Goal: Task Accomplishment & Management: Manage account settings

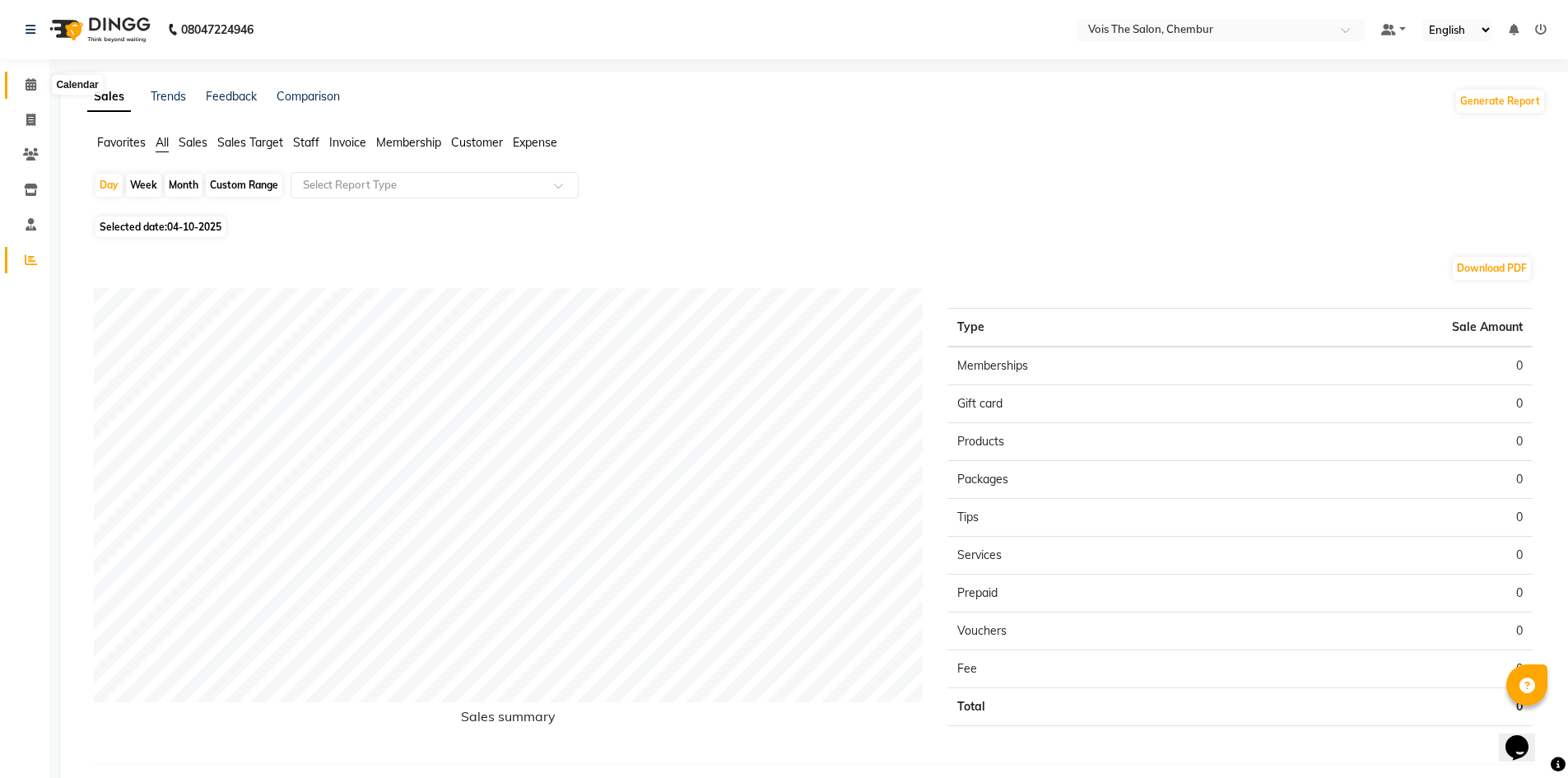
click at [29, 79] on icon at bounding box center [31, 84] width 11 height 12
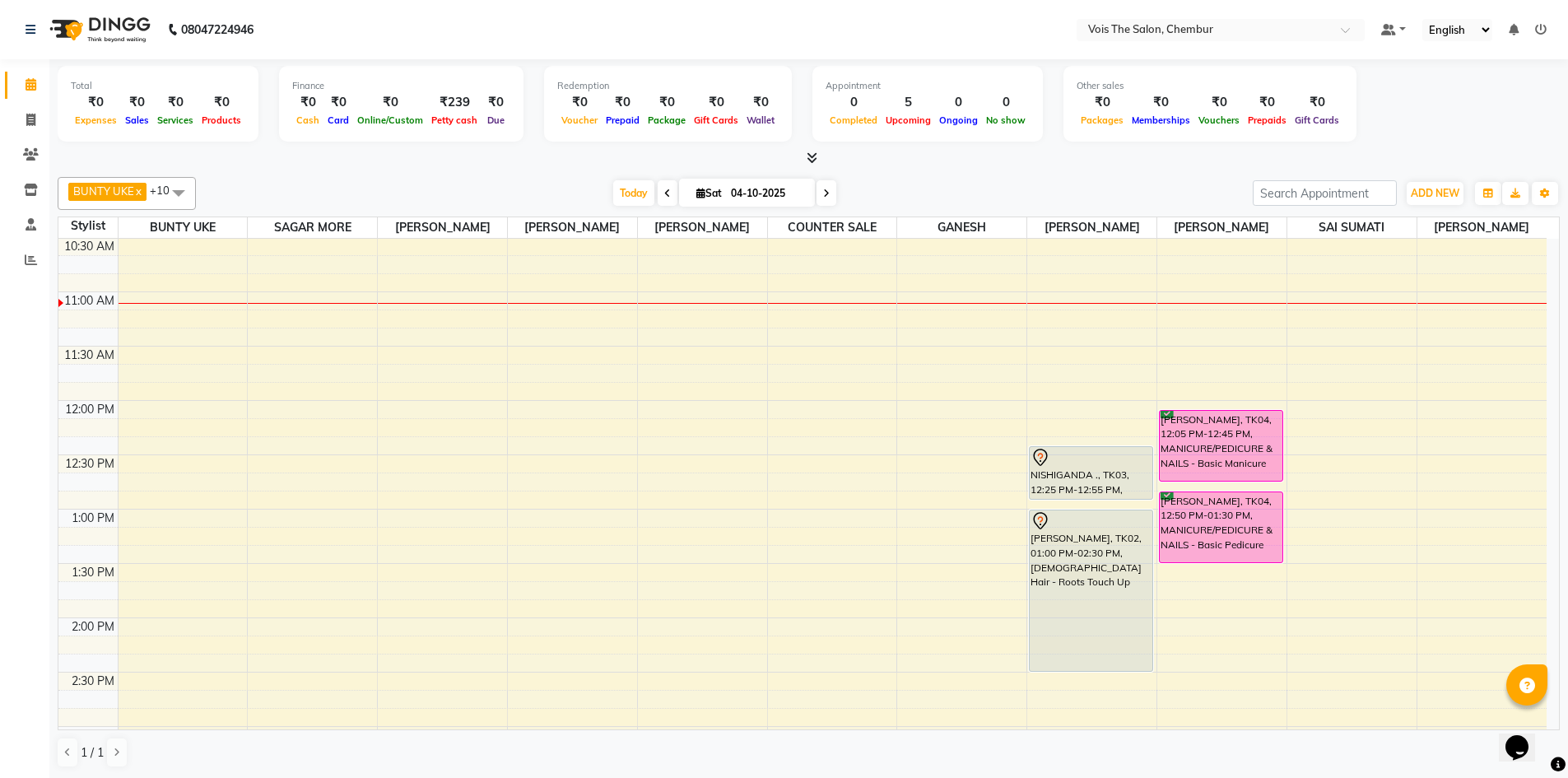
scroll to position [274, 0]
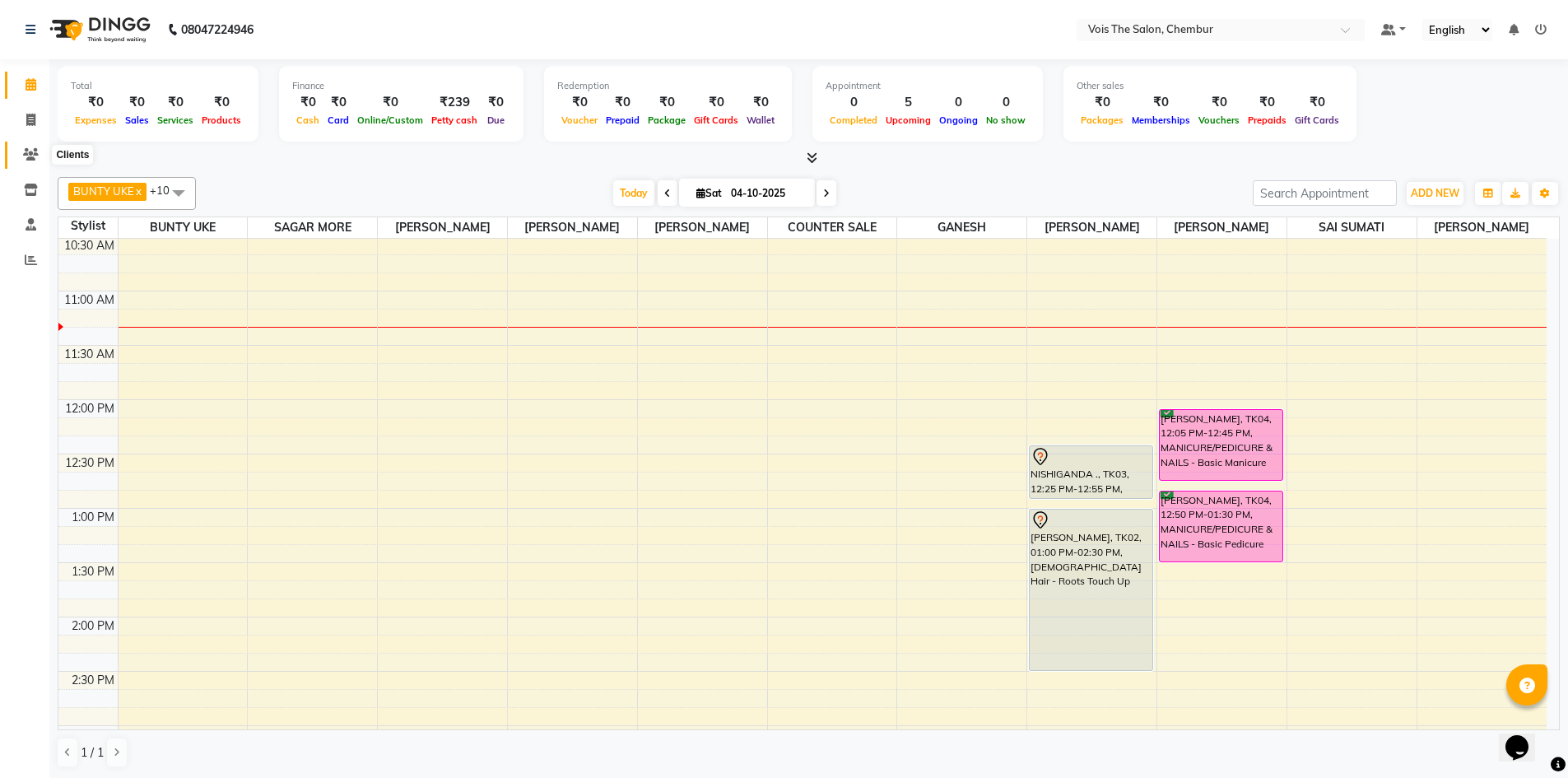
click at [34, 152] on icon at bounding box center [31, 155] width 16 height 12
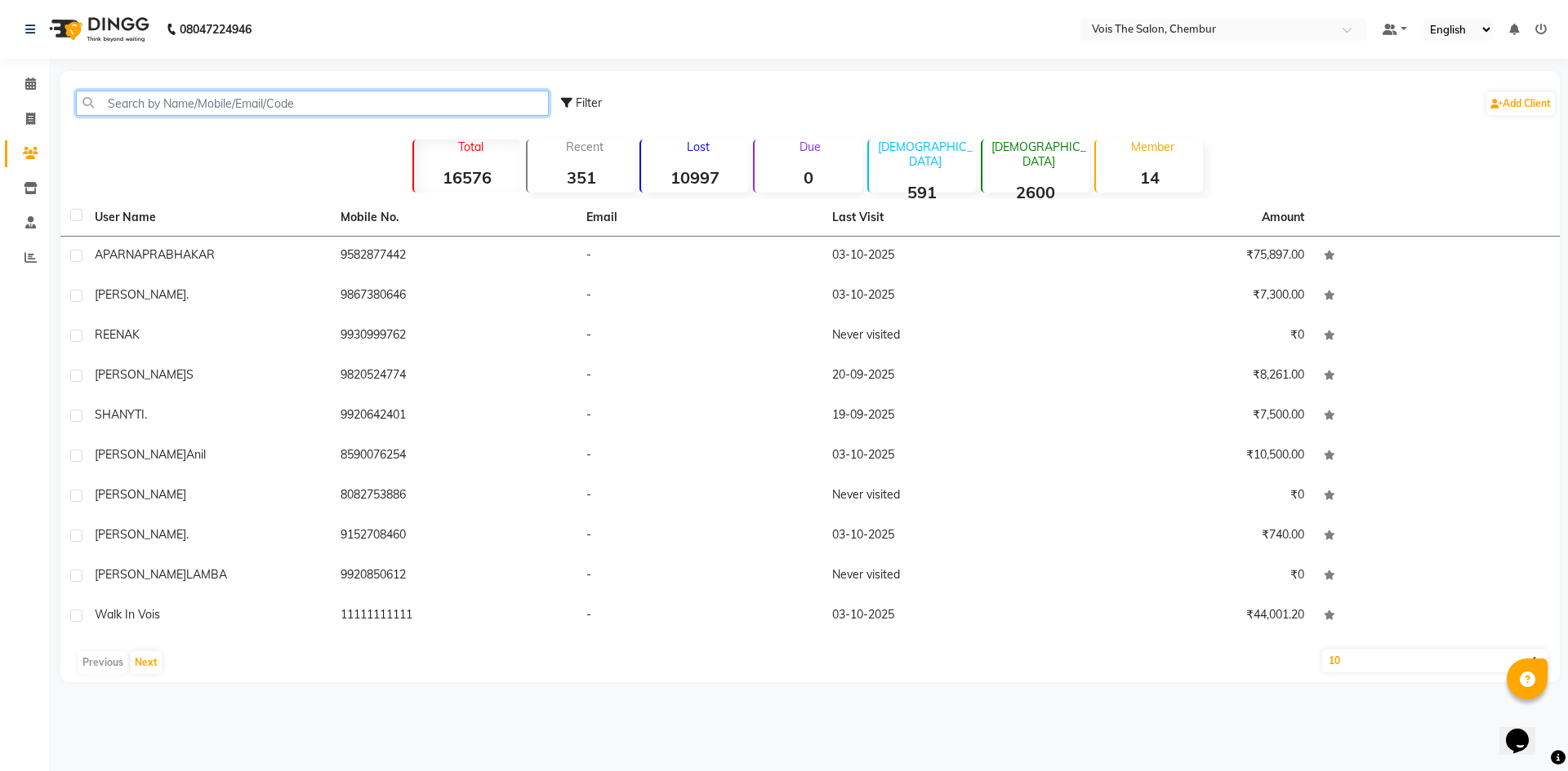
drag, startPoint x: 409, startPoint y: 93, endPoint x: 404, endPoint y: 111, distance: 18.7
click at [404, 108] on input "text" at bounding box center [311, 103] width 473 height 26
paste input "[PHONE_NUMBER]"
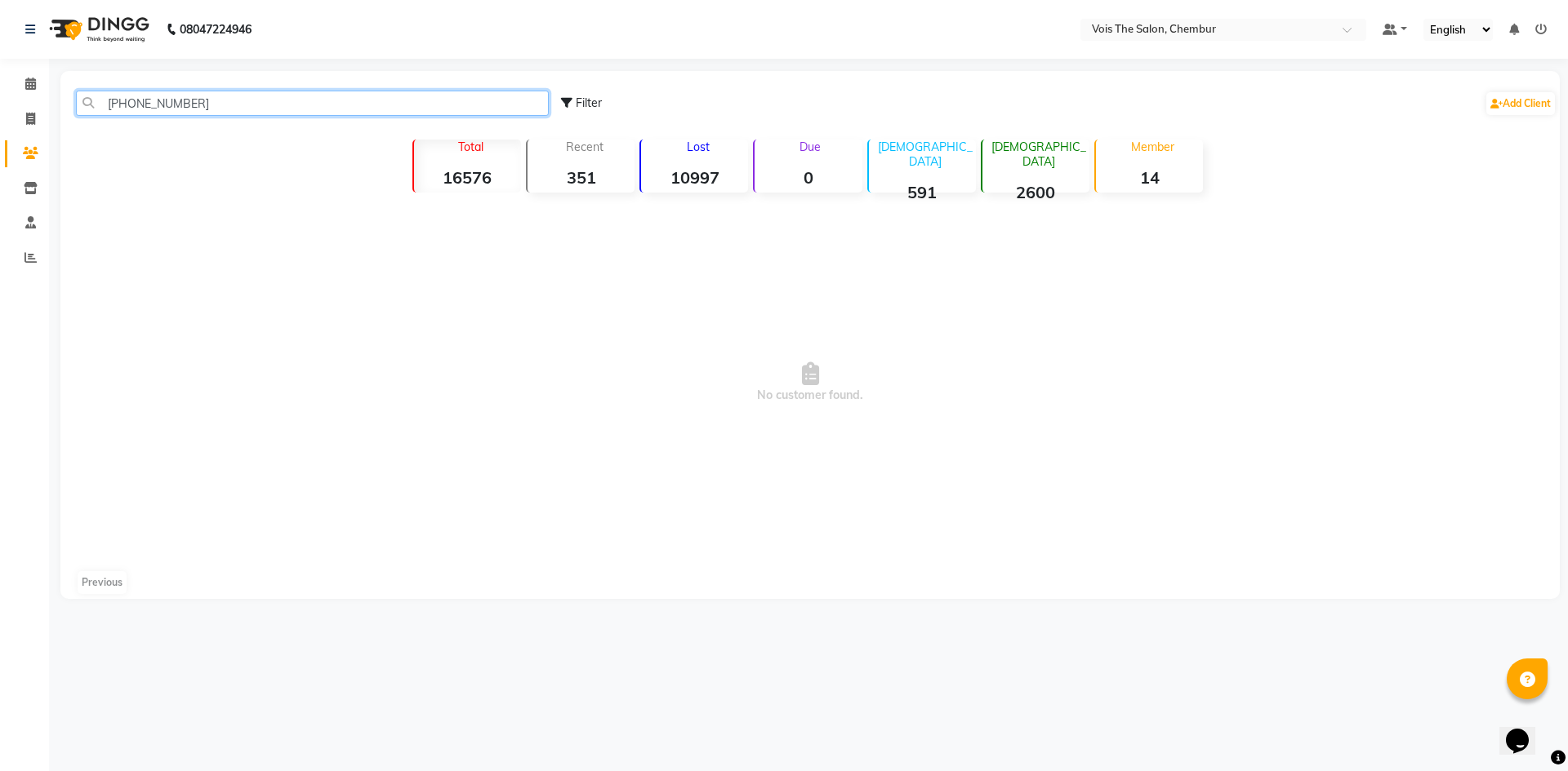
click at [221, 109] on input "[PHONE_NUMBER]" at bounding box center [311, 103] width 473 height 26
click at [205, 101] on input "[PHONE_NUMBER]" at bounding box center [311, 103] width 473 height 26
type input "7"
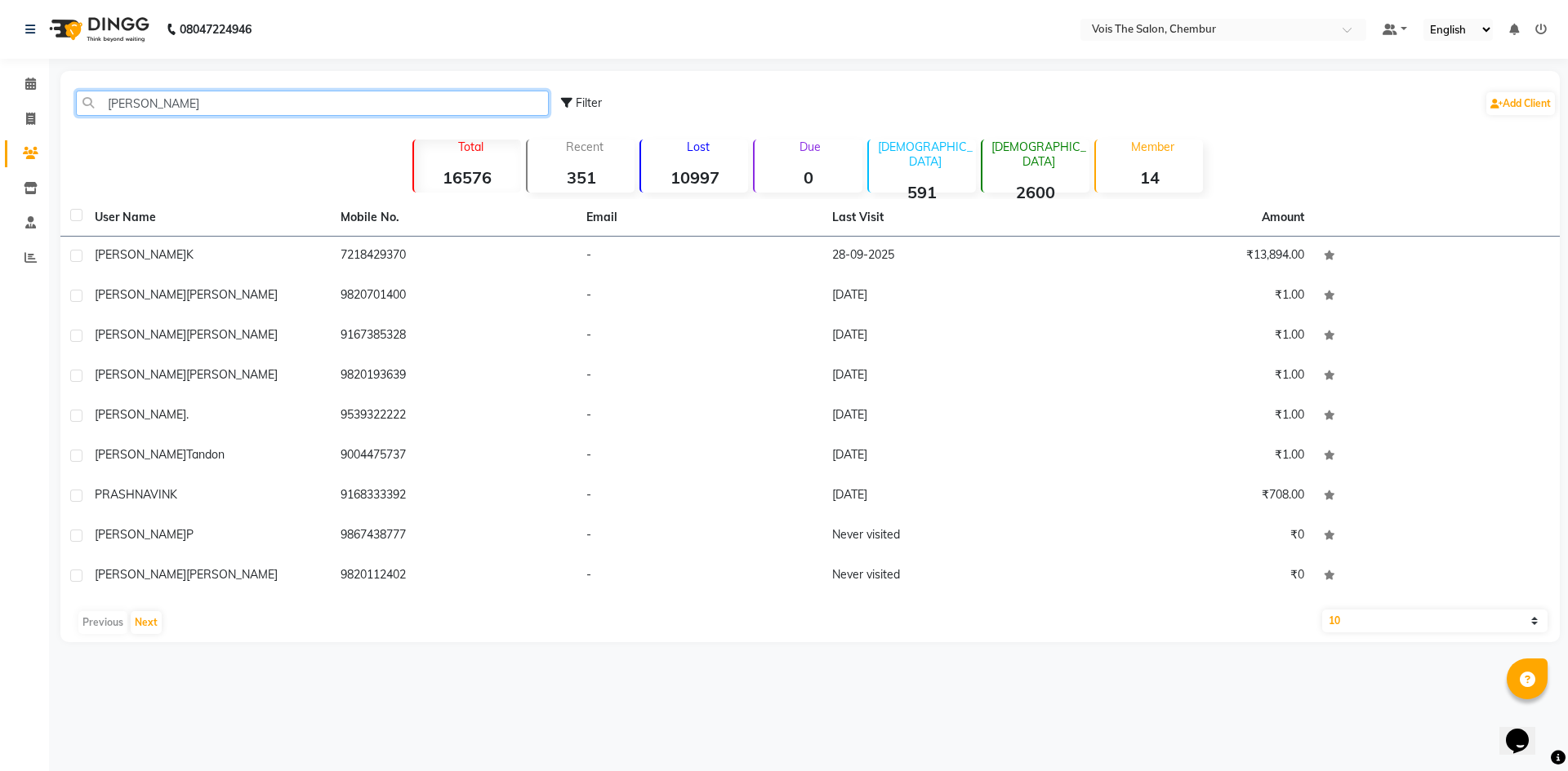
type input "[PERSON_NAME]"
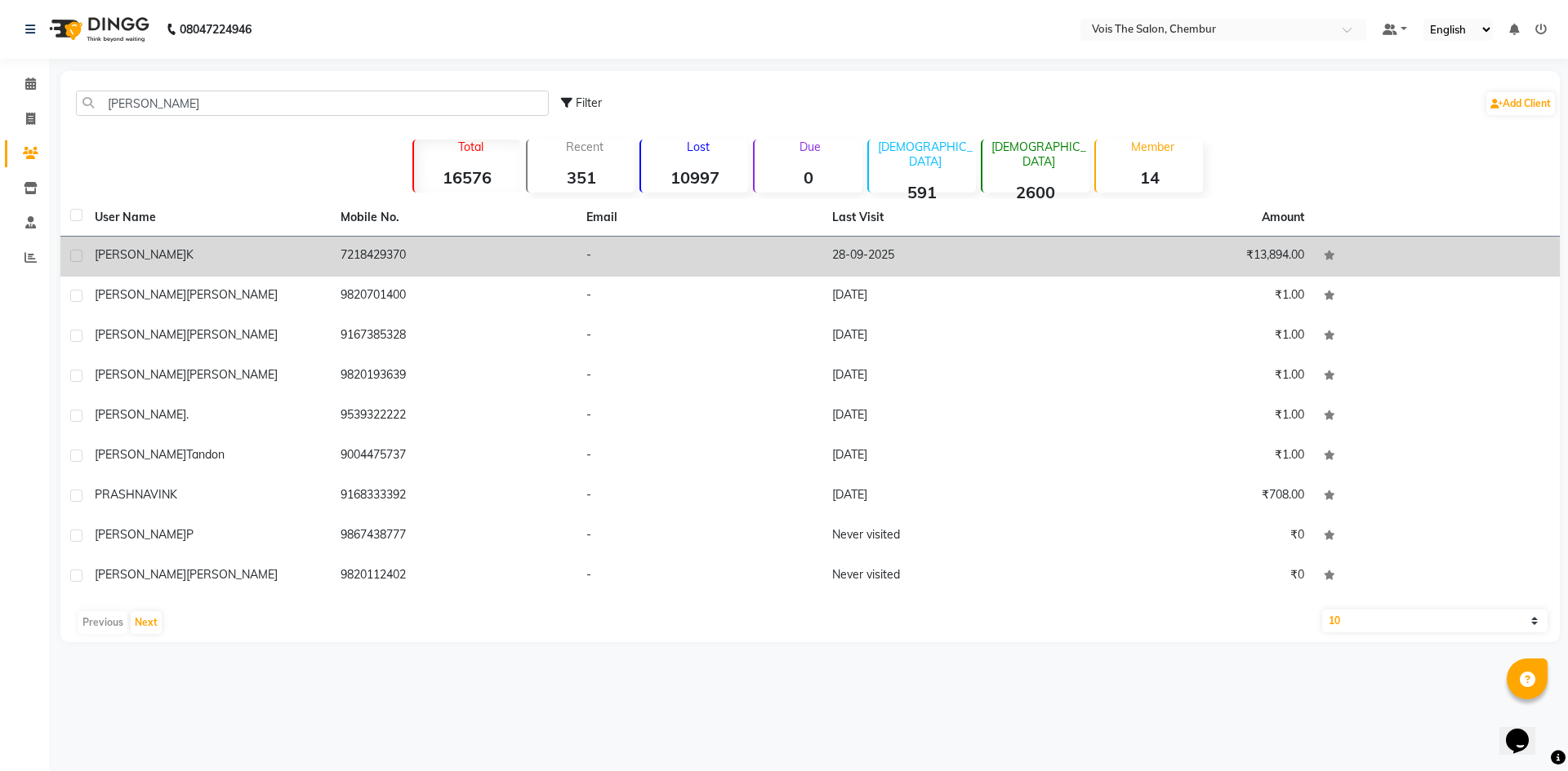
click at [229, 250] on div "[PERSON_NAME] k" at bounding box center [207, 254] width 226 height 17
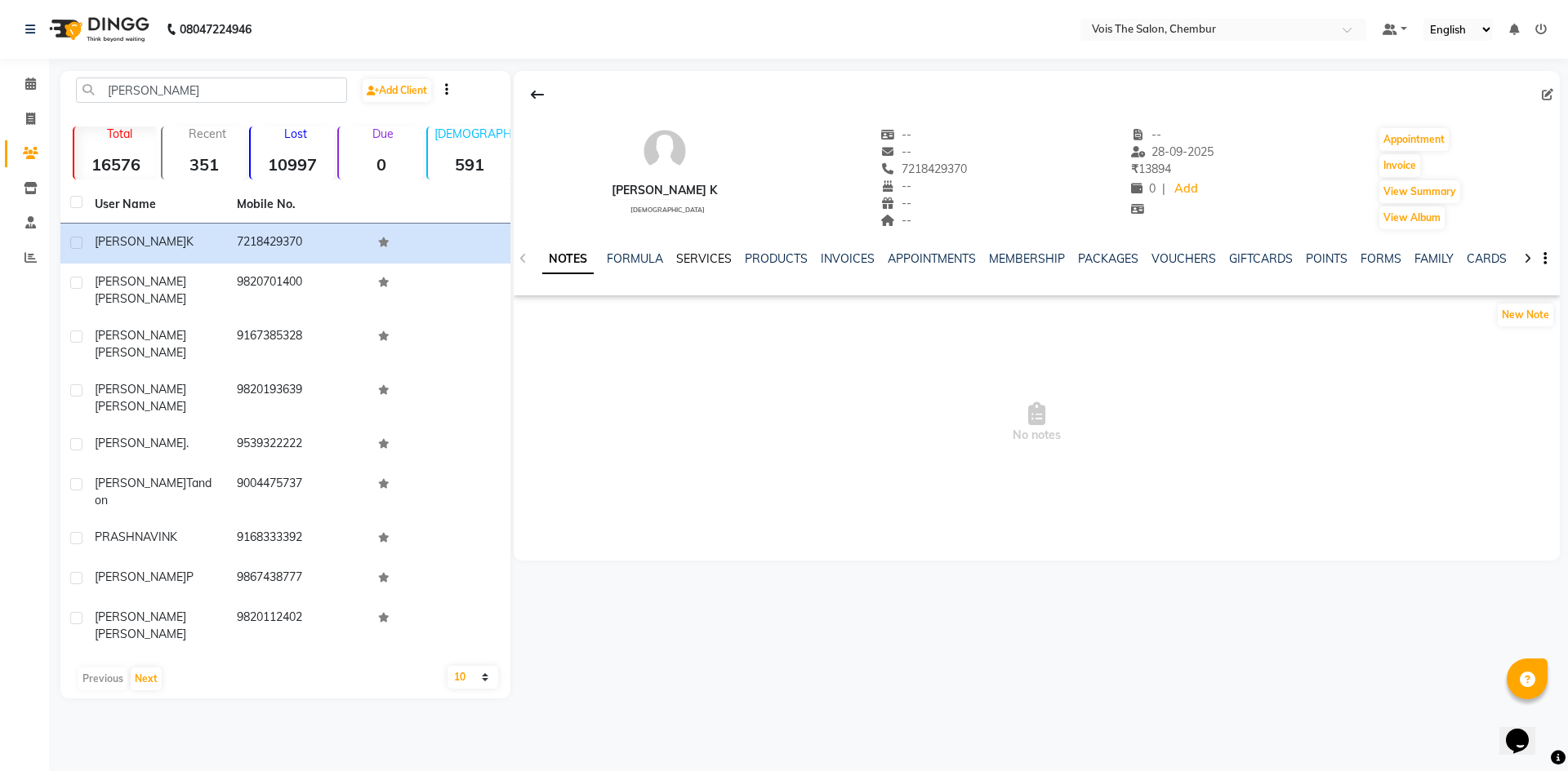
click at [717, 259] on link "SERVICES" at bounding box center [703, 258] width 56 height 15
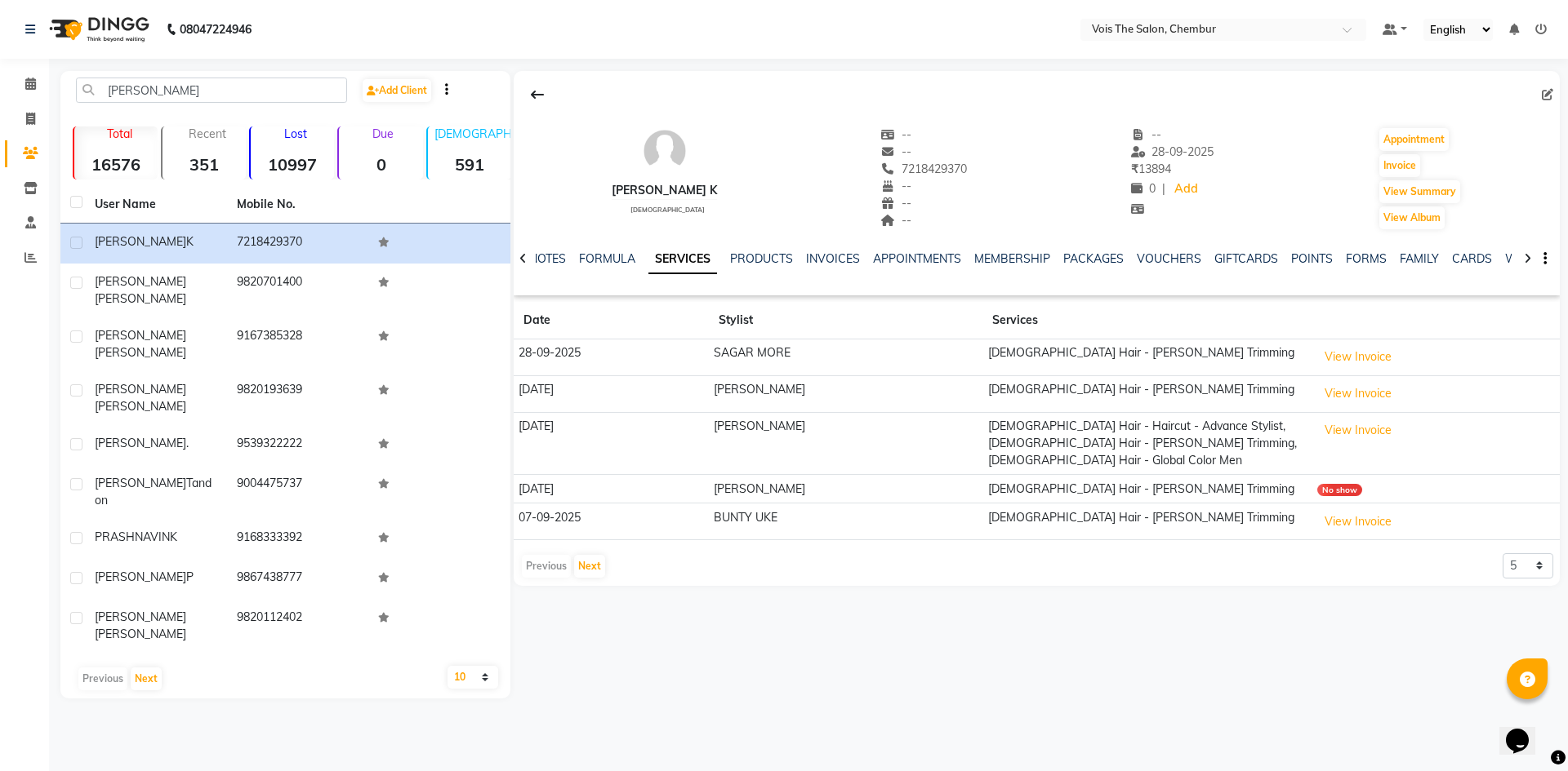
click at [89, 22] on img at bounding box center [97, 29] width 112 height 46
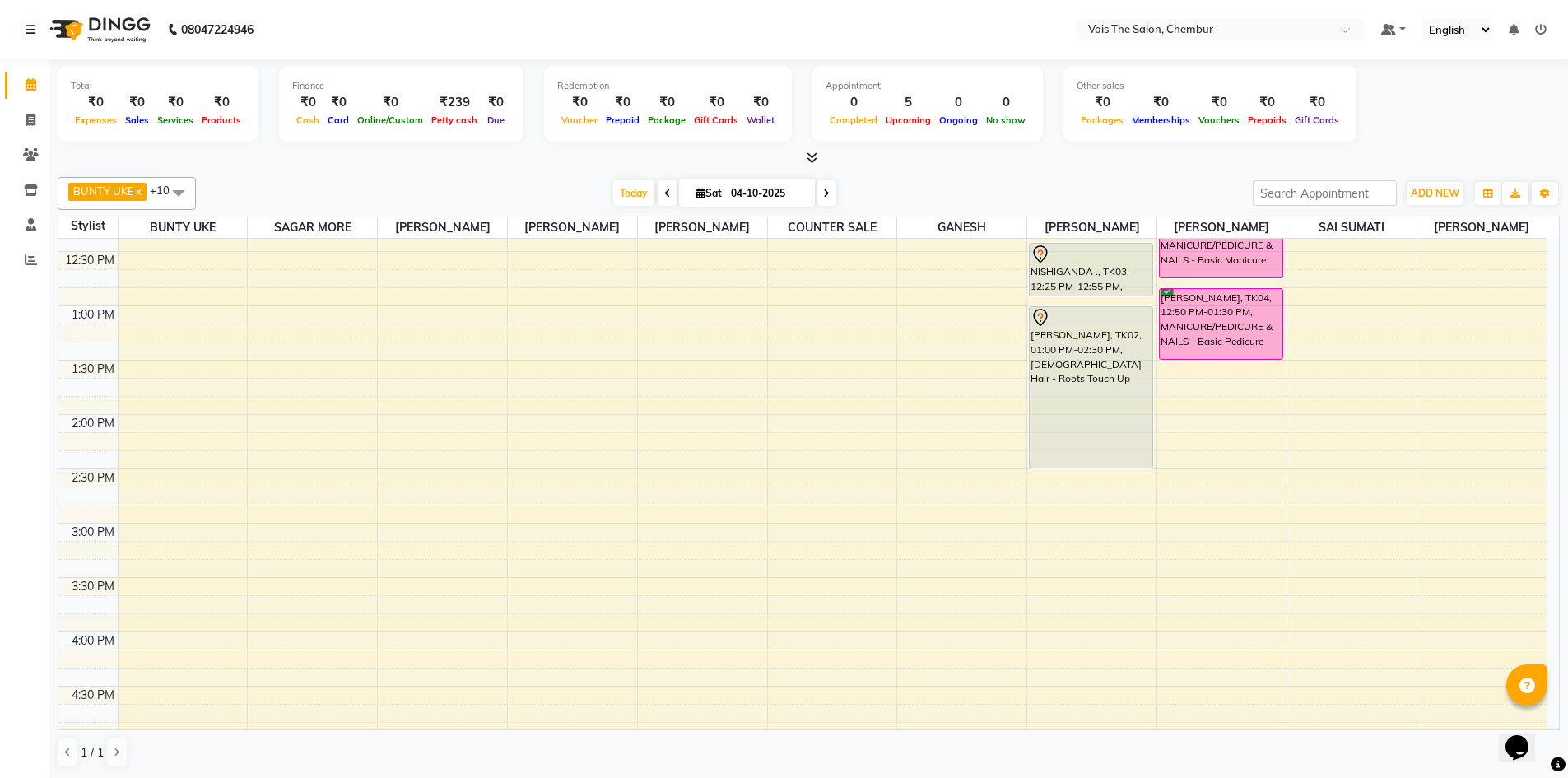
scroll to position [478, 0]
click at [23, 154] on icon at bounding box center [31, 155] width 16 height 12
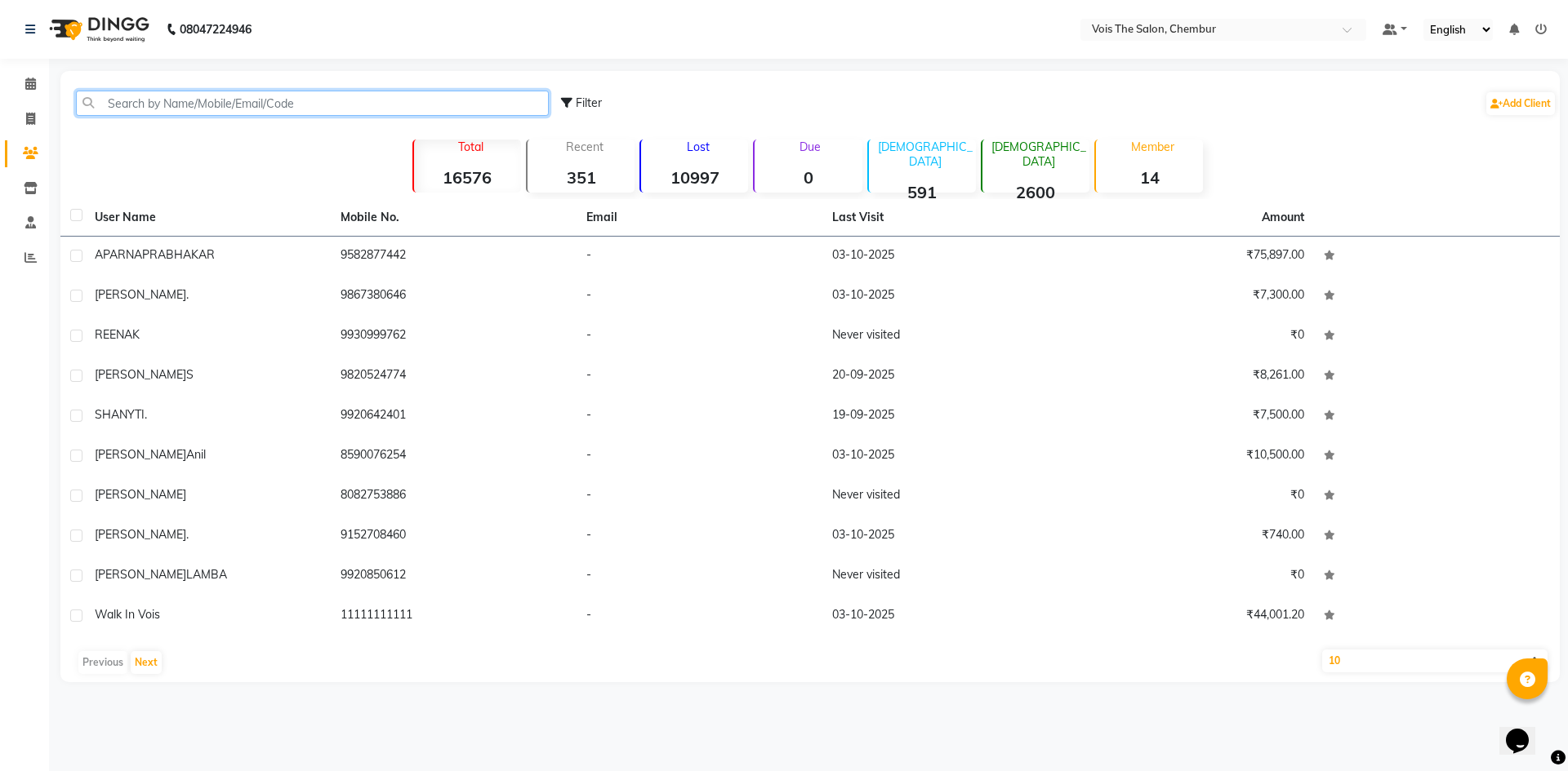
click at [152, 99] on input "text" at bounding box center [311, 103] width 473 height 26
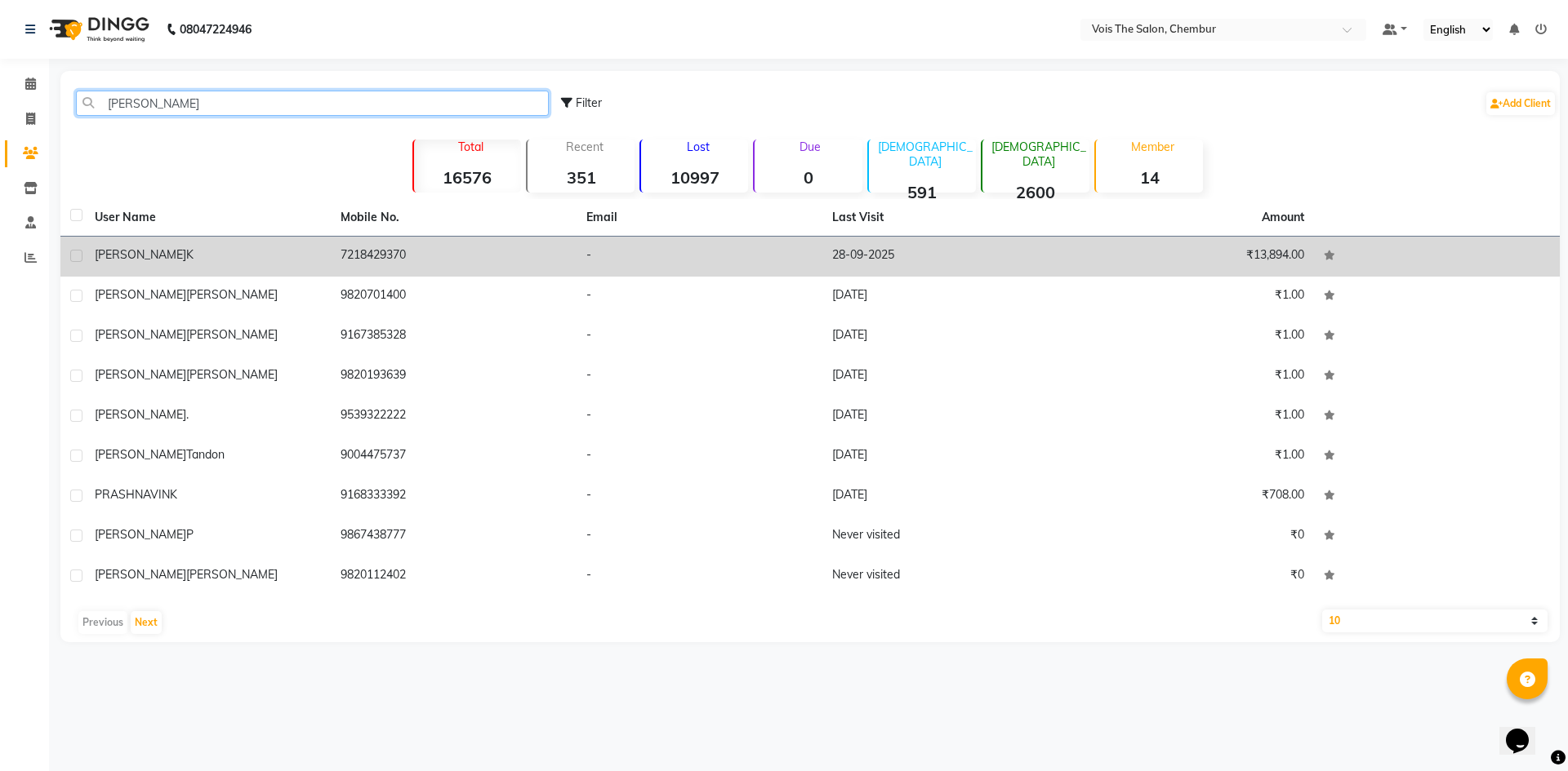
type input "[PERSON_NAME]"
click at [131, 245] on td "[PERSON_NAME] k" at bounding box center [207, 256] width 246 height 40
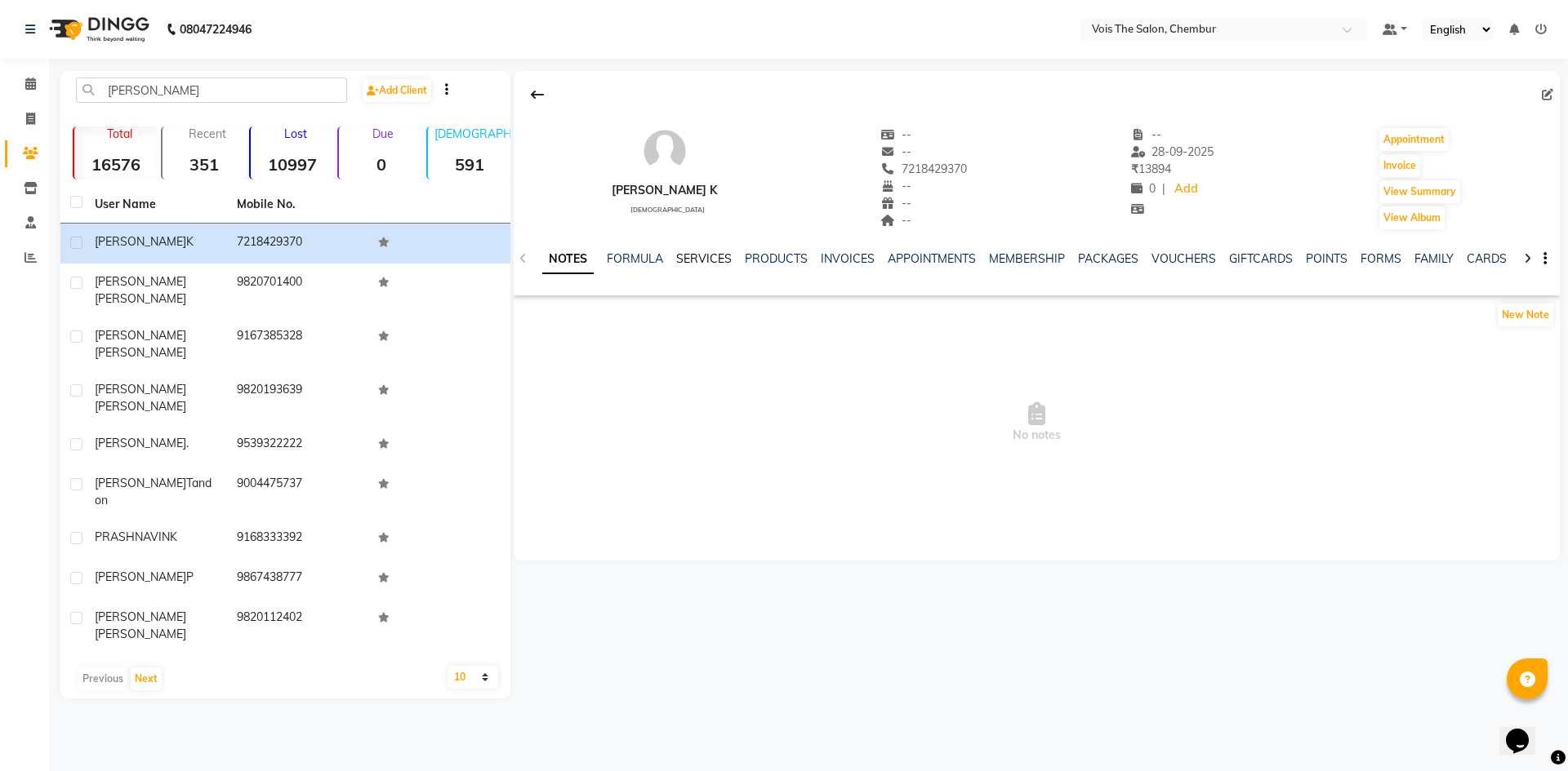
click at [711, 253] on link "SERVICES" at bounding box center [703, 258] width 56 height 15
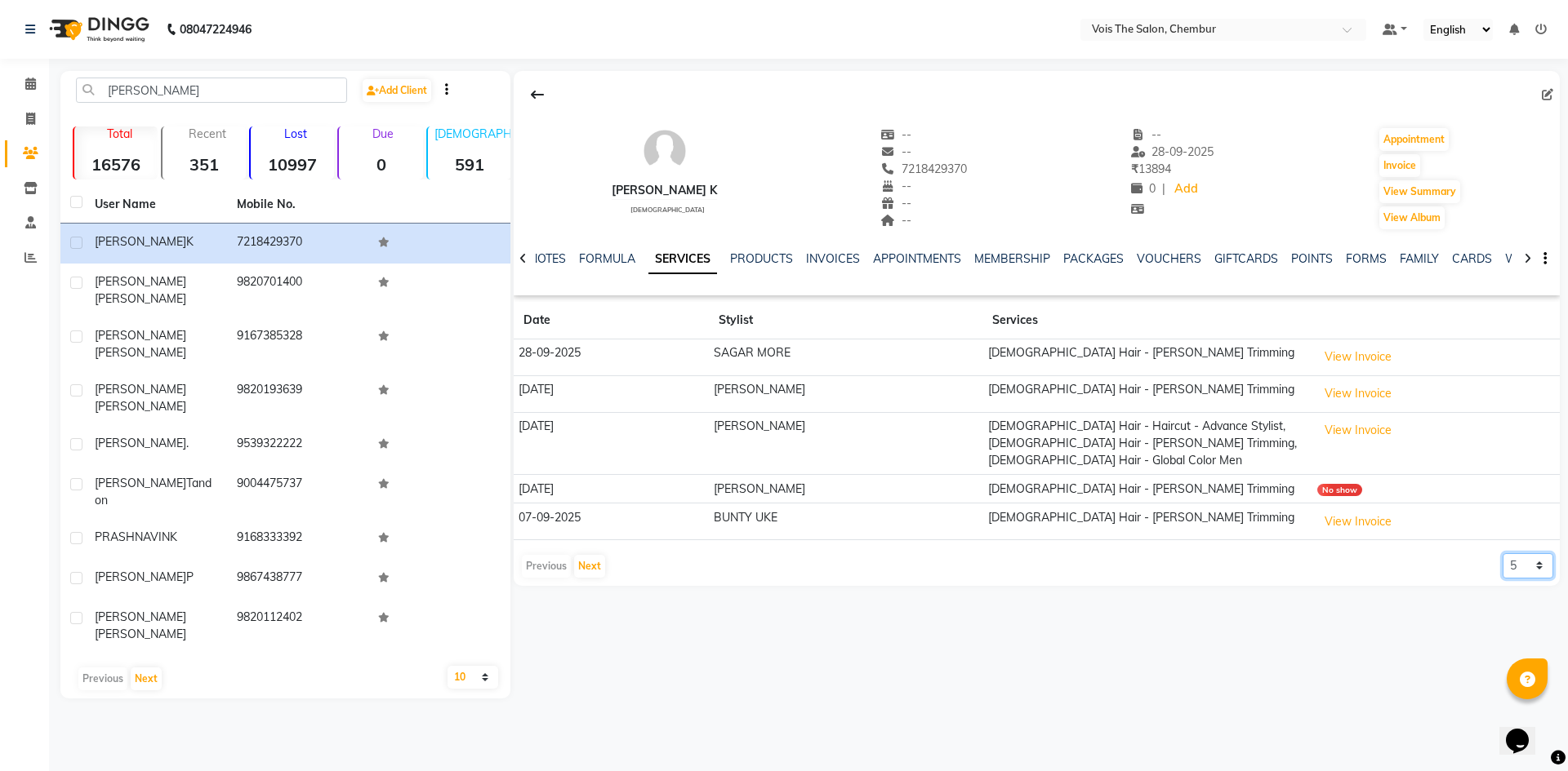
click at [1540, 553] on select "5 10 50 100 500" at bounding box center [1528, 566] width 51 height 26
select select "10"
click at [1502, 553] on select "5 10 50 100 500" at bounding box center [1528, 566] width 51 height 26
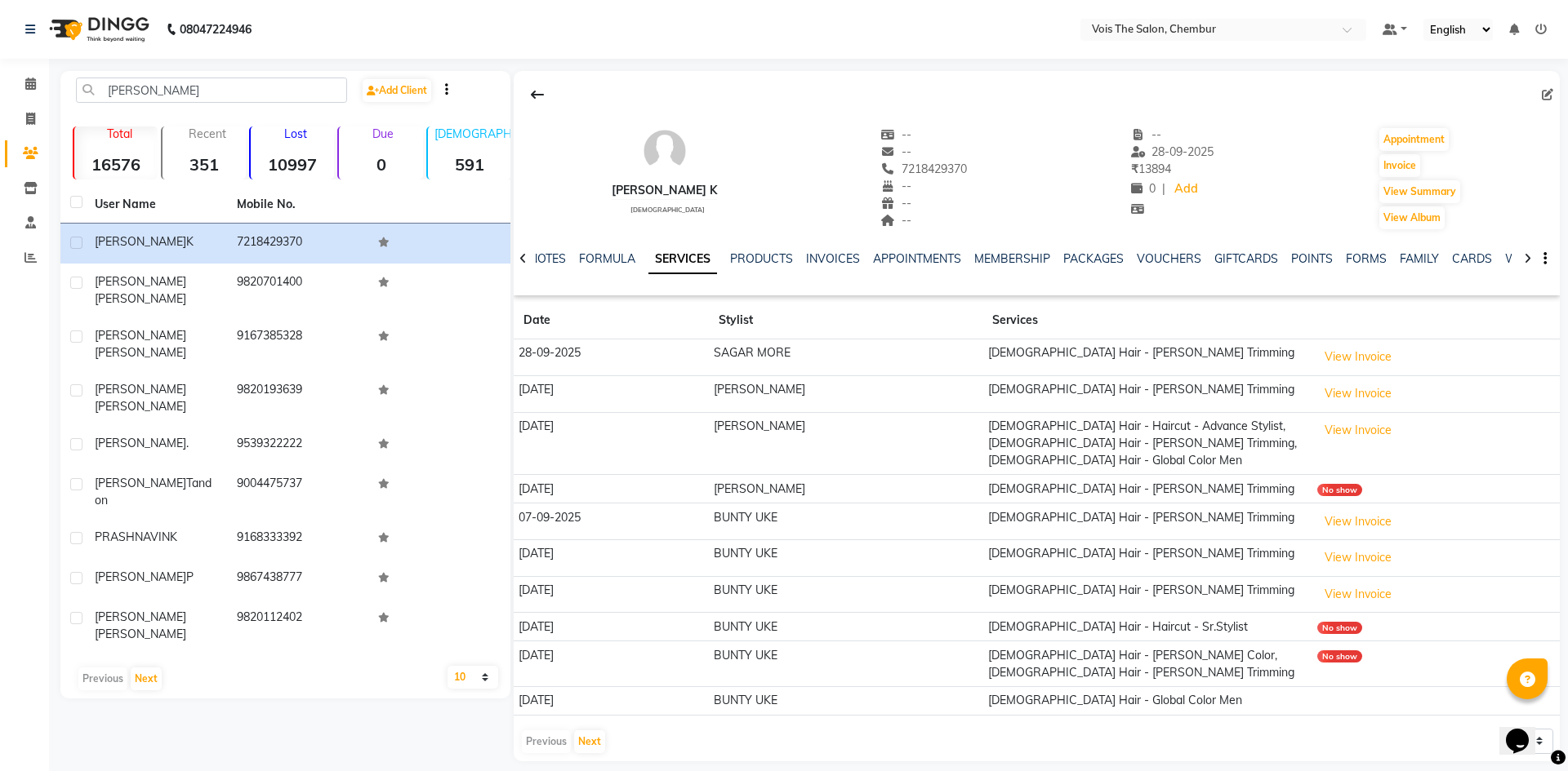
click at [133, 24] on img at bounding box center [97, 29] width 112 height 46
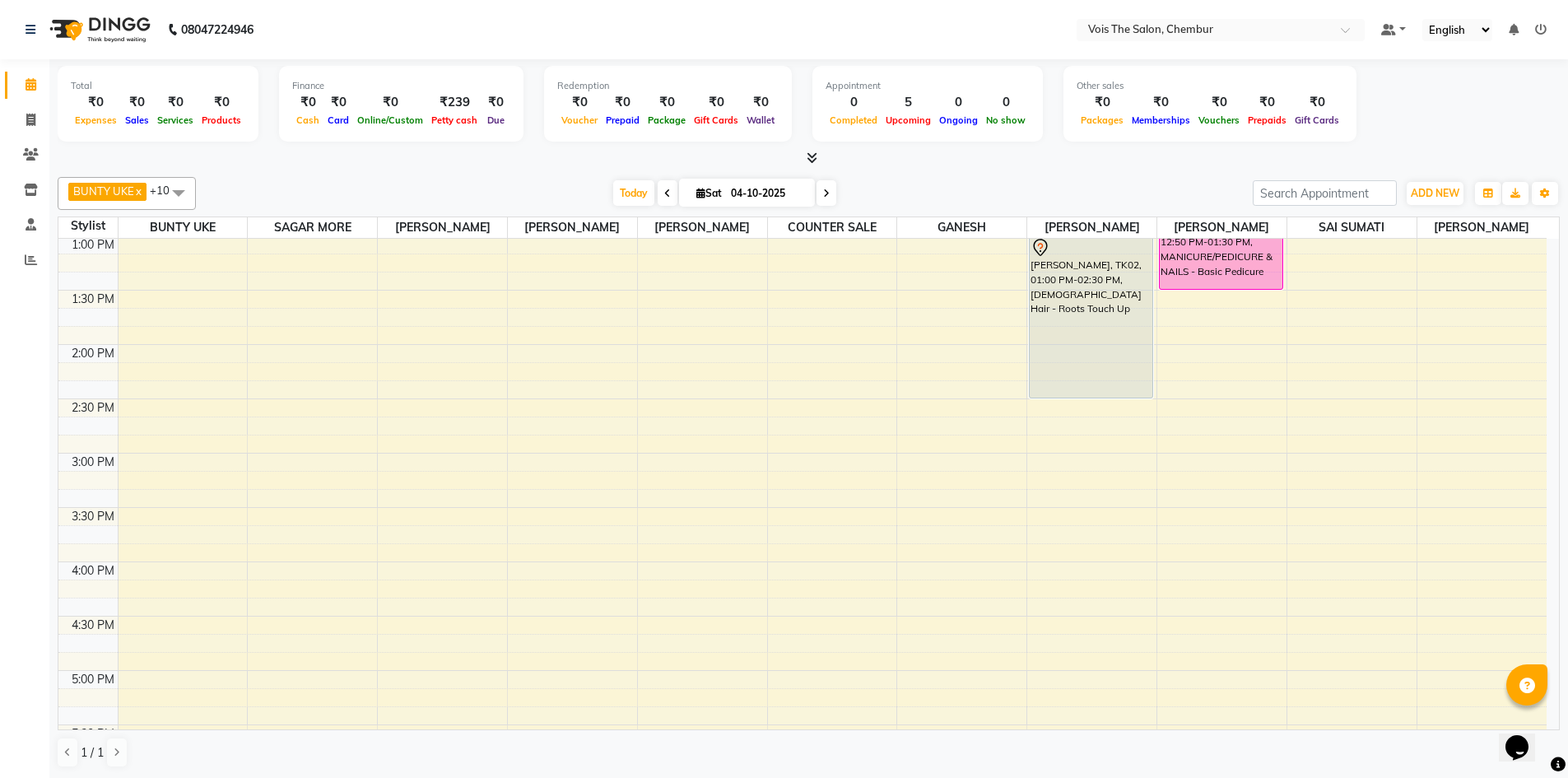
scroll to position [552, 0]
click at [1064, 513] on div "8:00 AM 8:30 AM 9:00 AM 9:30 AM 10:00 AM 10:30 AM 11:00 AM 11:30 AM 12:00 PM 12…" at bounding box center [802, 501] width 1488 height 1630
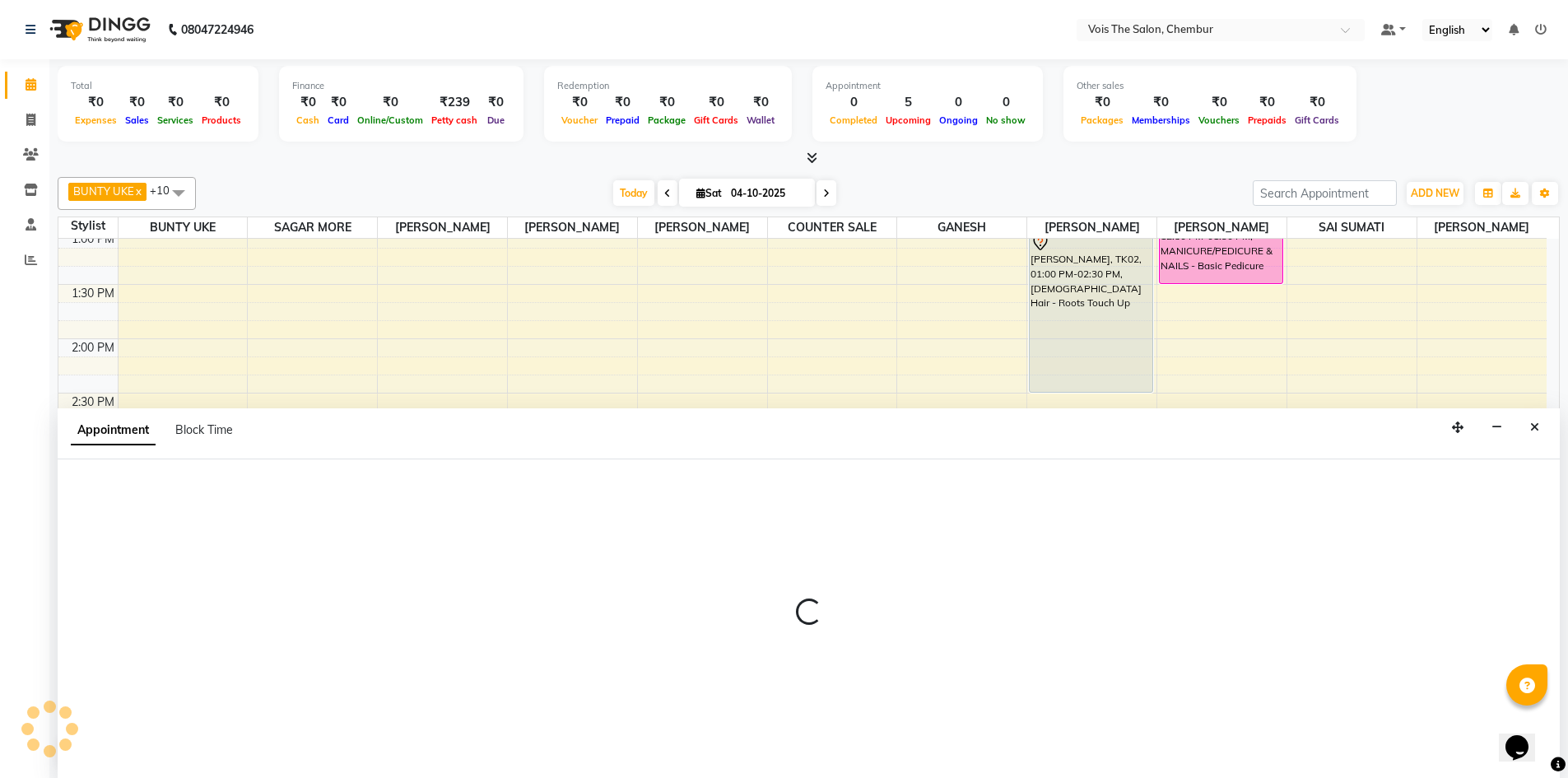
scroll to position [1, 0]
select select "85150"
select select "930"
select select "tentative"
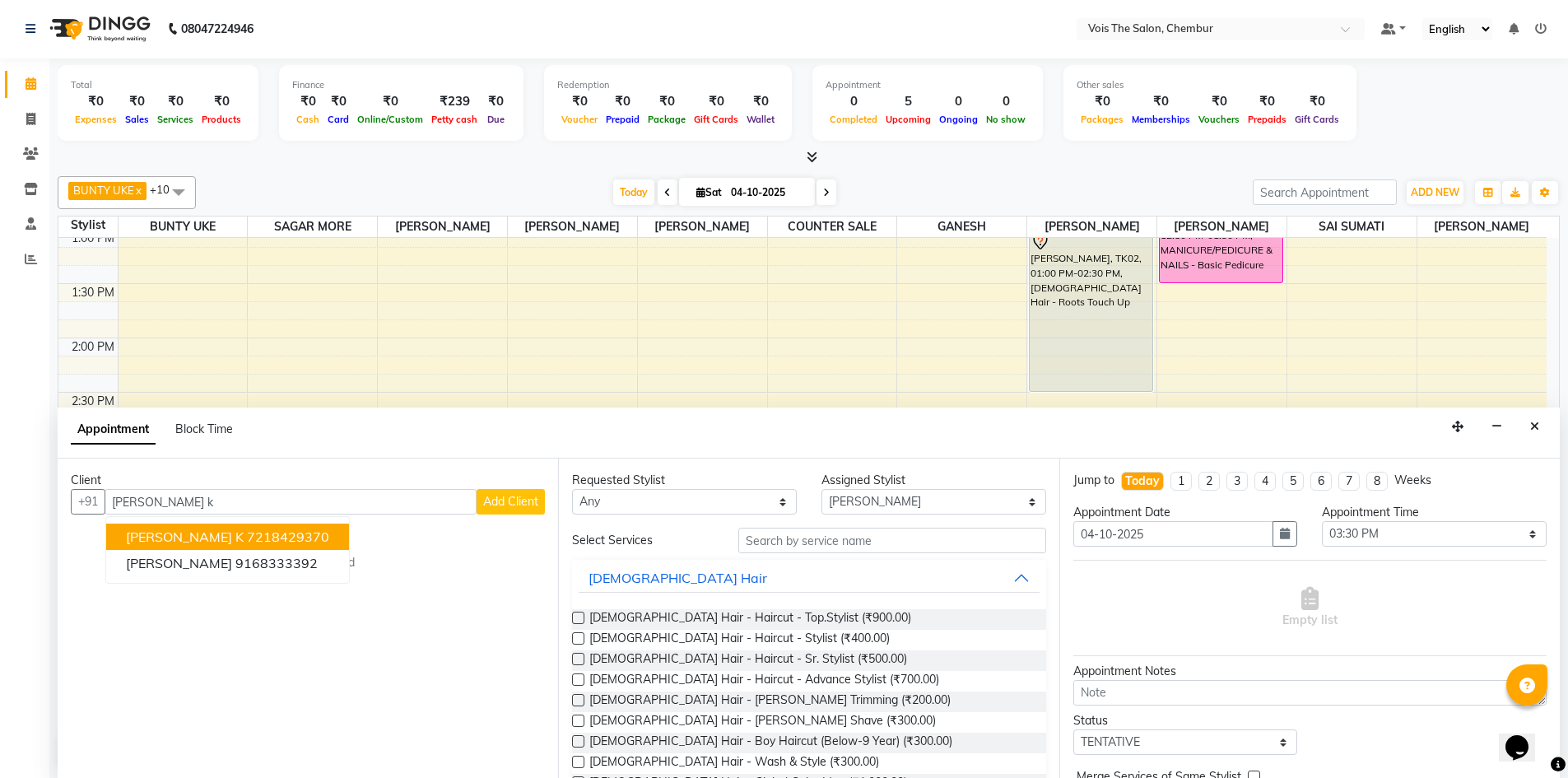
click at [293, 538] on button "[PERSON_NAME] k 7218429370" at bounding box center [227, 537] width 243 height 27
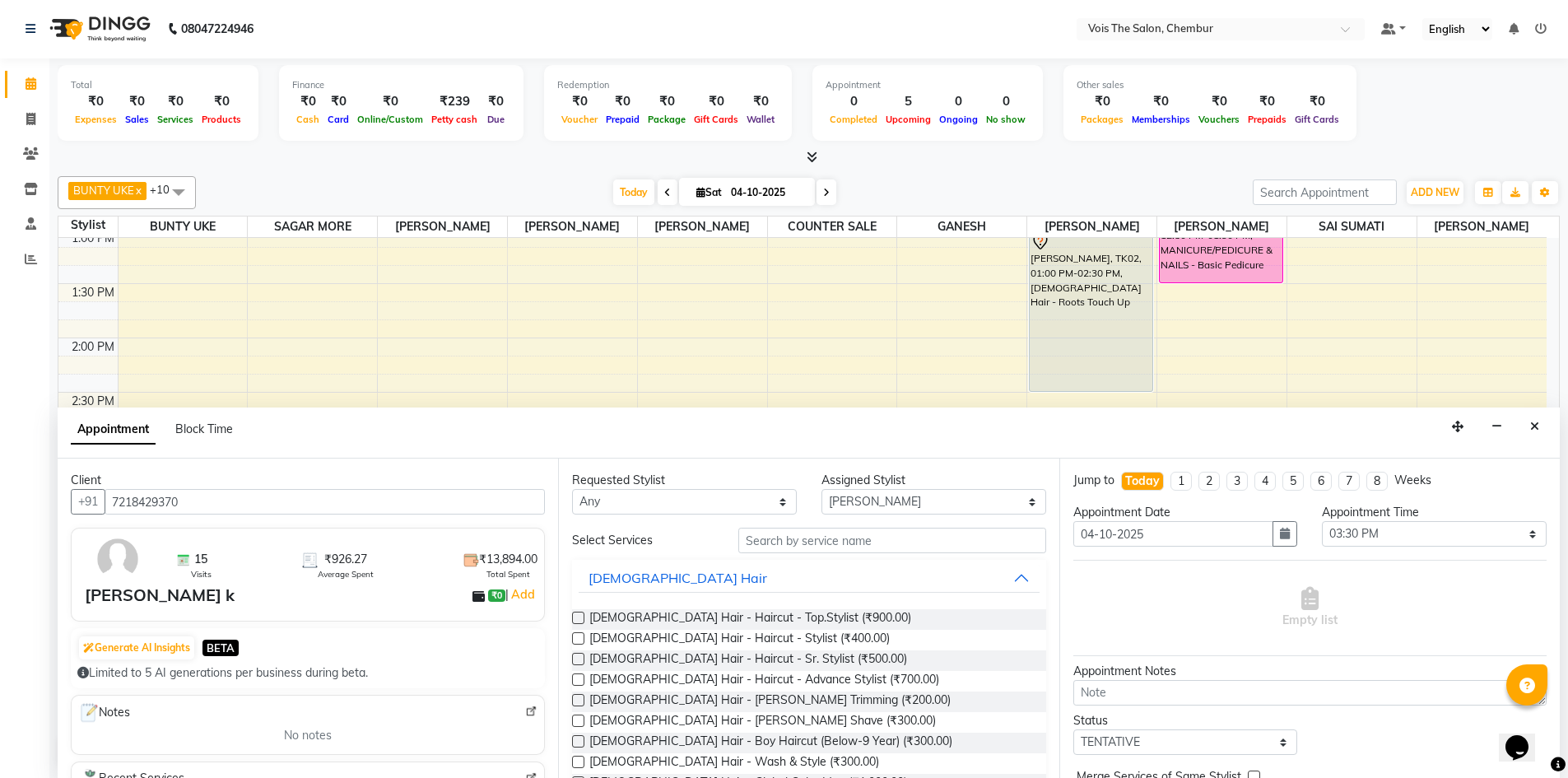
type input "7218429370"
click at [766, 540] on input "text" at bounding box center [891, 541] width 308 height 26
click at [812, 680] on span "[DEMOGRAPHIC_DATA] Hair - Haircut - Advance Stylist (₹700.00)" at bounding box center [764, 681] width 350 height 21
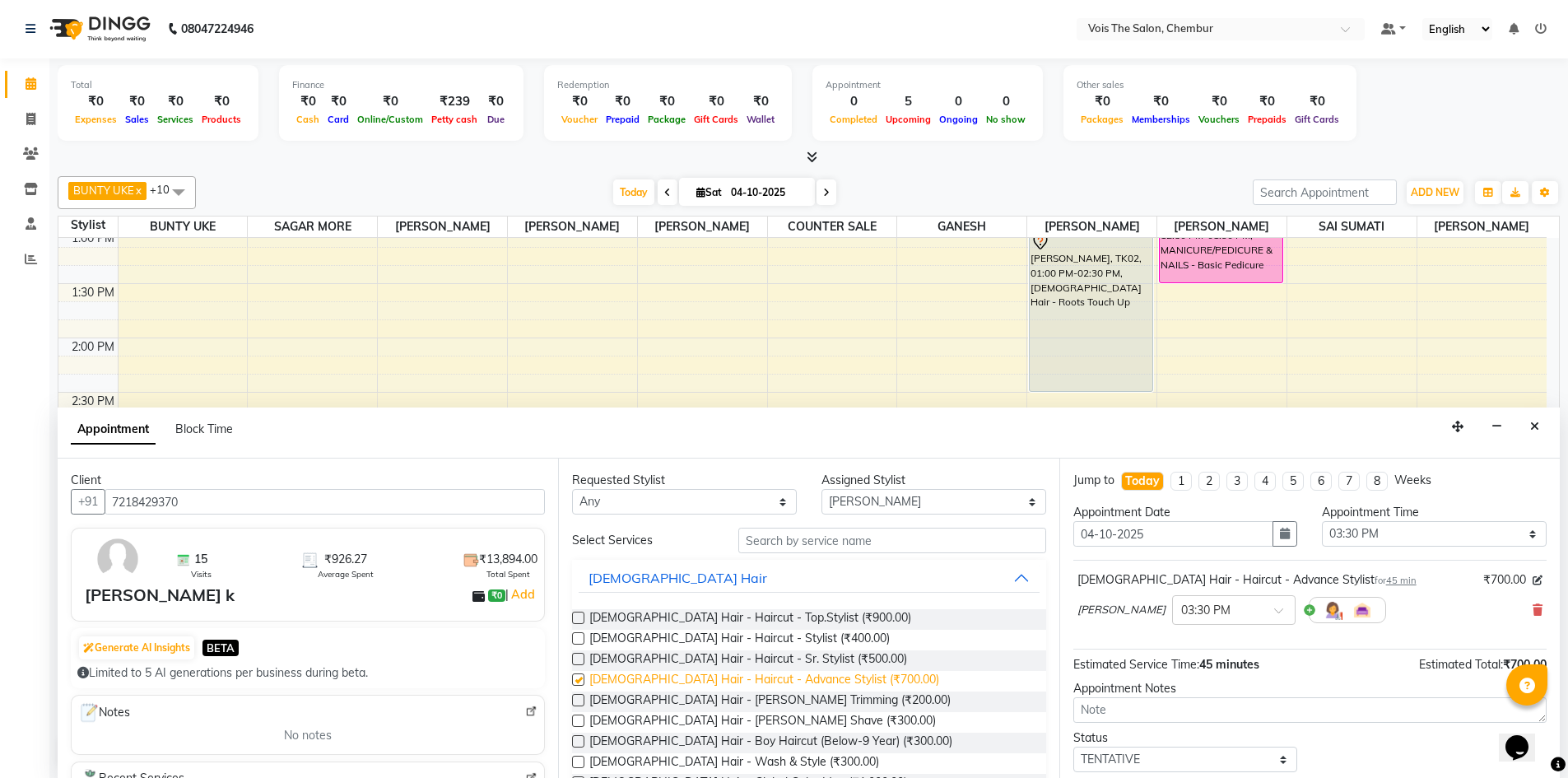
checkbox input "false"
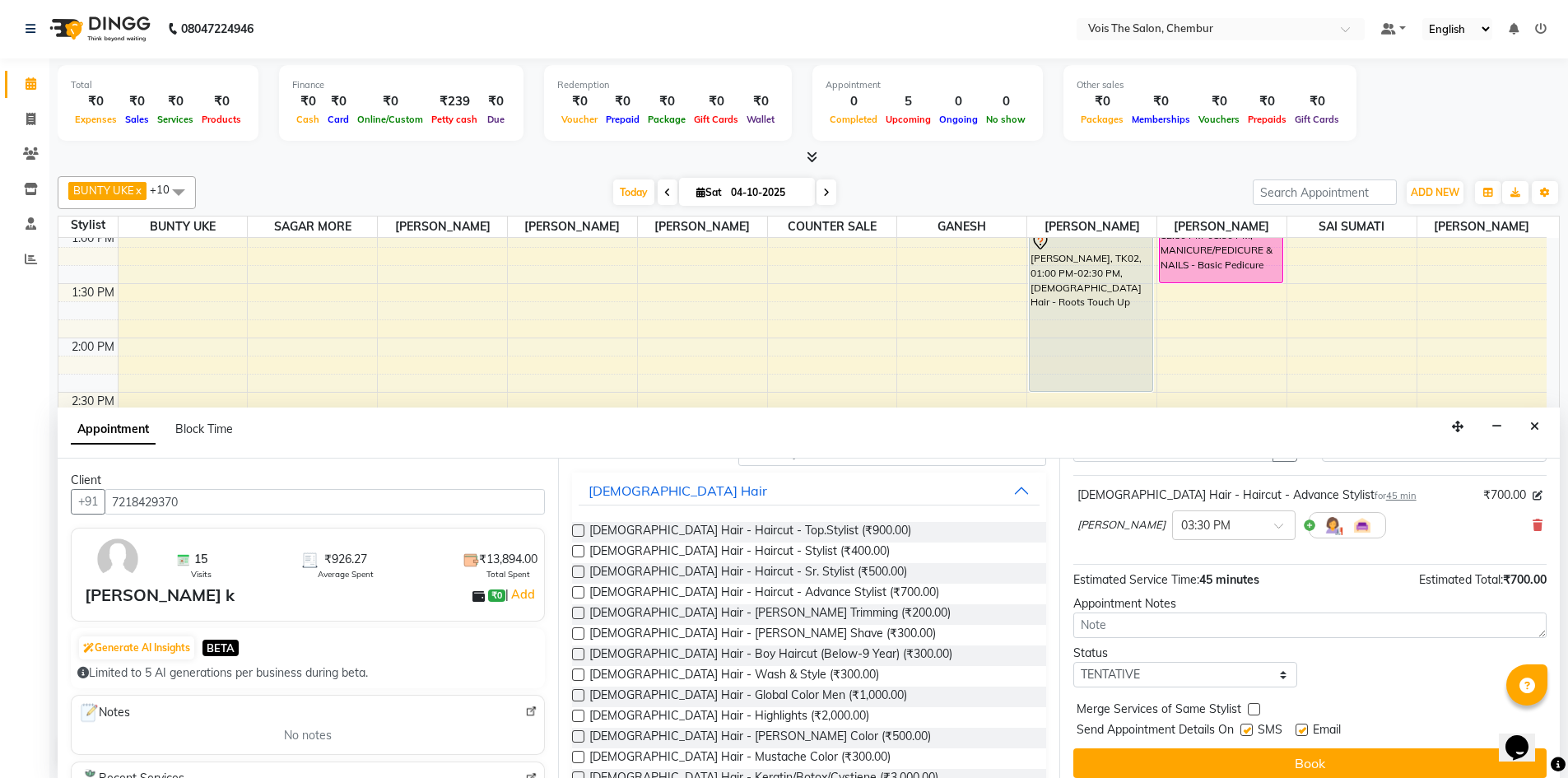
scroll to position [98, 0]
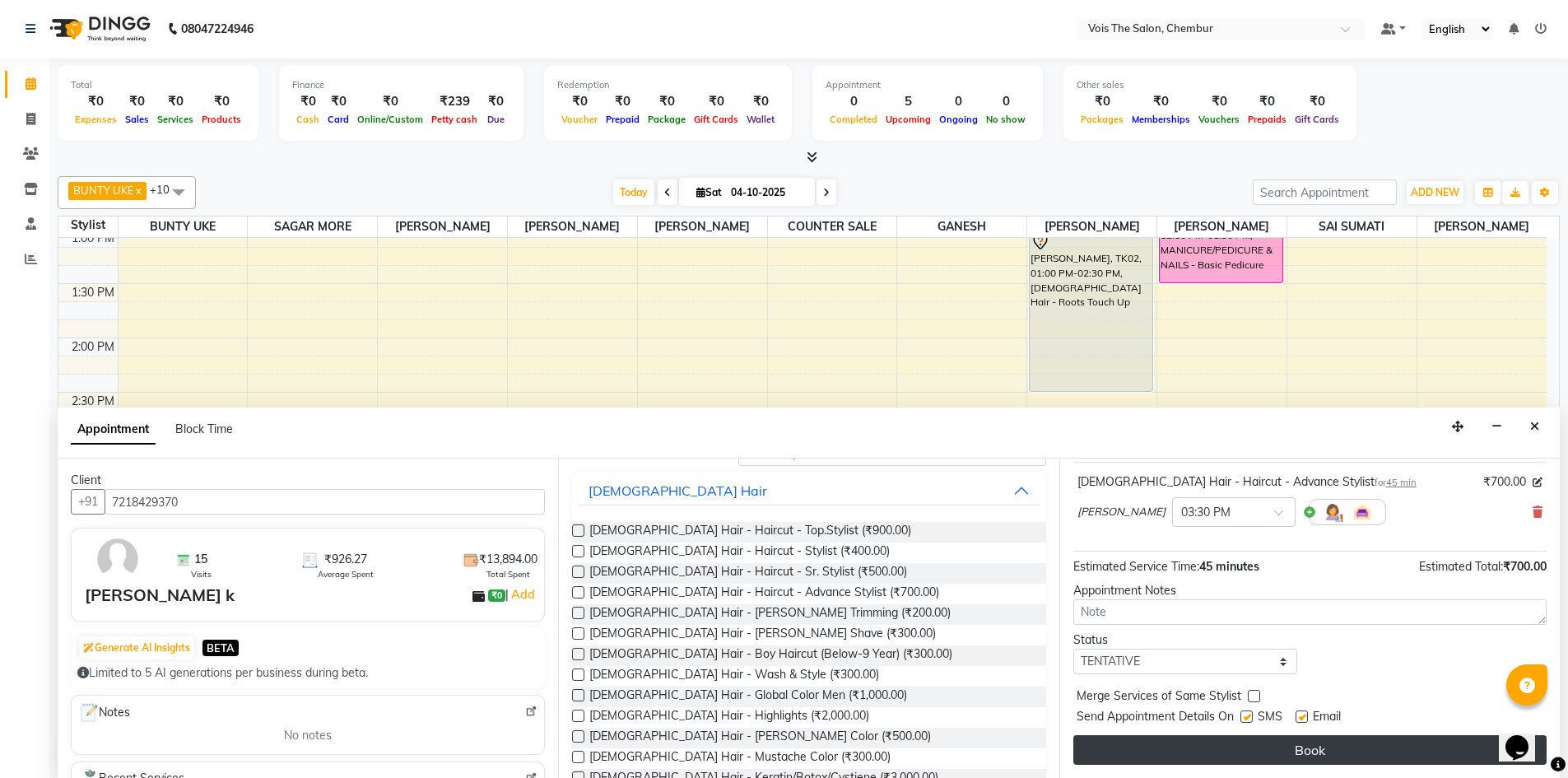
click at [1137, 745] on button "Book" at bounding box center [1310, 750] width 473 height 30
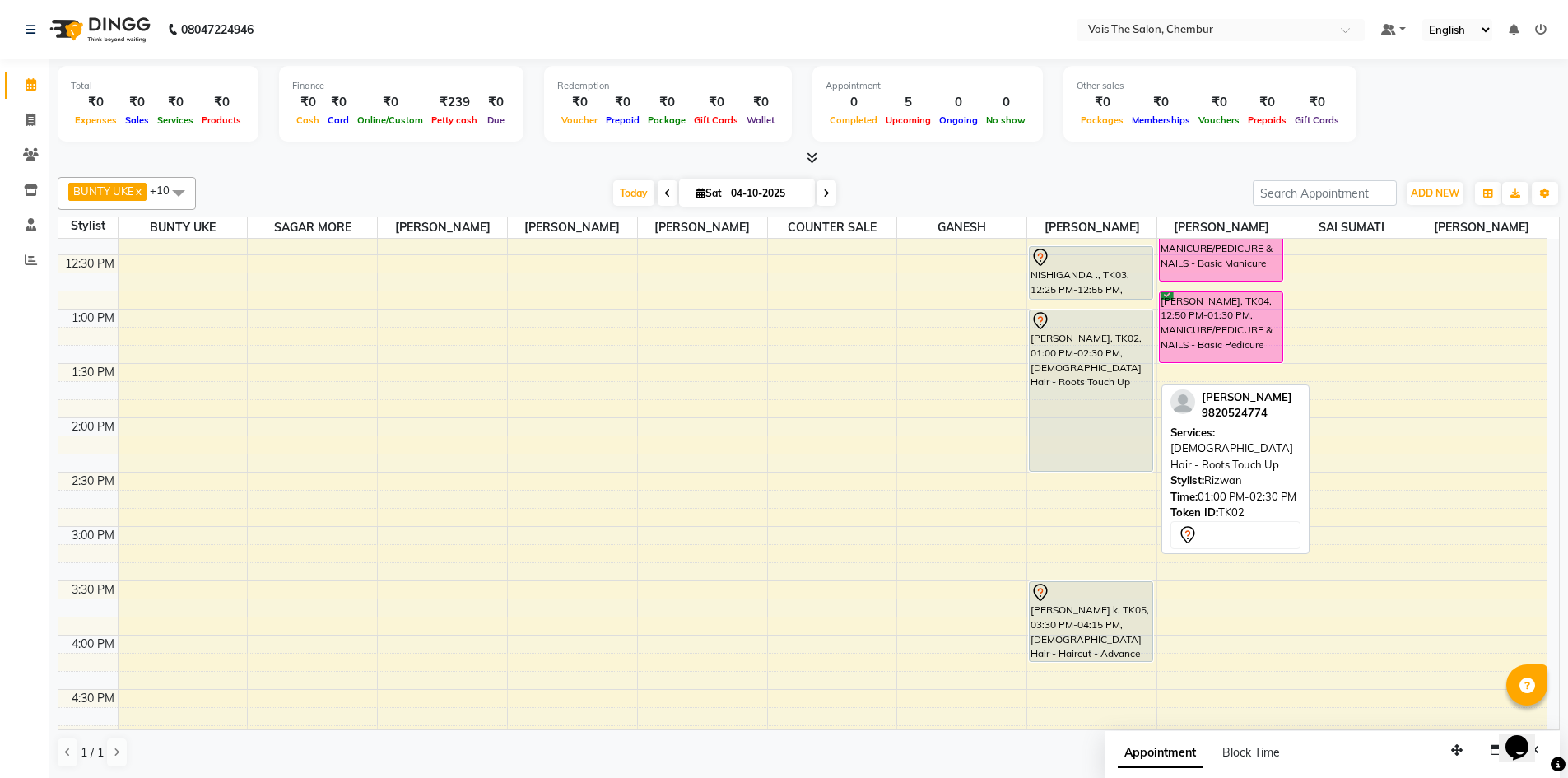
scroll to position [471, 0]
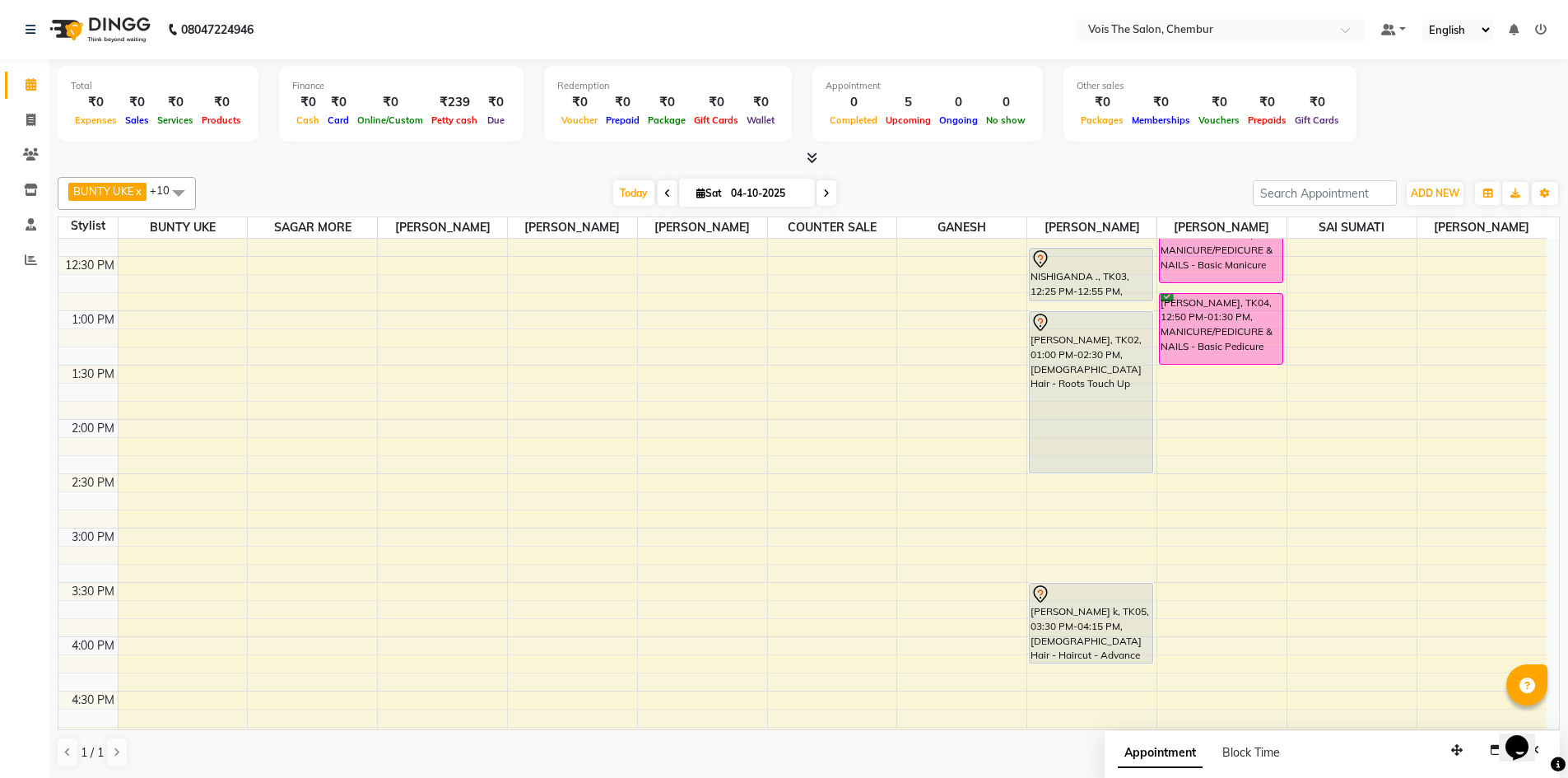
click at [793, 193] on input "04-10-2025" at bounding box center [767, 193] width 82 height 25
select select "10"
select select "2025"
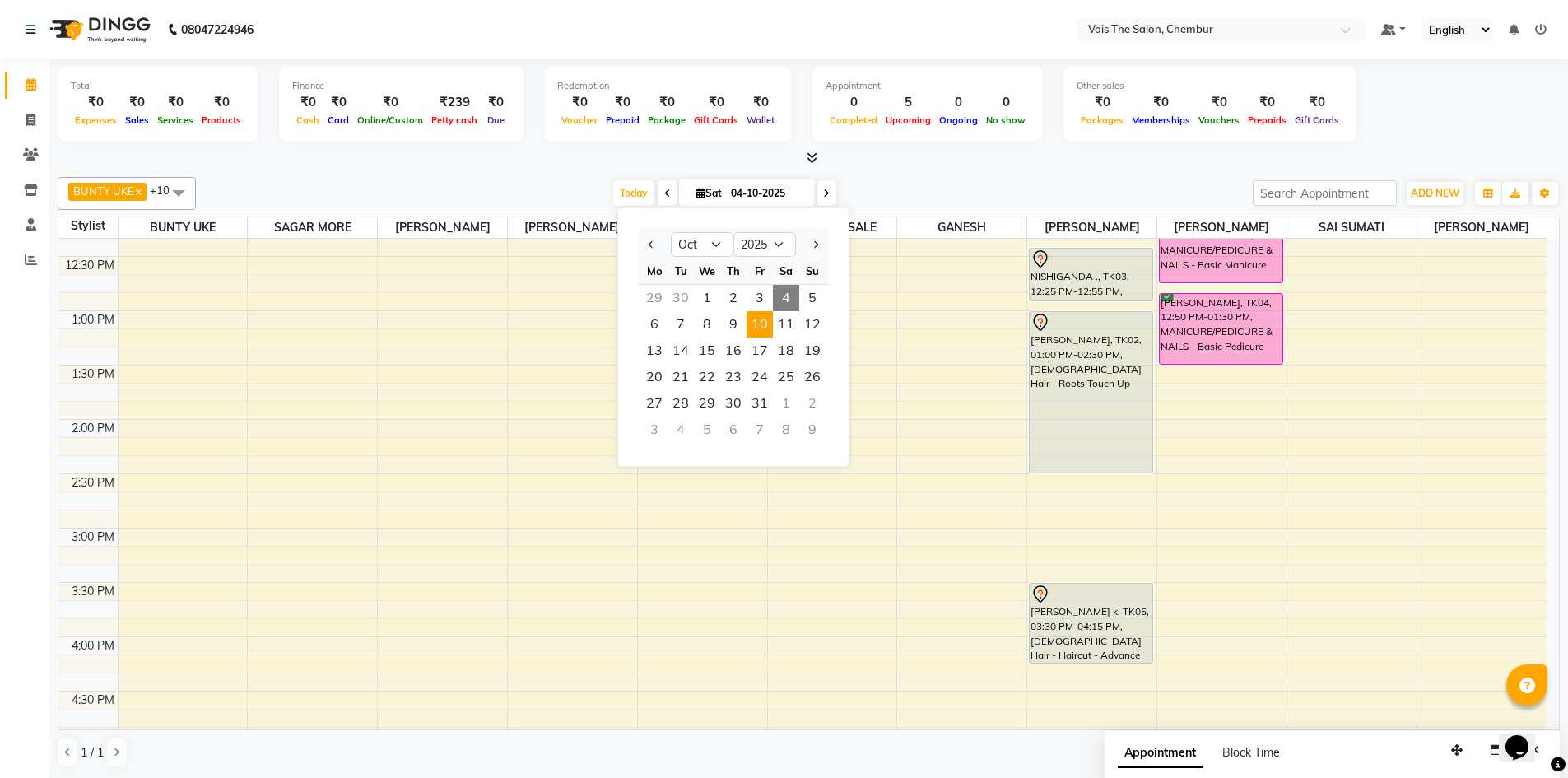
click at [763, 332] on span "10" at bounding box center [760, 324] width 27 height 27
type input "[DATE]"
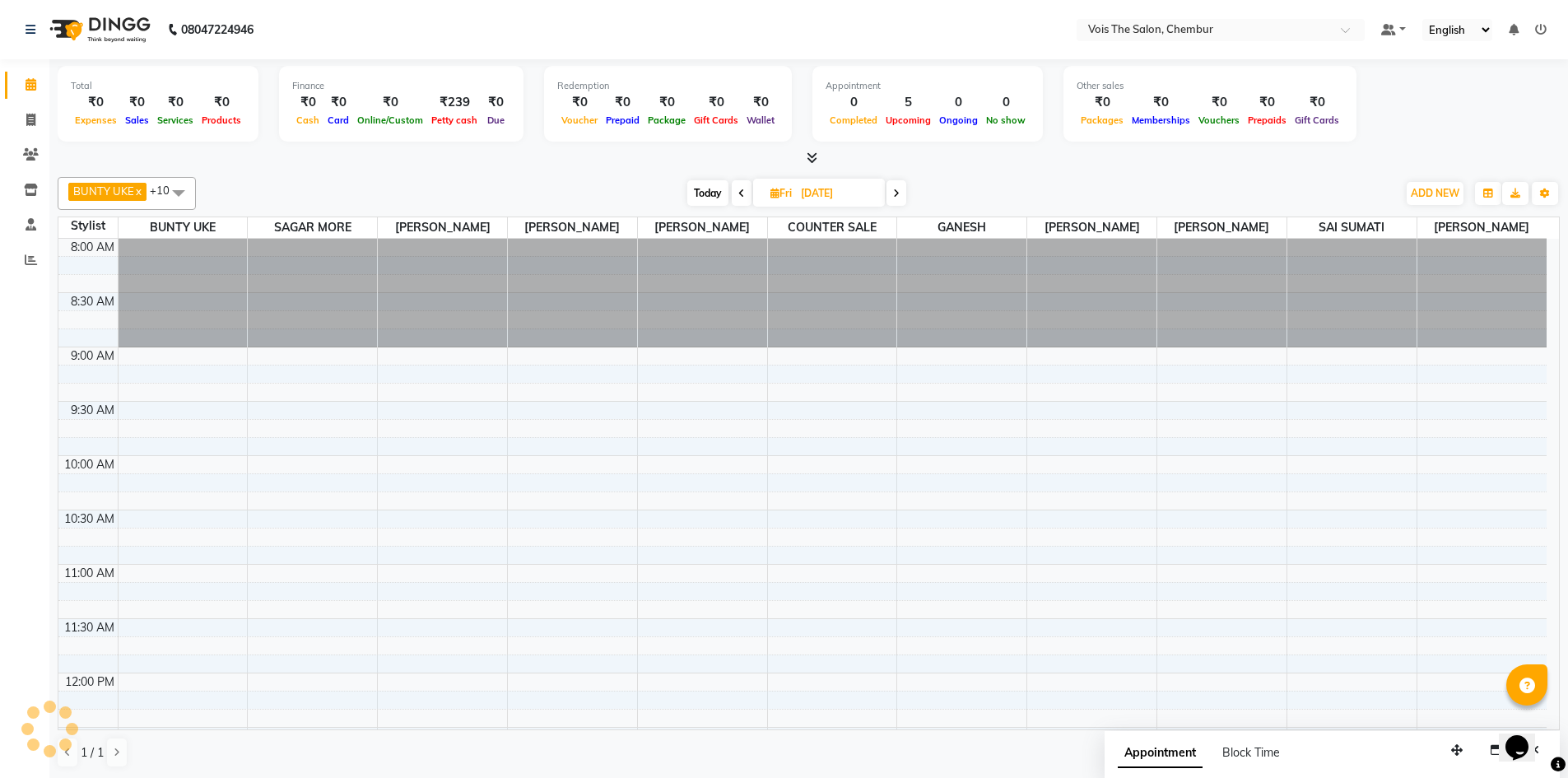
scroll to position [327, 0]
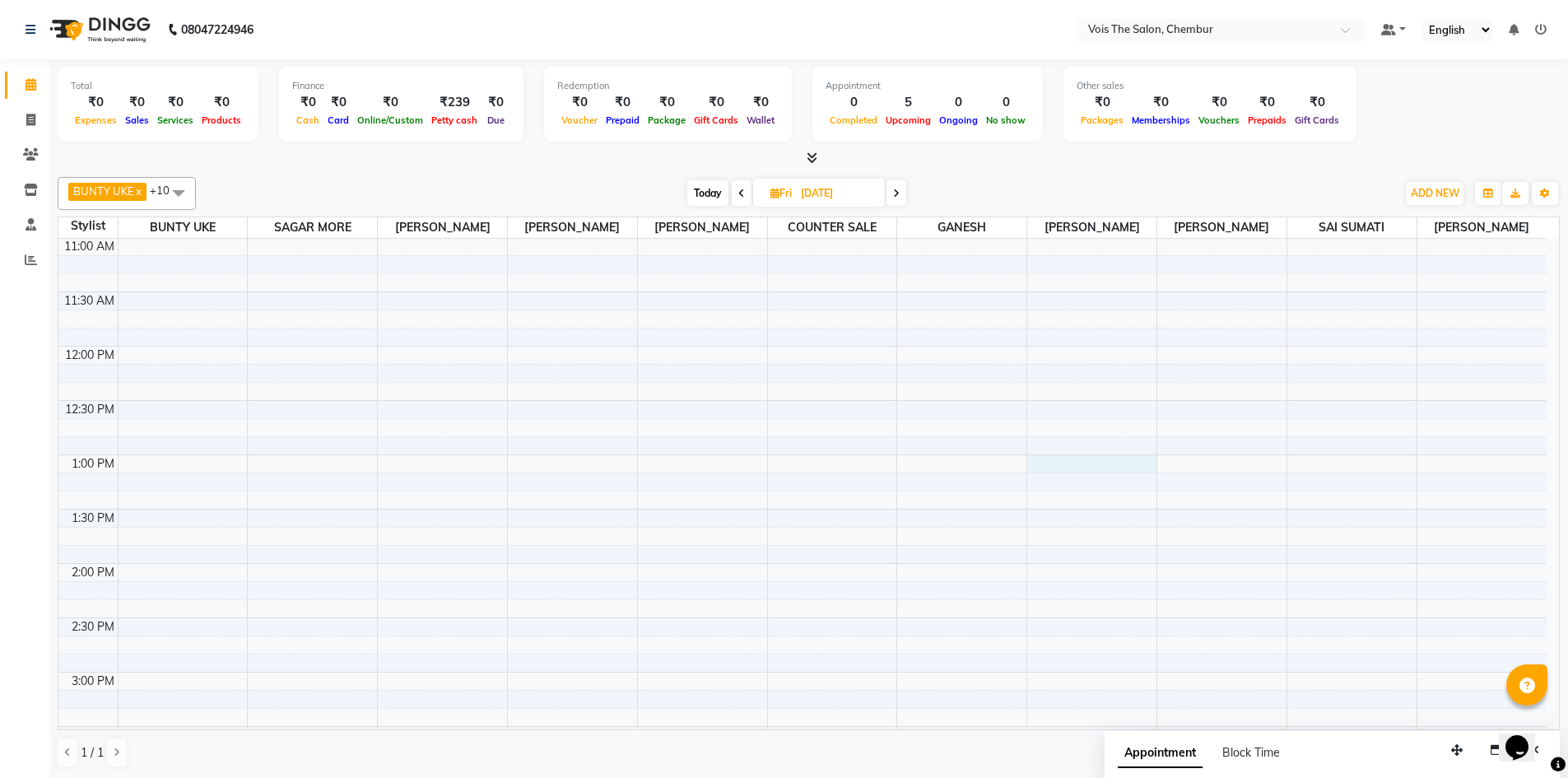
click at [1083, 466] on div "8:00 AM 8:30 AM 9:00 AM 9:30 AM 10:00 AM 10:30 AM 11:00 AM 11:30 AM 12:00 PM 12…" at bounding box center [802, 726] width 1488 height 1630
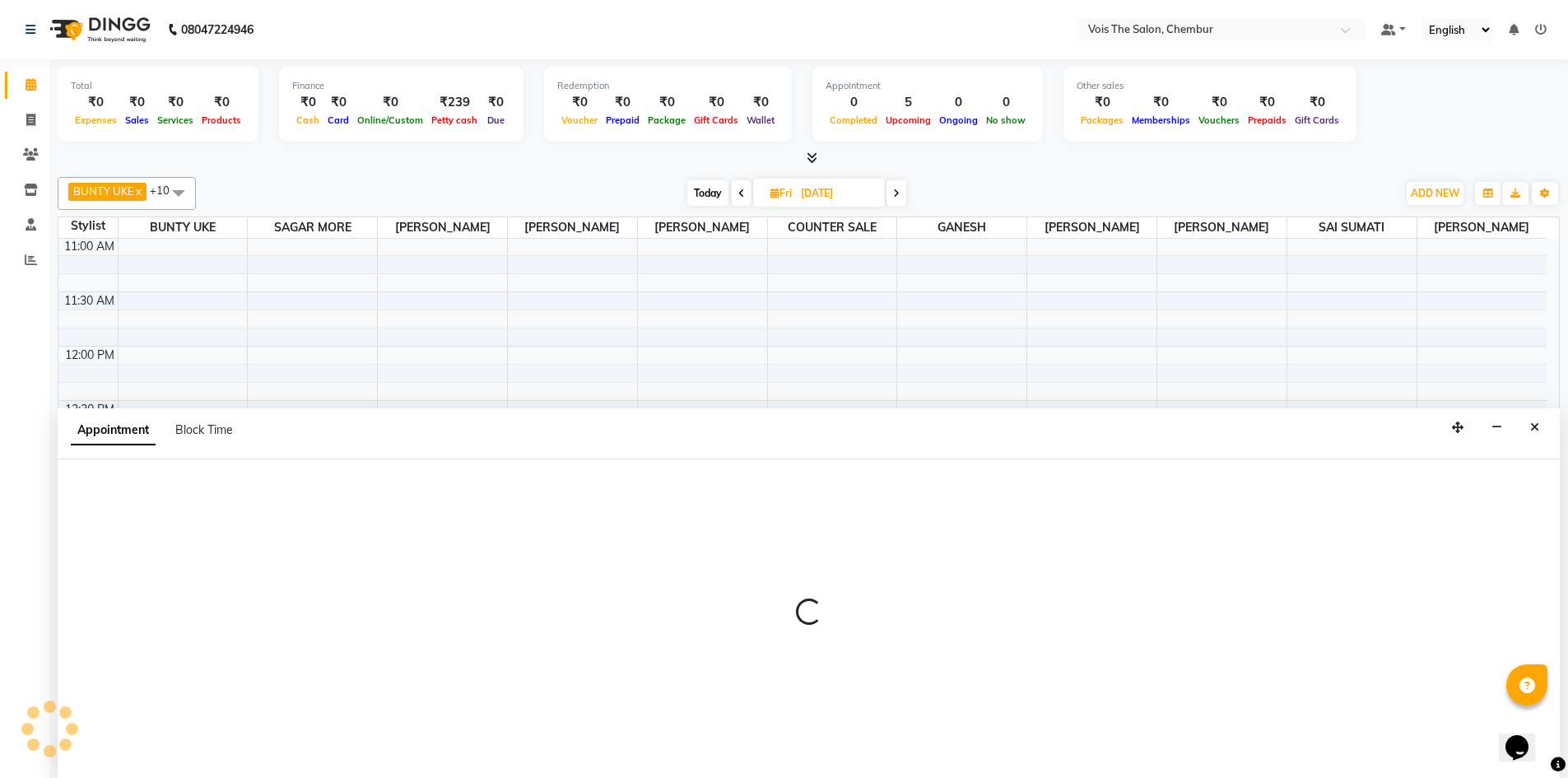
scroll to position [1, 0]
select select "85150"
select select "tentative"
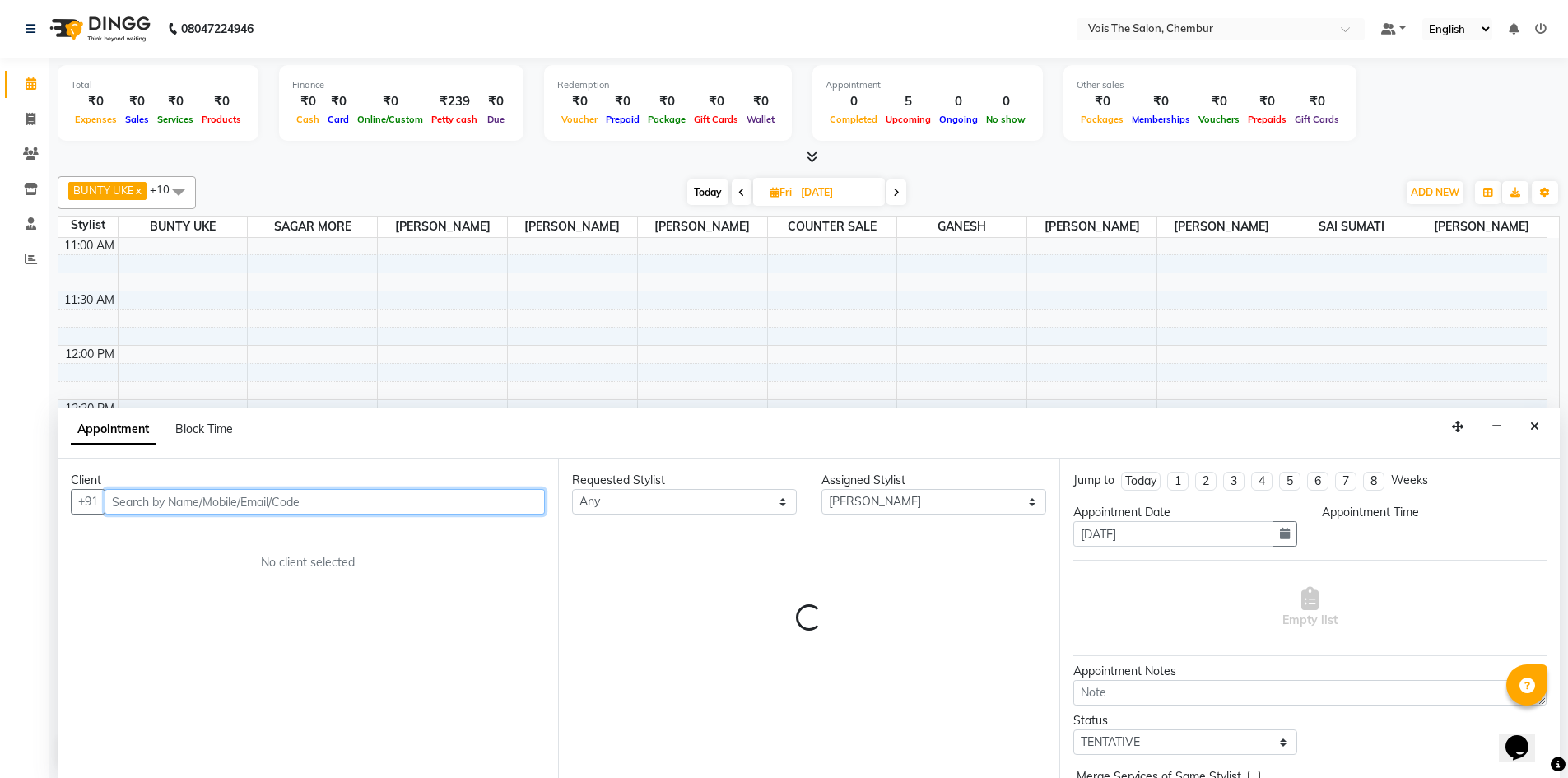
select select "780"
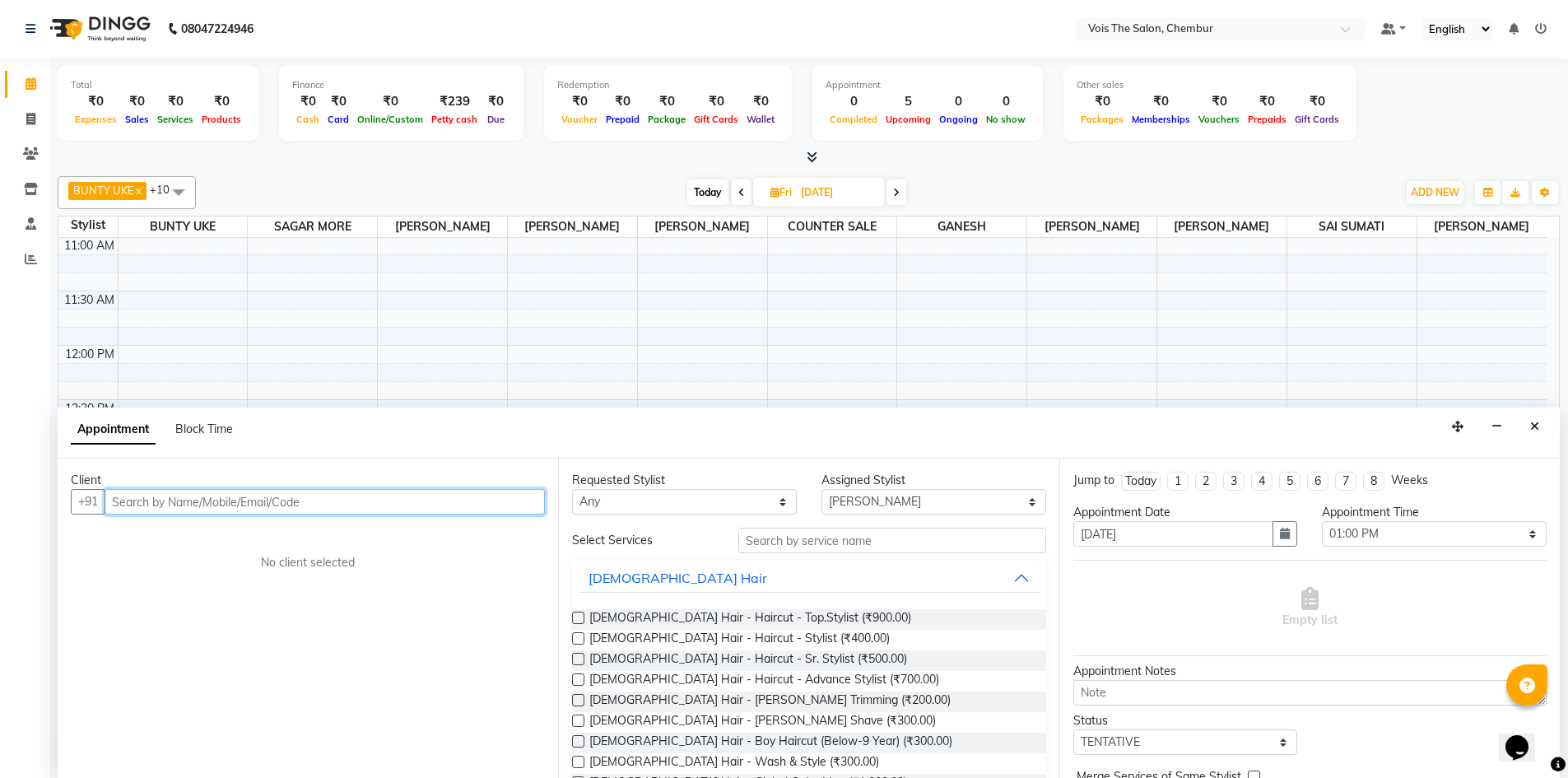
click at [515, 495] on input "text" at bounding box center [325, 502] width 441 height 26
paste input "[PERSON_NAME] +91 790"
click at [244, 503] on input "[PERSON_NAME] +91 790" at bounding box center [291, 502] width 372 height 26
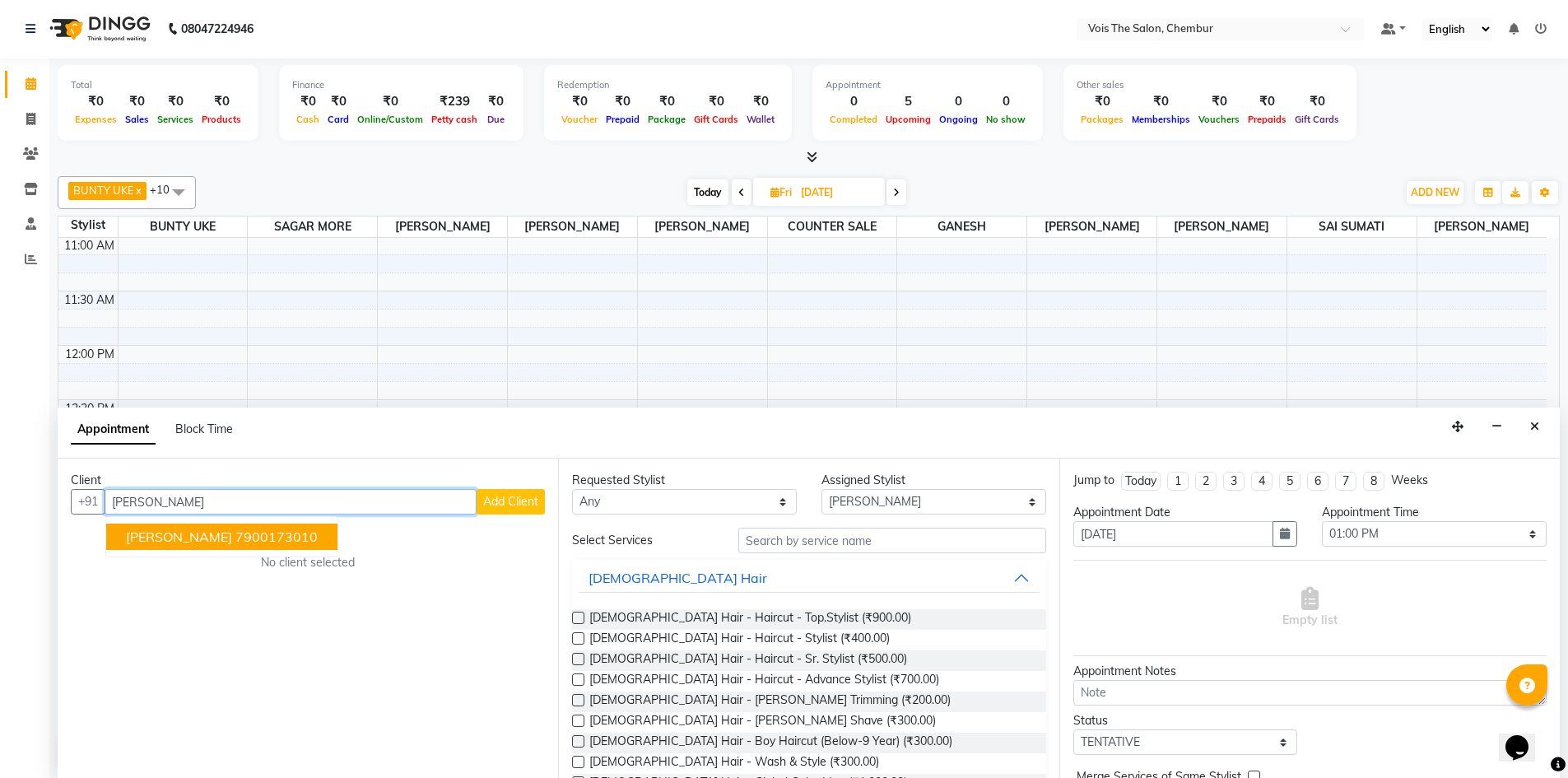
click at [227, 548] on button "[PERSON_NAME] 7900173010" at bounding box center [222, 537] width 232 height 27
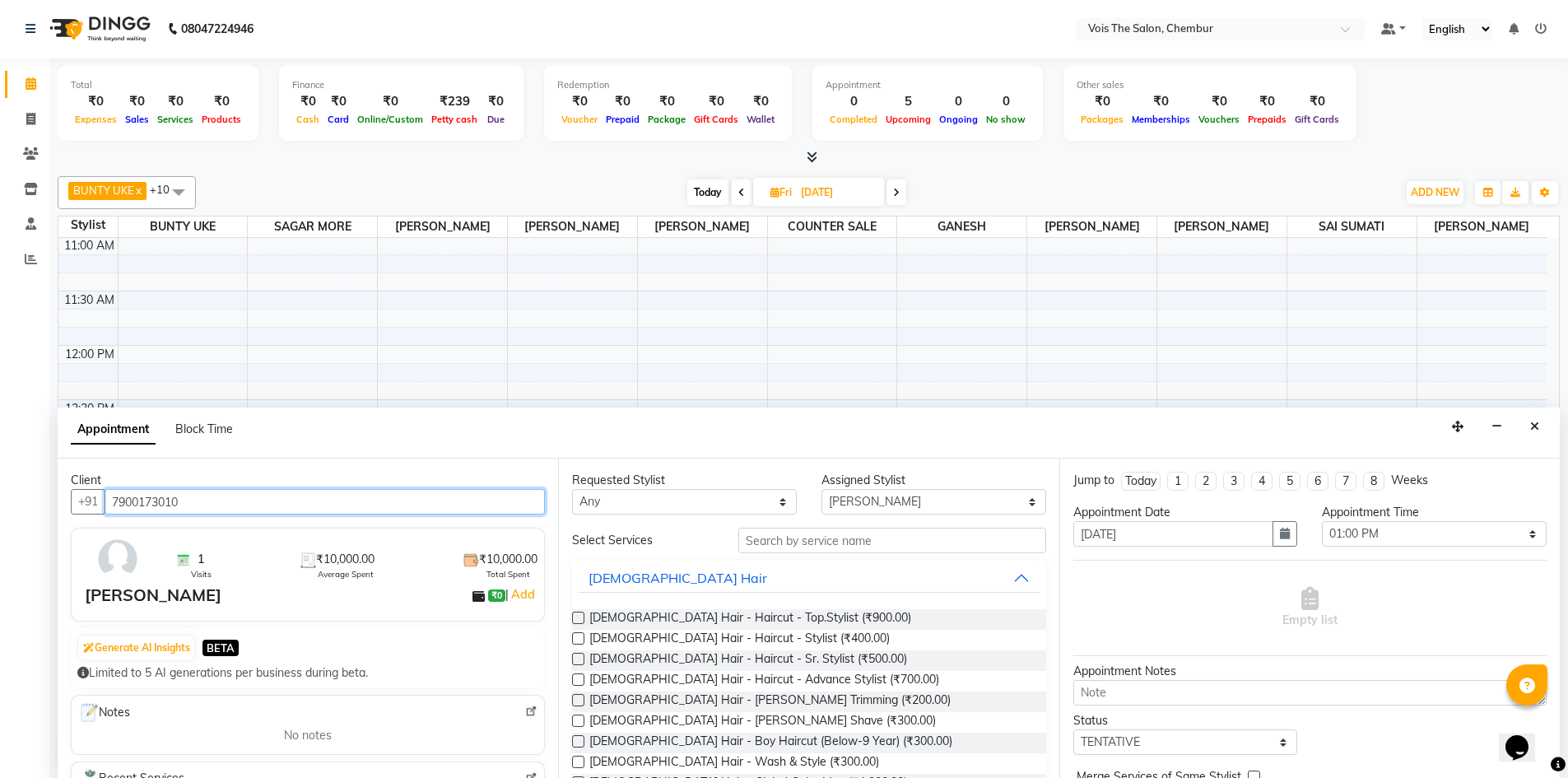
type input "7900173010"
click at [845, 541] on input "text" at bounding box center [891, 541] width 308 height 26
type input "c"
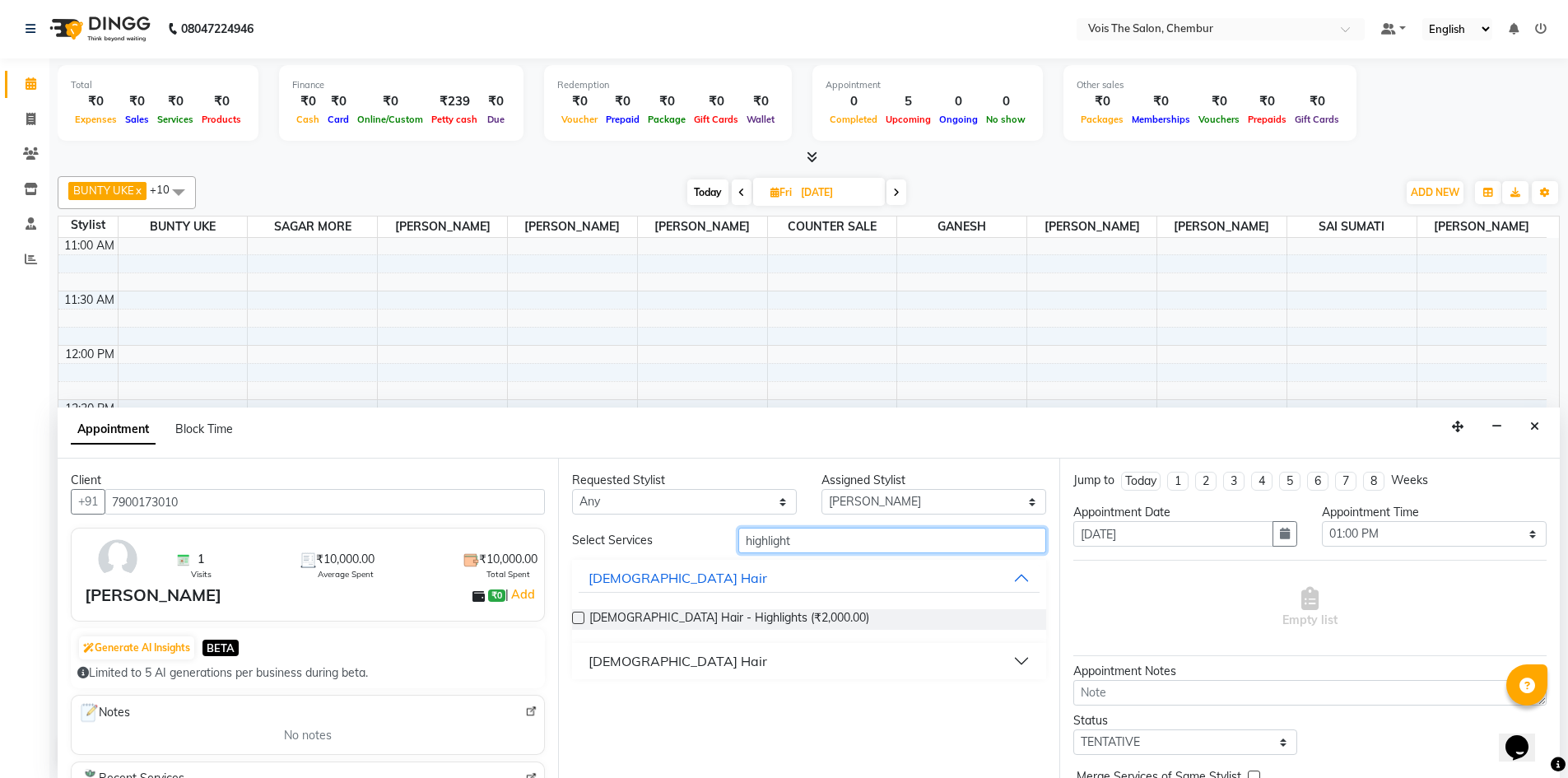
type input "highlight"
click at [763, 676] on div "[DEMOGRAPHIC_DATA] Hair" at bounding box center [809, 661] width 473 height 37
click at [733, 665] on button "[DEMOGRAPHIC_DATA] Hair" at bounding box center [808, 661] width 461 height 30
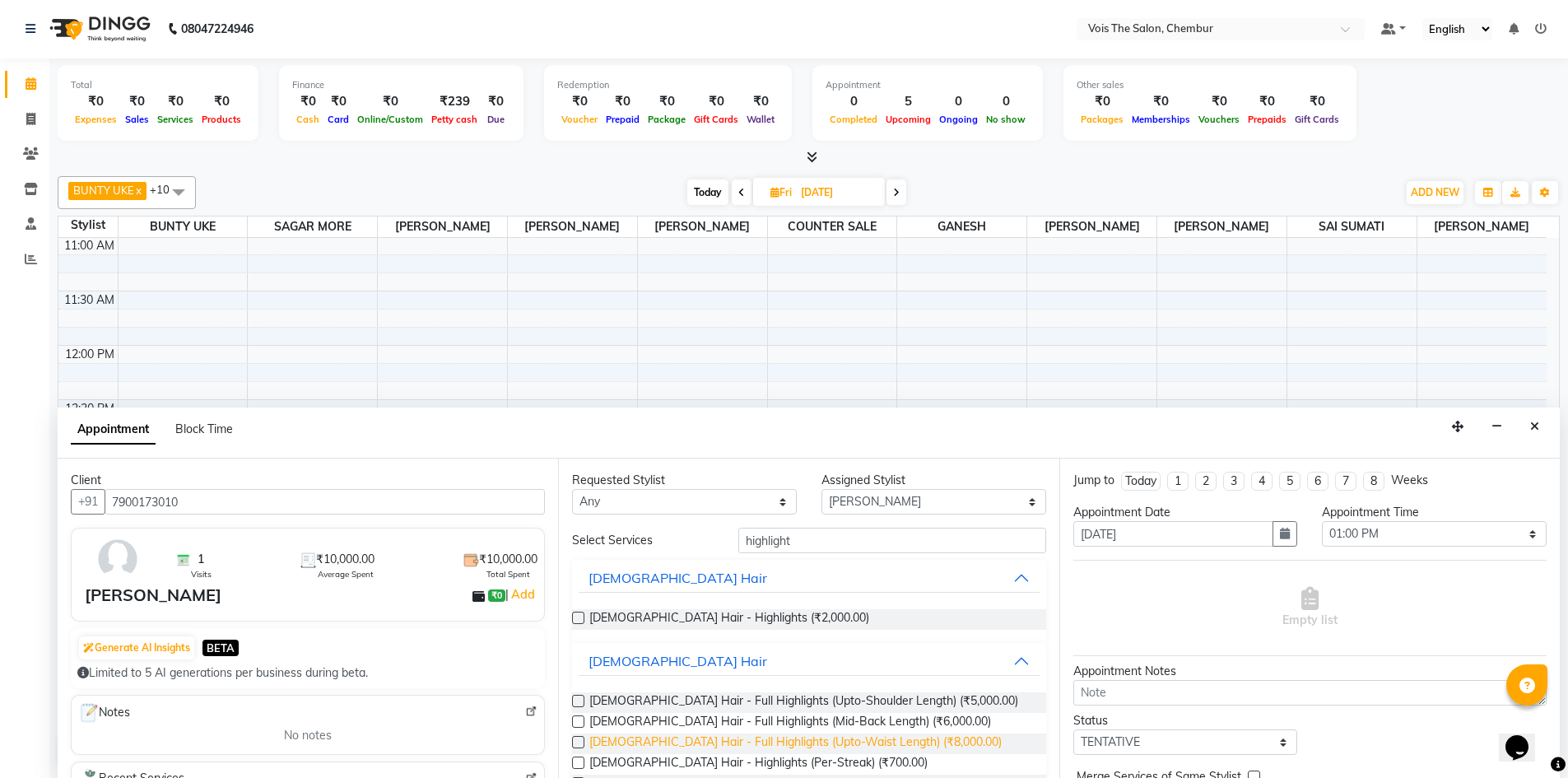
click at [748, 737] on span "[DEMOGRAPHIC_DATA] Hair - Full Highlights (Upto-Waist Length) (₹8,000.00)" at bounding box center [795, 743] width 412 height 21
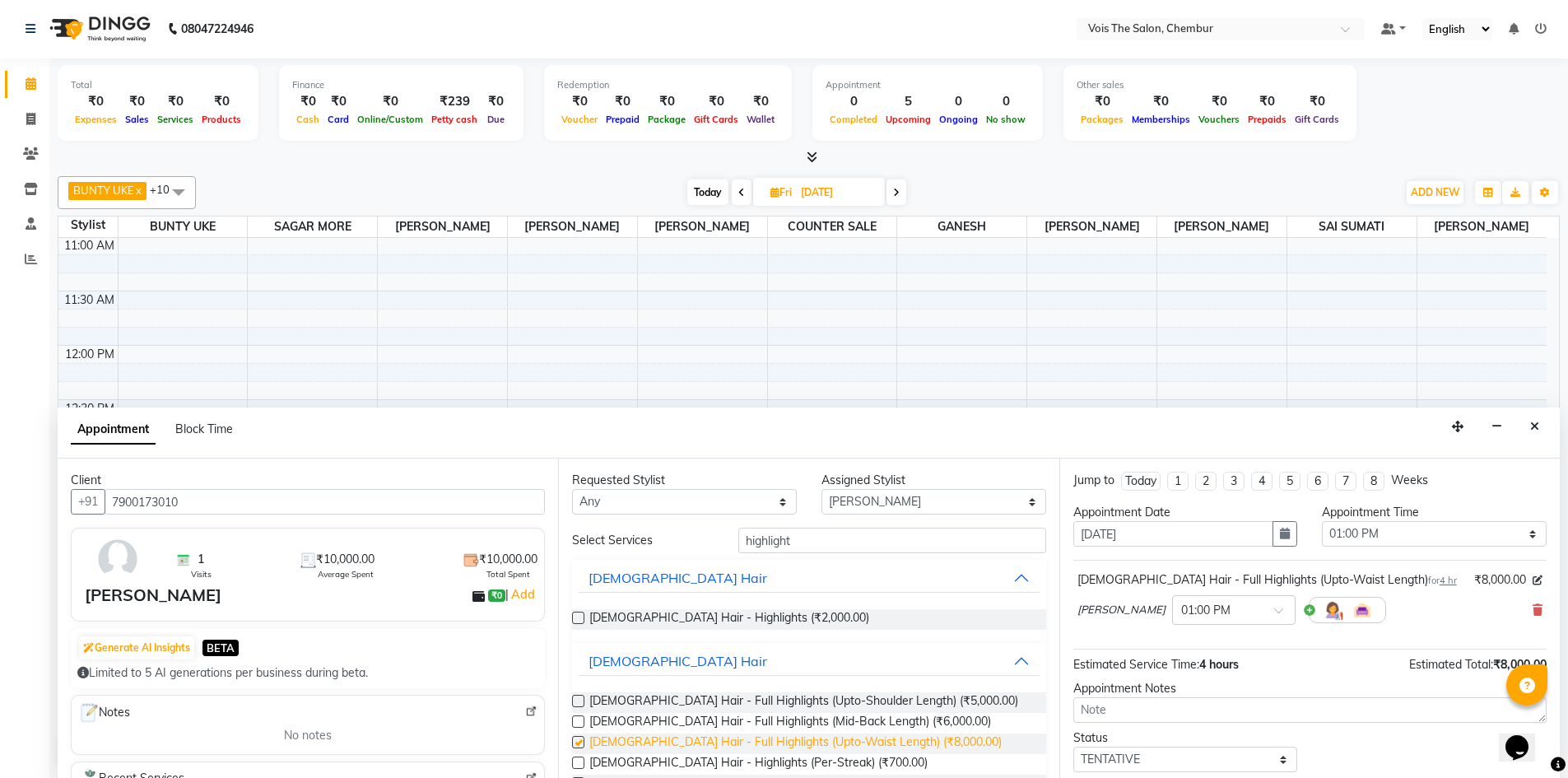
checkbox input "false"
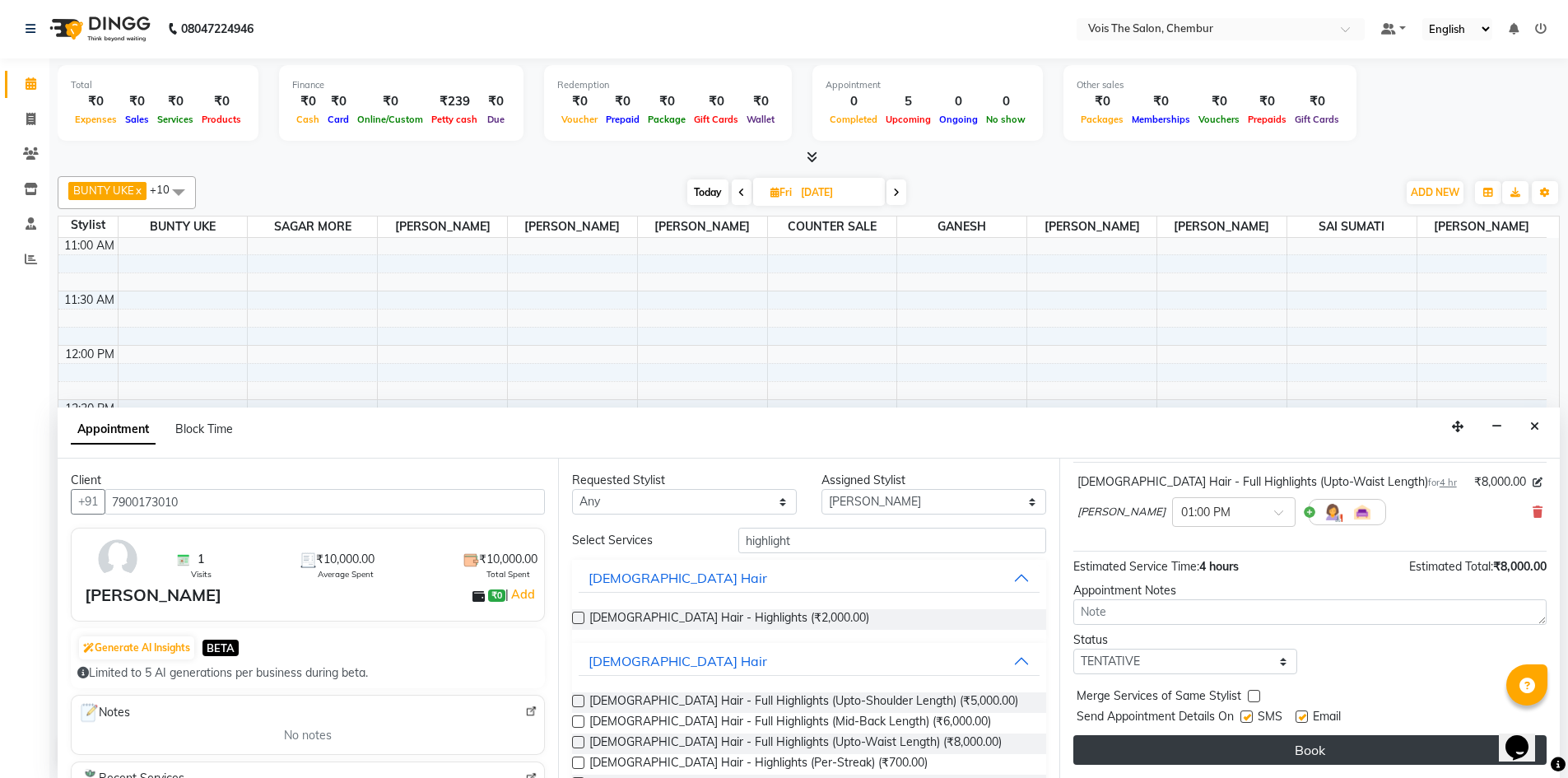
click at [1291, 758] on button "Book" at bounding box center [1310, 750] width 473 height 30
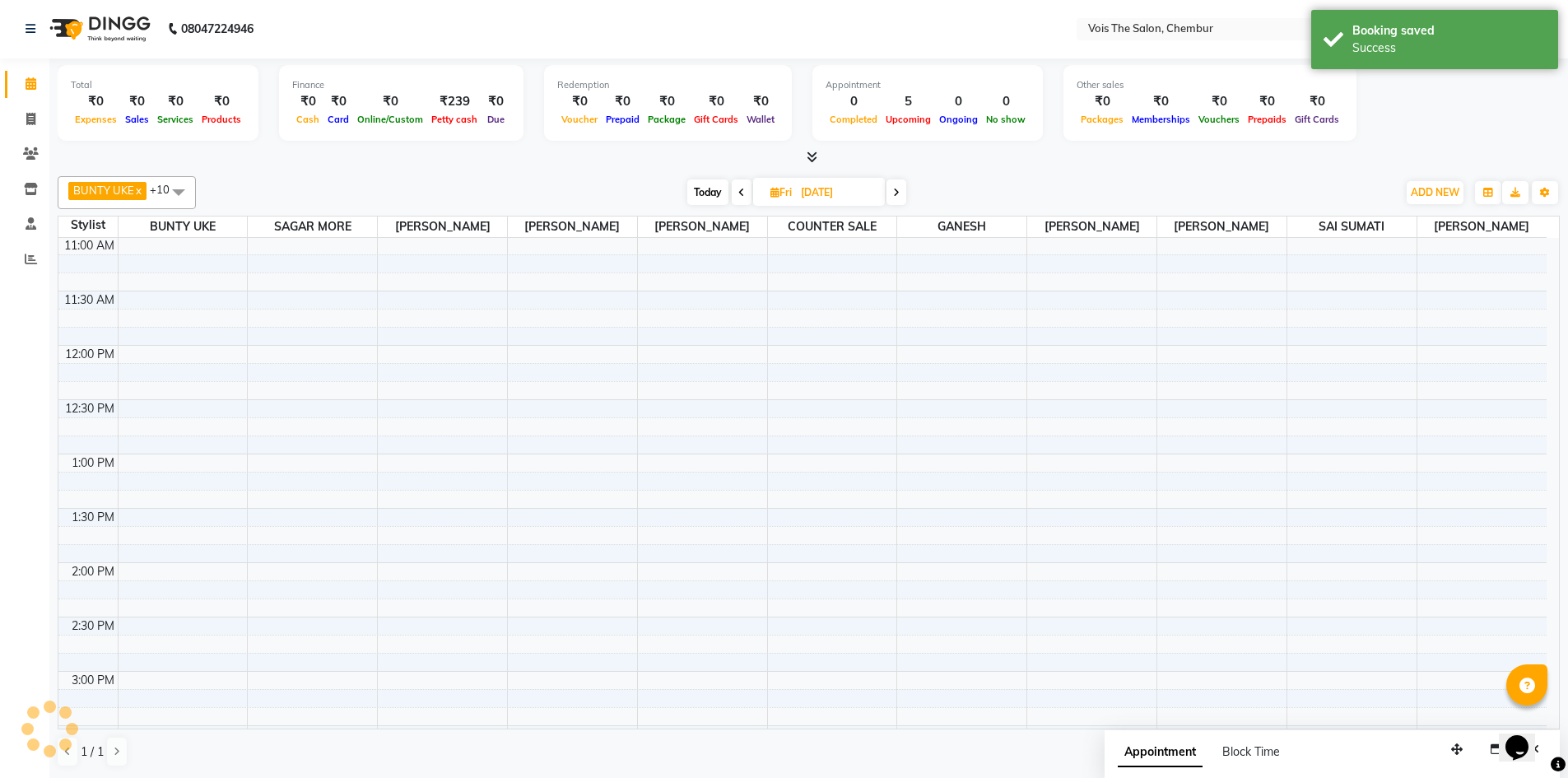
scroll to position [0, 0]
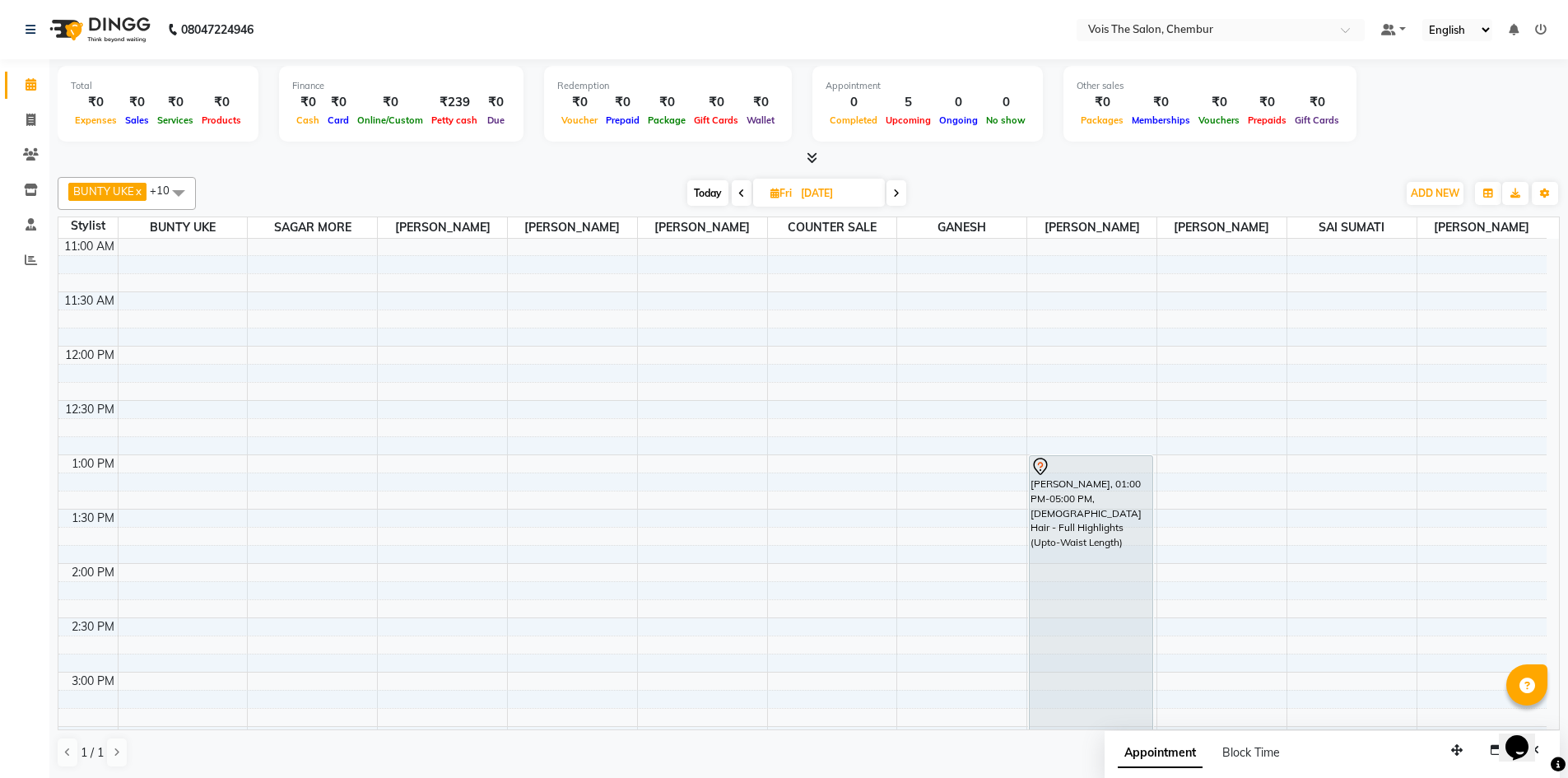
click at [0, 579] on div "Calendar Invoice Clients Inventory Staff Reports Upcoming Tentative Confirm Boo…" at bounding box center [111, 400] width 222 height 708
click at [691, 192] on span "Today" at bounding box center [708, 193] width 42 height 26
type input "04-10-2025"
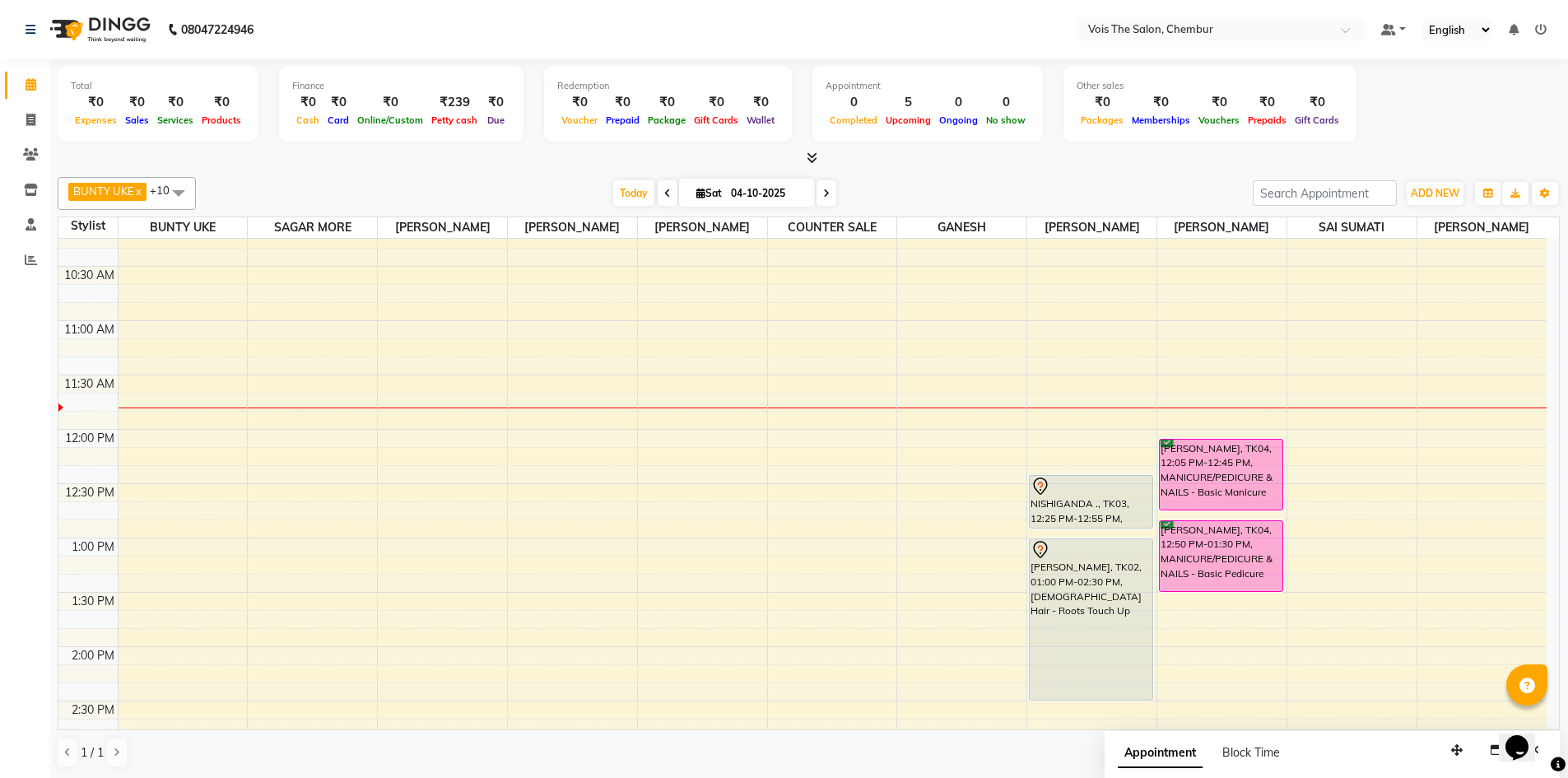
scroll to position [243, 0]
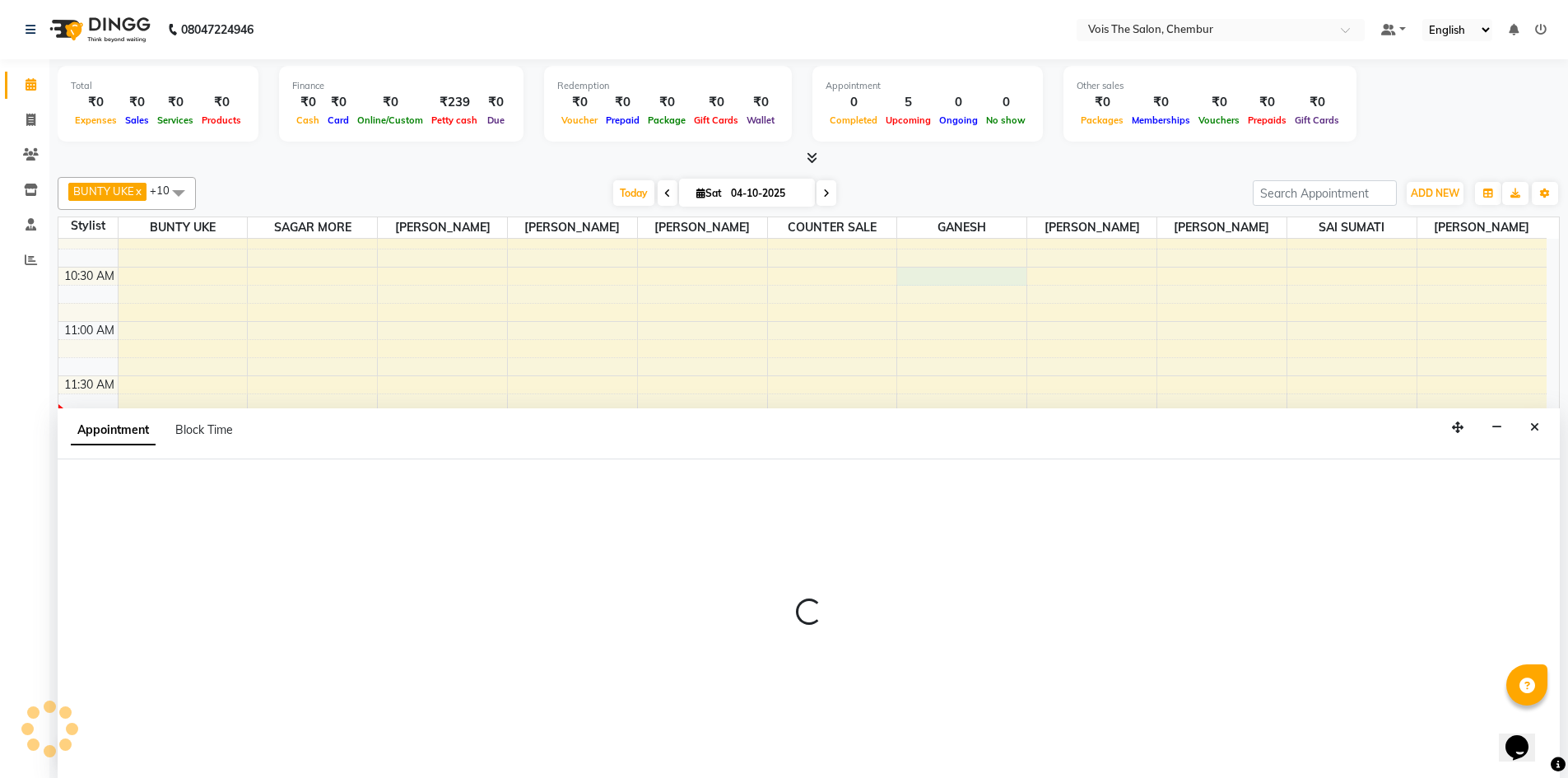
scroll to position [1, 0]
select select "82264"
select select "630"
select select "tentative"
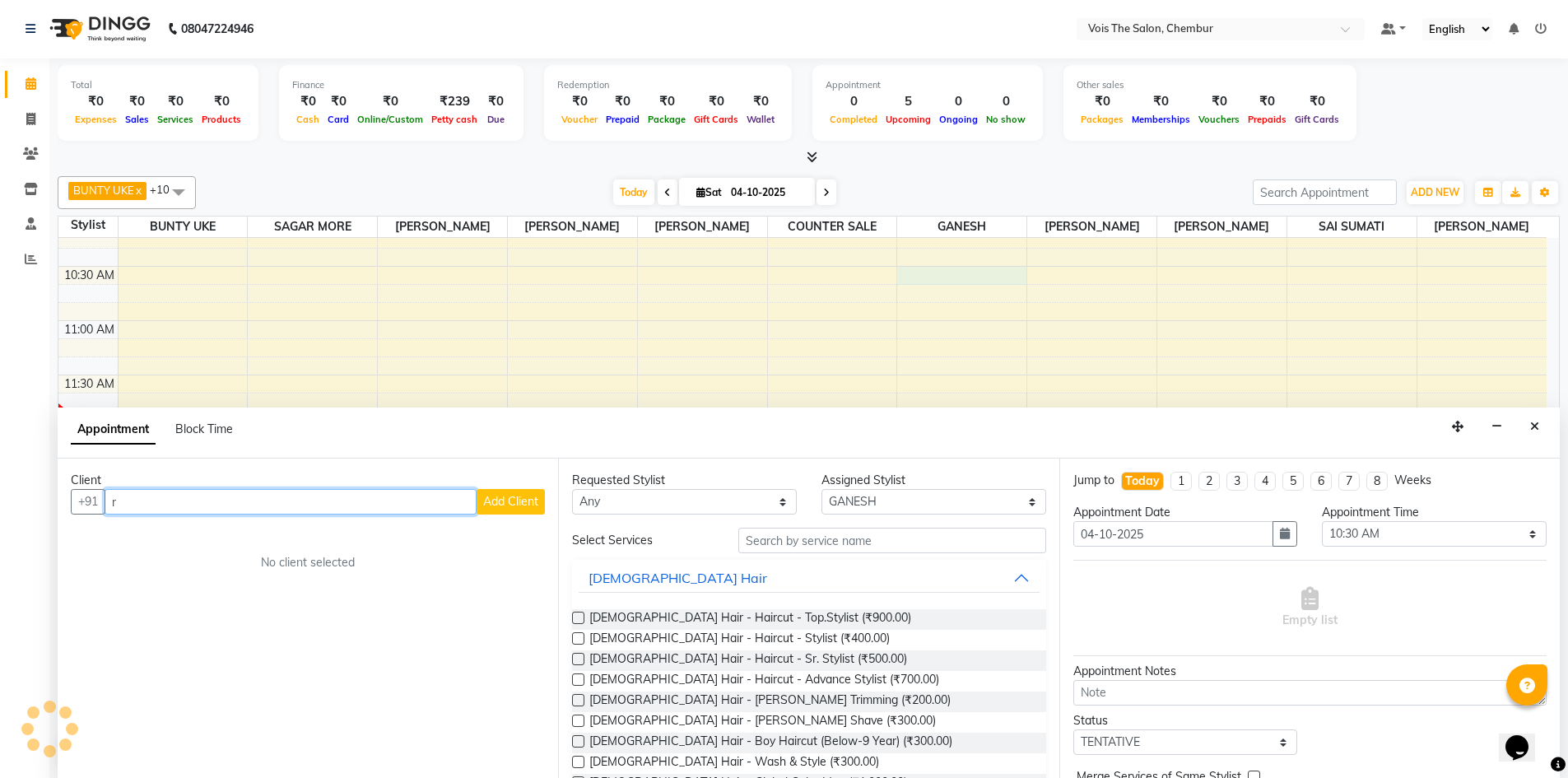
type input "r"
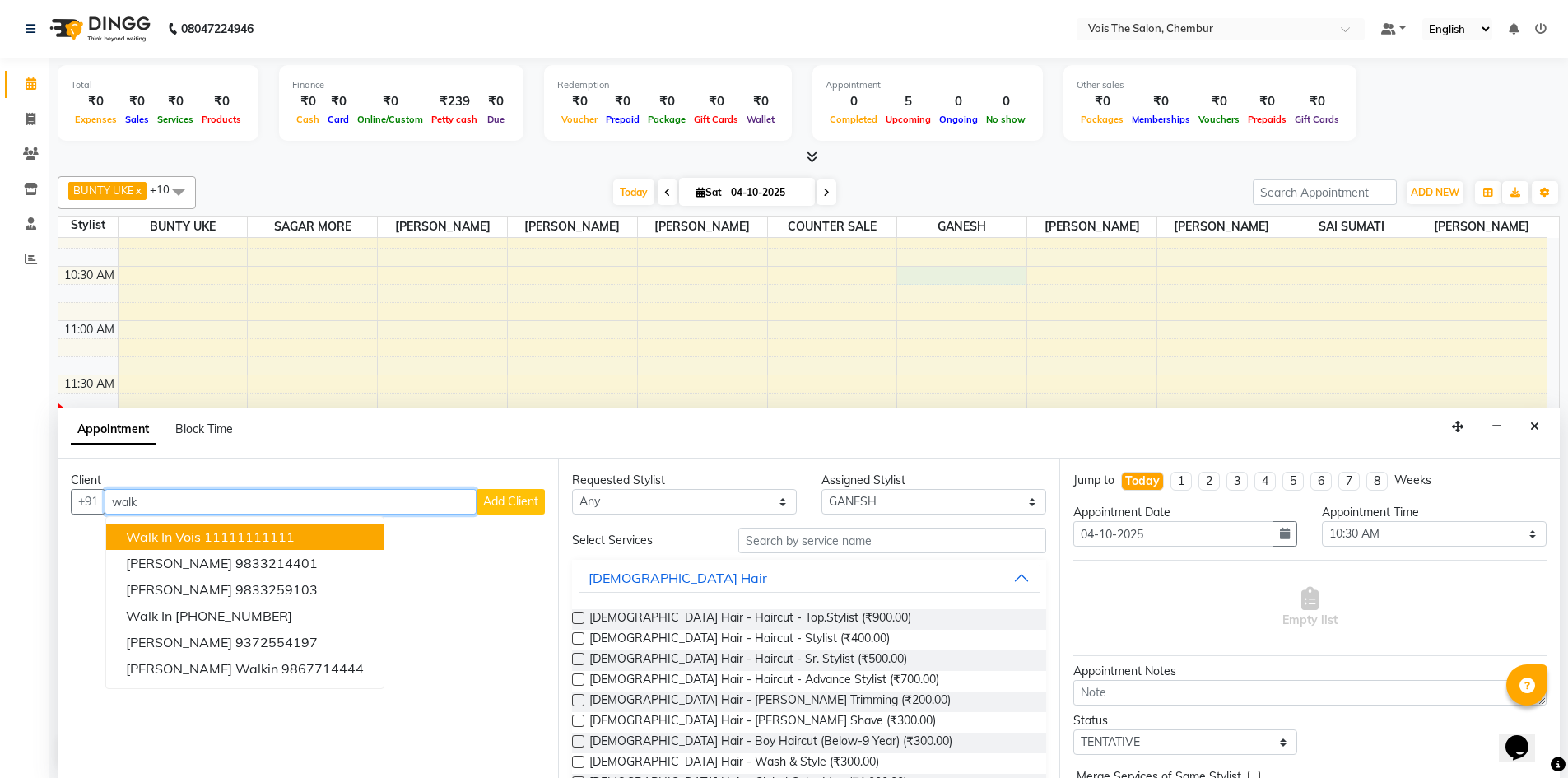
click at [304, 536] on button "walk in vois 11111111111" at bounding box center [245, 537] width 277 height 27
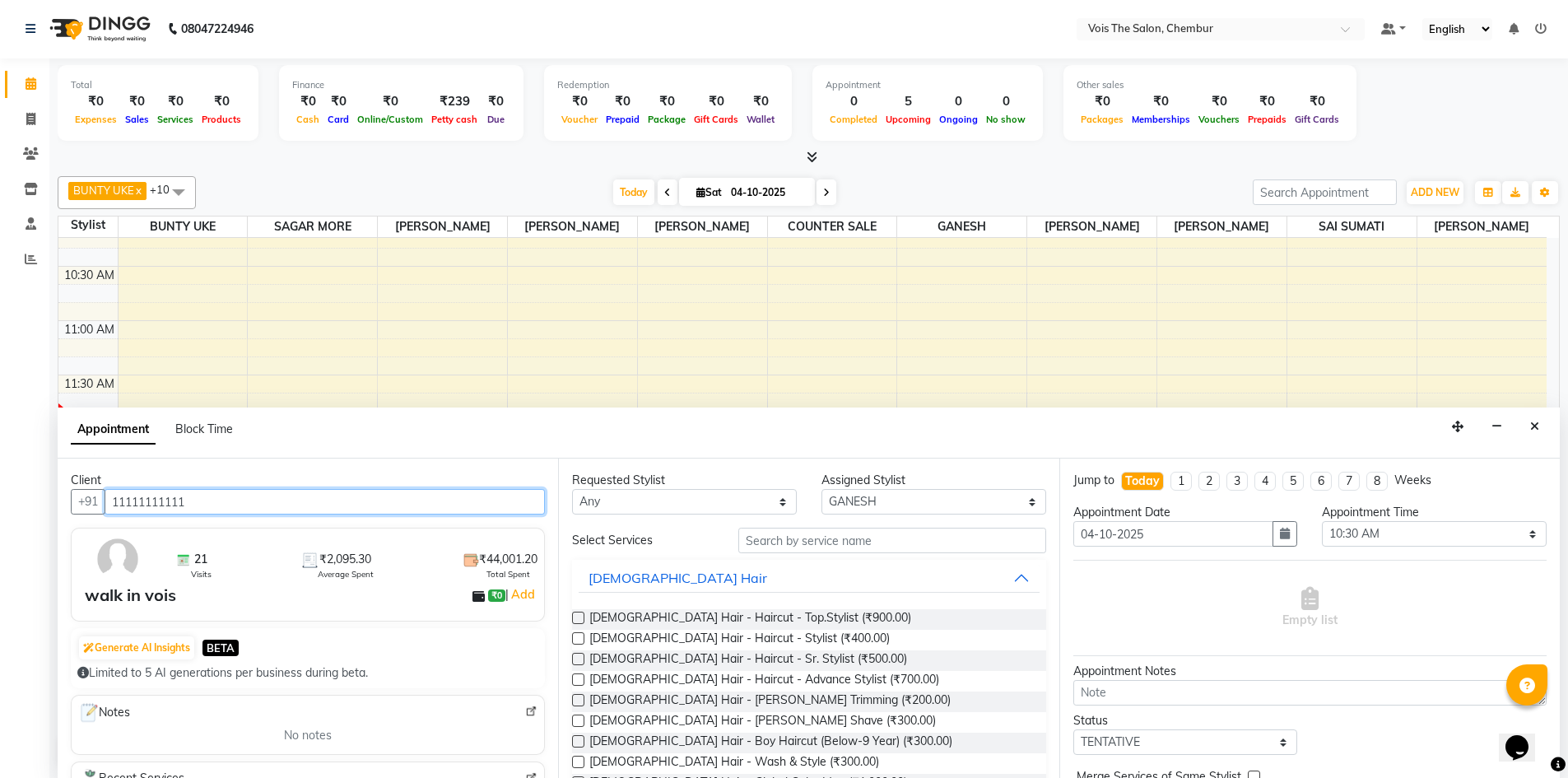
type input "11111111111"
click at [787, 538] on input "text" at bounding box center [891, 541] width 308 height 26
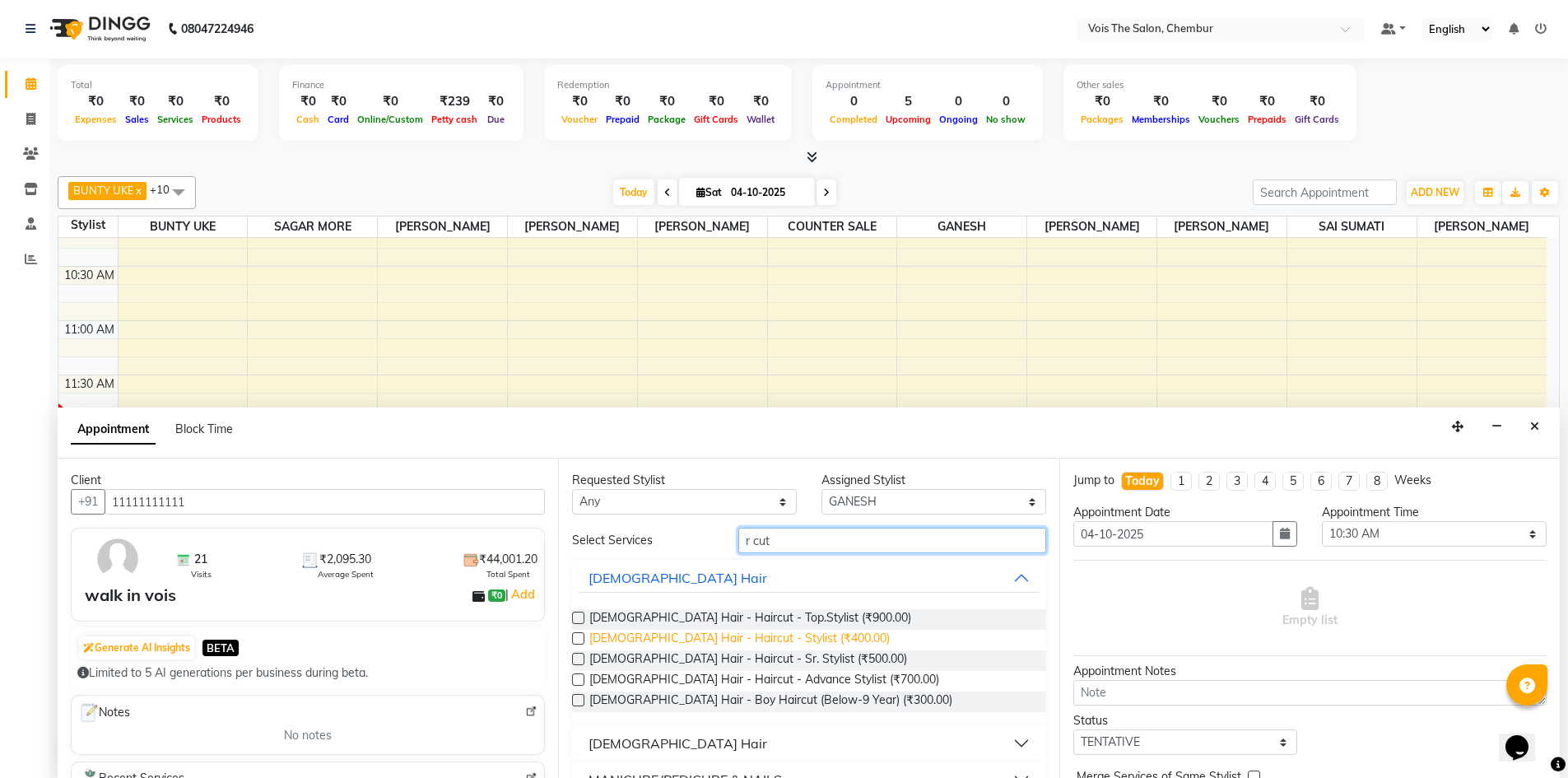
type input "r cut"
click at [753, 641] on span "[DEMOGRAPHIC_DATA] Hair - Haircut - Stylist (₹400.00)" at bounding box center [739, 640] width 300 height 21
checkbox input "false"
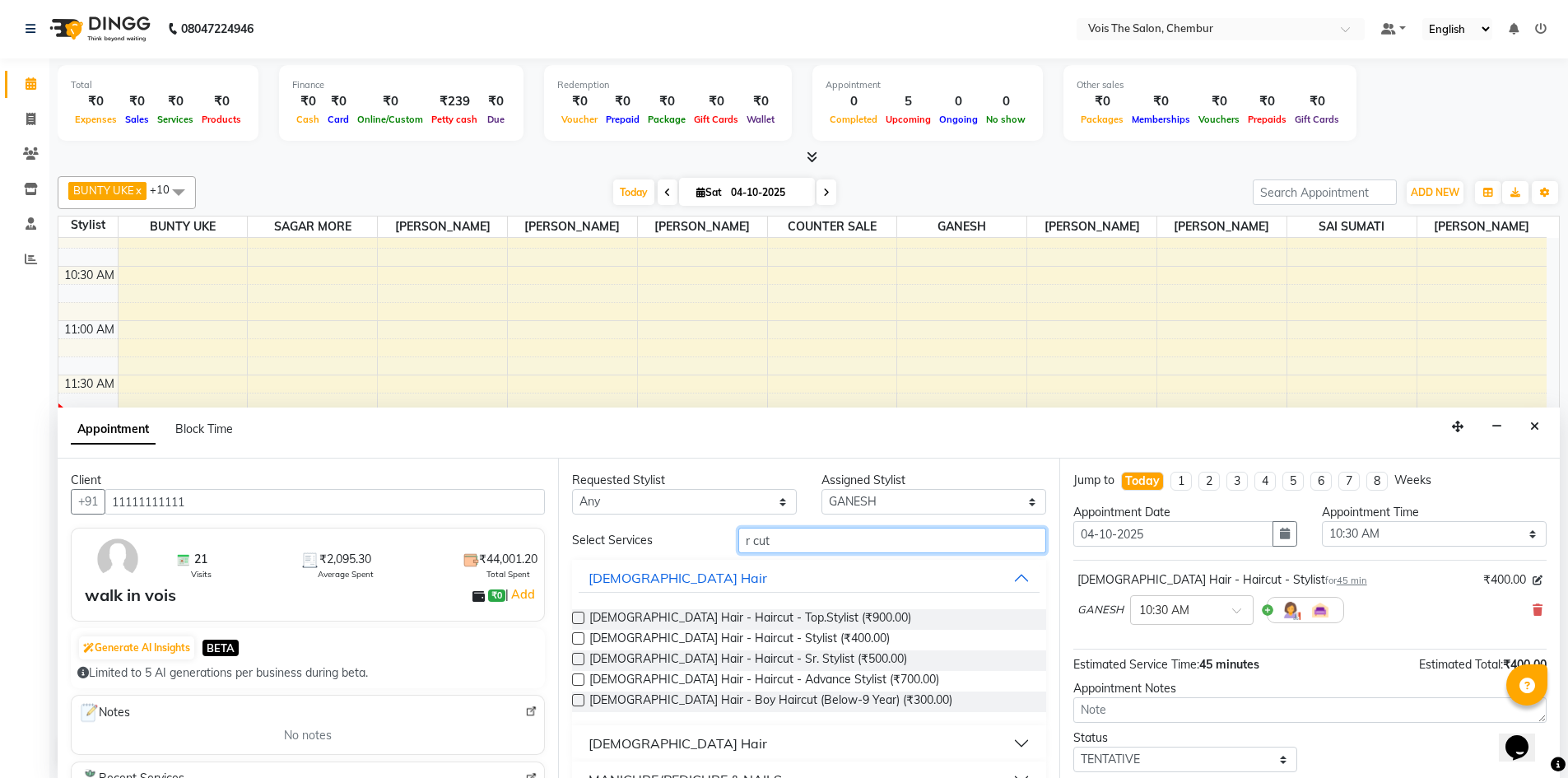
click at [843, 543] on input "r cut" at bounding box center [891, 541] width 308 height 26
type input "r"
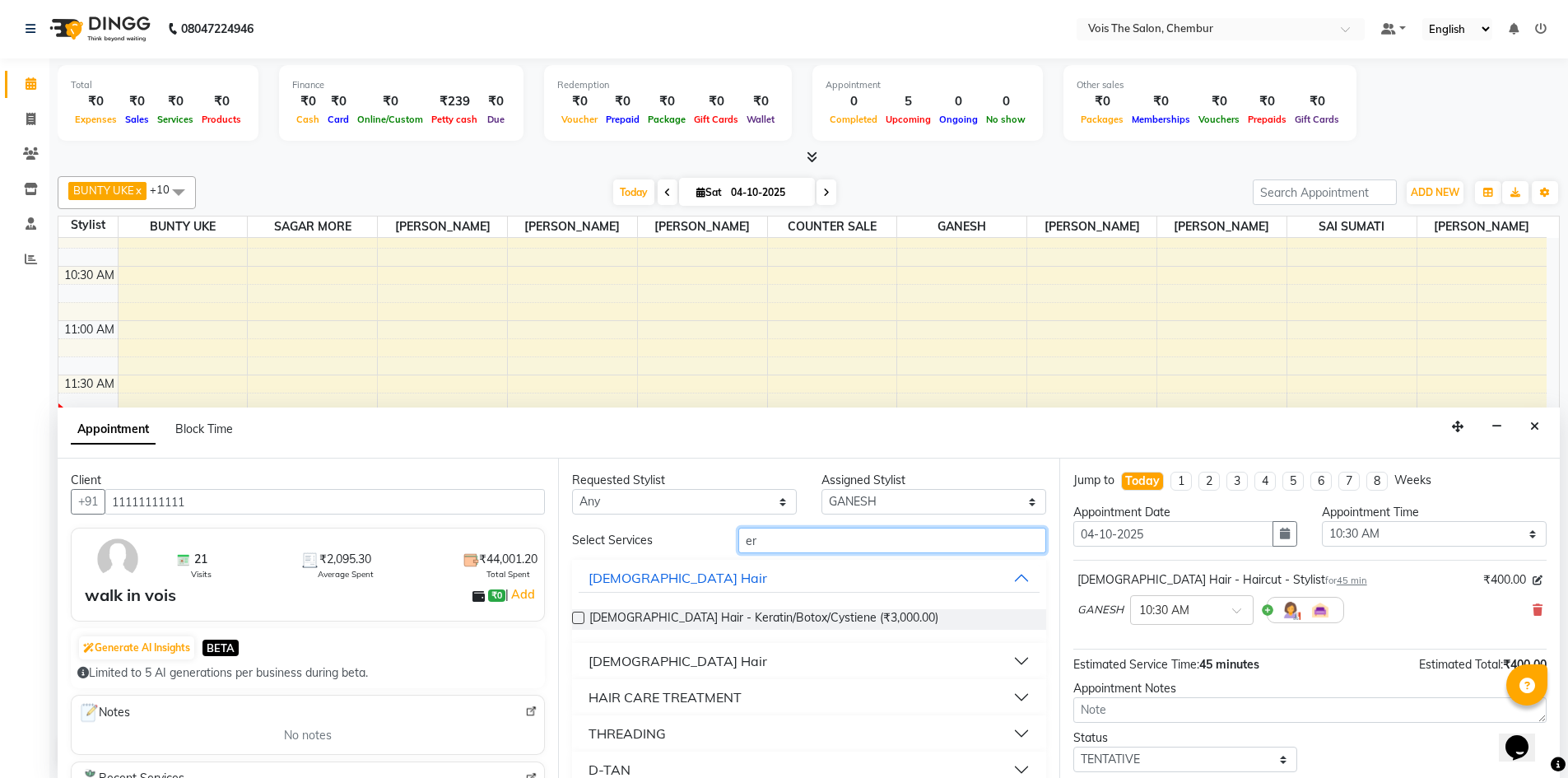
type input "e"
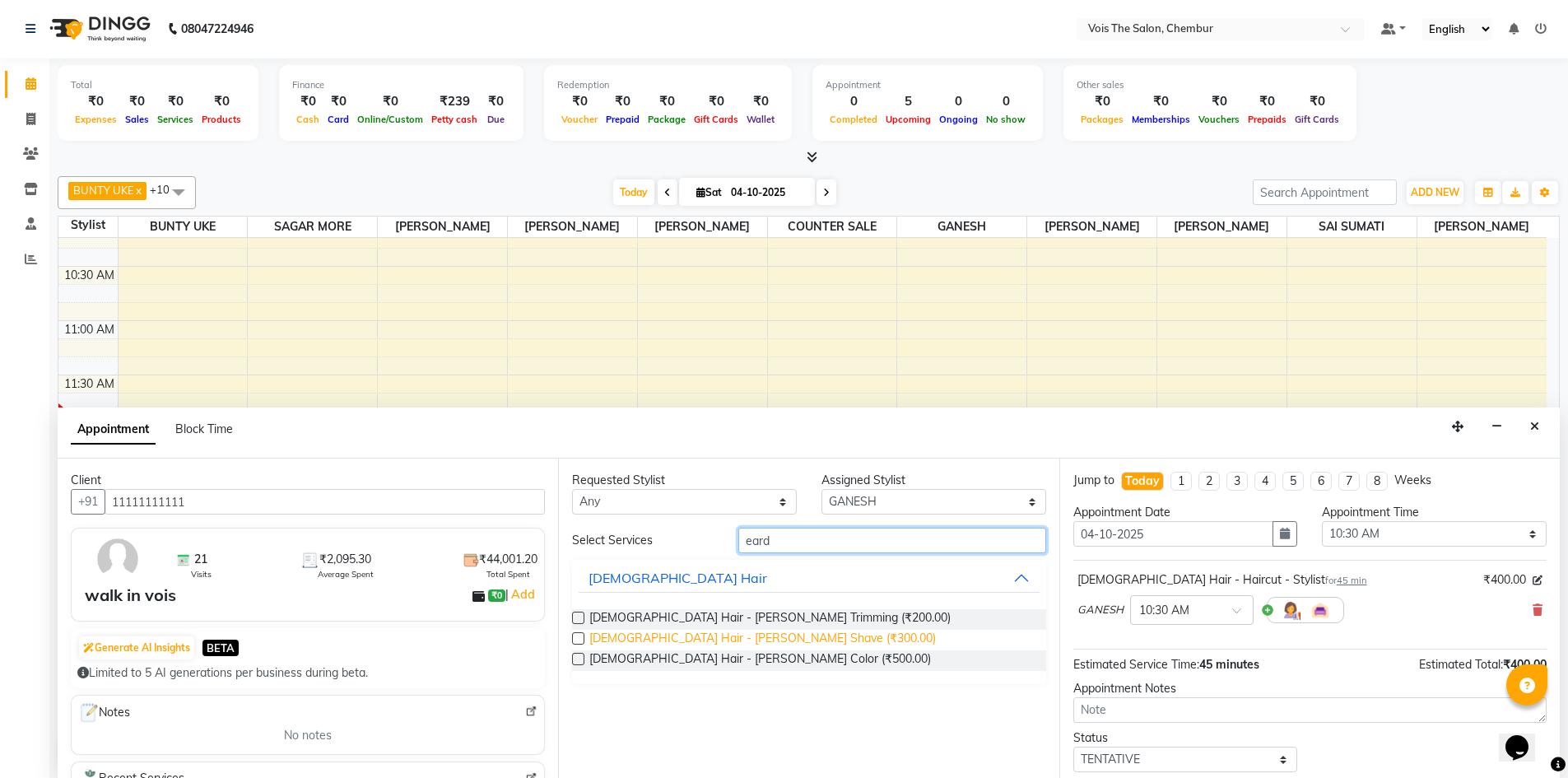
type input "eard"
click at [768, 636] on span "[DEMOGRAPHIC_DATA] Hair - [PERSON_NAME] Shave (₹300.00)" at bounding box center [763, 640] width 347 height 21
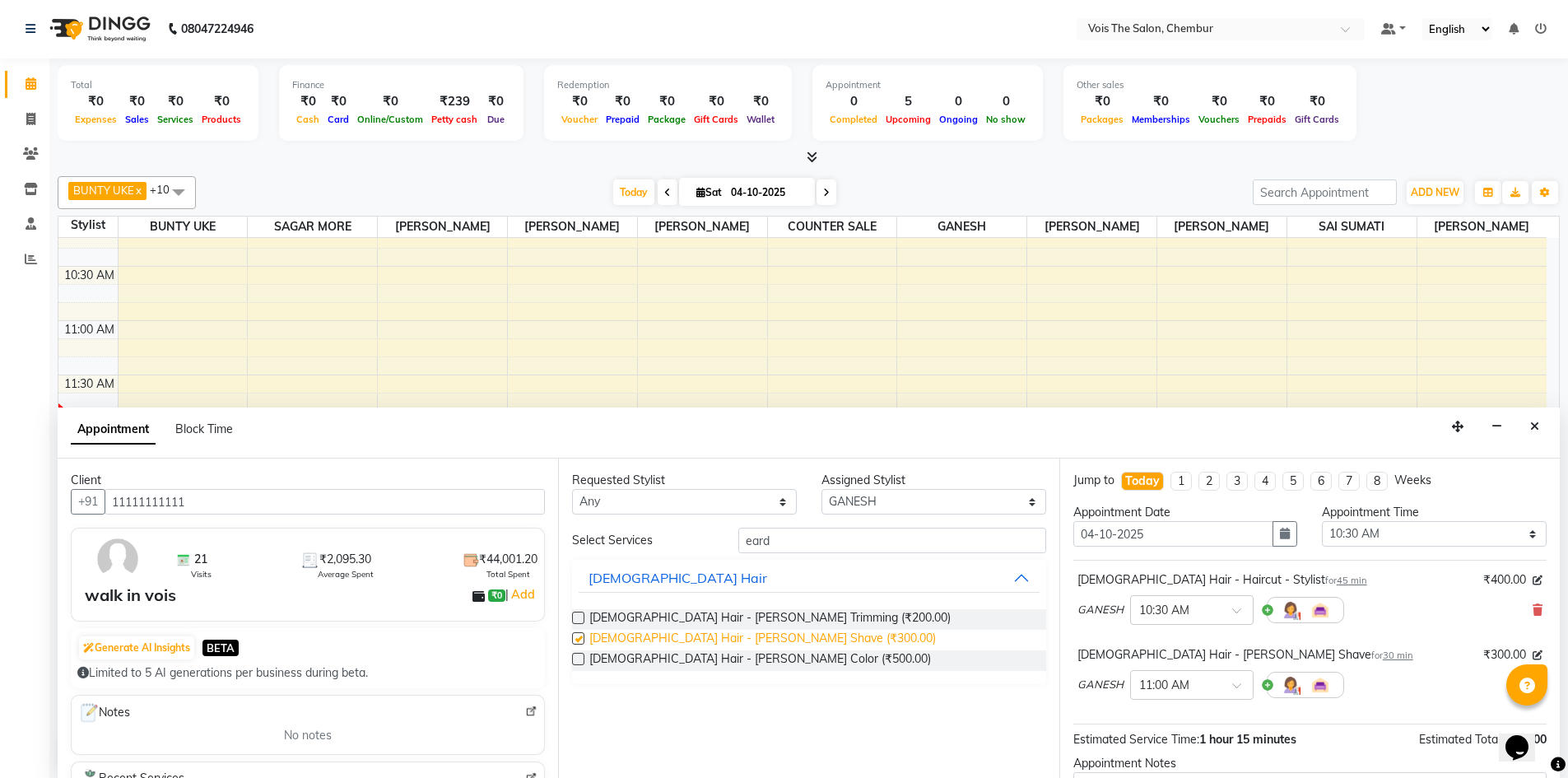
checkbox input "false"
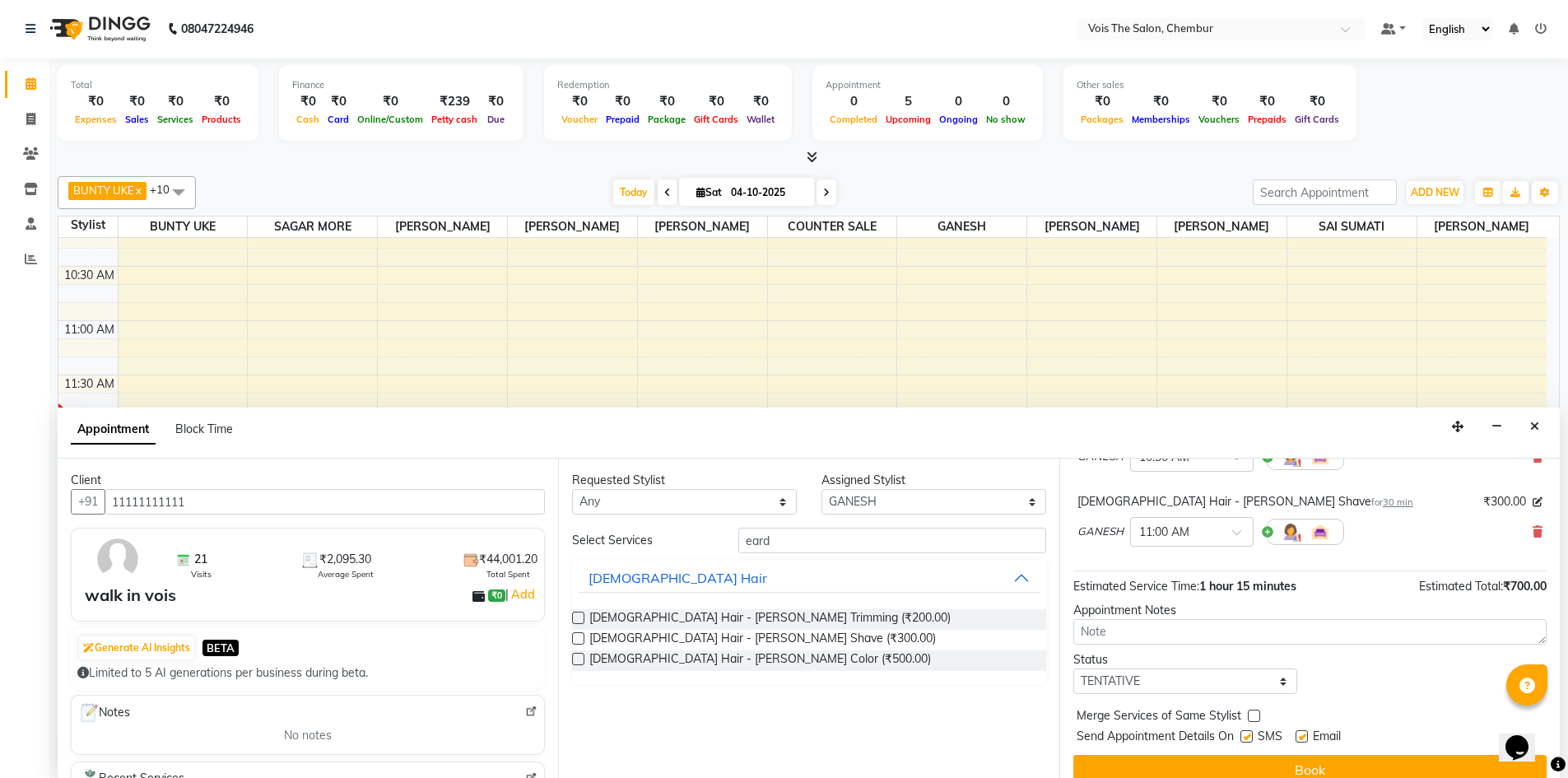
scroll to position [173, 0]
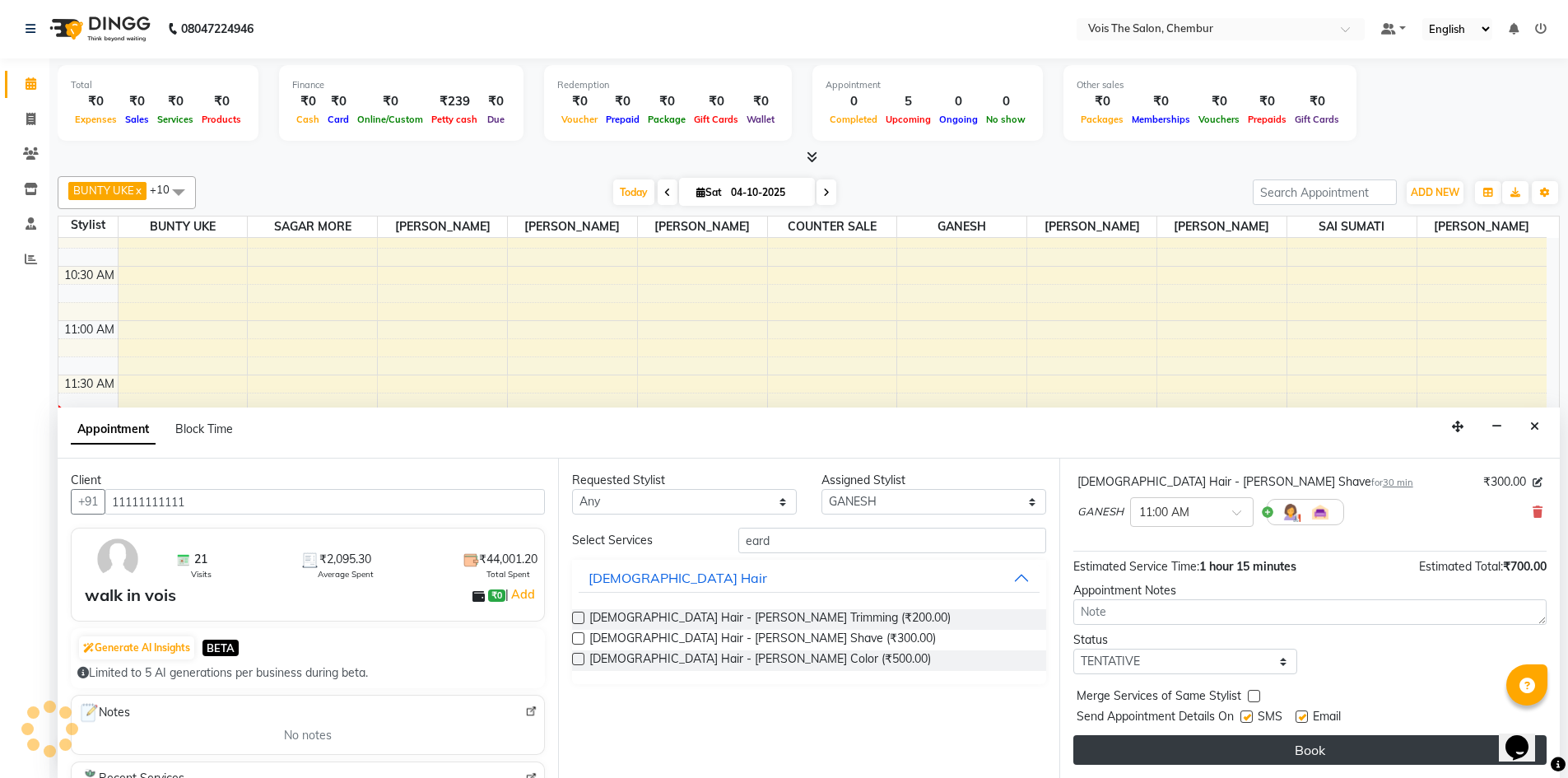
click at [1161, 748] on button "Book" at bounding box center [1310, 750] width 473 height 30
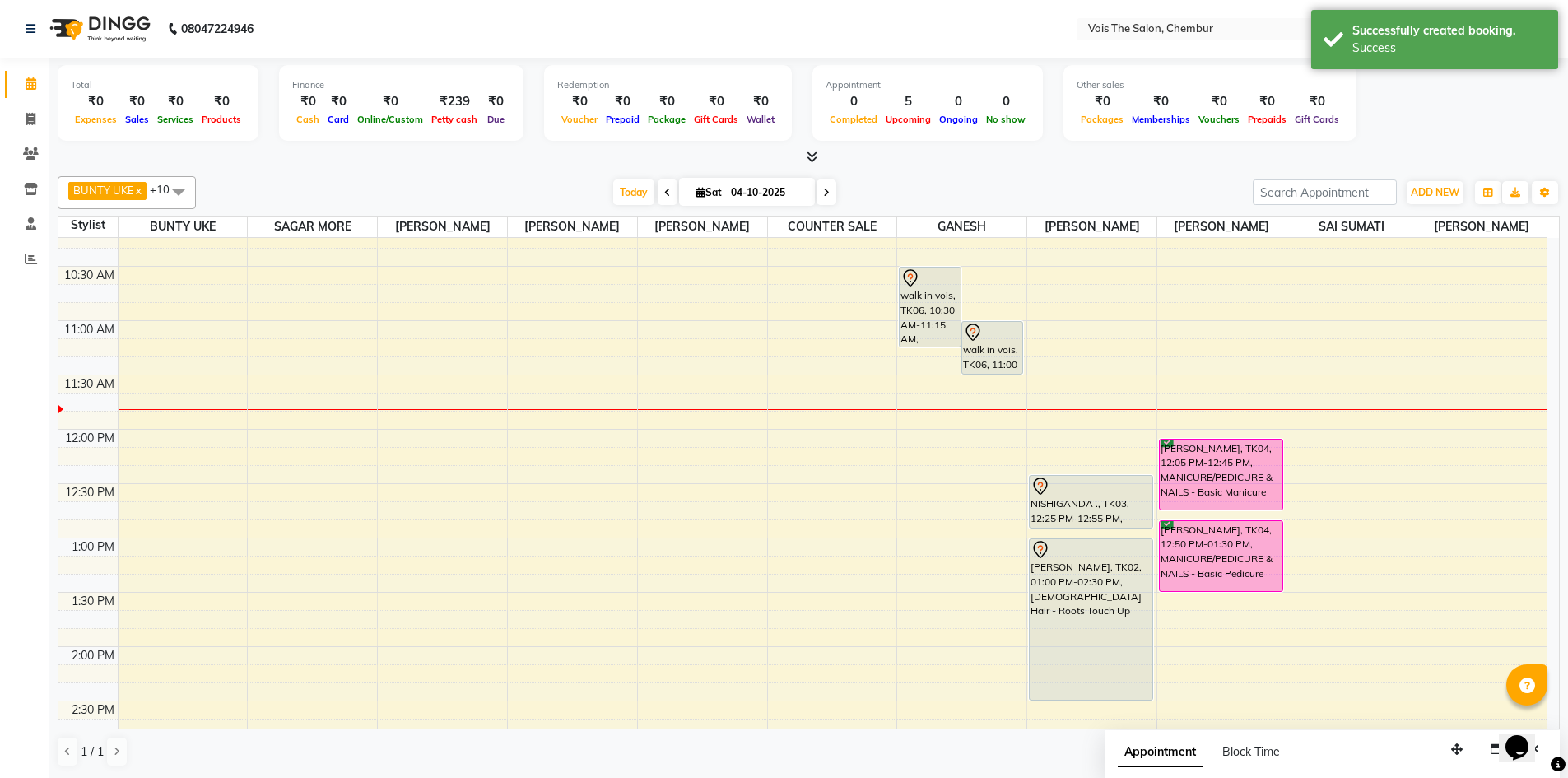
scroll to position [0, 0]
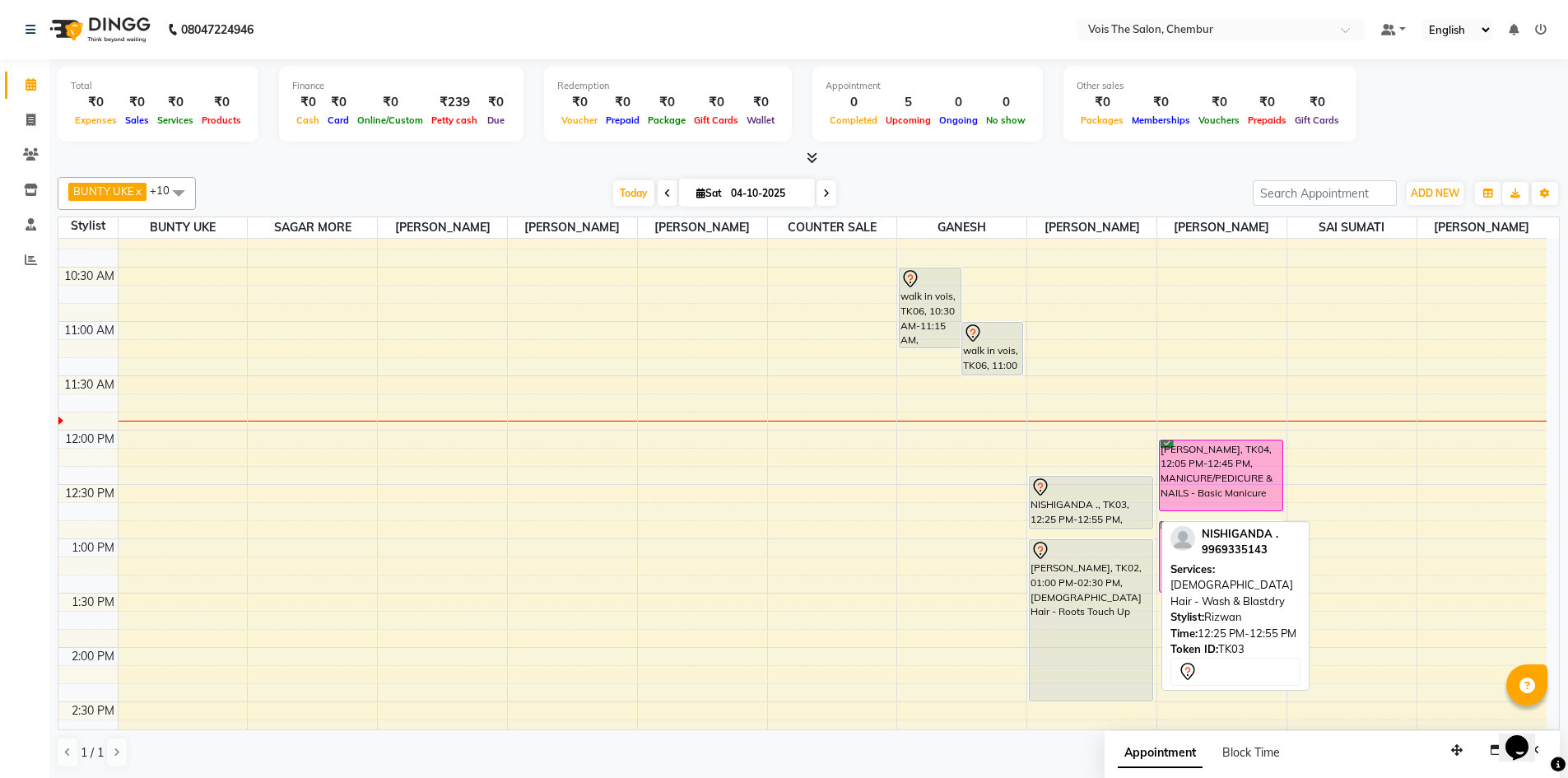
drag, startPoint x: 1103, startPoint y: 504, endPoint x: 1098, endPoint y: 491, distance: 13.9
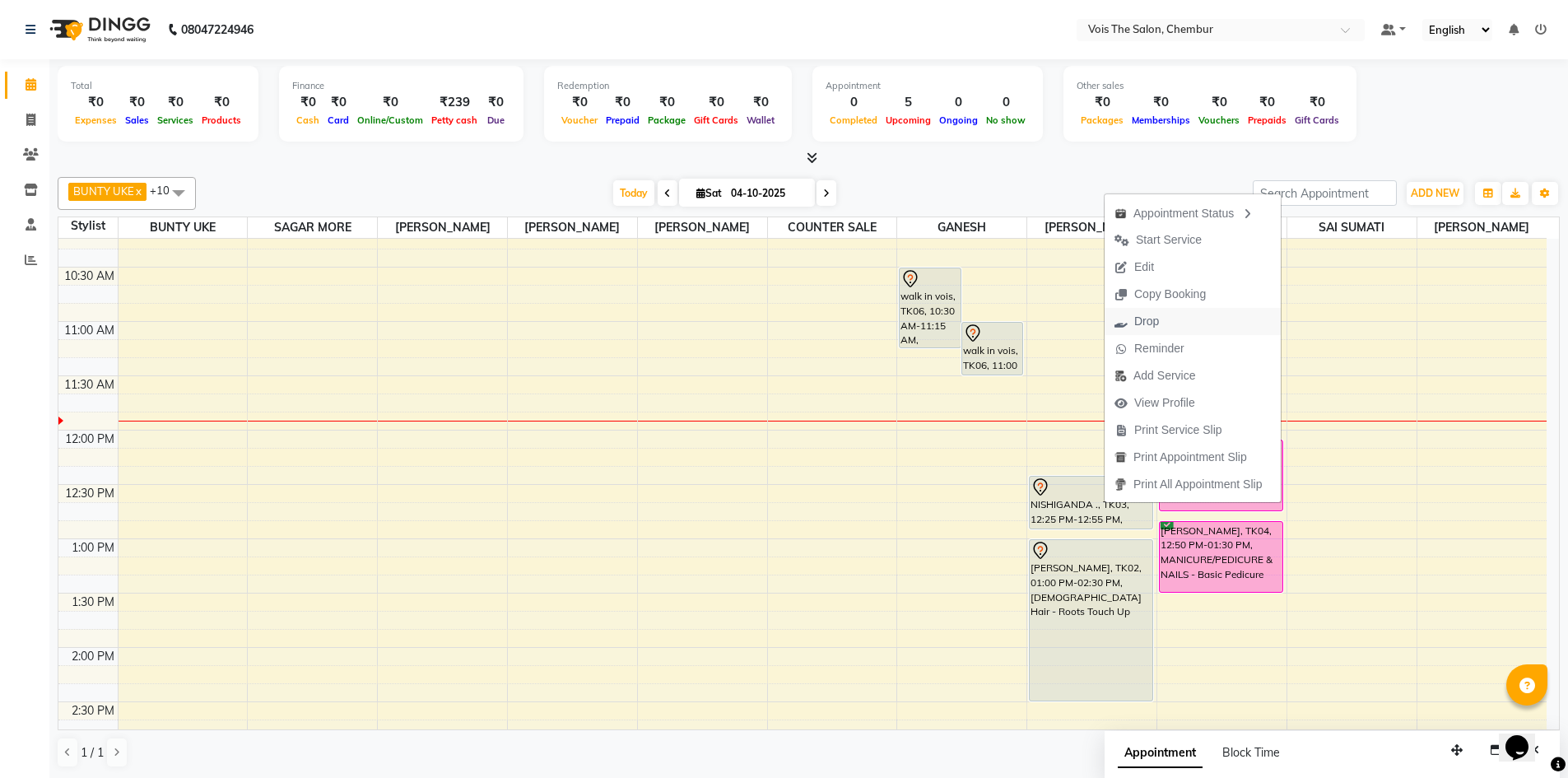
click at [1148, 319] on span "Drop" at bounding box center [1146, 321] width 25 height 17
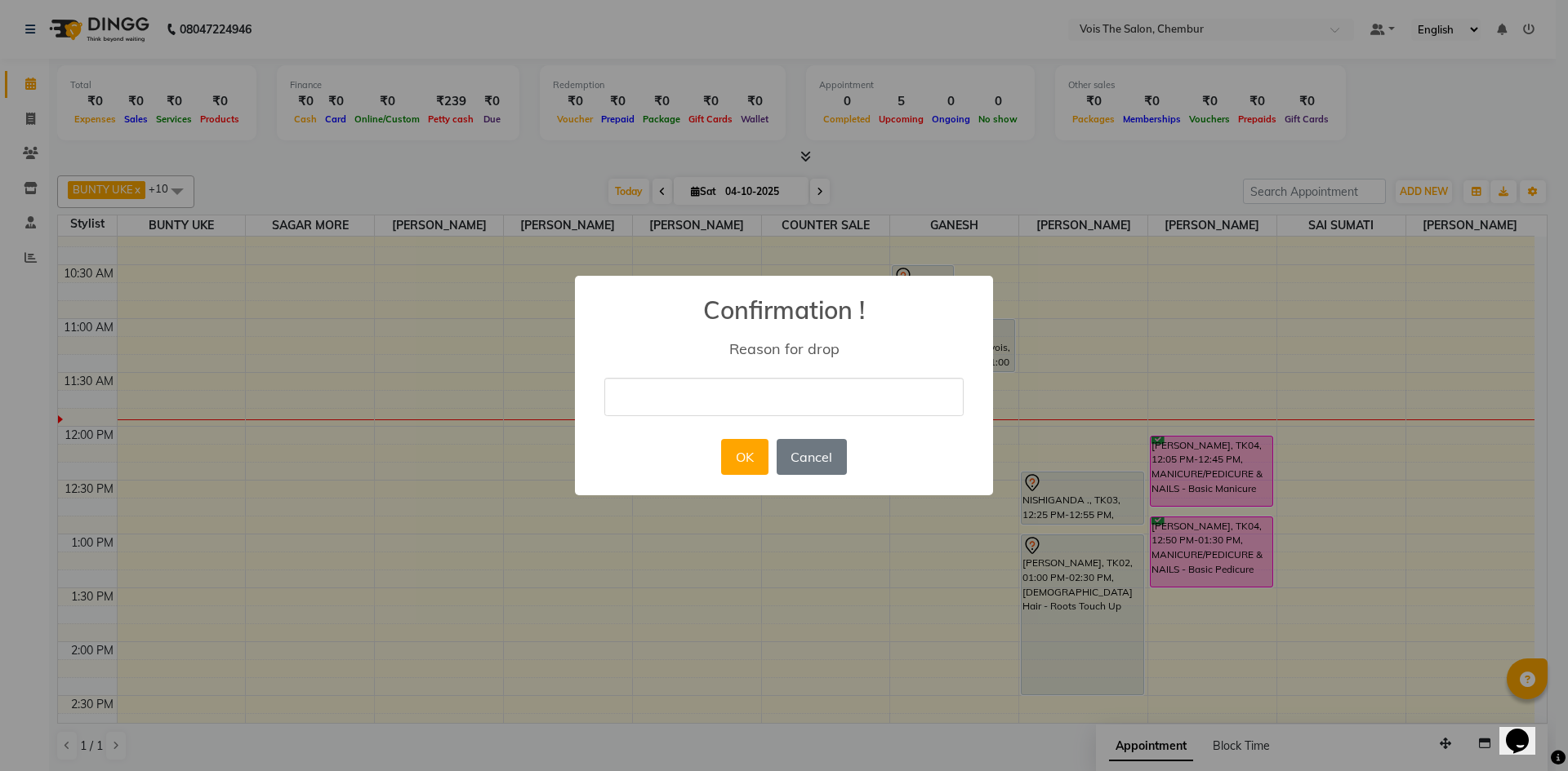
click at [930, 404] on input "text" at bounding box center [784, 397] width 360 height 38
type input "not coming"
click at [730, 446] on button "OK" at bounding box center [744, 457] width 46 height 36
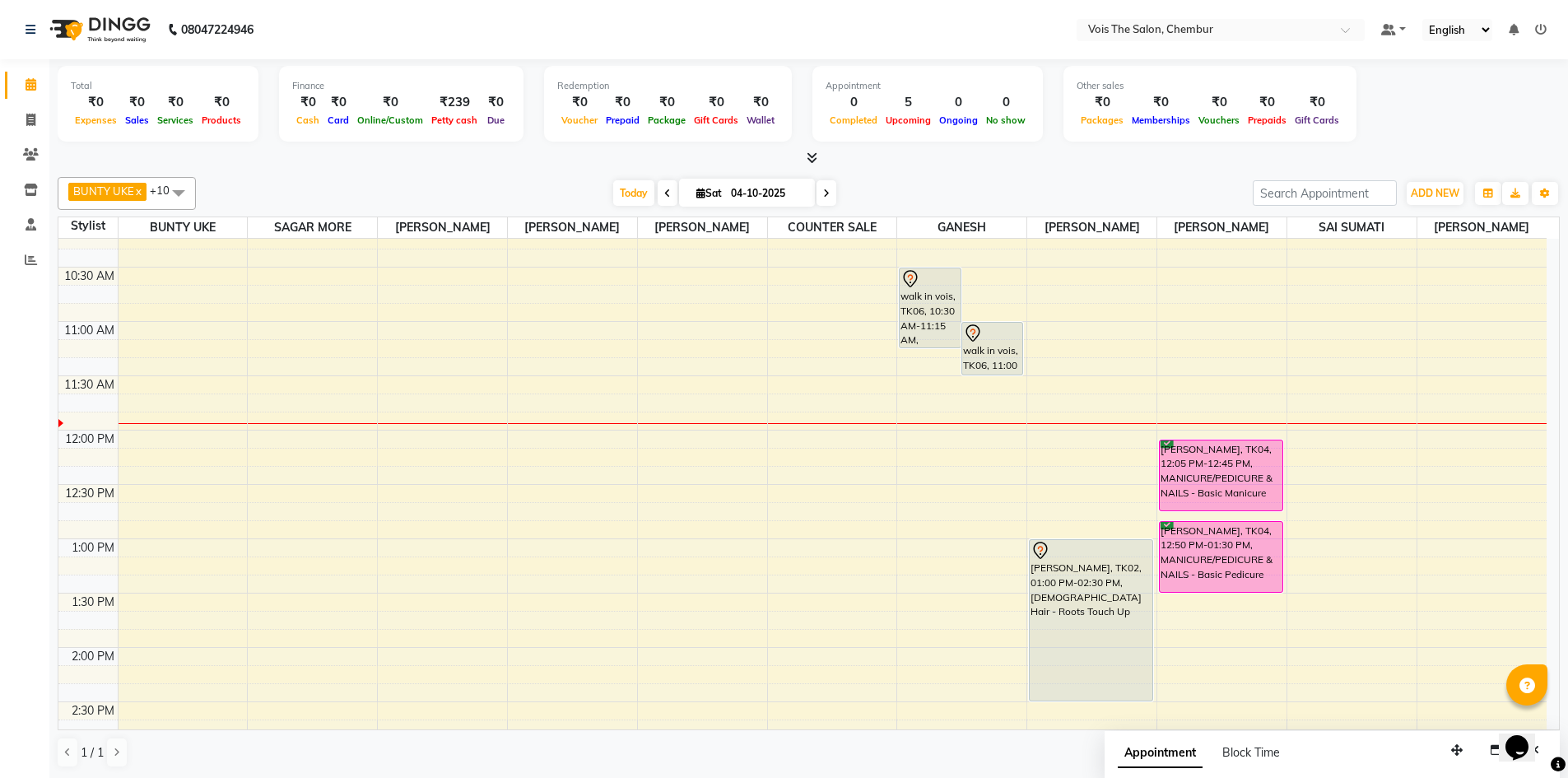
click at [817, 189] on span at bounding box center [826, 193] width 20 height 26
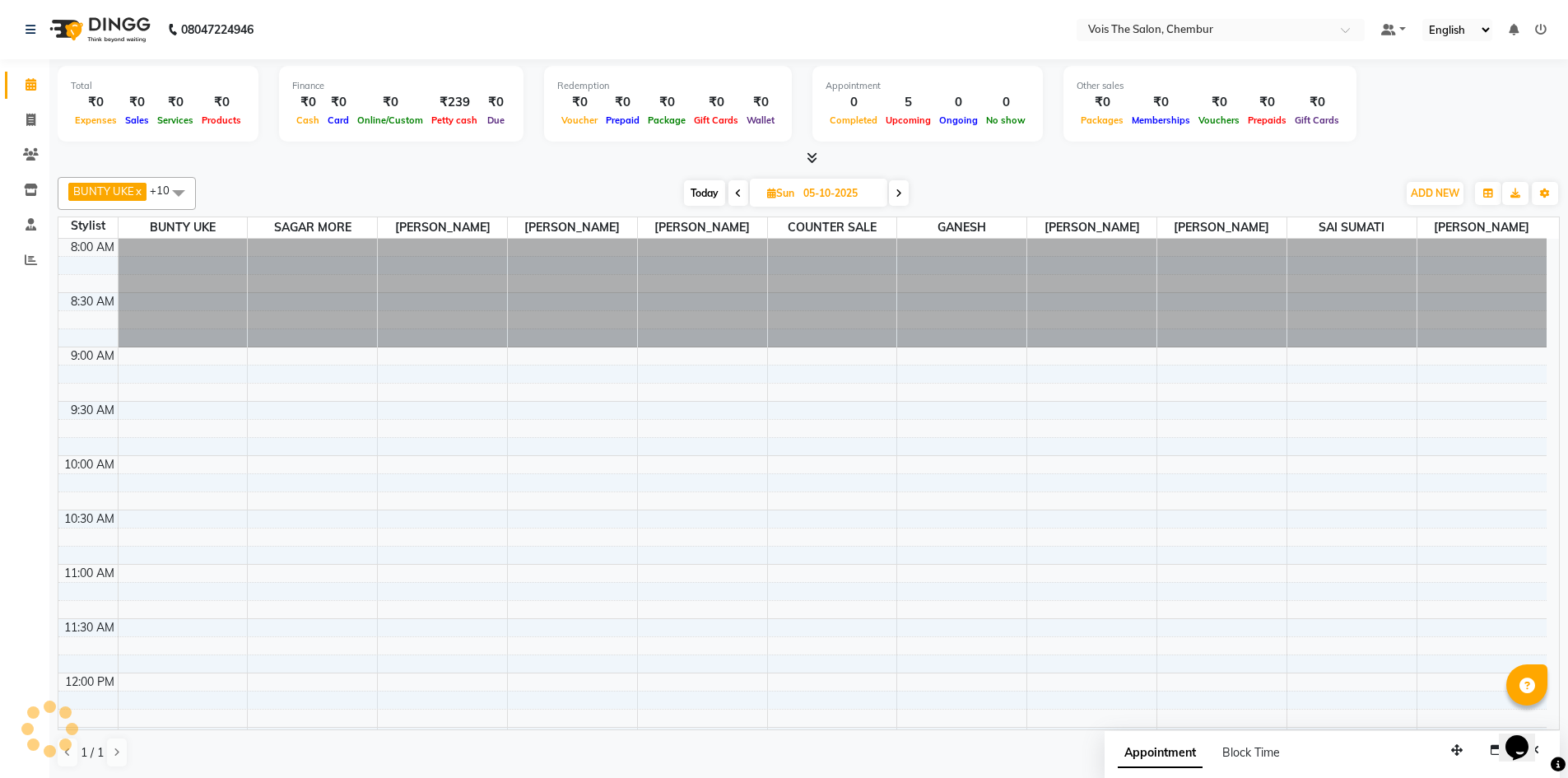
scroll to position [327, 0]
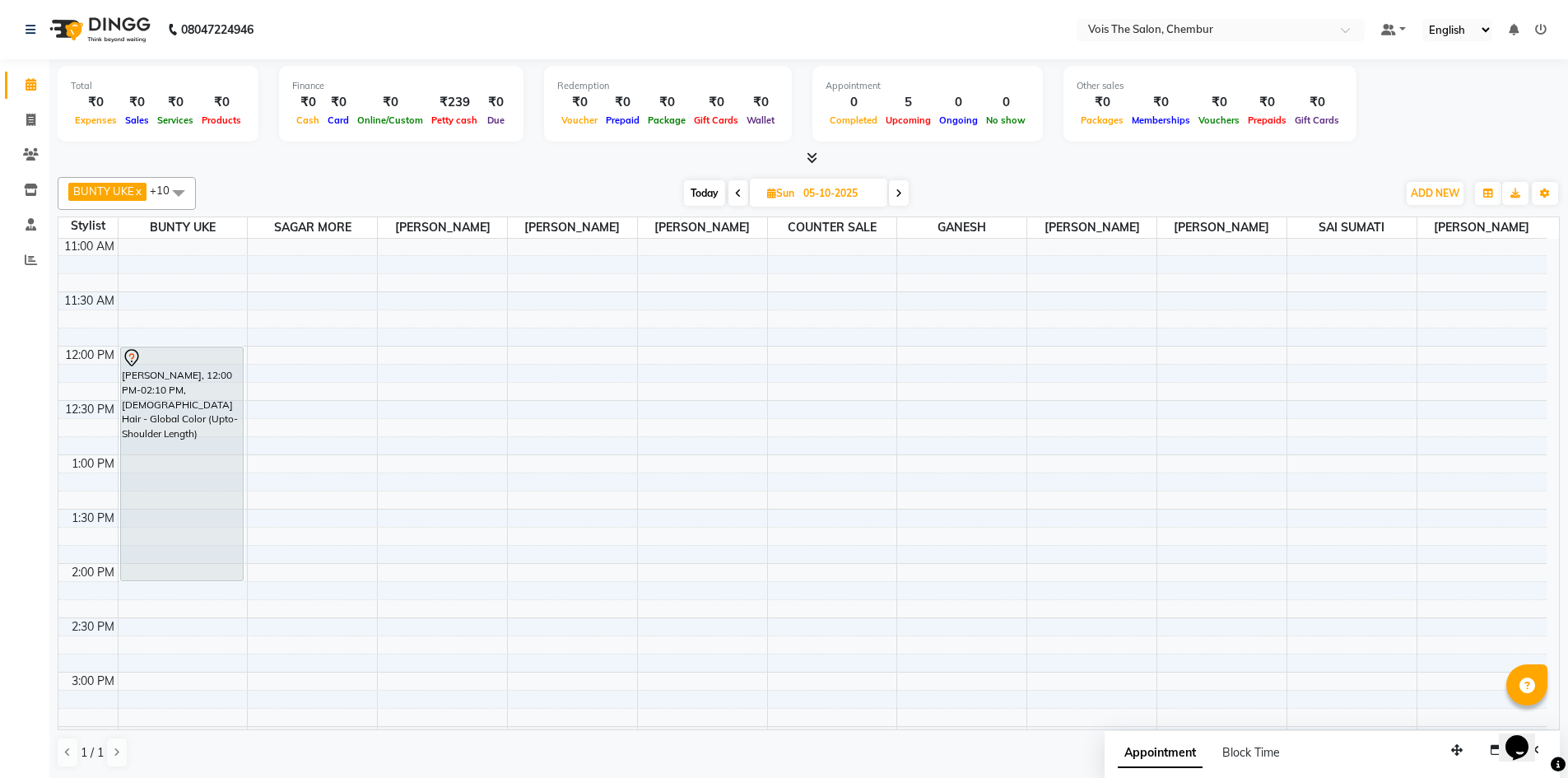
click at [703, 194] on span "Today" at bounding box center [705, 193] width 42 height 26
type input "04-10-2025"
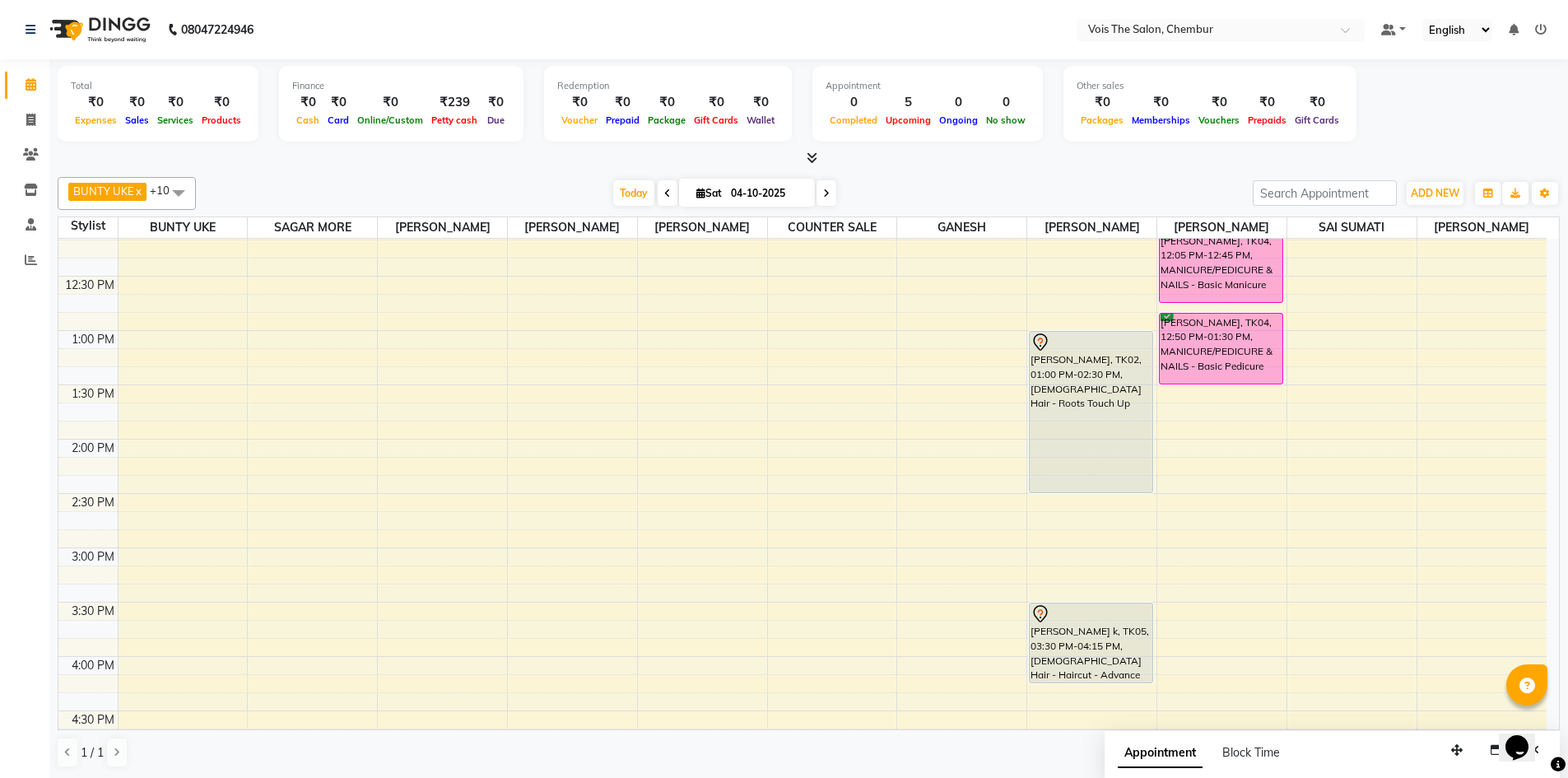
scroll to position [492, 0]
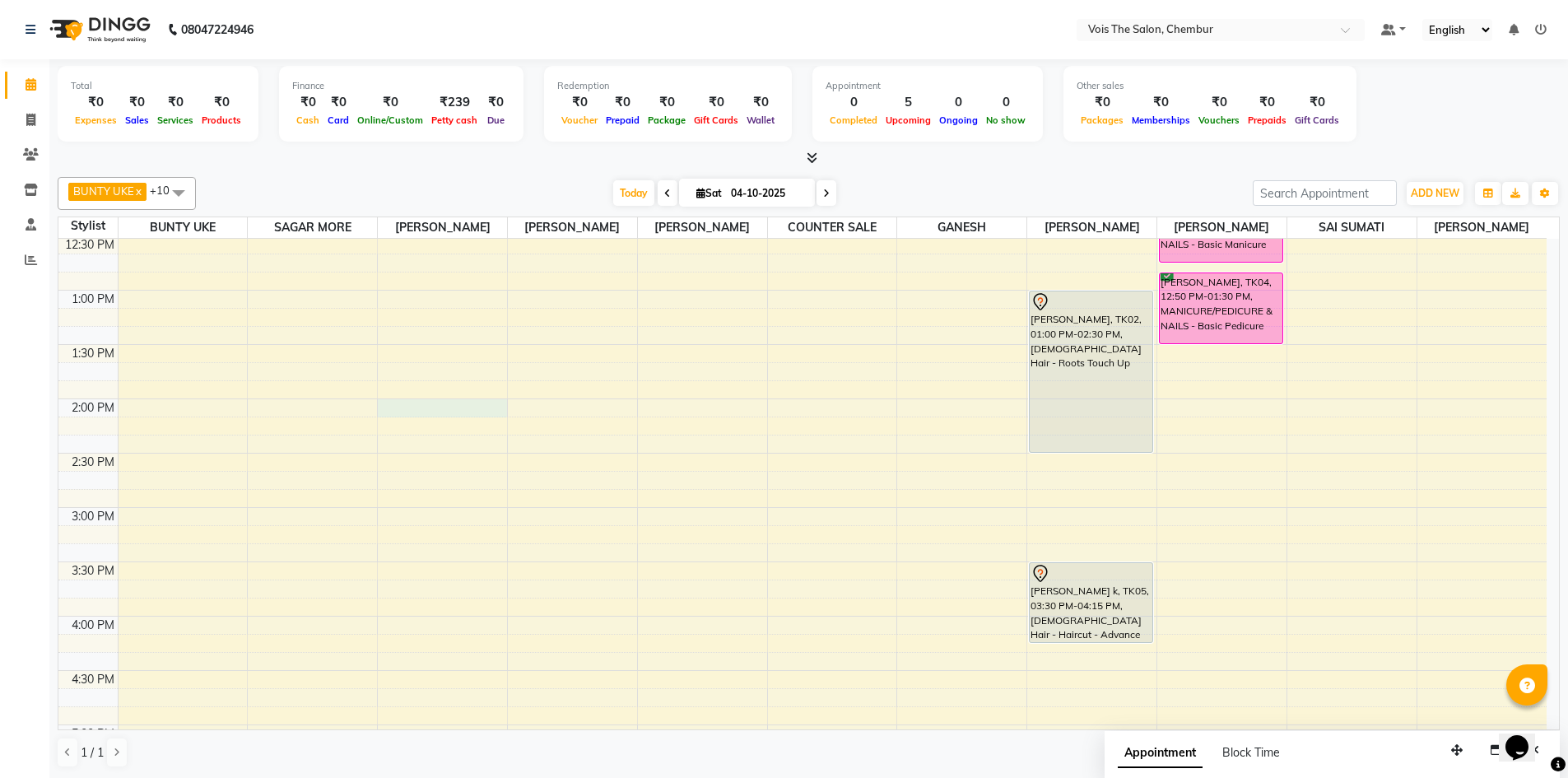
click at [403, 407] on div "8:00 AM 8:30 AM 9:00 AM 9:30 AM 10:00 AM 10:30 AM 11:00 AM 11:30 AM 12:00 PM 12…" at bounding box center [802, 562] width 1488 height 1630
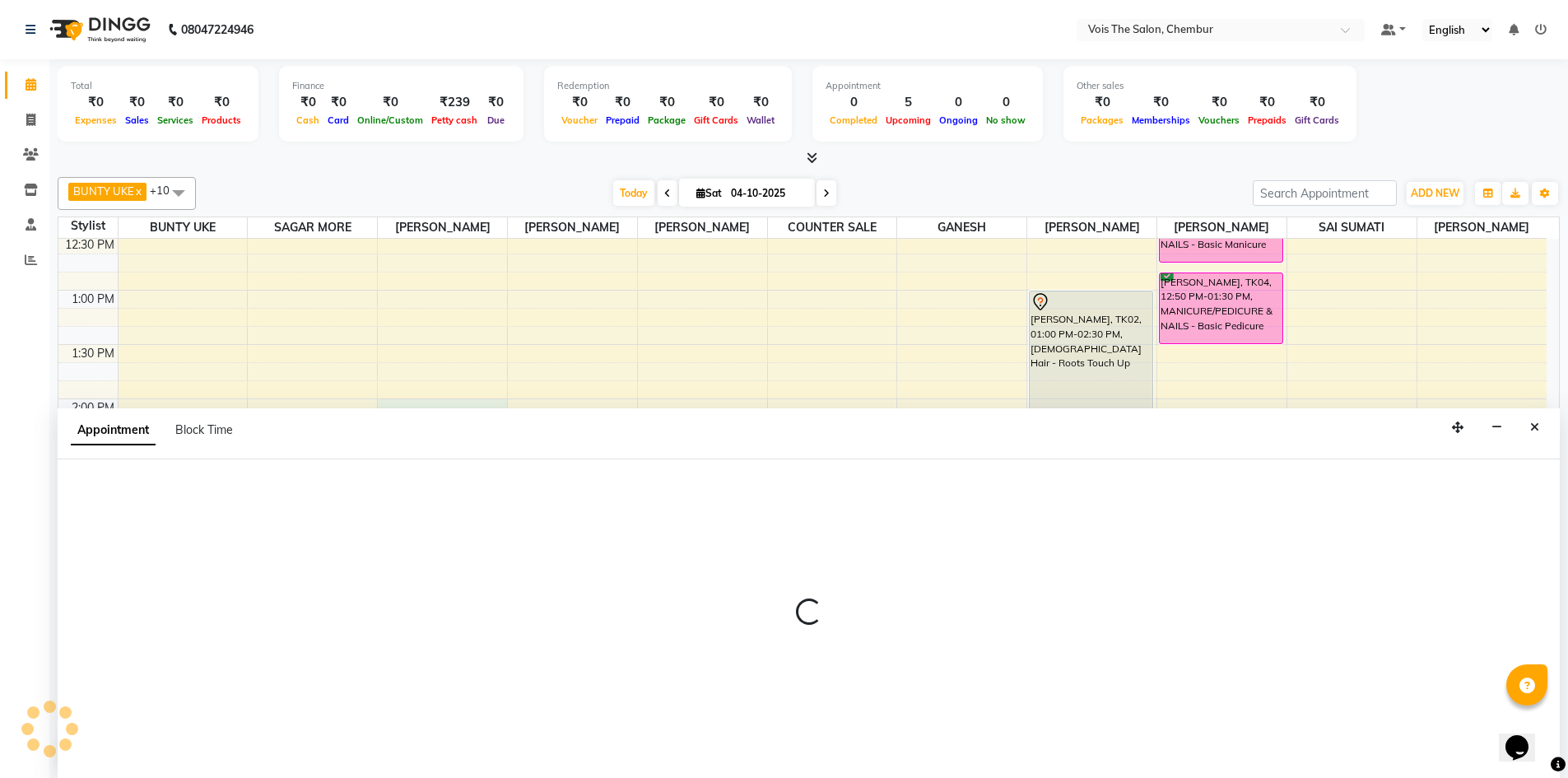
scroll to position [1, 0]
select select "79153"
select select "840"
select select "tentative"
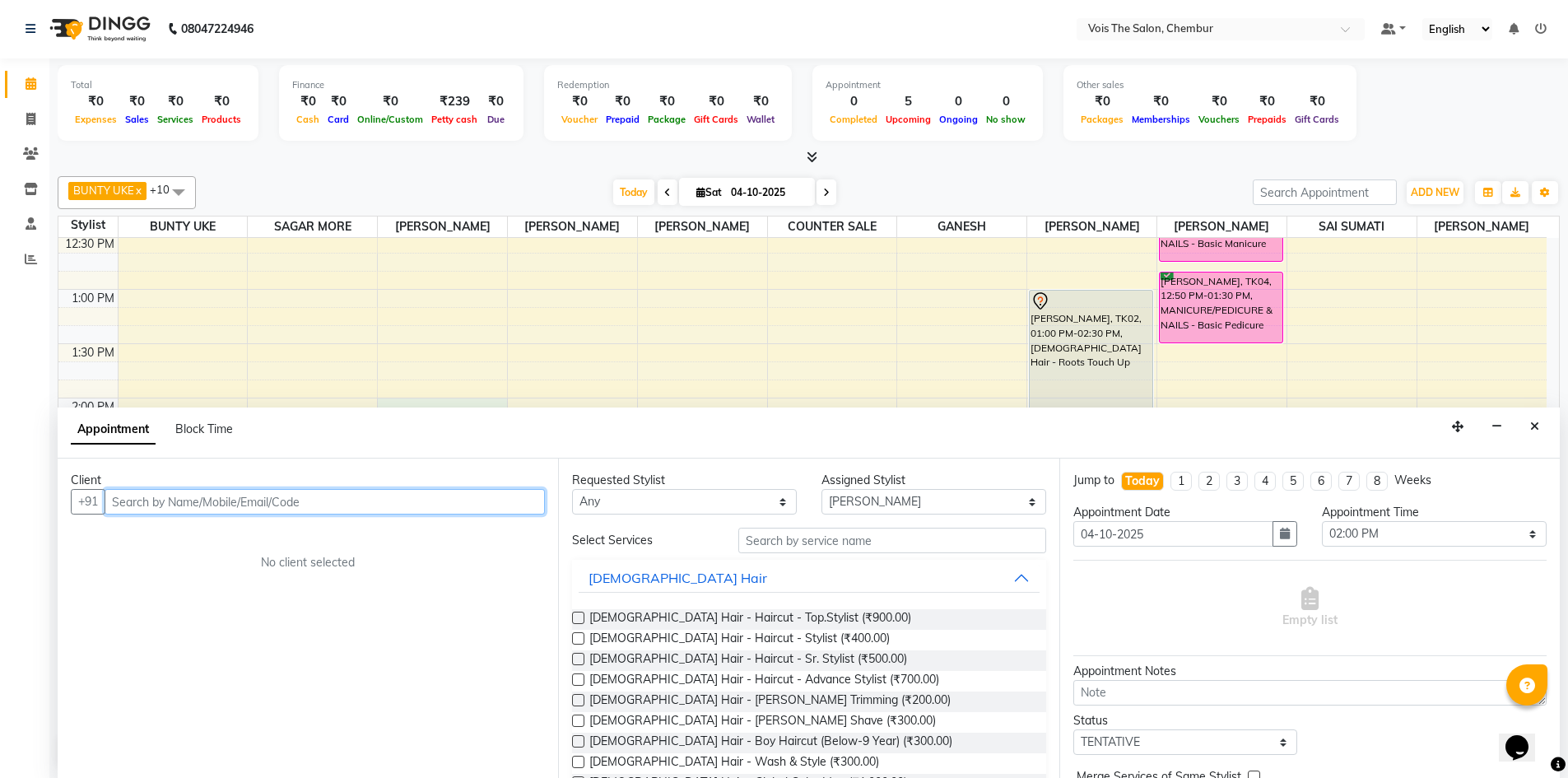
click at [525, 499] on input "text" at bounding box center [325, 502] width 441 height 26
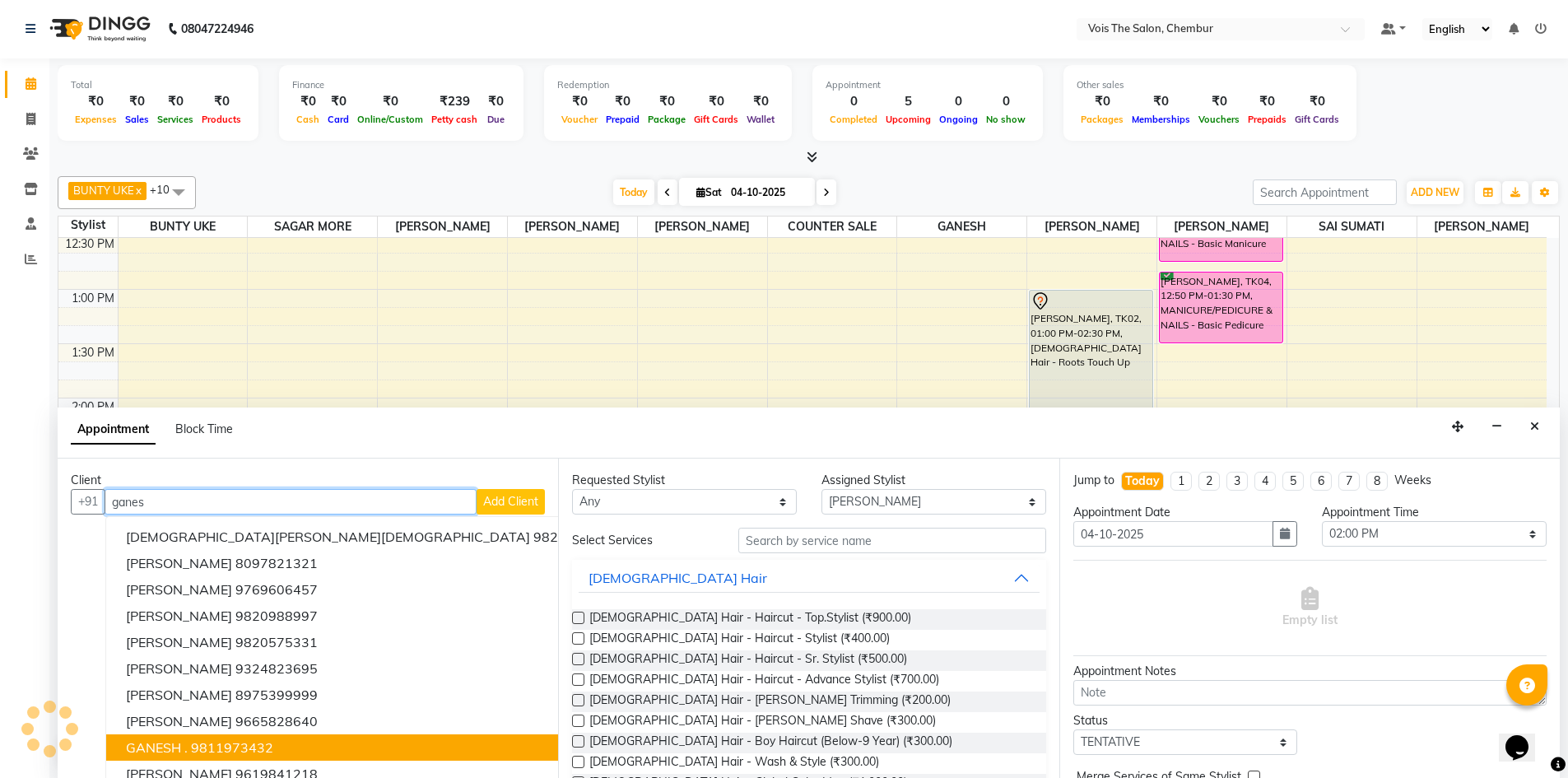
click at [240, 740] on ngb-highlight "9811973432" at bounding box center [232, 747] width 82 height 17
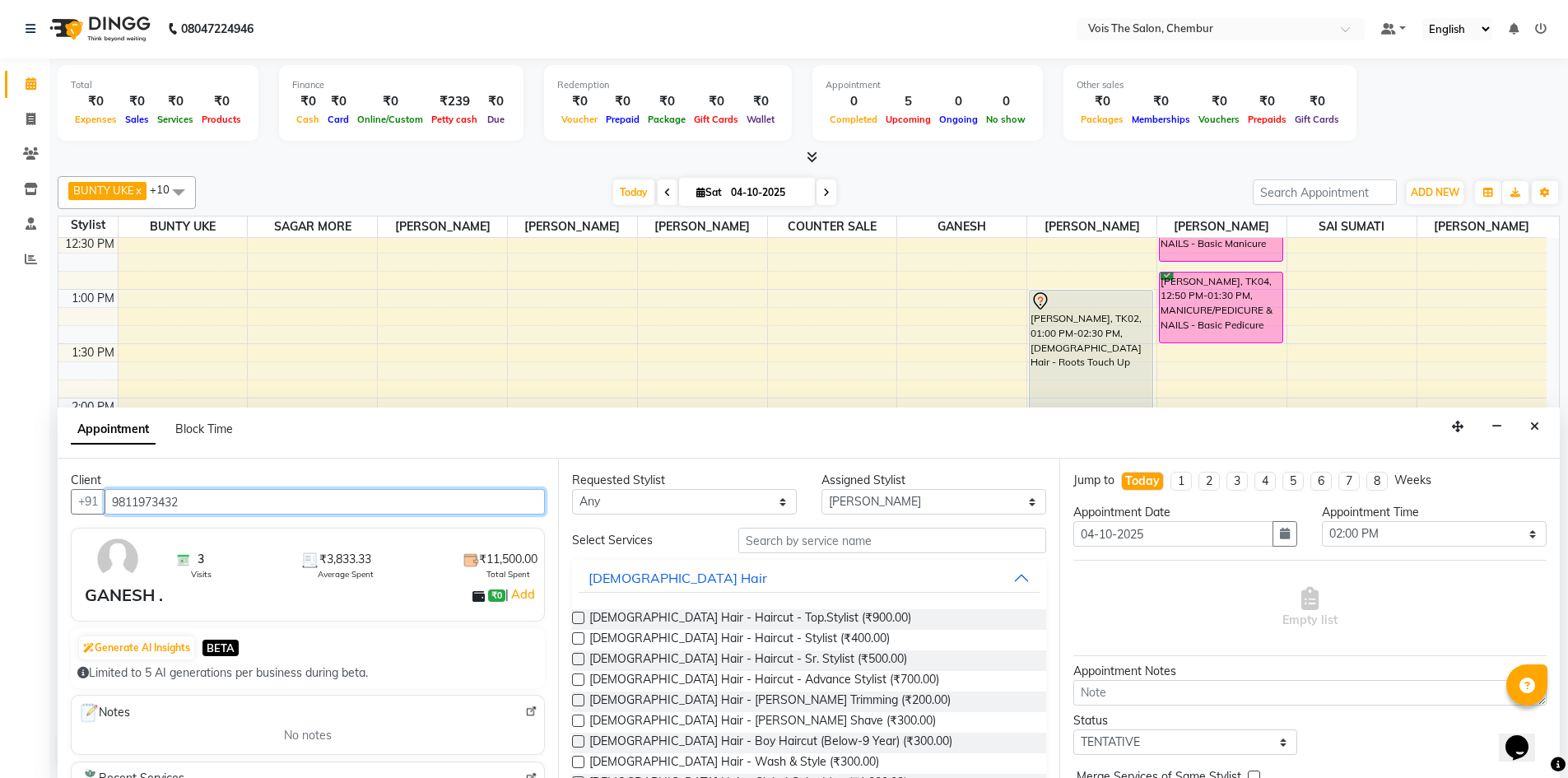
type input "9811973432"
click at [793, 543] on input "text" at bounding box center [891, 541] width 308 height 26
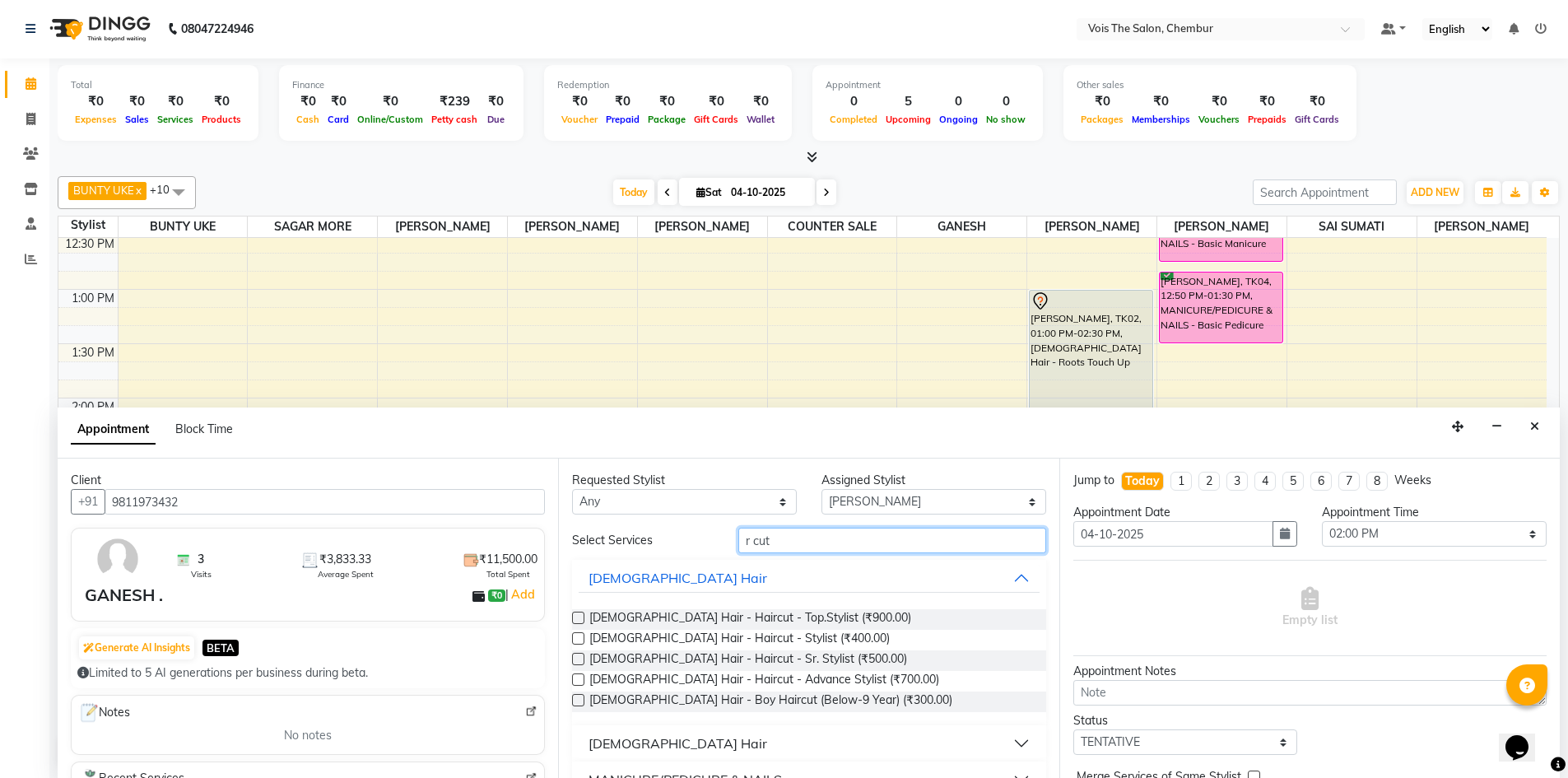
scroll to position [33, 0]
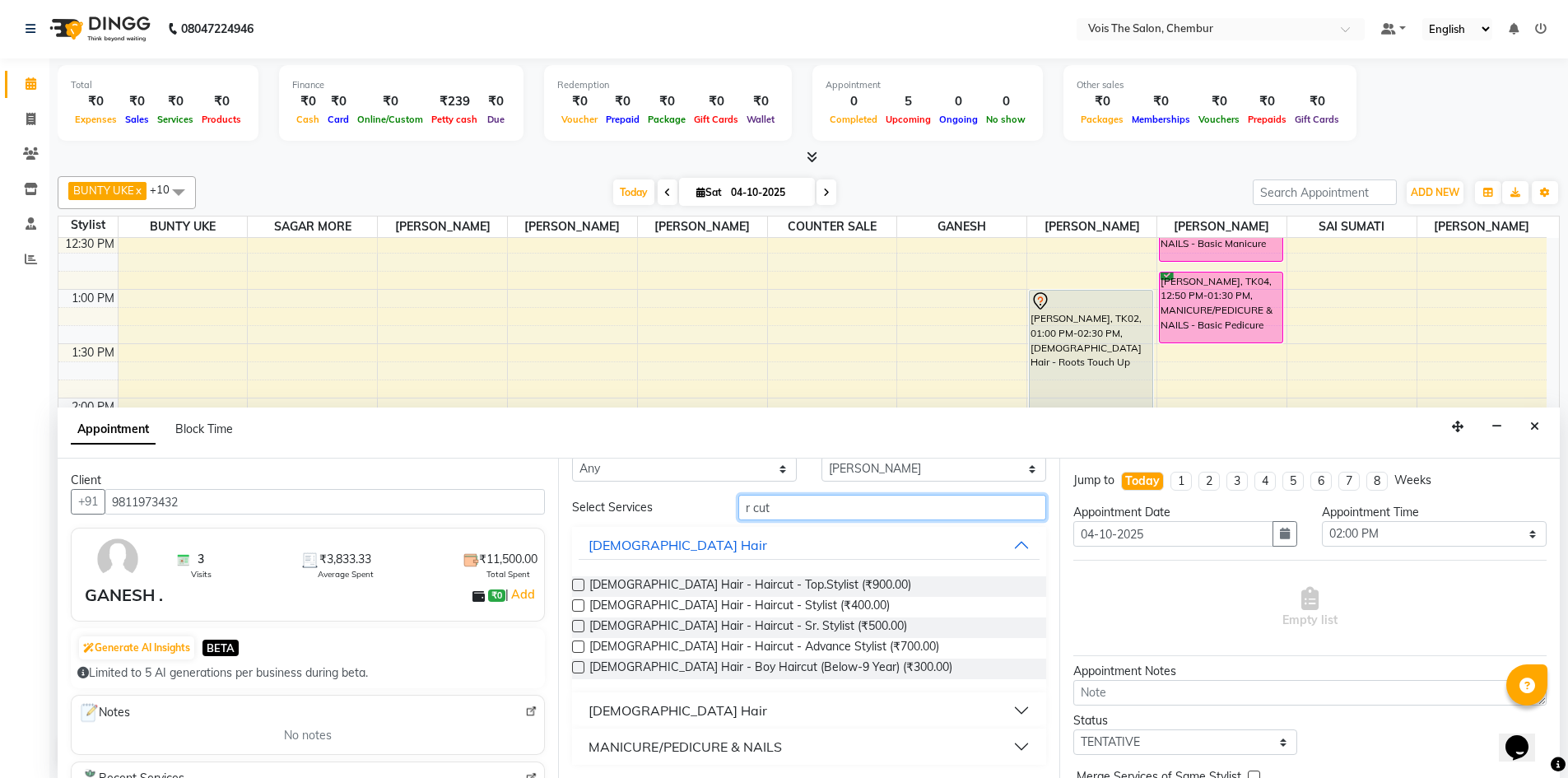
type input "r cut"
click at [760, 696] on button "[DEMOGRAPHIC_DATA] Hair" at bounding box center [808, 711] width 461 height 30
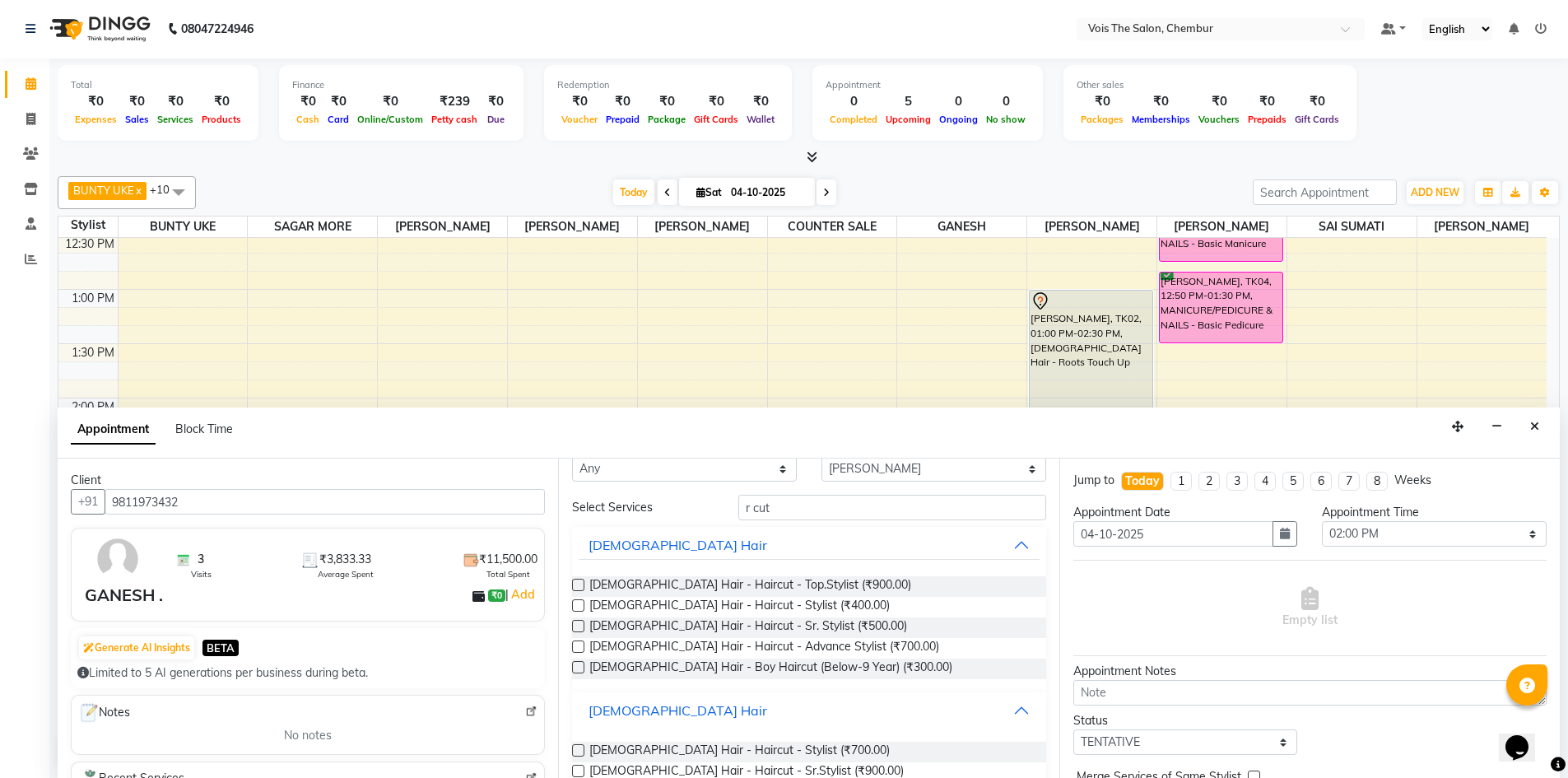
scroll to position [163, 0]
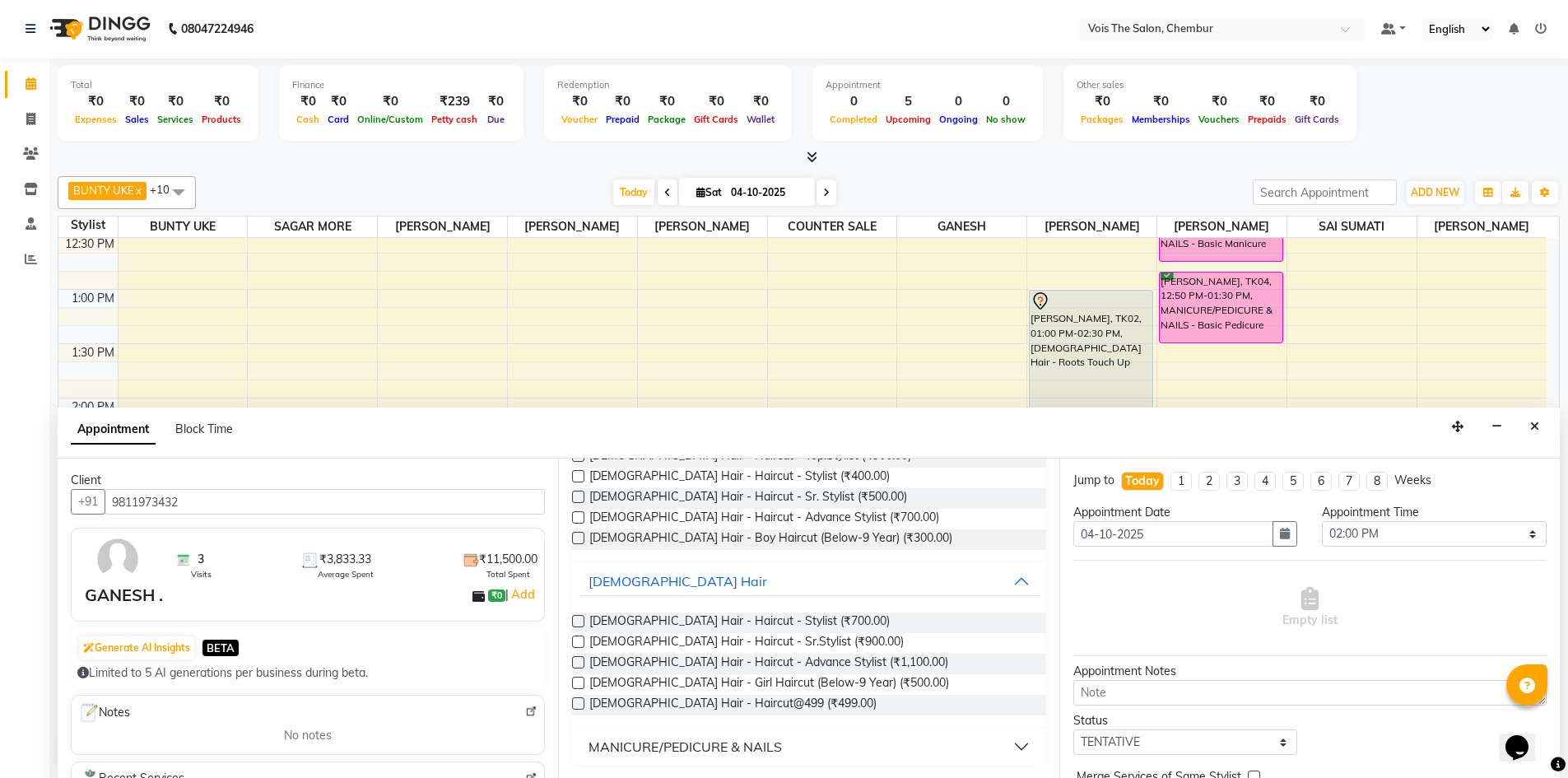
click at [763, 611] on div "[DEMOGRAPHIC_DATA] Hair - Haircut - Stylist (₹700.00) [DEMOGRAPHIC_DATA] Hair -…" at bounding box center [809, 664] width 473 height 129
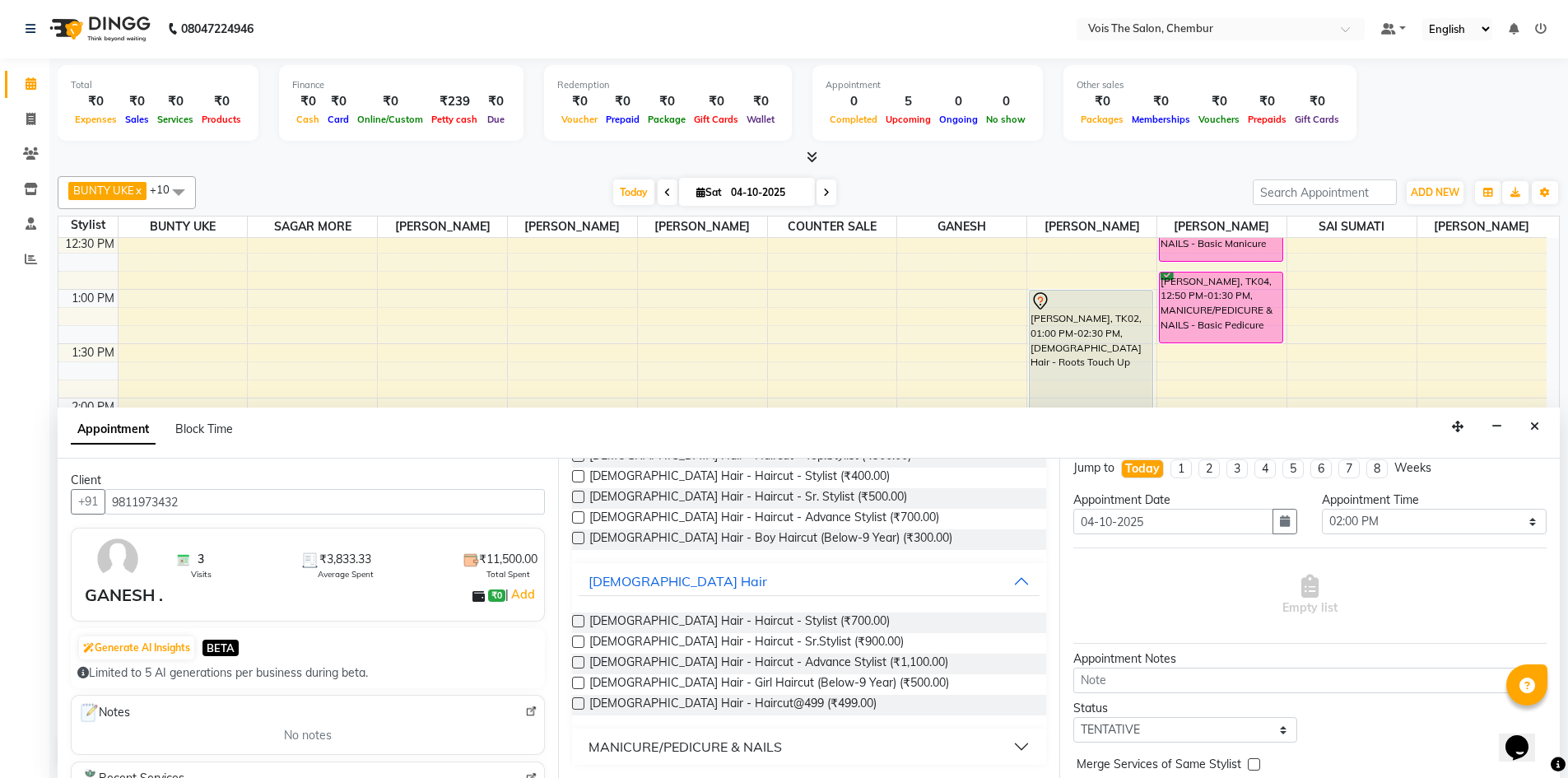
scroll to position [12, 0]
click at [656, 625] on span "[DEMOGRAPHIC_DATA] Hair - Haircut - Stylist (₹700.00)" at bounding box center [739, 622] width 300 height 21
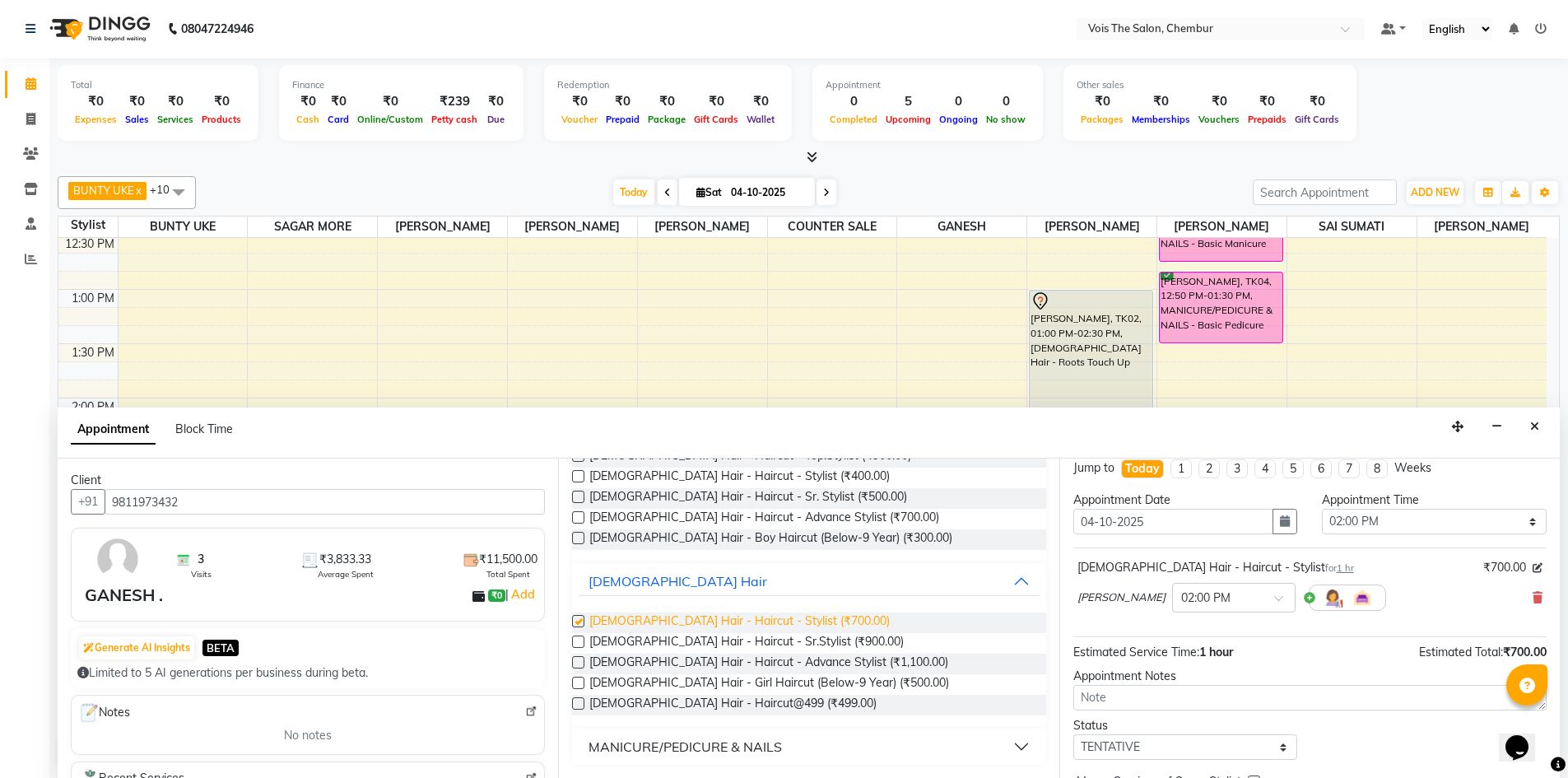
checkbox input "false"
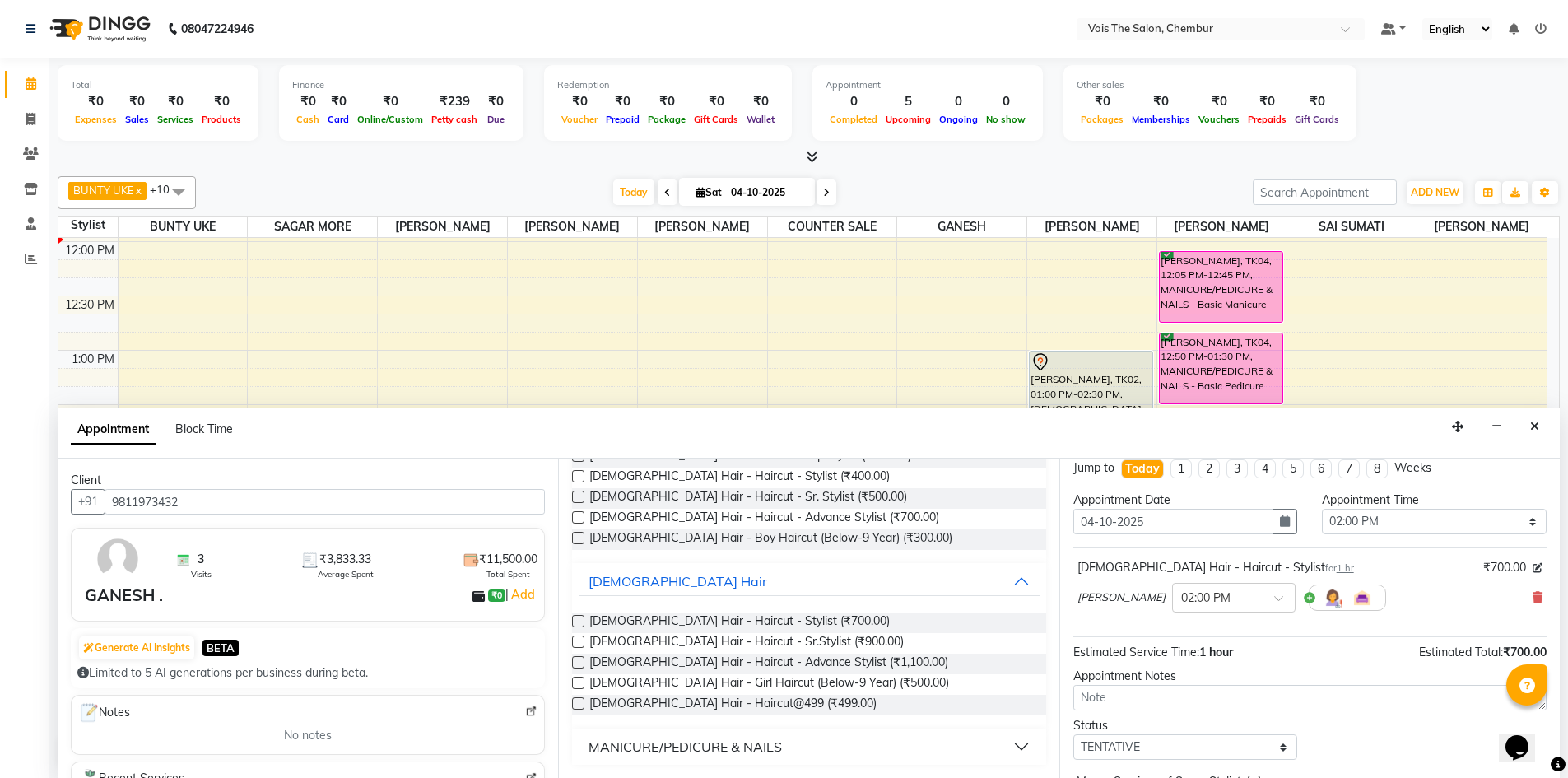
scroll to position [437, 0]
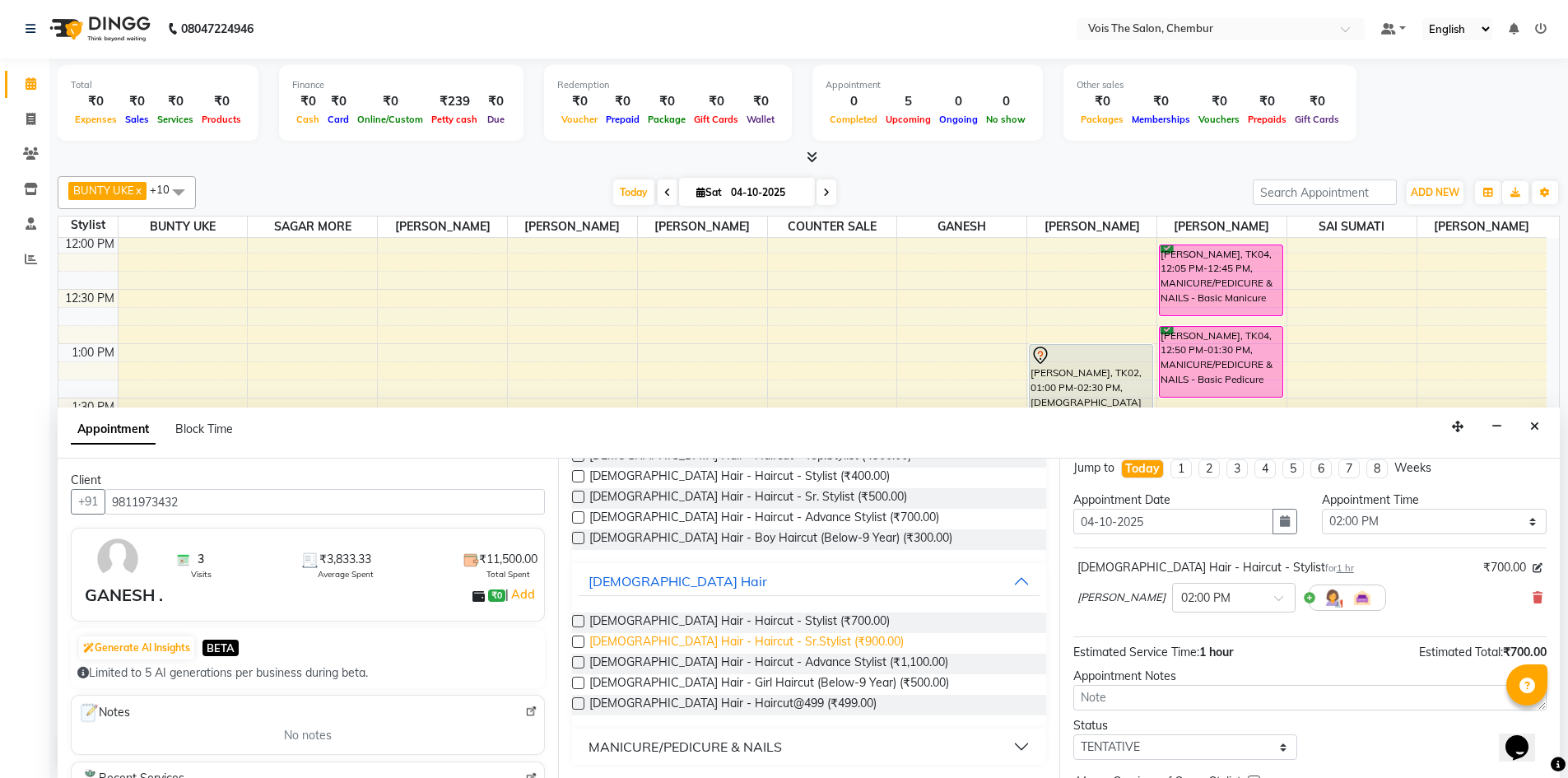
click at [741, 640] on span "[DEMOGRAPHIC_DATA] Hair - Haircut - Sr.Stylist (₹900.00)" at bounding box center [746, 643] width 314 height 21
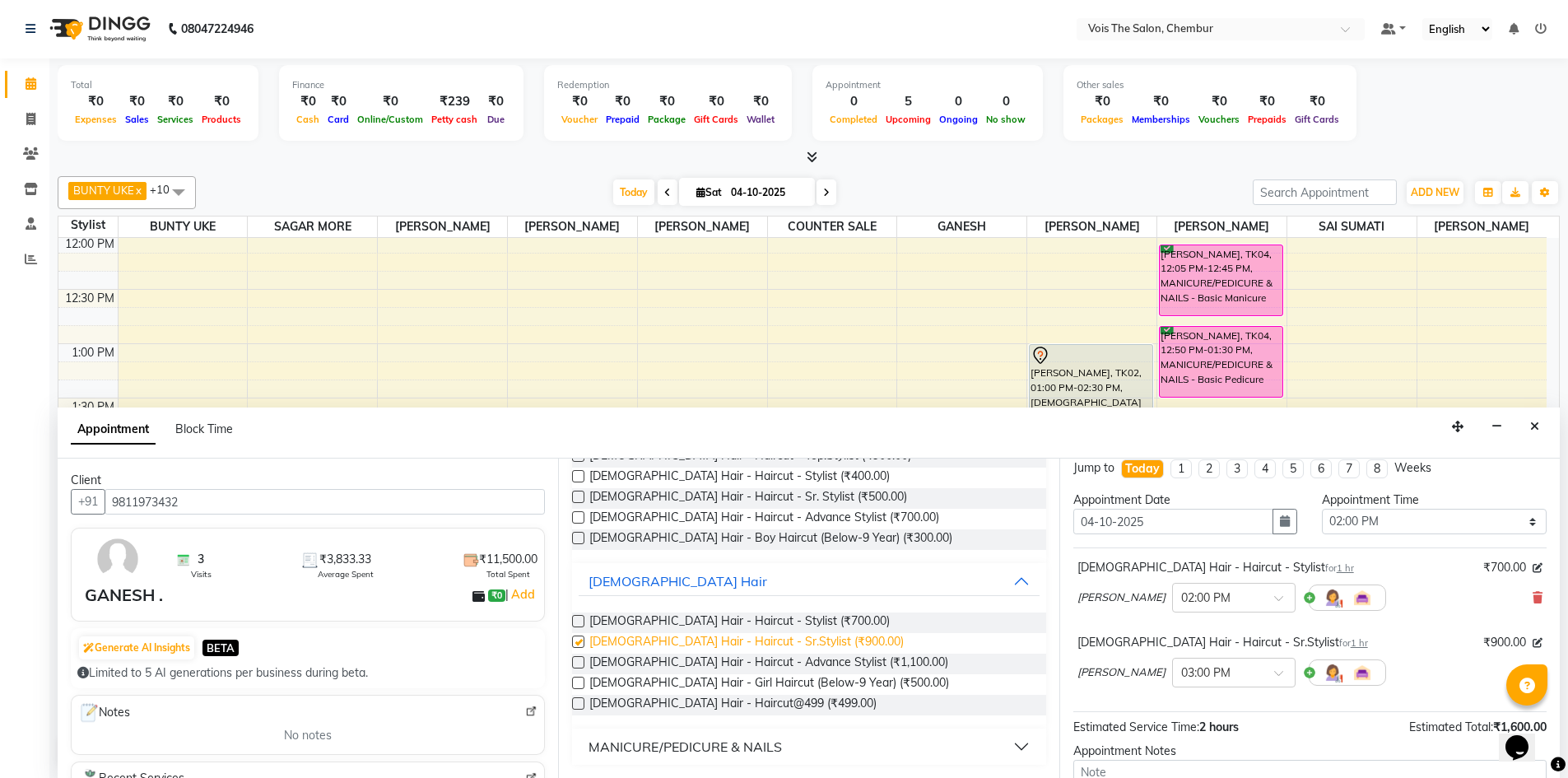
checkbox input "false"
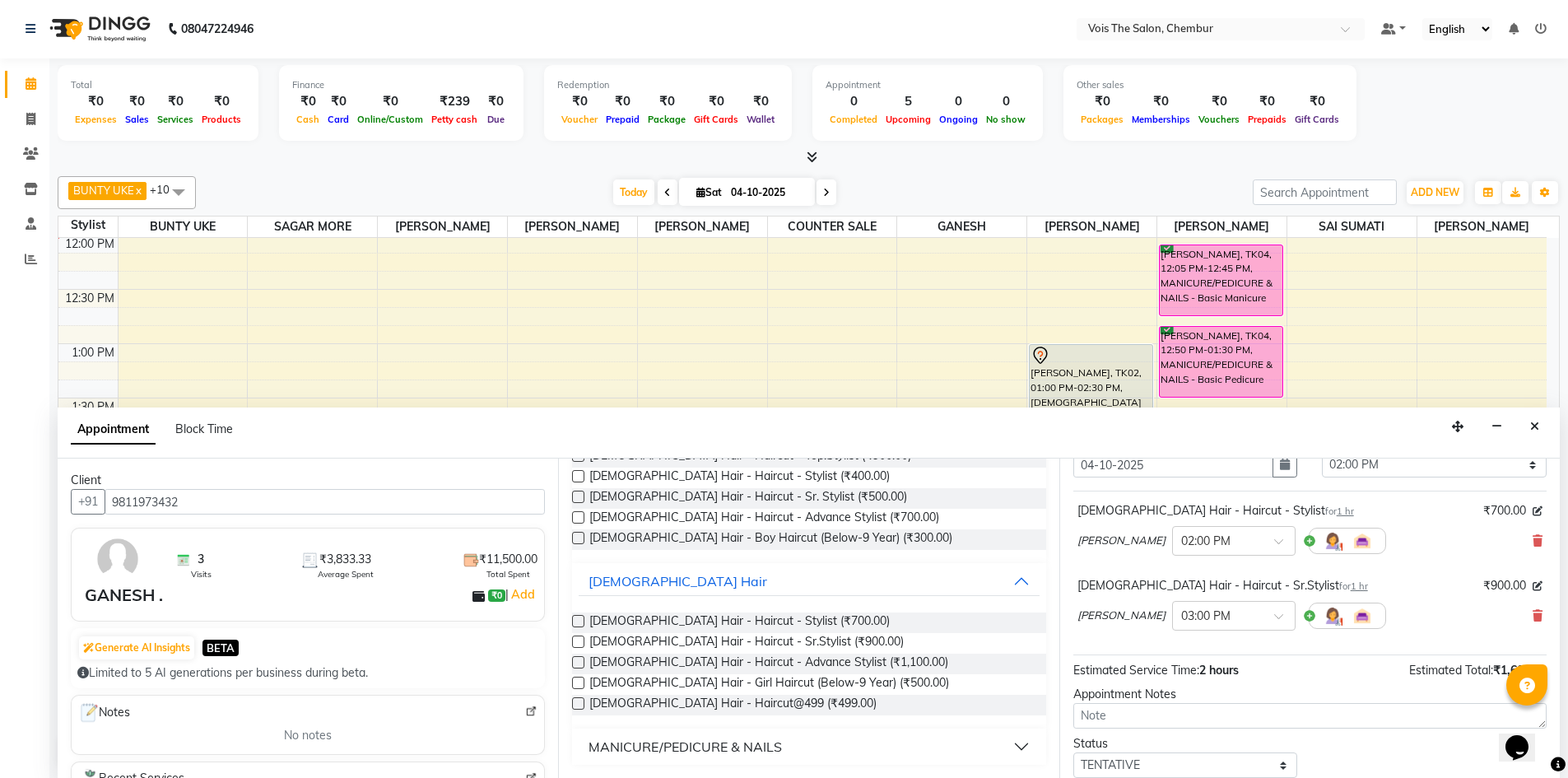
scroll to position [70, 0]
click at [1532, 543] on icon at bounding box center [1537, 540] width 10 height 12
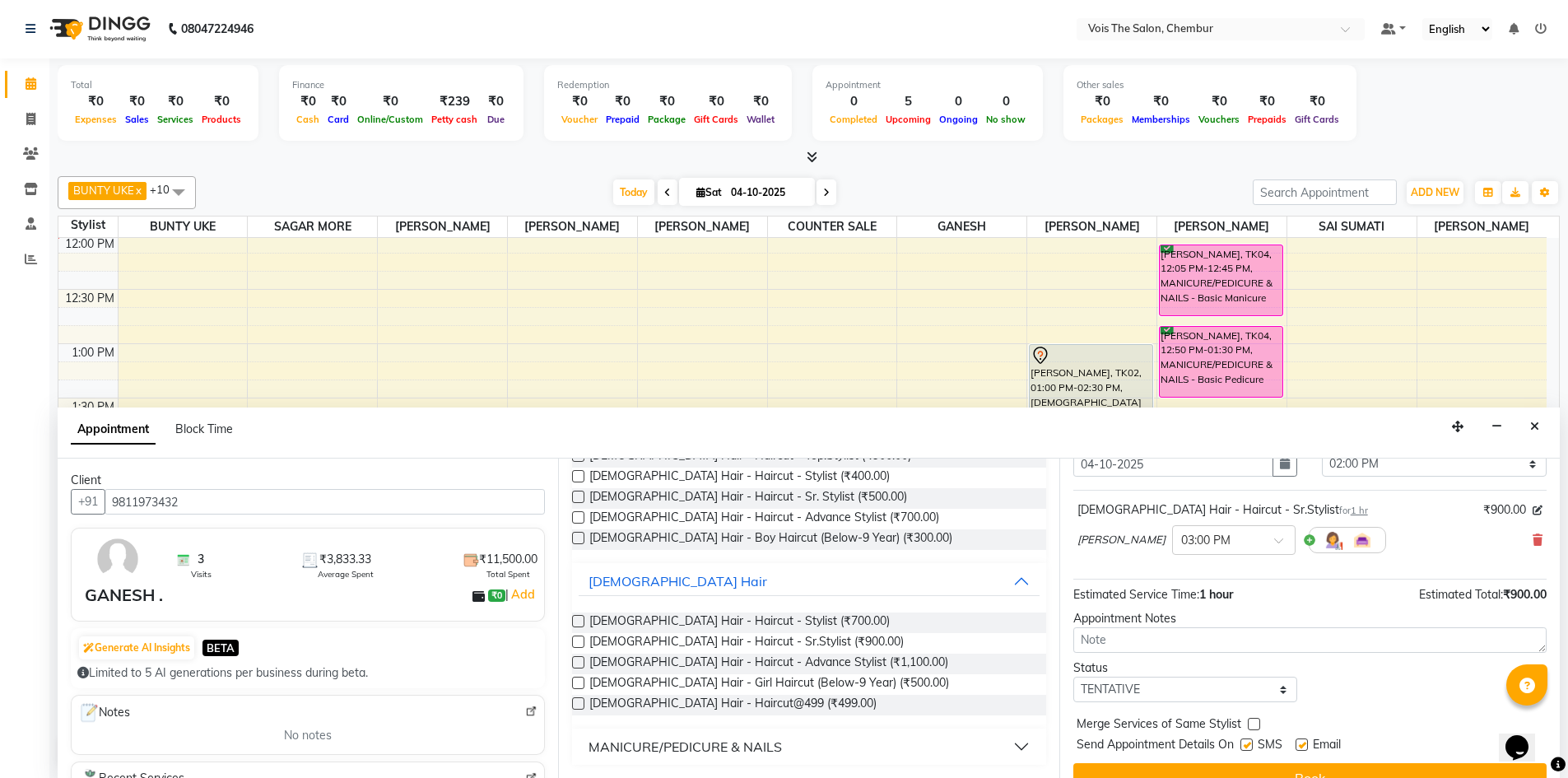
scroll to position [98, 0]
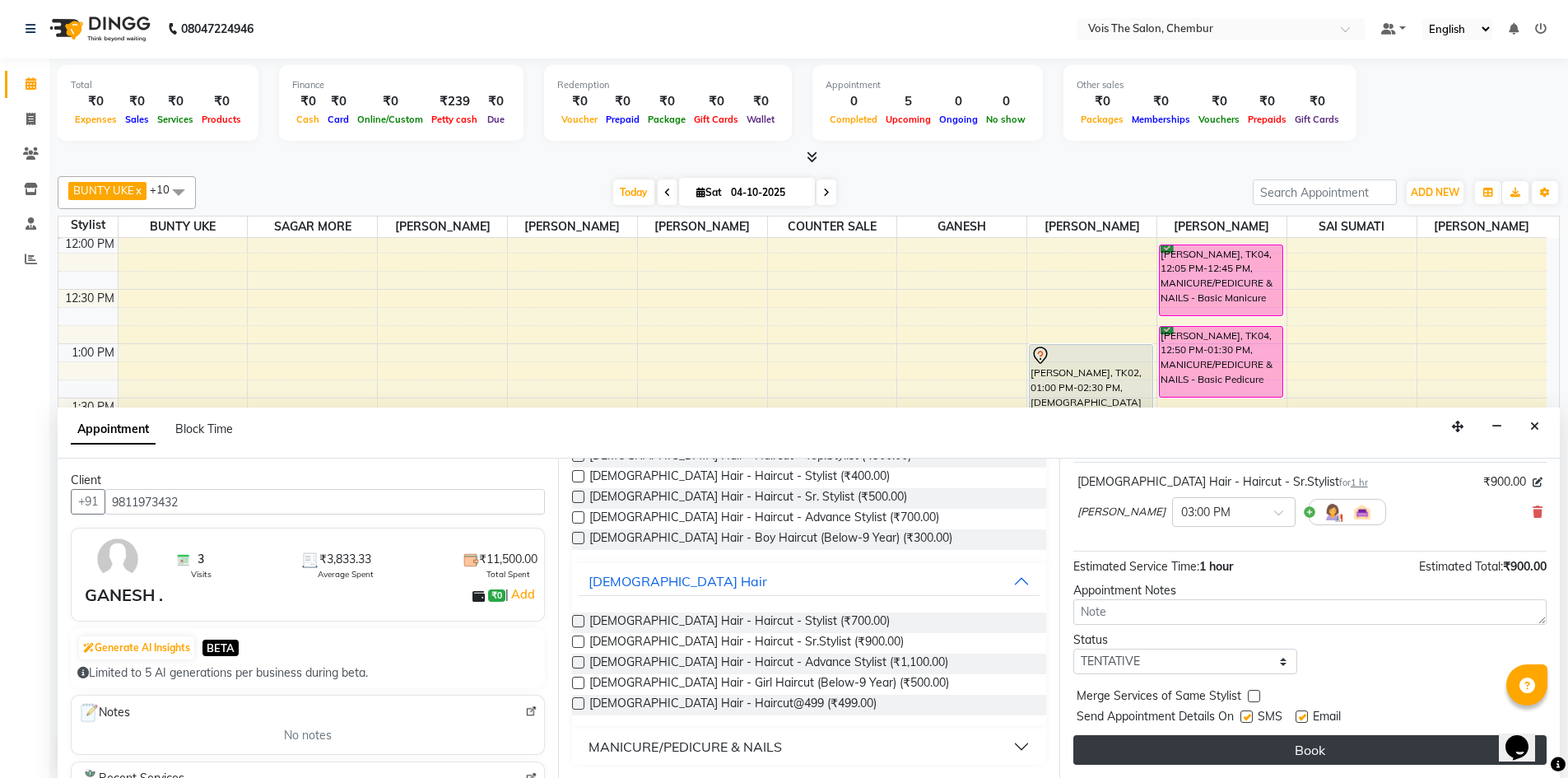
click at [1313, 753] on button "Book" at bounding box center [1310, 750] width 473 height 30
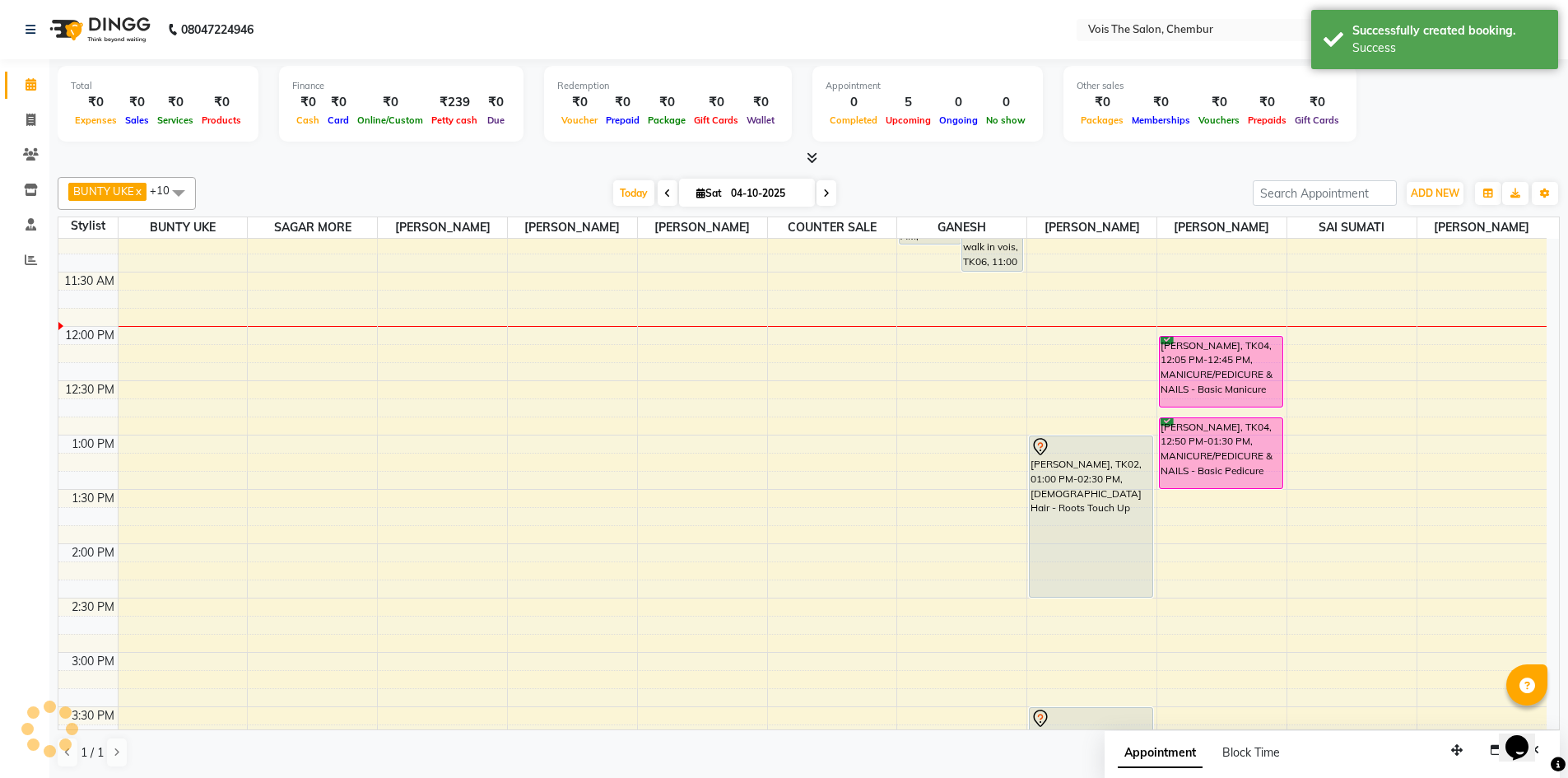
scroll to position [348, 0]
click at [541, 440] on div "8:00 AM 8:30 AM 9:00 AM 9:30 AM 10:00 AM 10:30 AM 11:00 AM 11:30 AM 12:00 PM 12…" at bounding box center [802, 706] width 1488 height 1630
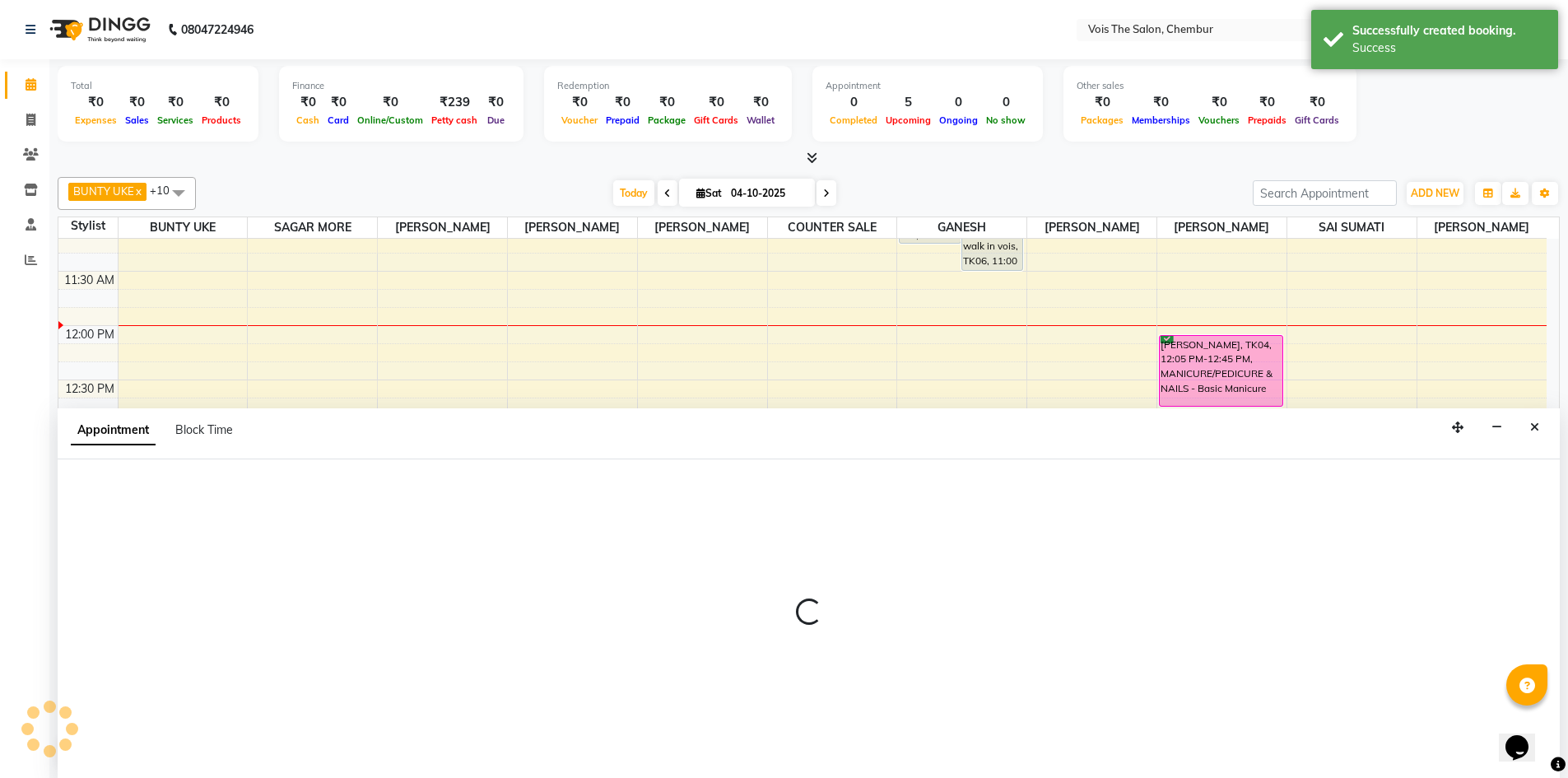
scroll to position [1, 0]
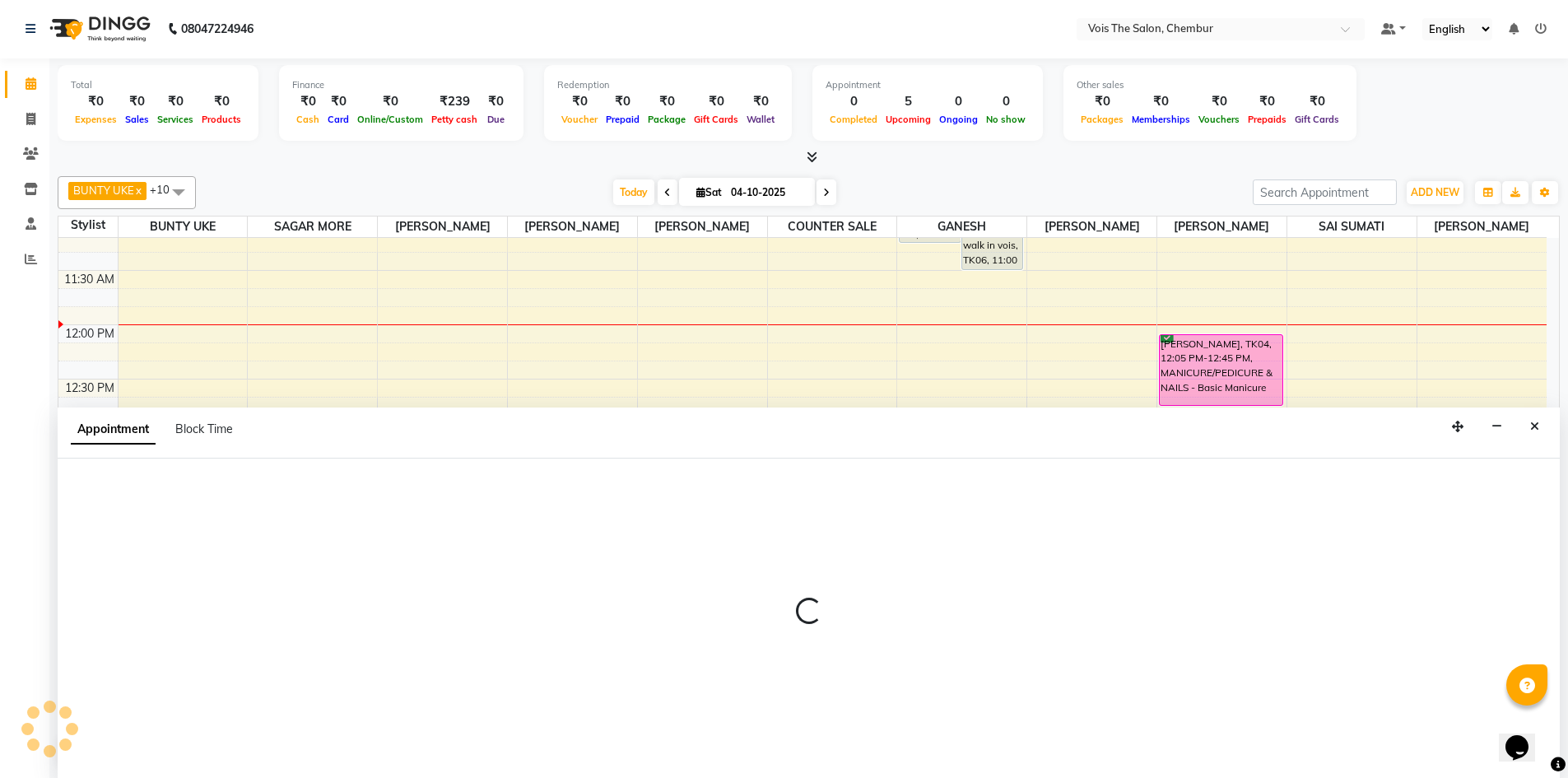
select select "79330"
select select "780"
select select "tentative"
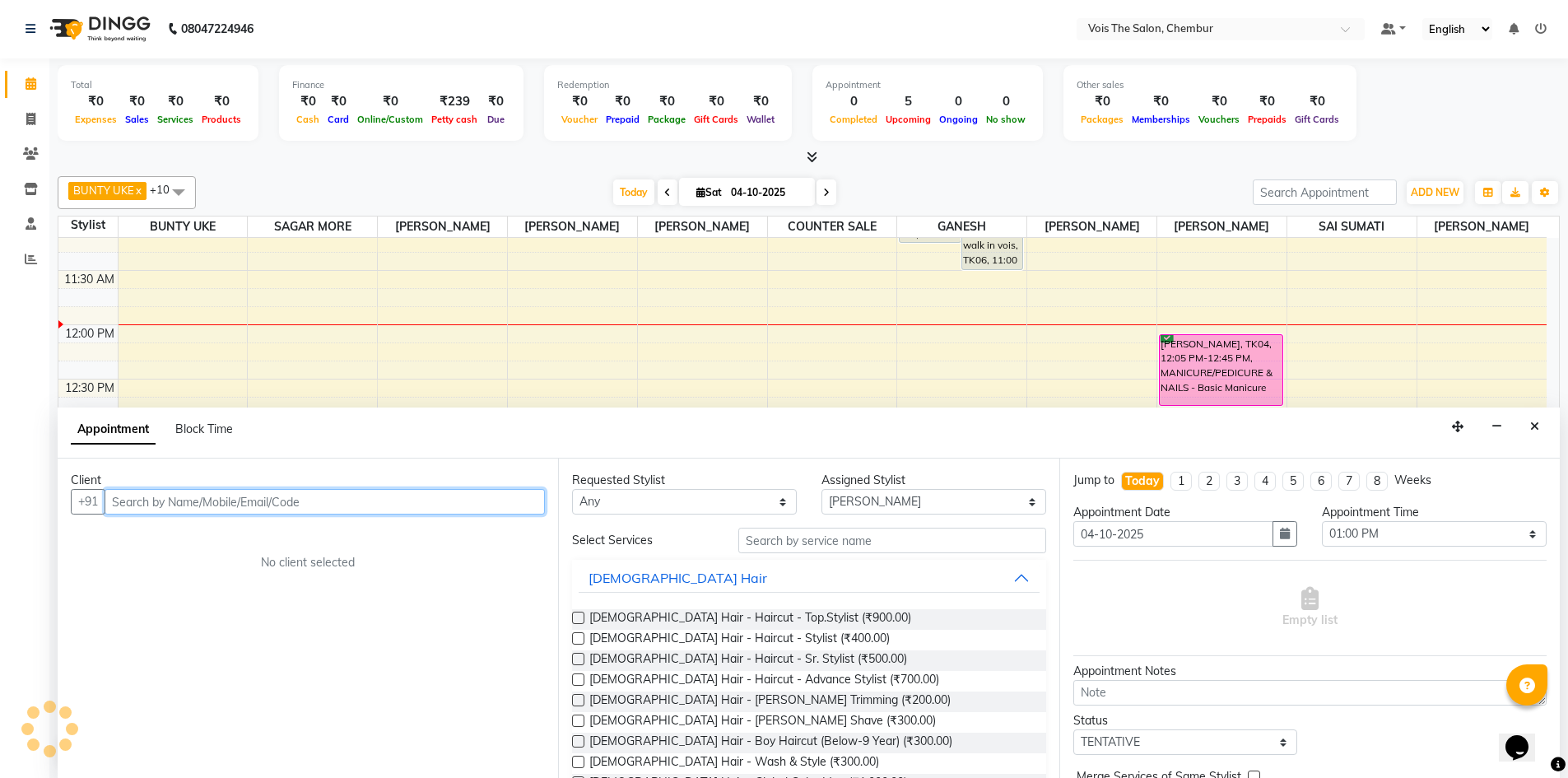
click at [451, 496] on input "text" at bounding box center [325, 502] width 441 height 26
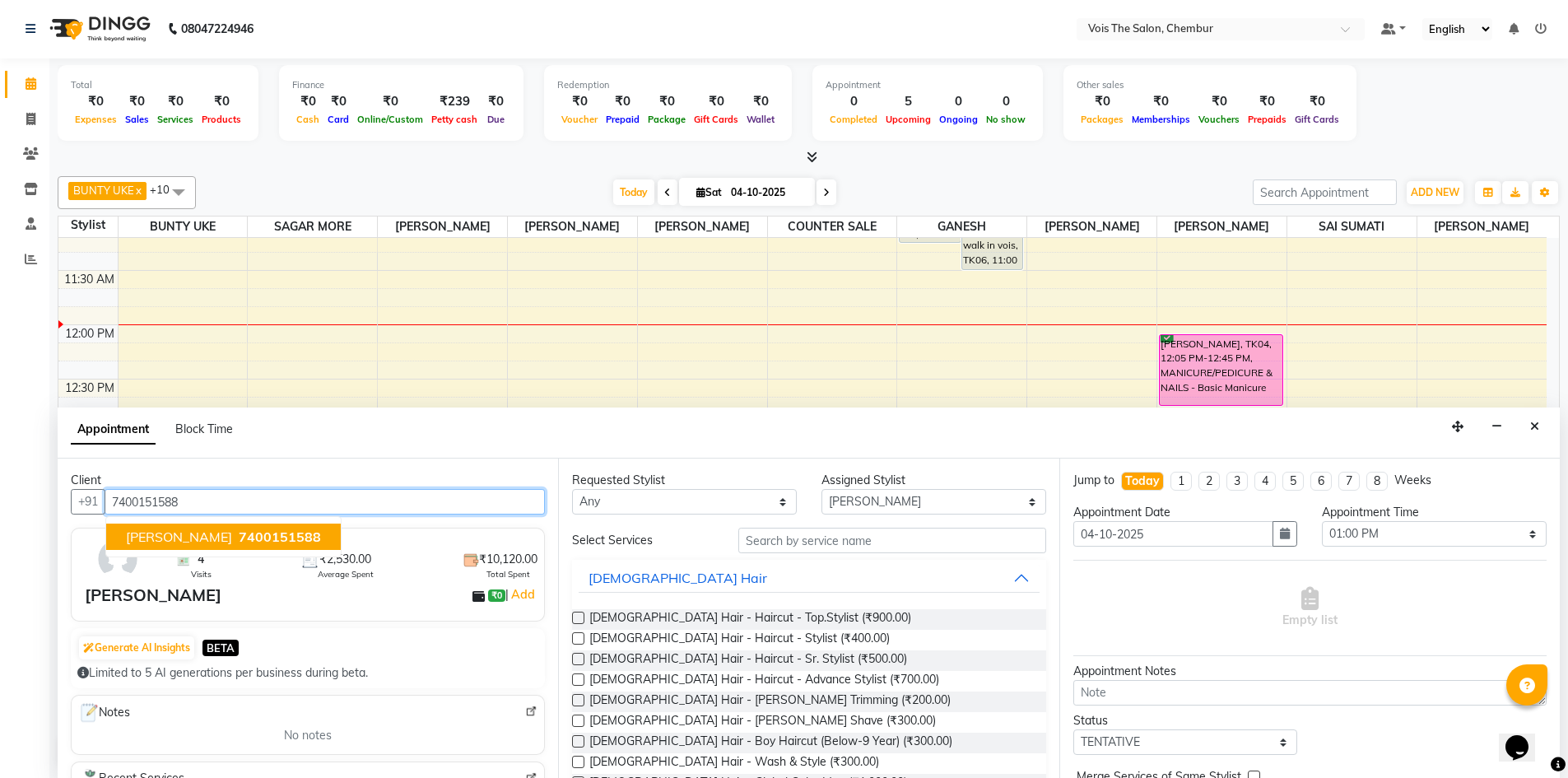
click at [251, 541] on span "7400151588" at bounding box center [279, 537] width 82 height 17
type input "7400151588"
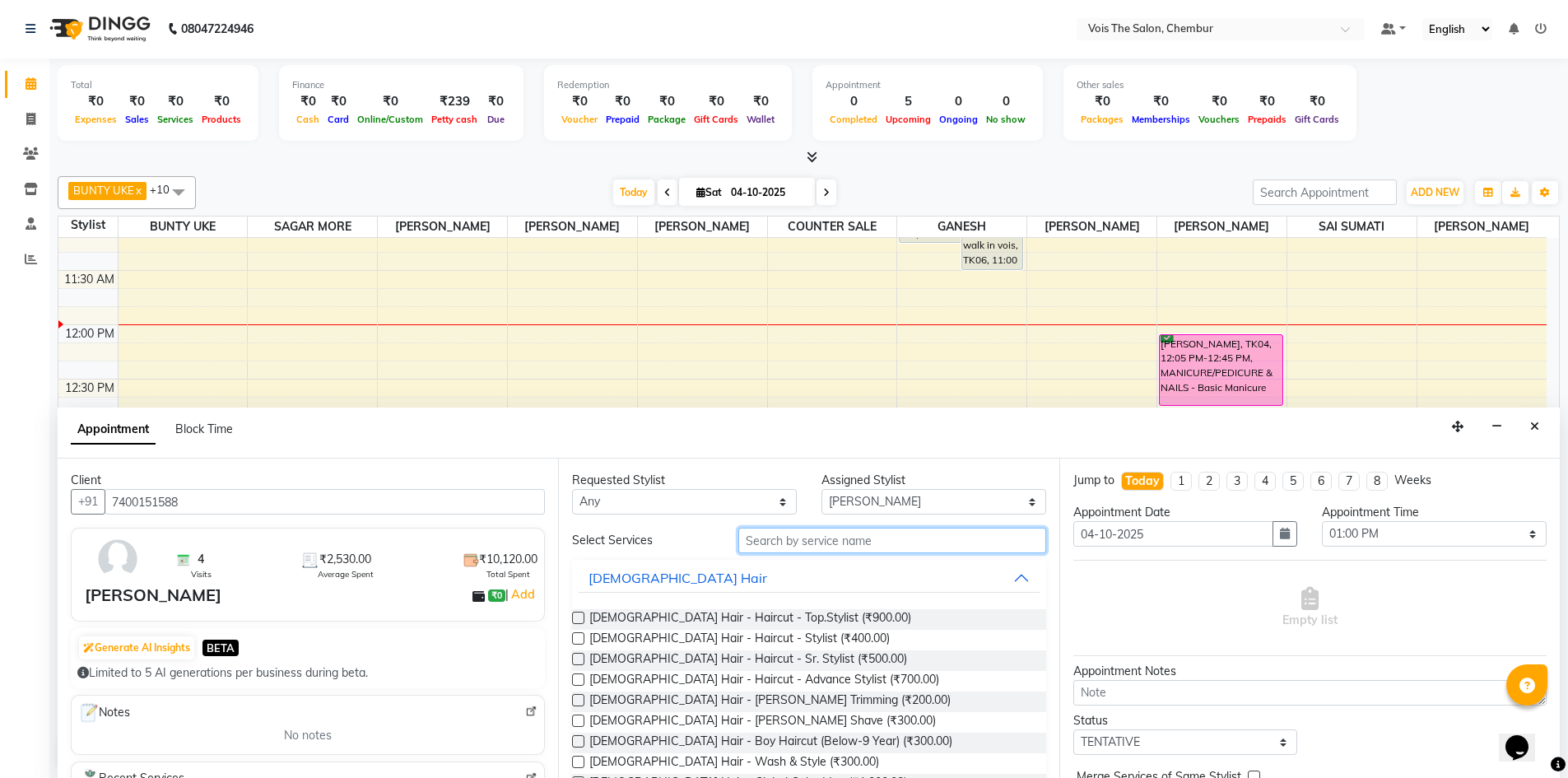
click at [850, 538] on input "text" at bounding box center [891, 541] width 308 height 26
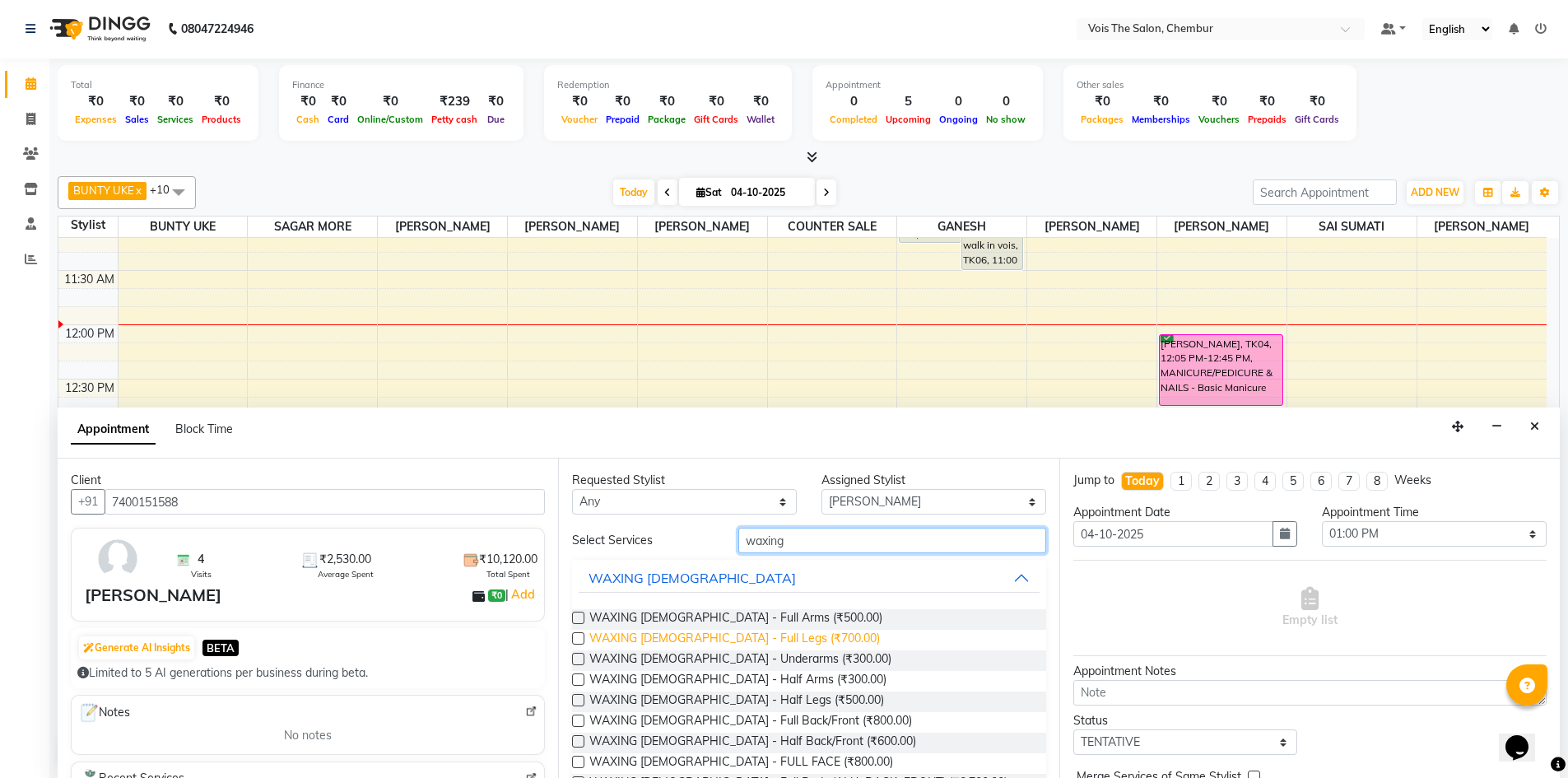
type input "waxing"
click at [748, 645] on span "WAXING [DEMOGRAPHIC_DATA] - Full Legs (₹700.00)" at bounding box center [734, 640] width 290 height 21
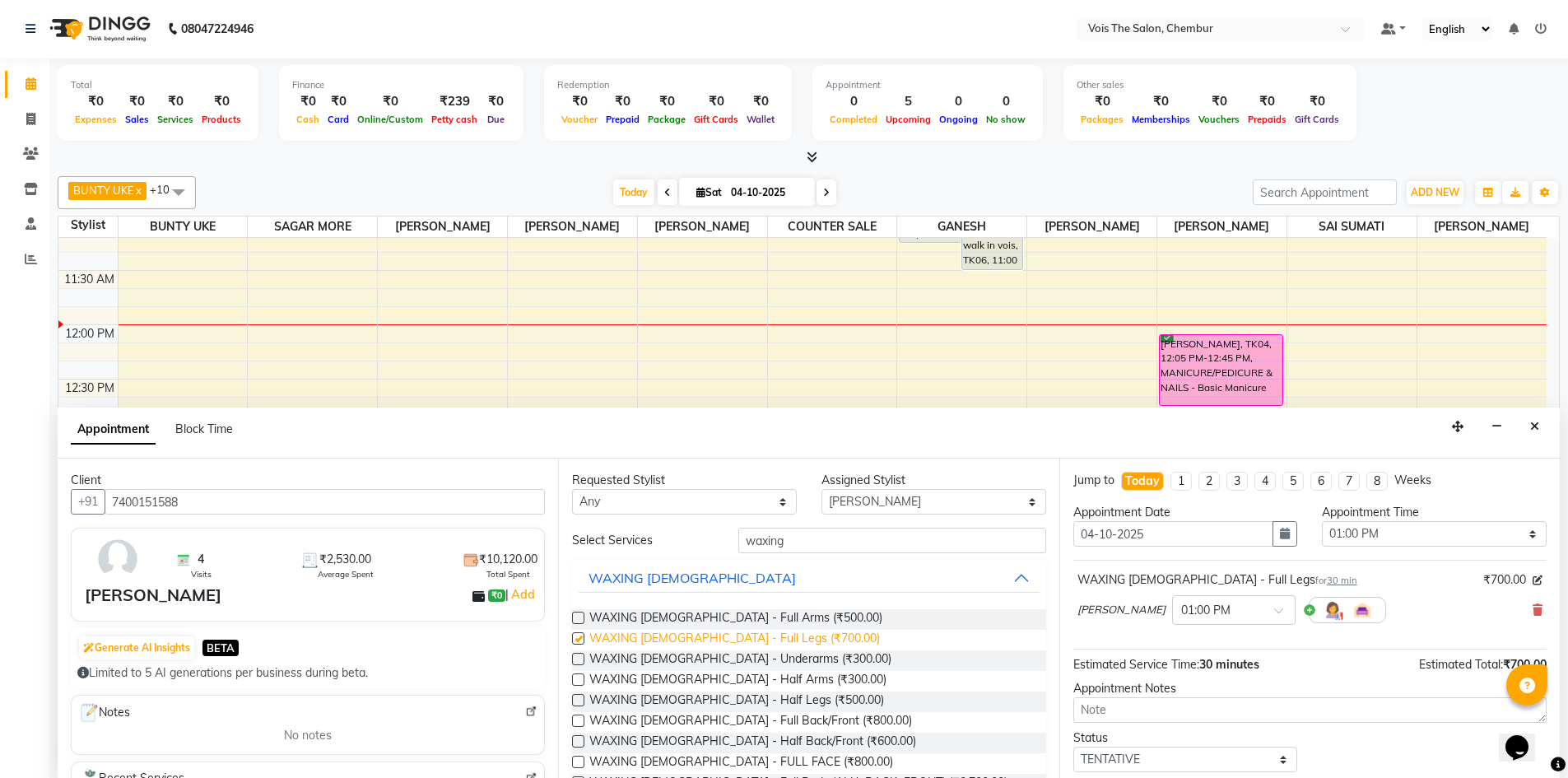
checkbox input "false"
click at [713, 616] on span "WAXING [DEMOGRAPHIC_DATA] - Full Arms (₹500.00)" at bounding box center [736, 619] width 293 height 21
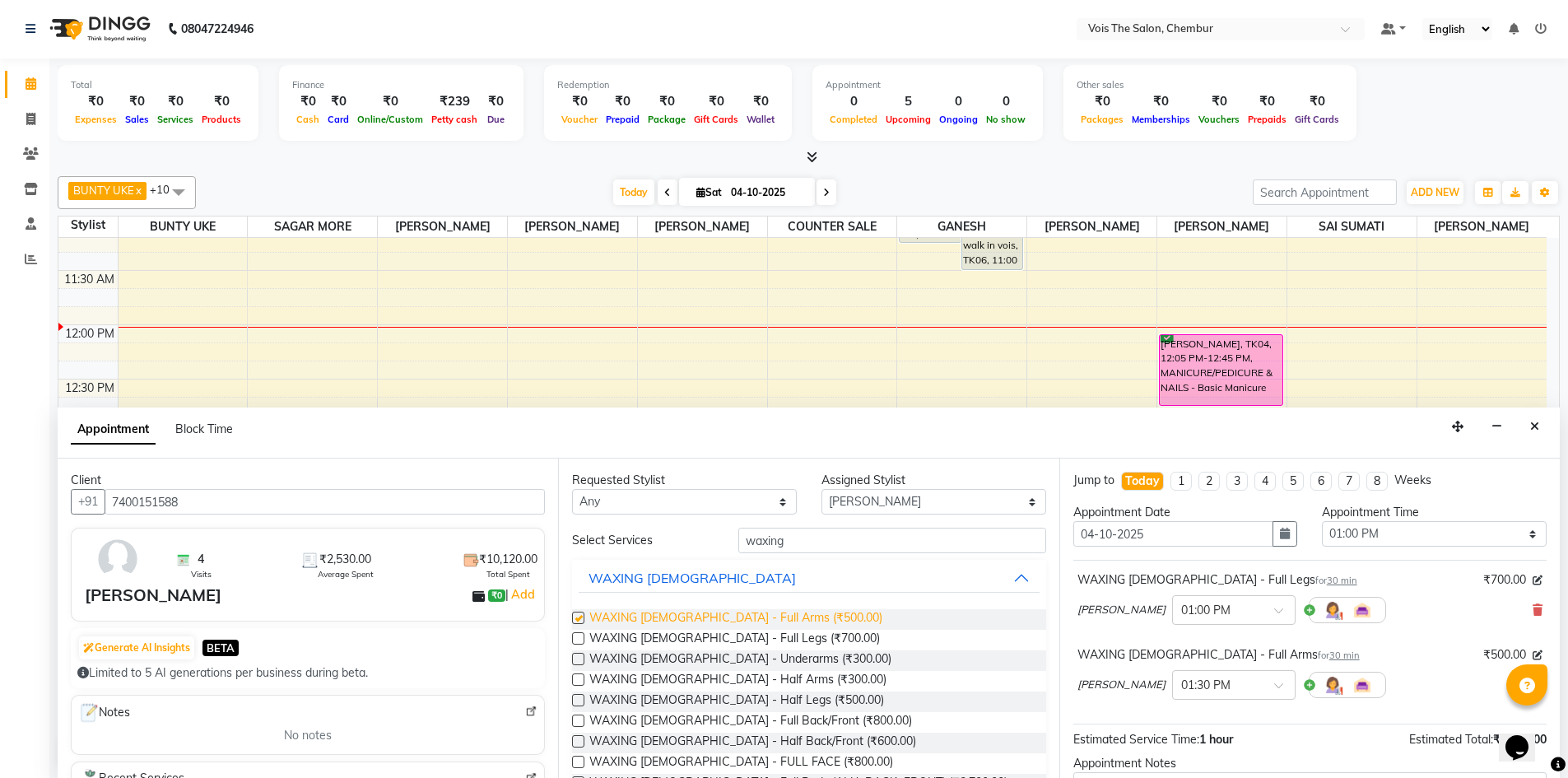
checkbox input "false"
click at [725, 652] on span "WAXING [DEMOGRAPHIC_DATA] - Underarms (₹300.00)" at bounding box center [740, 660] width 302 height 21
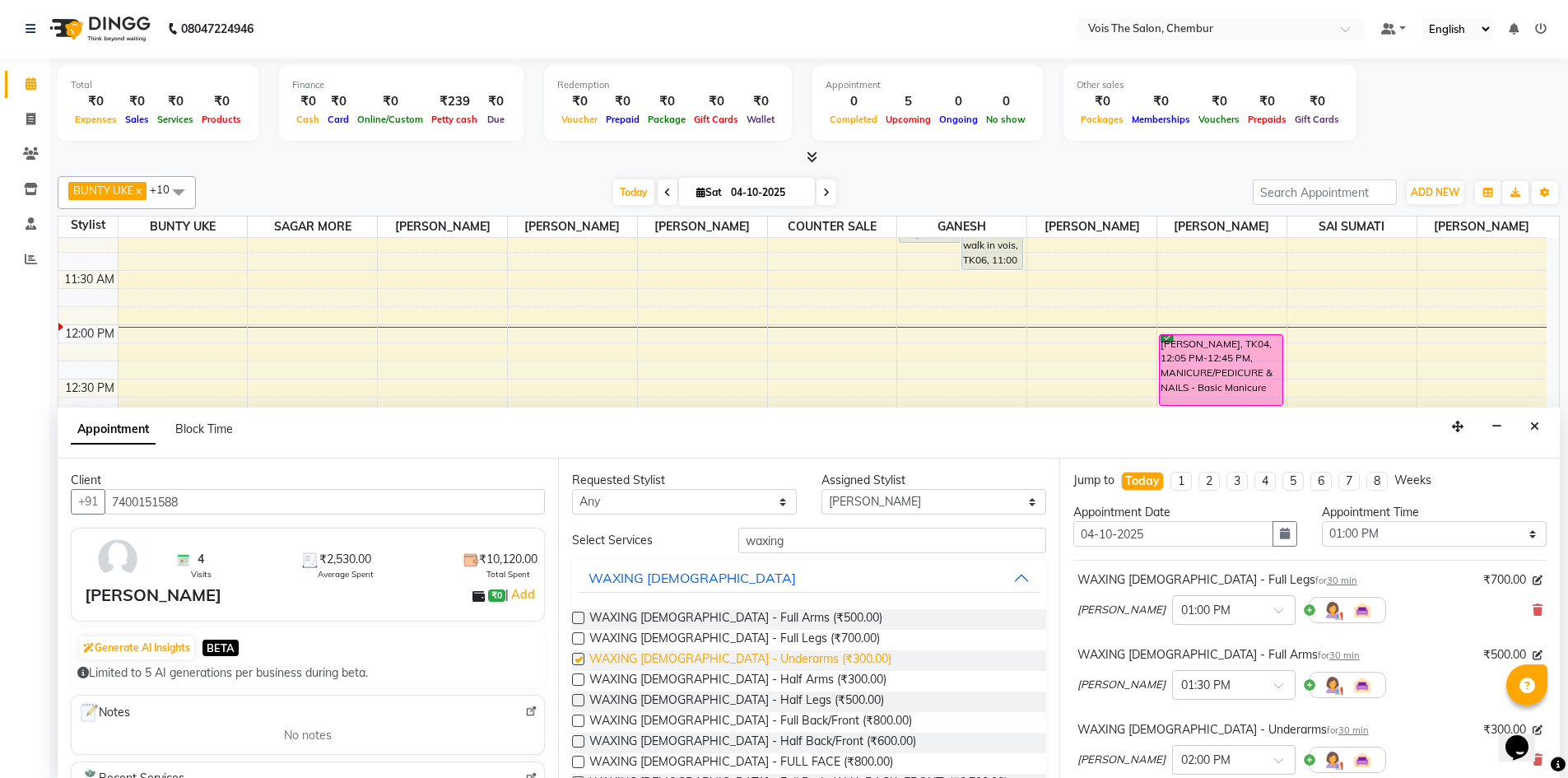
checkbox input "false"
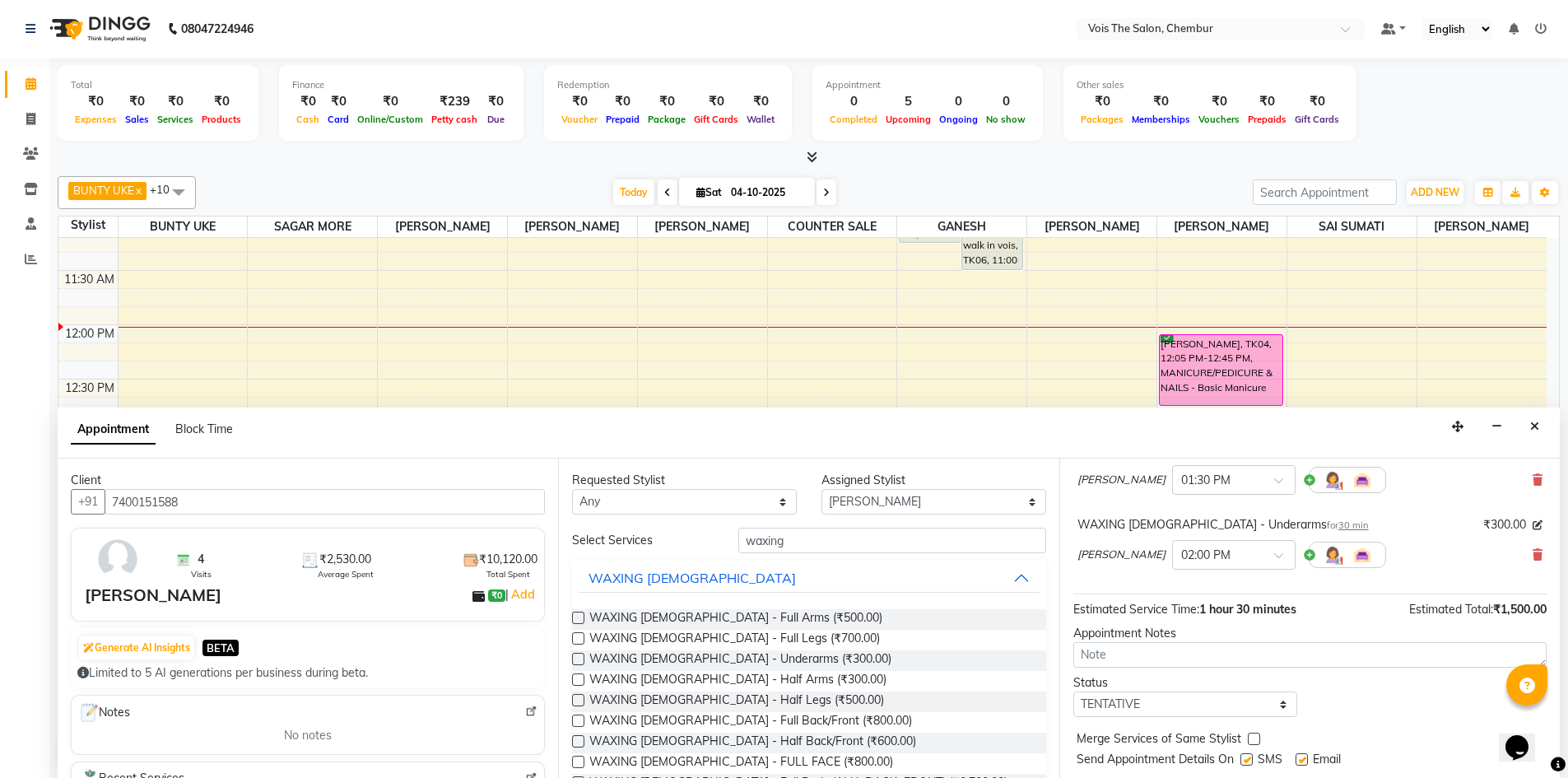
scroll to position [248, 0]
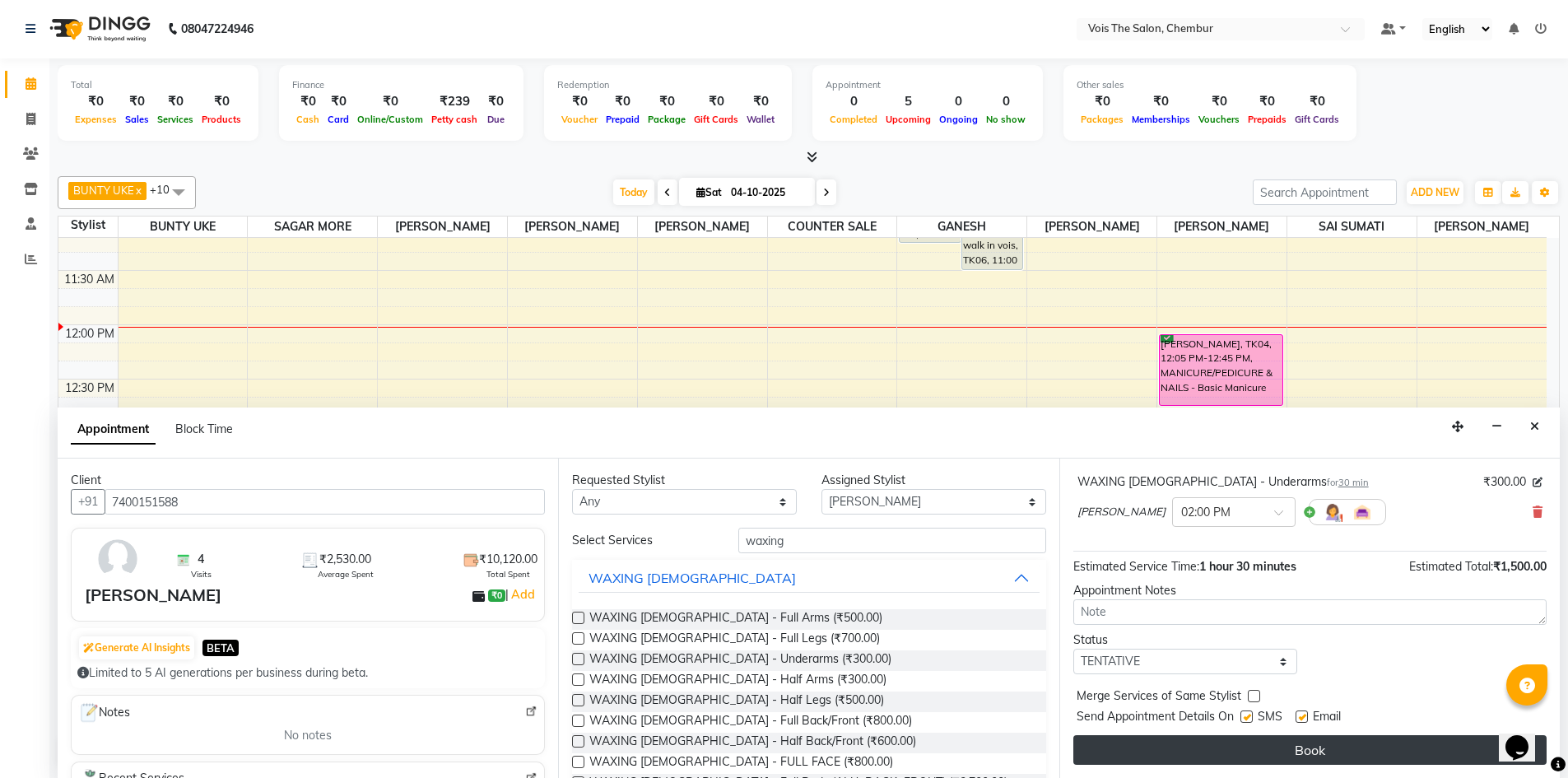
click at [1299, 743] on button "Book" at bounding box center [1310, 750] width 473 height 30
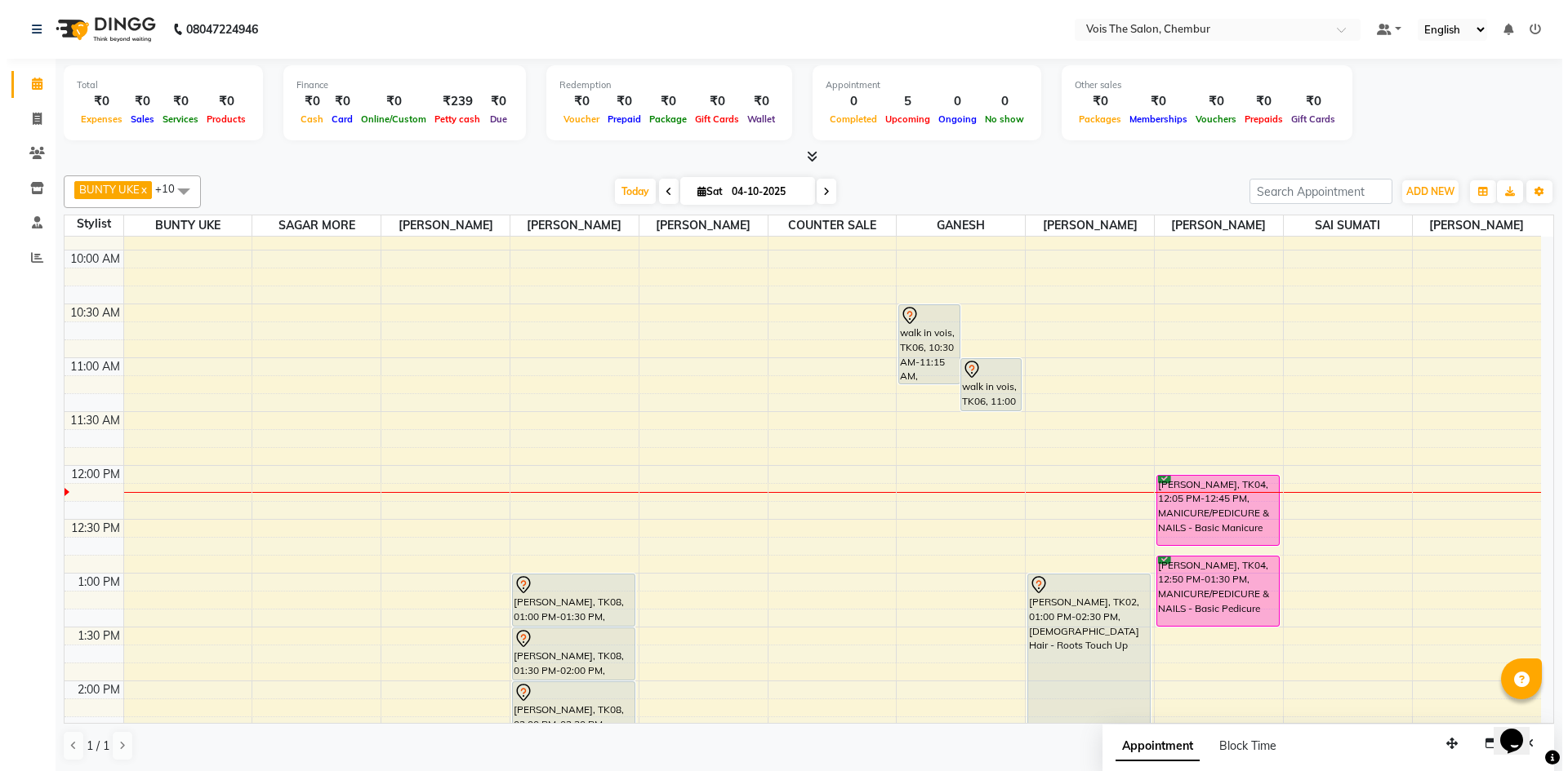
scroll to position [82, 0]
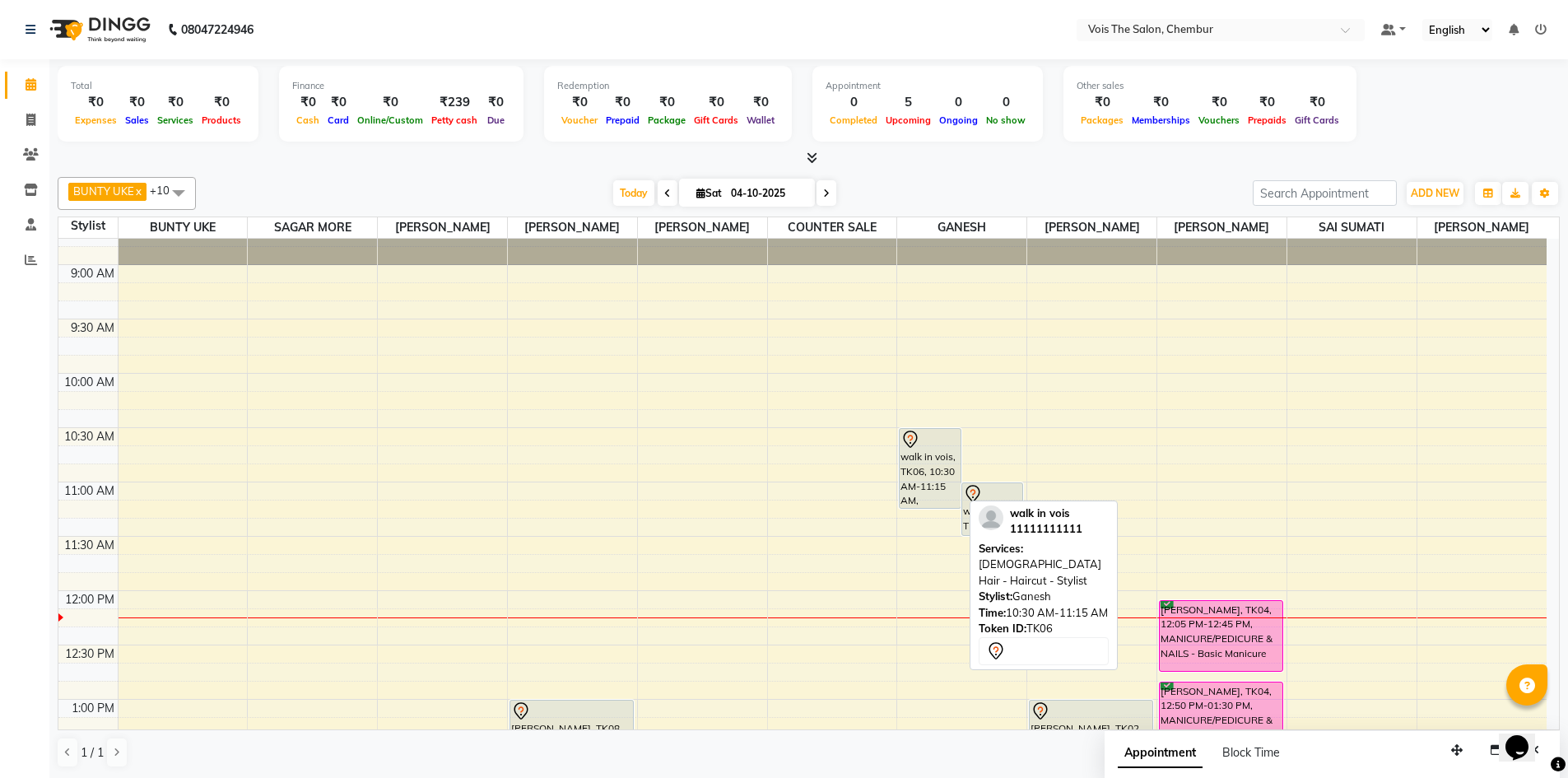
click at [924, 447] on div at bounding box center [929, 440] width 58 height 20
select select "7"
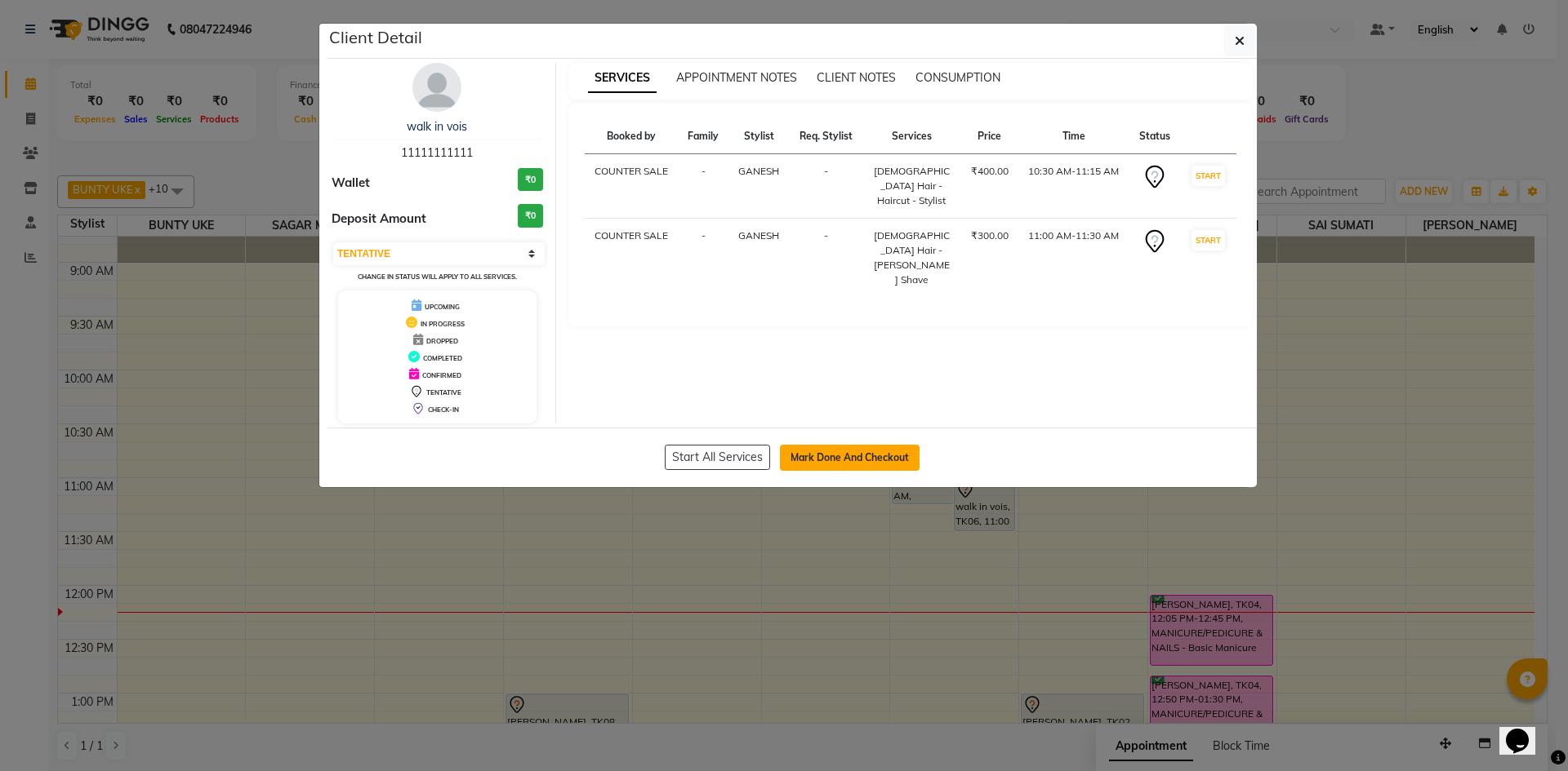
click at [834, 446] on button "Mark Done And Checkout" at bounding box center [850, 458] width 140 height 27
select select "service"
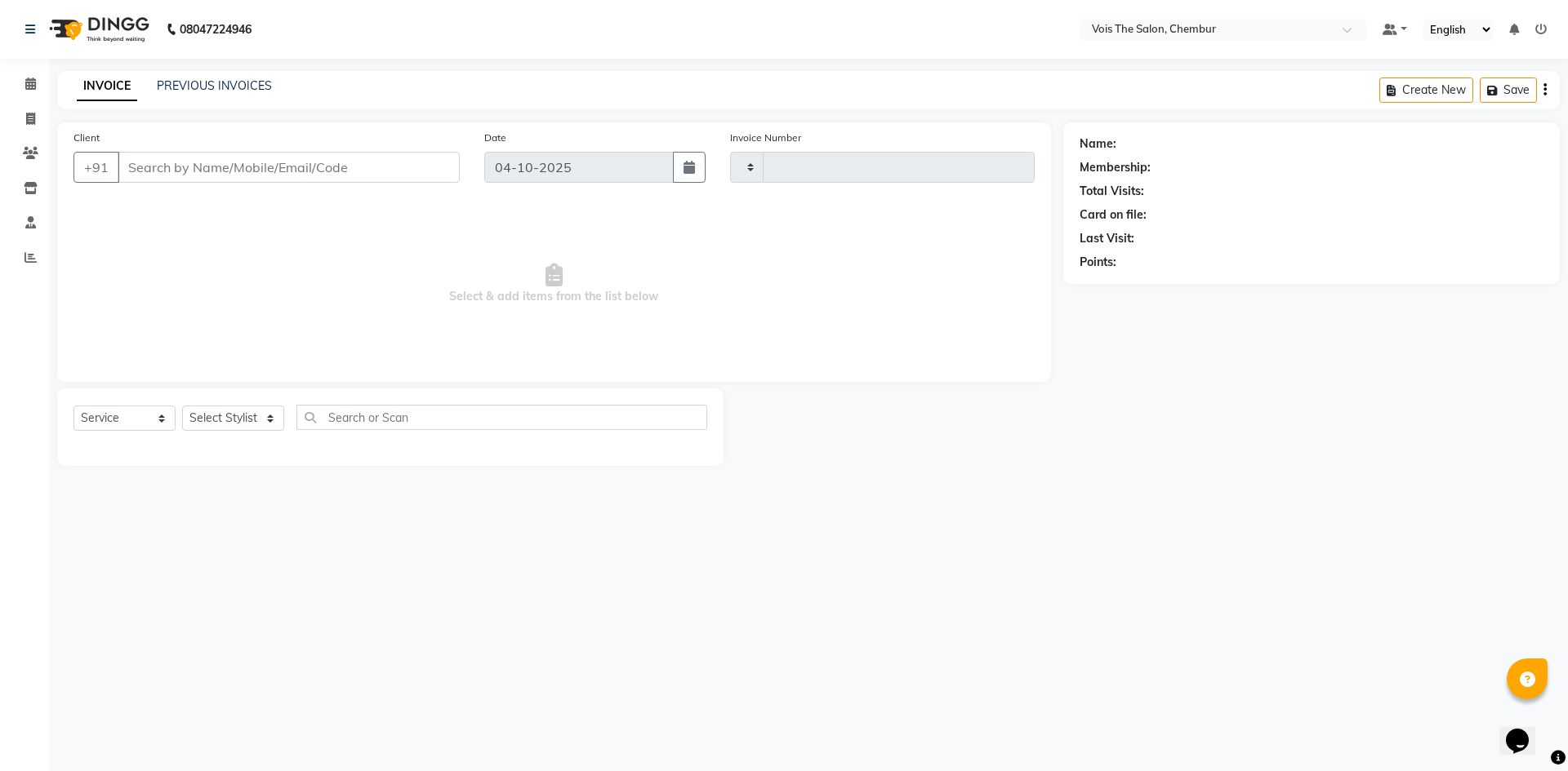
type input "1036"
select select "8261"
type input "11111111111"
select select "82264"
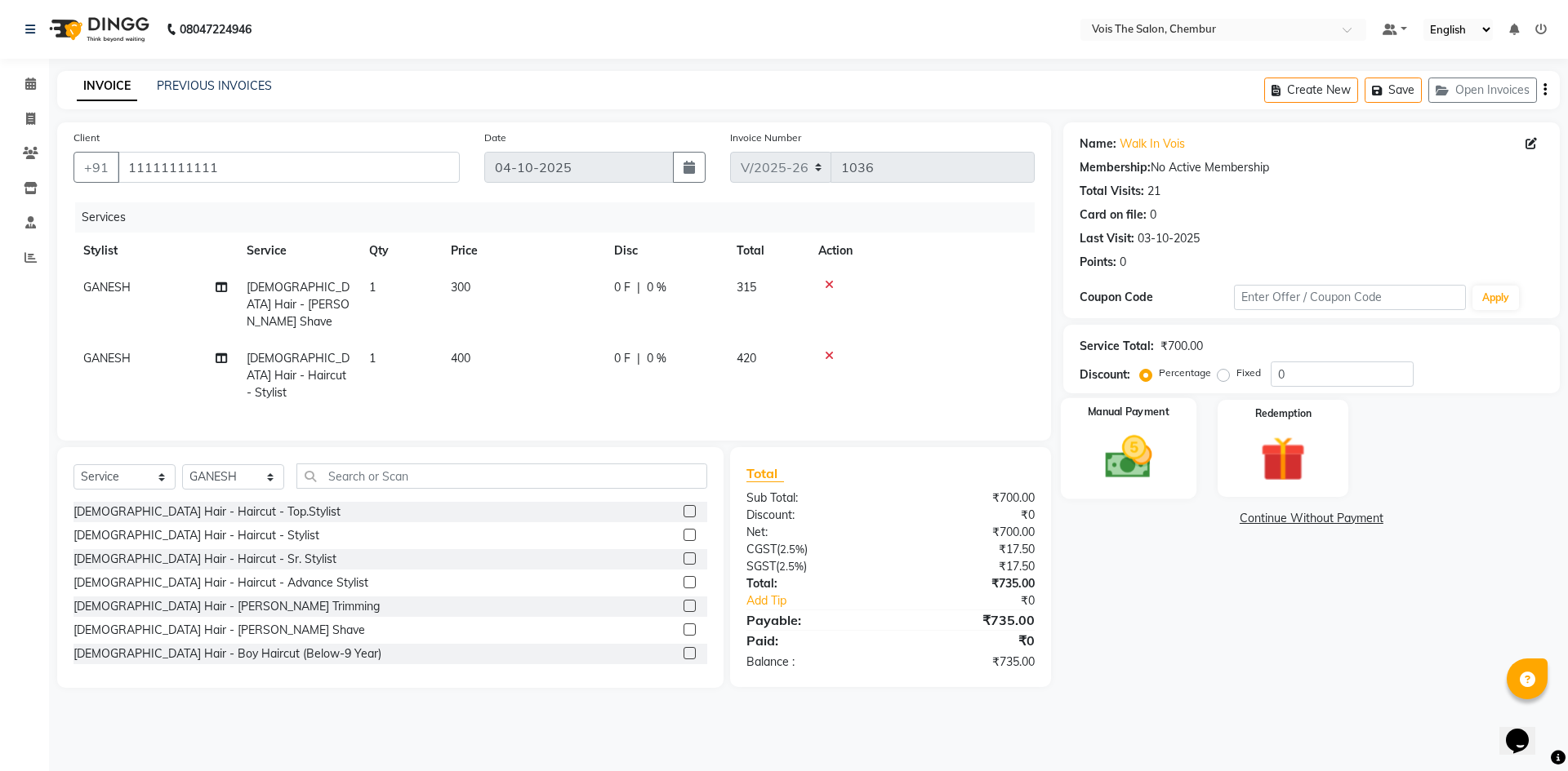
click at [1135, 447] on img at bounding box center [1127, 457] width 76 height 54
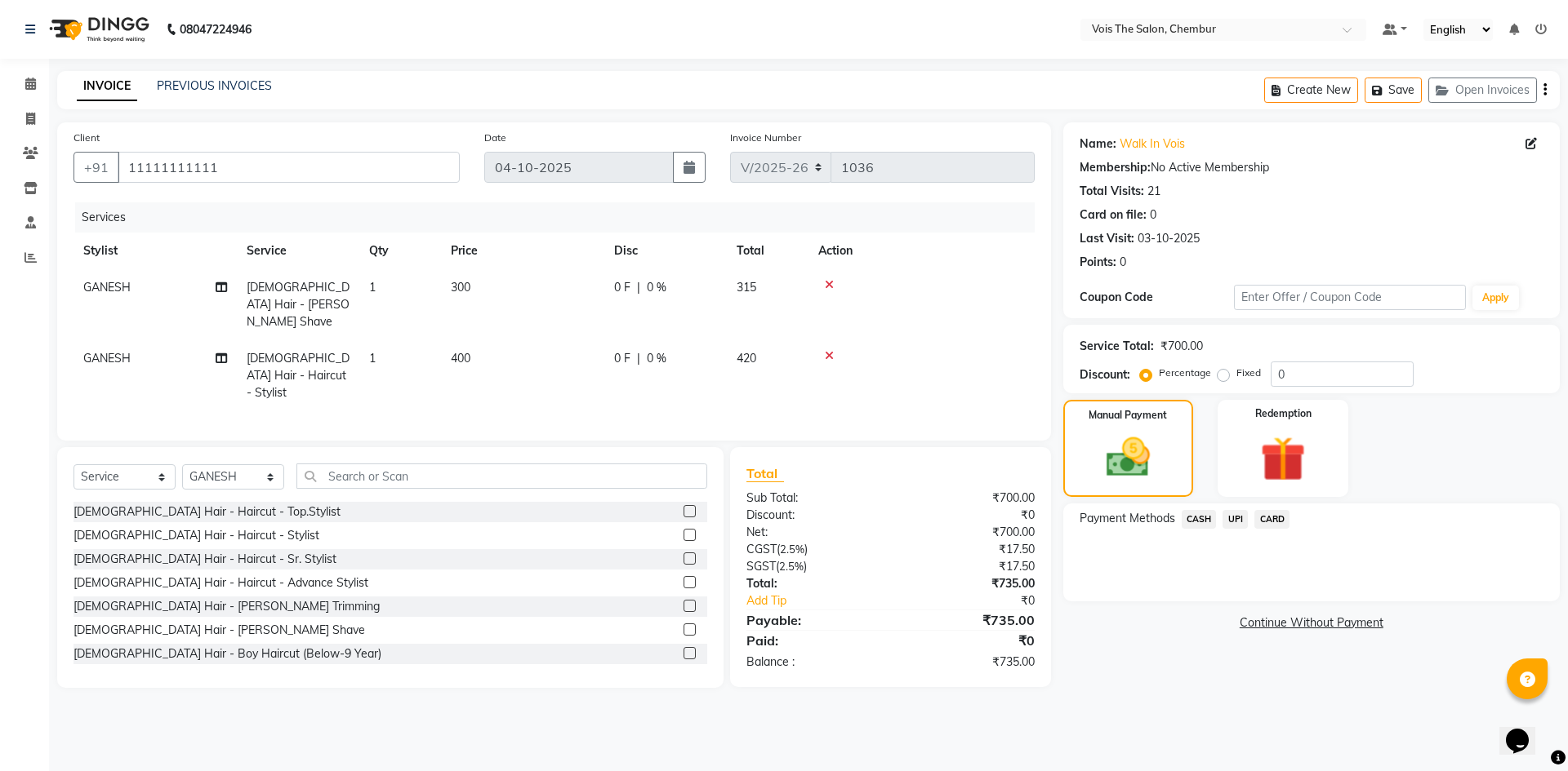
click at [1234, 518] on span "UPI" at bounding box center [1235, 519] width 26 height 19
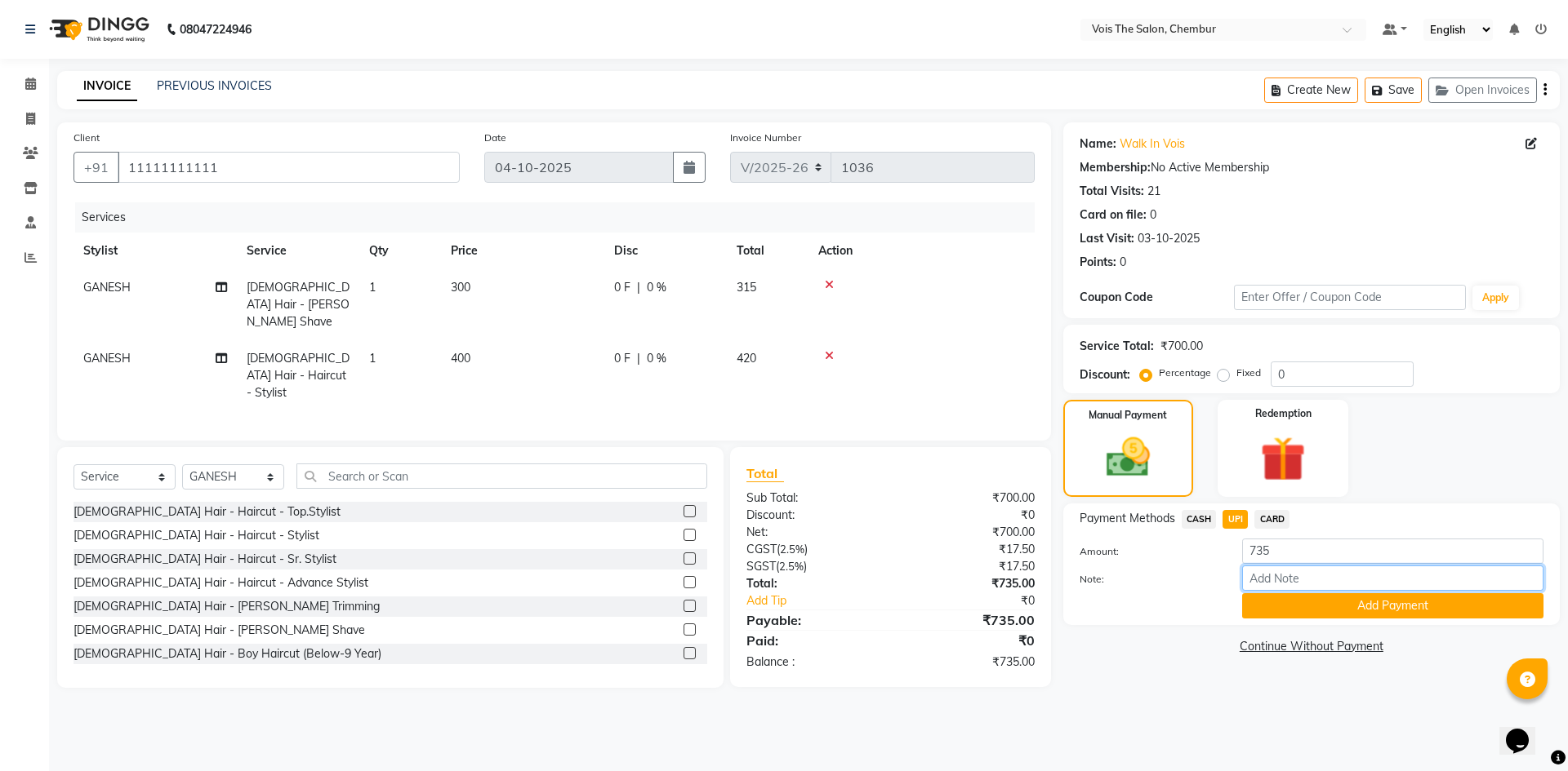
click at [1283, 577] on input "Note:" at bounding box center [1392, 578] width 302 height 26
type input "UPI"
click at [1370, 608] on button "Add Payment" at bounding box center [1392, 606] width 302 height 26
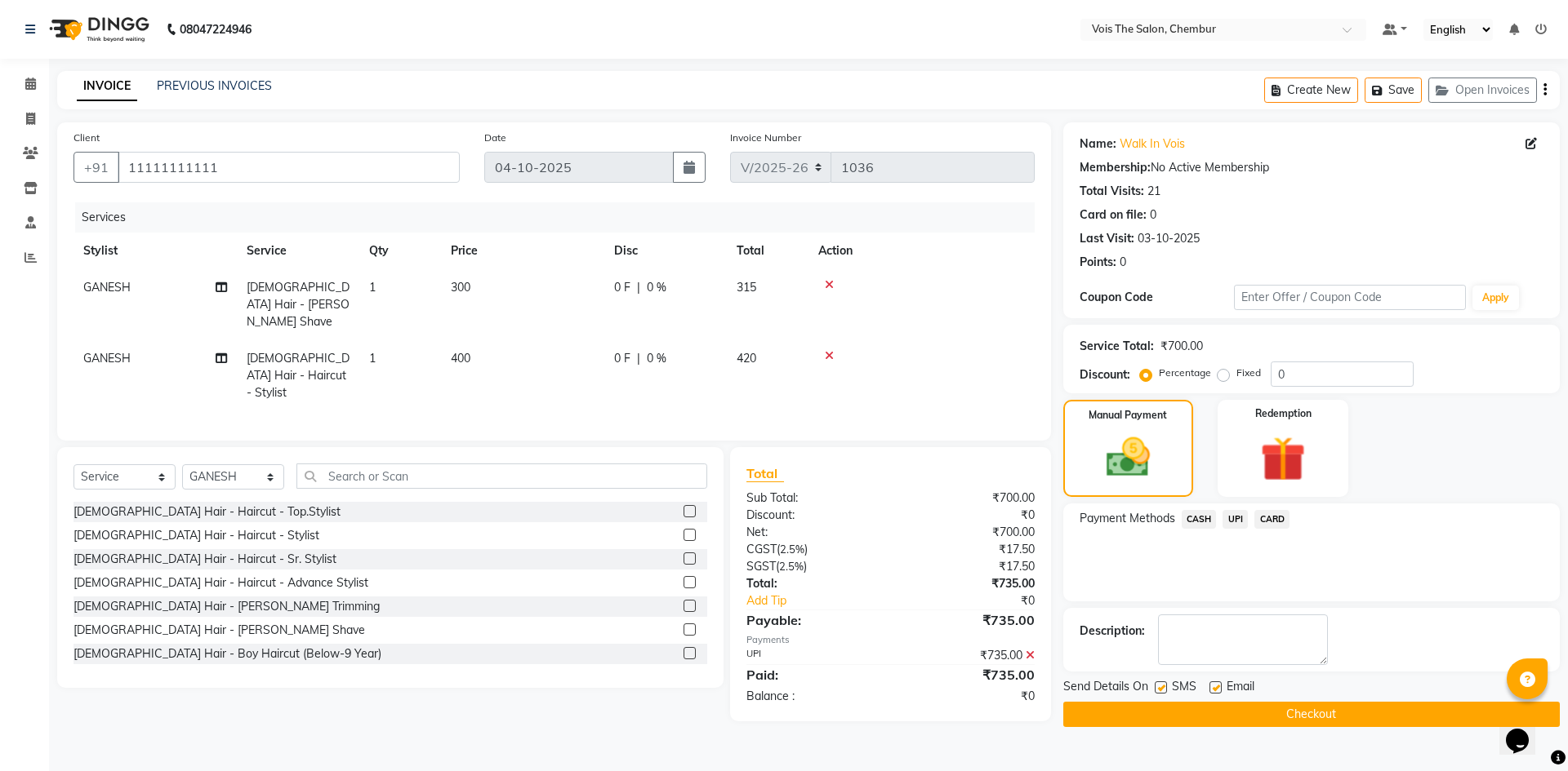
click at [1347, 712] on button "Checkout" at bounding box center [1311, 715] width 496 height 26
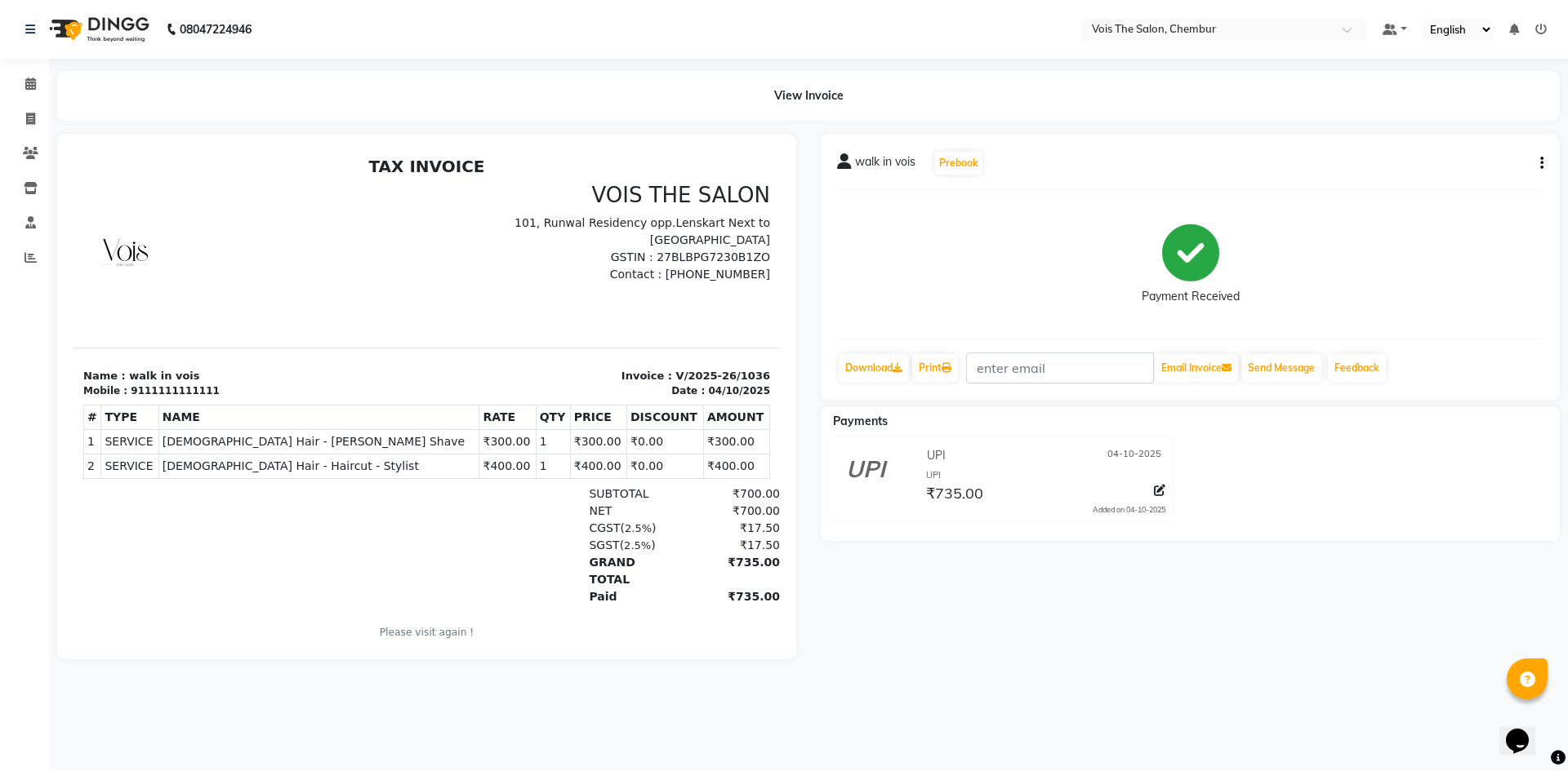
click at [149, 31] on img at bounding box center [97, 29] width 112 height 46
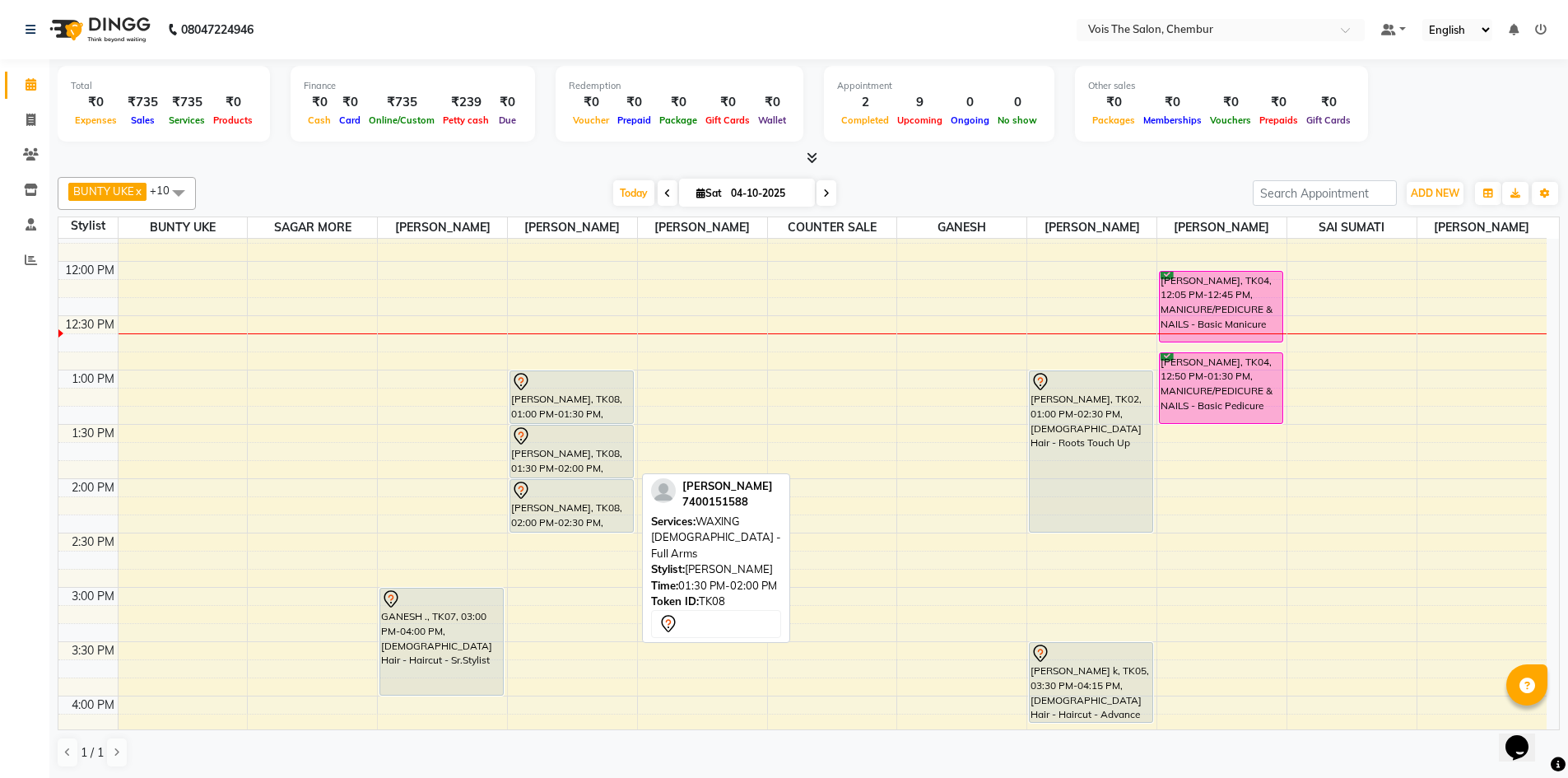
scroll to position [495, 0]
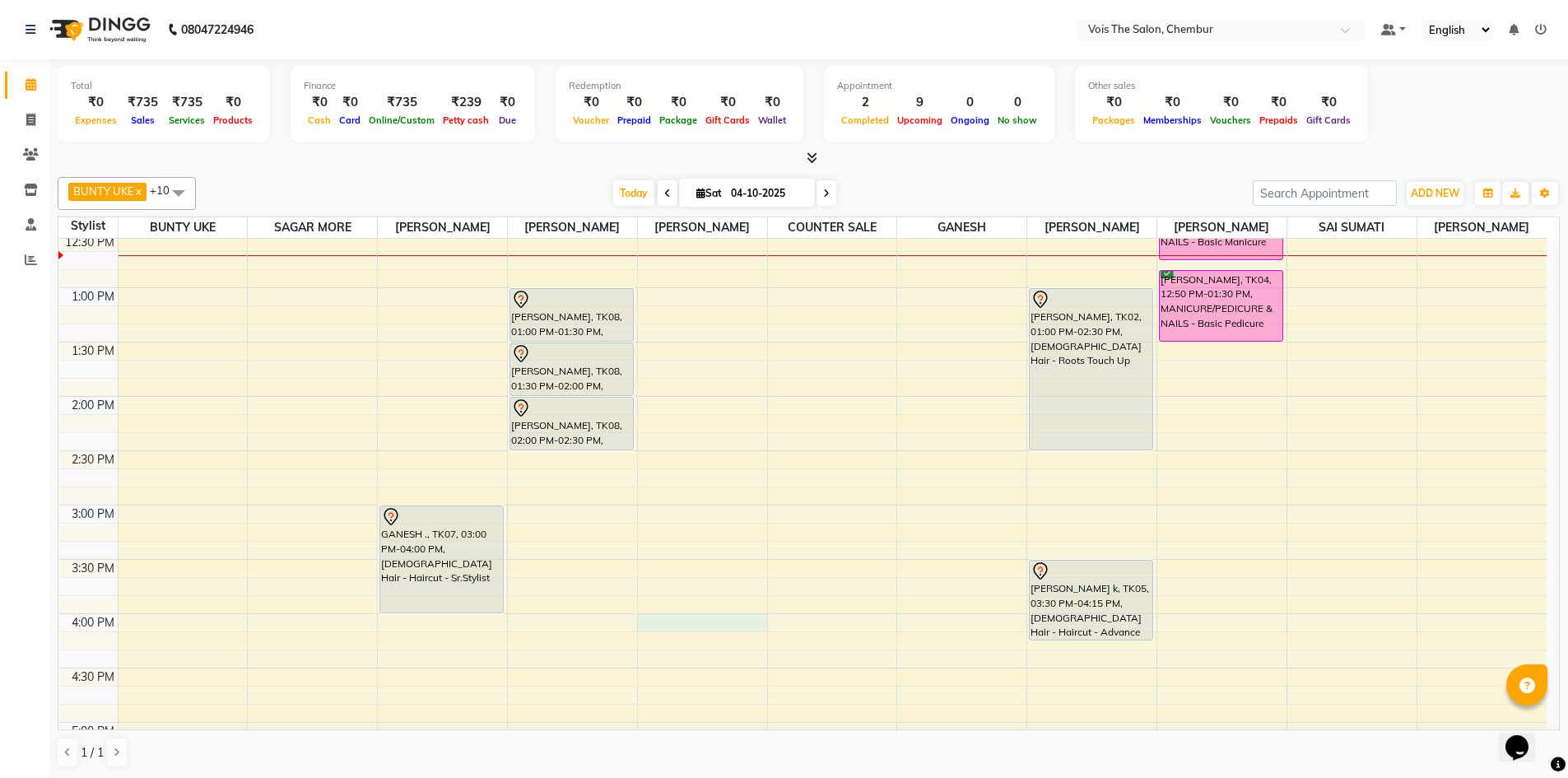
click at [681, 624] on div "8:00 AM 8:30 AM 9:00 AM 9:30 AM 10:00 AM 10:30 AM 11:00 AM 11:30 AM 12:00 PM 12…" at bounding box center [802, 559] width 1488 height 1630
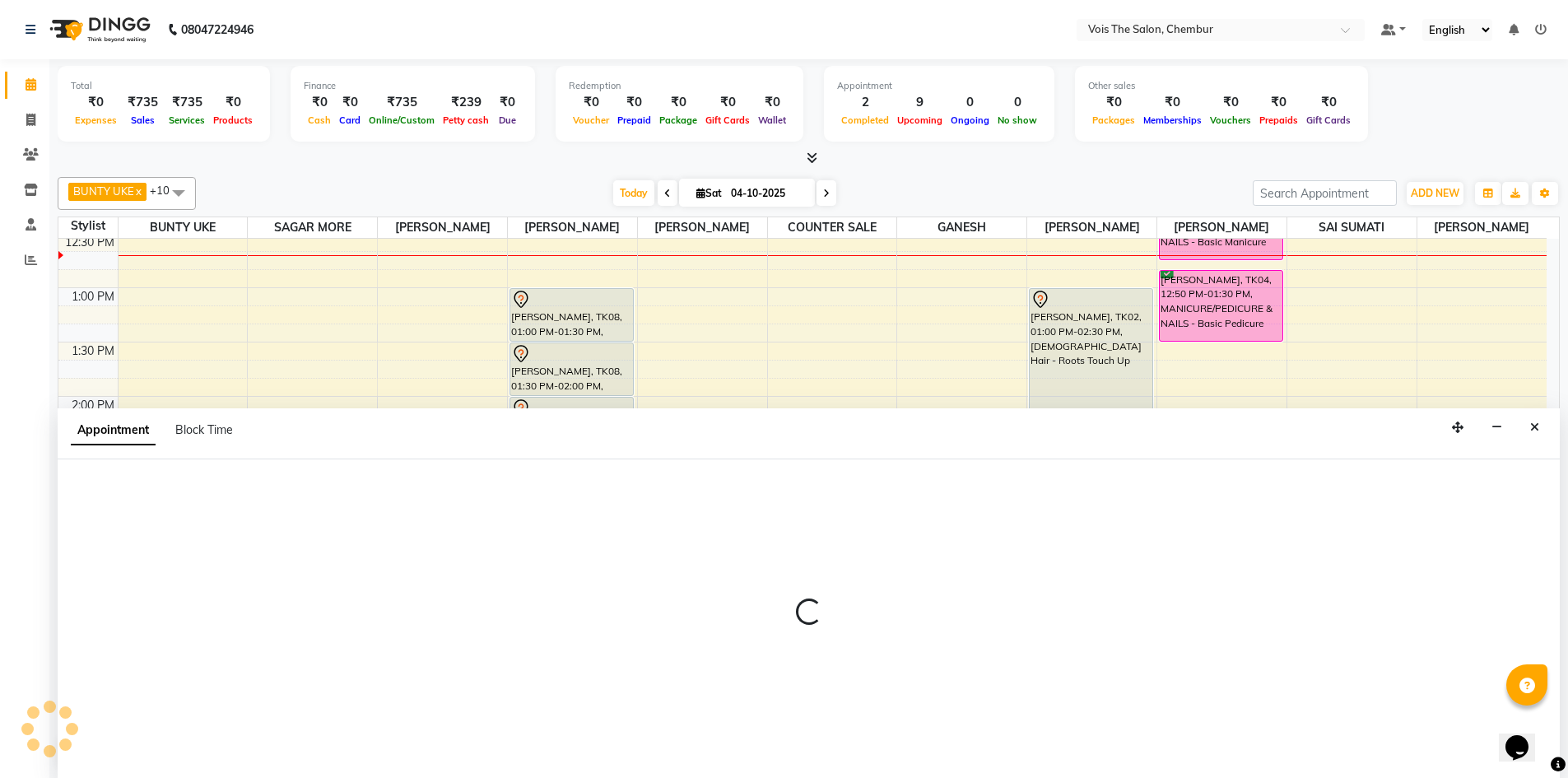
scroll to position [1, 0]
select select "79331"
select select "960"
select select "tentative"
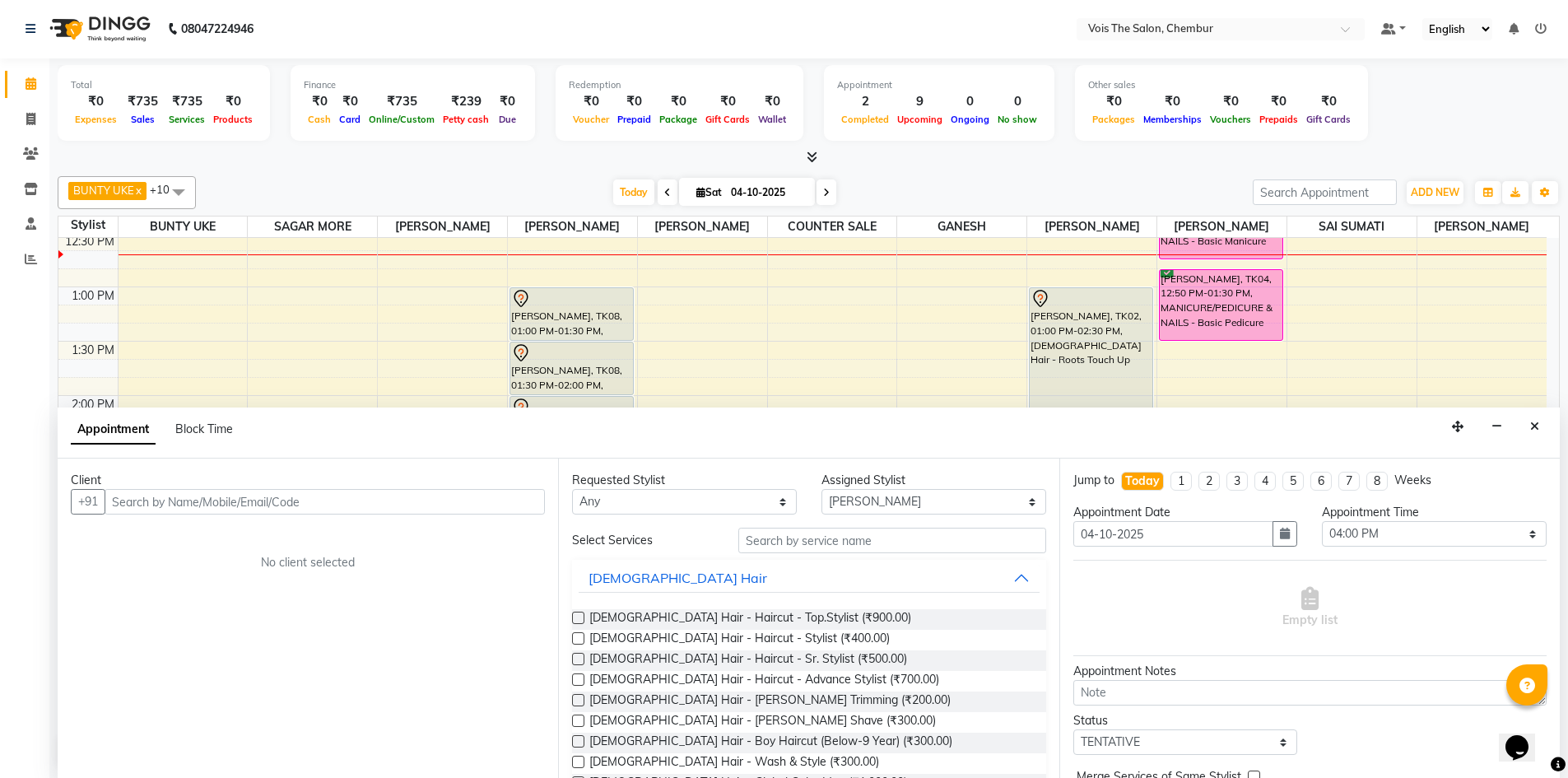
click at [522, 504] on input "text" at bounding box center [325, 502] width 441 height 26
type input "90047 42227"
click at [397, 503] on input "text" at bounding box center [325, 502] width 441 height 26
click at [382, 504] on input "text" at bounding box center [325, 502] width 441 height 26
click at [404, 500] on input "text" at bounding box center [325, 502] width 441 height 26
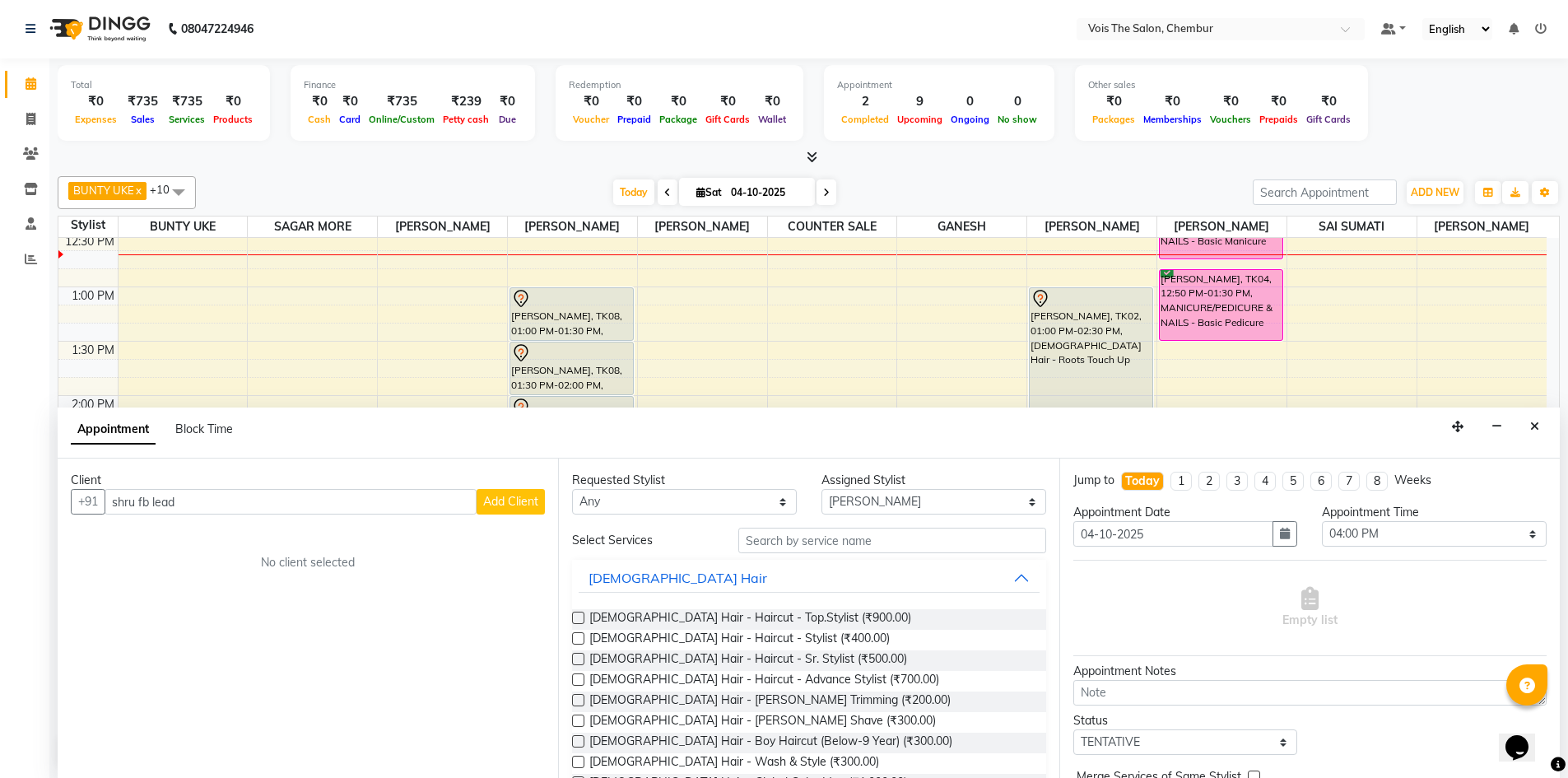
type input "shru fb lead"
click at [496, 501] on span "Add Client" at bounding box center [511, 501] width 55 height 15
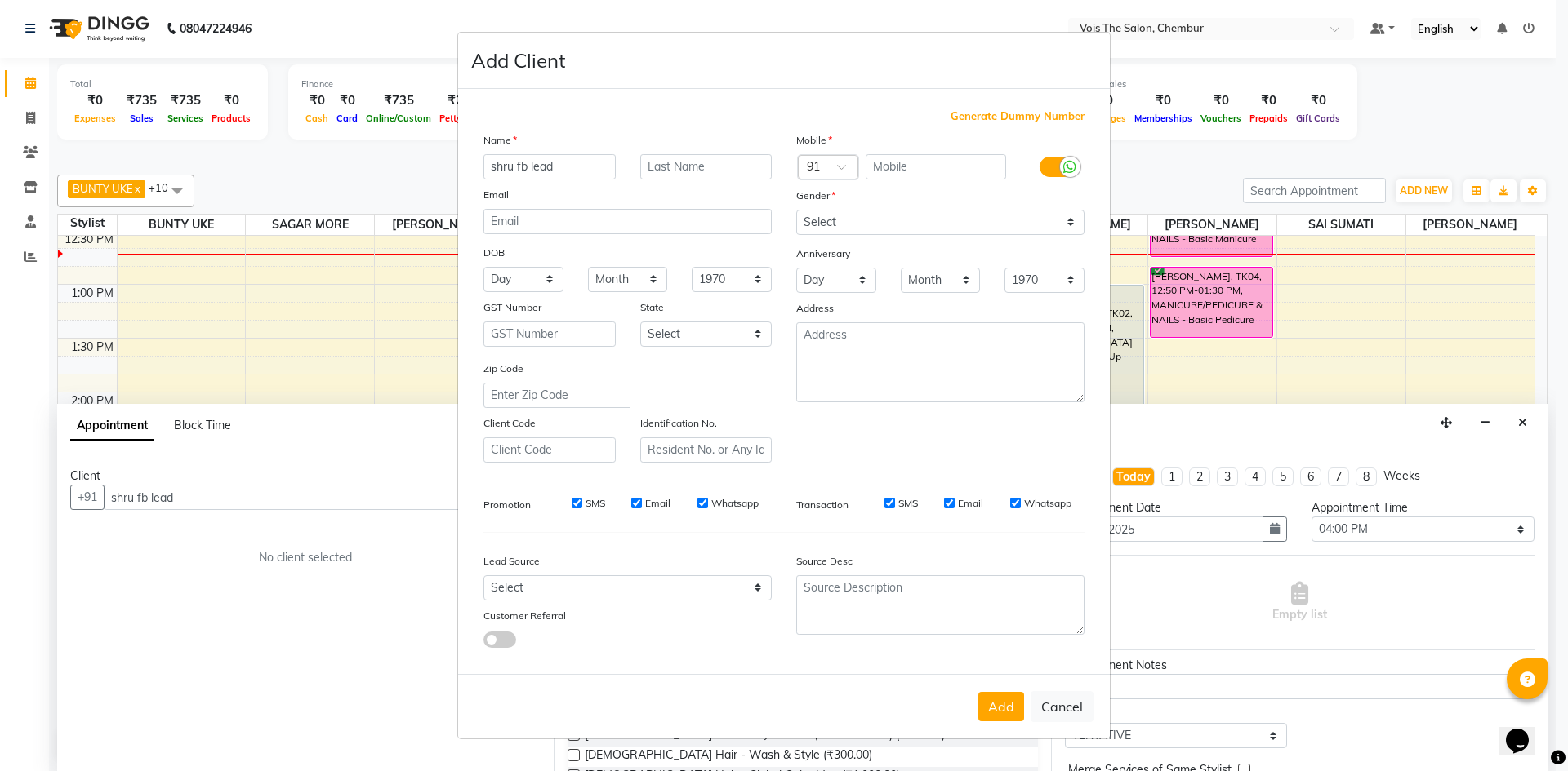
drag, startPoint x: 514, startPoint y: 166, endPoint x: 591, endPoint y: 181, distance: 78.4
click at [591, 181] on div "Name shru fb lead Email DOB Day 01 02 03 04 05 06 07 08 09 10 11 12 13 14 15 16…" at bounding box center [627, 297] width 312 height 331
click at [895, 168] on input "text" at bounding box center [936, 167] width 141 height 26
paste input "90047 42227"
type input "90047 42227"
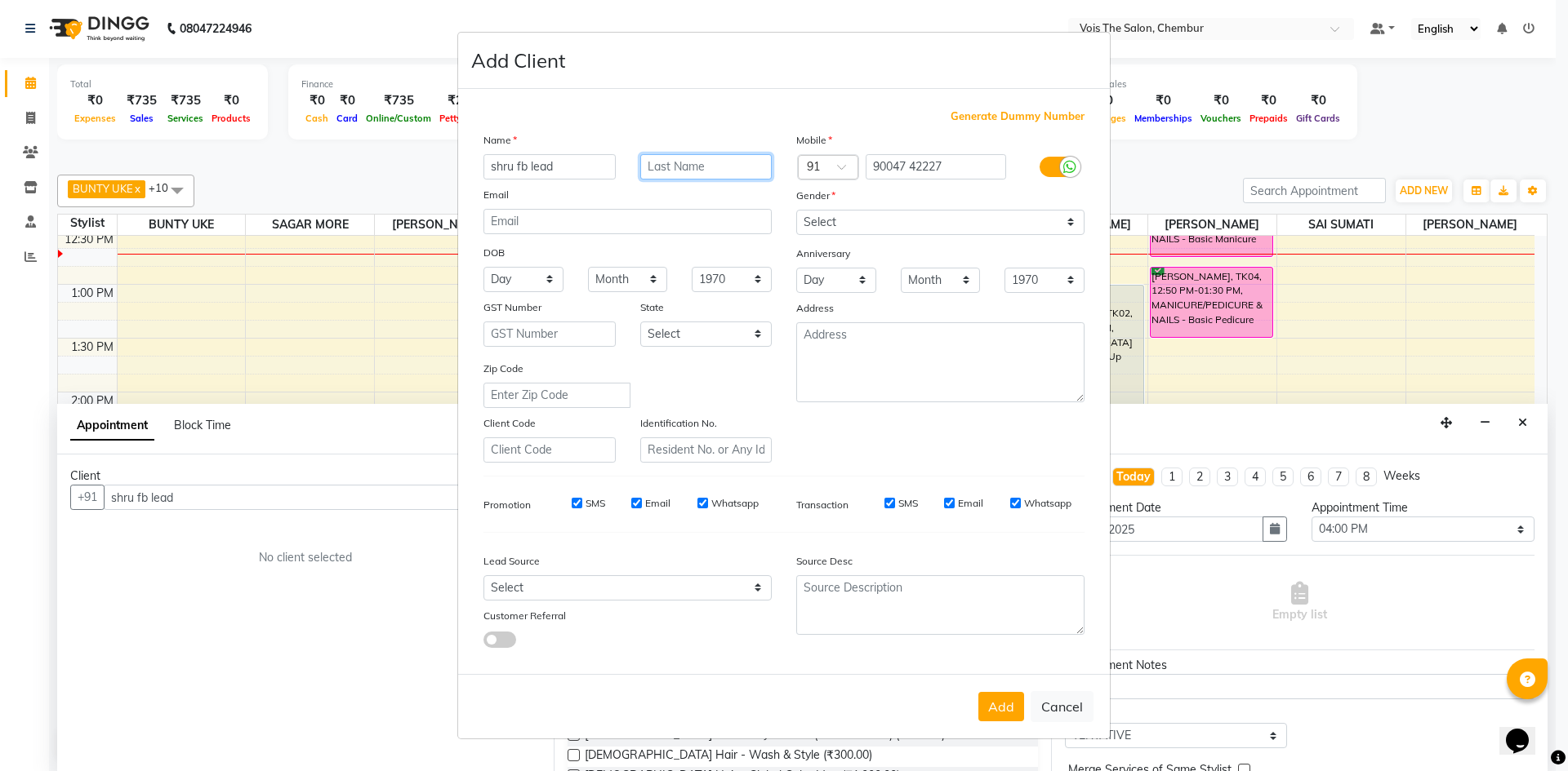
click at [737, 165] on input "text" at bounding box center [706, 167] width 133 height 26
type input "lead"
click at [554, 165] on input "shru fb lead" at bounding box center [549, 167] width 133 height 26
type input "shru f"
click at [891, 216] on select "Select [DEMOGRAPHIC_DATA] [DEMOGRAPHIC_DATA] Other Prefer Not To Say" at bounding box center [939, 223] width 288 height 26
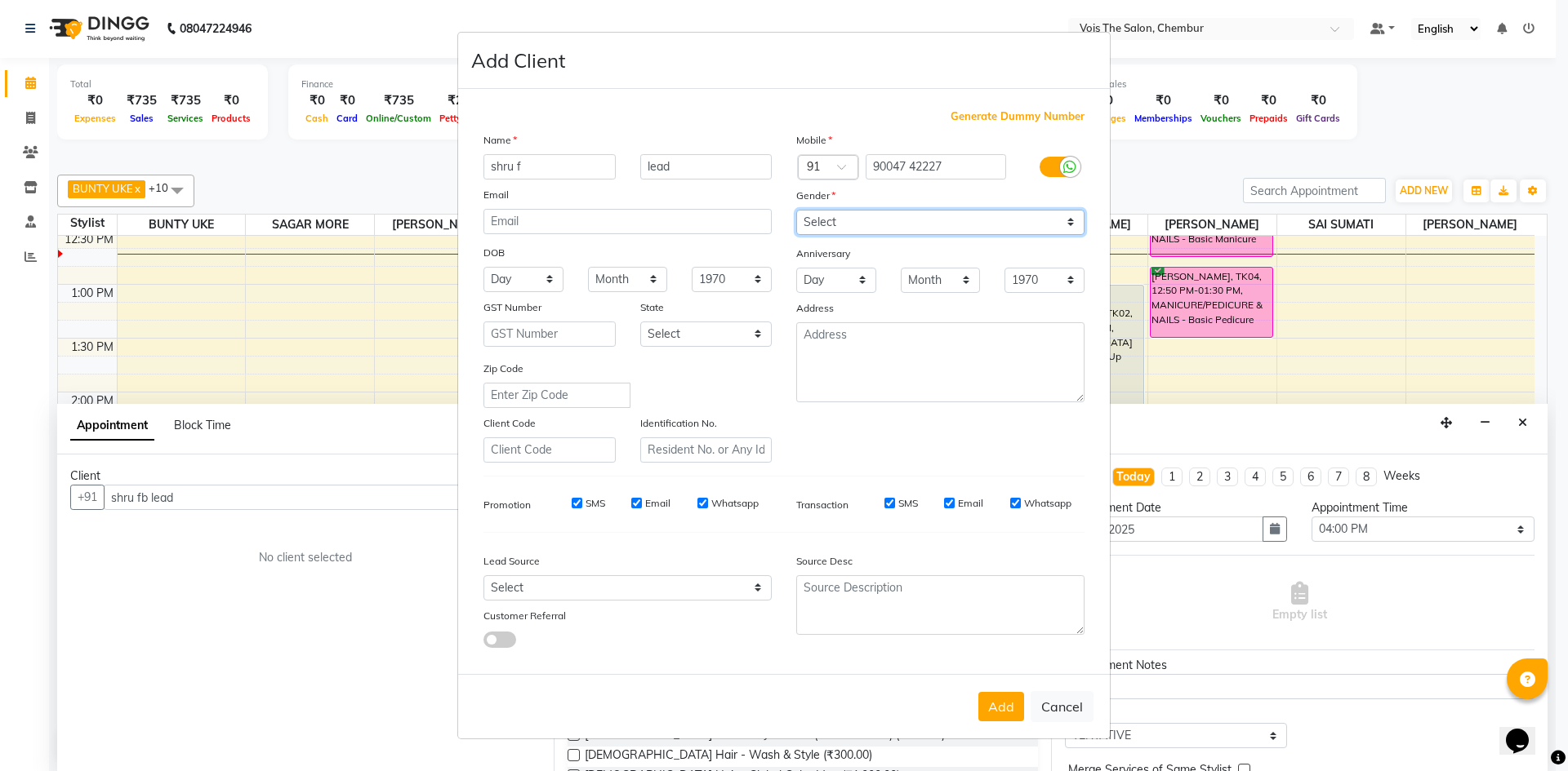
select select "[DEMOGRAPHIC_DATA]"
click at [796, 210] on select "Select [DEMOGRAPHIC_DATA] [DEMOGRAPHIC_DATA] Other Prefer Not To Say" at bounding box center [939, 223] width 288 height 26
drag, startPoint x: 1007, startPoint y: 707, endPoint x: 1012, endPoint y: 692, distance: 15.8
click at [1007, 700] on button "Add" at bounding box center [1001, 707] width 46 height 29
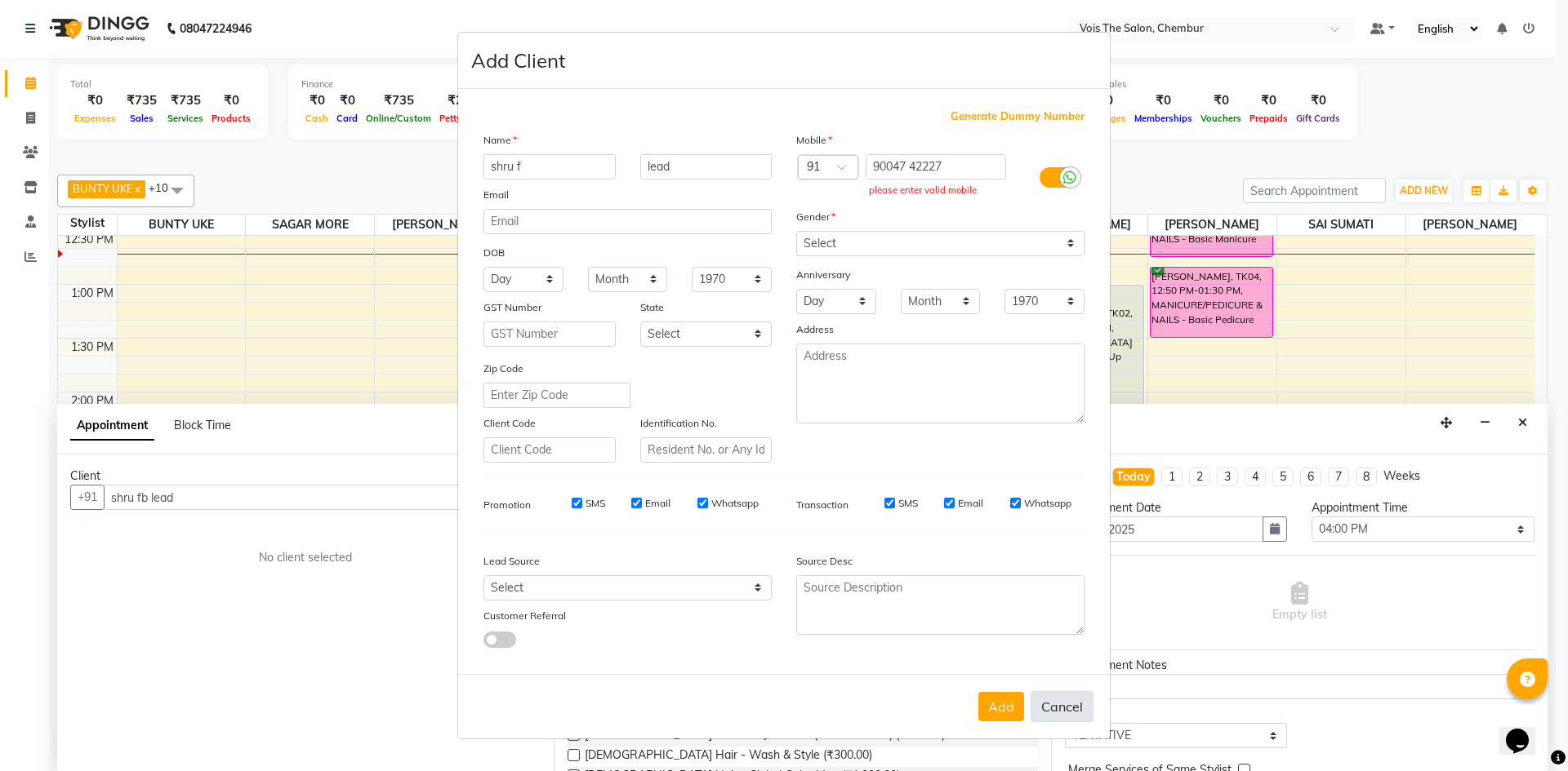
click at [1069, 709] on button "Cancel" at bounding box center [1062, 707] width 63 height 31
select select
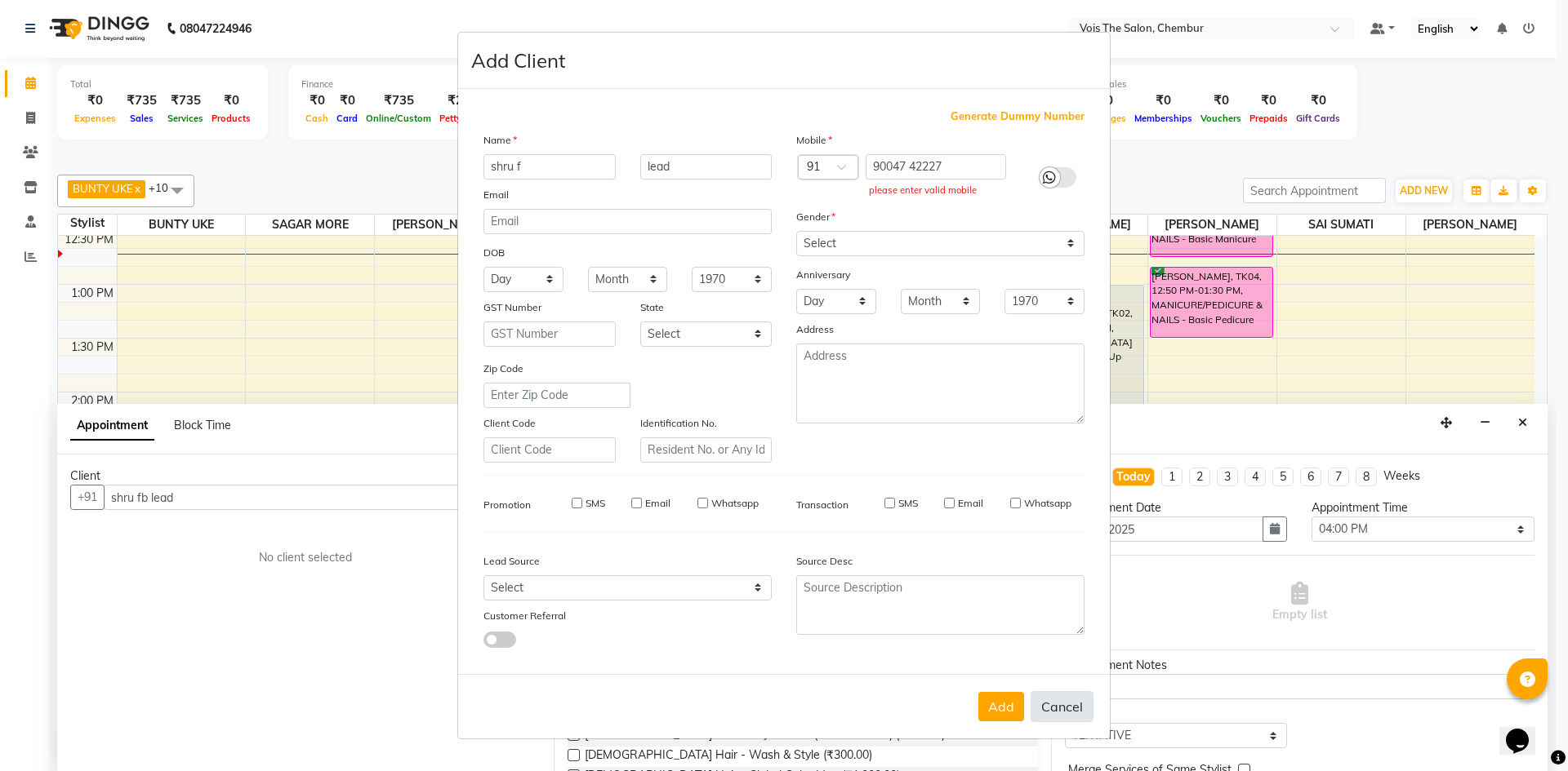
select select
checkbox input "false"
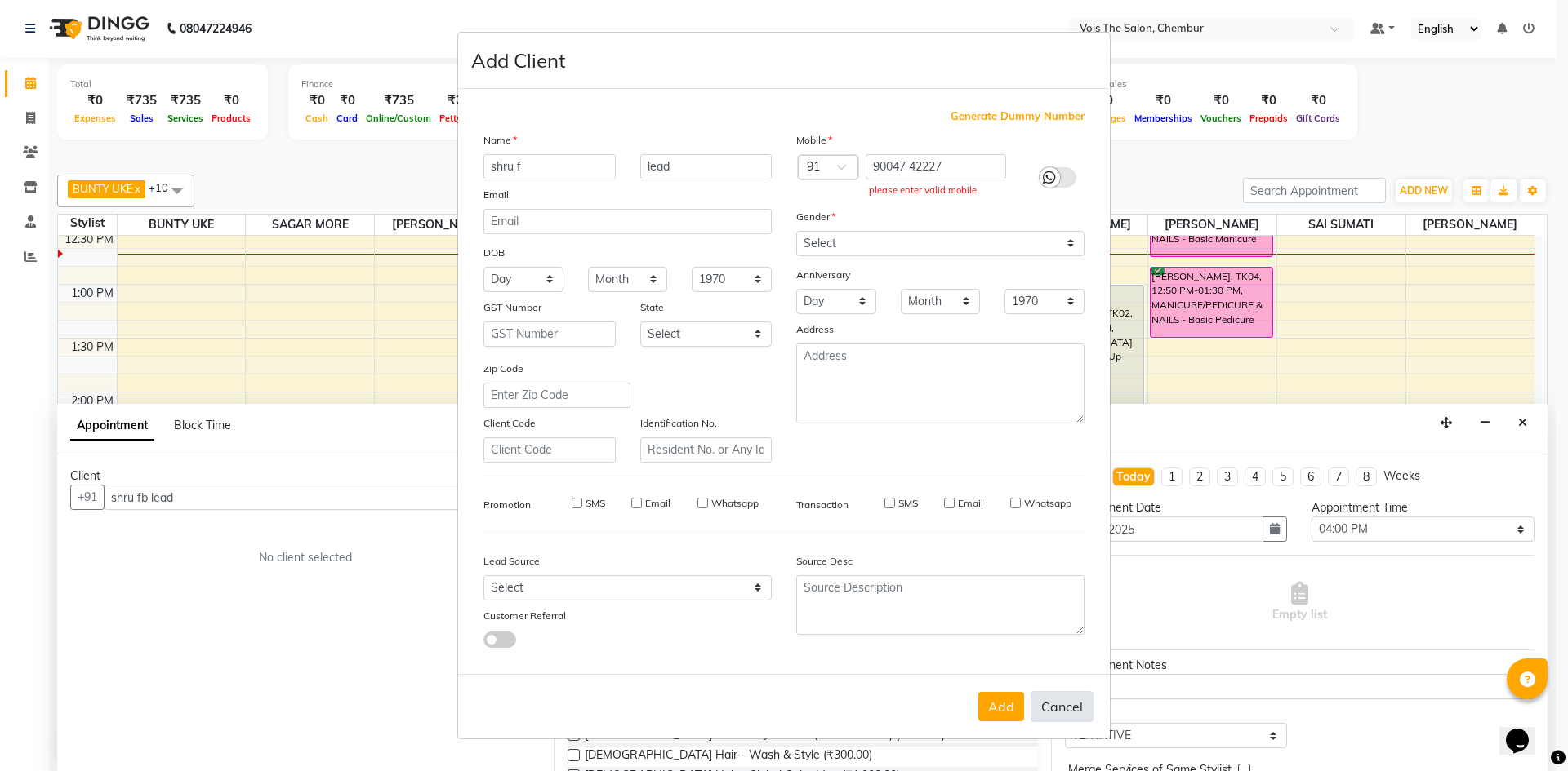
checkbox input "false"
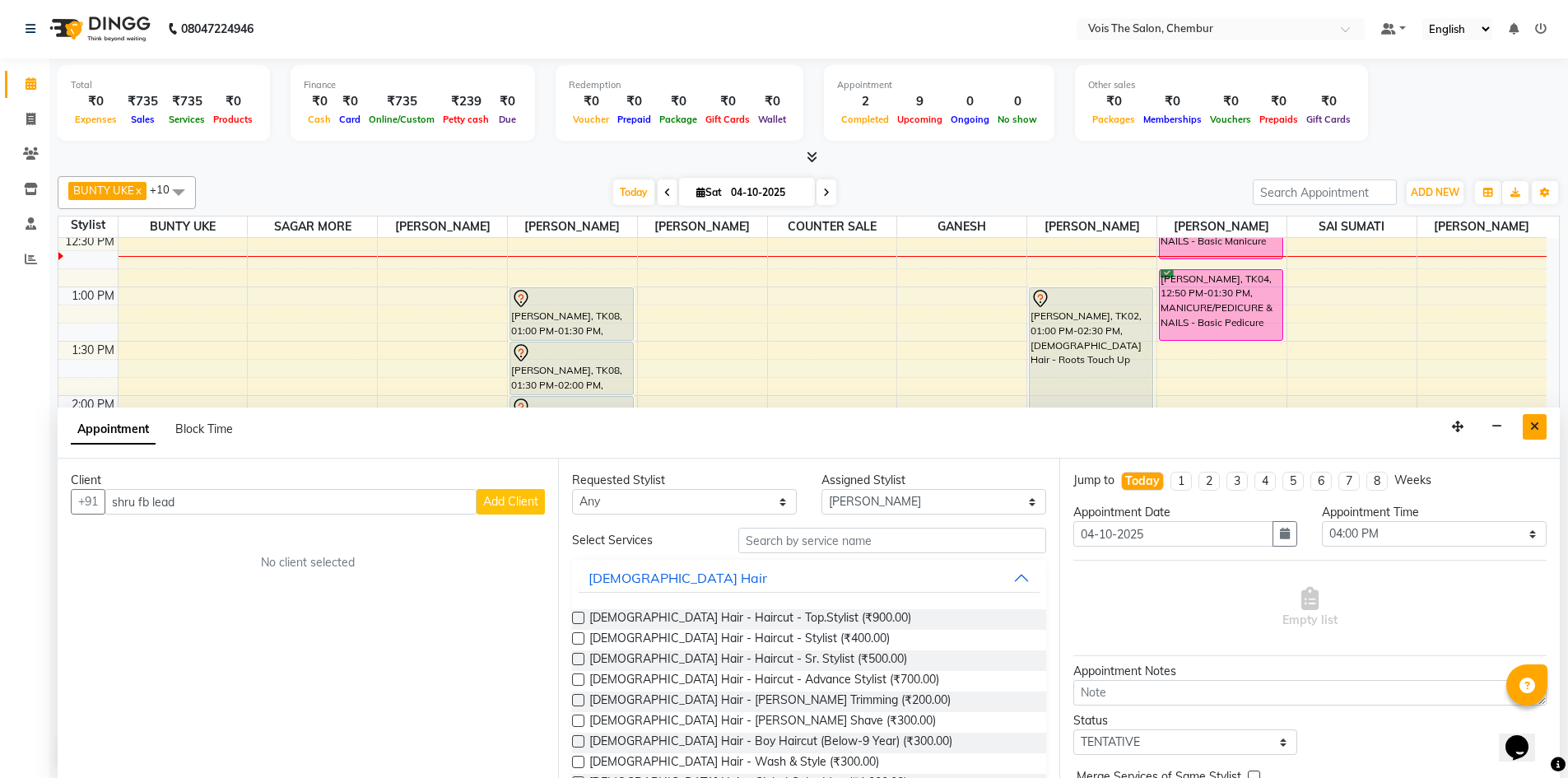
click at [1530, 435] on button "Close" at bounding box center [1534, 427] width 24 height 26
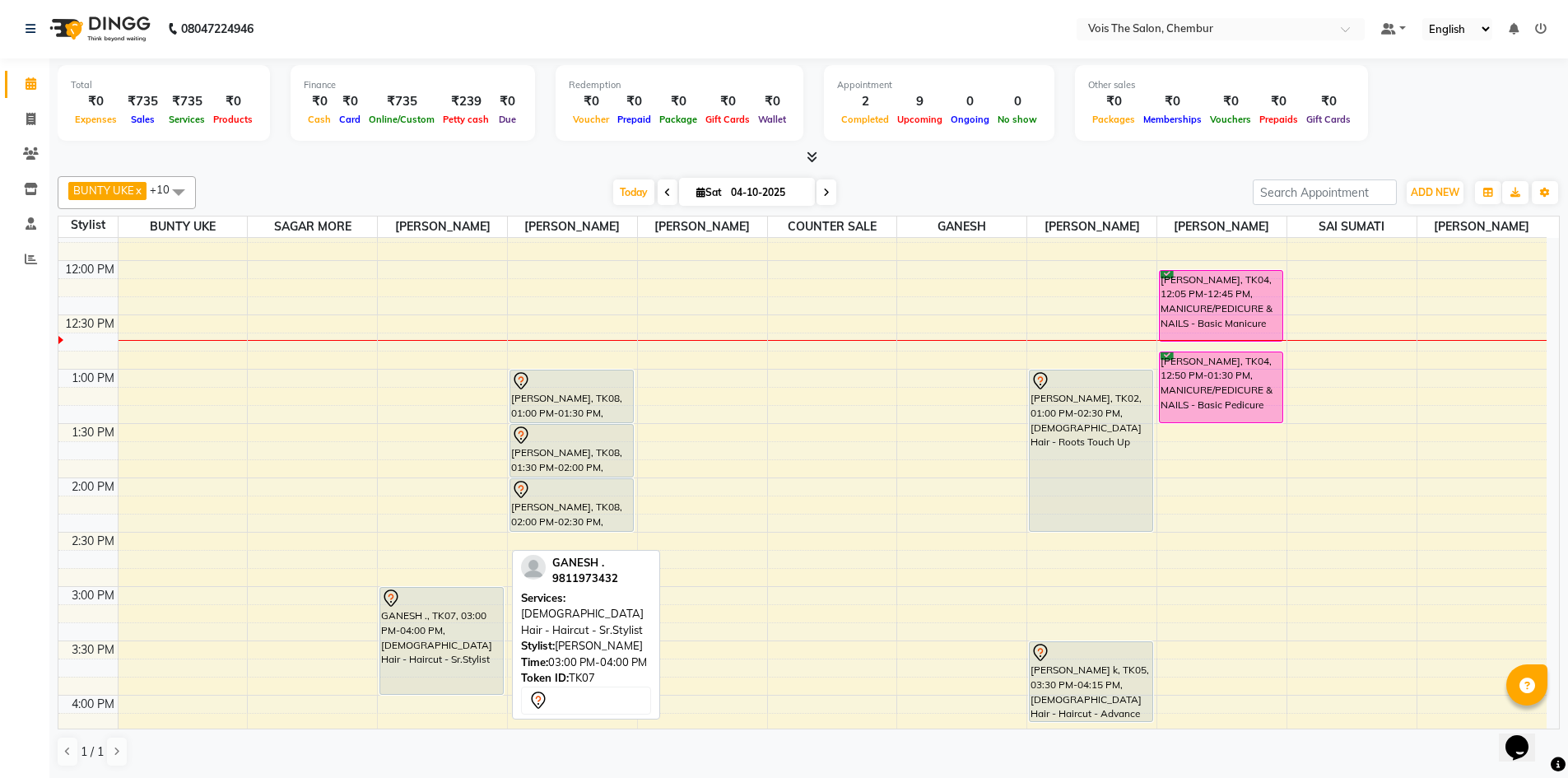
scroll to position [329, 0]
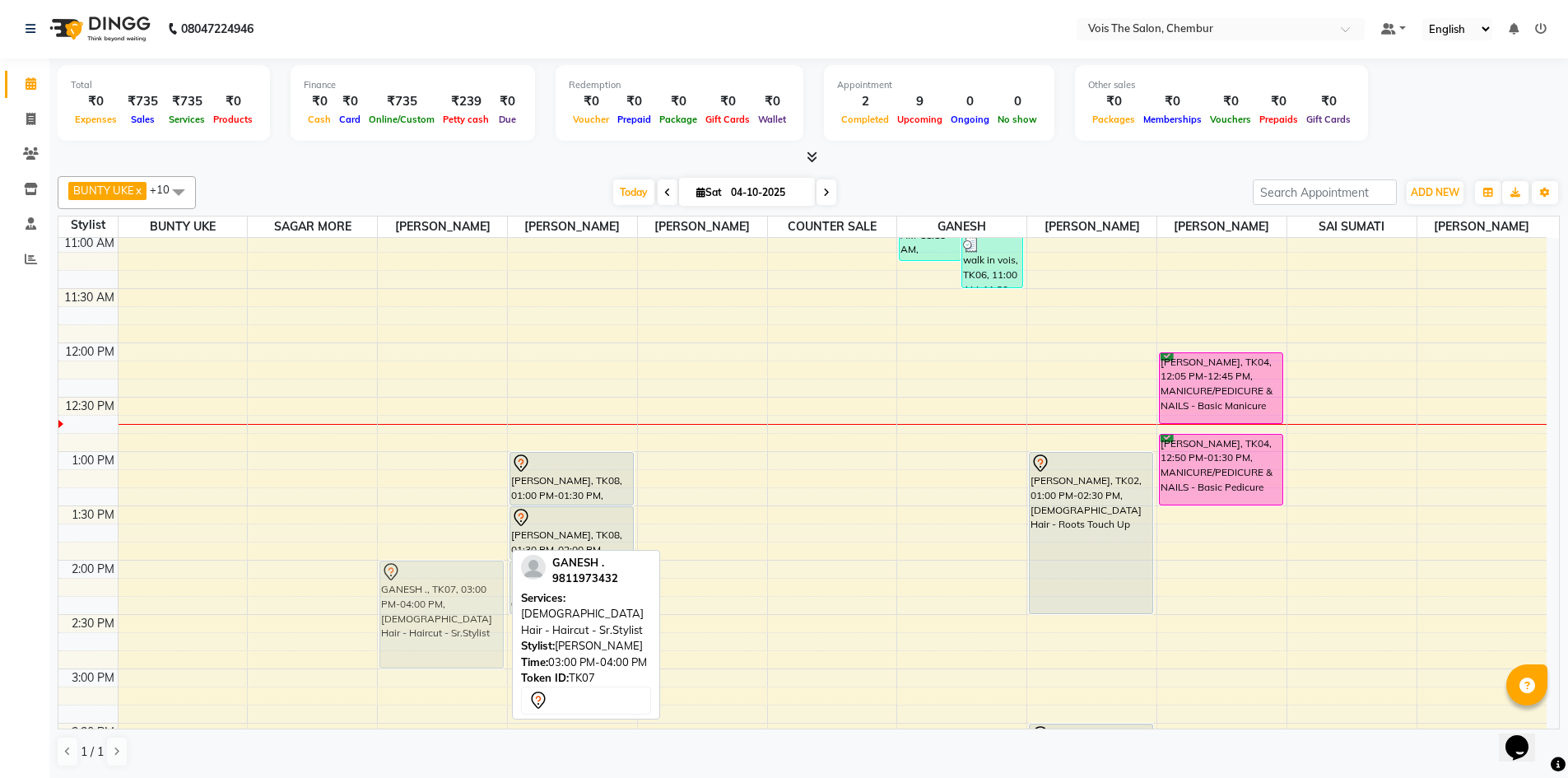
drag, startPoint x: 425, startPoint y: 690, endPoint x: 418, endPoint y: 577, distance: 113.2
click at [418, 577] on div "GANESH ., TK07, 03:00 PM-04:00 PM, [DEMOGRAPHIC_DATA] Hair - Haircut - Sr.Styli…" at bounding box center [442, 723] width 129 height 1630
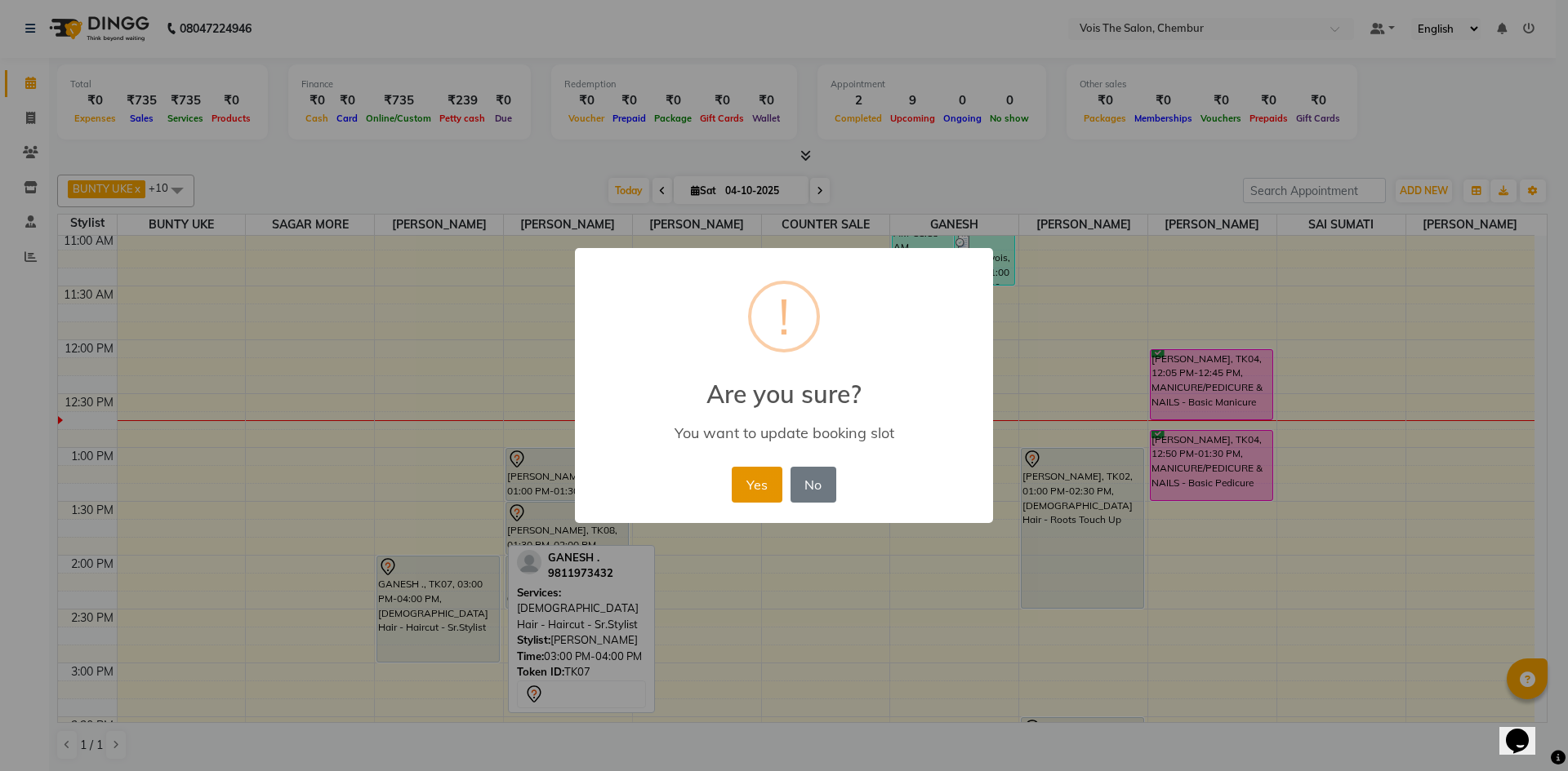
click at [742, 478] on button "Yes" at bounding box center [756, 484] width 50 height 36
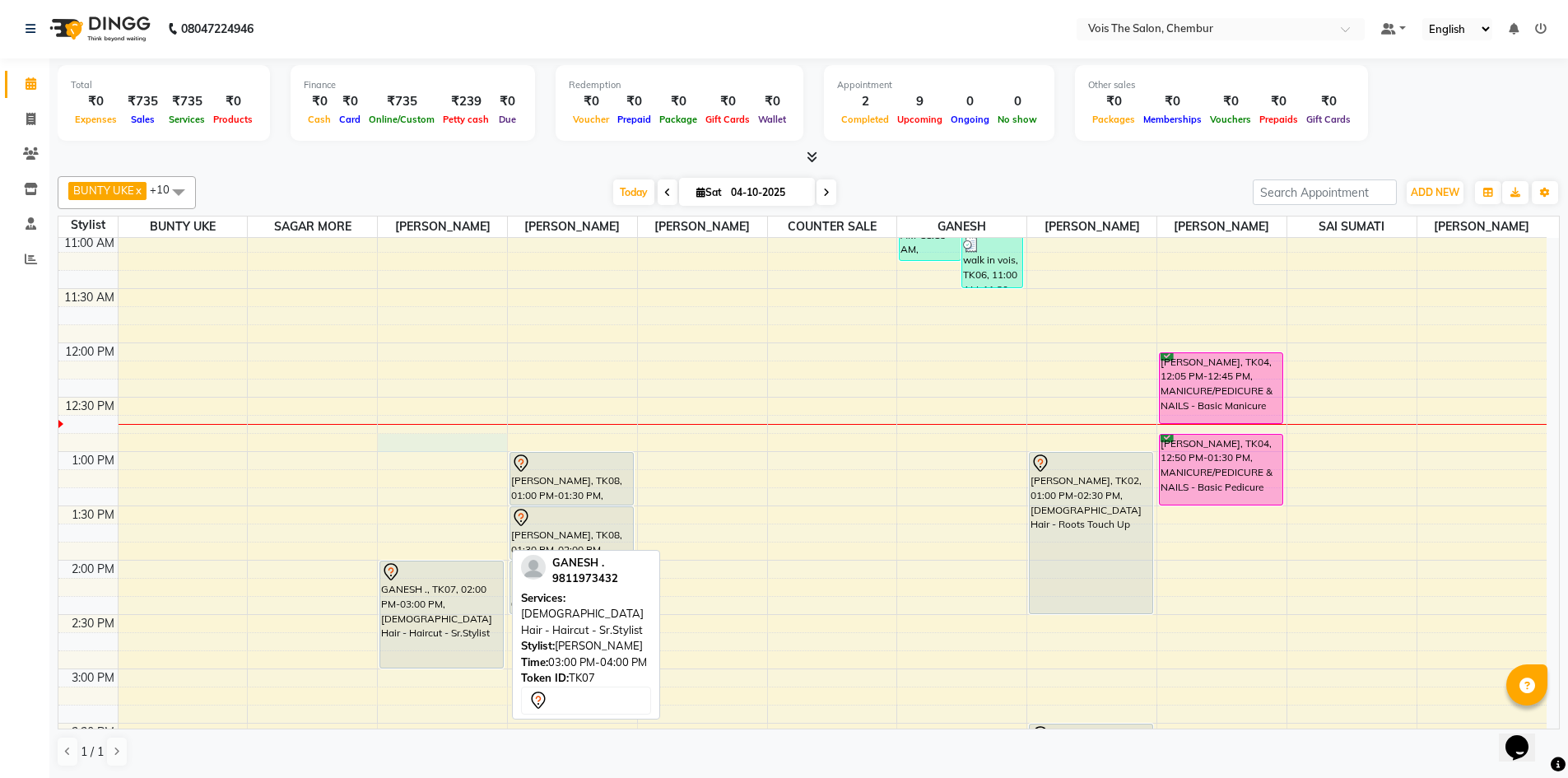
click at [400, 451] on div "8:00 AM 8:30 AM 9:00 AM 9:30 AM 10:00 AM 10:30 AM 11:00 AM 11:30 AM 12:00 PM 12…" at bounding box center [802, 723] width 1488 height 1630
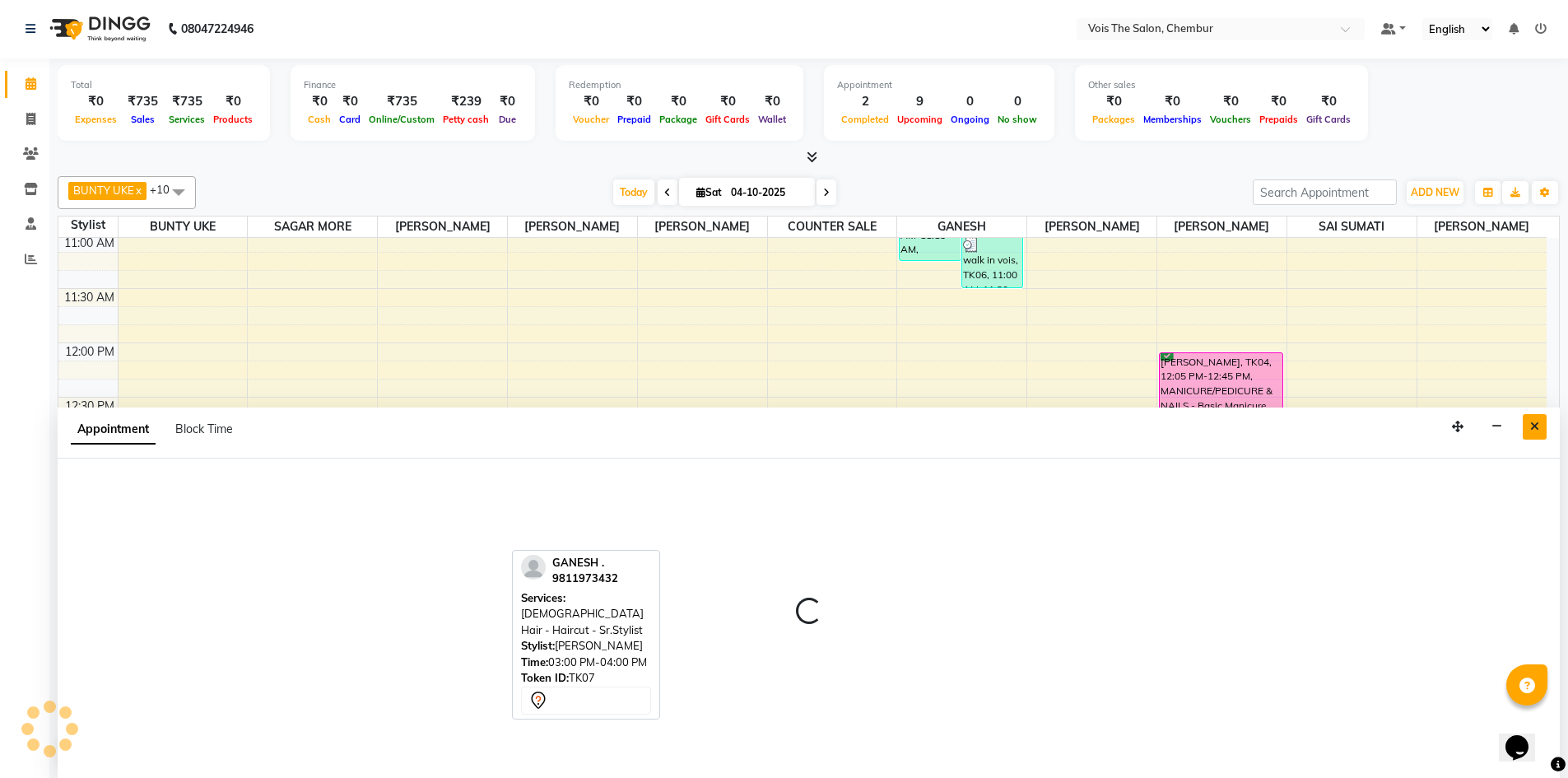
click at [1533, 434] on button "Close" at bounding box center [1534, 427] width 24 height 26
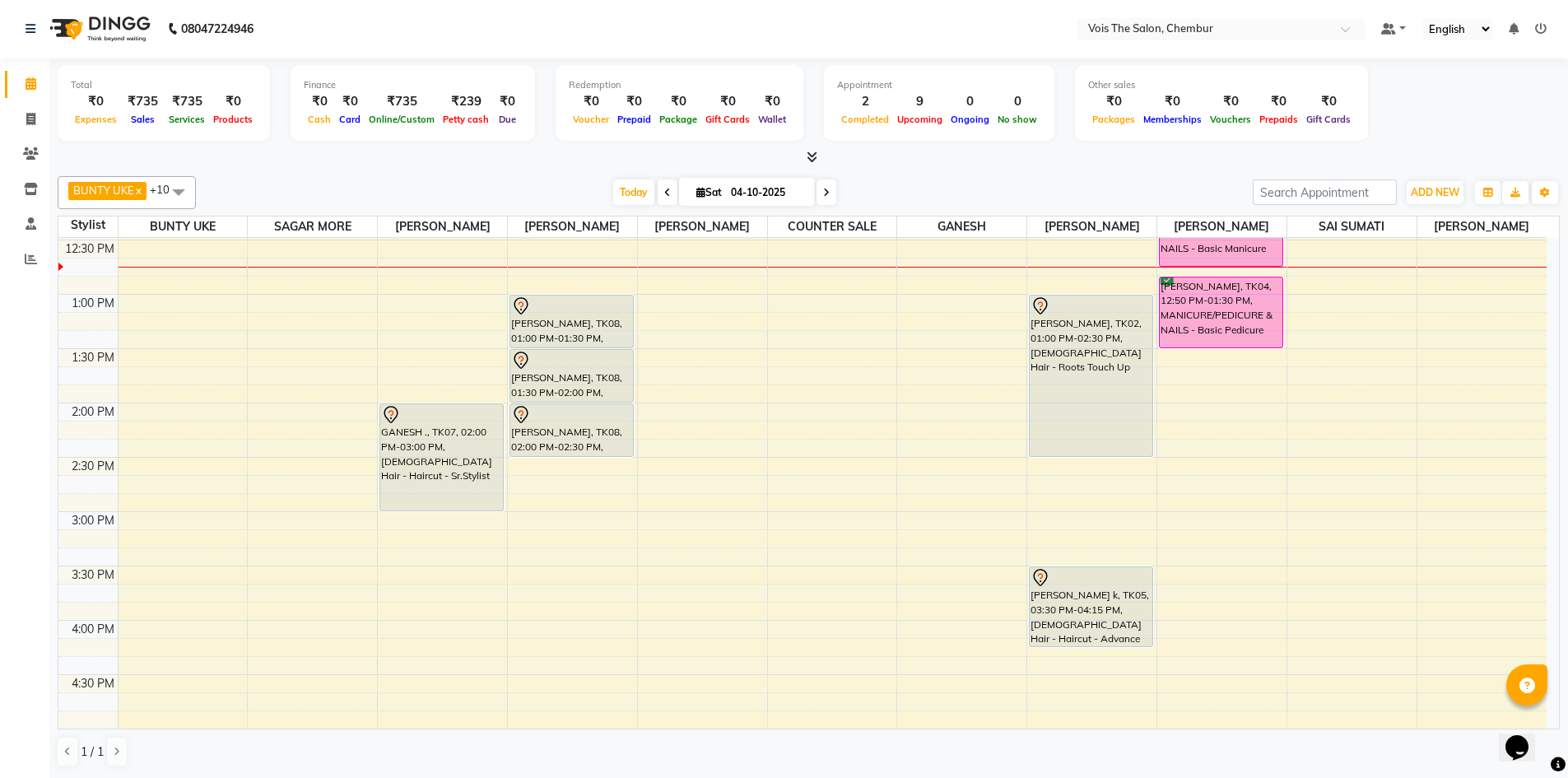
scroll to position [488, 0]
click at [401, 285] on div "8:00 AM 8:30 AM 9:00 AM 9:30 AM 10:00 AM 10:30 AM 11:00 AM 11:30 AM 12:00 PM 12…" at bounding box center [802, 565] width 1488 height 1630
select select "79153"
select select "tentative"
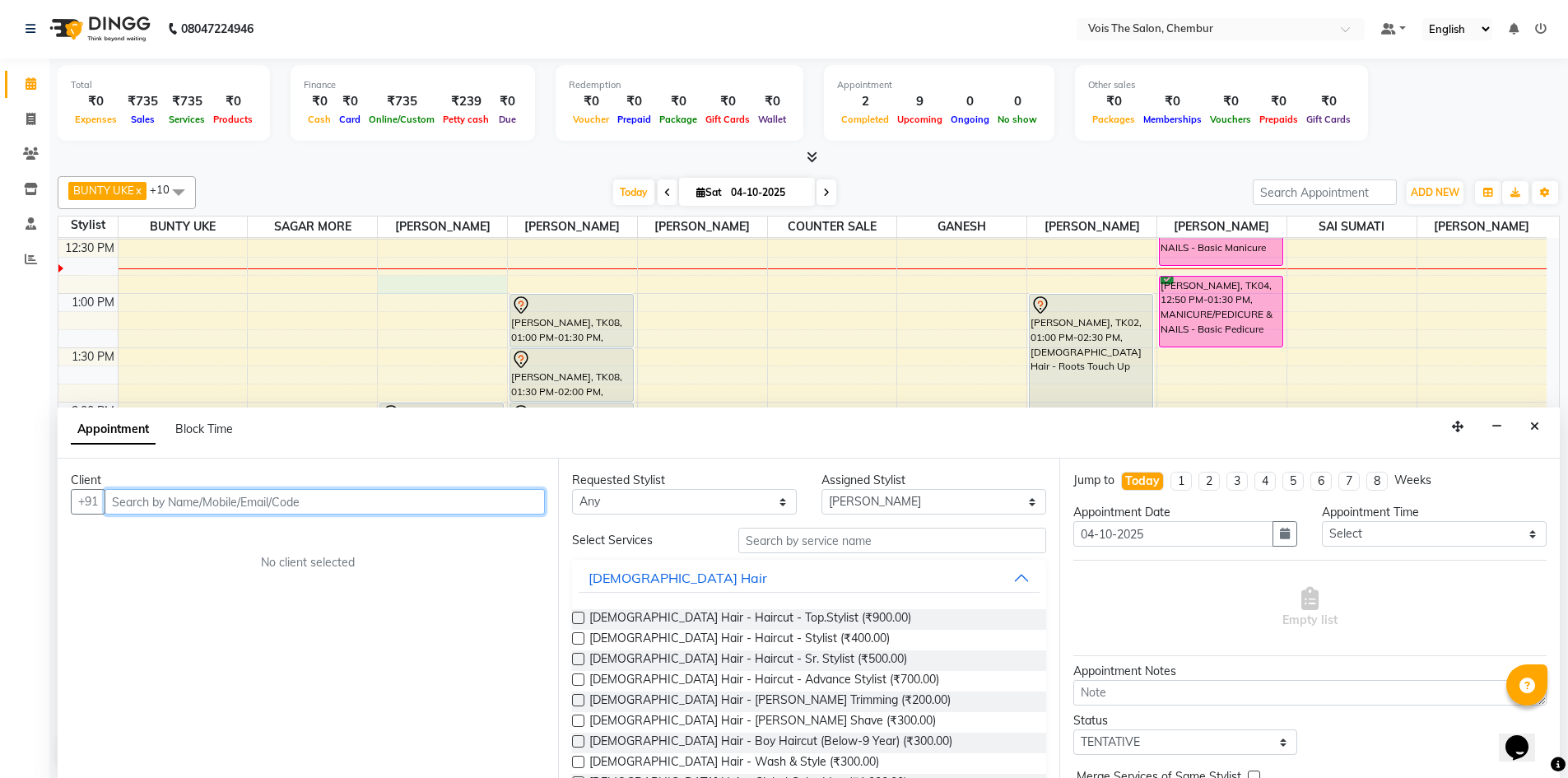
click at [242, 498] on input "text" at bounding box center [325, 502] width 441 height 26
click at [282, 496] on input "text" at bounding box center [325, 502] width 441 height 26
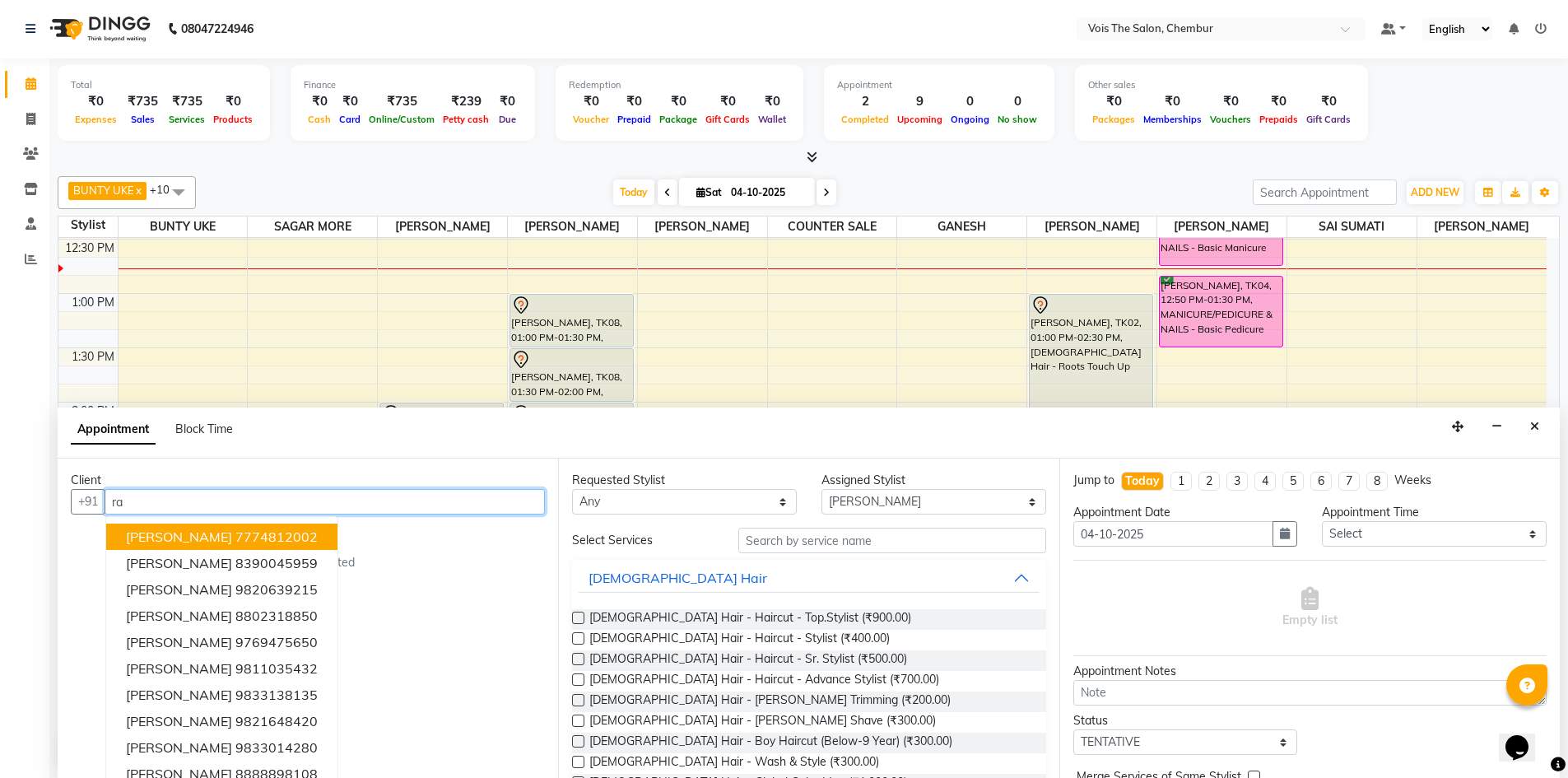
type input "r"
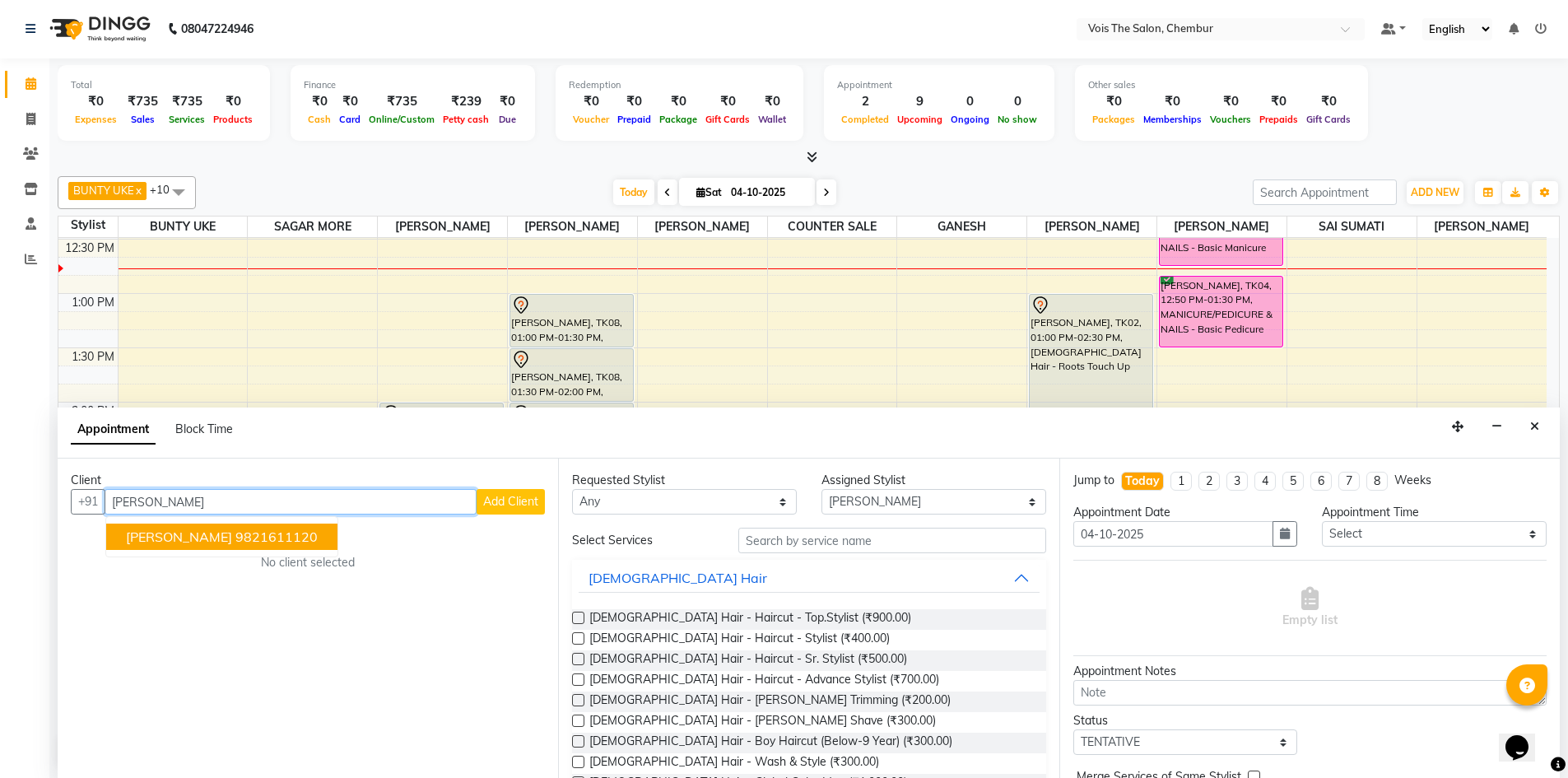
click at [232, 538] on span "[PERSON_NAME]" at bounding box center [178, 537] width 106 height 17
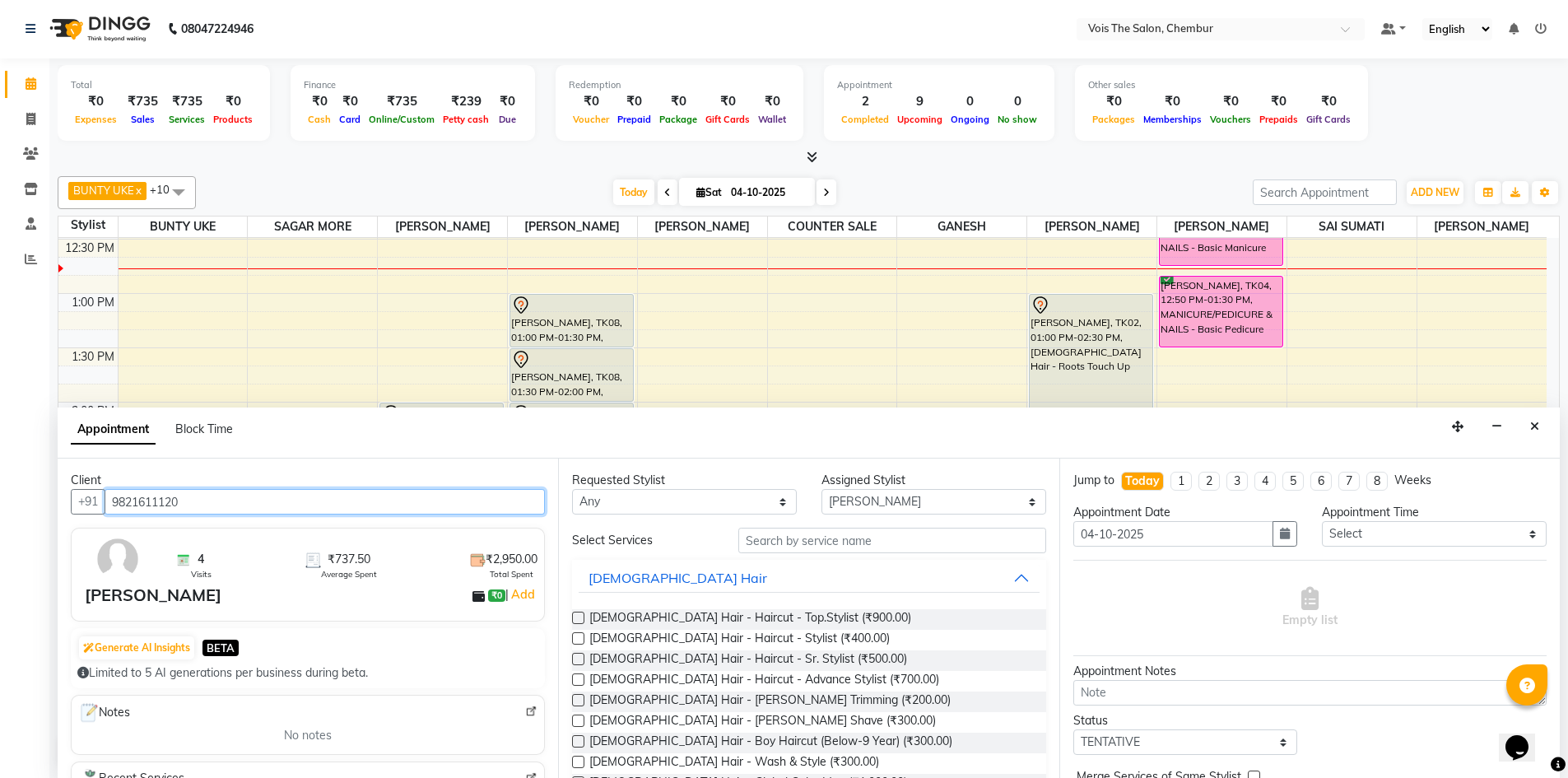
type input "9821611120"
click at [680, 501] on select "Any admin BUNTY UKE COUNTER SALE [PERSON_NAME] [PERSON_NAME] [PERSON_NAME] MORE…" at bounding box center [684, 502] width 225 height 26
select select "79153"
click at [573, 490] on select "Any admin BUNTY UKE COUNTER SALE [PERSON_NAME] [PERSON_NAME] [PERSON_NAME] MORE…" at bounding box center [684, 502] width 225 height 26
click at [816, 547] on input "text" at bounding box center [891, 541] width 308 height 26
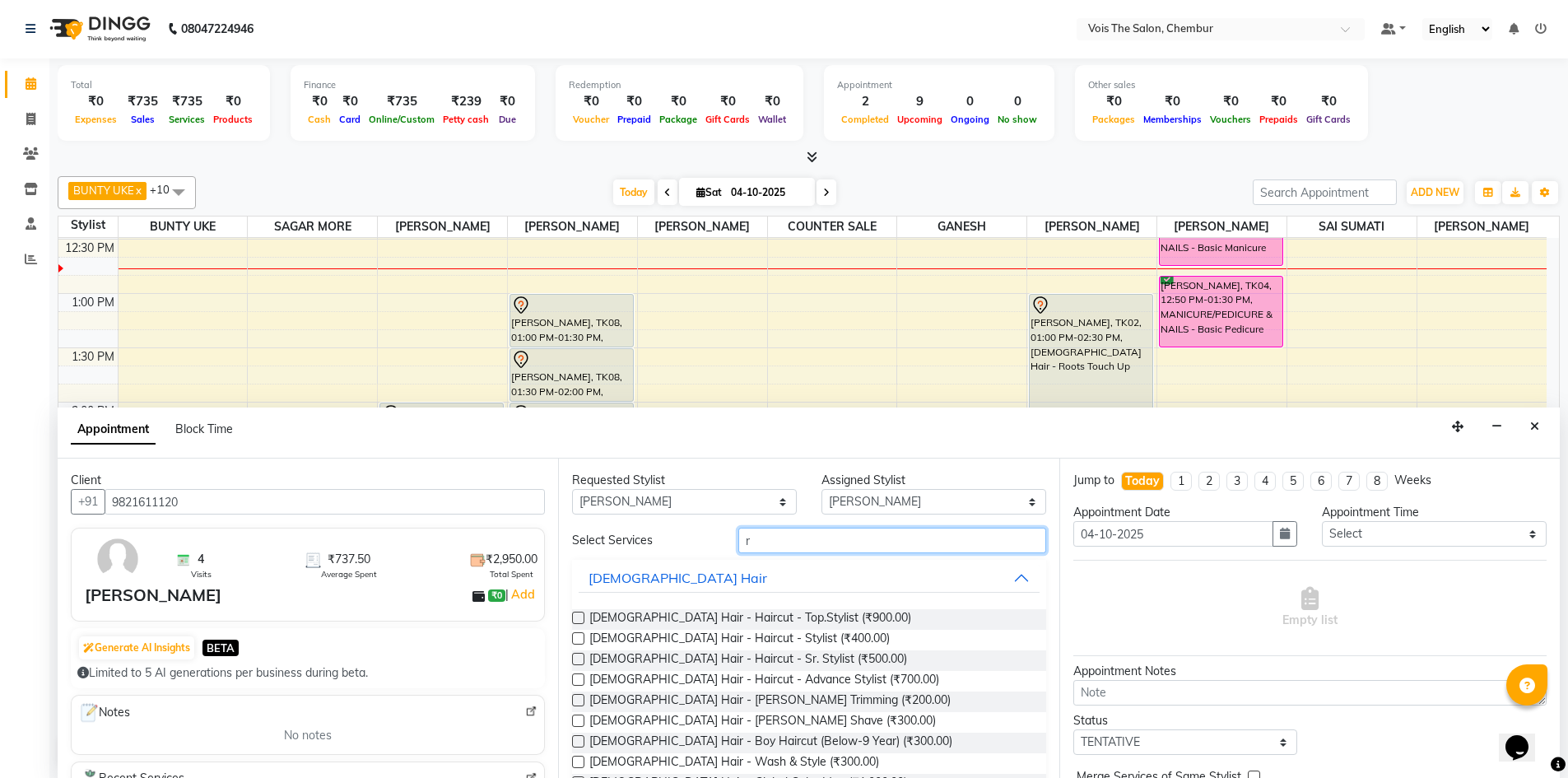
type input "r"
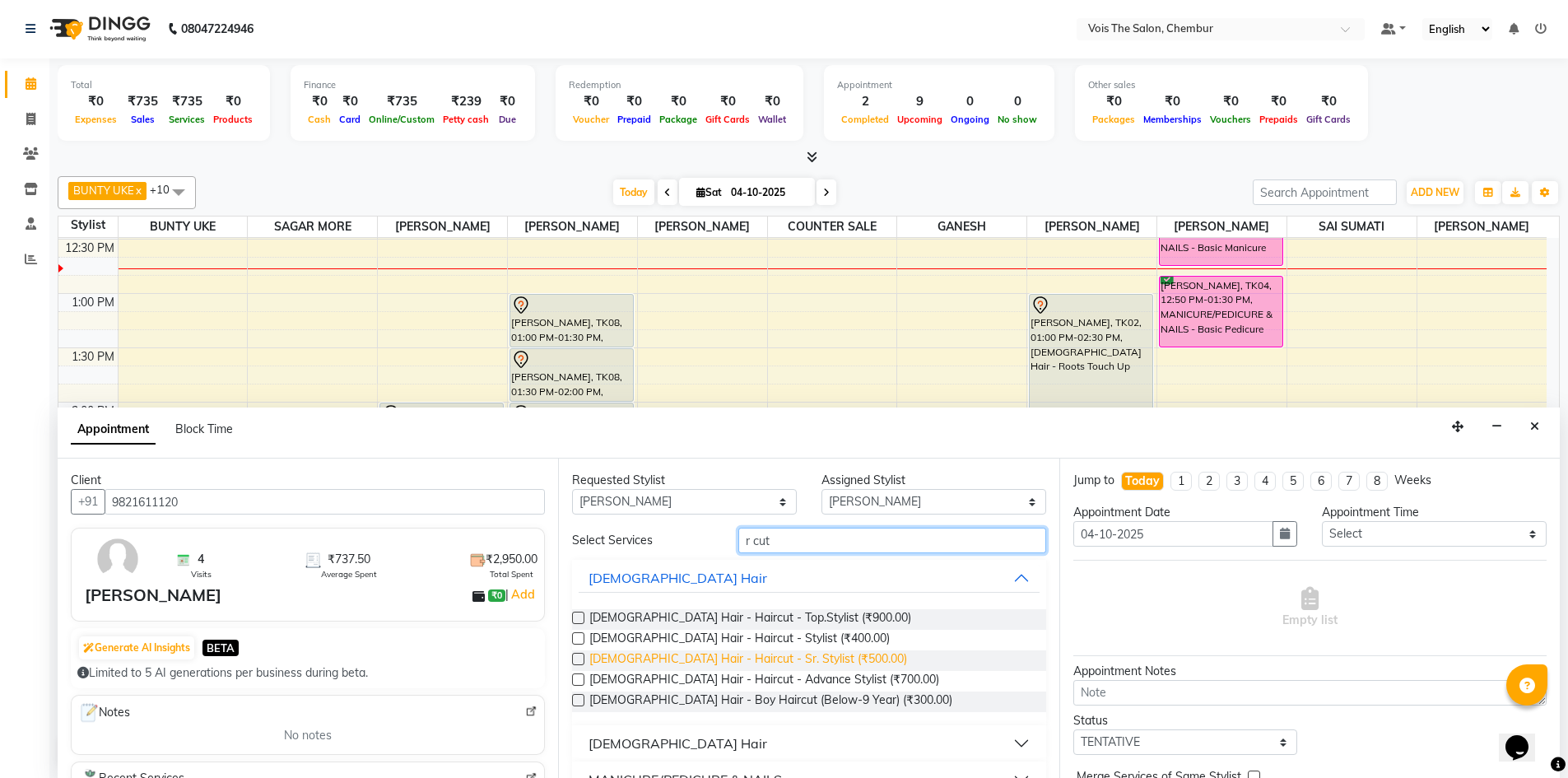
type input "r cut"
click at [771, 655] on span "[DEMOGRAPHIC_DATA] Hair - Haircut - Sr. Stylist (₹500.00)" at bounding box center [748, 660] width 318 height 21
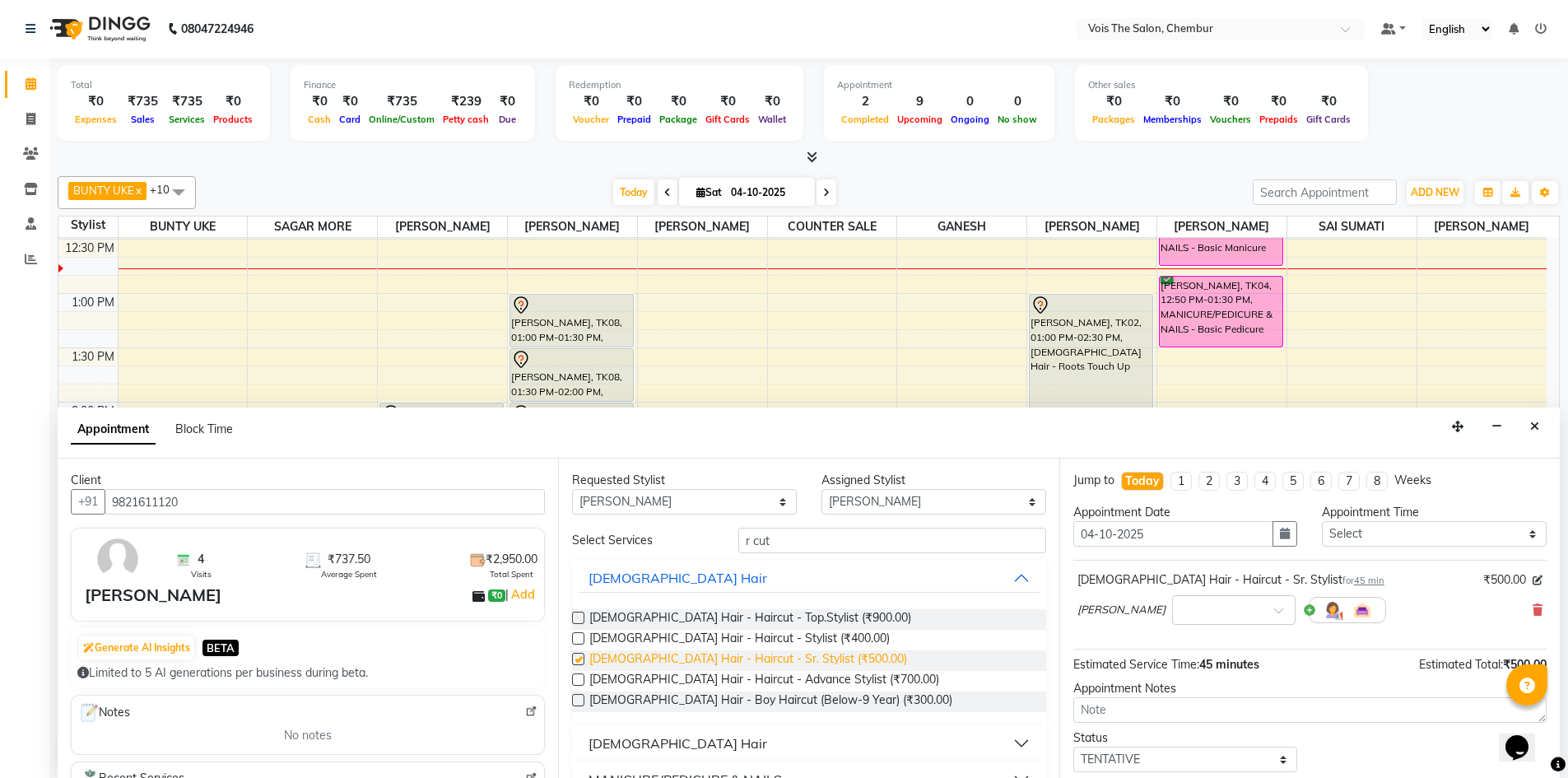
checkbox input "false"
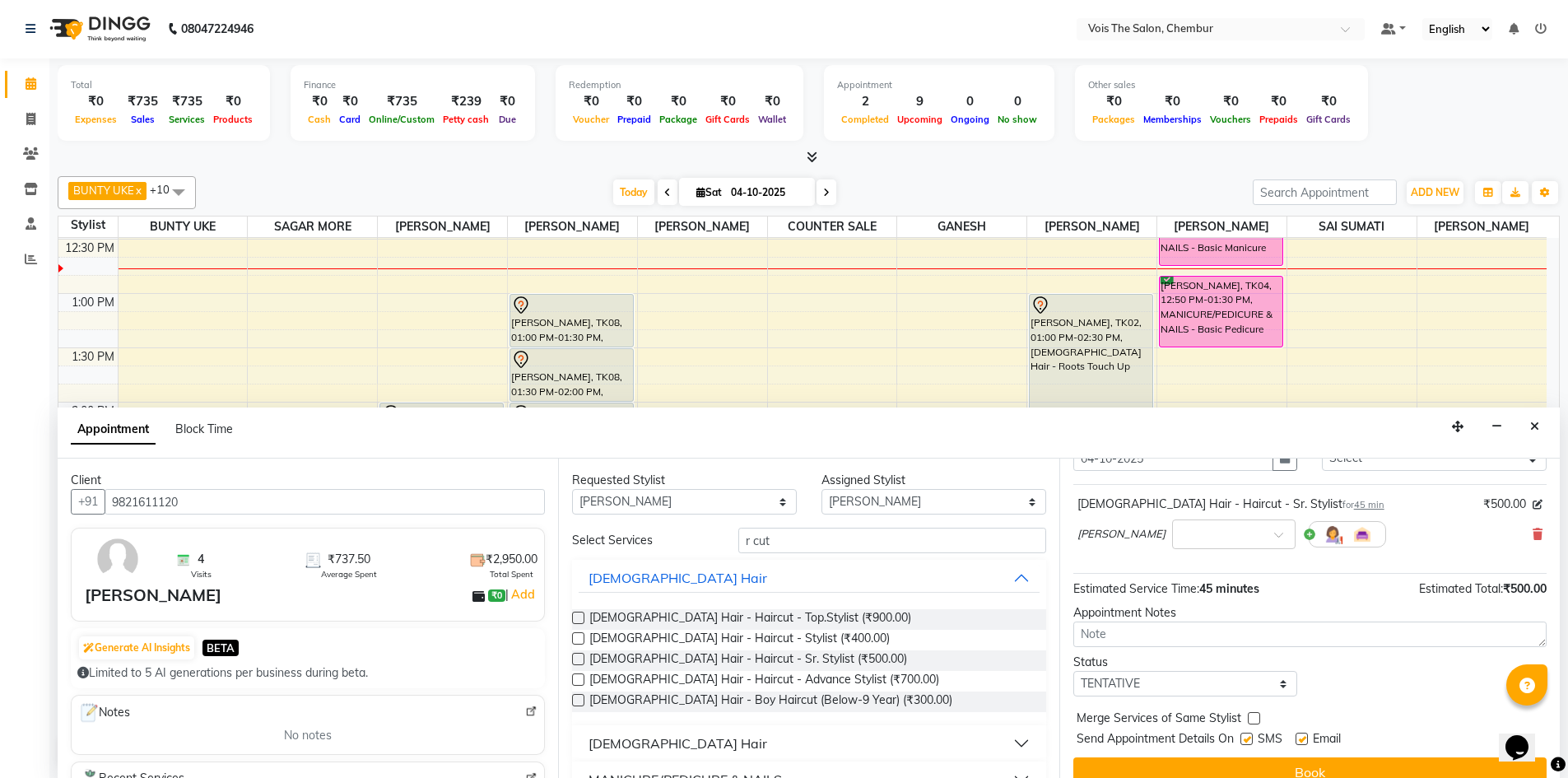
scroll to position [98, 0]
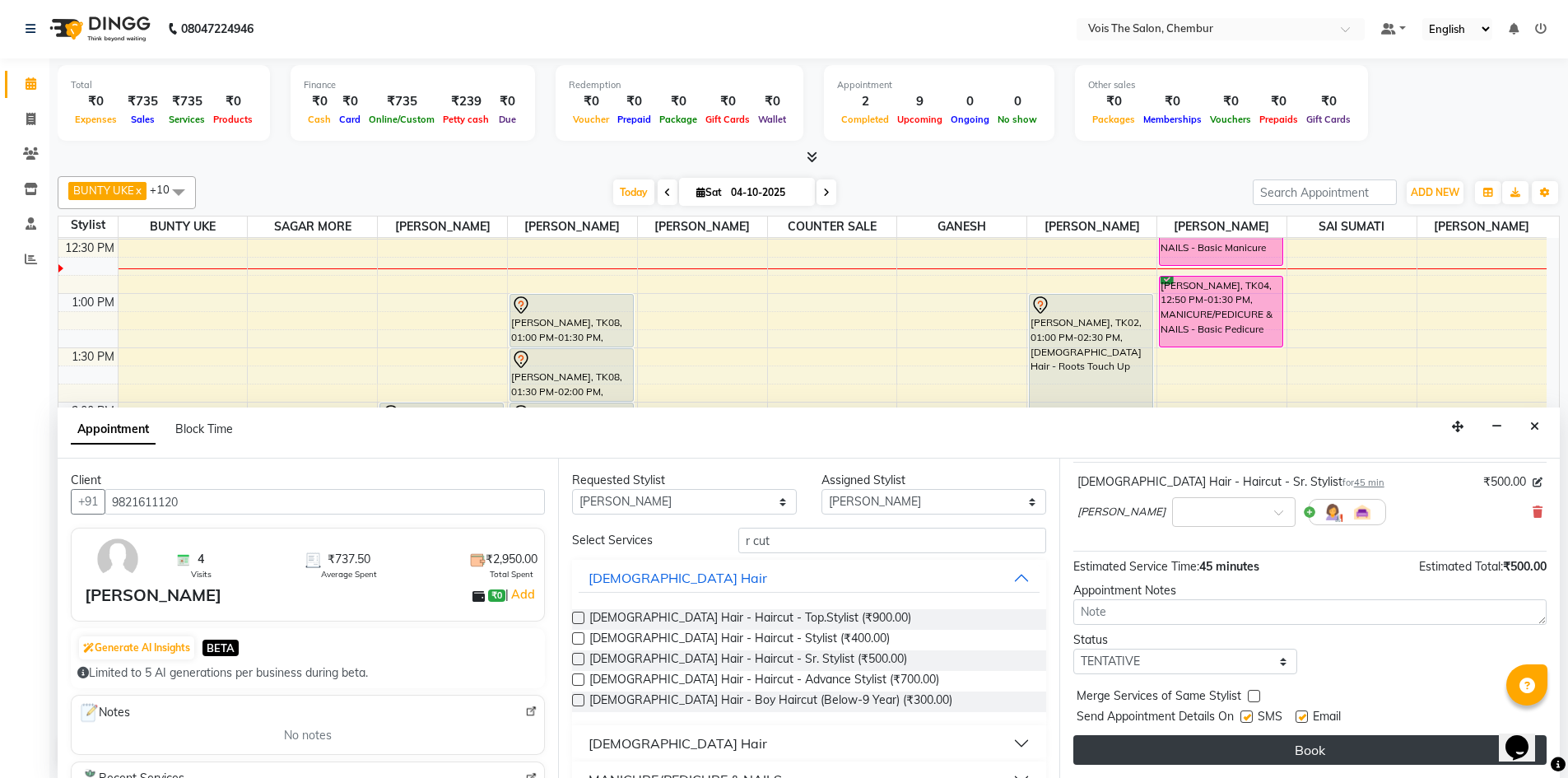
click at [1275, 749] on button "Book" at bounding box center [1310, 750] width 473 height 30
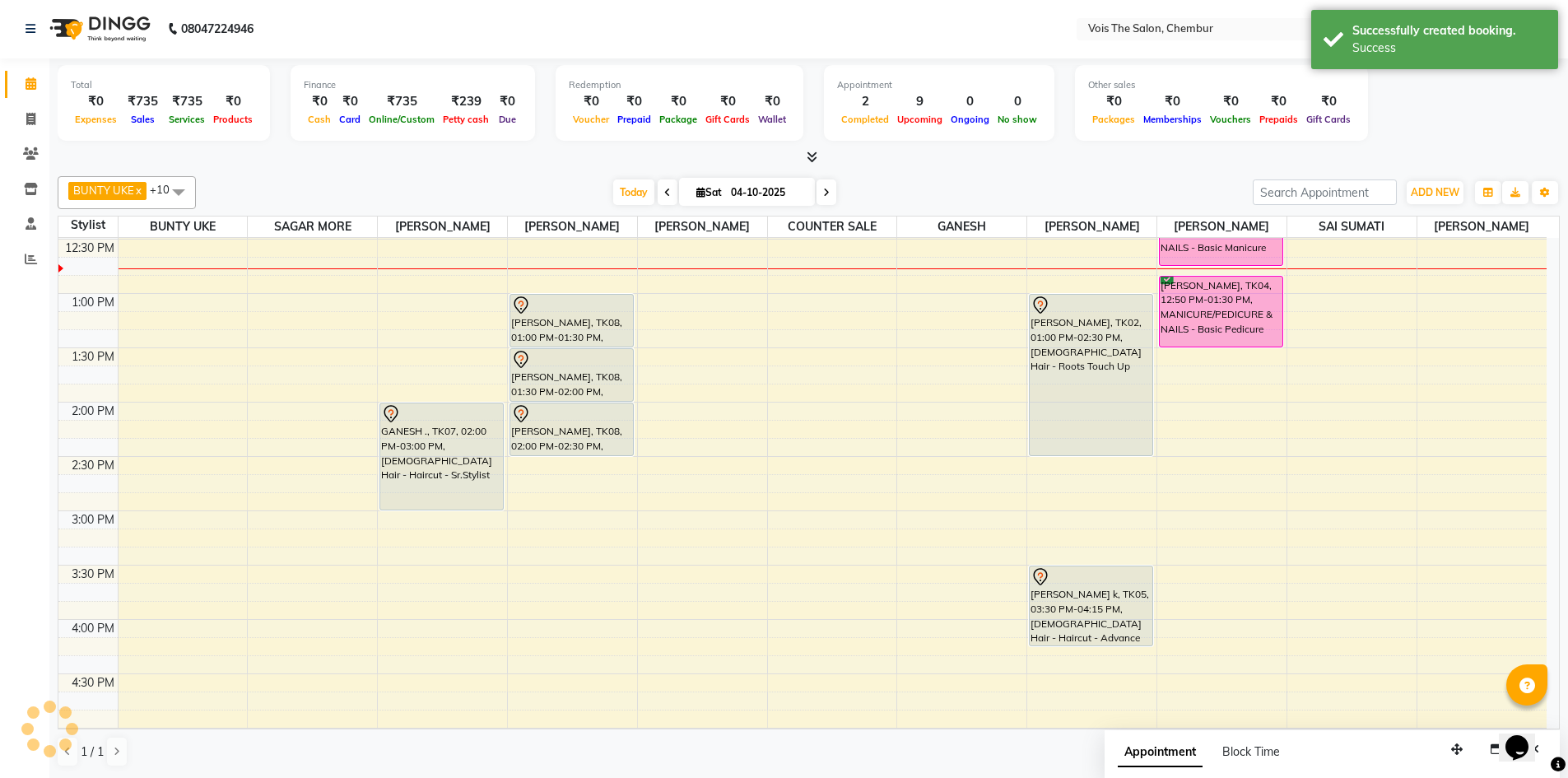
scroll to position [0, 0]
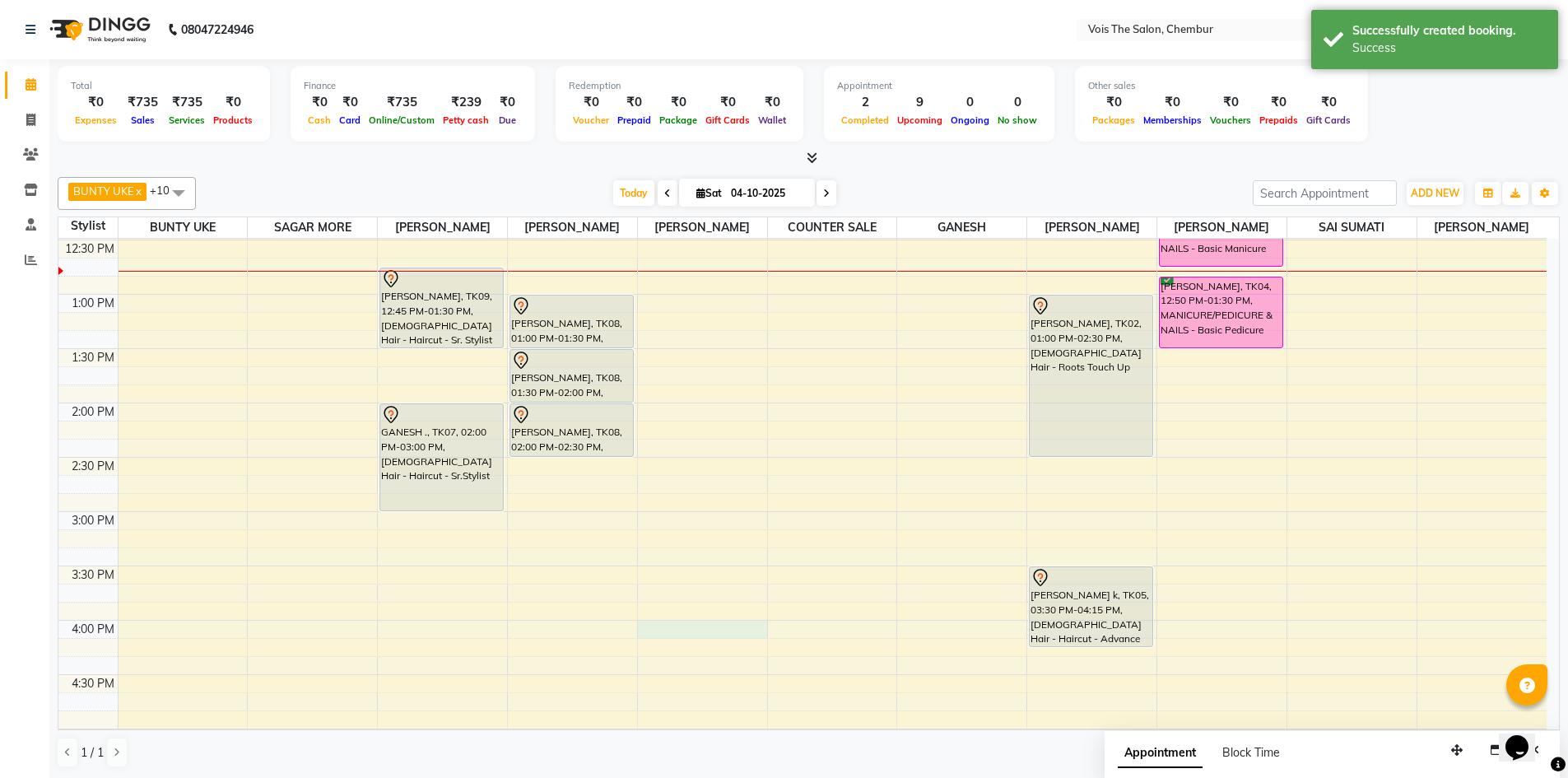
click at [675, 629] on div "8:00 AM 8:30 AM 9:00 AM 9:30 AM 10:00 AM 10:30 AM 11:00 AM 11:30 AM 12:00 PM 12…" at bounding box center [802, 566] width 1488 height 1630
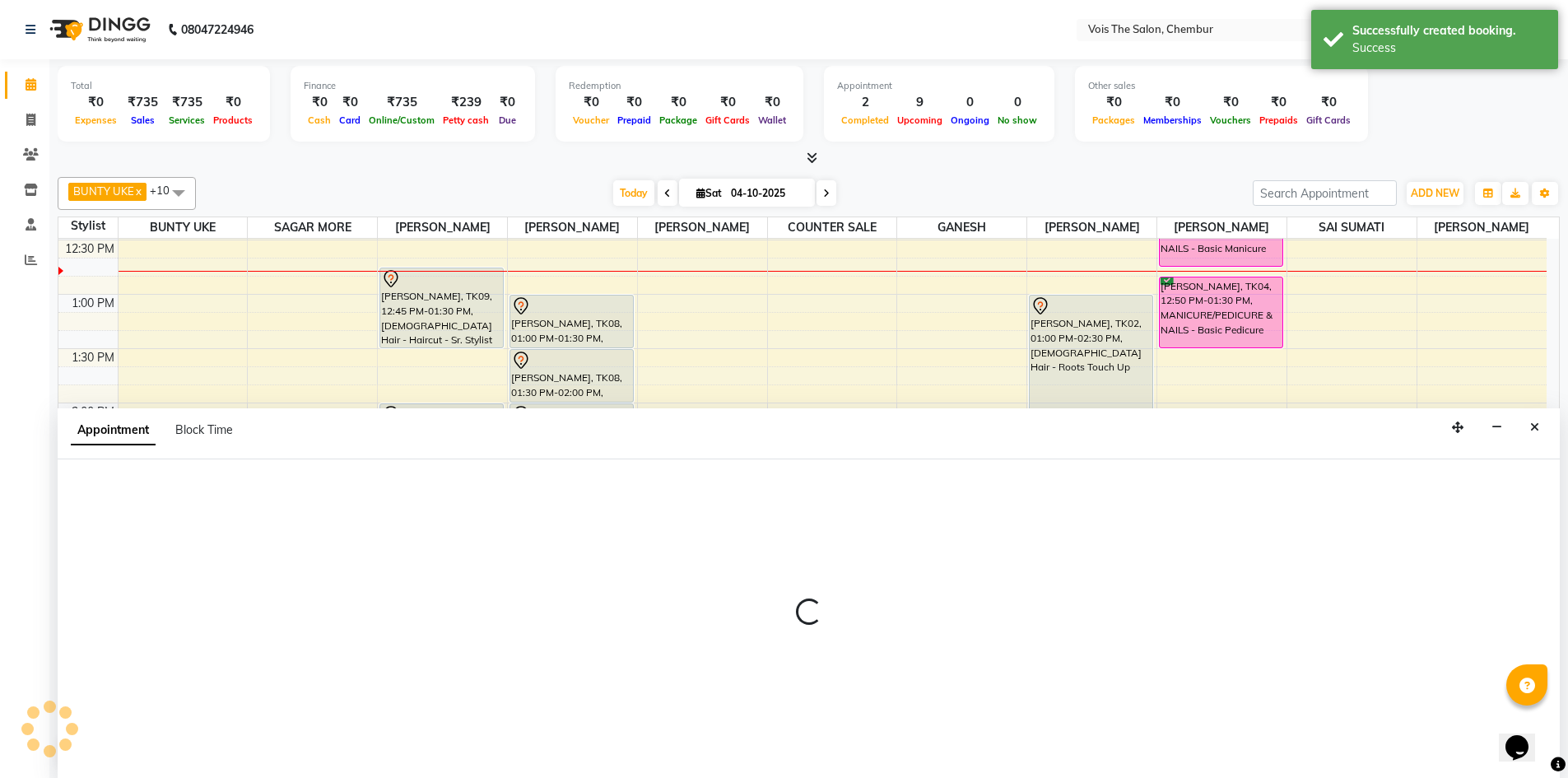
scroll to position [1, 0]
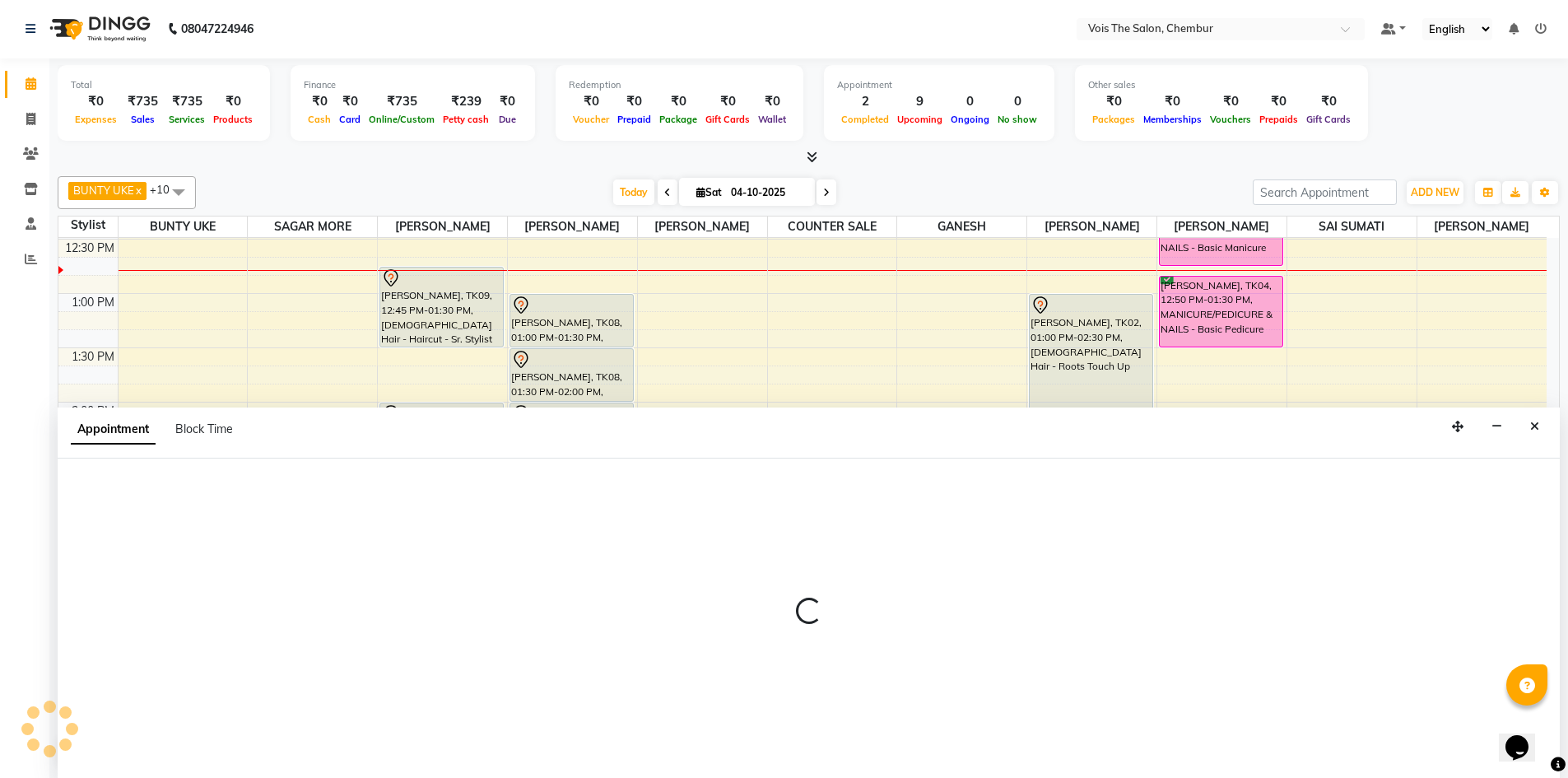
select select "79331"
select select "960"
select select "tentative"
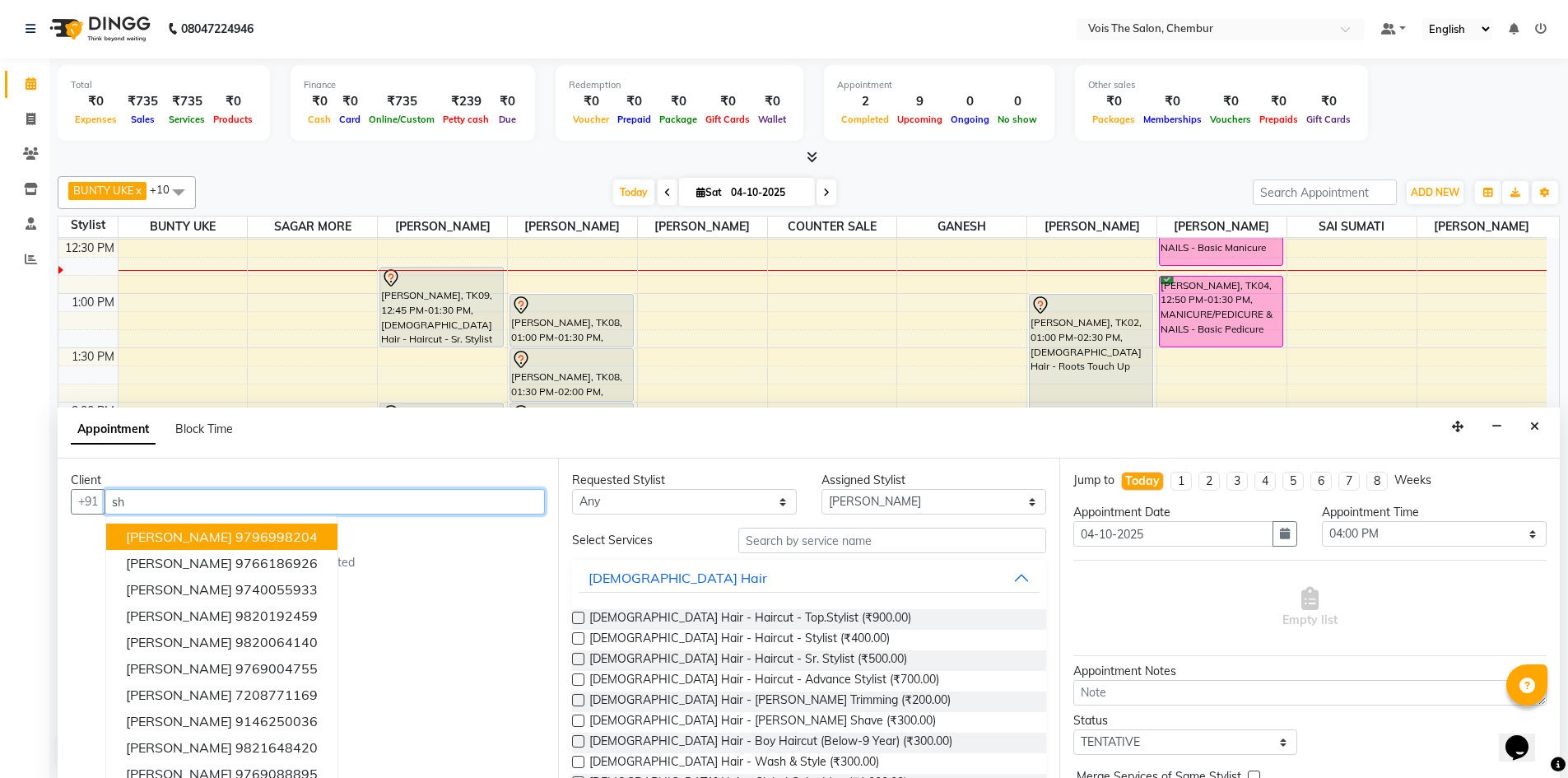
type input "s"
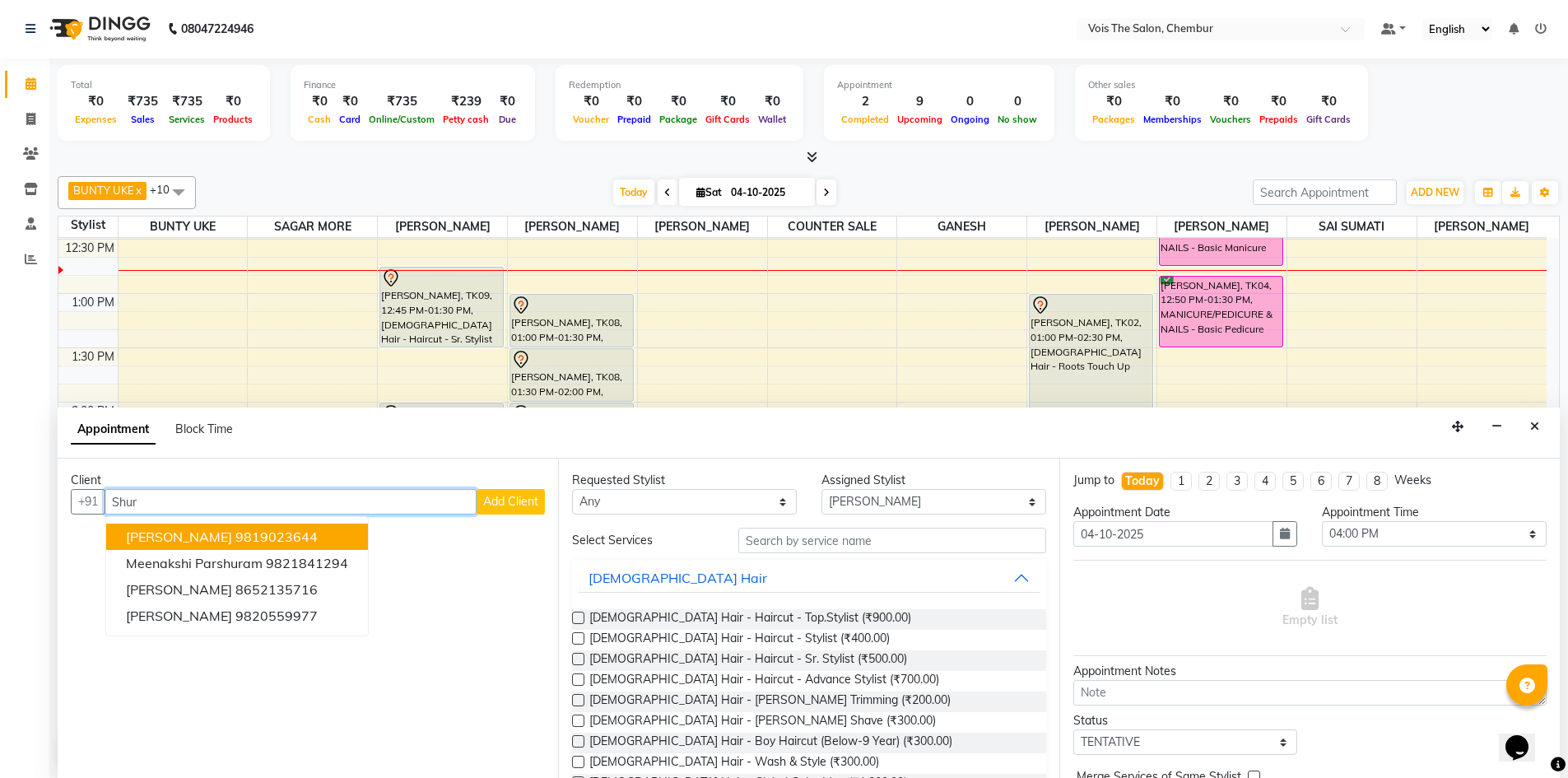
type input "Shur"
click at [508, 500] on span "Add Client" at bounding box center [511, 501] width 55 height 15
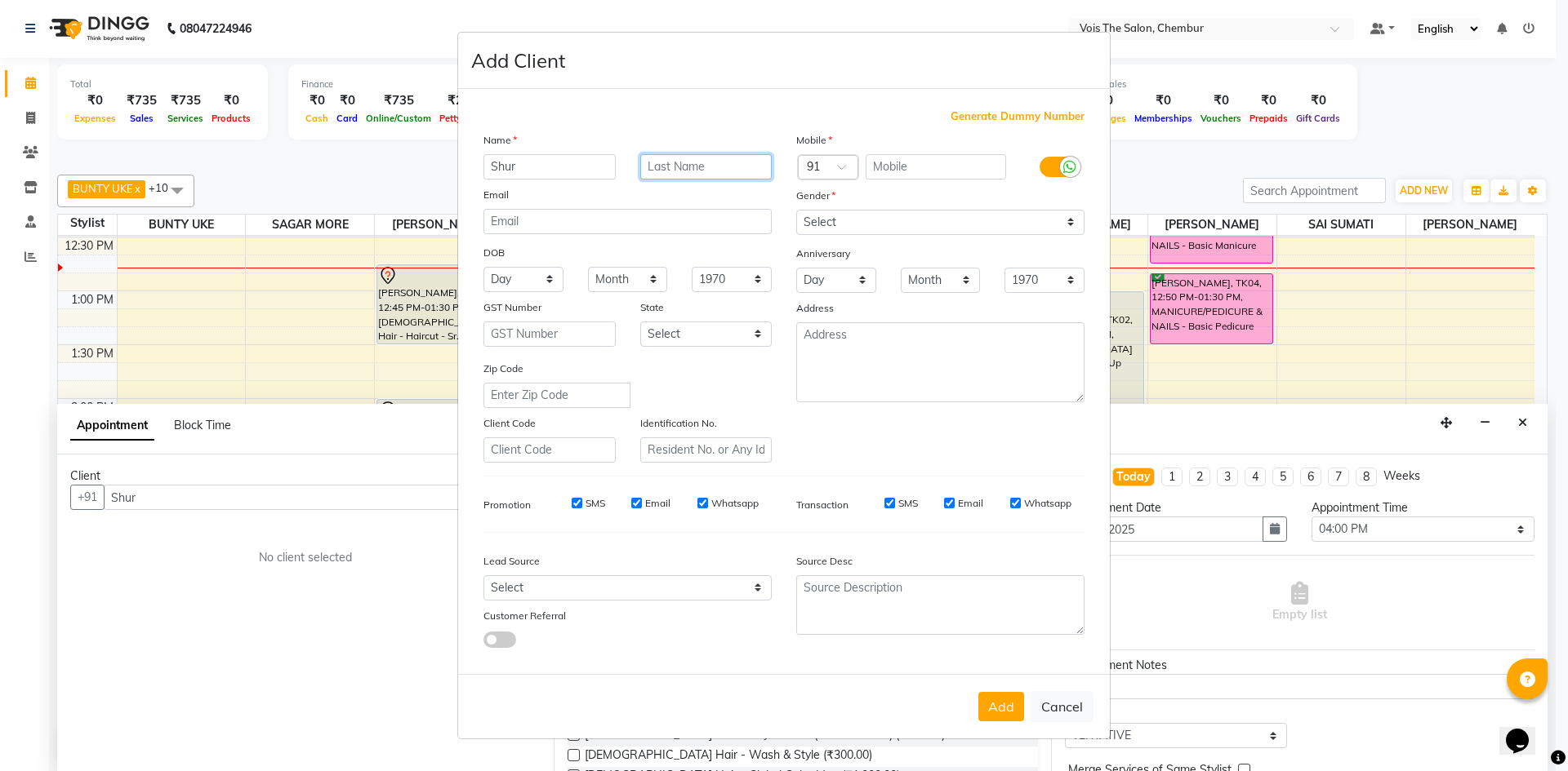
click at [667, 167] on input "text" at bounding box center [706, 167] width 133 height 26
type input "f"
type input "Fb lead"
click at [871, 171] on input "text" at bounding box center [936, 167] width 141 height 26
paste input "90047 42227"
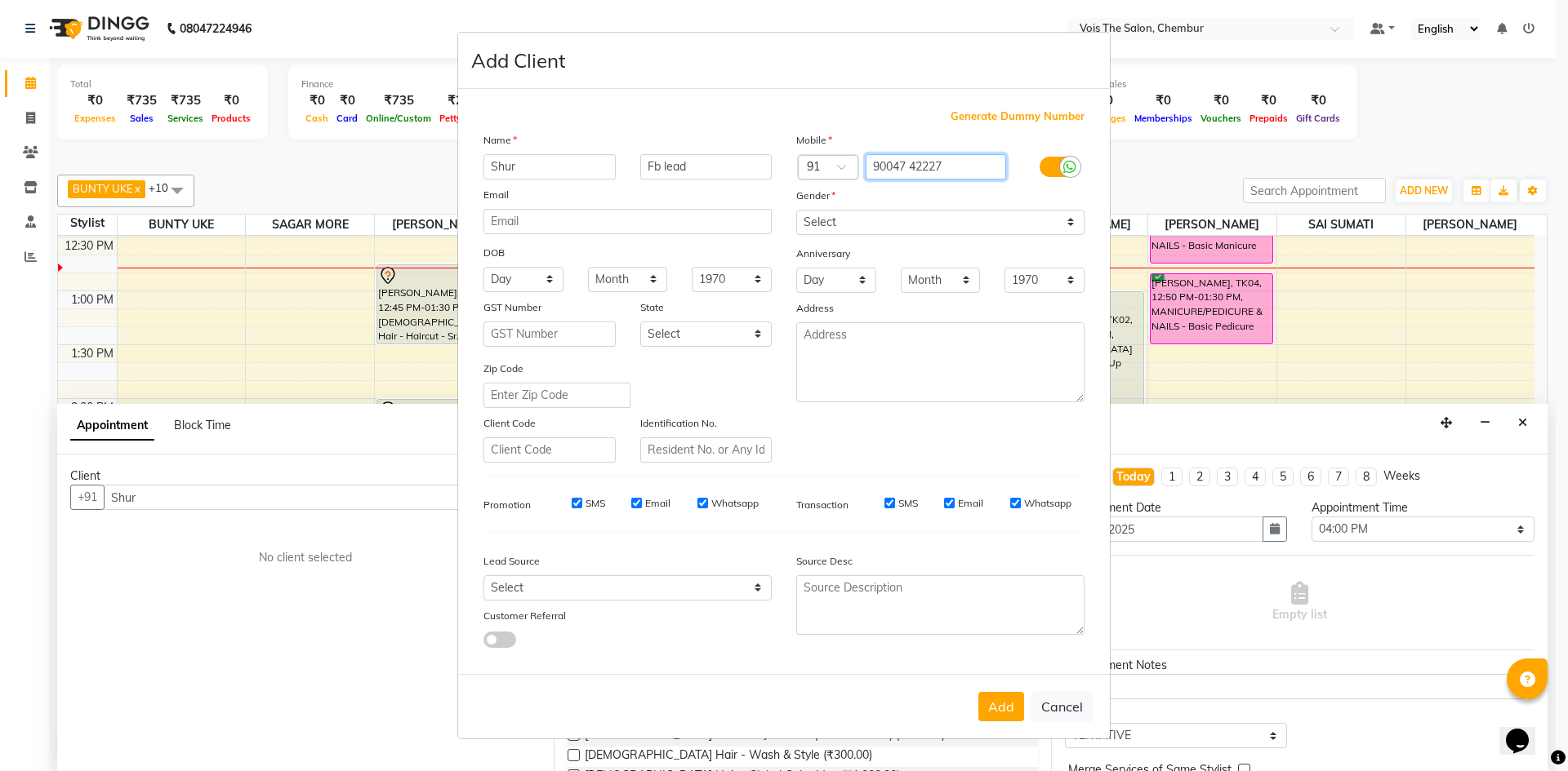
type input "90047 42227"
click at [831, 212] on select "Select [DEMOGRAPHIC_DATA] [DEMOGRAPHIC_DATA] Other Prefer Not To Say" at bounding box center [939, 223] width 288 height 26
select select "[DEMOGRAPHIC_DATA]"
click at [796, 210] on select "Select [DEMOGRAPHIC_DATA] [DEMOGRAPHIC_DATA] Other Prefer Not To Say" at bounding box center [939, 223] width 288 height 26
click at [997, 707] on button "Add" at bounding box center [1001, 707] width 46 height 29
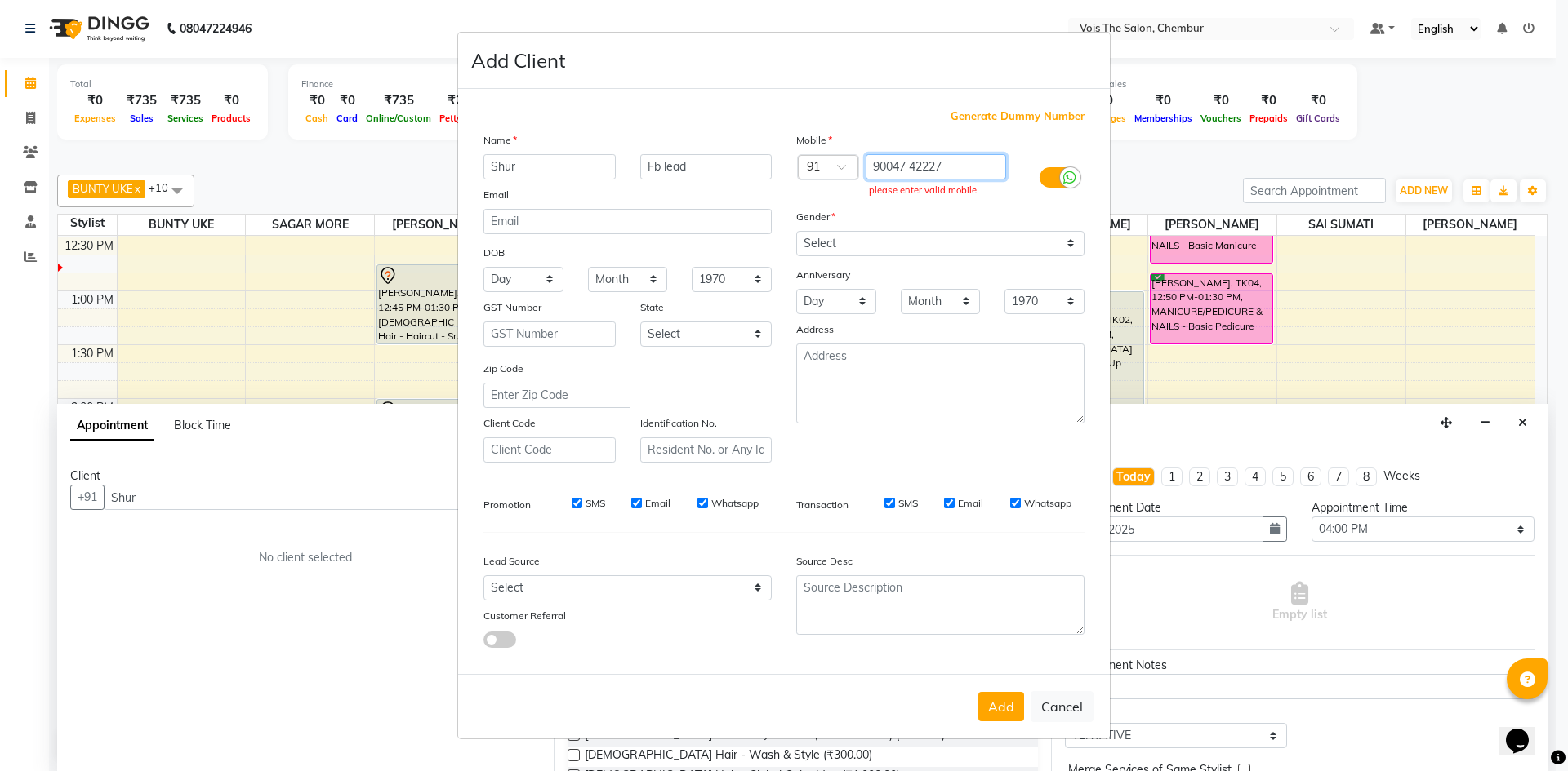
click at [959, 167] on input "90047 42227" at bounding box center [936, 167] width 141 height 26
type input "9"
type input "9004742227"
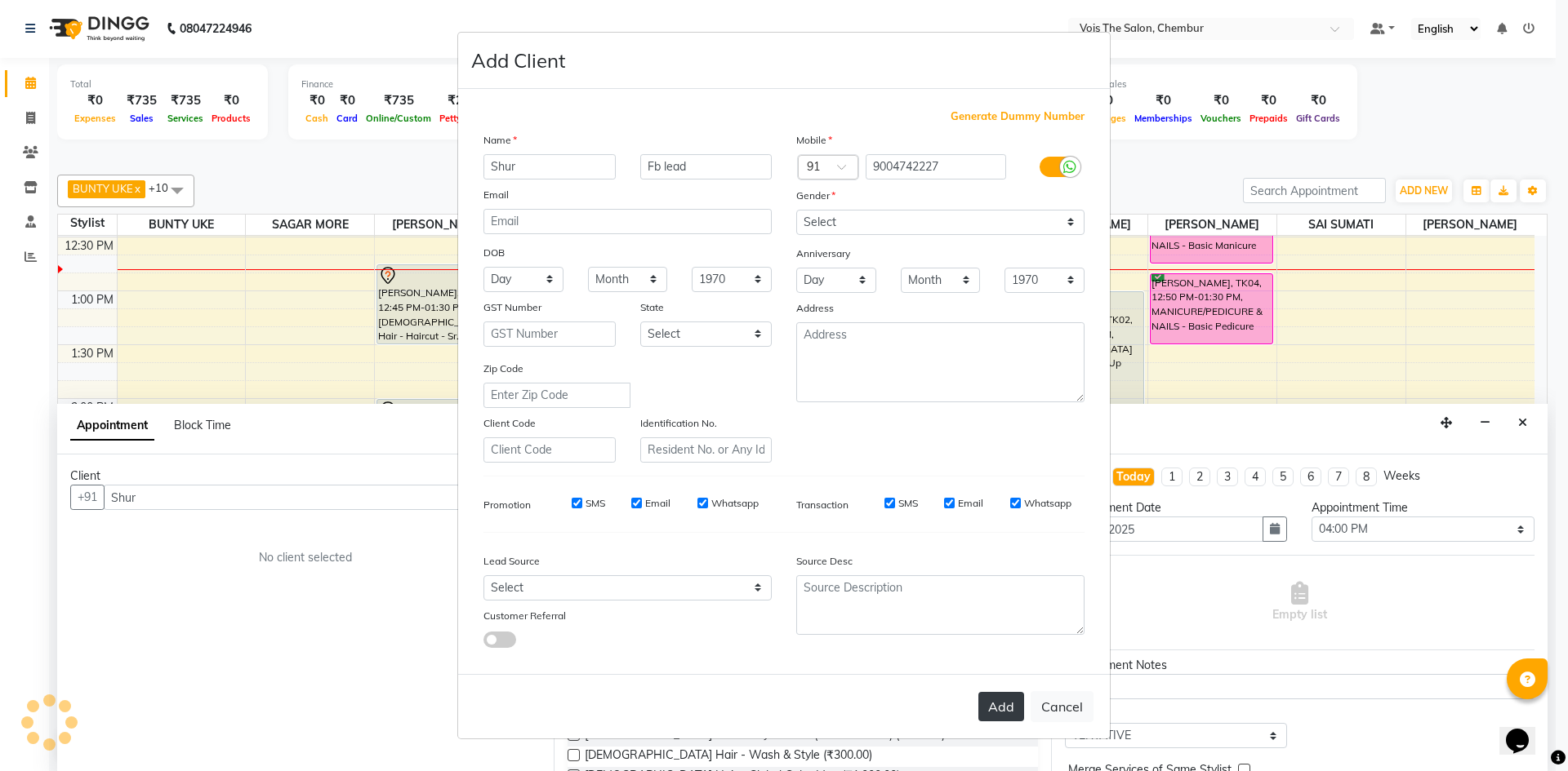
click at [988, 698] on button "Add" at bounding box center [1001, 707] width 46 height 29
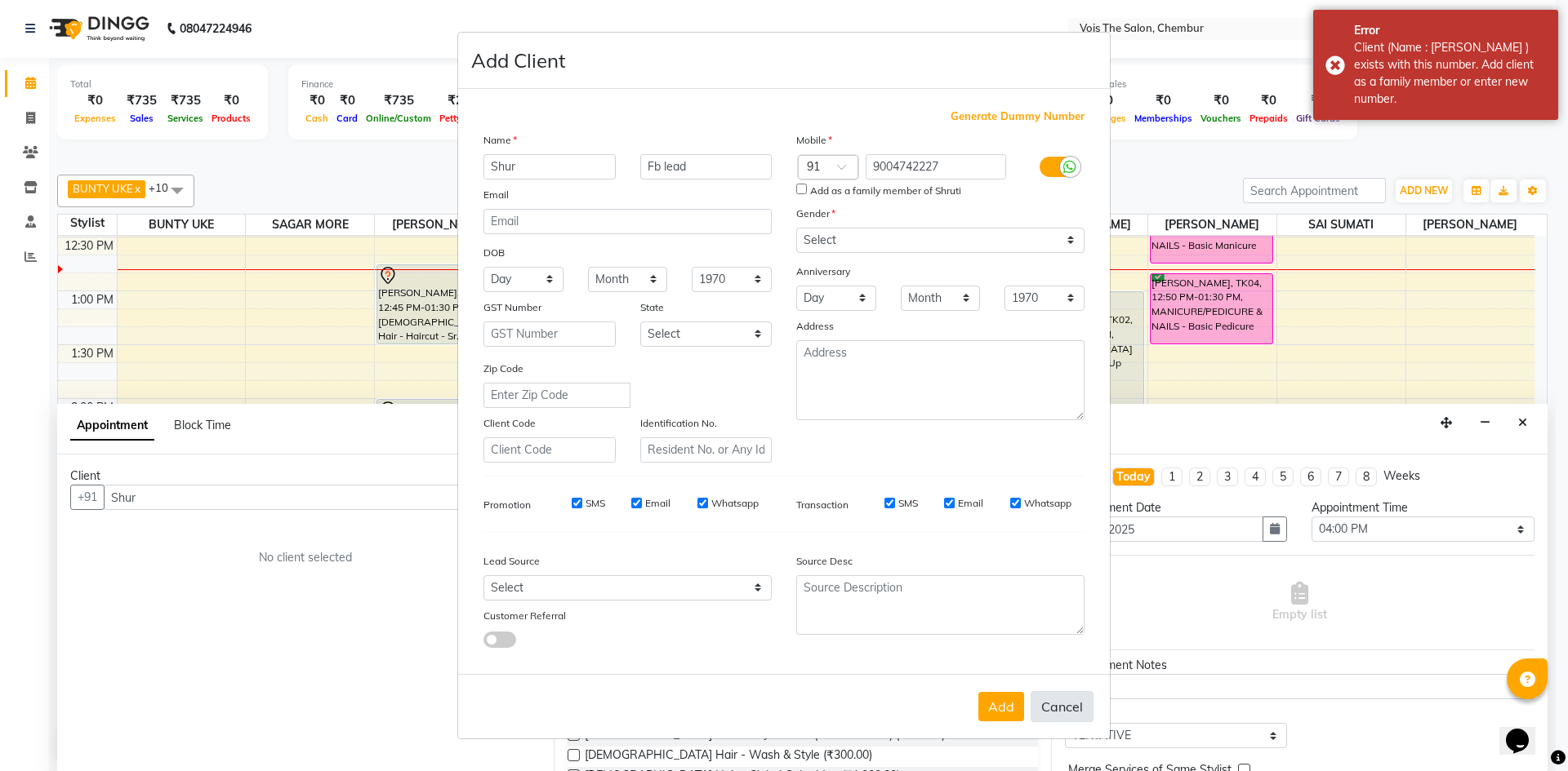
click at [1057, 710] on button "Cancel" at bounding box center [1062, 707] width 63 height 31
select select
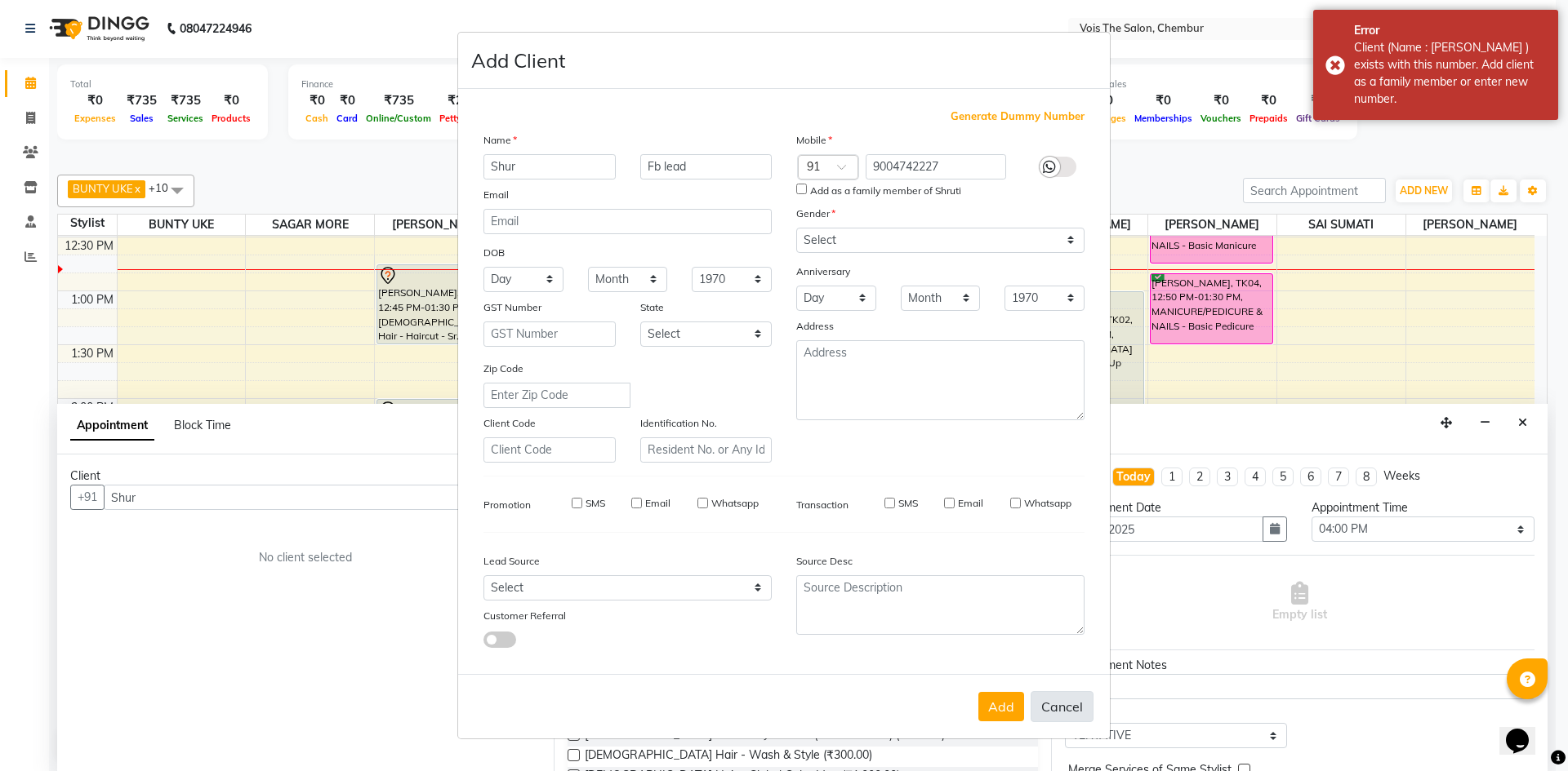
select select
checkbox input "false"
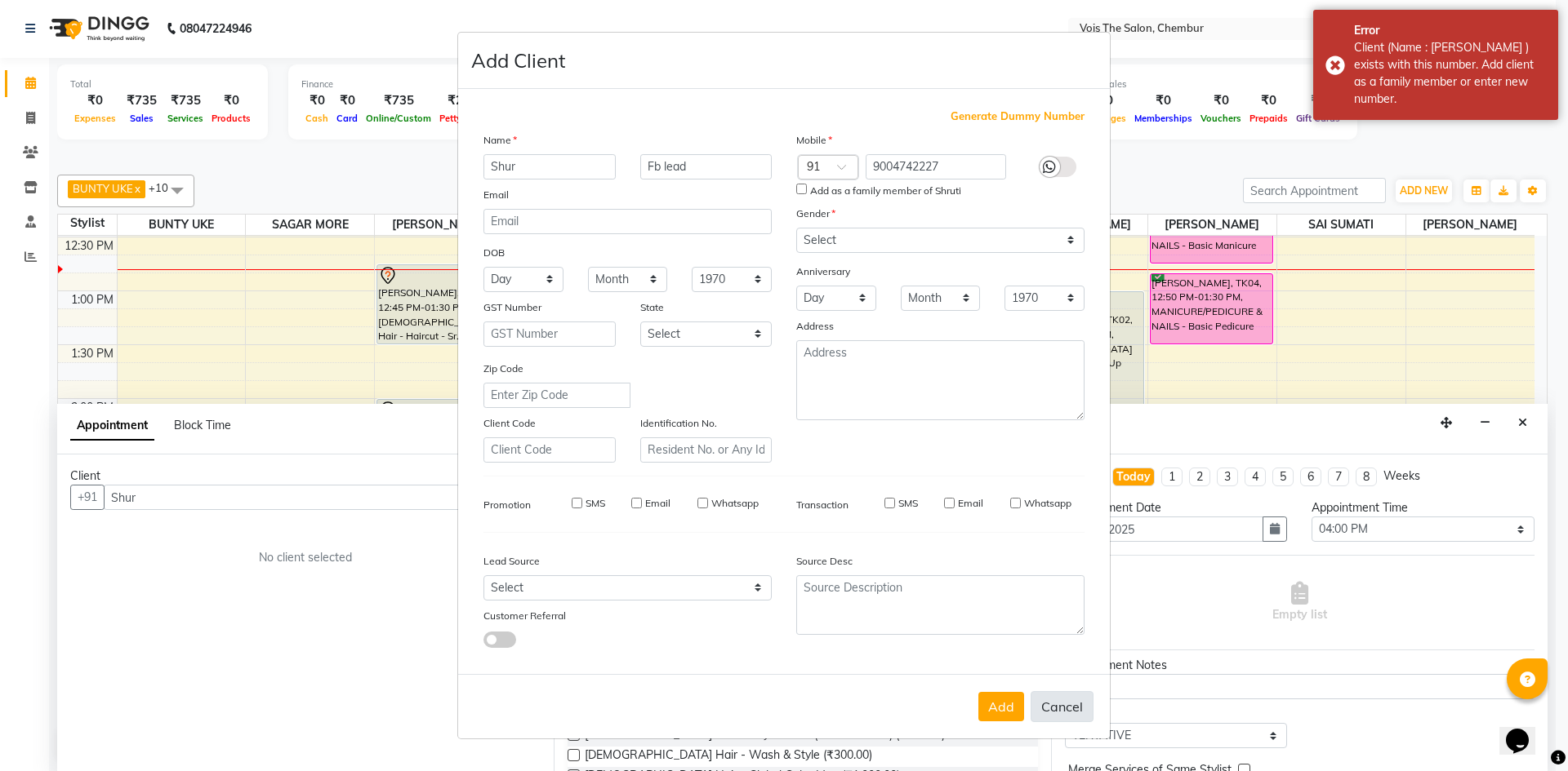
checkbox input "false"
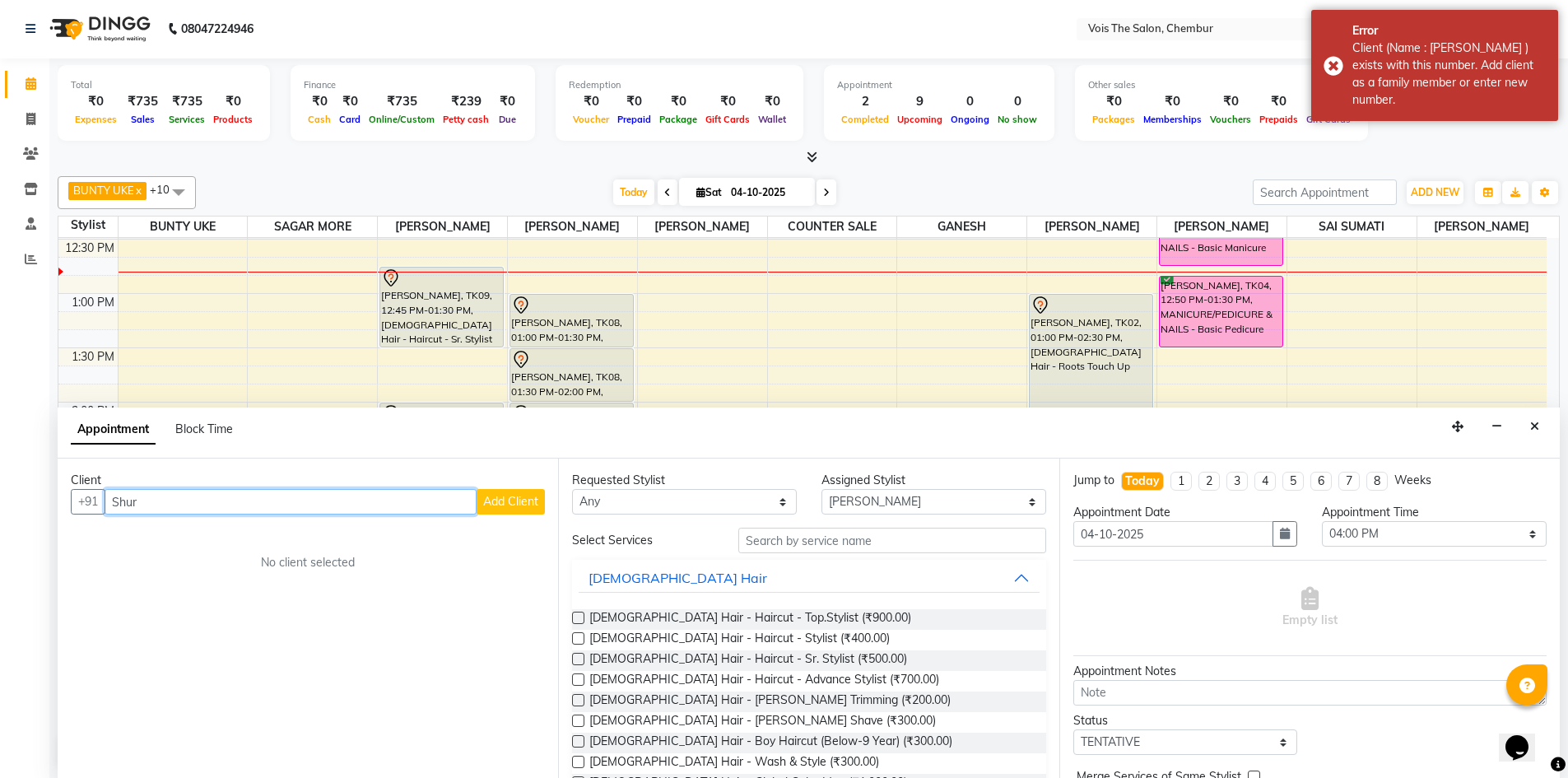
click at [335, 497] on input "Shur" at bounding box center [291, 502] width 372 height 26
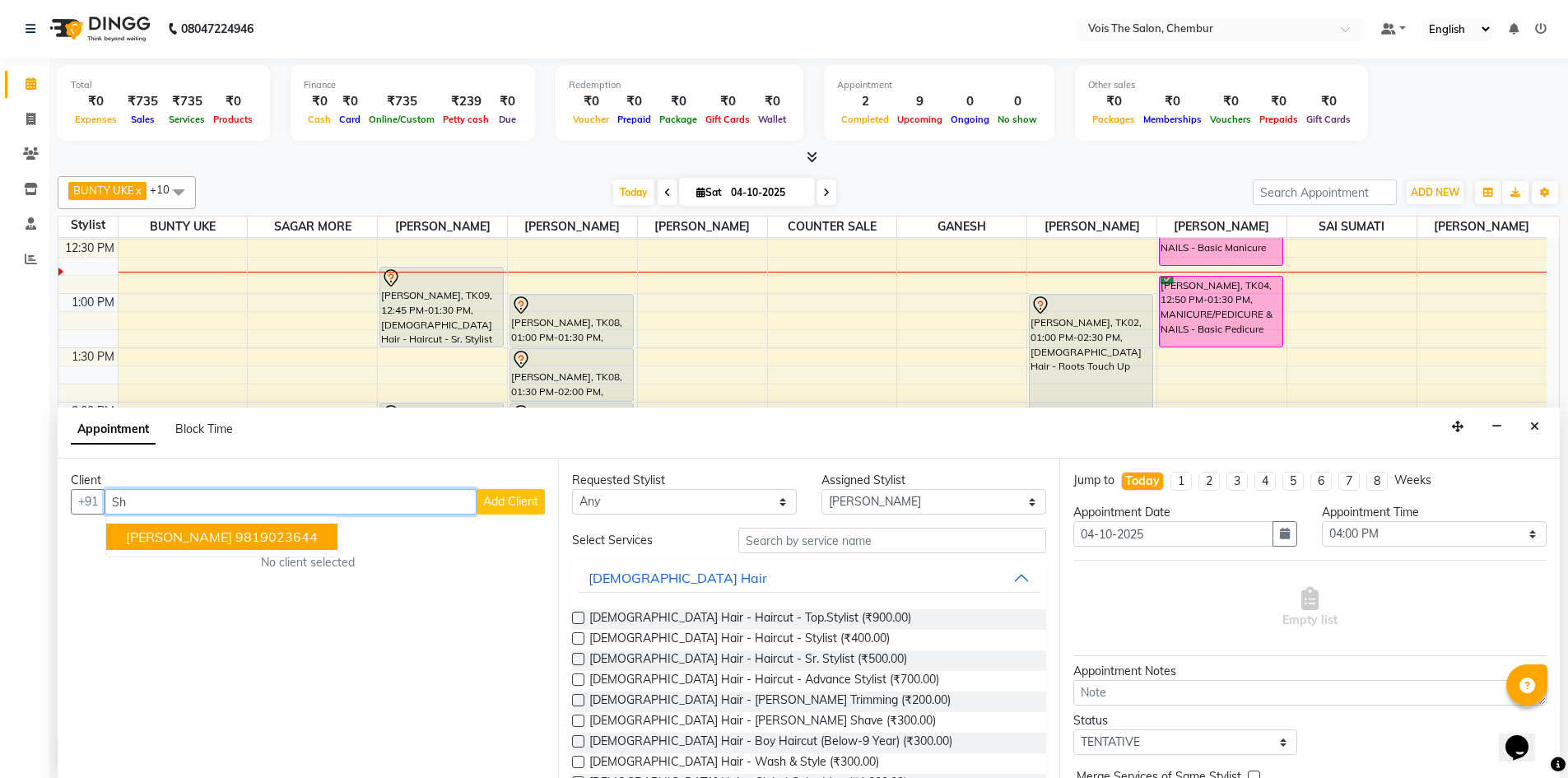
type input "S"
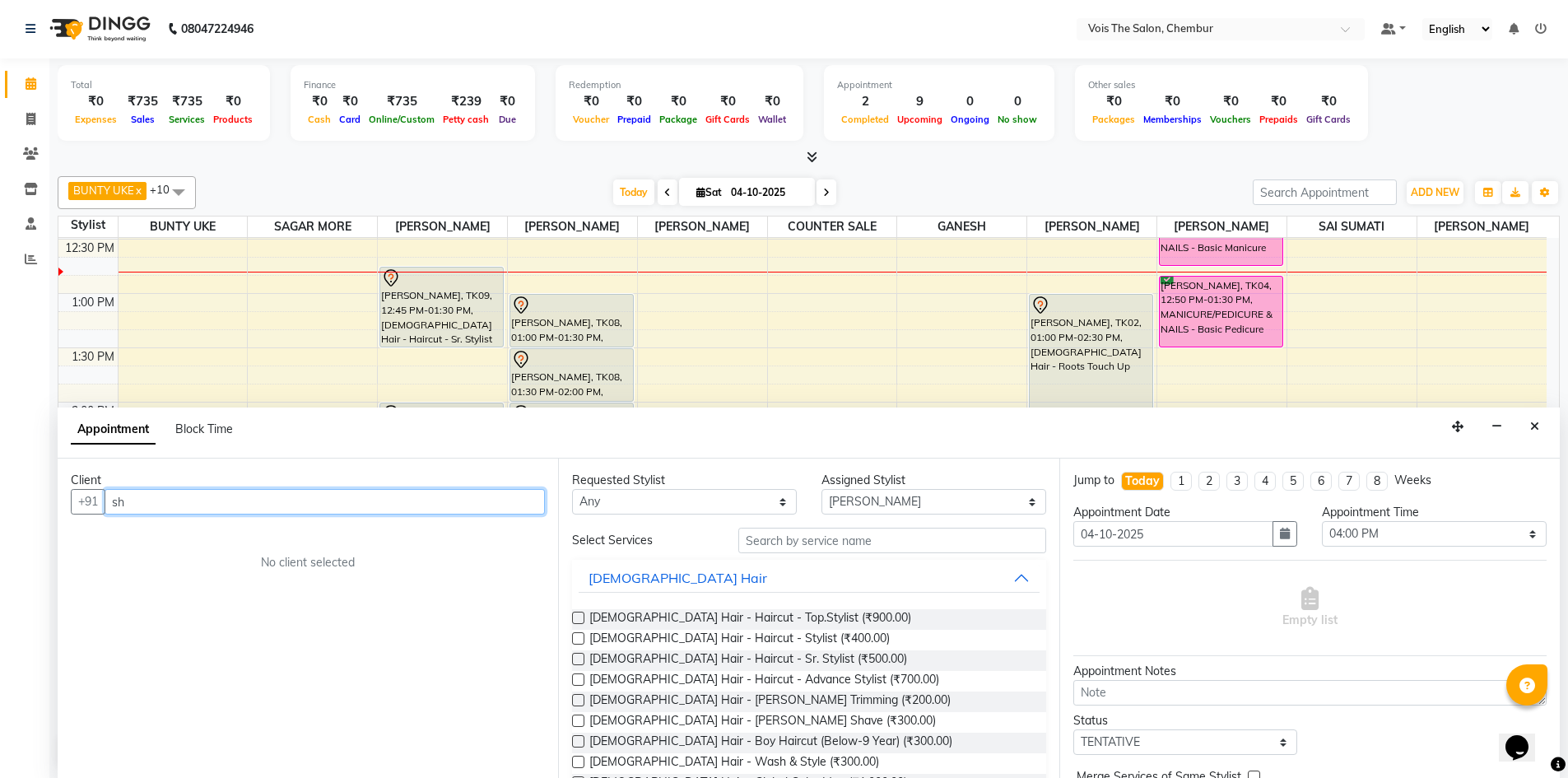
type input "s"
click at [198, 552] on ngb-typeahead-window "Shruti 9004742227" at bounding box center [188, 537] width 166 height 42
click at [190, 538] on span "9004742227" at bounding box center [209, 537] width 82 height 17
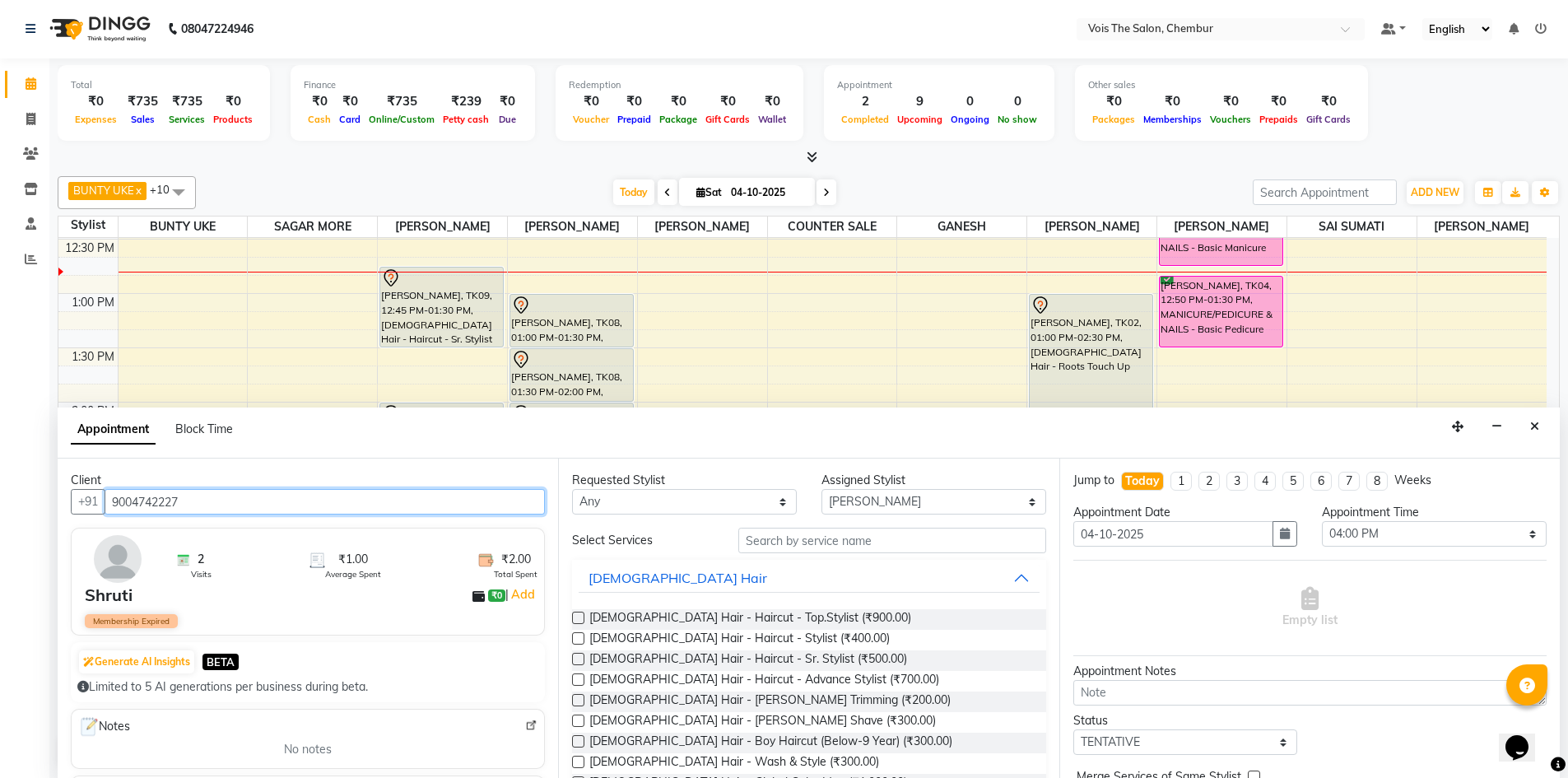
type input "9004742227"
click at [810, 540] on input "text" at bounding box center [891, 541] width 308 height 26
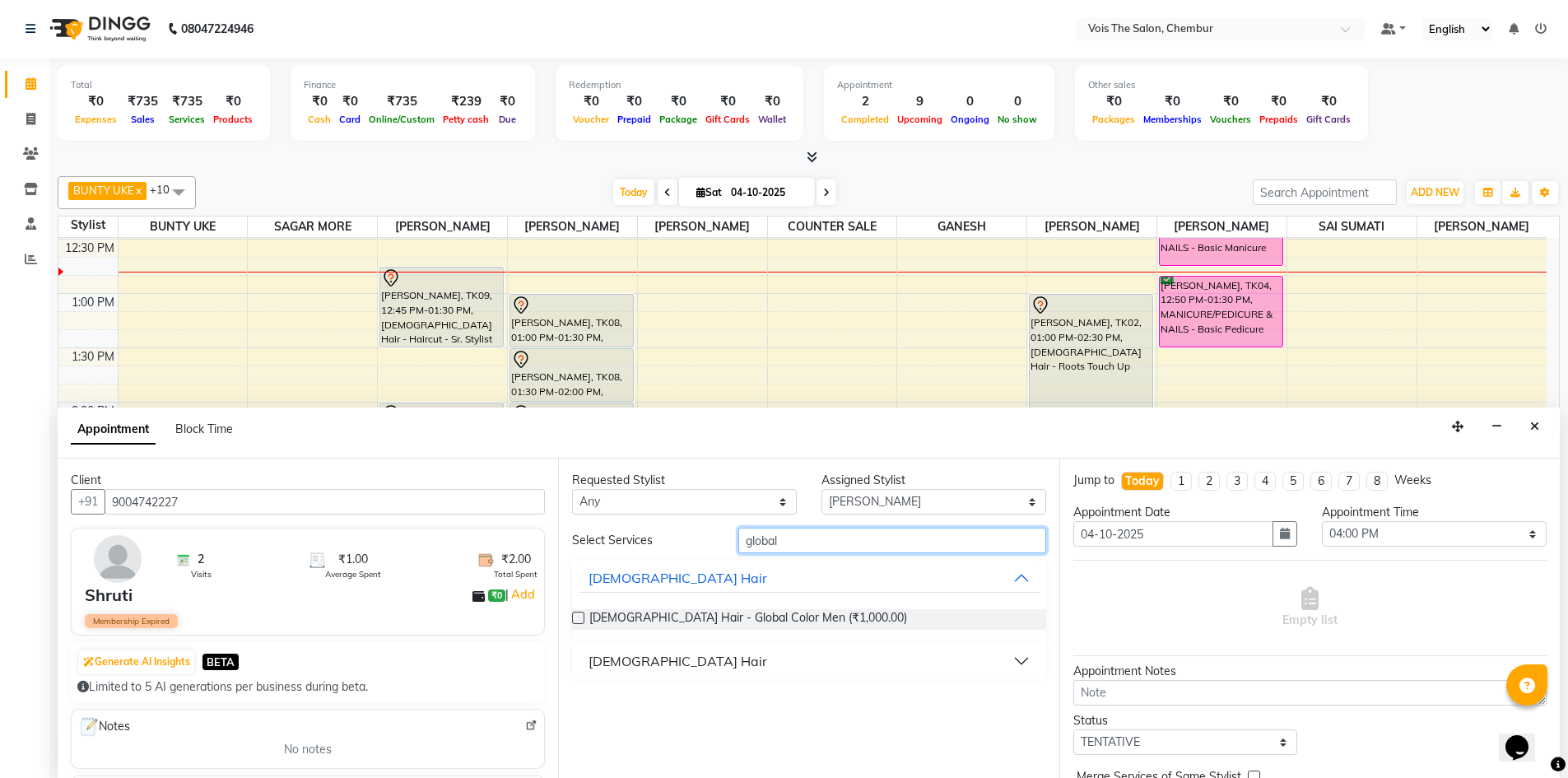
type input "global"
click at [734, 675] on button "[DEMOGRAPHIC_DATA] Hair" at bounding box center [808, 661] width 461 height 30
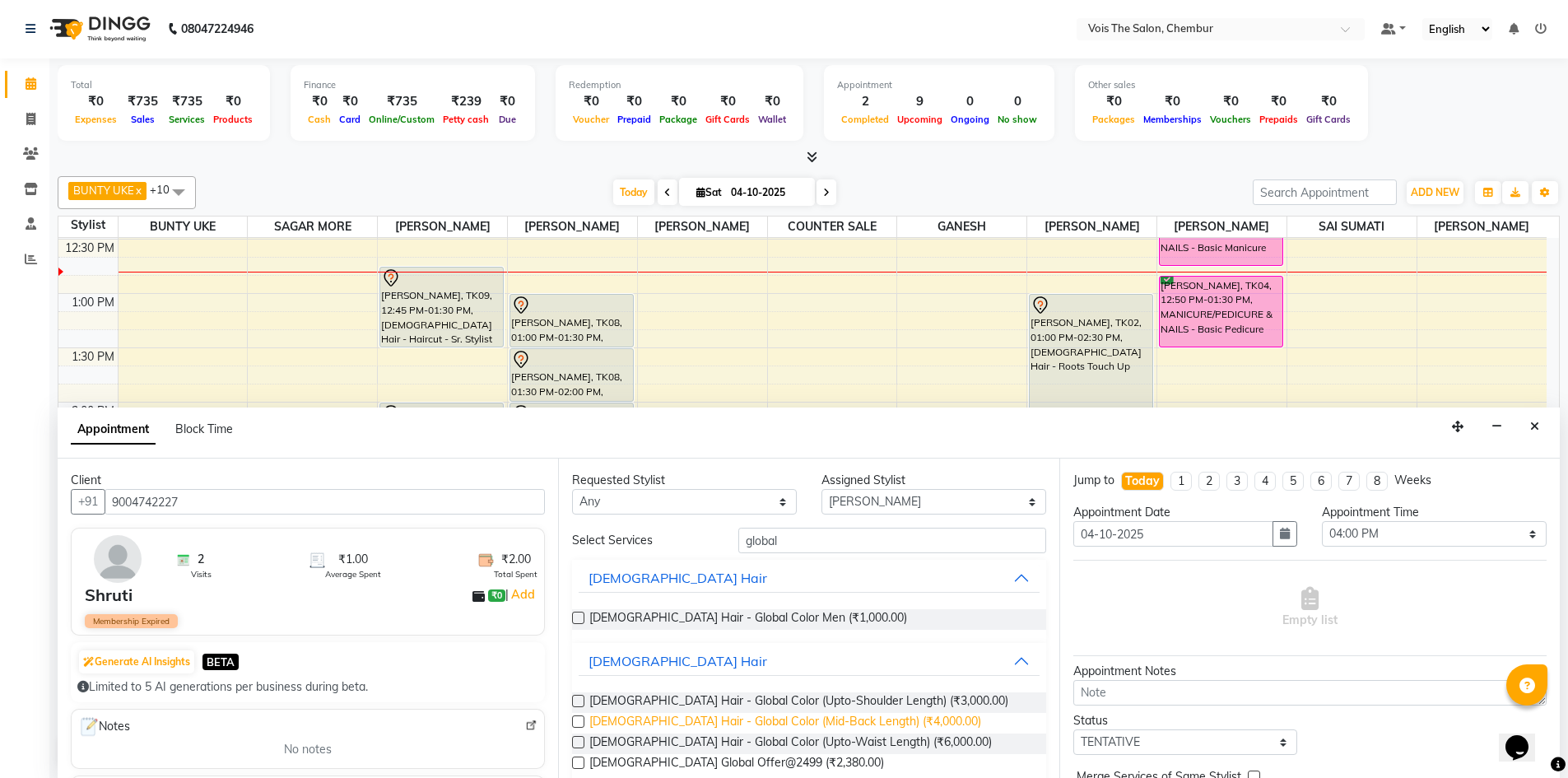
click at [752, 725] on span "[DEMOGRAPHIC_DATA] Hair - Global Color (Mid-Back Length) (₹4,000.00)" at bounding box center [785, 723] width 392 height 21
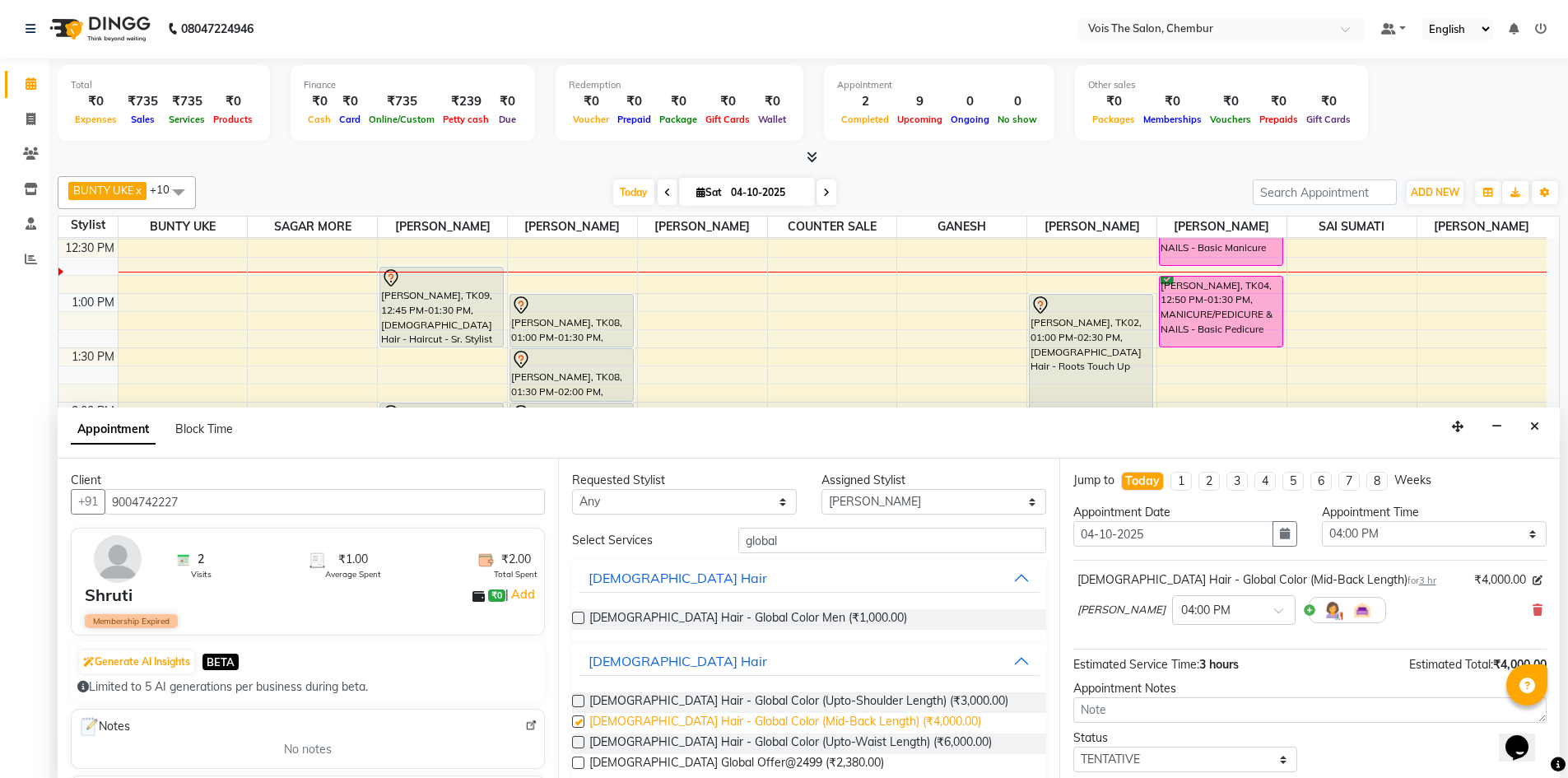
checkbox input "false"
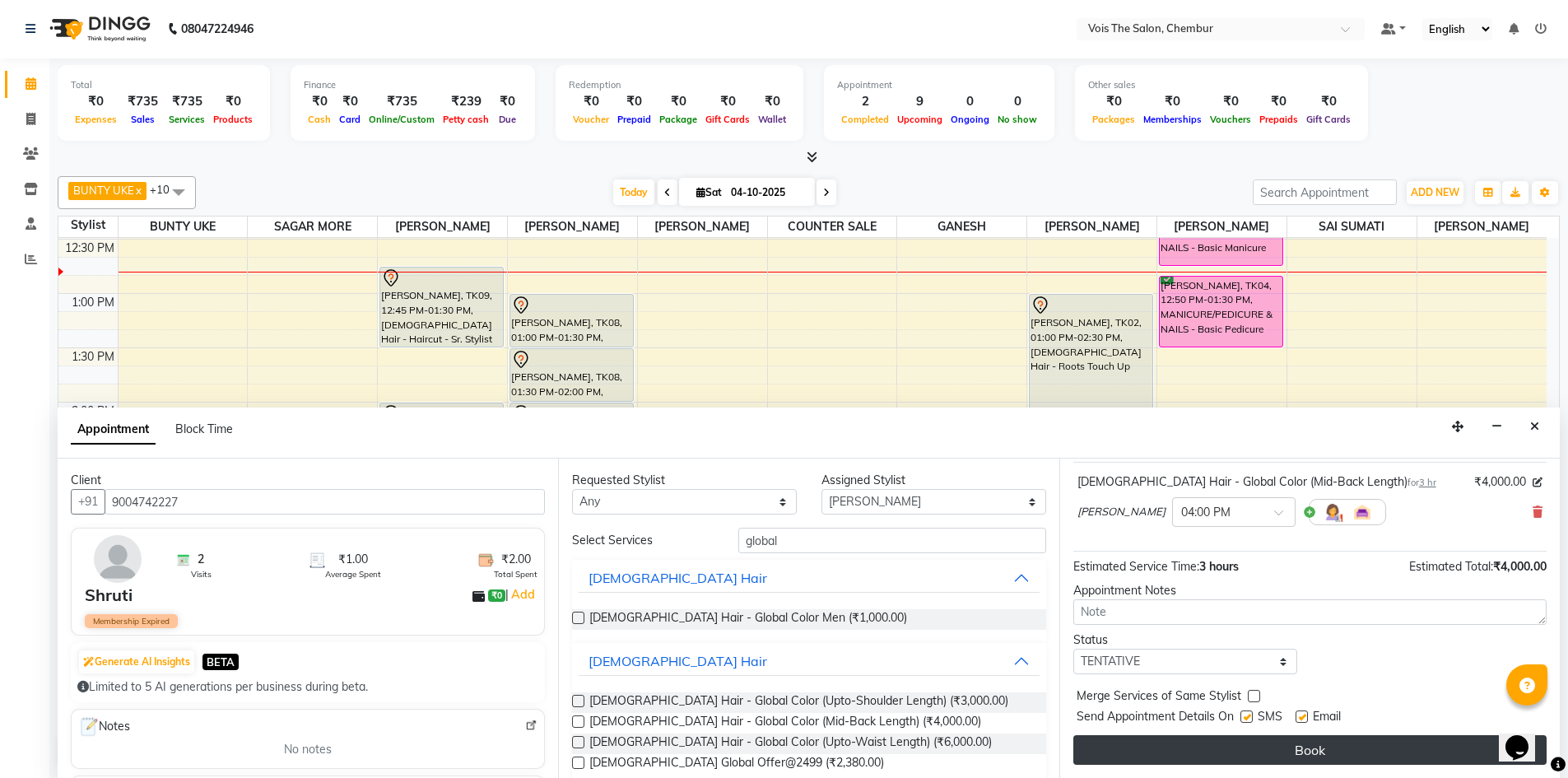
click at [1375, 759] on button "Book" at bounding box center [1310, 750] width 473 height 30
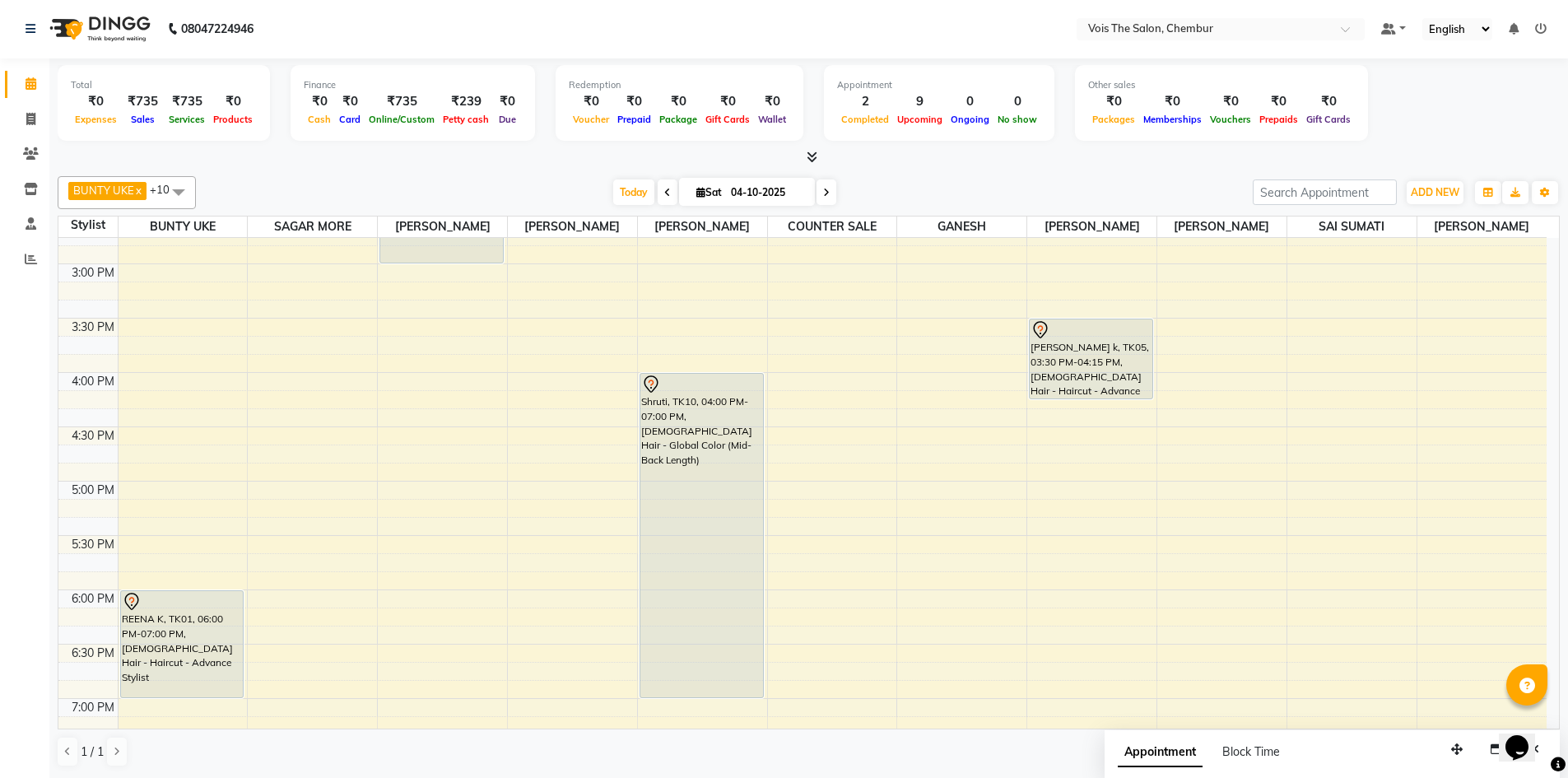
scroll to position [739, 0]
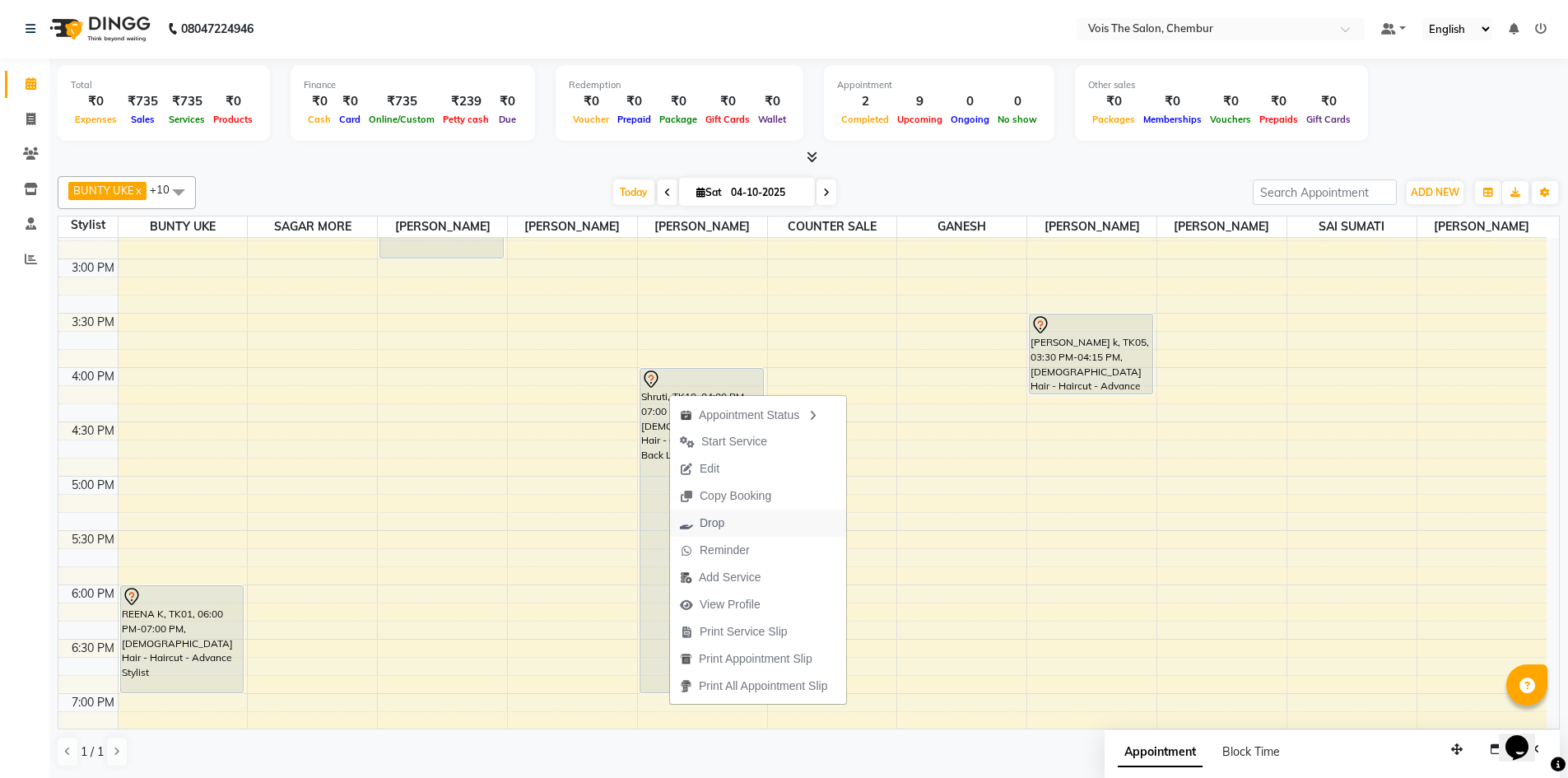
click at [752, 524] on button "Drop" at bounding box center [758, 522] width 176 height 27
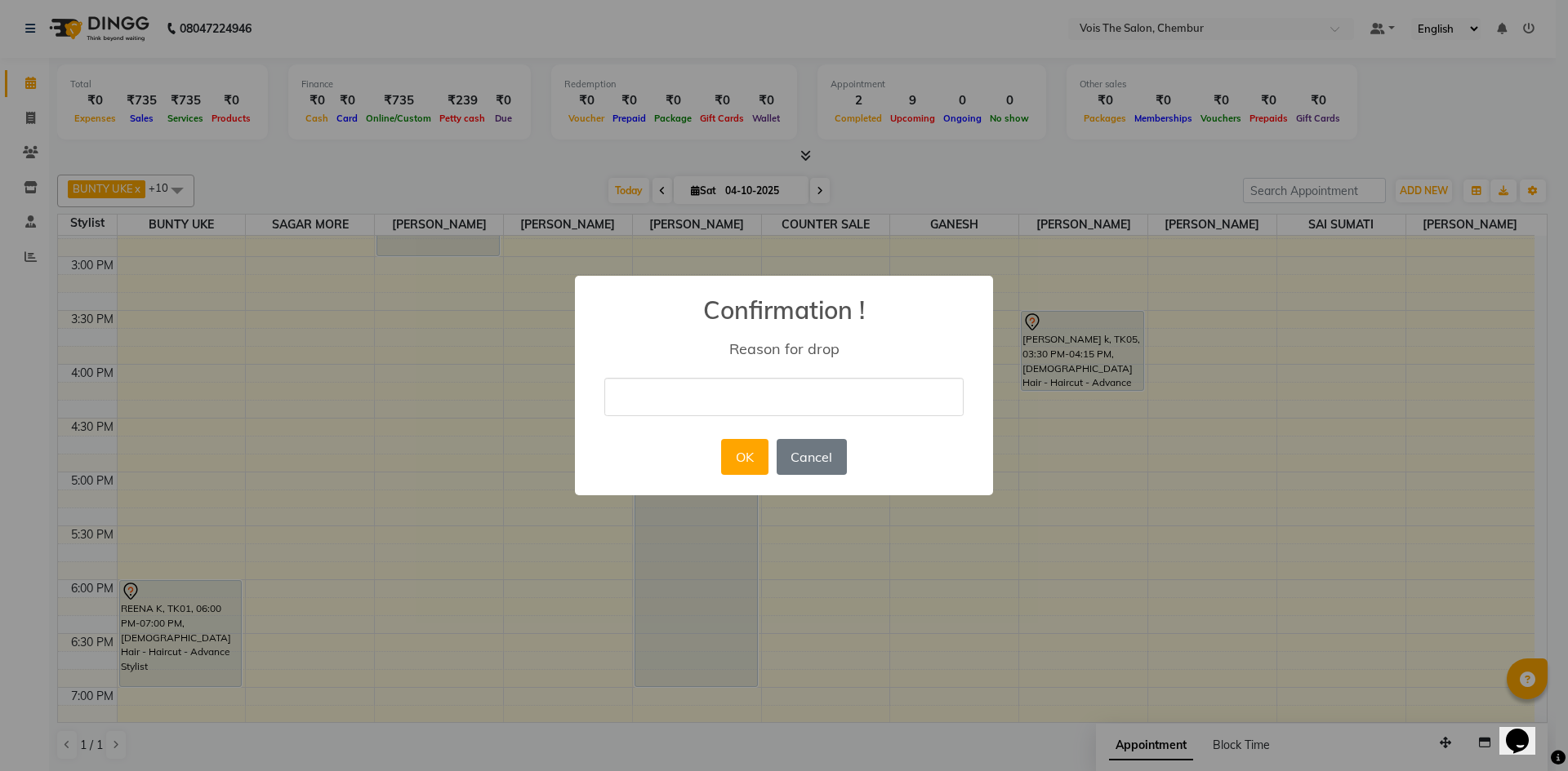
click at [713, 402] on input "text" at bounding box center [784, 397] width 360 height 38
type input "not coming"
click at [742, 456] on button "OK" at bounding box center [744, 457] width 46 height 36
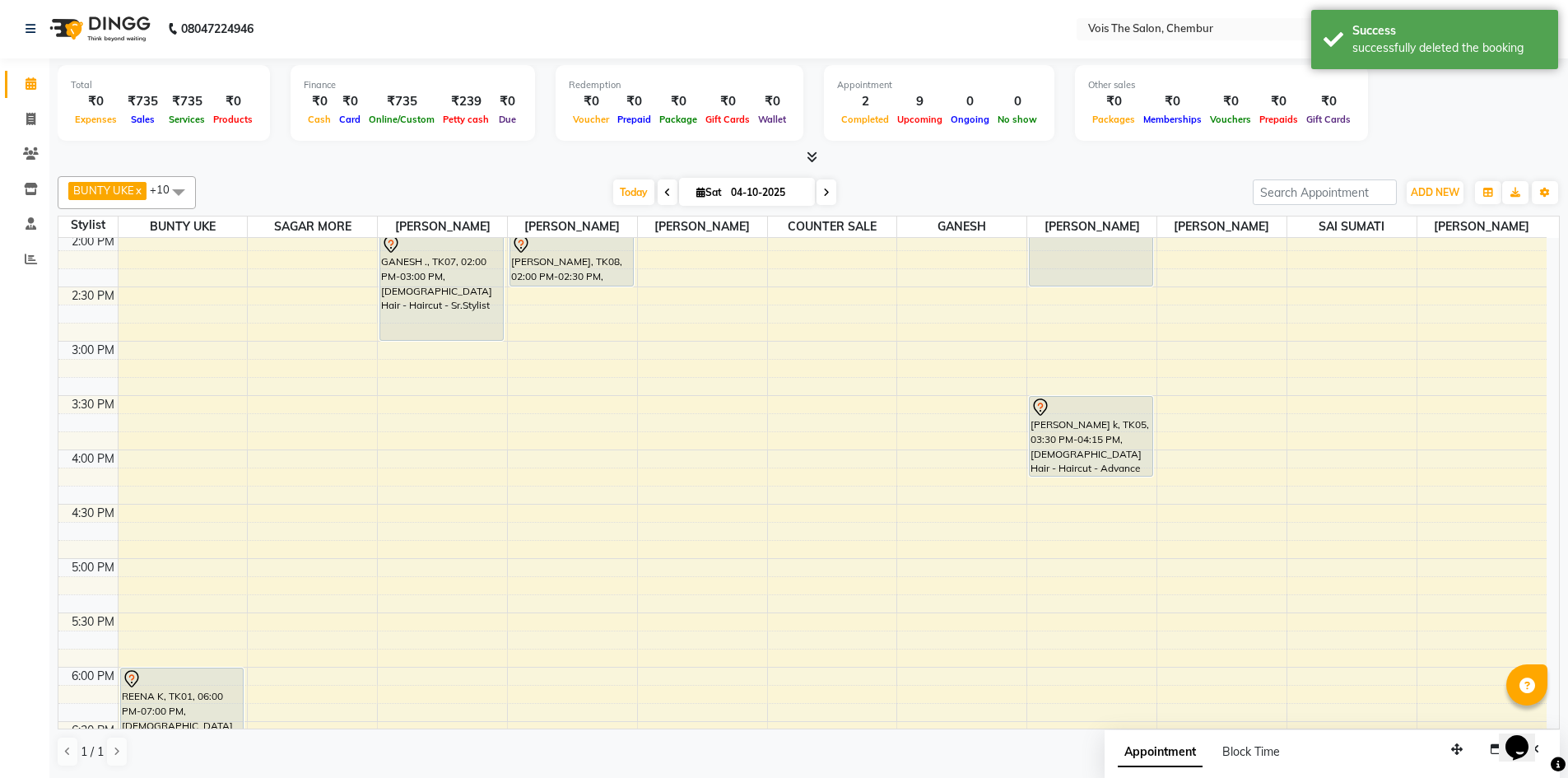
scroll to position [410, 0]
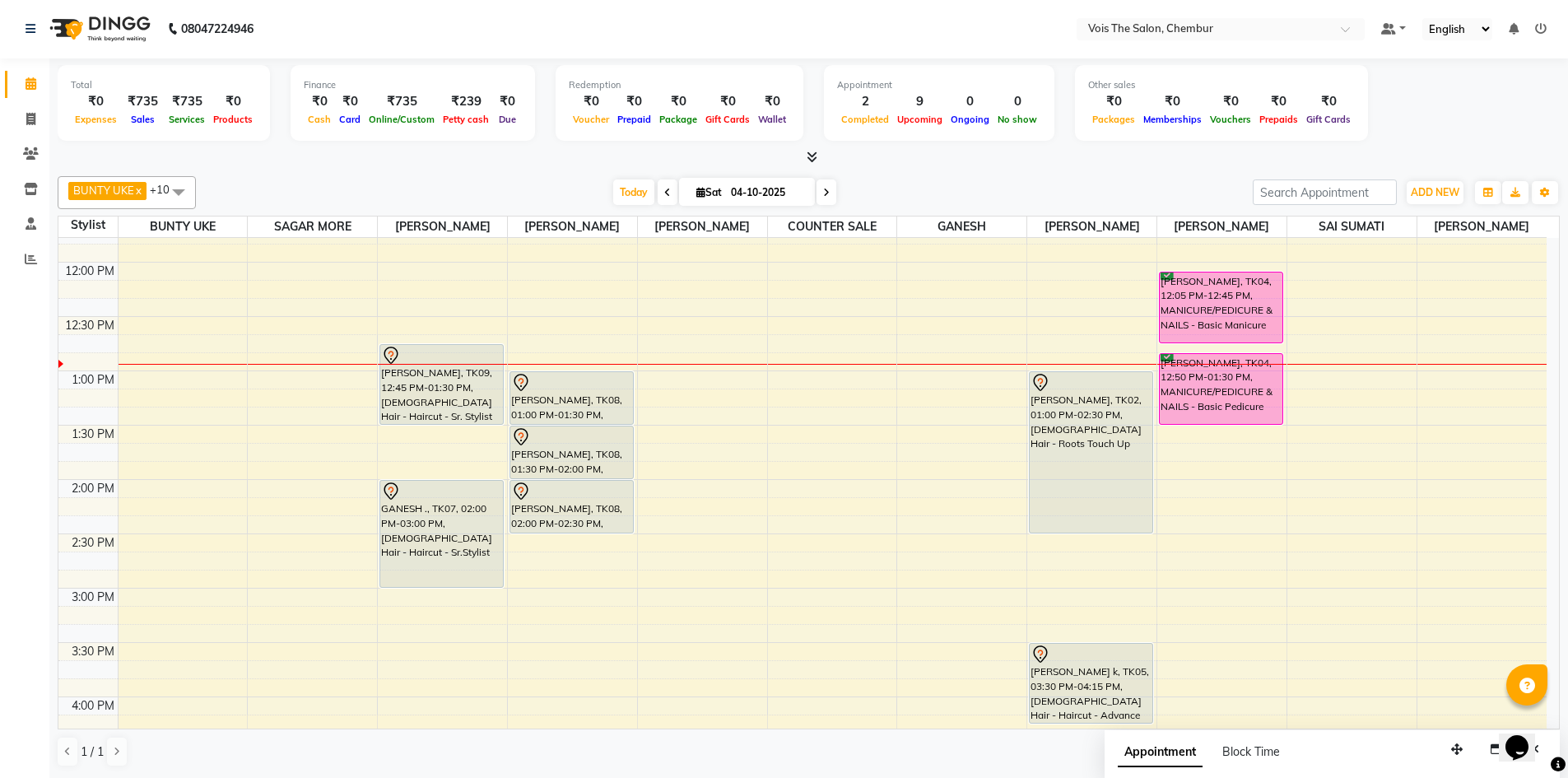
click at [830, 189] on span at bounding box center [826, 192] width 20 height 26
type input "05-10-2025"
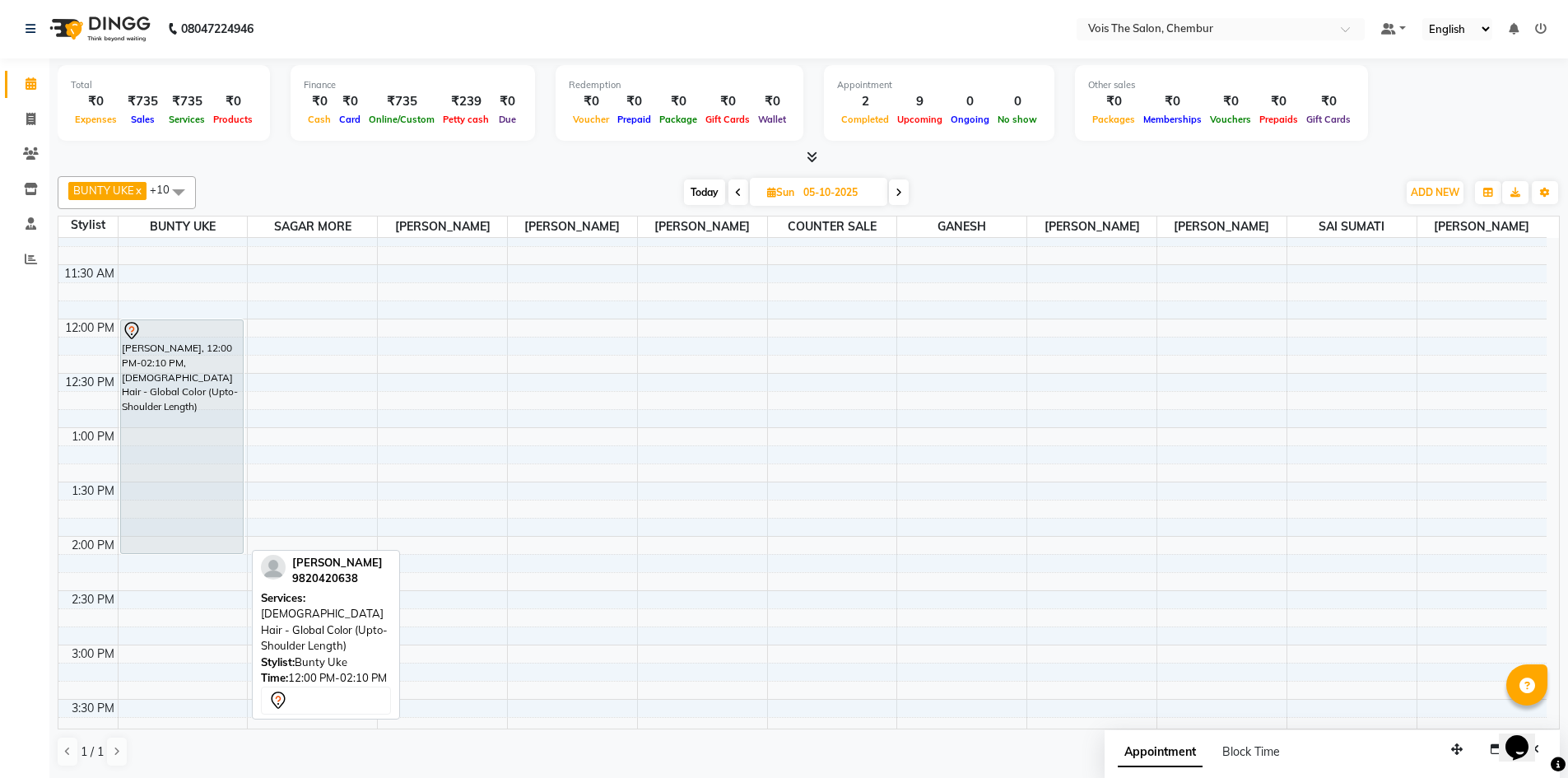
scroll to position [436, 0]
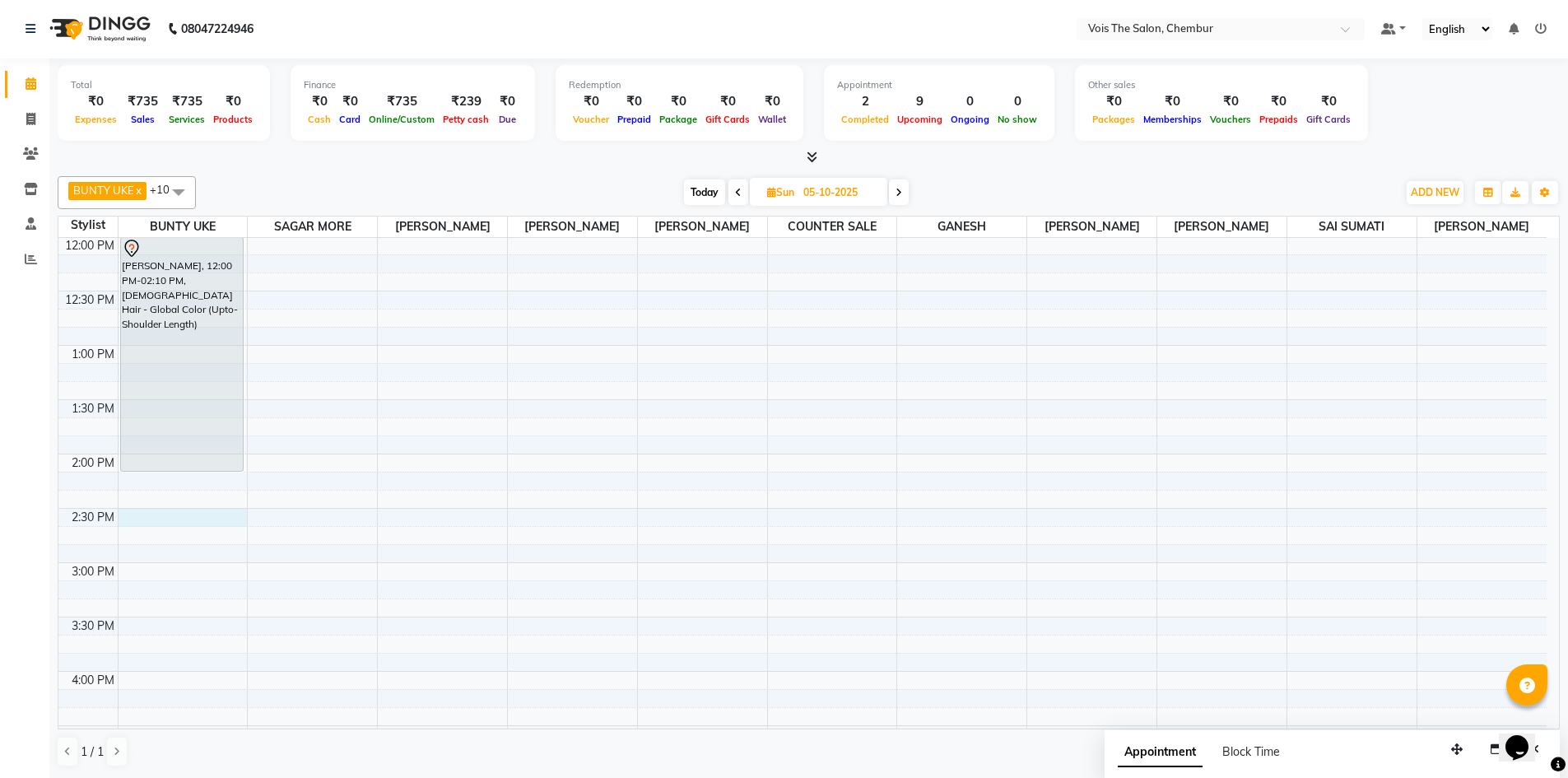
click at [146, 518] on div "8:00 AM 8:30 AM 9:00 AM 9:30 AM 10:00 AM 10:30 AM 11:00 AM 11:30 AM 12:00 PM 12…" at bounding box center [802, 617] width 1488 height 1630
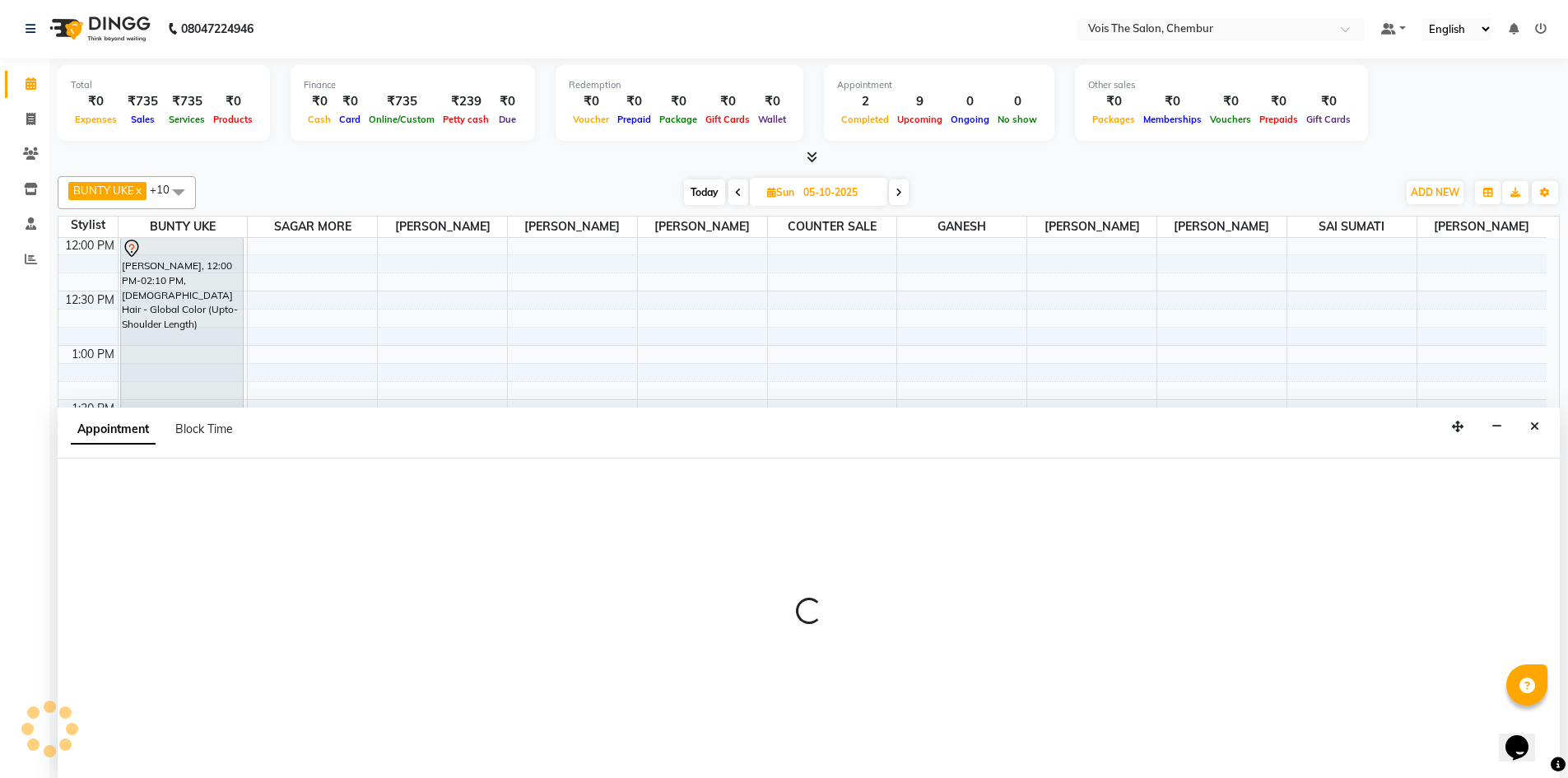
select select "79151"
select select "870"
select select "tentative"
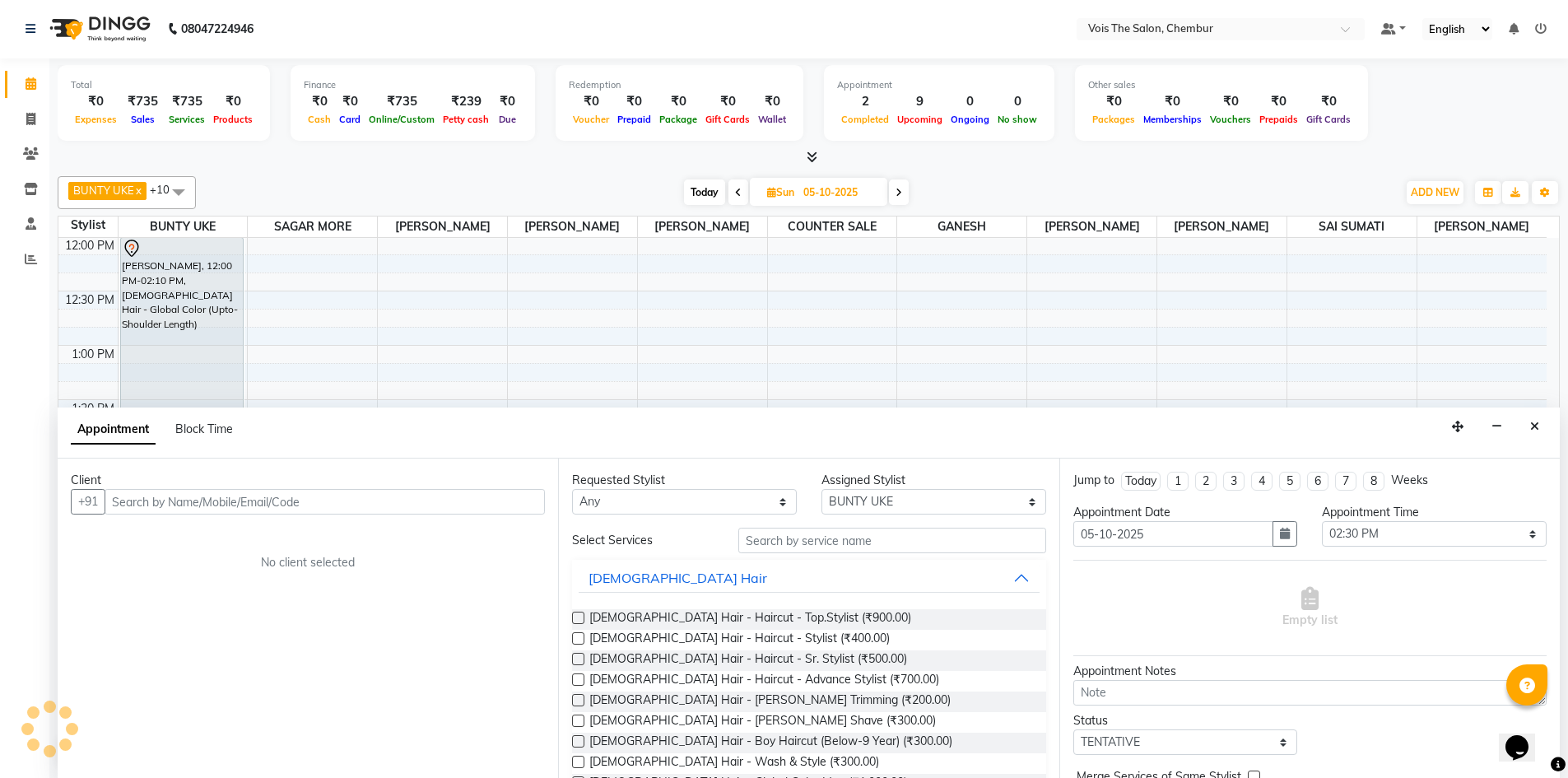
click at [275, 500] on input "text" at bounding box center [325, 502] width 441 height 26
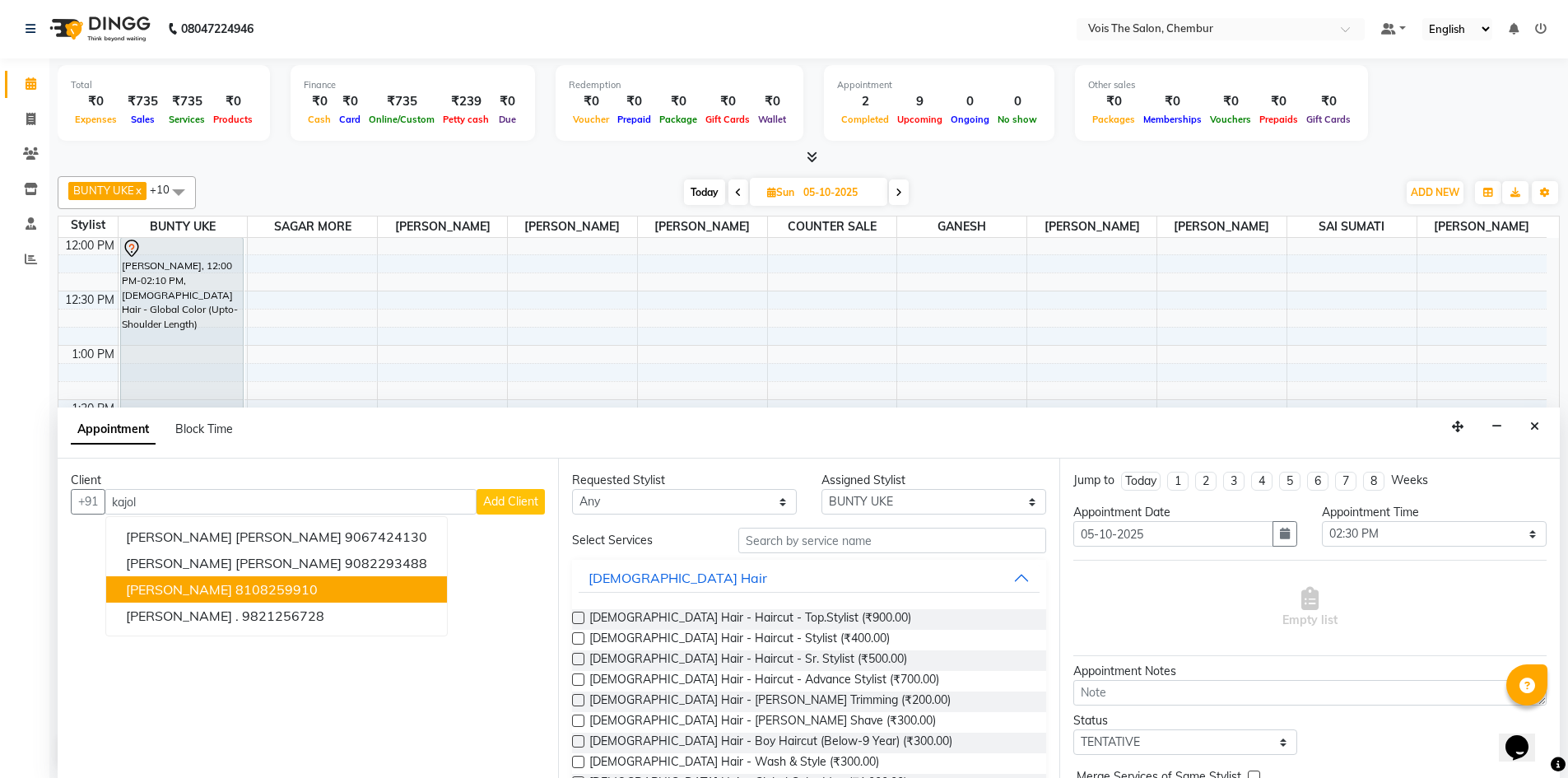
click at [239, 578] on button "[PERSON_NAME] K 8108259910" at bounding box center [276, 590] width 341 height 27
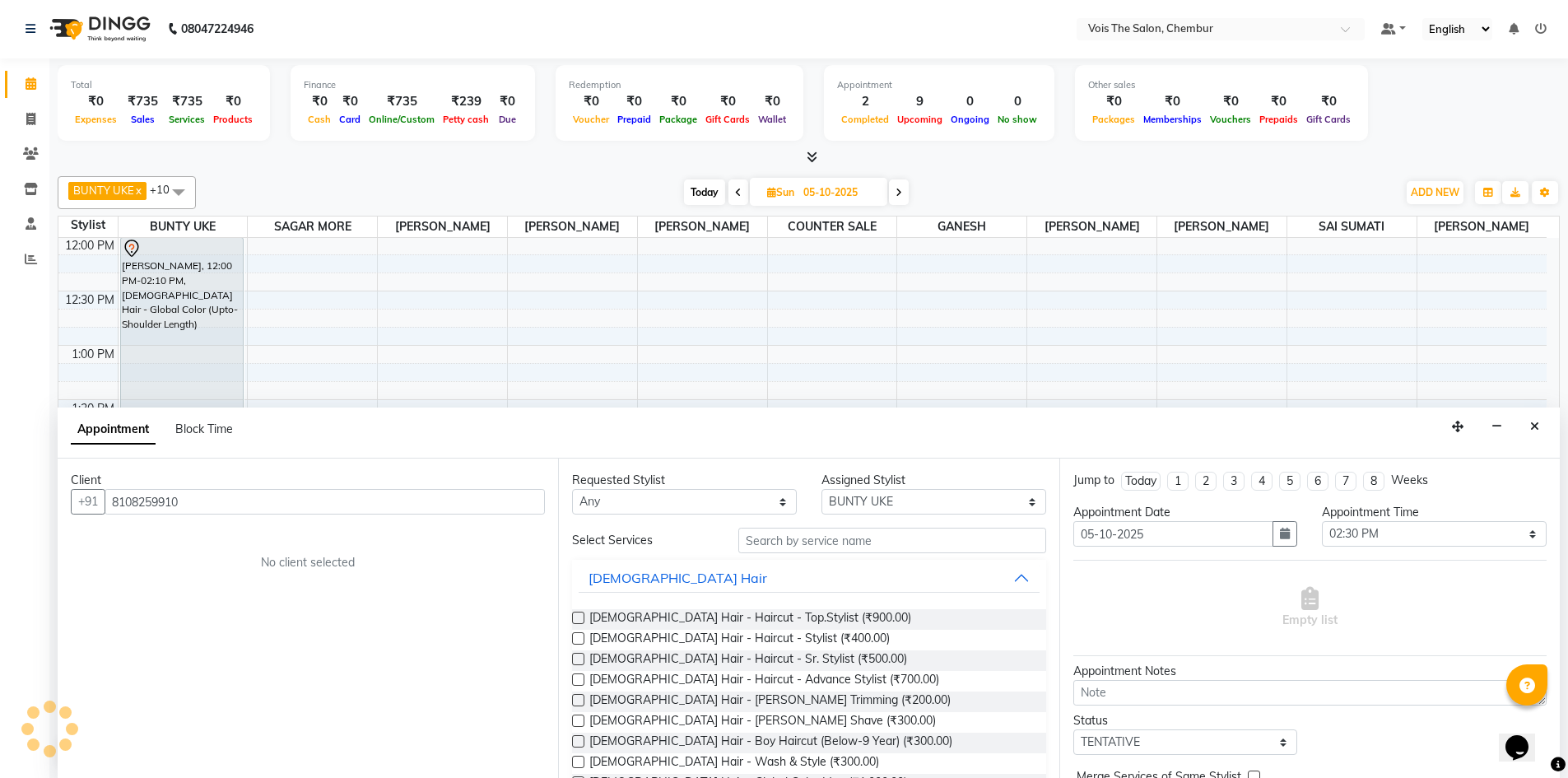
type input "8108259910"
click at [752, 540] on input "text" at bounding box center [891, 541] width 308 height 26
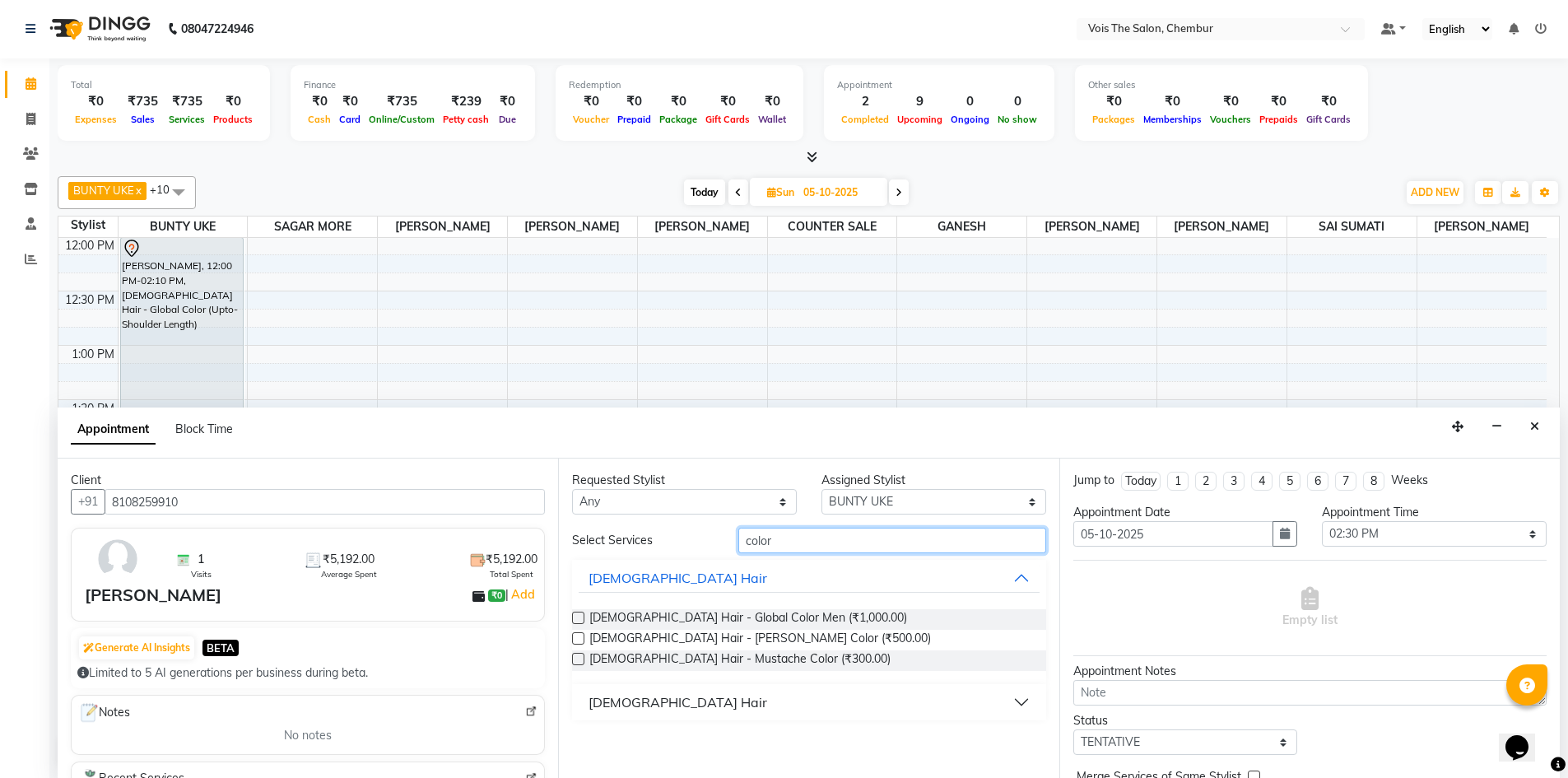
type input "color"
click at [804, 705] on button "[DEMOGRAPHIC_DATA] Hair" at bounding box center [808, 703] width 461 height 30
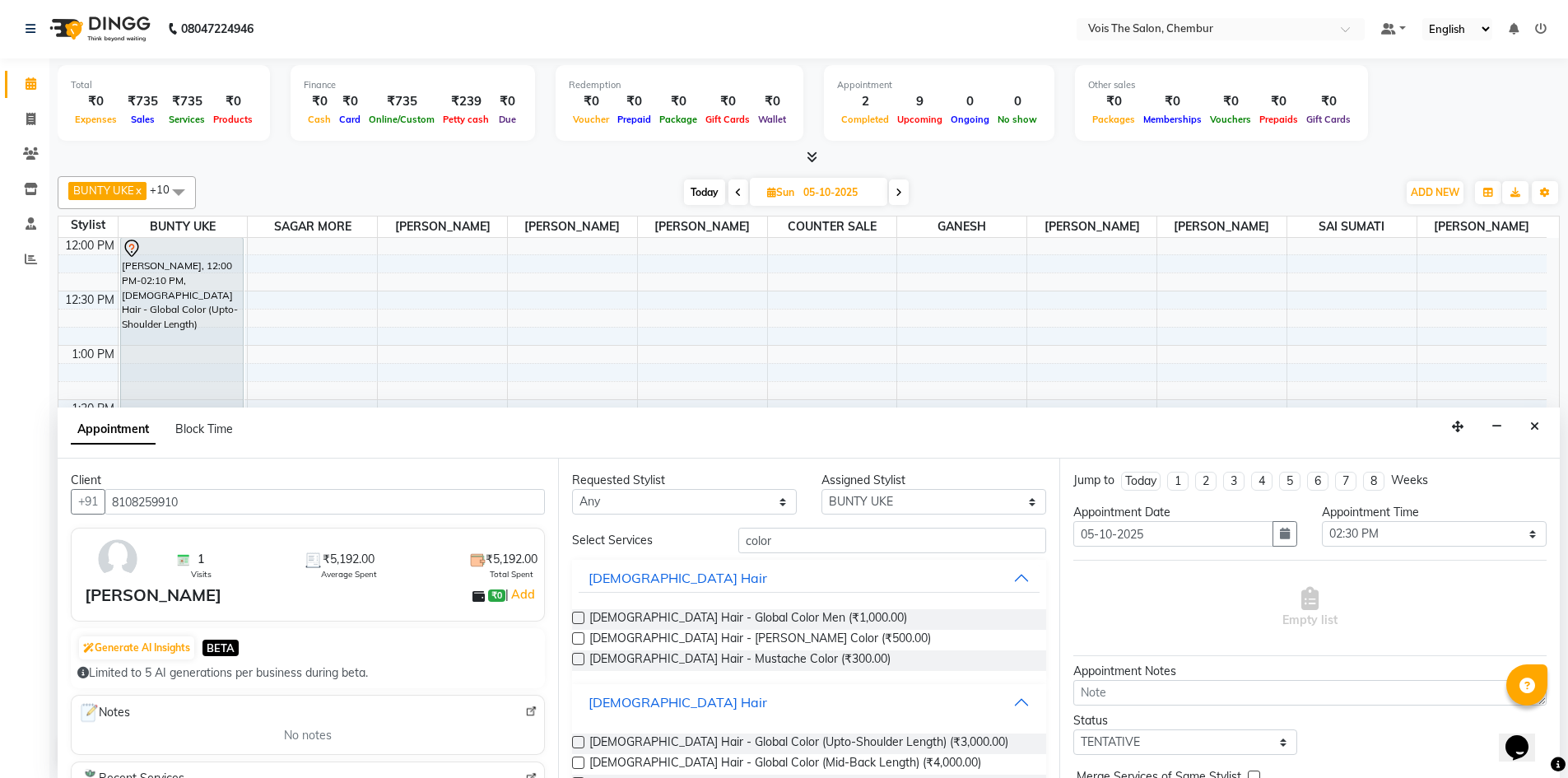
scroll to position [44, 0]
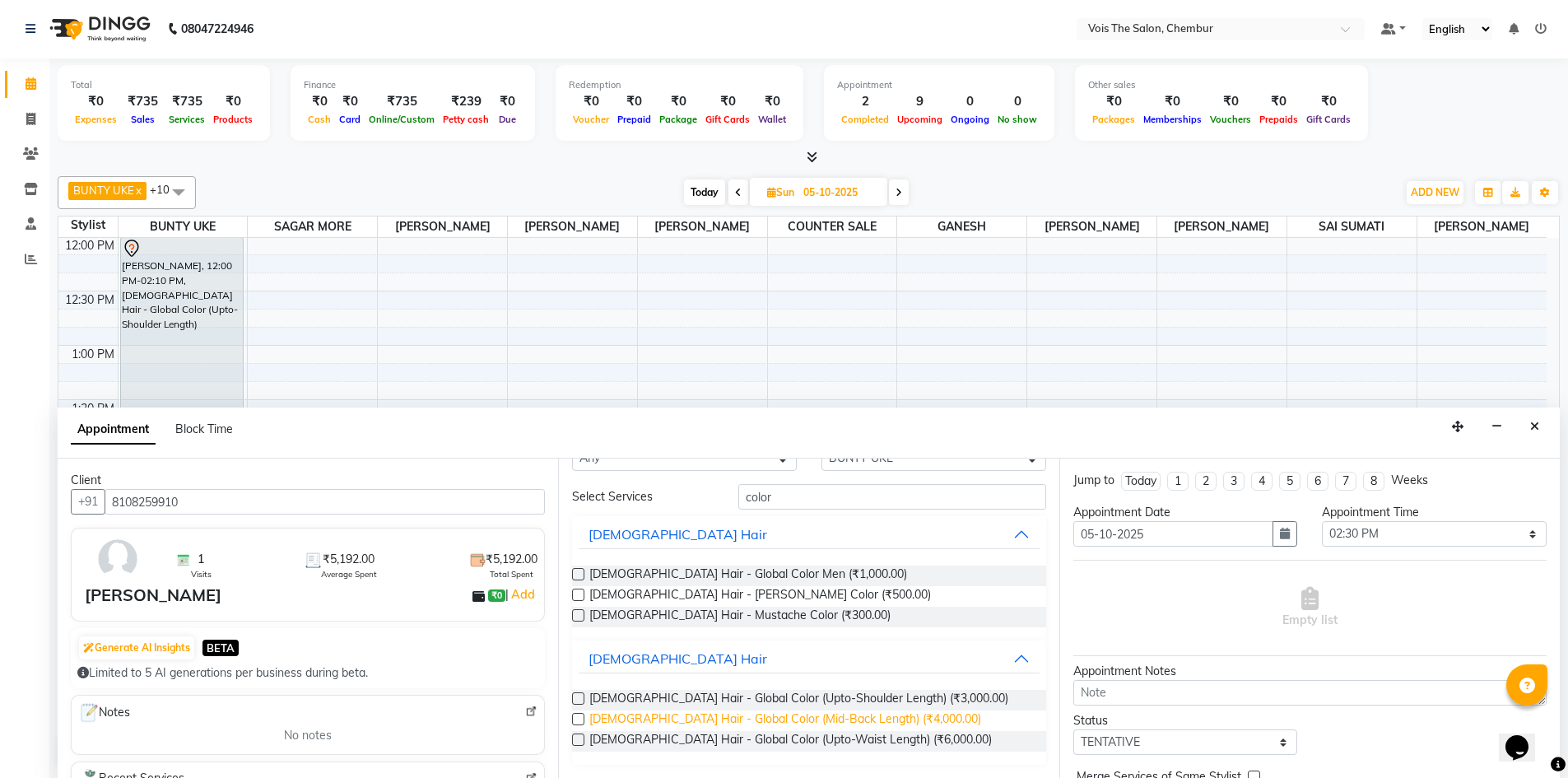
click at [804, 716] on span "[DEMOGRAPHIC_DATA] Hair - Global Color (Mid-Back Length) (₹4,000.00)" at bounding box center [785, 721] width 392 height 21
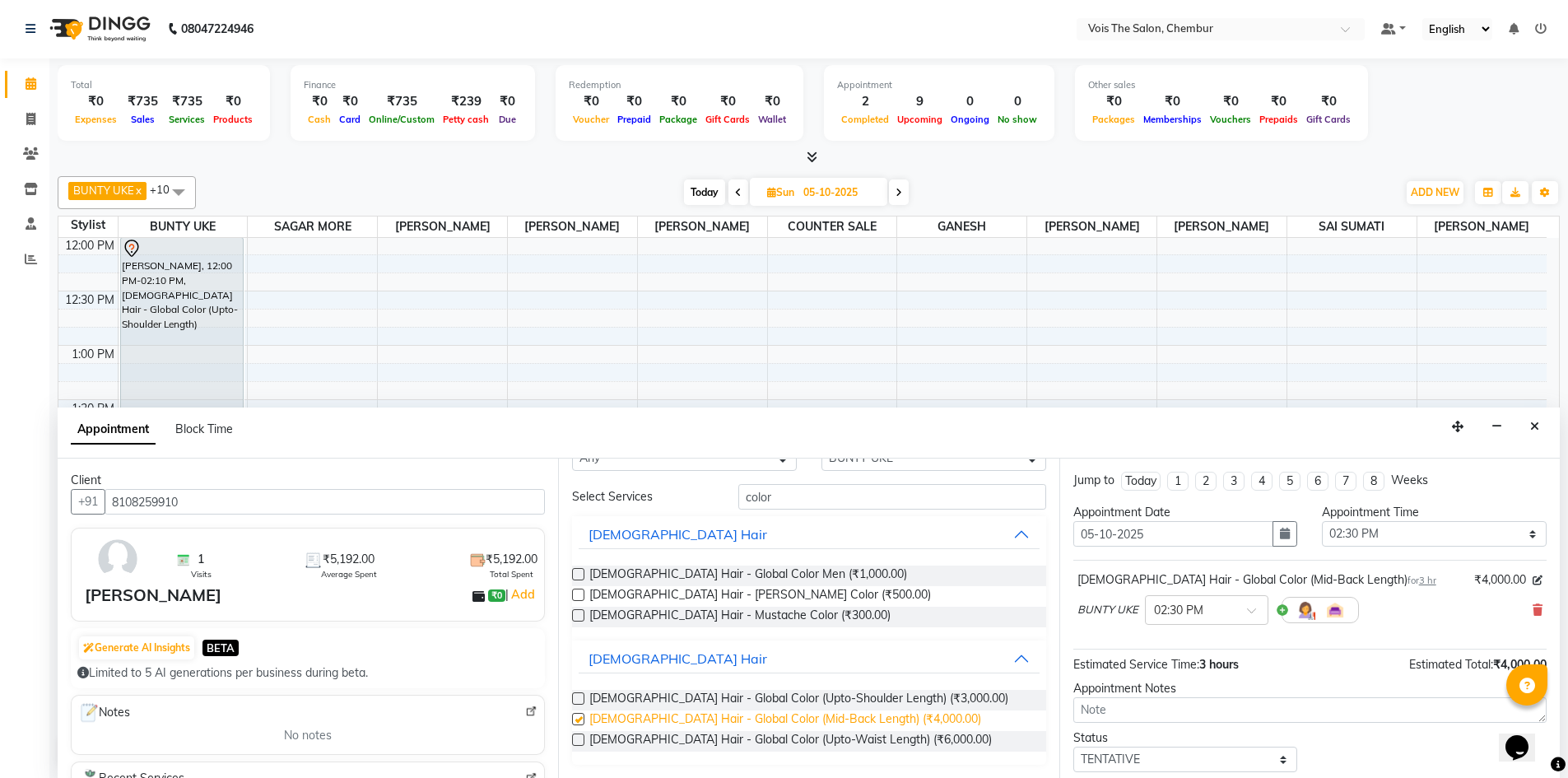
checkbox input "false"
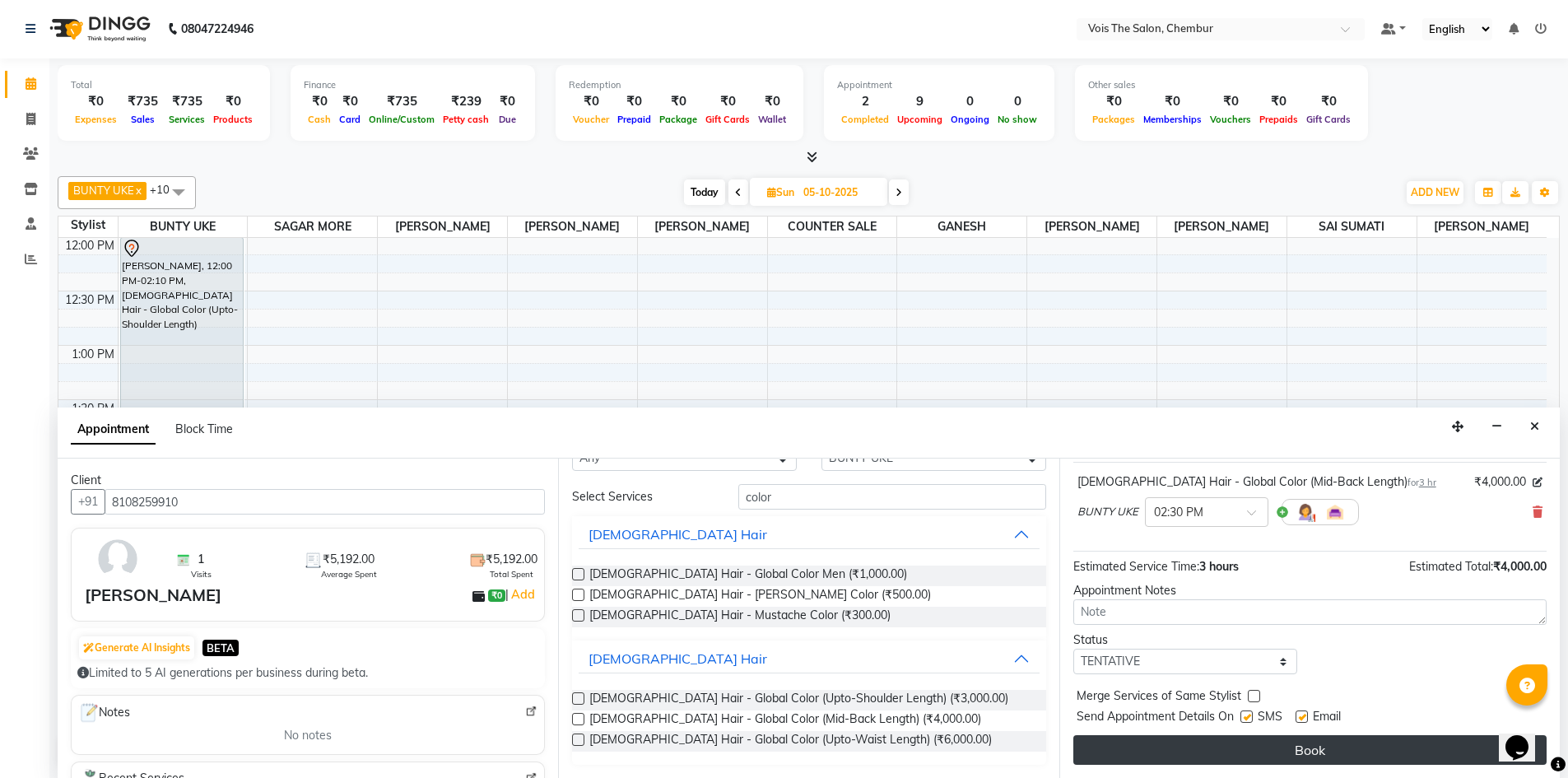
click at [1244, 751] on button "Book" at bounding box center [1310, 750] width 473 height 30
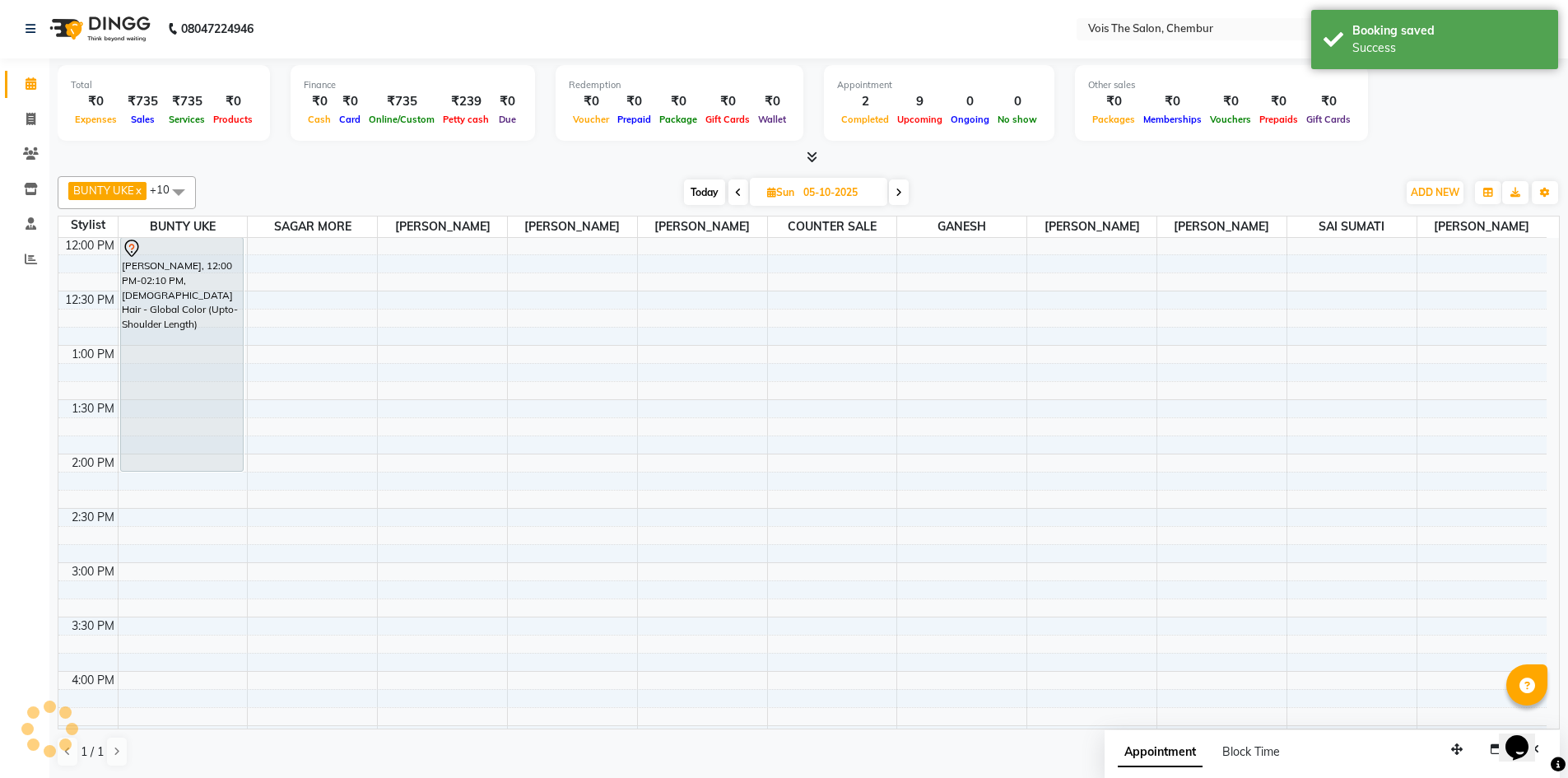
scroll to position [0, 0]
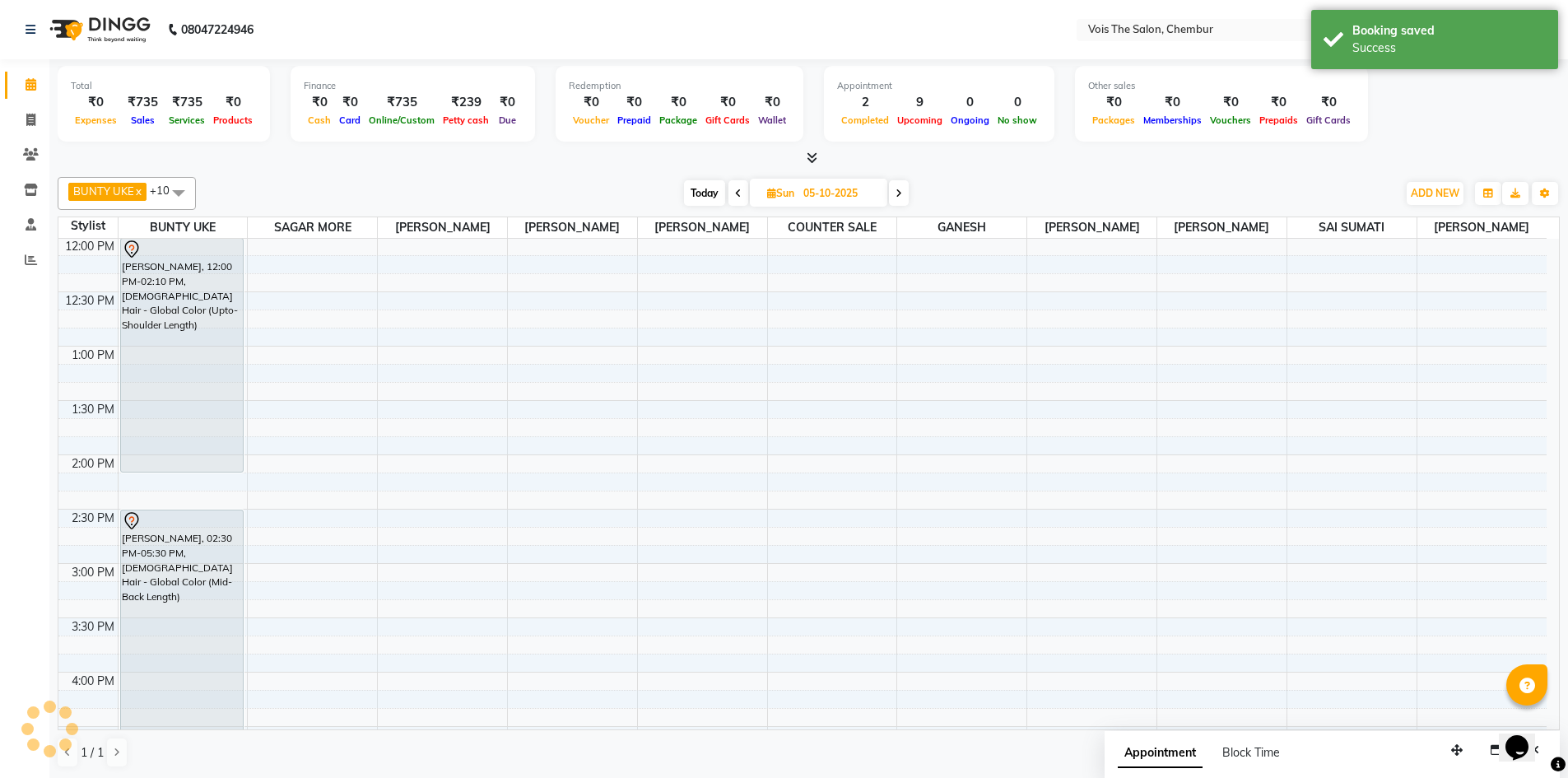
click at [708, 192] on span "Today" at bounding box center [705, 193] width 42 height 26
type input "04-10-2025"
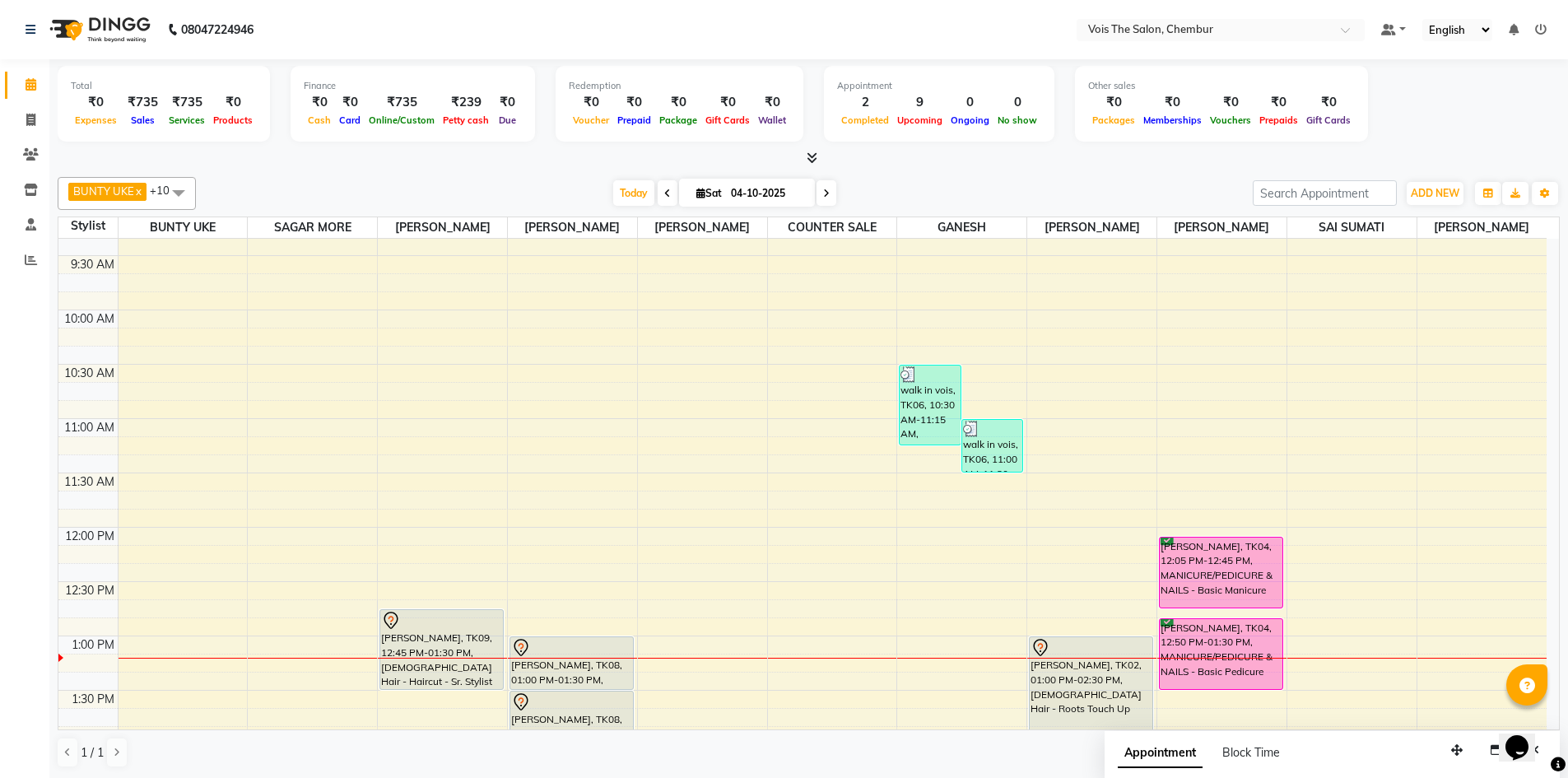
scroll to position [133, 0]
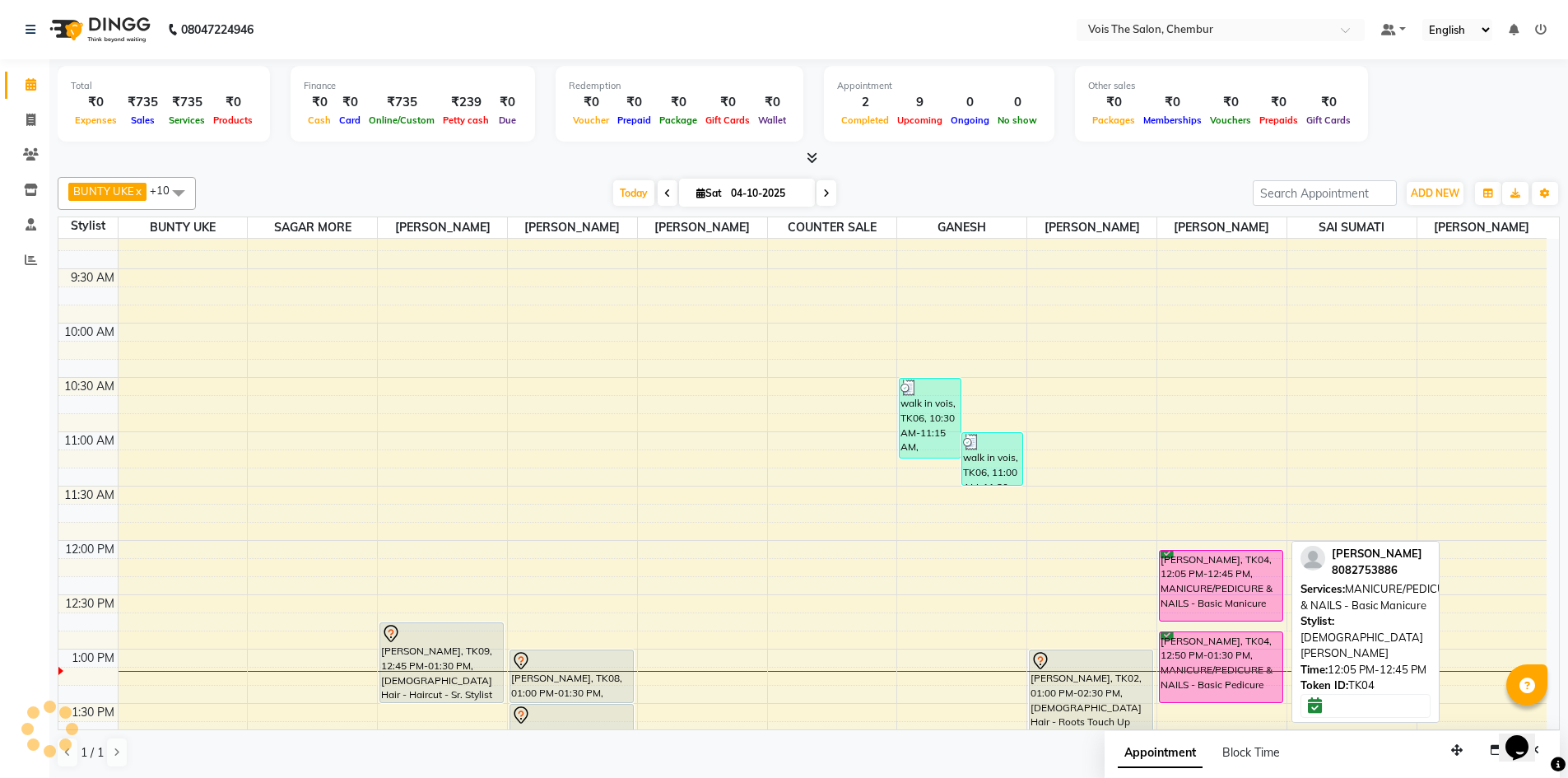
click at [1201, 587] on div "[PERSON_NAME], TK04, 12:05 PM-12:45 PM, MANICURE/PEDICURE & NAILS - Basic Manic…" at bounding box center [1221, 586] width 123 height 70
click at [1201, 595] on div "[PERSON_NAME], TK04, 12:05 PM-12:45 PM, MANICURE/PEDICURE & NAILS - Basic Manic…" at bounding box center [1221, 586] width 123 height 70
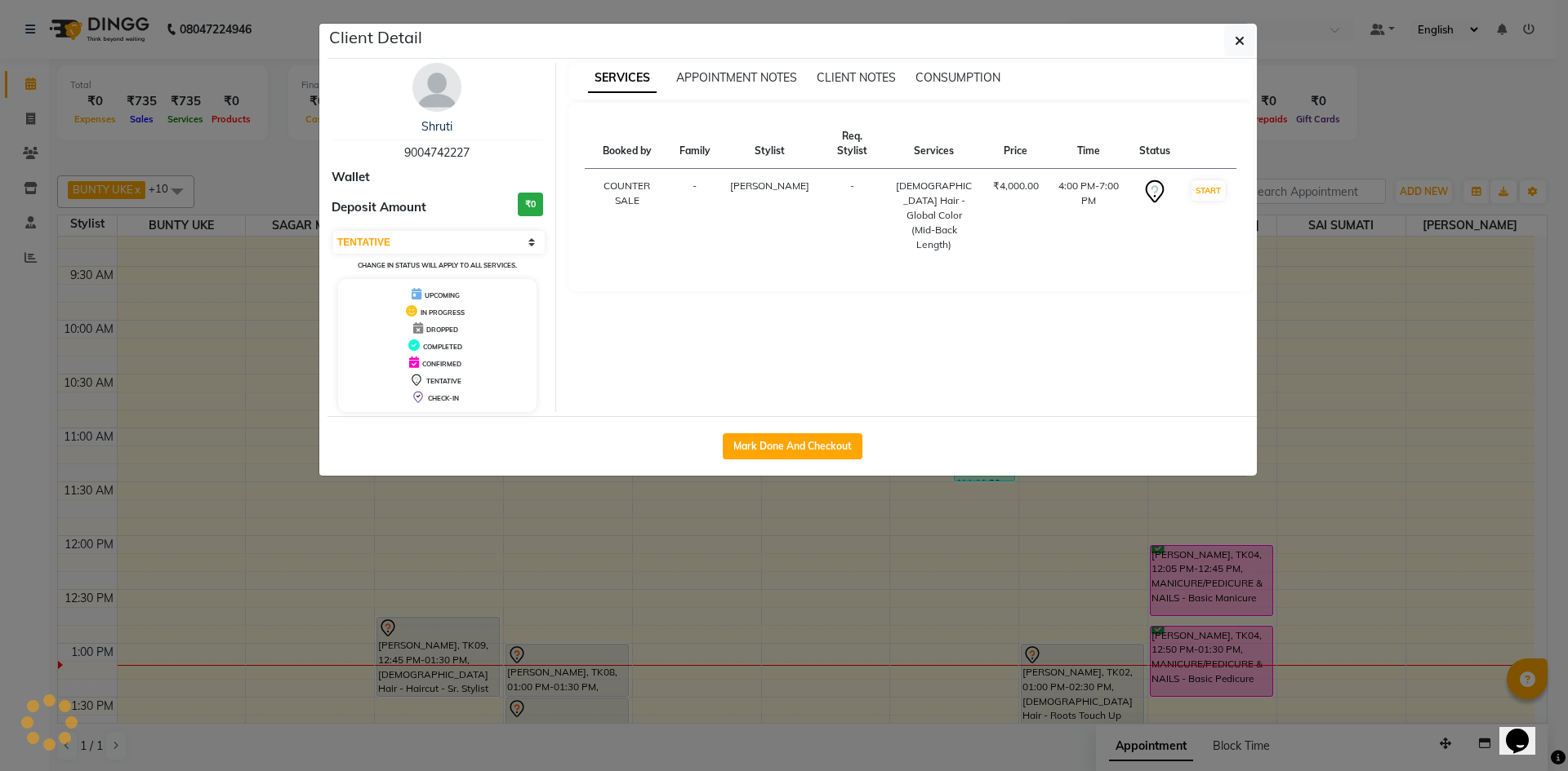
select select "6"
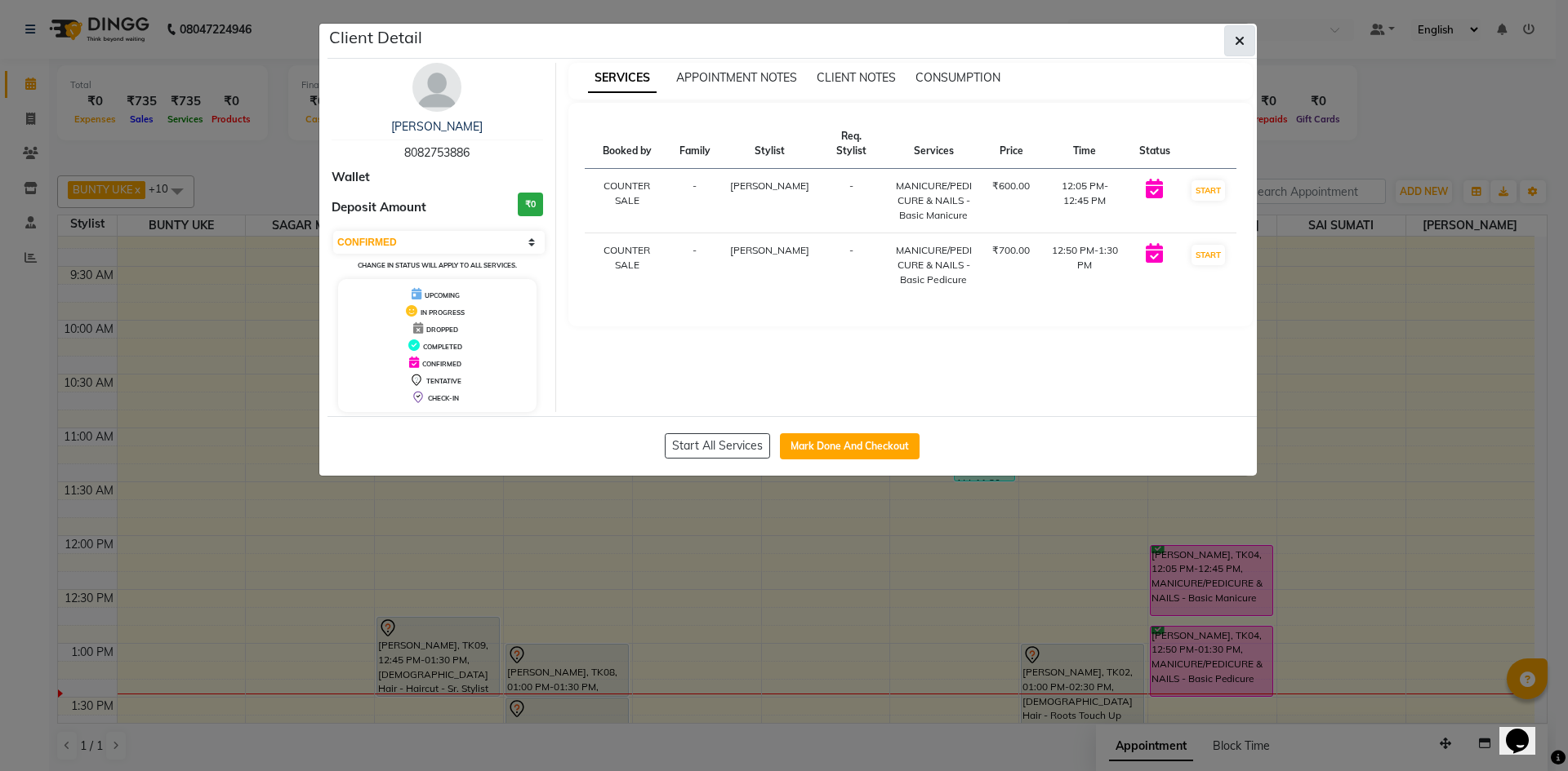
click at [1238, 49] on button "button" at bounding box center [1240, 41] width 31 height 31
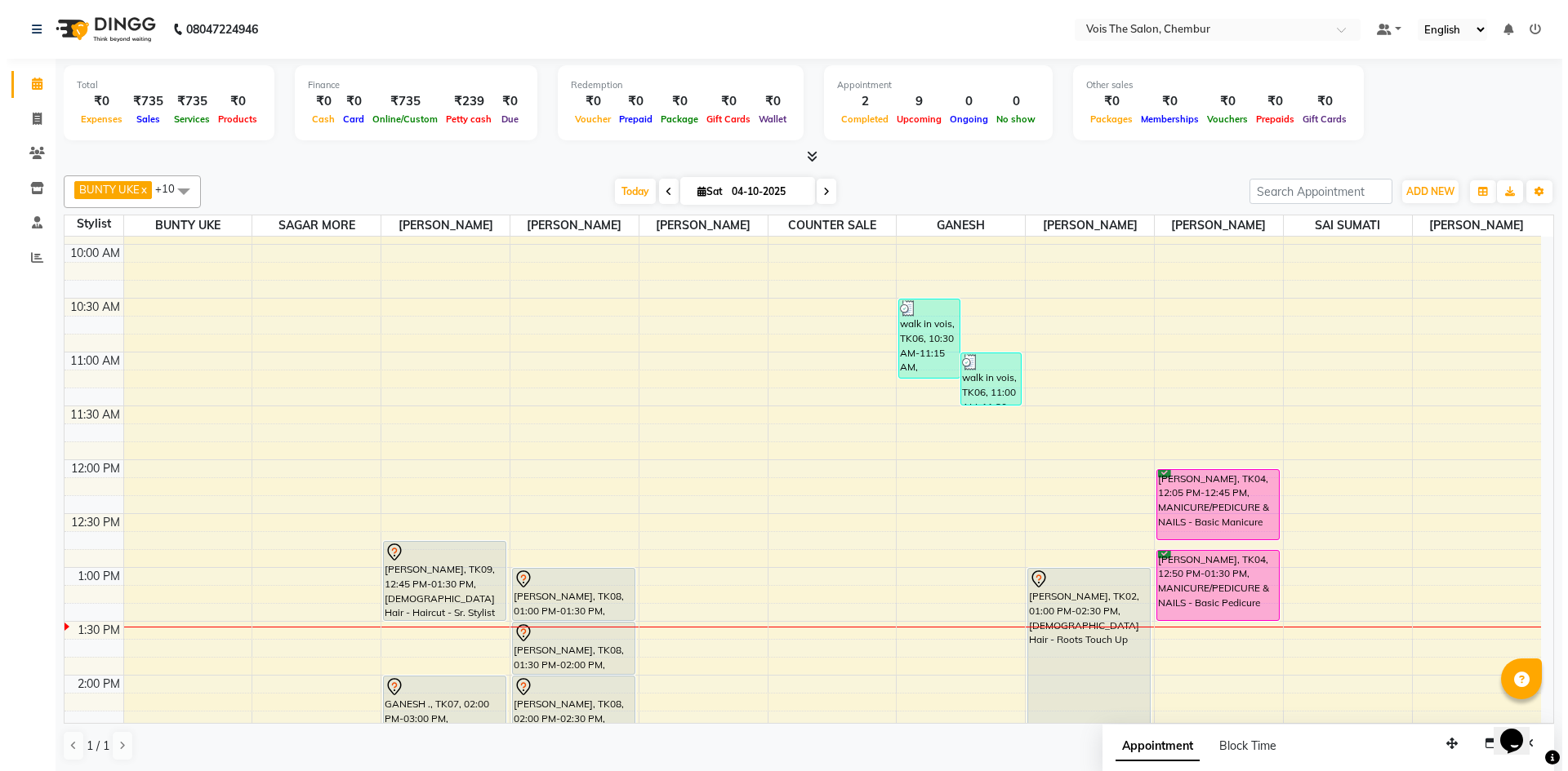
scroll to position [245, 0]
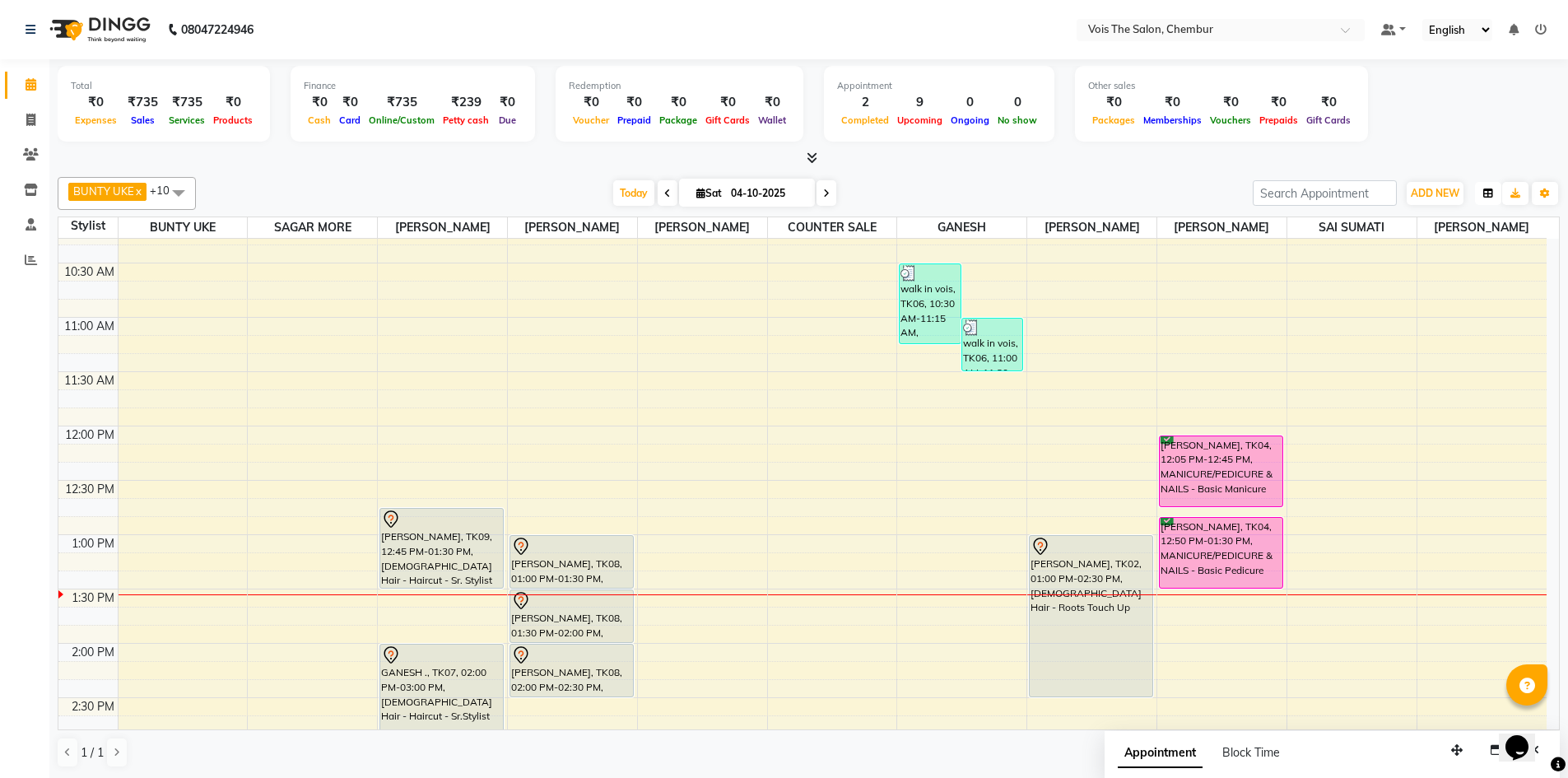
click at [1493, 195] on button "button" at bounding box center [1488, 193] width 27 height 23
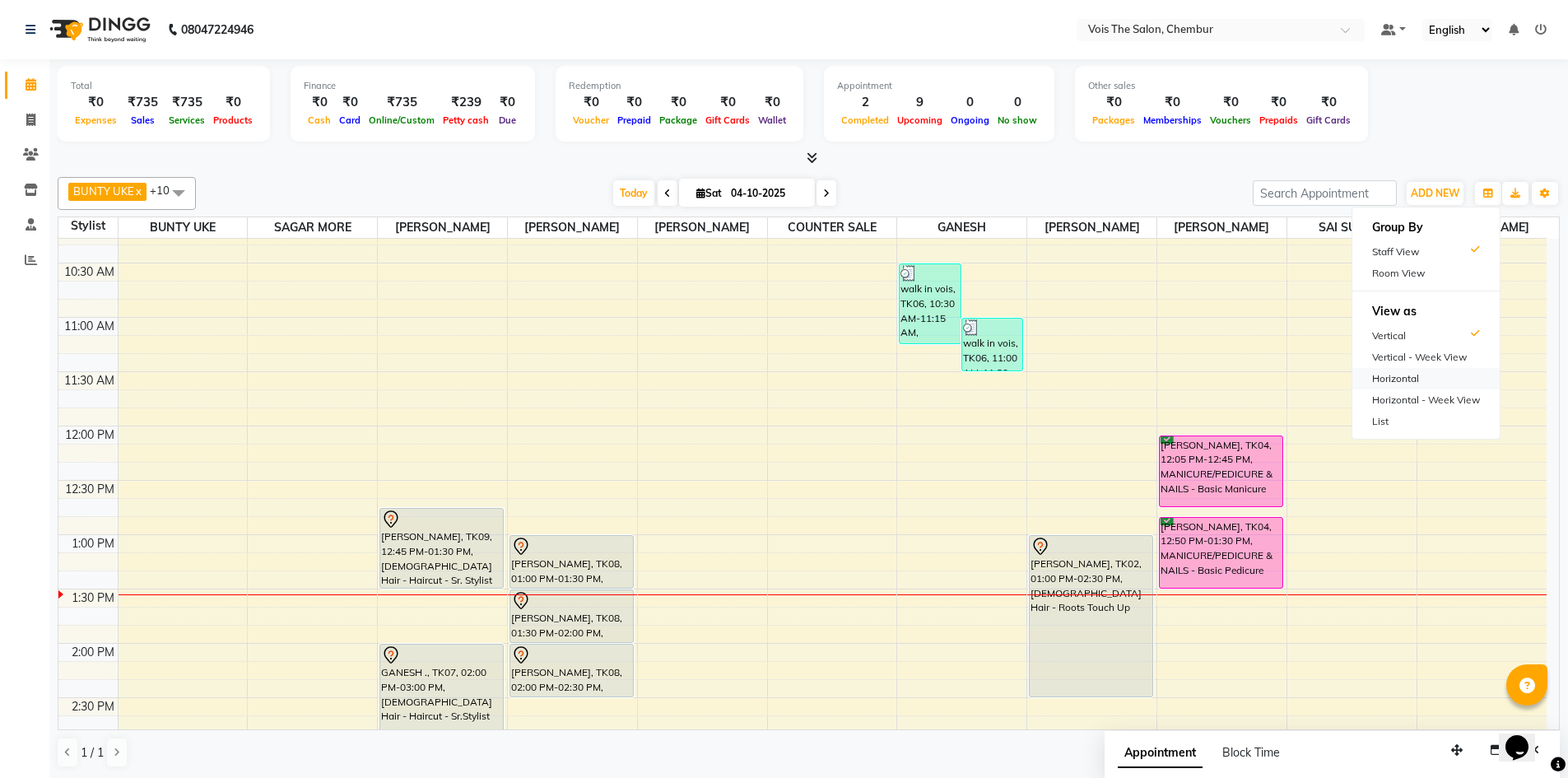
click at [1437, 380] on div "Horizontal" at bounding box center [1425, 379] width 148 height 22
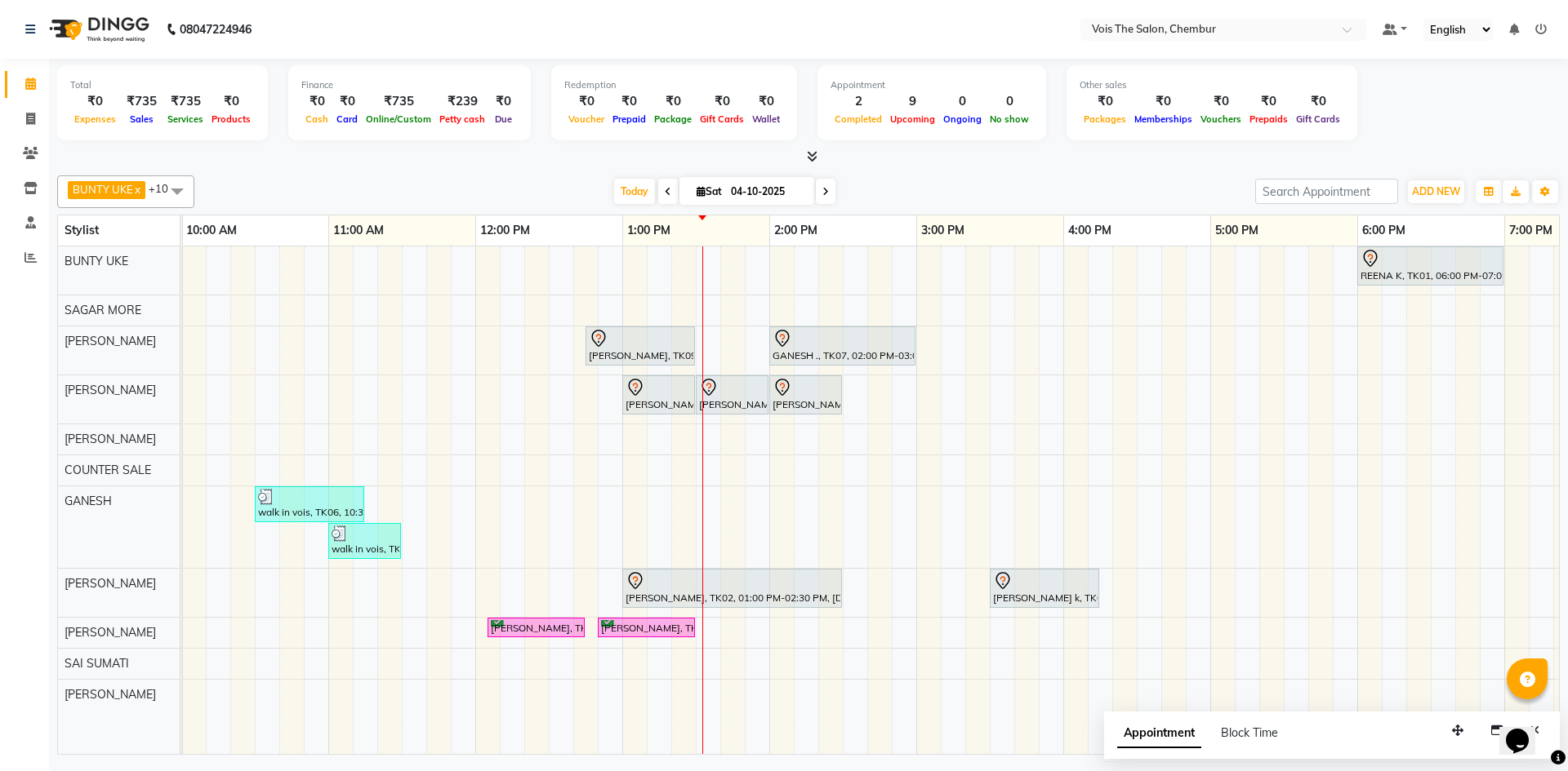
scroll to position [0, 7]
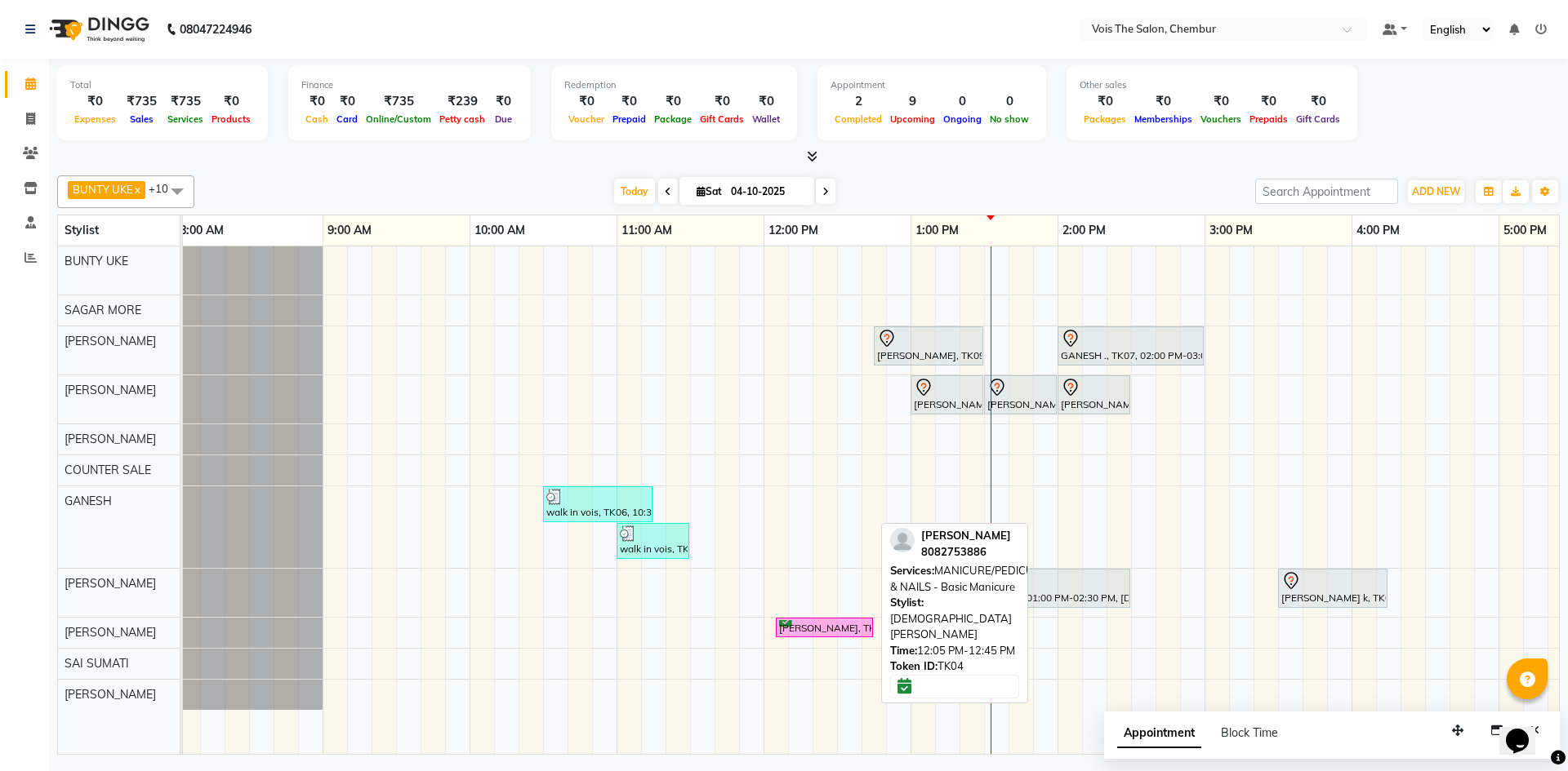
click at [831, 630] on div "[PERSON_NAME], TK04, 12:05 PM-12:45 PM, MANICURE/PEDICURE & NAILS - Basic Manic…" at bounding box center [824, 629] width 94 height 16
select select "6"
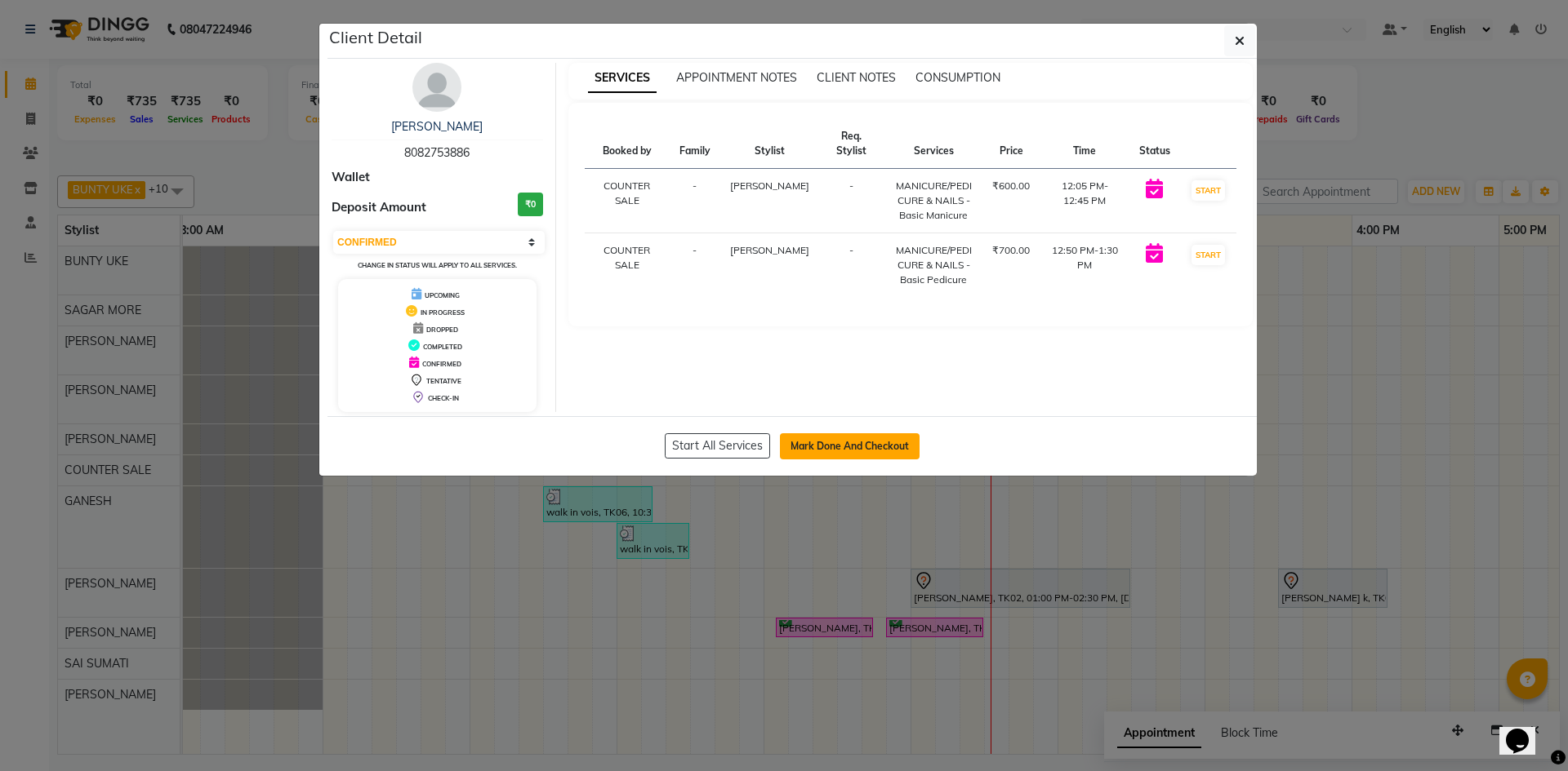
click at [808, 446] on button "Mark Done And Checkout" at bounding box center [850, 446] width 140 height 27
select select "service"
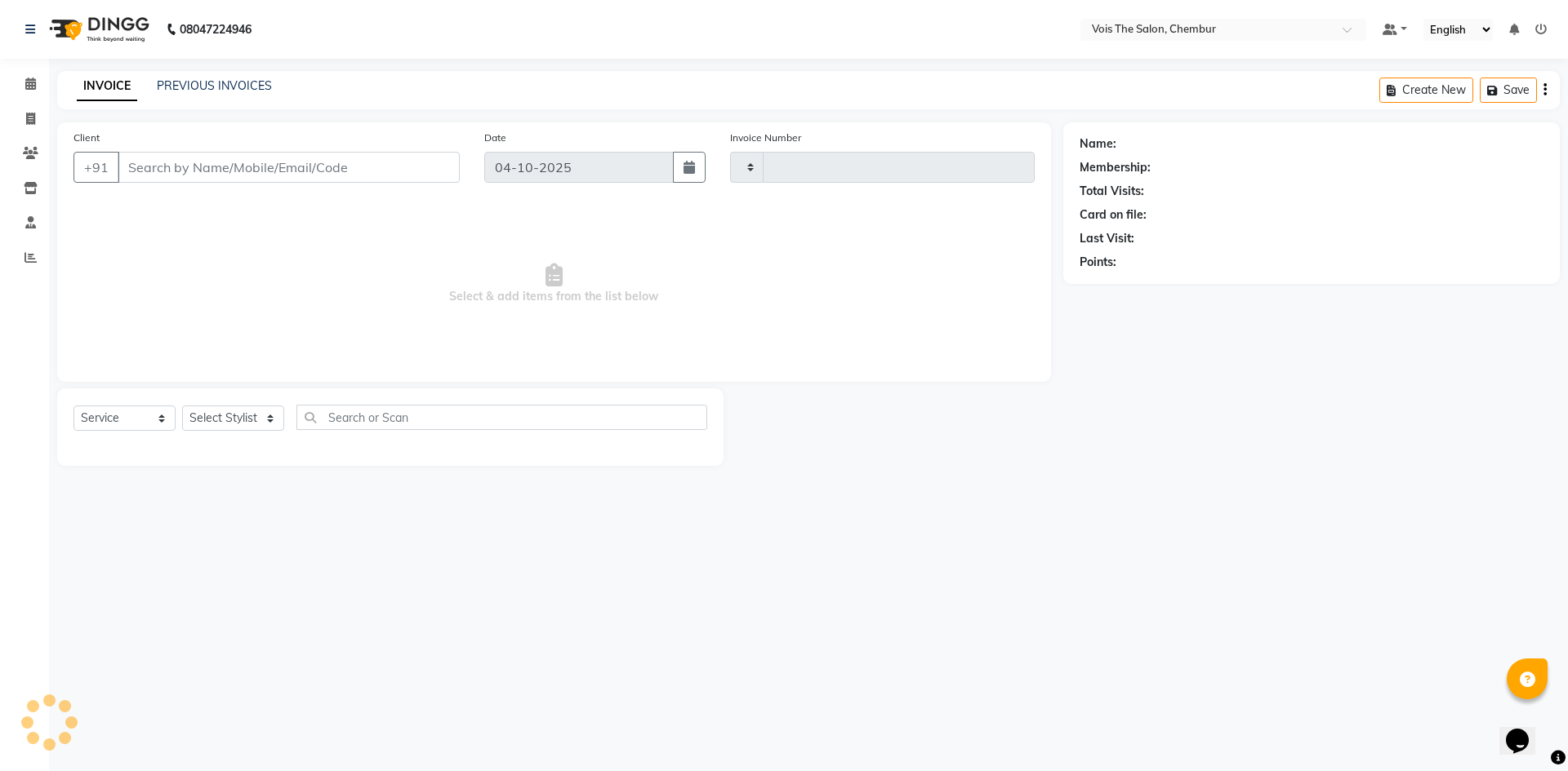
type input "1037"
select select "8261"
type input "8082753886"
select select "87896"
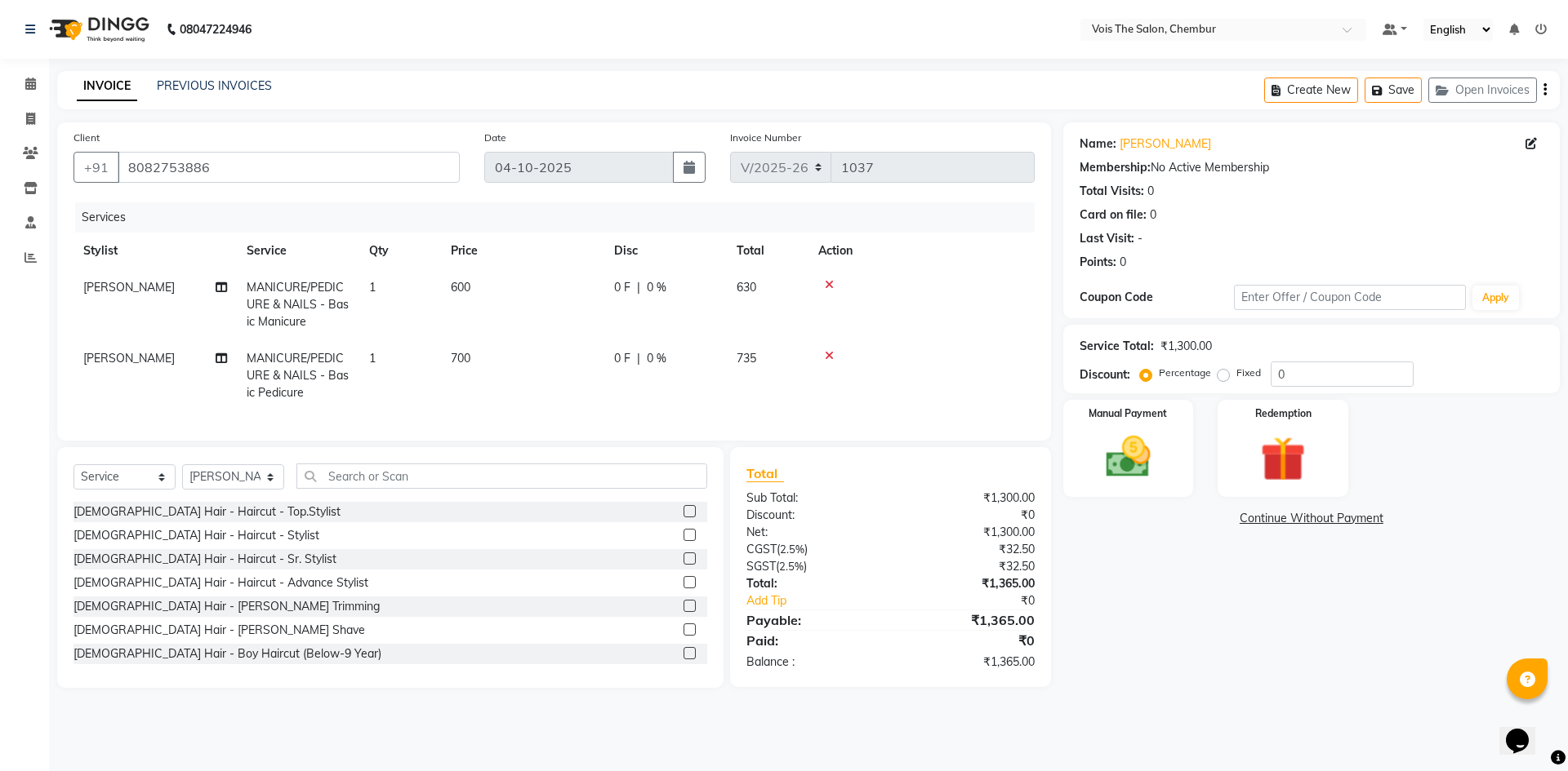
click at [1233, 378] on div "Fixed" at bounding box center [1240, 373] width 40 height 20
click at [1210, 364] on div "Percentage Fixed" at bounding box center [1206, 374] width 128 height 22
click at [1236, 374] on label "Fixed" at bounding box center [1248, 372] width 25 height 15
click at [1226, 374] on input "Fixed" at bounding box center [1226, 373] width 12 height 12
radio input "true"
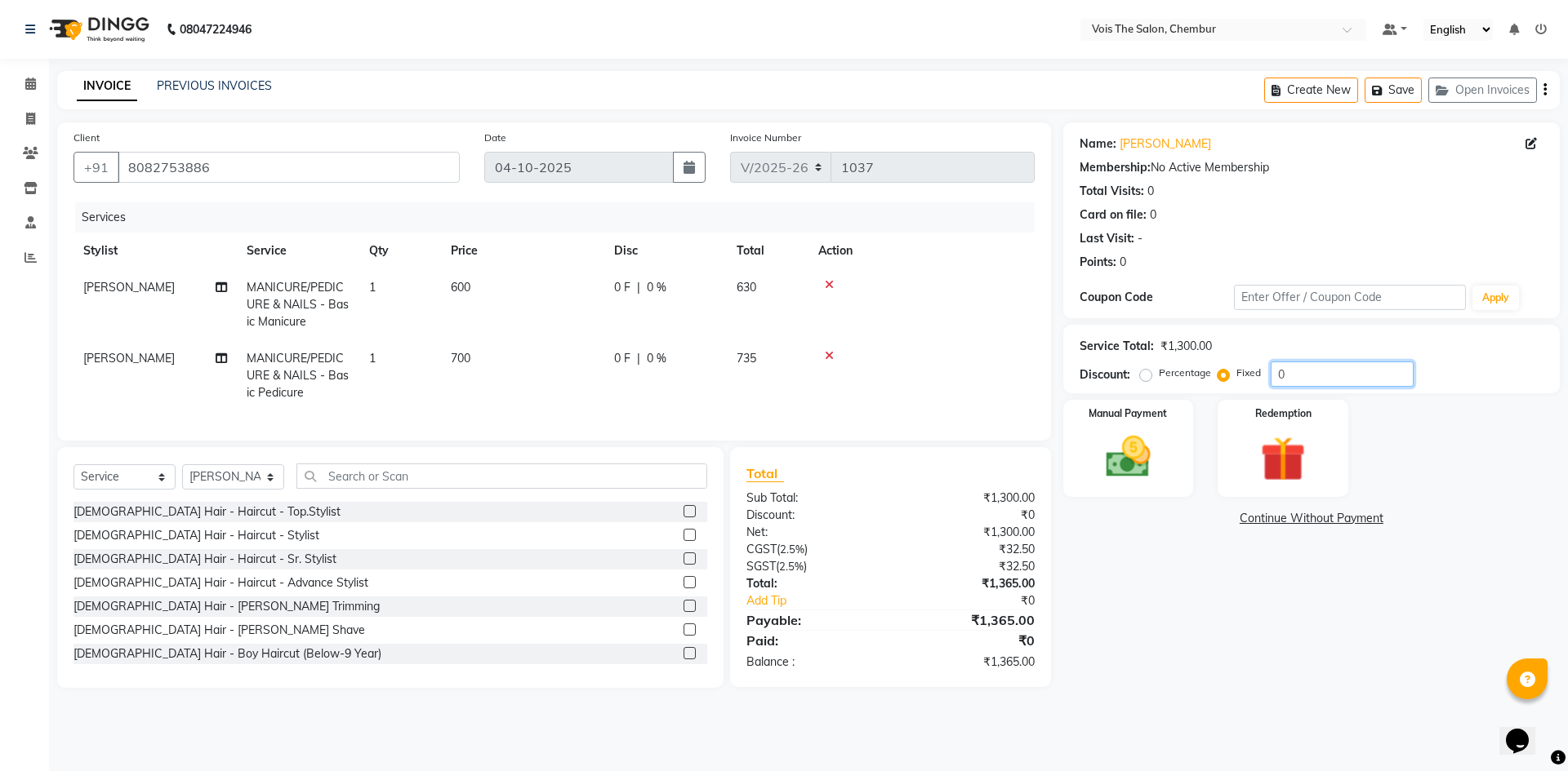
click at [1339, 365] on input "0" at bounding box center [1341, 374] width 142 height 26
type input "1000"
click at [103, 353] on span "[PERSON_NAME]" at bounding box center [129, 358] width 91 height 15
select select "87896"
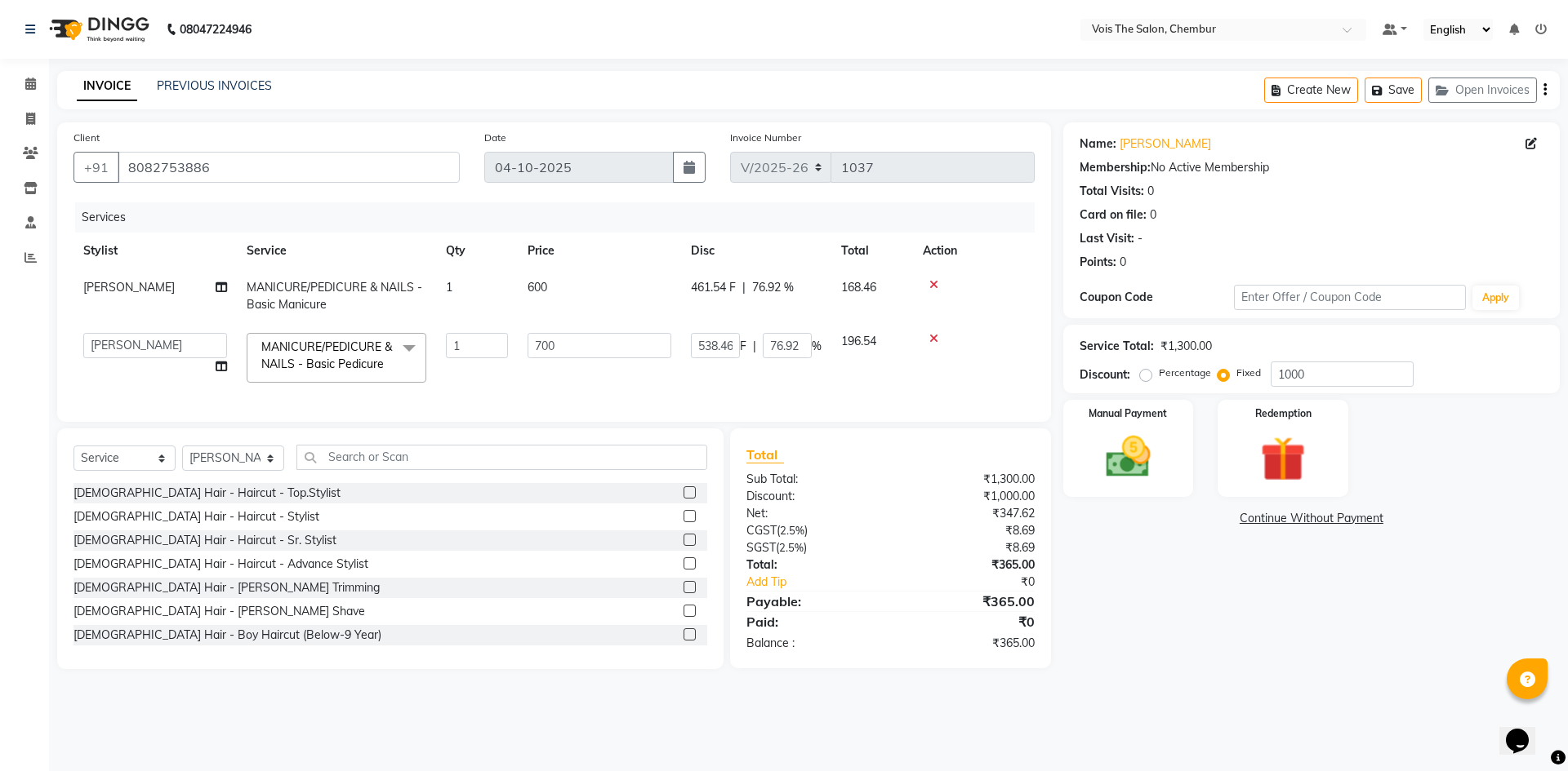
click at [128, 295] on td "[PERSON_NAME]" at bounding box center [155, 296] width 163 height 54
select select "87896"
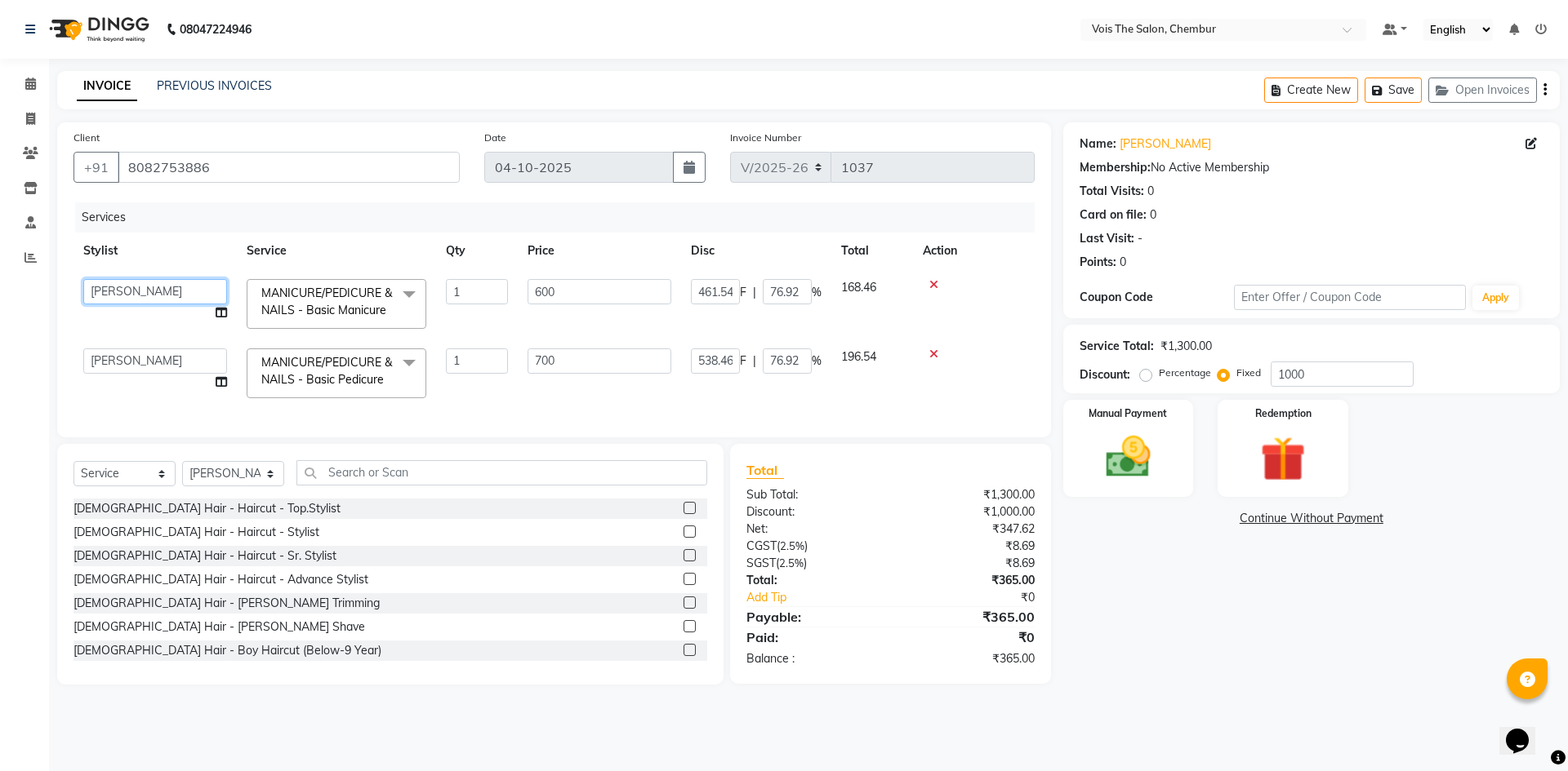
click at [128, 297] on select "admin BUNTY UKE COUNTER SALE GANESH [PERSON_NAME] [PERSON_NAME] [PERSON_NAME] M…" at bounding box center [155, 292] width 143 height 26
select select "79330"
click at [1133, 466] on img at bounding box center [1127, 457] width 76 height 54
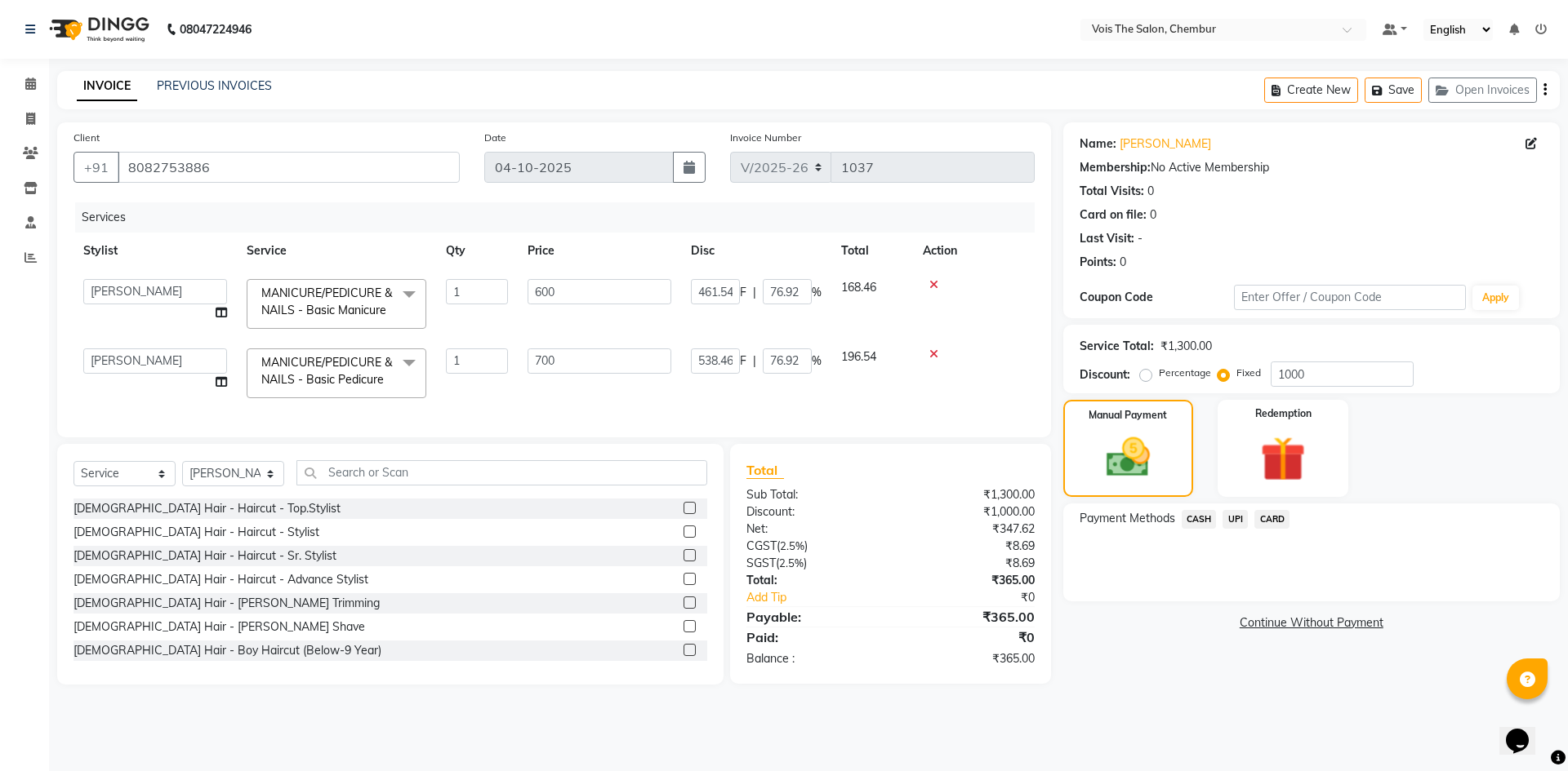
click at [1204, 523] on span "CASH" at bounding box center [1199, 519] width 35 height 19
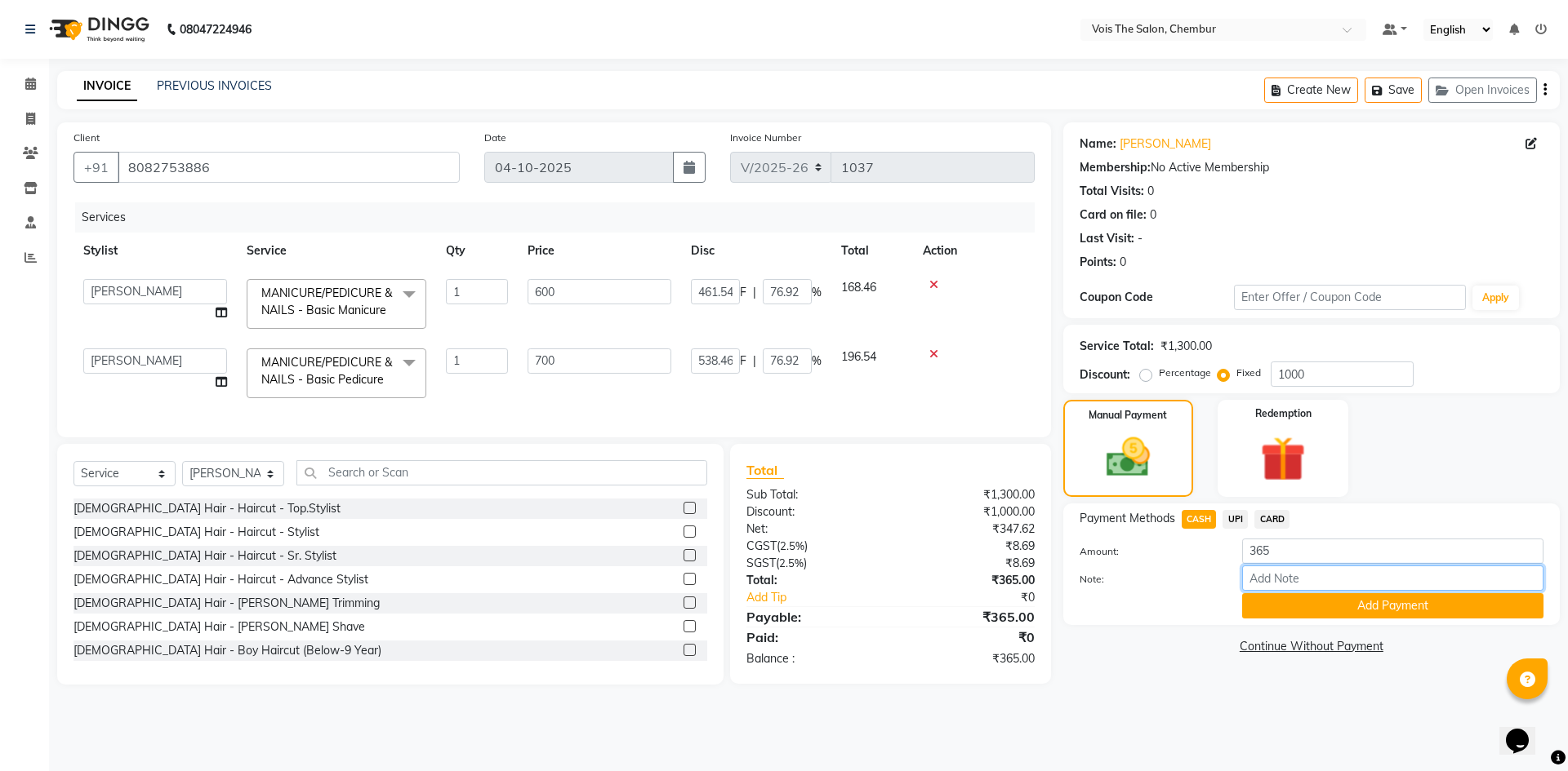
click at [1272, 573] on input "Note:" at bounding box center [1392, 578] width 302 height 26
type input "c"
type input "CG VOUCHER 1000 OFF"
click at [1408, 600] on button "Add Payment" at bounding box center [1392, 606] width 302 height 26
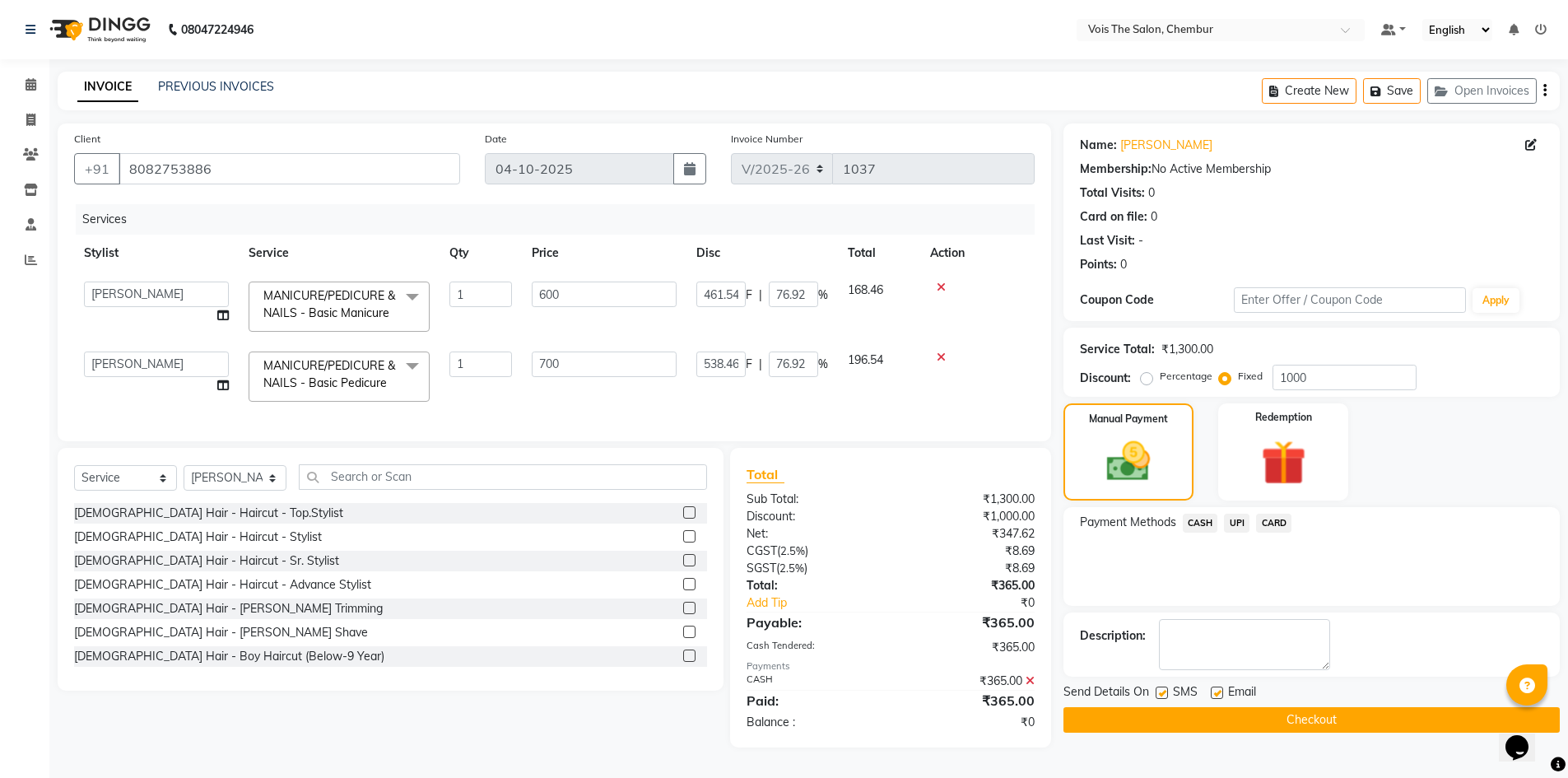
click at [1315, 718] on button "Checkout" at bounding box center [1311, 721] width 496 height 26
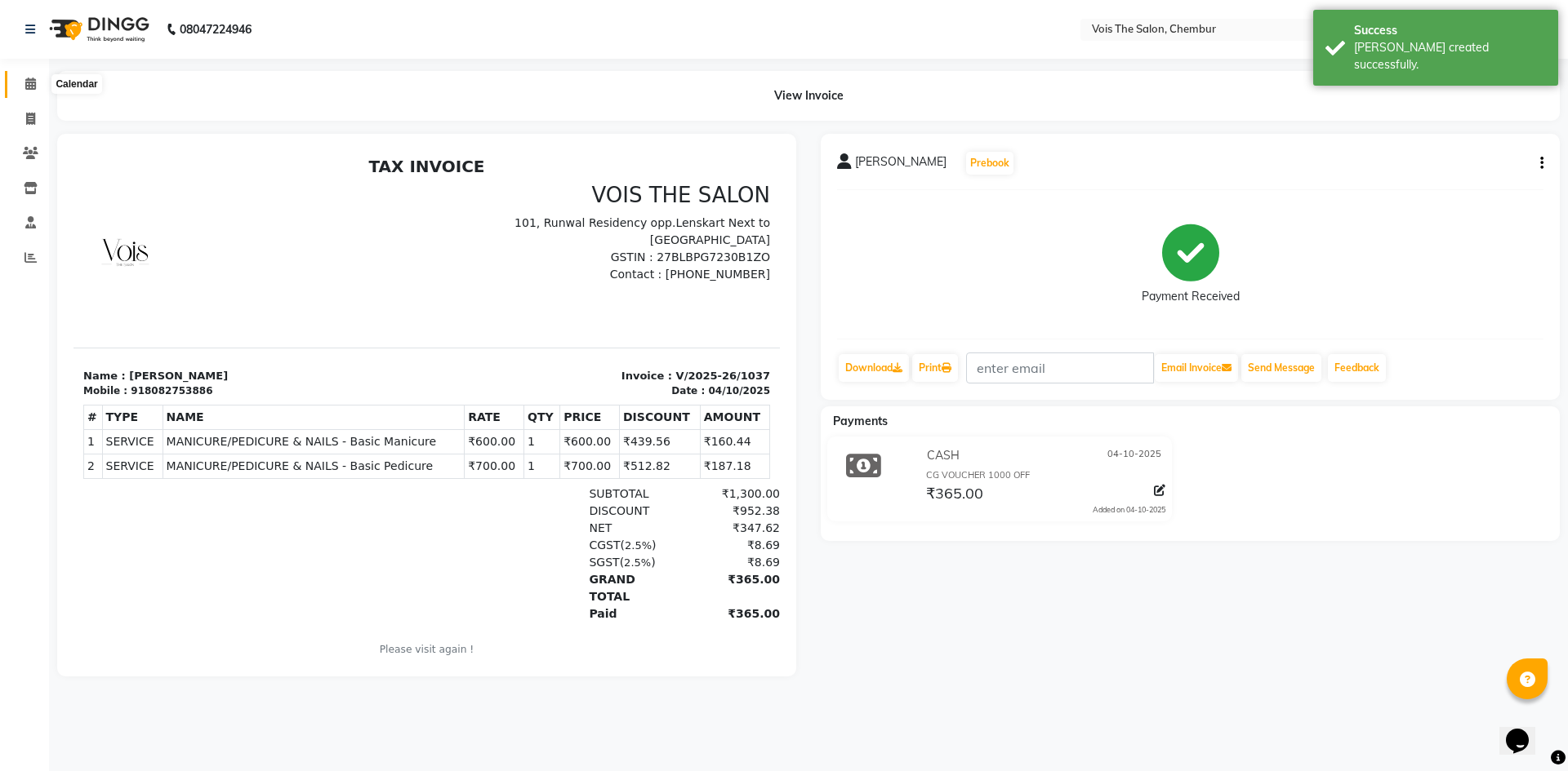
click at [36, 89] on icon at bounding box center [30, 83] width 11 height 12
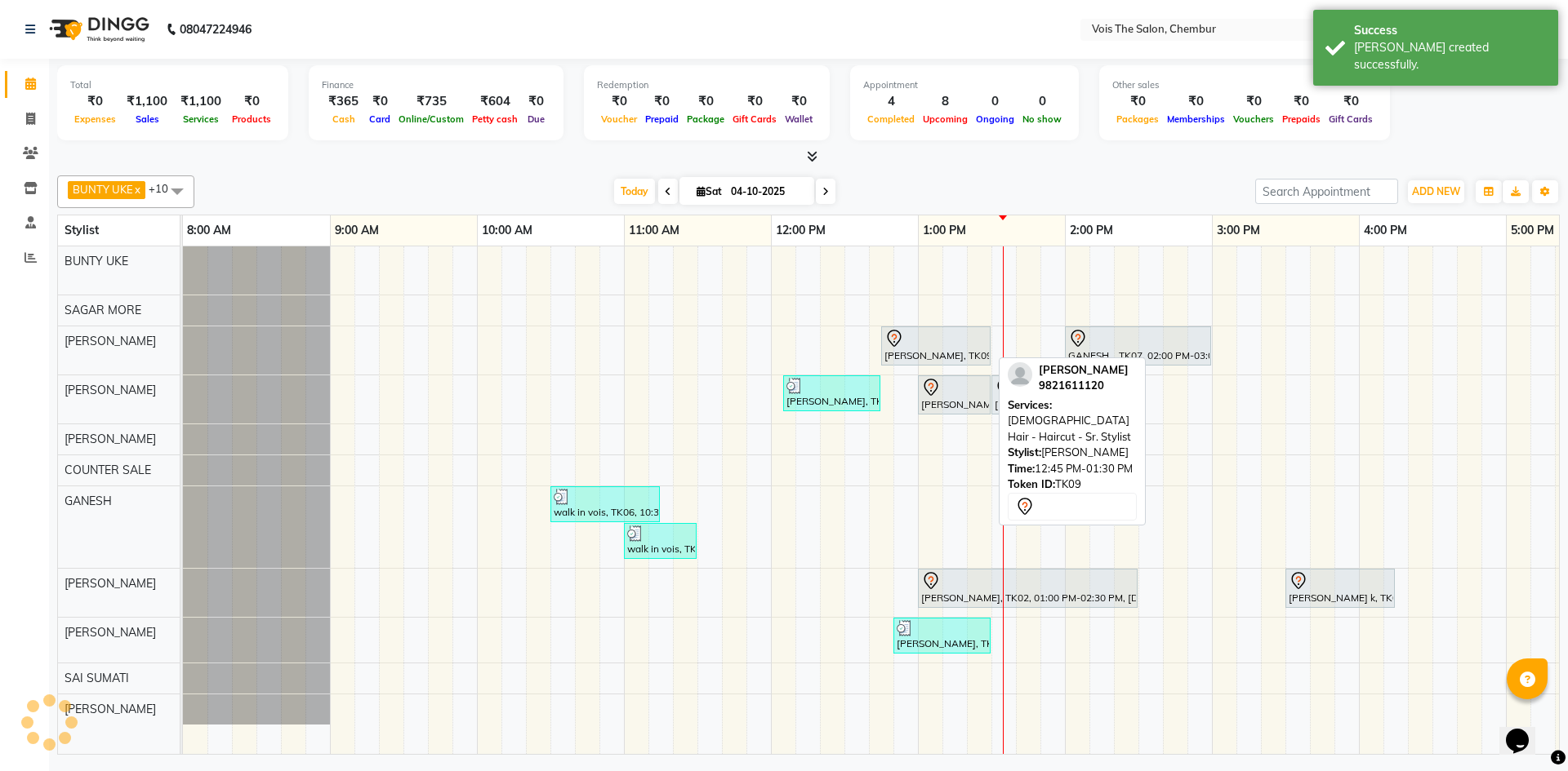
click at [964, 336] on div at bounding box center [935, 339] width 103 height 20
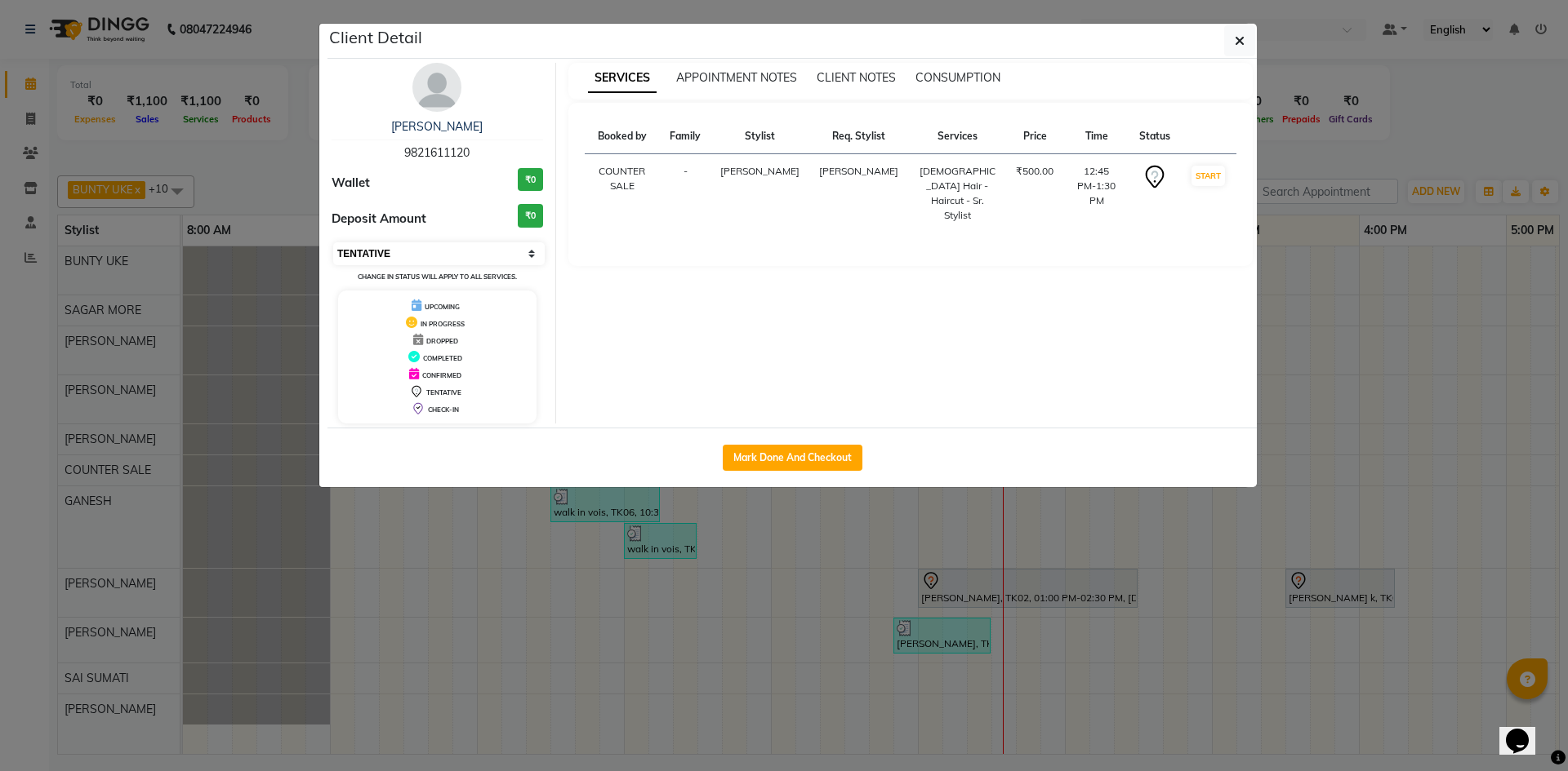
click at [521, 246] on select "Select IN SERVICE CONFIRMED TENTATIVE CHECK IN MARK DONE DROPPED UPCOMING" at bounding box center [438, 253] width 211 height 23
select select "1"
click at [333, 243] on select "Select IN SERVICE CONFIRMED TENTATIVE CHECK IN MARK DONE DROPPED UPCOMING" at bounding box center [438, 253] width 211 height 23
click at [1232, 31] on button "button" at bounding box center [1240, 41] width 31 height 31
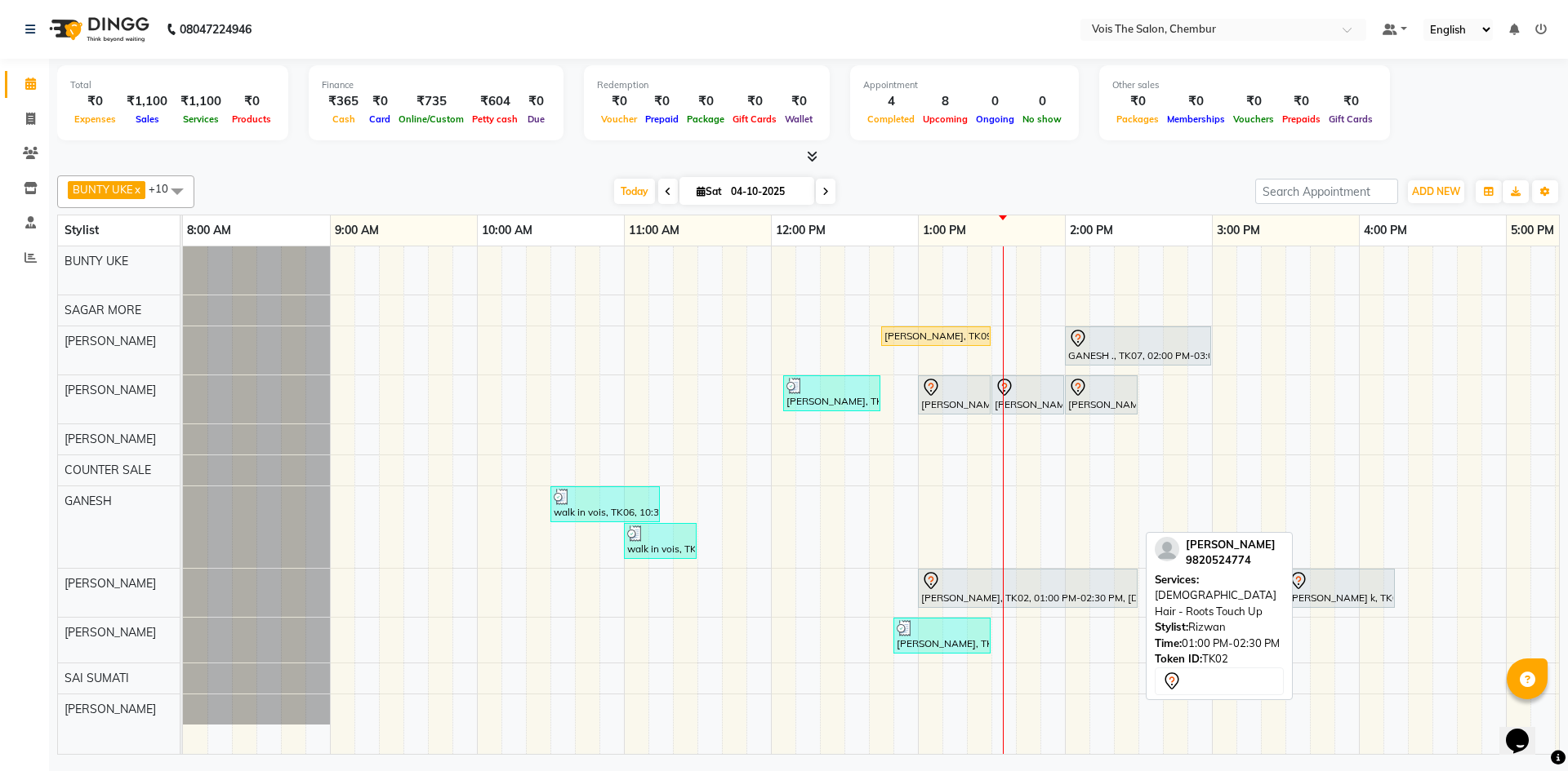
click at [1124, 585] on div at bounding box center [1027, 581] width 213 height 20
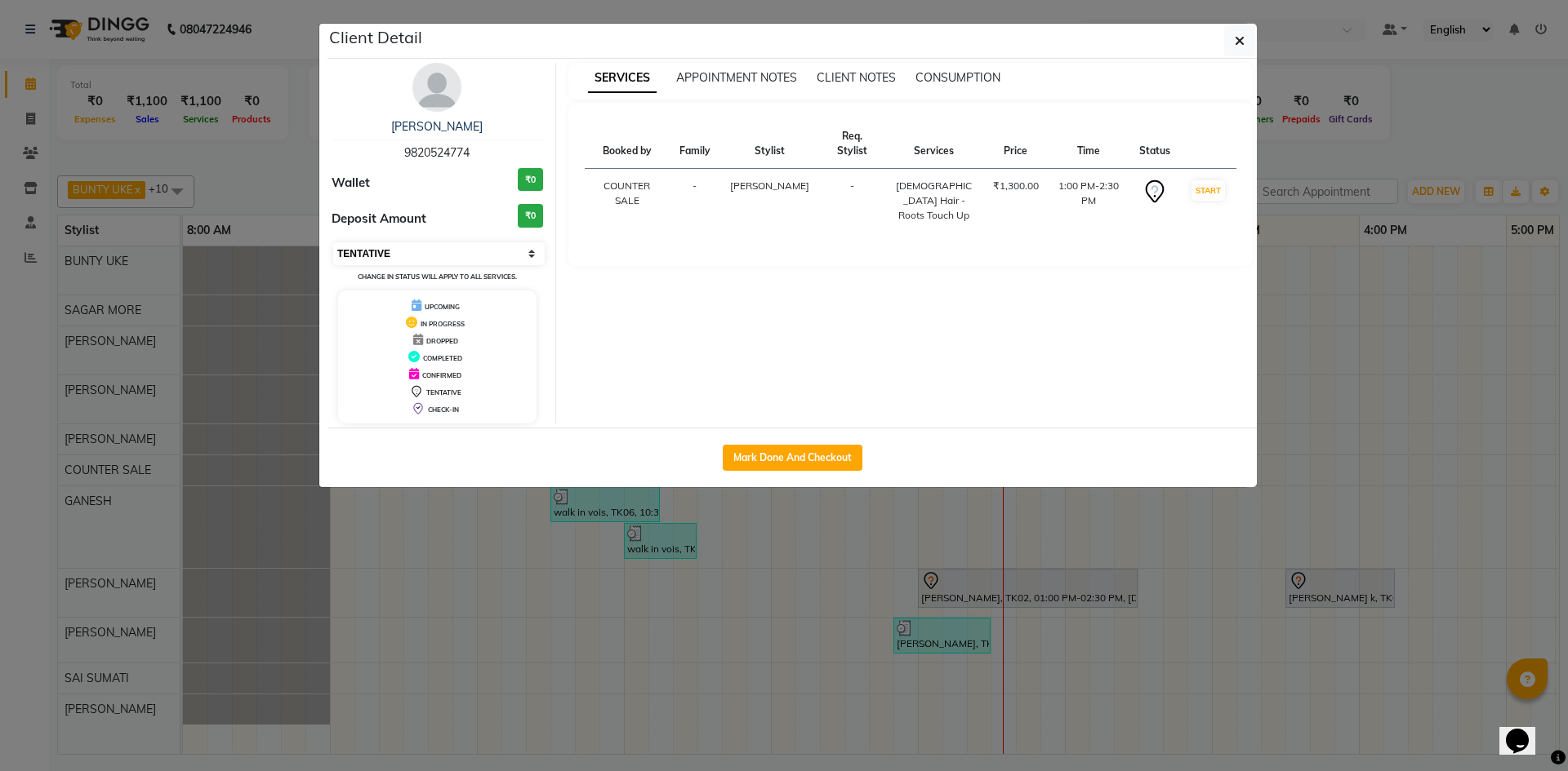
click at [515, 258] on select "Select IN SERVICE CONFIRMED TENTATIVE CHECK IN MARK DONE DROPPED UPCOMING" at bounding box center [438, 253] width 211 height 23
select select "1"
click at [333, 243] on select "Select IN SERVICE CONFIRMED TENTATIVE CHECK IN MARK DONE DROPPED UPCOMING" at bounding box center [438, 253] width 211 height 23
click at [1231, 35] on button "button" at bounding box center [1240, 41] width 31 height 31
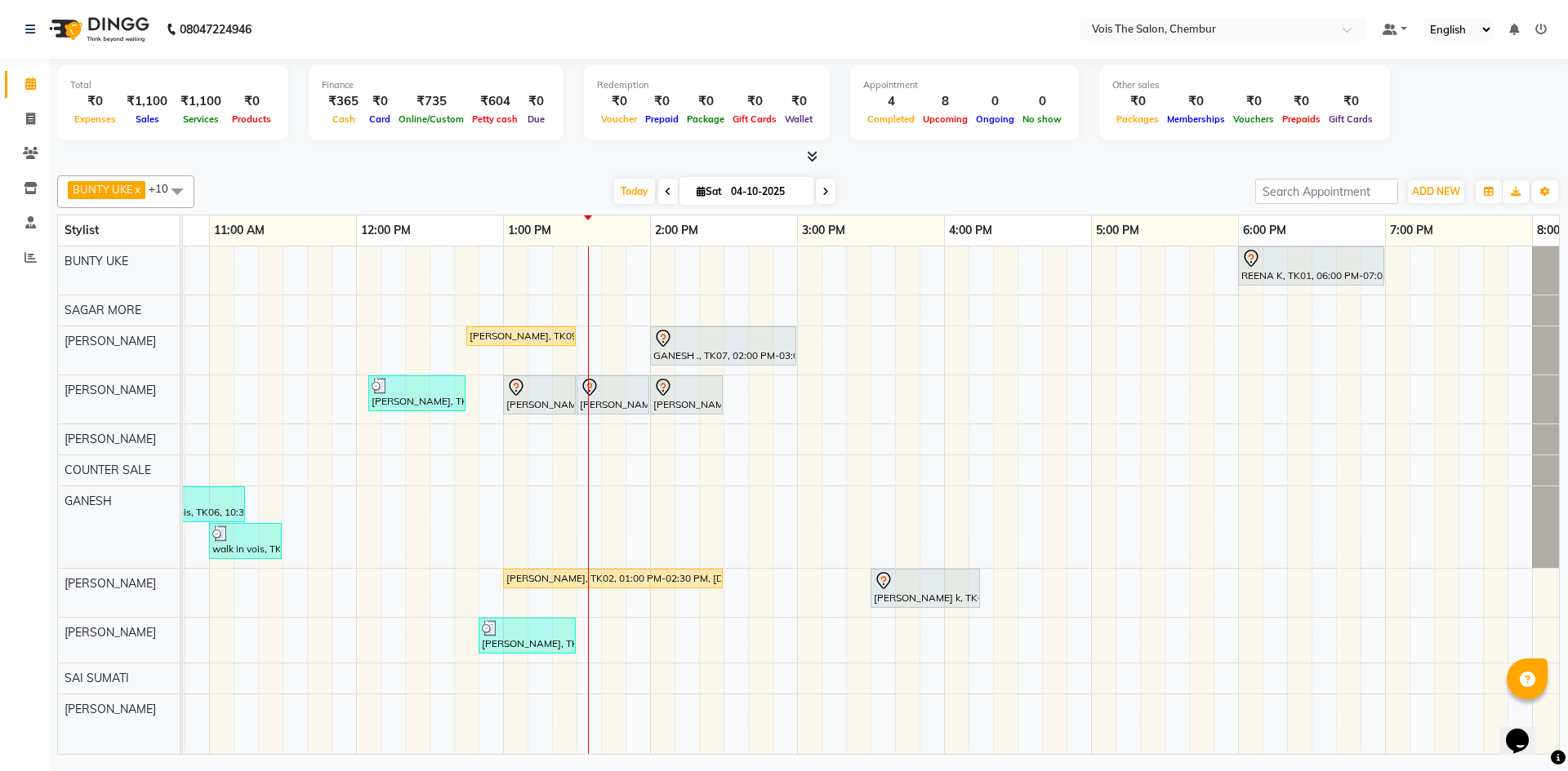
scroll to position [0, 437]
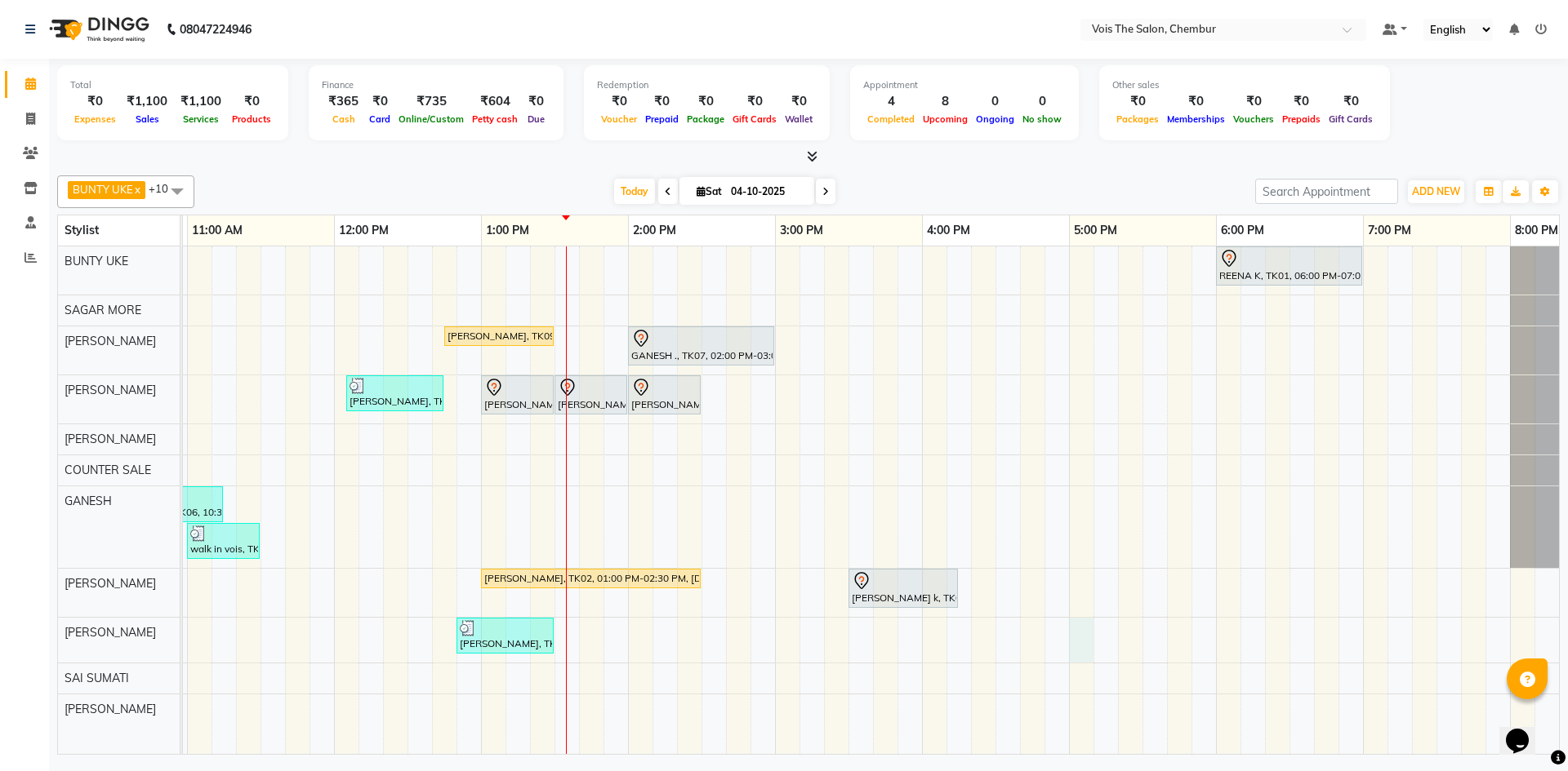
click at [1087, 644] on div "REENA K, TK01, 06:00 PM-07:00 PM, [DEMOGRAPHIC_DATA] Hair - Haircut - Advance S…" at bounding box center [849, 500] width 2205 height 508
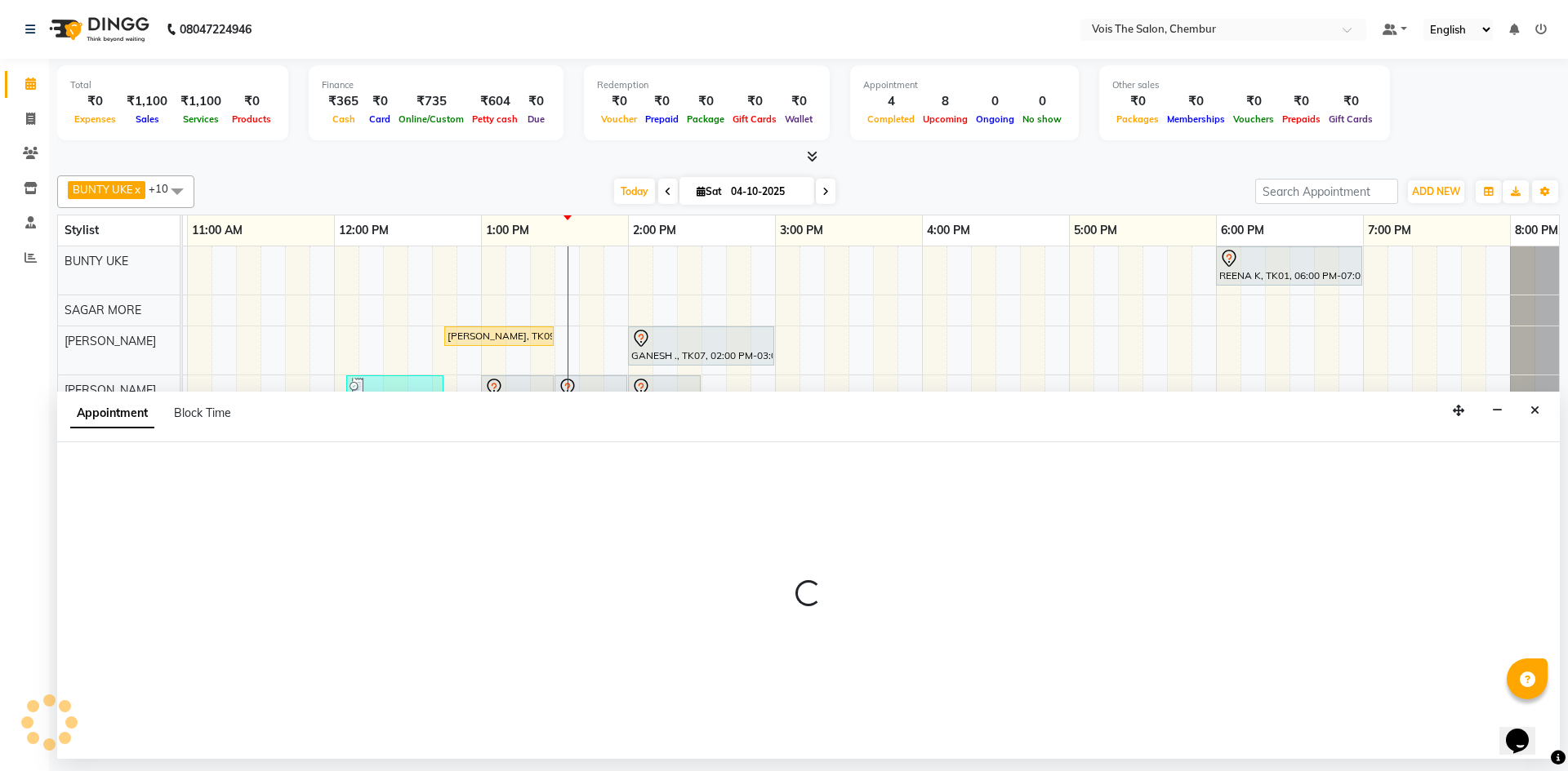
select select "87896"
select select "1020"
select select "tentative"
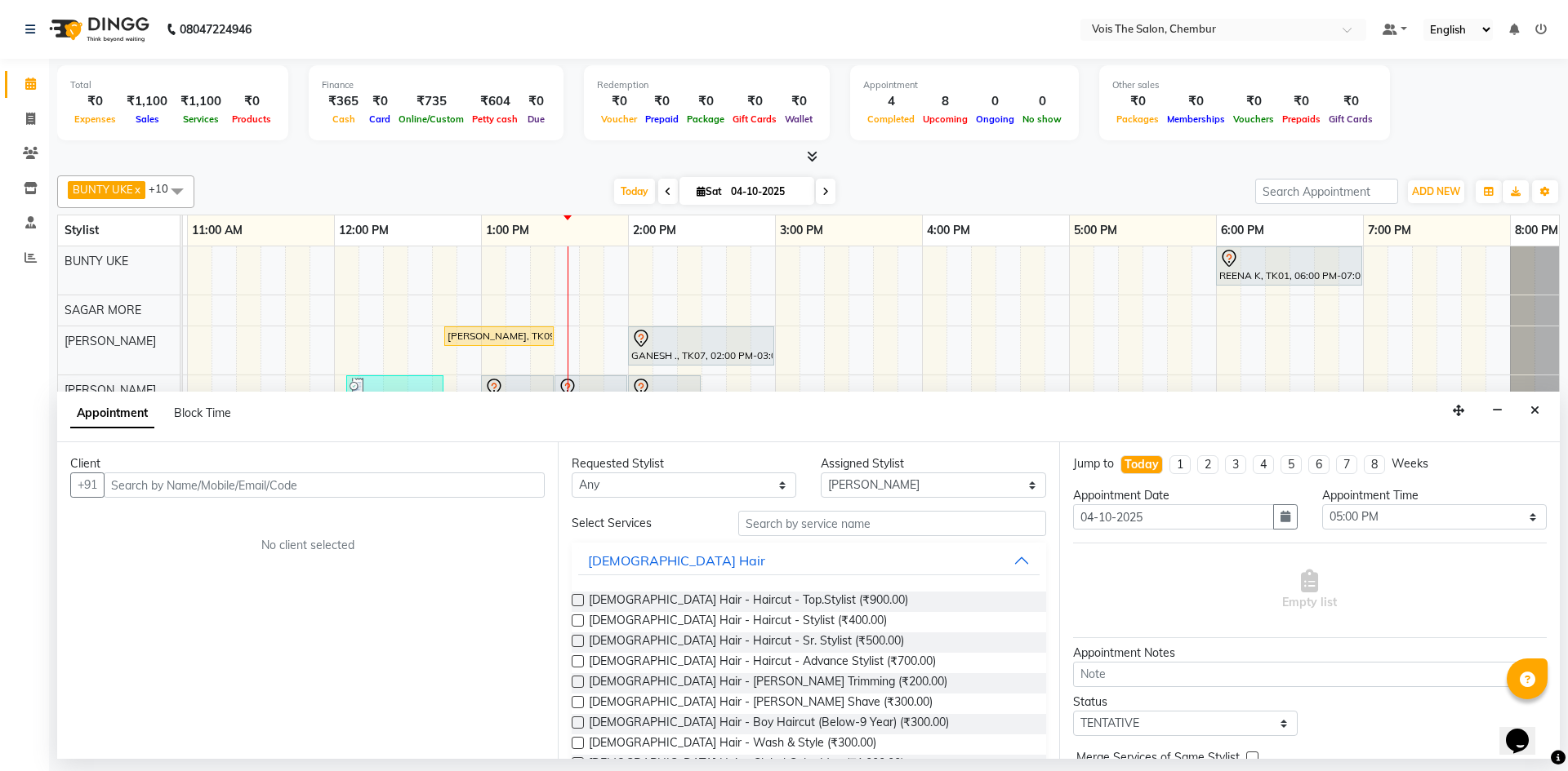
click at [211, 490] on input "text" at bounding box center [324, 485] width 441 height 26
type input "9616463647"
click at [494, 485] on span "Add Client" at bounding box center [511, 484] width 55 height 15
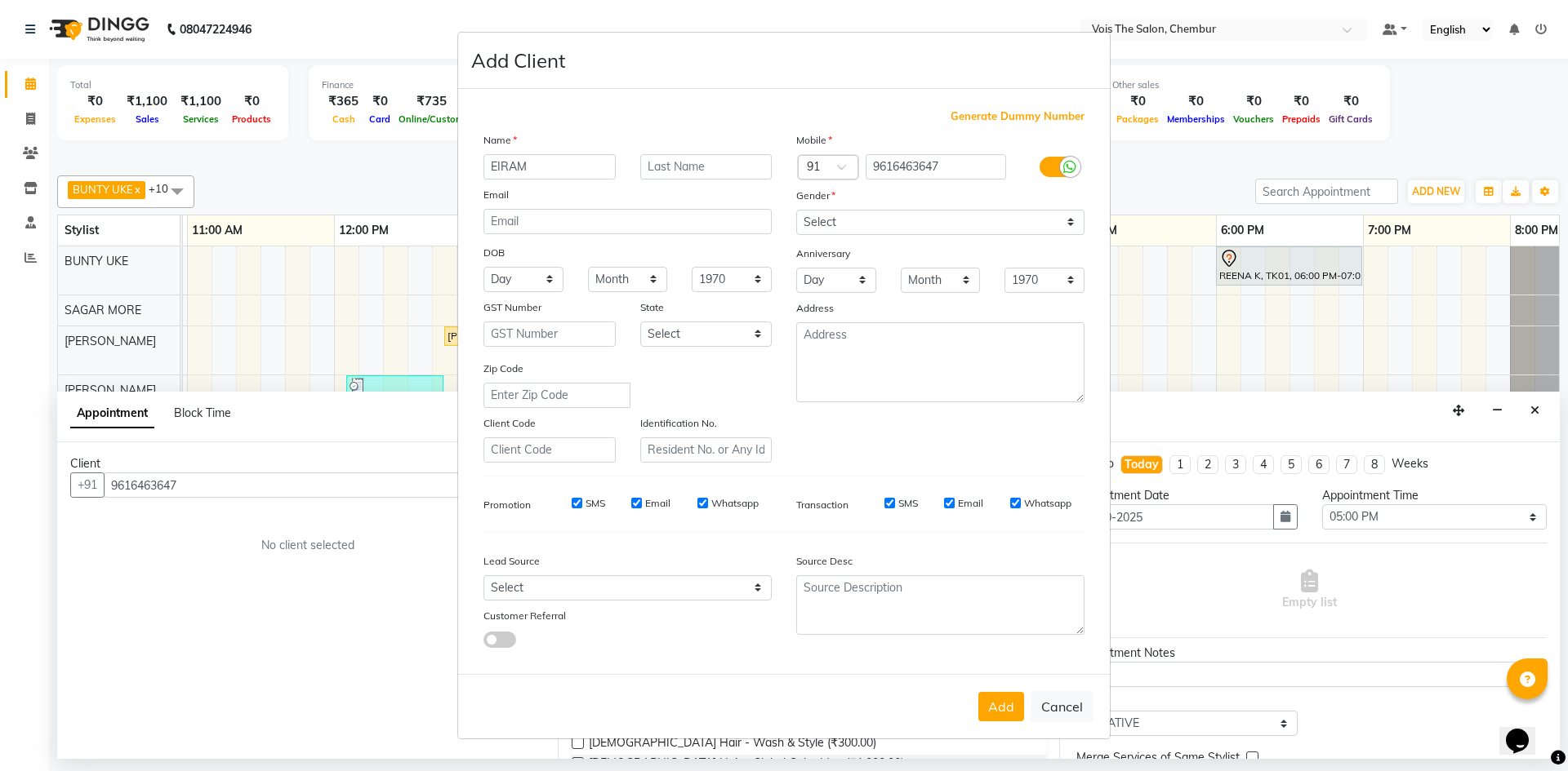
type input "EIRAM"
click at [703, 166] on input "text" at bounding box center [706, 167] width 133 height 26
type input "."
click at [916, 227] on select "Select [DEMOGRAPHIC_DATA] [DEMOGRAPHIC_DATA] Other Prefer Not To Say" at bounding box center [939, 223] width 288 height 26
select select "[DEMOGRAPHIC_DATA]"
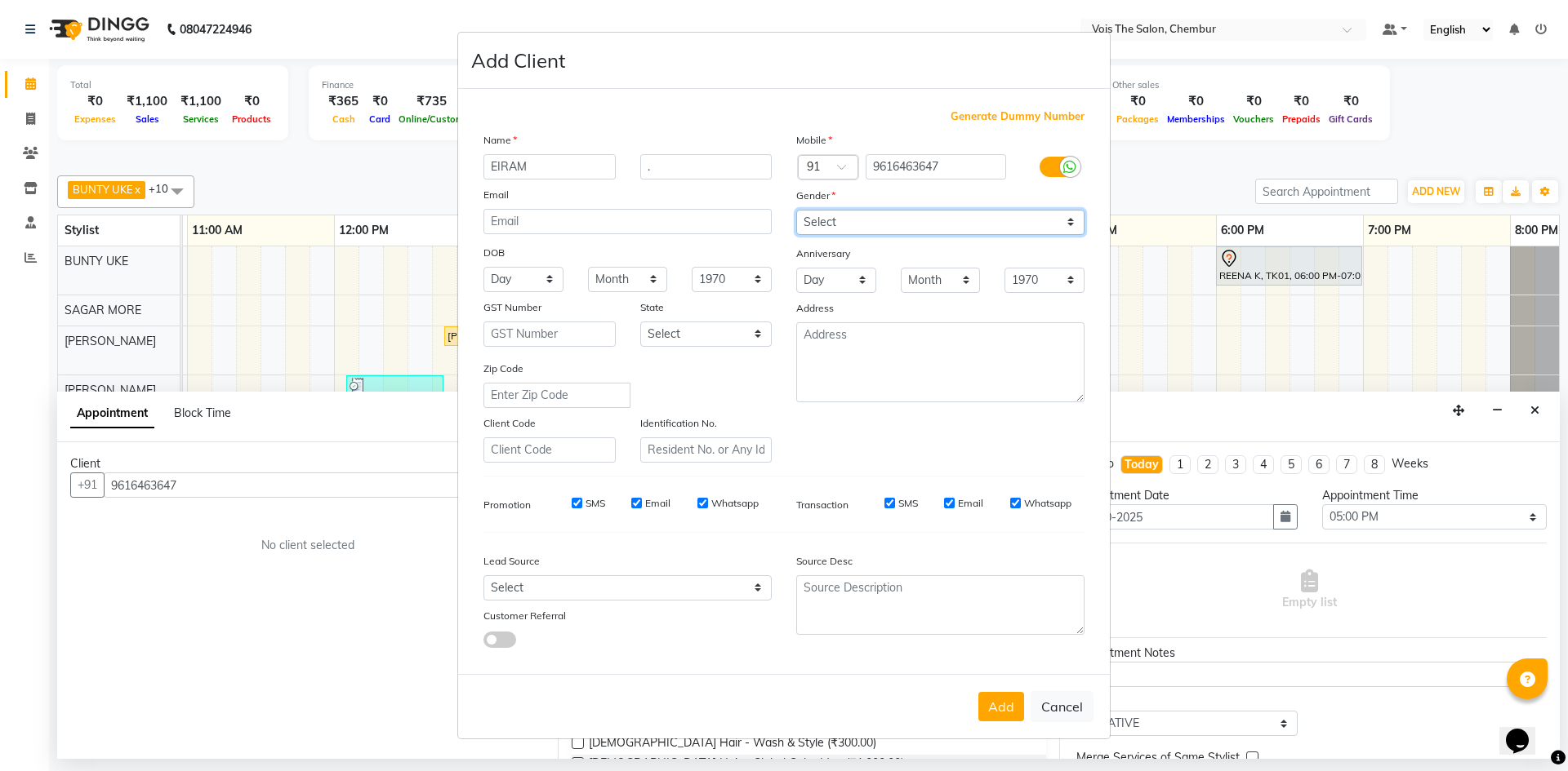
click at [796, 210] on select "Select [DEMOGRAPHIC_DATA] [DEMOGRAPHIC_DATA] Other Prefer Not To Say" at bounding box center [939, 223] width 288 height 26
click at [994, 700] on button "Add" at bounding box center [1001, 707] width 46 height 29
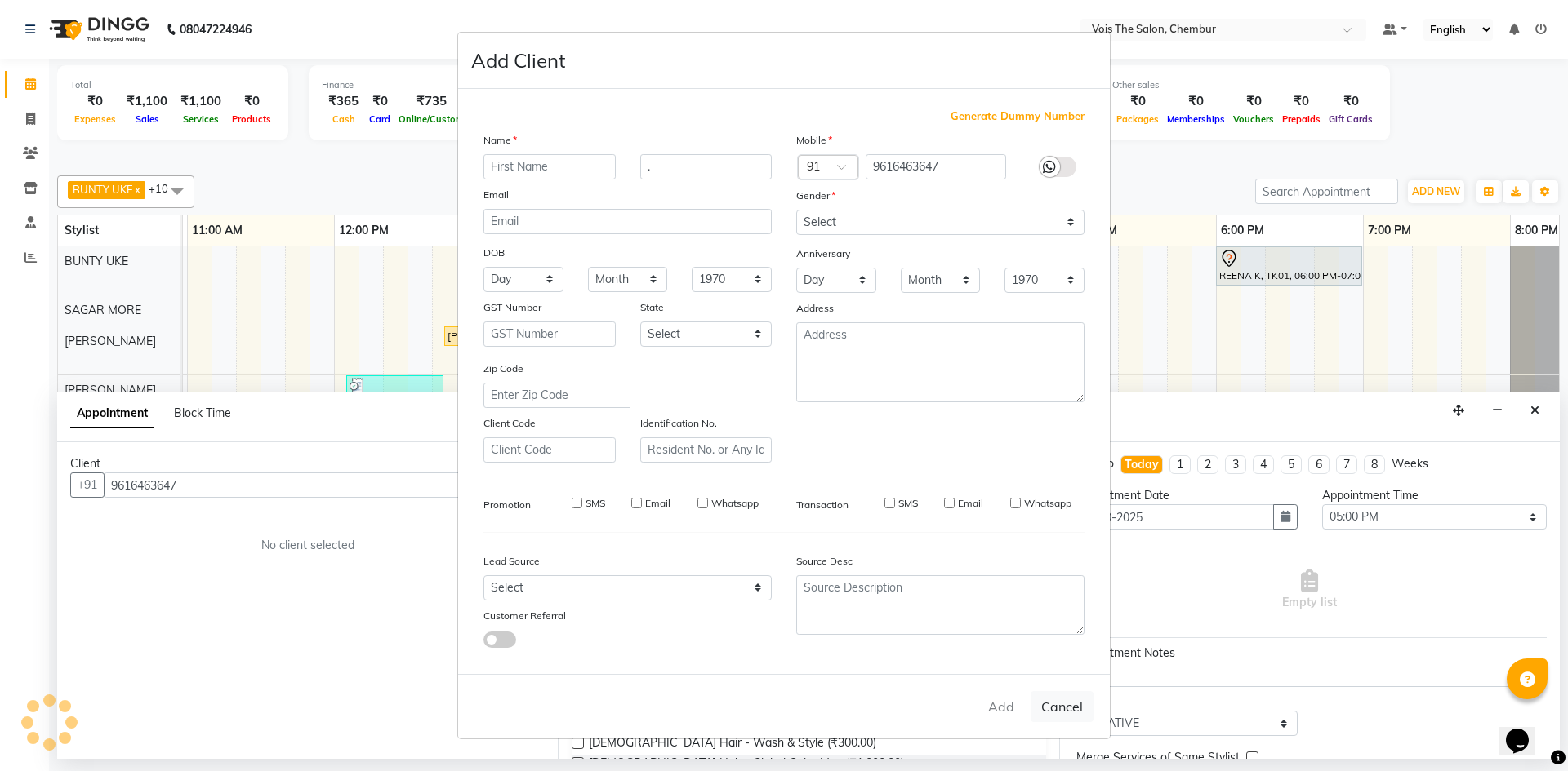
select select
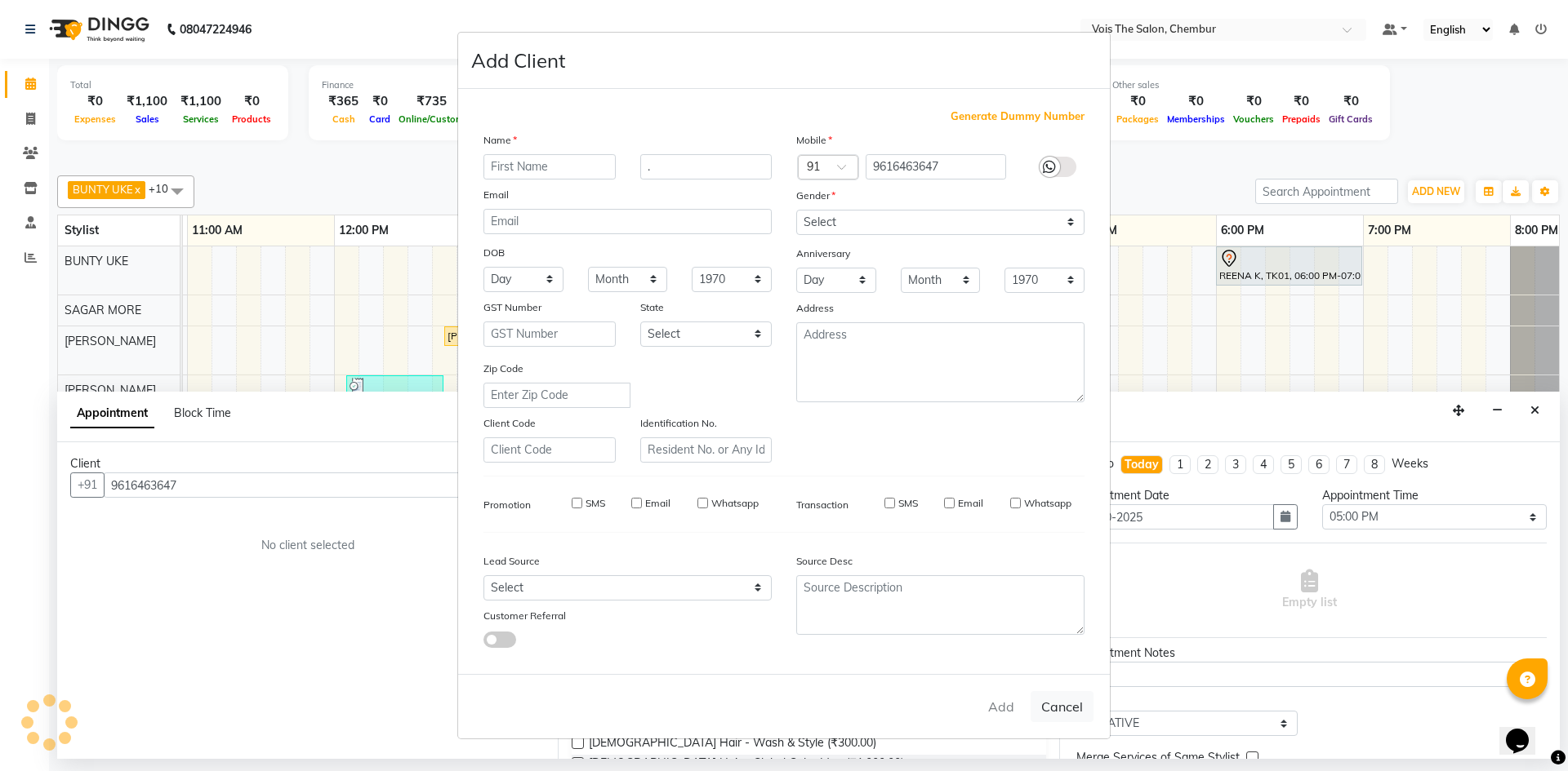
select select
checkbox input "false"
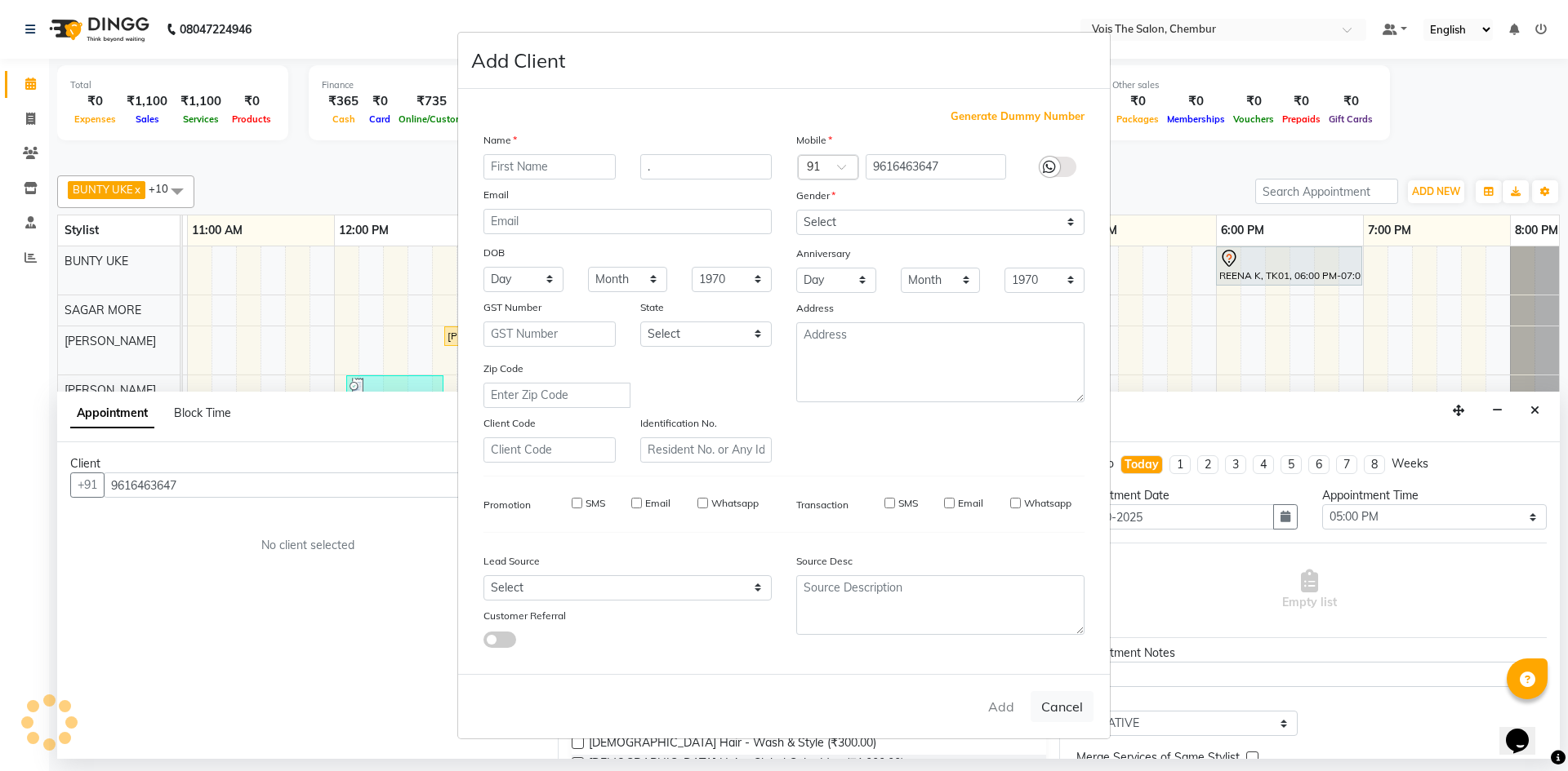
checkbox input "false"
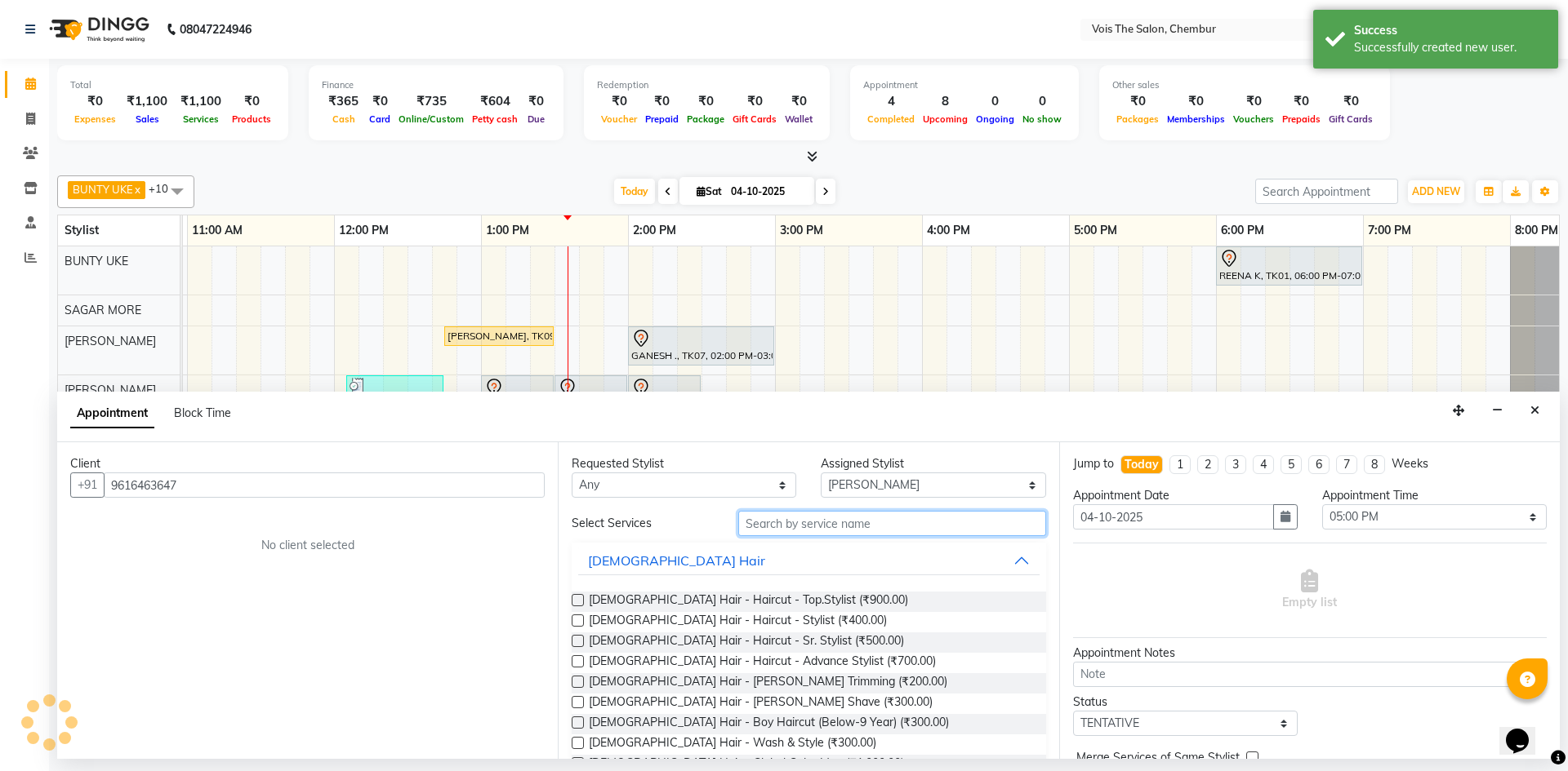
click at [858, 523] on input "text" at bounding box center [891, 523] width 308 height 26
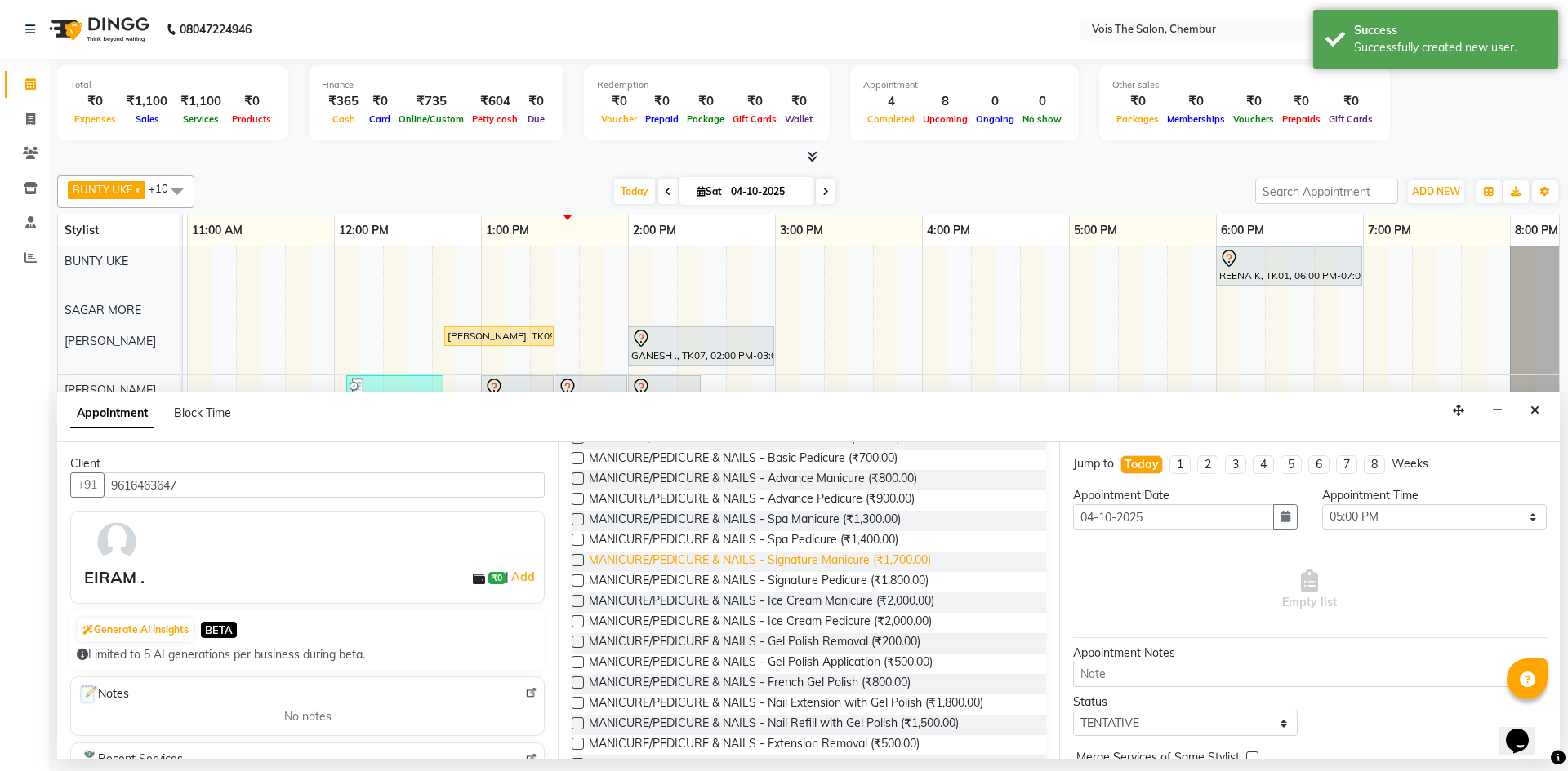
scroll to position [245, 0]
type input "NAILS"
click at [580, 679] on label at bounding box center [578, 682] width 12 height 12
click at [580, 679] on input "checkbox" at bounding box center [577, 684] width 11 height 11
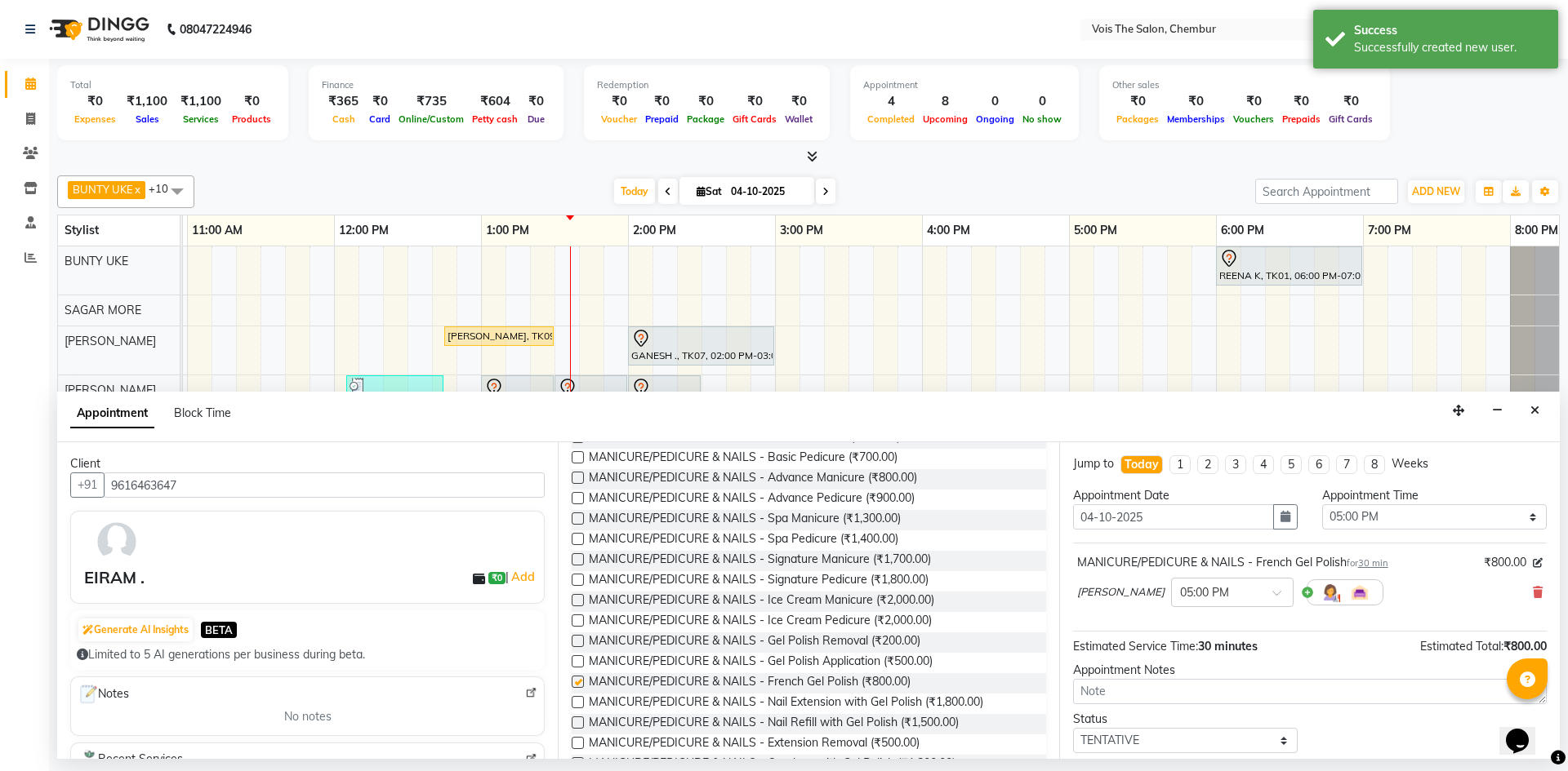
checkbox input "false"
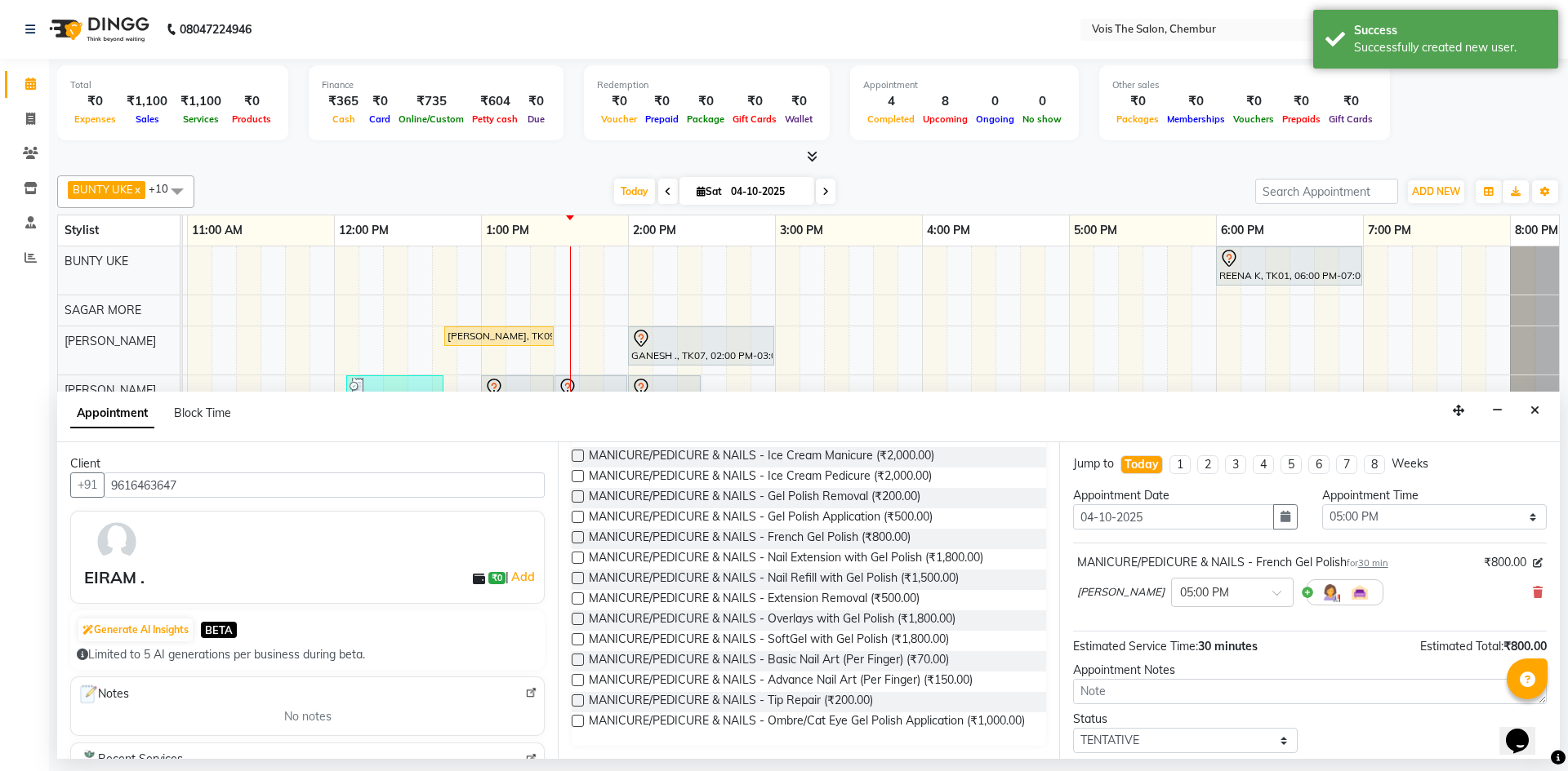
scroll to position [97, 0]
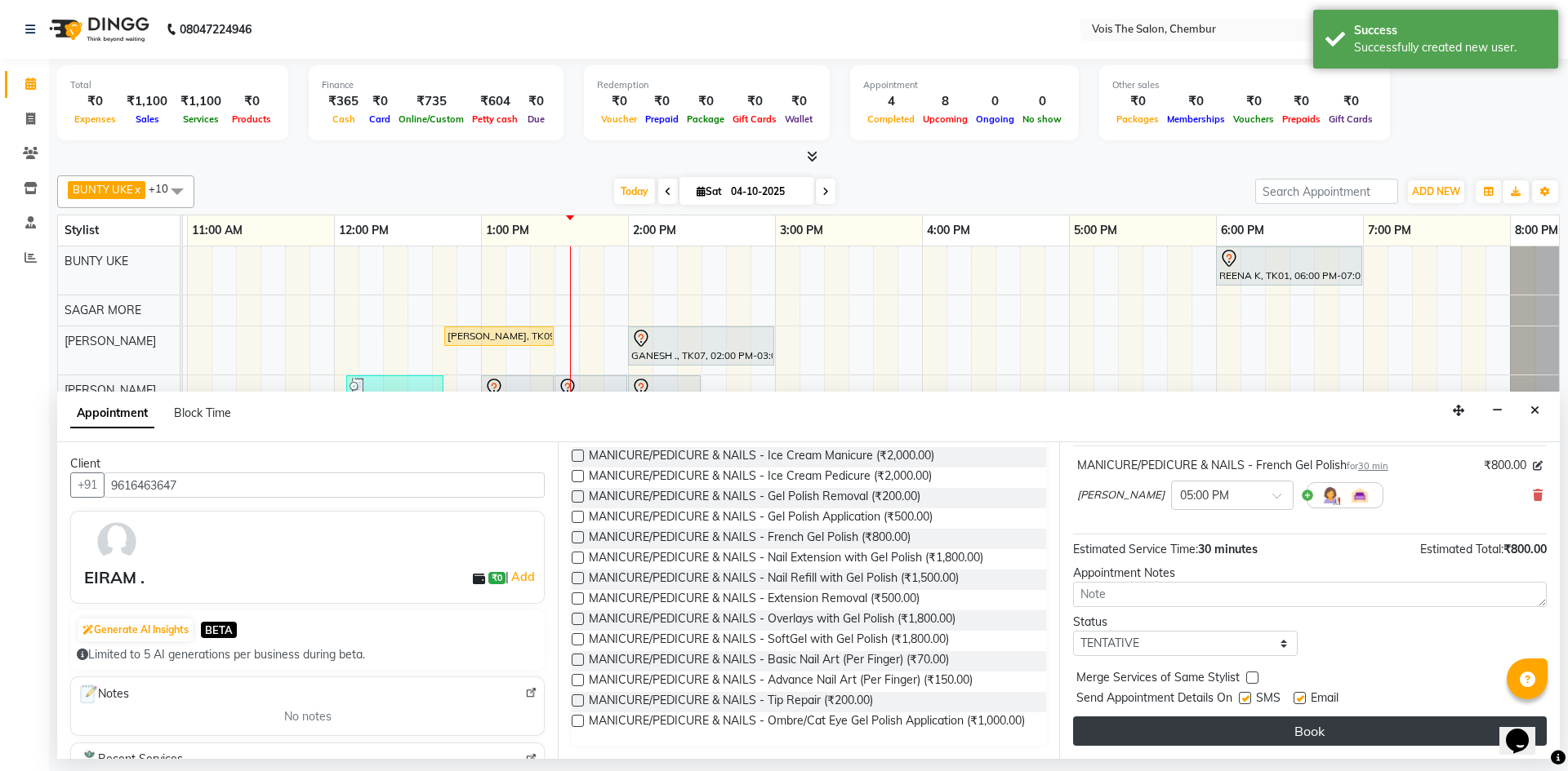
click at [1316, 729] on button "Book" at bounding box center [1310, 732] width 474 height 29
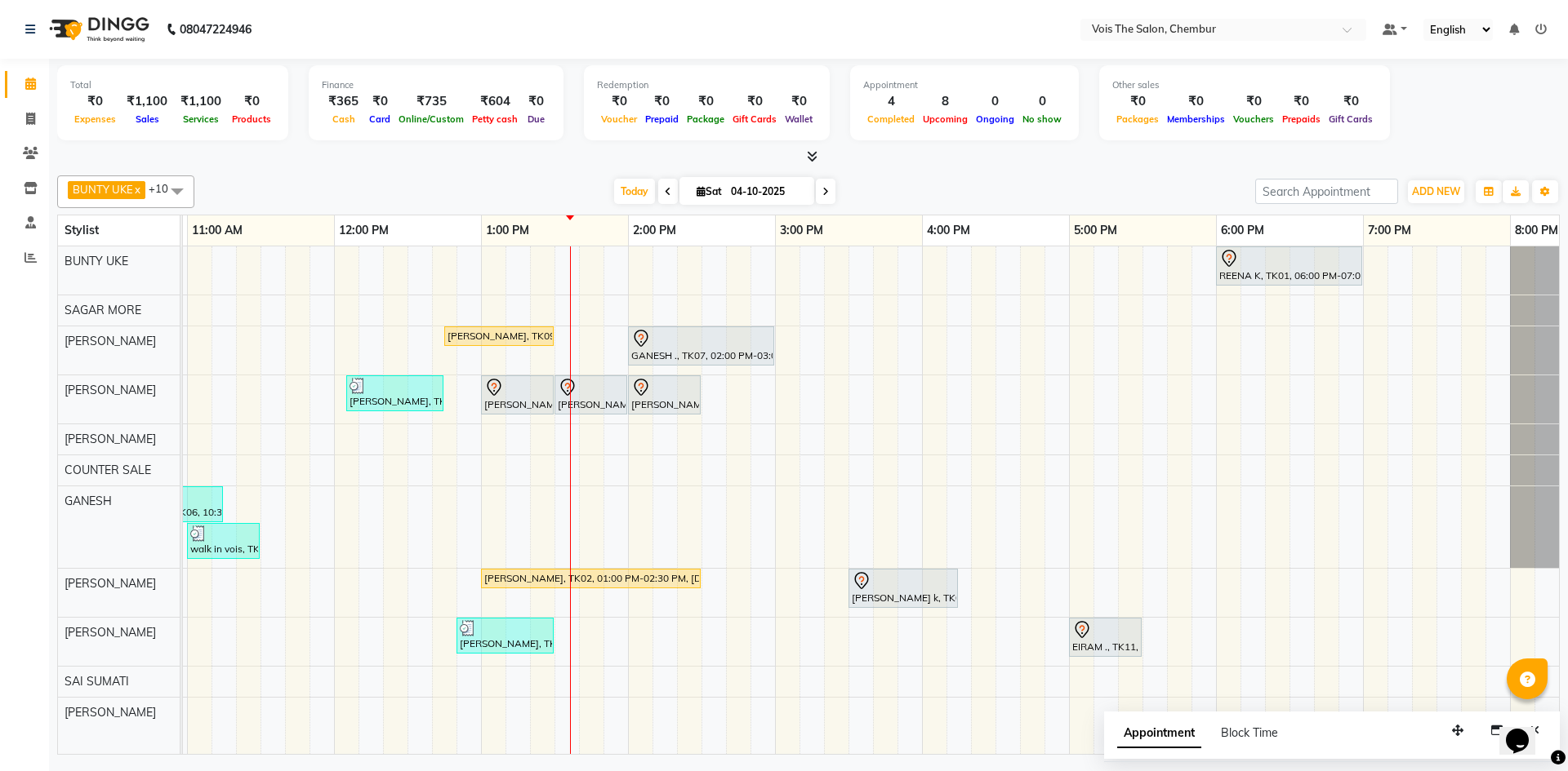
click at [822, 194] on icon at bounding box center [825, 192] width 7 height 10
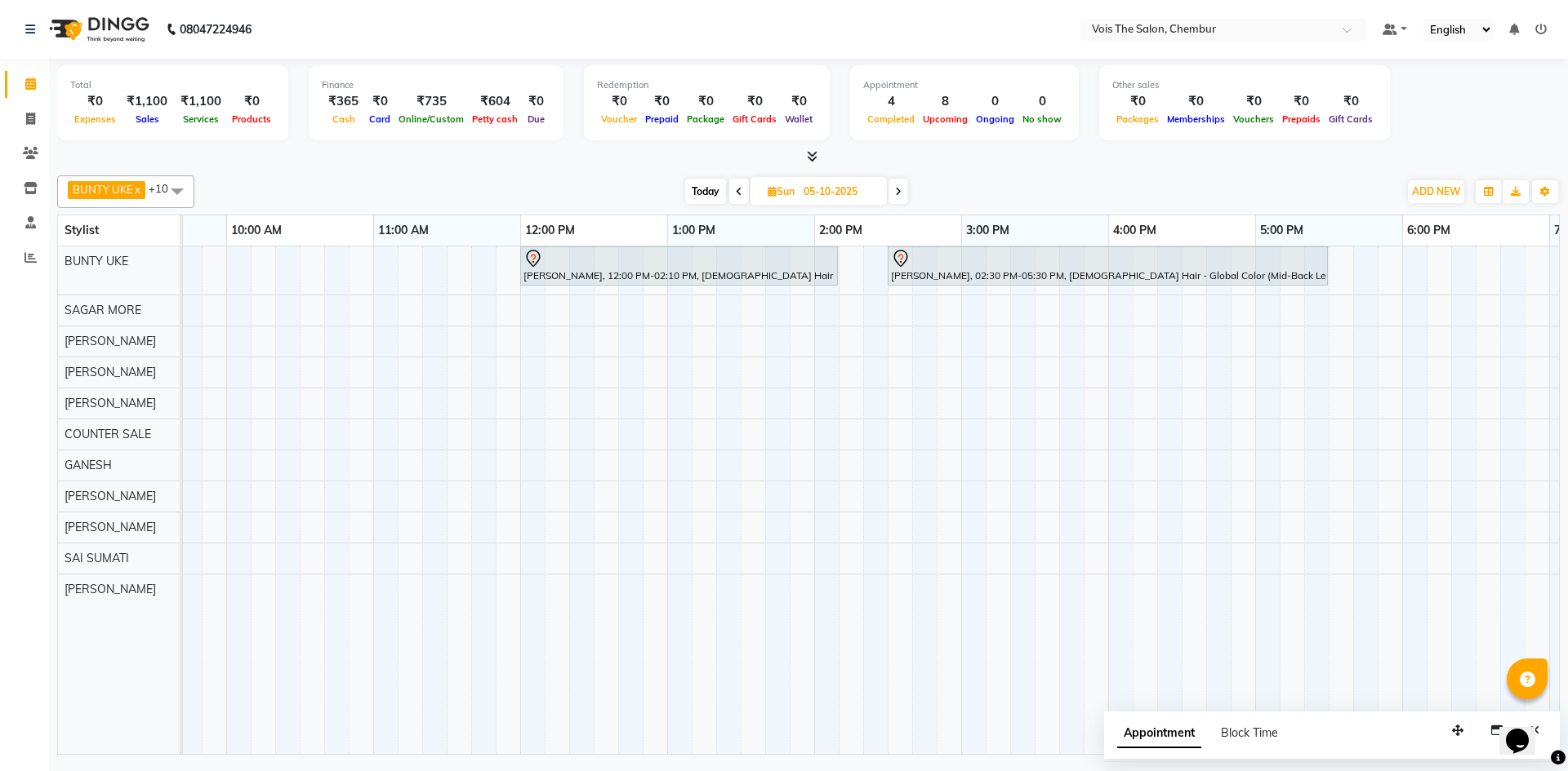
scroll to position [0, 0]
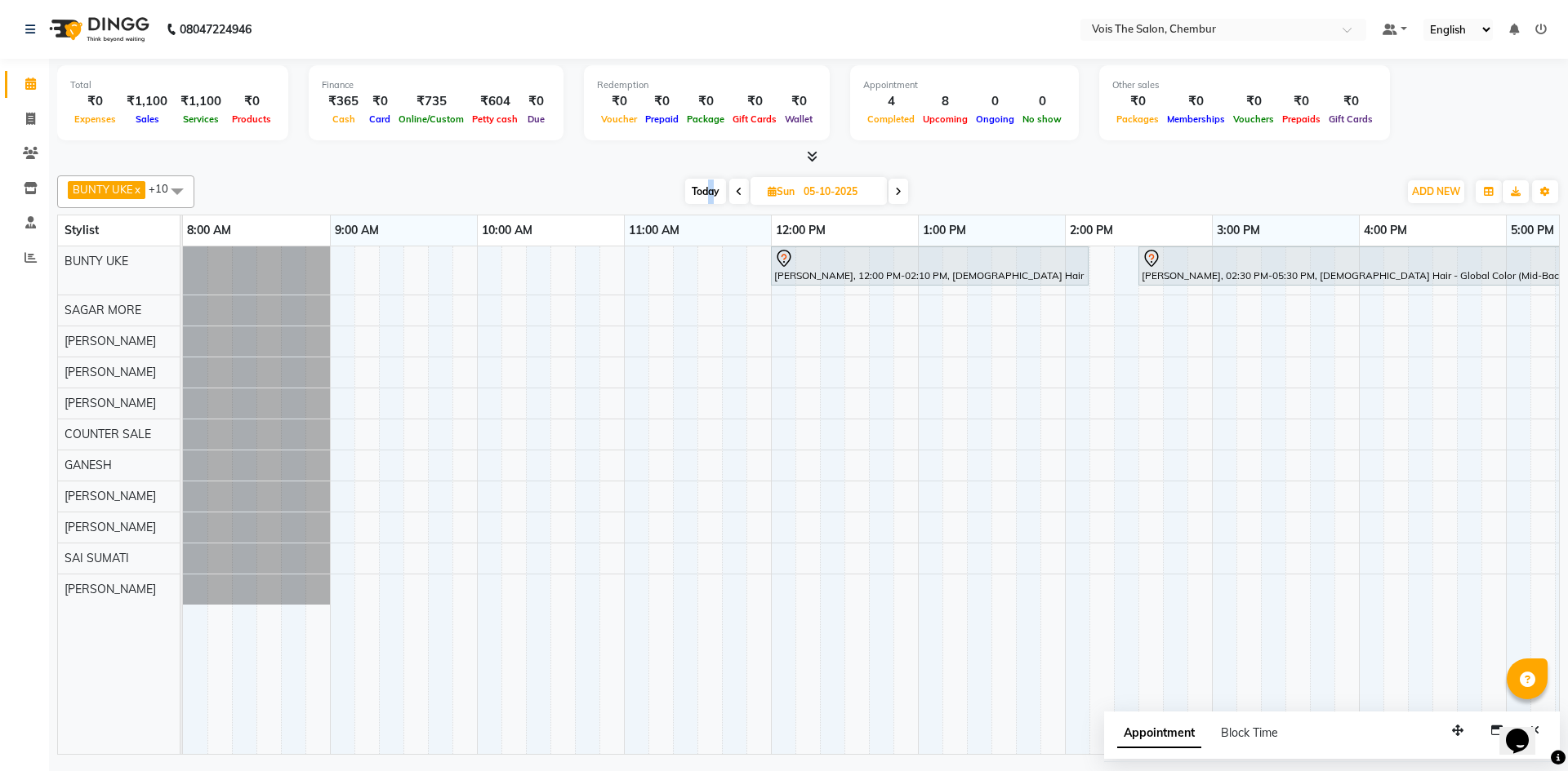
click at [710, 186] on span "Today" at bounding box center [705, 192] width 41 height 26
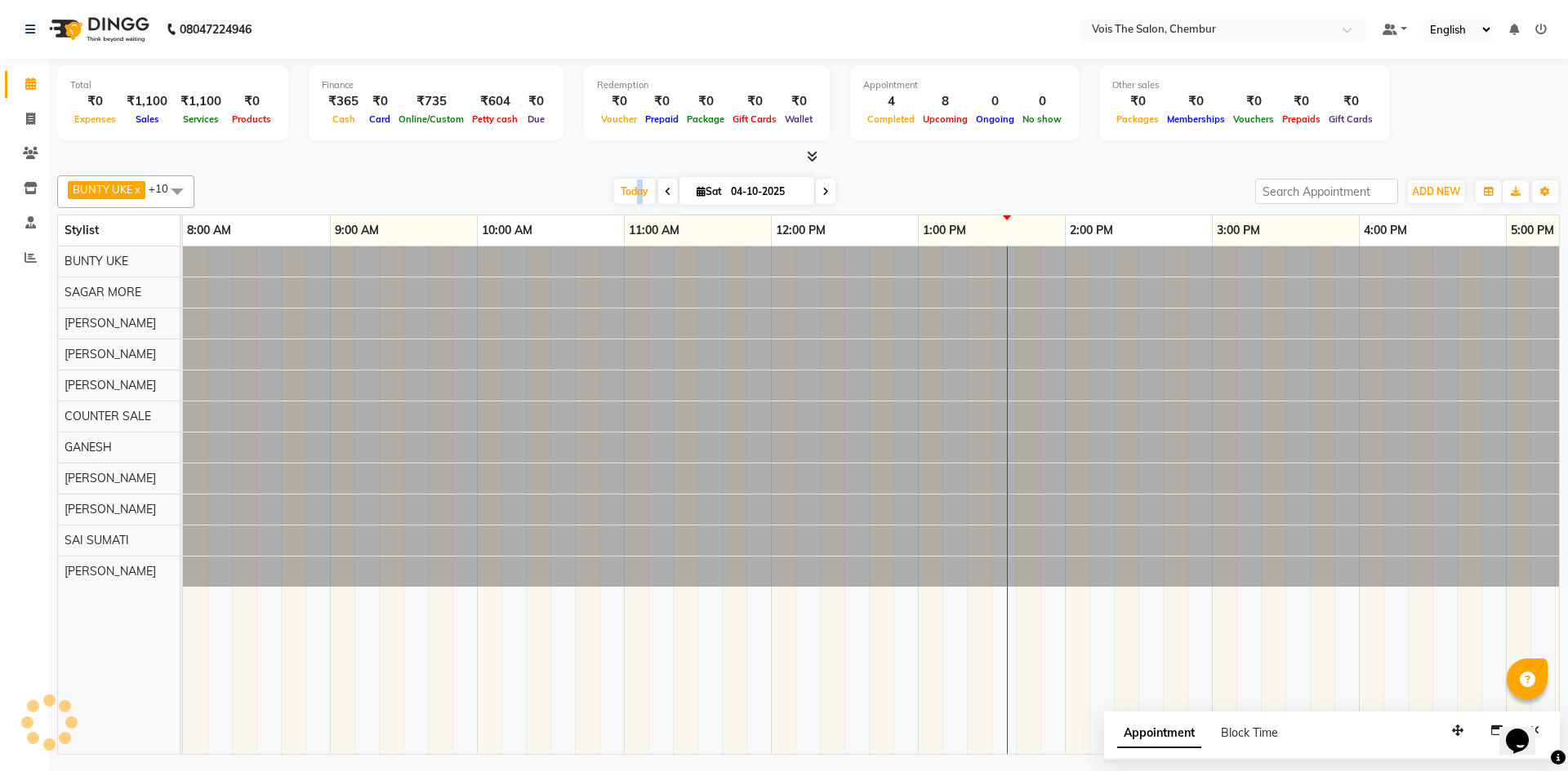
scroll to position [0, 736]
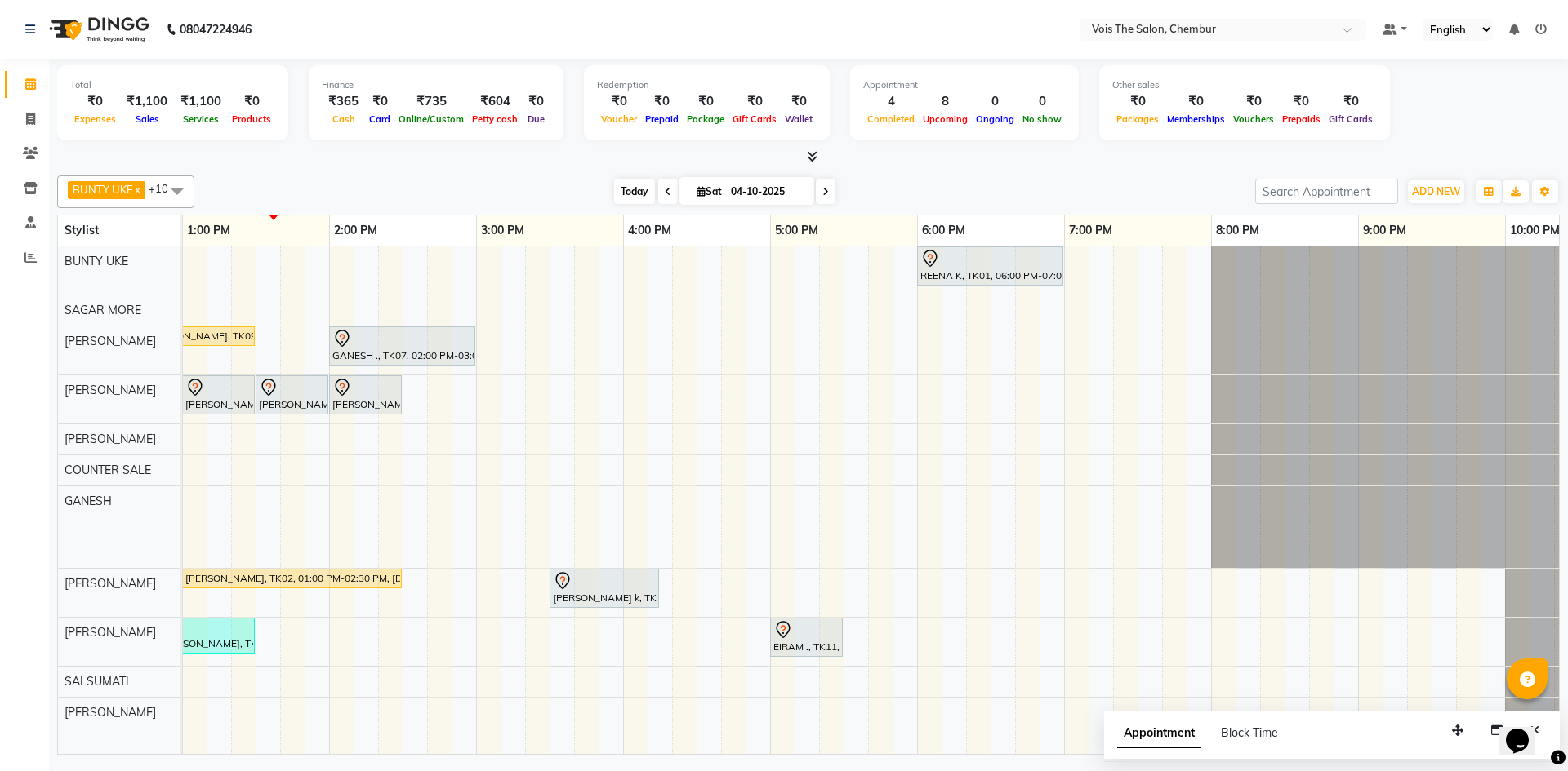
click at [616, 191] on span "Today" at bounding box center [635, 192] width 41 height 26
click at [823, 193] on icon at bounding box center [825, 192] width 7 height 10
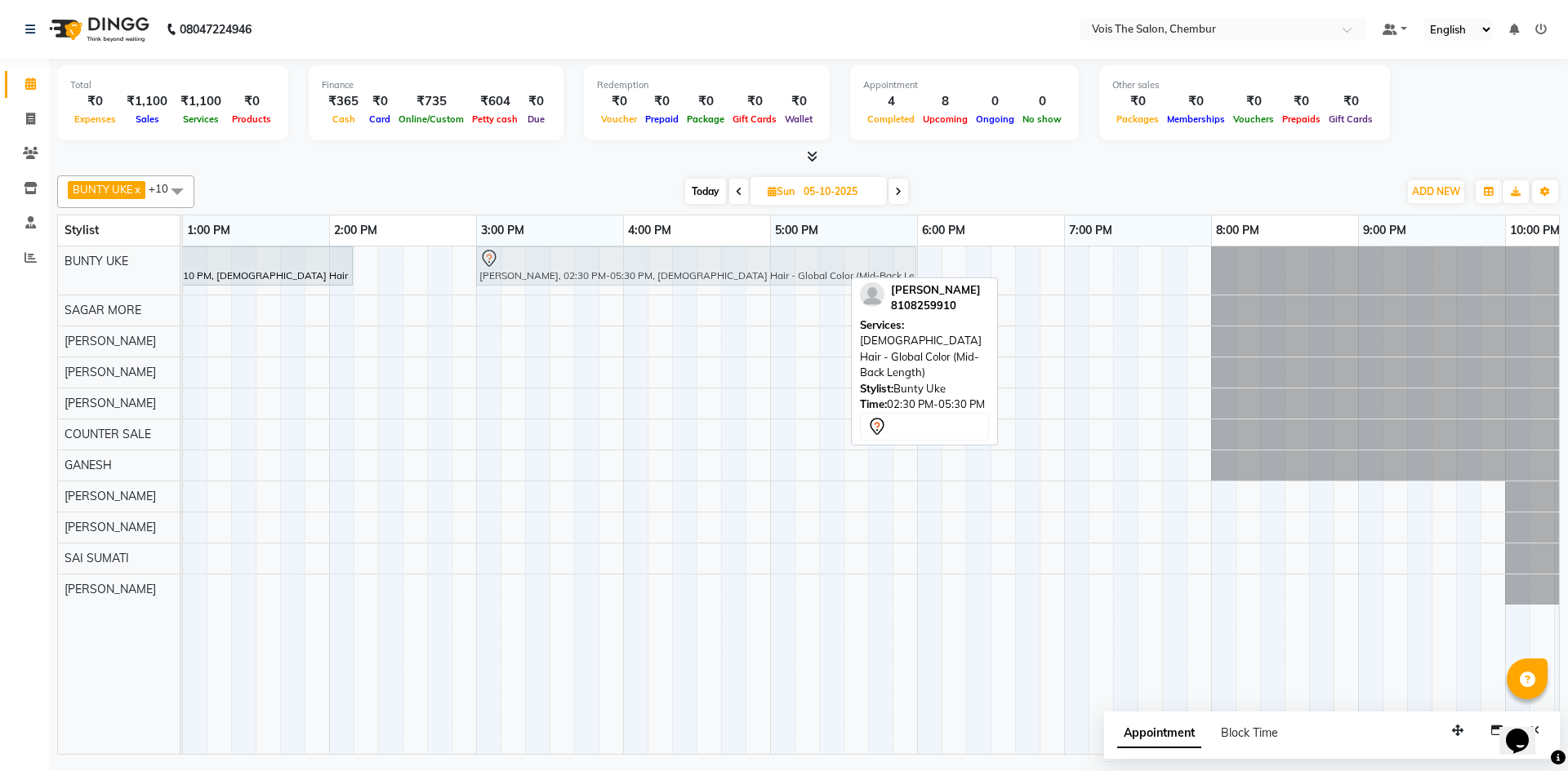
drag, startPoint x: 452, startPoint y: 268, endPoint x: 517, endPoint y: 258, distance: 65.8
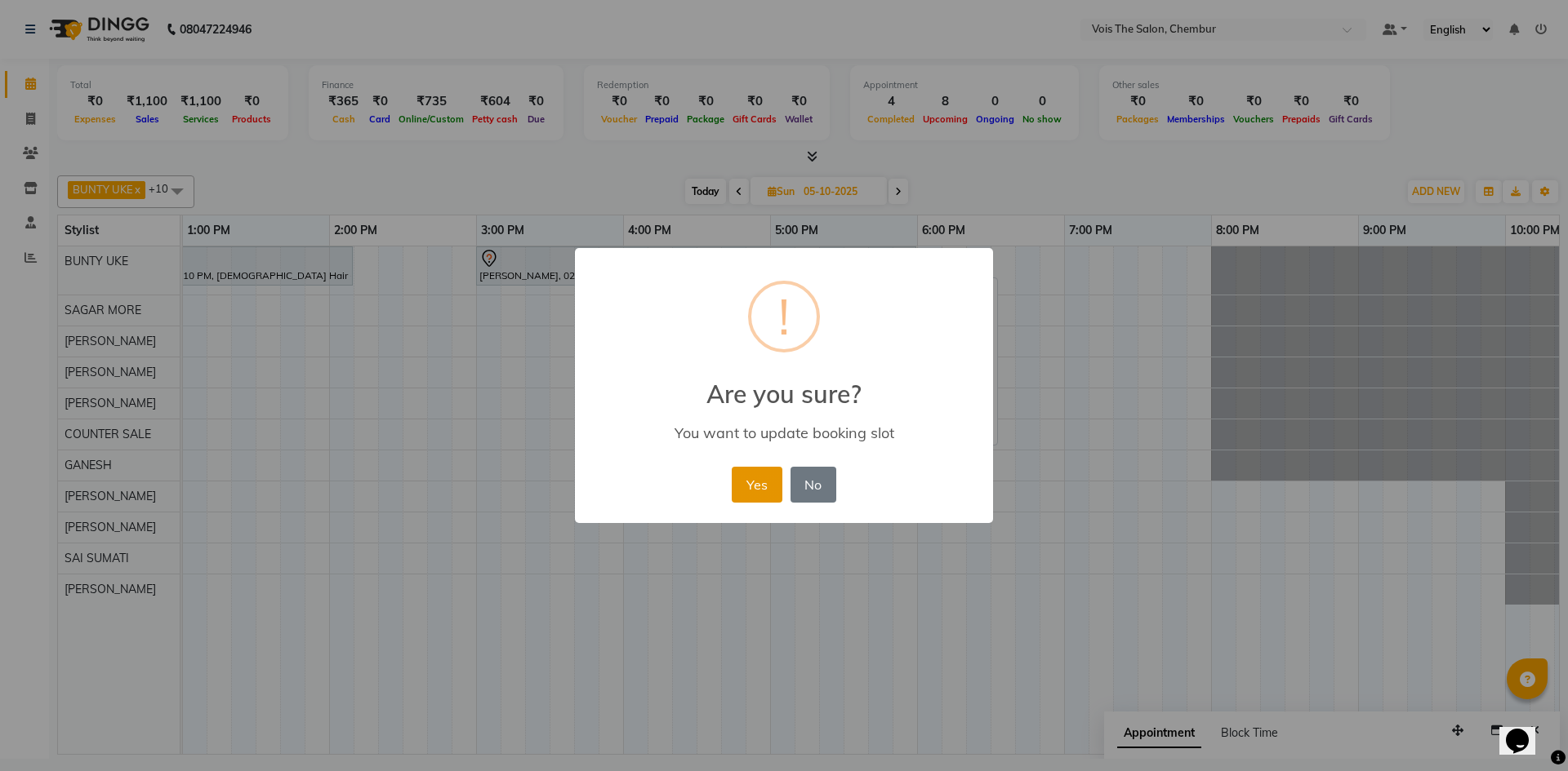
click at [742, 490] on button "Yes" at bounding box center [756, 484] width 50 height 36
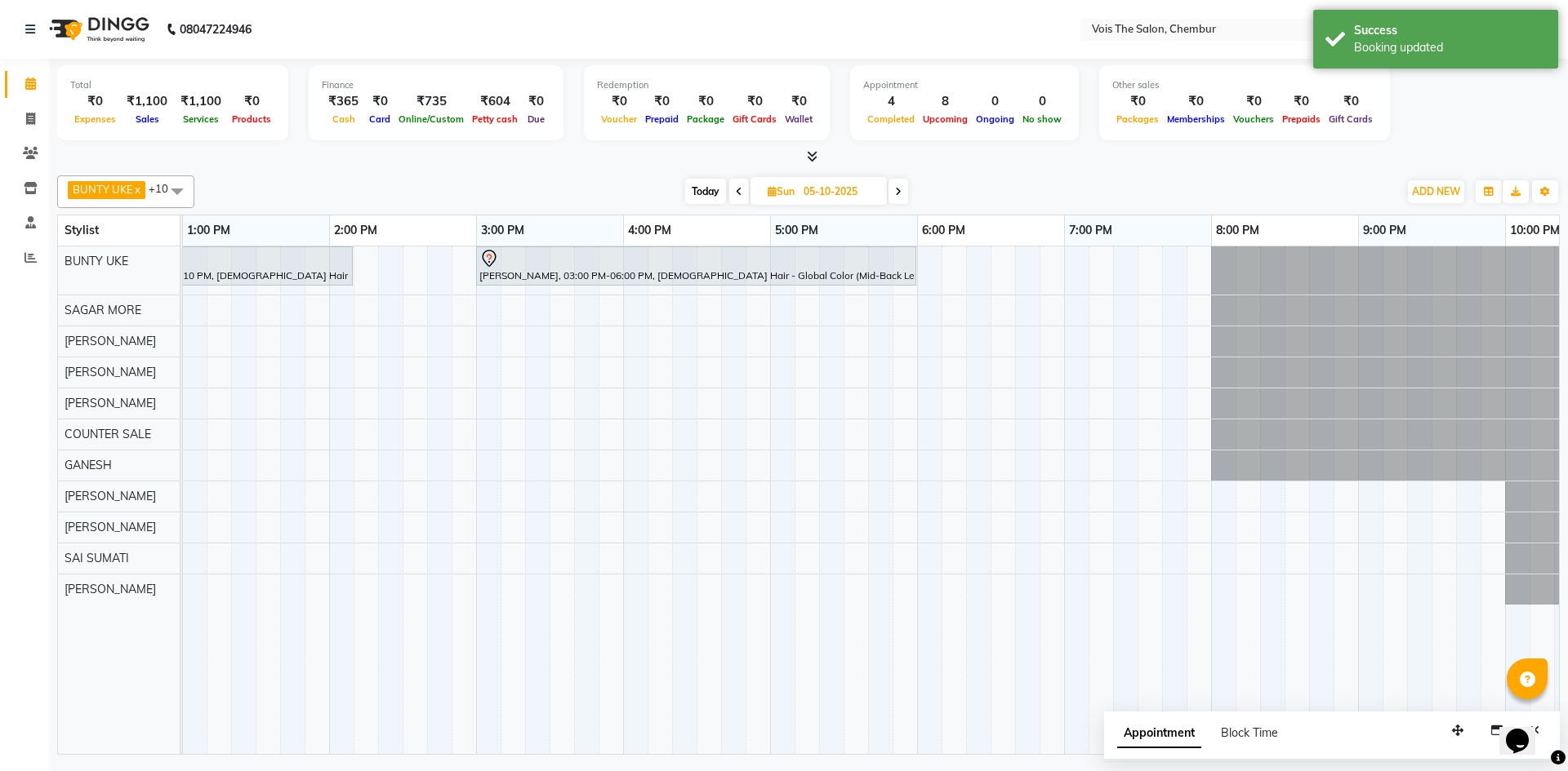
click at [707, 193] on span "Today" at bounding box center [705, 192] width 41 height 26
type input "04-10-2025"
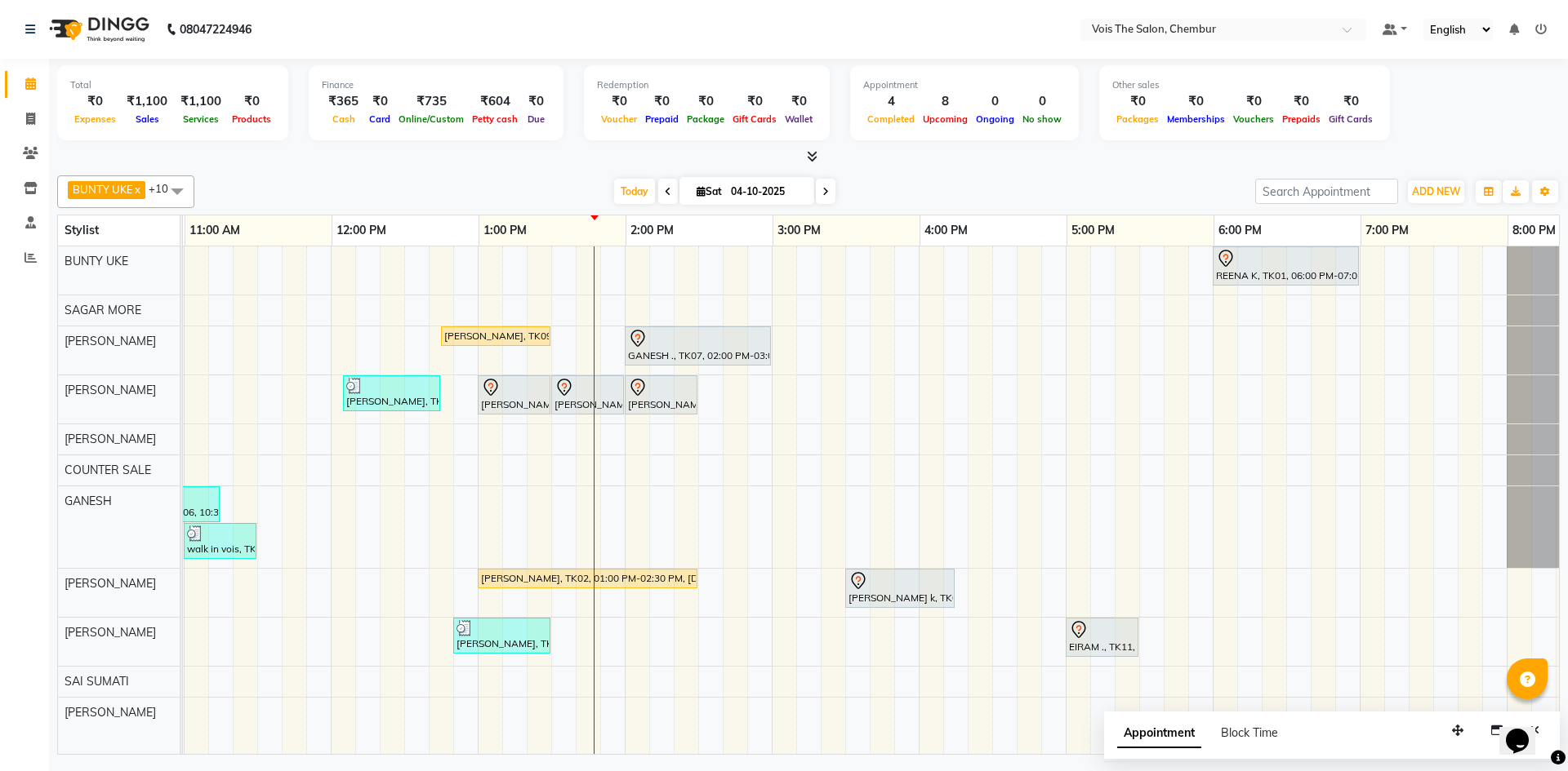
scroll to position [0, 440]
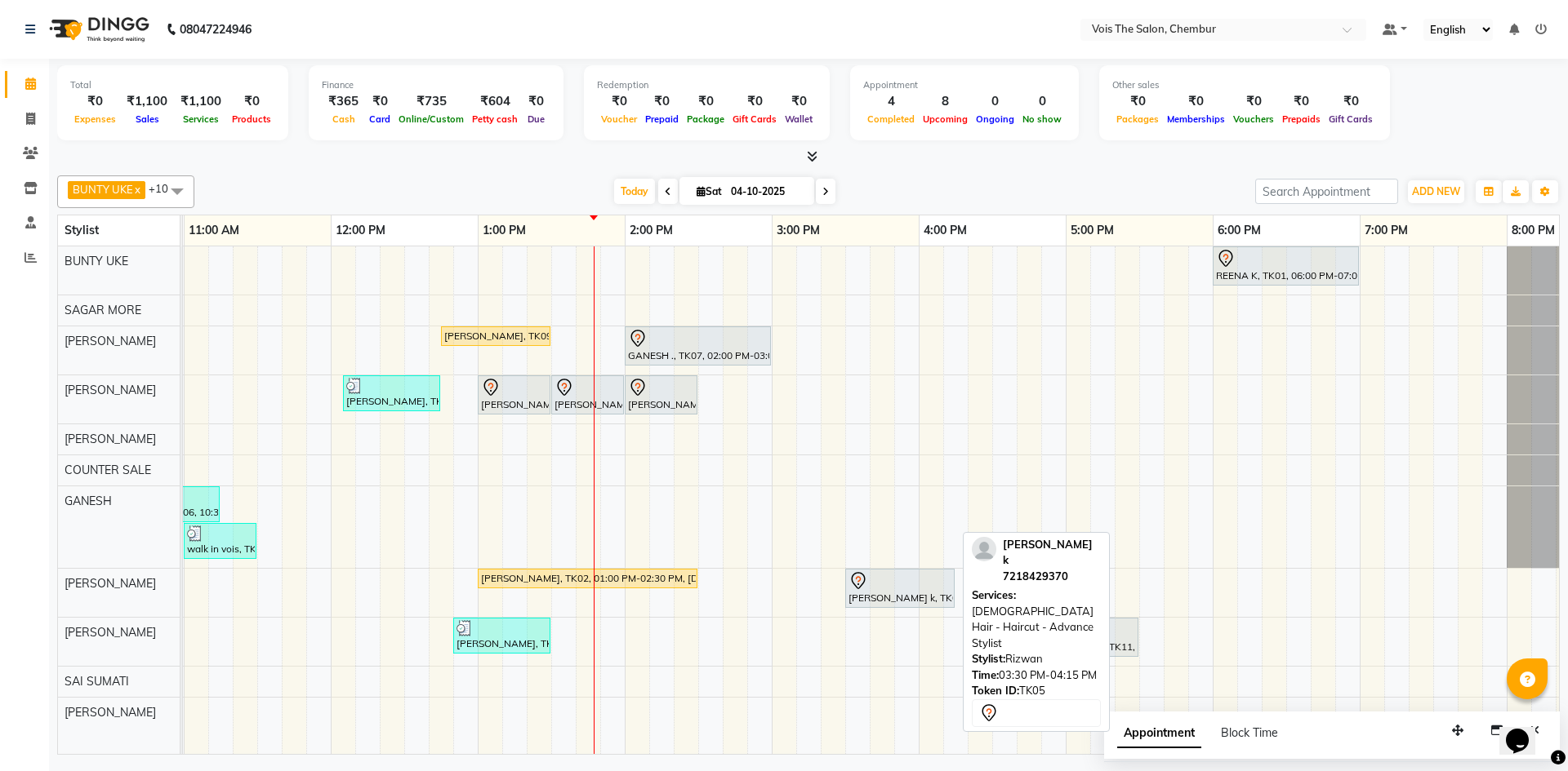
click at [875, 586] on div at bounding box center [899, 581] width 103 height 20
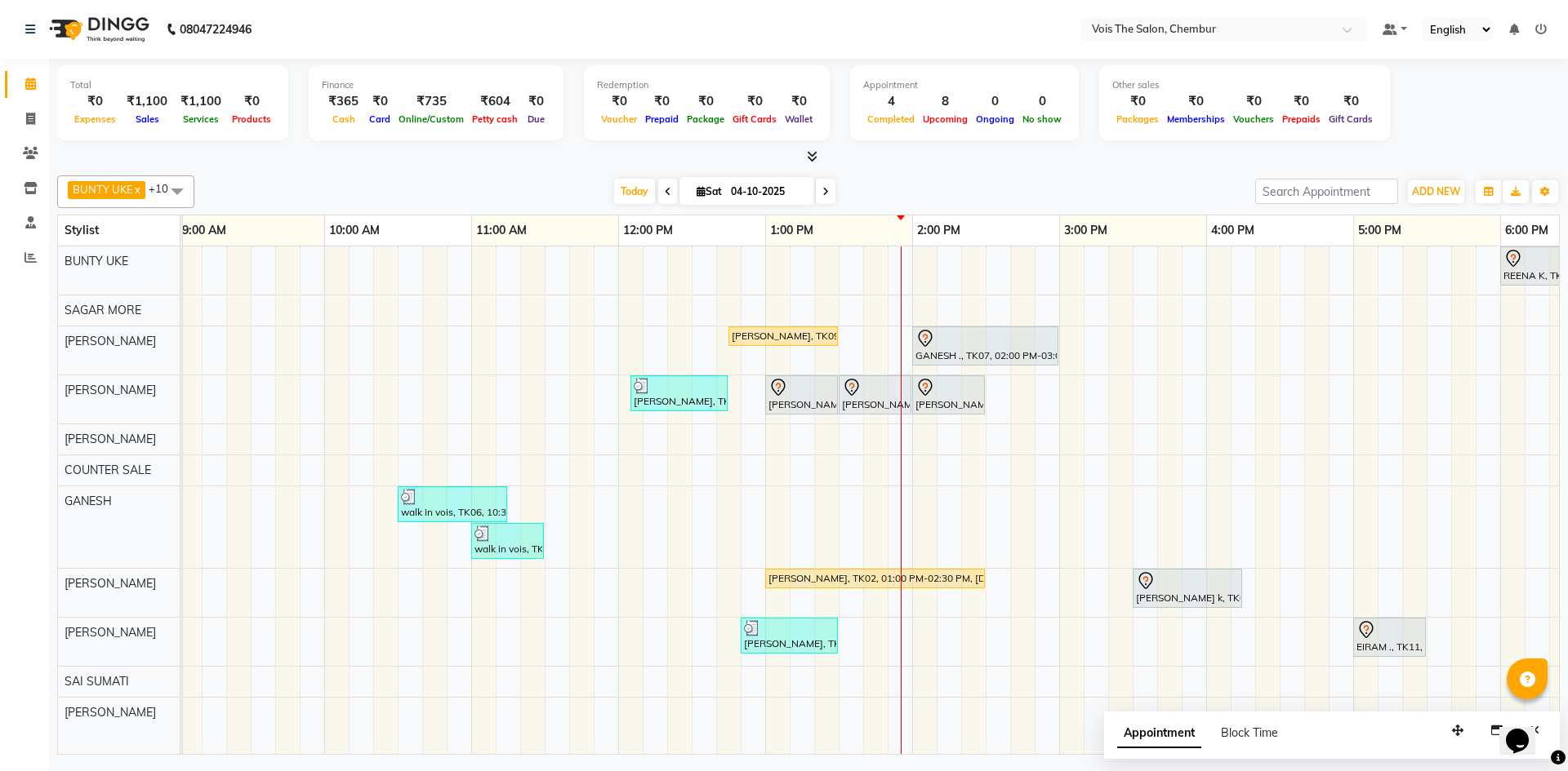
scroll to position [0, 143]
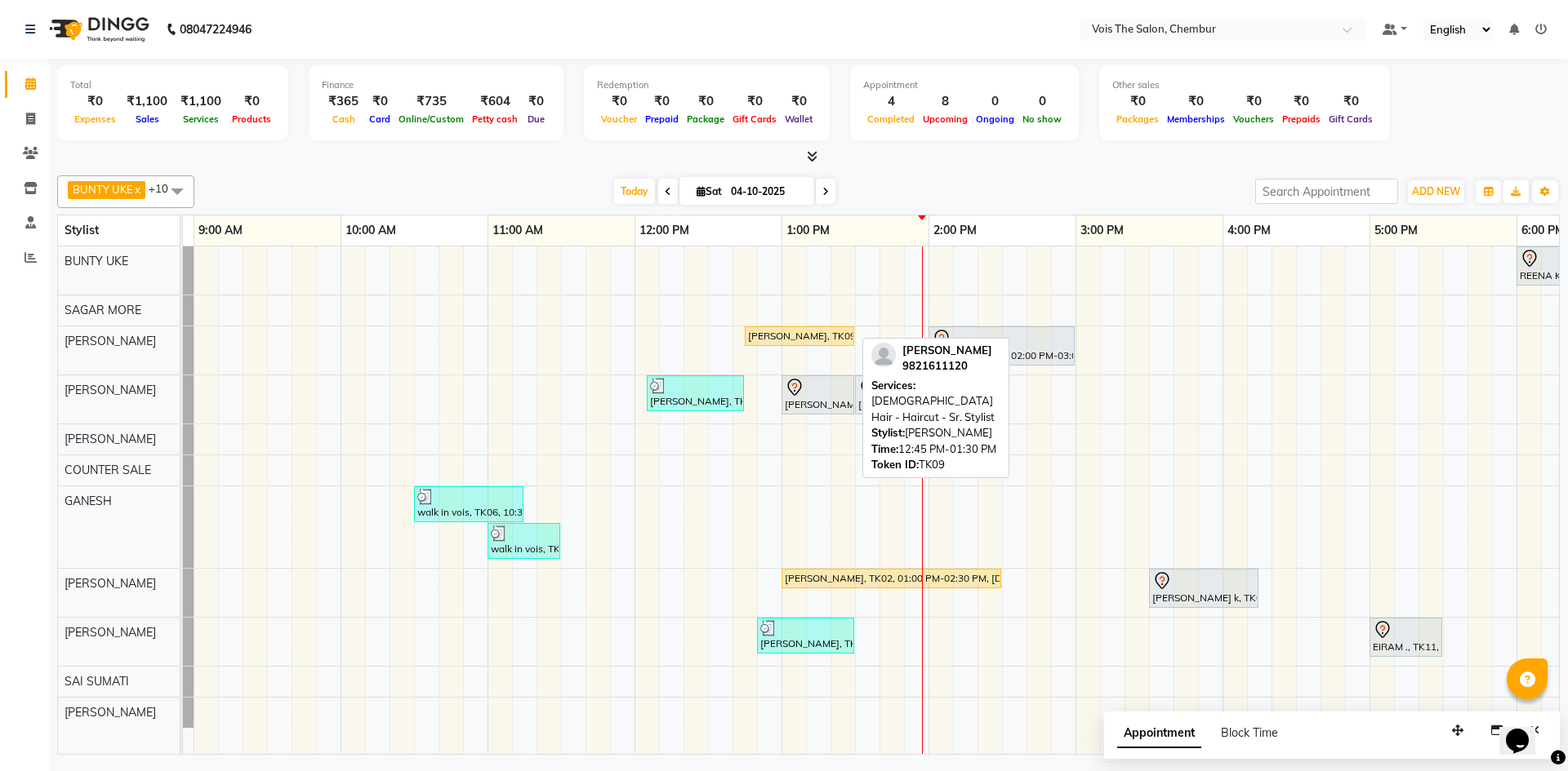
click at [801, 337] on div "[PERSON_NAME], TK09, 12:45 PM-01:30 PM, [DEMOGRAPHIC_DATA] Hair - Haircut - Sr.…" at bounding box center [800, 336] width 106 height 15
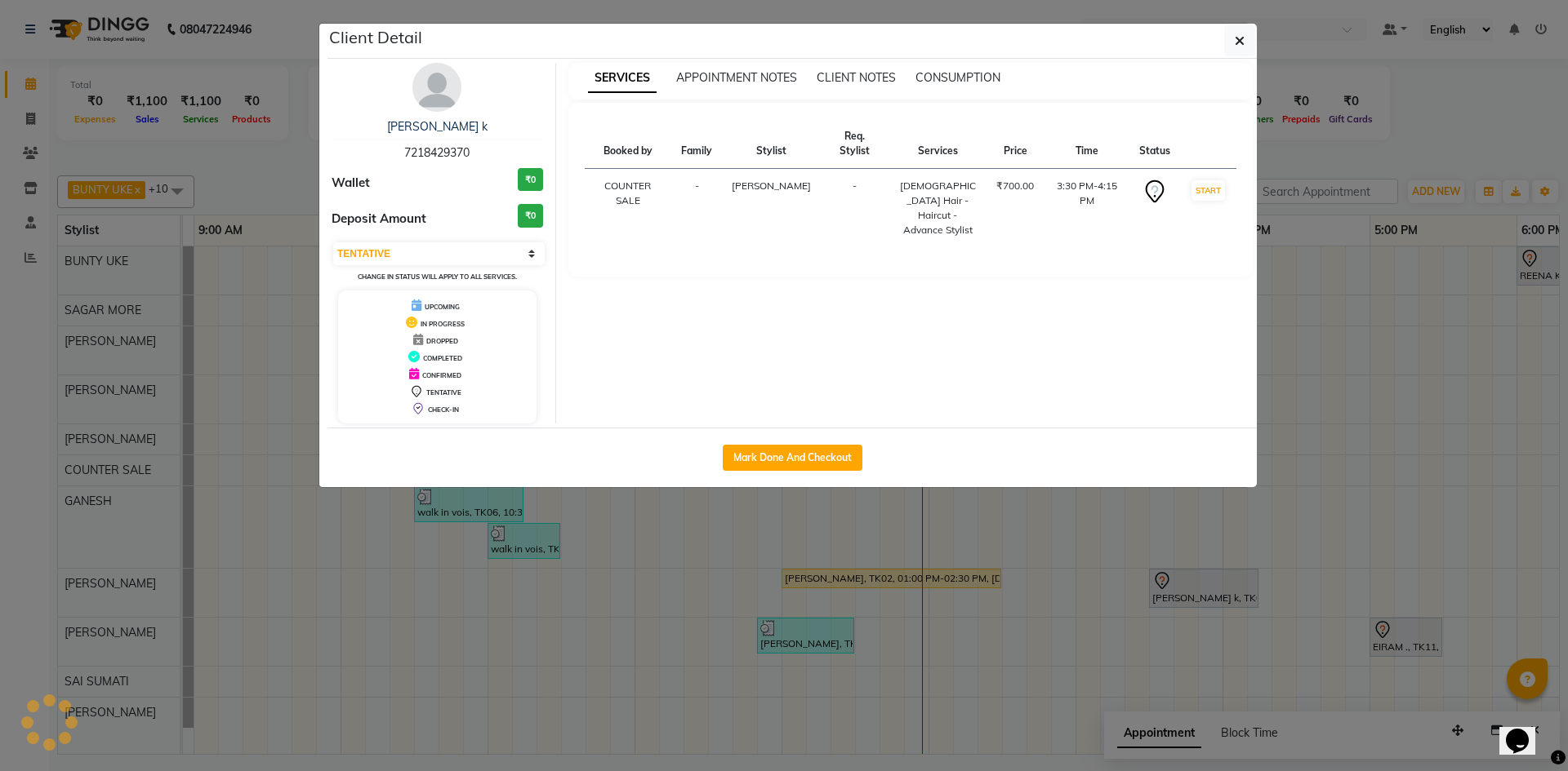
select select "1"
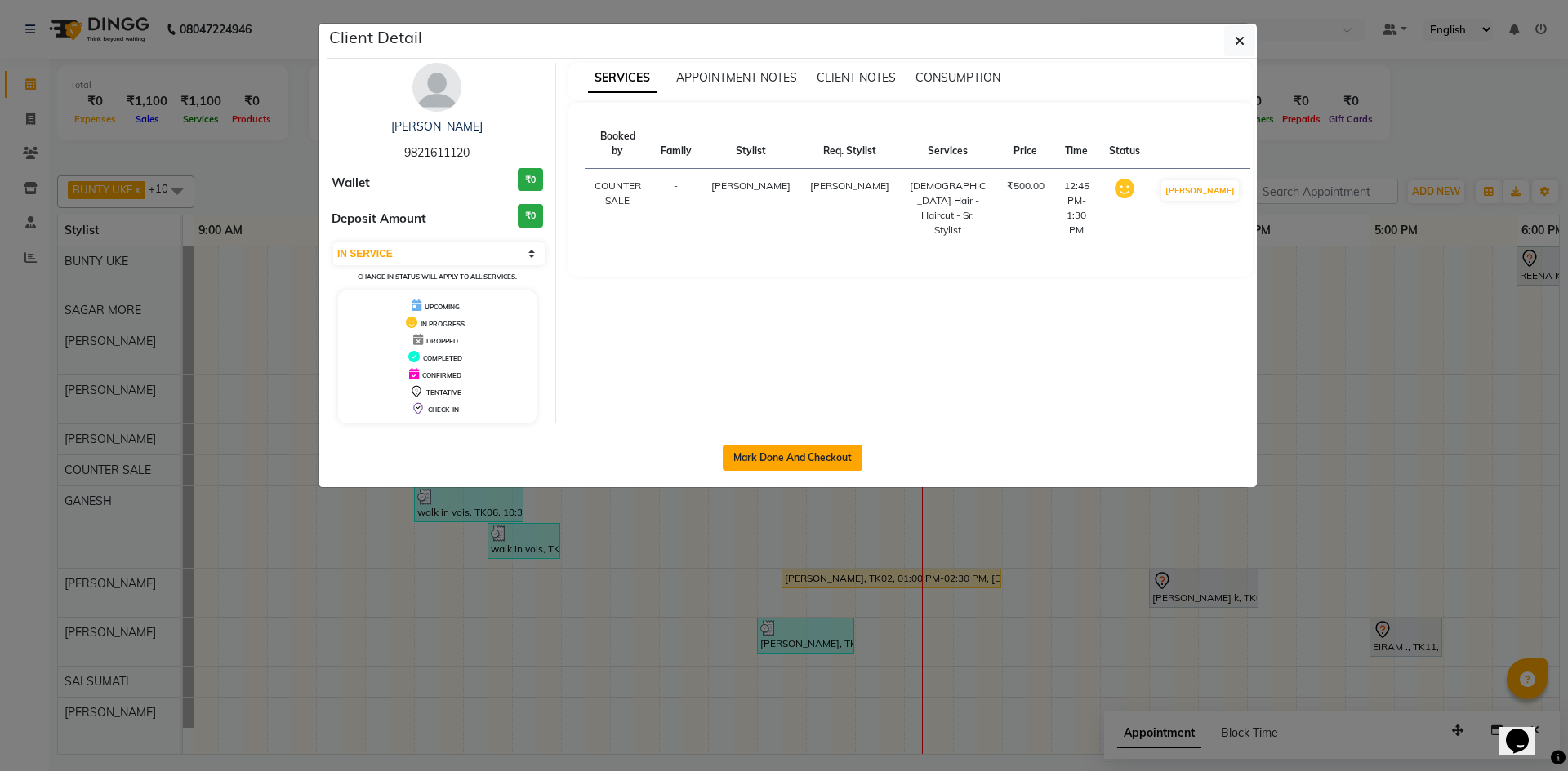
click at [800, 452] on button "Mark Done And Checkout" at bounding box center [792, 458] width 140 height 27
select select "service"
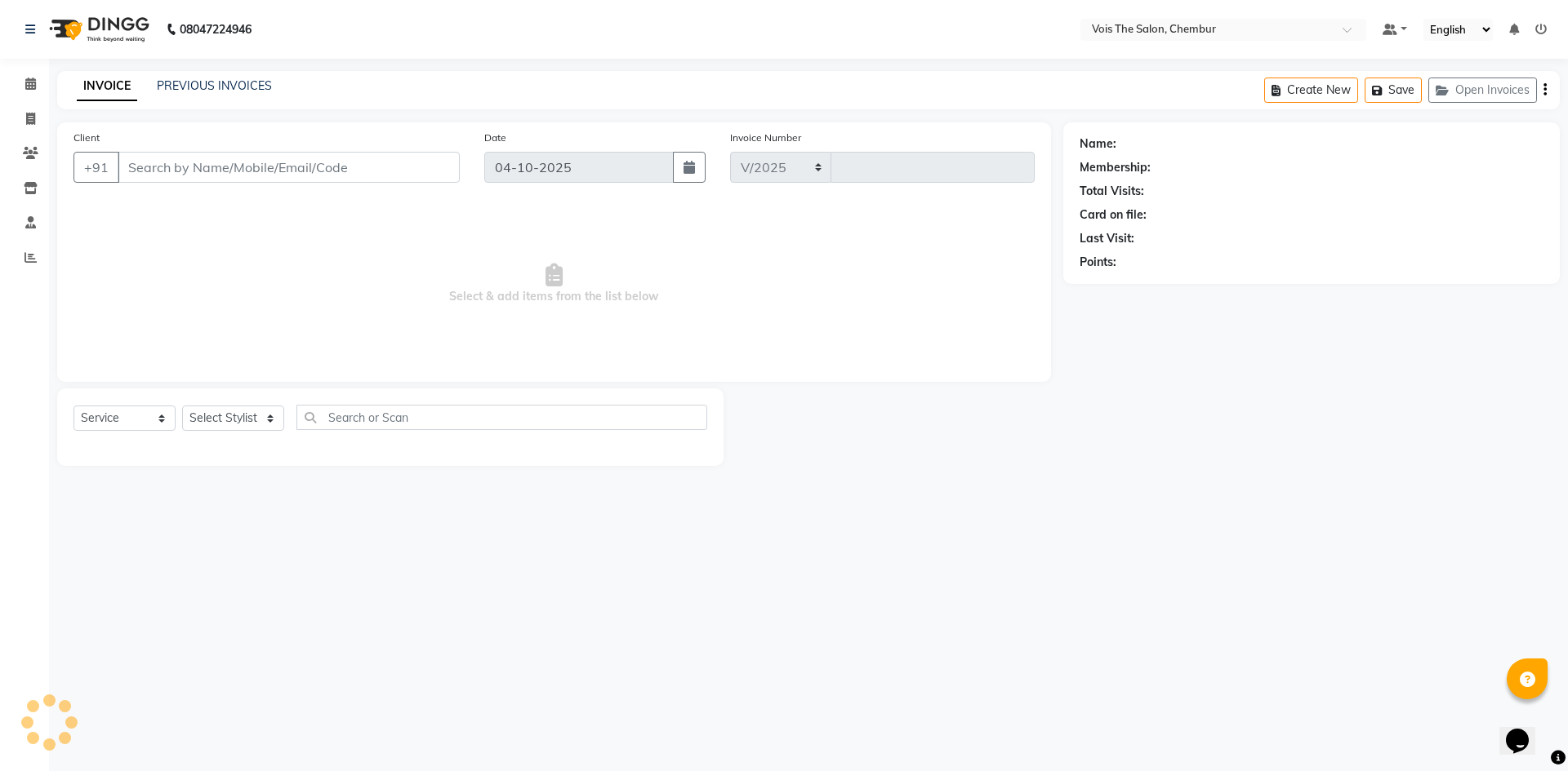
select select "8261"
type input "1038"
type input "9821611120"
select select "79153"
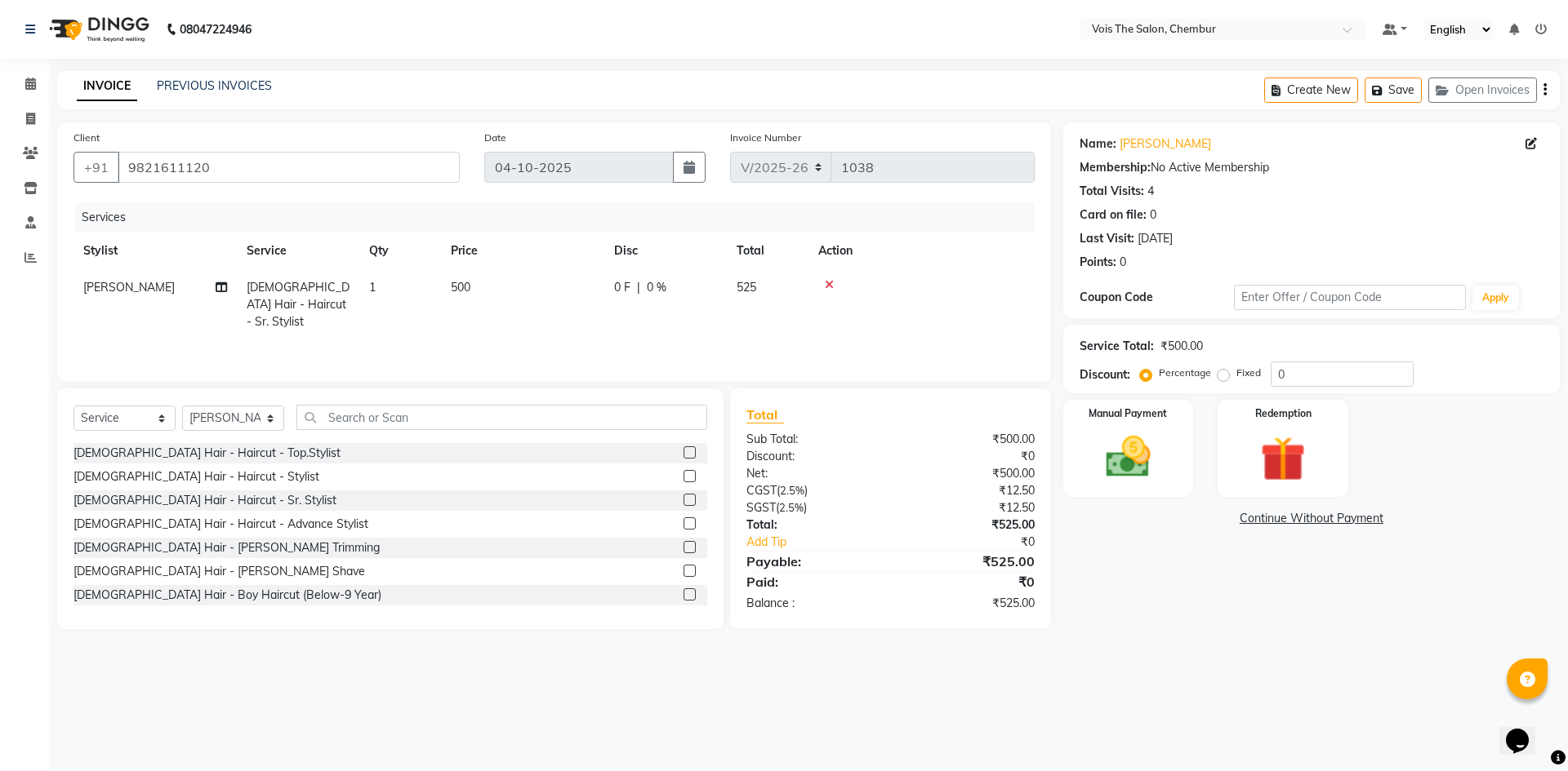
click at [456, 284] on span "500" at bounding box center [461, 287] width 20 height 15
select select "79153"
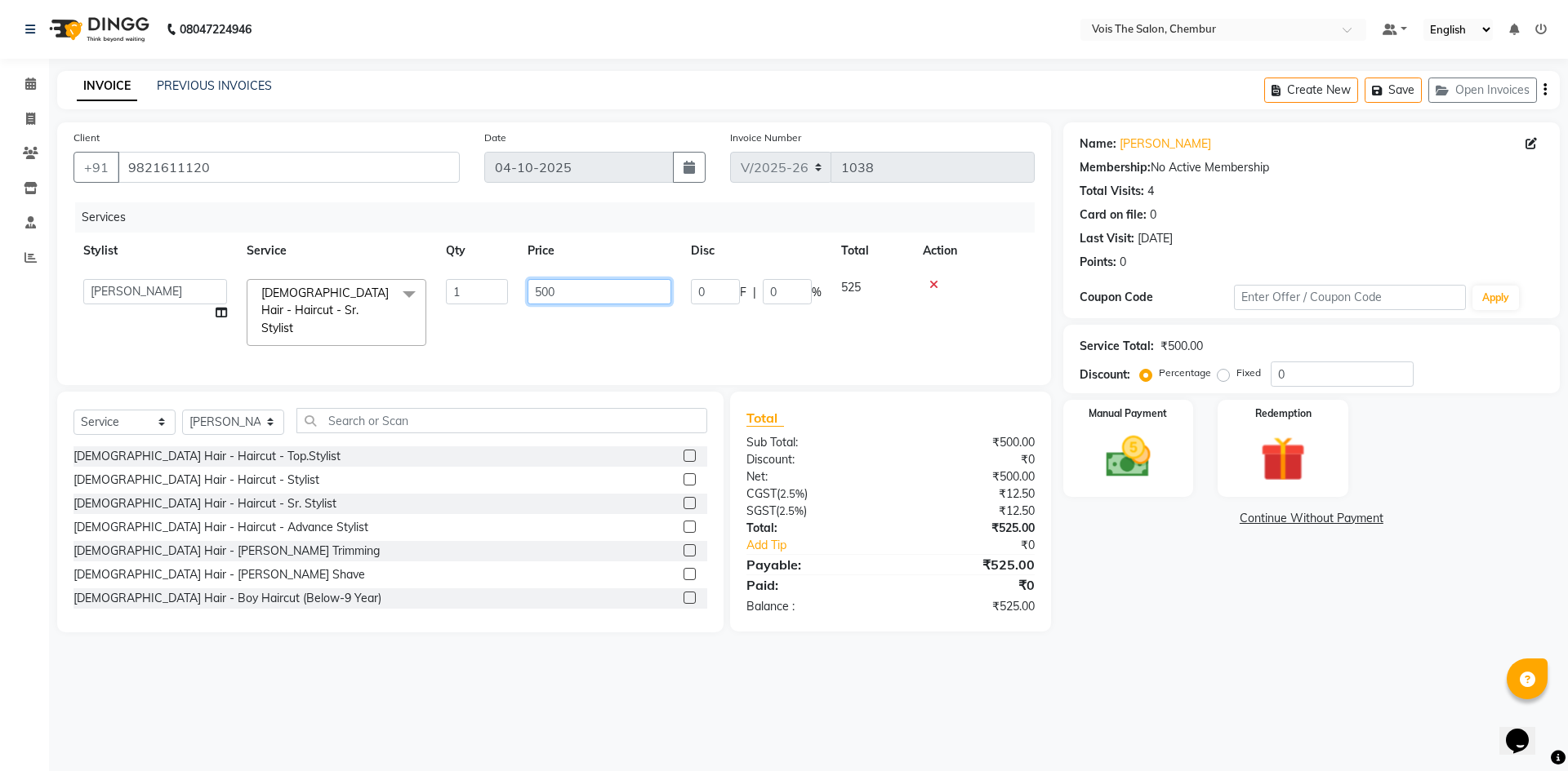
click at [542, 291] on input "500" at bounding box center [599, 292] width 143 height 26
click at [626, 294] on input "000" at bounding box center [599, 292] width 143 height 26
type input "0"
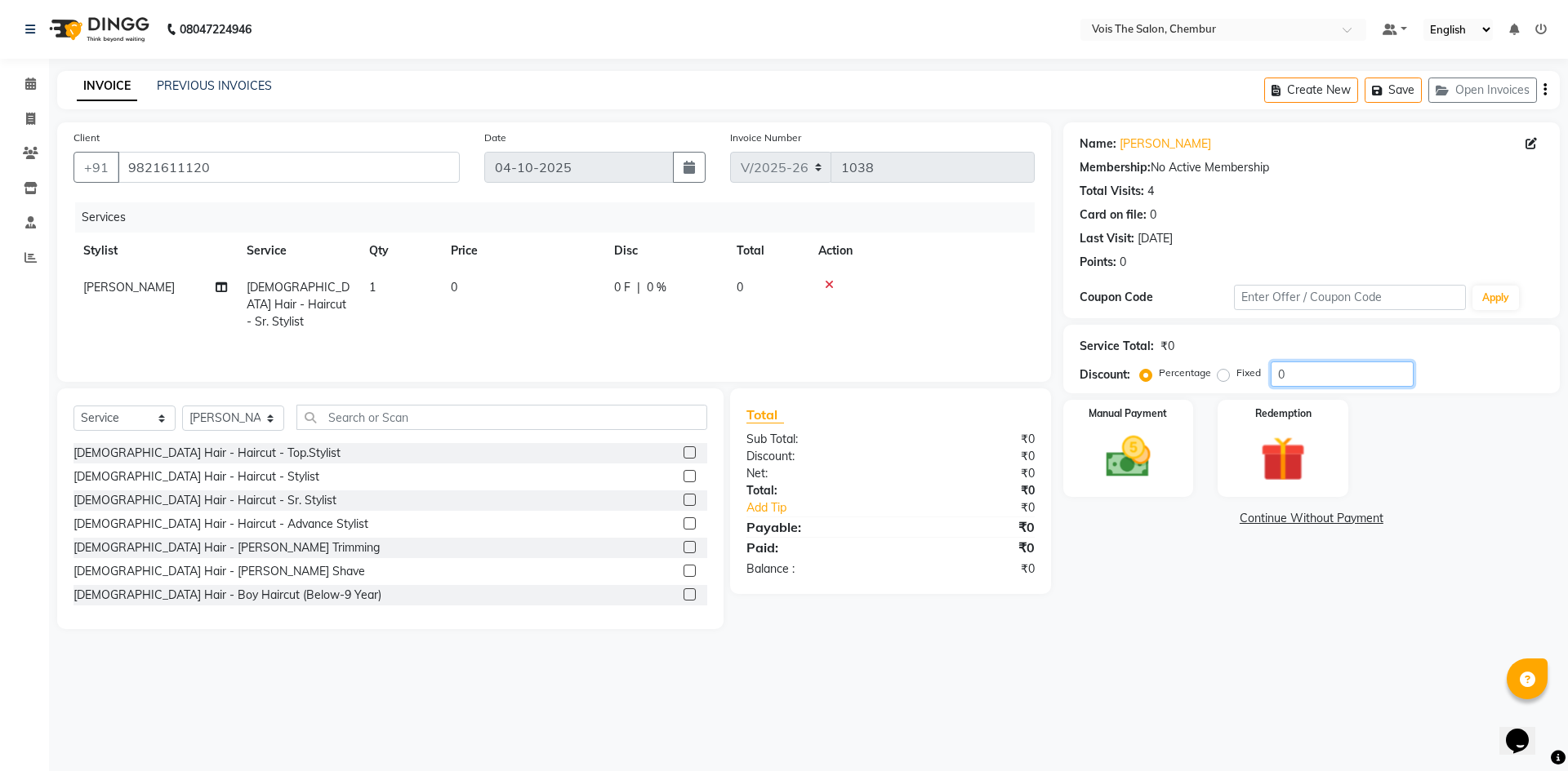
click at [1312, 376] on input "0" at bounding box center [1341, 374] width 142 height 26
click at [1312, 377] on input "0" at bounding box center [1341, 374] width 142 height 26
drag, startPoint x: 380, startPoint y: 422, endPoint x: 364, endPoint y: 428, distance: 17.1
click at [364, 428] on input "text" at bounding box center [502, 417] width 411 height 26
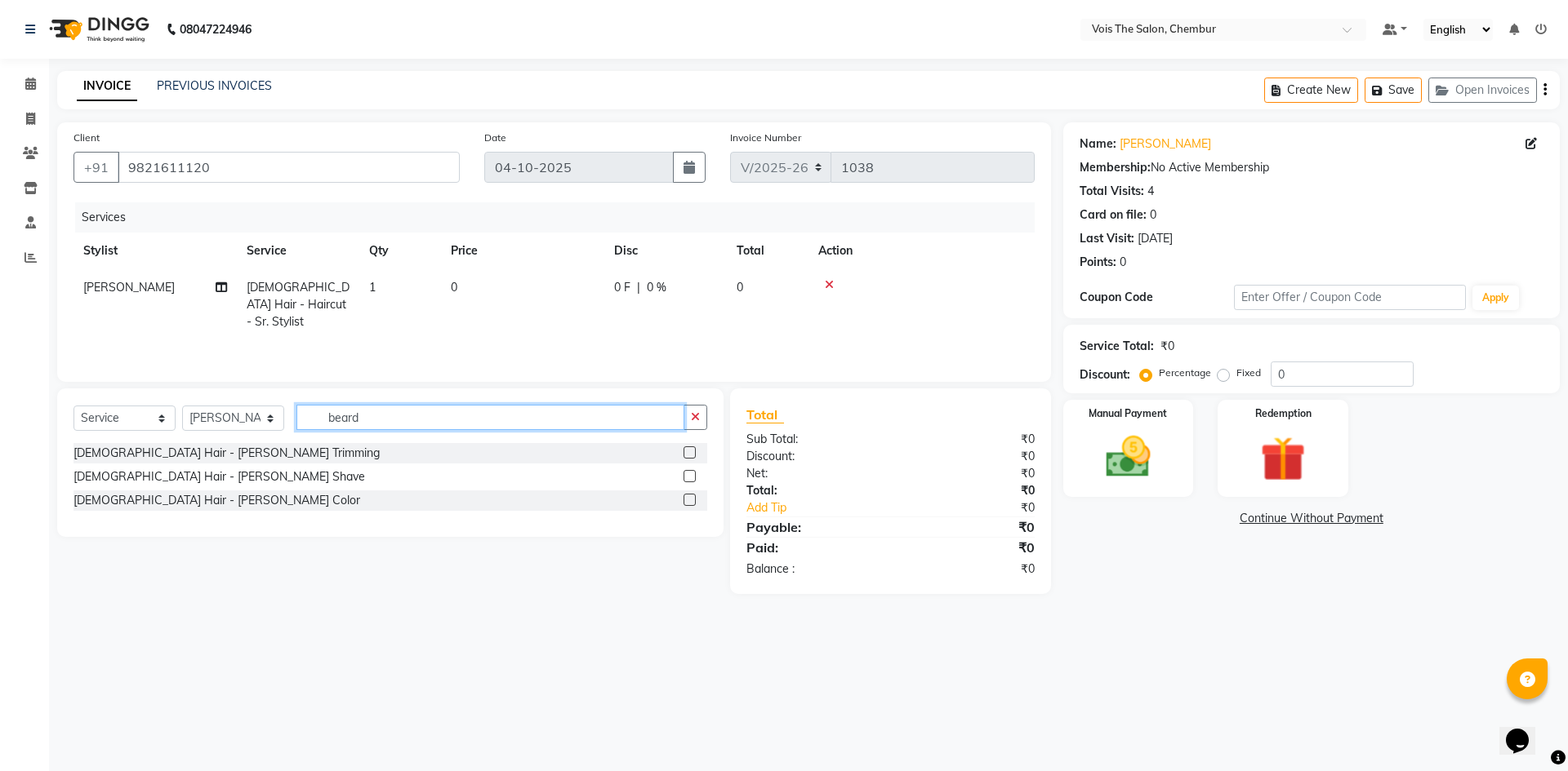
type input "beard"
click at [362, 486] on div "[DEMOGRAPHIC_DATA] Hair - [PERSON_NAME] Shave" at bounding box center [390, 476] width 634 height 21
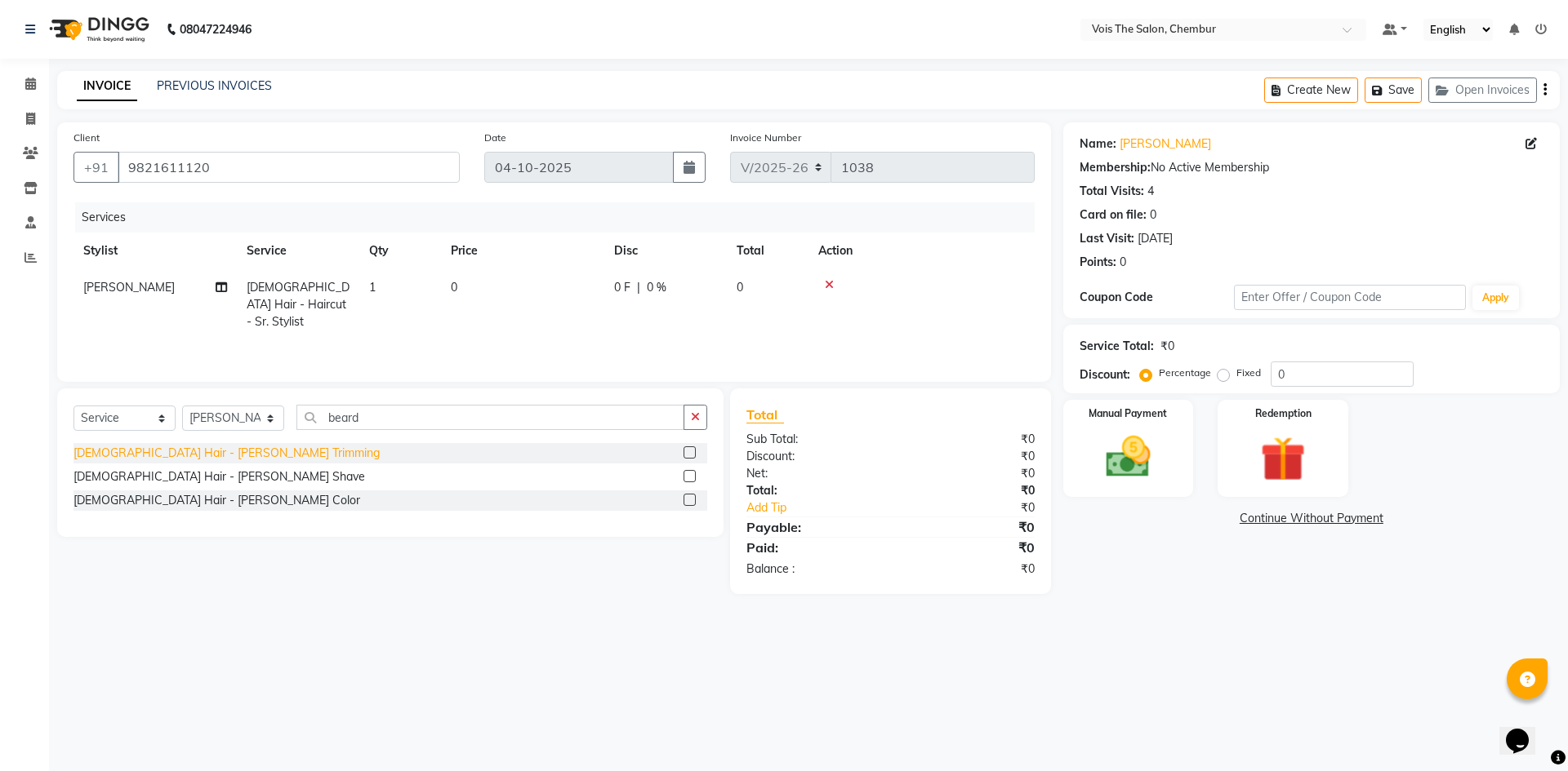
click at [168, 481] on div "[DEMOGRAPHIC_DATA] Hair - [PERSON_NAME] Shave" at bounding box center [219, 476] width 292 height 17
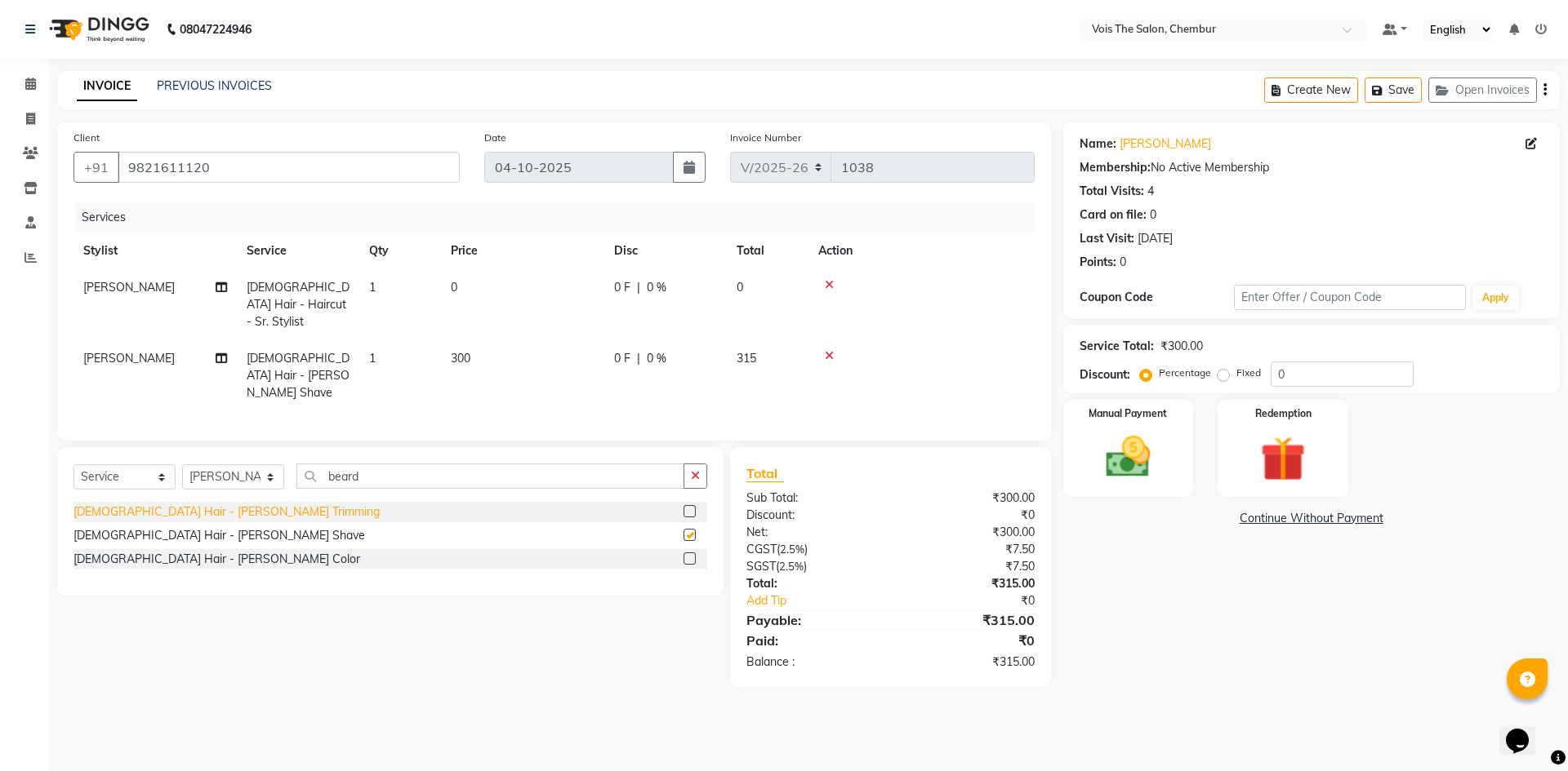
checkbox input "false"
click at [756, 351] on span "315" at bounding box center [747, 358] width 20 height 15
select select "79153"
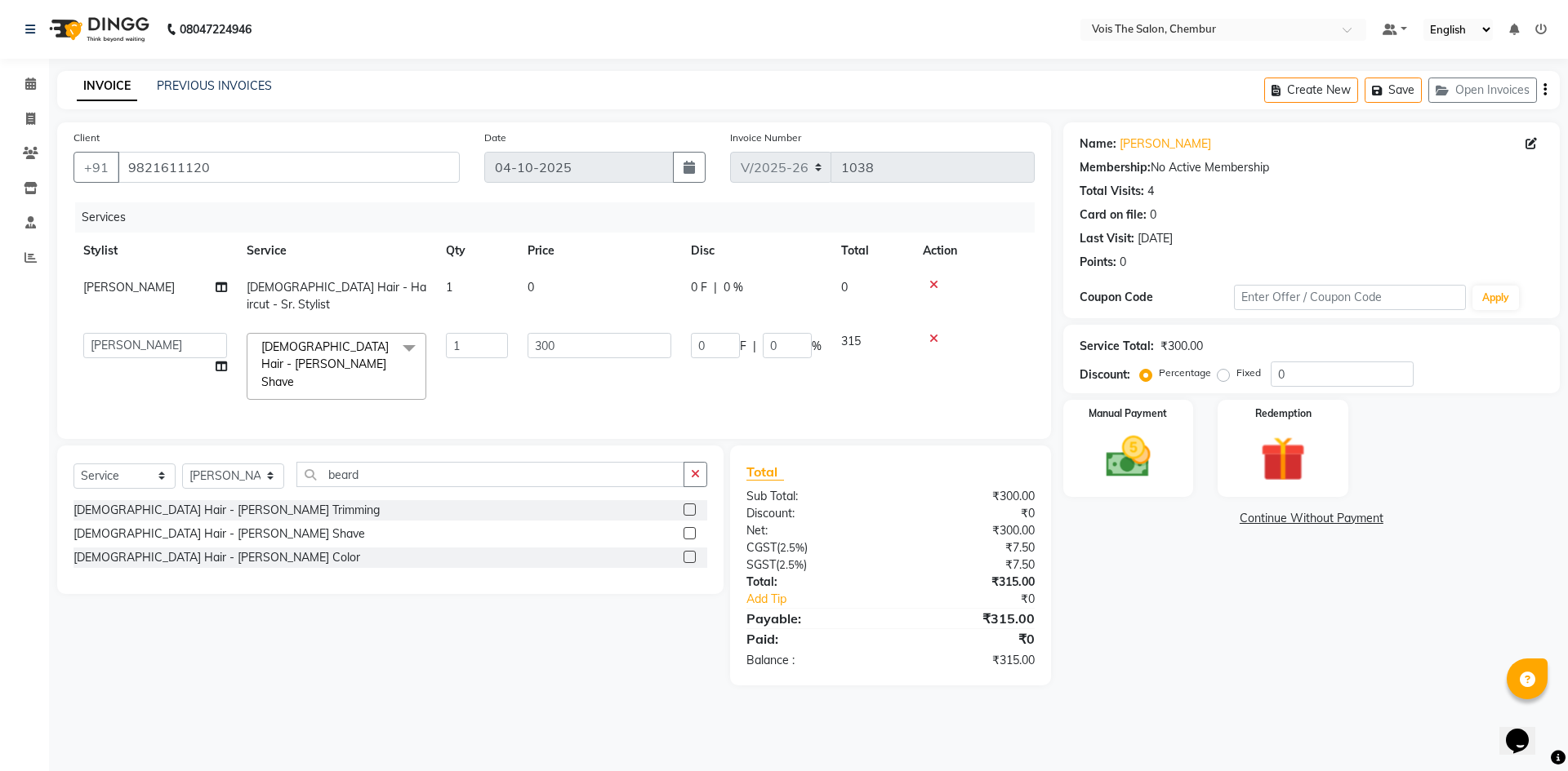
click at [863, 323] on td "315" at bounding box center [871, 366] width 82 height 86
click at [793, 333] on input "0" at bounding box center [787, 346] width 49 height 26
type input "0"
type input "5"
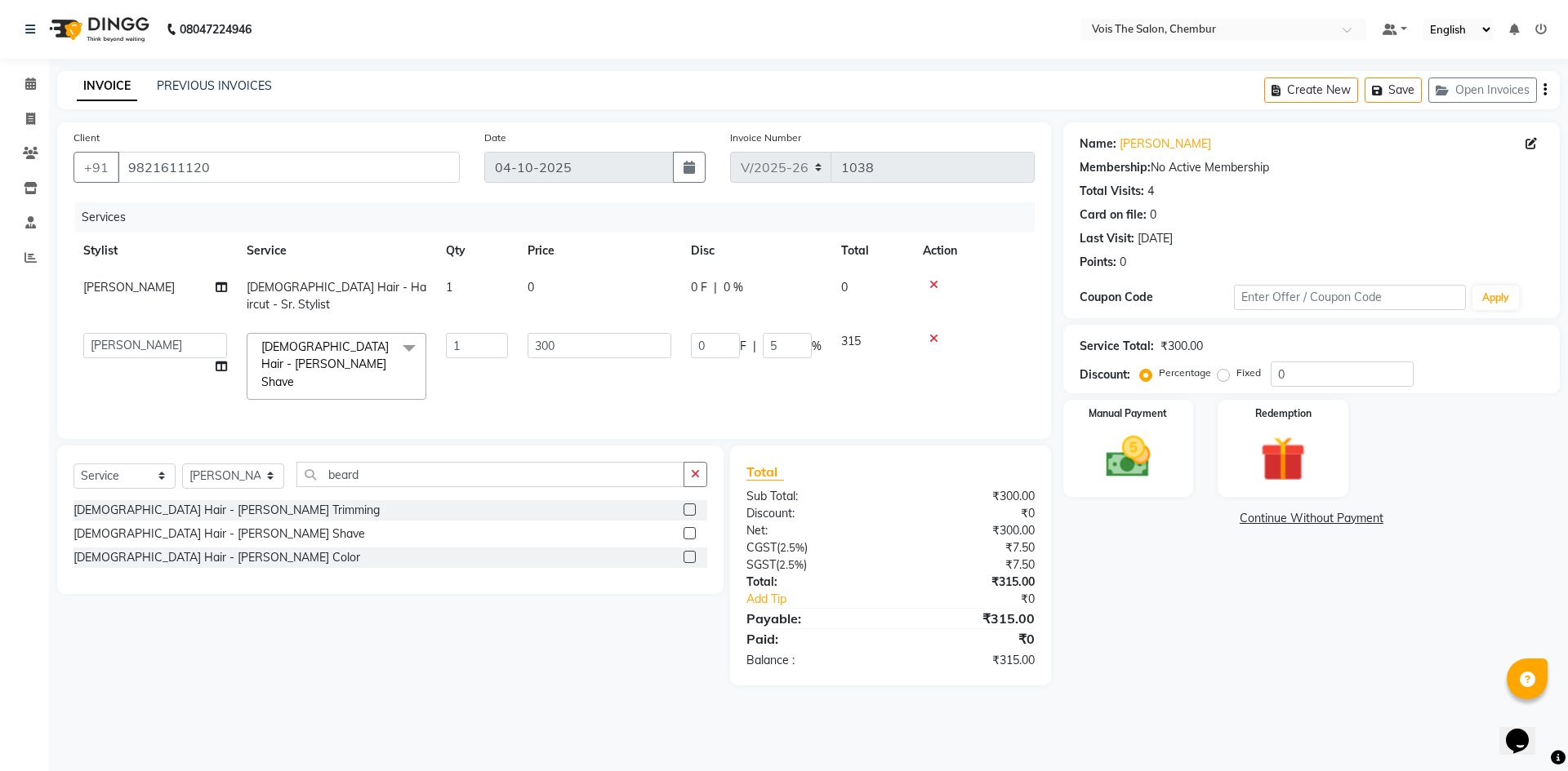
drag, startPoint x: 1189, startPoint y: 638, endPoint x: 1196, endPoint y: 628, distance: 12.2
click at [1197, 635] on div "Name: [PERSON_NAME] Membership: No Active Membership Total Visits: 4 Card on fi…" at bounding box center [1317, 404] width 509 height 563
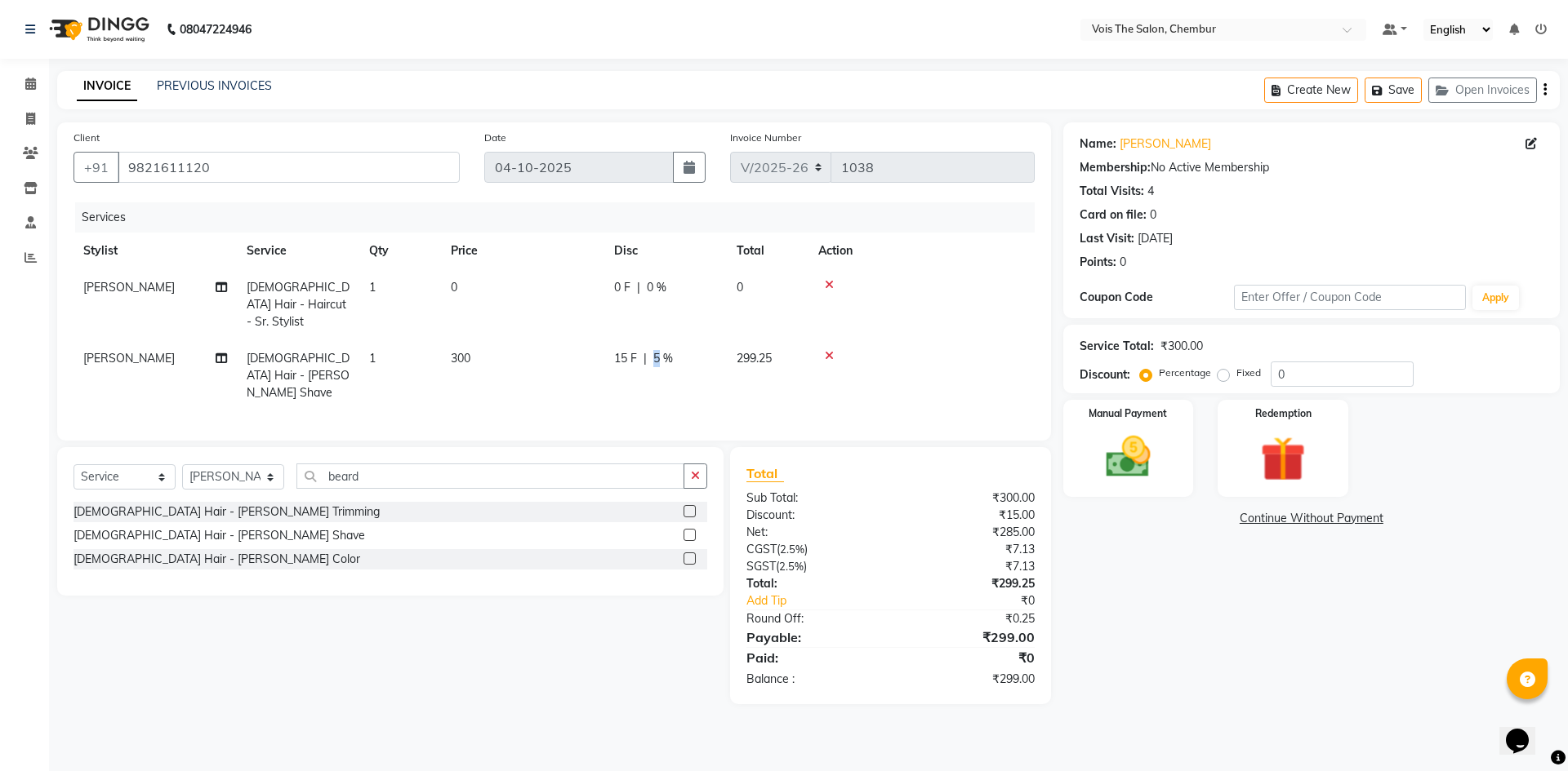
drag, startPoint x: 661, startPoint y: 340, endPoint x: 654, endPoint y: 346, distance: 9.2
click at [654, 351] on span "5 %" at bounding box center [663, 358] width 20 height 17
select select "79153"
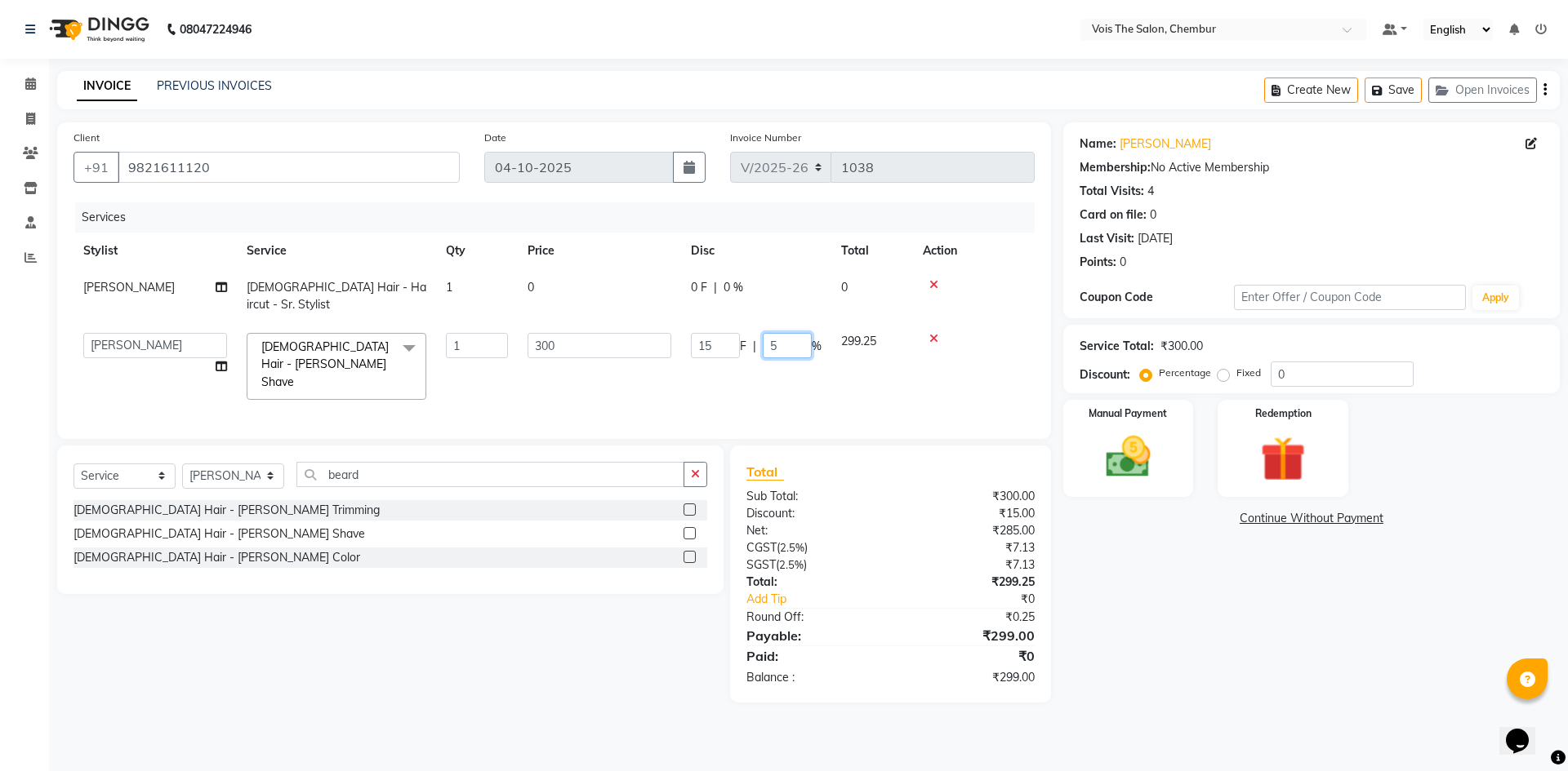
click at [775, 333] on input "5" at bounding box center [787, 346] width 49 height 26
type input "4"
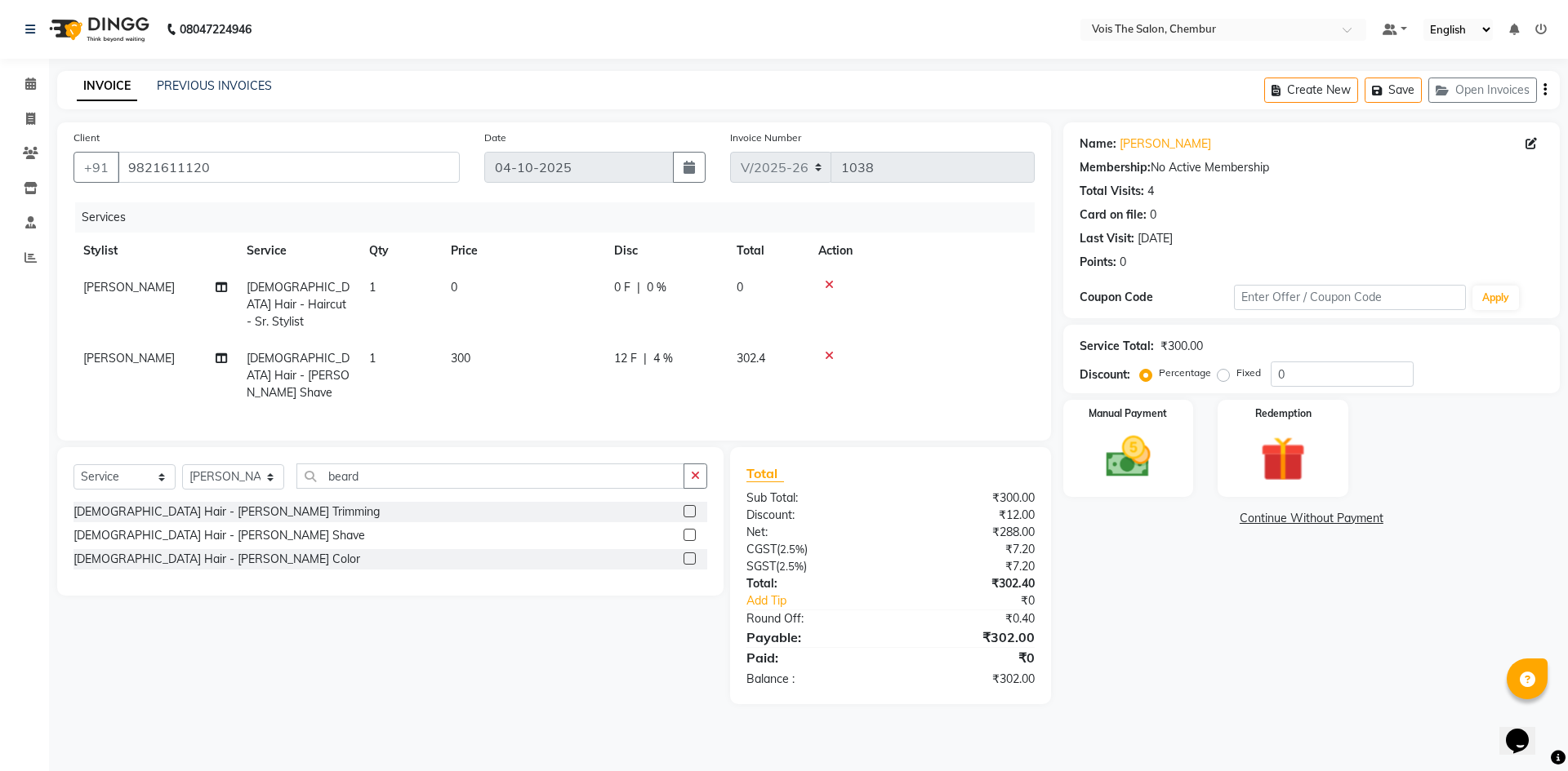
click at [1123, 571] on div "Name: [PERSON_NAME] Membership: No Active Membership Total Visits: 4 Card on fi…" at bounding box center [1317, 413] width 509 height 582
click at [756, 351] on span "302.4" at bounding box center [751, 358] width 28 height 15
select select "79153"
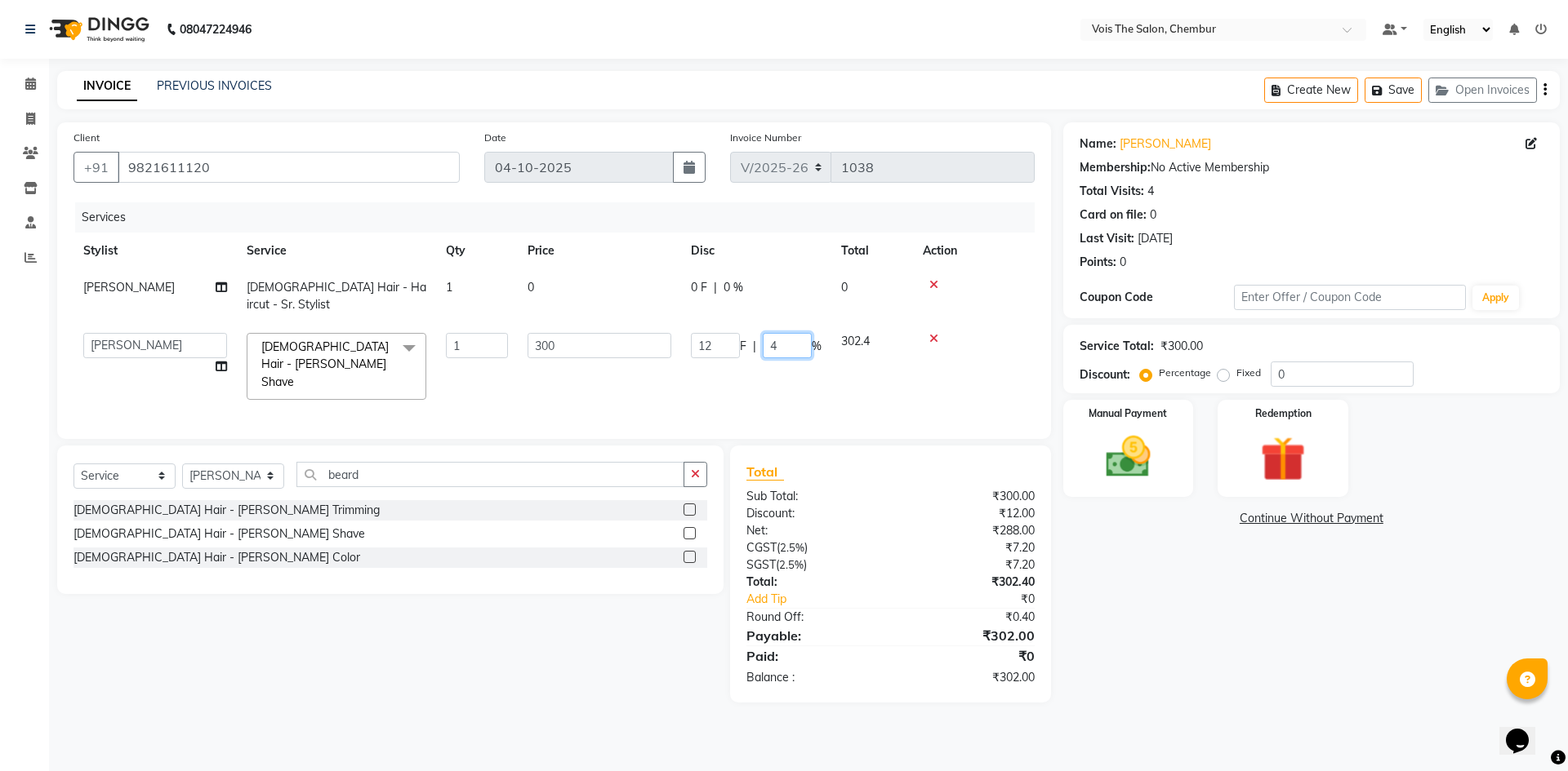
click at [785, 333] on input "4" at bounding box center [787, 346] width 49 height 26
type input "4.5"
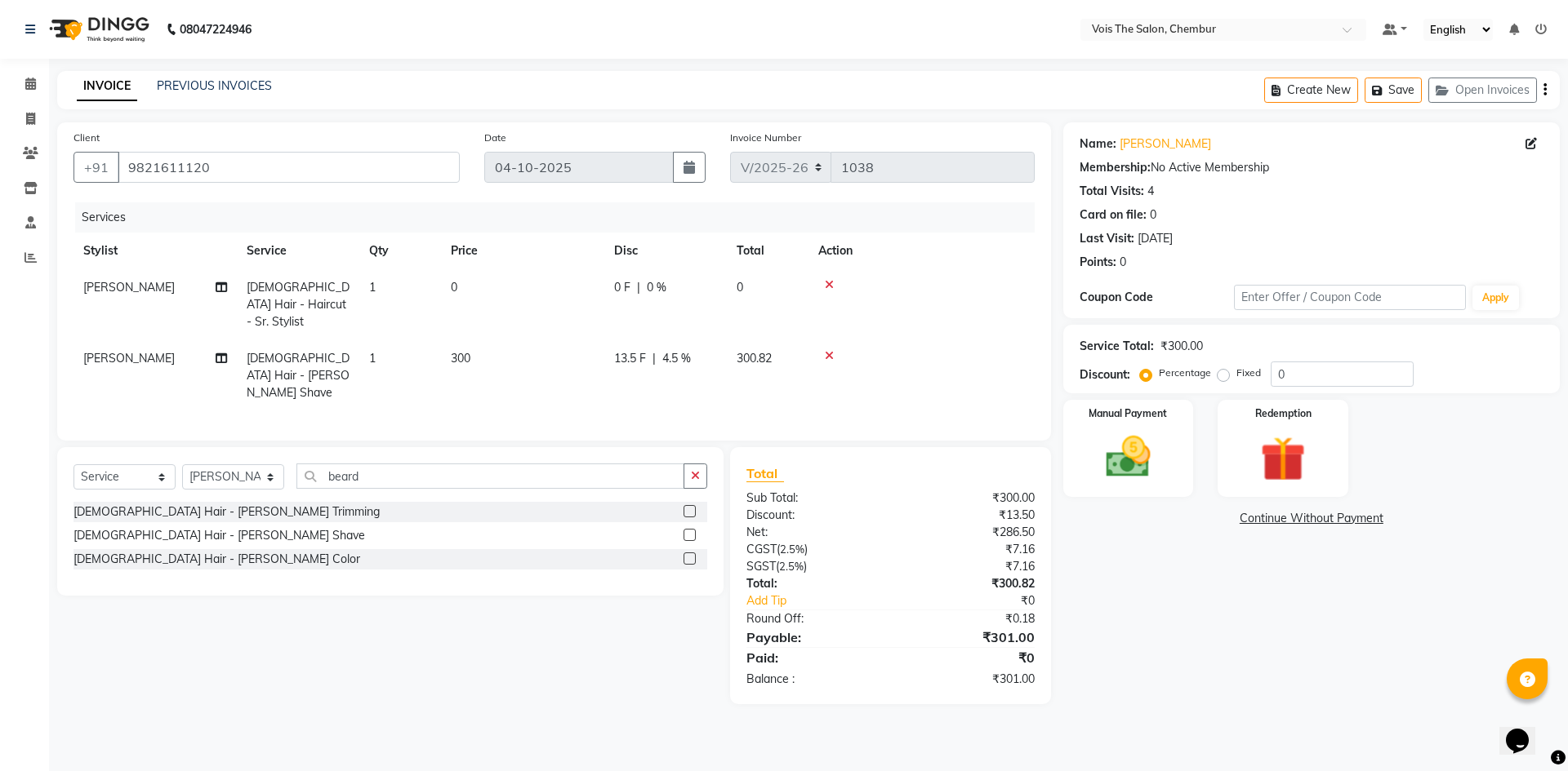
click at [1190, 669] on div "Name: [PERSON_NAME] Membership: No Active Membership Total Visits: 4 Card on fi…" at bounding box center [1317, 413] width 509 height 582
click at [681, 351] on span "4.5 %" at bounding box center [676, 358] width 28 height 17
select select "79153"
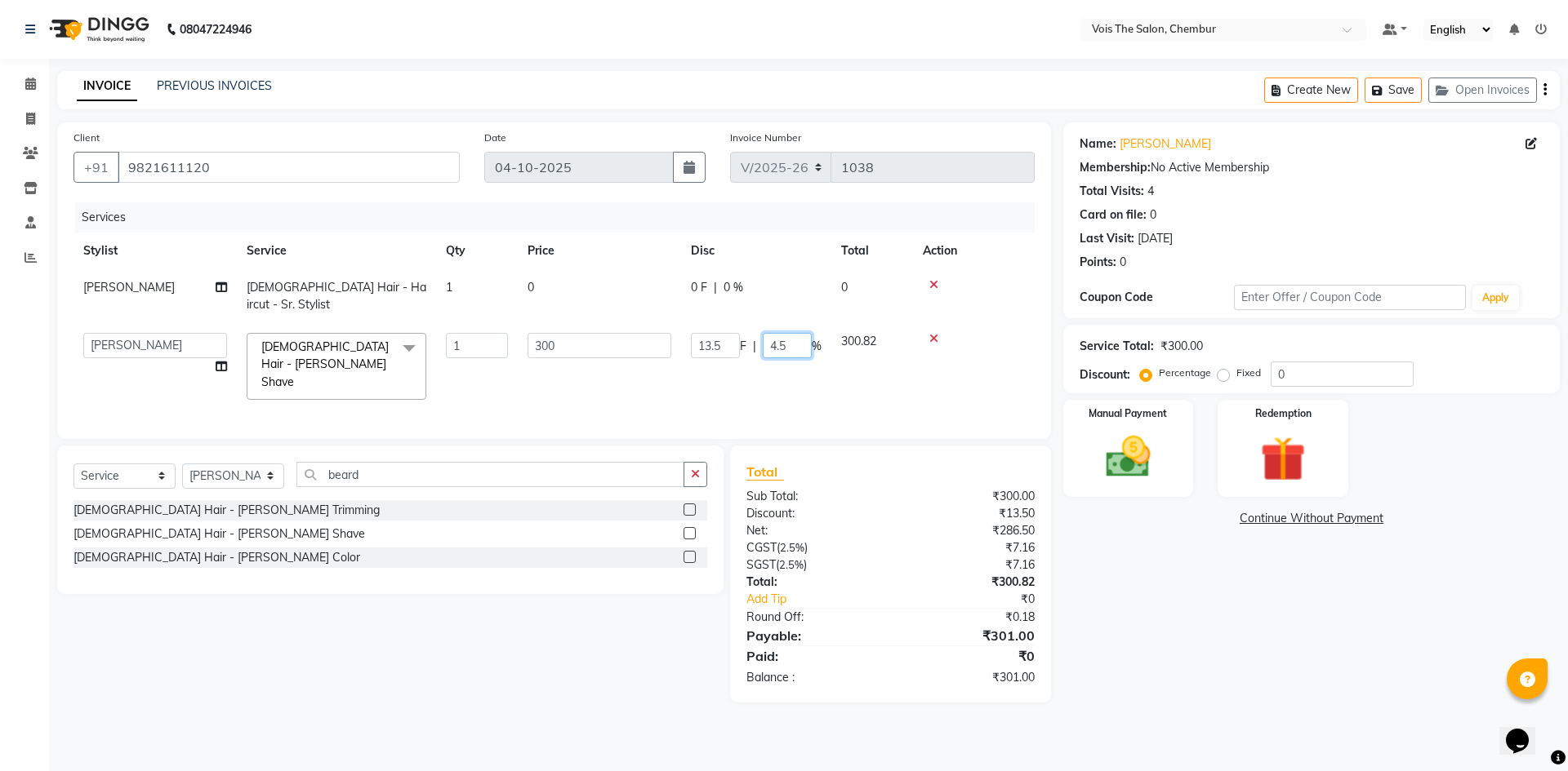
click at [784, 333] on input "4.5" at bounding box center [787, 346] width 49 height 26
type input "4.4"
click at [1209, 592] on div "Name: [PERSON_NAME] Membership: No Active Membership Total Visits: 4 Card on fi…" at bounding box center [1317, 413] width 509 height 580
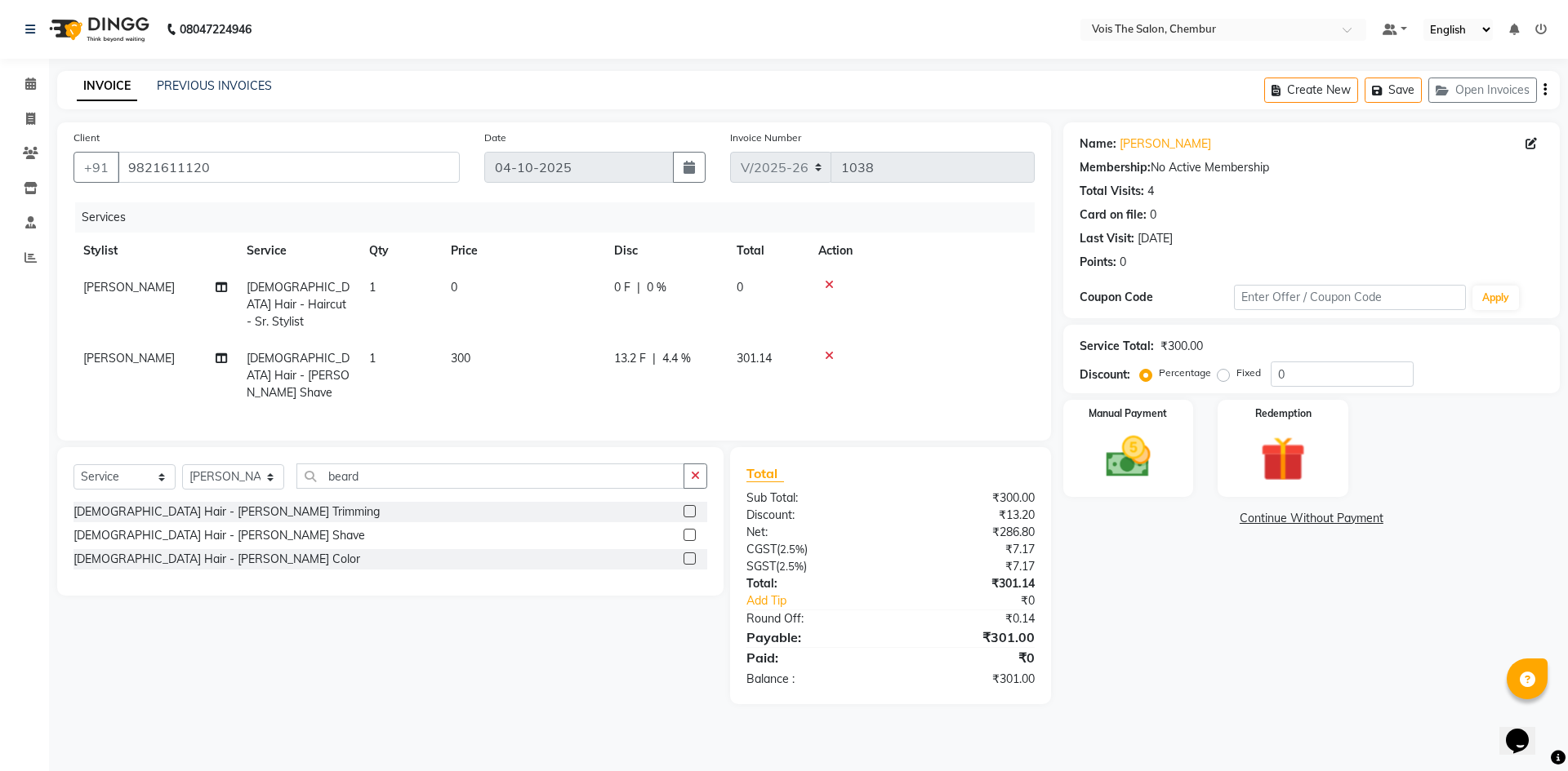
click at [684, 351] on span "4.4 %" at bounding box center [676, 358] width 28 height 17
select select "79153"
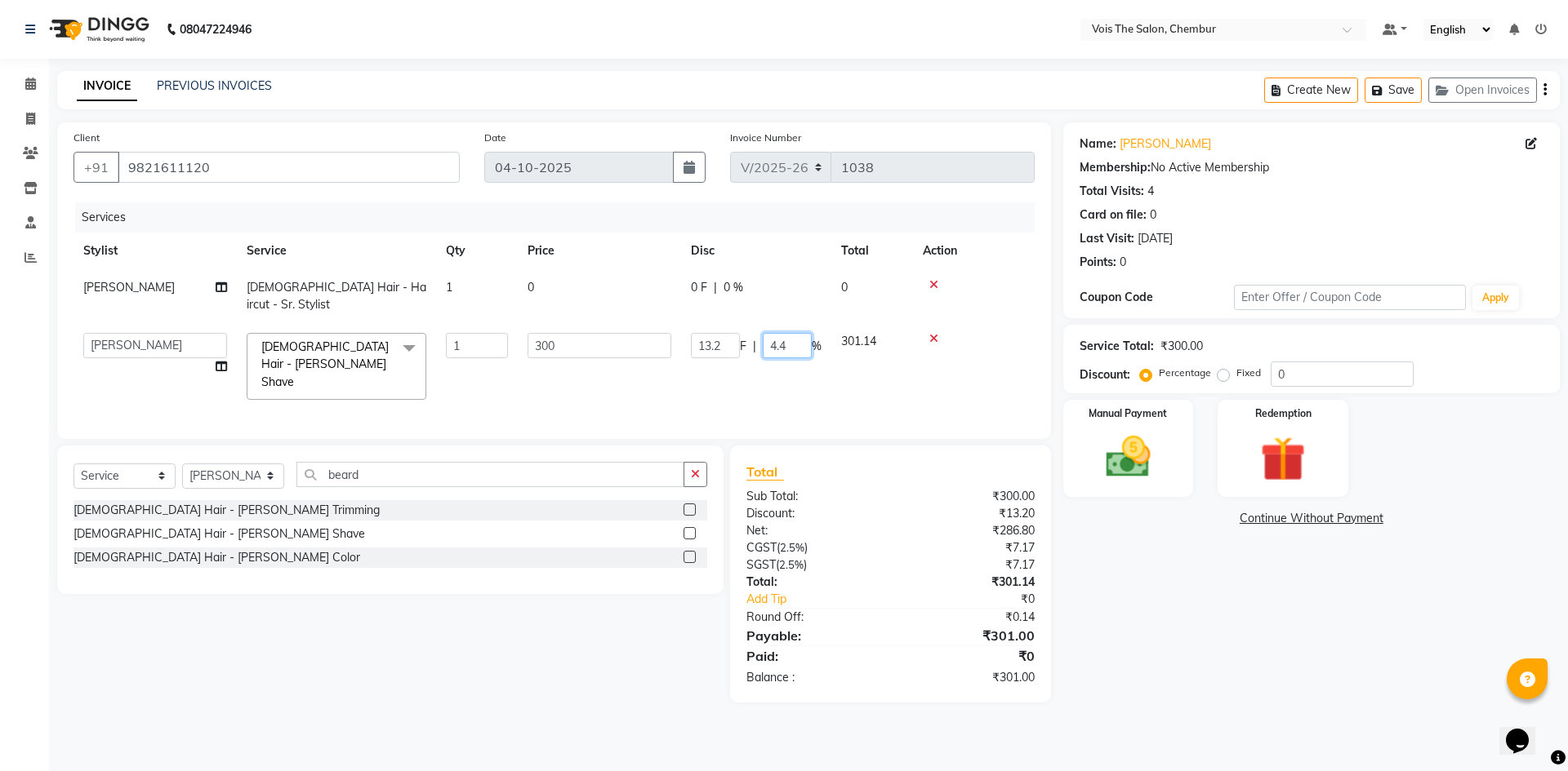
click at [799, 333] on input "4.4" at bounding box center [787, 346] width 49 height 26
type input "4.3"
click at [1072, 578] on div "Name: [PERSON_NAME] Membership: No Active Membership Total Visits: 4 Card on fi…" at bounding box center [1317, 413] width 509 height 580
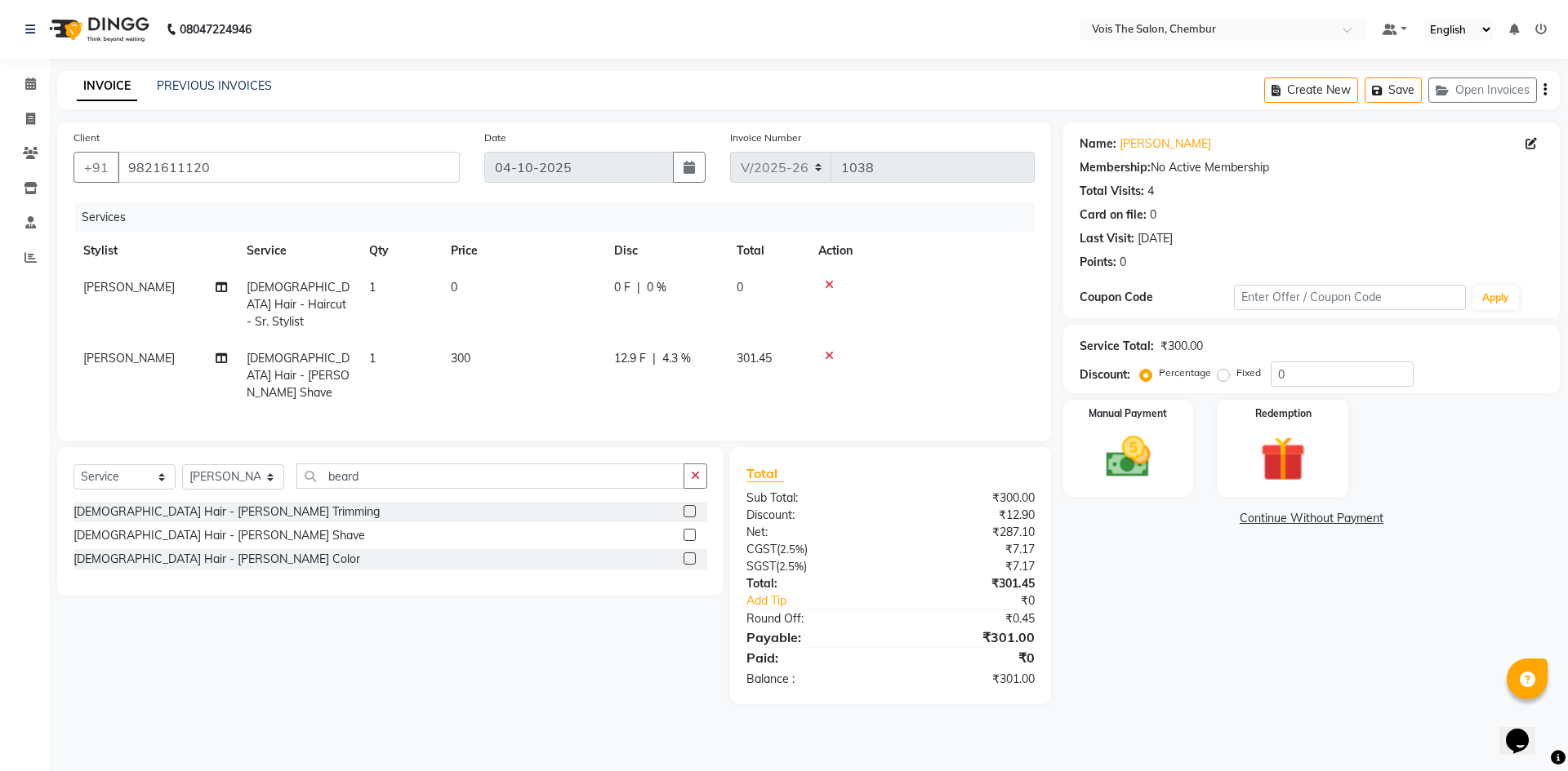
click at [677, 341] on td "12.9 F | 4.3 %" at bounding box center [665, 376] width 123 height 71
select select "79153"
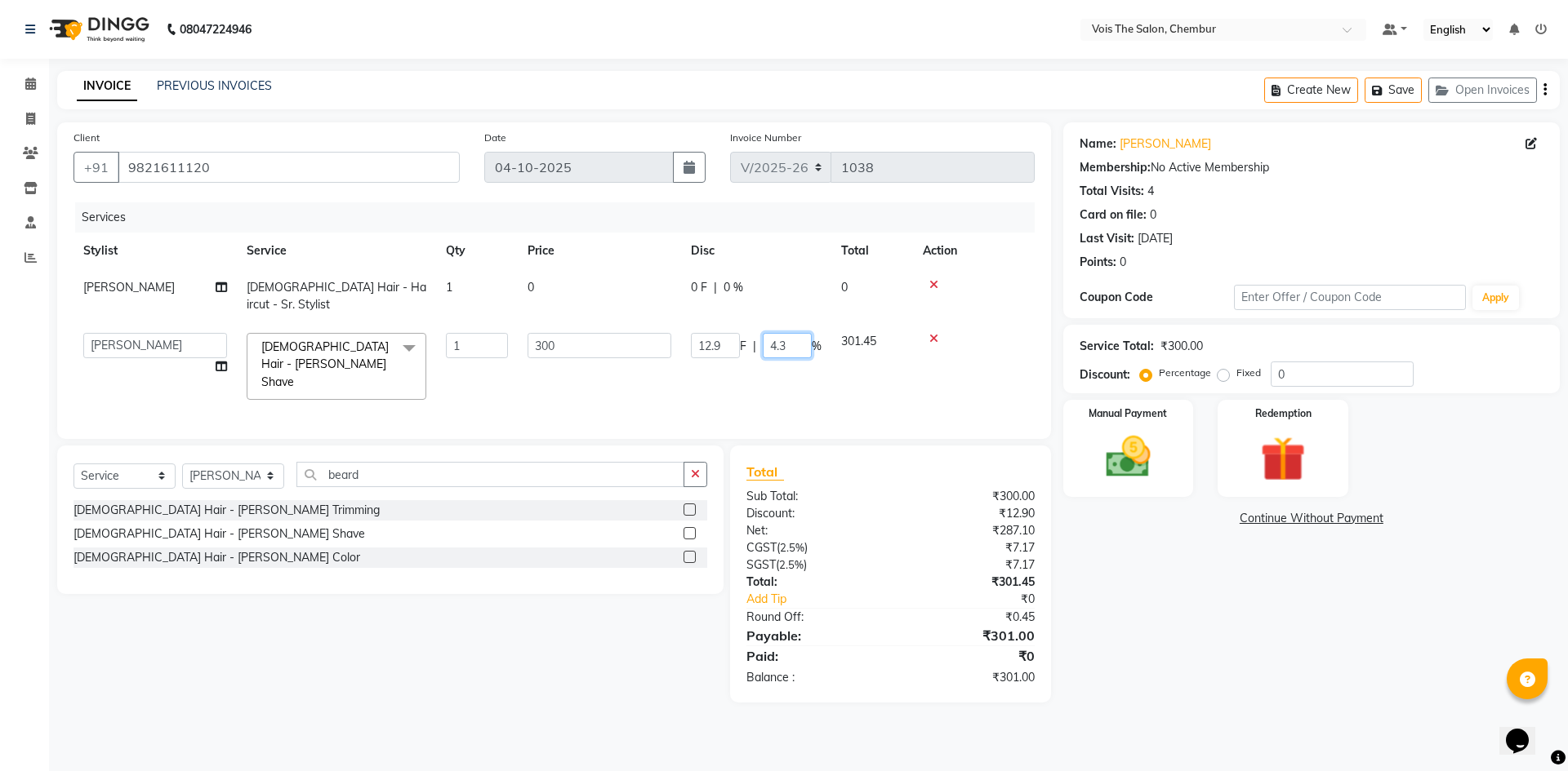
click at [790, 336] on input "4.3" at bounding box center [787, 346] width 49 height 26
type input "4"
type input "0"
click at [1255, 652] on div "Name: [PERSON_NAME] Membership: No Active Membership Total Visits: 4 Card on fi…" at bounding box center [1317, 413] width 509 height 580
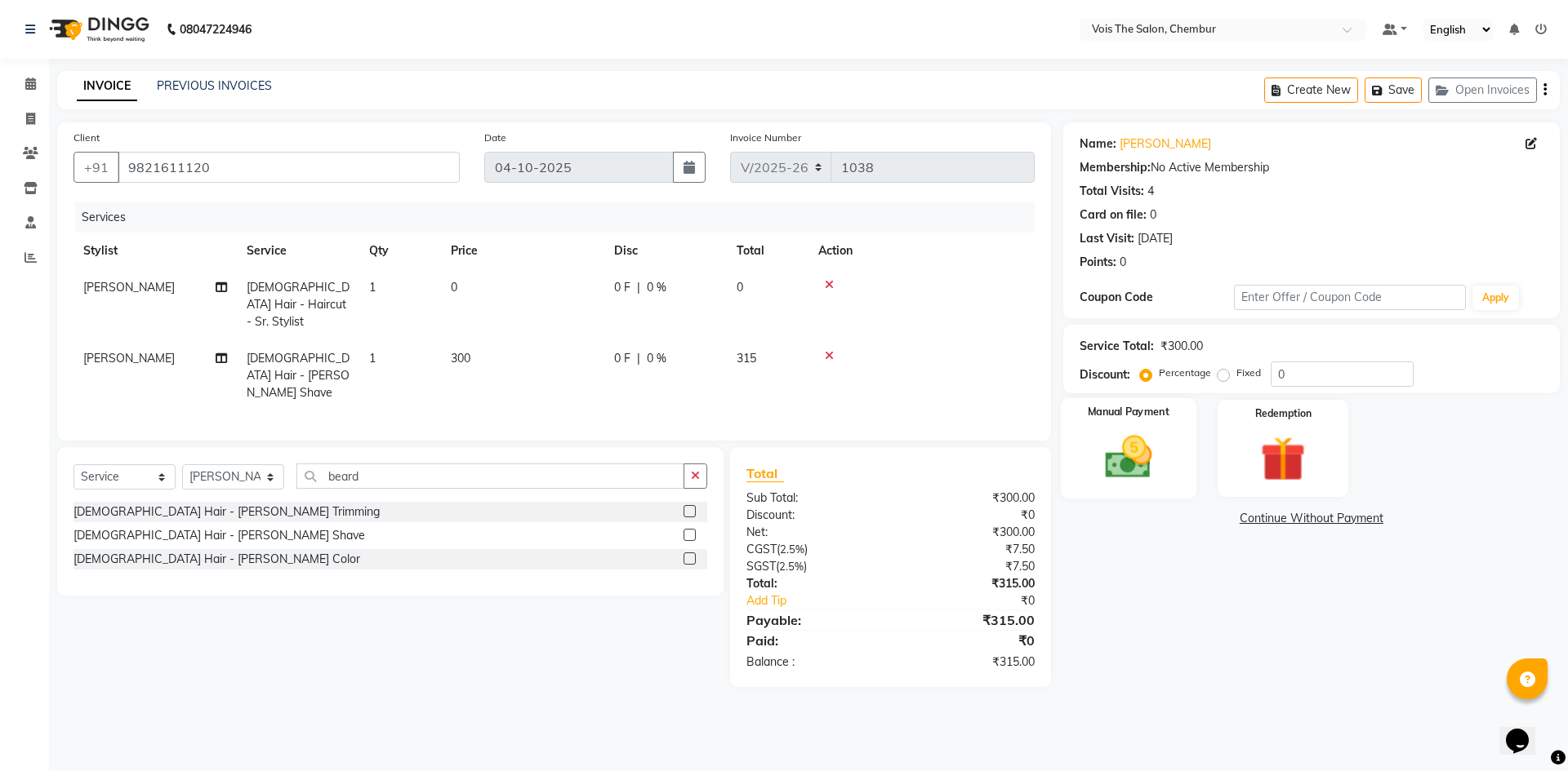
click at [1121, 472] on img at bounding box center [1127, 457] width 76 height 54
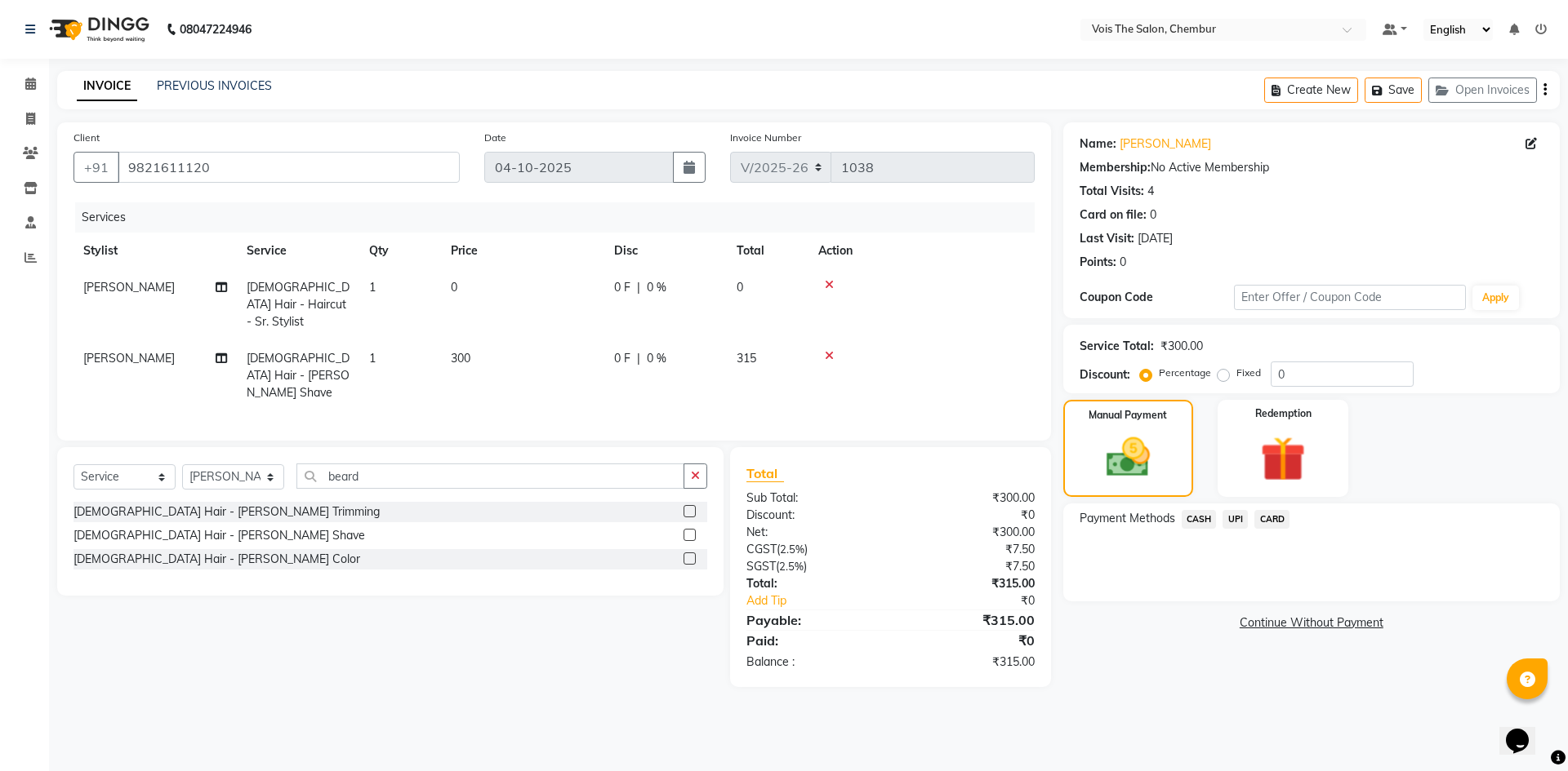
click at [1200, 516] on span "CASH" at bounding box center [1199, 519] width 35 height 19
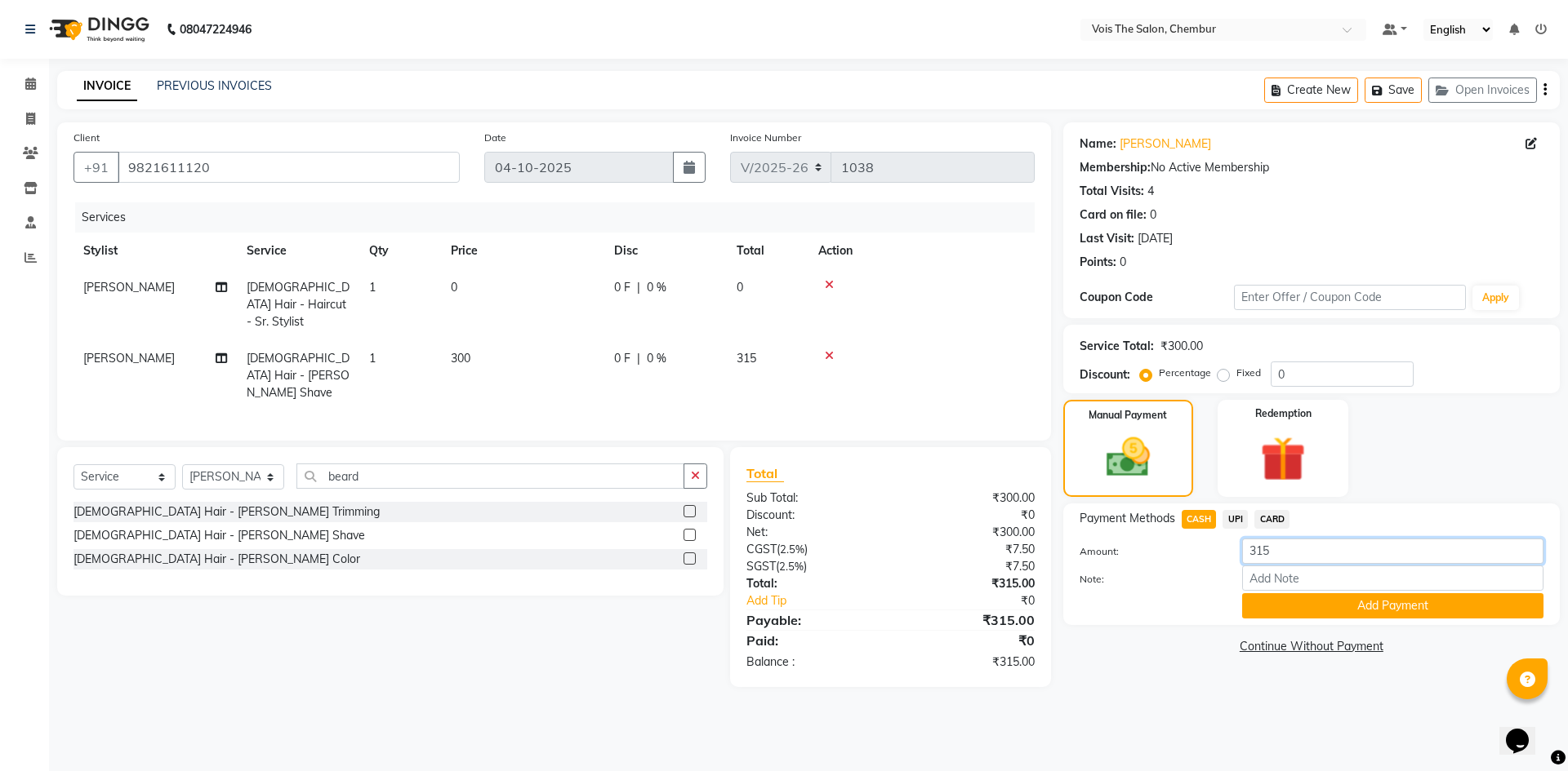
click at [1286, 548] on input "315" at bounding box center [1392, 551] width 302 height 26
type input "300"
click at [1286, 587] on input "Note:" at bounding box center [1392, 578] width 302 height 26
type input "CASH"
click at [1374, 614] on button "Add Payment" at bounding box center [1392, 606] width 302 height 26
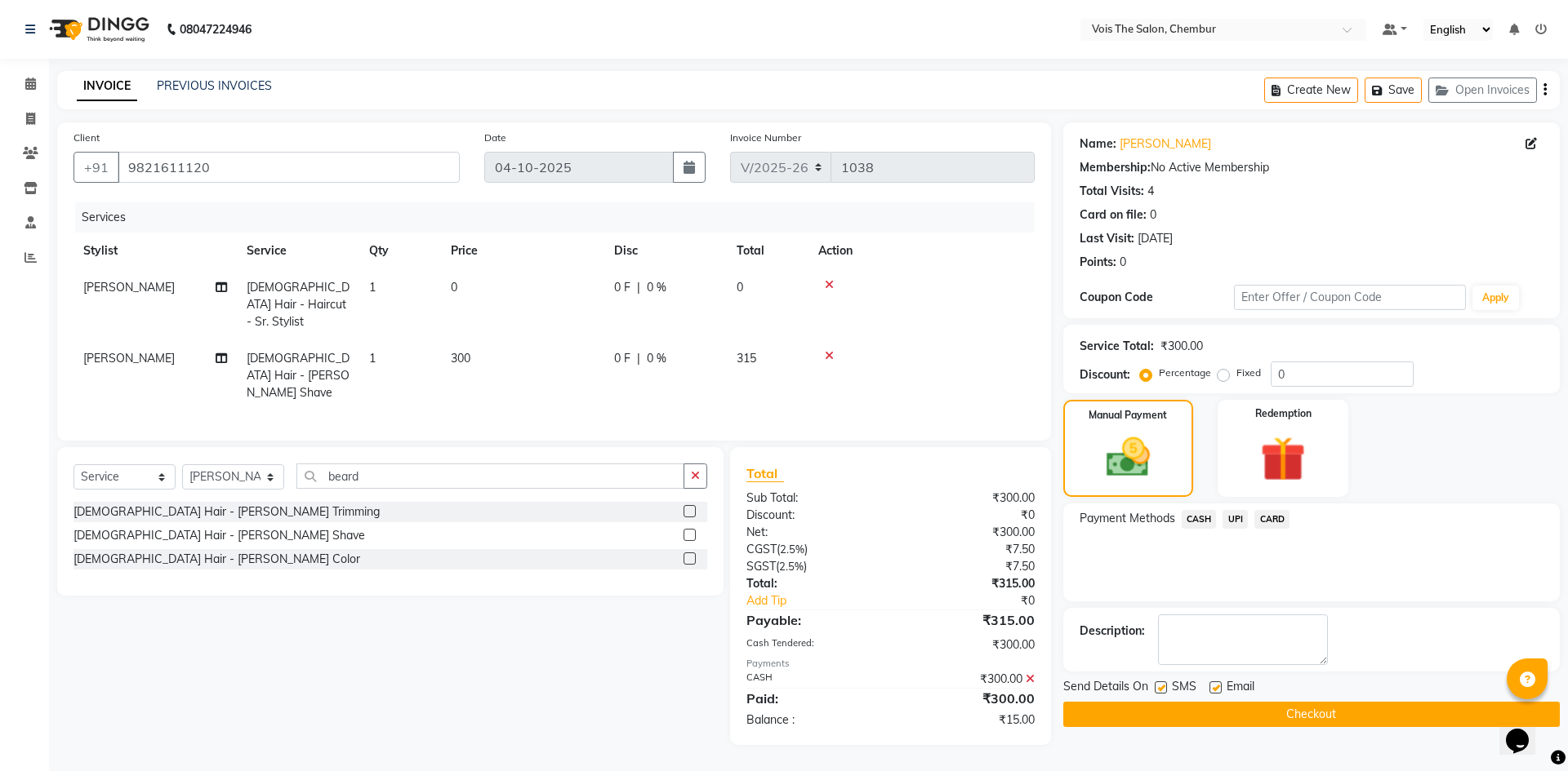
click at [1144, 717] on button "Checkout" at bounding box center [1311, 715] width 496 height 26
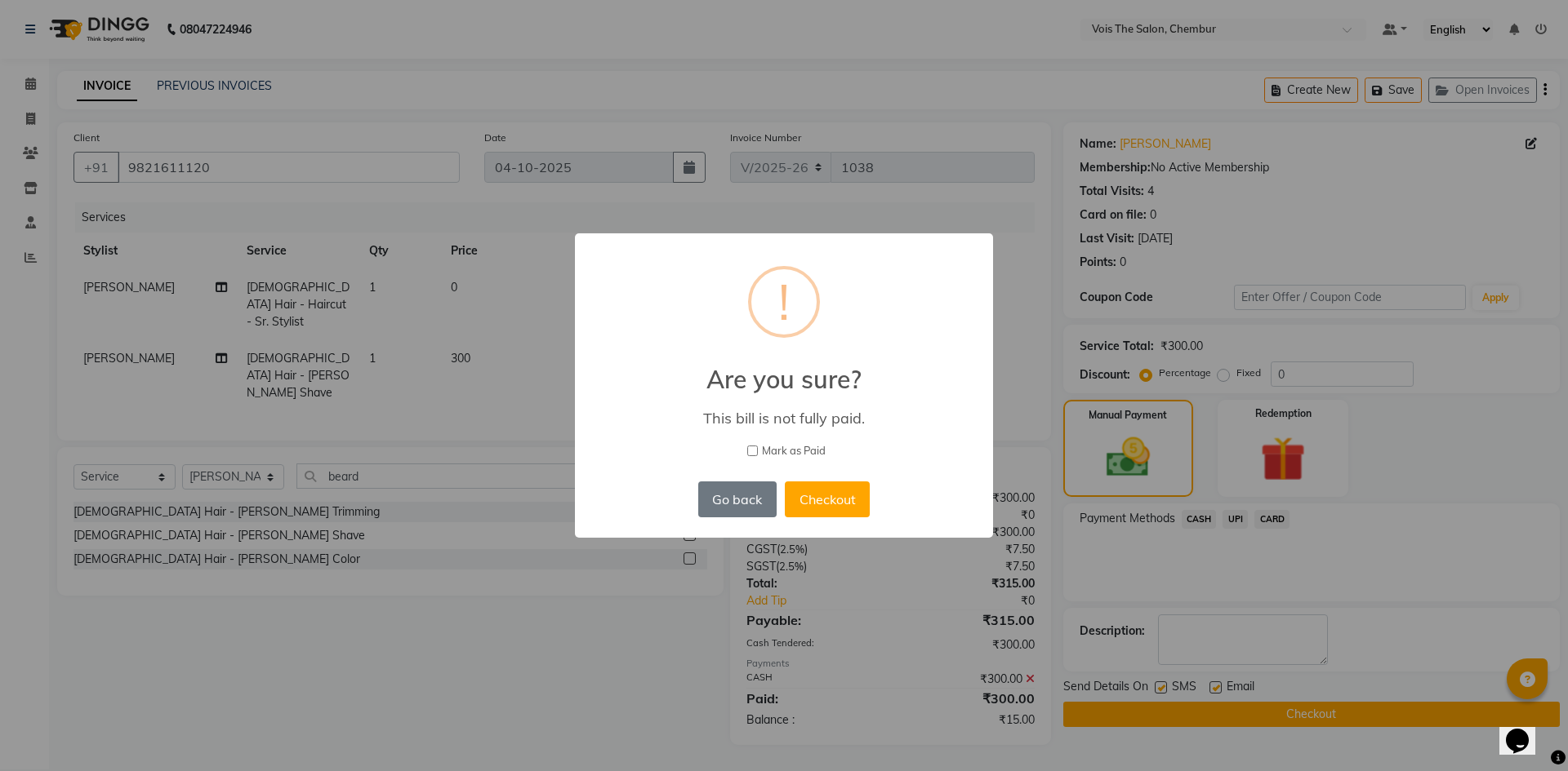
click at [750, 446] on input "Mark as Paid" at bounding box center [752, 451] width 11 height 11
checkbox input "true"
click at [819, 492] on button "Checkout" at bounding box center [827, 499] width 84 height 36
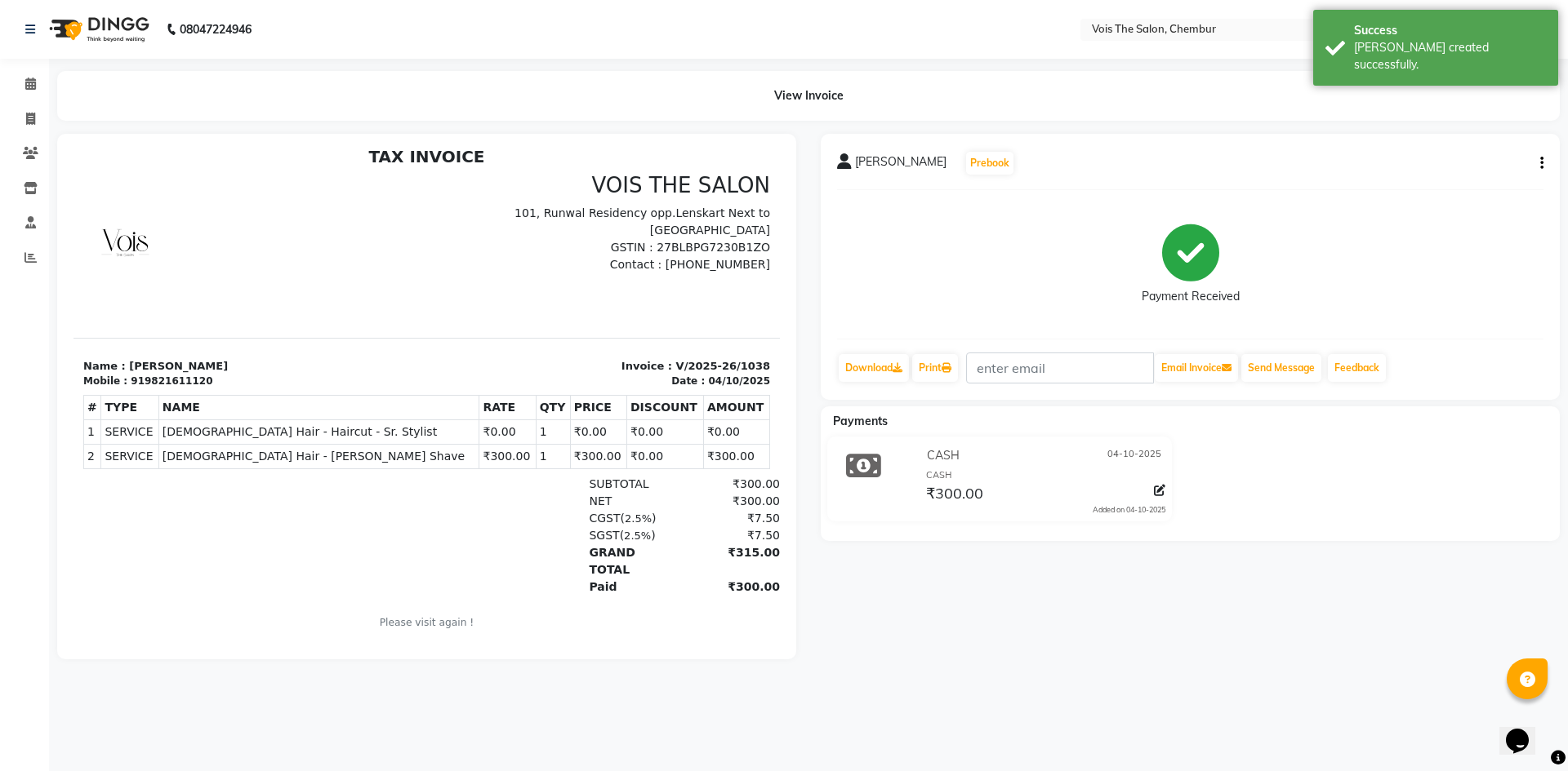
scroll to position [13, 0]
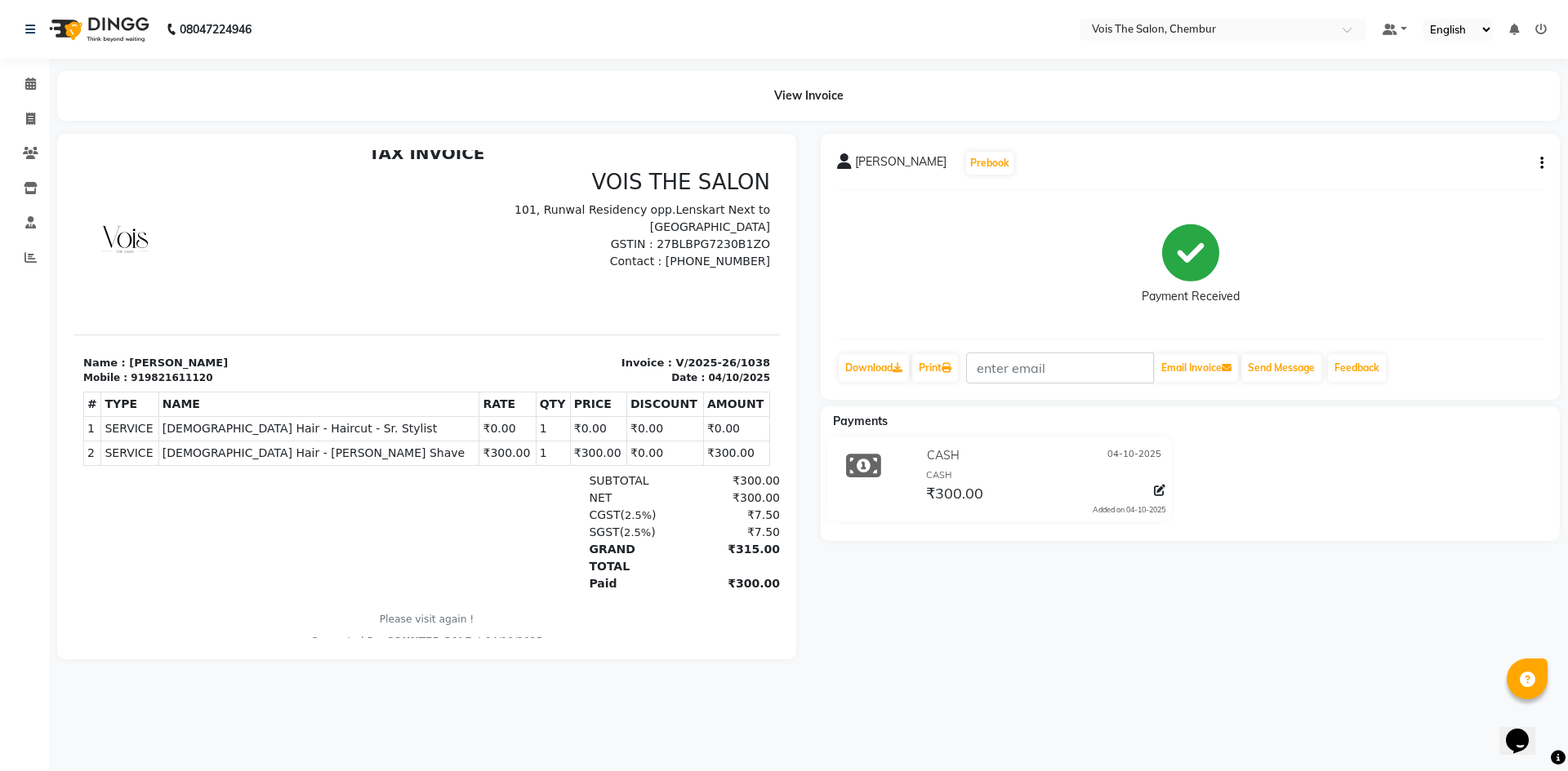
click at [104, 21] on img at bounding box center [97, 29] width 112 height 46
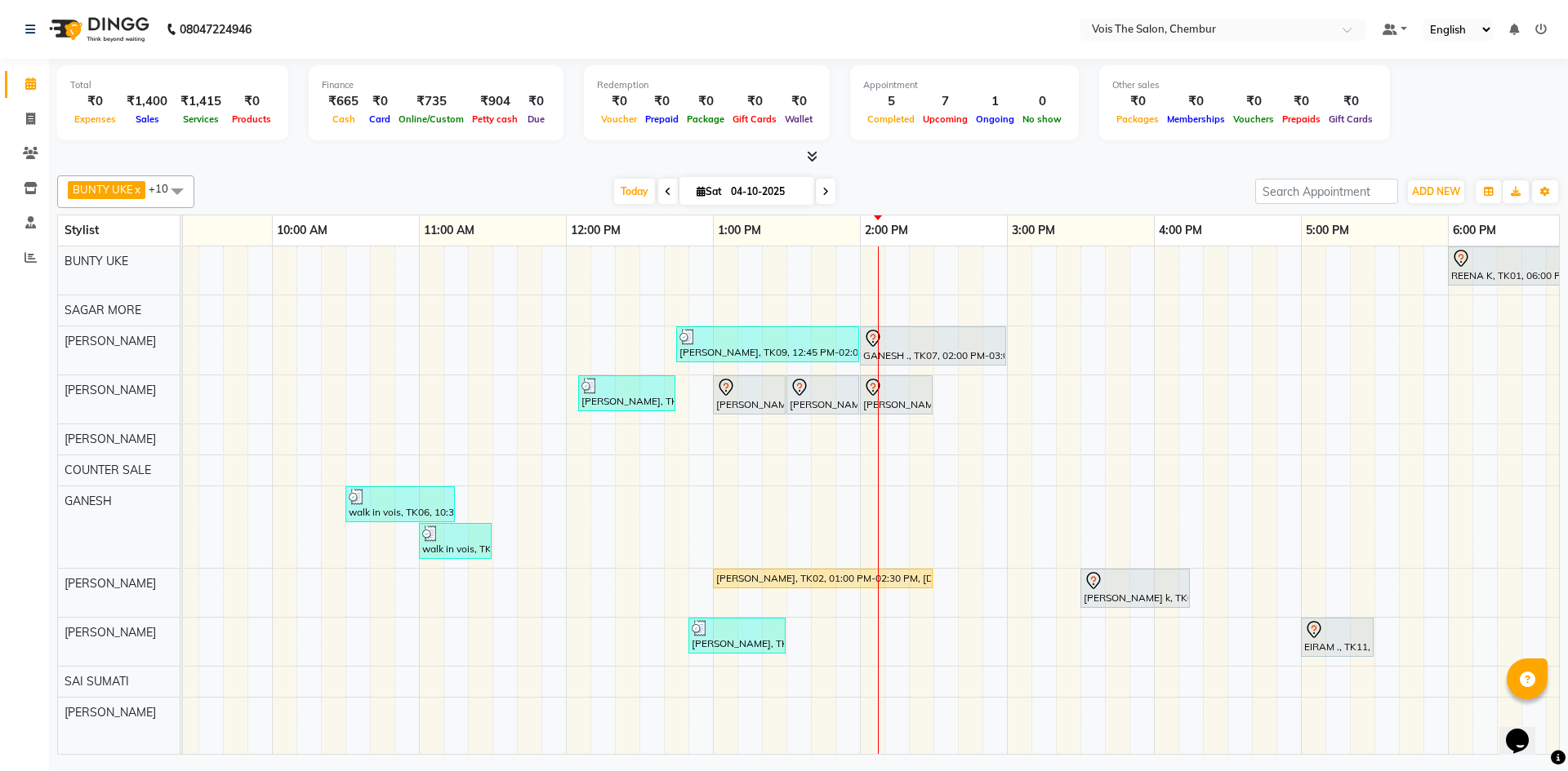
scroll to position [0, 206]
click at [1213, 345] on div "REENA K, TK01, 06:00 PM-07:00 PM, [DEMOGRAPHIC_DATA] Hair - Haircut - Advance S…" at bounding box center [1079, 500] width 2205 height 508
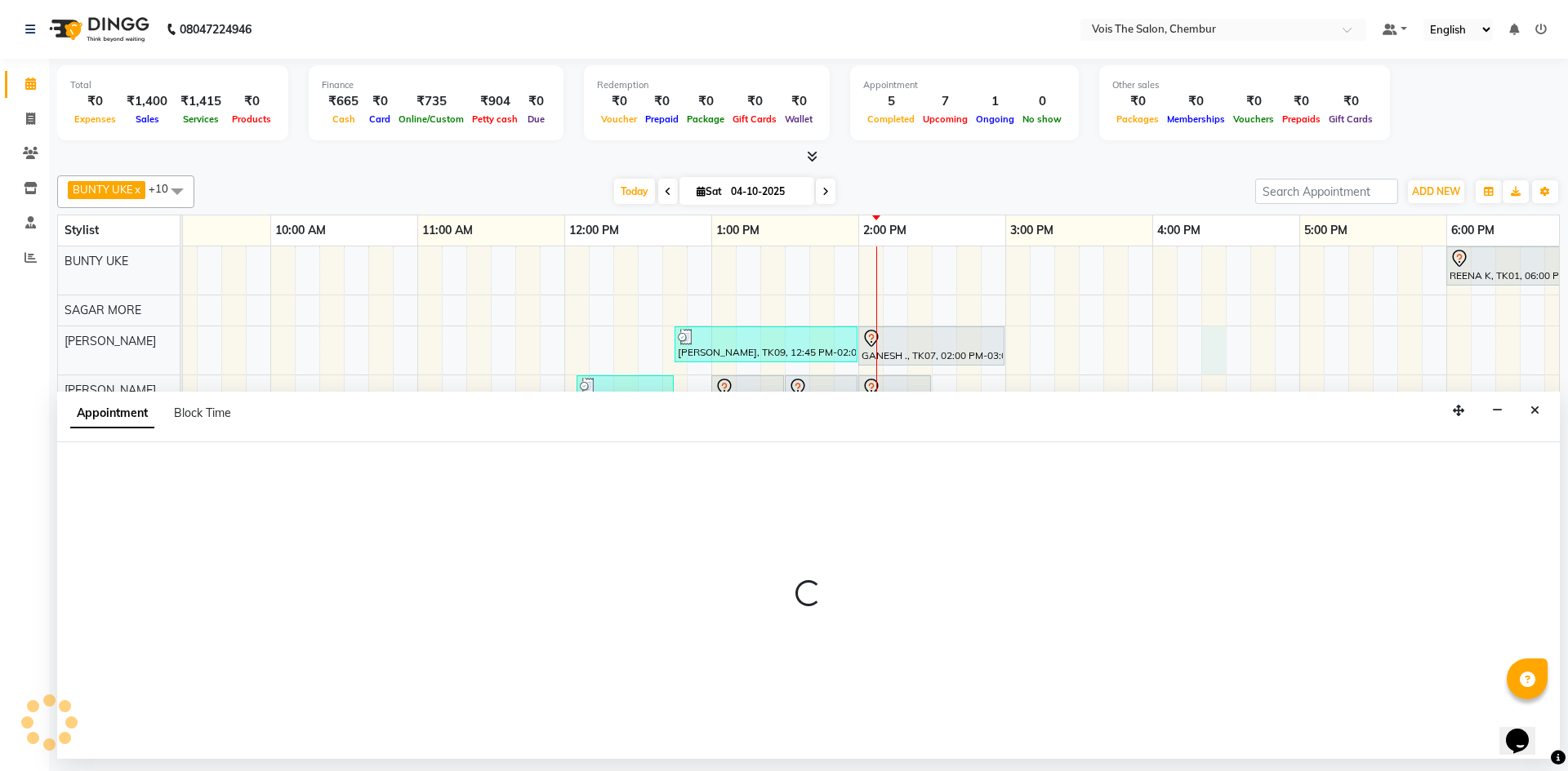
select select "79153"
select select "tentative"
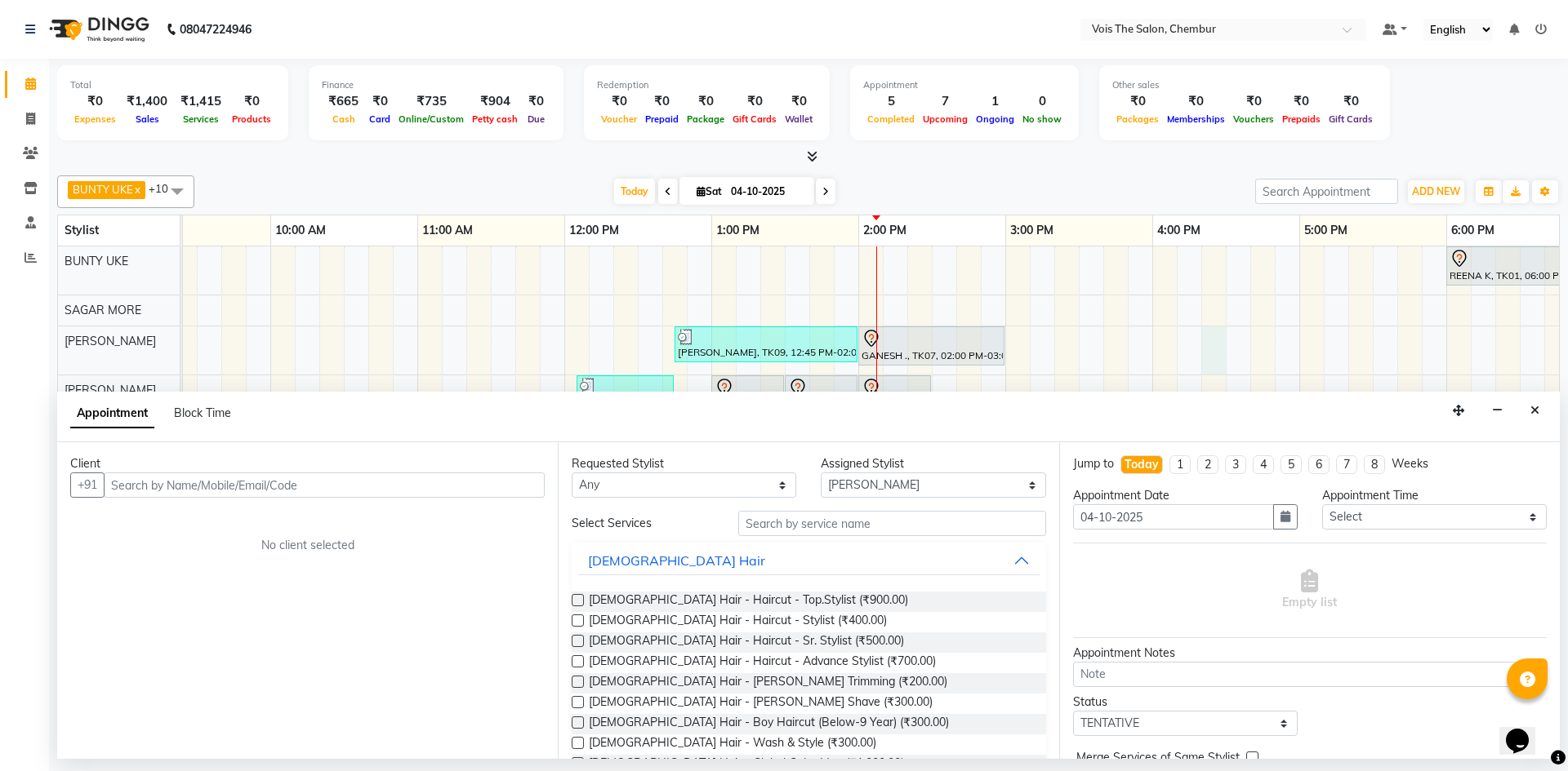
click at [441, 482] on input "text" at bounding box center [324, 485] width 441 height 26
type input "9"
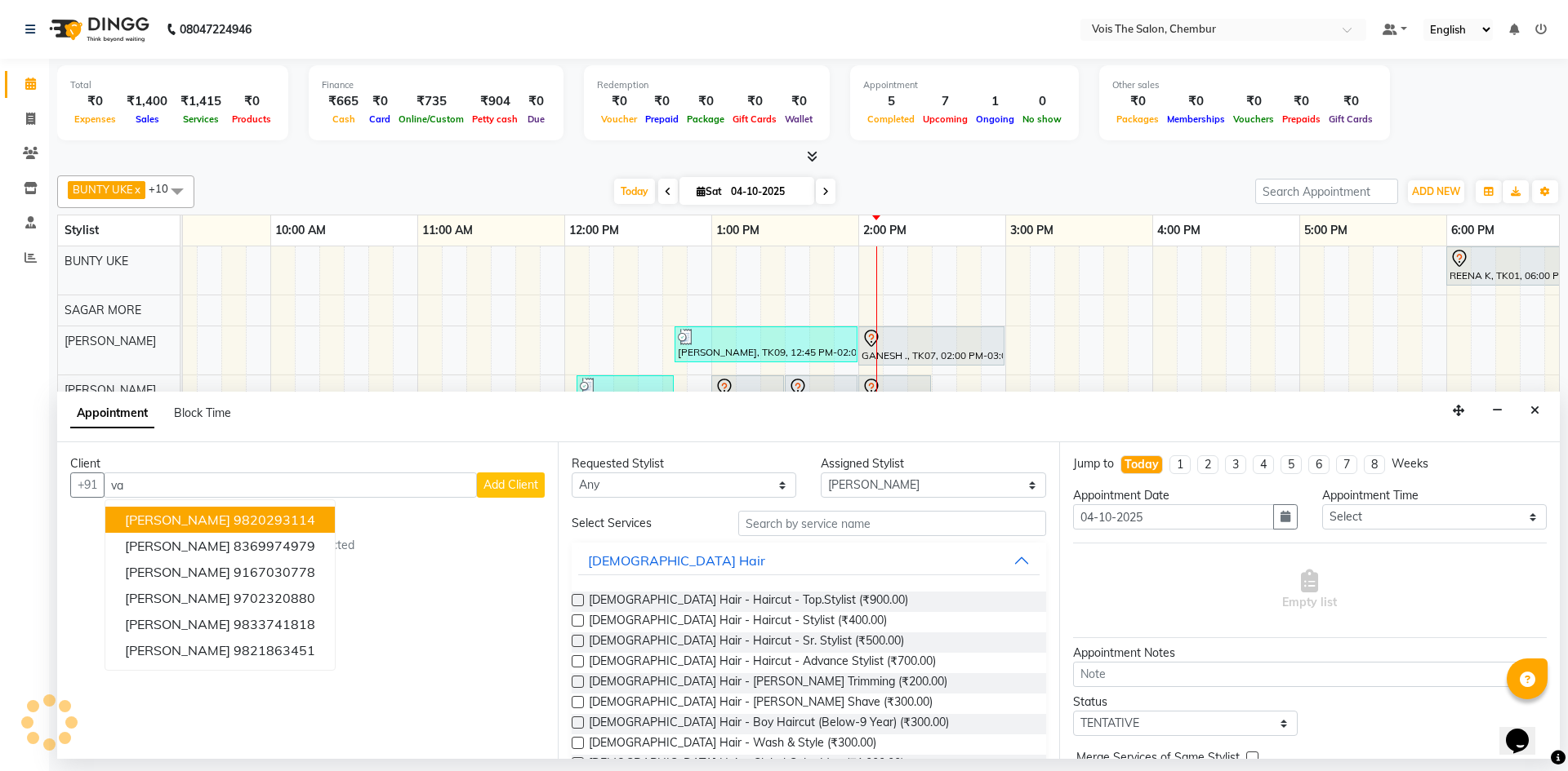
type input "v"
type input "[PERSON_NAME]"
click at [485, 474] on button "Add Client" at bounding box center [510, 485] width 68 height 26
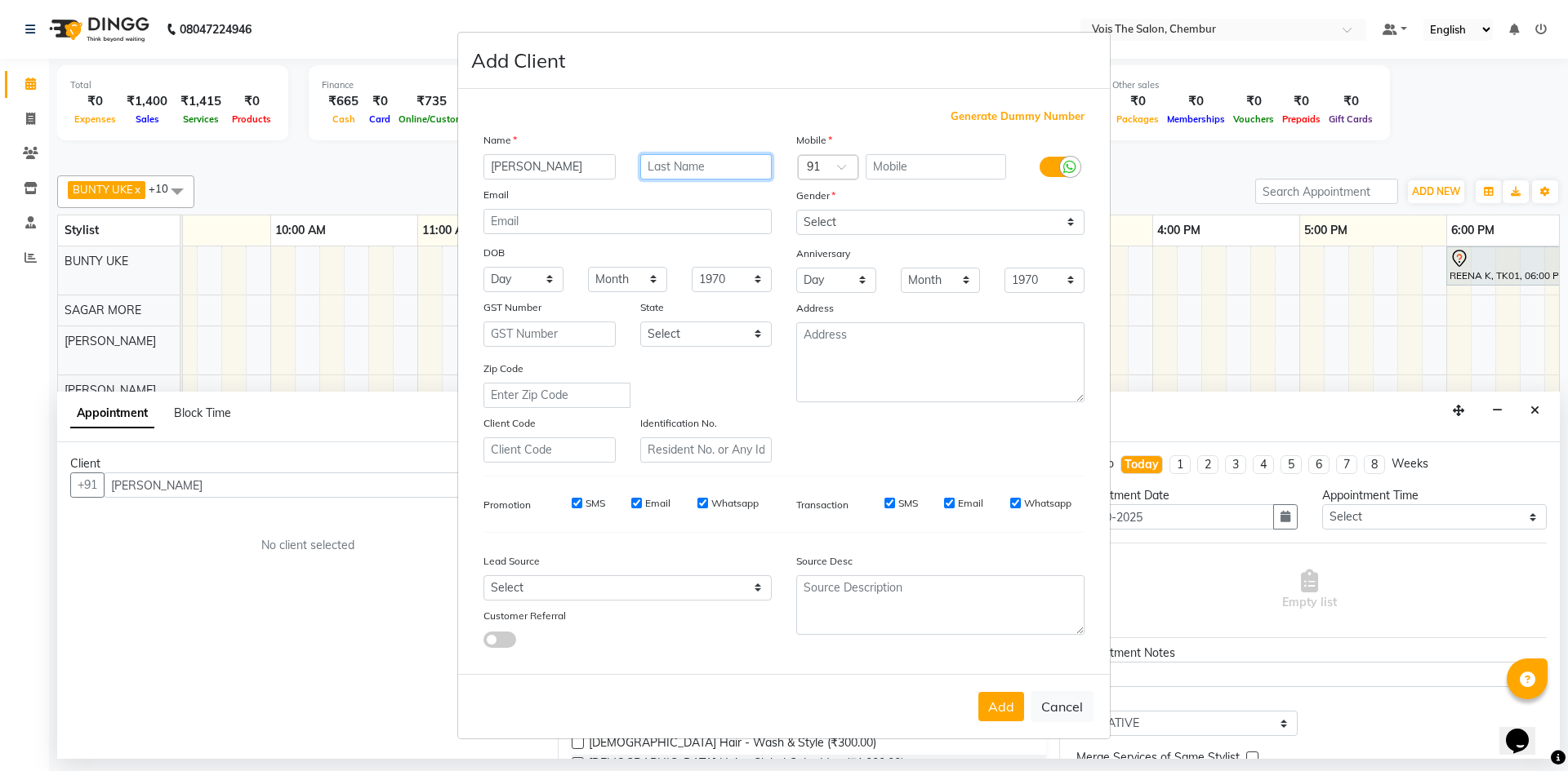
click at [667, 176] on input "text" at bounding box center [706, 167] width 133 height 26
click at [881, 160] on input "text" at bounding box center [936, 167] width 141 height 26
paste input "98674 07850"
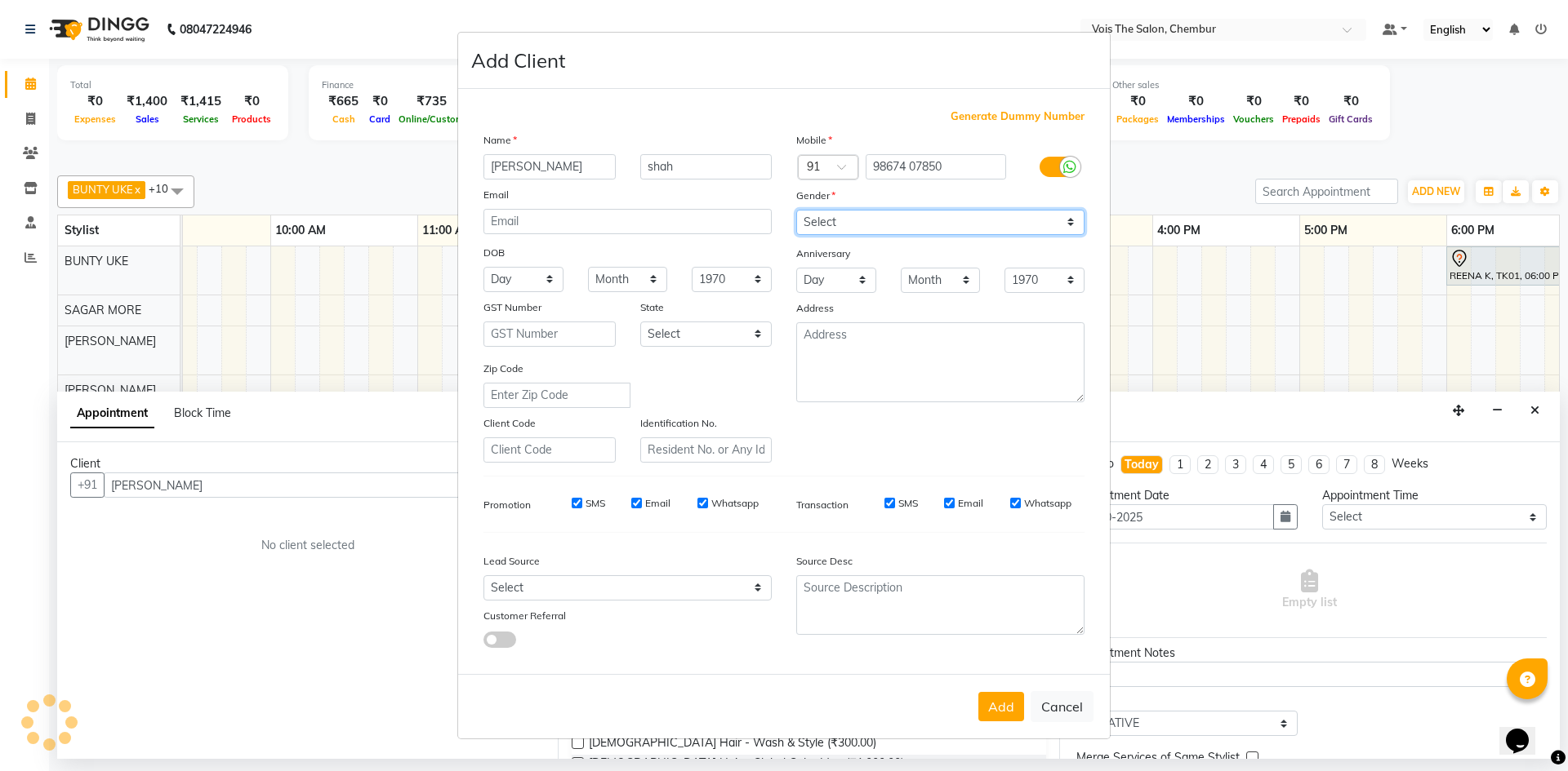
click at [903, 212] on select "Select [DEMOGRAPHIC_DATA] [DEMOGRAPHIC_DATA] Other Prefer Not To Say" at bounding box center [939, 223] width 288 height 26
click at [796, 210] on select "Select [DEMOGRAPHIC_DATA] [DEMOGRAPHIC_DATA] Other Prefer Not To Say" at bounding box center [939, 223] width 288 height 26
click at [999, 710] on button "Add" at bounding box center [1001, 707] width 46 height 29
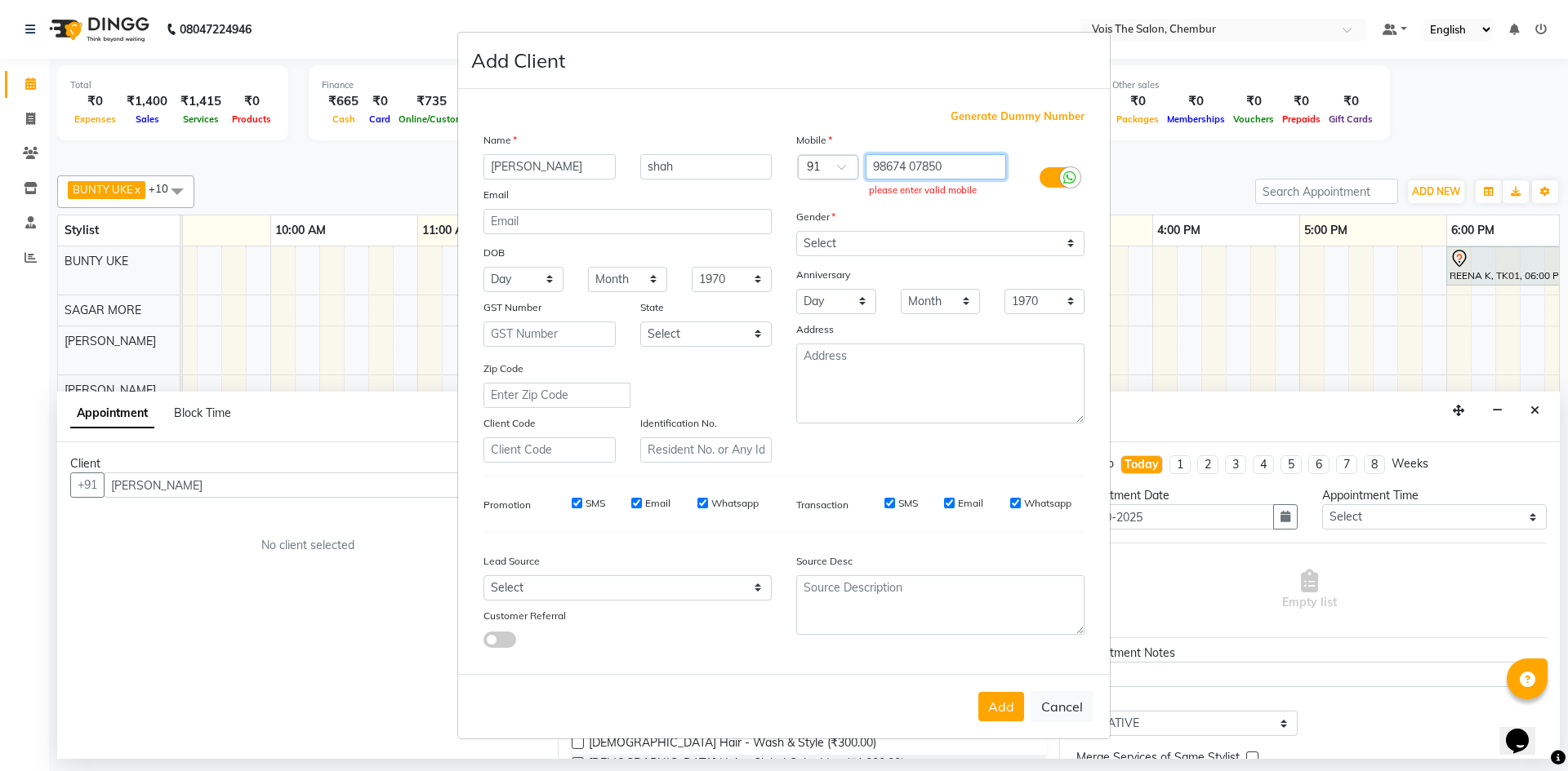
click at [944, 171] on input "98674 07850" at bounding box center [936, 167] width 141 height 26
click at [1004, 712] on button "Add" at bounding box center [1001, 707] width 46 height 29
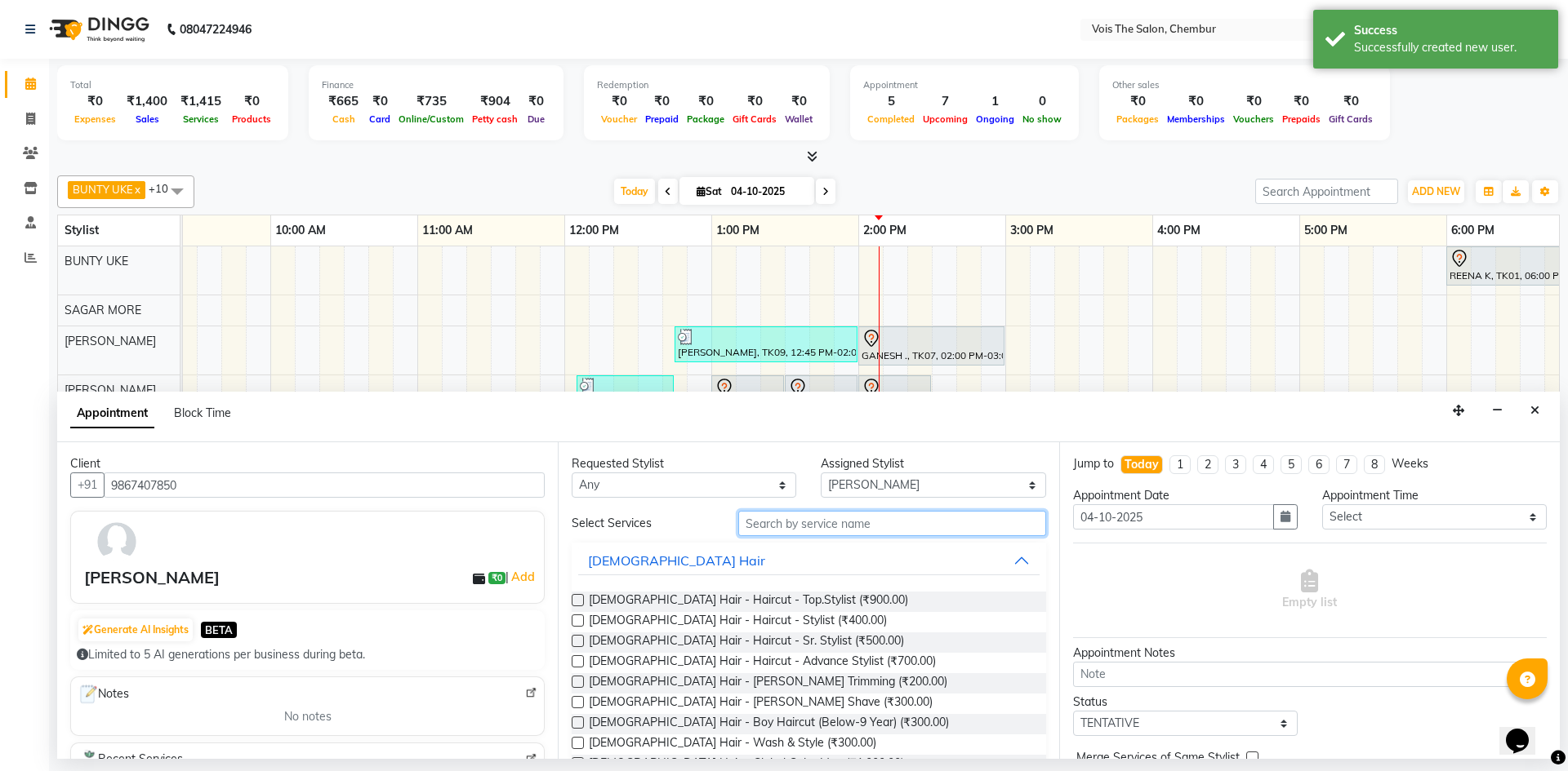
drag, startPoint x: 782, startPoint y: 524, endPoint x: 795, endPoint y: 520, distance: 13.6
click at [794, 520] on input "text" at bounding box center [891, 523] width 308 height 26
click at [775, 522] on input "text" at bounding box center [891, 523] width 308 height 26
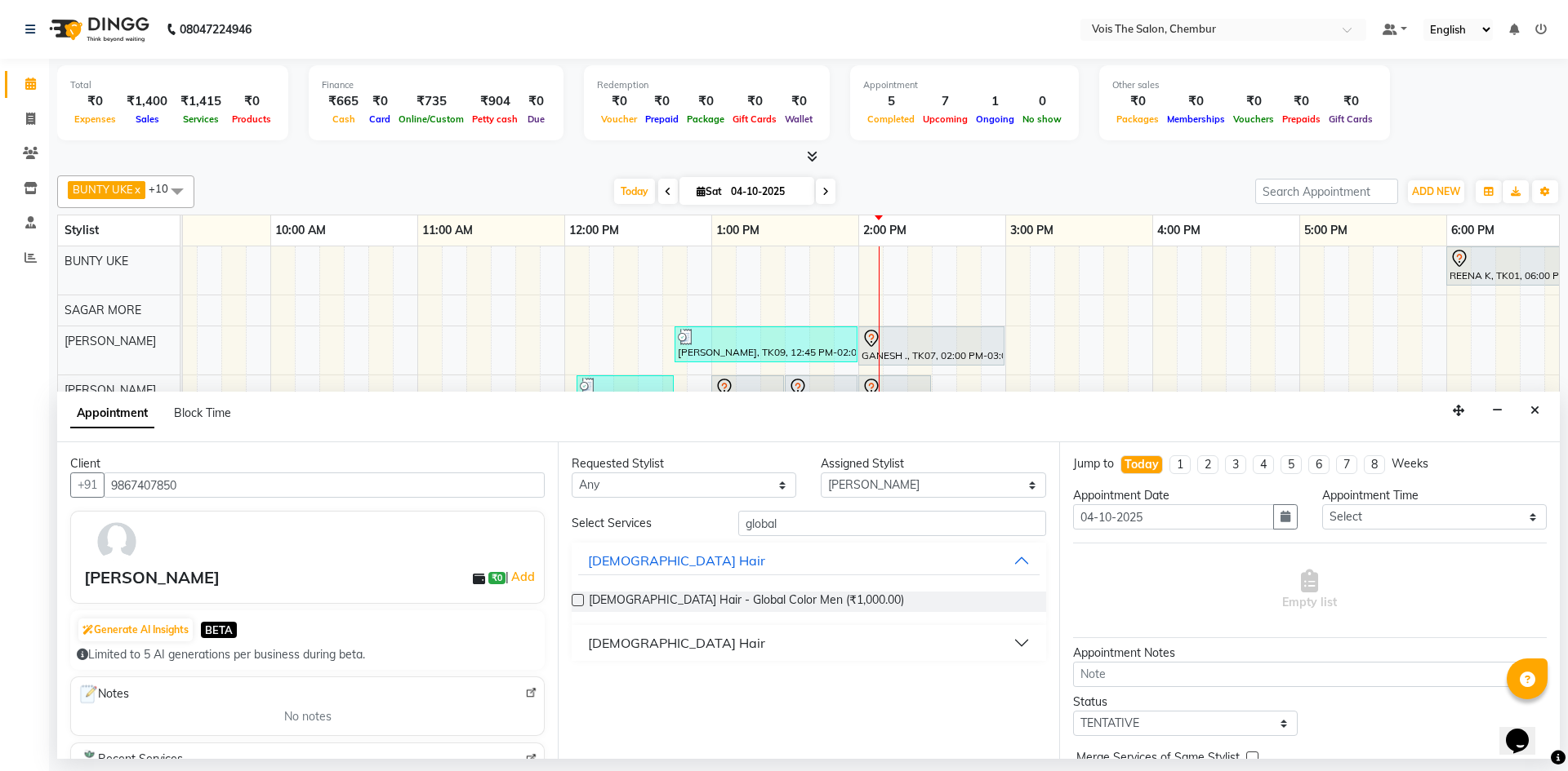
click at [827, 641] on button "[DEMOGRAPHIC_DATA] Hair" at bounding box center [808, 643] width 461 height 29
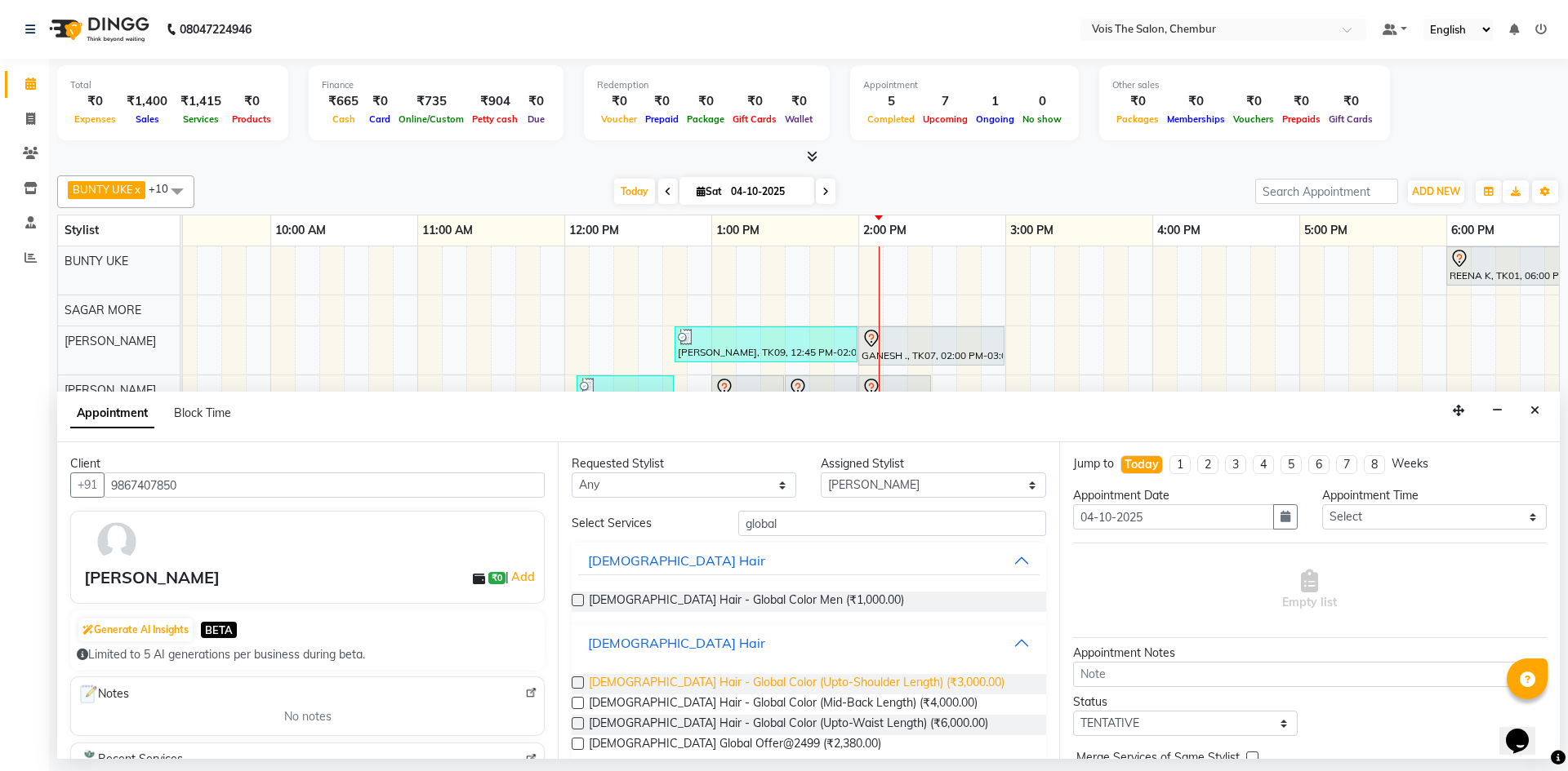
scroll to position [23, 0]
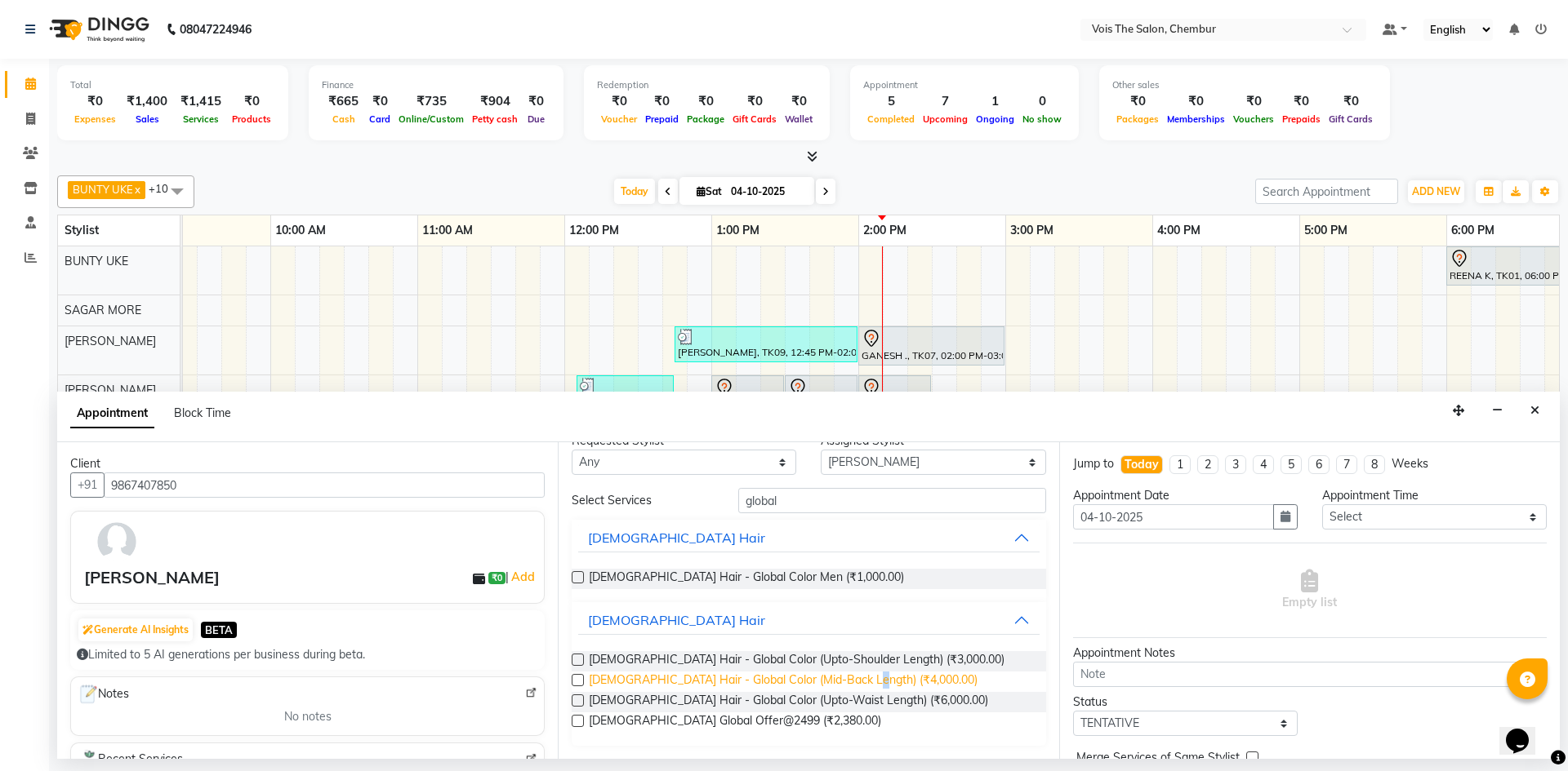
click at [868, 680] on span "[DEMOGRAPHIC_DATA] Hair - Global Color (Mid-Back Length) (₹4,000.00)" at bounding box center [783, 682] width 389 height 21
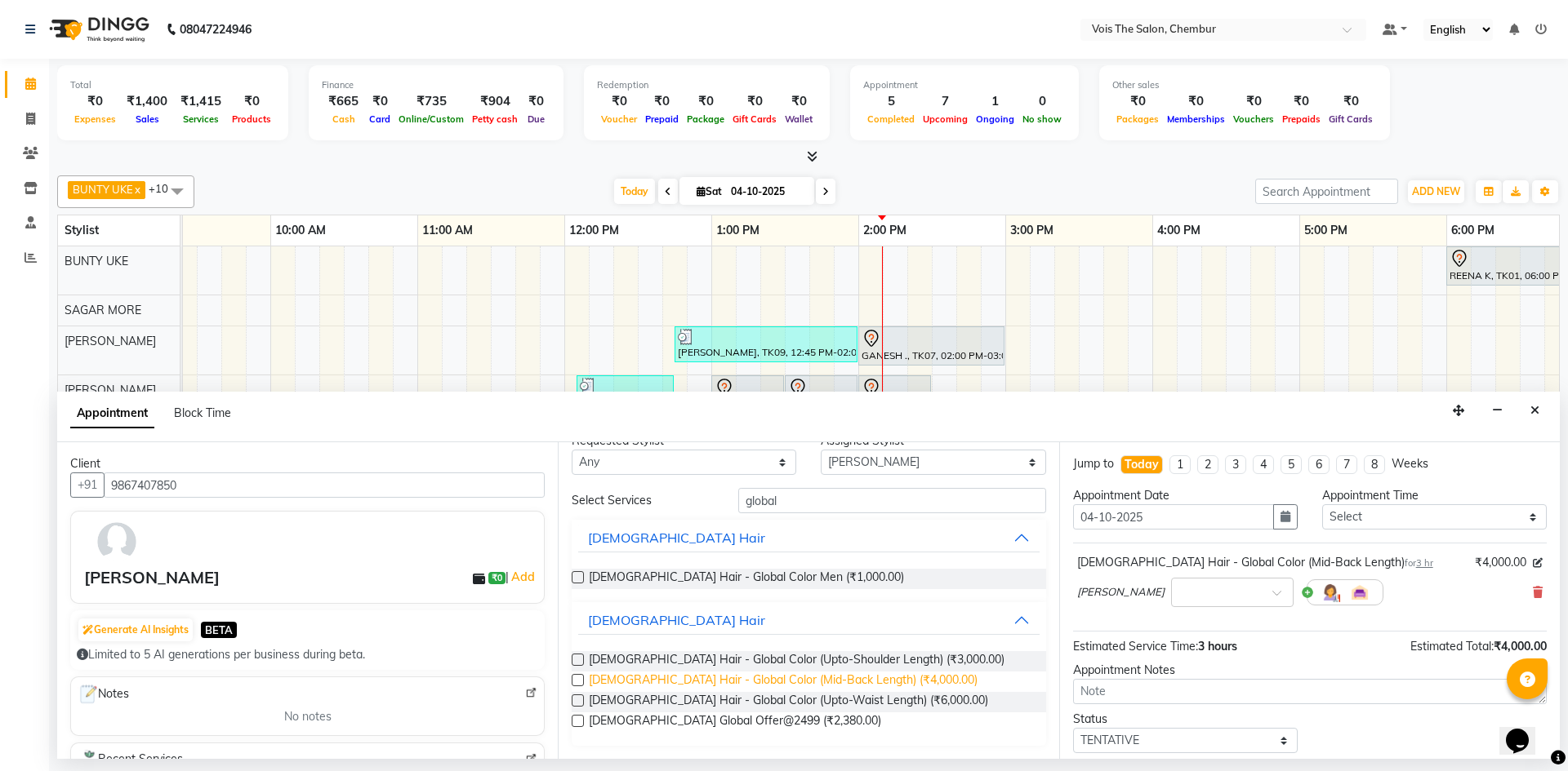
click at [838, 675] on span "[DEMOGRAPHIC_DATA] Hair - Global Color (Mid-Back Length) (₹4,000.00)" at bounding box center [783, 682] width 389 height 21
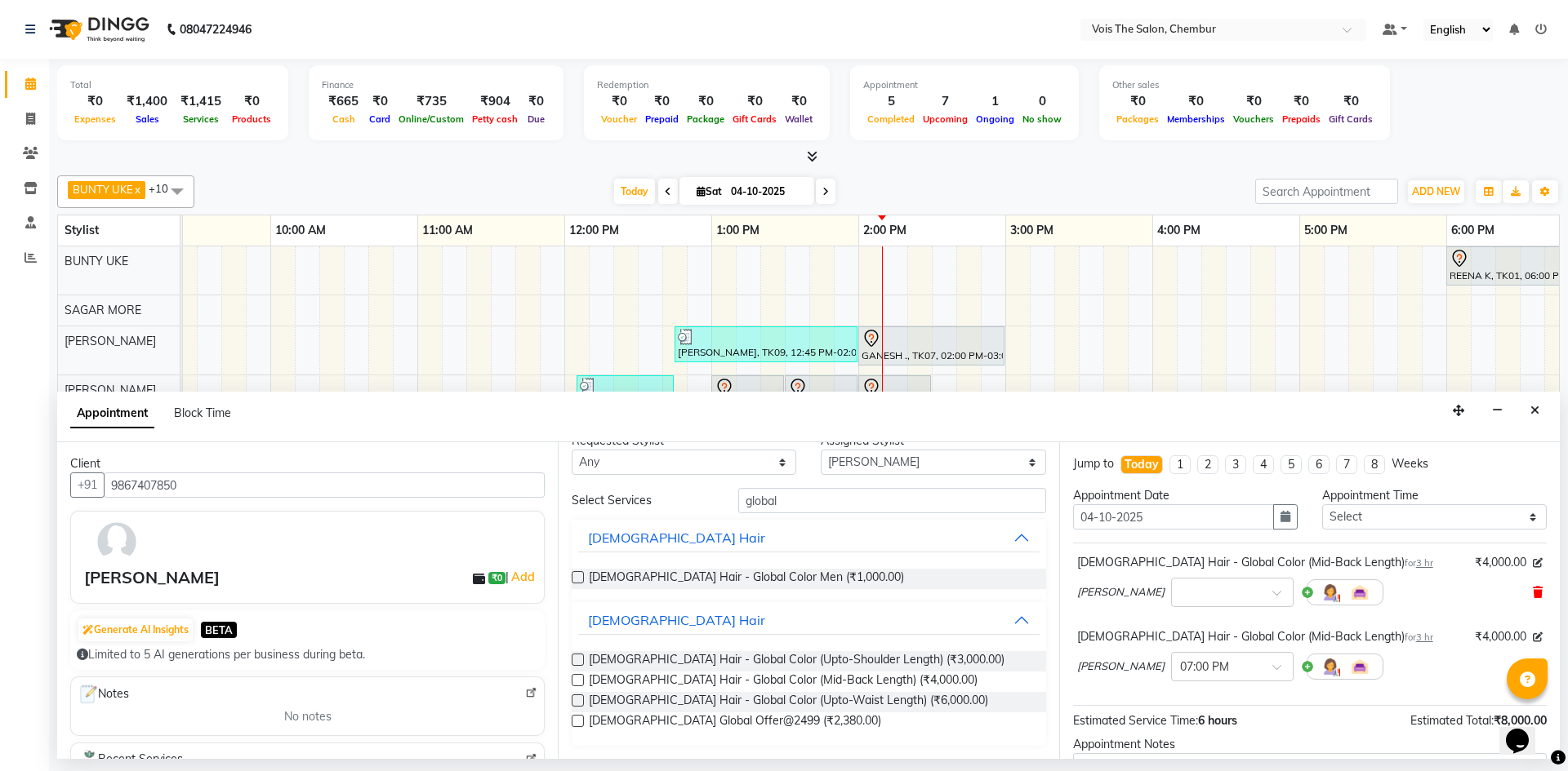
click at [1533, 591] on icon at bounding box center [1538, 592] width 10 height 12
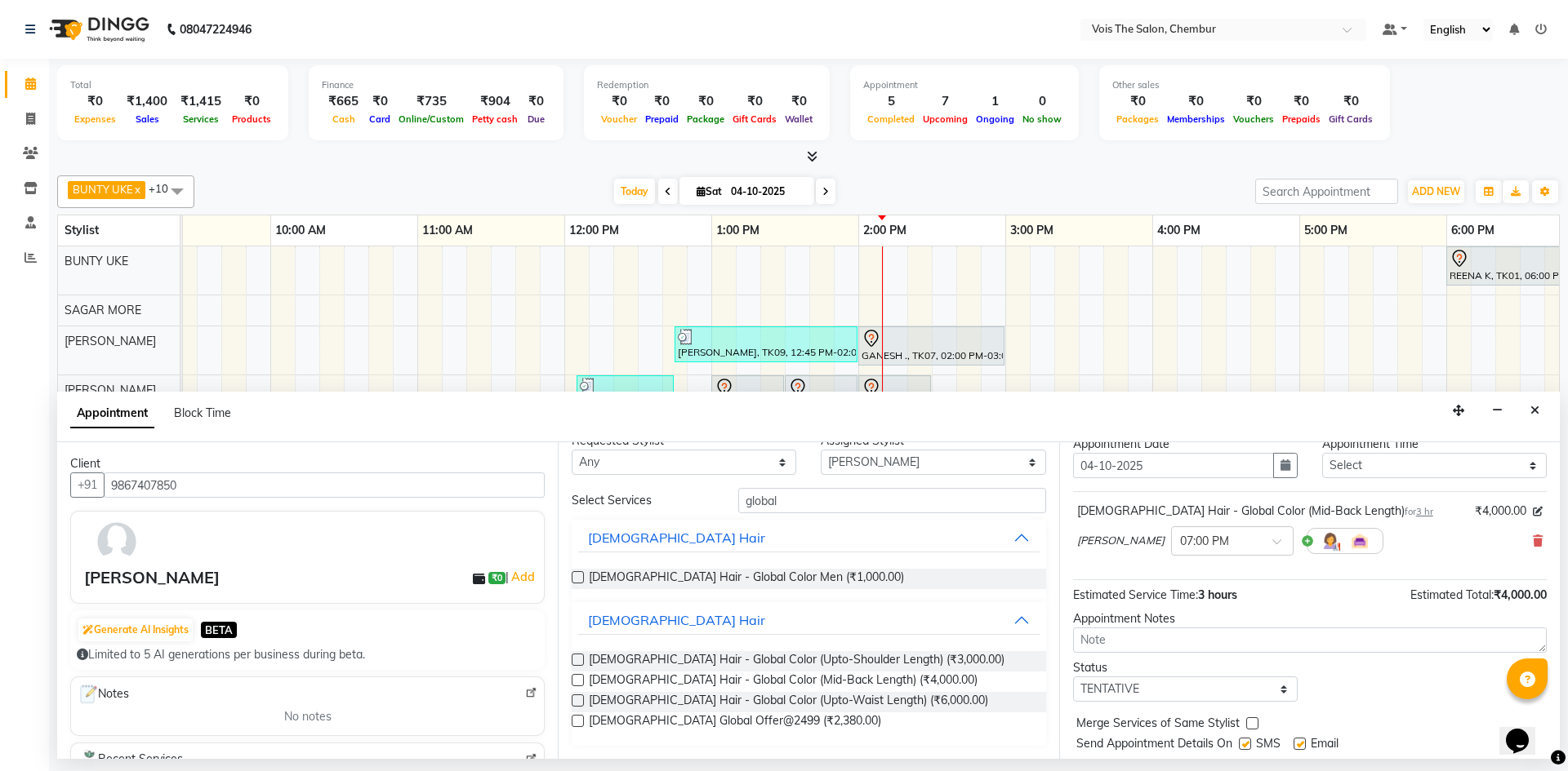
scroll to position [97, 0]
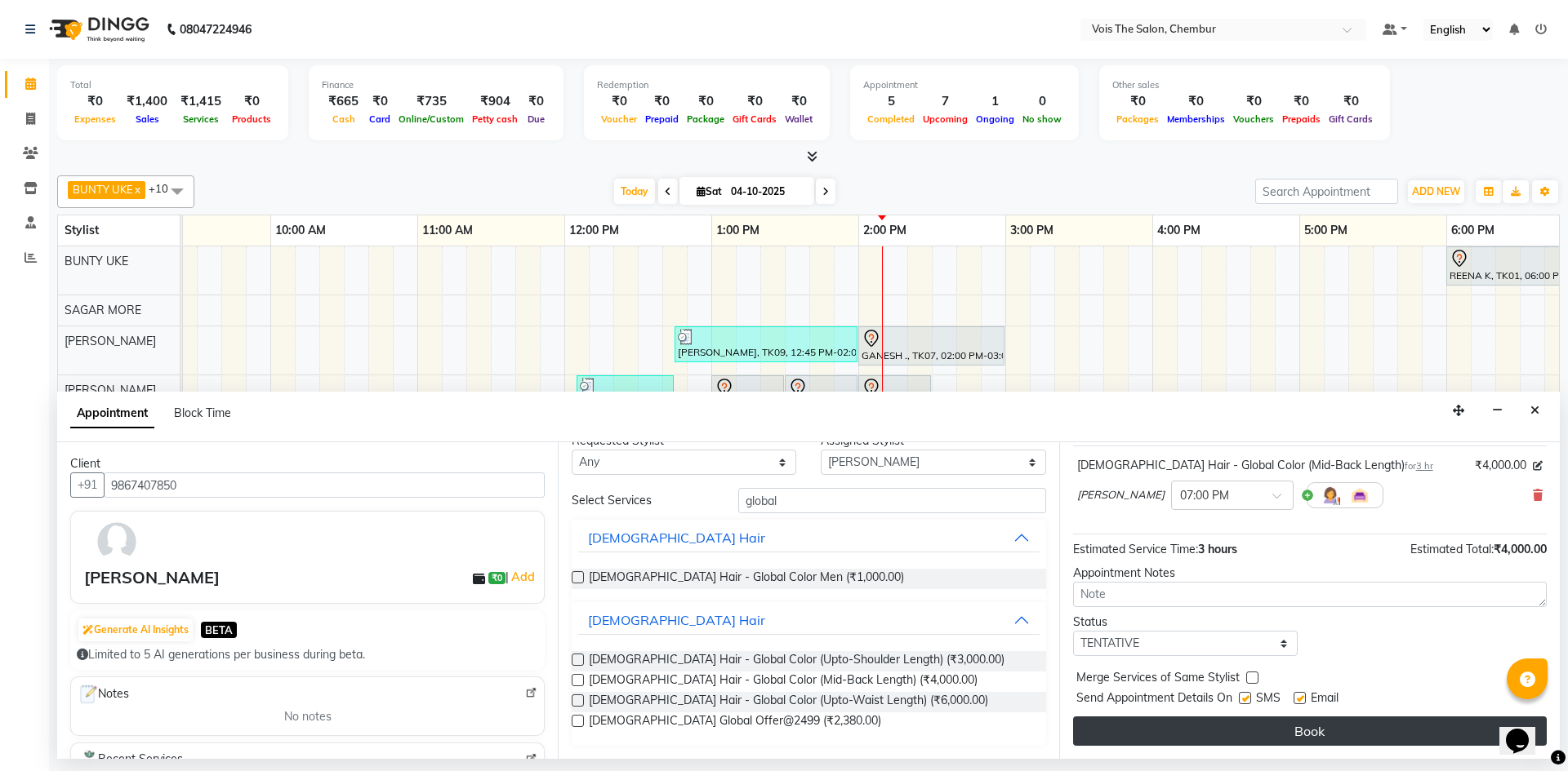
click at [1356, 740] on button "Book" at bounding box center [1310, 732] width 474 height 29
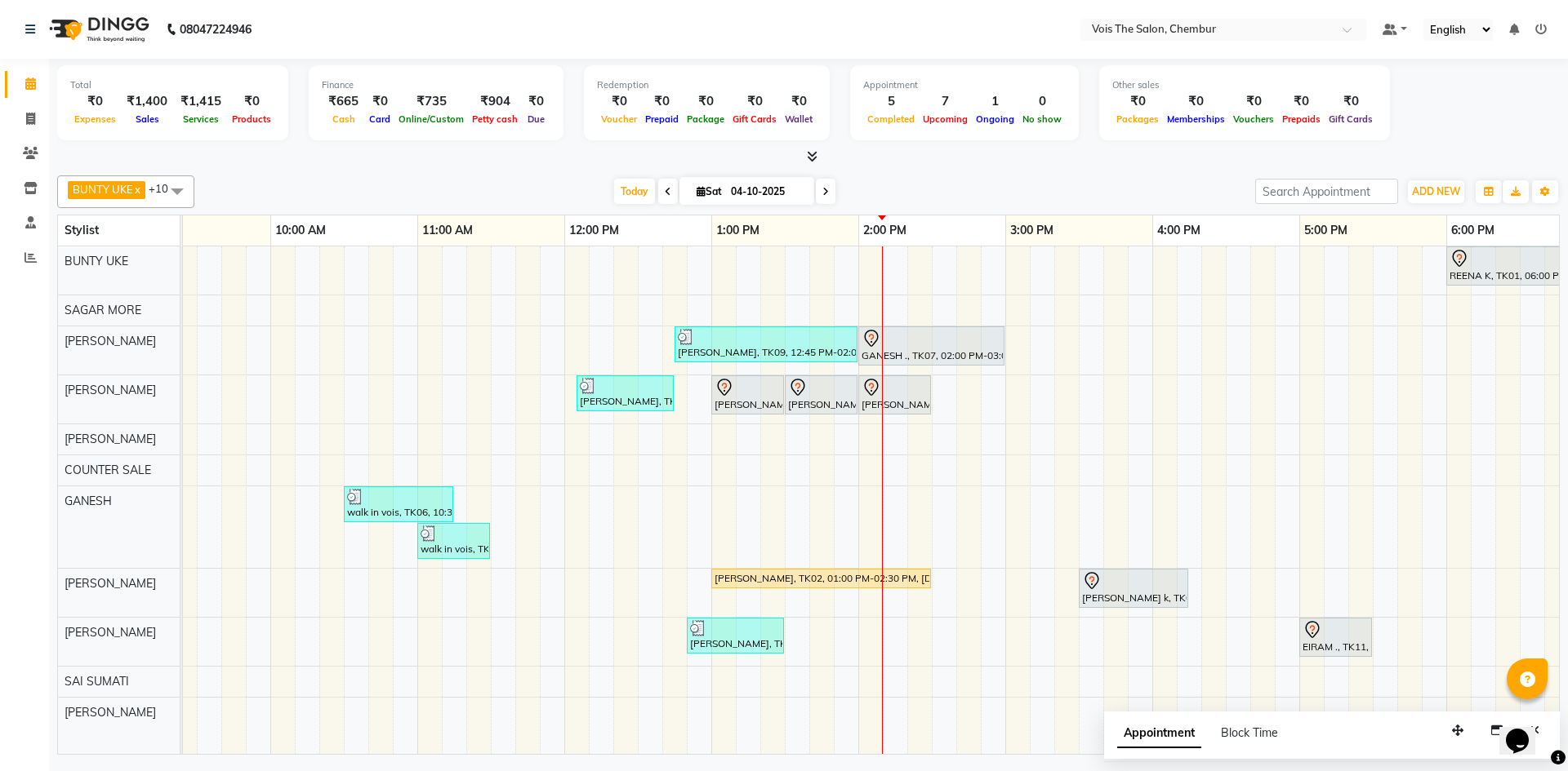
drag, startPoint x: 965, startPoint y: 373, endPoint x: 654, endPoint y: 172, distance: 370.3
click at [626, 191] on span "Today" at bounding box center [635, 192] width 41 height 26
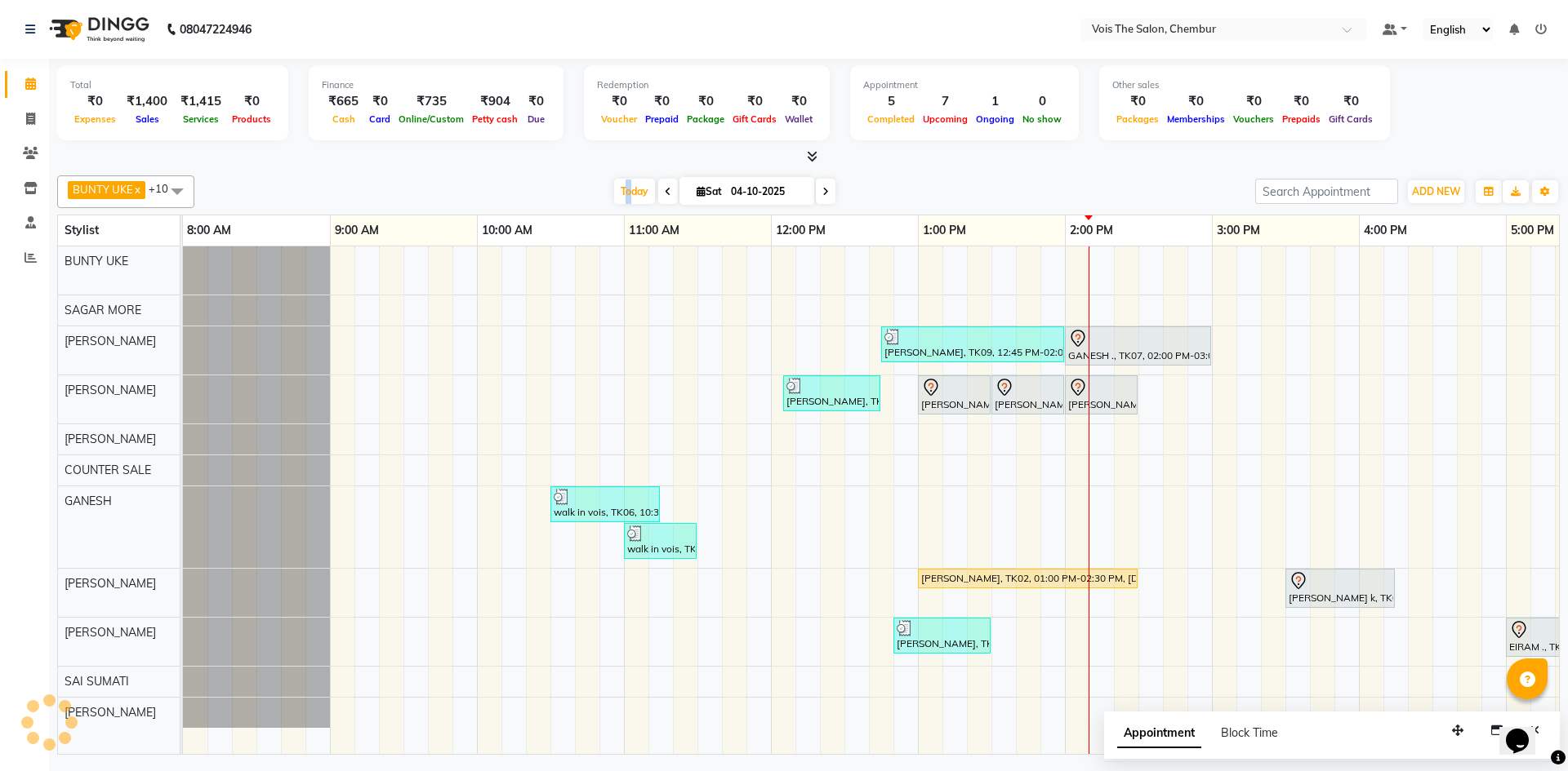
scroll to position [0, 828]
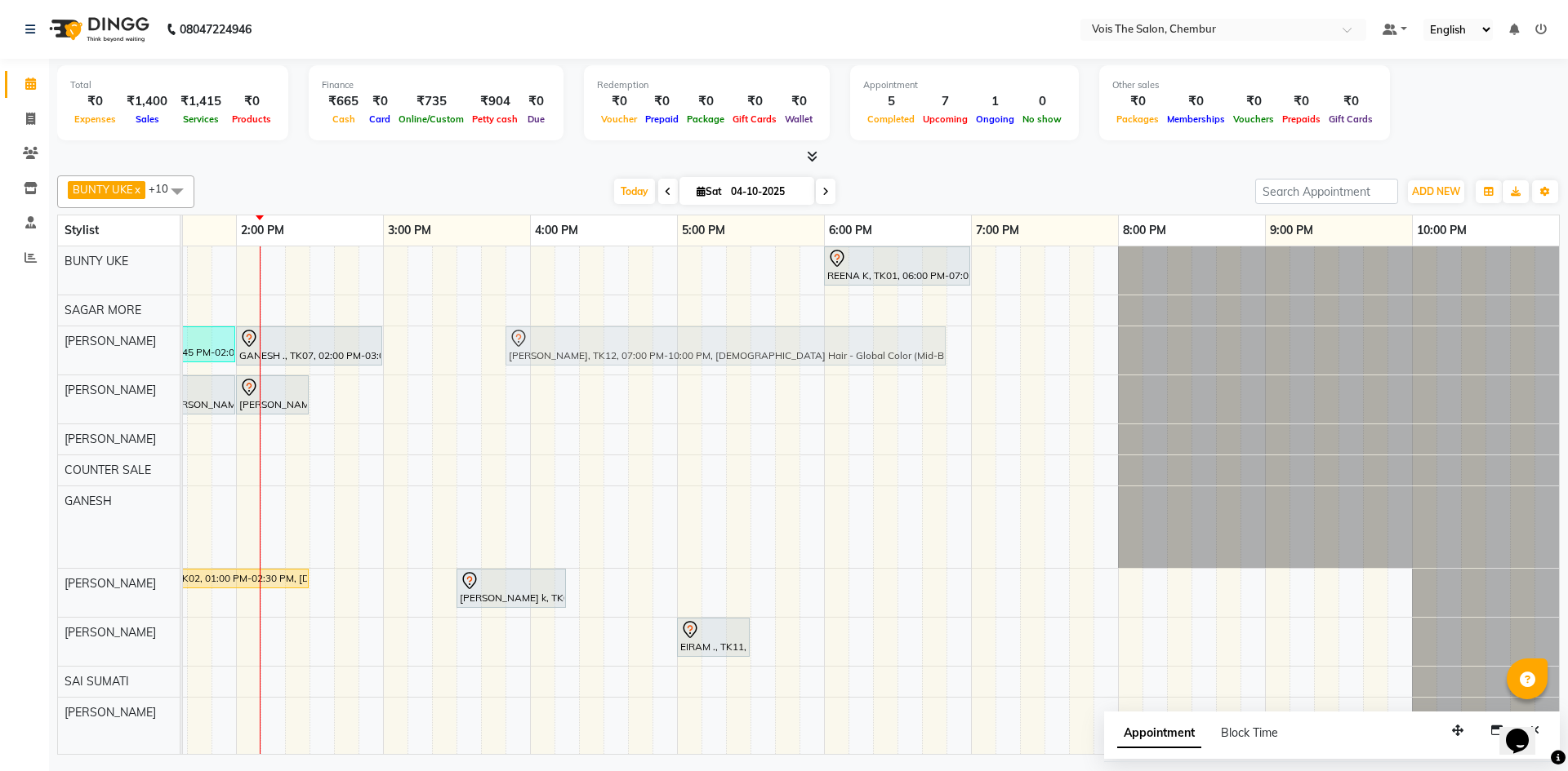
drag, startPoint x: 1017, startPoint y: 345, endPoint x: 558, endPoint y: 342, distance: 459.0
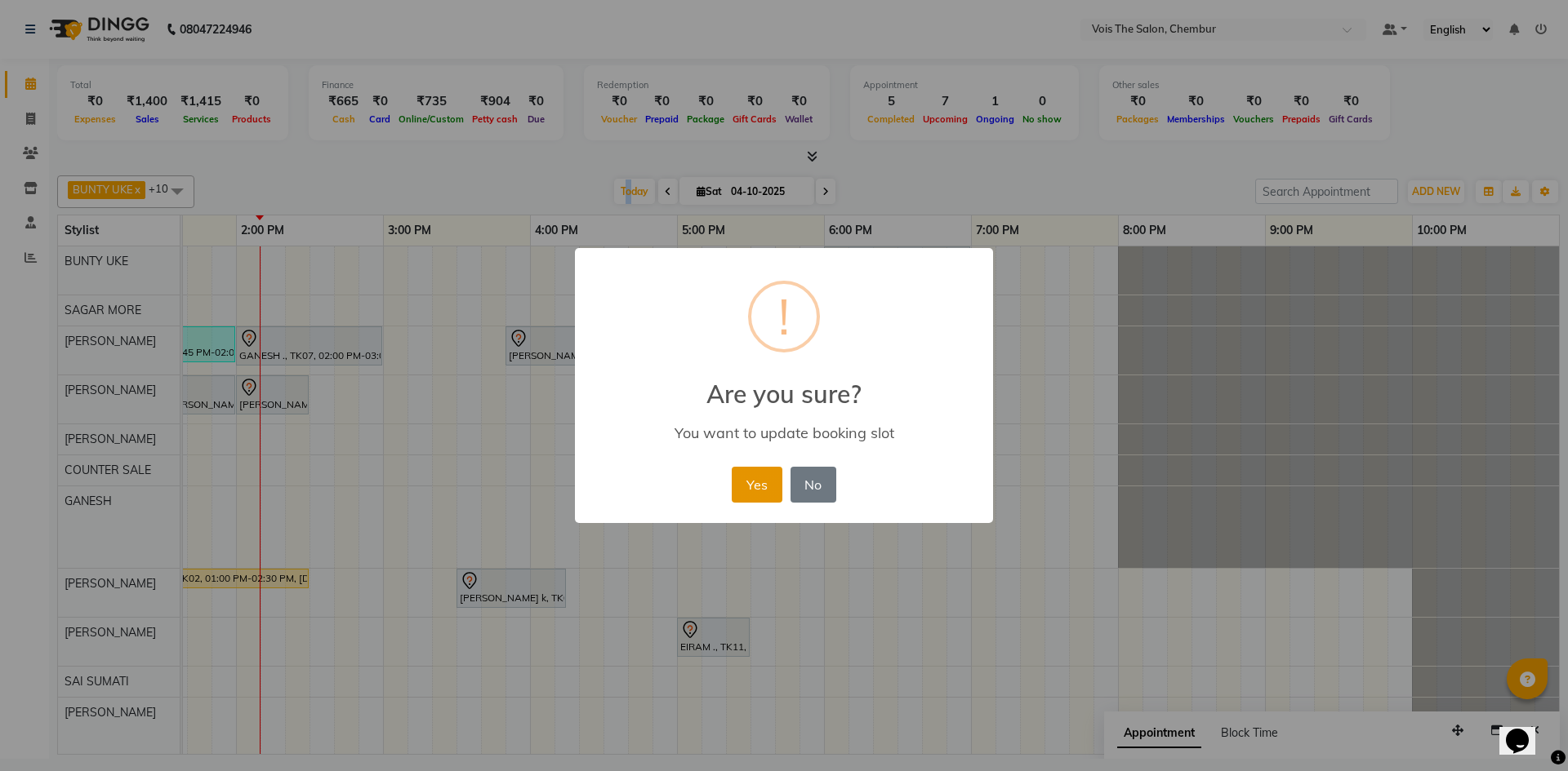
click at [764, 483] on button "Yes" at bounding box center [756, 484] width 50 height 36
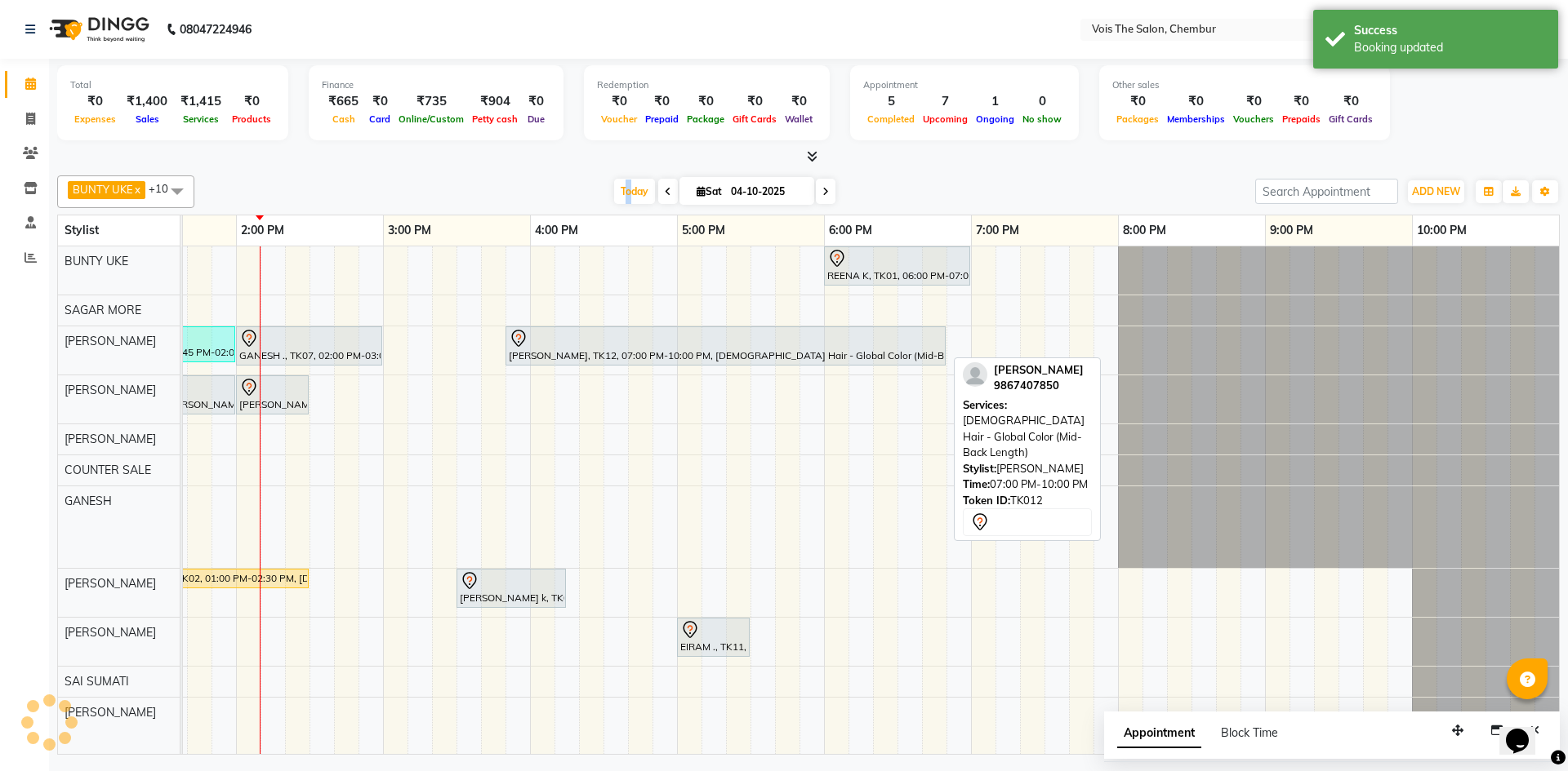
click at [616, 355] on div "[PERSON_NAME], TK12, 07:00 PM-10:00 PM, [DEMOGRAPHIC_DATA] Hair - Global Color …" at bounding box center [725, 346] width 437 height 34
click at [809, 343] on div at bounding box center [725, 339] width 433 height 20
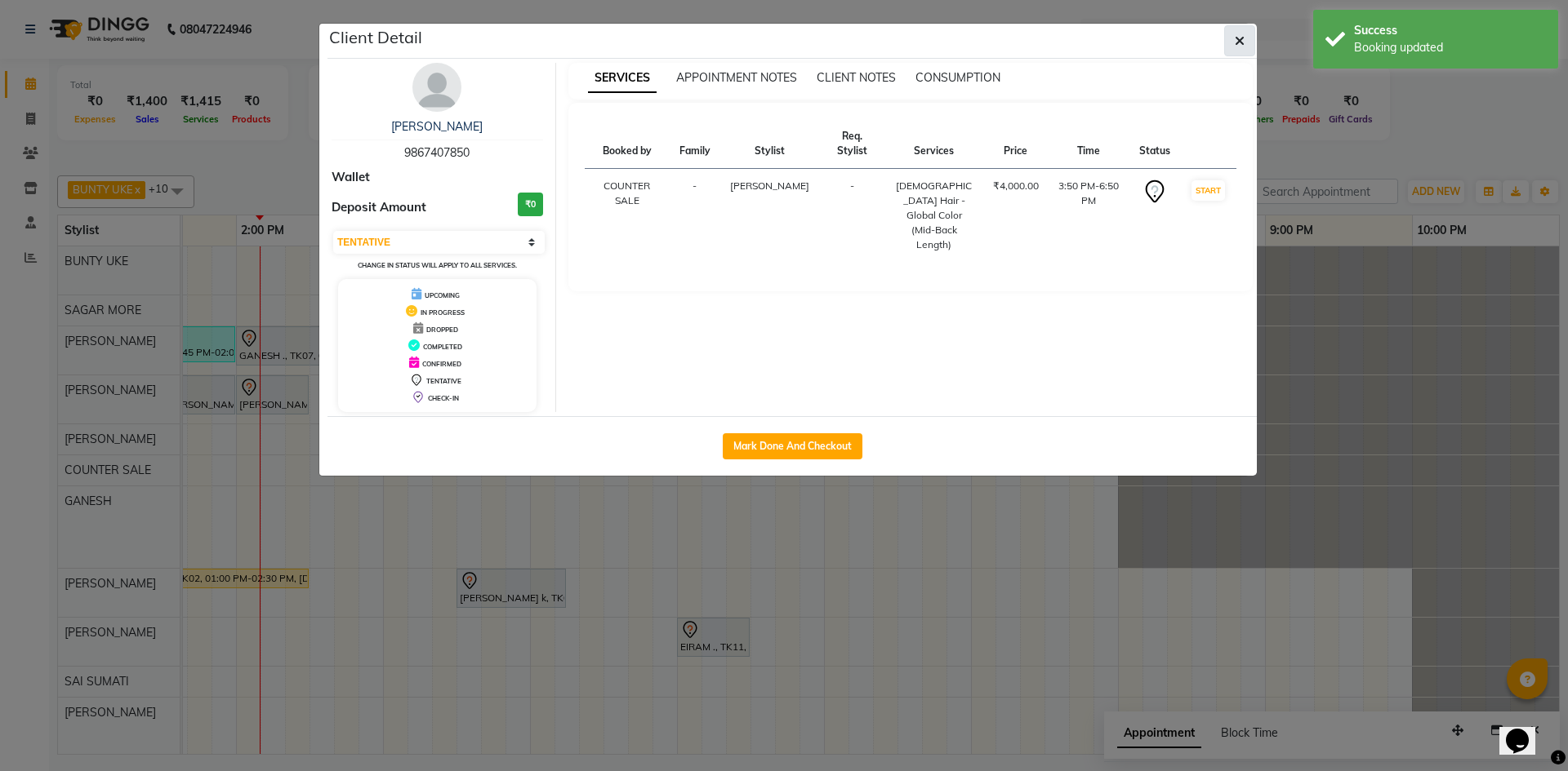
click at [1237, 35] on icon "button" at bounding box center [1239, 40] width 10 height 13
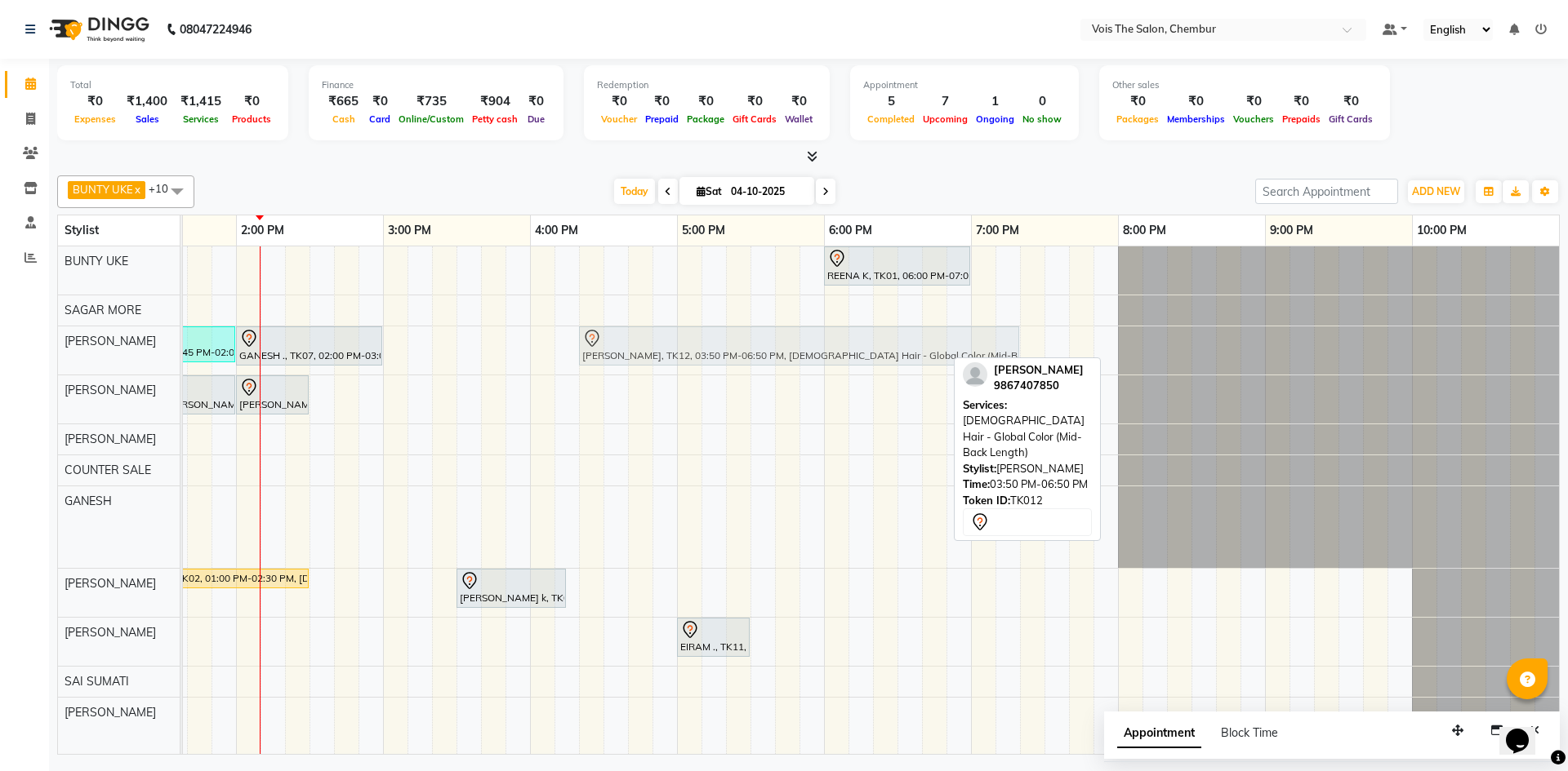
drag, startPoint x: 701, startPoint y: 349, endPoint x: 776, endPoint y: 349, distance: 75.0
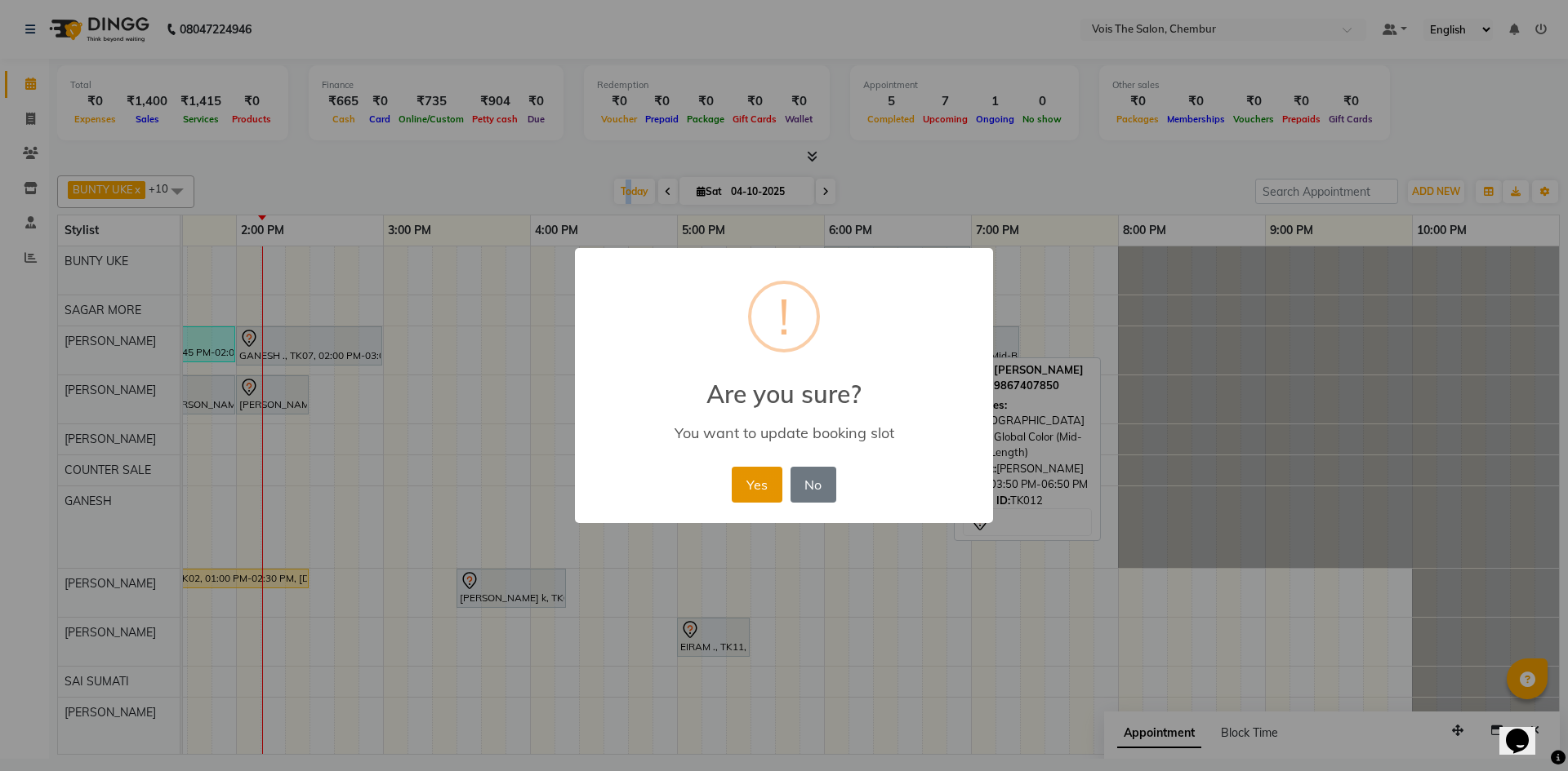
click at [753, 472] on button "Yes" at bounding box center [756, 484] width 50 height 36
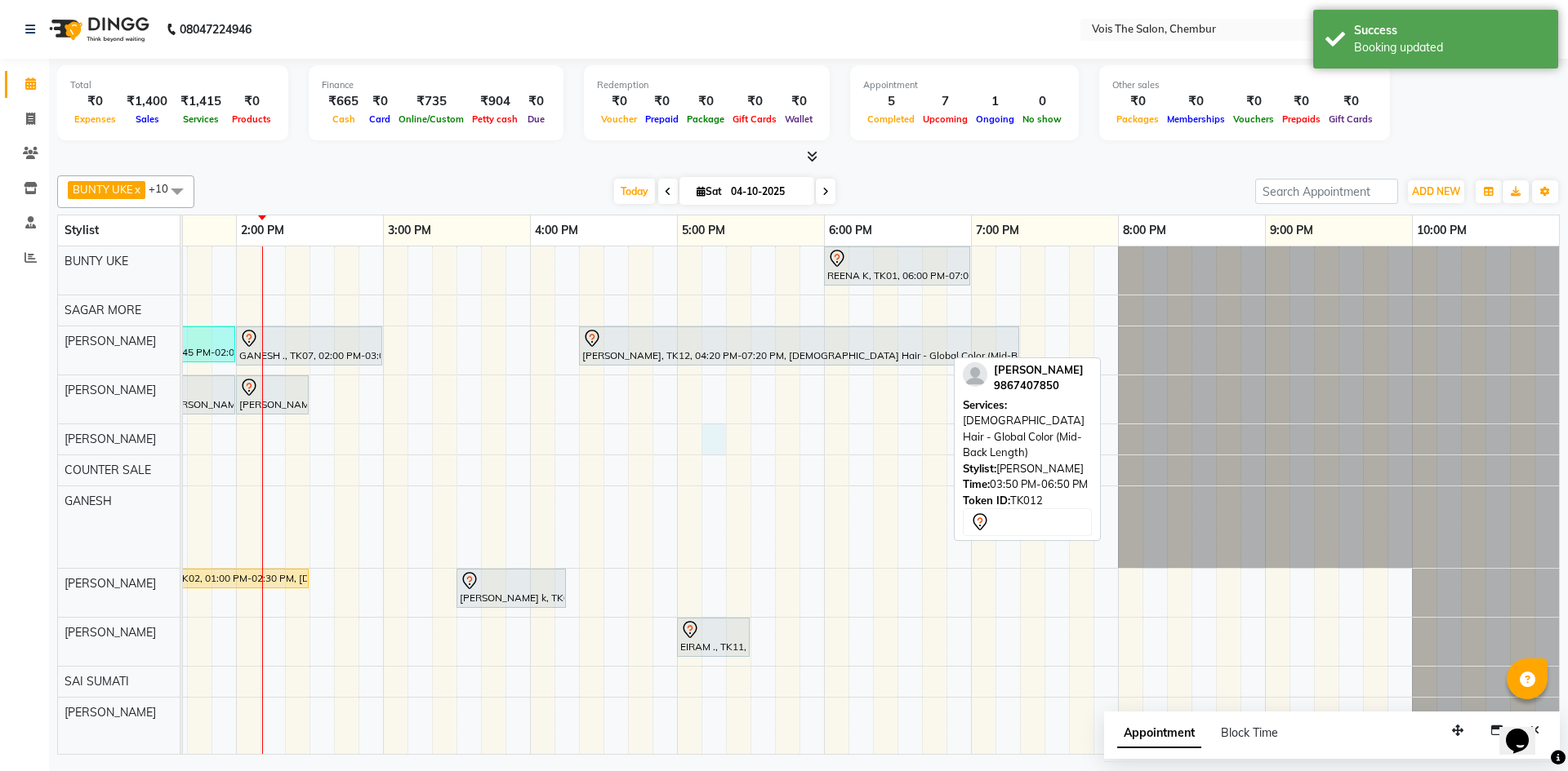
click at [708, 436] on div "REENA K, TK01, 06:00 PM-07:00 PM, [DEMOGRAPHIC_DATA] Hair - Haircut - Advance S…" at bounding box center [457, 500] width 2205 height 508
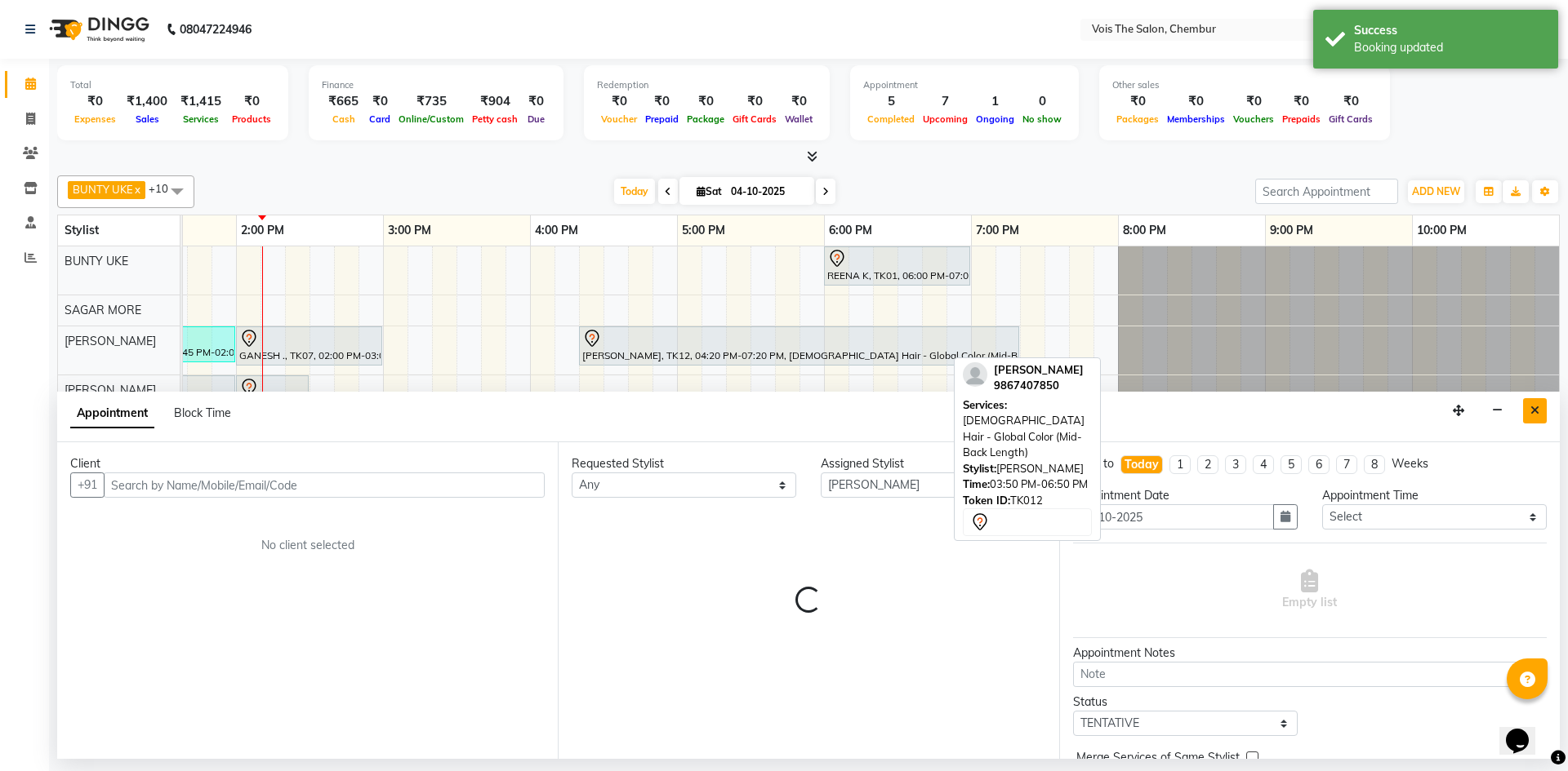
click at [1530, 408] on button "Close" at bounding box center [1535, 412] width 24 height 26
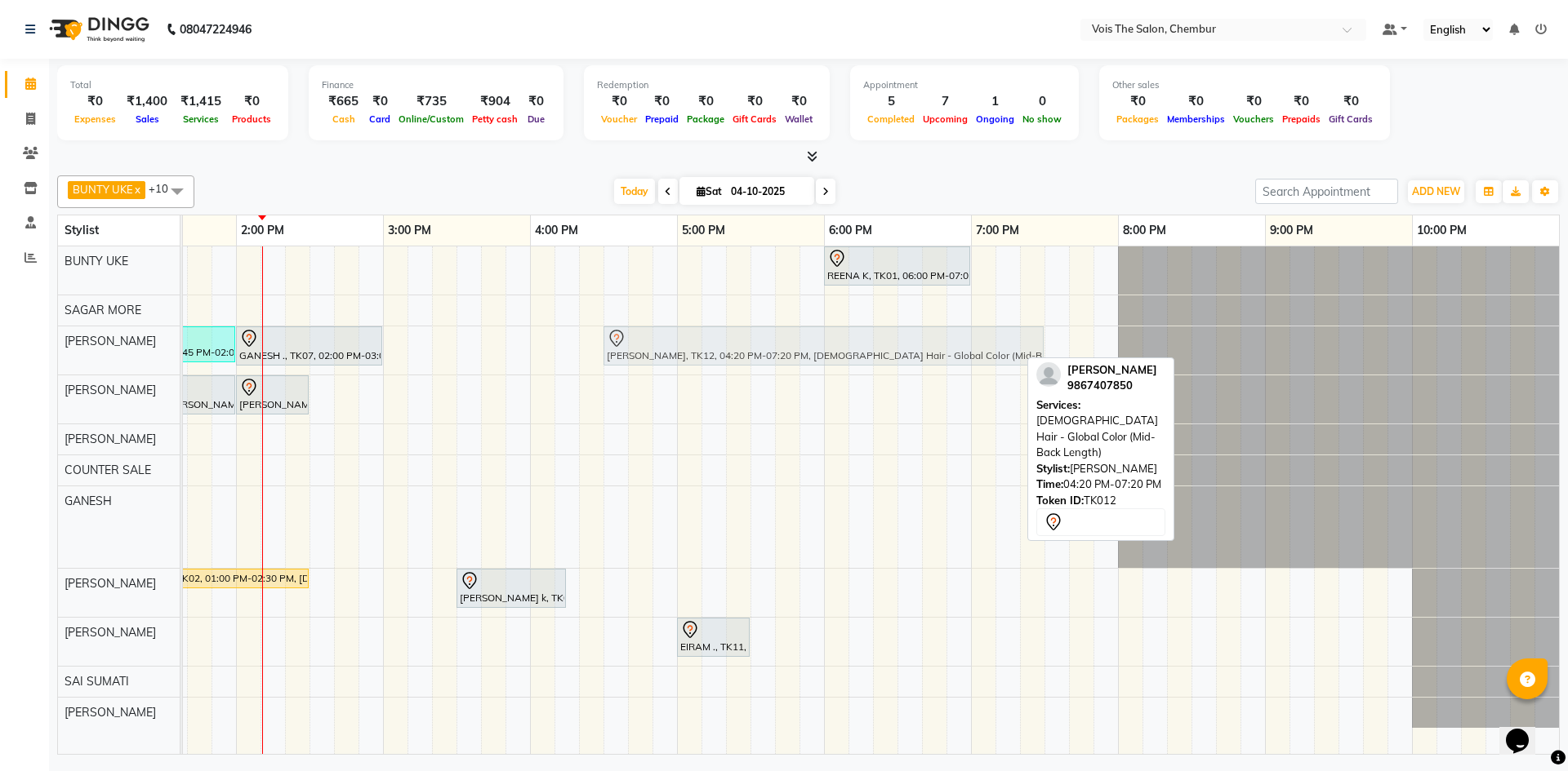
drag, startPoint x: 637, startPoint y: 341, endPoint x: 668, endPoint y: 344, distance: 31.1
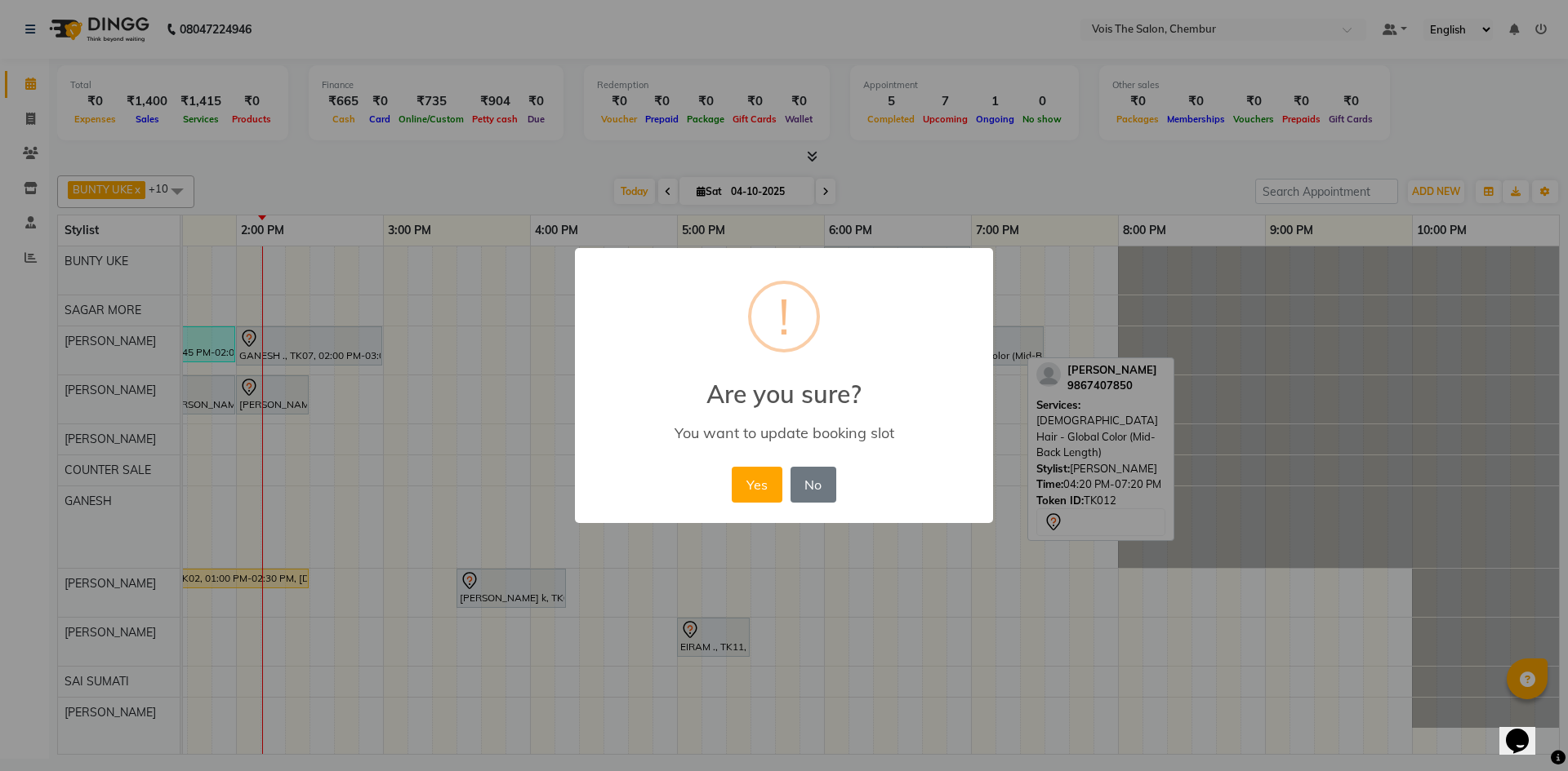
drag, startPoint x: 747, startPoint y: 492, endPoint x: 740, endPoint y: 480, distance: 13.9
click at [747, 492] on button "Yes" at bounding box center [756, 484] width 50 height 36
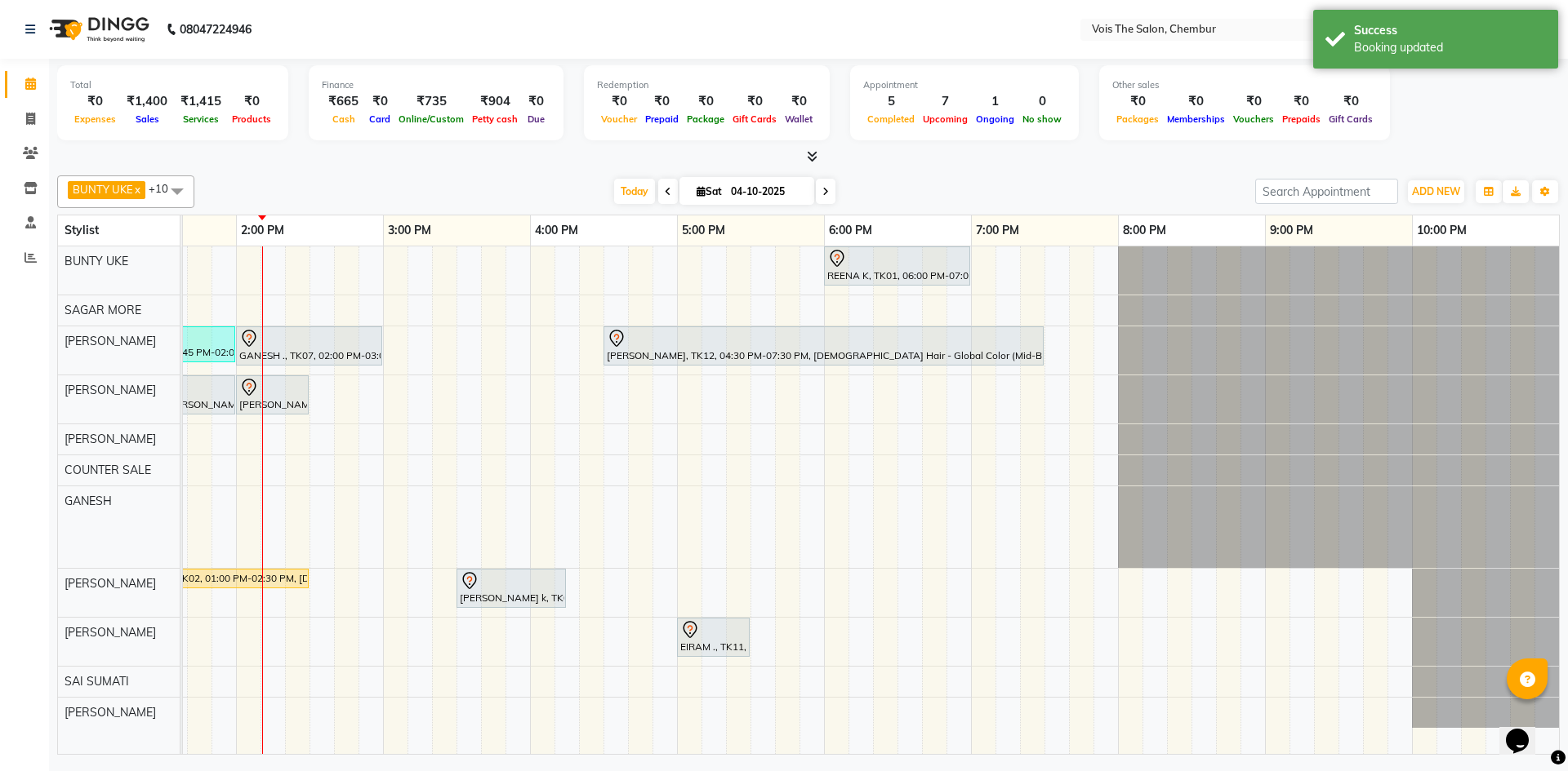
click at [238, 238] on tr "8:00 AM 9:00 AM 10:00 AM 11:00 AM 12:00 PM 1:00 PM 2:00 PM 3:00 PM 4:00 PM 5:00…" at bounding box center [457, 231] width 2205 height 31
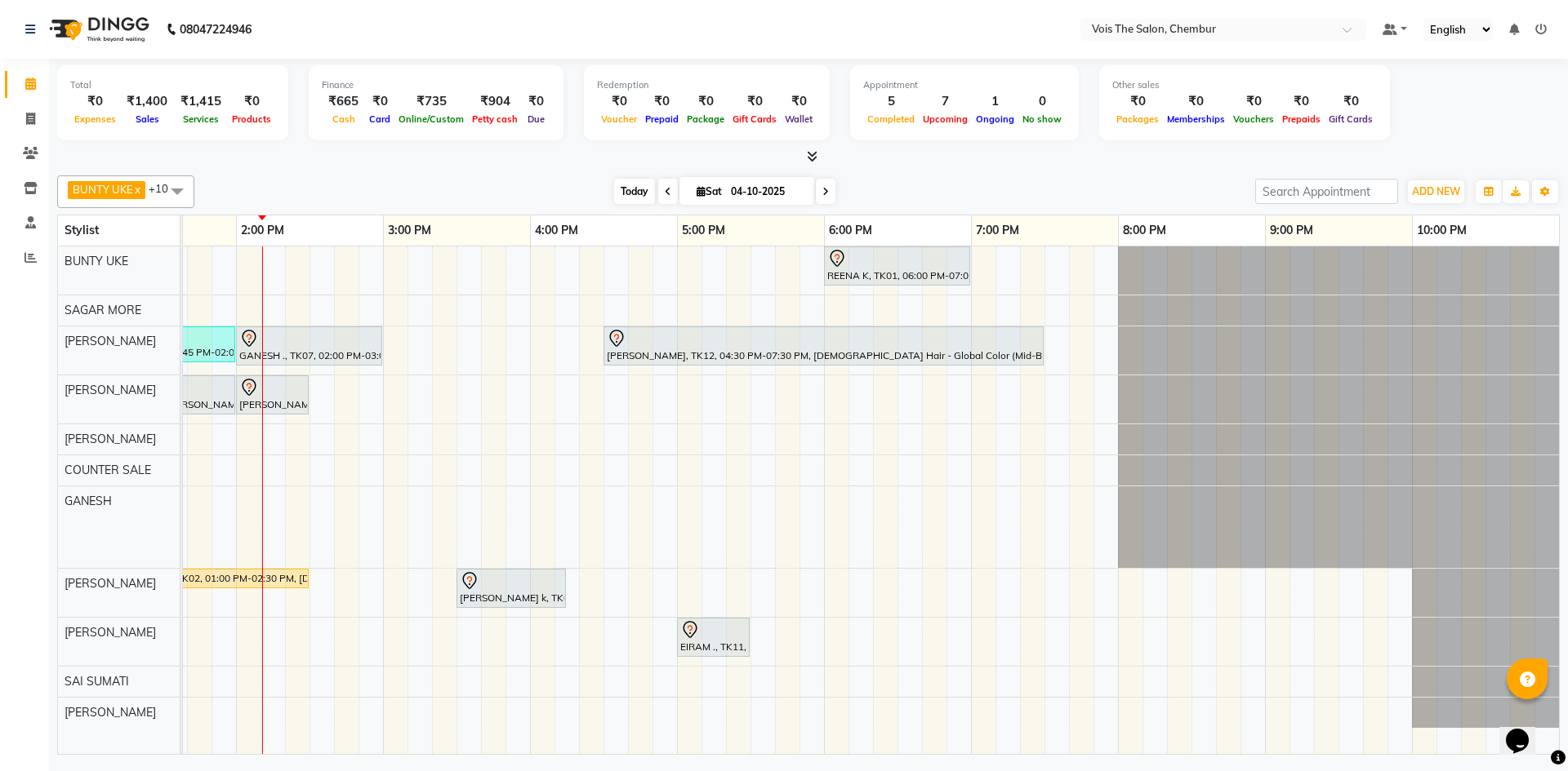
click at [626, 191] on span "Today" at bounding box center [635, 192] width 41 height 26
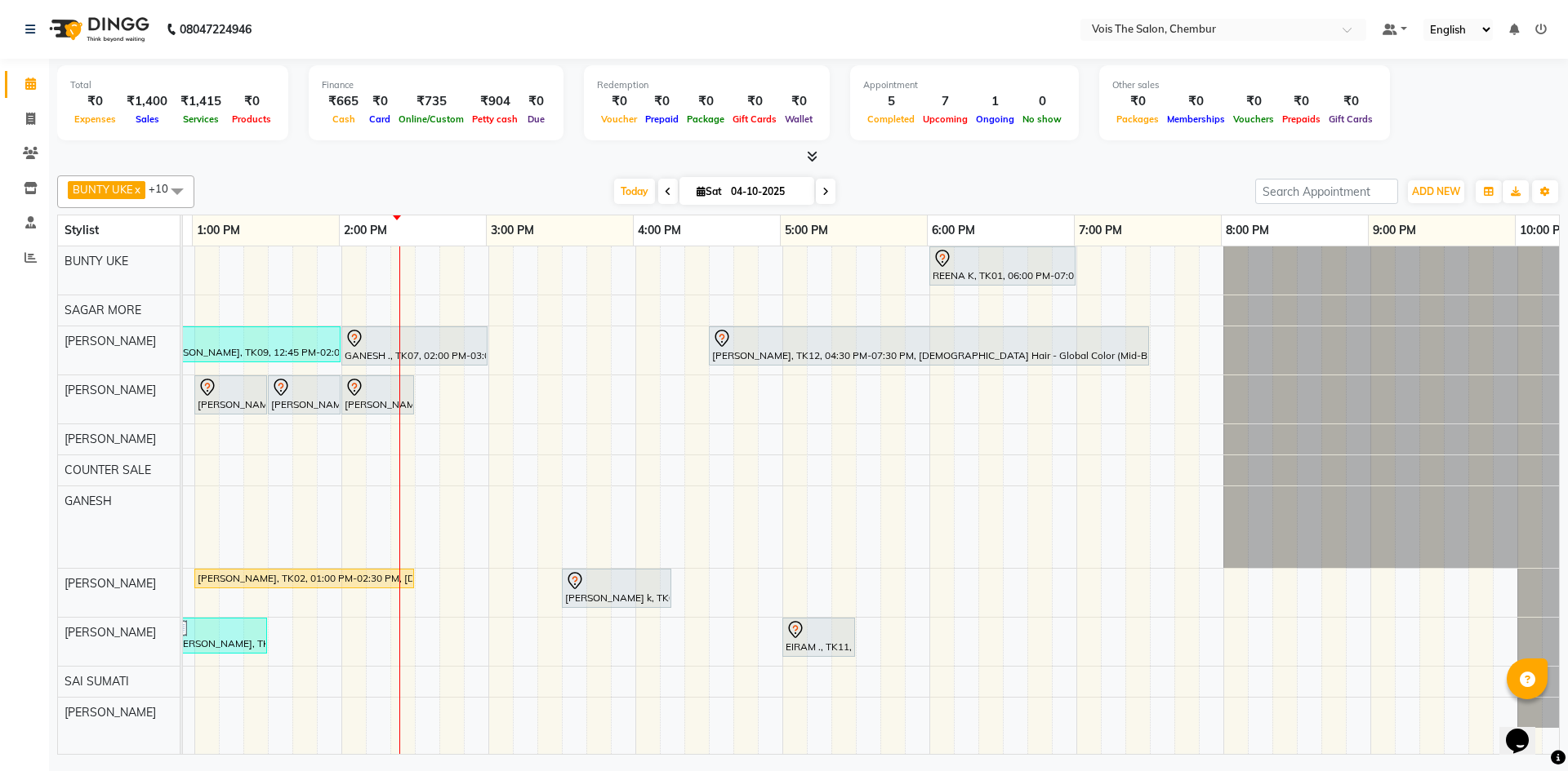
scroll to position [0, 723]
click at [824, 191] on icon at bounding box center [825, 192] width 7 height 10
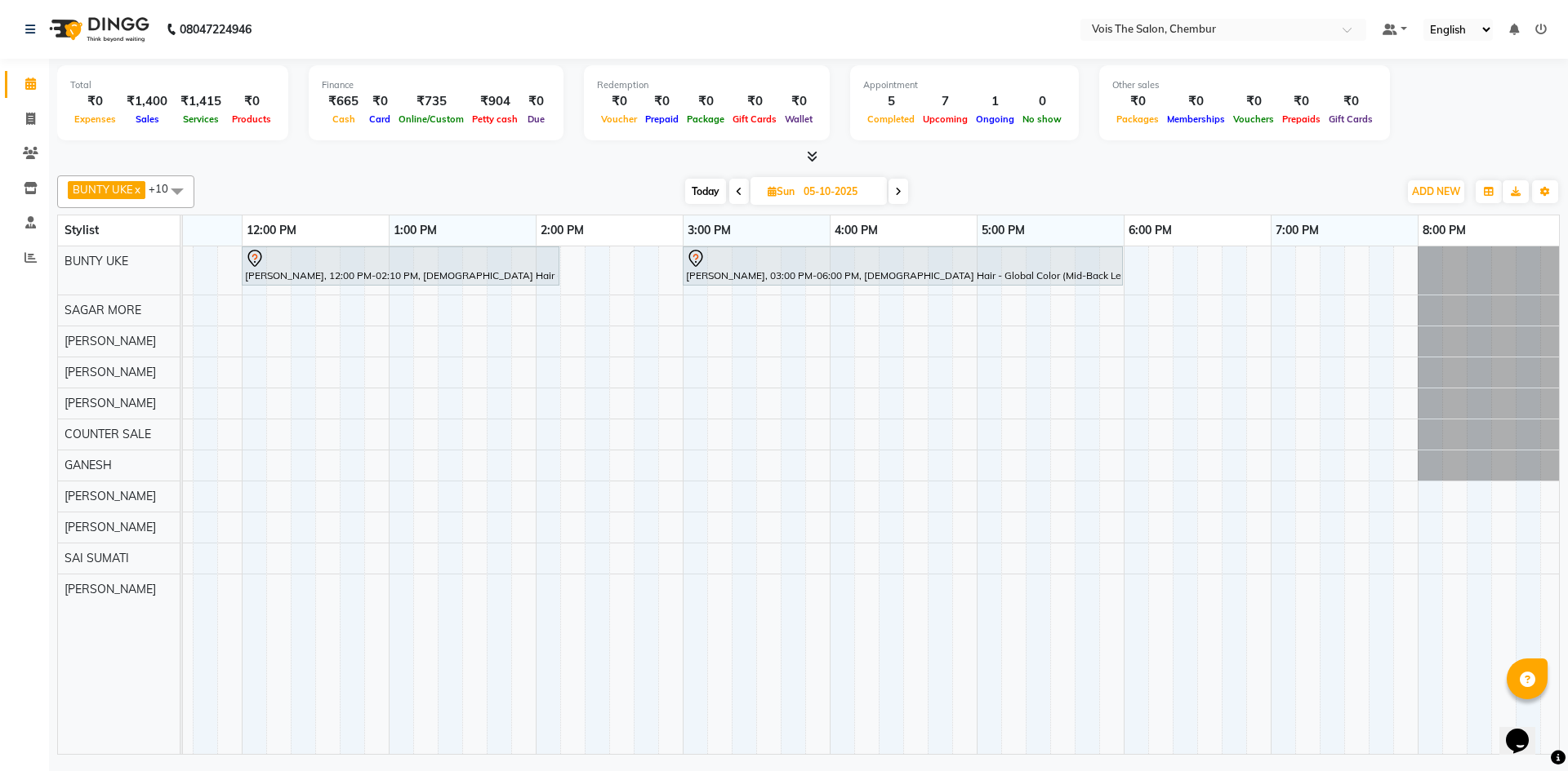
scroll to position [0, 526]
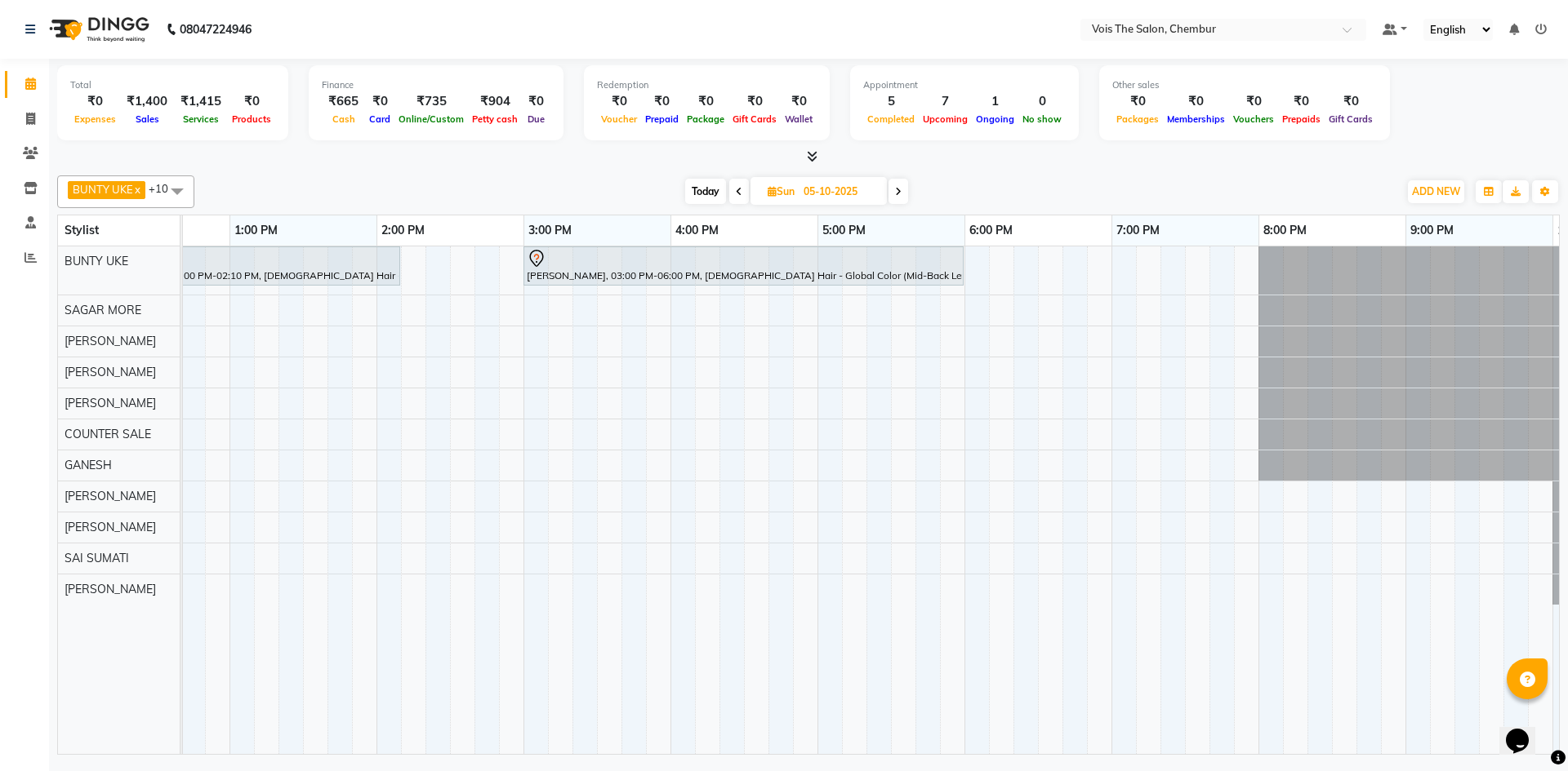
click at [696, 189] on span "Today" at bounding box center [705, 192] width 41 height 26
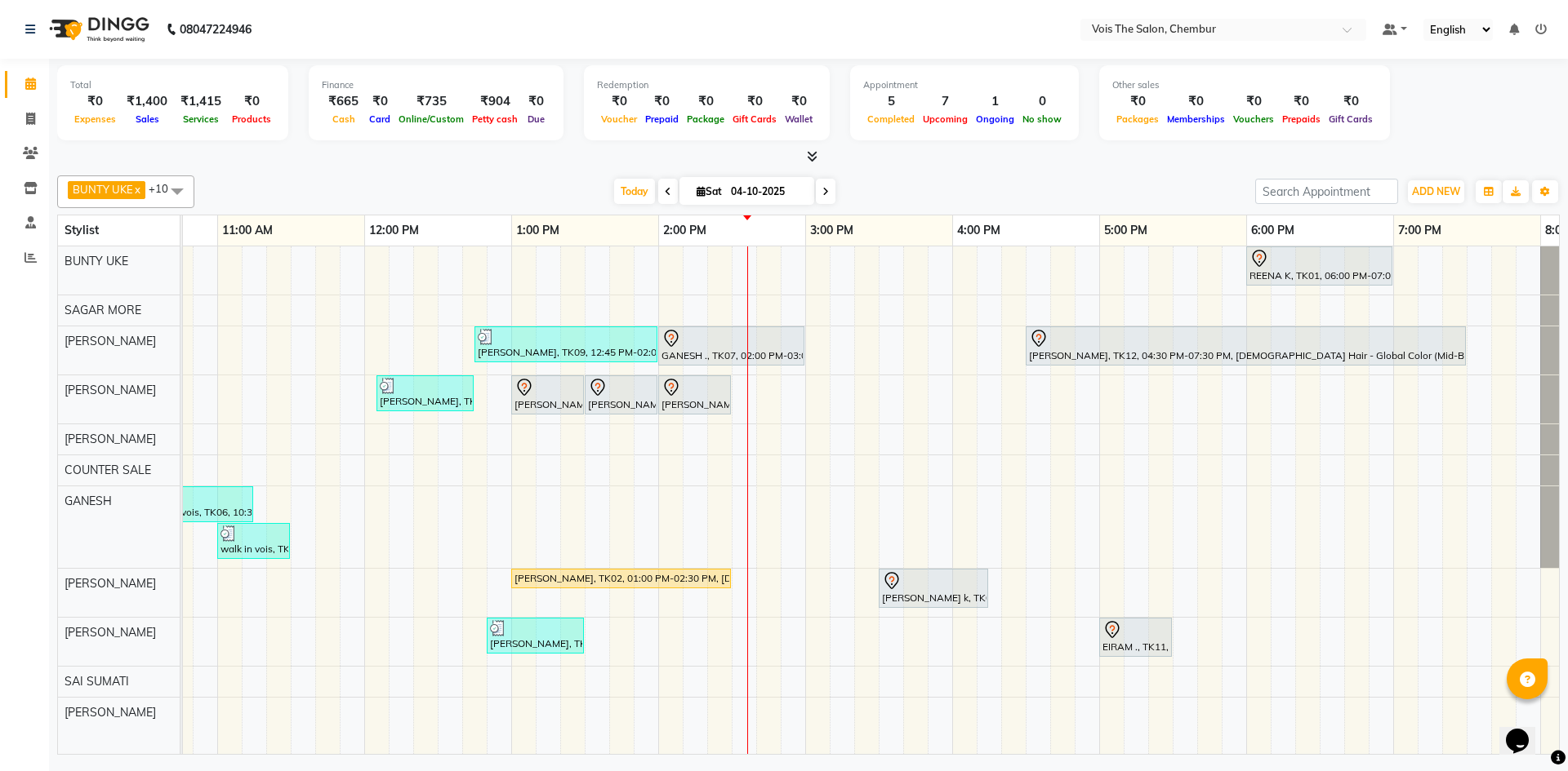
click at [826, 193] on icon at bounding box center [825, 192] width 7 height 10
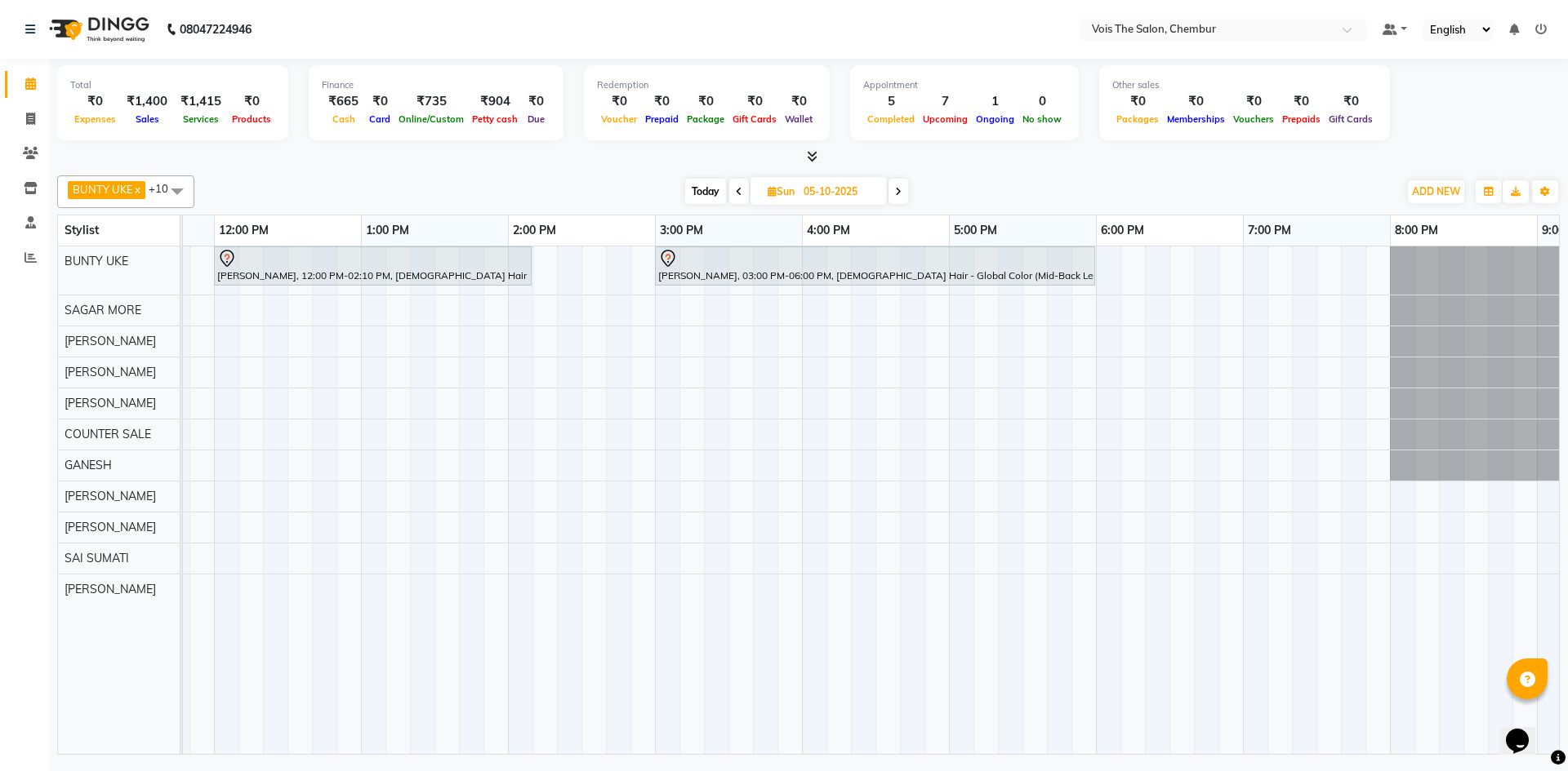
scroll to position [0, 828]
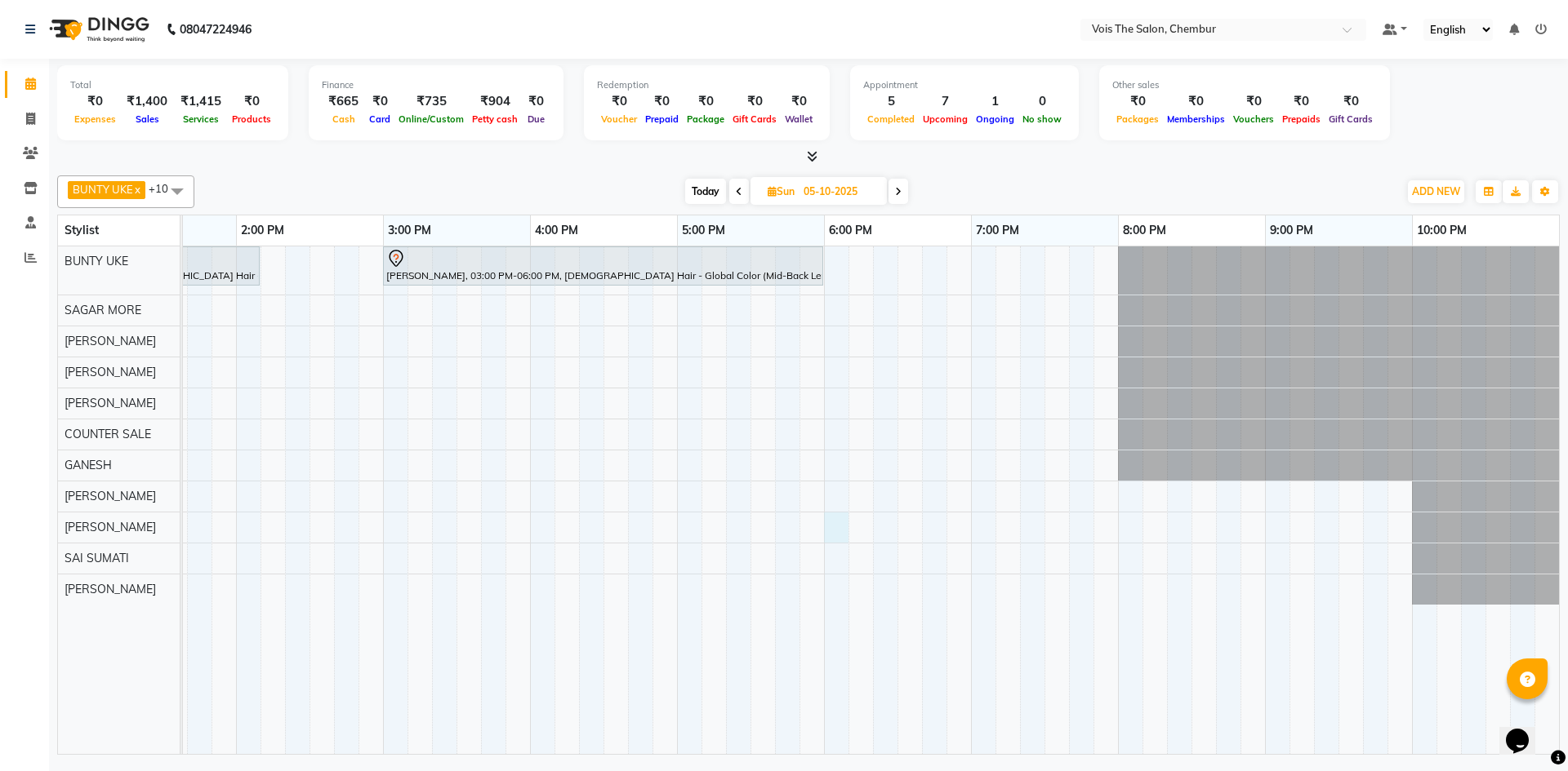
click at [837, 524] on div "[PERSON_NAME], 12:00 PM-02:10 PM, [DEMOGRAPHIC_DATA] Hair - Global Color (Upto-…" at bounding box center [457, 500] width 2205 height 508
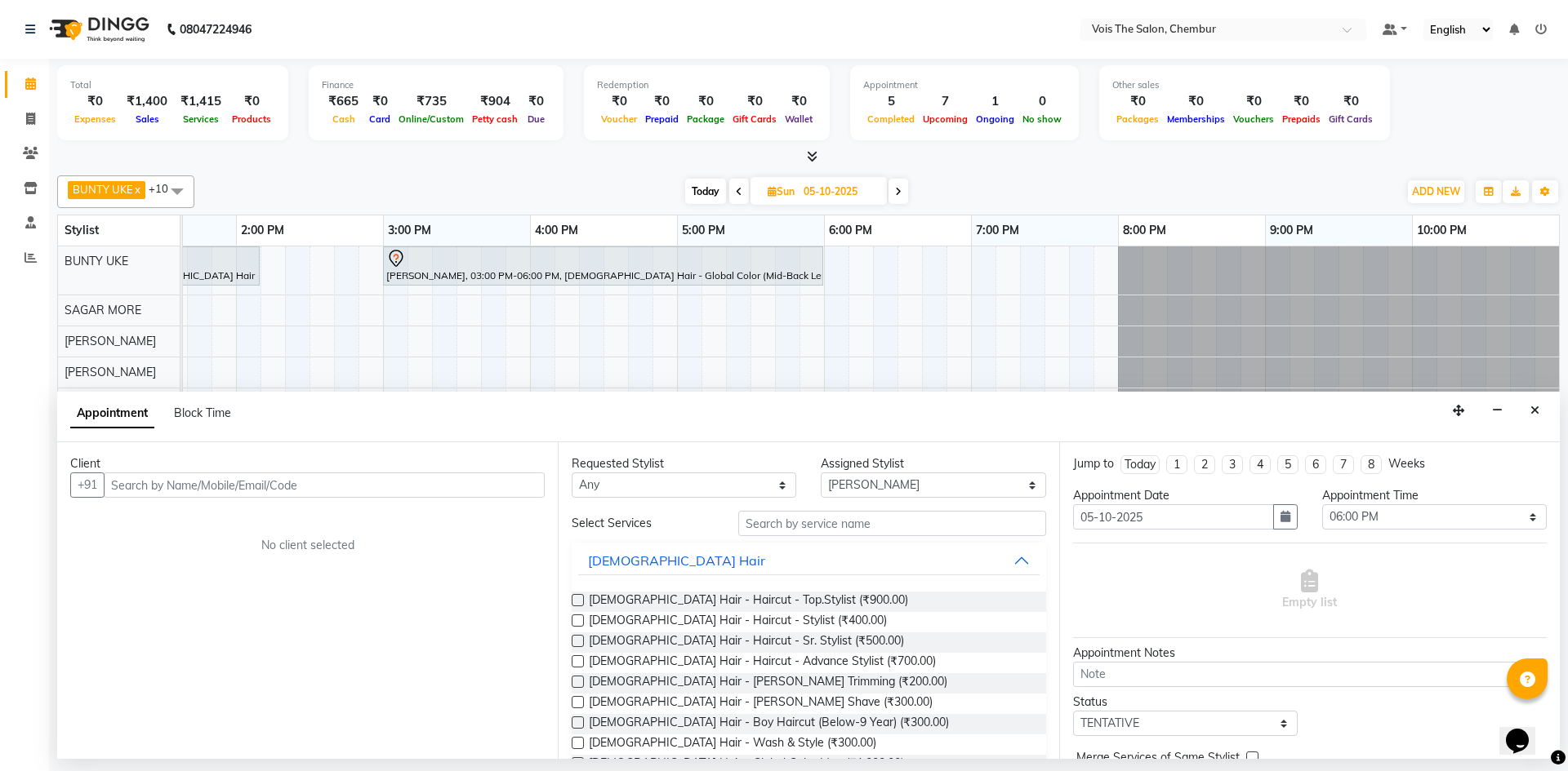
click at [188, 481] on input "text" at bounding box center [324, 485] width 441 height 26
click at [155, 485] on input "95550 46550" at bounding box center [291, 485] width 373 height 26
click at [524, 487] on span "Add Client" at bounding box center [511, 484] width 55 height 15
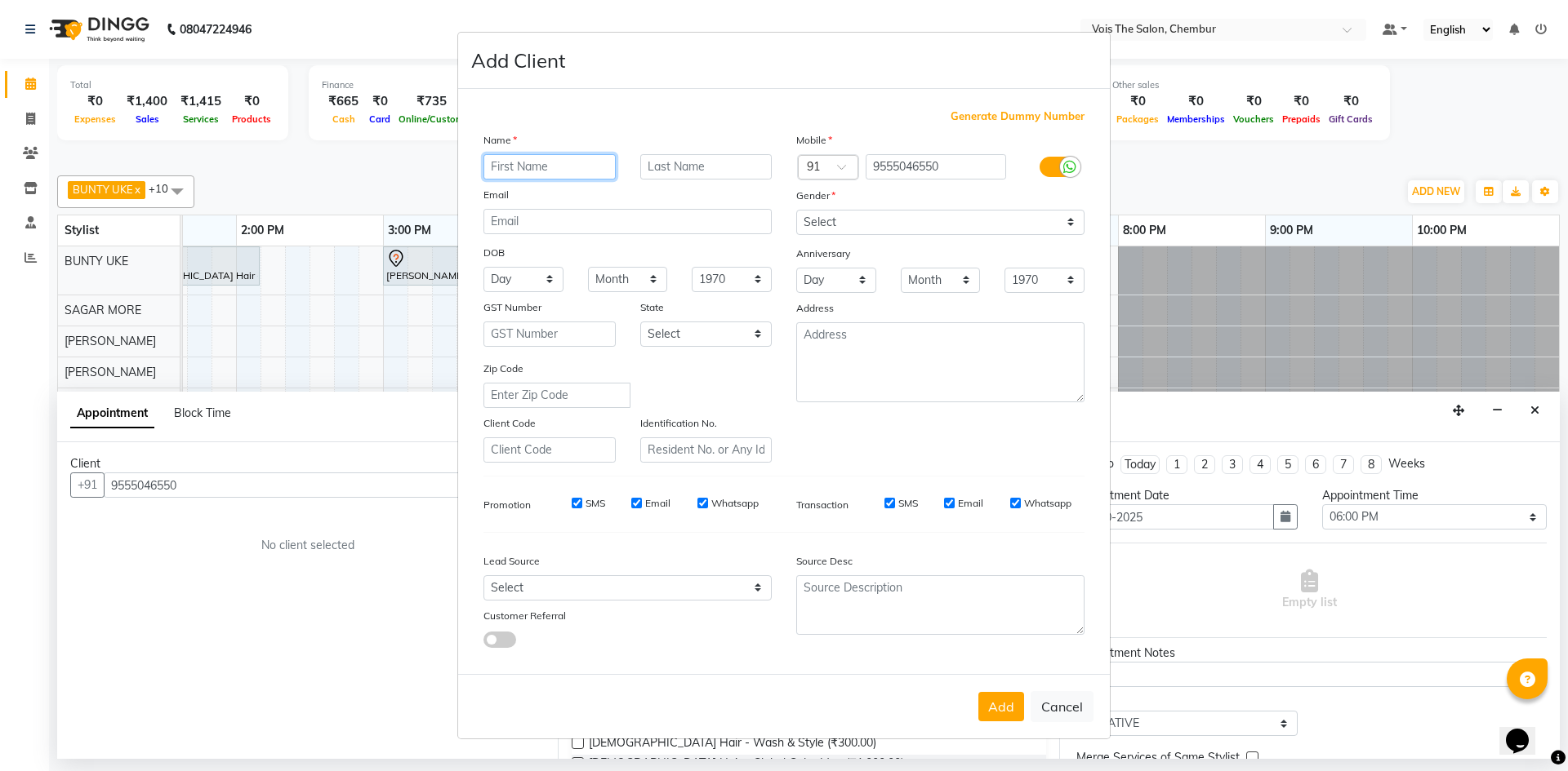
paste input "Adya"
click at [891, 216] on select "Select [DEMOGRAPHIC_DATA] [DEMOGRAPHIC_DATA] Other Prefer Not To Say" at bounding box center [939, 223] width 288 height 26
click at [796, 210] on select "Select [DEMOGRAPHIC_DATA] [DEMOGRAPHIC_DATA] Other Prefer Not To Say" at bounding box center [939, 223] width 288 height 26
click at [999, 699] on button "Add" at bounding box center [1001, 707] width 46 height 29
click at [989, 706] on button "Add" at bounding box center [1001, 707] width 46 height 29
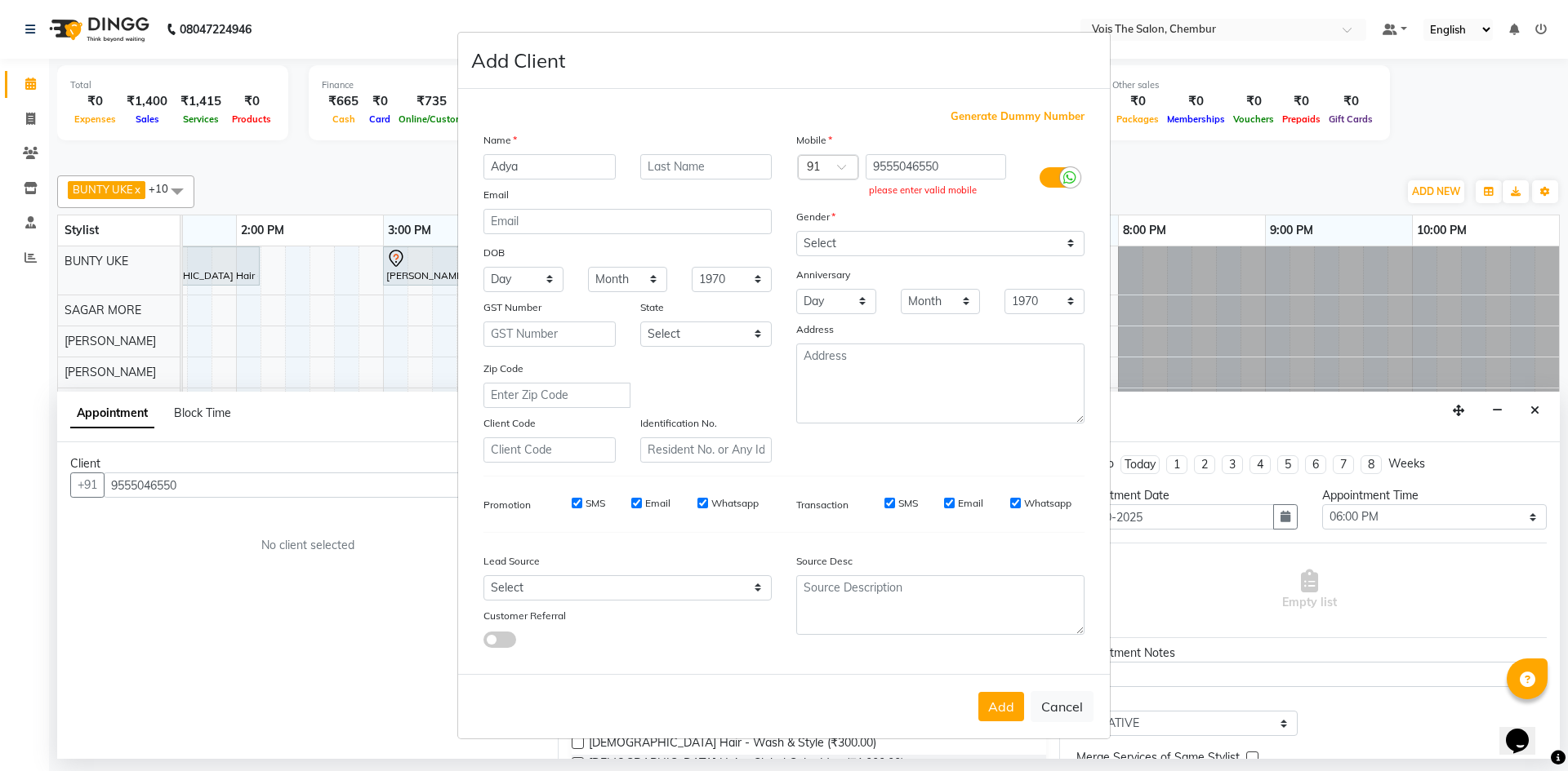
click at [1065, 171] on icon at bounding box center [1069, 178] width 13 height 15
click at [0, 0] on input "checkbox" at bounding box center [0, 0] width 0 height 0
click at [680, 172] on input "text" at bounding box center [706, 167] width 133 height 26
click at [1017, 708] on button "Add" at bounding box center [1001, 707] width 46 height 29
click at [1008, 708] on button "Add" at bounding box center [1001, 707] width 46 height 29
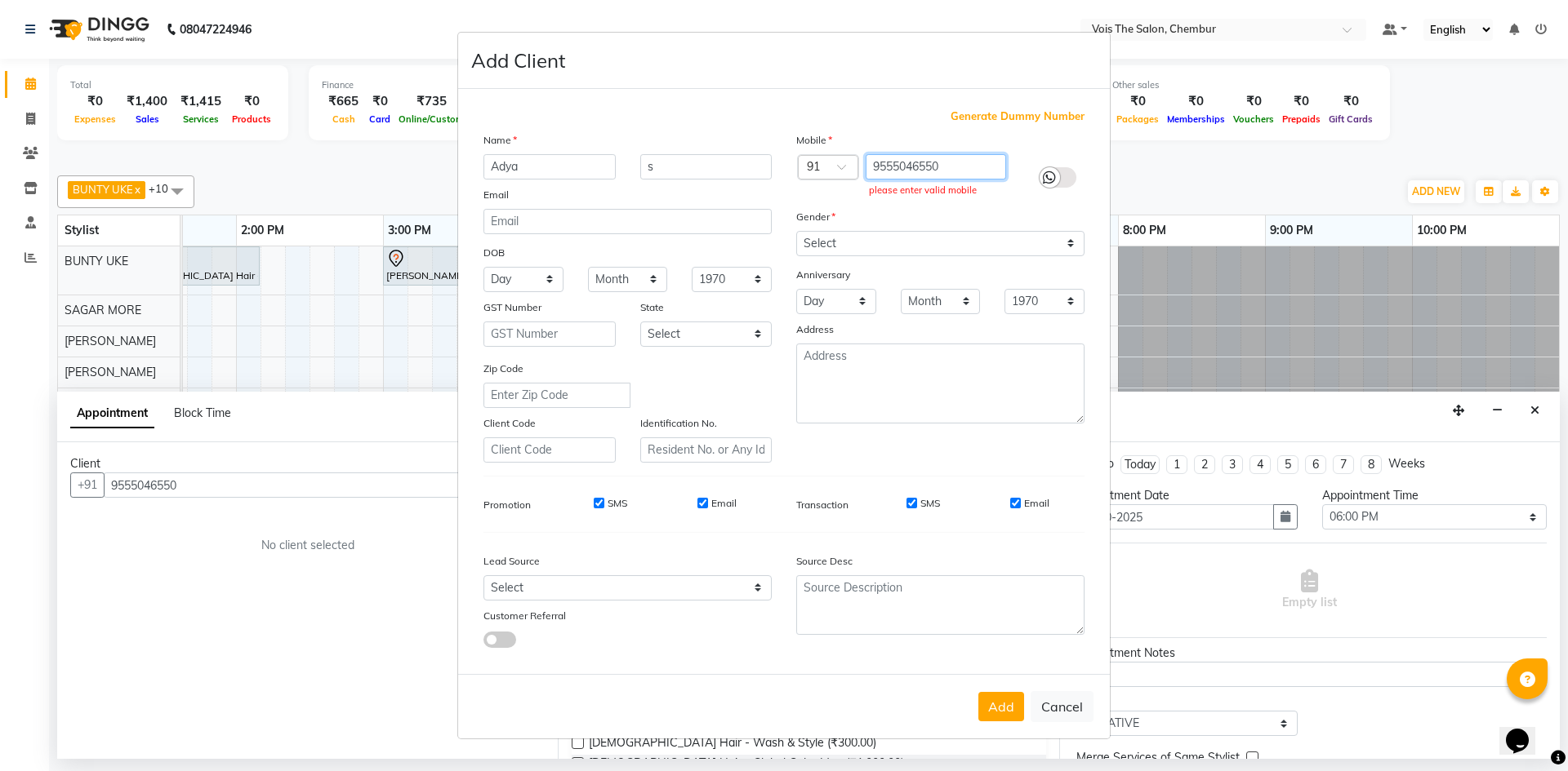
click at [985, 159] on input "9555046550" at bounding box center [936, 167] width 141 height 26
click at [885, 164] on input "9555046550" at bounding box center [936, 167] width 141 height 26
click at [895, 161] on input "9555046550" at bounding box center [936, 167] width 141 height 26
click at [900, 163] on input "9555046550" at bounding box center [936, 167] width 141 height 26
click at [911, 166] on input "9555046550" at bounding box center [936, 167] width 141 height 26
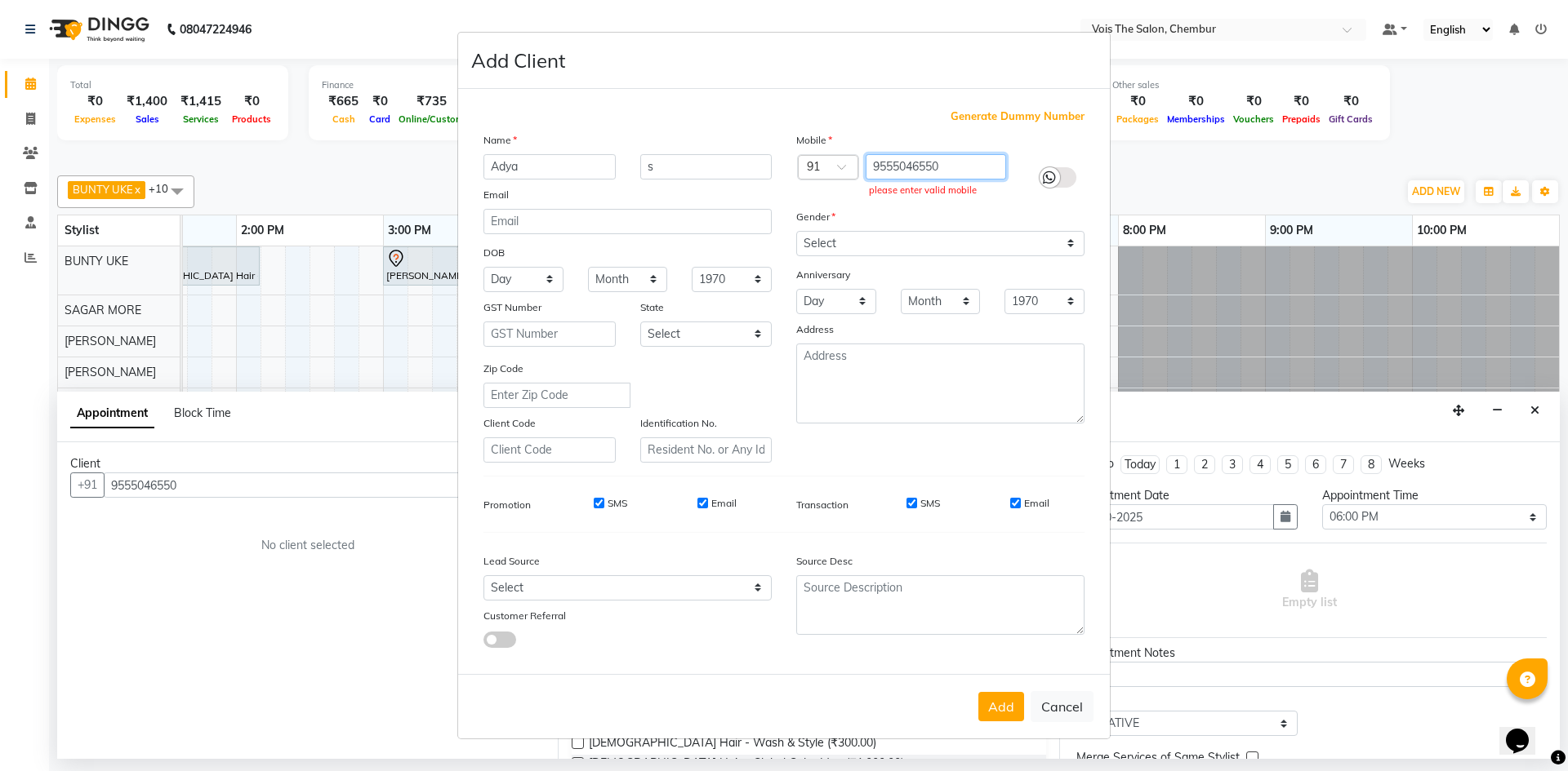
click at [916, 162] on input "9555046550" at bounding box center [936, 167] width 141 height 26
click at [921, 167] on input "9555046550" at bounding box center [936, 167] width 141 height 26
click at [929, 164] on input "9555046550" at bounding box center [936, 167] width 141 height 26
click at [1000, 707] on button "Add" at bounding box center [1001, 707] width 46 height 29
click at [1012, 702] on button "Add" at bounding box center [1001, 707] width 46 height 29
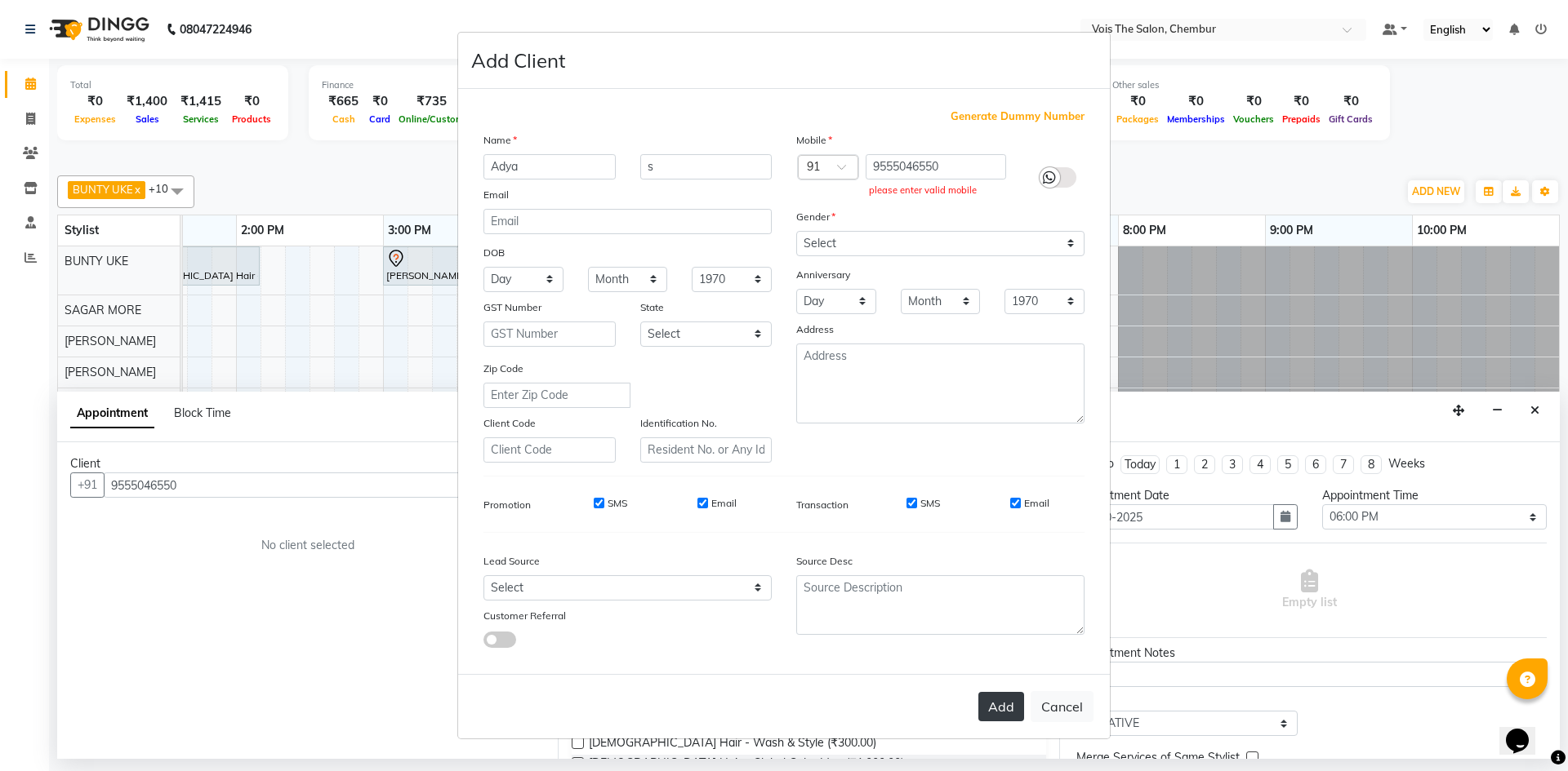
click at [1012, 702] on button "Add" at bounding box center [1001, 707] width 46 height 29
click at [1087, 717] on button "Cancel" at bounding box center [1062, 707] width 63 height 31
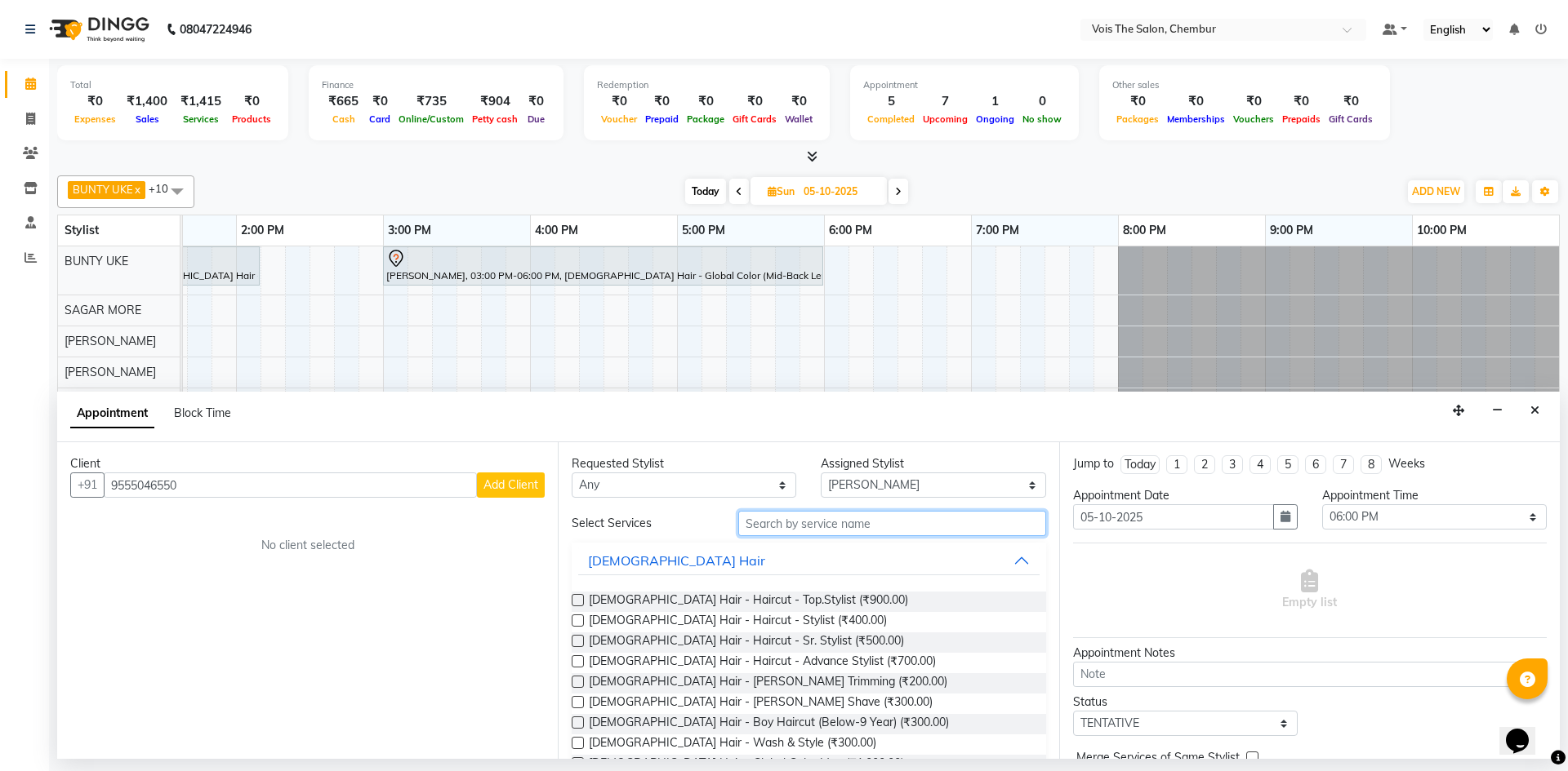
click at [800, 531] on input "text" at bounding box center [891, 523] width 308 height 26
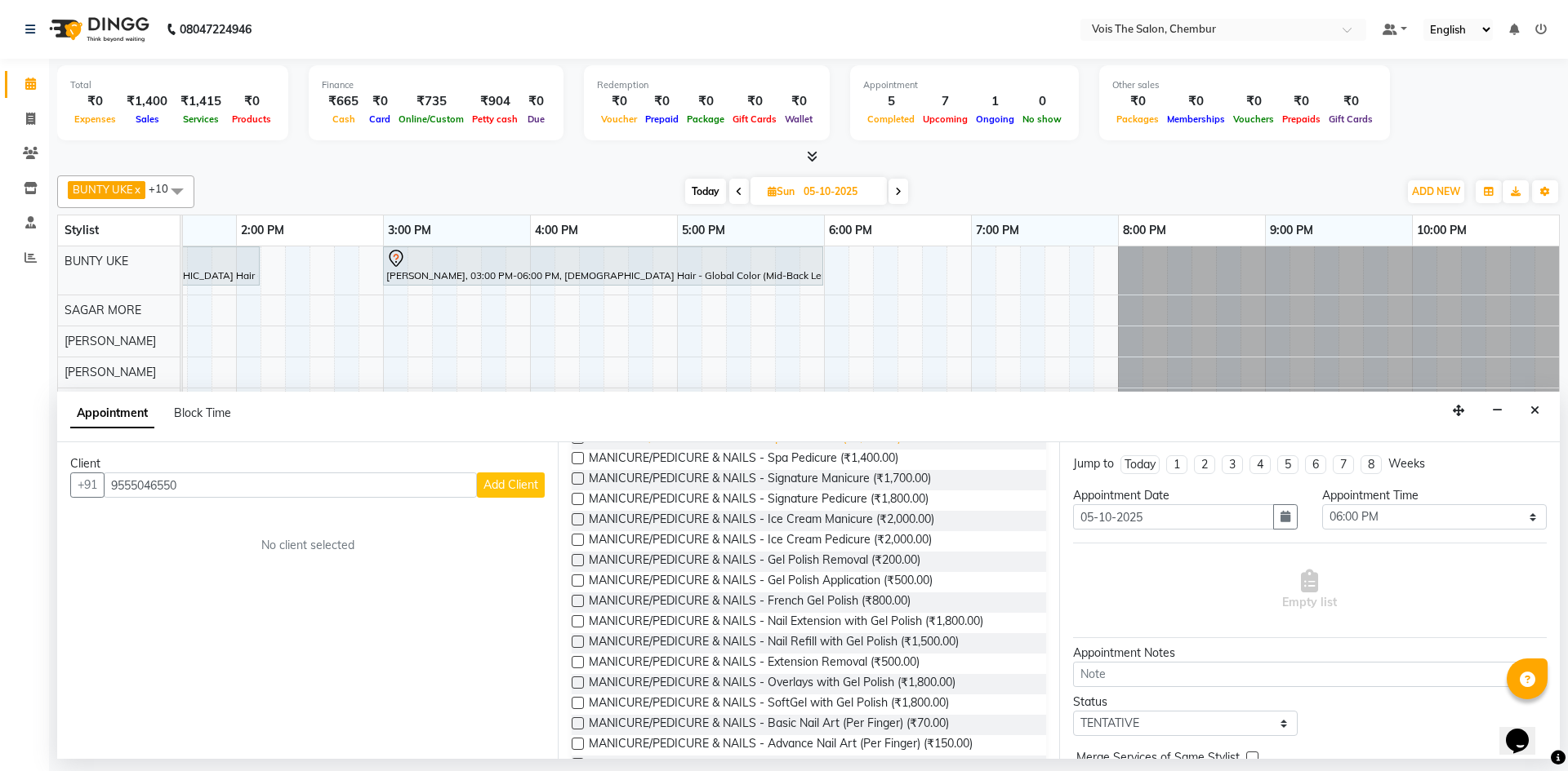
scroll to position [326, 0]
click at [573, 583] on label at bounding box center [578, 579] width 12 height 12
click at [573, 583] on input "checkbox" at bounding box center [577, 581] width 11 height 11
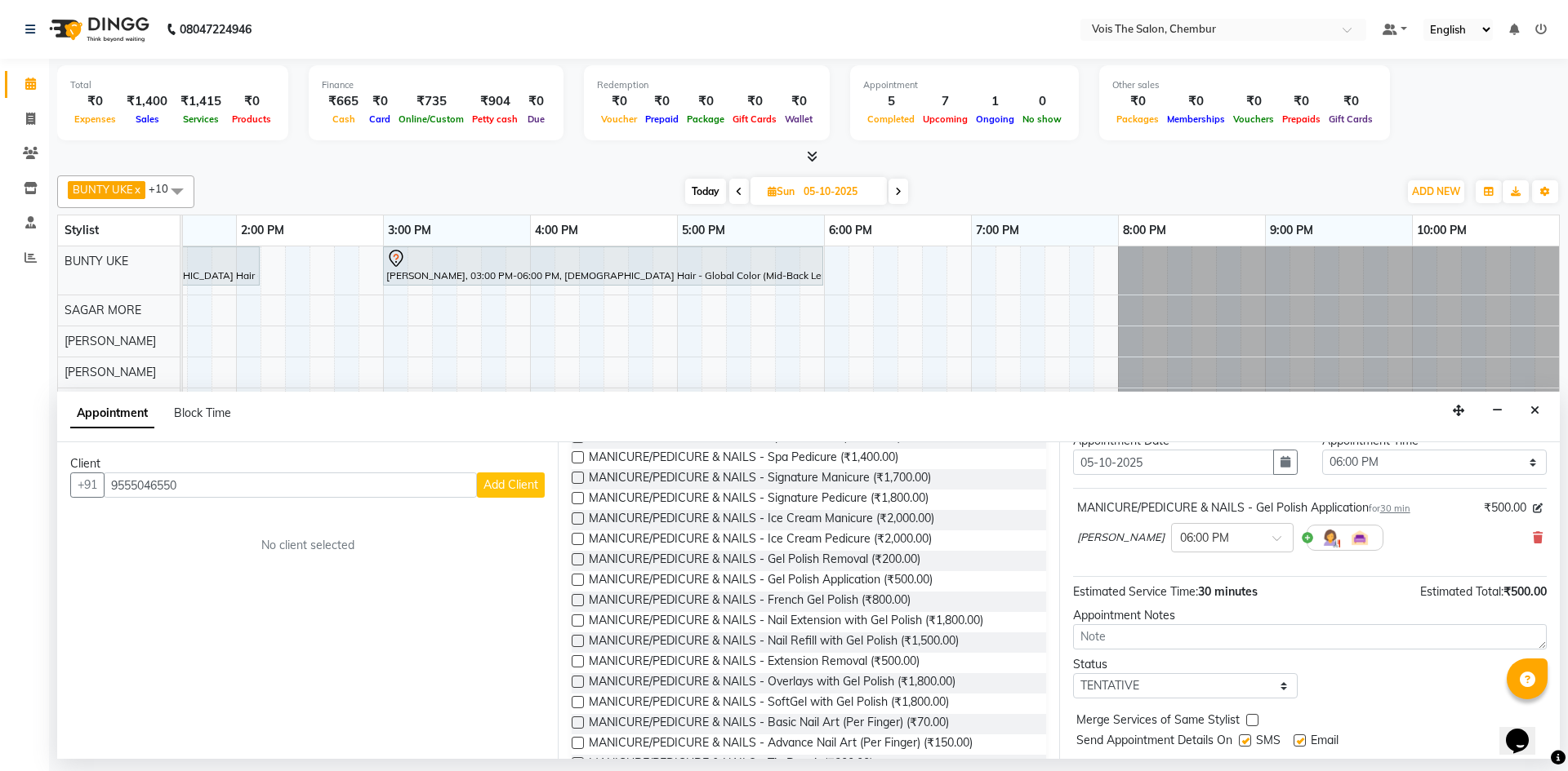
scroll to position [99, 0]
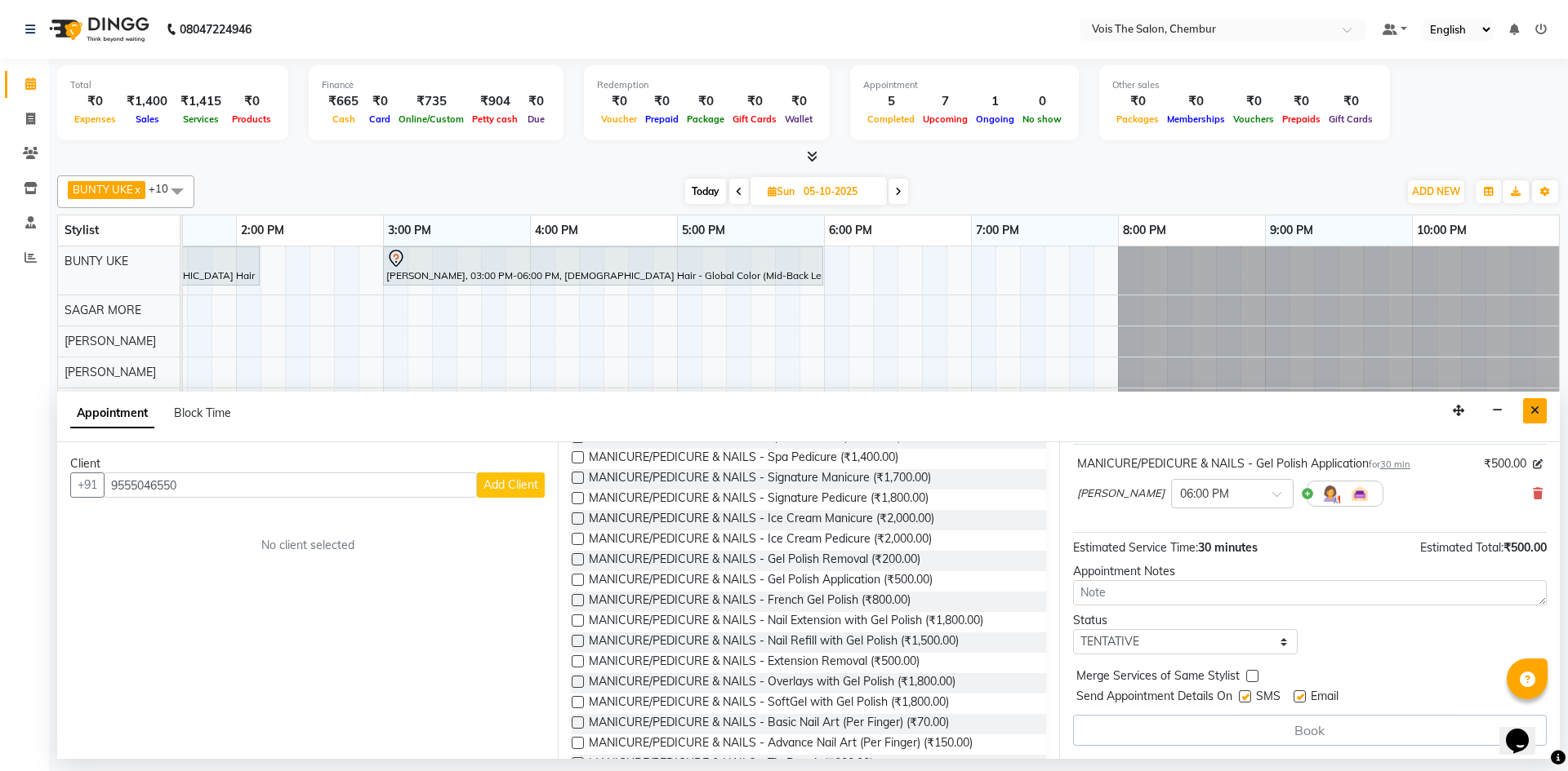
click at [1530, 414] on icon "Close" at bounding box center [1534, 411] width 9 height 12
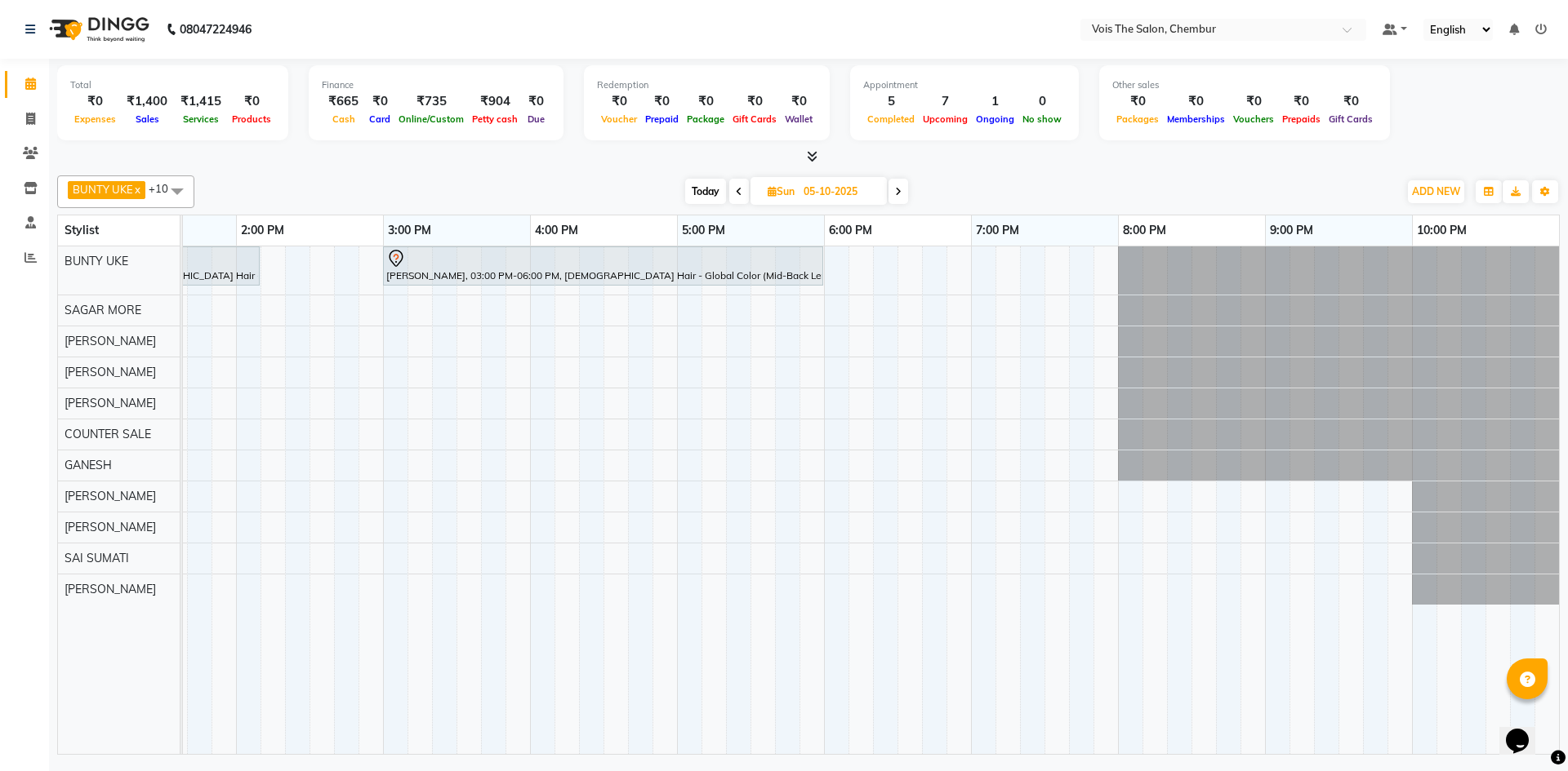
click at [685, 528] on div "[PERSON_NAME], 12:00 PM-02:10 PM, [DEMOGRAPHIC_DATA] Hair - Global Color (Upto-…" at bounding box center [457, 500] width 2205 height 508
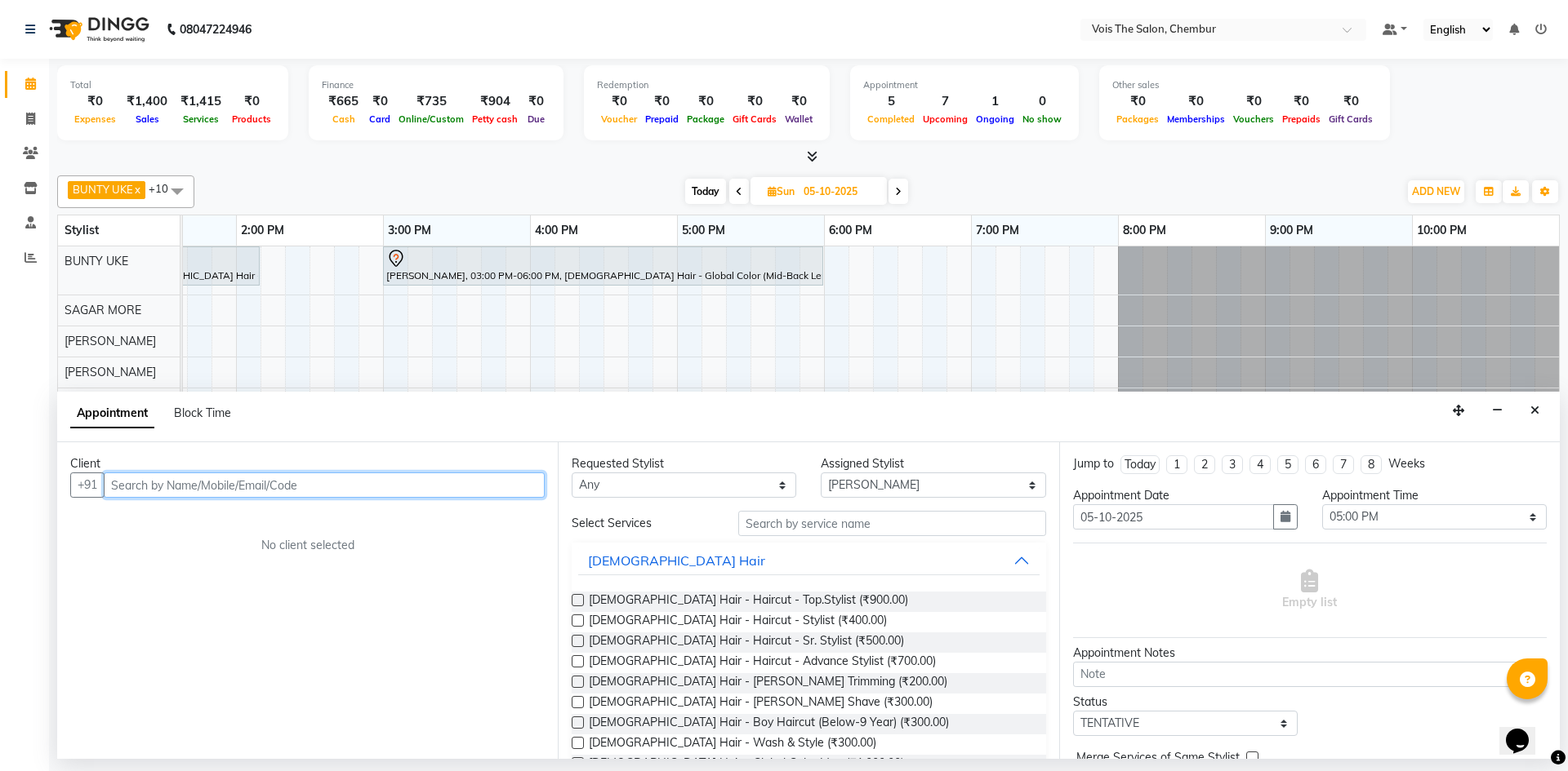
click at [192, 485] on input "text" at bounding box center [324, 485] width 441 height 26
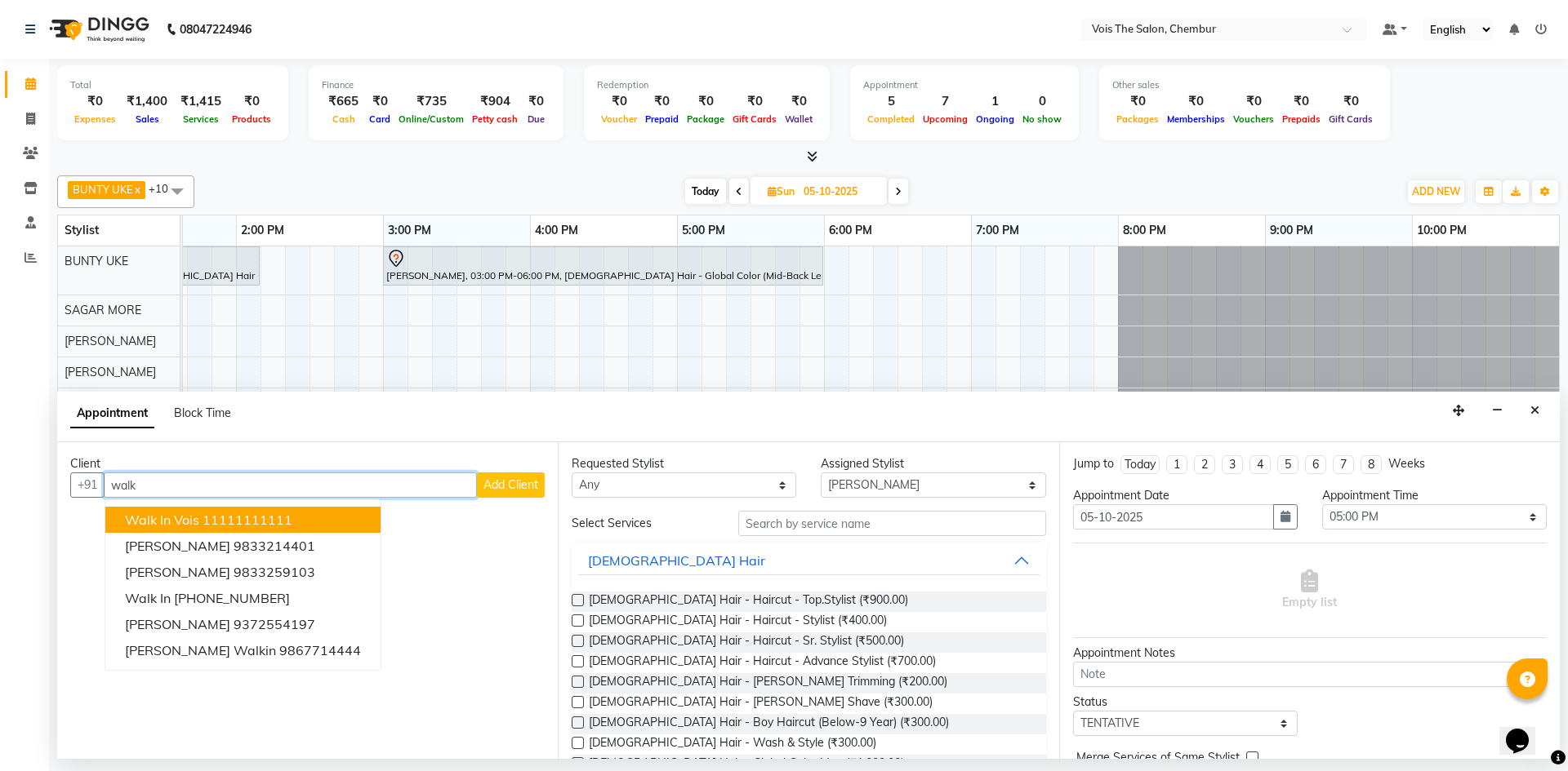
click at [252, 520] on ngb-highlight "11111111111" at bounding box center [247, 520] width 89 height 17
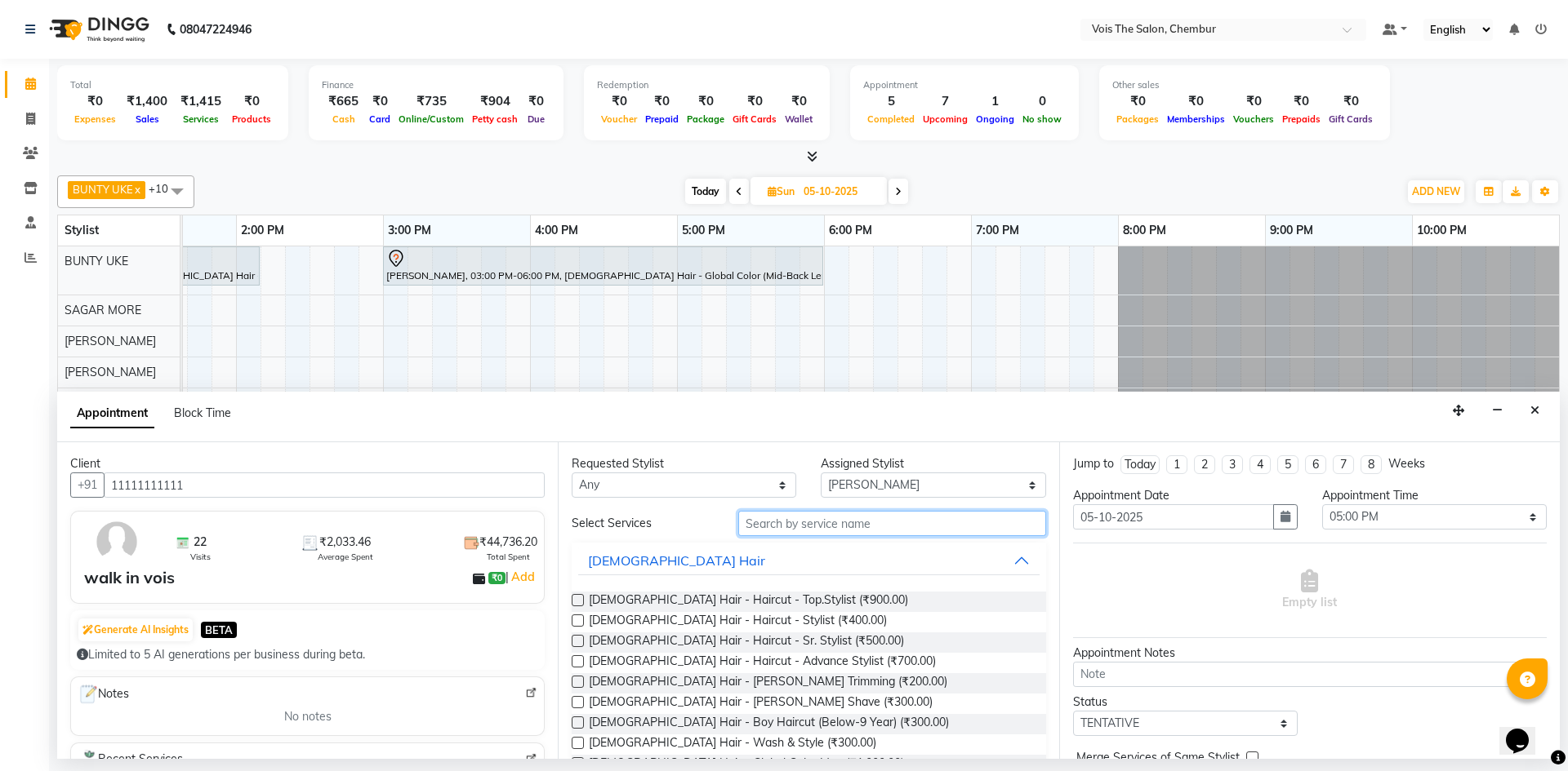
click at [832, 524] on input "text" at bounding box center [891, 523] width 308 height 26
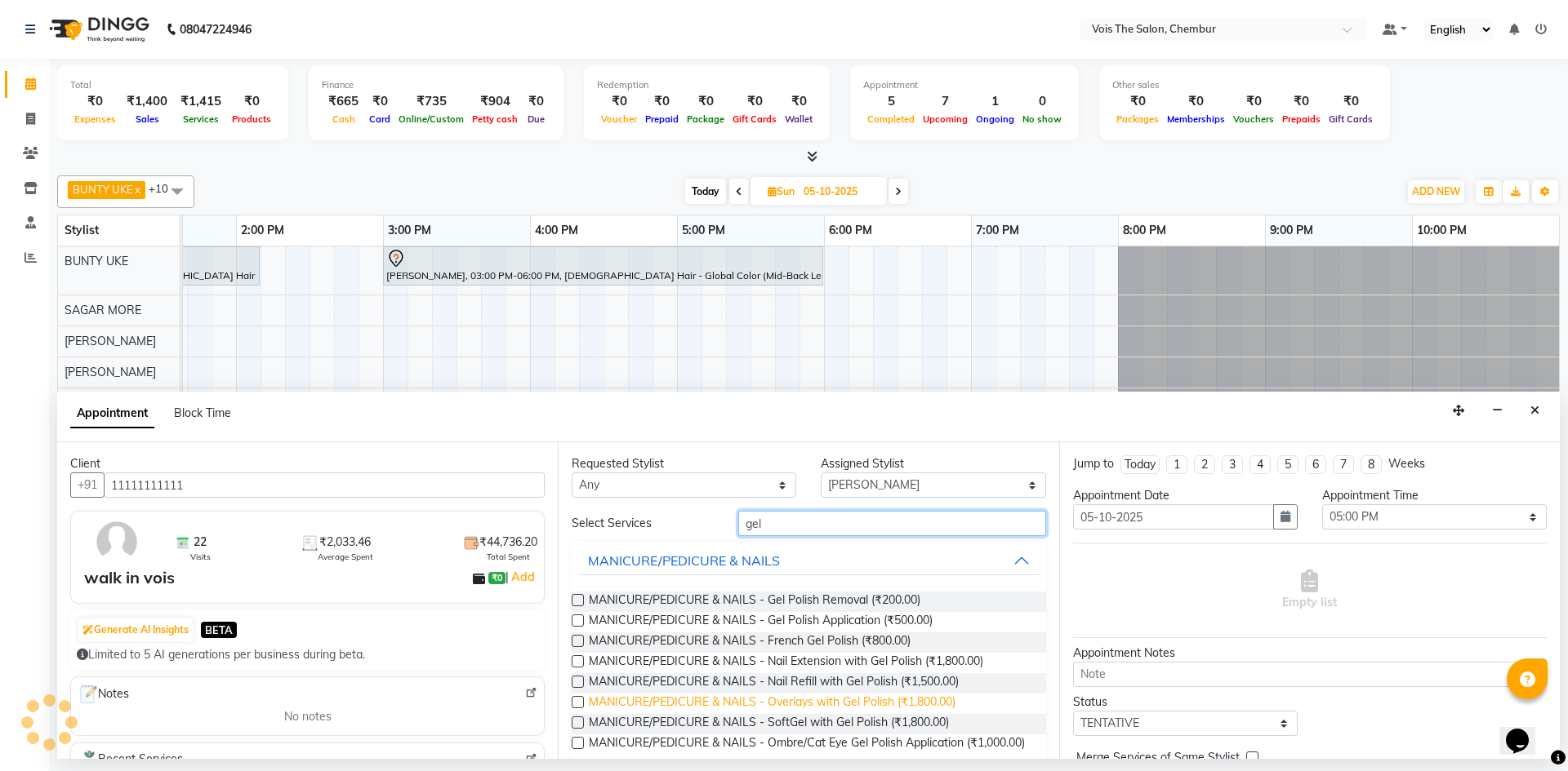
scroll to position [36, 0]
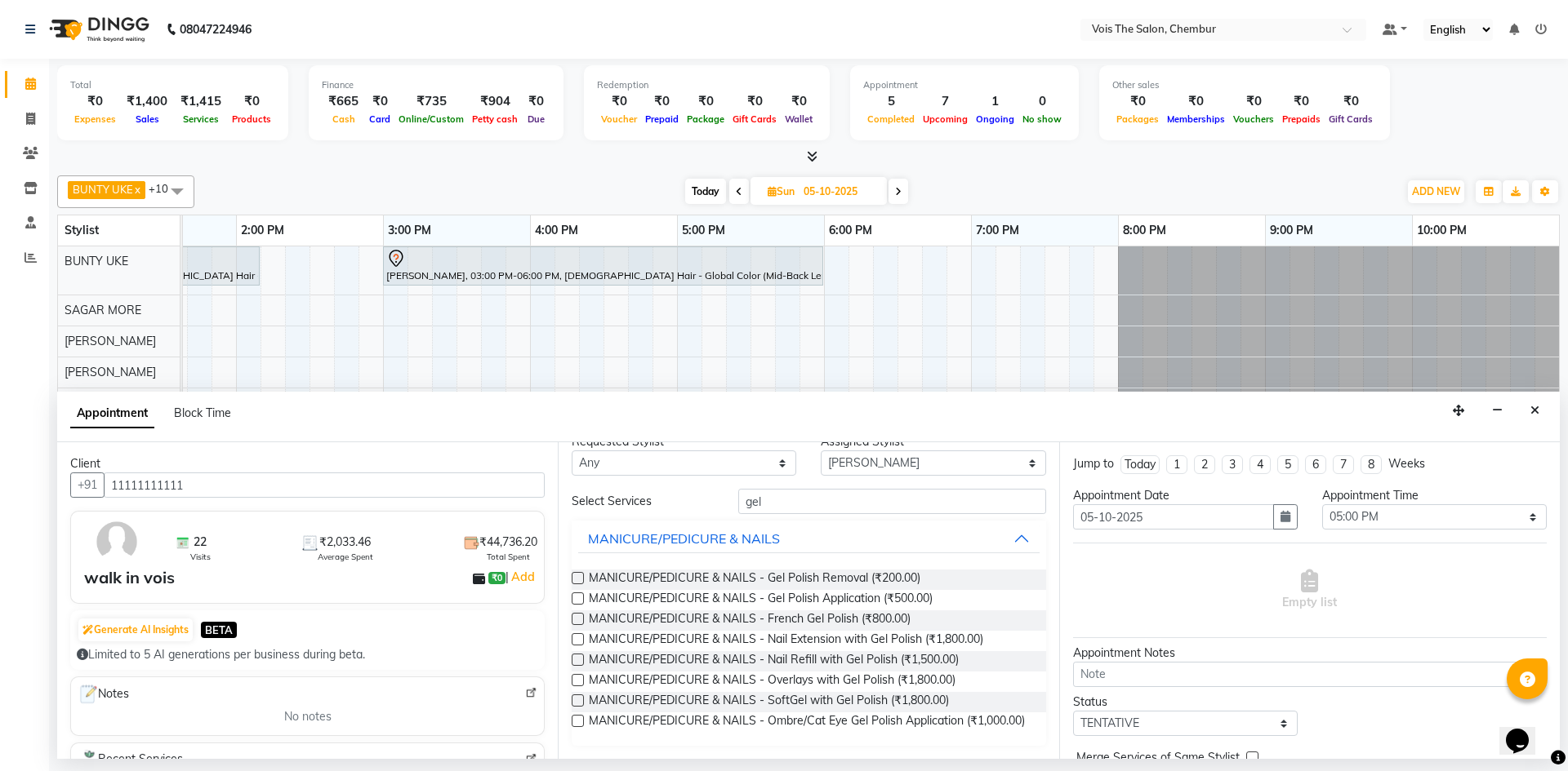
click at [581, 633] on label at bounding box center [578, 639] width 12 height 12
click at [581, 635] on input "checkbox" at bounding box center [577, 640] width 11 height 11
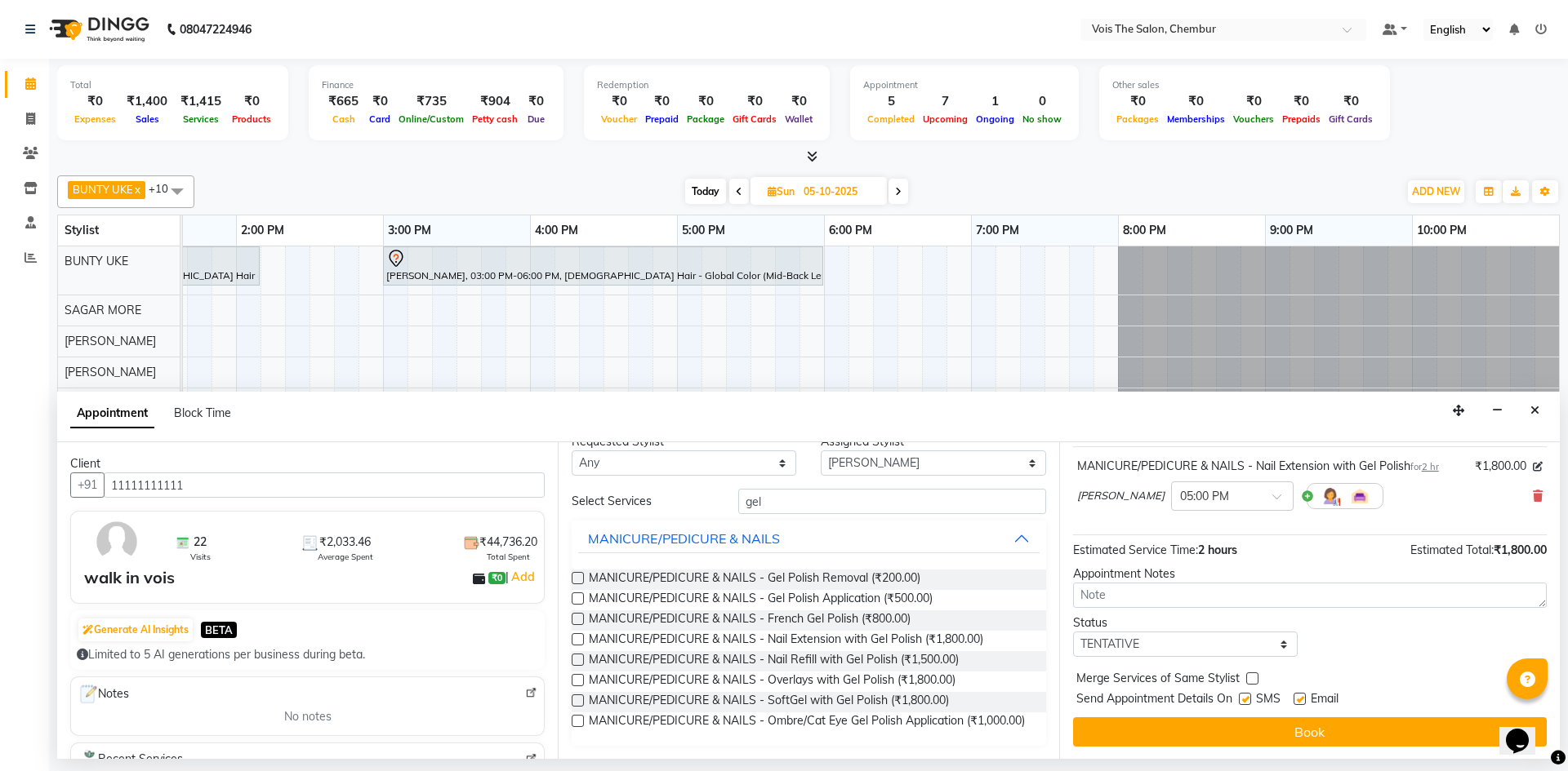
scroll to position [97, 0]
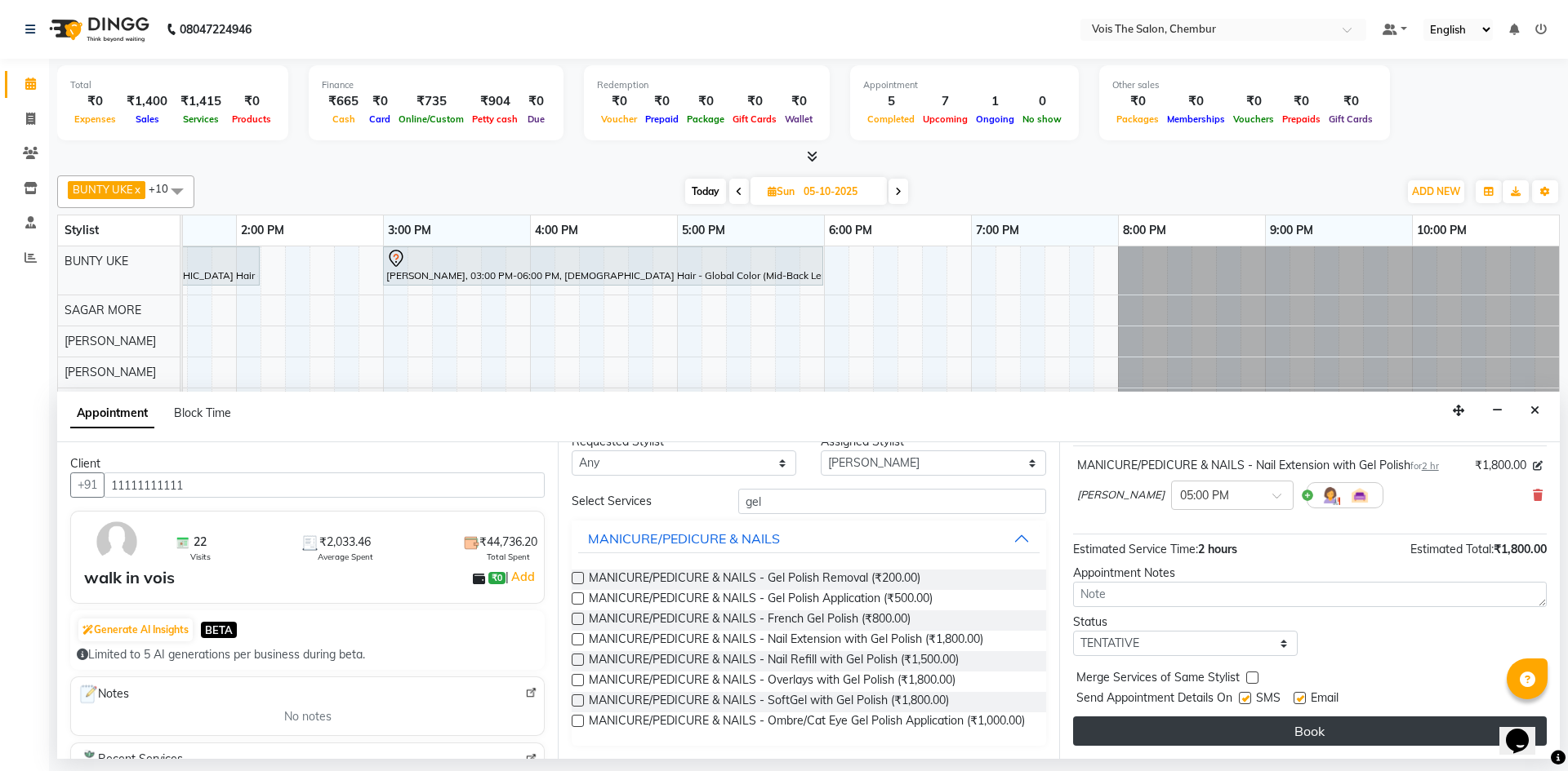
click at [1204, 732] on button "Book" at bounding box center [1310, 732] width 474 height 29
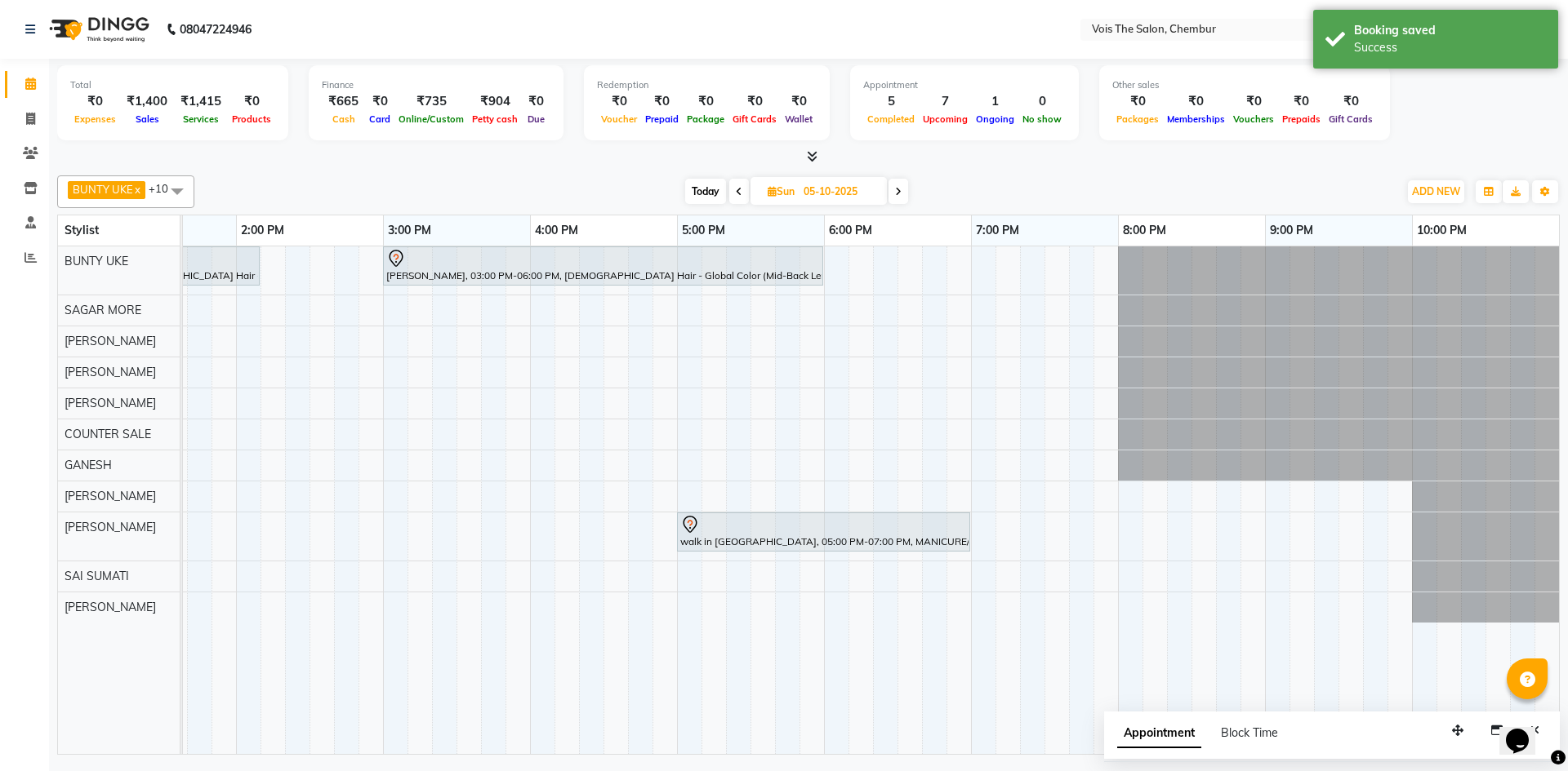
click at [689, 195] on span "Today" at bounding box center [705, 192] width 41 height 26
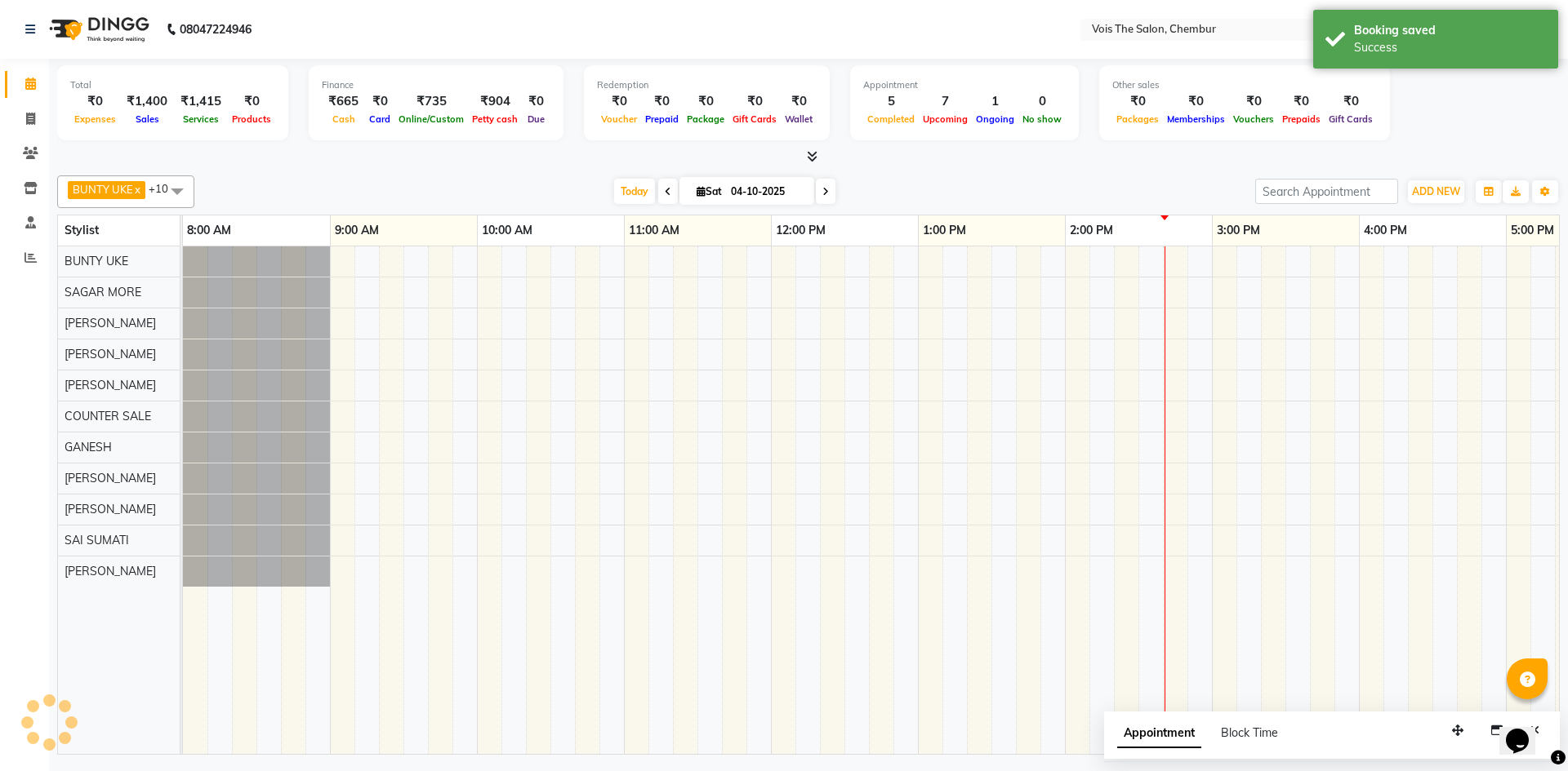
scroll to position [0, 828]
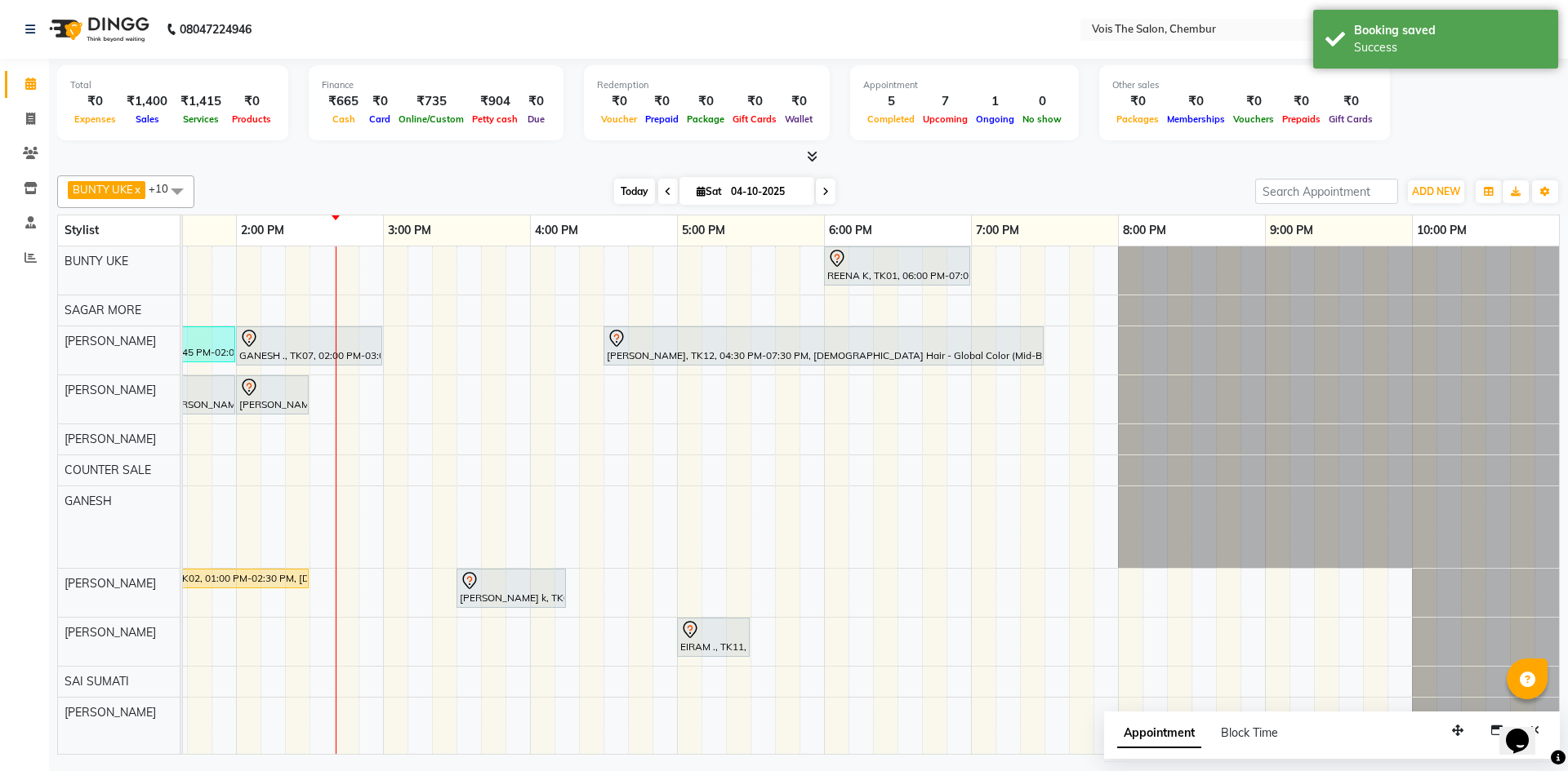
click at [636, 193] on span "Today" at bounding box center [635, 192] width 41 height 26
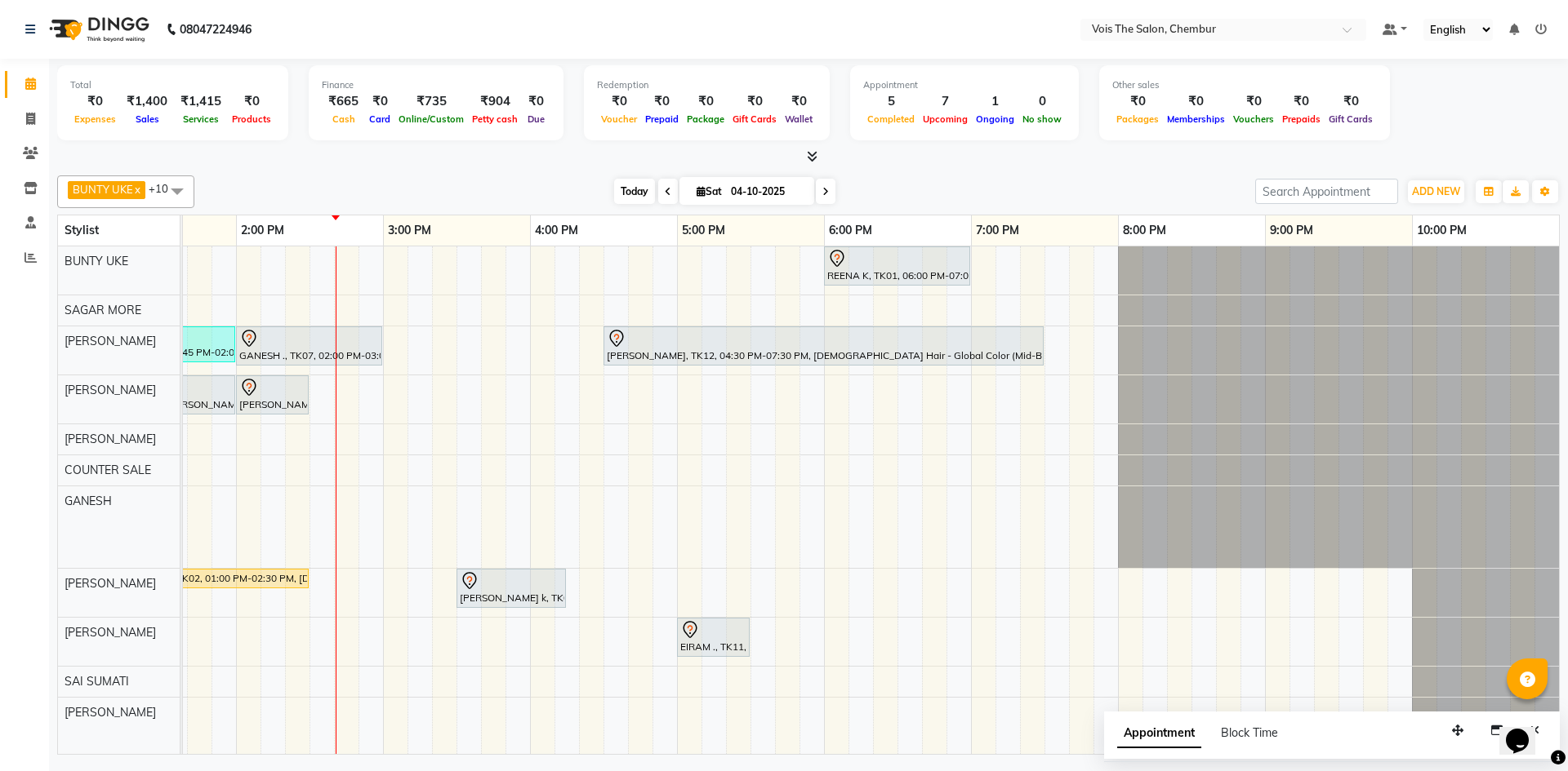
click at [622, 192] on span "Today" at bounding box center [635, 192] width 41 height 26
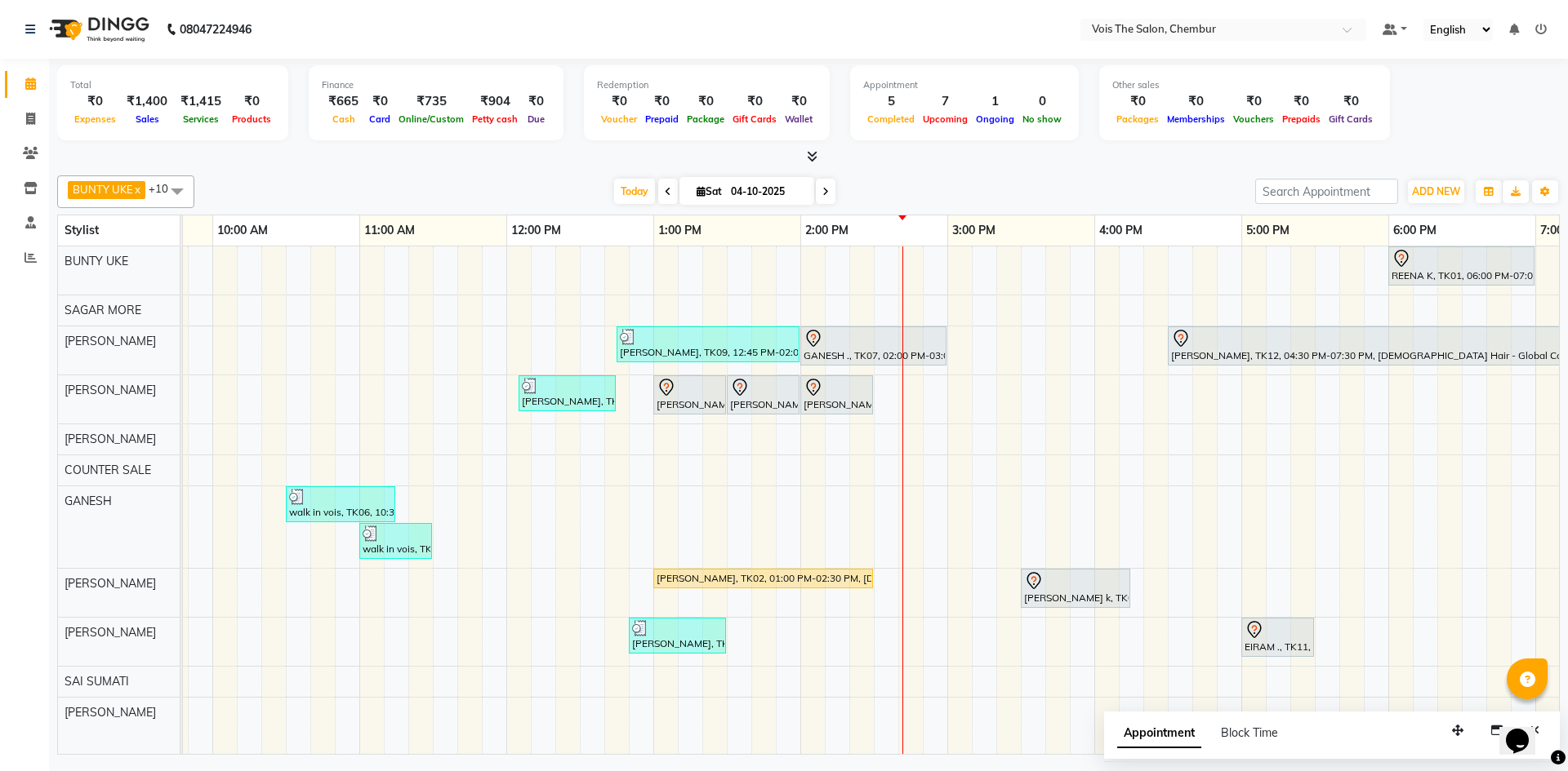
scroll to position [0, 0]
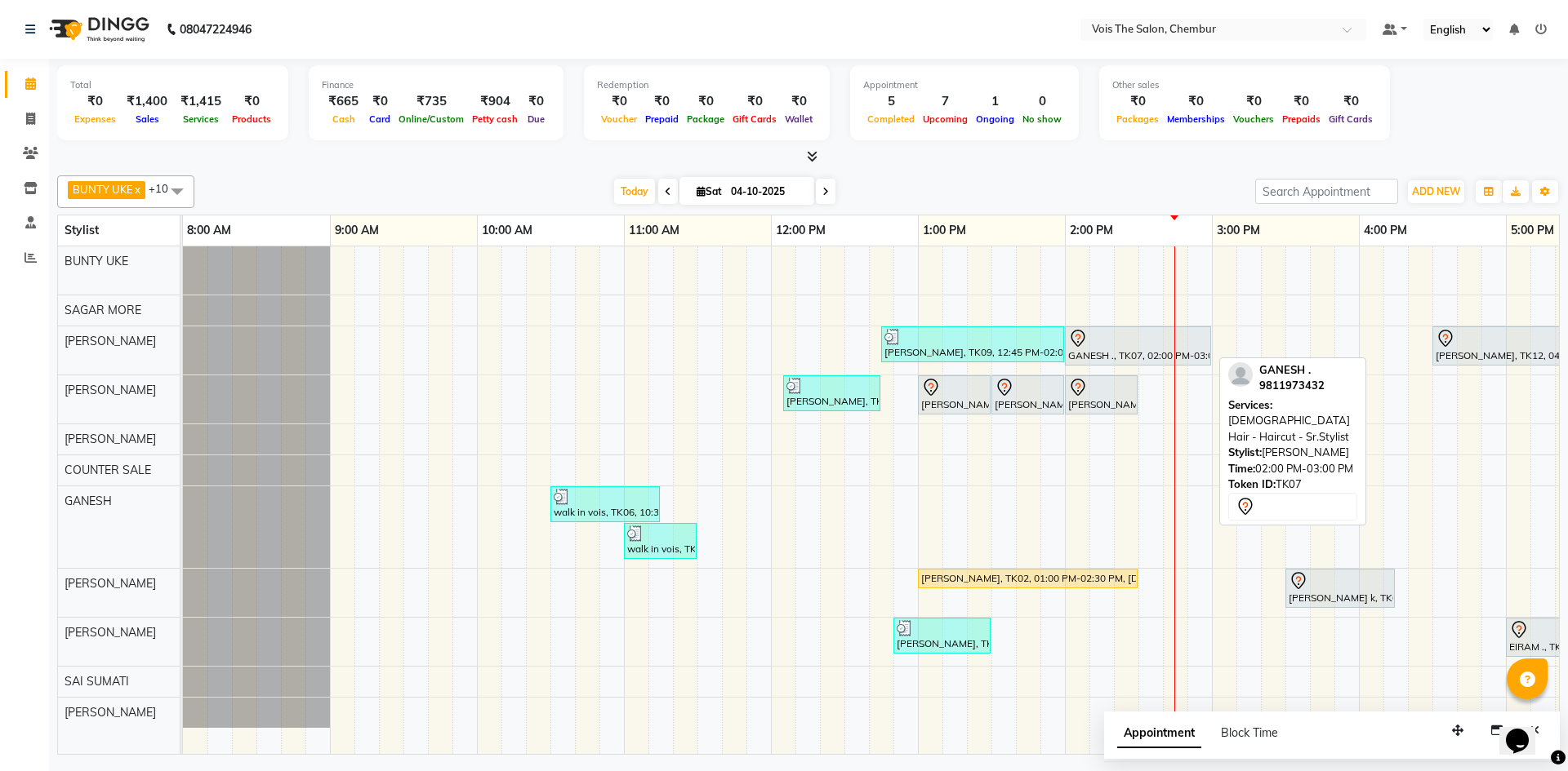
click at [1122, 349] on div "GANESH ., TK07, 02:00 PM-03:00 PM, [DEMOGRAPHIC_DATA] Hair - Haircut - Sr.Styli…" at bounding box center [1137, 346] width 142 height 34
click at [1126, 347] on div at bounding box center [1138, 339] width 140 height 20
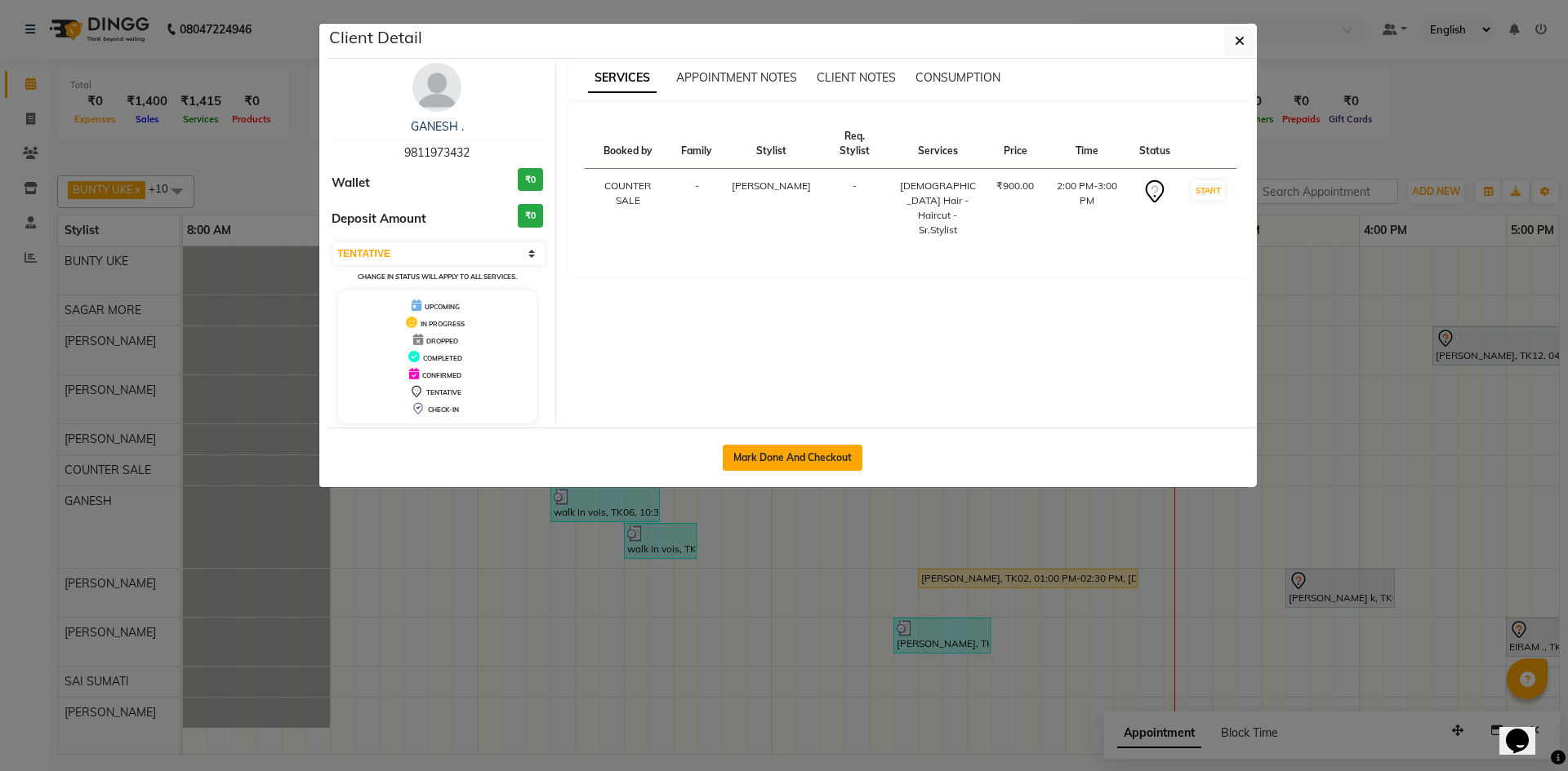
click at [792, 456] on button "Mark Done And Checkout" at bounding box center [792, 458] width 140 height 27
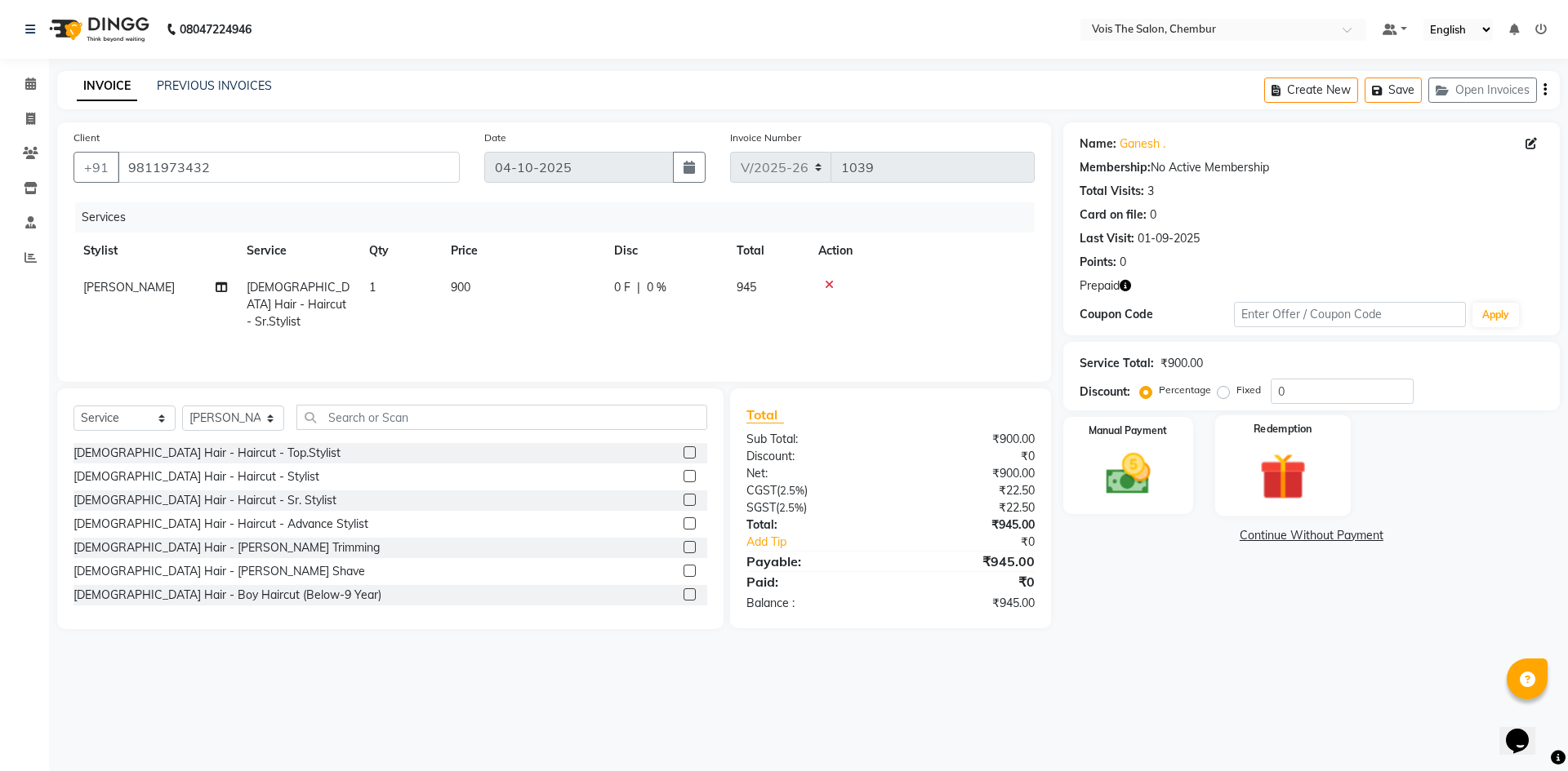
click at [1274, 475] on img at bounding box center [1281, 475] width 76 height 58
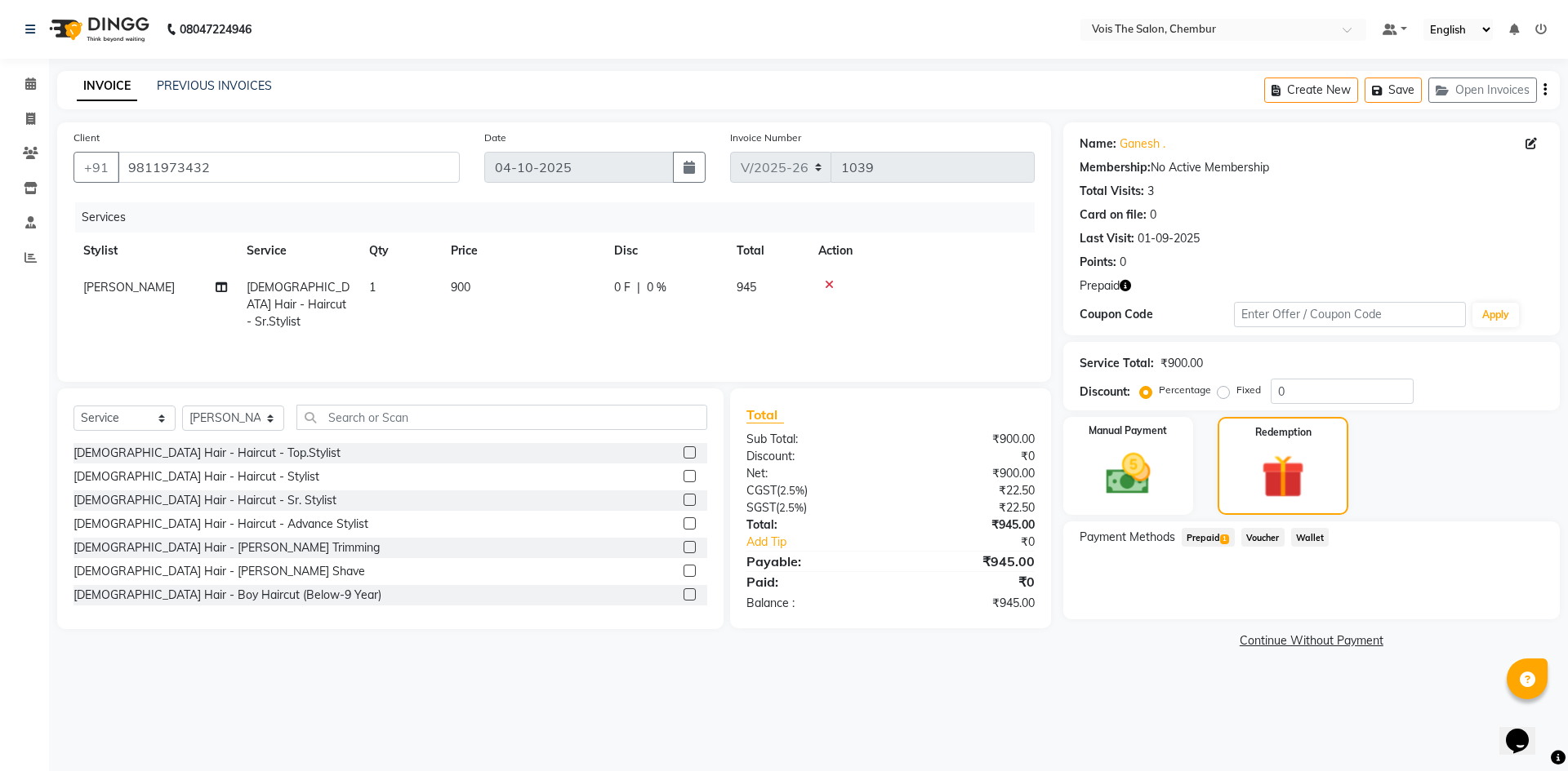
click at [1208, 544] on span "Prepaid 1" at bounding box center [1207, 537] width 53 height 19
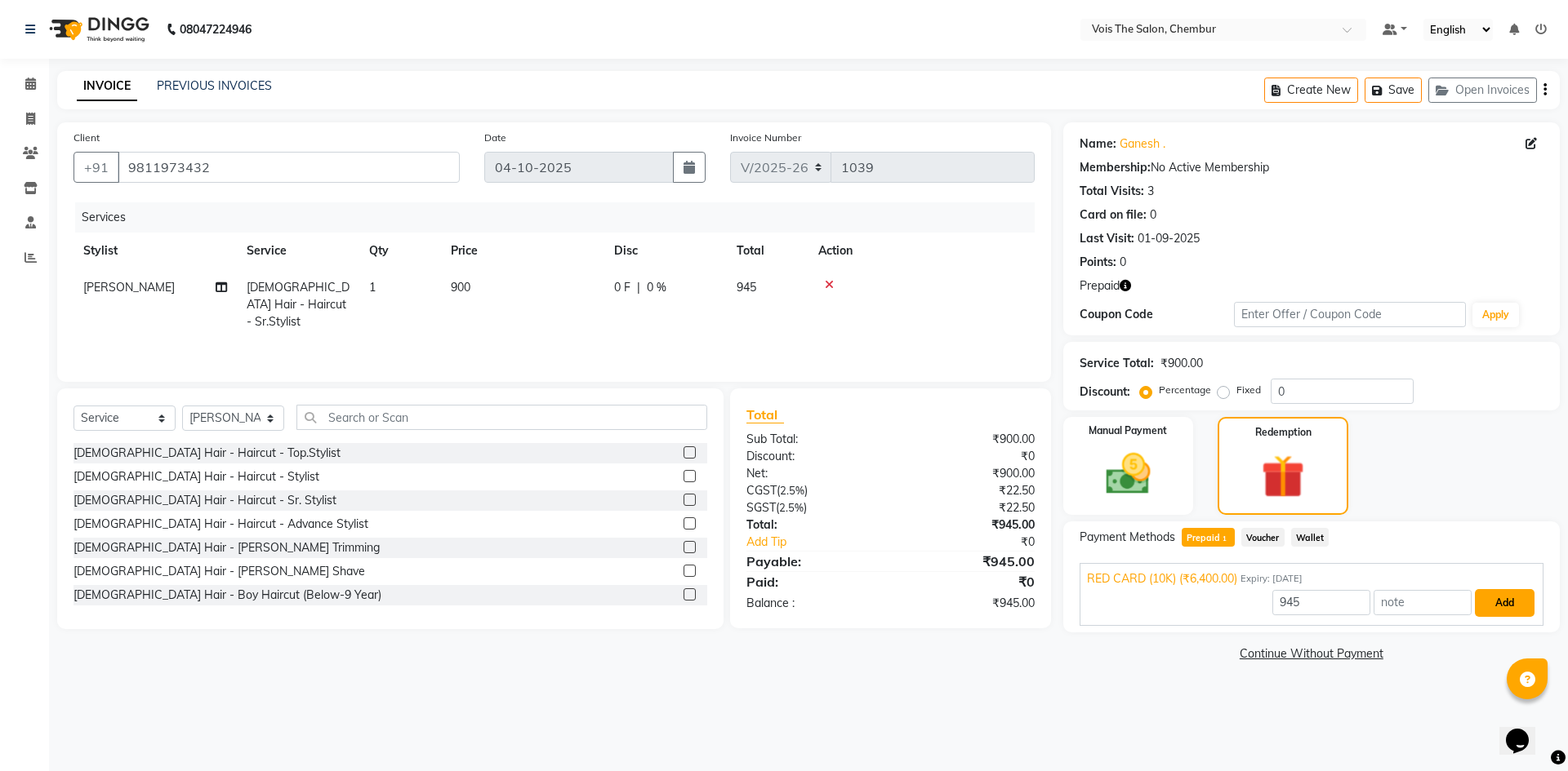
click at [1505, 602] on button "Add" at bounding box center [1504, 603] width 60 height 28
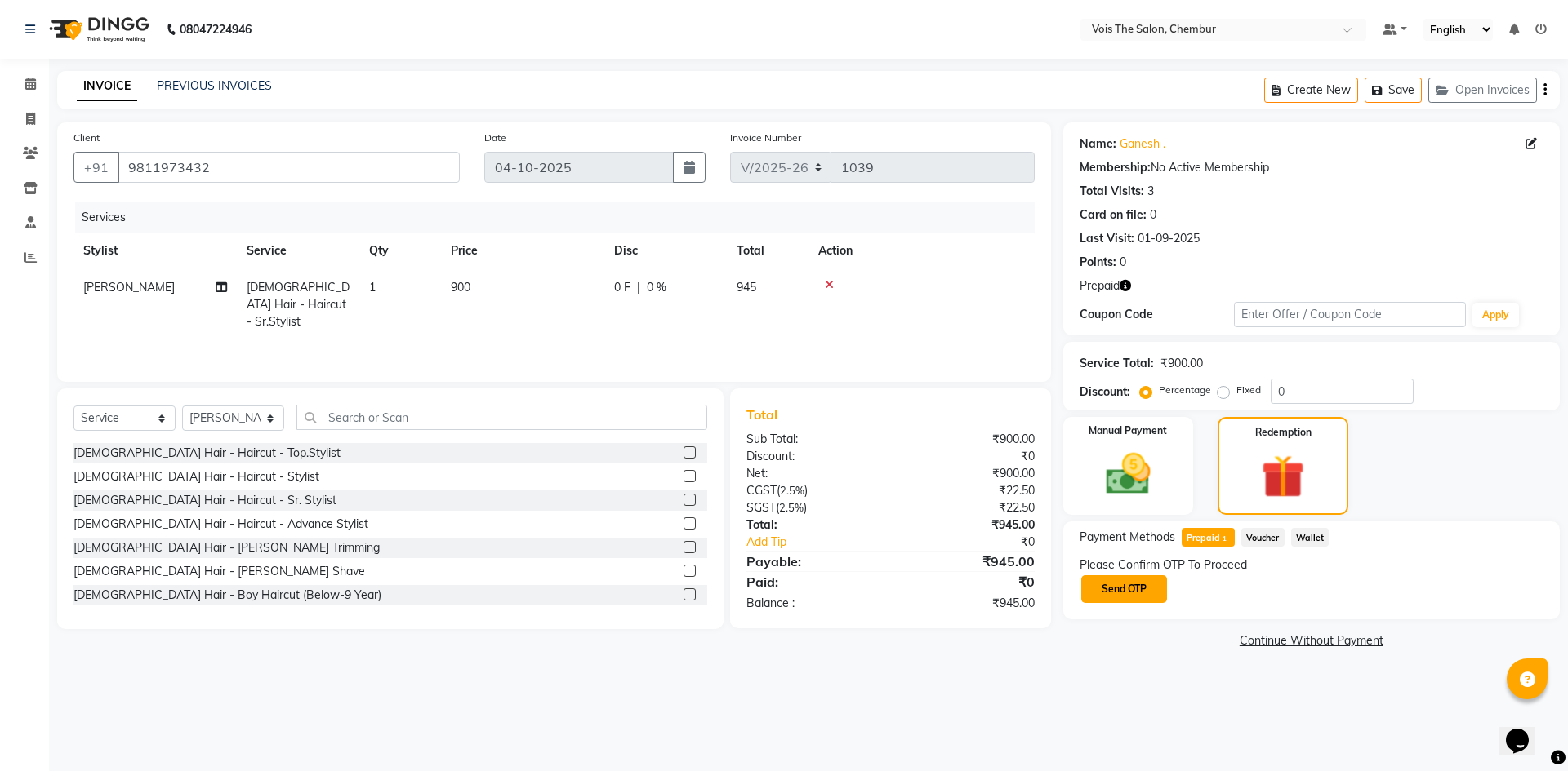
click at [1152, 586] on button "Send OTP" at bounding box center [1123, 589] width 85 height 28
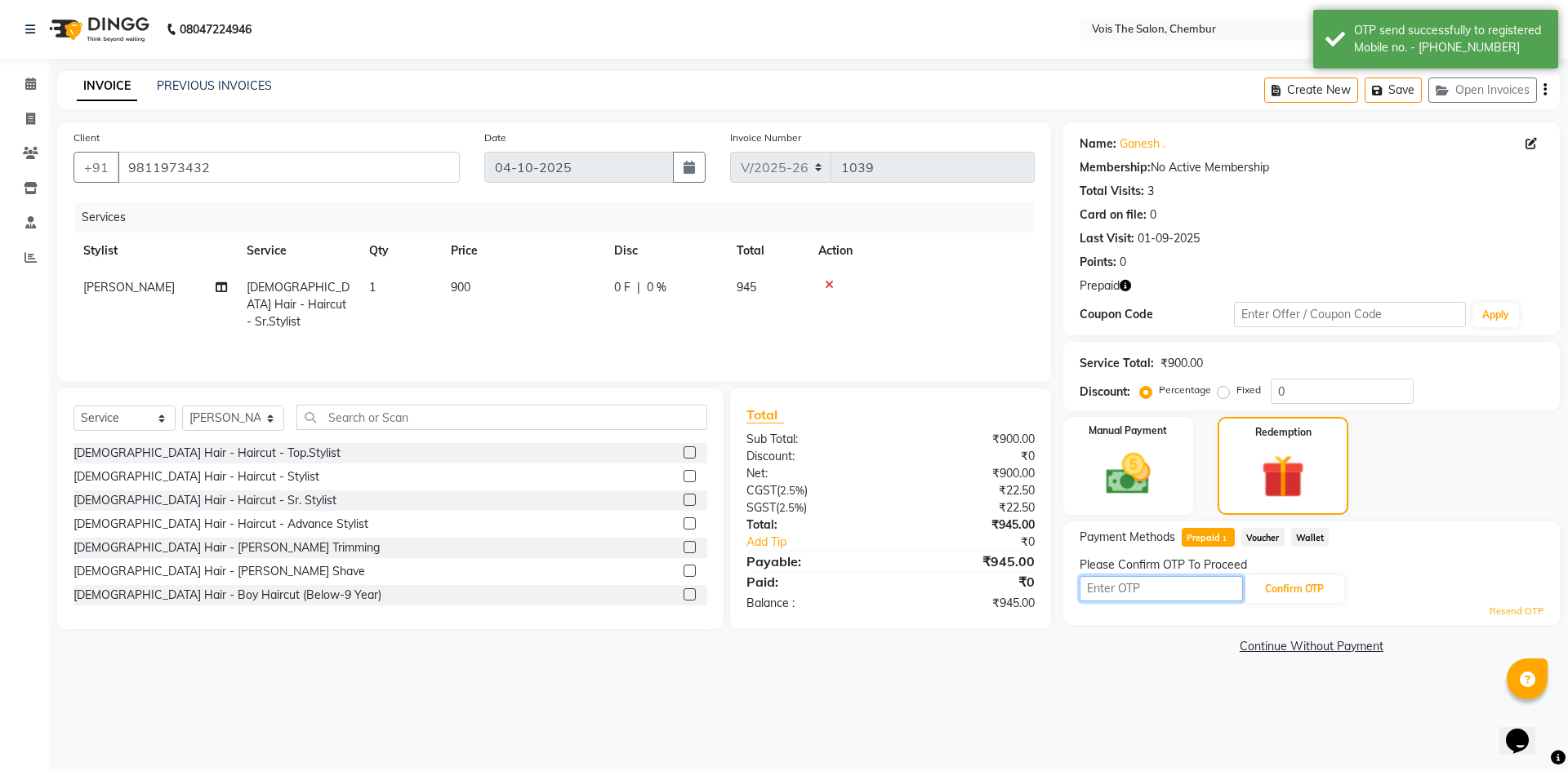
click at [1184, 595] on input "text" at bounding box center [1161, 589] width 163 height 26
click at [1275, 591] on button "Confirm OTP" at bounding box center [1293, 589] width 99 height 28
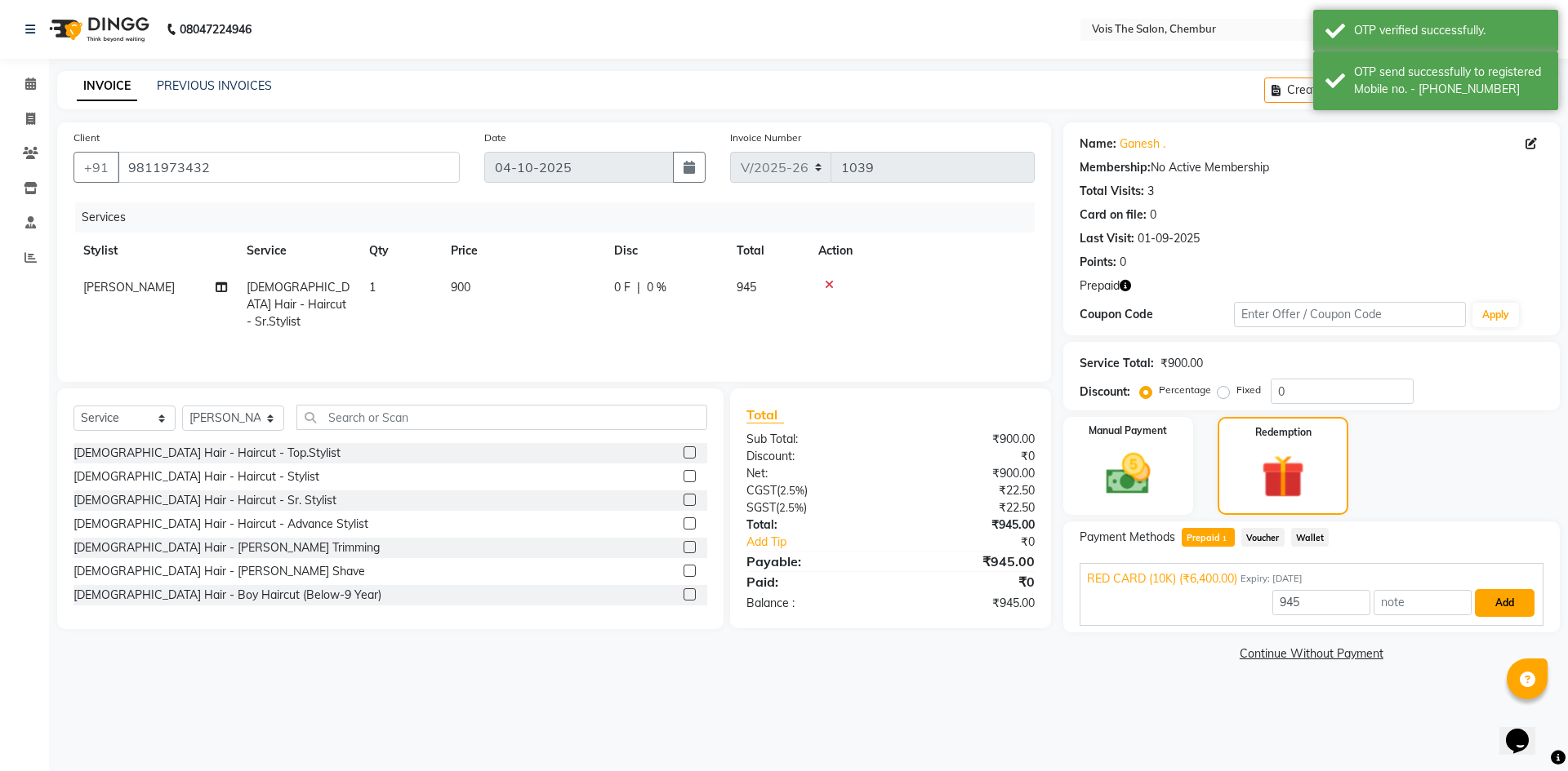
click at [1493, 606] on button "Add" at bounding box center [1504, 603] width 60 height 28
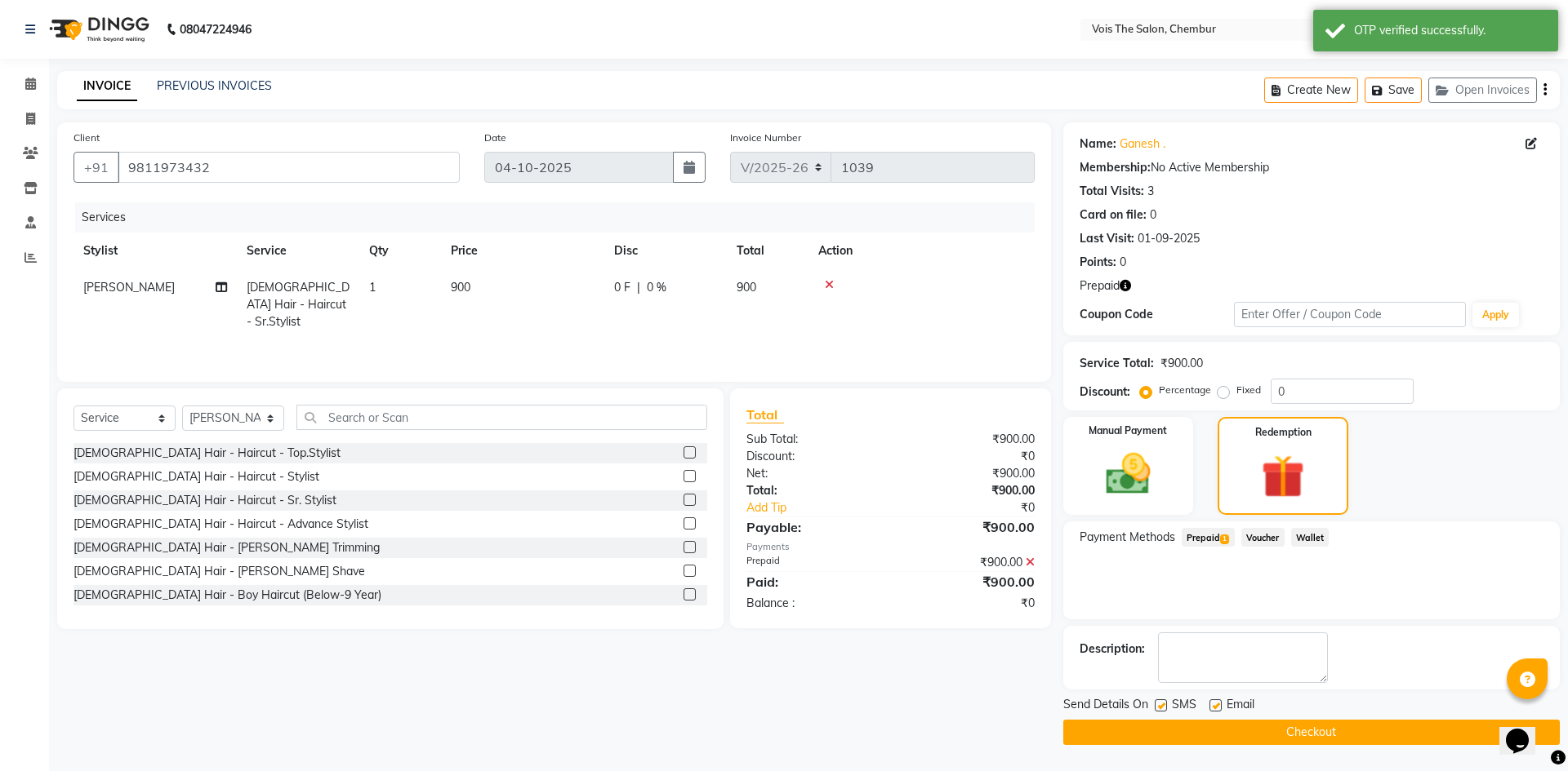
click at [1374, 728] on button "Checkout" at bounding box center [1311, 733] width 496 height 26
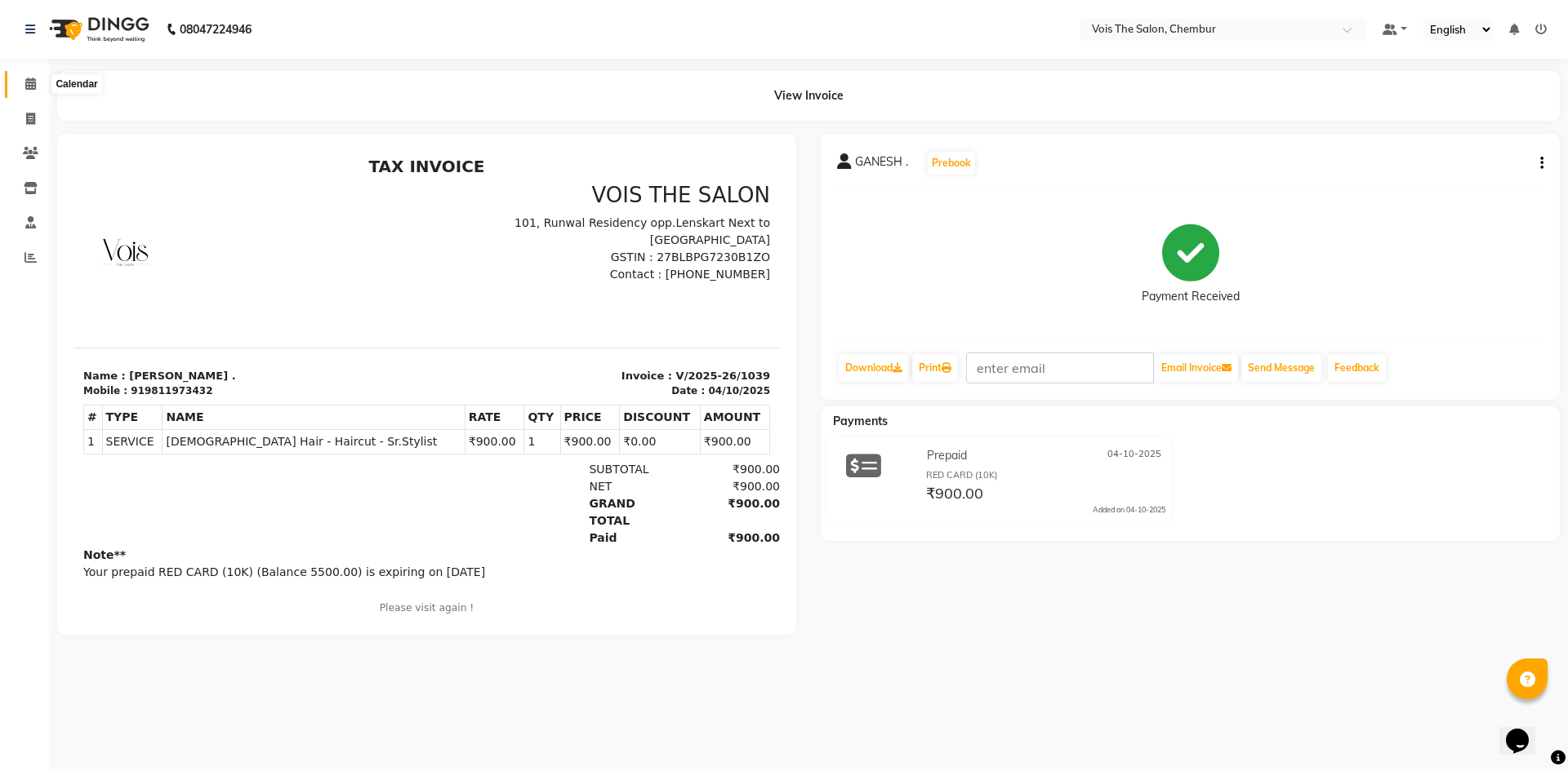
click at [29, 91] on span at bounding box center [30, 83] width 28 height 19
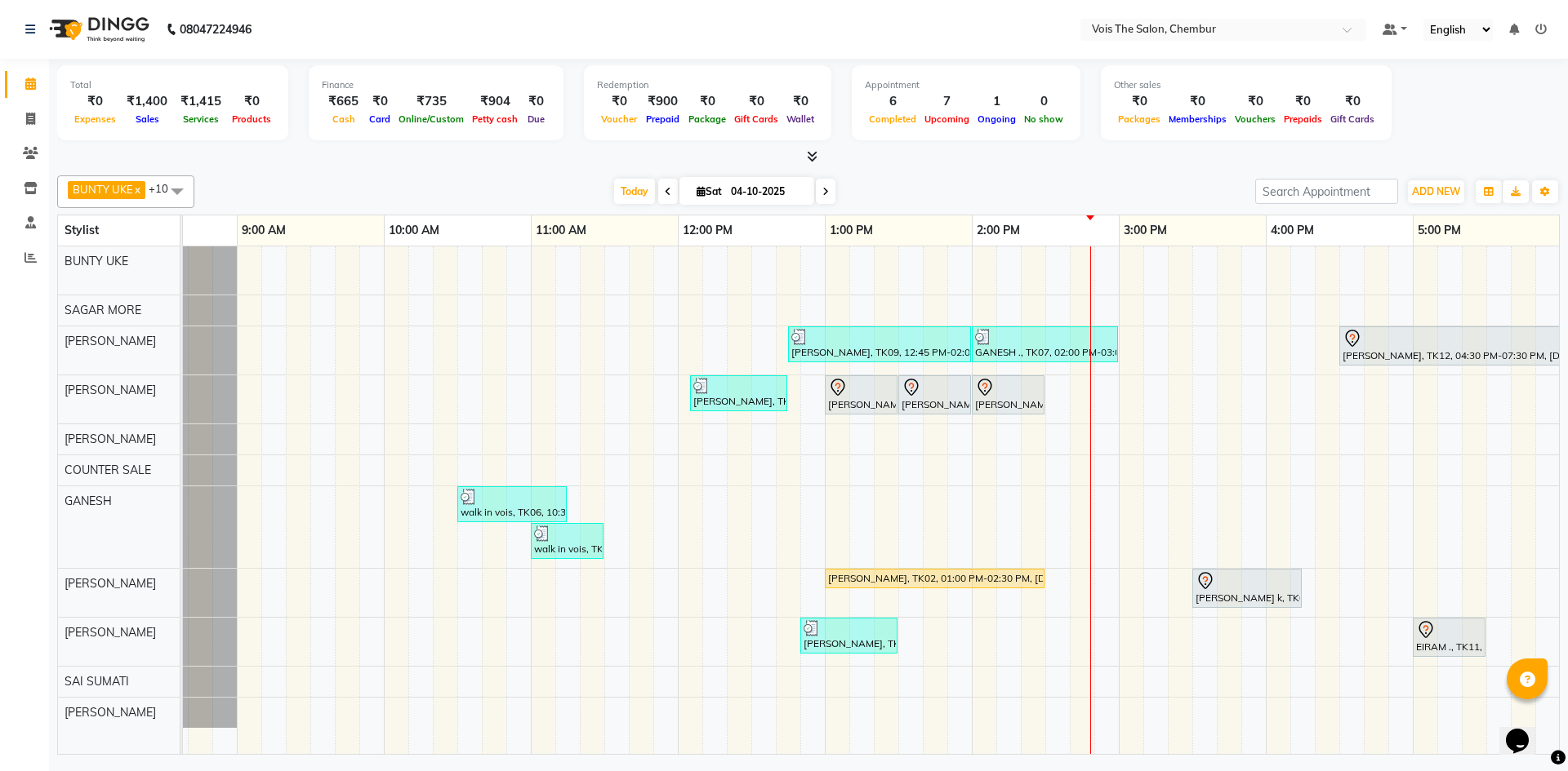
scroll to position [0, 94]
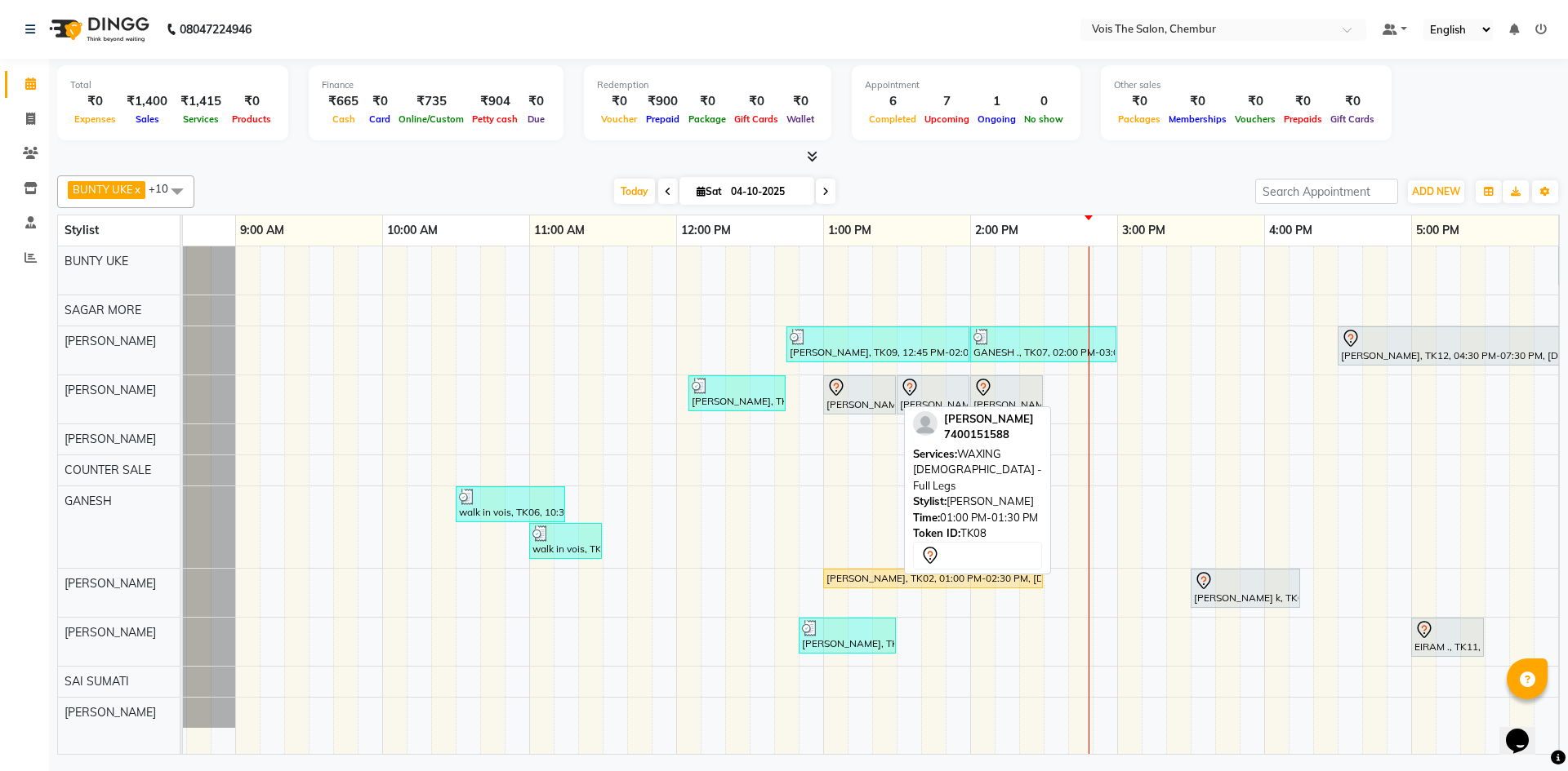
click at [861, 392] on div at bounding box center [859, 388] width 66 height 20
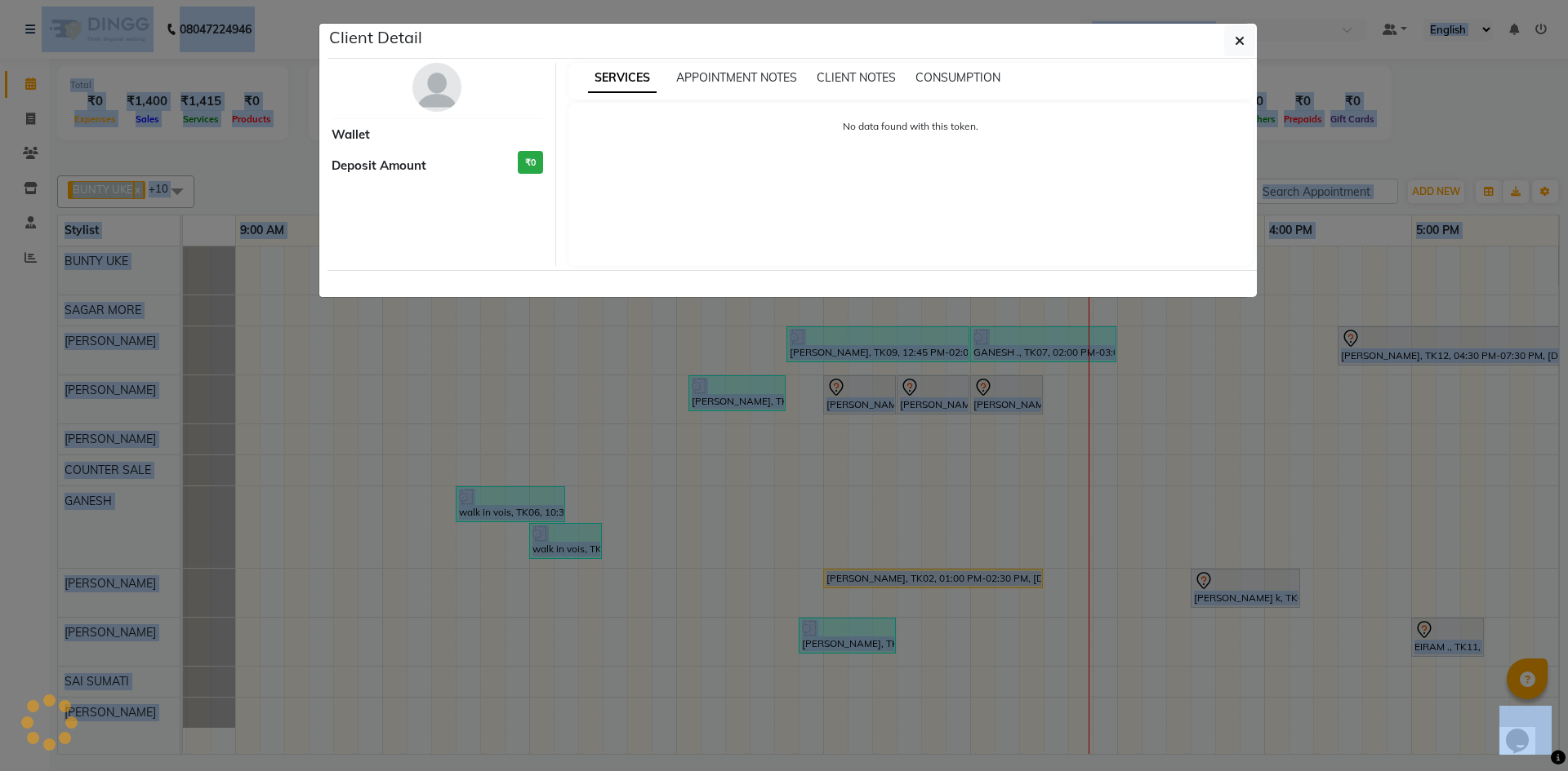
click at [861, 392] on ngb-modal-window "Client Detail Wallet Deposit Amount ₹0 SERVICES APPOINTMENT NOTES CLIENT NOTES …" at bounding box center [784, 385] width 1568 height 771
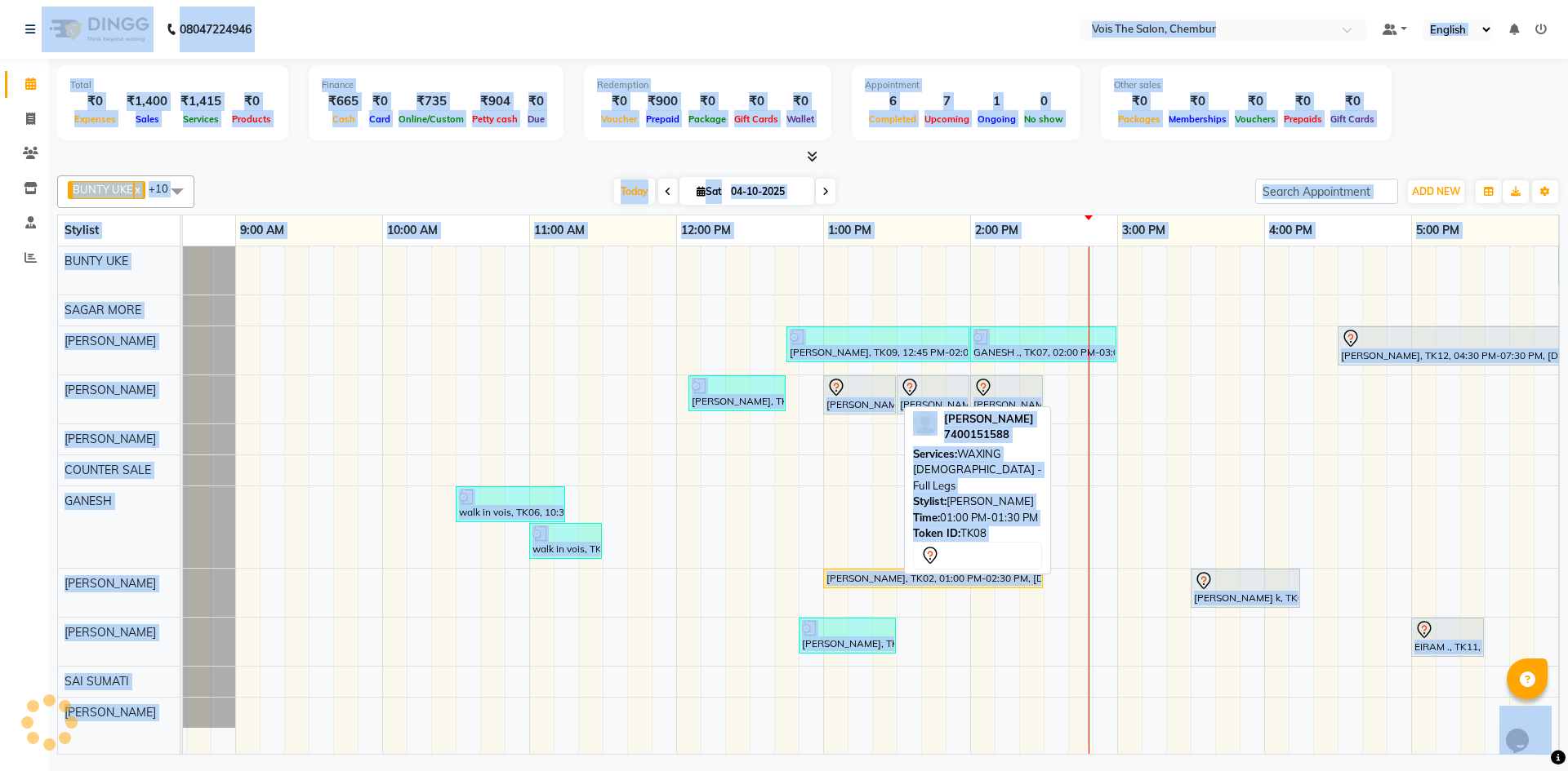
click at [861, 391] on div at bounding box center [859, 388] width 66 height 20
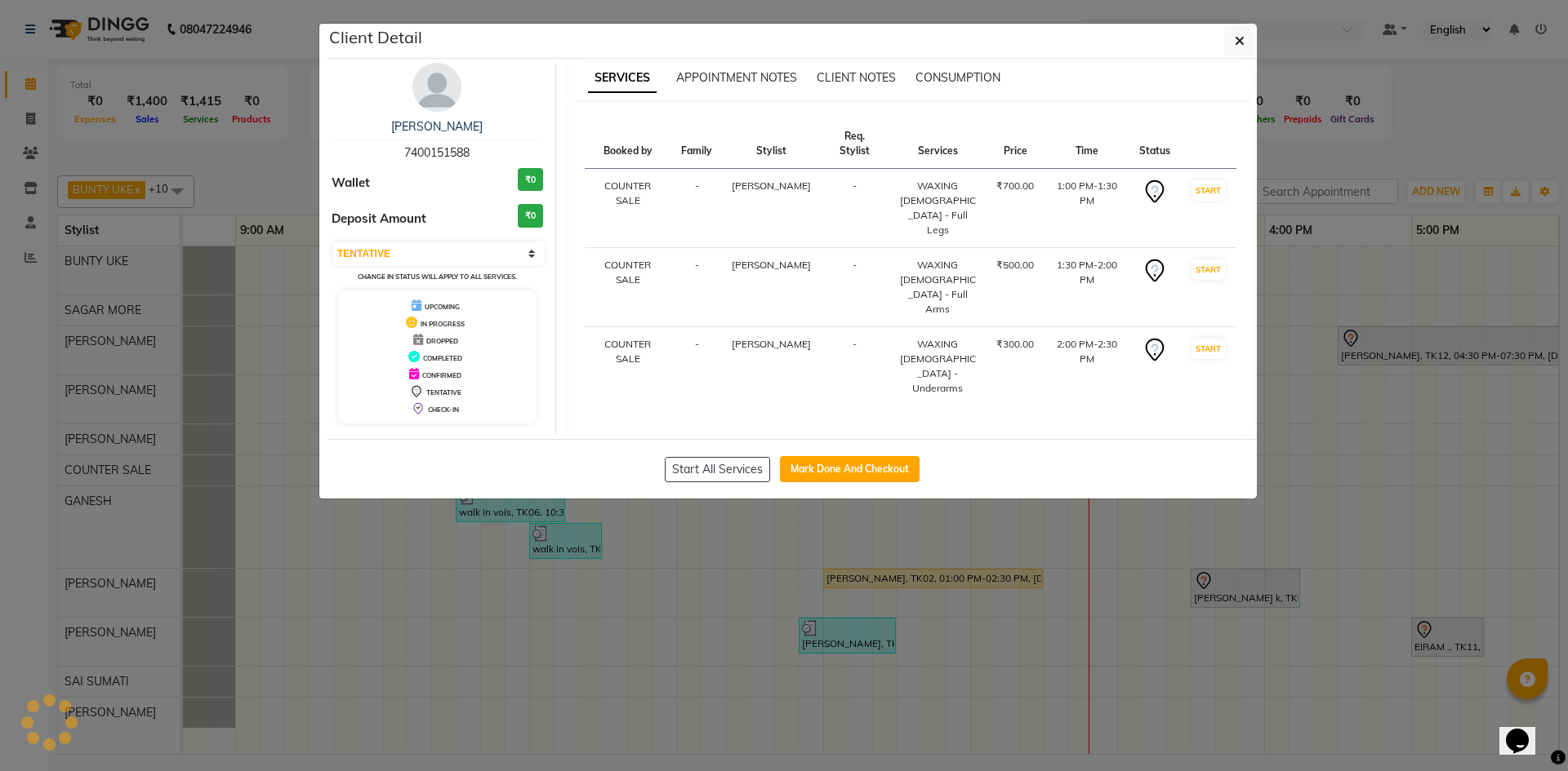
click at [407, 157] on span "7400151588" at bounding box center [436, 152] width 65 height 15
copy span "7400151588"
click at [1239, 38] on icon "button" at bounding box center [1239, 40] width 10 height 13
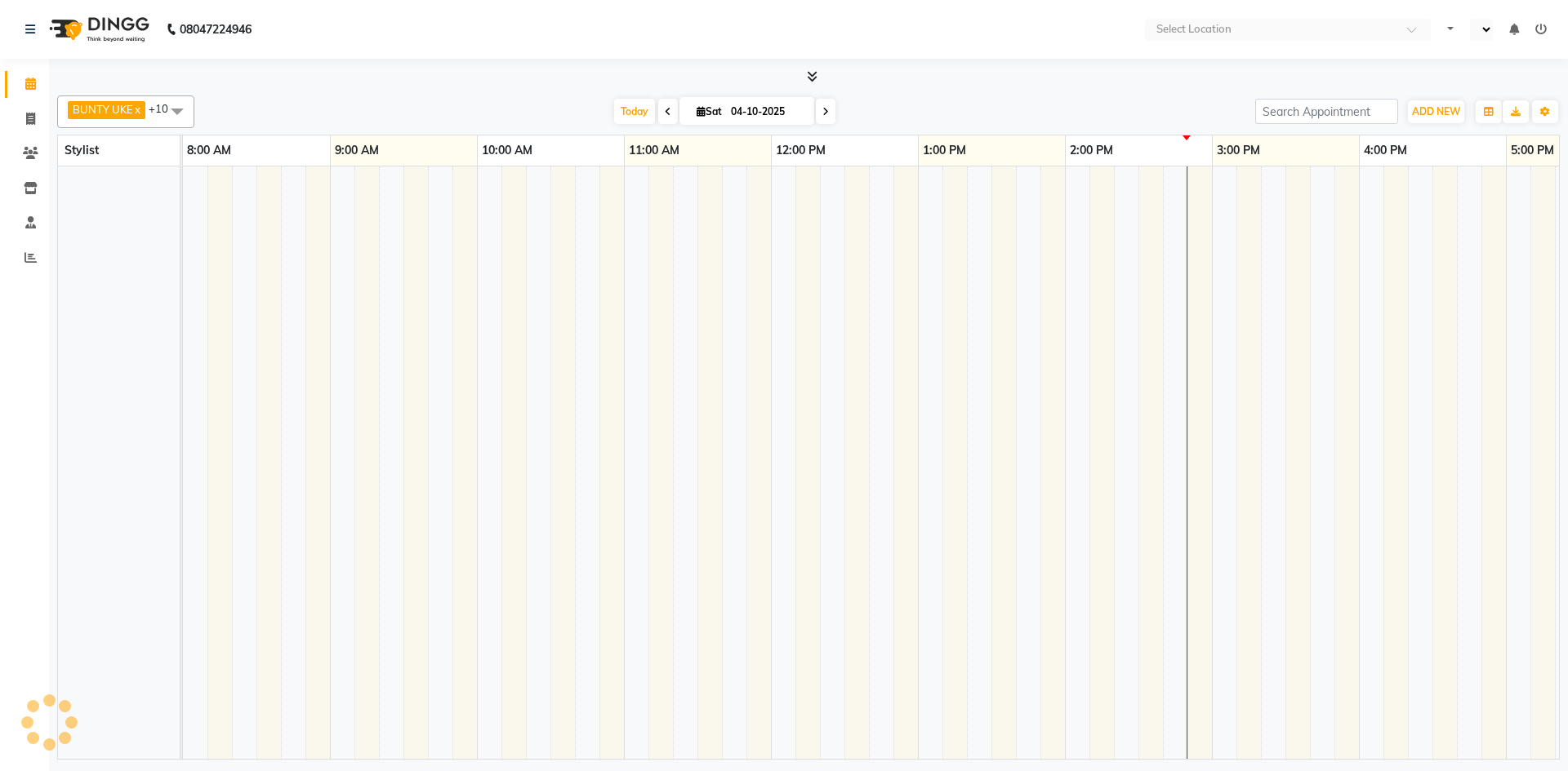
select select "en"
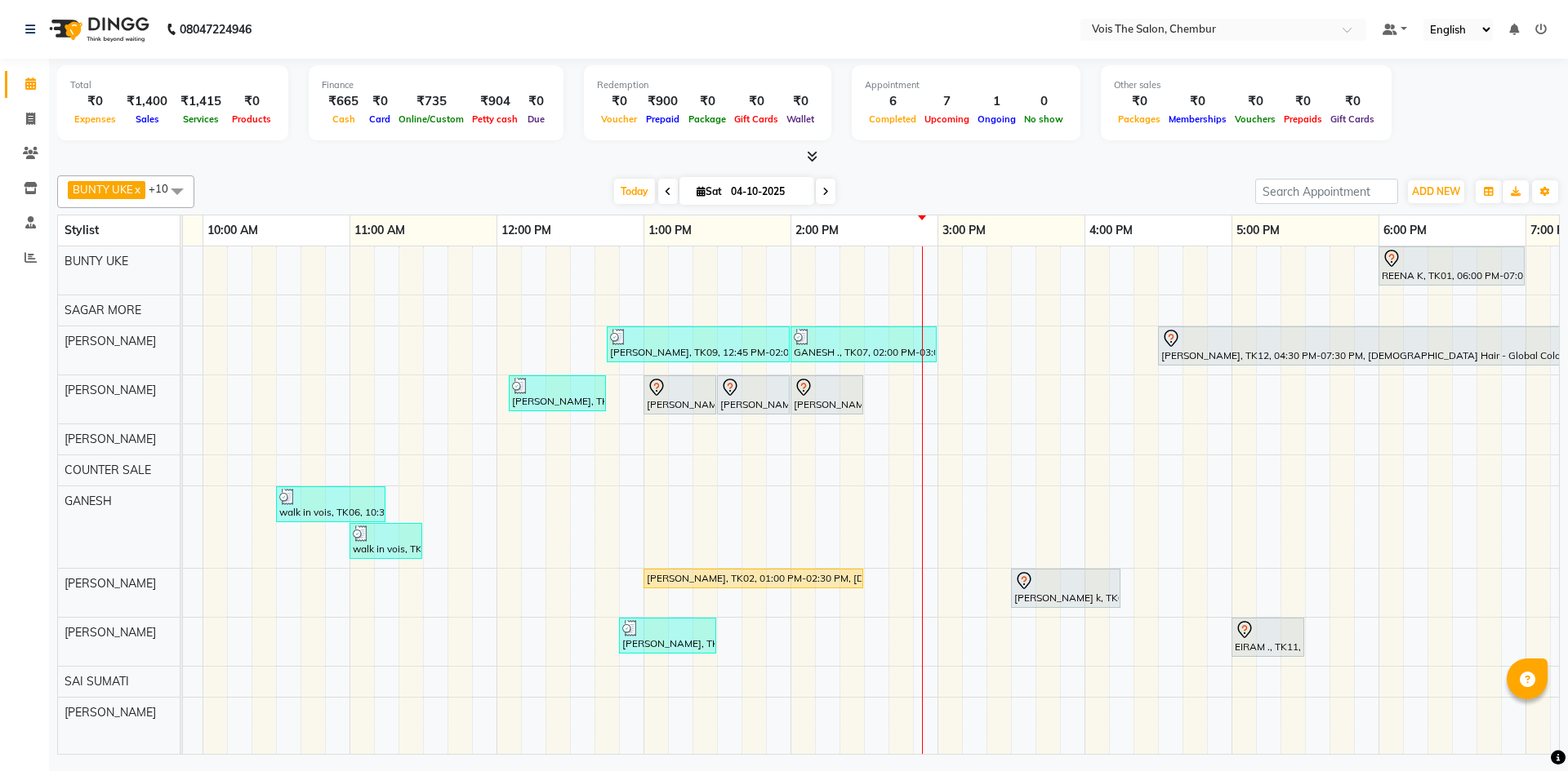
scroll to position [0, 828]
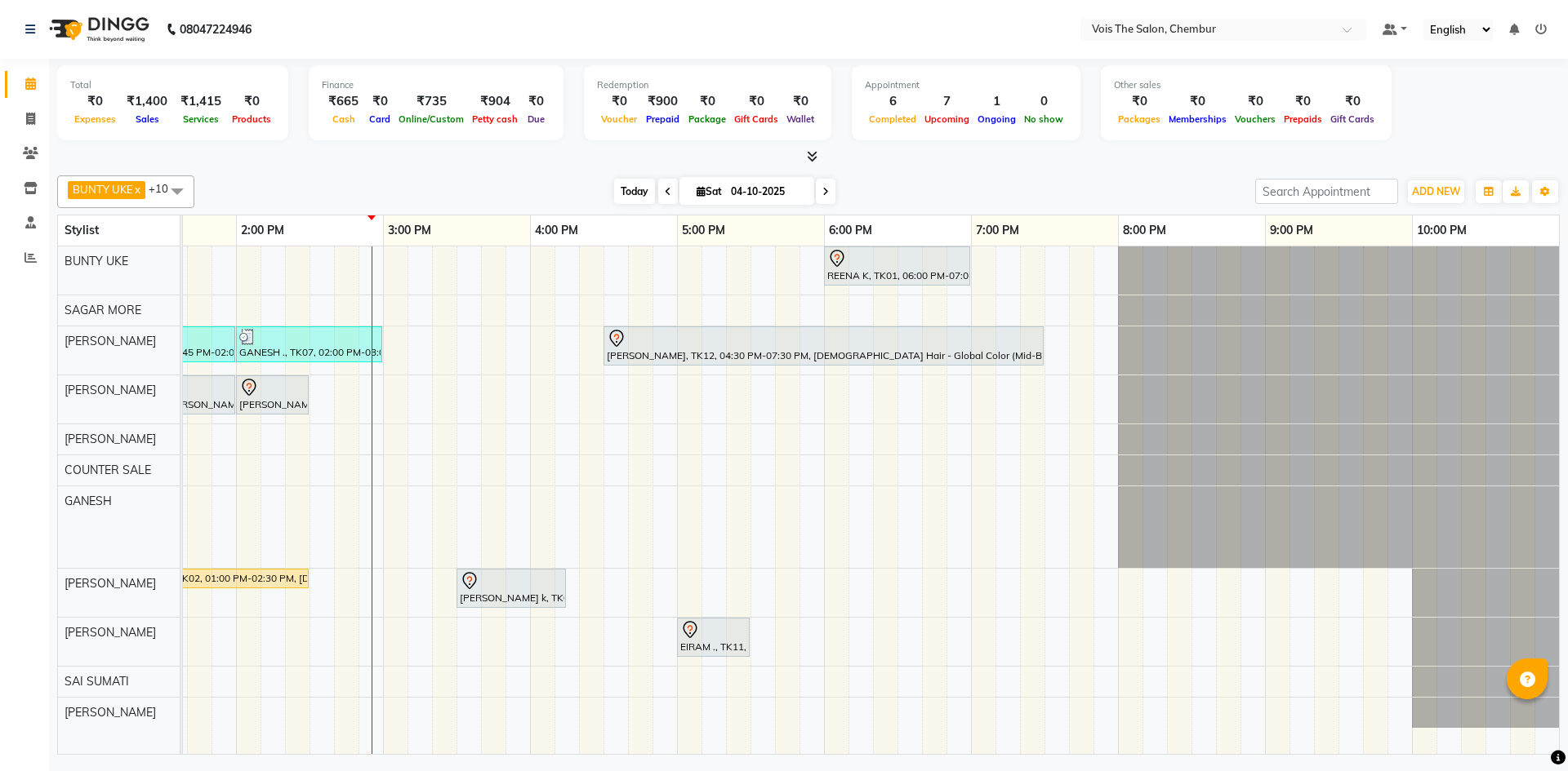
click at [621, 191] on span "Today" at bounding box center [635, 192] width 41 height 26
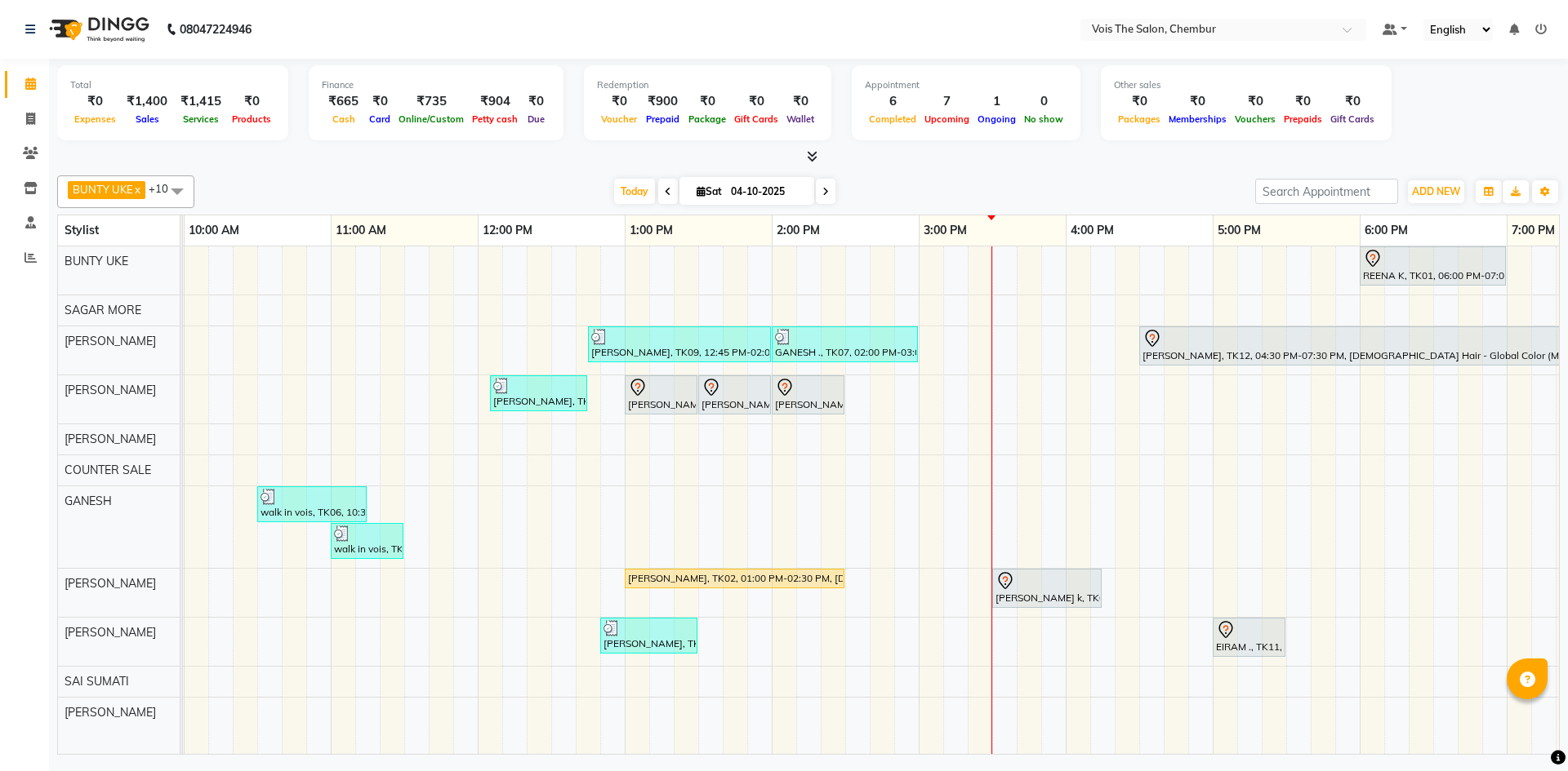
scroll to position [0, 476]
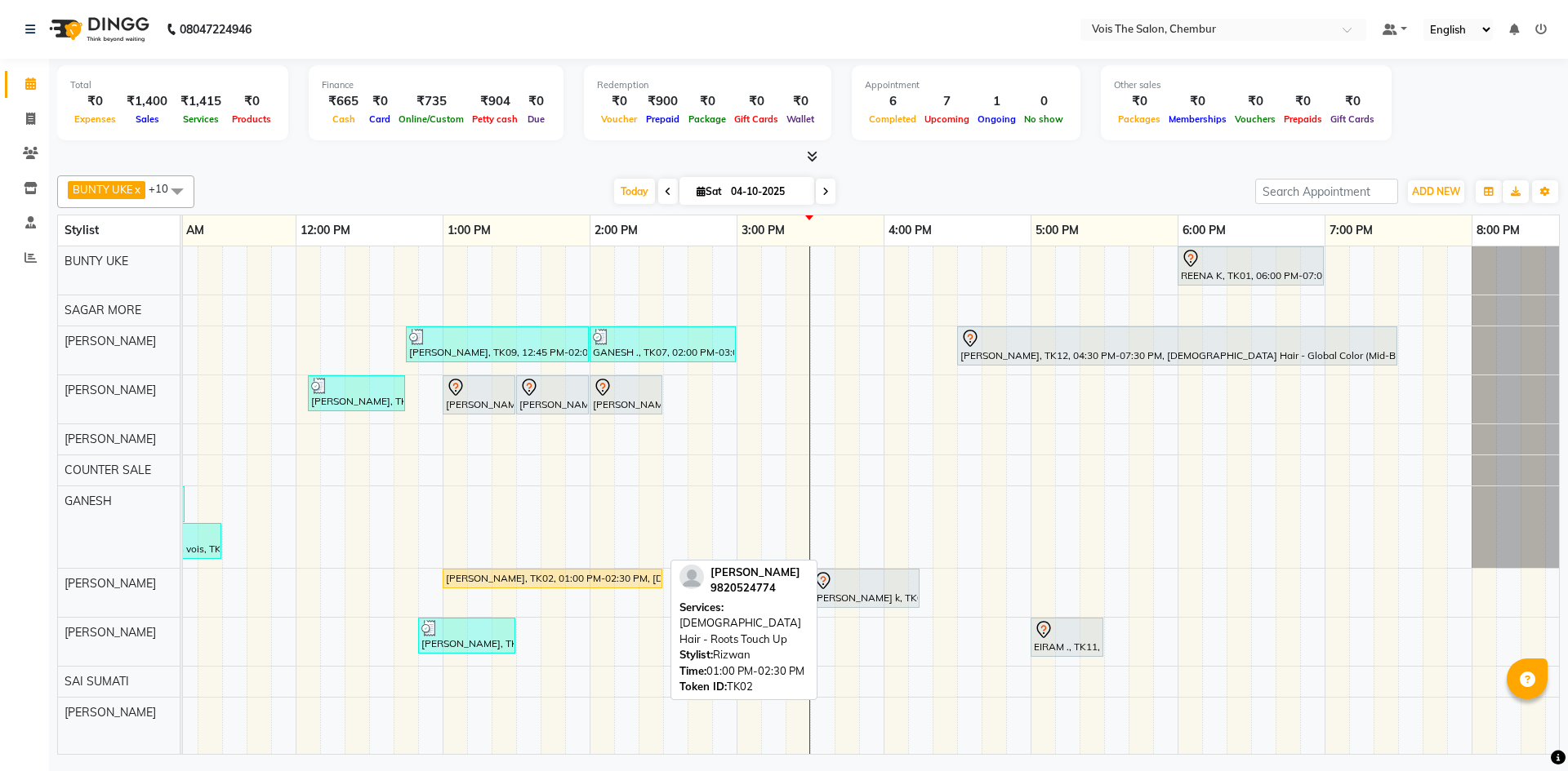
click at [525, 582] on div "[PERSON_NAME], TK02, 01:00 PM-02:30 PM, [DEMOGRAPHIC_DATA] Hair - Roots Touch Up" at bounding box center [552, 578] width 216 height 15
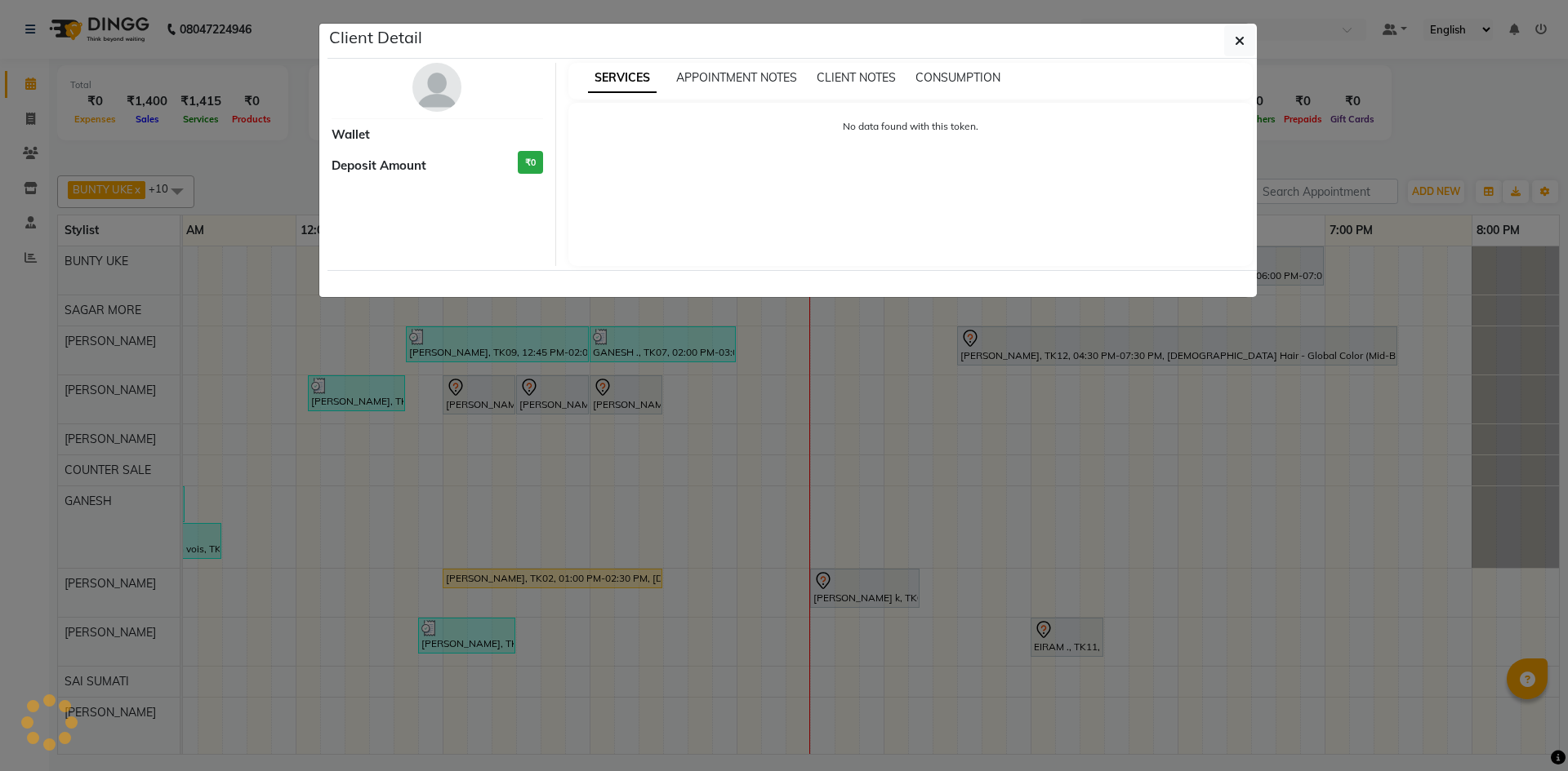
select select "1"
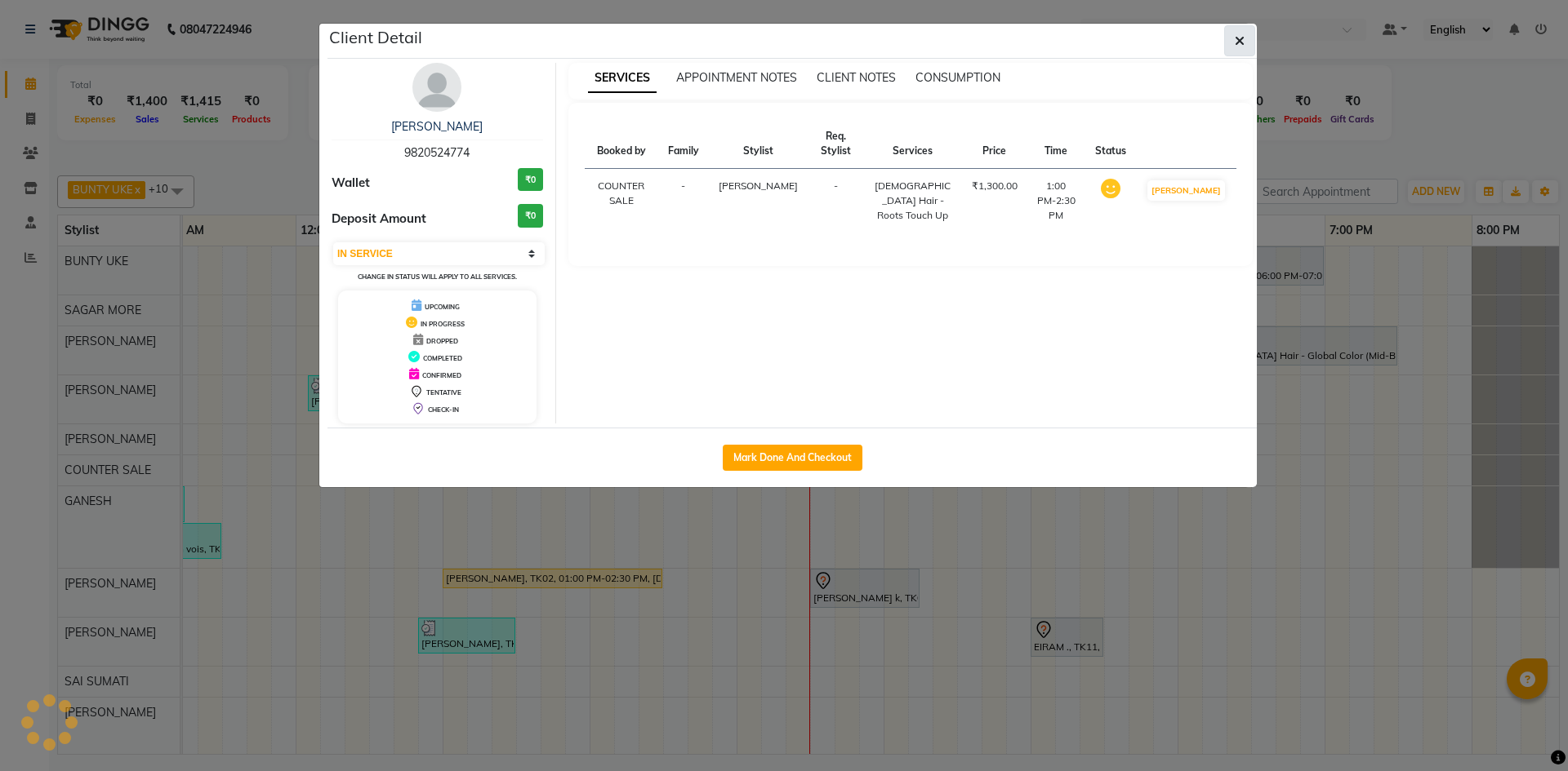
click at [1236, 52] on button "button" at bounding box center [1240, 41] width 31 height 31
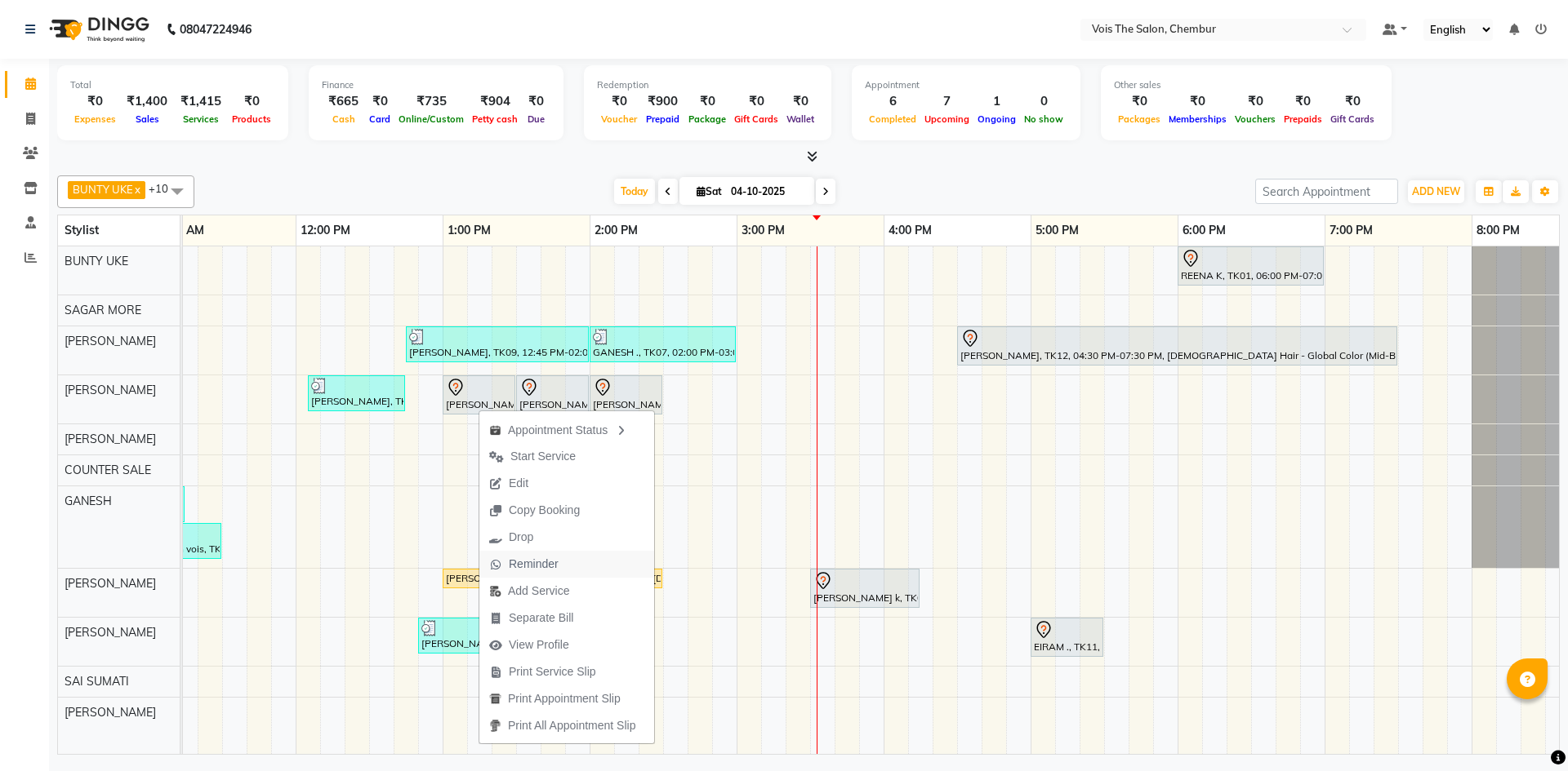
click at [569, 551] on button "Reminder" at bounding box center [567, 564] width 175 height 27
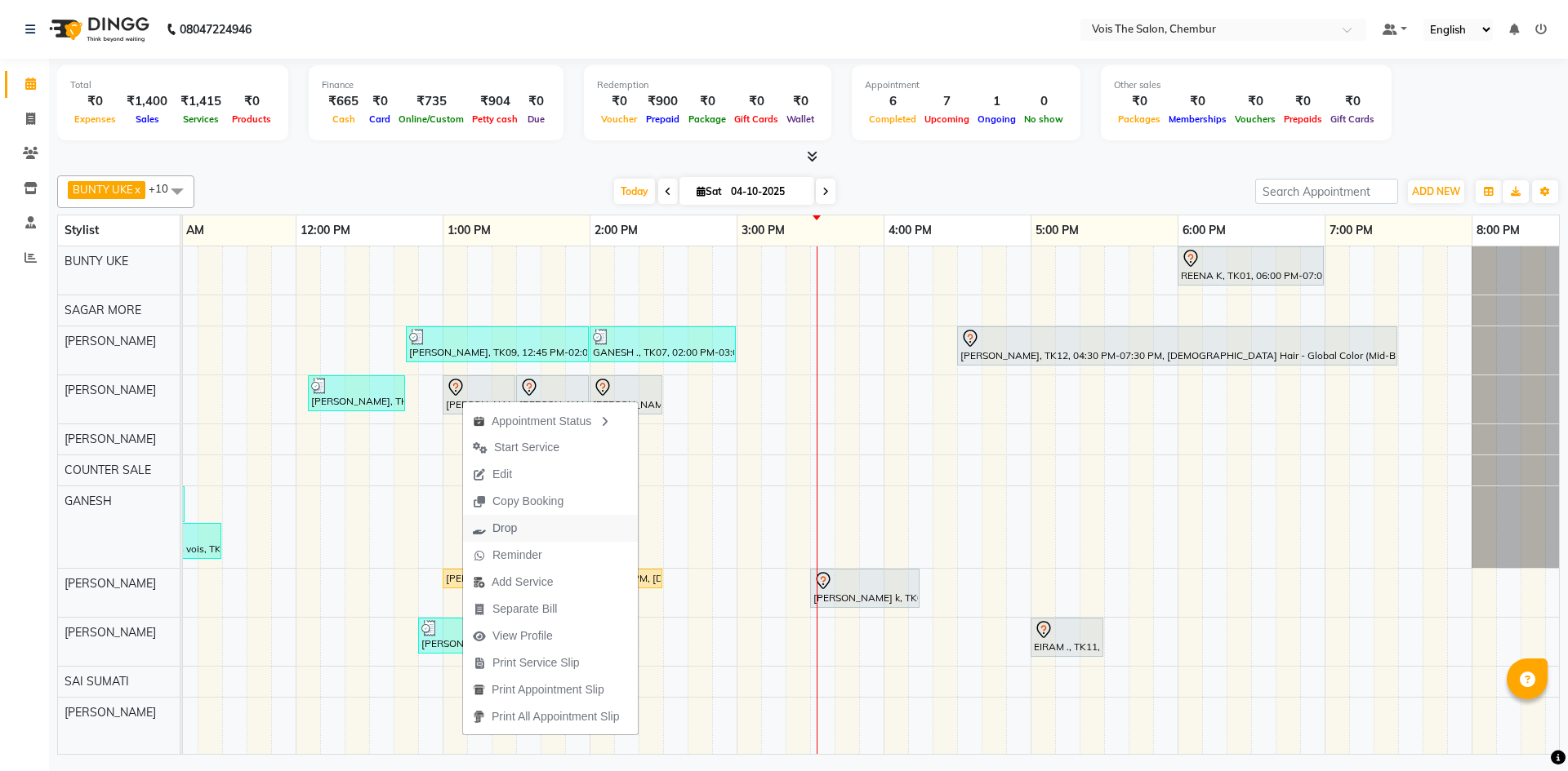
click at [568, 528] on button "Drop" at bounding box center [550, 527] width 175 height 27
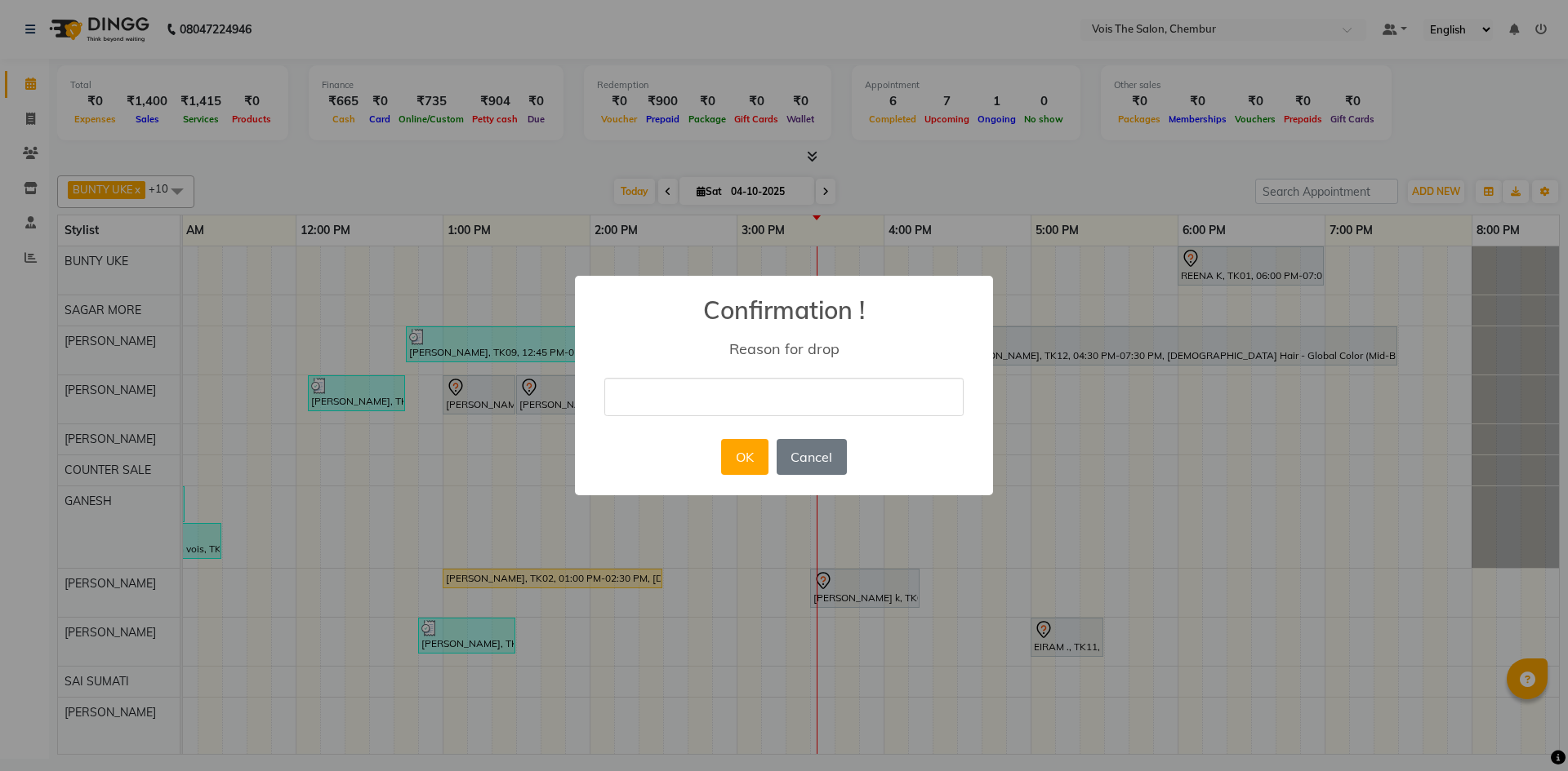
click at [729, 397] on input "text" at bounding box center [784, 397] width 360 height 38
type input "not coming"
click at [743, 452] on button "OK" at bounding box center [744, 457] width 46 height 36
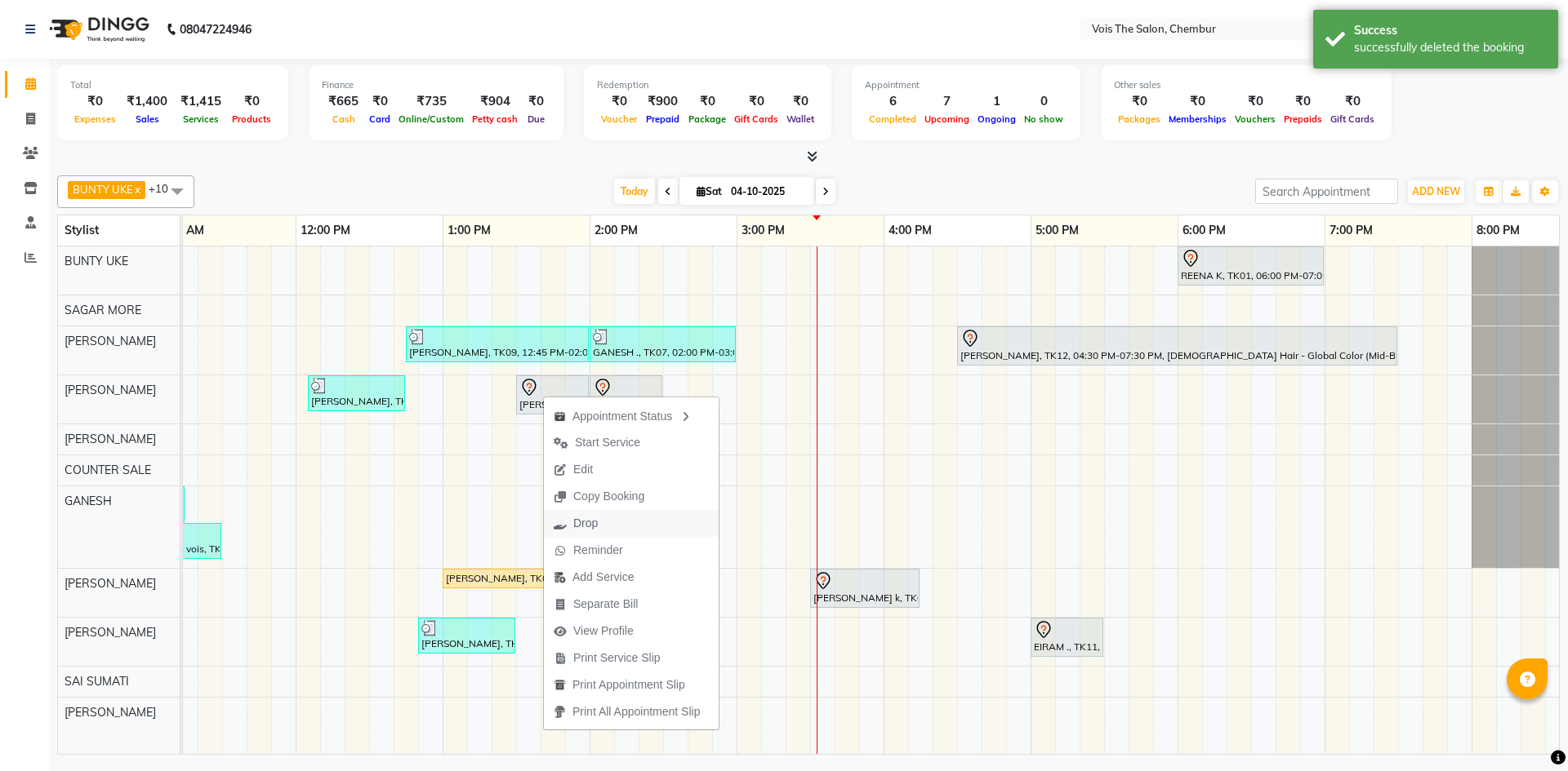
click at [656, 522] on button "Drop" at bounding box center [631, 523] width 175 height 27
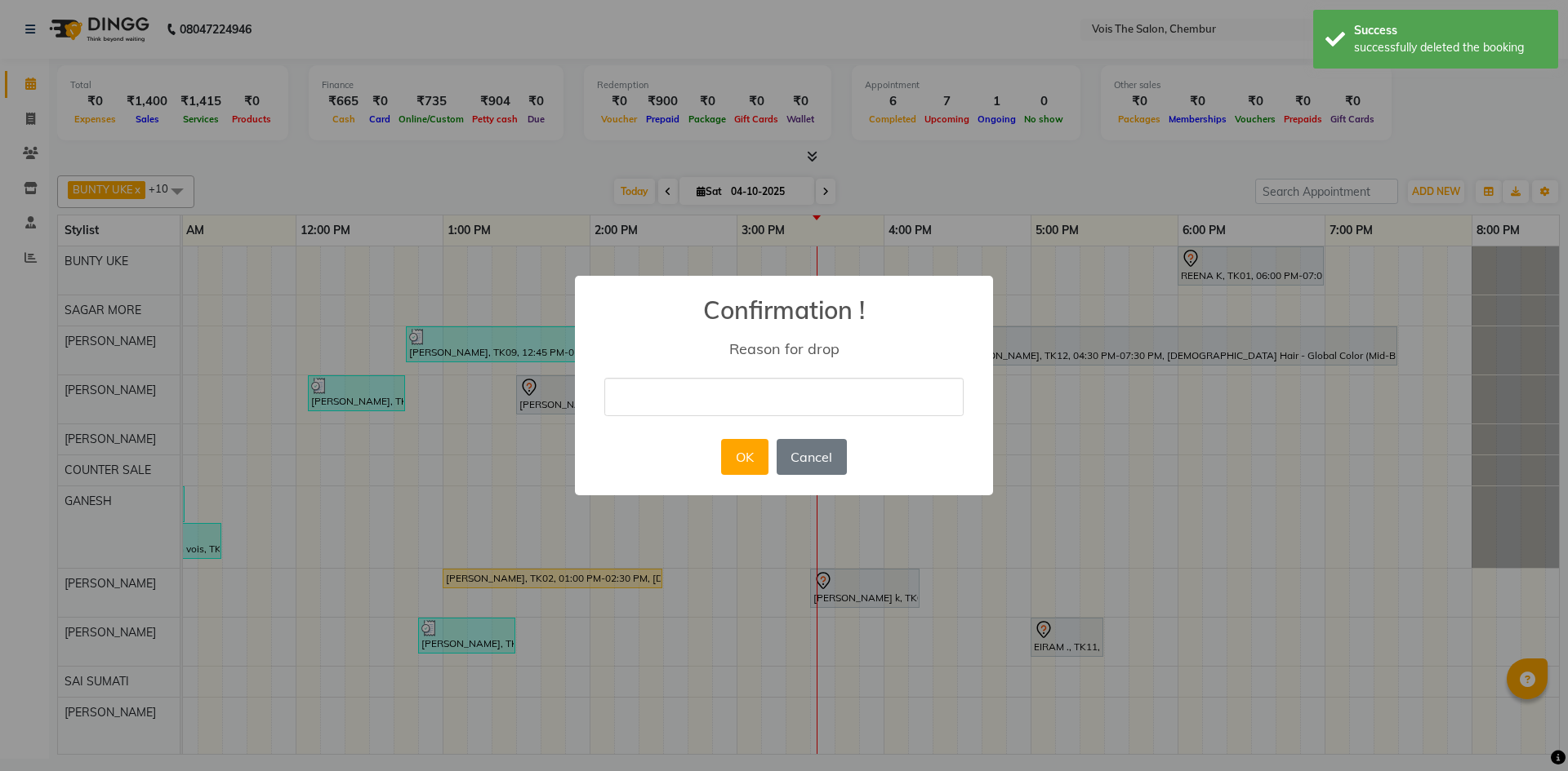
click at [711, 385] on input "text" at bounding box center [784, 397] width 360 height 38
type input "not coming"
click at [739, 446] on button "OK" at bounding box center [744, 457] width 46 height 36
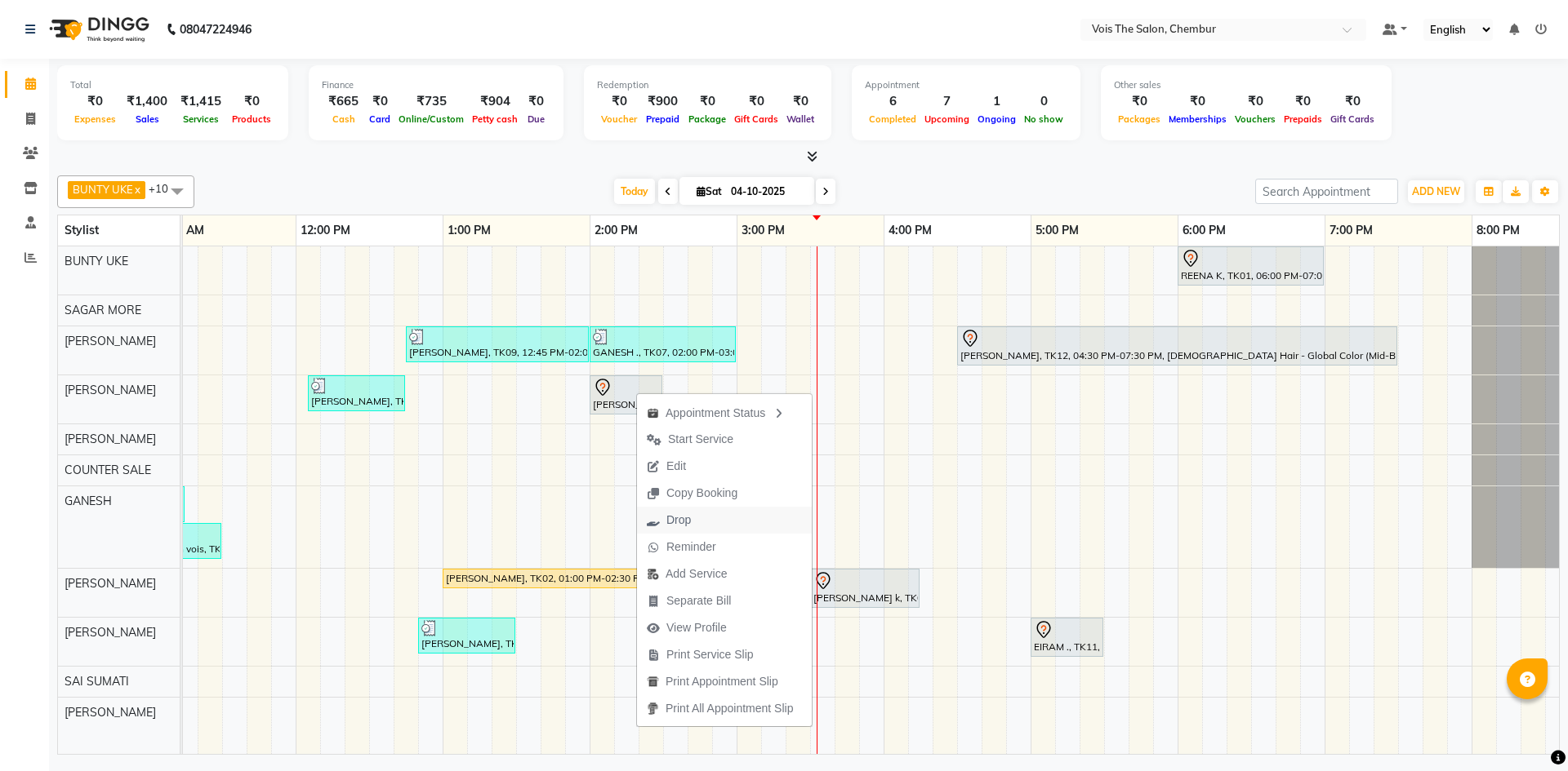
click at [721, 520] on button "Drop" at bounding box center [724, 520] width 175 height 27
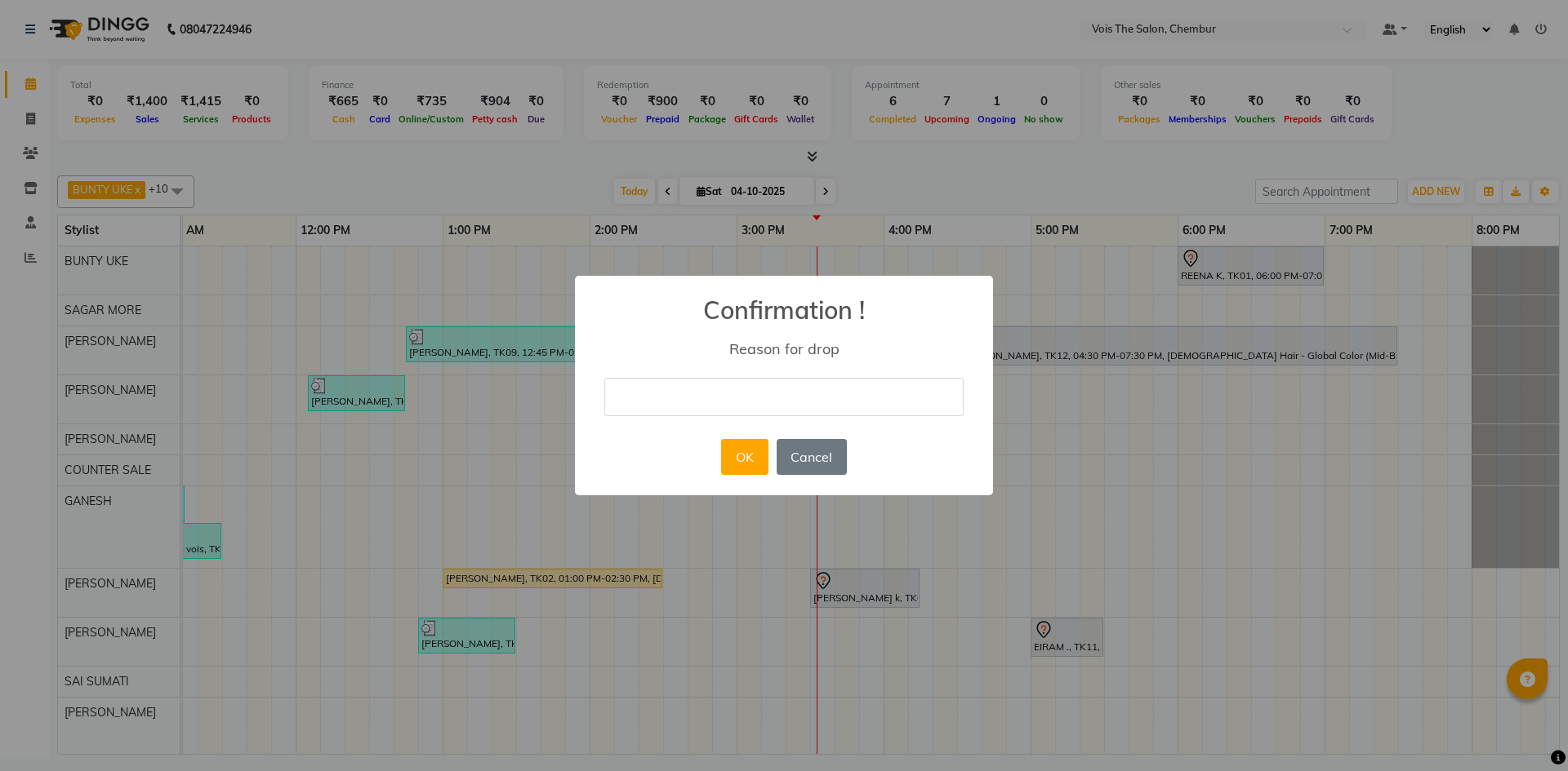
click at [694, 401] on input "text" at bounding box center [784, 397] width 360 height 38
type input "not coming"
click at [744, 462] on button "OK" at bounding box center [744, 457] width 46 height 36
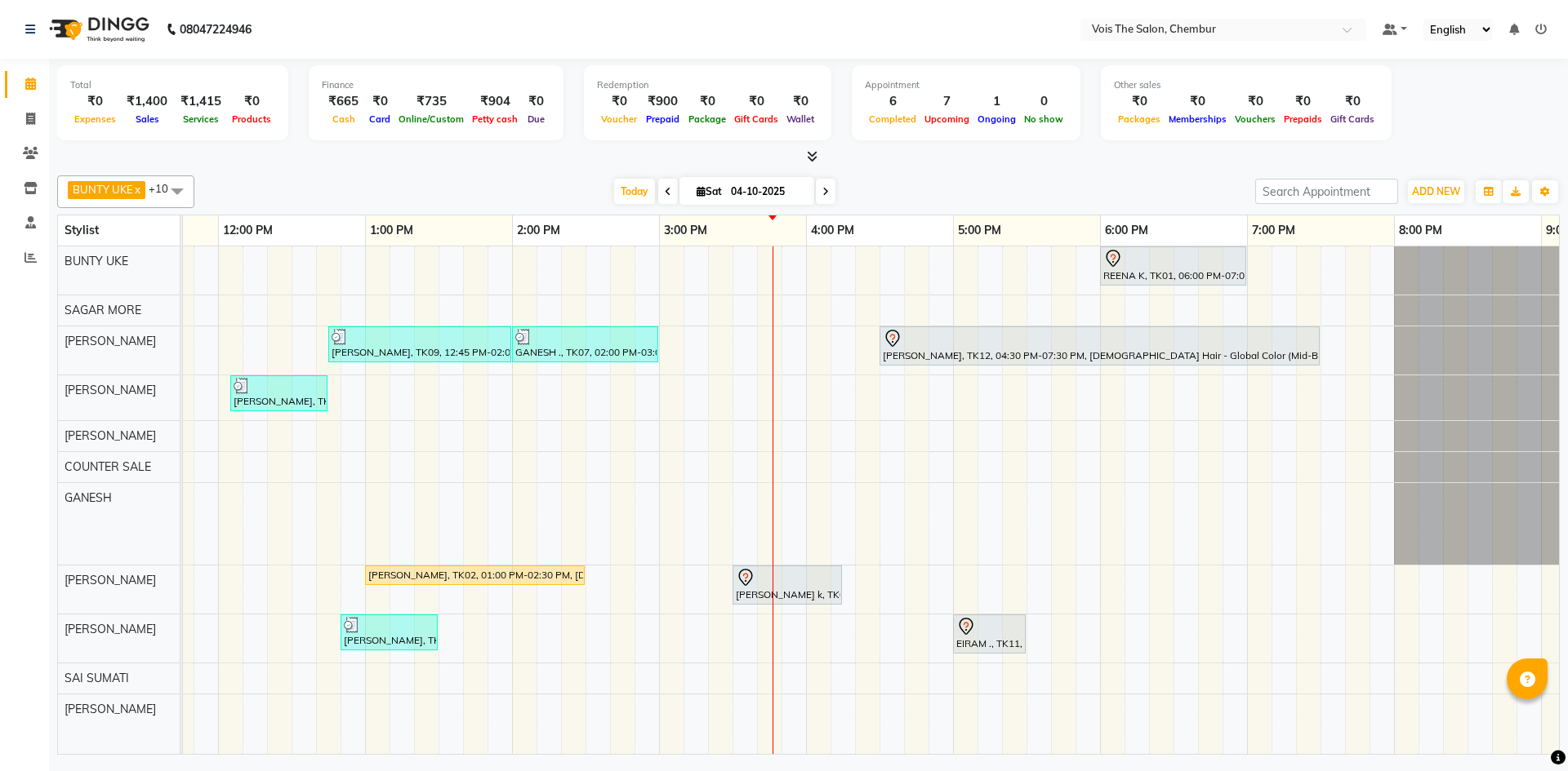
scroll to position [0, 0]
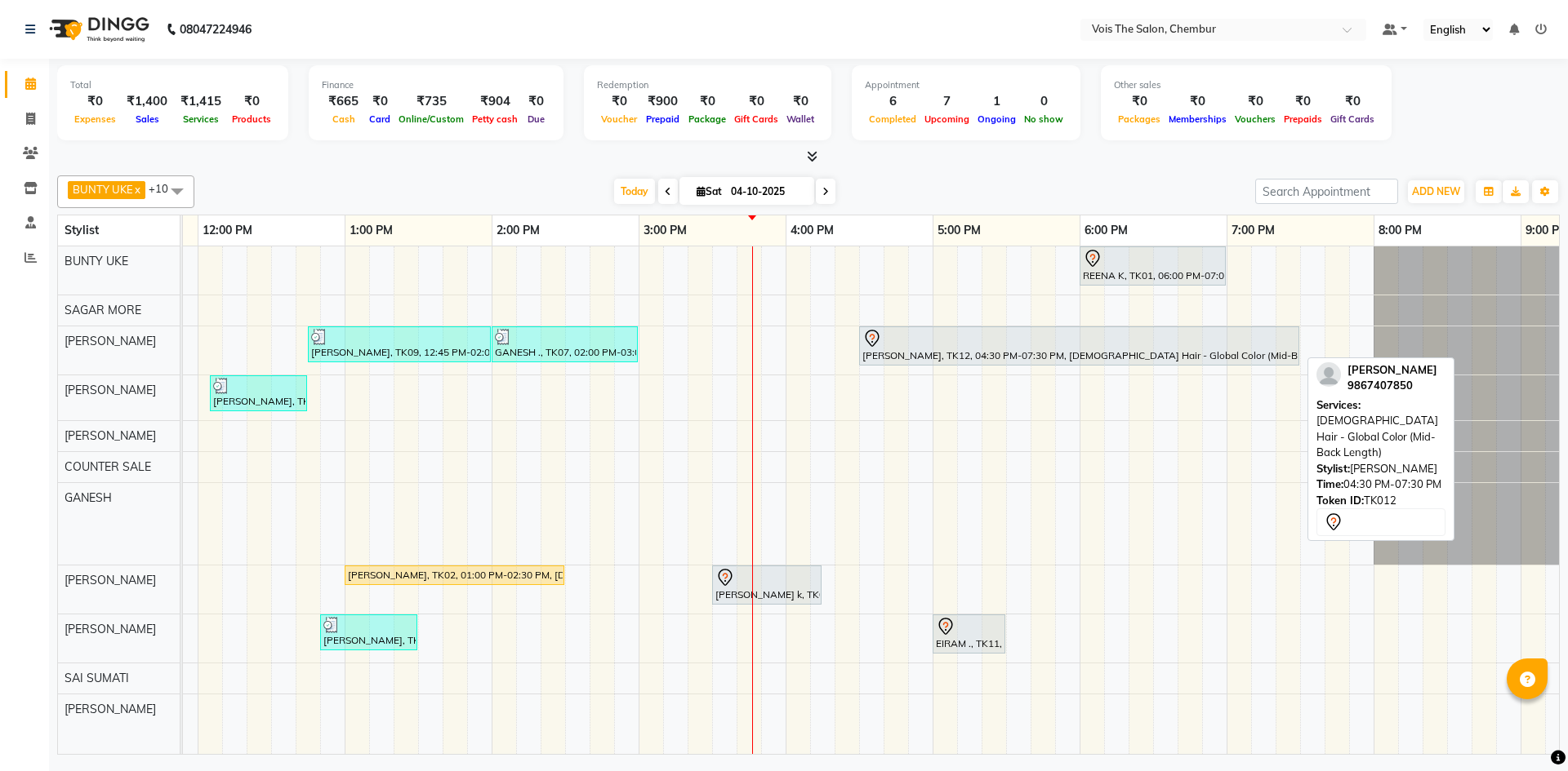
click at [1031, 351] on div "[PERSON_NAME], TK12, 04:30 PM-07:30 PM, [DEMOGRAPHIC_DATA] Hair - Global Color …" at bounding box center [1079, 346] width 437 height 34
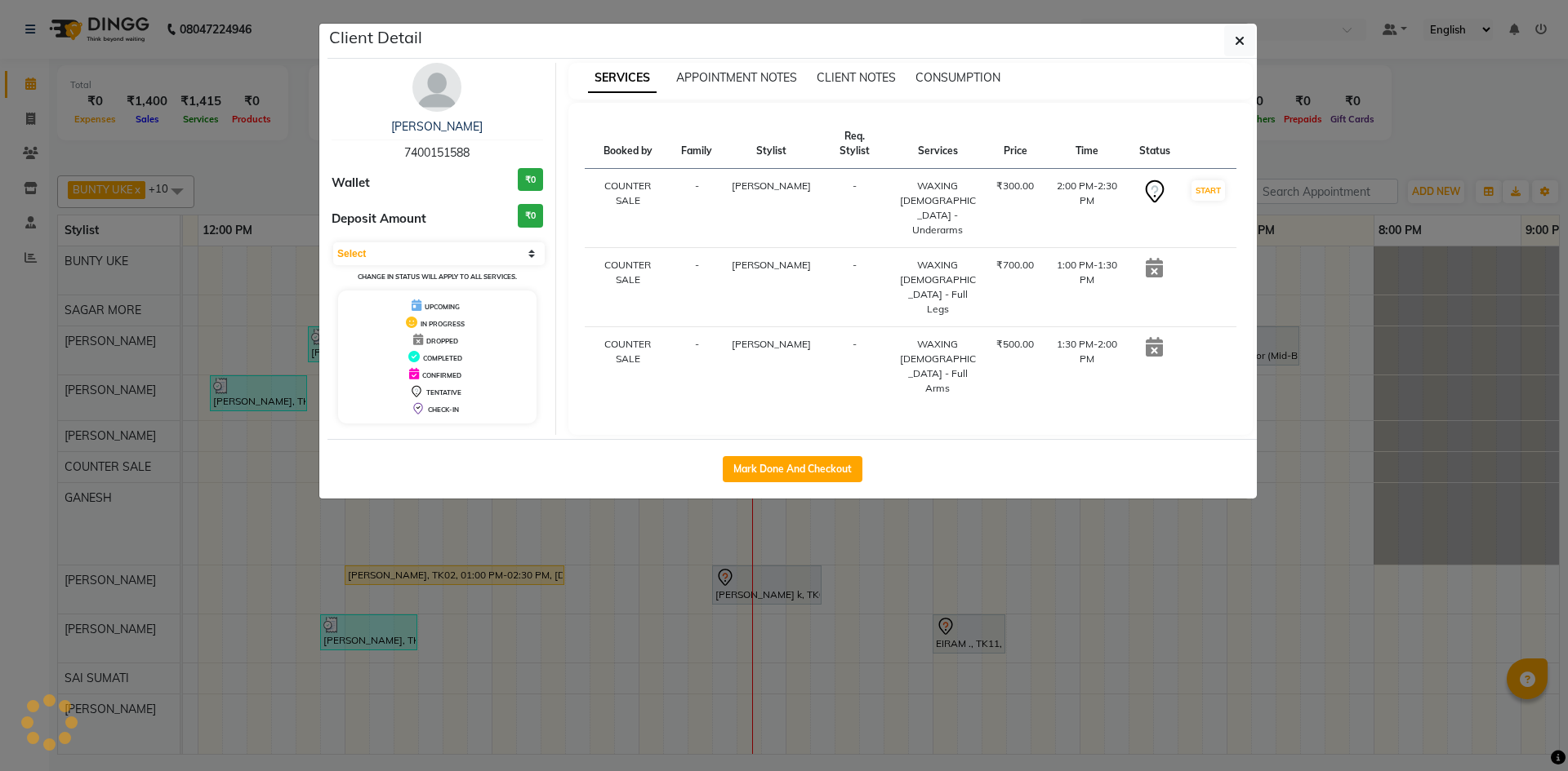
select select "7"
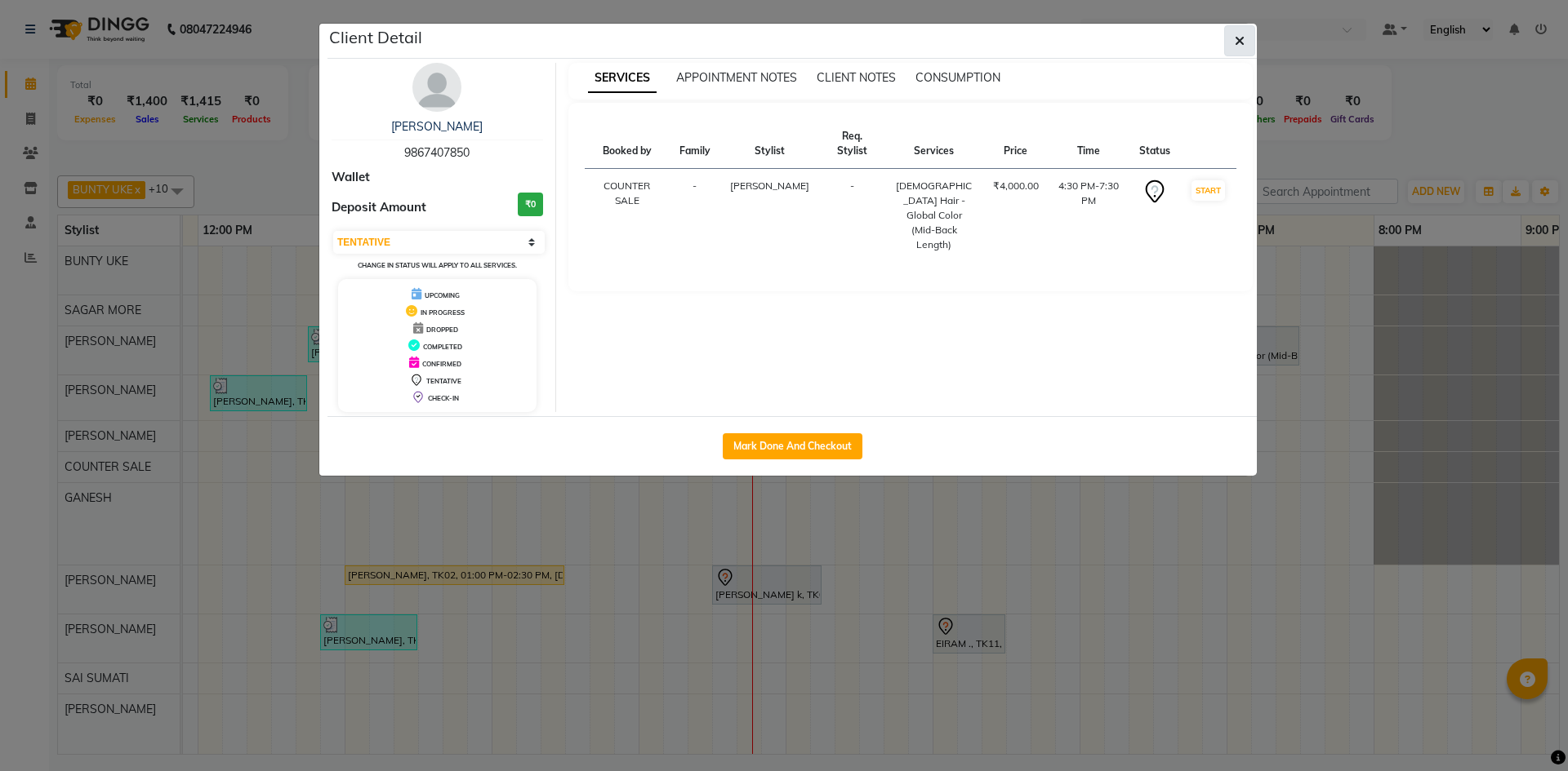
click at [1241, 30] on button "button" at bounding box center [1240, 41] width 31 height 31
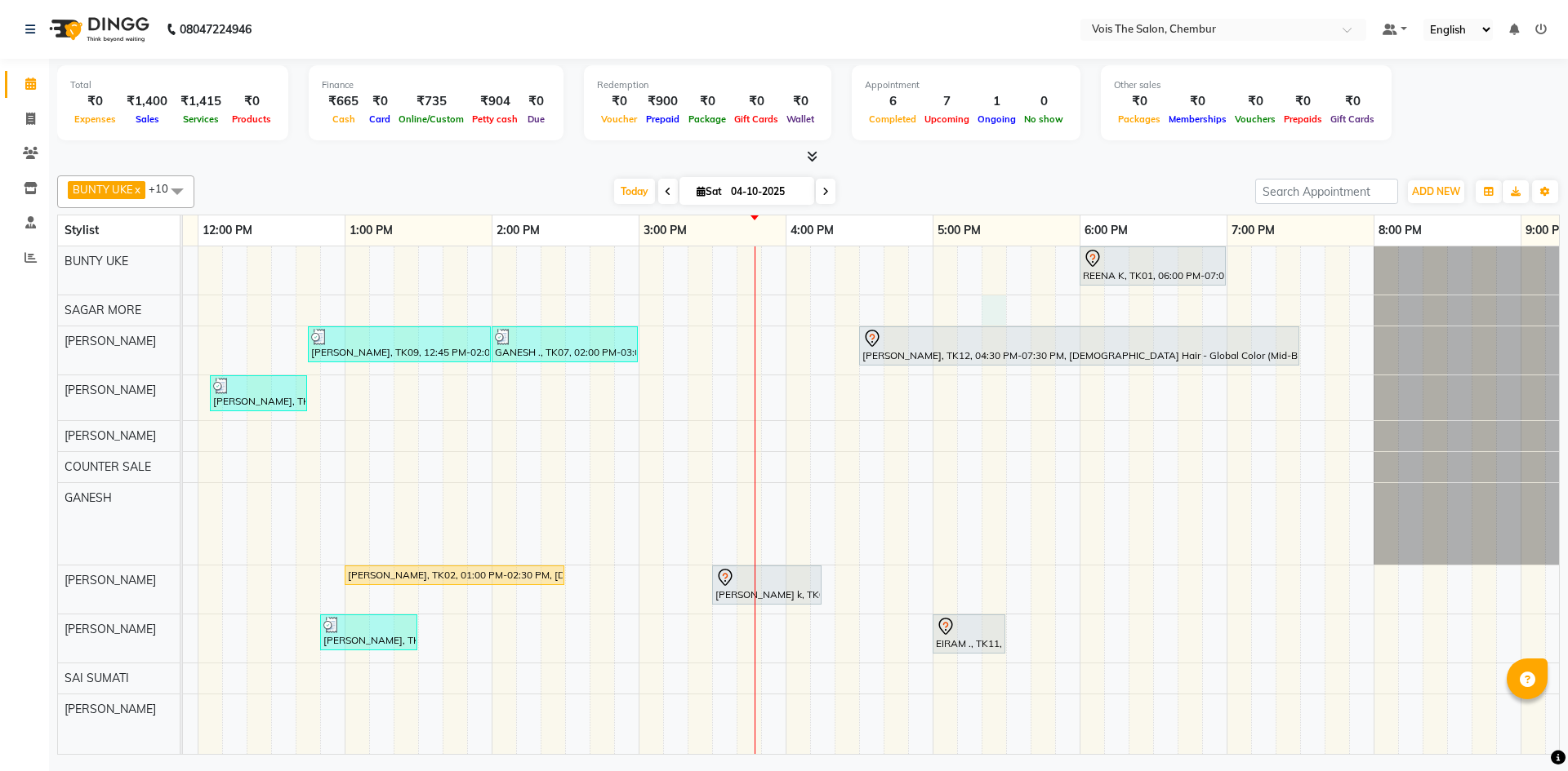
click at [1000, 308] on div "REENA K, TK01, 06:00 PM-07:00 PM, FEMALE Hair - Haircut - Advance Stylist RAJ T…" at bounding box center [712, 500] width 2205 height 508
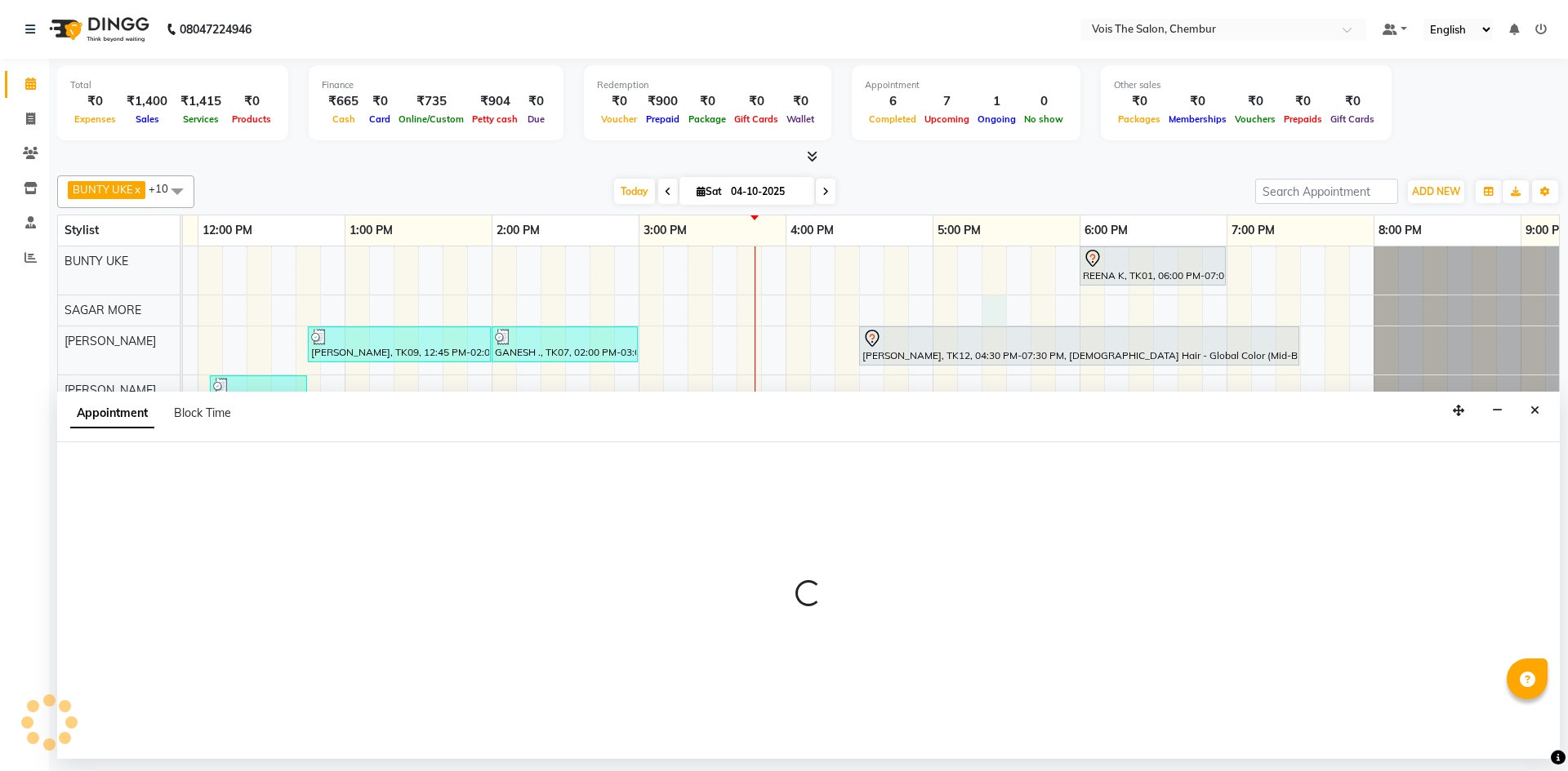
select select "79152"
select select "tentative"
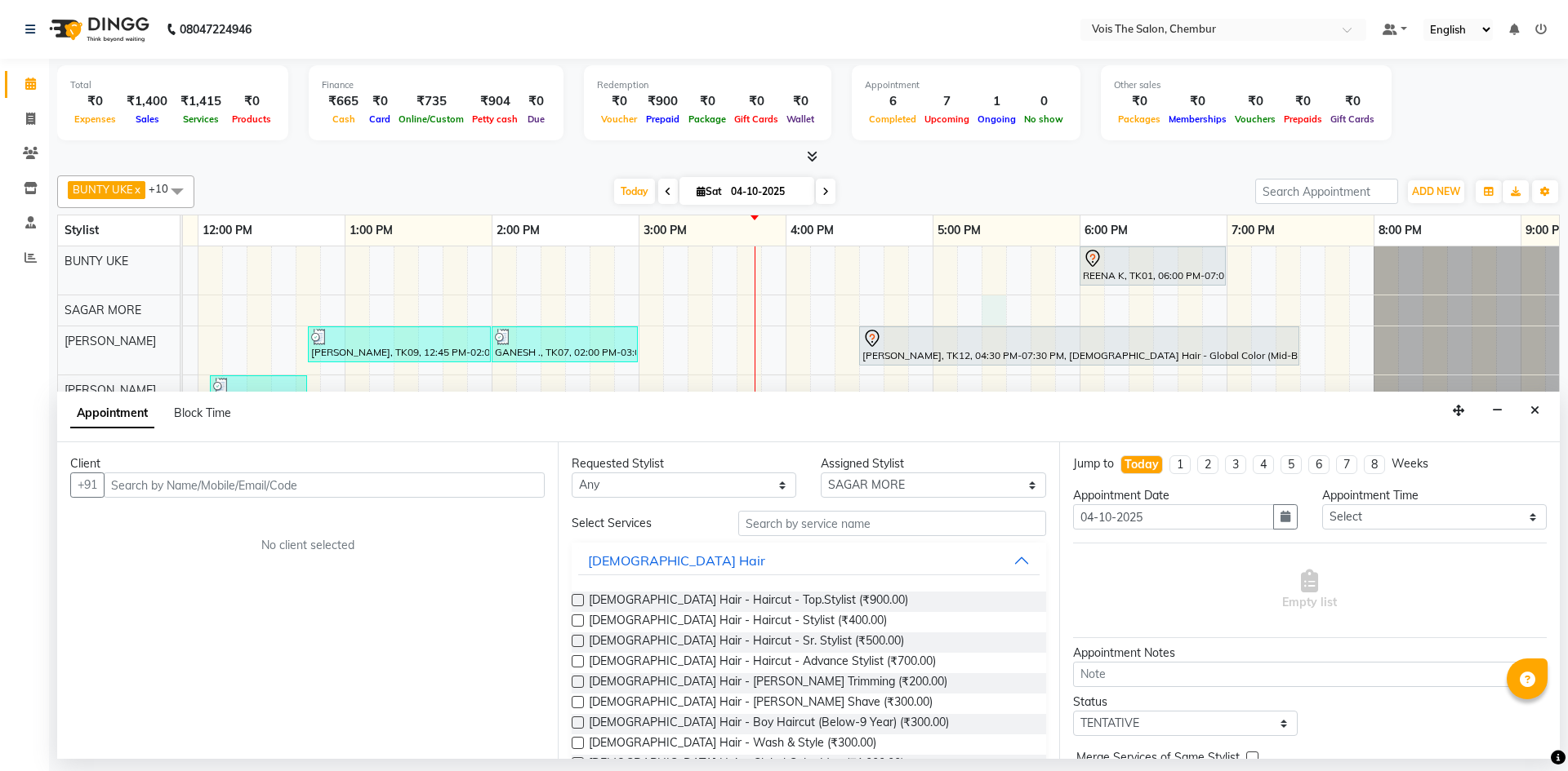
click at [515, 481] on input "text" at bounding box center [324, 485] width 441 height 26
click at [384, 484] on input "99302 66565" at bounding box center [291, 485] width 373 height 26
type input "9"
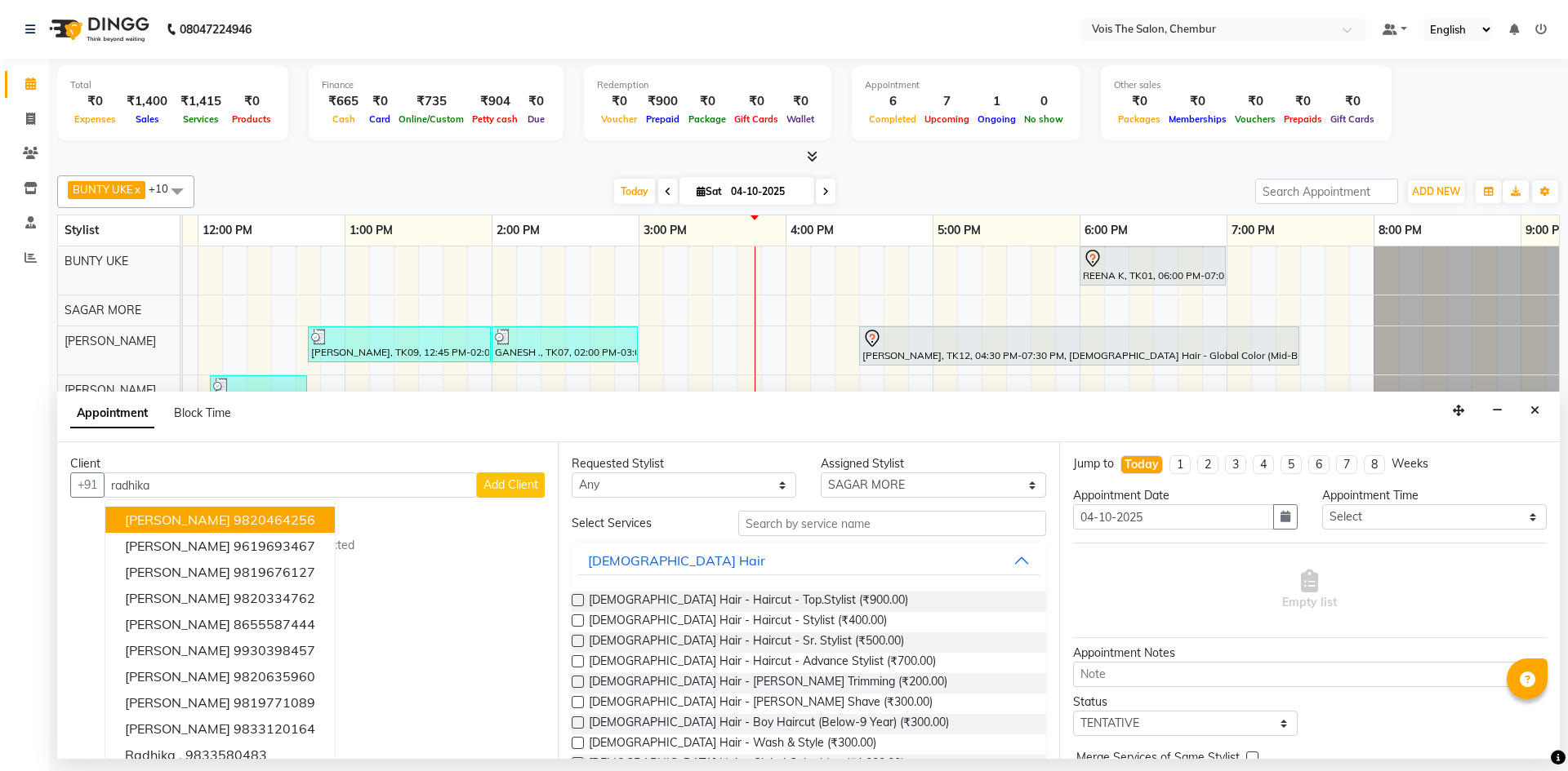
type input "radhika"
click at [490, 489] on span "Add Client" at bounding box center [511, 484] width 55 height 15
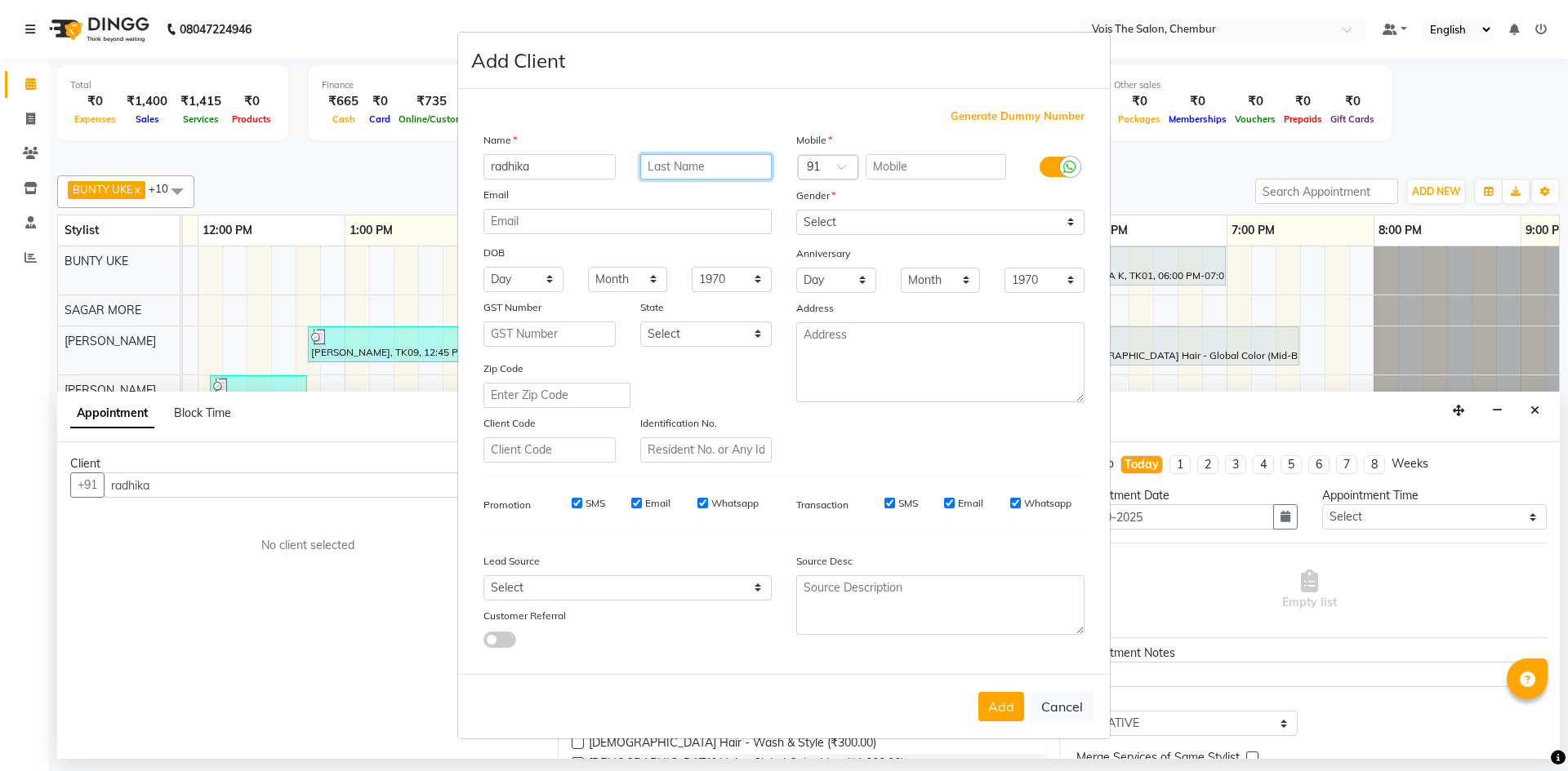
click at [733, 167] on input "text" at bounding box center [706, 167] width 133 height 26
type input "."
click at [897, 167] on input "text" at bounding box center [936, 167] width 141 height 26
paste input "99302 66565"
type input "99302 66565"
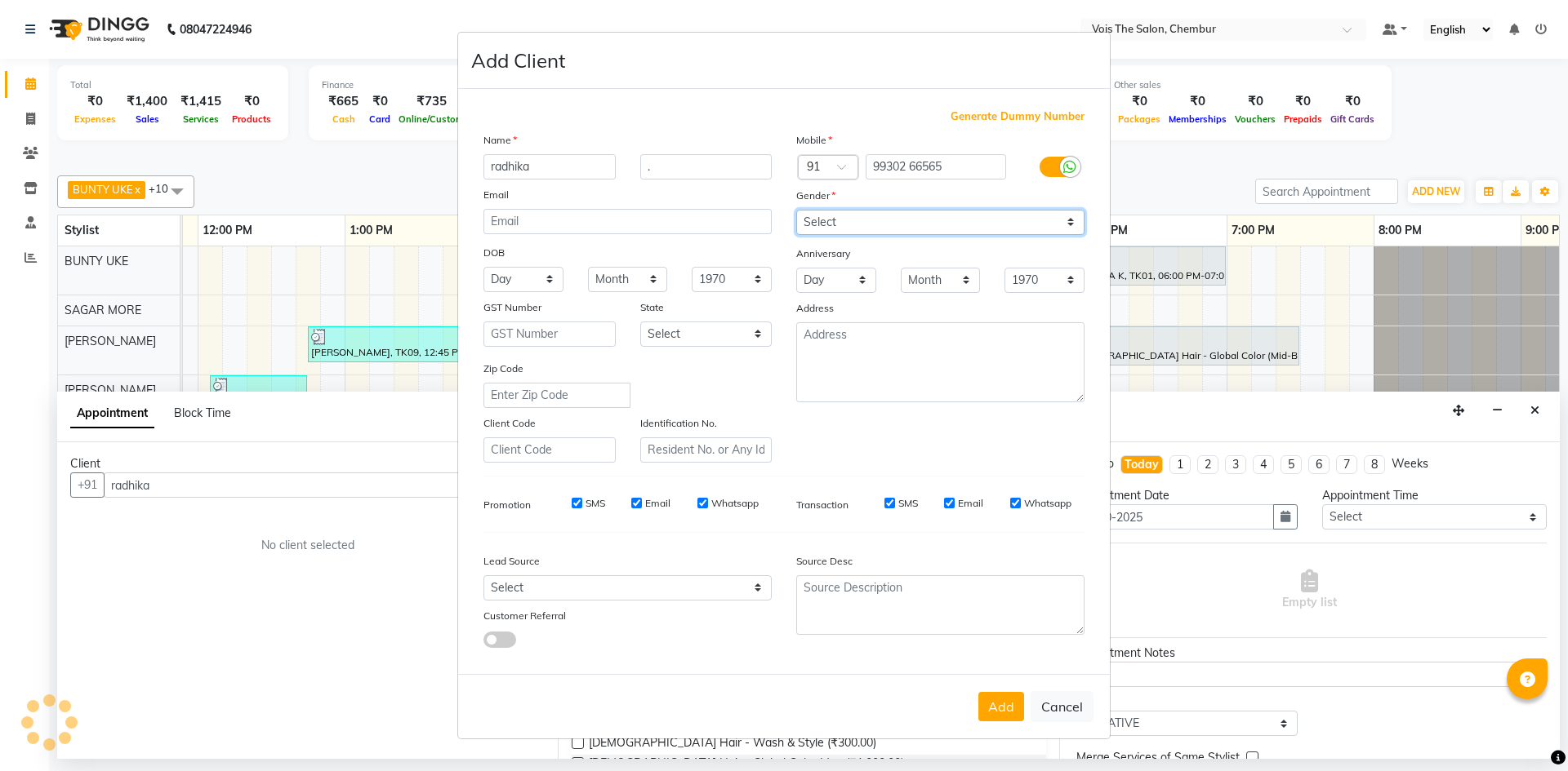
click at [962, 211] on select "Select [DEMOGRAPHIC_DATA] [DEMOGRAPHIC_DATA] Other Prefer Not To Say" at bounding box center [939, 223] width 288 height 26
select select "[DEMOGRAPHIC_DATA]"
click at [796, 210] on select "Select [DEMOGRAPHIC_DATA] [DEMOGRAPHIC_DATA] Other Prefer Not To Say" at bounding box center [939, 223] width 288 height 26
click at [993, 710] on button "Add" at bounding box center [1001, 707] width 46 height 29
click at [995, 708] on button "Add" at bounding box center [1001, 707] width 46 height 29
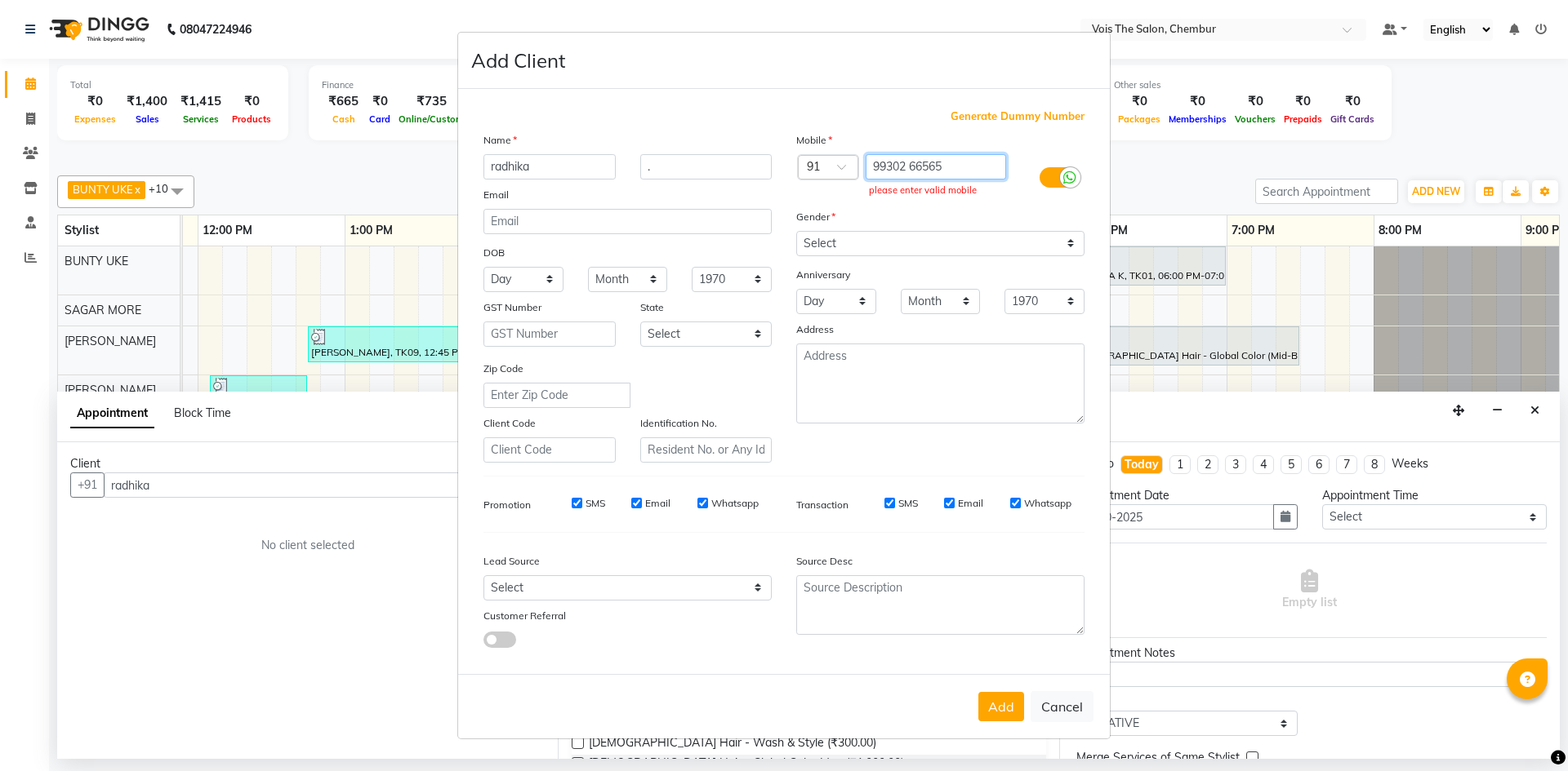
click at [956, 170] on input "99302 66565" at bounding box center [936, 167] width 141 height 26
type input "9"
click at [958, 165] on input "text" at bounding box center [936, 167] width 141 height 26
type input "9930266565"
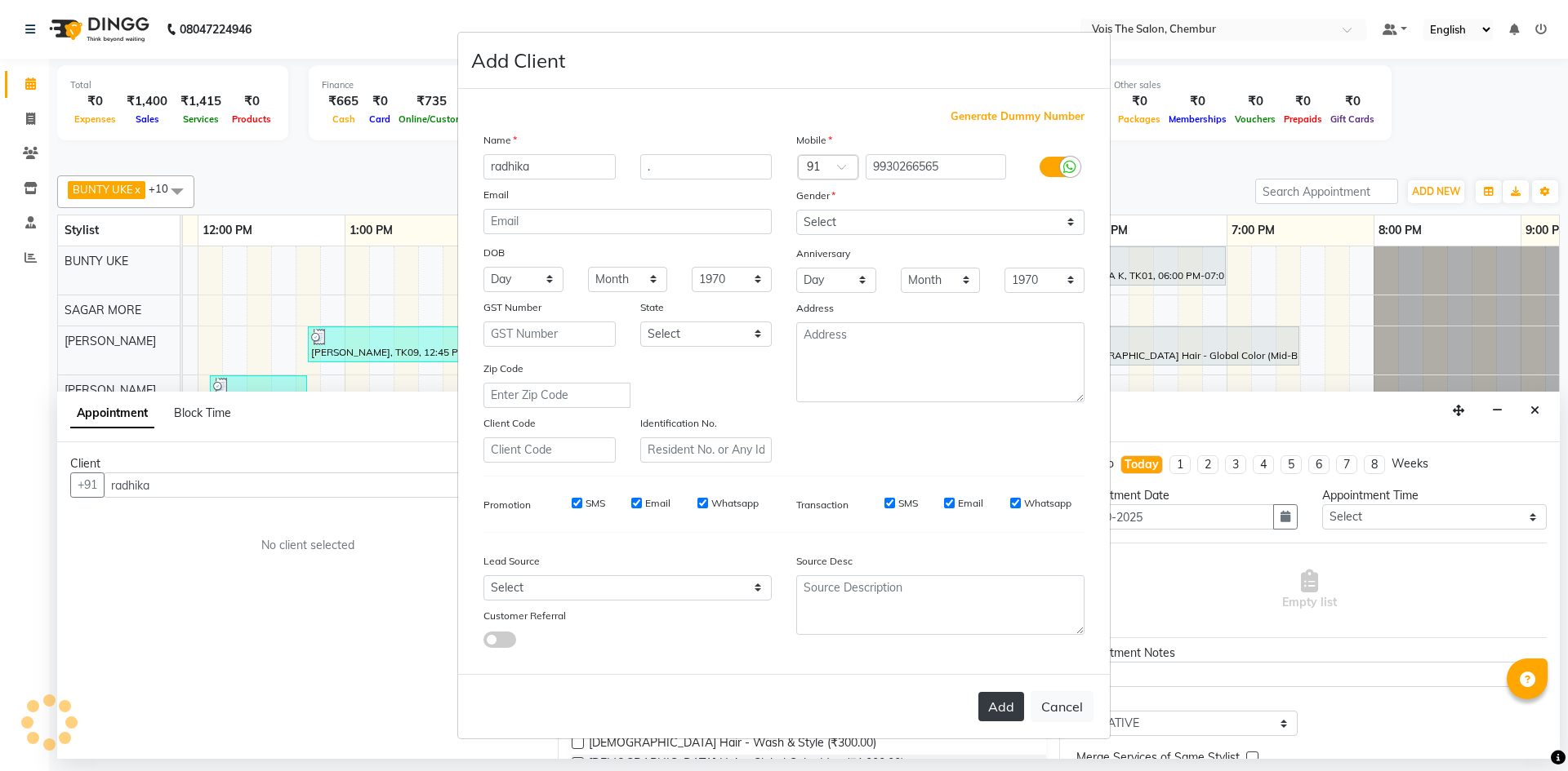
click at [1010, 709] on button "Add" at bounding box center [1001, 707] width 46 height 29
type input "9930266565"
select select
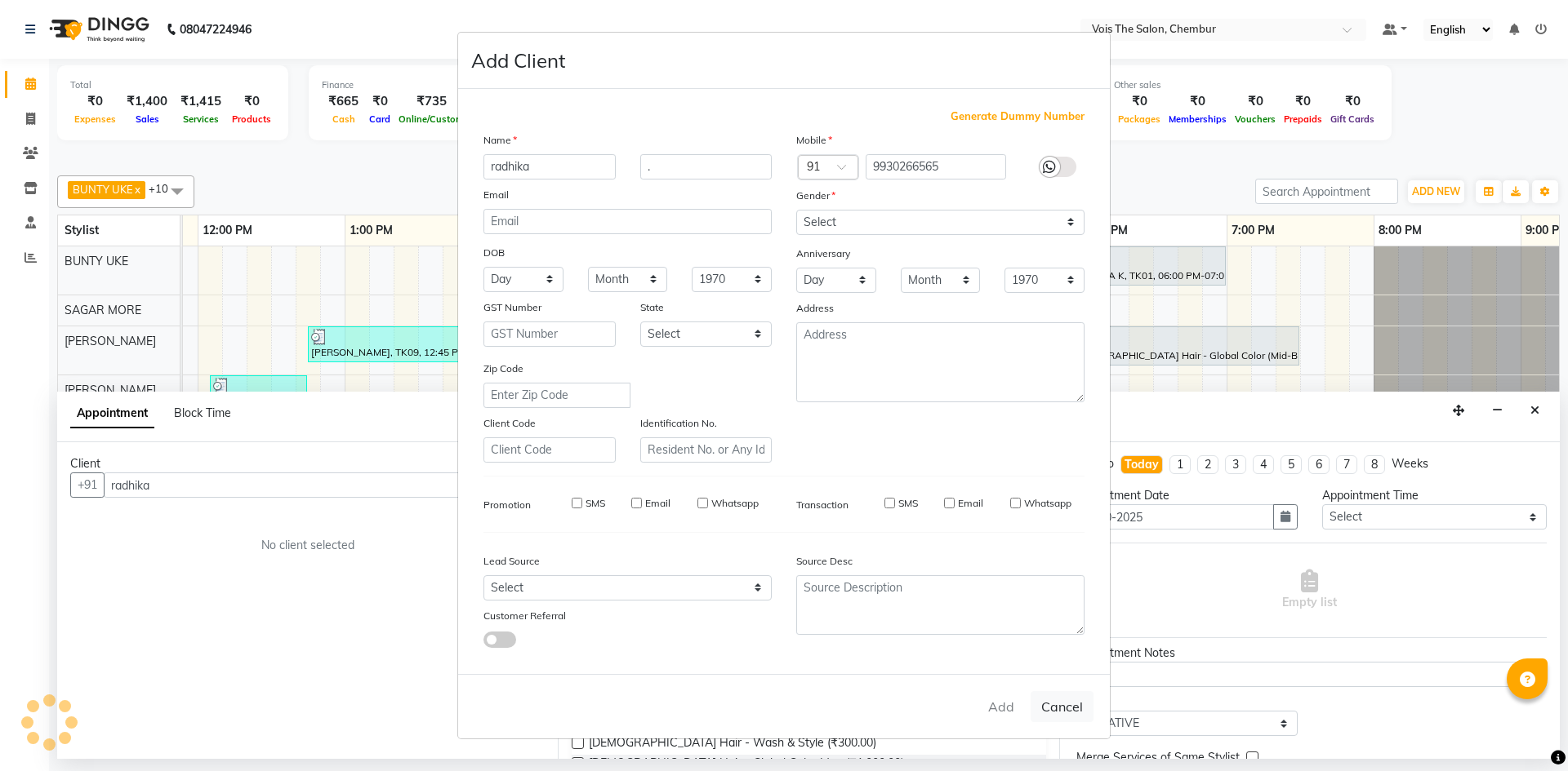
select select
checkbox input "false"
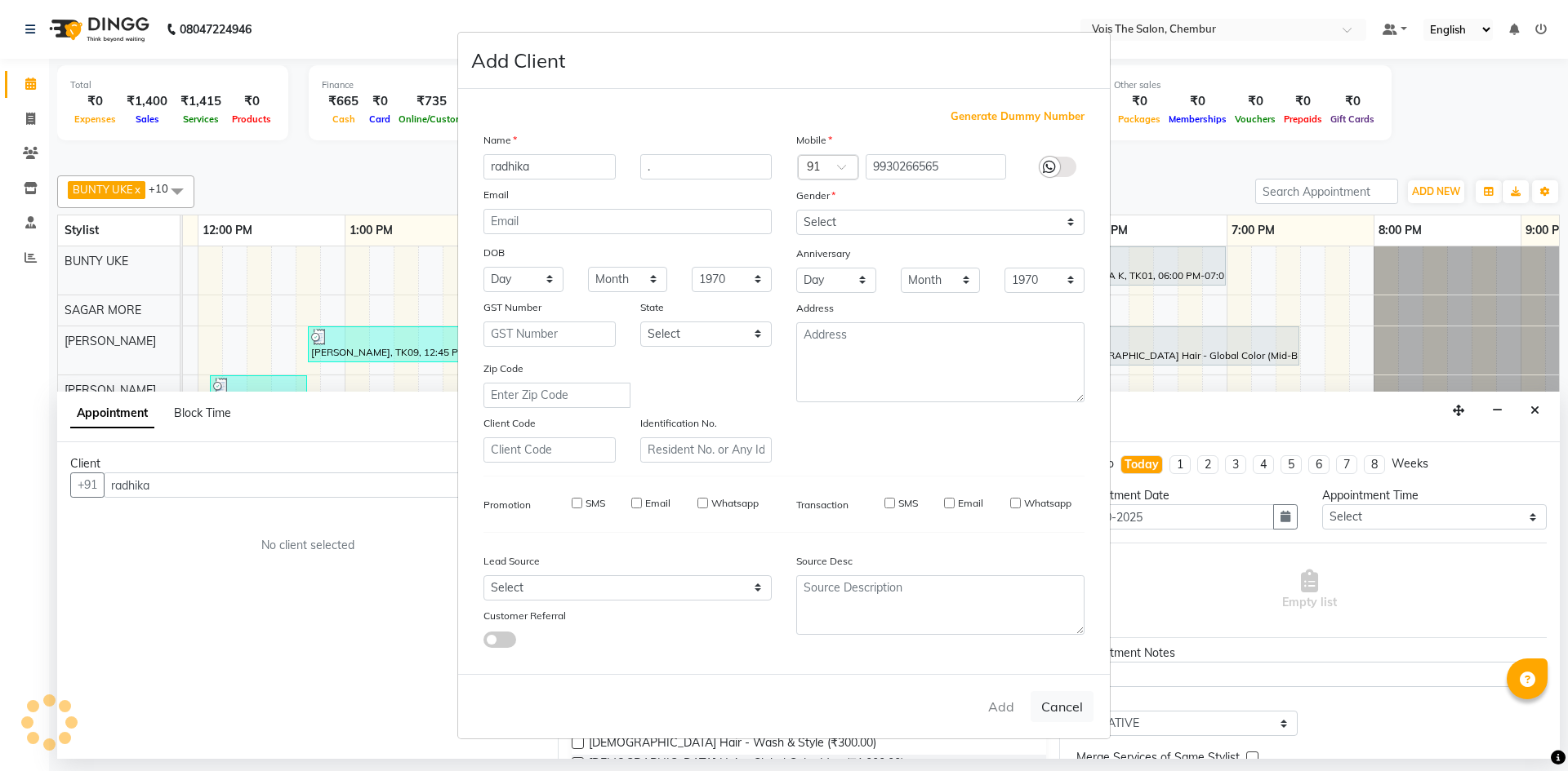
checkbox input "false"
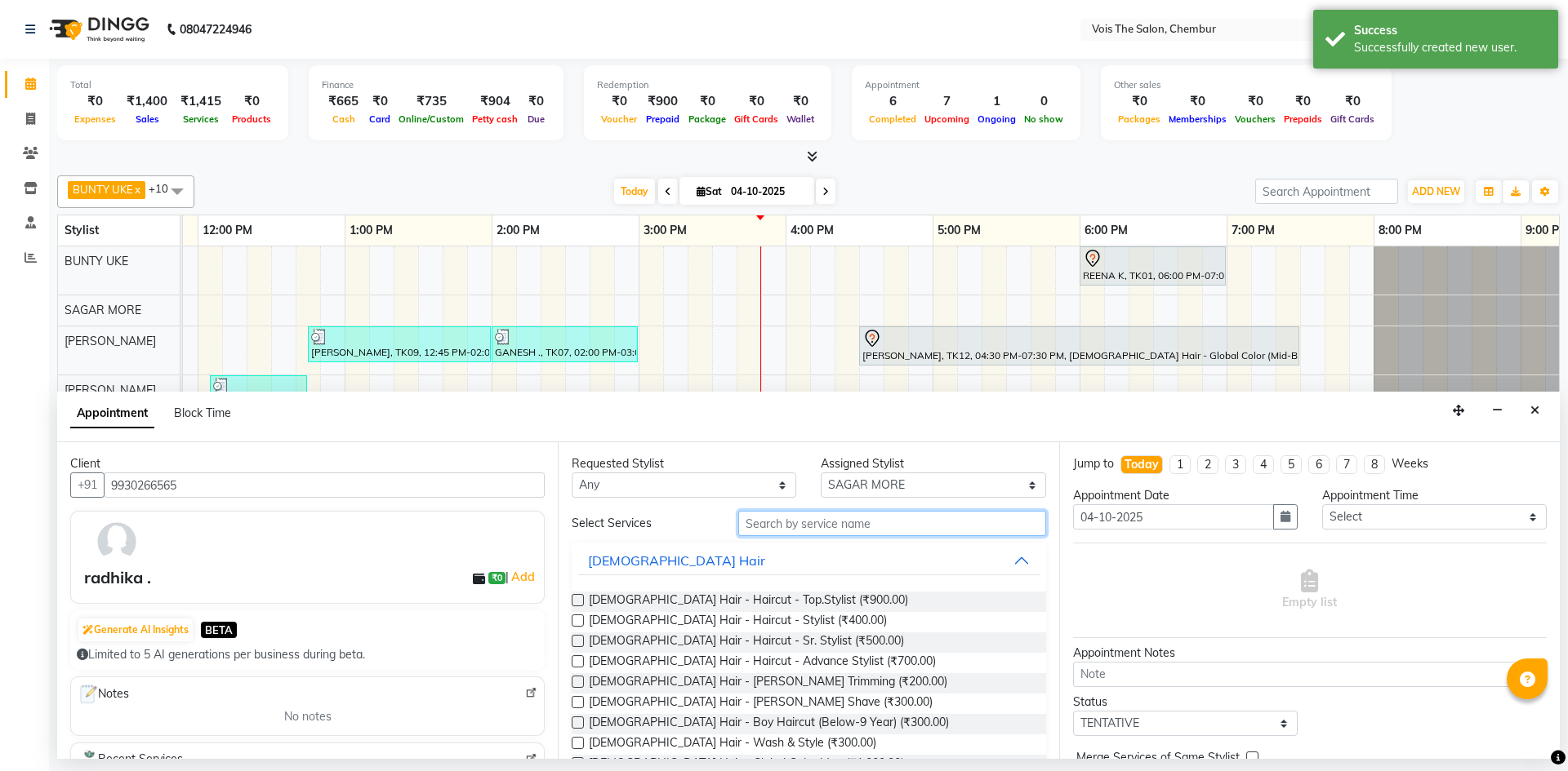
click at [765, 525] on input "text" at bounding box center [891, 523] width 308 height 26
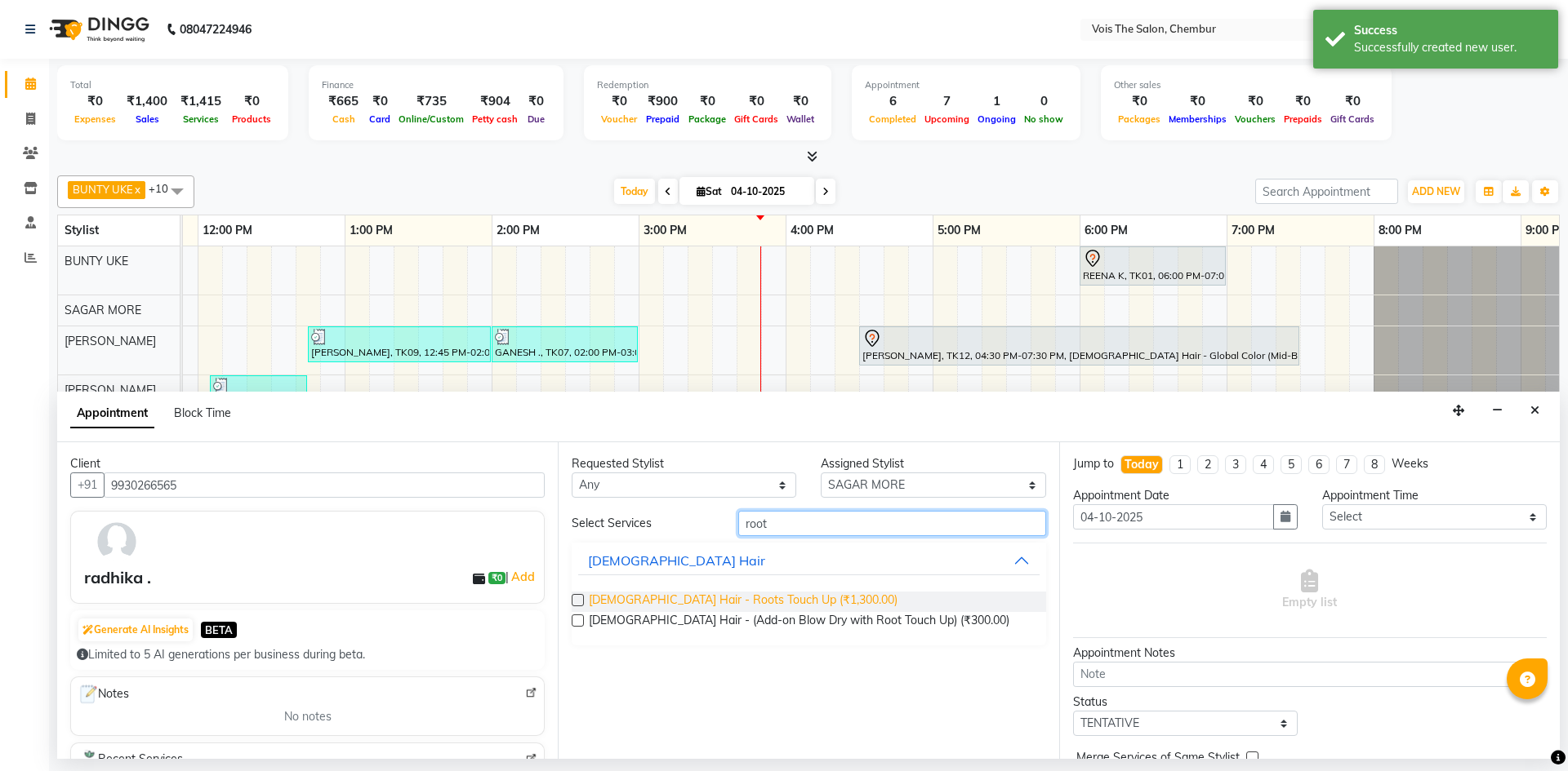
type input "root"
click at [754, 599] on span "FEMALE Hair - Roots Touch Up (₹1,300.00)" at bounding box center [743, 601] width 308 height 21
checkbox input "false"
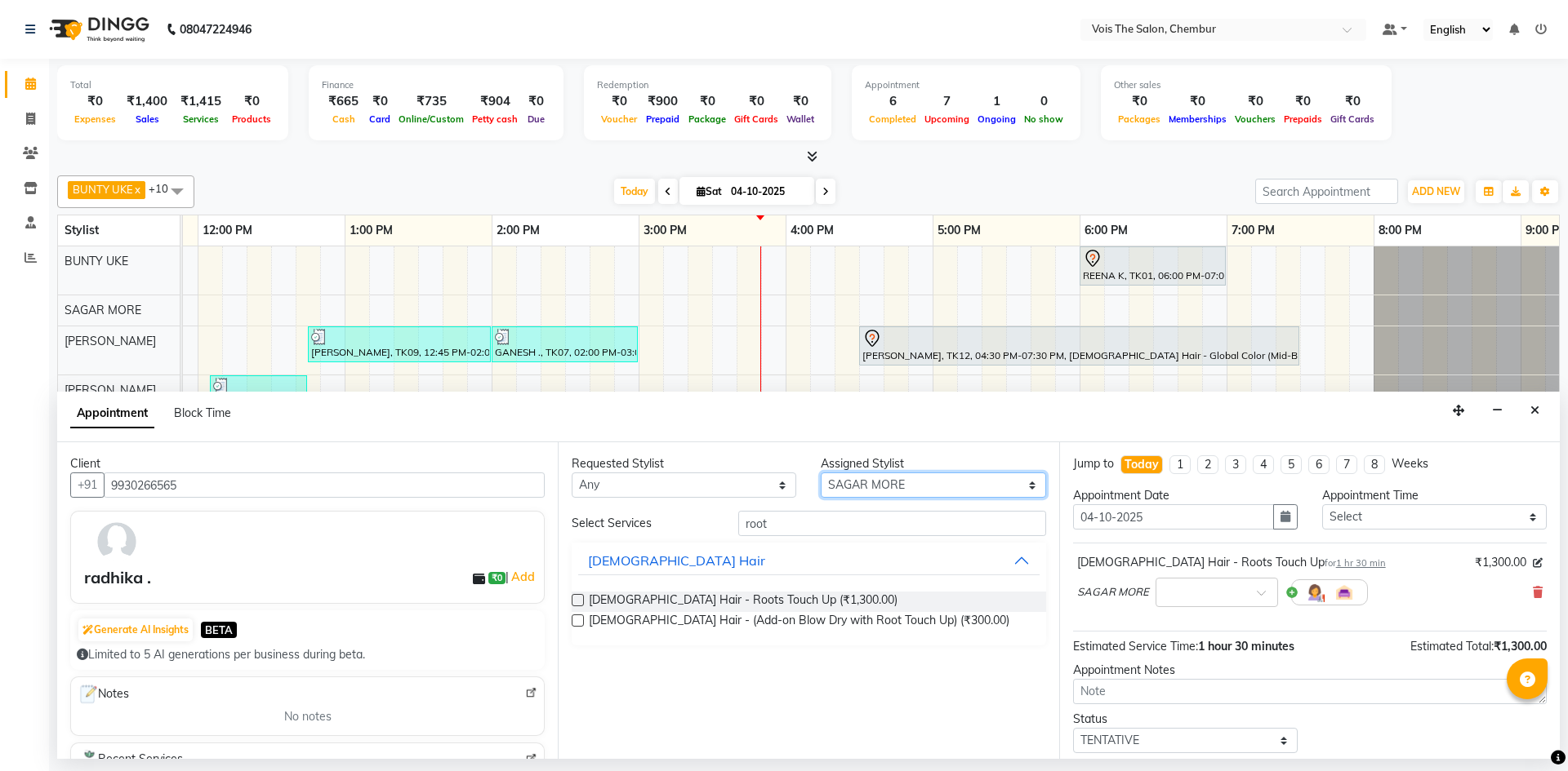
click at [946, 482] on select "Select admin BUNTY UKE COUNTER SALE GANESH HARESH THORAT OZAIR RACHEAL RIZWAN R…" at bounding box center [932, 485] width 225 height 26
select select "79330"
click at [820, 472] on select "Select admin BUNTY UKE COUNTER SALE GANESH HARESH THORAT OZAIR RACHEAL RIZWAN R…" at bounding box center [932, 485] width 225 height 26
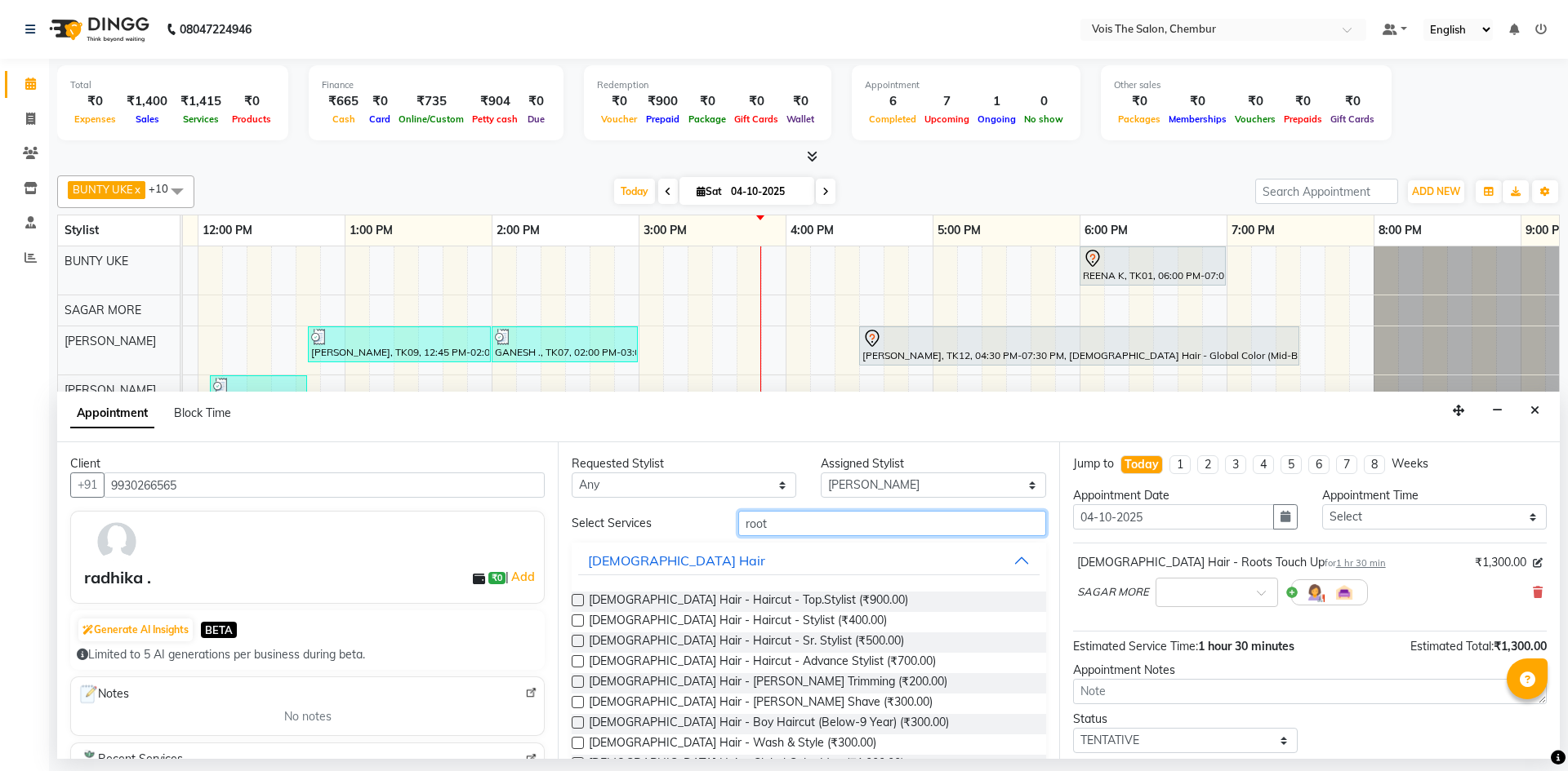
click at [833, 524] on input "root" at bounding box center [891, 523] width 308 height 26
type input "r"
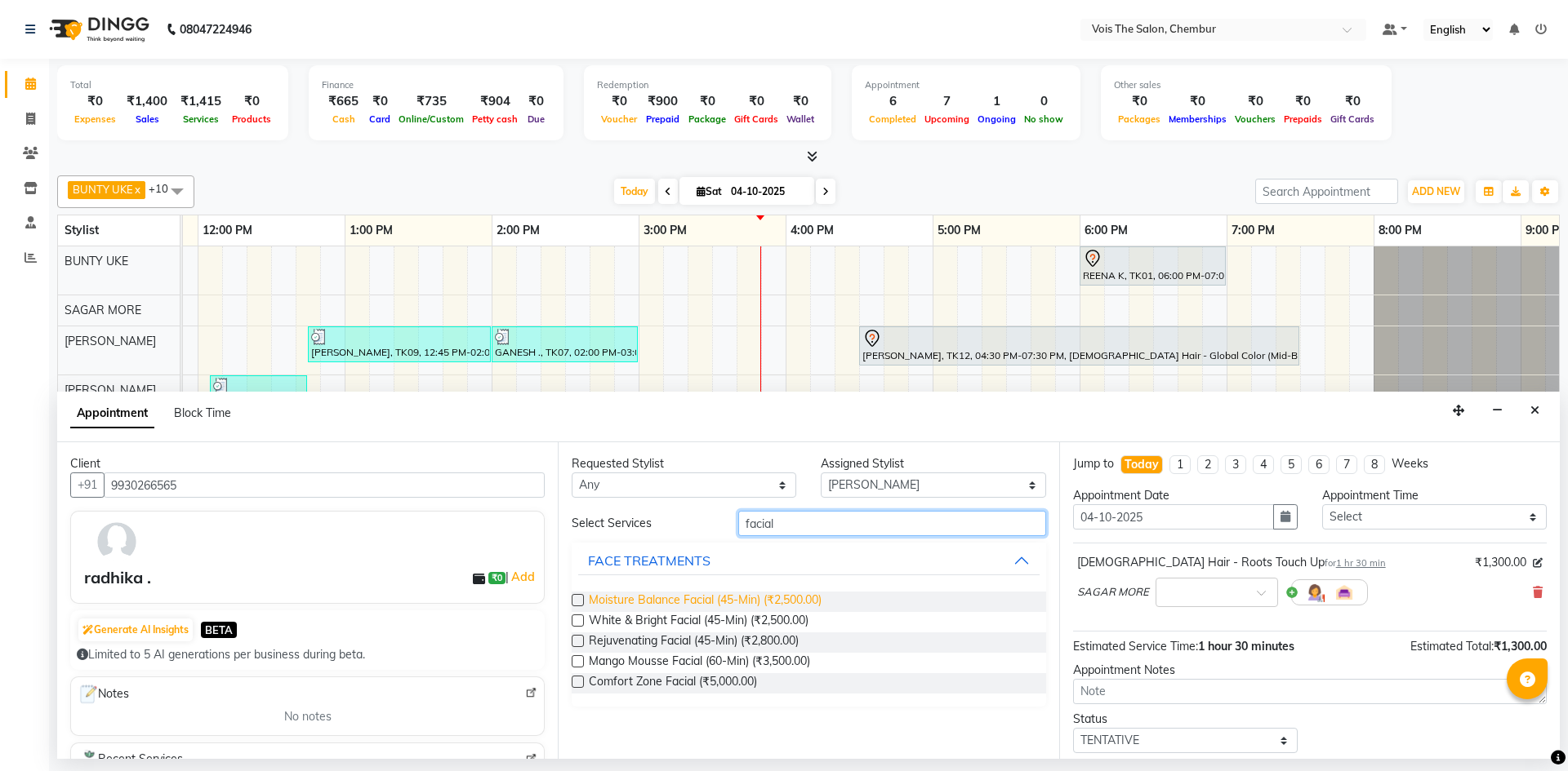
type input "facial"
click at [765, 600] on span "Moisture Balance Facial (45-Min) (₹2,500.00)" at bounding box center [704, 601] width 233 height 21
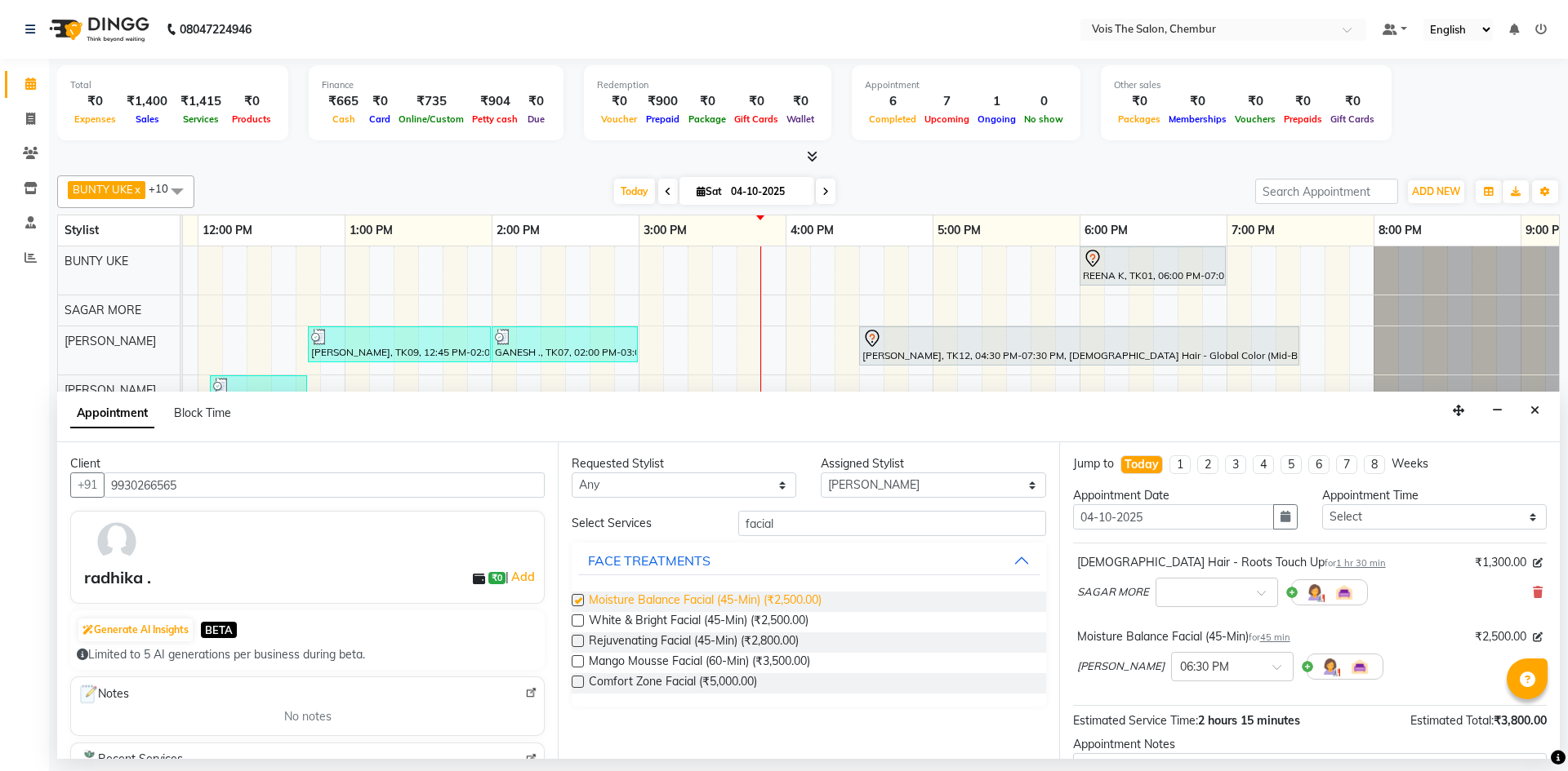
checkbox input "false"
click at [976, 484] on select "Select admin BUNTY UKE COUNTER SALE GANESH HARESH THORAT OZAIR RACHEAL RIZWAN R…" at bounding box center [932, 485] width 225 height 26
select select "87896"
click at [820, 472] on select "Select admin BUNTY UKE COUNTER SALE GANESH HARESH THORAT OZAIR RACHEAL RIZWAN R…" at bounding box center [932, 485] width 225 height 26
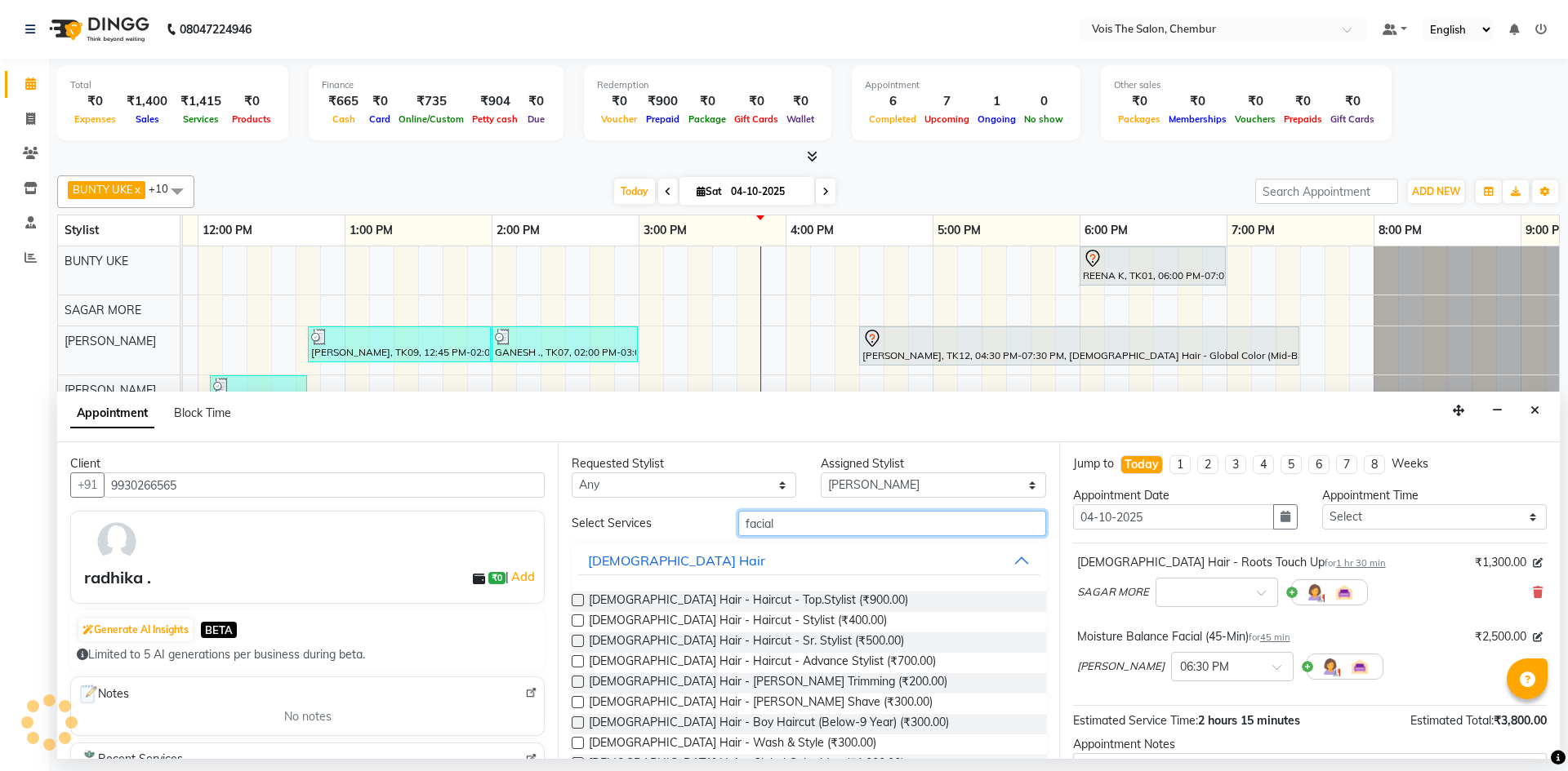
click at [925, 530] on input "facial" at bounding box center [891, 523] width 308 height 26
type input "f"
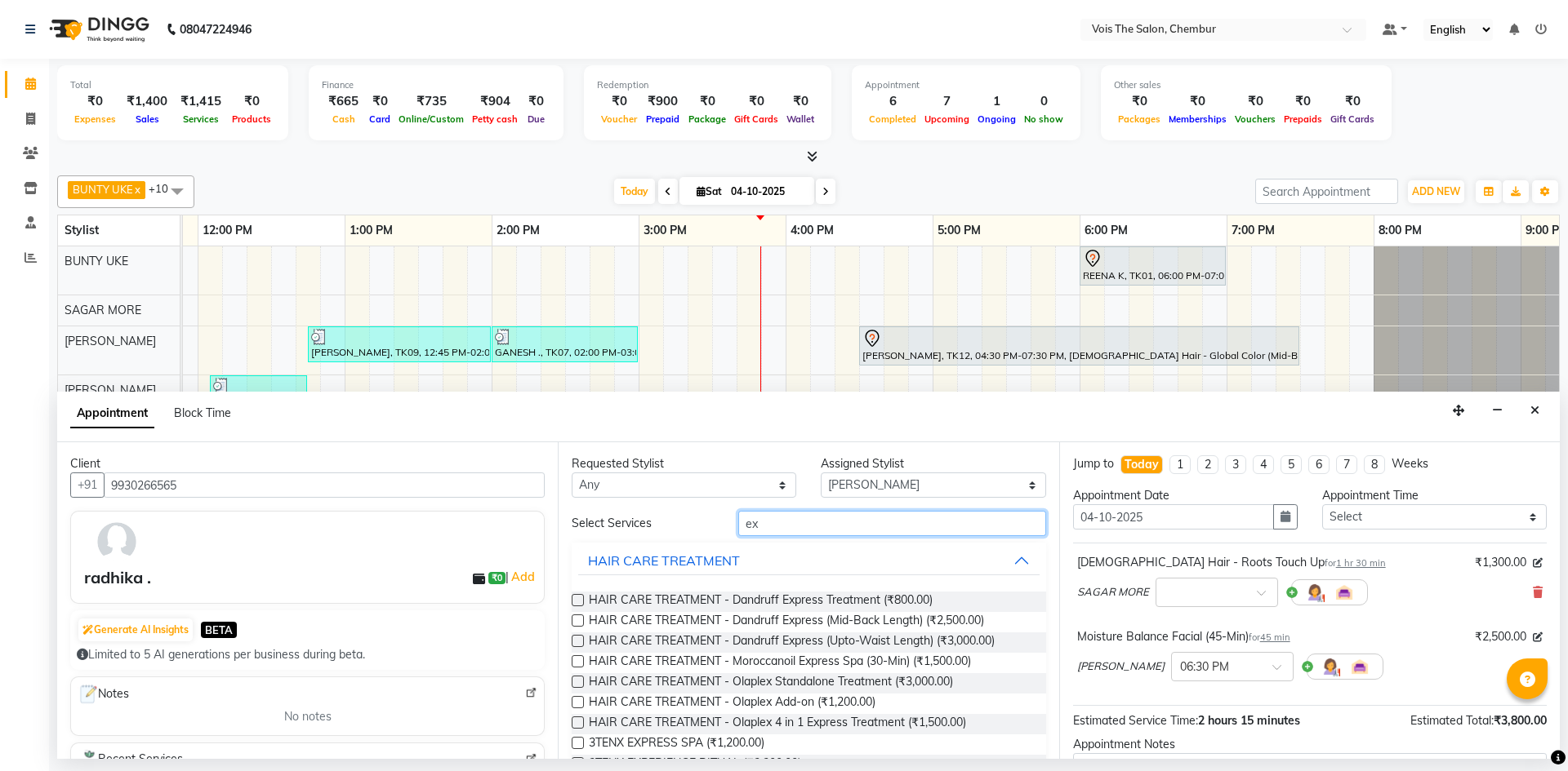
type input "e"
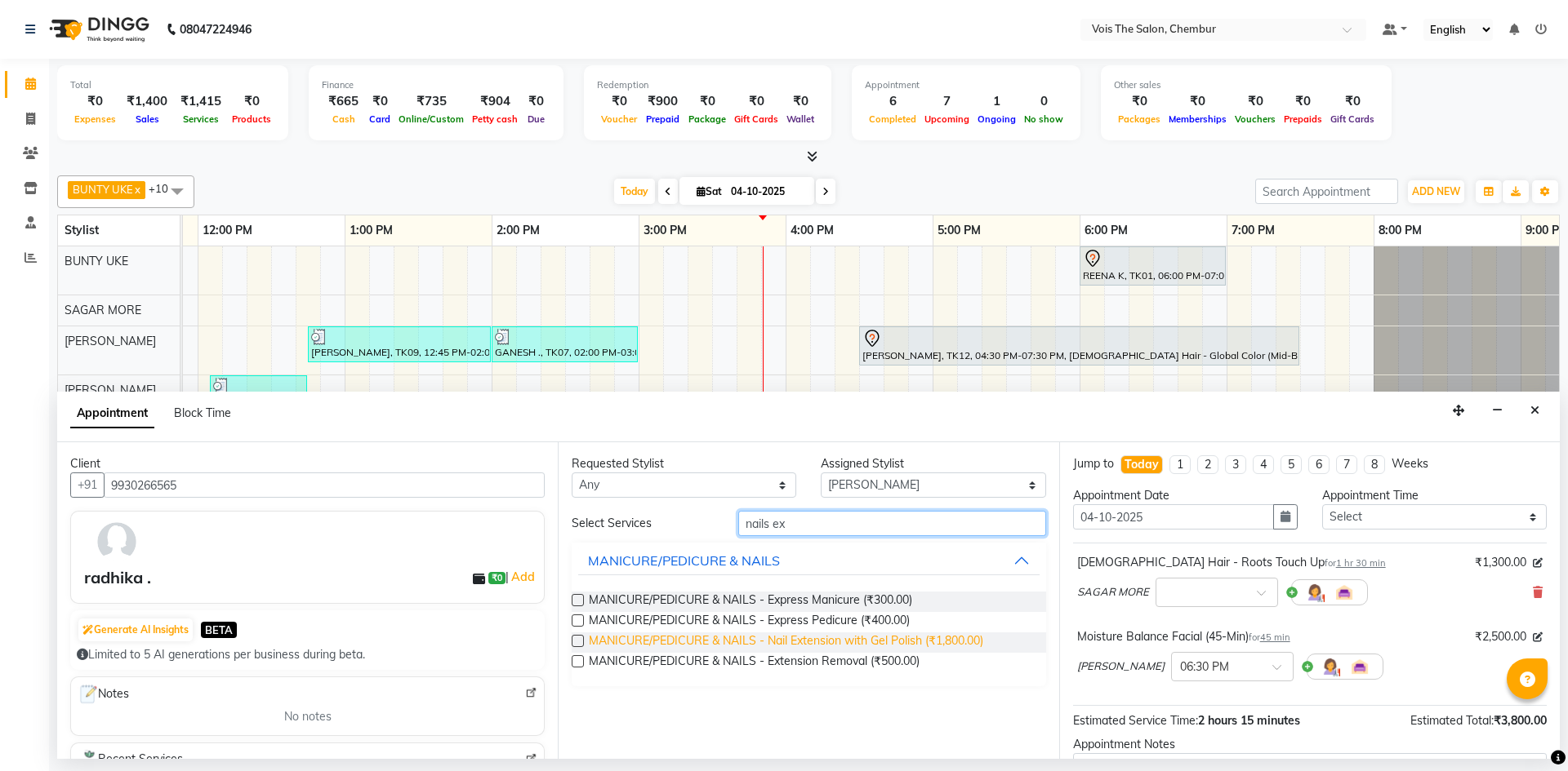
type input "nails ex"
click at [848, 635] on span "MANICURE/PEDICURE & NAILS - Nail Extension with Gel Polish (₹1,800.00)" at bounding box center [785, 642] width 394 height 21
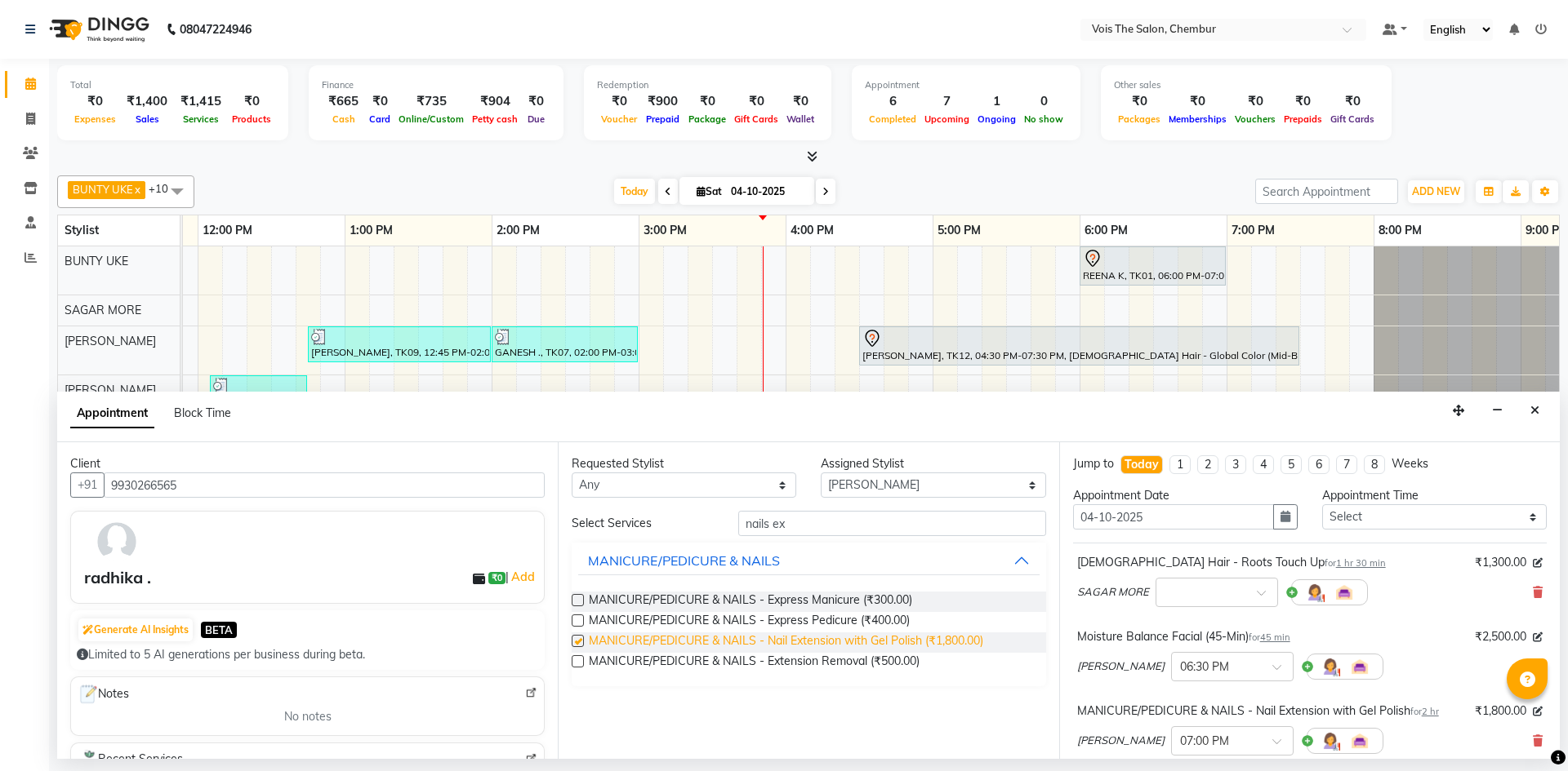
checkbox input "false"
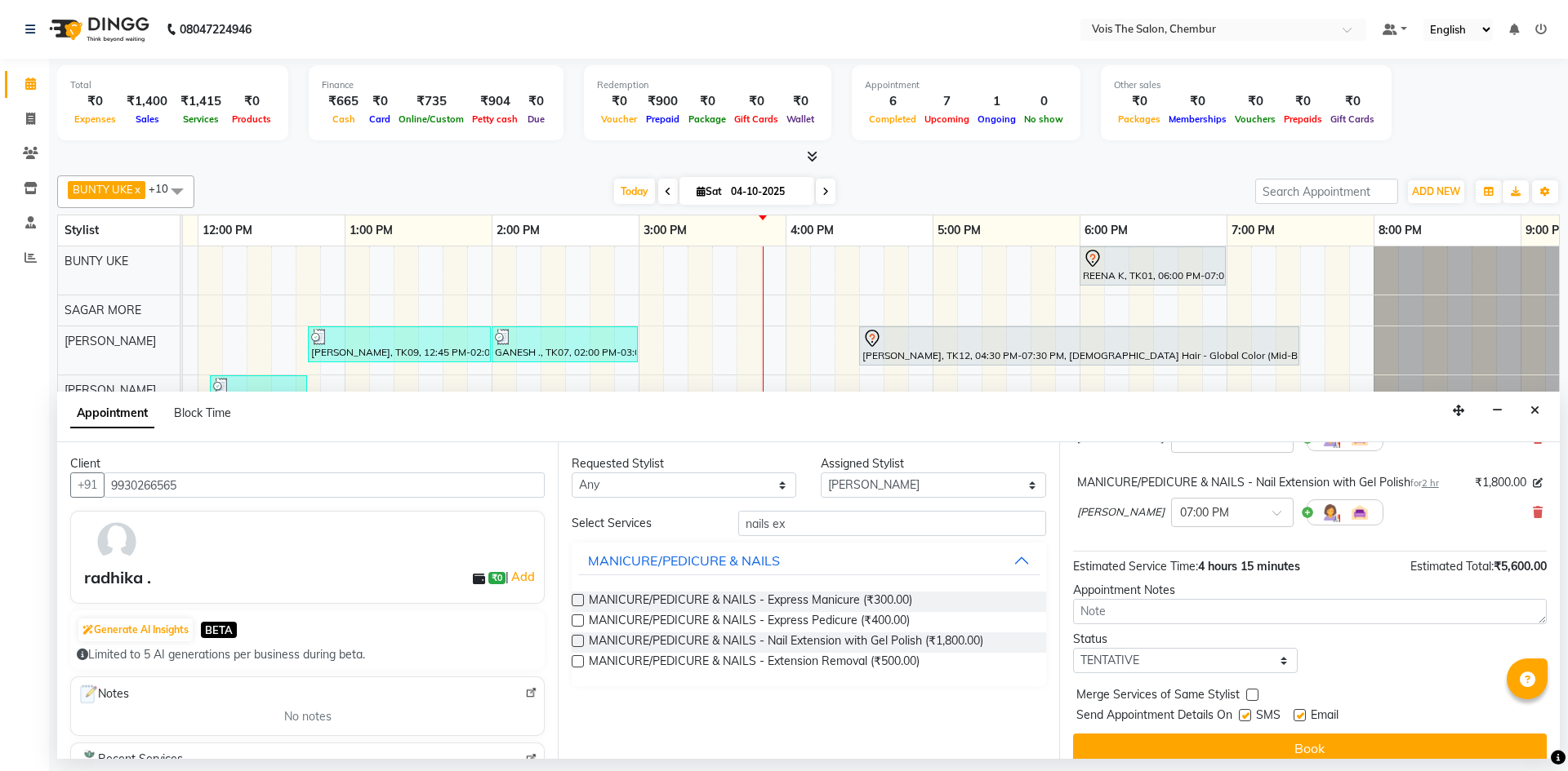
scroll to position [246, 0]
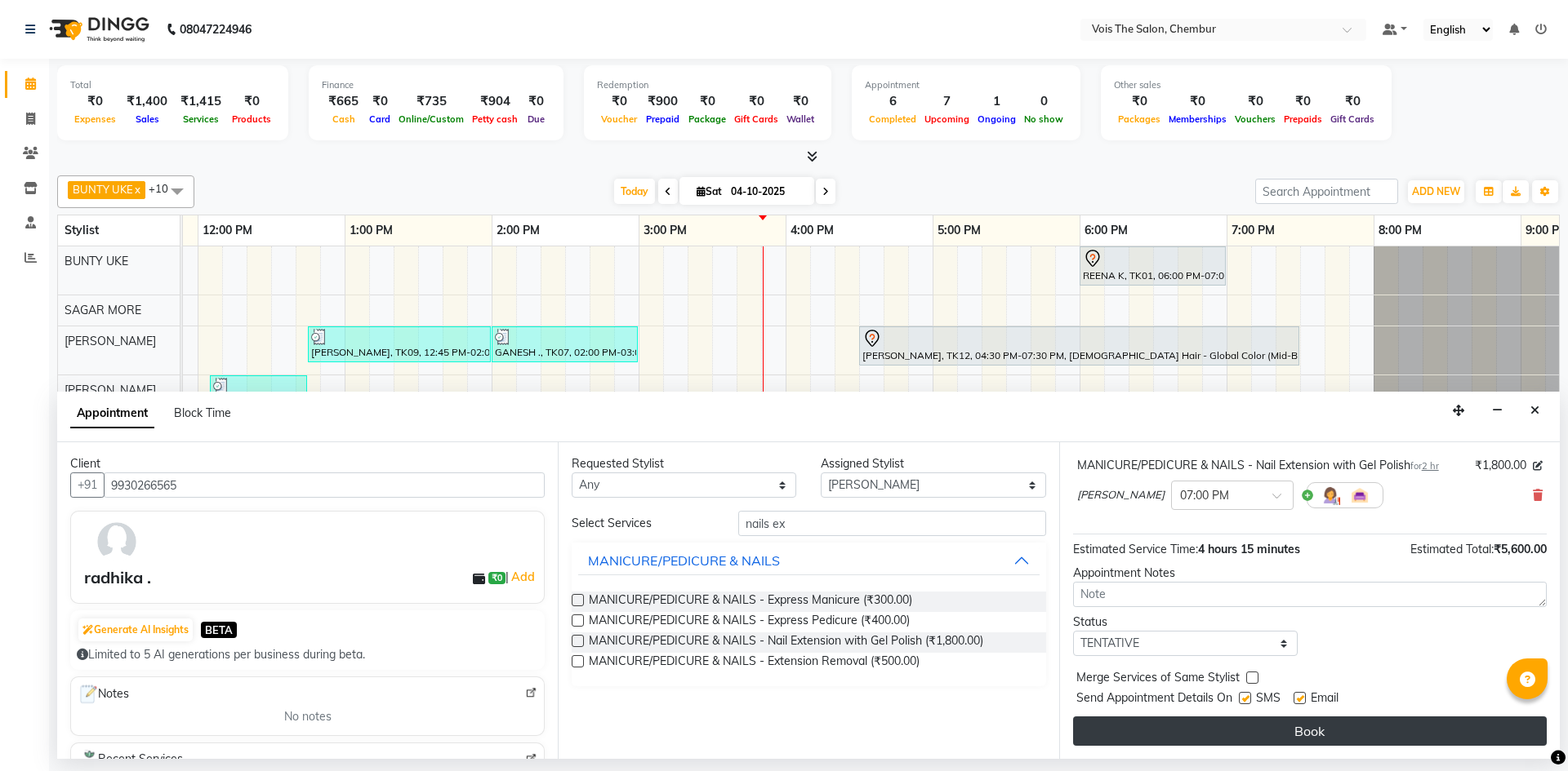
click at [1238, 732] on button "Book" at bounding box center [1310, 732] width 474 height 29
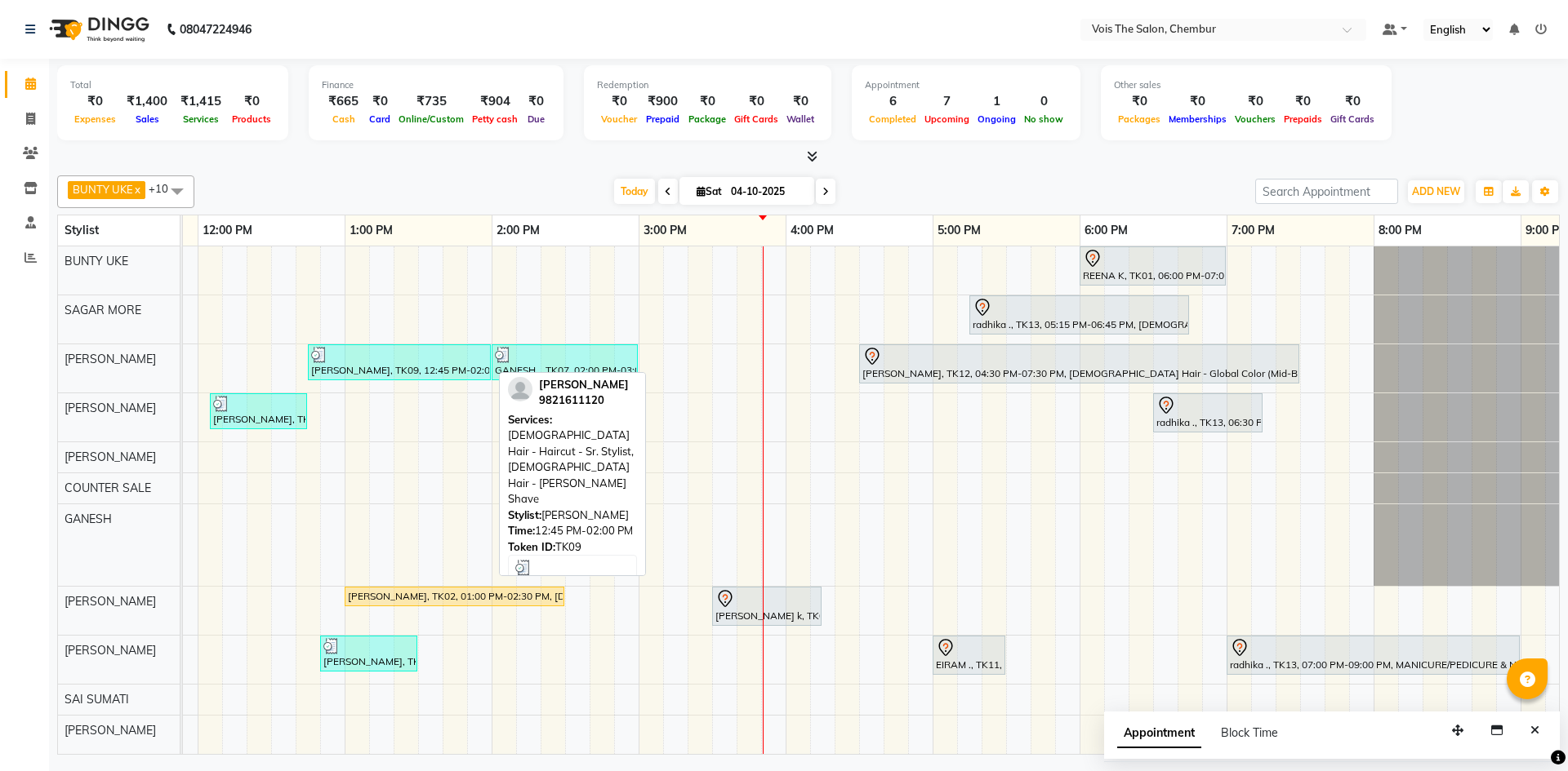
scroll to position [4, 0]
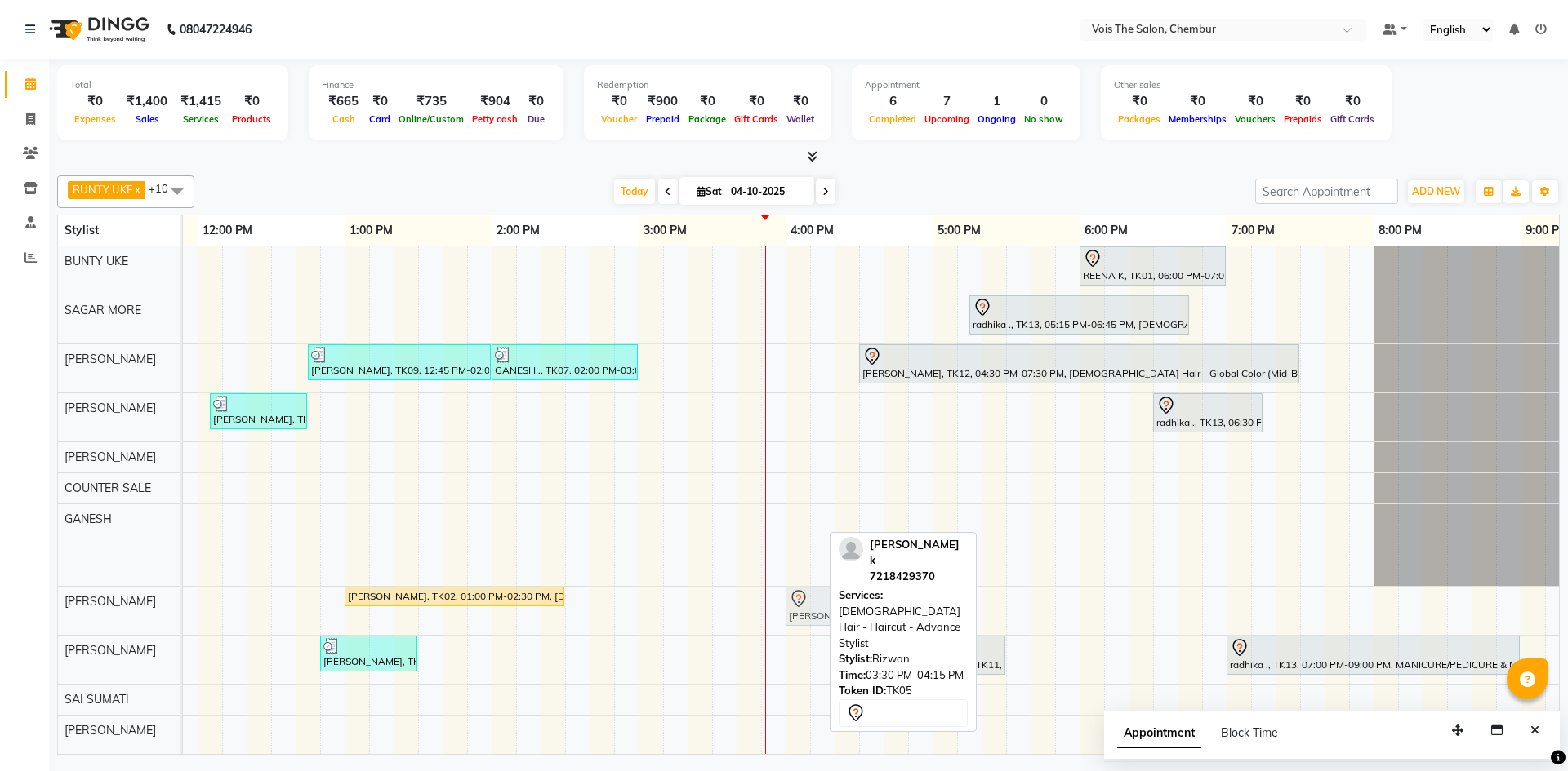
drag, startPoint x: 750, startPoint y: 611, endPoint x: 812, endPoint y: 611, distance: 62.0
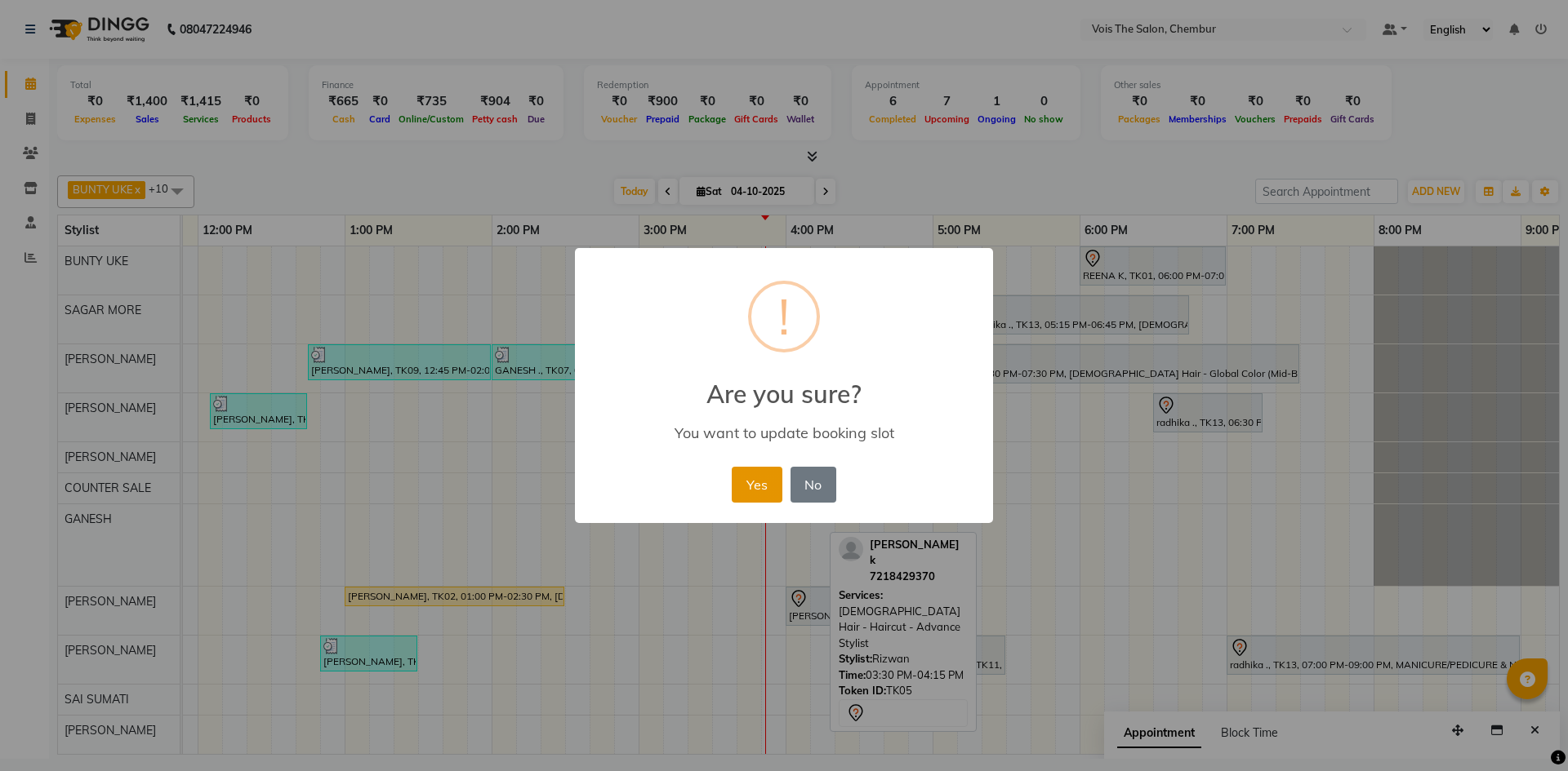
drag, startPoint x: 754, startPoint y: 488, endPoint x: 745, endPoint y: 492, distance: 9.8
click at [749, 489] on button "Yes" at bounding box center [756, 484] width 50 height 36
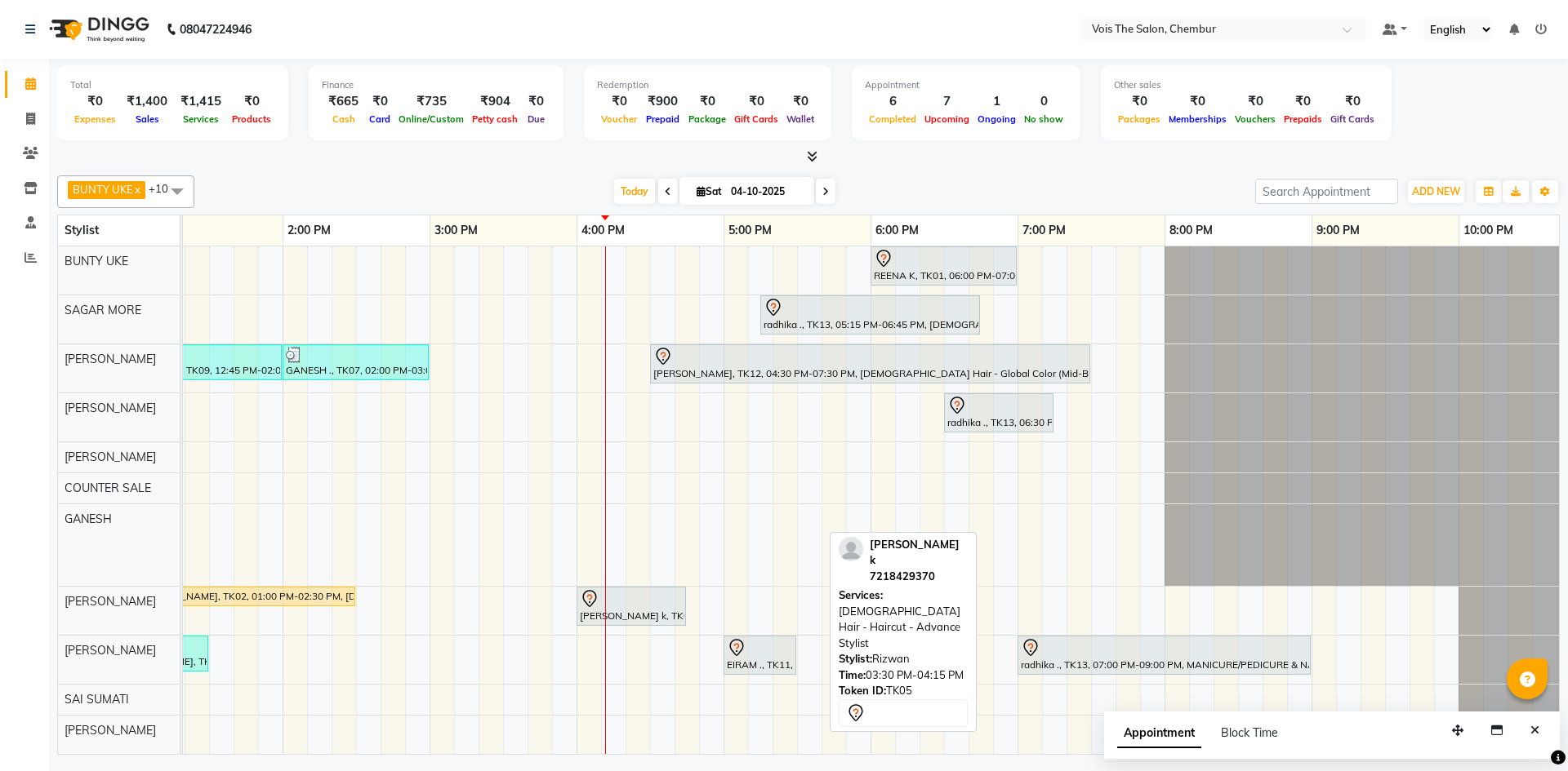
scroll to position [0, 828]
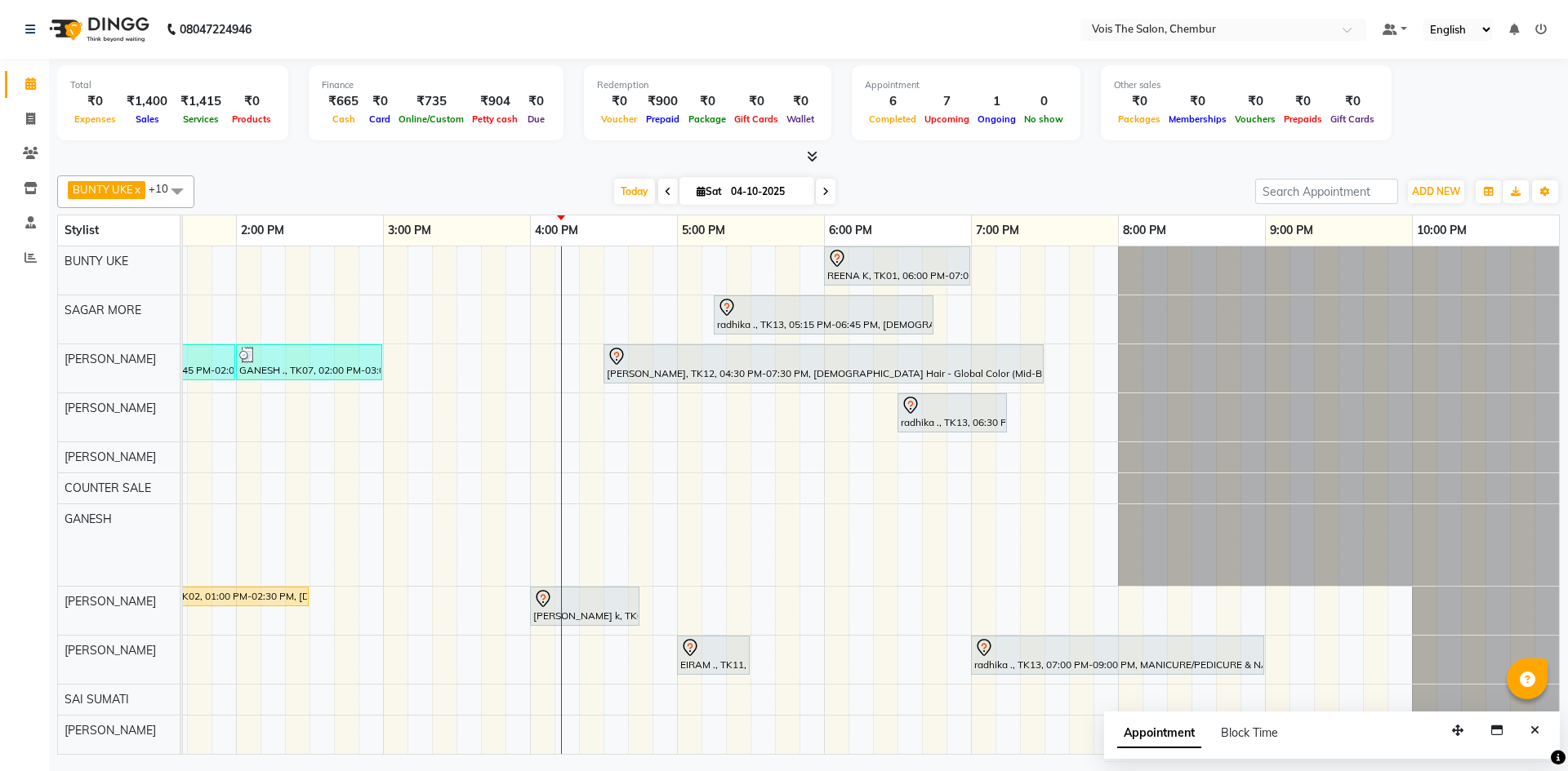
click at [750, 597] on div "REENA K, TK01, 06:00 PM-07:00 PM, FEMALE Hair - Haircut - Advance Stylist radhi…" at bounding box center [457, 500] width 2205 height 508
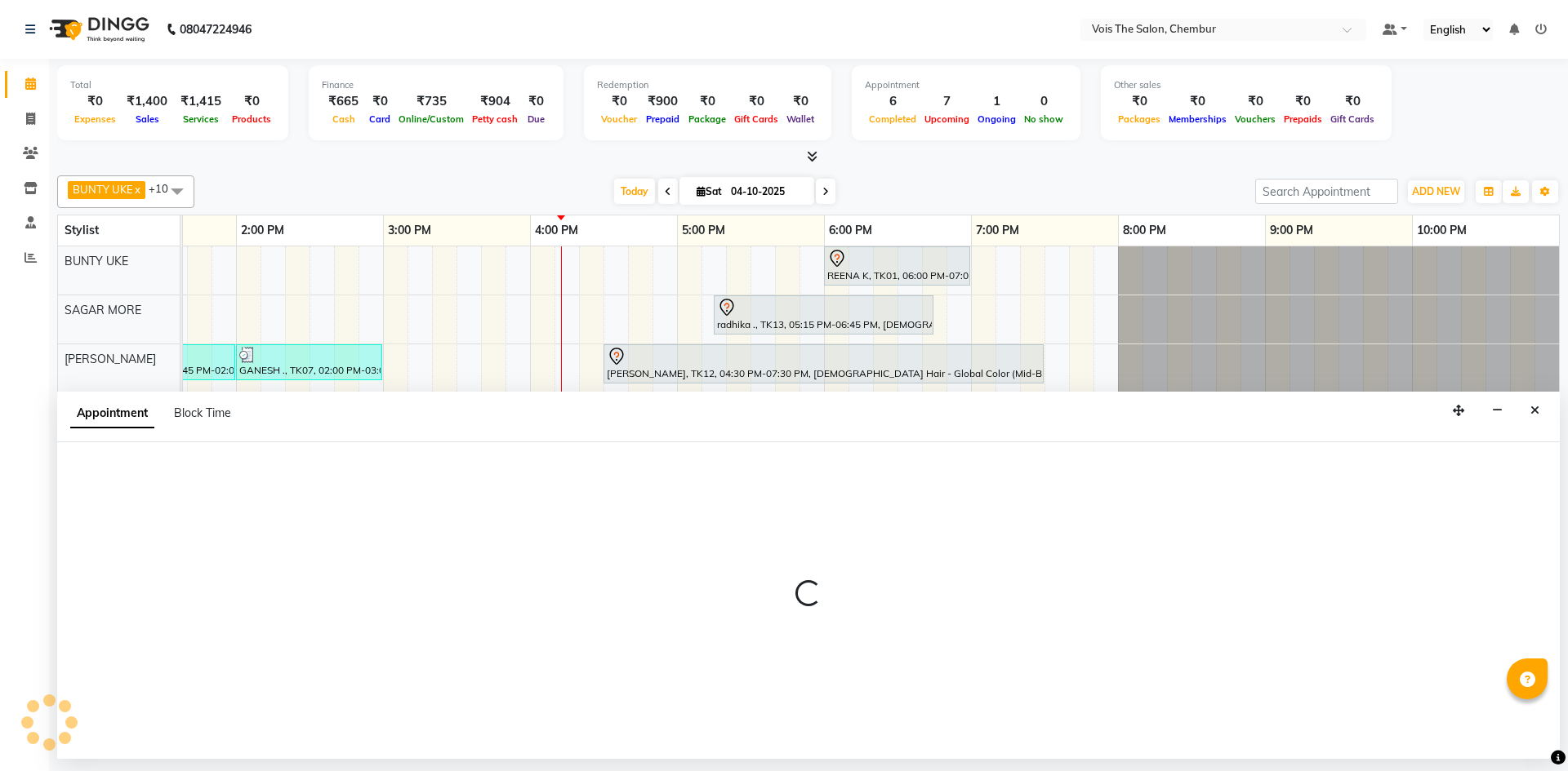
select select "85150"
select select "1050"
select select "tentative"
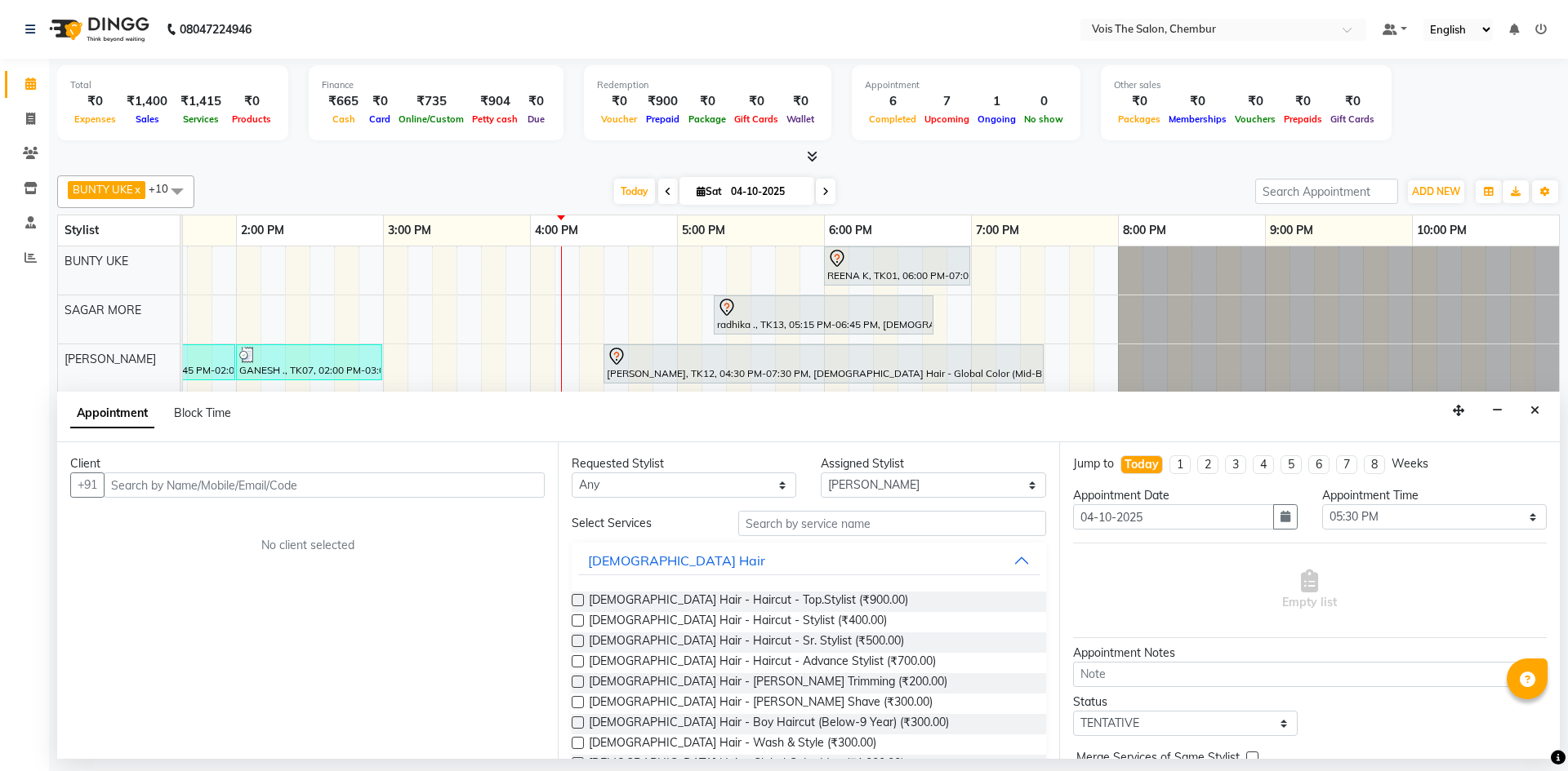
click at [364, 486] on input "text" at bounding box center [324, 485] width 441 height 26
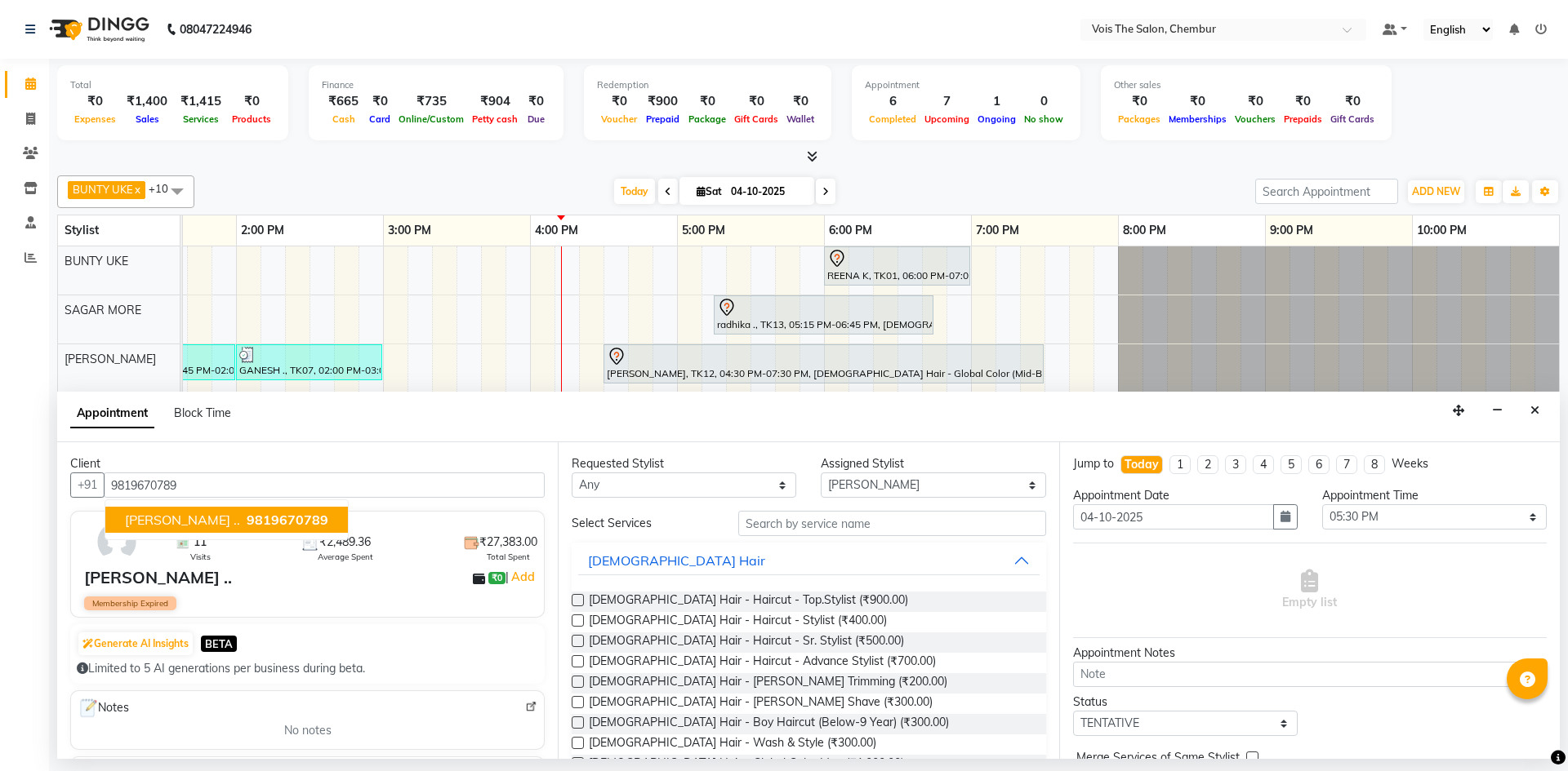
click at [247, 522] on span "9819670789" at bounding box center [287, 520] width 82 height 17
type input "9819670789"
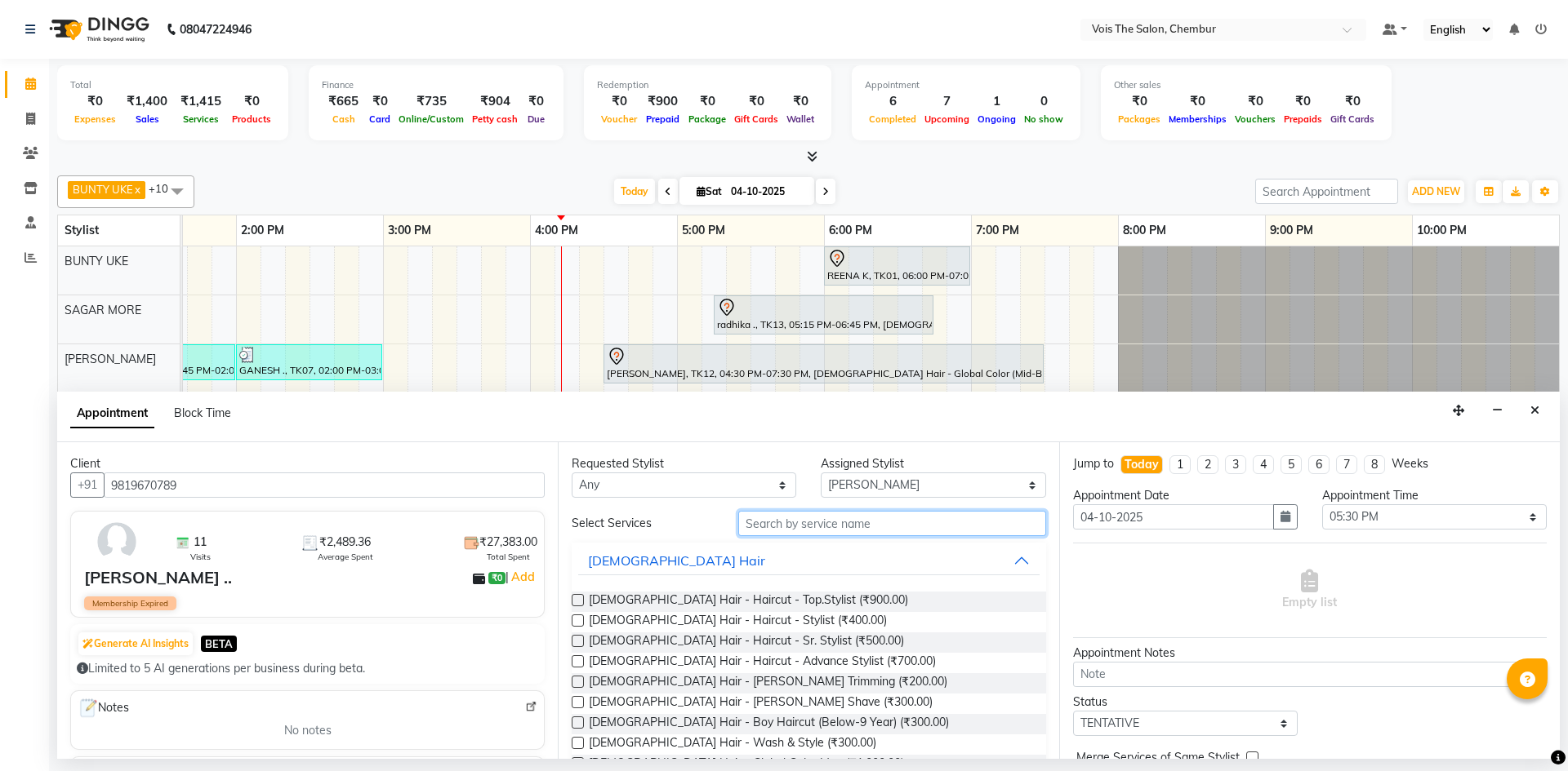
click at [800, 520] on input "text" at bounding box center [891, 523] width 308 height 26
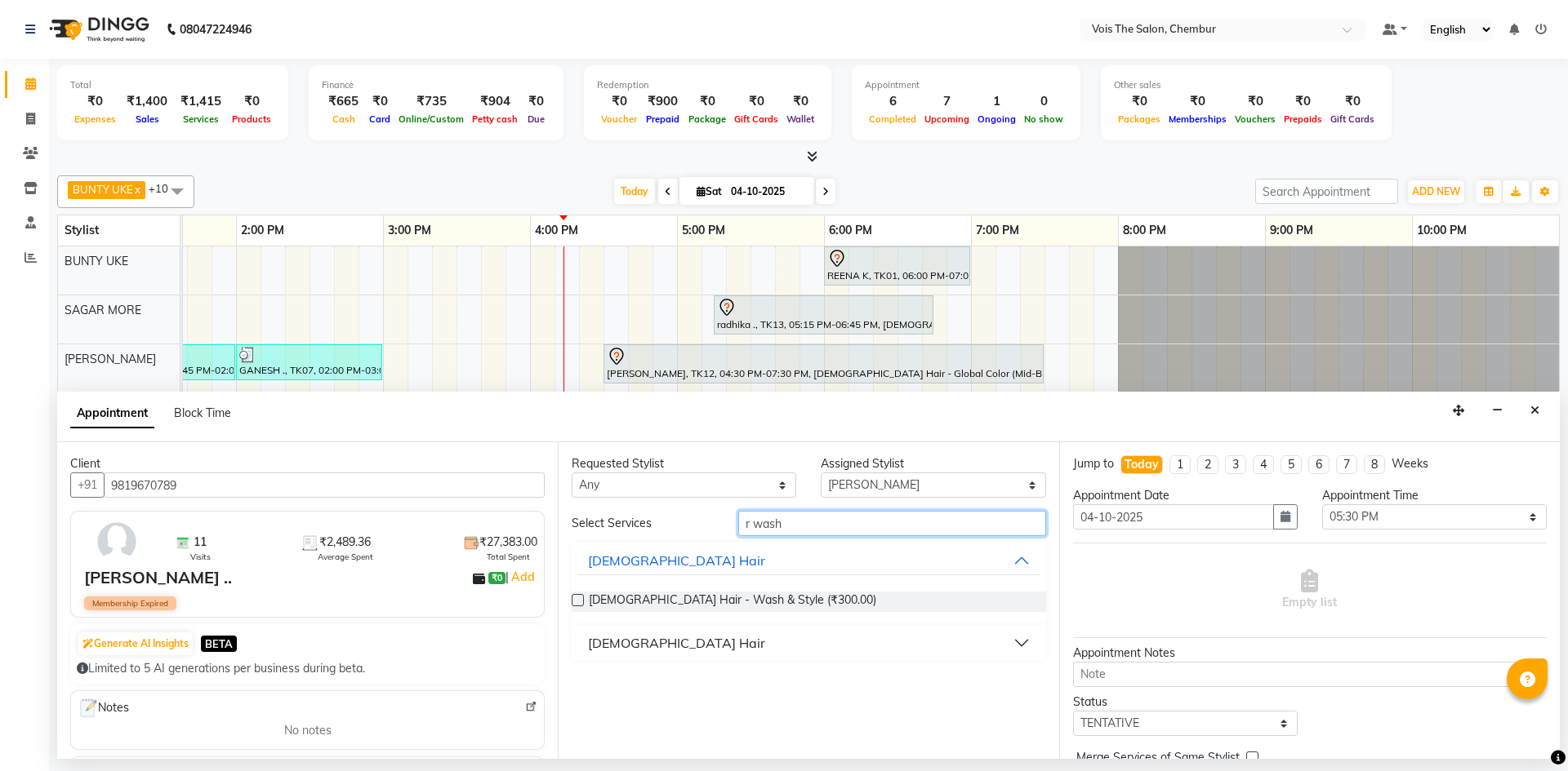
type input "r wash"
click at [746, 648] on button "[DEMOGRAPHIC_DATA] Hair" at bounding box center [808, 643] width 461 height 29
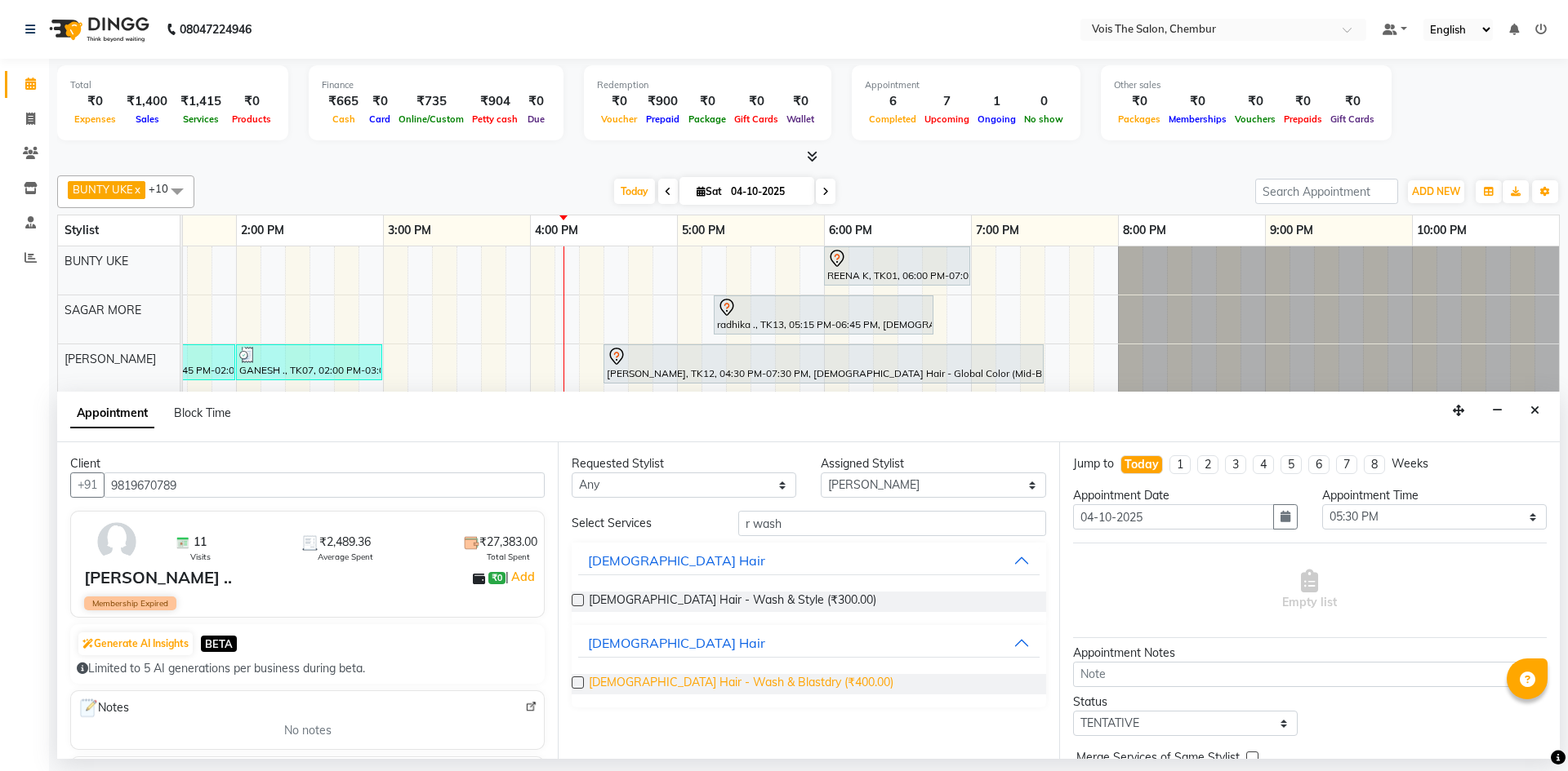
click at [774, 684] on span "FEMALE Hair - Wash & Blastdry (₹400.00)" at bounding box center [741, 684] width 305 height 21
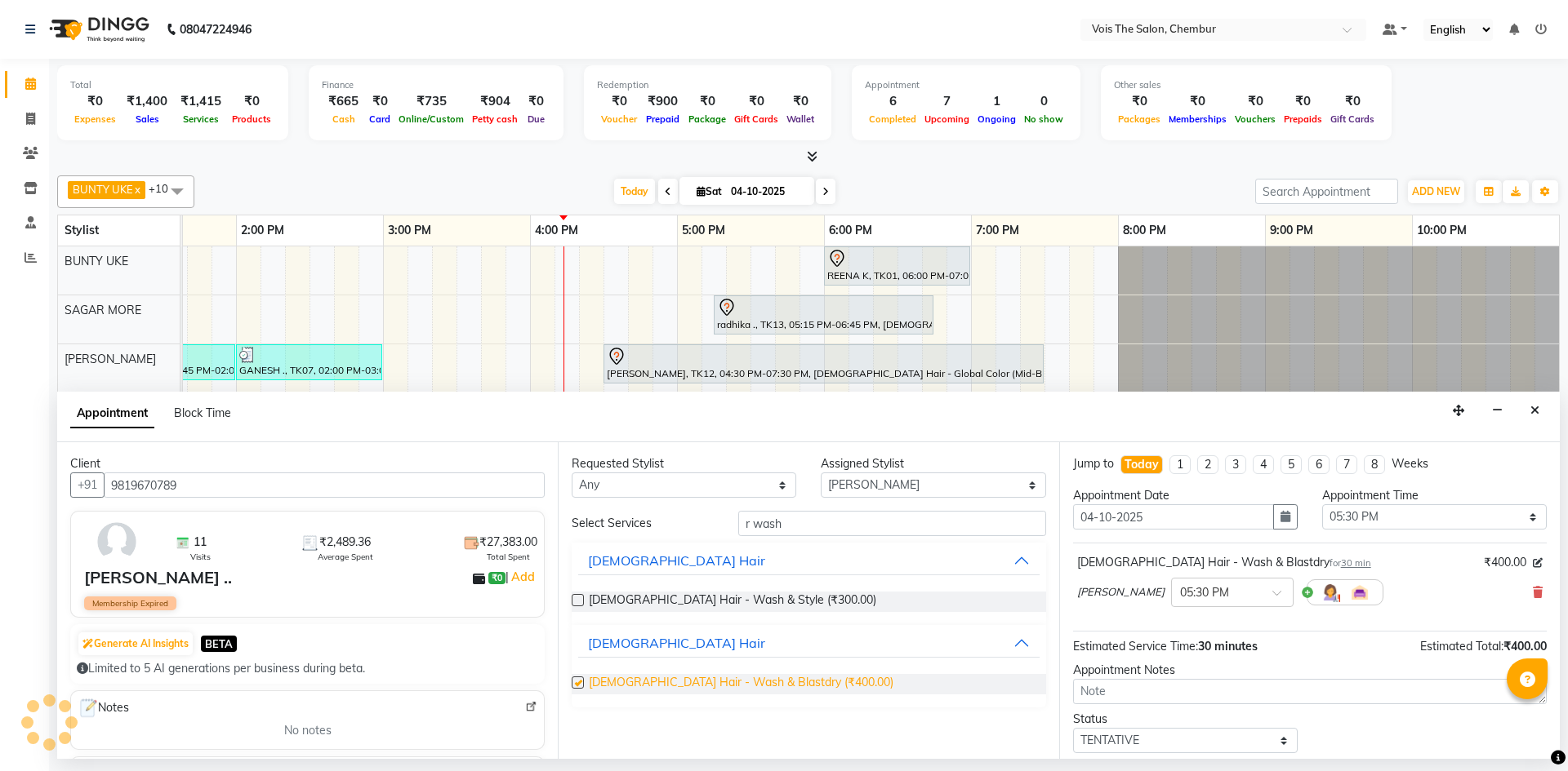
checkbox input "false"
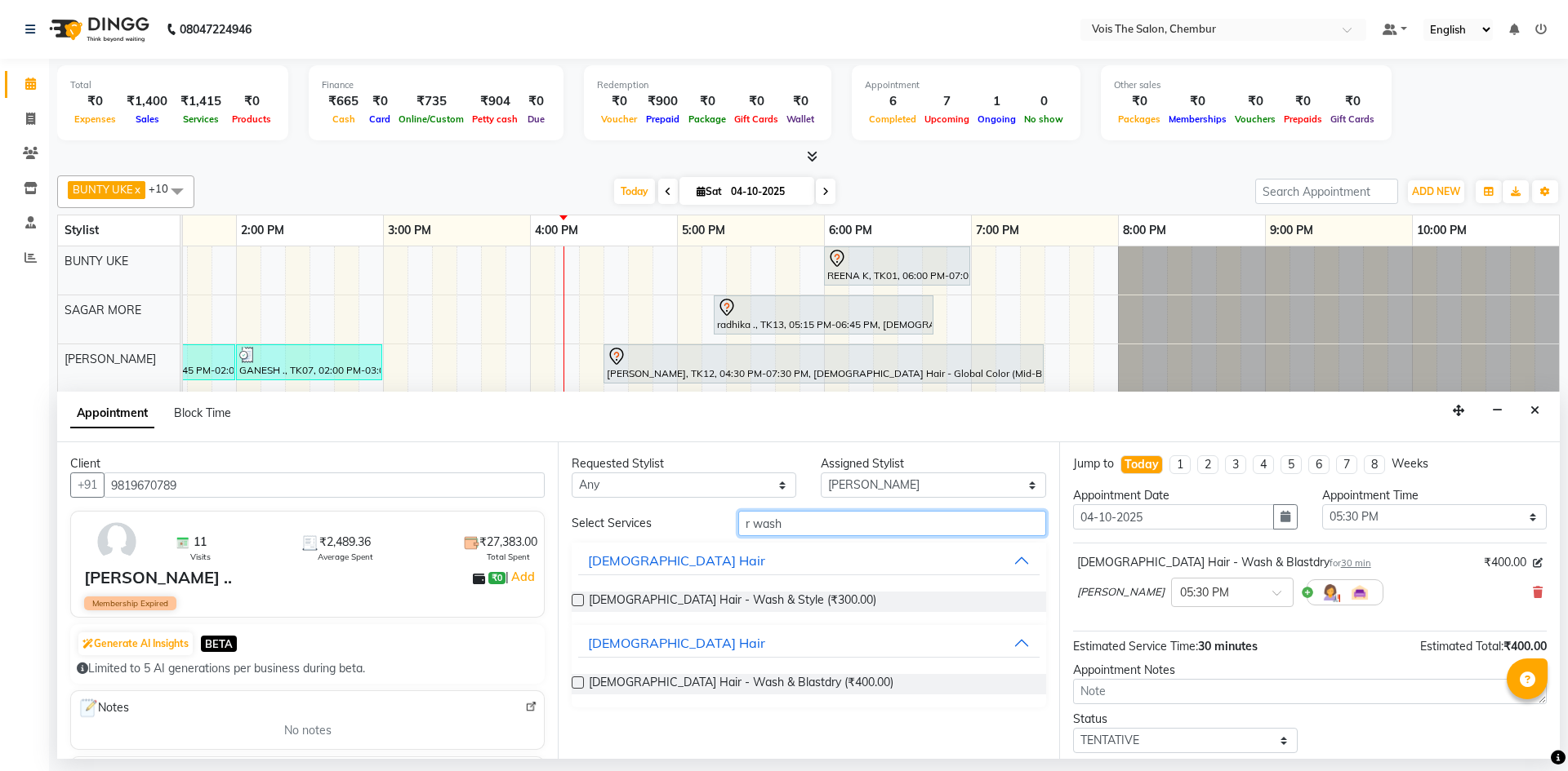
click at [853, 520] on input "r wash" at bounding box center [891, 523] width 308 height 26
type input "r"
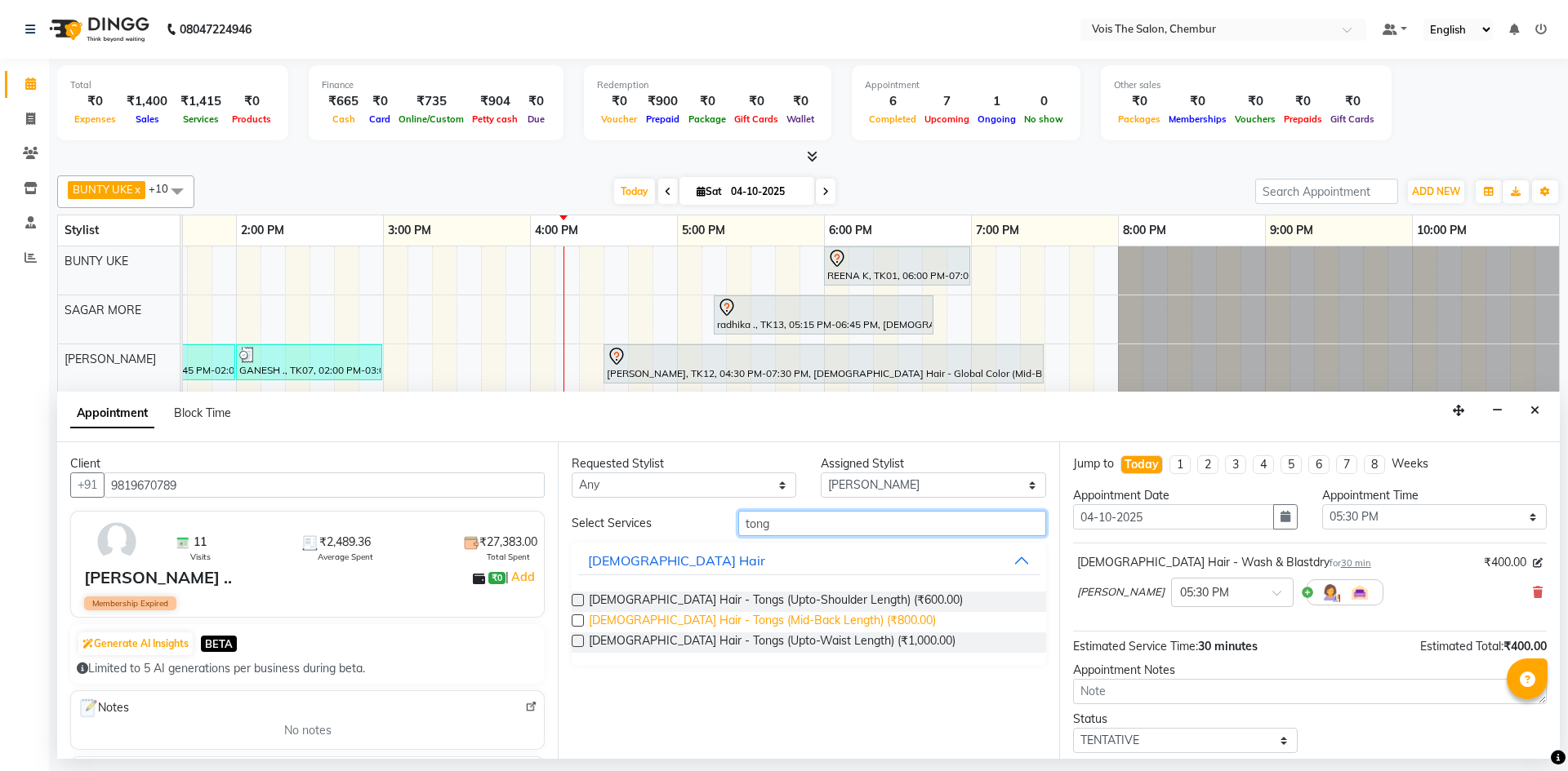
type input "tong"
click at [770, 616] on span "FEMALE Hair - Tongs (Mid-Back Length) (₹800.00)" at bounding box center [761, 622] width 347 height 21
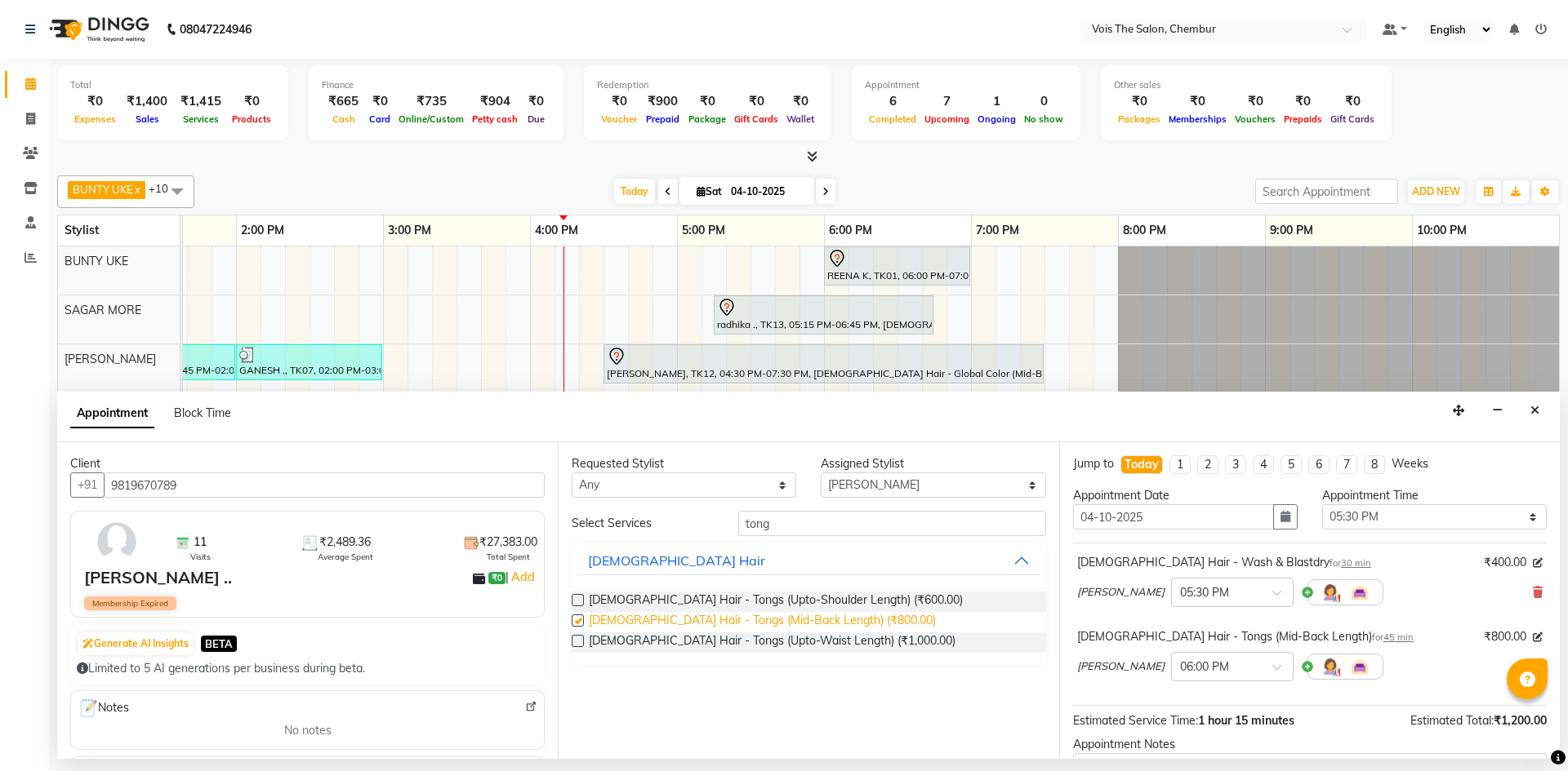
checkbox input "false"
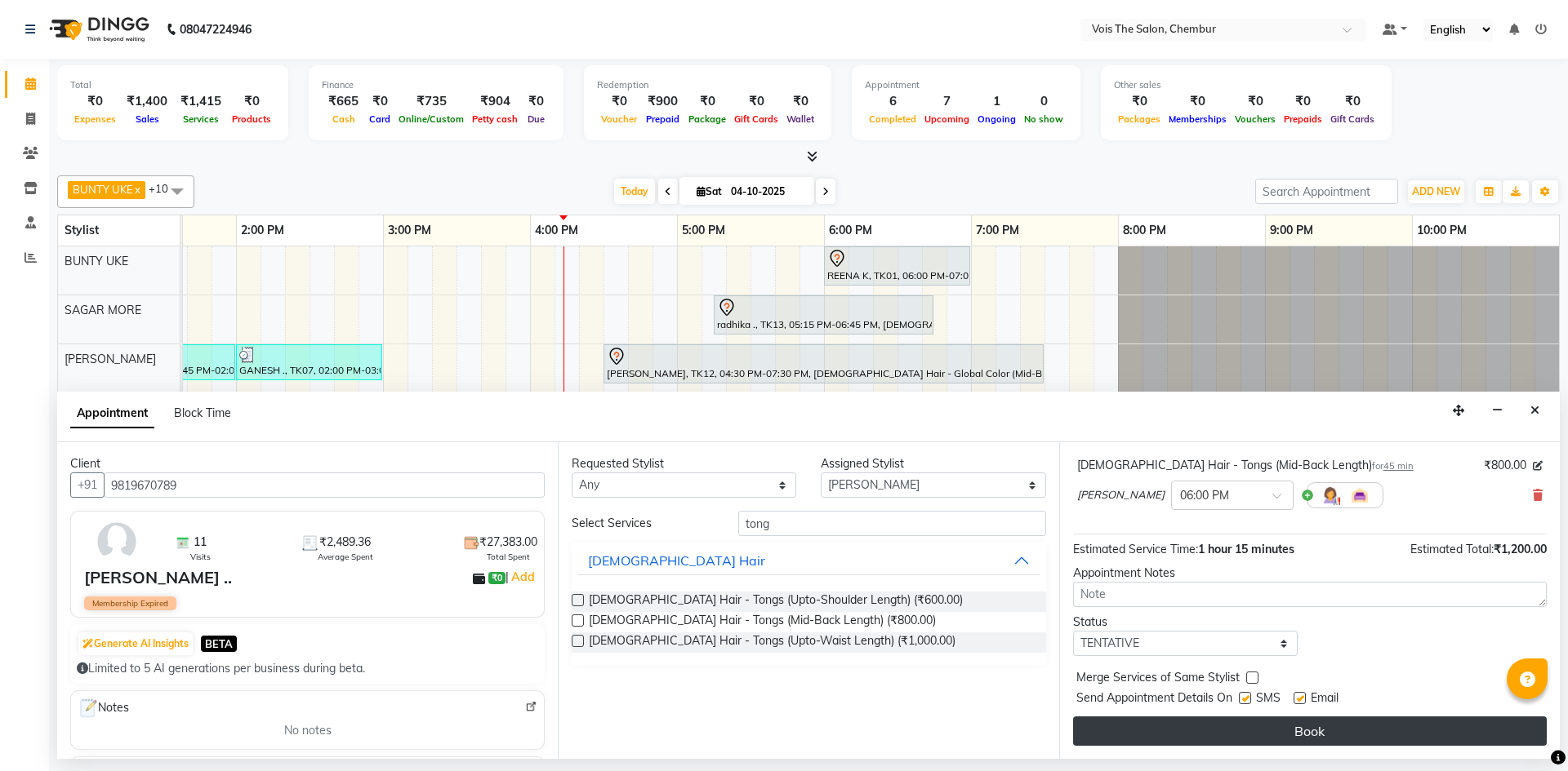
click at [1312, 722] on button "Book" at bounding box center [1310, 732] width 474 height 29
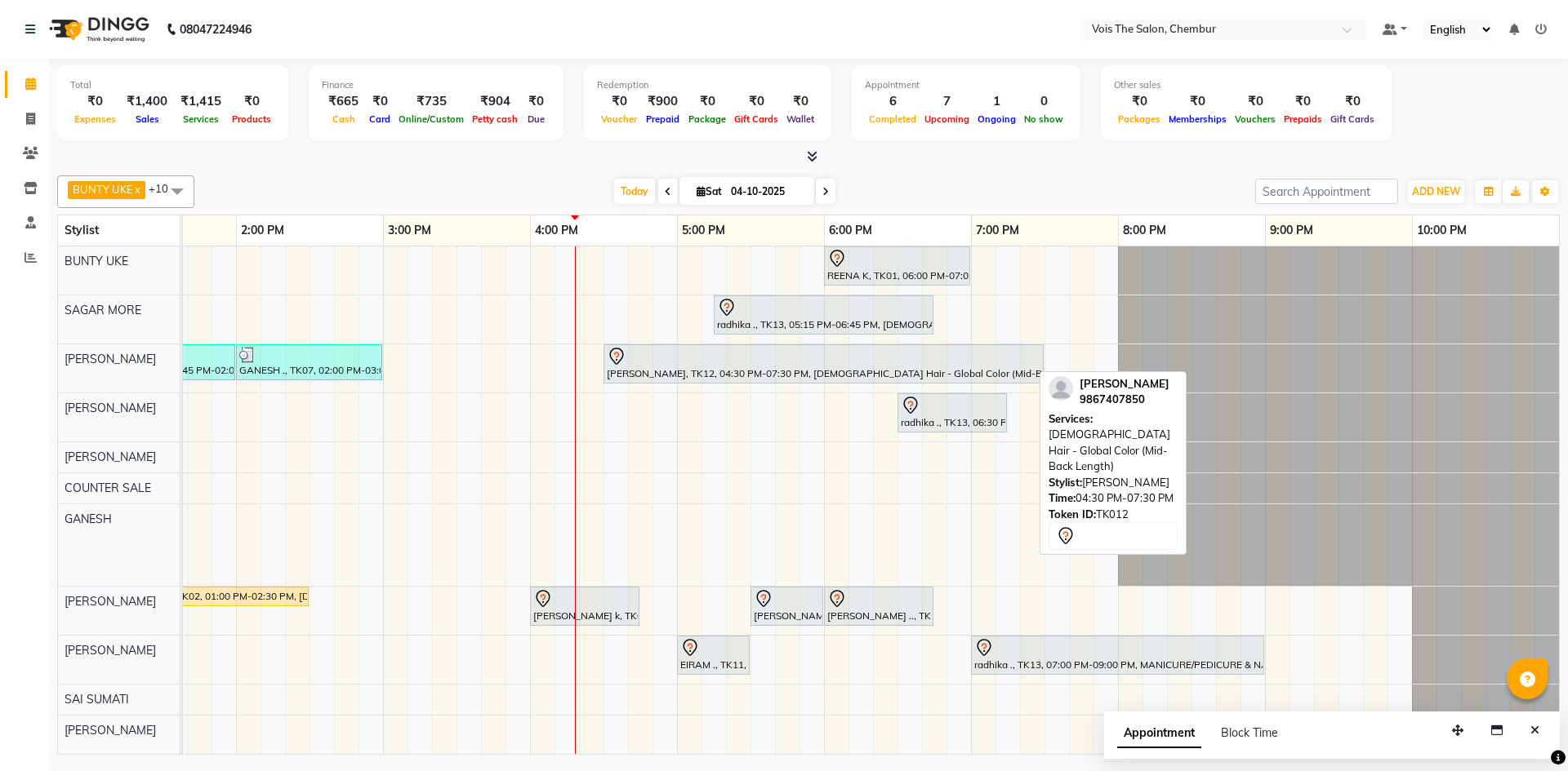
click at [714, 369] on div "[PERSON_NAME], TK12, 04:30 PM-07:30 PM, [DEMOGRAPHIC_DATA] Hair - Global Color …" at bounding box center [823, 363] width 437 height 34
click at [718, 369] on div "[PERSON_NAME], TK12, 04:30 PM-07:30 PM, [DEMOGRAPHIC_DATA] Hair - Global Color …" at bounding box center [823, 363] width 437 height 34
select select "7"
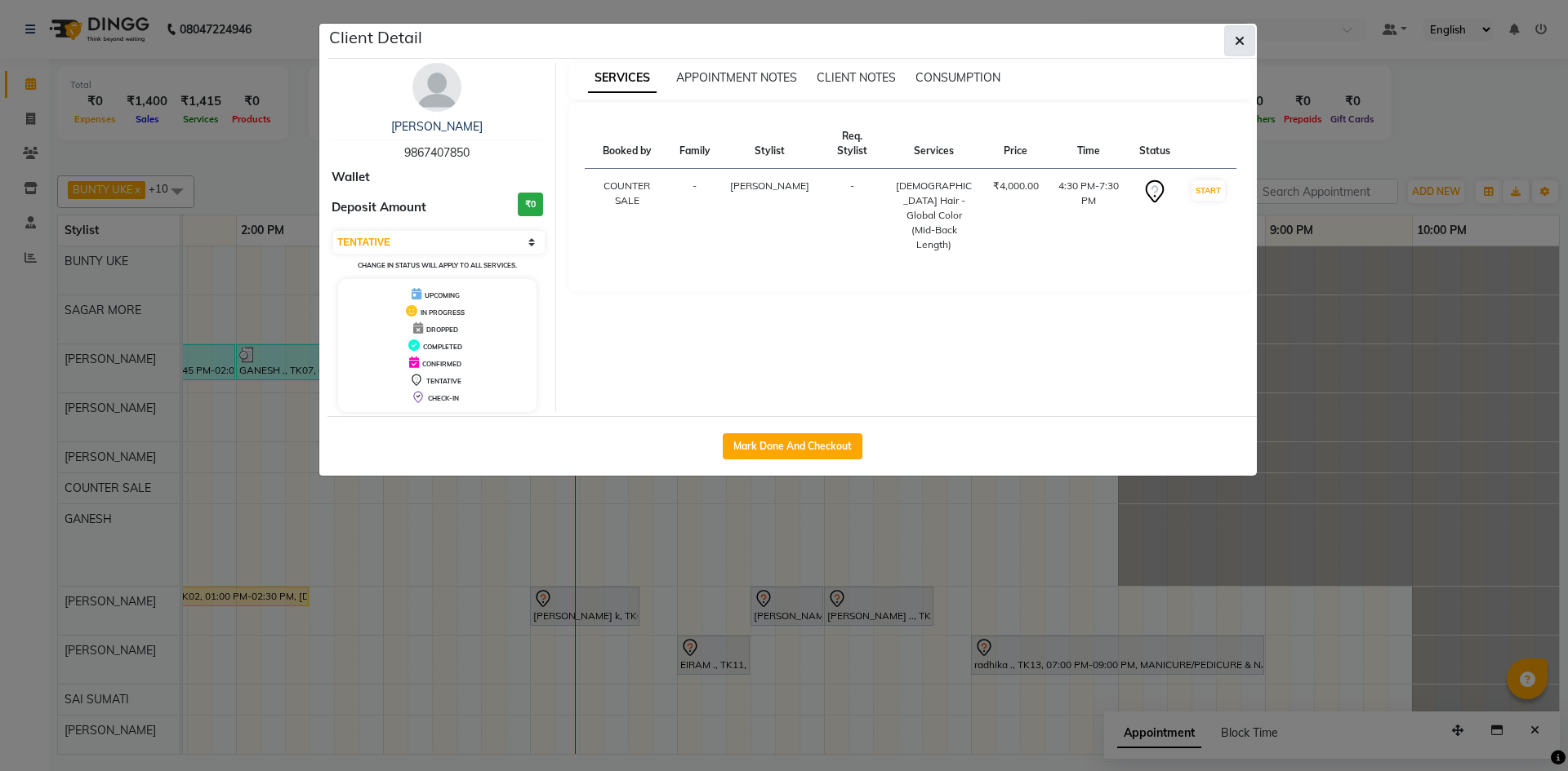
click at [1234, 41] on button "button" at bounding box center [1240, 41] width 31 height 31
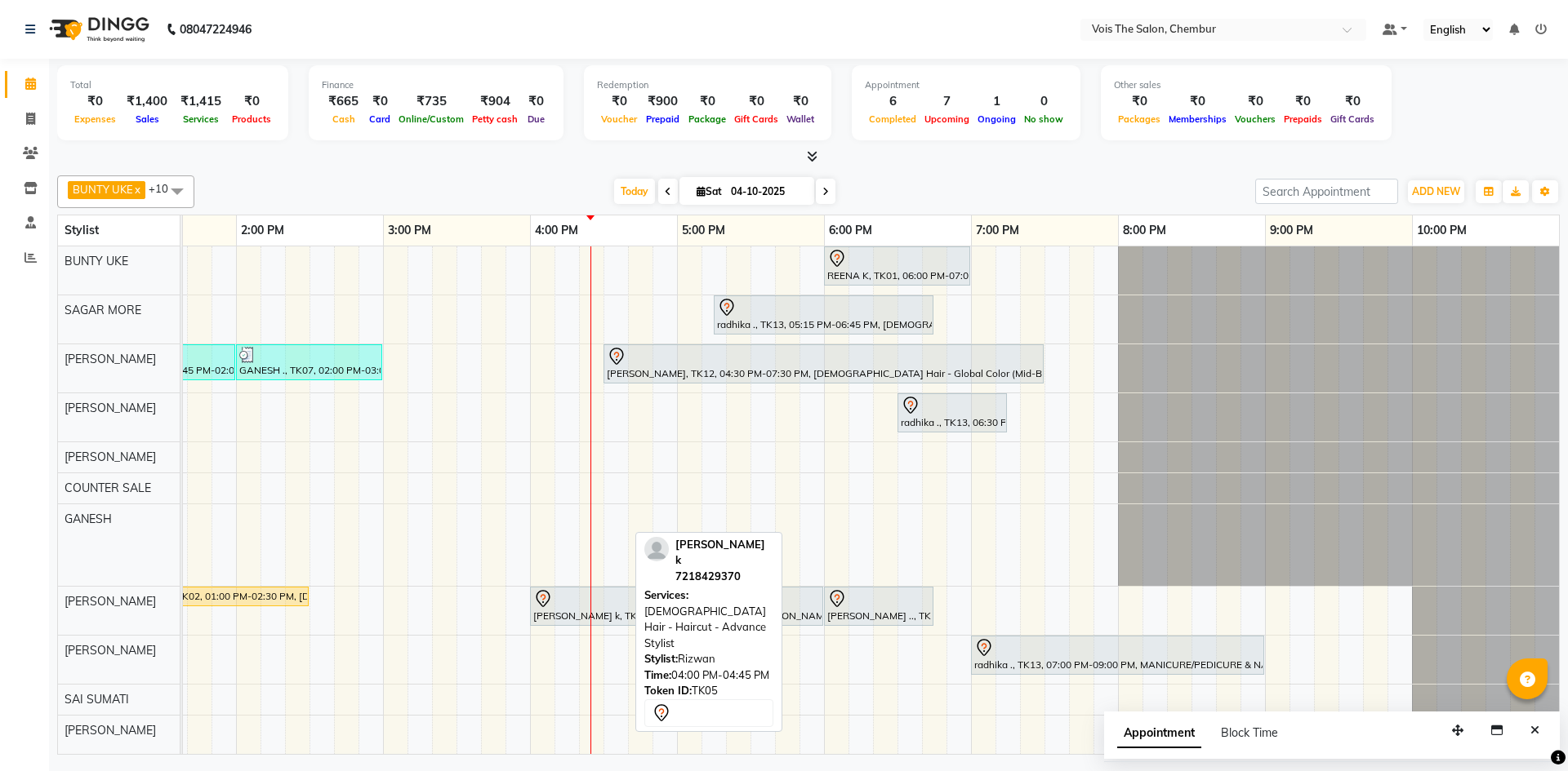
click at [563, 607] on div "navin k, TK05, 04:00 PM-04:45 PM, MALE Hair - Haircut - Advance Stylist" at bounding box center [585, 606] width 106 height 34
select select "7"
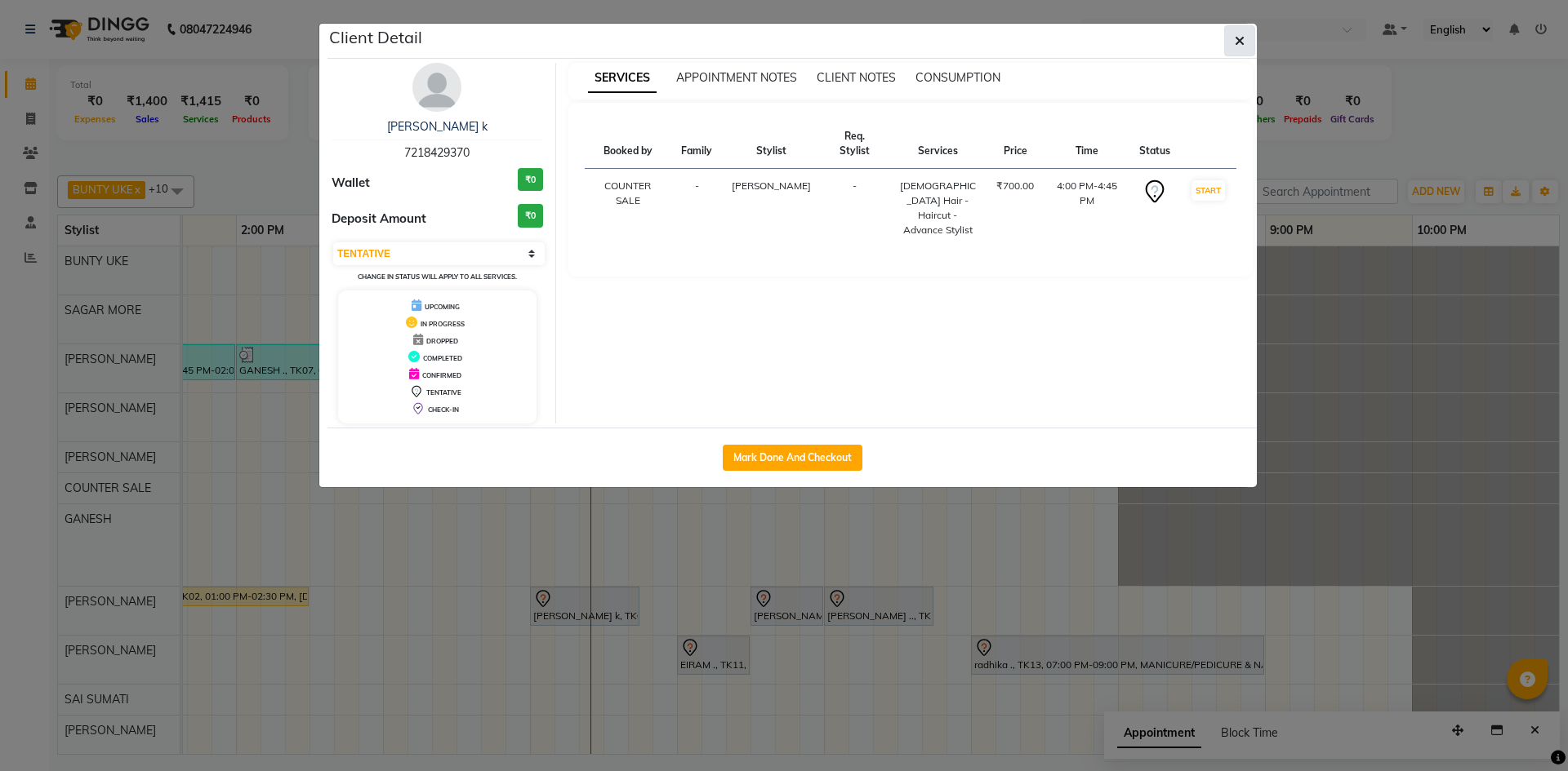
click at [1235, 41] on icon "button" at bounding box center [1239, 40] width 10 height 13
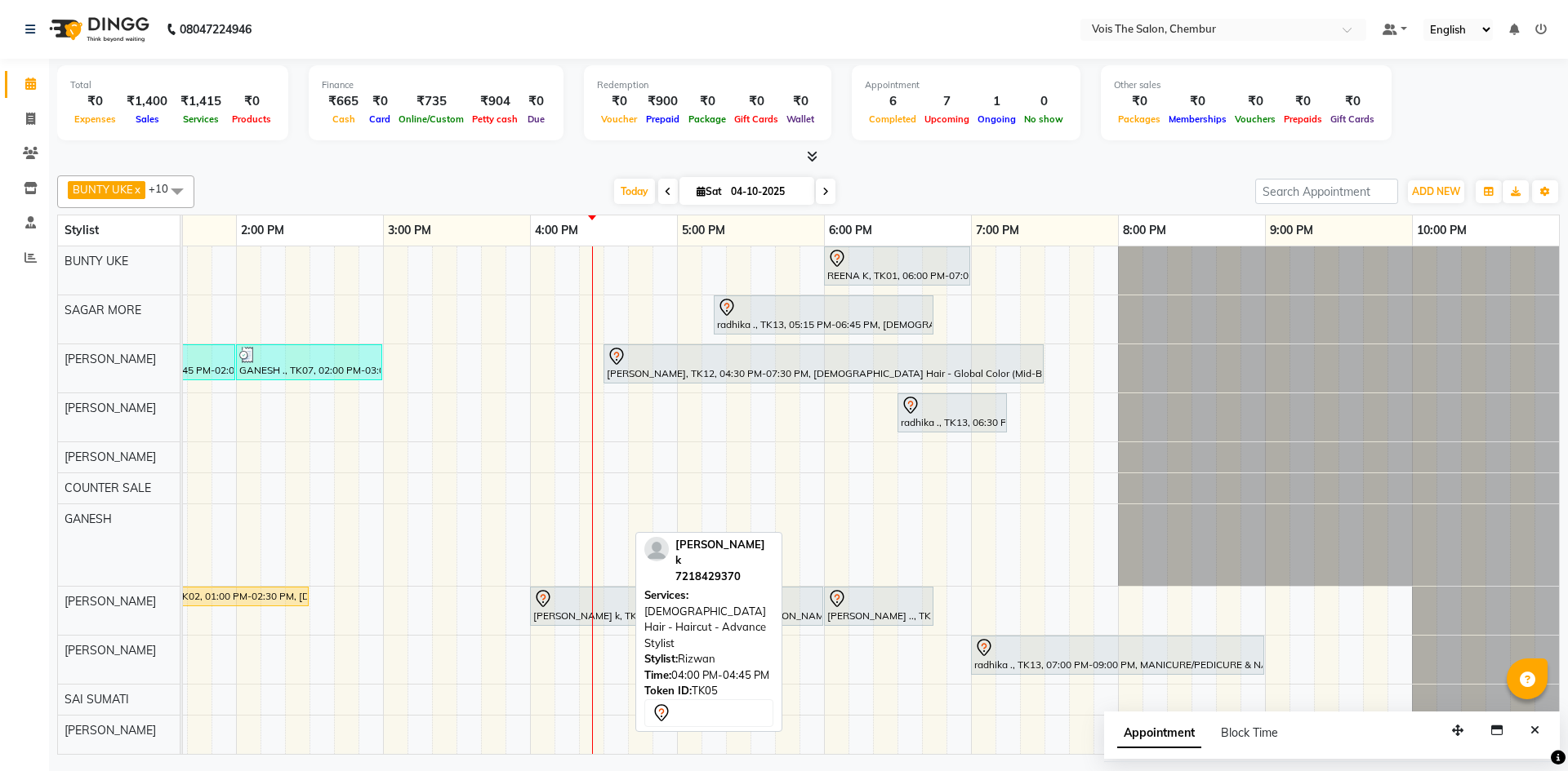
click at [542, 612] on div "navin k, TK05, 04:00 PM-04:45 PM, MALE Hair - Haircut - Advance Stylist" at bounding box center [585, 606] width 106 height 34
select select "7"
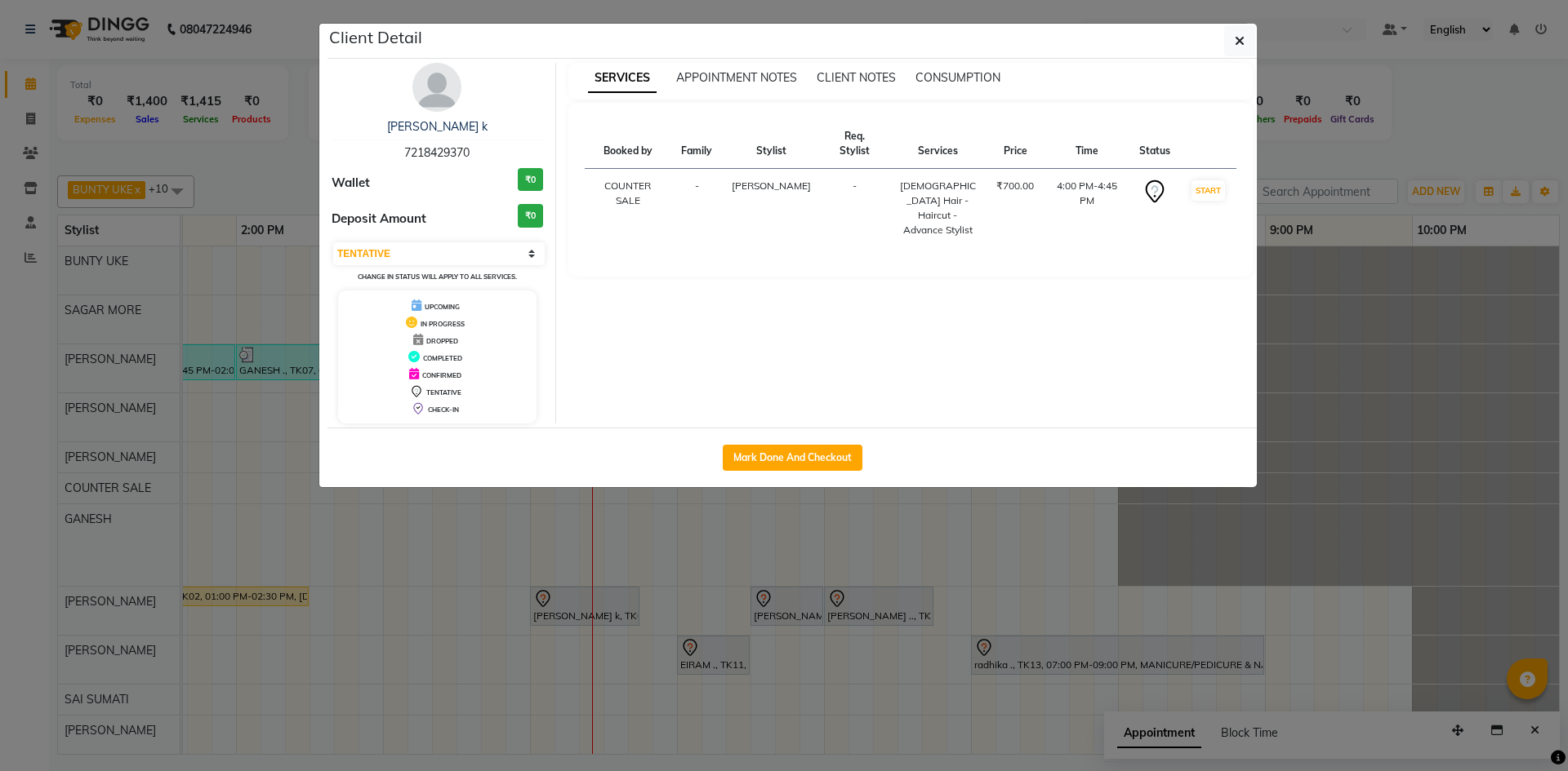
click at [432, 101] on img at bounding box center [437, 87] width 49 height 49
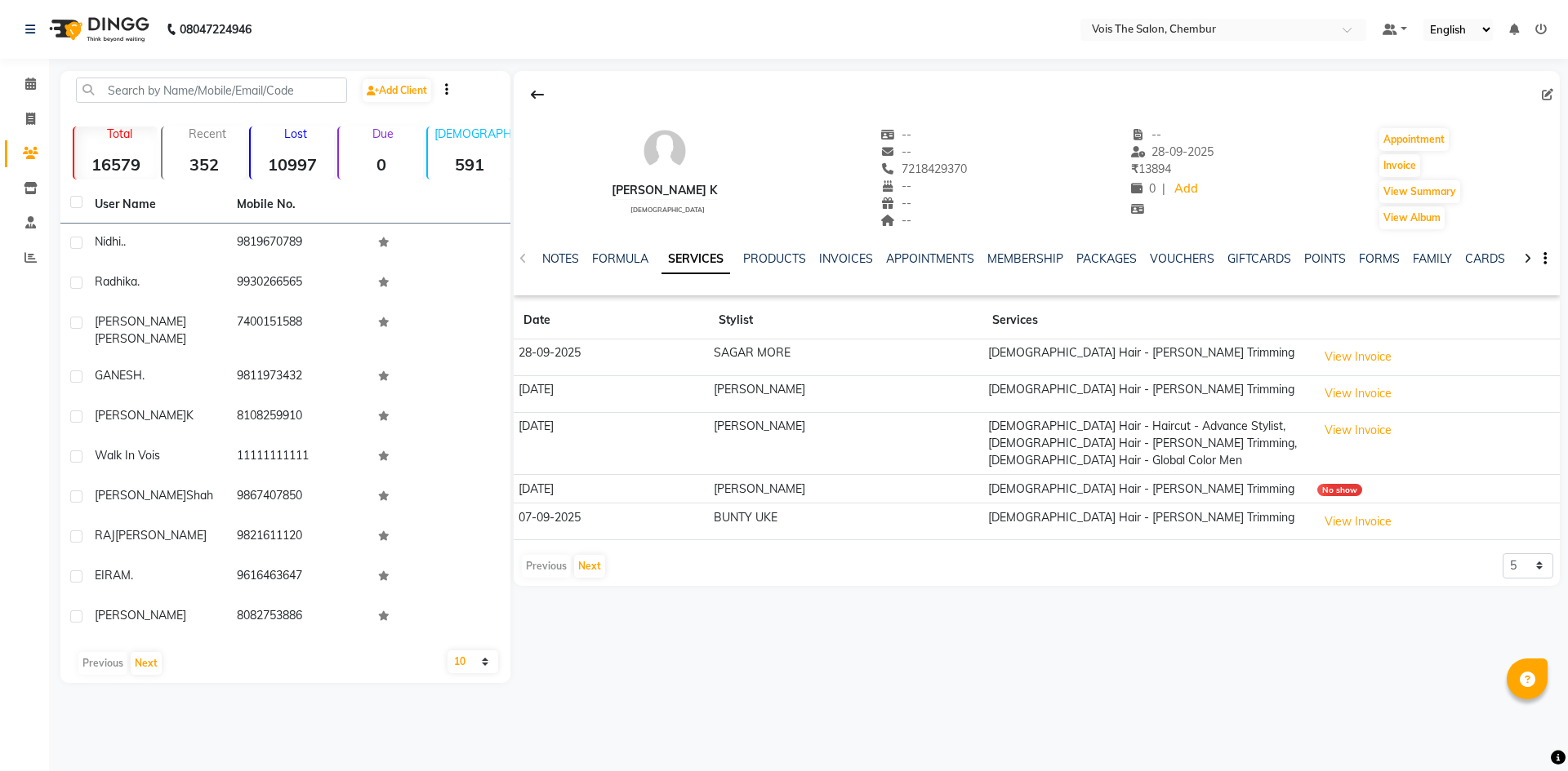
click at [1163, 268] on div "NOTES FORMULA SERVICES PRODUCTS INVOICES APPOINTMENTS MEMBERSHIP PACKAGES VOUCH…" at bounding box center [1017, 265] width 949 height 30
click at [1173, 248] on div "NOTES FORMULA SERVICES PRODUCTS INVOICES APPOINTMENTS MEMBERSHIP PACKAGES VOUCH…" at bounding box center [1036, 258] width 1046 height 56
click at [1169, 268] on div "NOTES FORMULA SERVICES PRODUCTS INVOICES APPOINTMENTS MEMBERSHIP PACKAGES VOUCH…" at bounding box center [1017, 265] width 949 height 30
click at [1166, 255] on link "VOUCHERS" at bounding box center [1182, 258] width 65 height 15
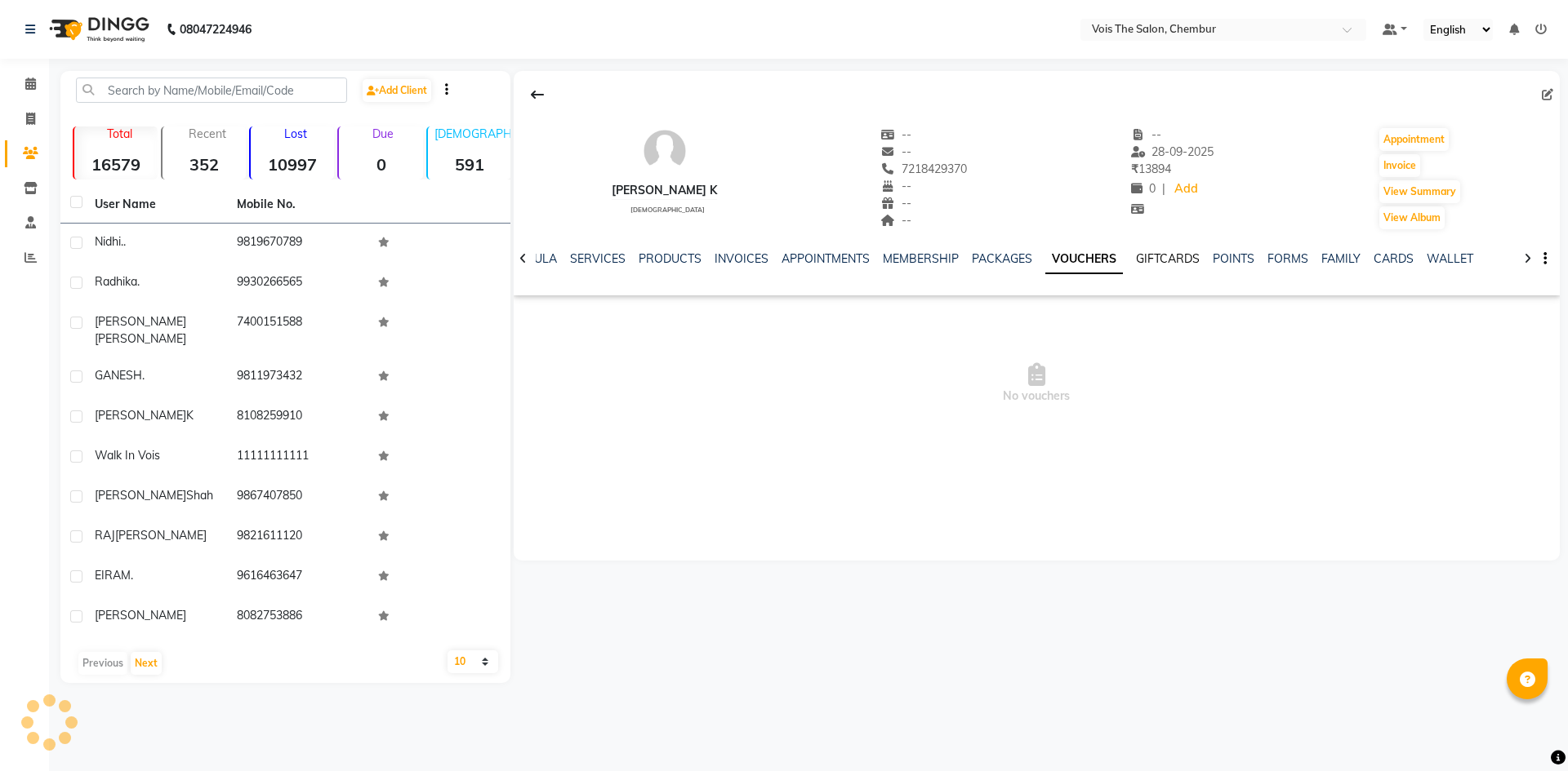
click at [1174, 255] on link "GIFTCARDS" at bounding box center [1167, 258] width 64 height 15
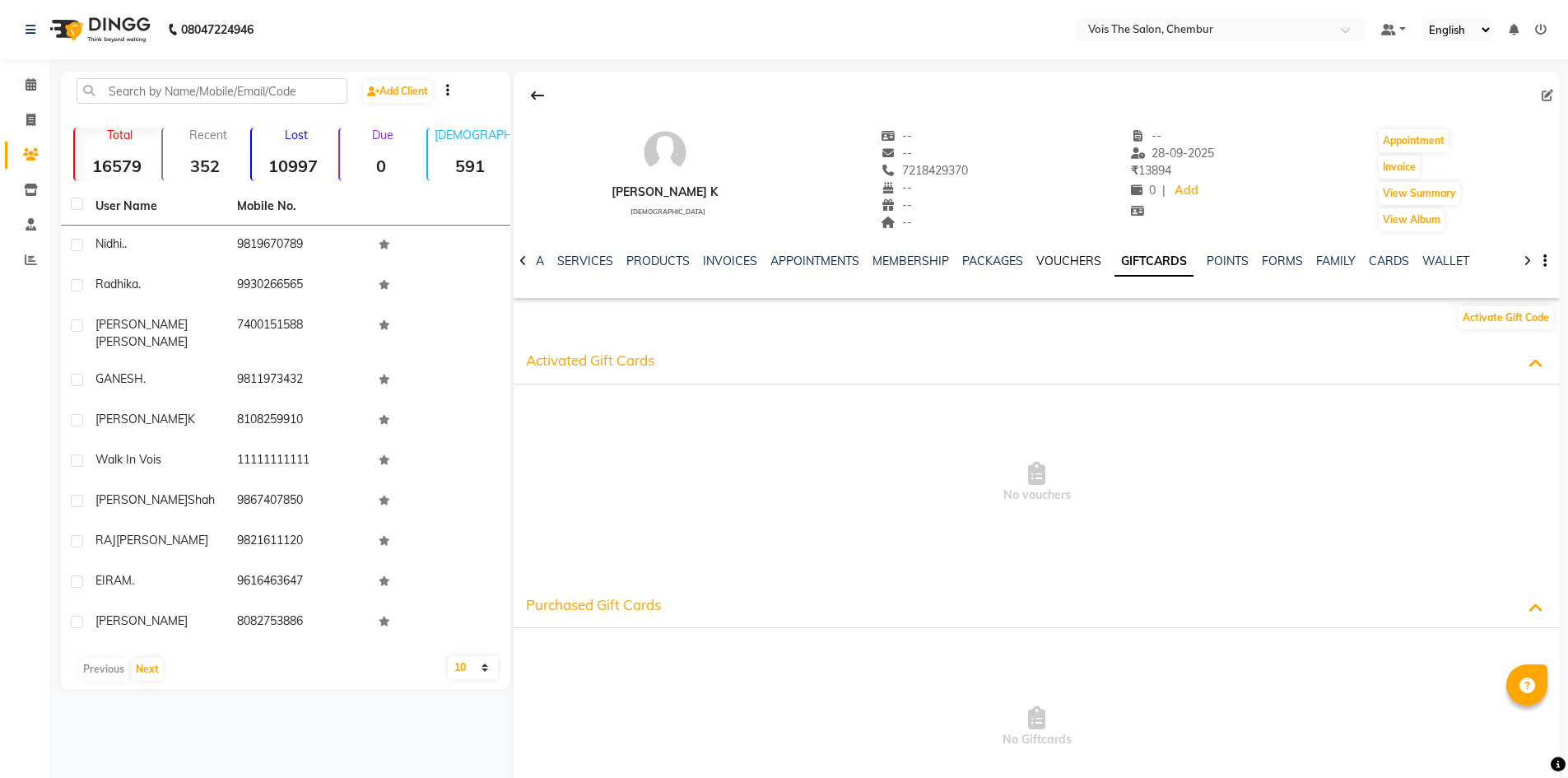
click at [1045, 257] on link "VOUCHERS" at bounding box center [1069, 261] width 65 height 15
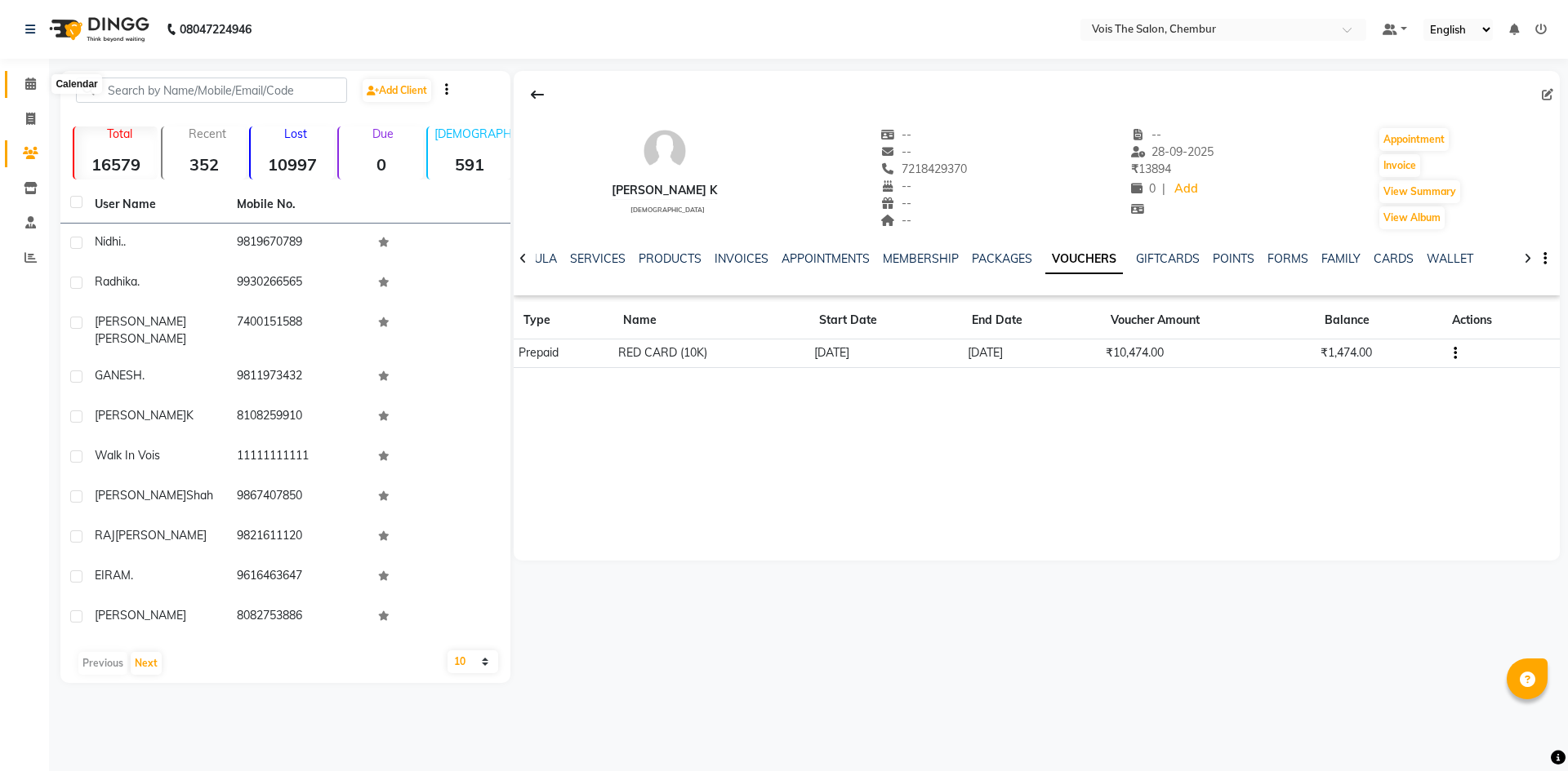
click at [28, 90] on span at bounding box center [30, 83] width 28 height 19
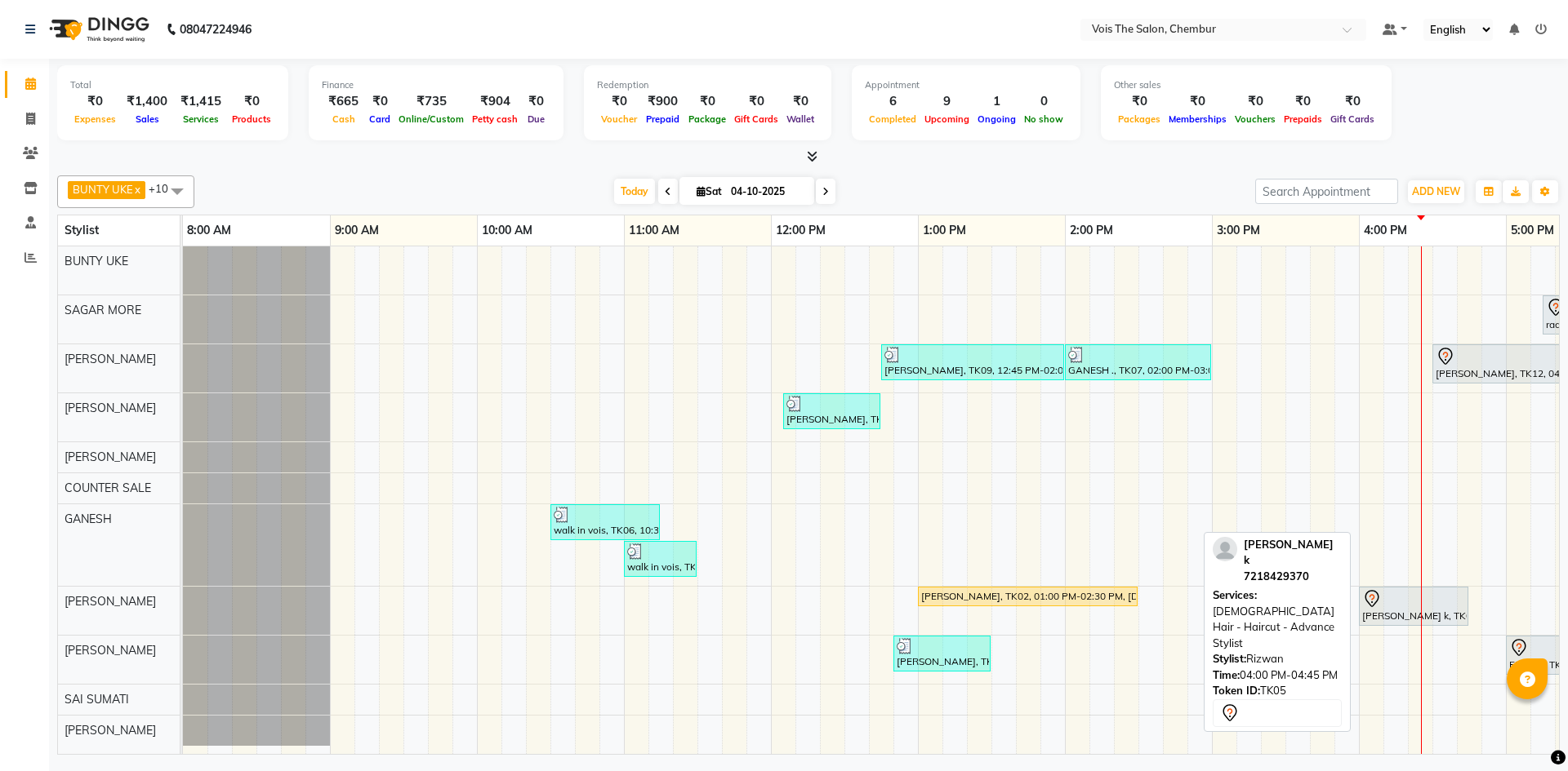
click at [1386, 611] on div "navin k, TK05, 04:00 PM-04:45 PM, MALE Hair - Haircut - Advance Stylist" at bounding box center [1413, 606] width 106 height 34
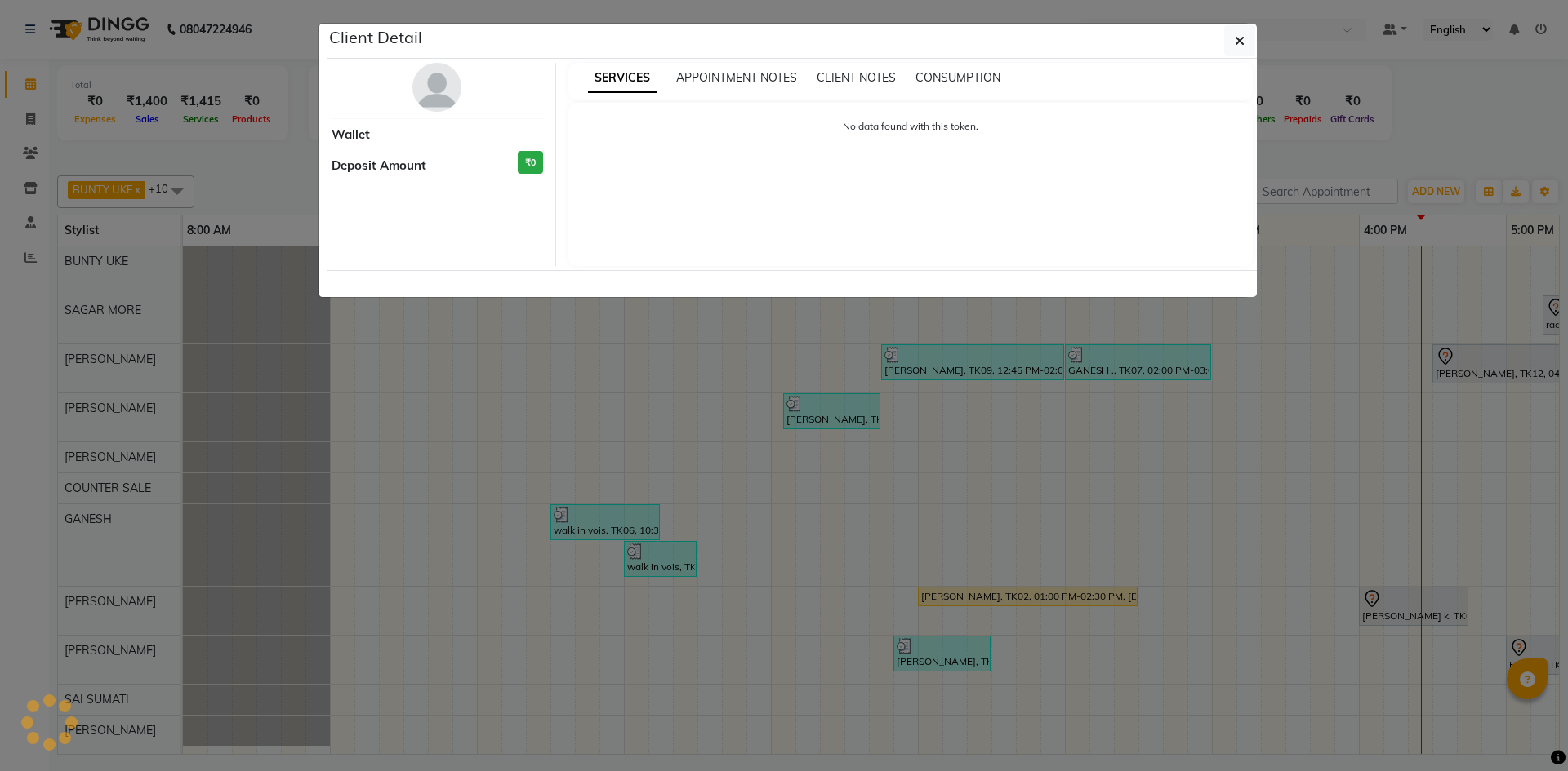
select select "7"
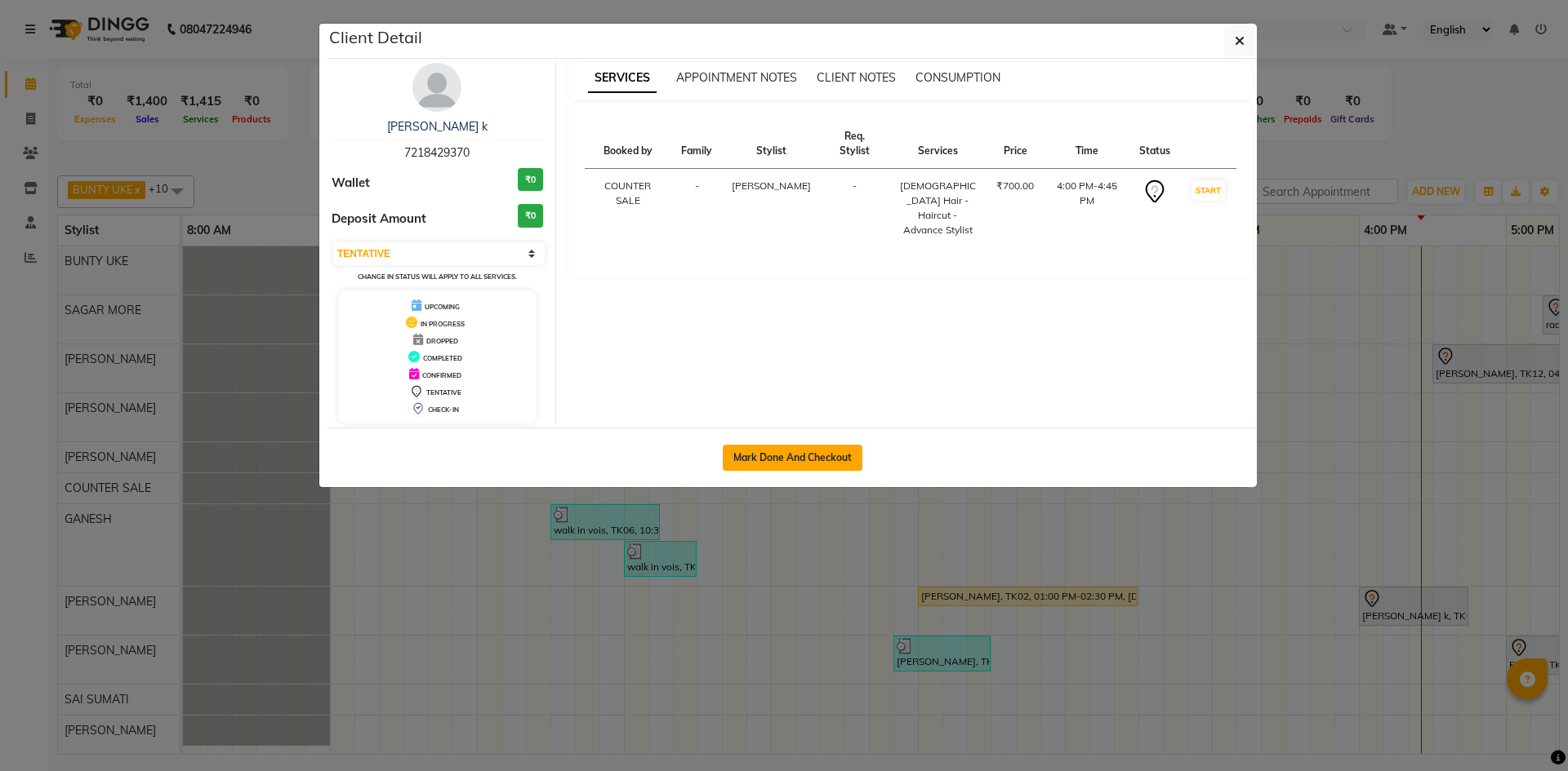
click at [807, 460] on button "Mark Done And Checkout" at bounding box center [792, 458] width 140 height 27
select select "service"
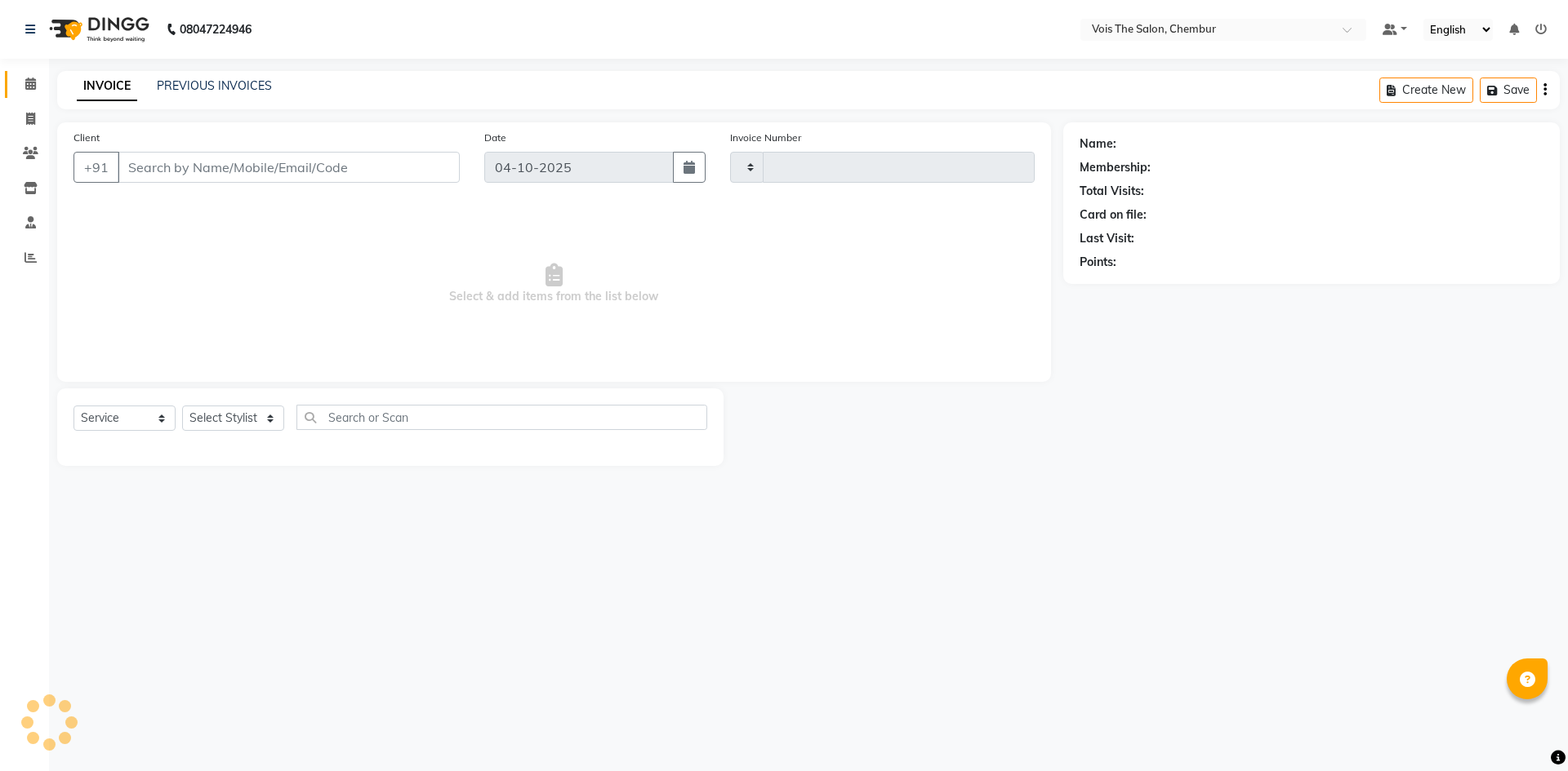
type input "1040"
select select "8261"
type input "7218429370"
select select "85150"
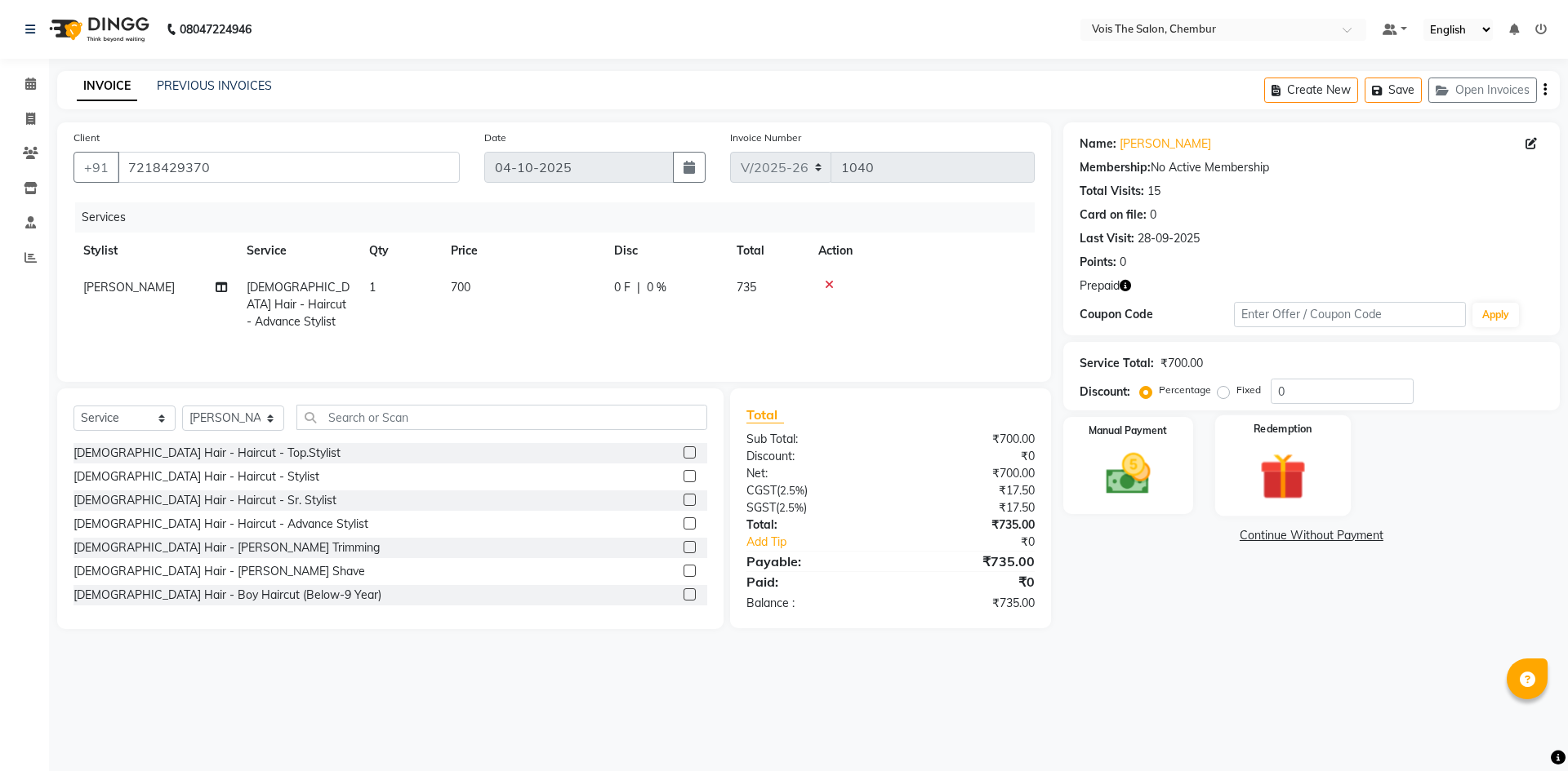
click at [1292, 473] on img at bounding box center [1281, 475] width 76 height 58
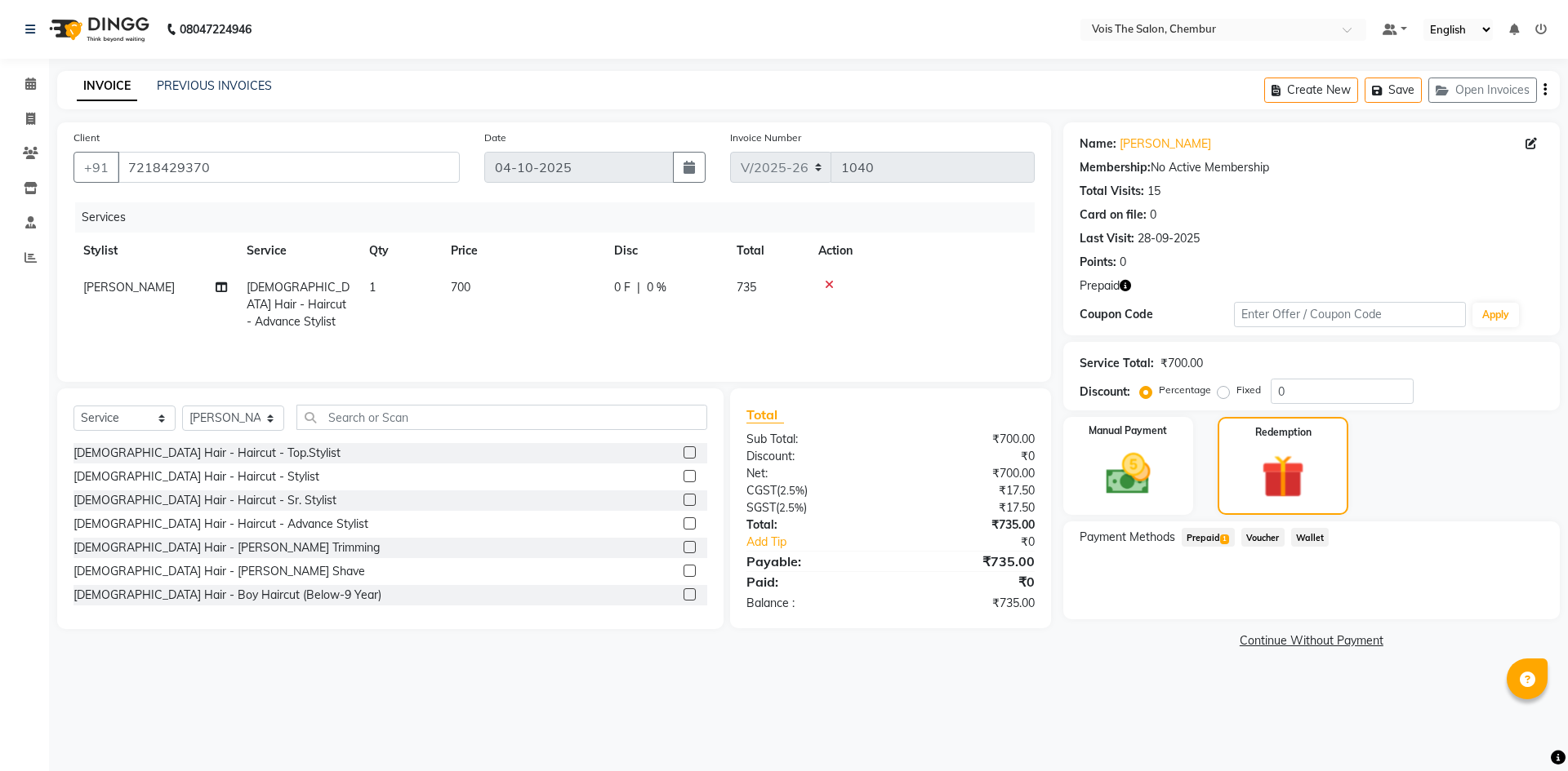
click at [1218, 526] on div "Payment Methods Prepaid 1 Voucher Wallet" at bounding box center [1311, 571] width 496 height 98
click at [1219, 538] on span "Prepaid 1" at bounding box center [1207, 537] width 53 height 19
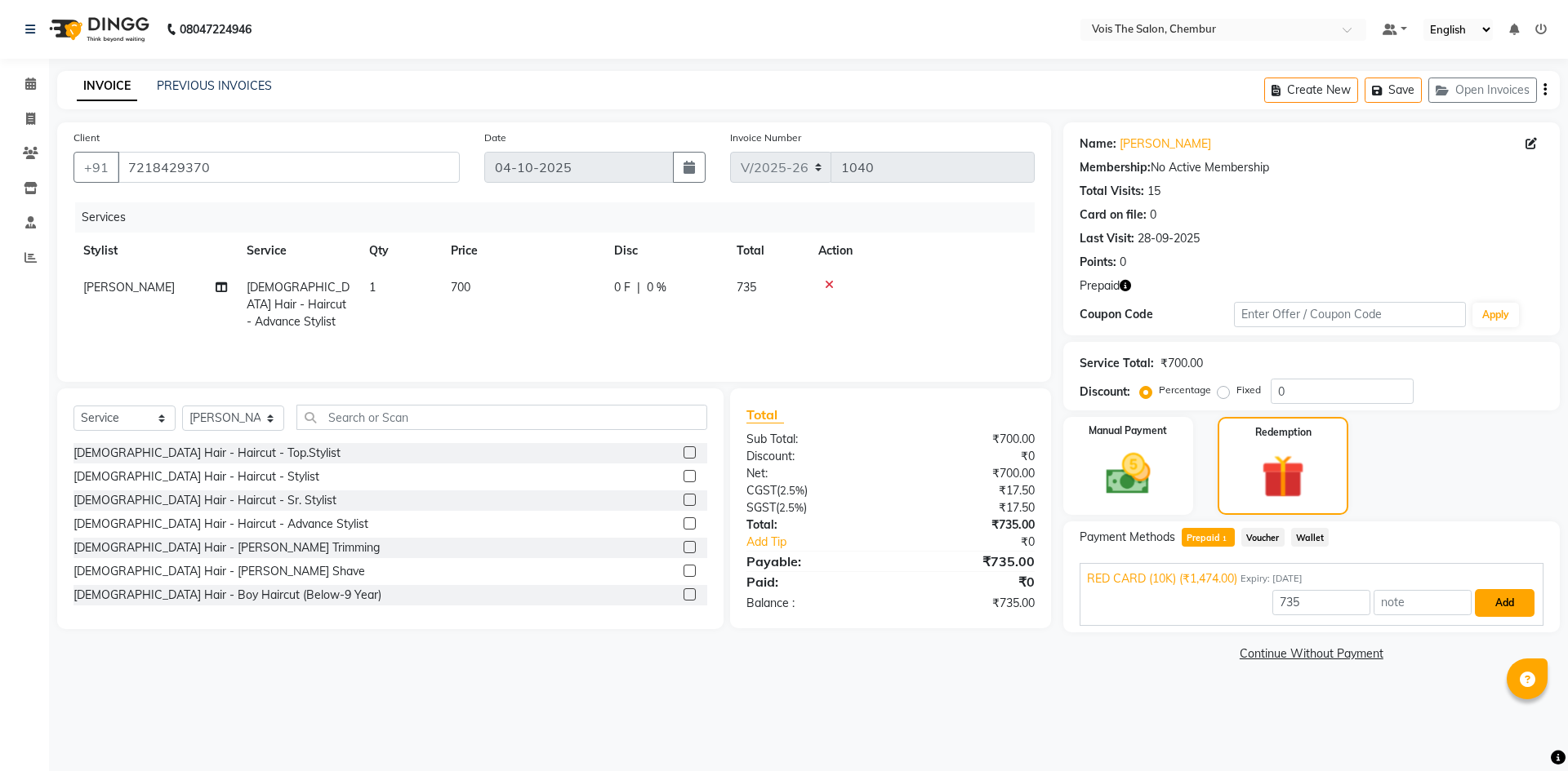
click at [1500, 601] on button "Add" at bounding box center [1504, 603] width 60 height 28
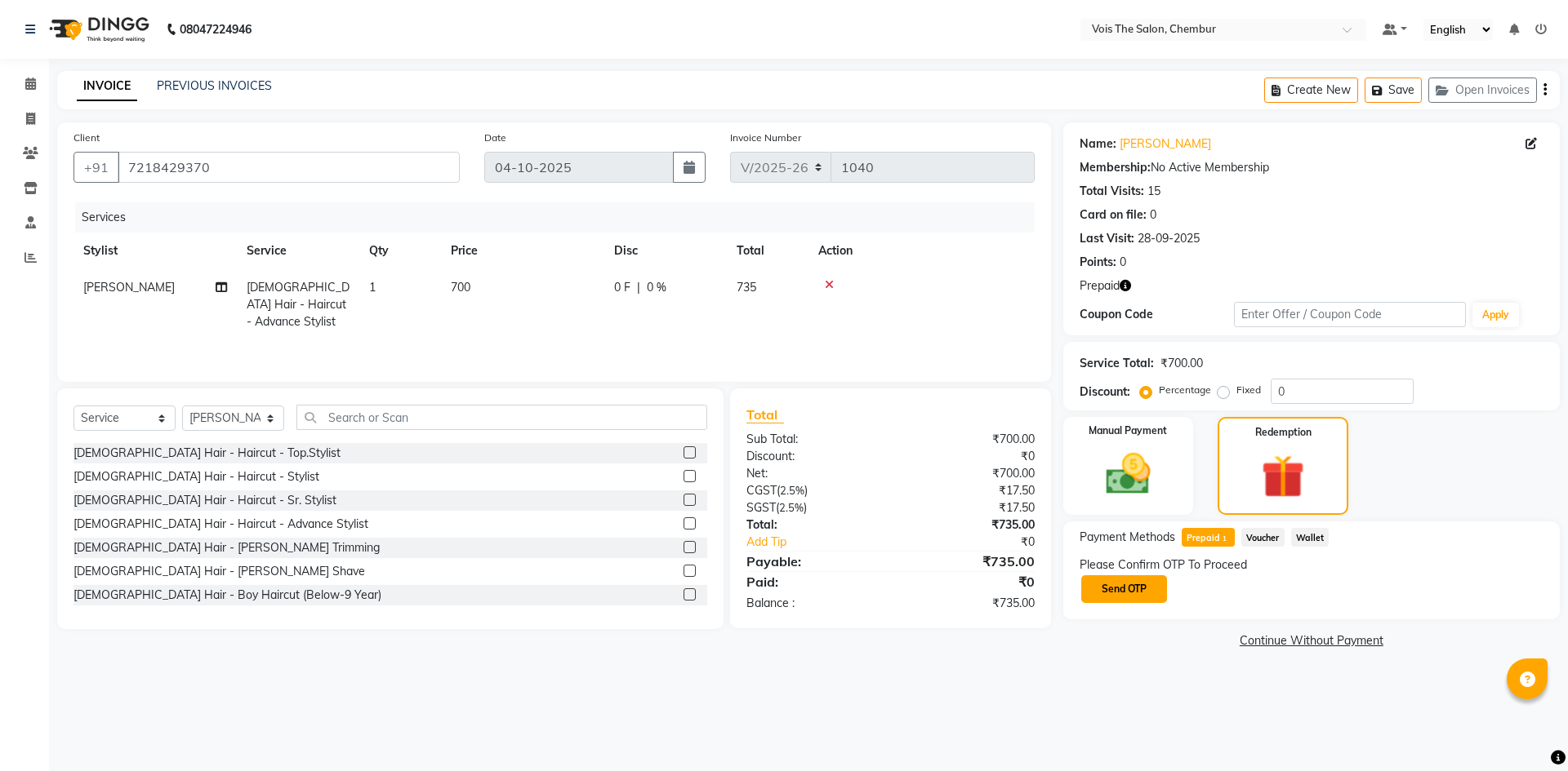
click at [1109, 591] on button "Send OTP" at bounding box center [1123, 589] width 85 height 28
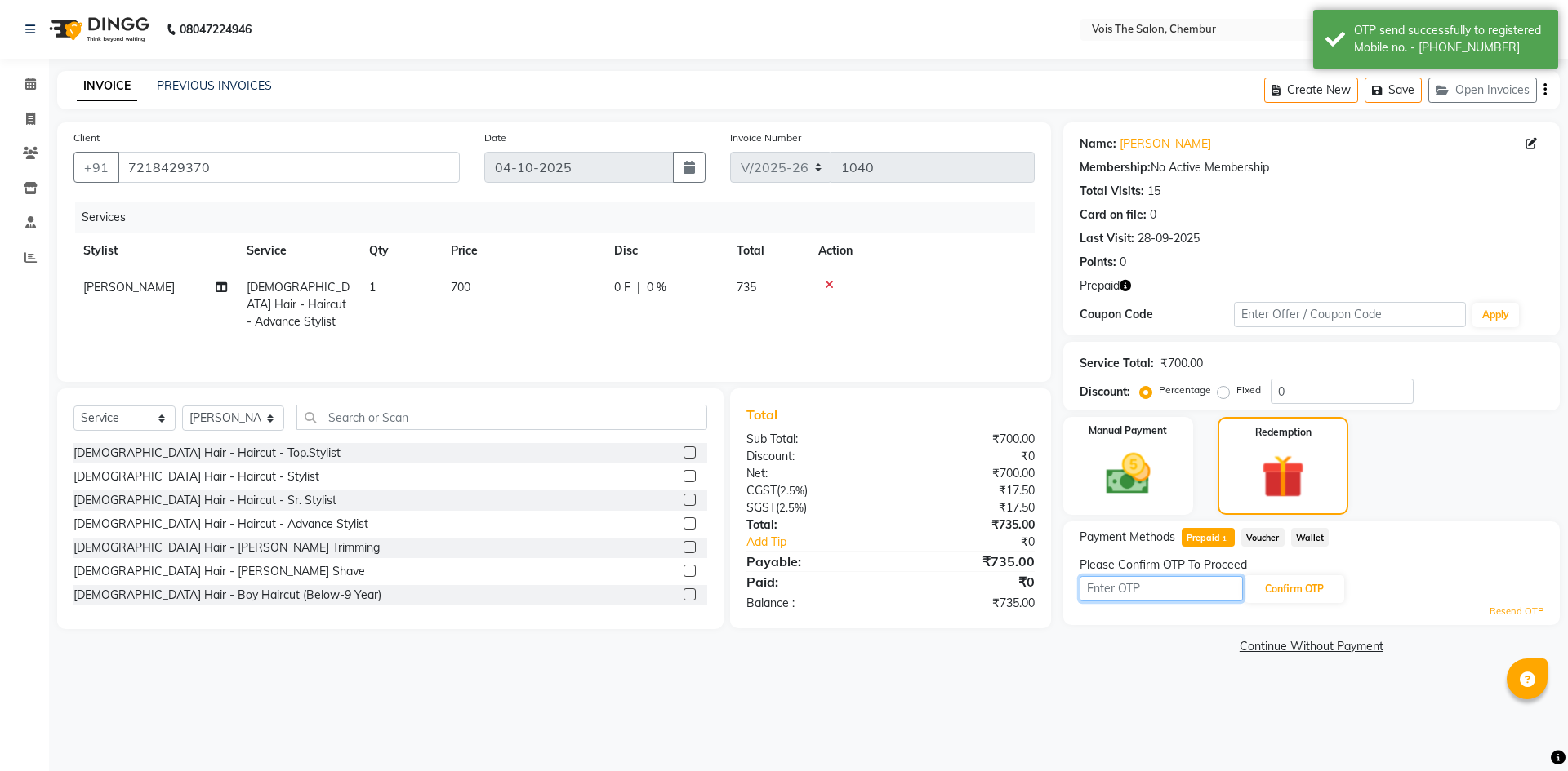
click at [1147, 595] on input "text" at bounding box center [1161, 589] width 163 height 26
type input "7141"
click at [1322, 603] on button "Confirm OTP" at bounding box center [1293, 589] width 99 height 28
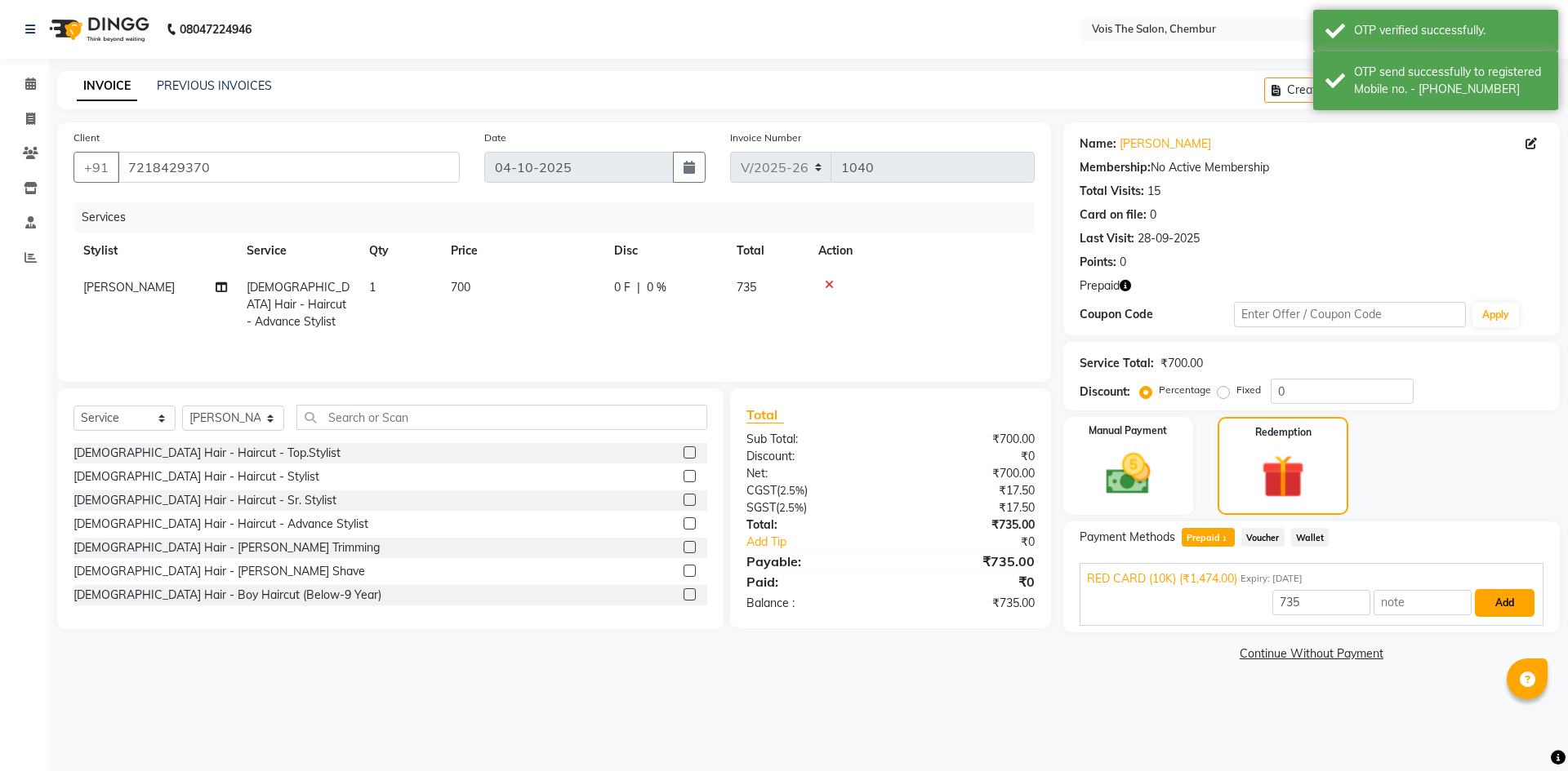
click at [1517, 602] on button "Add" at bounding box center [1504, 603] width 60 height 28
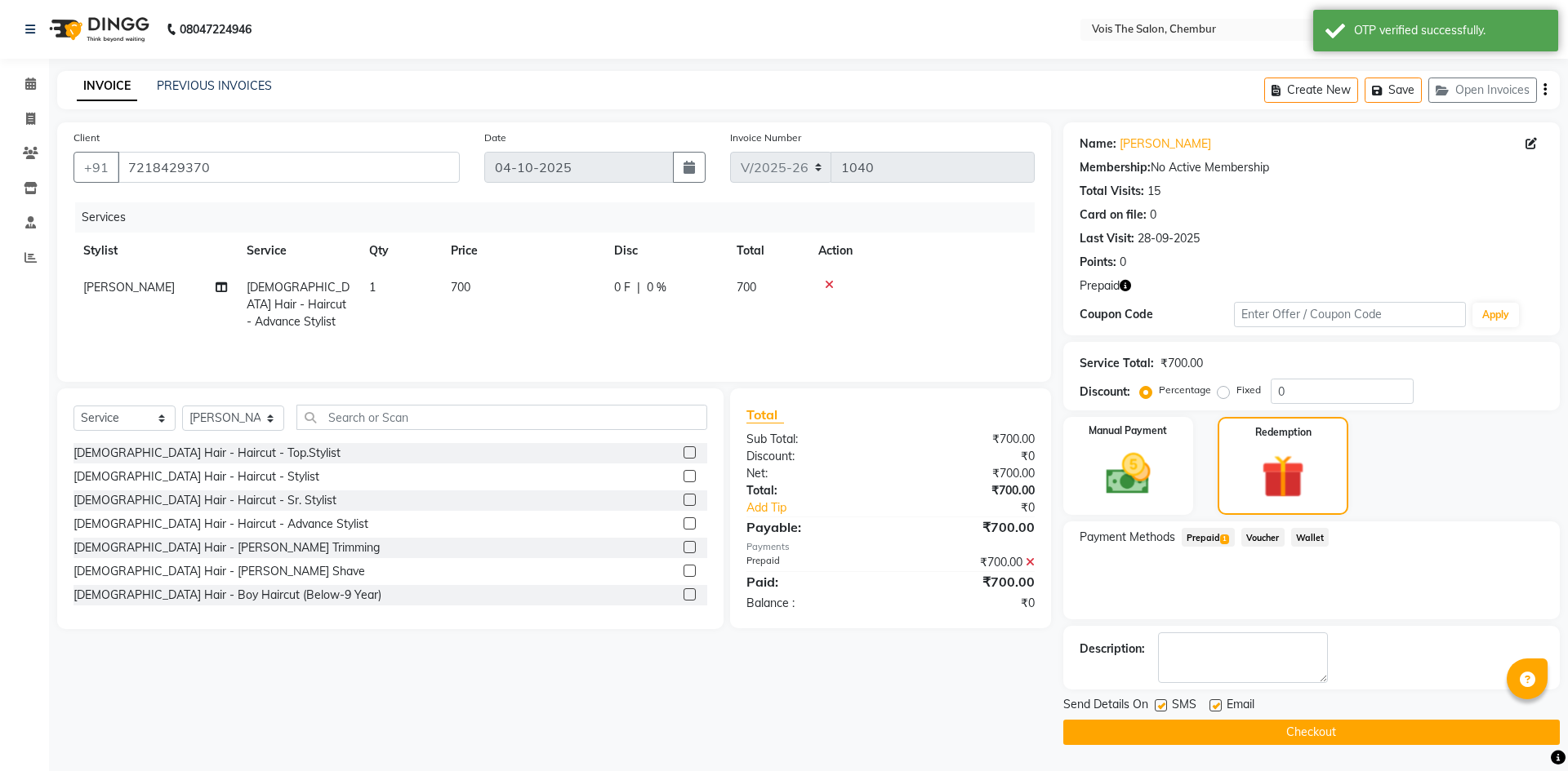
click at [1234, 738] on button "Checkout" at bounding box center [1311, 733] width 496 height 26
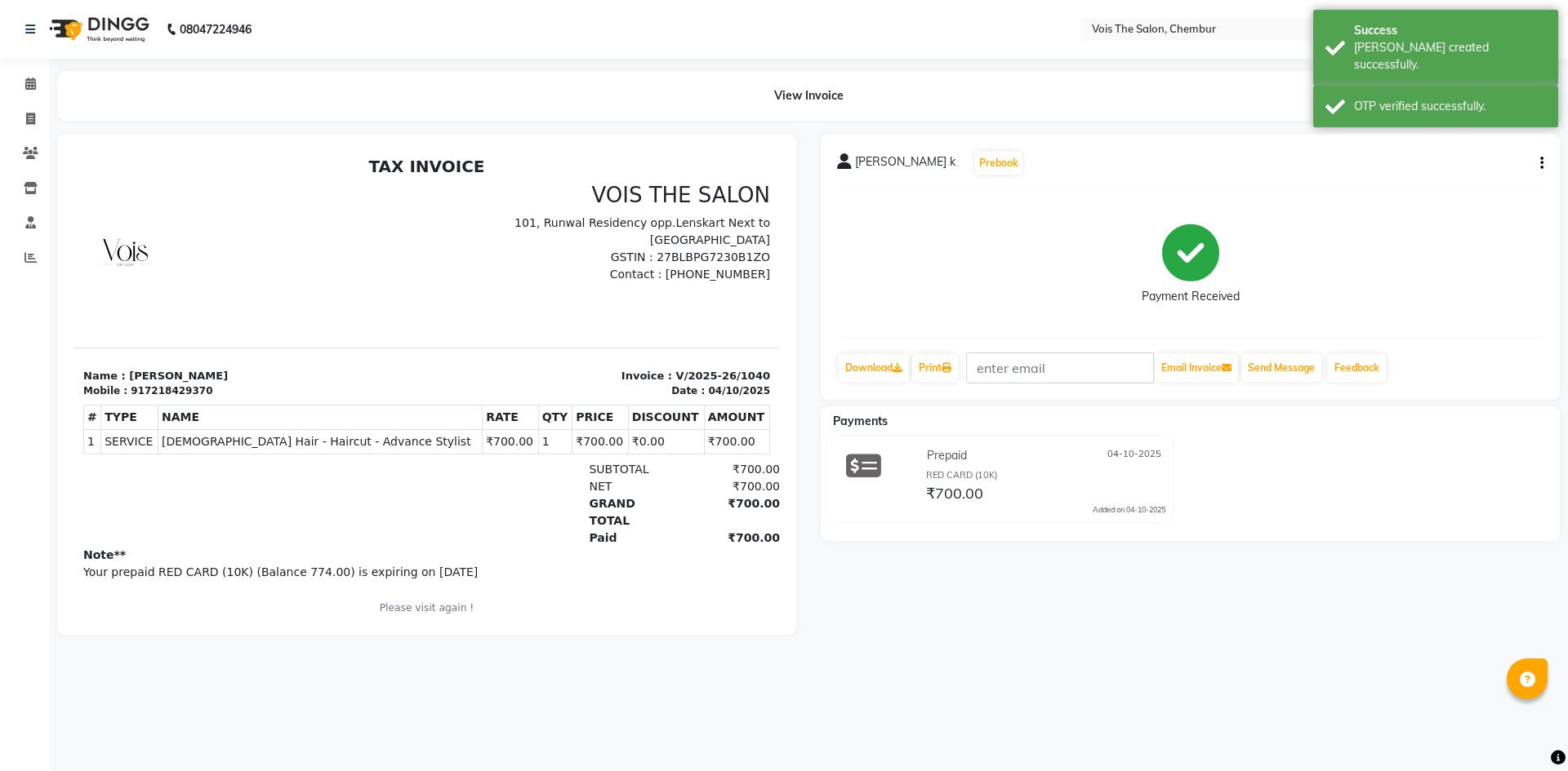
scroll to position [13, 0]
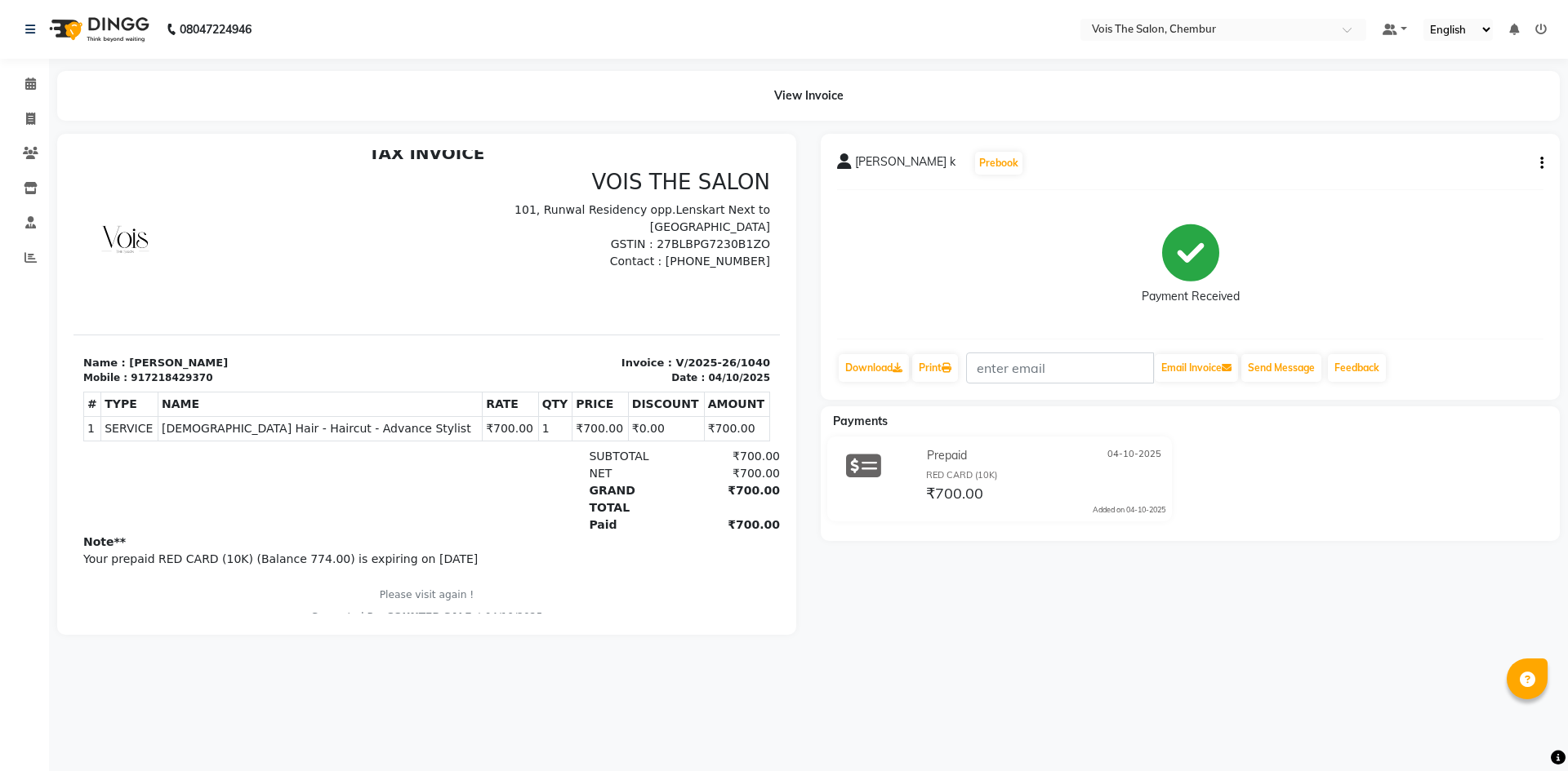
click at [107, 27] on img at bounding box center [97, 29] width 112 height 46
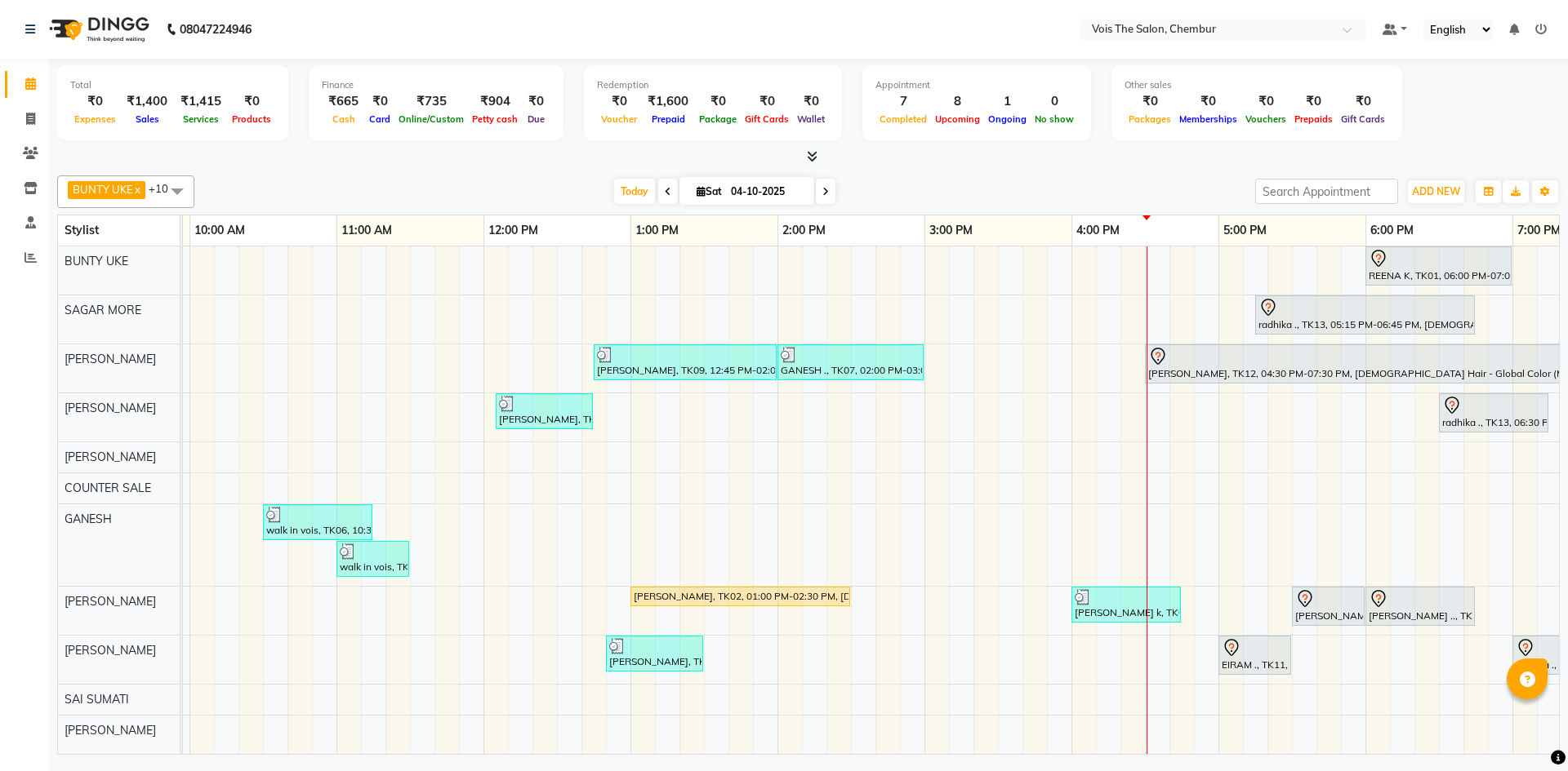
scroll to position [0, 288]
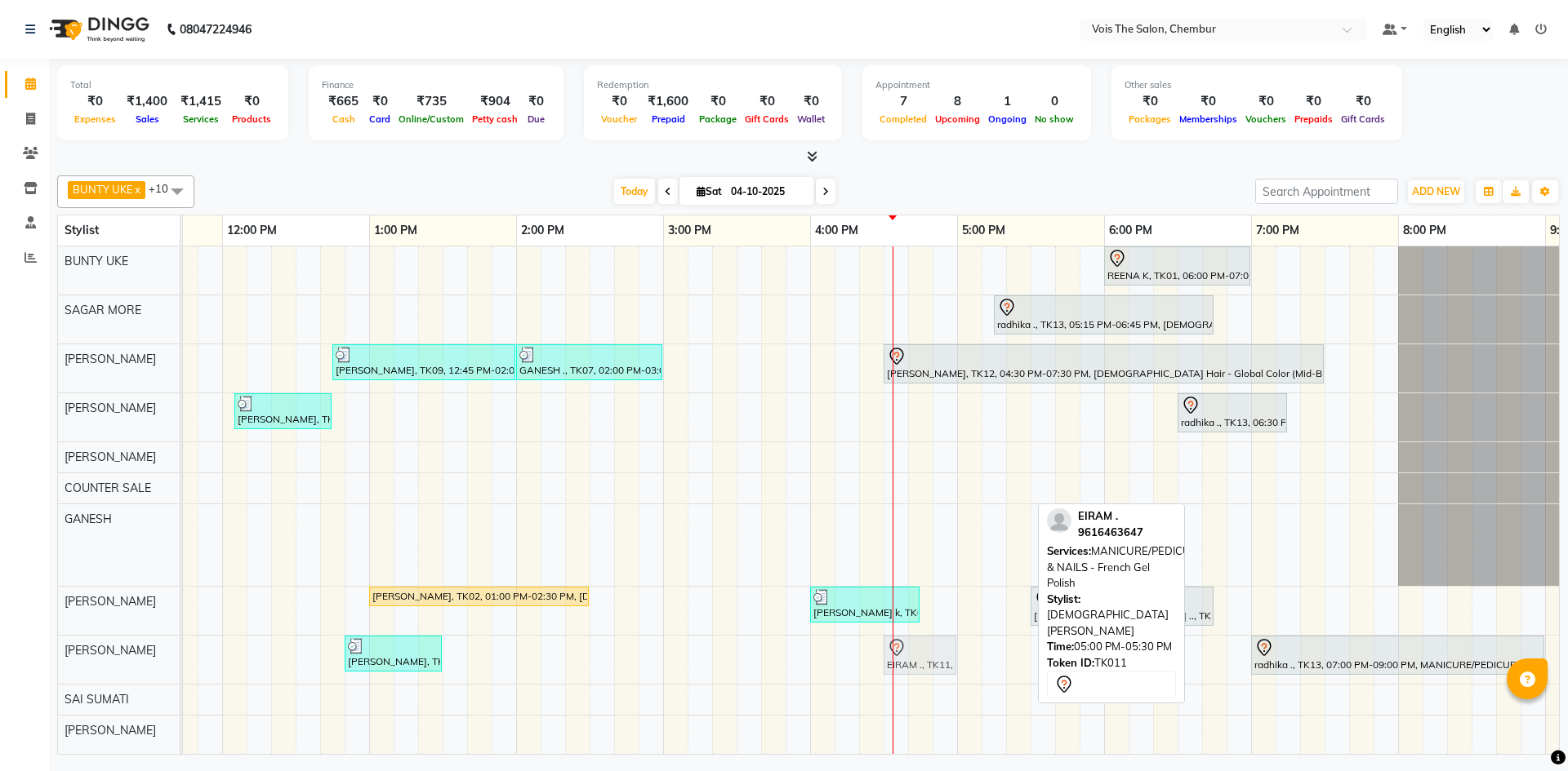
drag, startPoint x: 987, startPoint y: 661, endPoint x: 914, endPoint y: 669, distance: 73.4
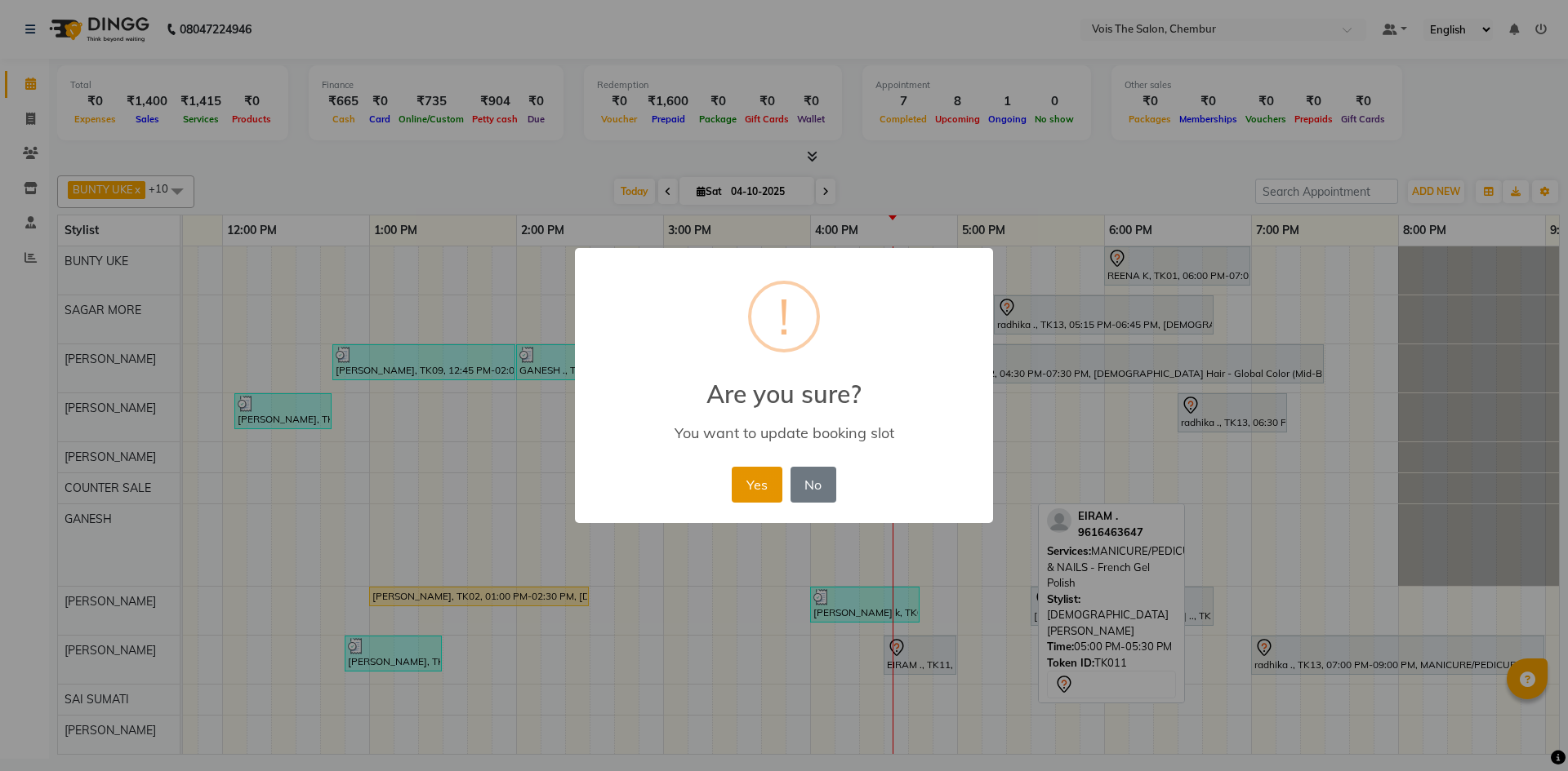
click at [747, 495] on button "Yes" at bounding box center [756, 484] width 50 height 36
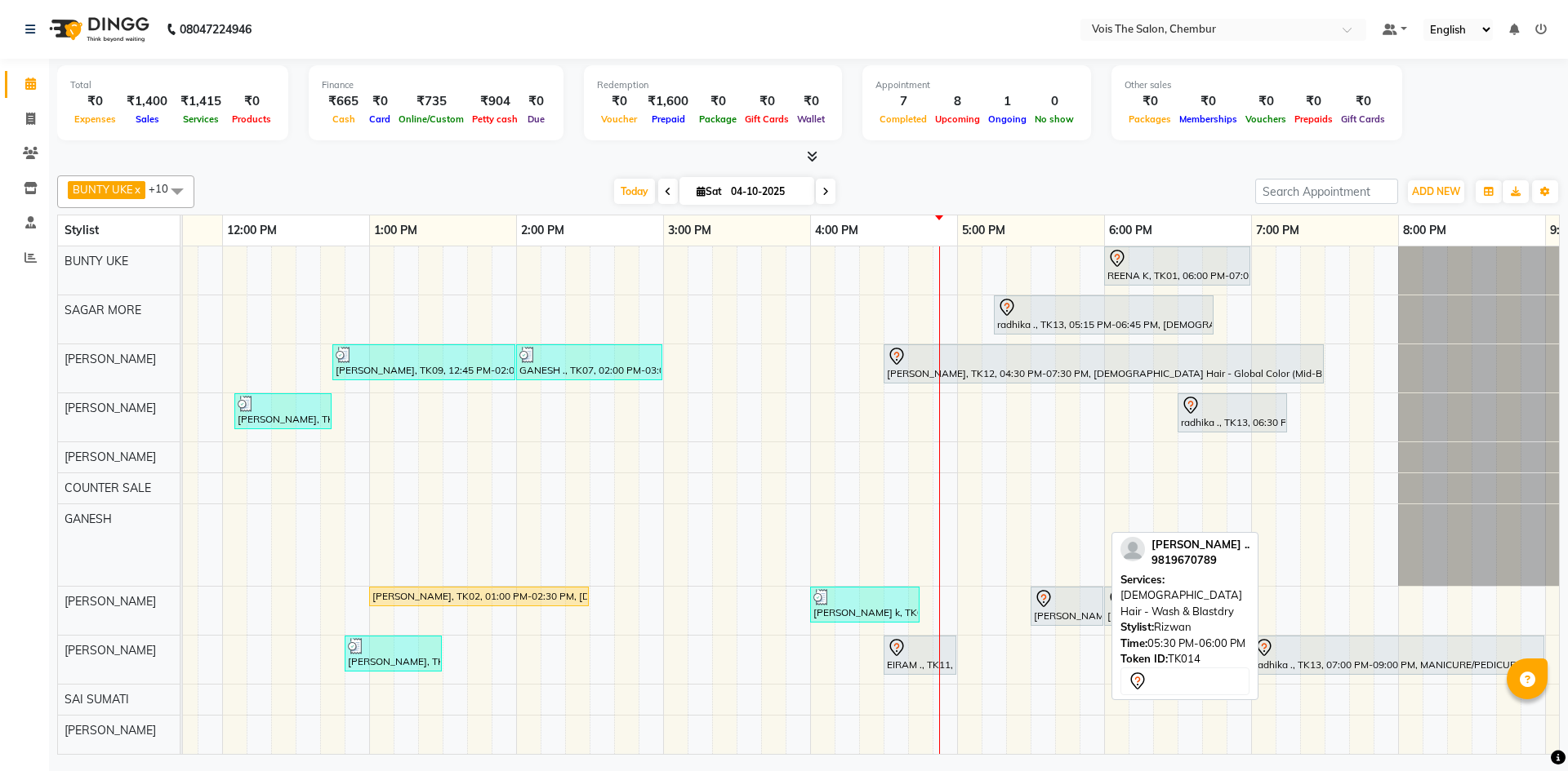
click at [1080, 608] on div "Nidhi .., TK14, 05:30 PM-06:00 PM, FEMALE Hair - Wash & Blastdry" at bounding box center [1066, 606] width 70 height 34
click at [1083, 594] on div at bounding box center [1066, 599] width 66 height 20
select select "7"
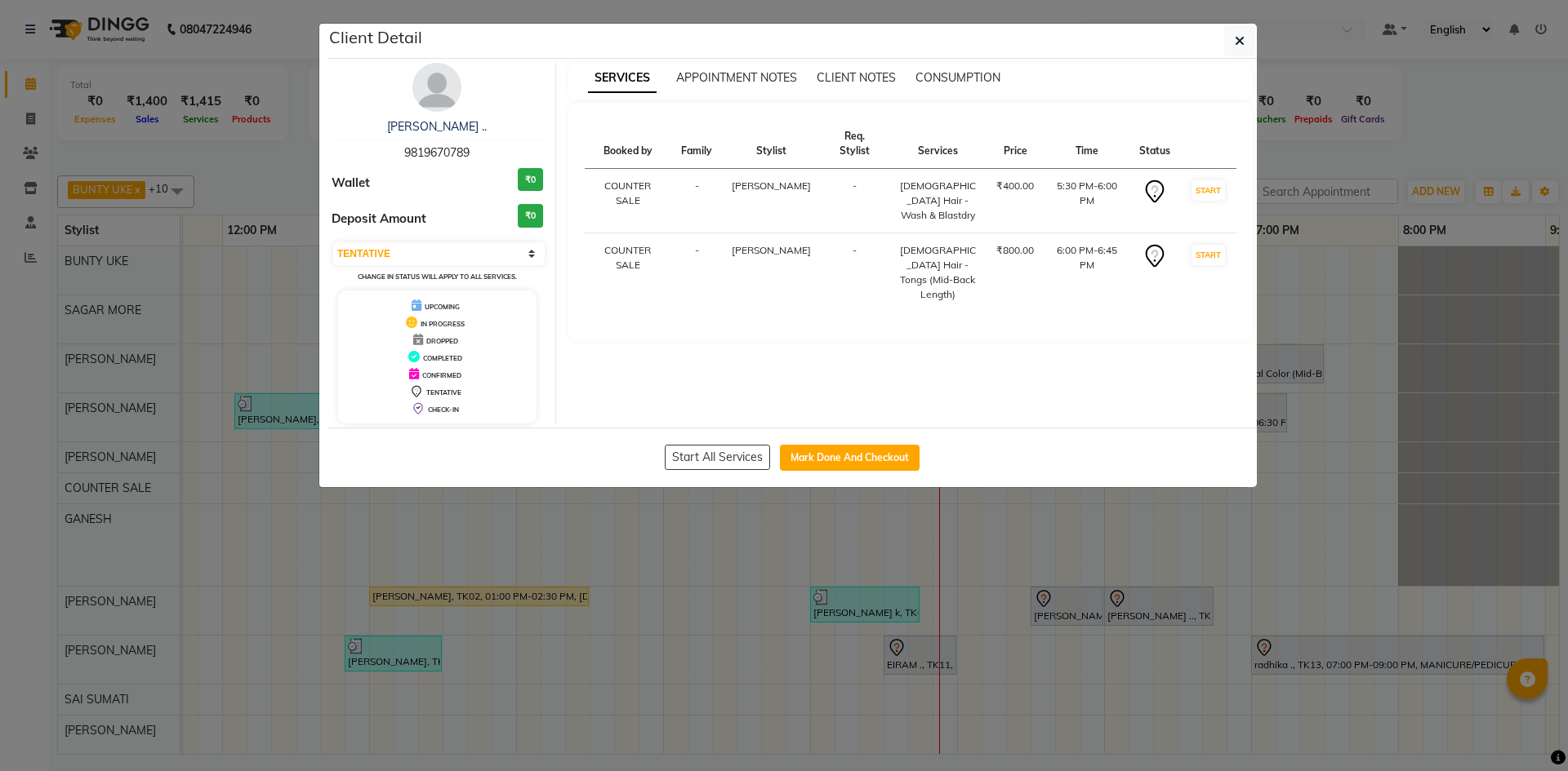
click at [404, 149] on div "Nidhi .. 9819670789" at bounding box center [436, 139] width 211 height 43
drag, startPoint x: 404, startPoint y: 149, endPoint x: 482, endPoint y: 152, distance: 78.1
click at [482, 152] on div "Nidhi .. 9819670789" at bounding box center [436, 139] width 211 height 43
copy span "9819670789"
click at [1244, 32] on span "button" at bounding box center [1239, 40] width 10 height 17
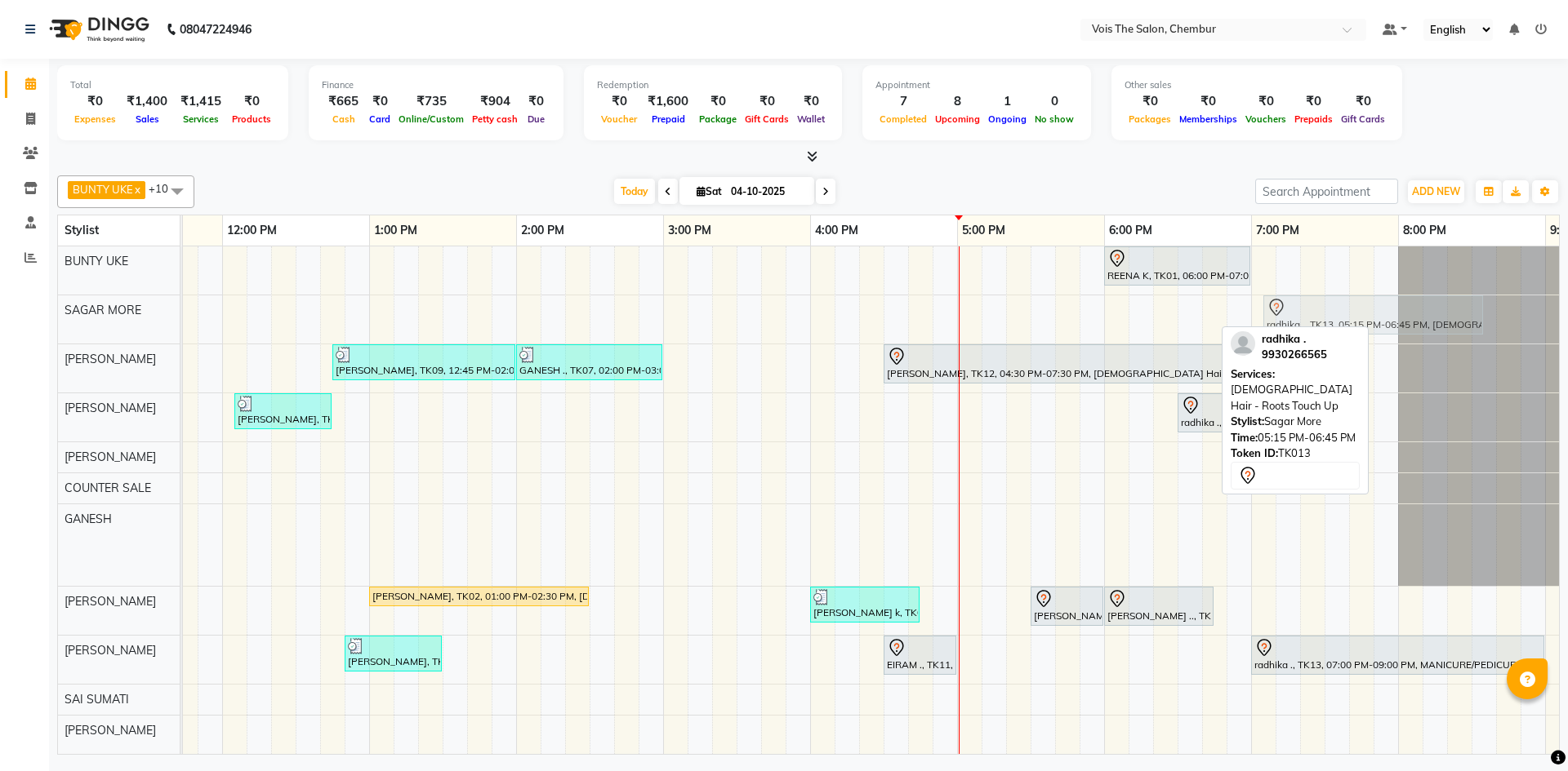
drag, startPoint x: 1134, startPoint y: 315, endPoint x: 1399, endPoint y: 321, distance: 265.1
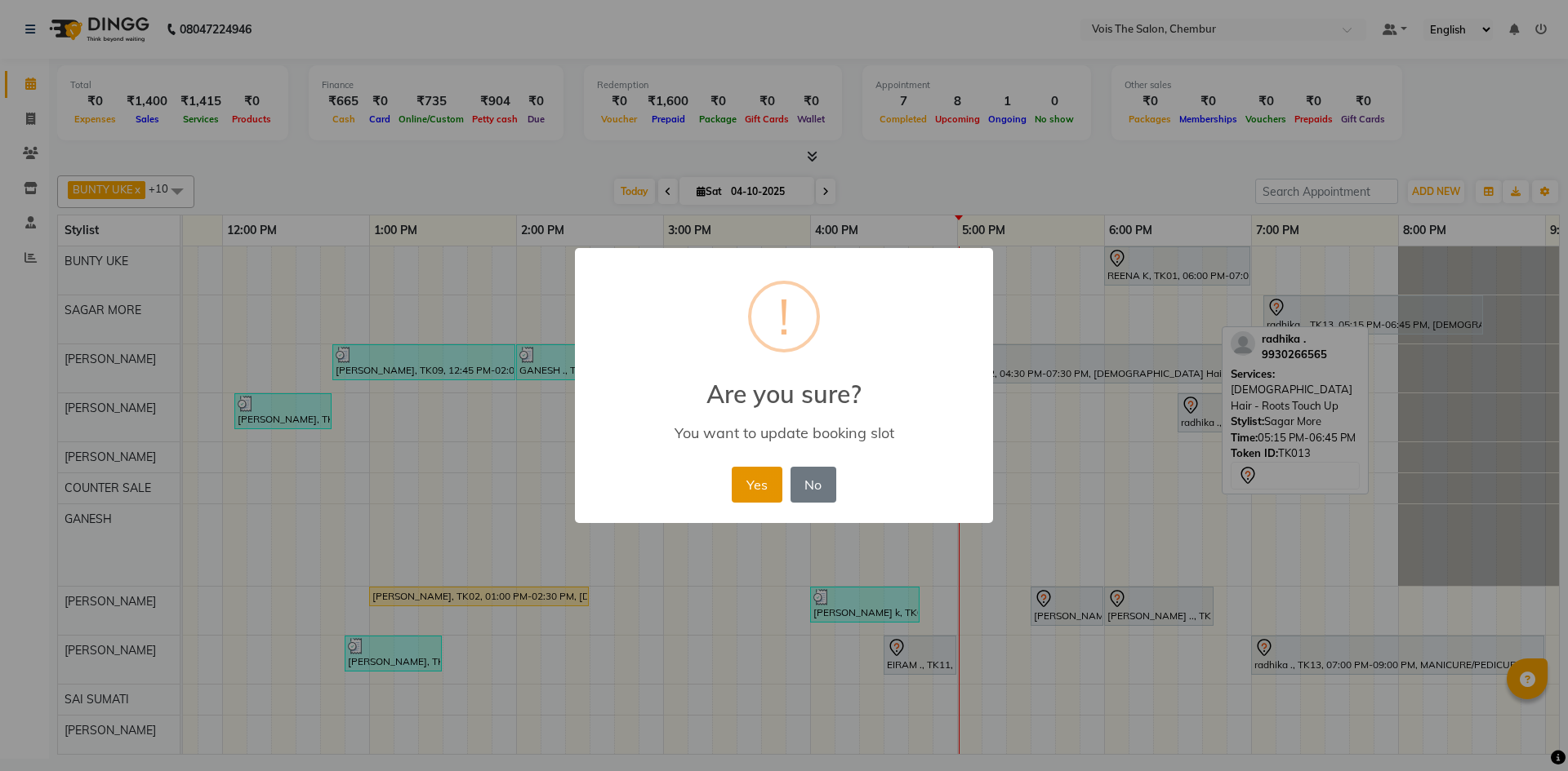
click at [743, 494] on button "Yes" at bounding box center [756, 484] width 50 height 36
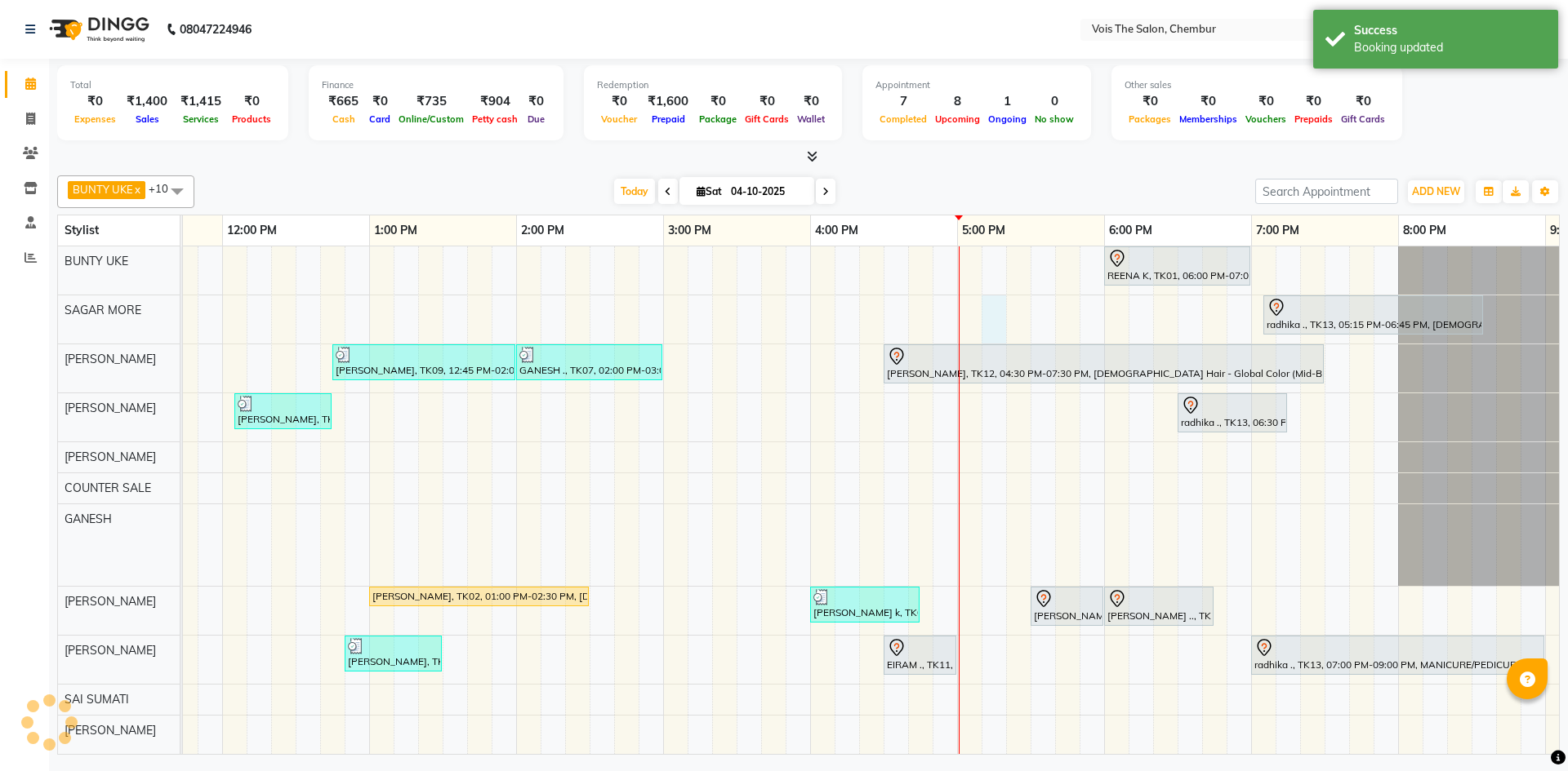
click at [997, 321] on div "REENA K, TK01, 06:00 PM-07:00 PM, FEMALE Hair - Haircut - Advance Stylist radhi…" at bounding box center [737, 500] width 2205 height 508
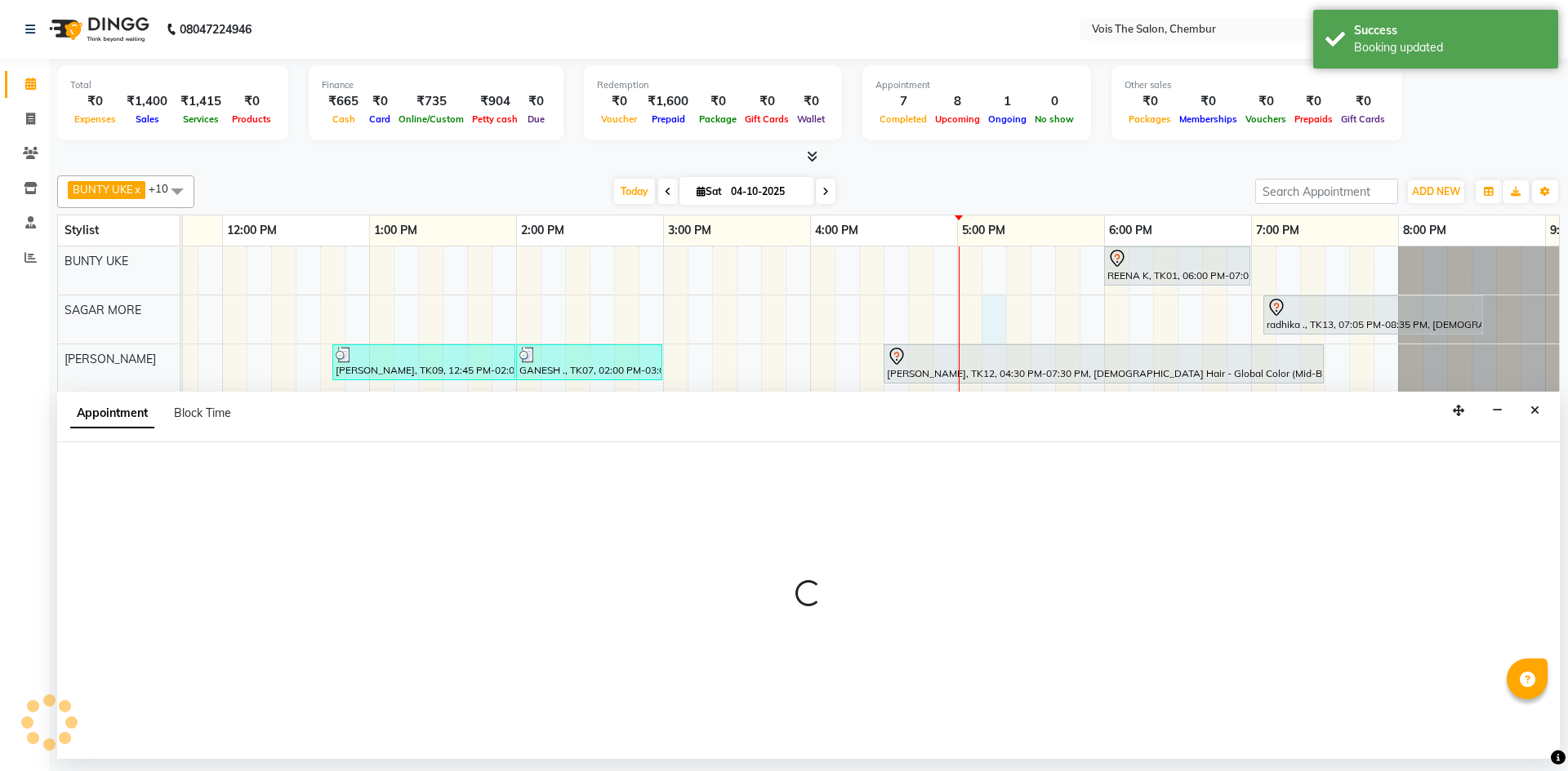
select select "79152"
select select "tentative"
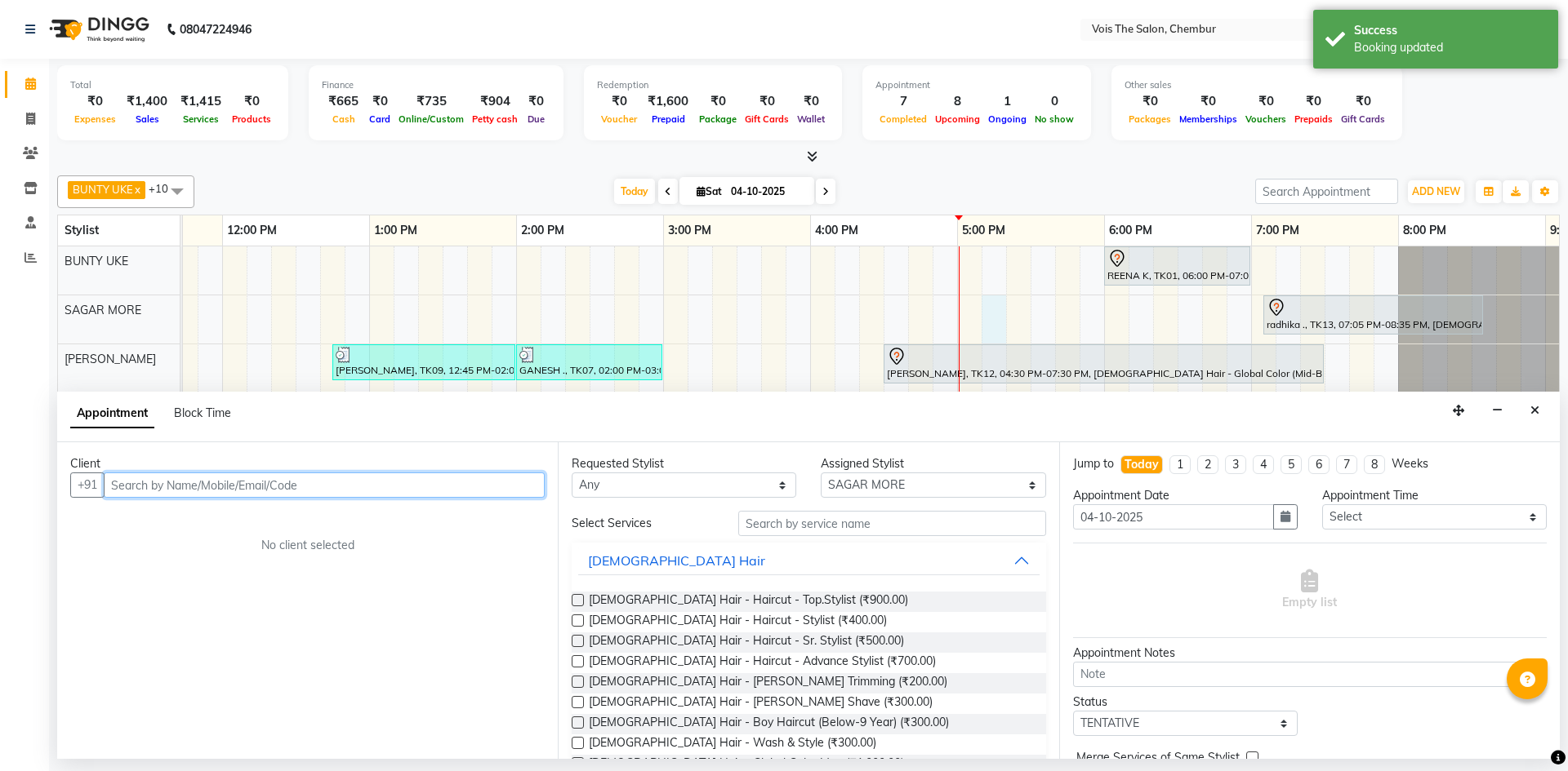
click at [435, 491] on input "text" at bounding box center [324, 485] width 441 height 26
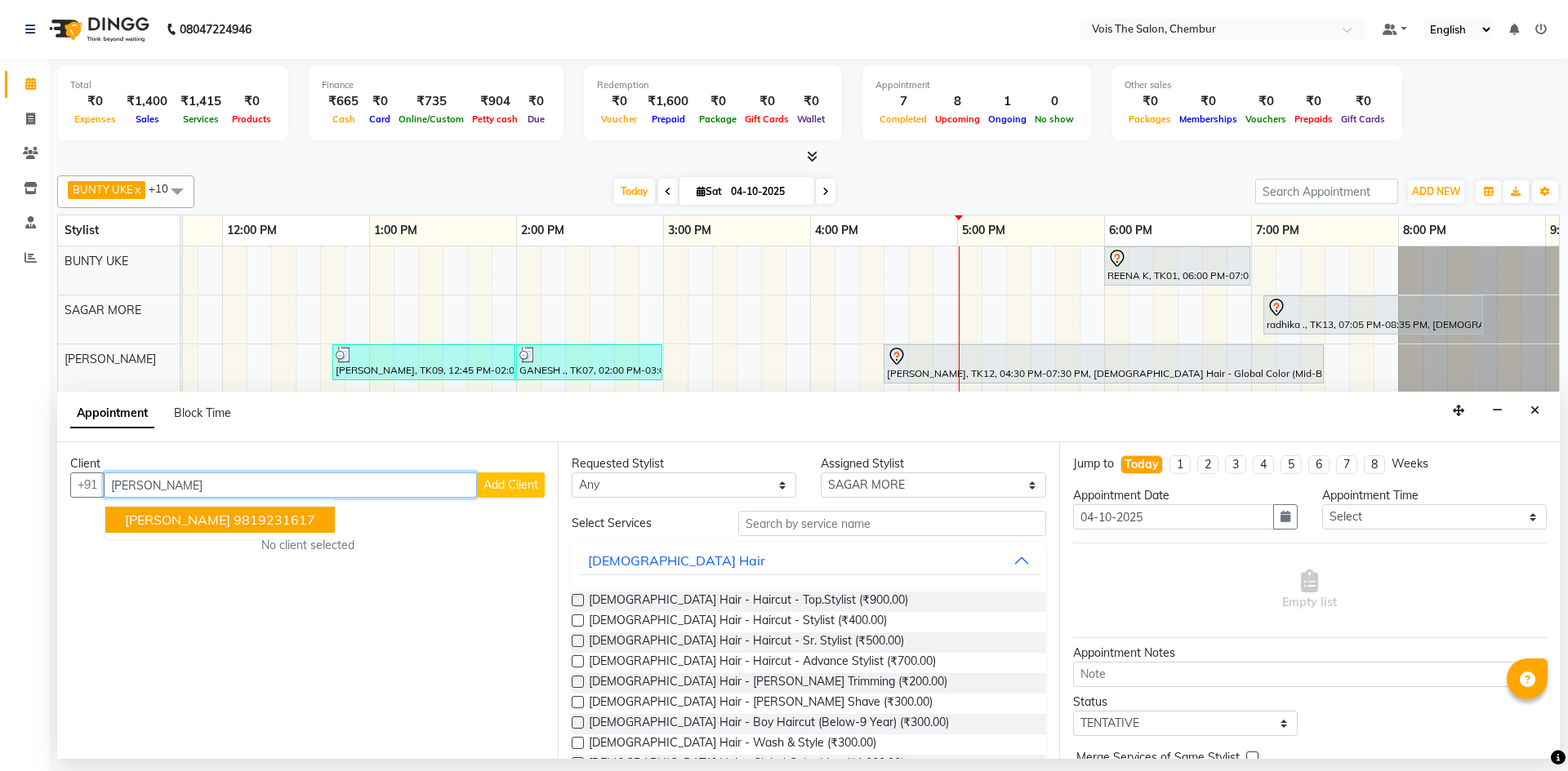
click at [266, 527] on ngb-highlight "9819231617" at bounding box center [274, 520] width 82 height 17
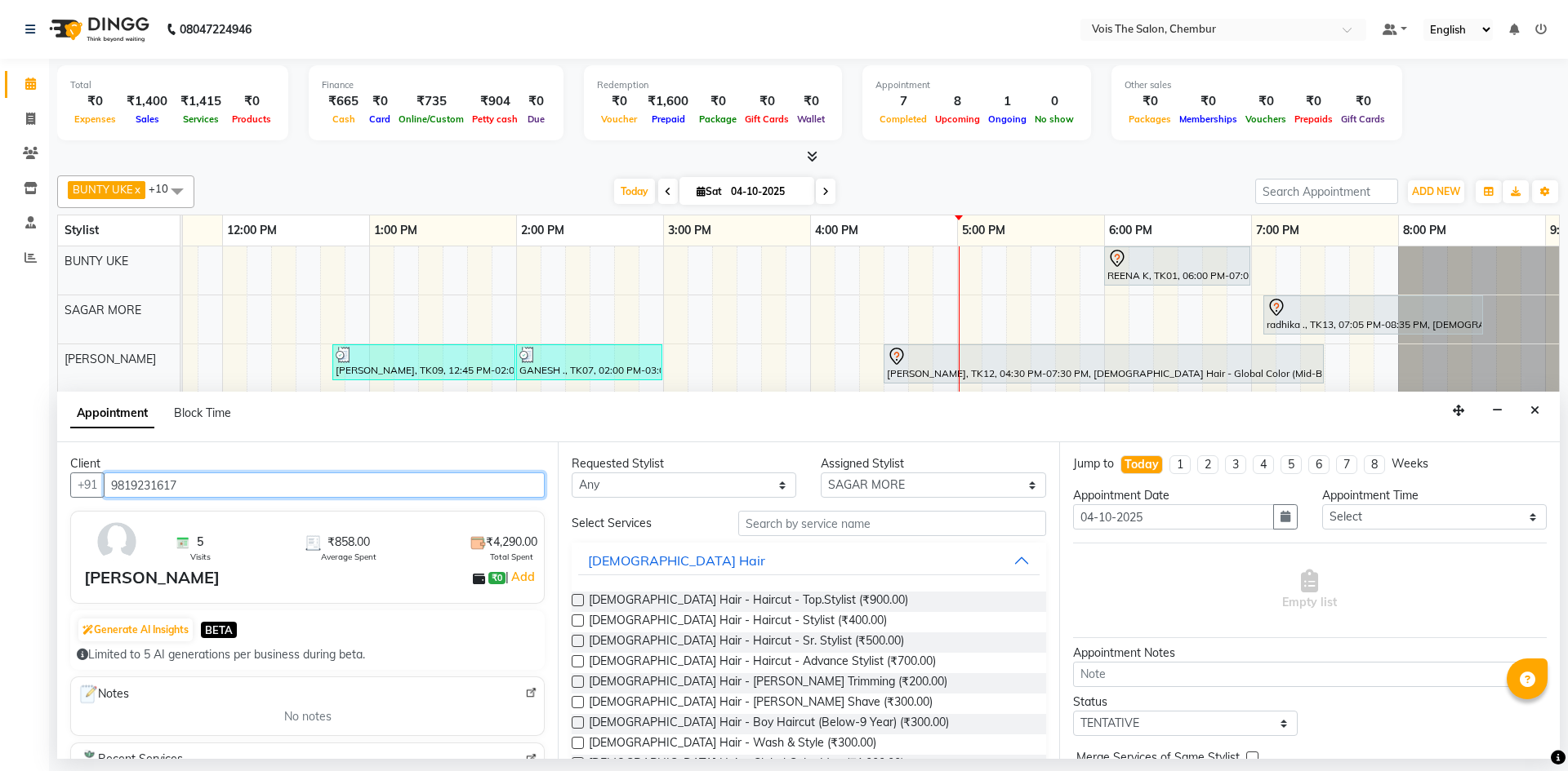
type input "9819231617"
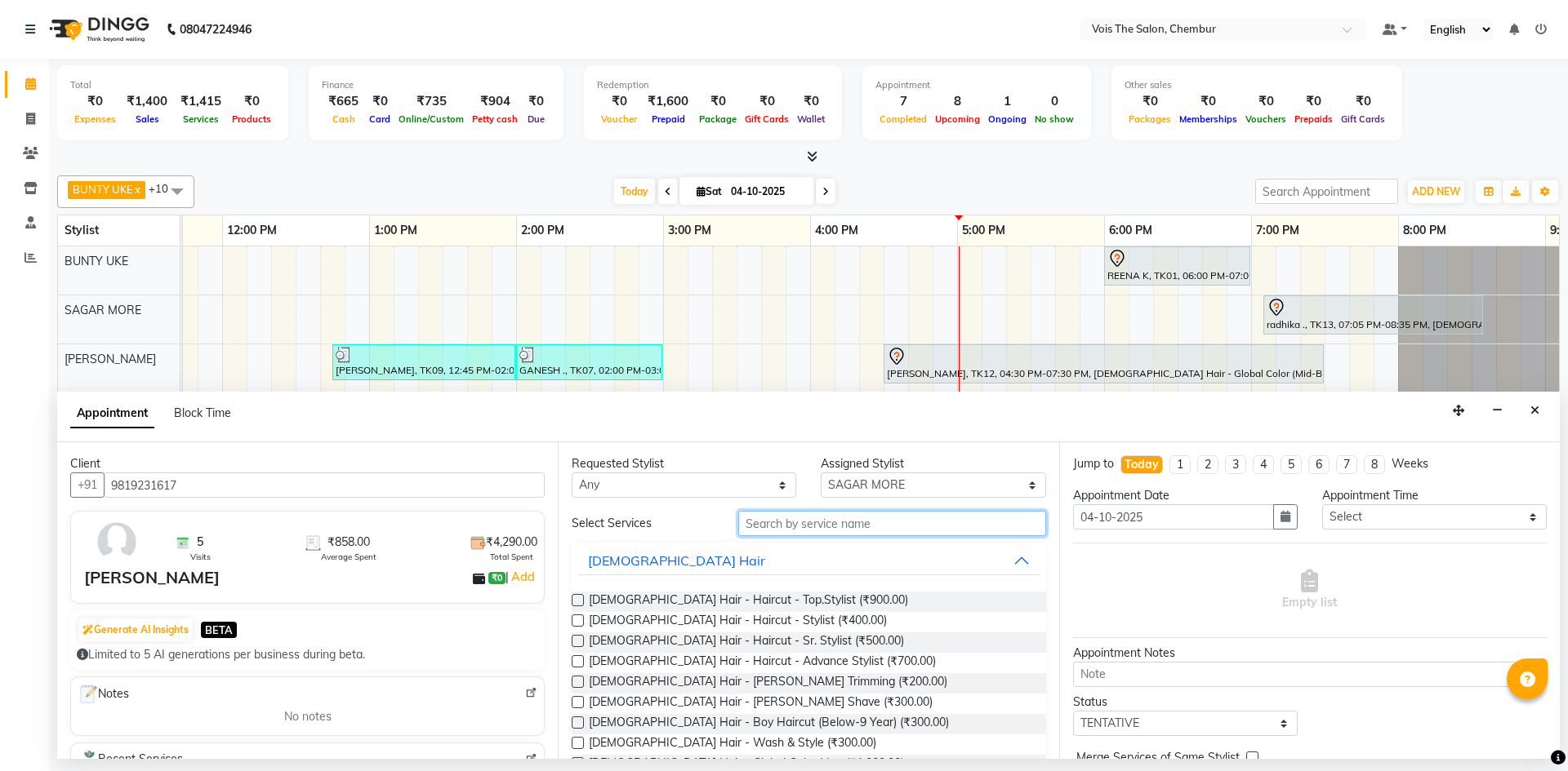
click at [841, 518] on input "text" at bounding box center [891, 523] width 308 height 26
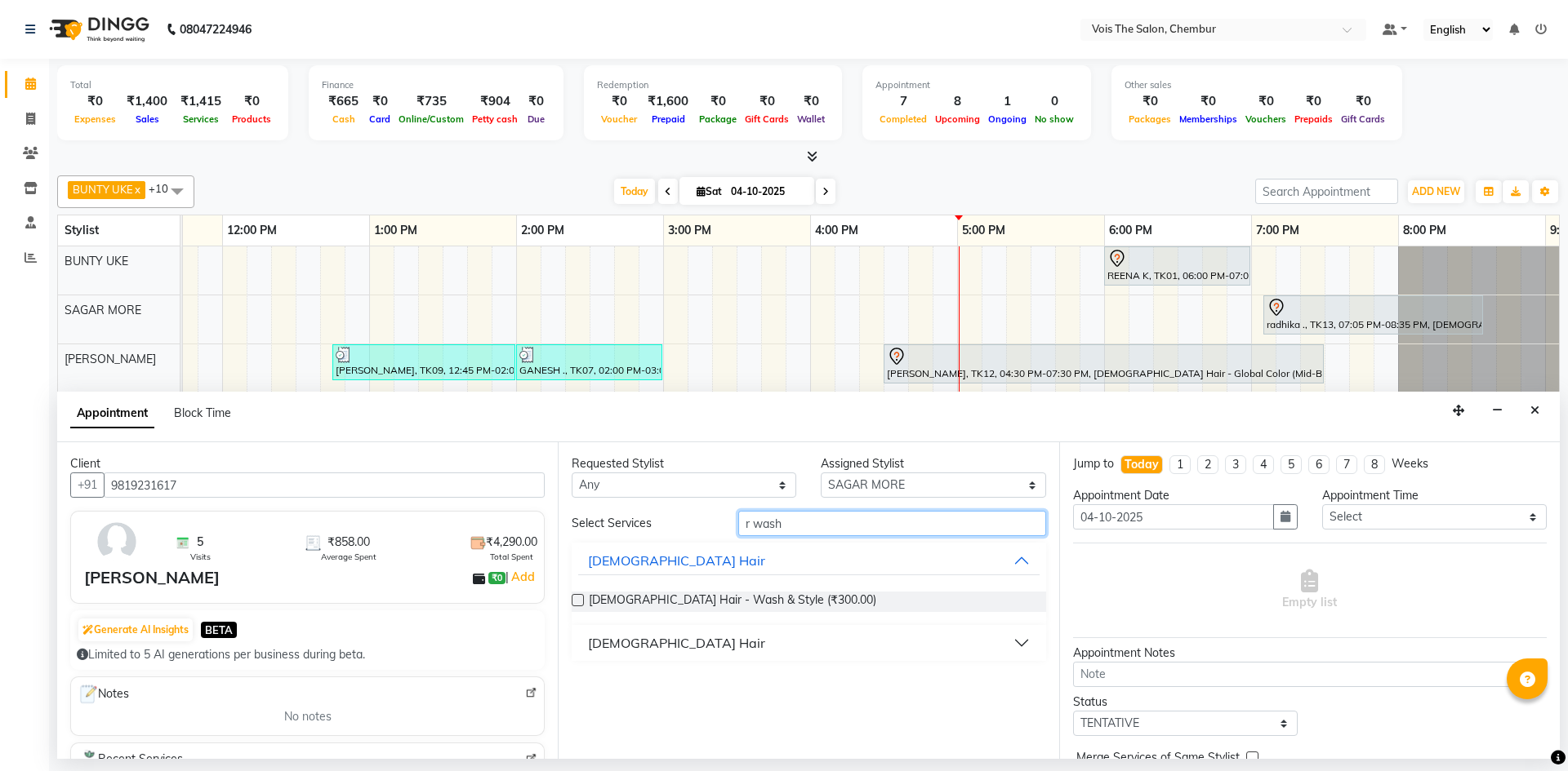
type input "r wash"
click at [826, 643] on button "[DEMOGRAPHIC_DATA] Hair" at bounding box center [808, 643] width 461 height 29
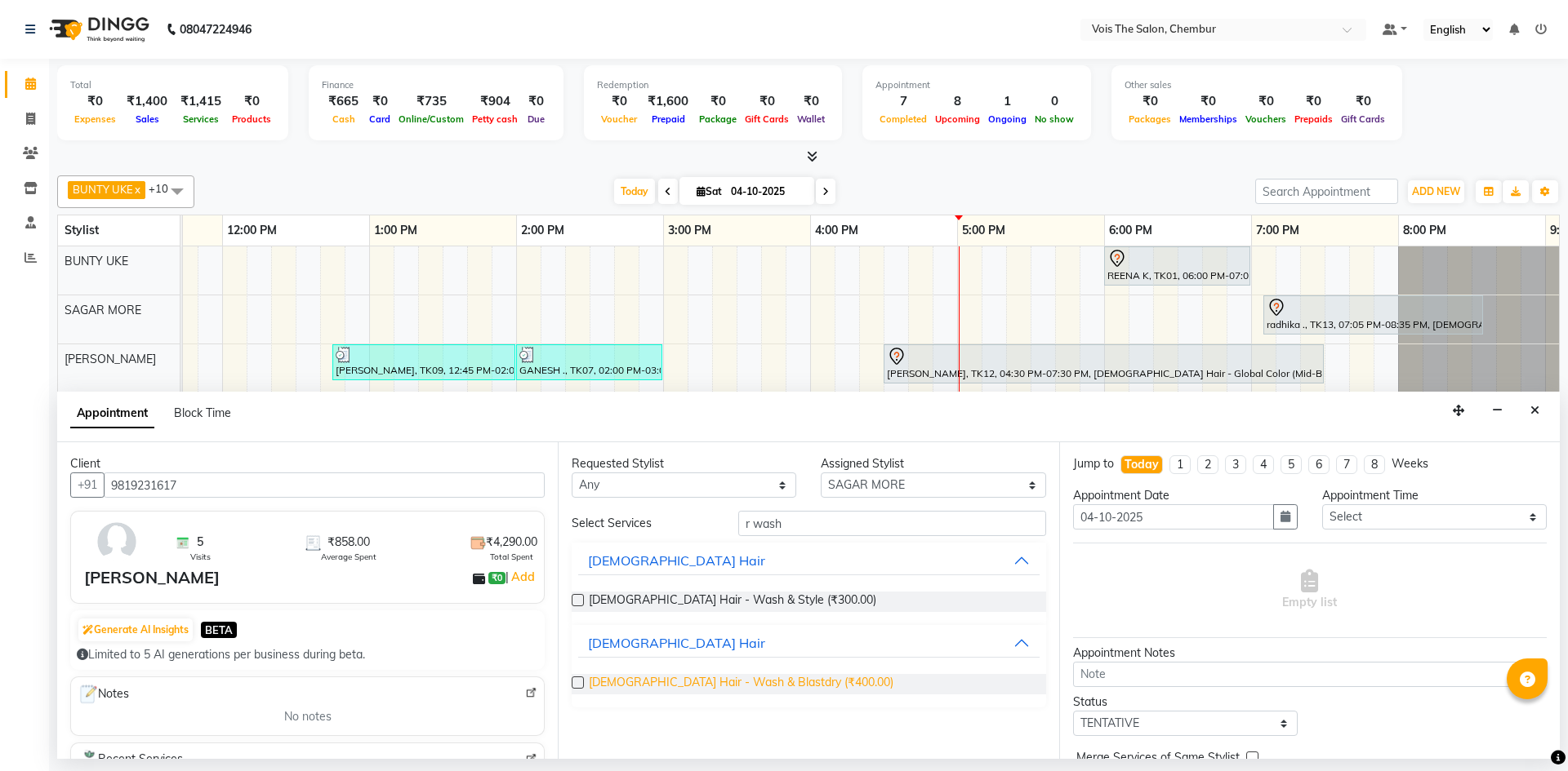
click at [780, 685] on span "FEMALE Hair - Wash & Blastdry (₹400.00)" at bounding box center [741, 684] width 305 height 21
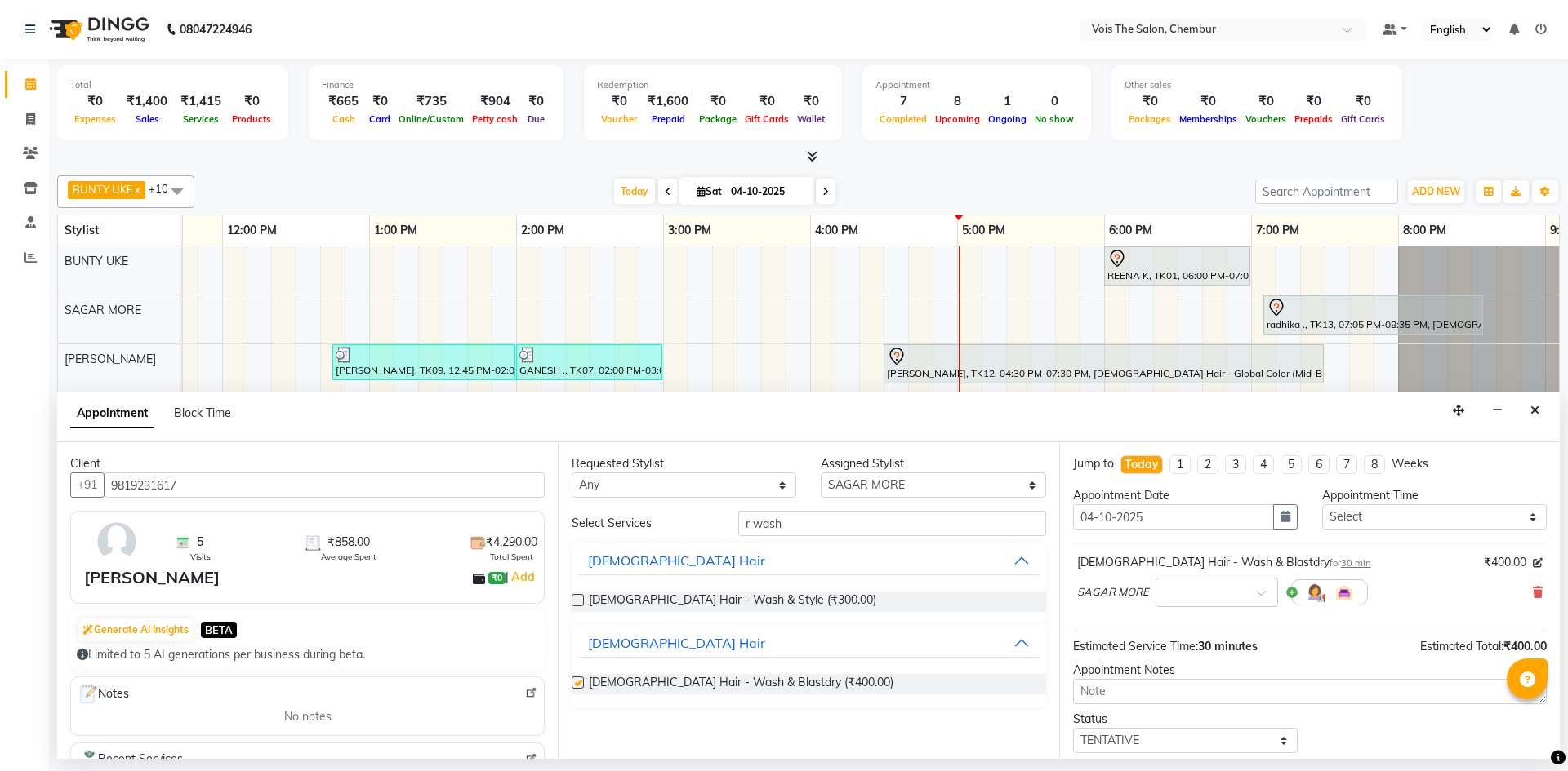
checkbox input "false"
click at [856, 523] on input "r wash" at bounding box center [891, 523] width 308 height 26
type input "r"
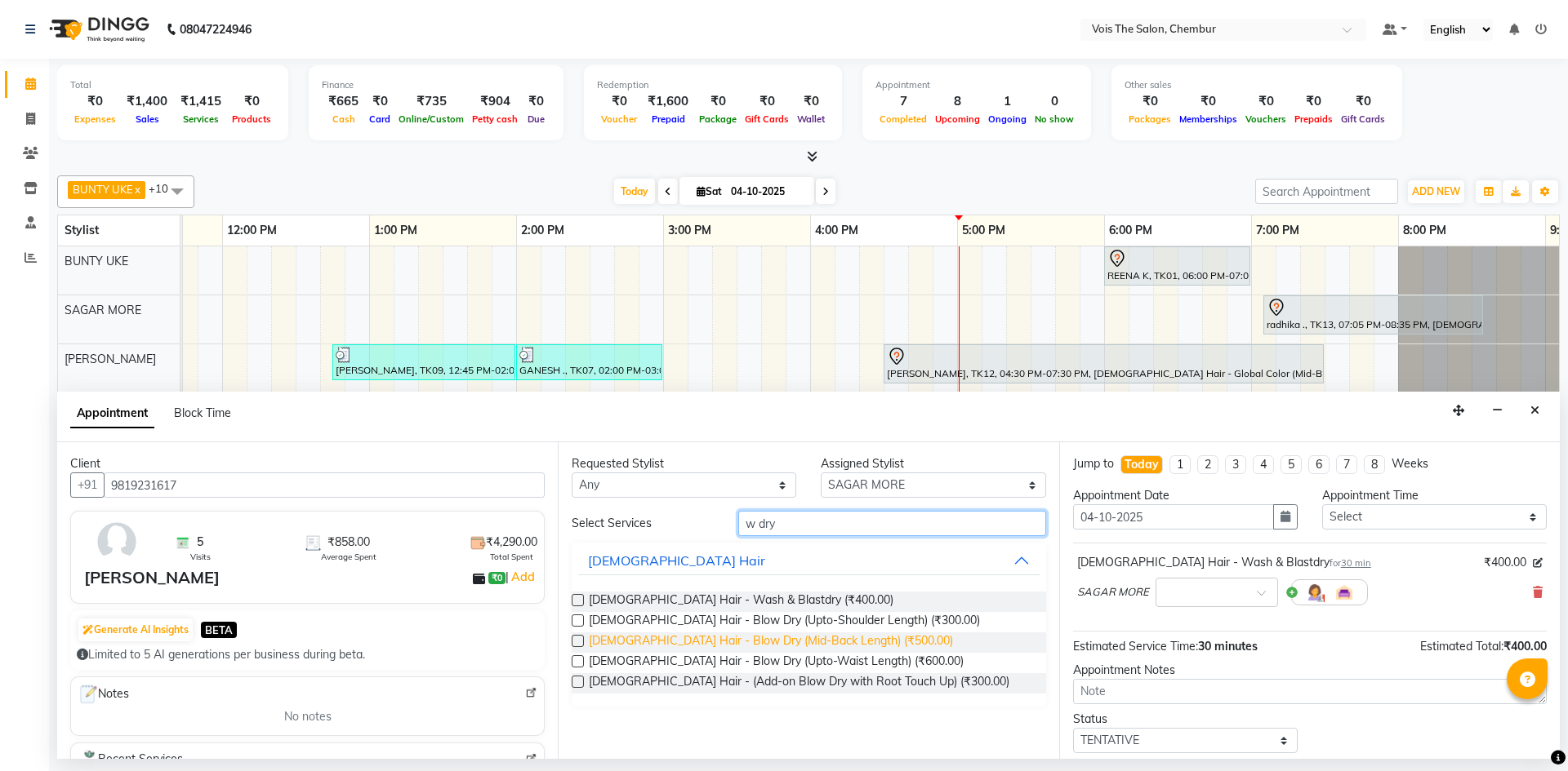
type input "w dry"
click at [833, 645] on span "FEMALE Hair - Blow Dry (Mid-Back Length) (₹500.00)" at bounding box center [770, 642] width 364 height 21
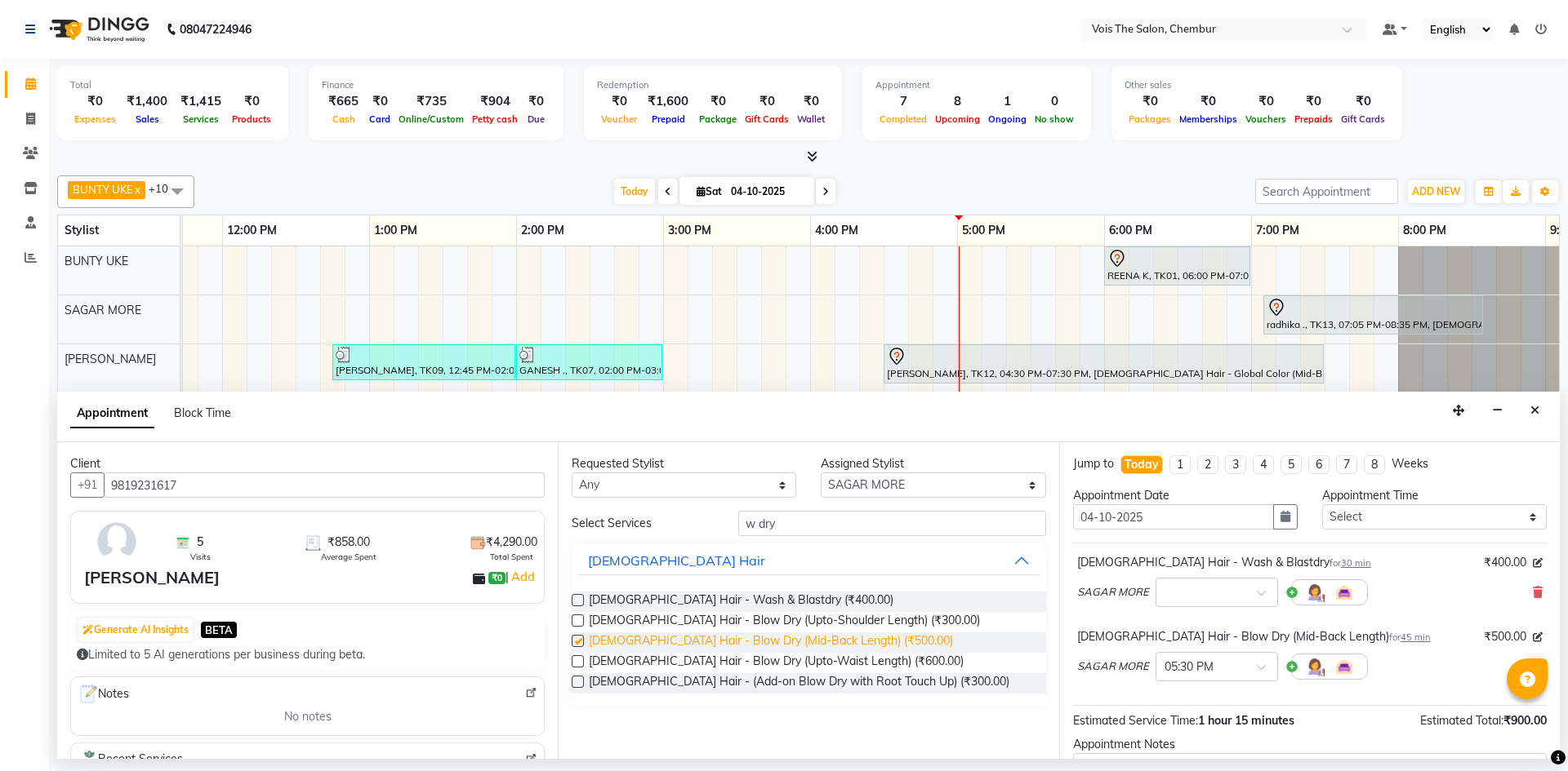
checkbox input "false"
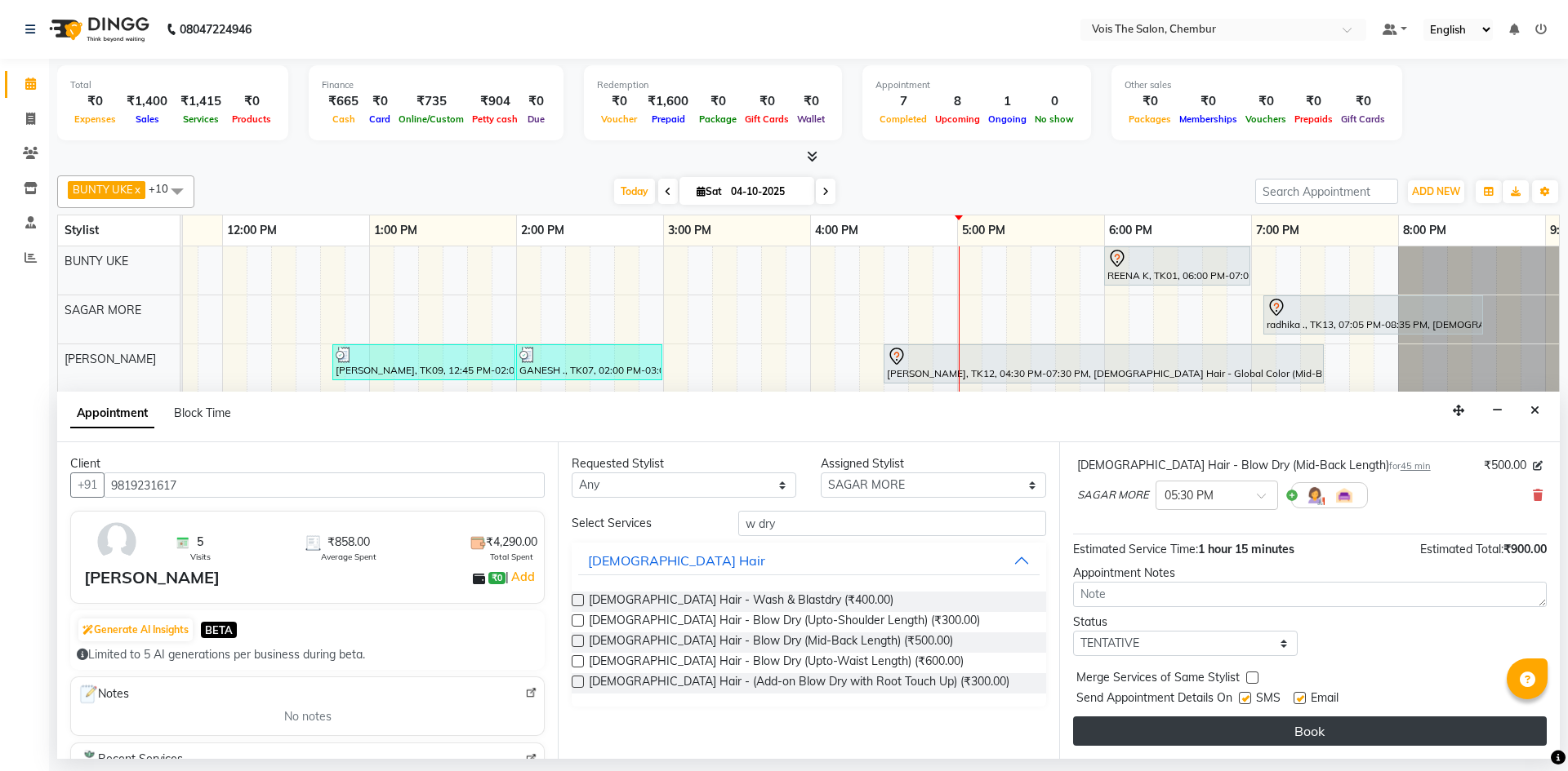
click at [1204, 726] on button "Book" at bounding box center [1310, 732] width 474 height 29
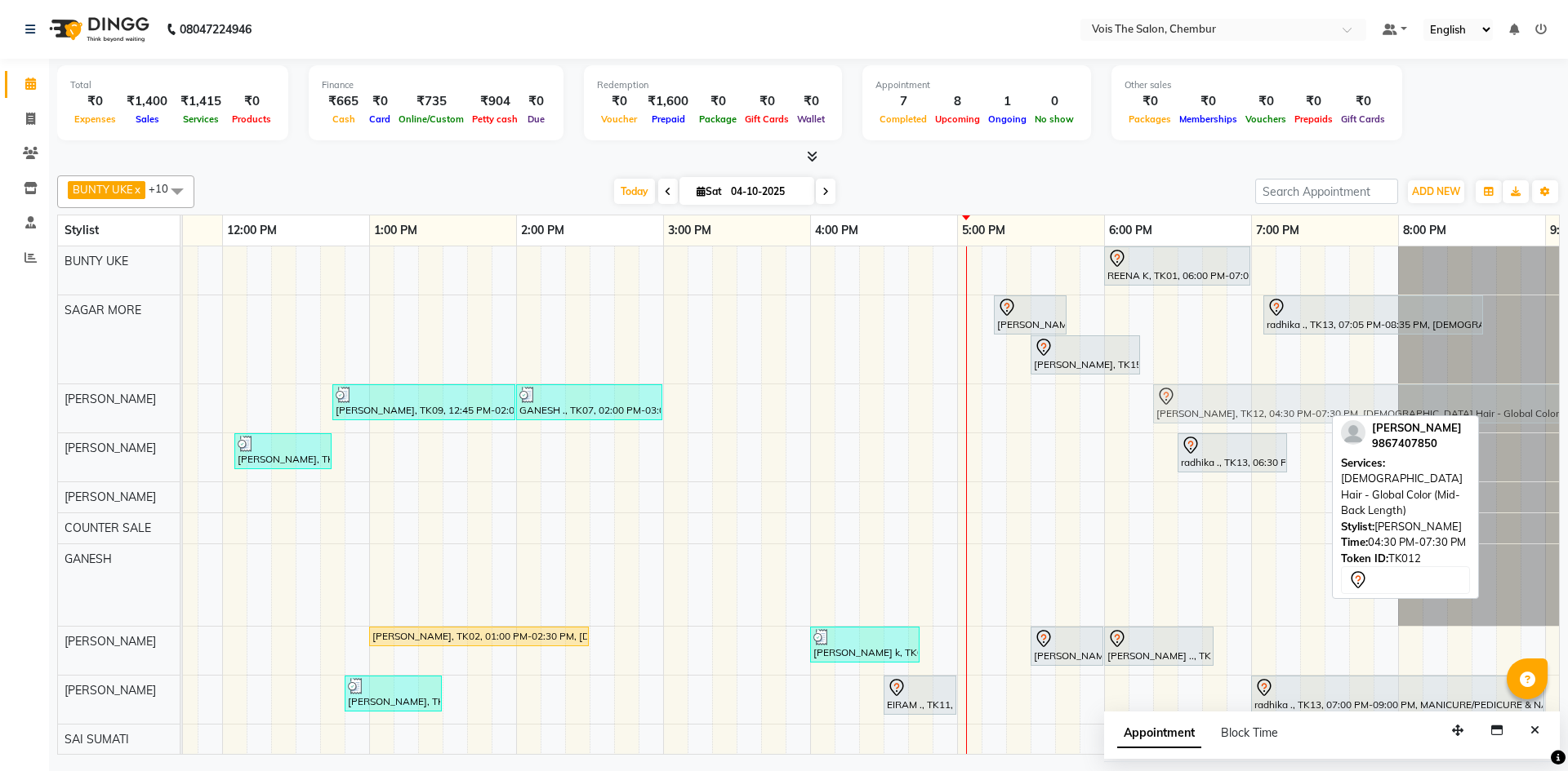
drag, startPoint x: 1051, startPoint y: 405, endPoint x: 1313, endPoint y: 397, distance: 262.1
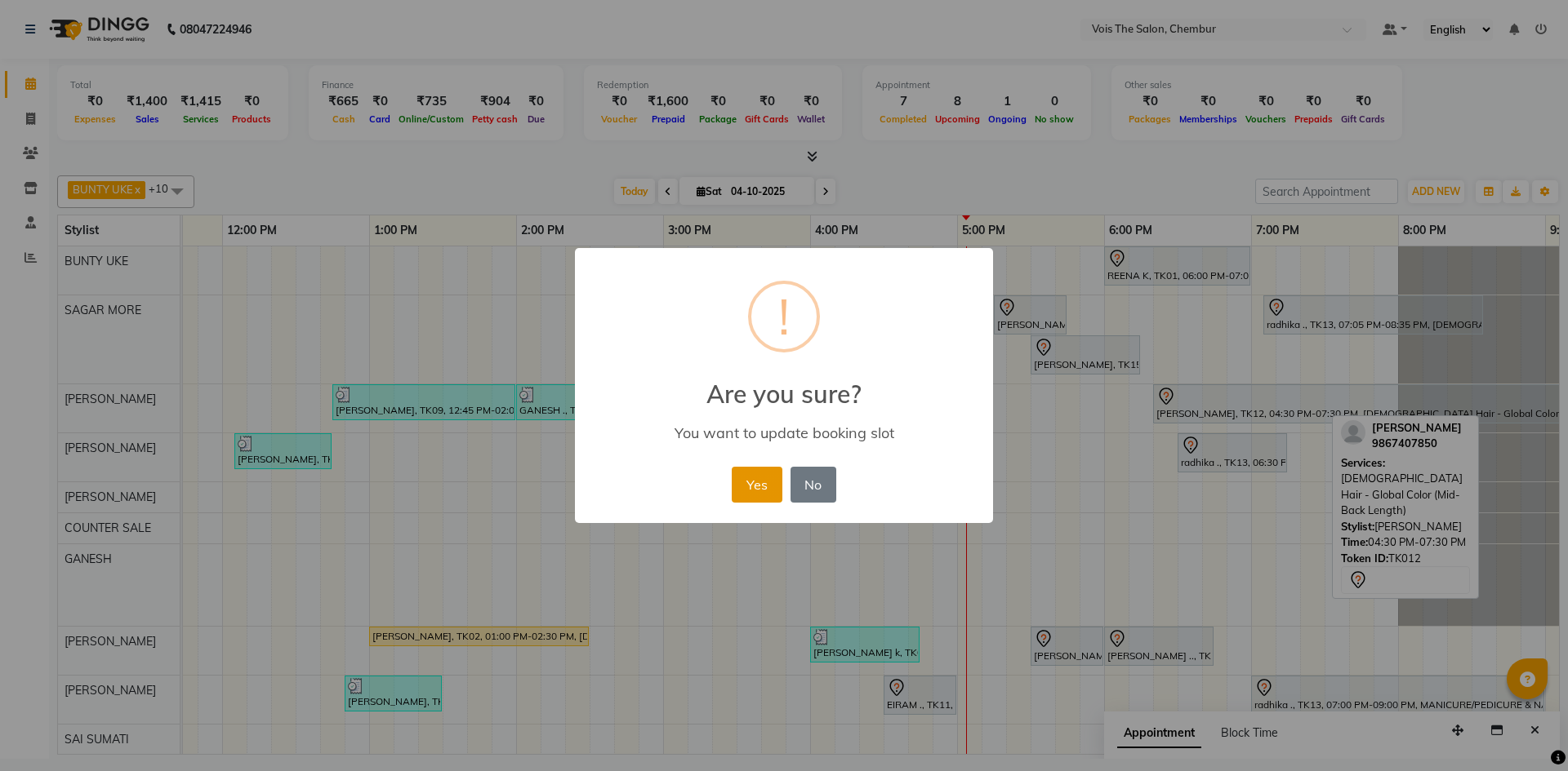
click at [745, 496] on button "Yes" at bounding box center [756, 484] width 50 height 36
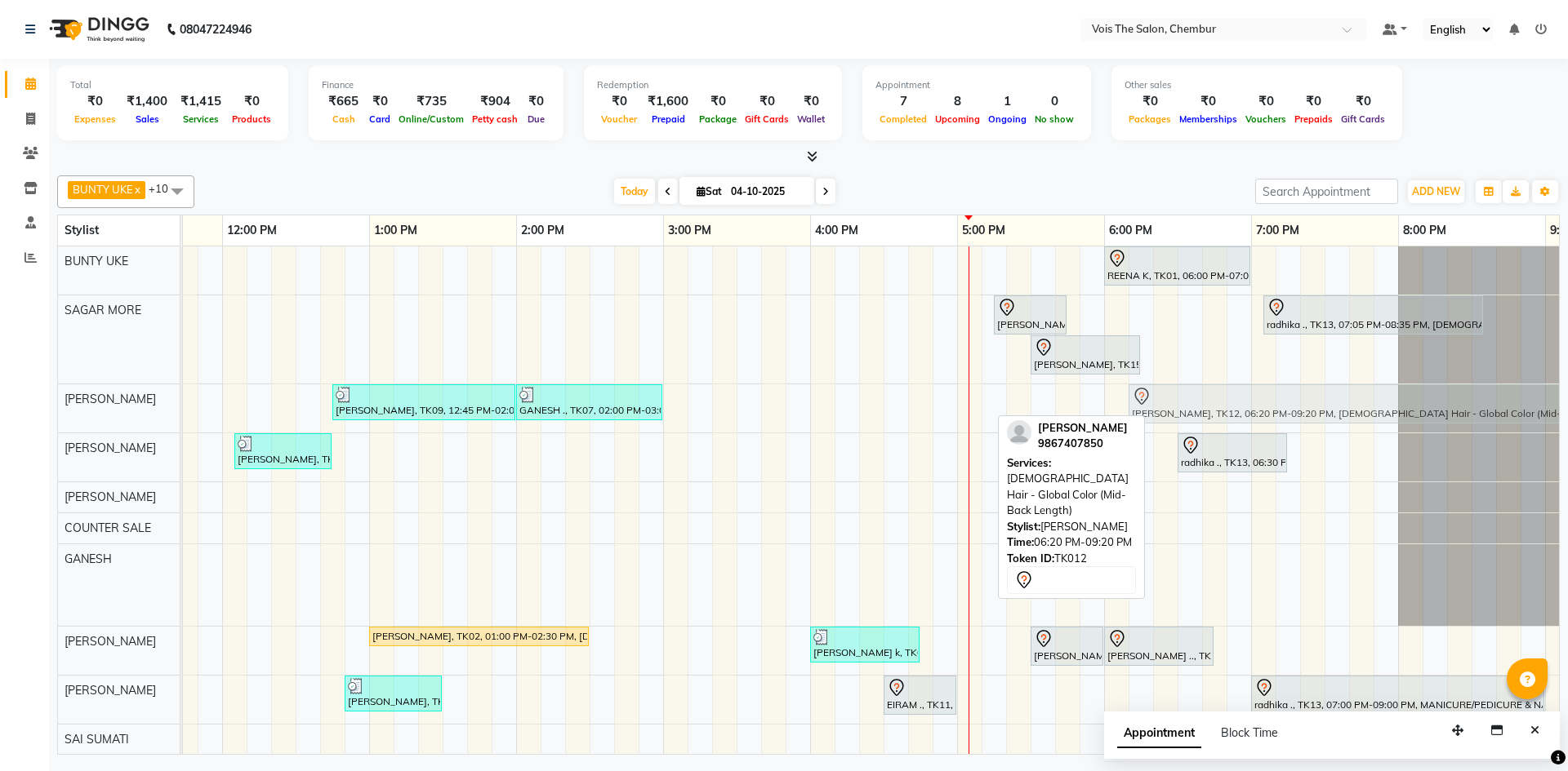
drag, startPoint x: 1239, startPoint y: 409, endPoint x: 1207, endPoint y: 412, distance: 32.1
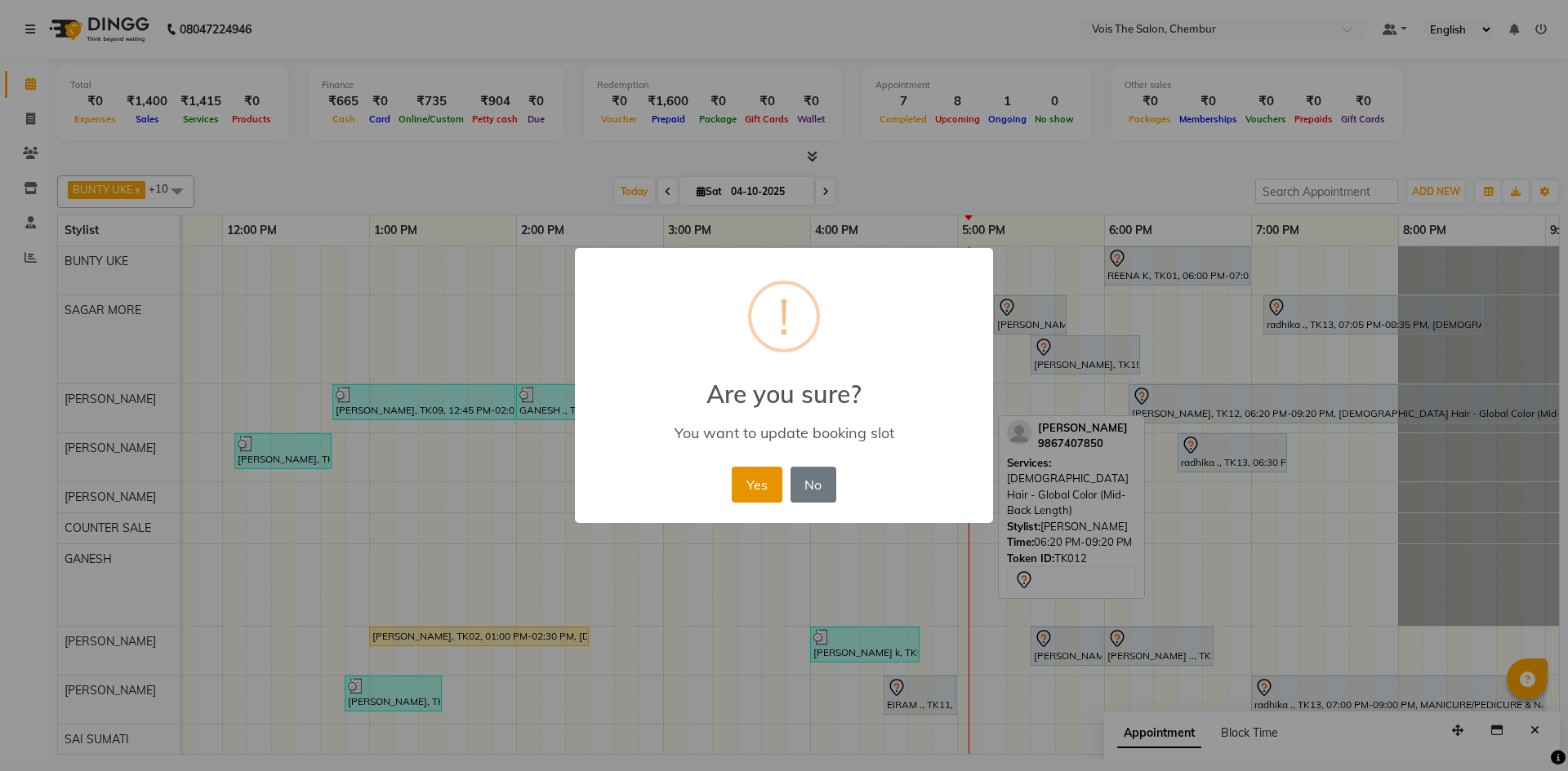
click at [767, 480] on button "Yes" at bounding box center [756, 484] width 50 height 36
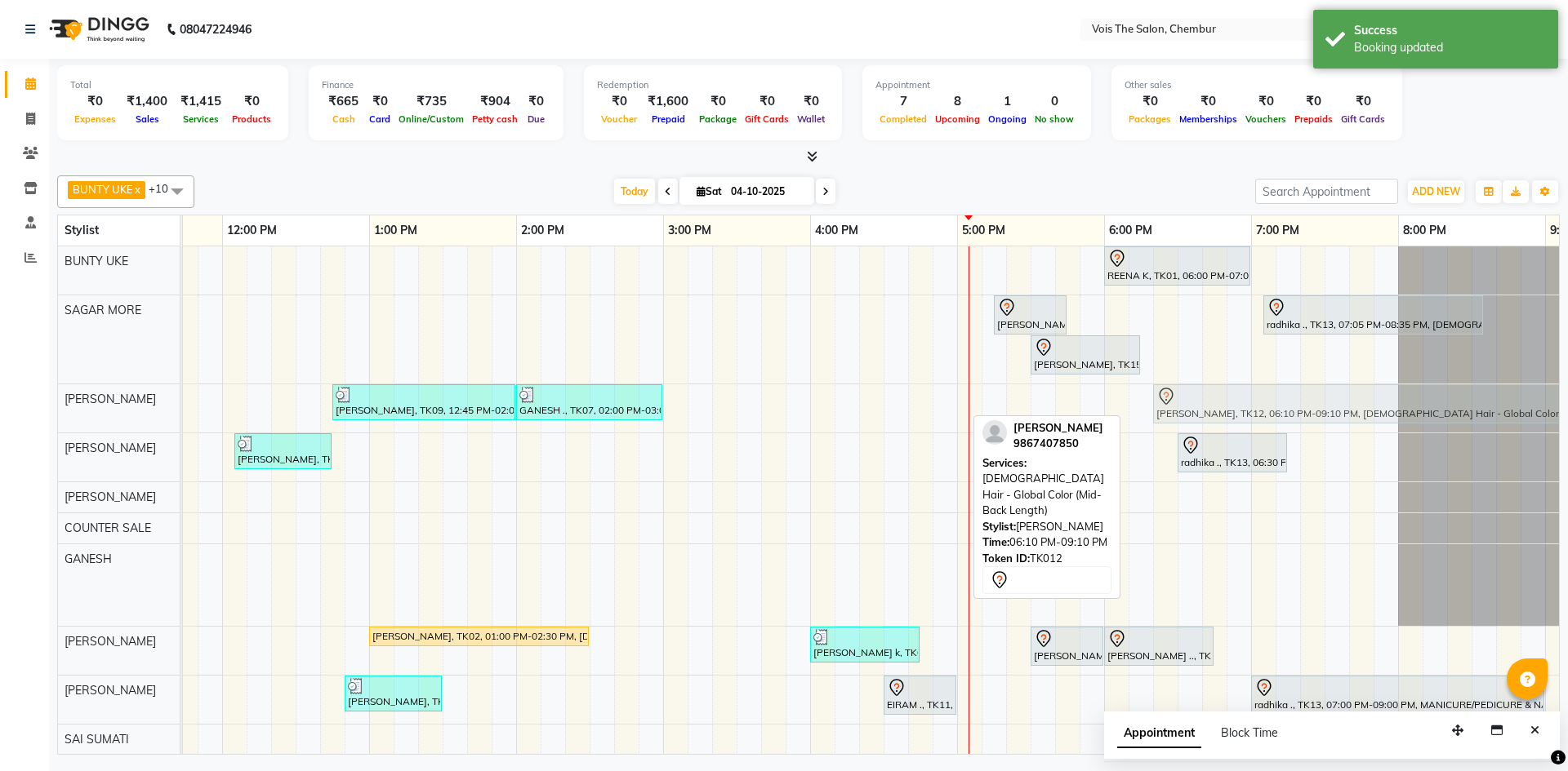
drag, startPoint x: 1176, startPoint y: 404, endPoint x: 1210, endPoint y: 406, distance: 34.1
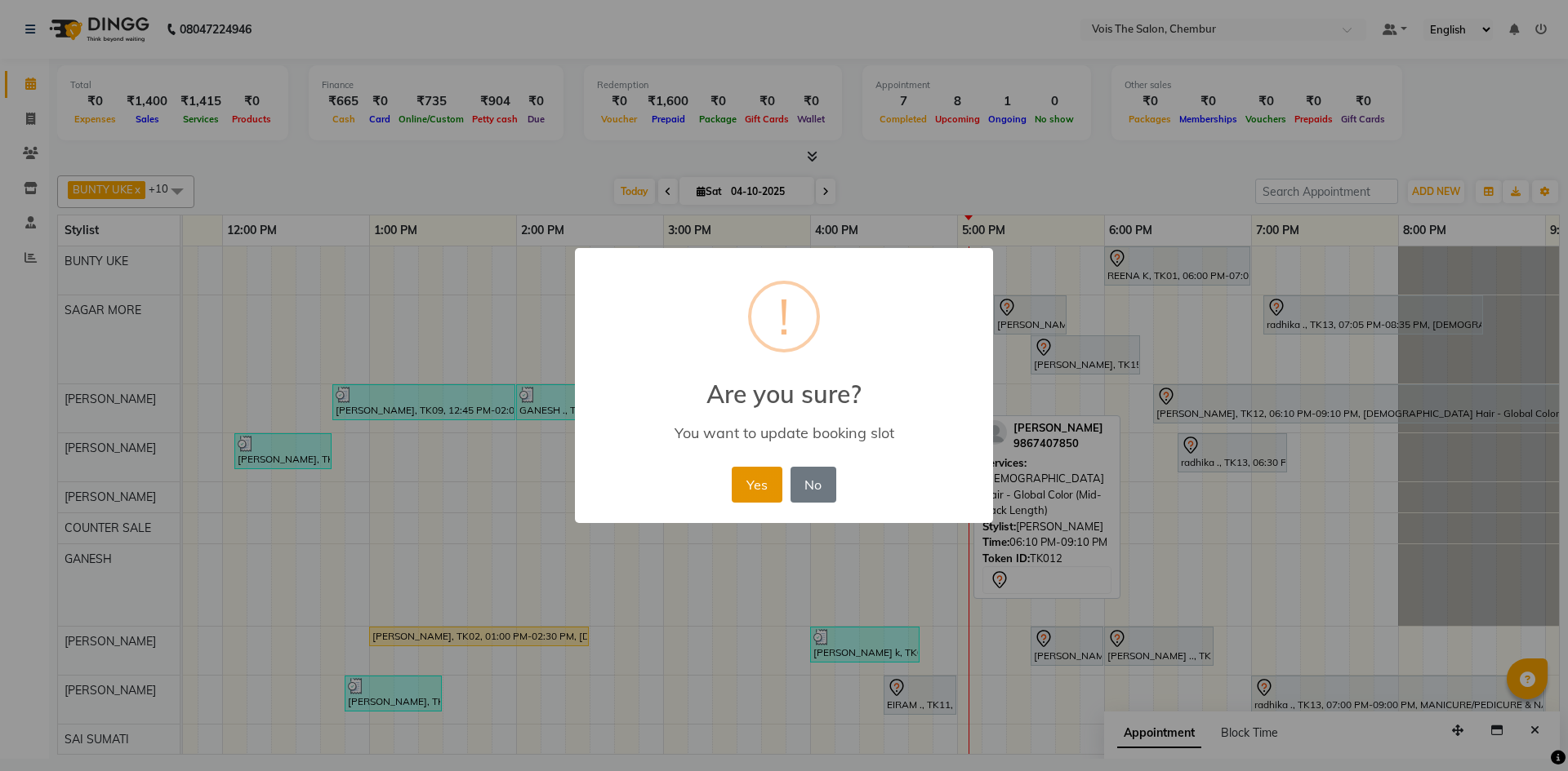
click at [767, 490] on button "Yes" at bounding box center [756, 484] width 50 height 36
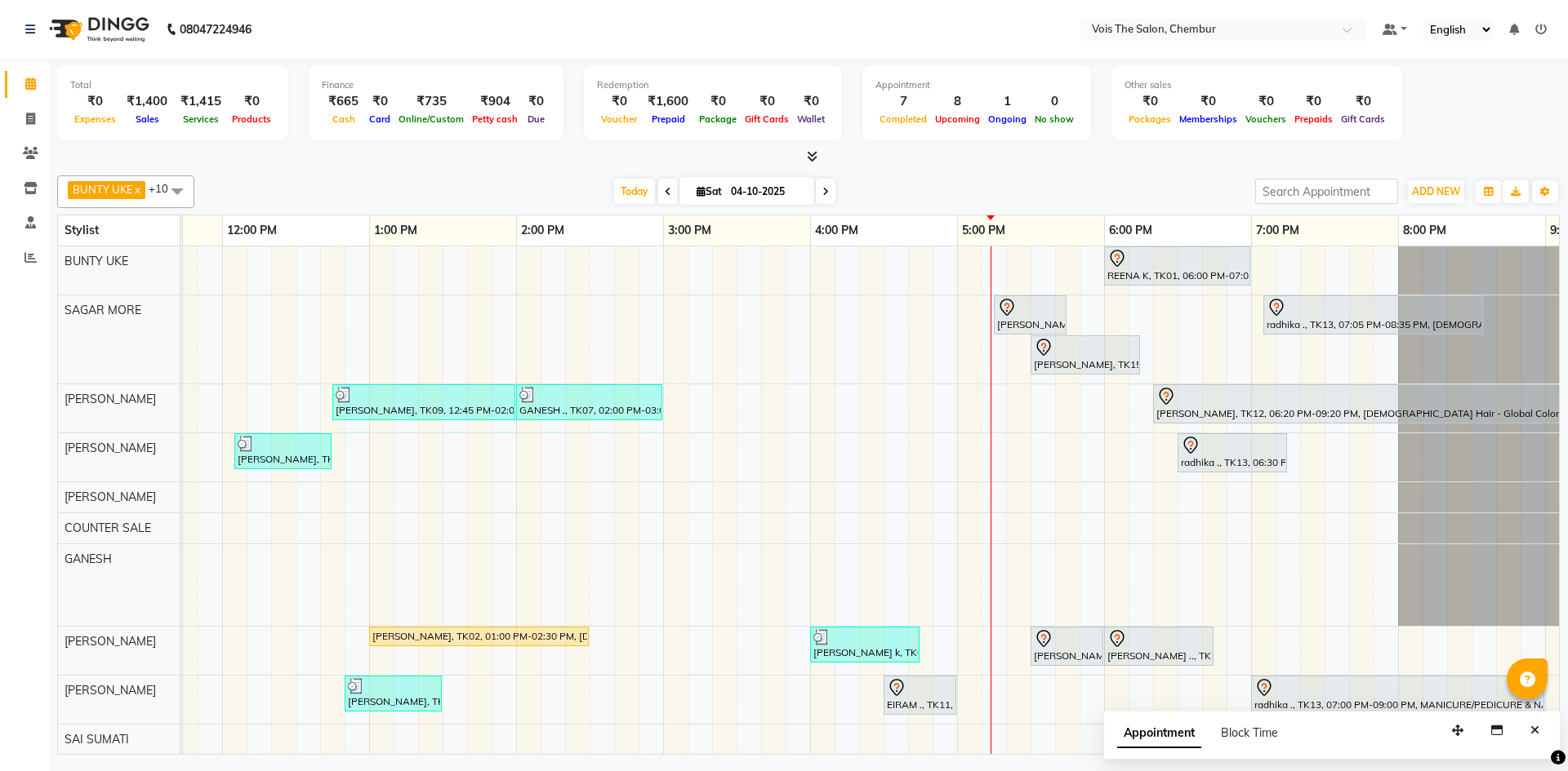
click at [825, 191] on icon at bounding box center [825, 192] width 7 height 10
type input "05-10-2025"
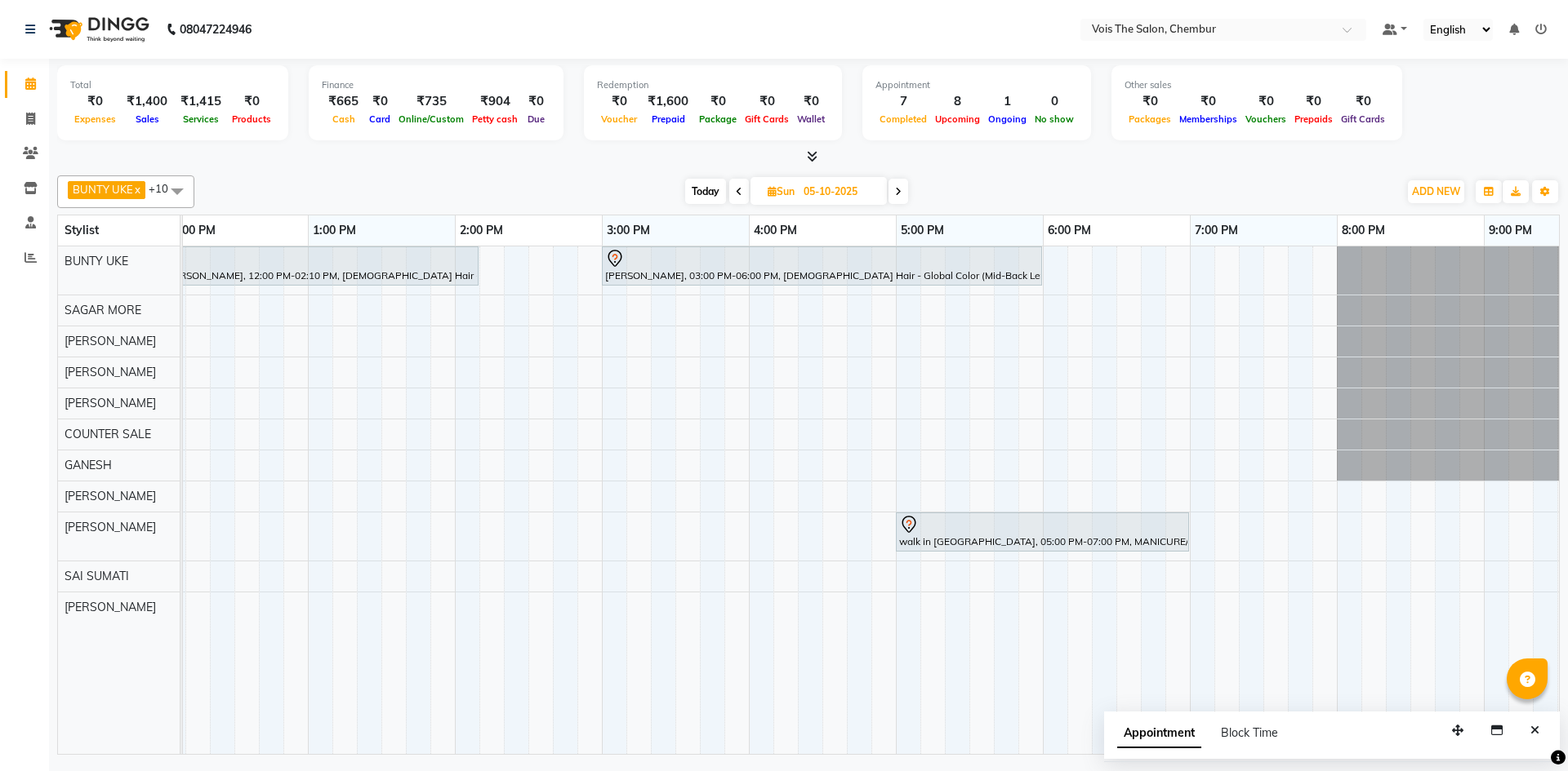
scroll to position [0, 609]
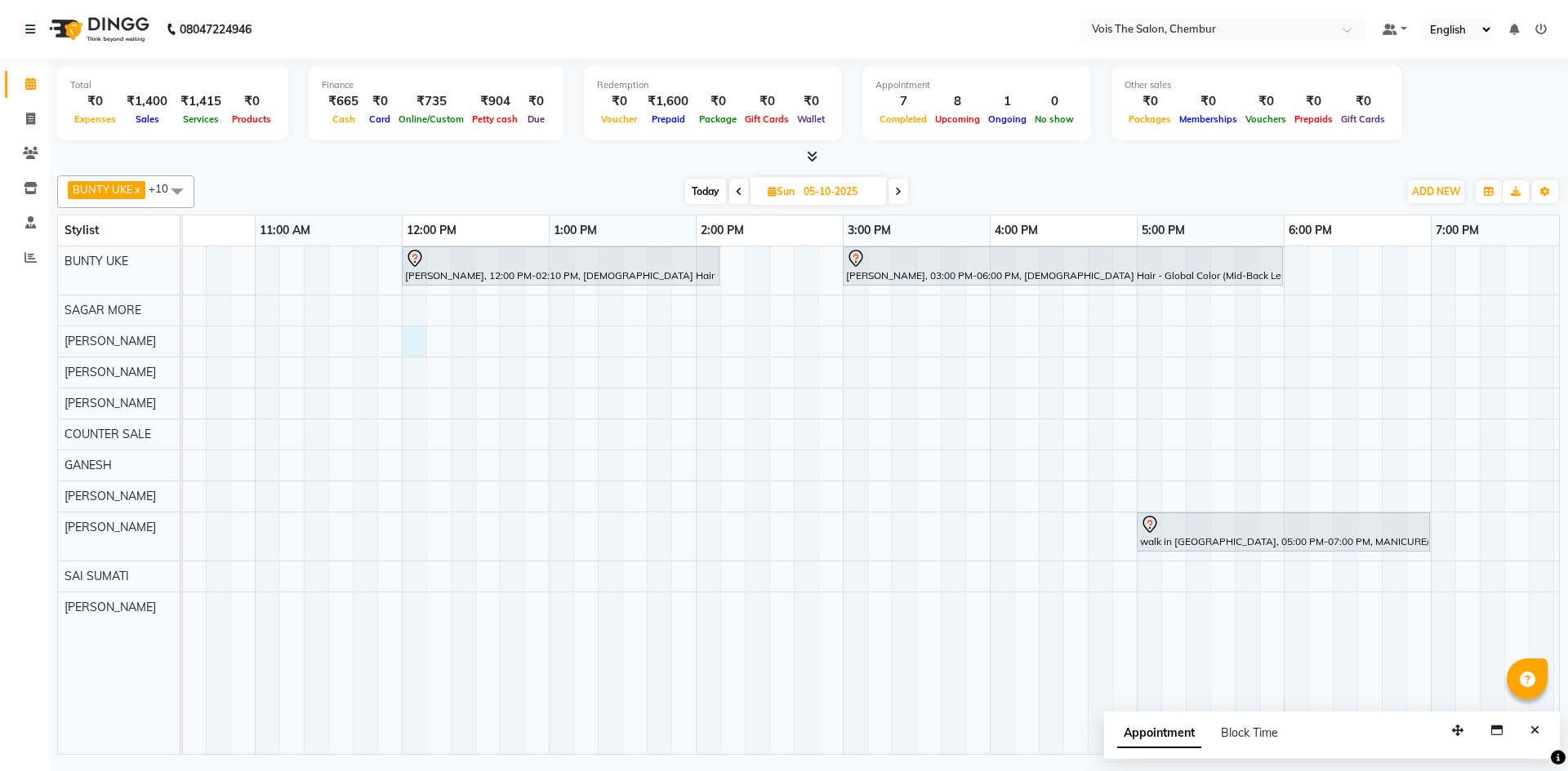
click at [420, 343] on div "TANIA K, 12:00 PM-02:10 PM, FEMALE Hair - Global Color (Upto-Shoulder Length) K…" at bounding box center [917, 500] width 2205 height 508
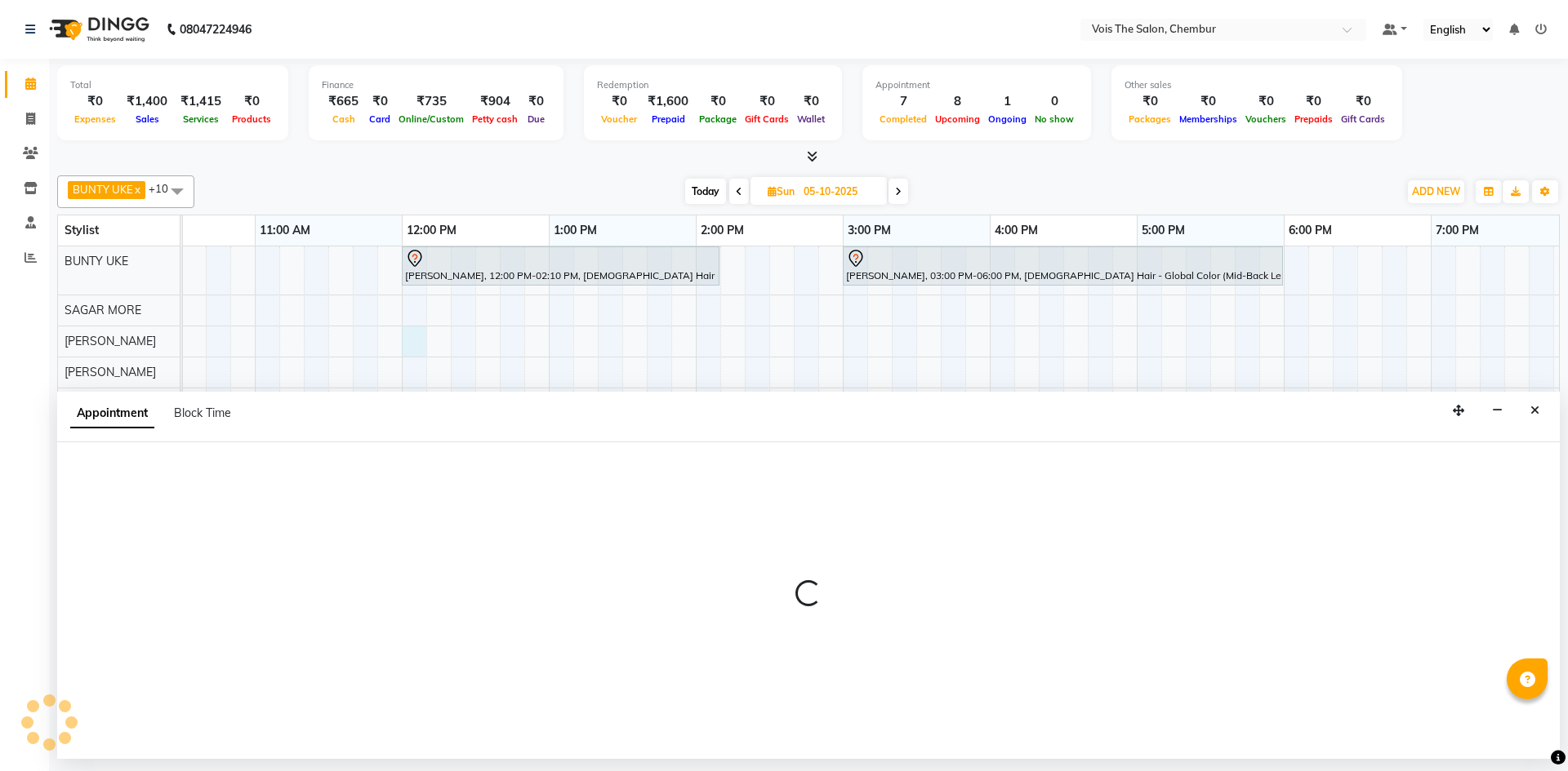
select select "79153"
select select "720"
select select "tentative"
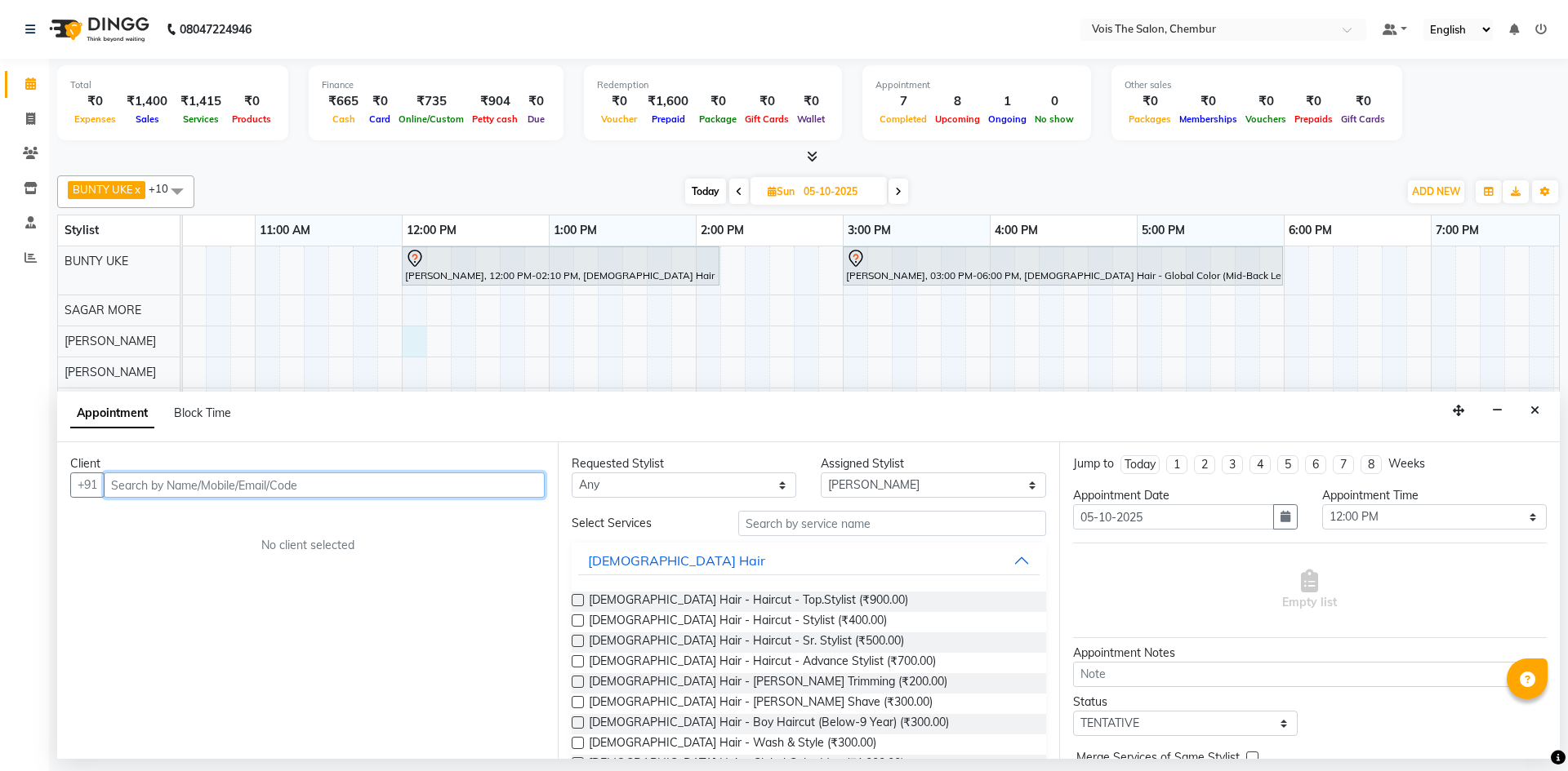
click at [936, 351] on div "TANIA K, 12:00 PM-02:10 PM, FEMALE Hair - Global Color (Upto-Shoulder Length) K…" at bounding box center [917, 500] width 2205 height 508
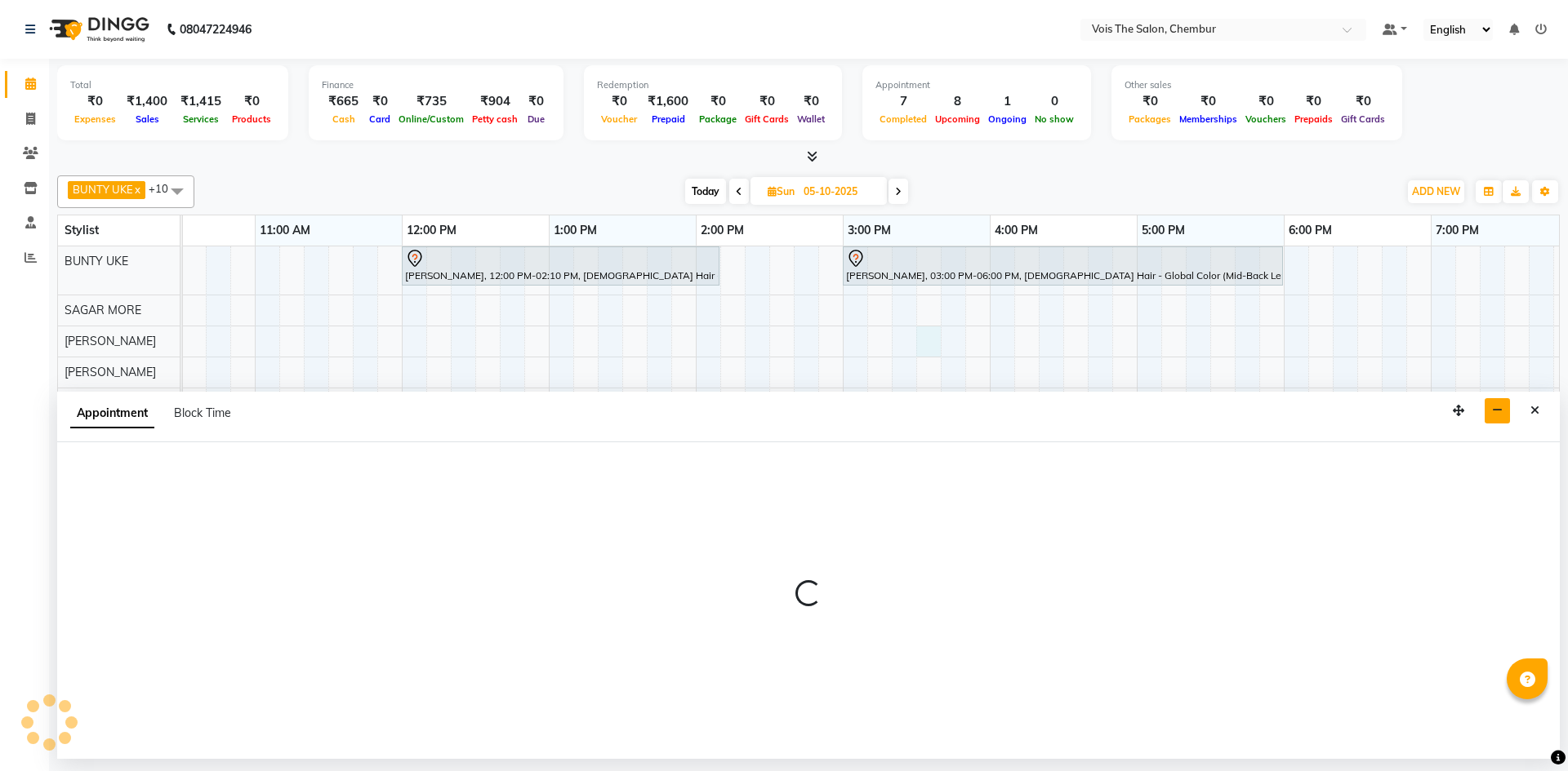
select select "79153"
select select "930"
select select "tentative"
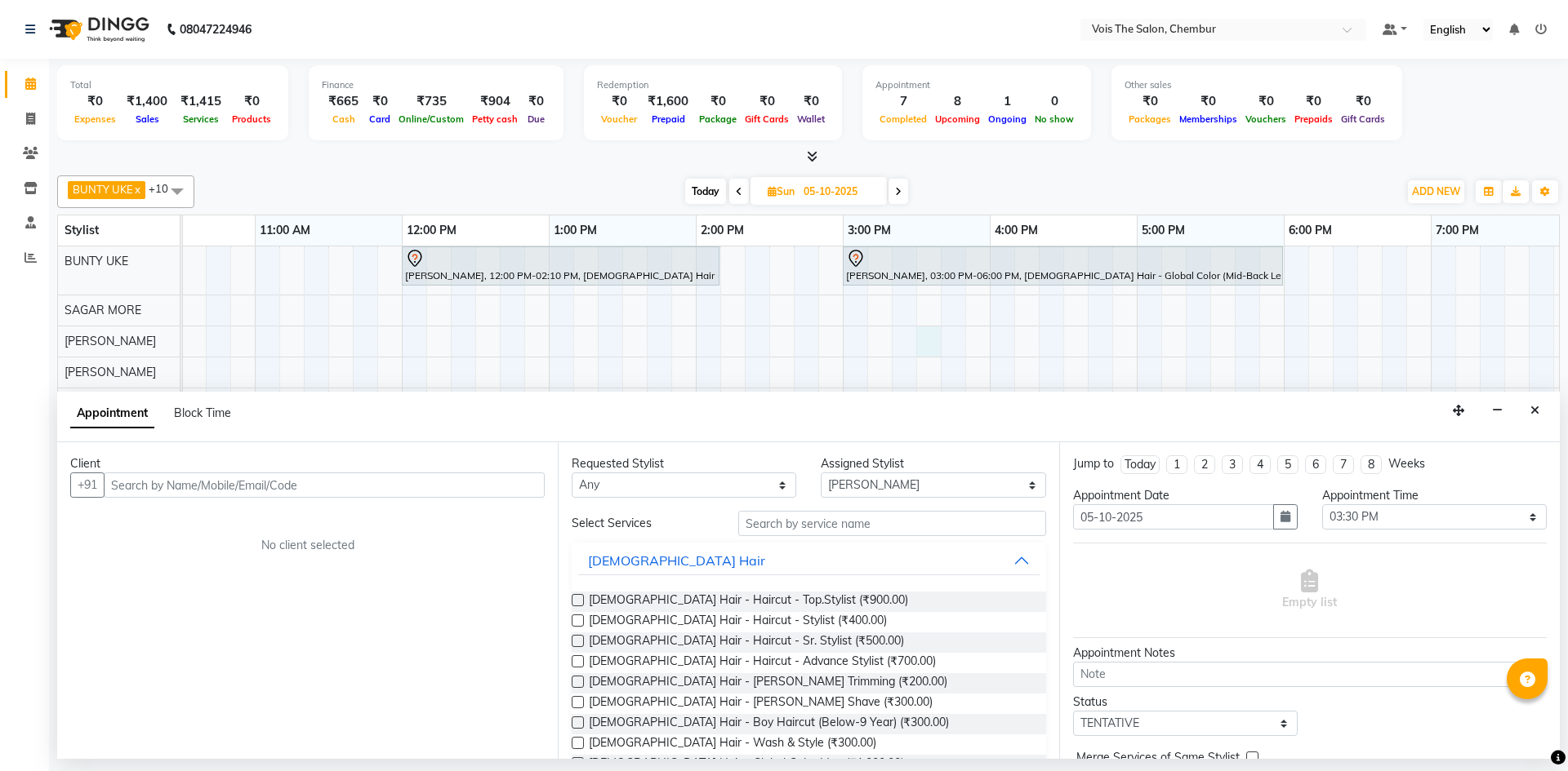
click at [1539, 407] on button "Close" at bounding box center [1535, 412] width 24 height 26
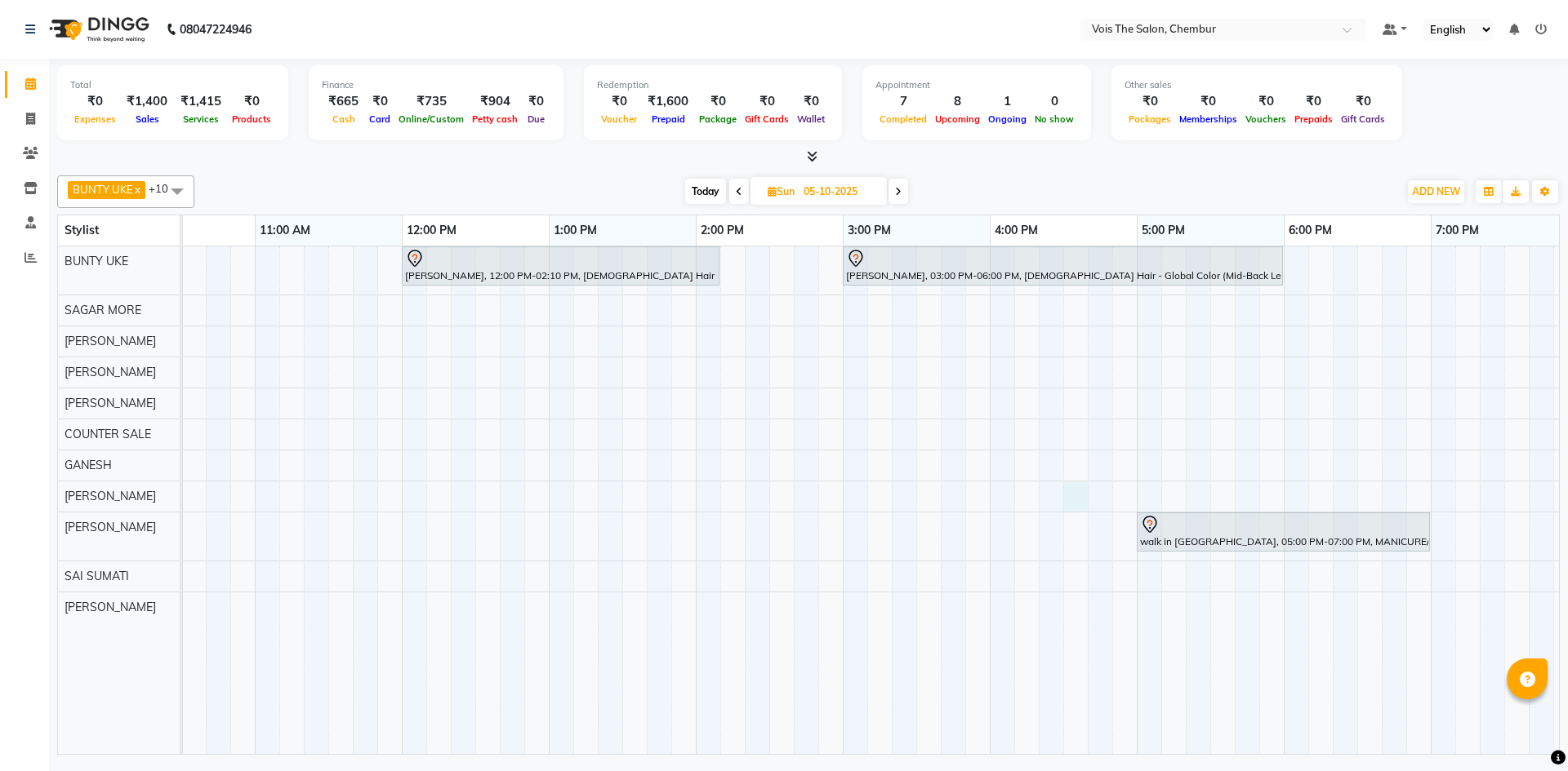
click at [1075, 484] on div "TANIA K, 12:00 PM-02:10 PM, FEMALE Hair - Global Color (Upto-Shoulder Length) K…" at bounding box center [917, 500] width 2205 height 508
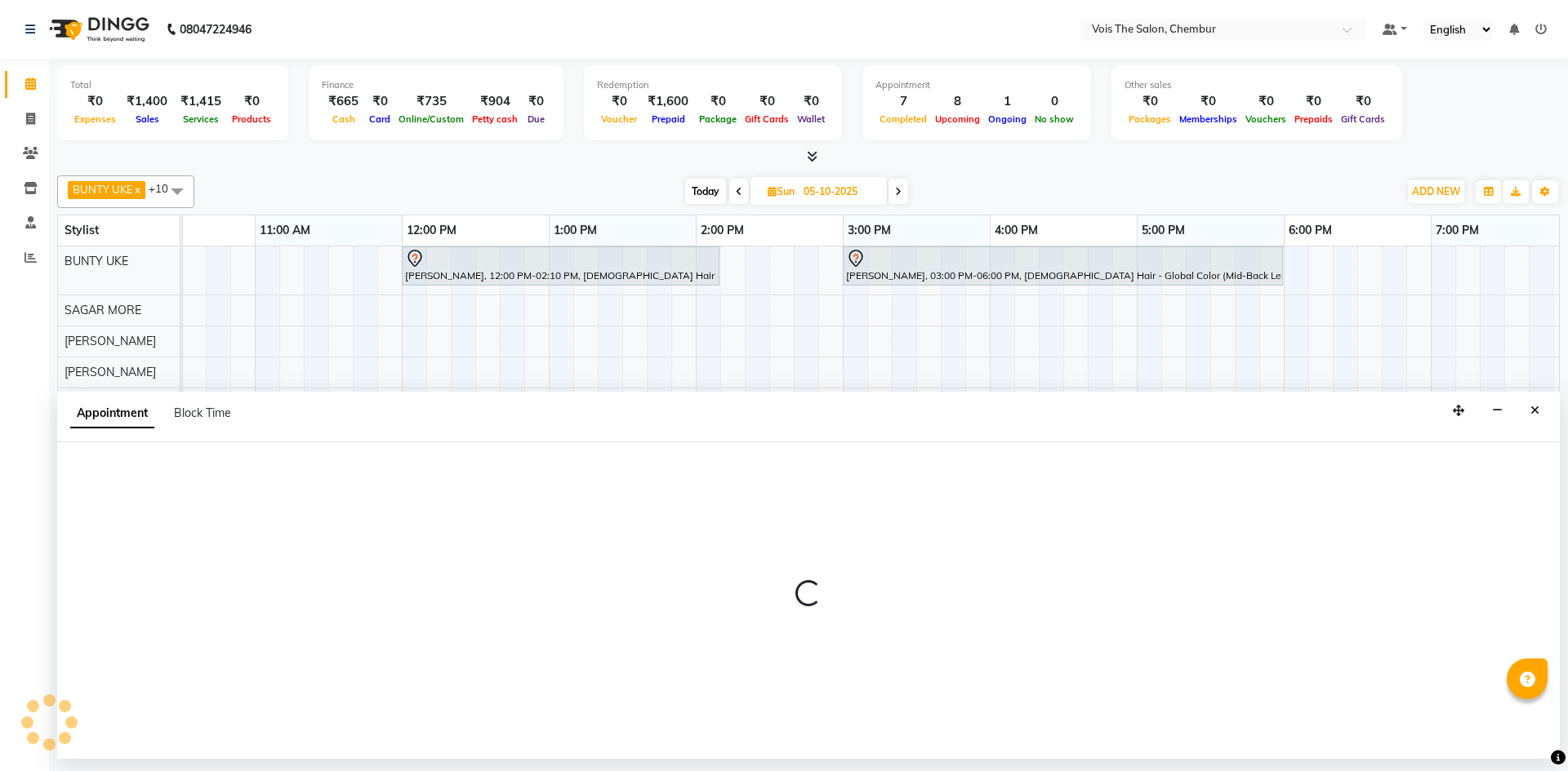
select select "85150"
select select "990"
select select "tentative"
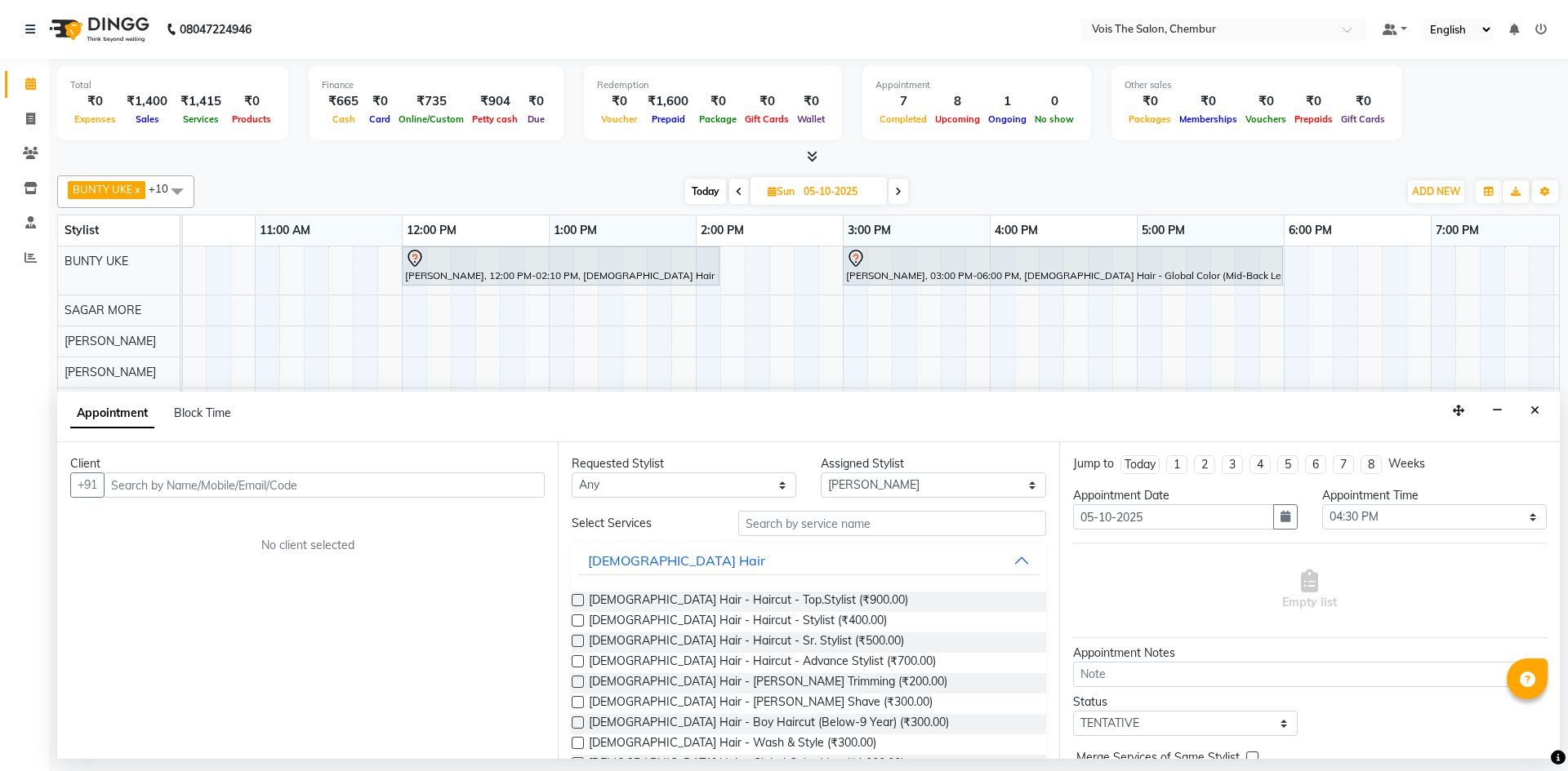
click at [479, 487] on input "text" at bounding box center [324, 485] width 441 height 26
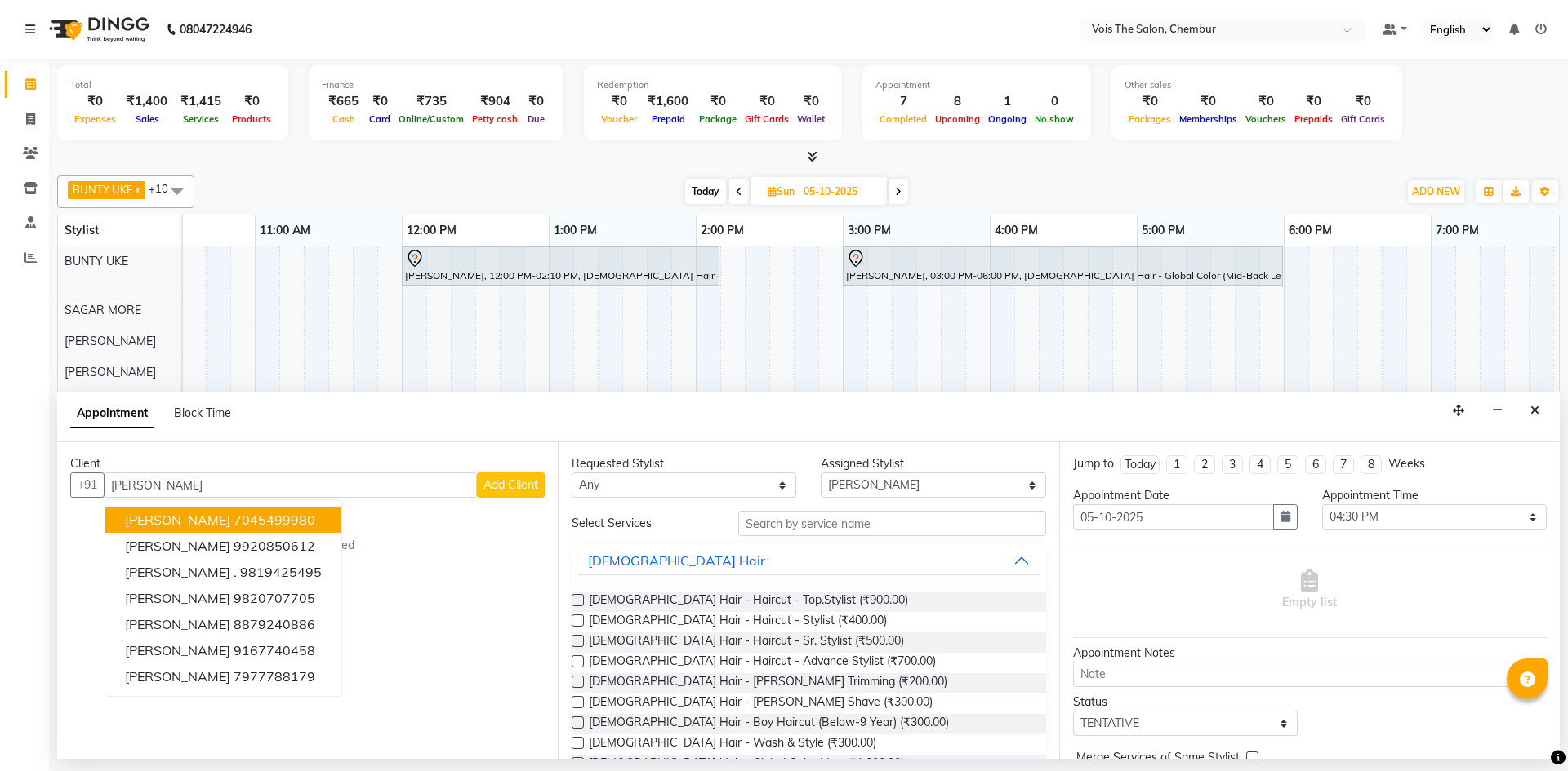
type input "rhea"
click at [717, 190] on span "Today" at bounding box center [705, 192] width 41 height 26
type input "04-10-2025"
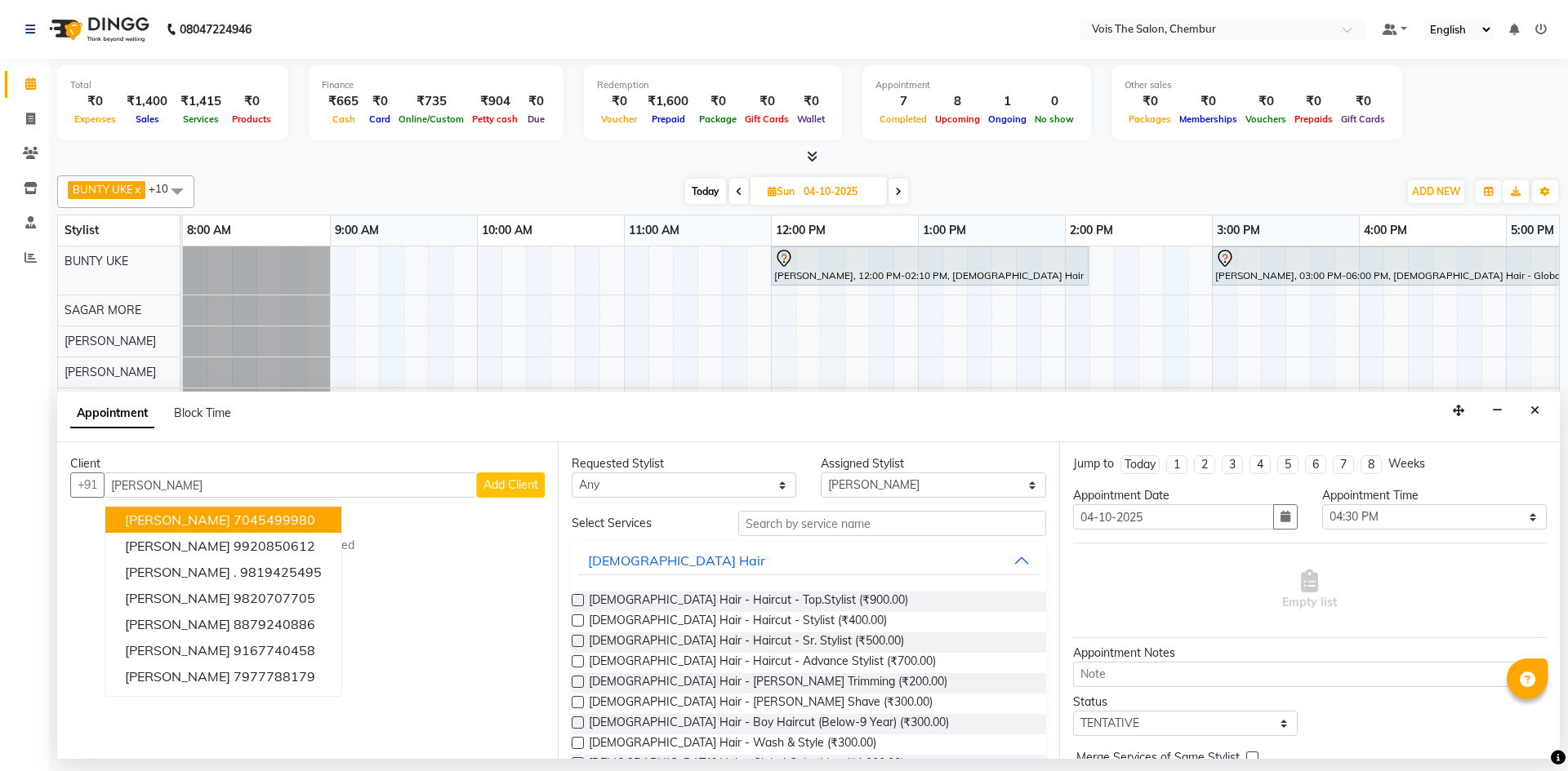
select select "990"
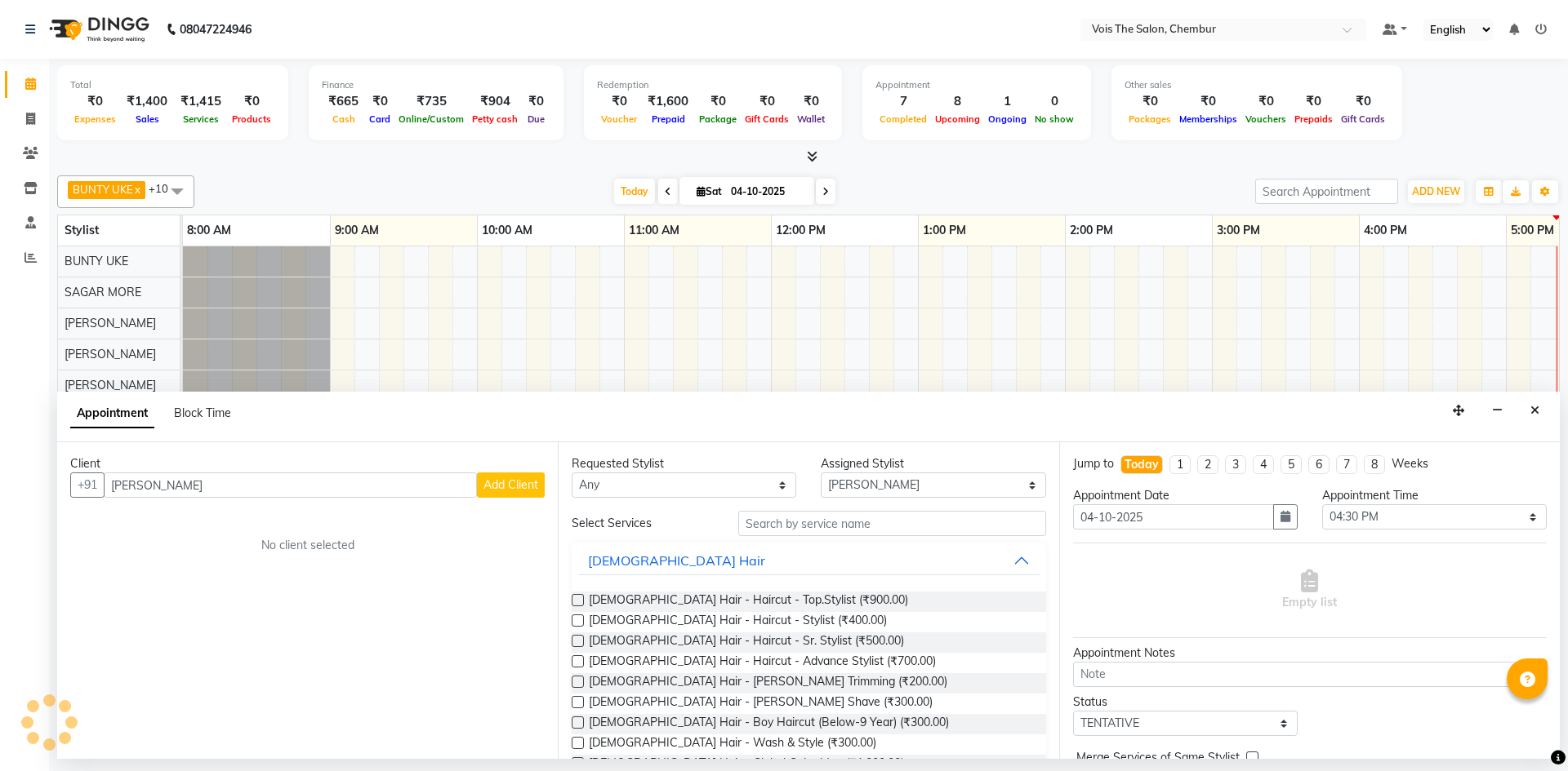
scroll to position [0, 828]
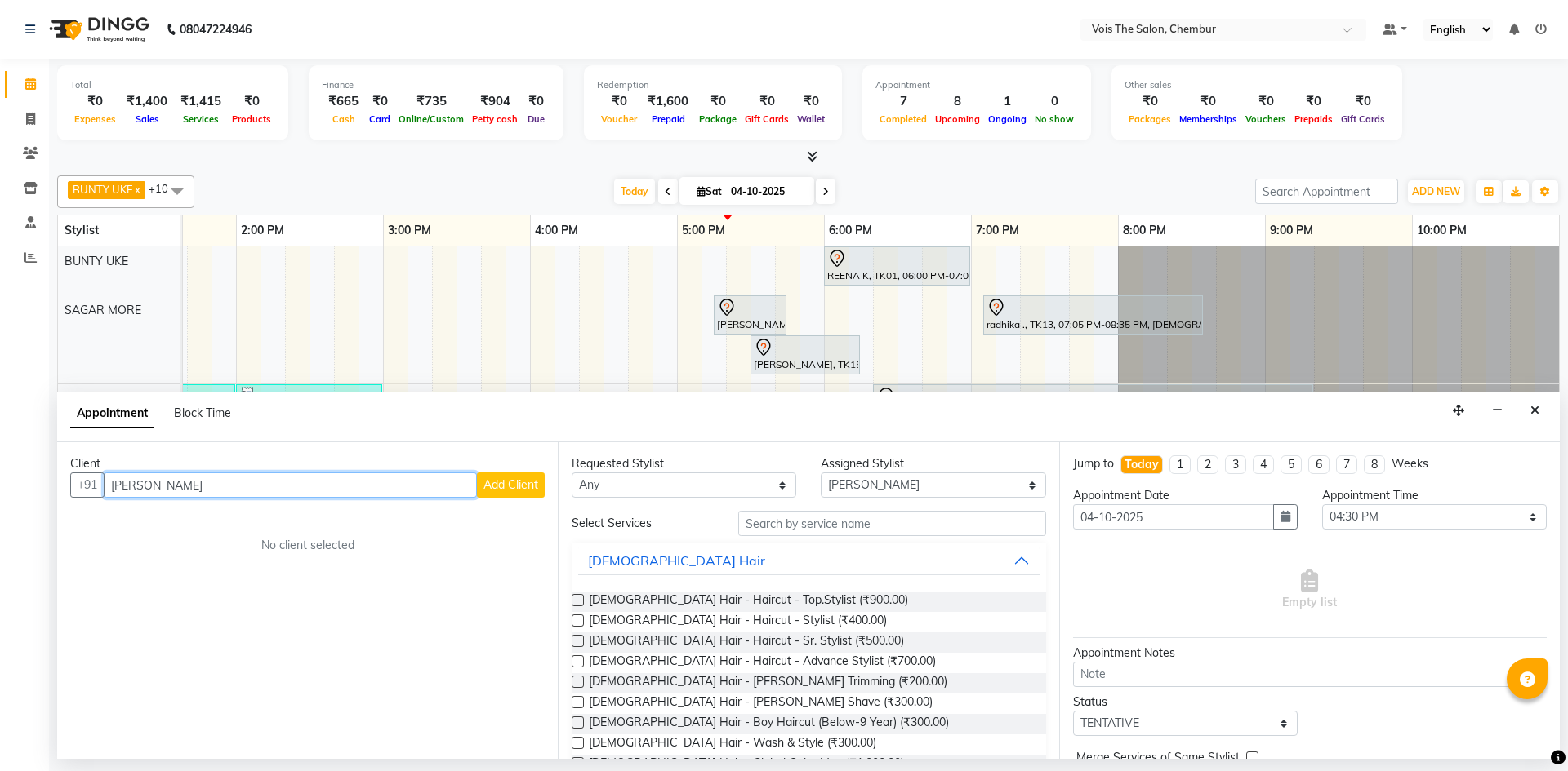
click at [430, 479] on input "rhea" at bounding box center [291, 485] width 373 height 26
type input "r"
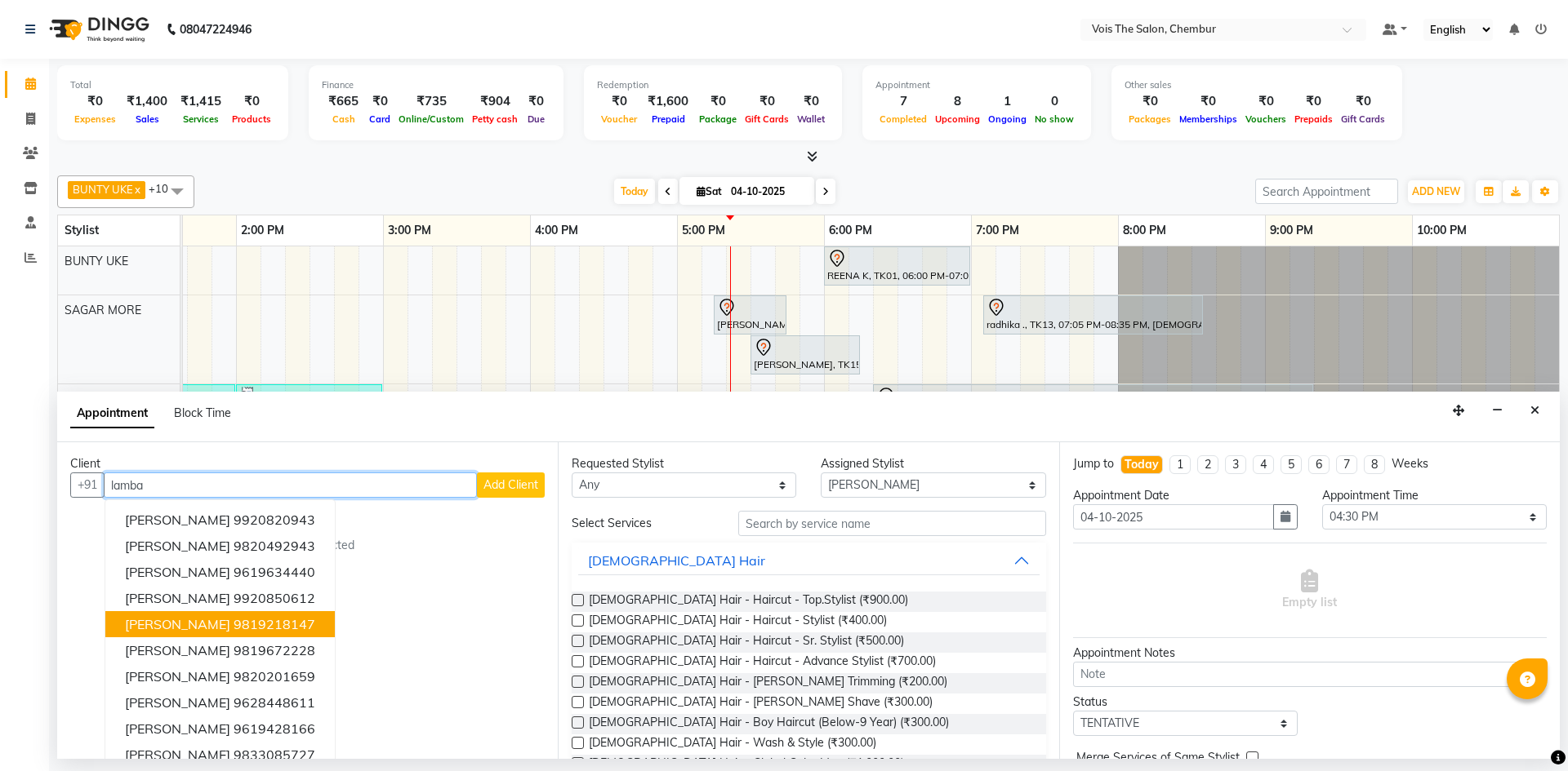
click at [308, 616] on button "PAREENA LAMBA 9819218147" at bounding box center [220, 624] width 230 height 27
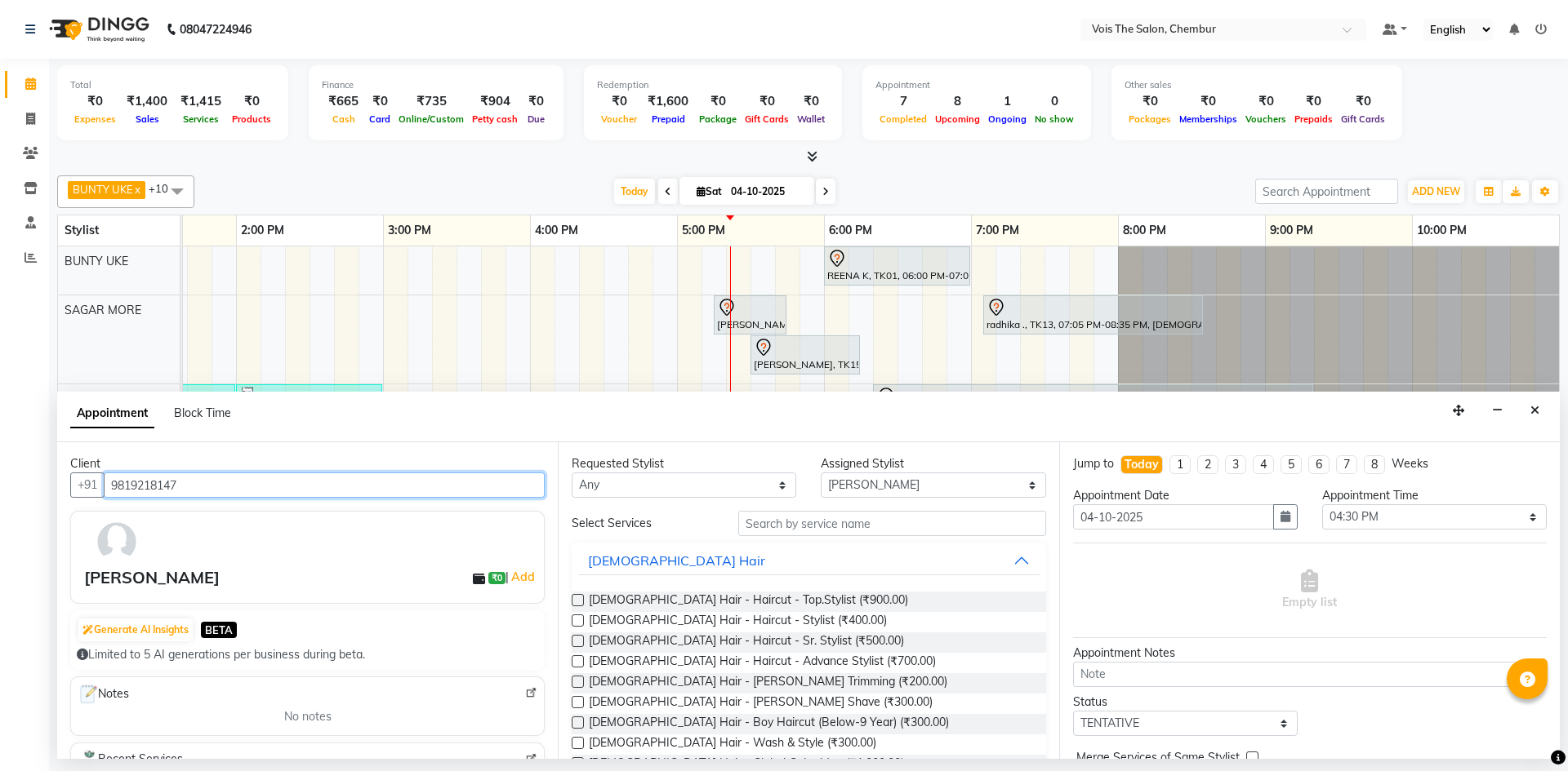
click at [281, 480] on input "9819218147" at bounding box center [324, 485] width 441 height 26
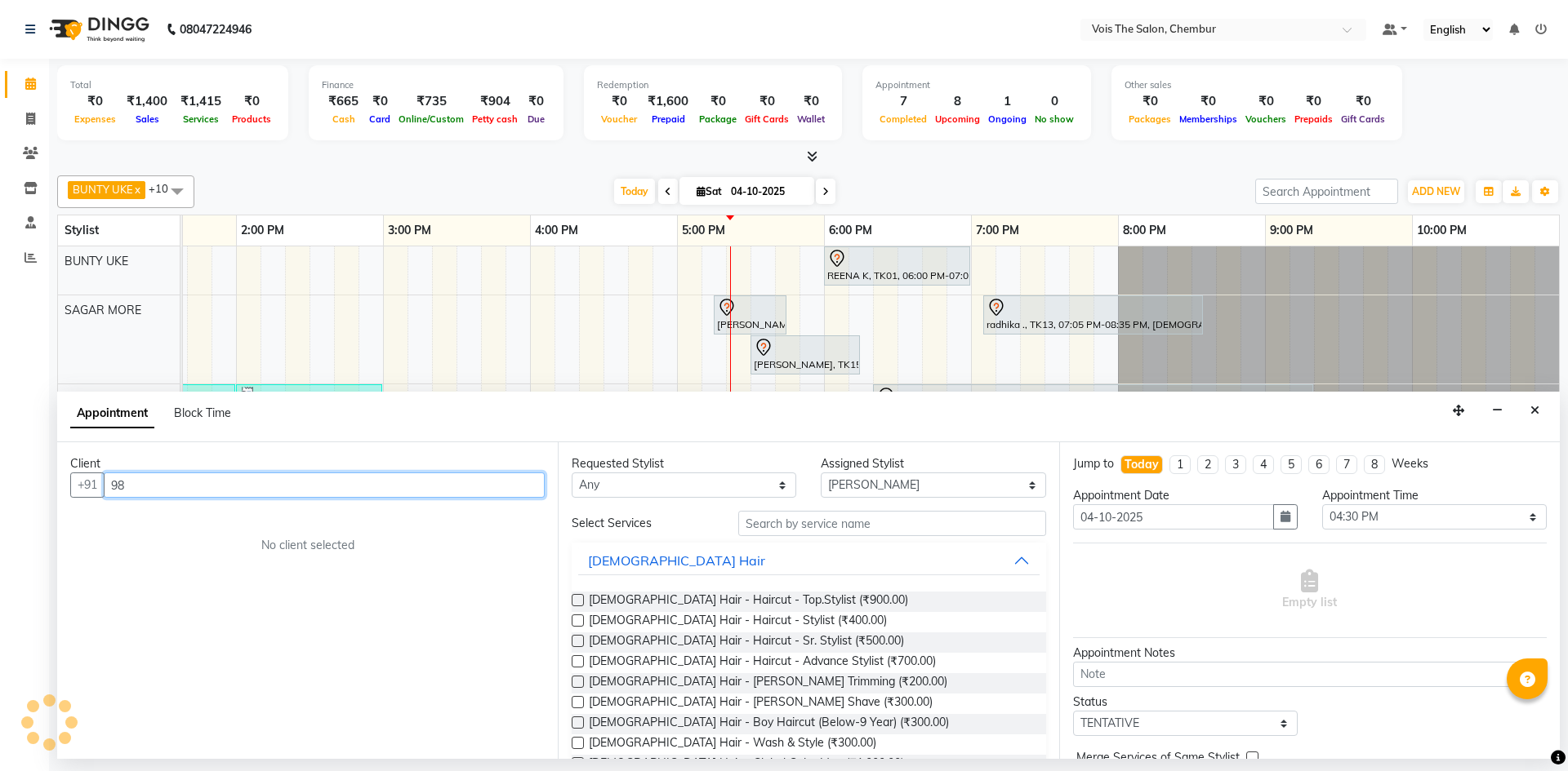
type input "9"
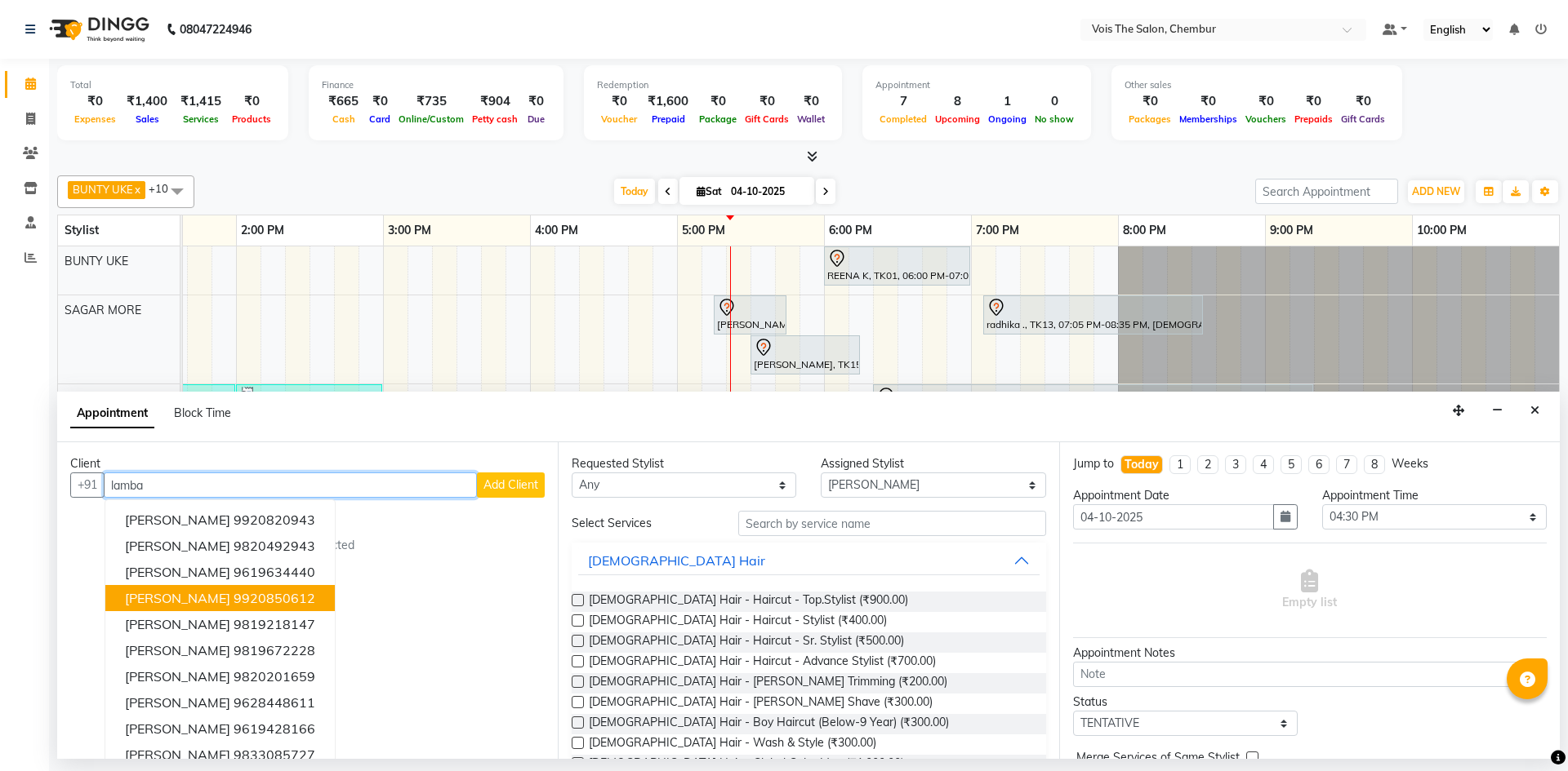
click at [298, 597] on button "RHEA LAMBA 9920850612" at bounding box center [220, 598] width 230 height 27
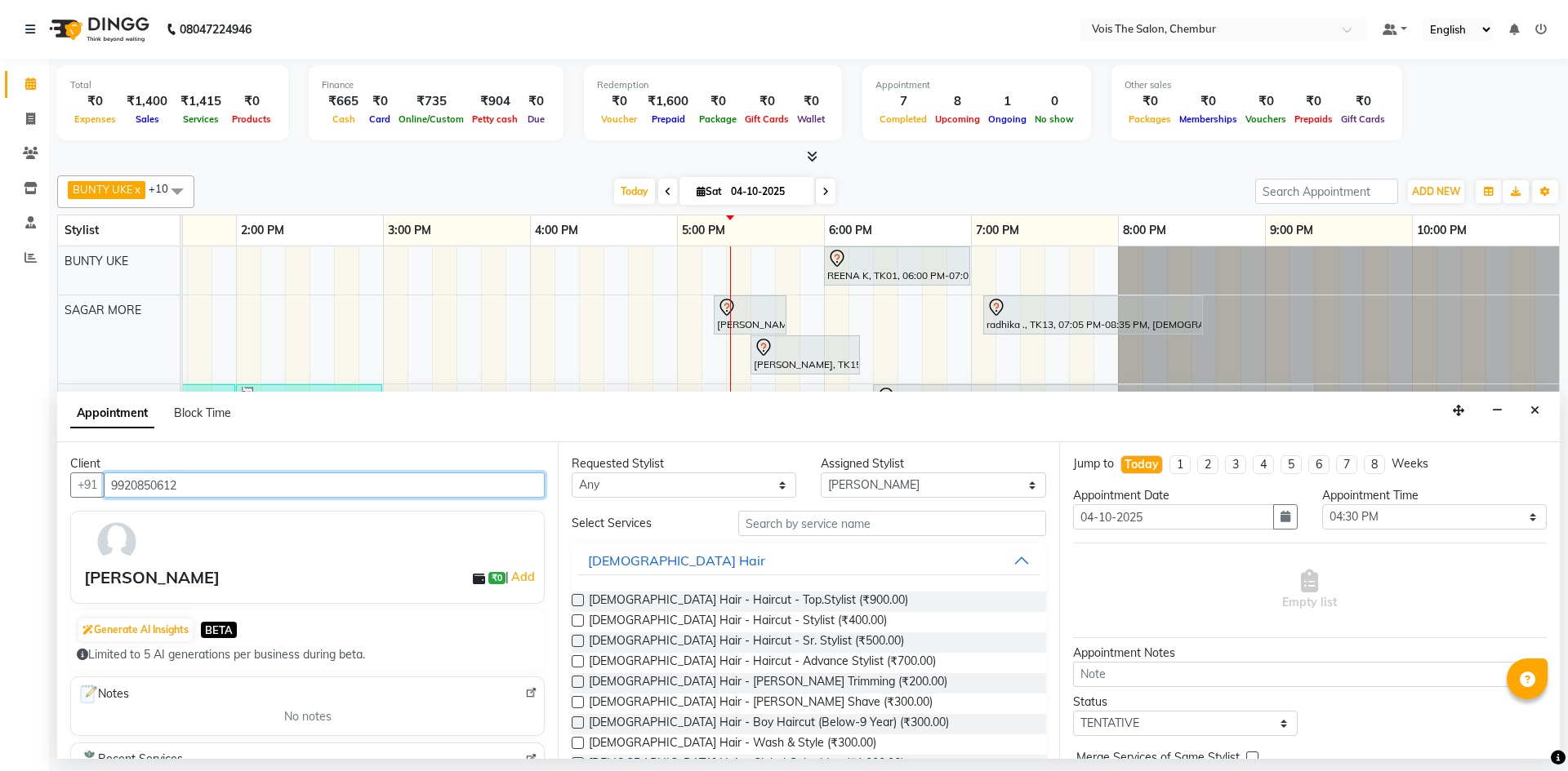
type input "9920850612"
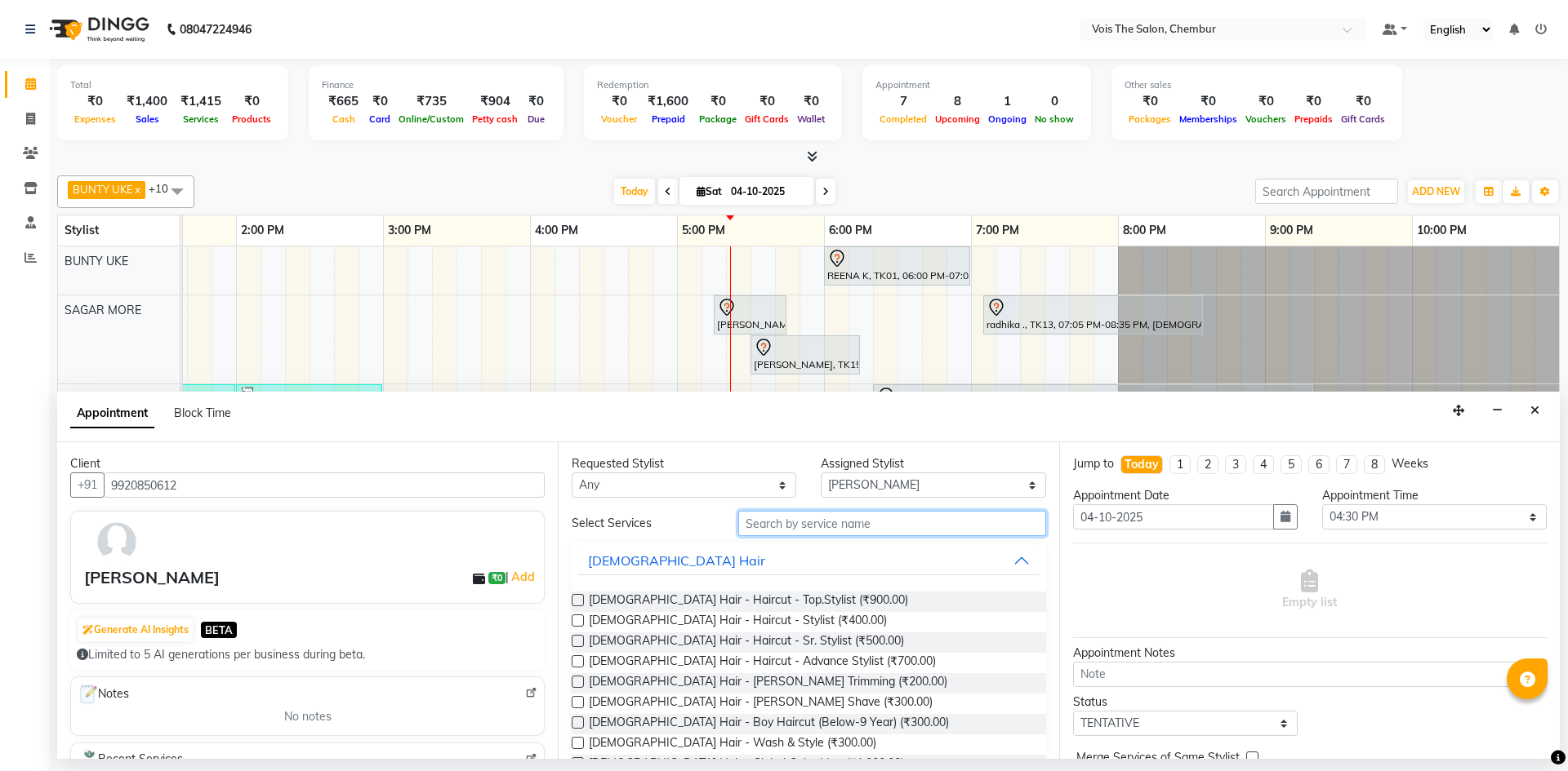
click at [945, 520] on input "text" at bounding box center [891, 523] width 308 height 26
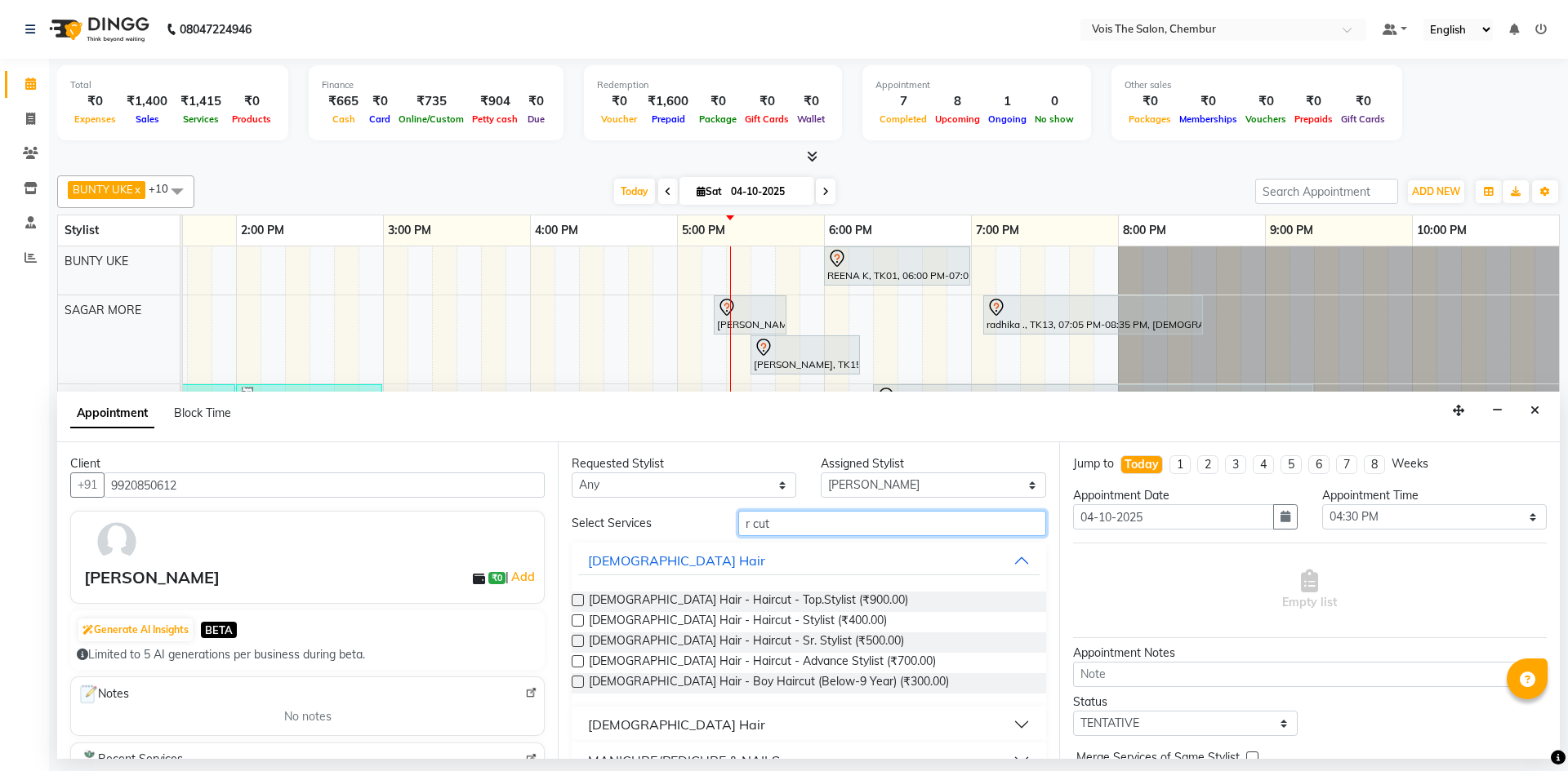
type input "r cut"
click at [814, 732] on button "[DEMOGRAPHIC_DATA] Hair" at bounding box center [808, 725] width 461 height 29
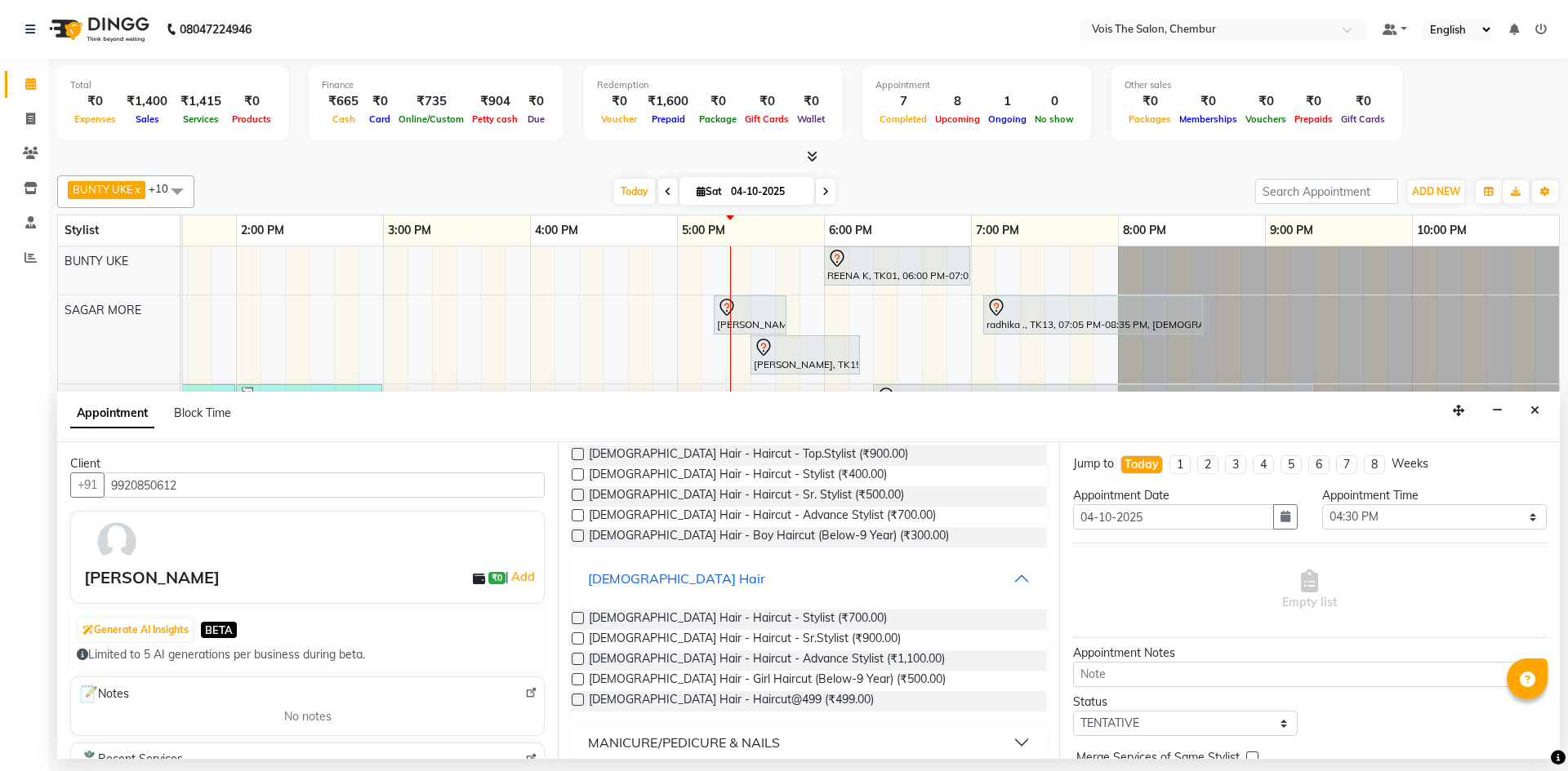
scroll to position [147, 0]
click at [796, 659] on span "[DEMOGRAPHIC_DATA] Hair - Haircut - Advance Stylist (₹1,100.00)" at bounding box center [766, 659] width 356 height 21
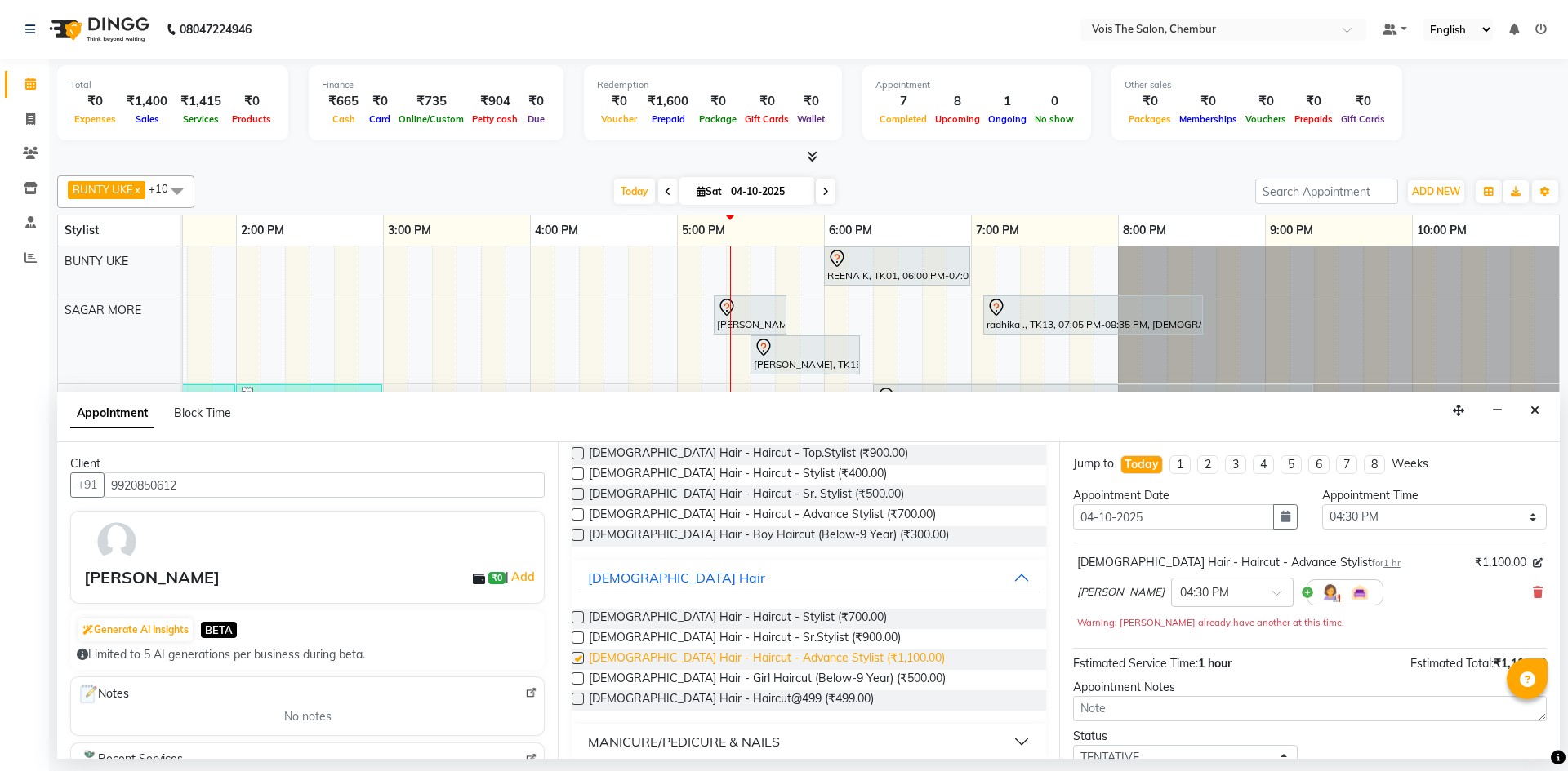
checkbox input "false"
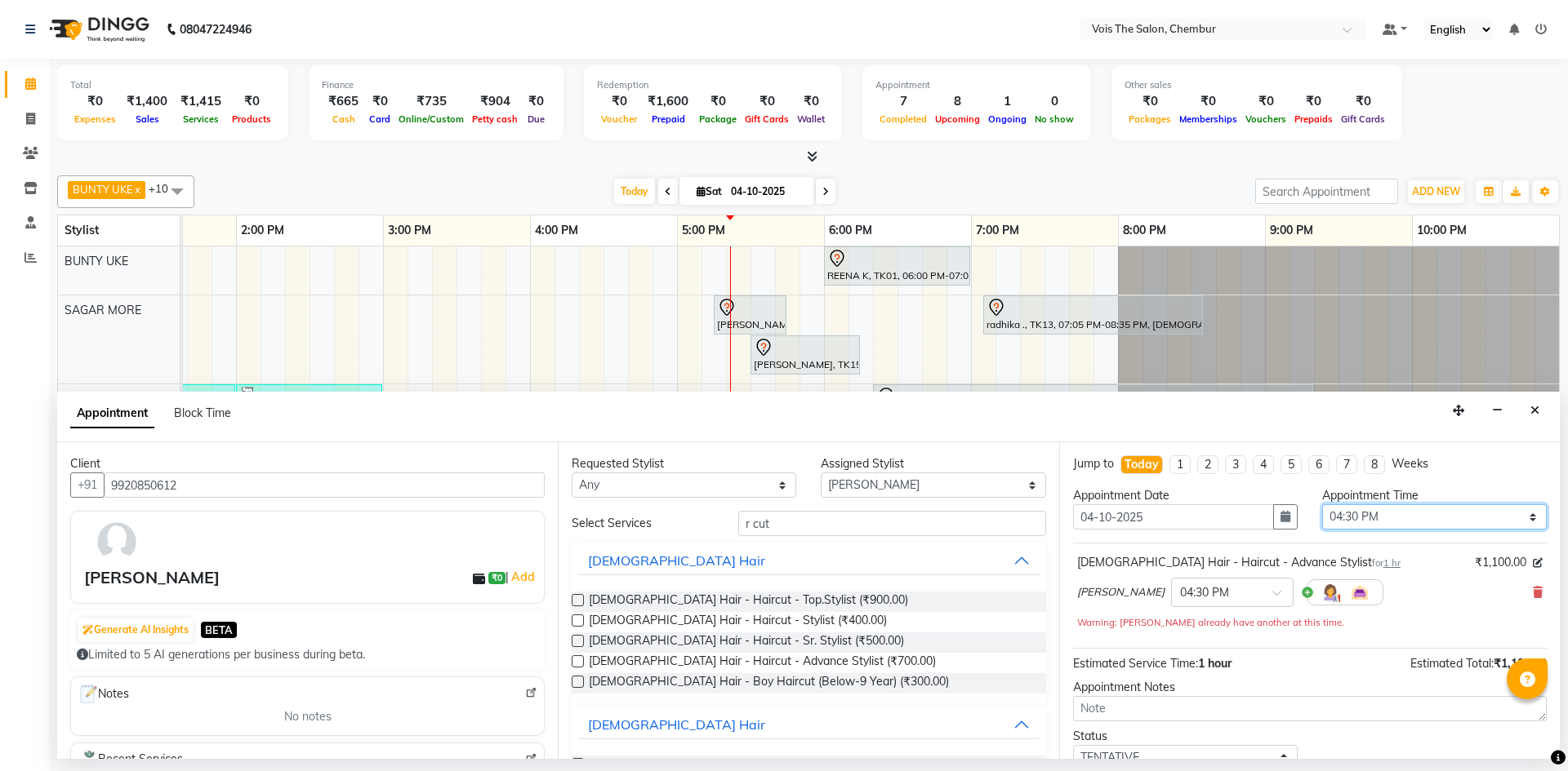
click at [1338, 520] on select "Select 09:00 AM 09:30 AM 10:00 AM 10:30 AM 11:00 AM 11:30 AM 12:00 PM 12:30 PM …" at bounding box center [1433, 518] width 225 height 26
select select "720"
click at [1321, 505] on select "Select 09:00 AM 09:30 AM 10:00 AM 10:30 AM 11:00 AM 11:30 AM 12:00 PM 12:30 PM …" at bounding box center [1433, 518] width 225 height 26
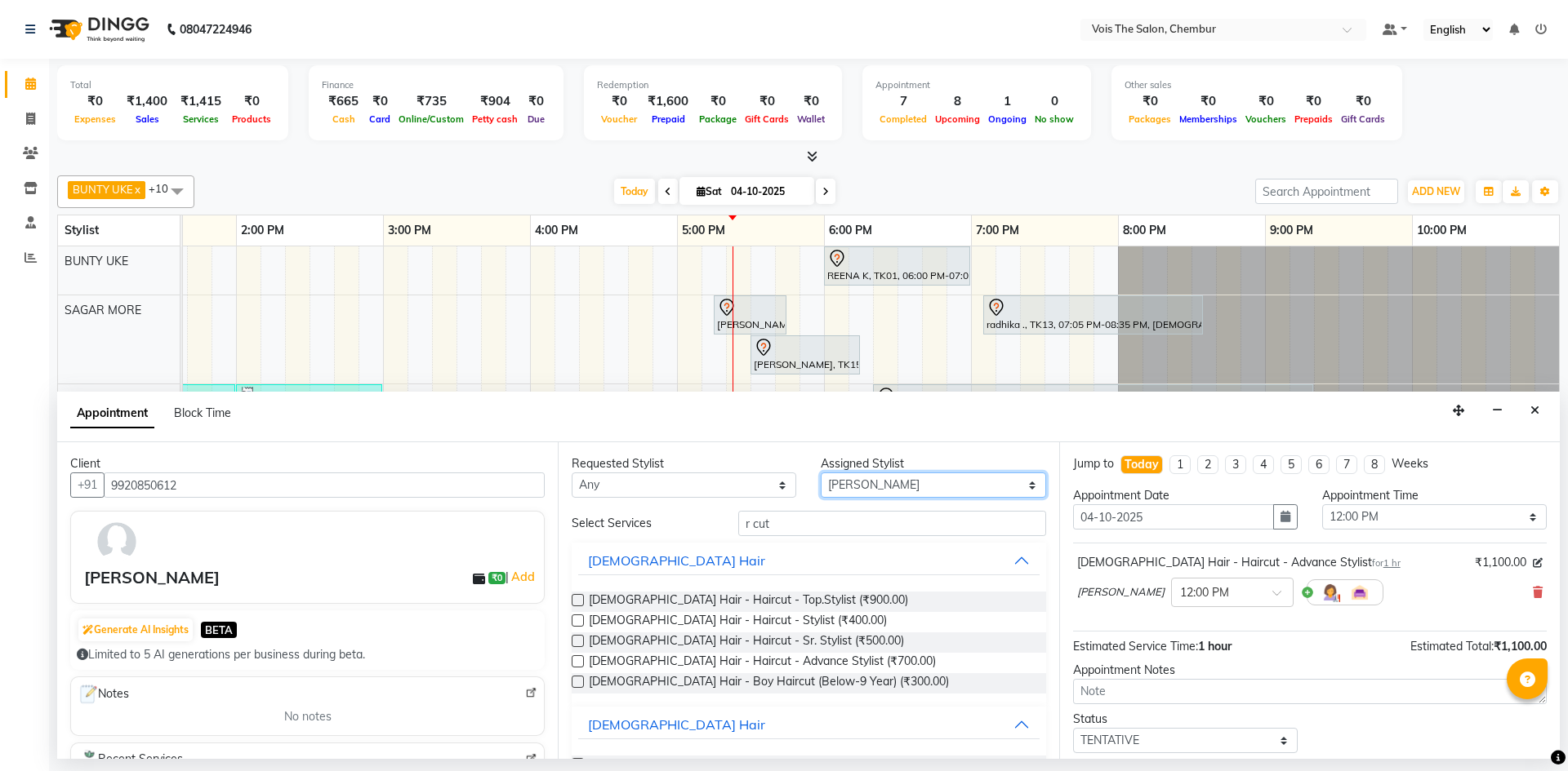
click at [935, 485] on select "Select admin BUNTY UKE COUNTER SALE GANESH HARESH THORAT OZAIR RACHEAL RIZWAN R…" at bounding box center [932, 485] width 225 height 26
select select "79153"
click at [820, 472] on select "Select admin BUNTY UKE COUNTER SALE GANESH HARESH THORAT OZAIR RACHEAL RIZWAN R…" at bounding box center [932, 485] width 225 height 26
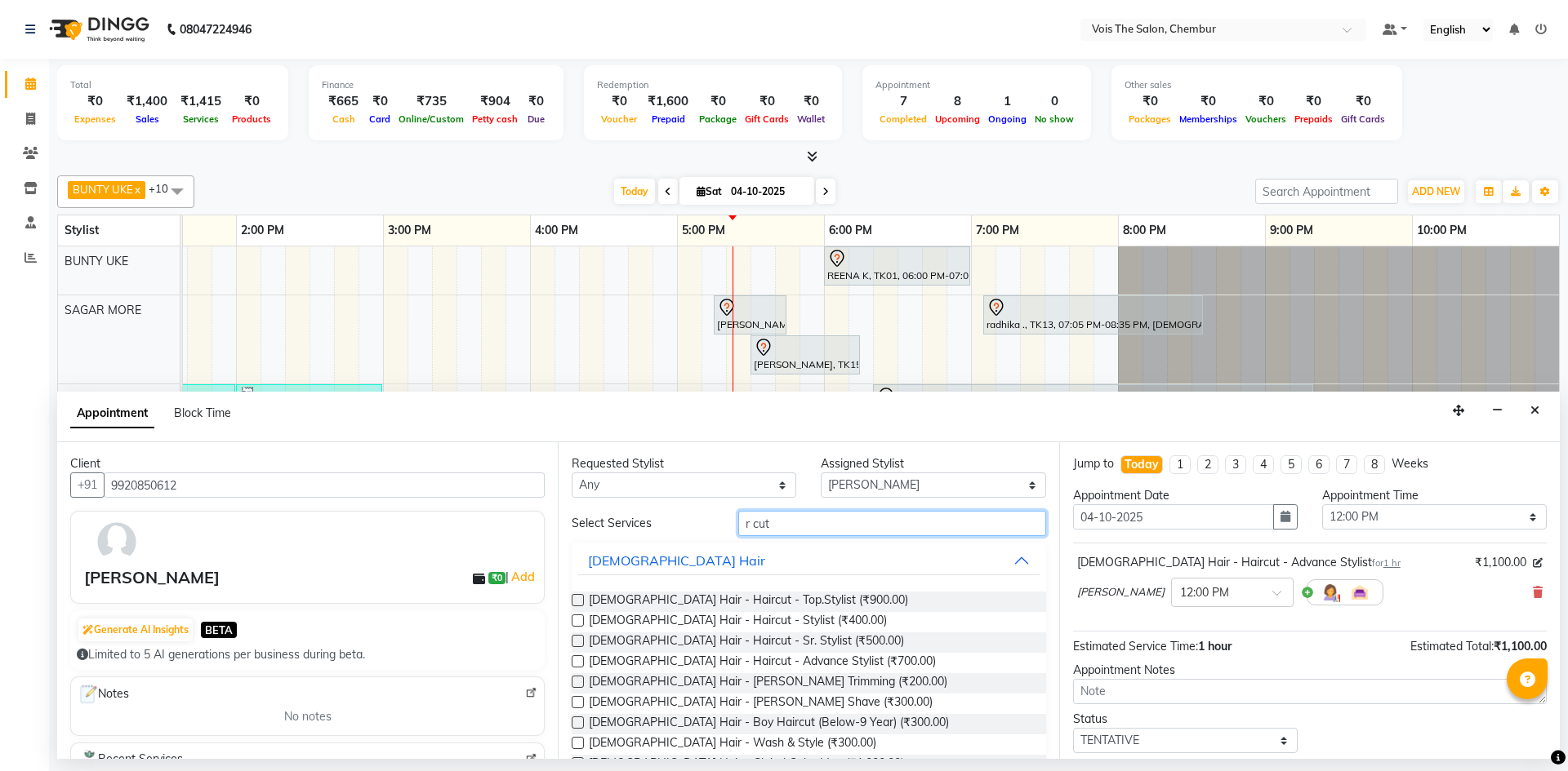
click at [930, 520] on input "r cut" at bounding box center [891, 523] width 308 height 26
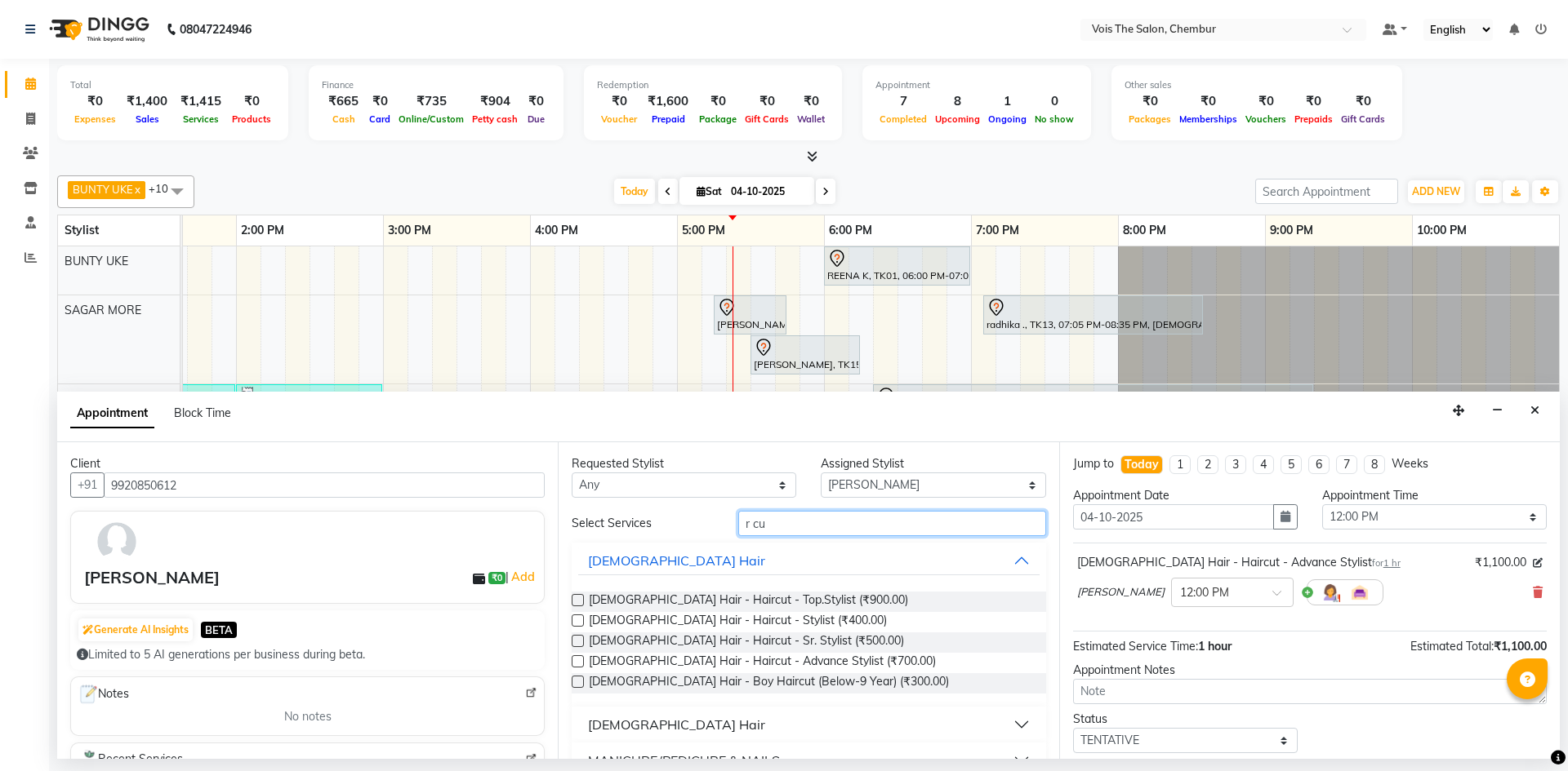
type input "r cut"
click at [1010, 707] on div "[DEMOGRAPHIC_DATA] Hair" at bounding box center [809, 725] width 474 height 36
click at [1002, 723] on button "[DEMOGRAPHIC_DATA] Hair" at bounding box center [808, 725] width 461 height 29
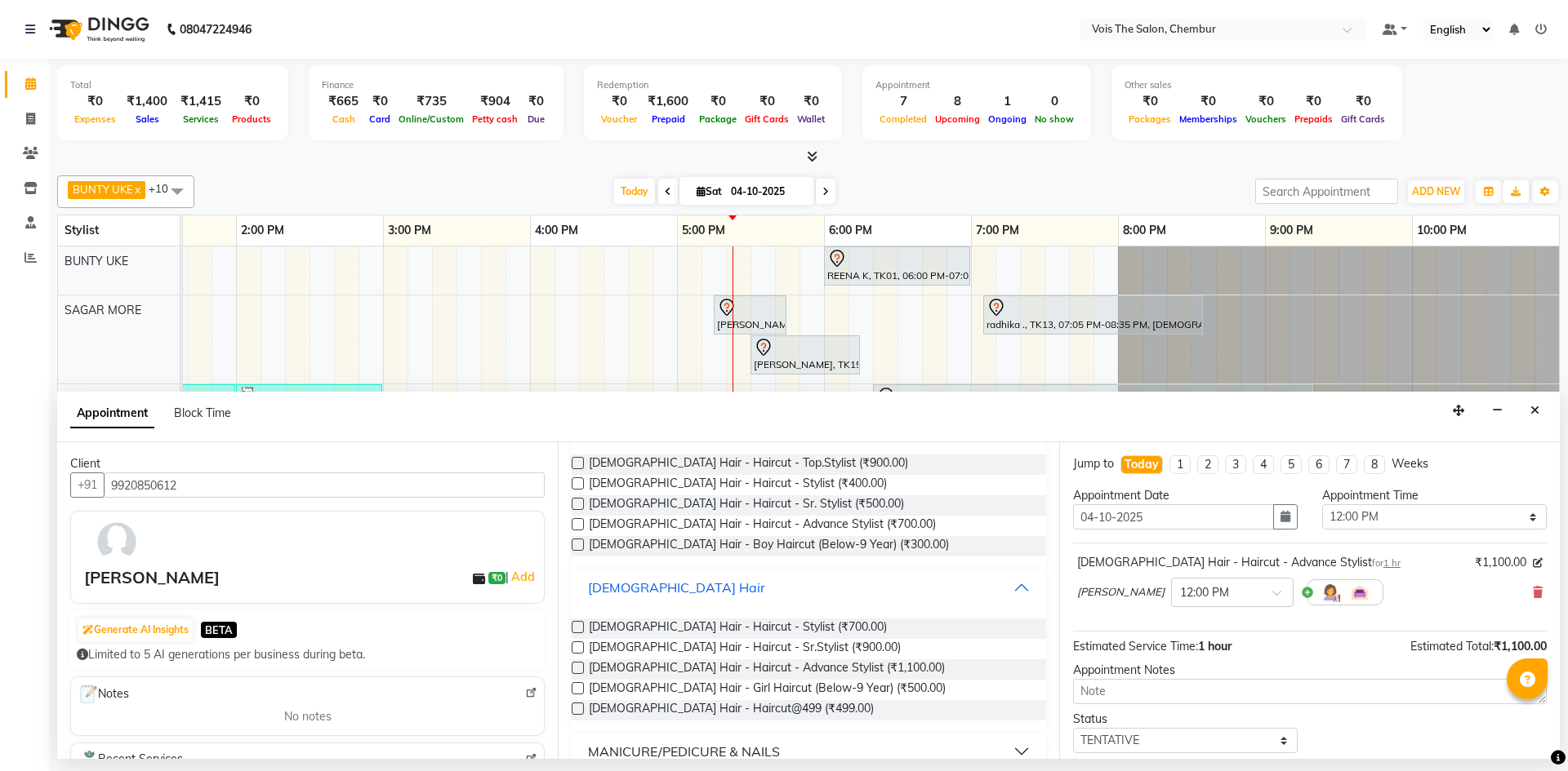
scroll to position [161, 0]
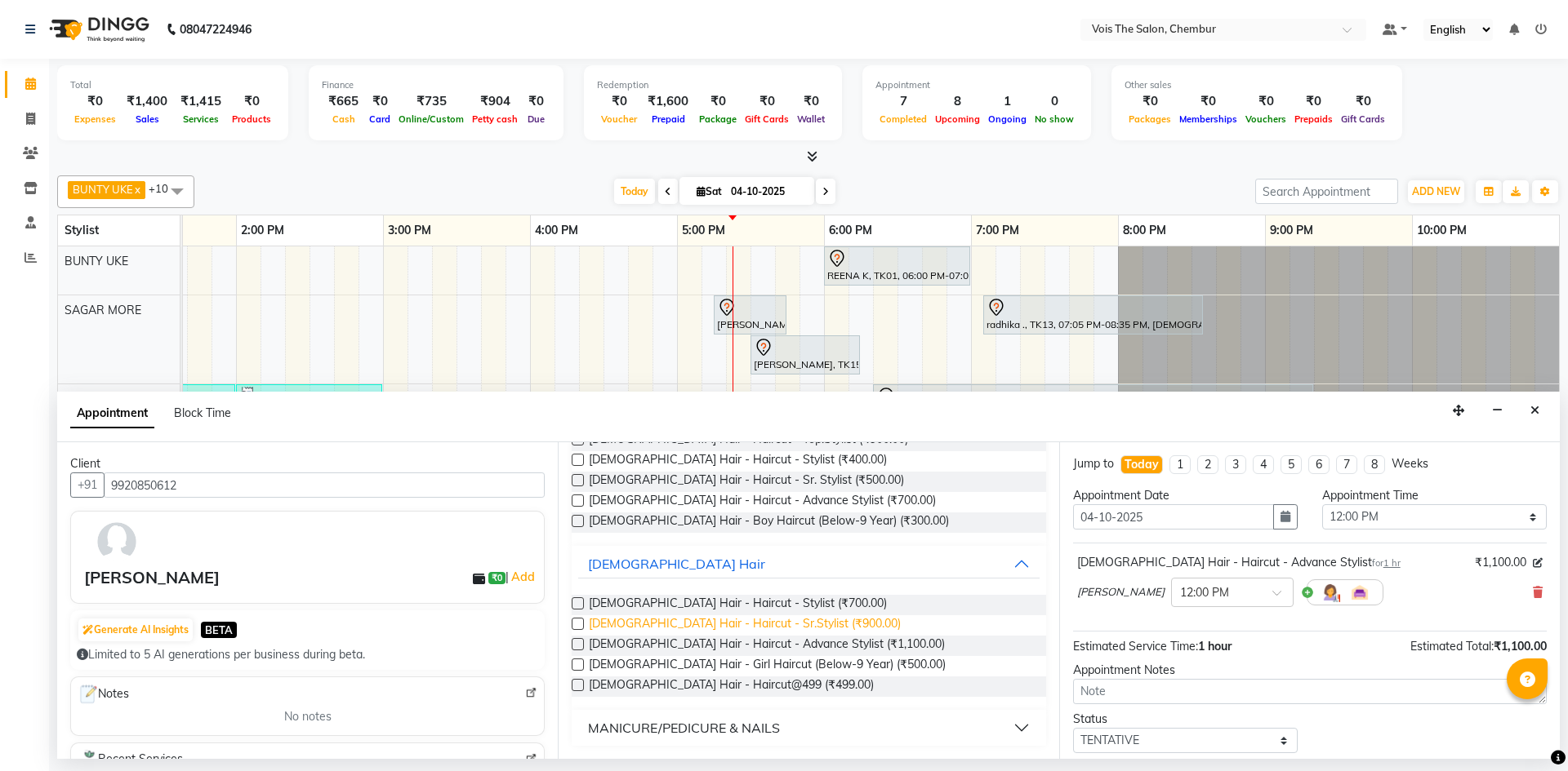
click at [787, 627] on span "[DEMOGRAPHIC_DATA] Hair - Haircut - Sr.Stylist (₹900.00)" at bounding box center [744, 626] width 311 height 21
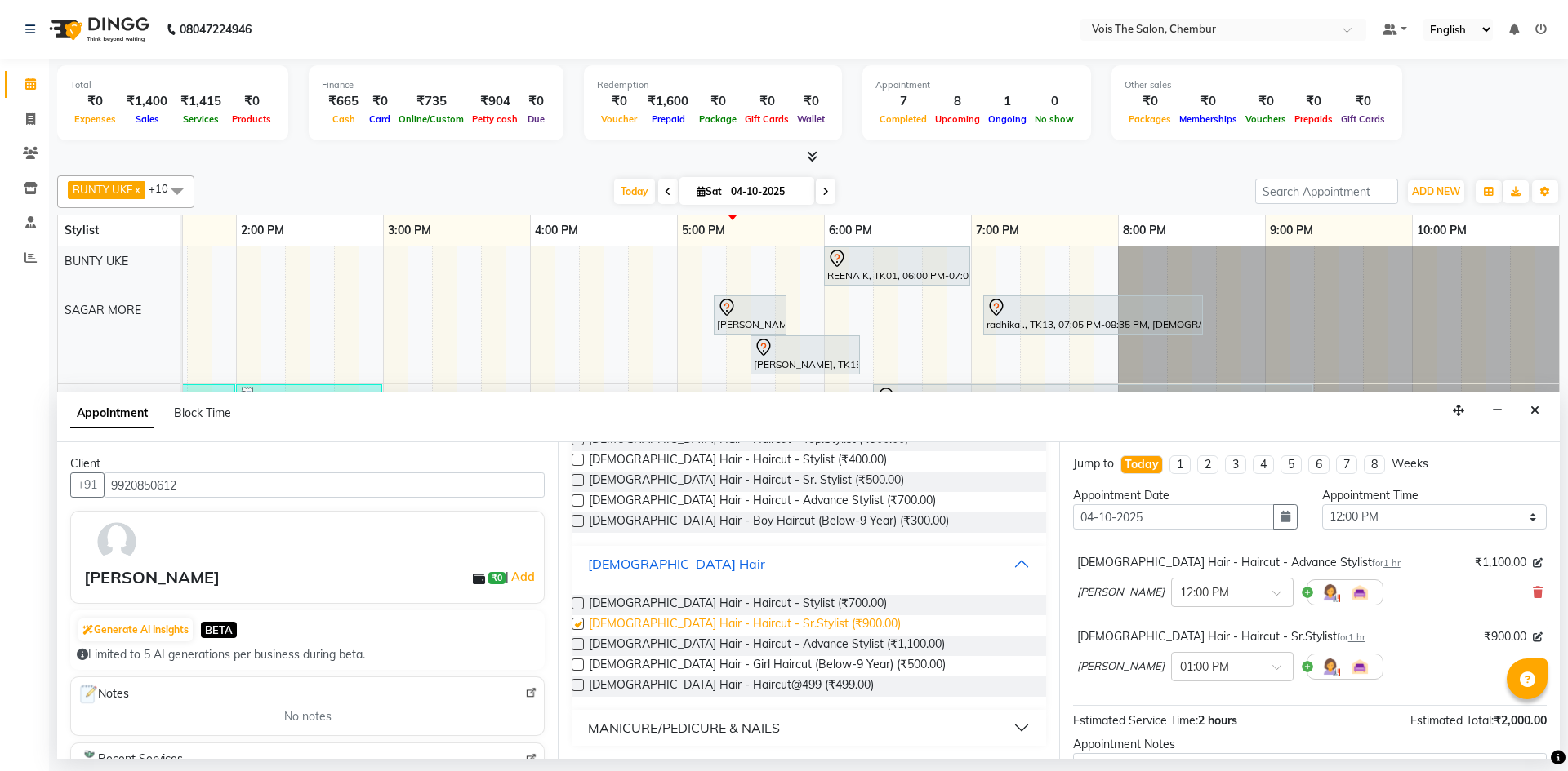
checkbox input "false"
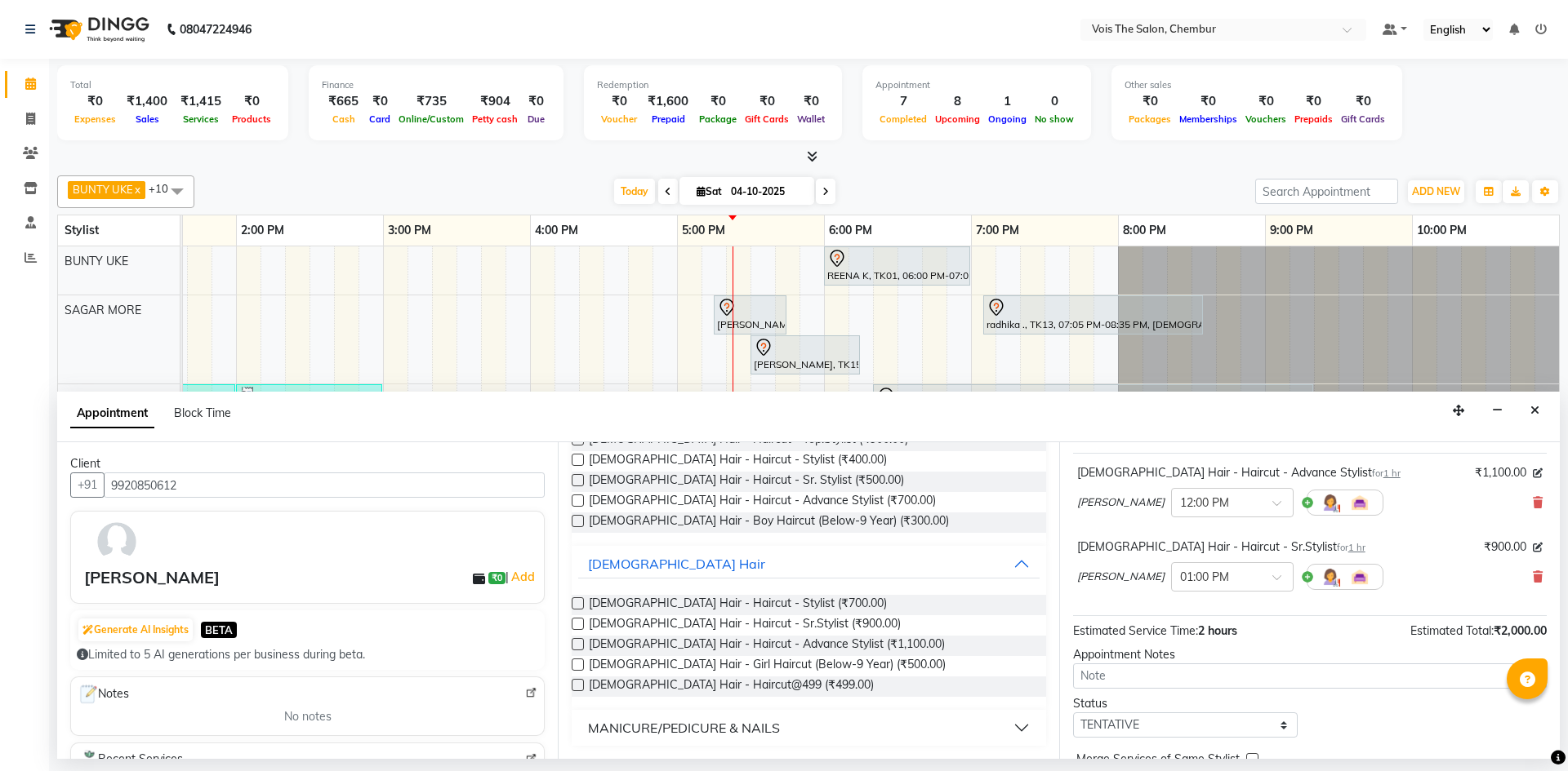
scroll to position [88, 0]
click at [1272, 578] on span at bounding box center [1282, 583] width 21 height 17
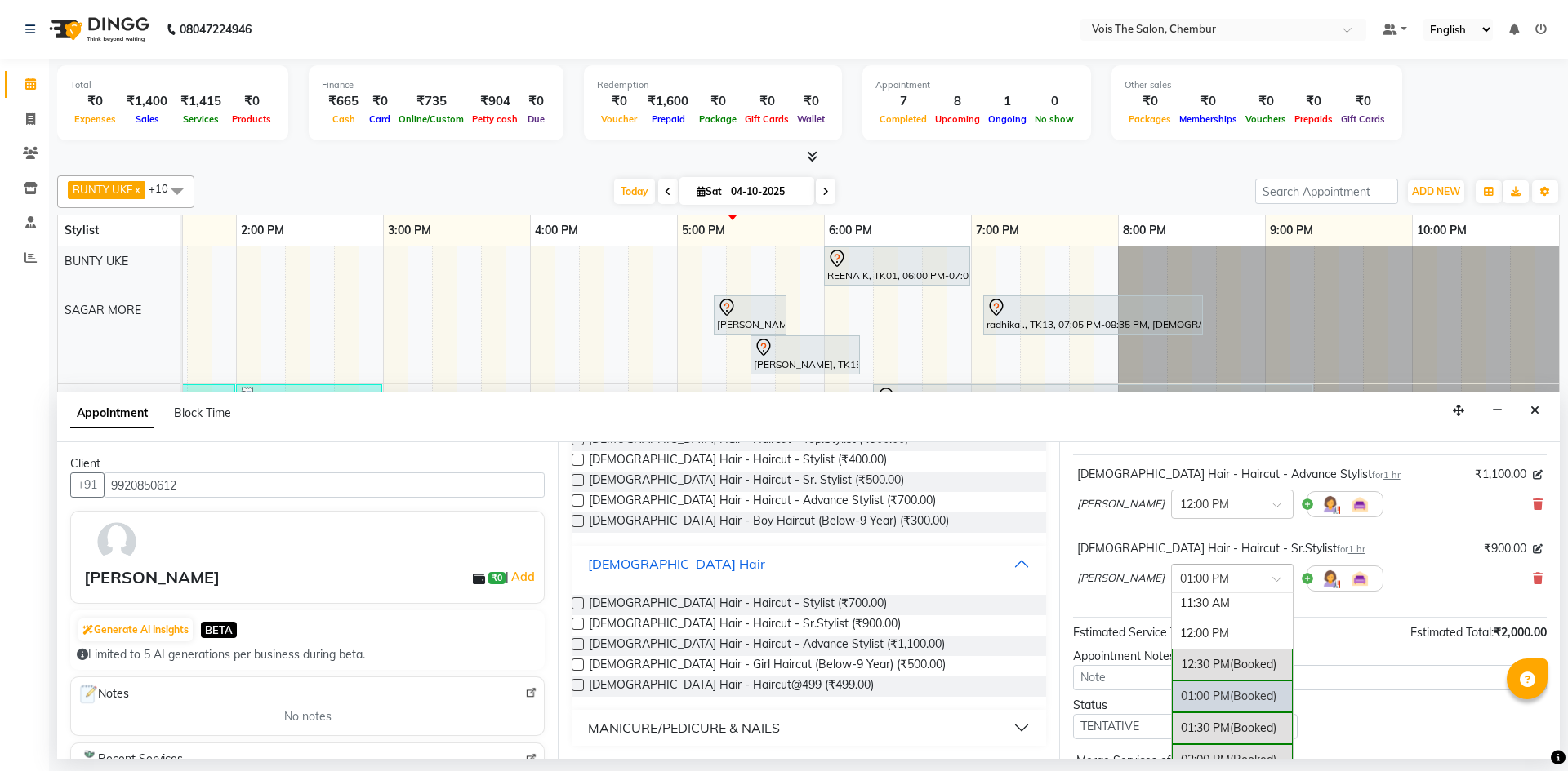
scroll to position [145, 0]
click at [1226, 637] on div "12:00 PM" at bounding box center [1231, 644] width 121 height 30
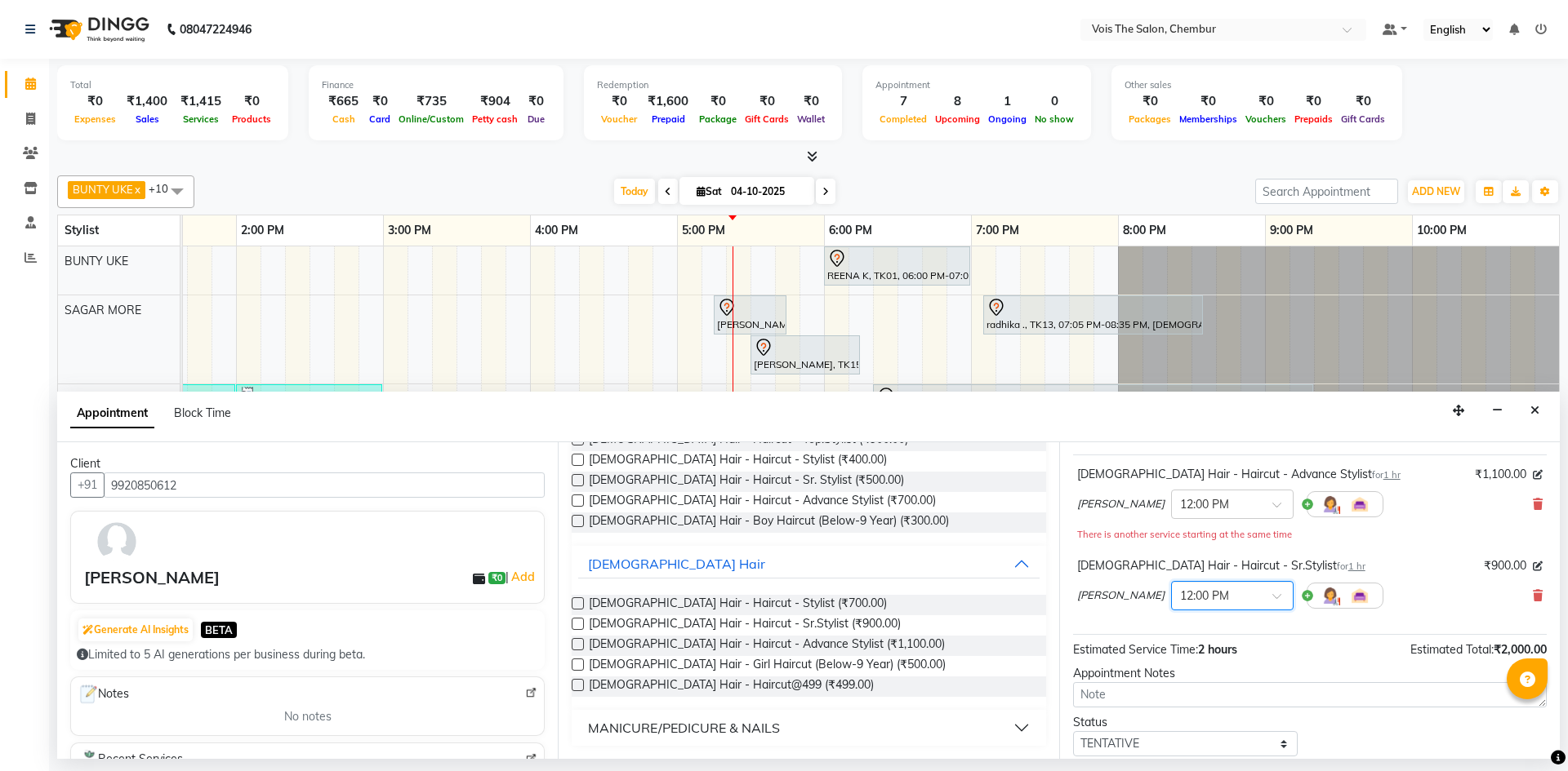
scroll to position [189, 0]
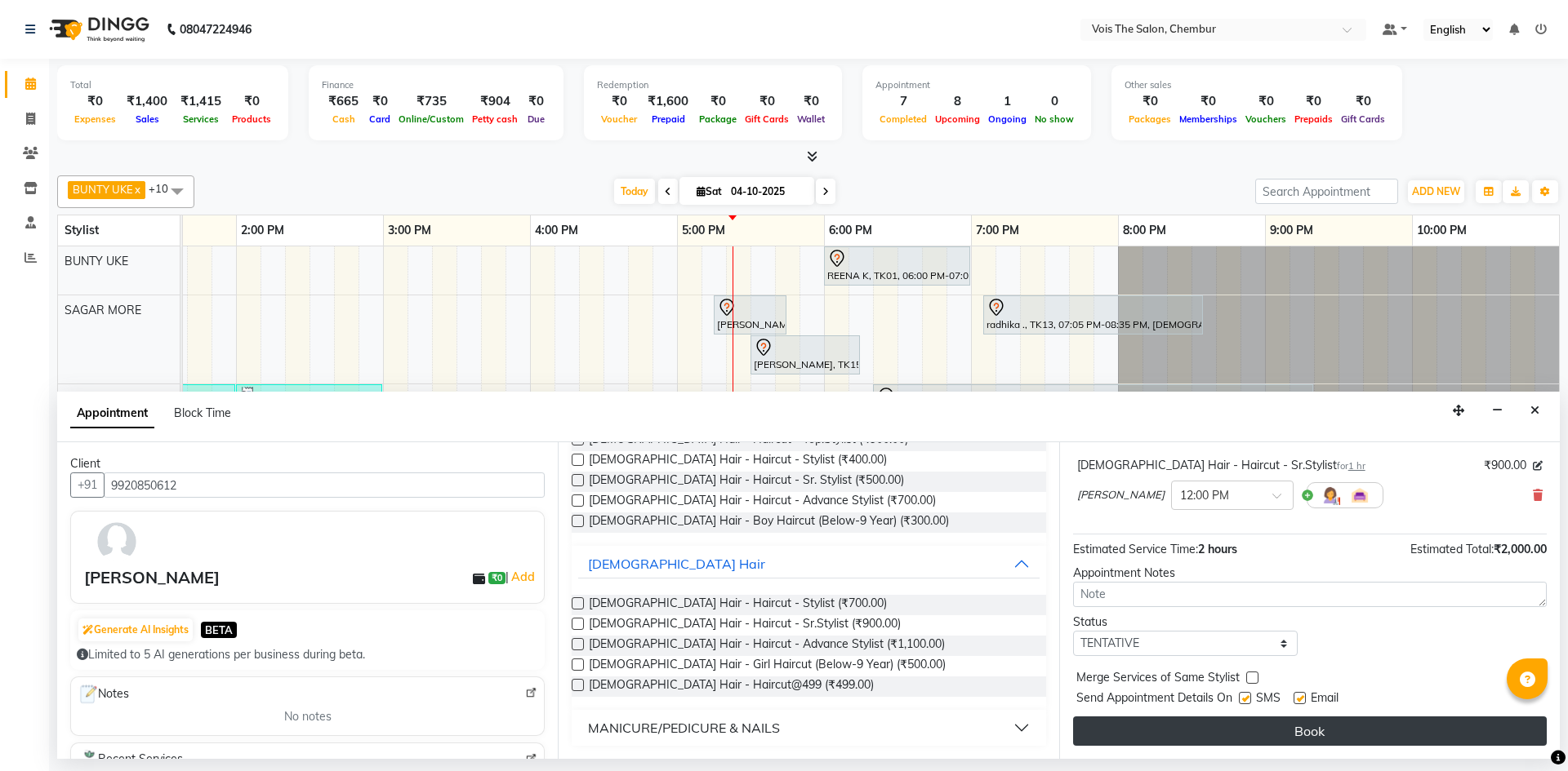
click at [1410, 737] on button "Book" at bounding box center [1310, 732] width 474 height 29
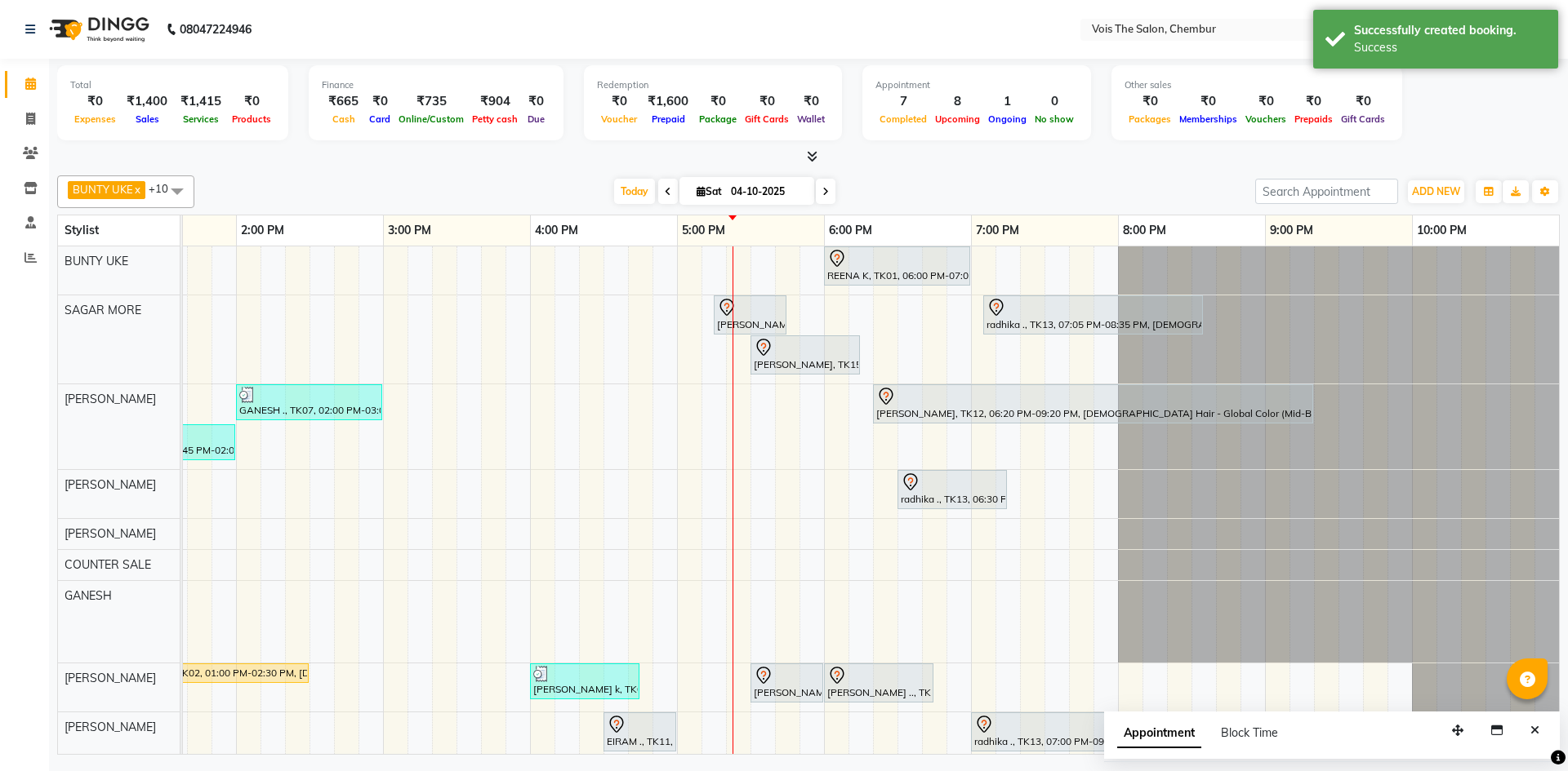
click at [827, 191] on span at bounding box center [825, 192] width 20 height 26
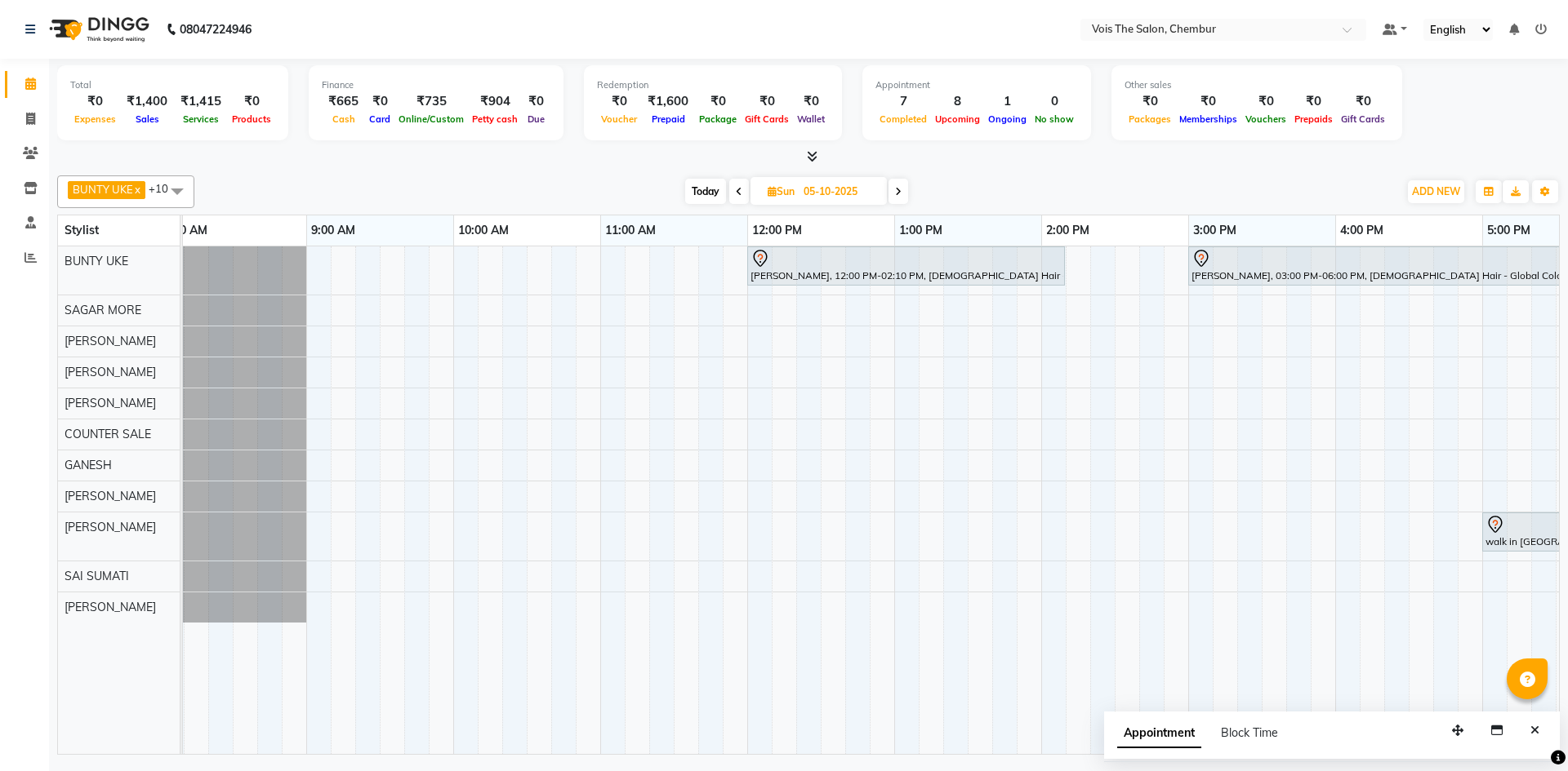
scroll to position [0, 5]
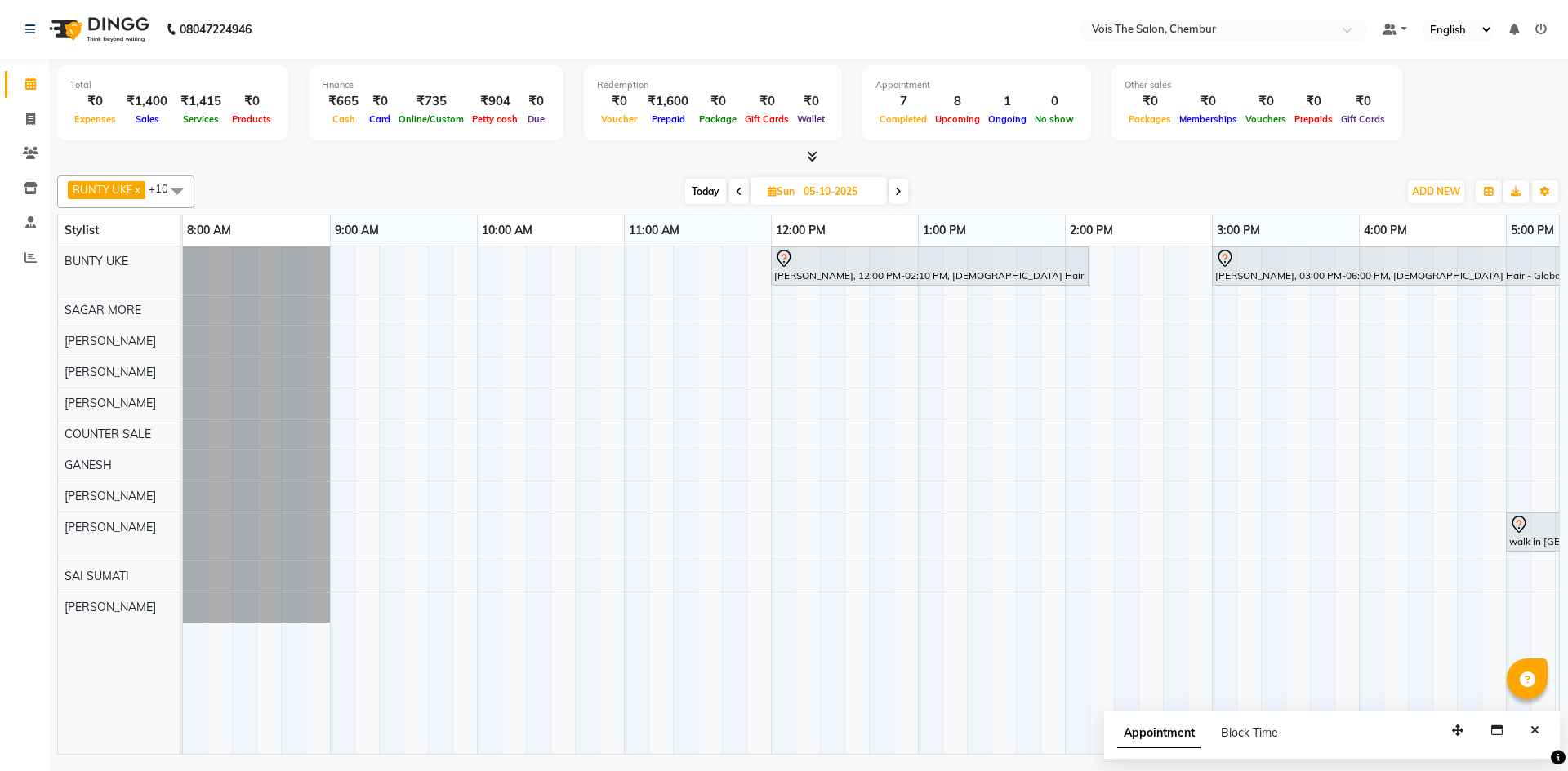
click at [704, 193] on span "Today" at bounding box center [705, 192] width 41 height 26
type input "04-10-2025"
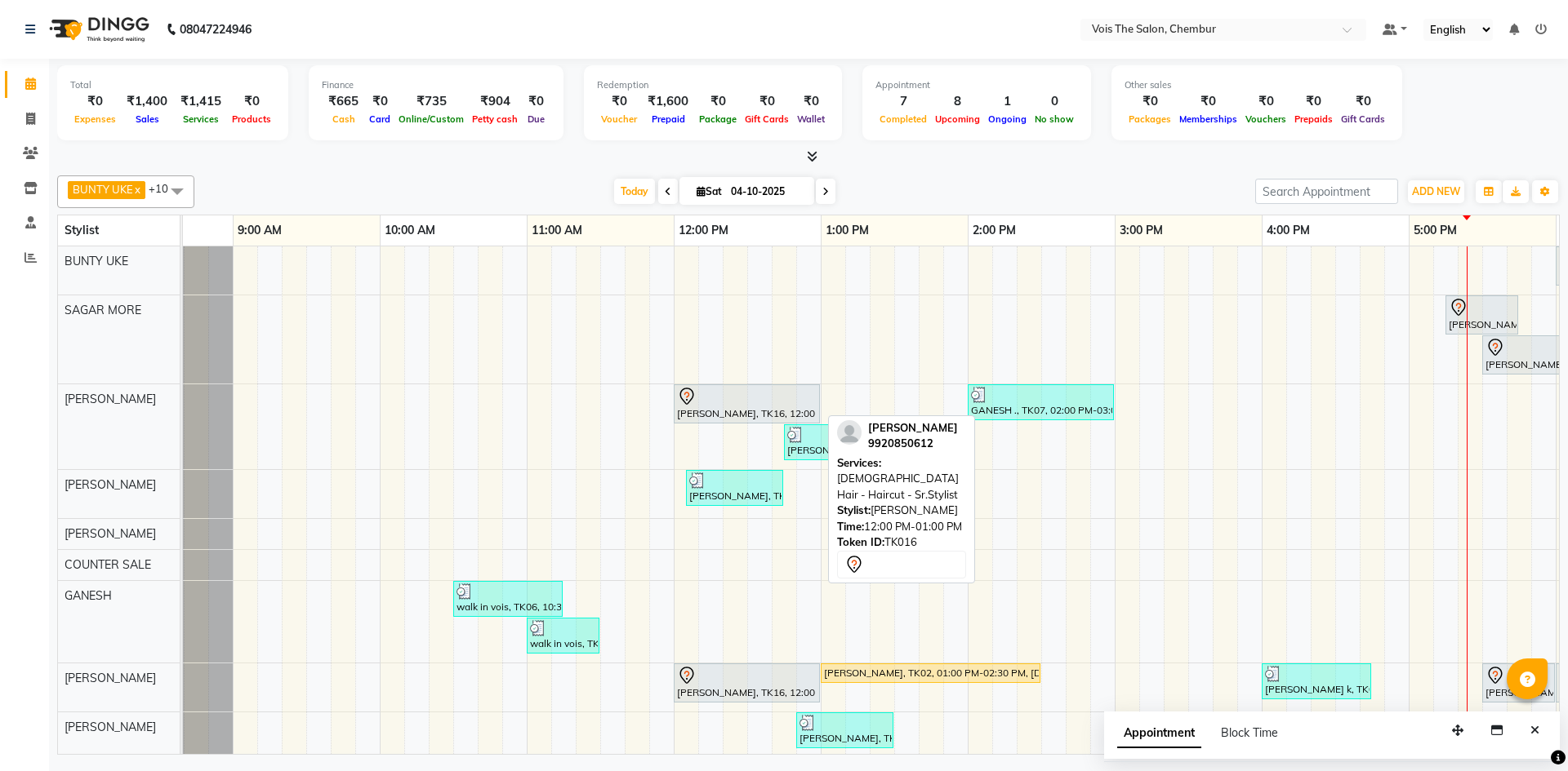
click at [699, 412] on div "RHEA LAMBA, TK16, 12:00 PM-01:00 PM, FEMALE Hair - Haircut - Sr.Stylist" at bounding box center [746, 404] width 142 height 34
click at [783, 404] on div at bounding box center [747, 397] width 140 height 20
select select "7"
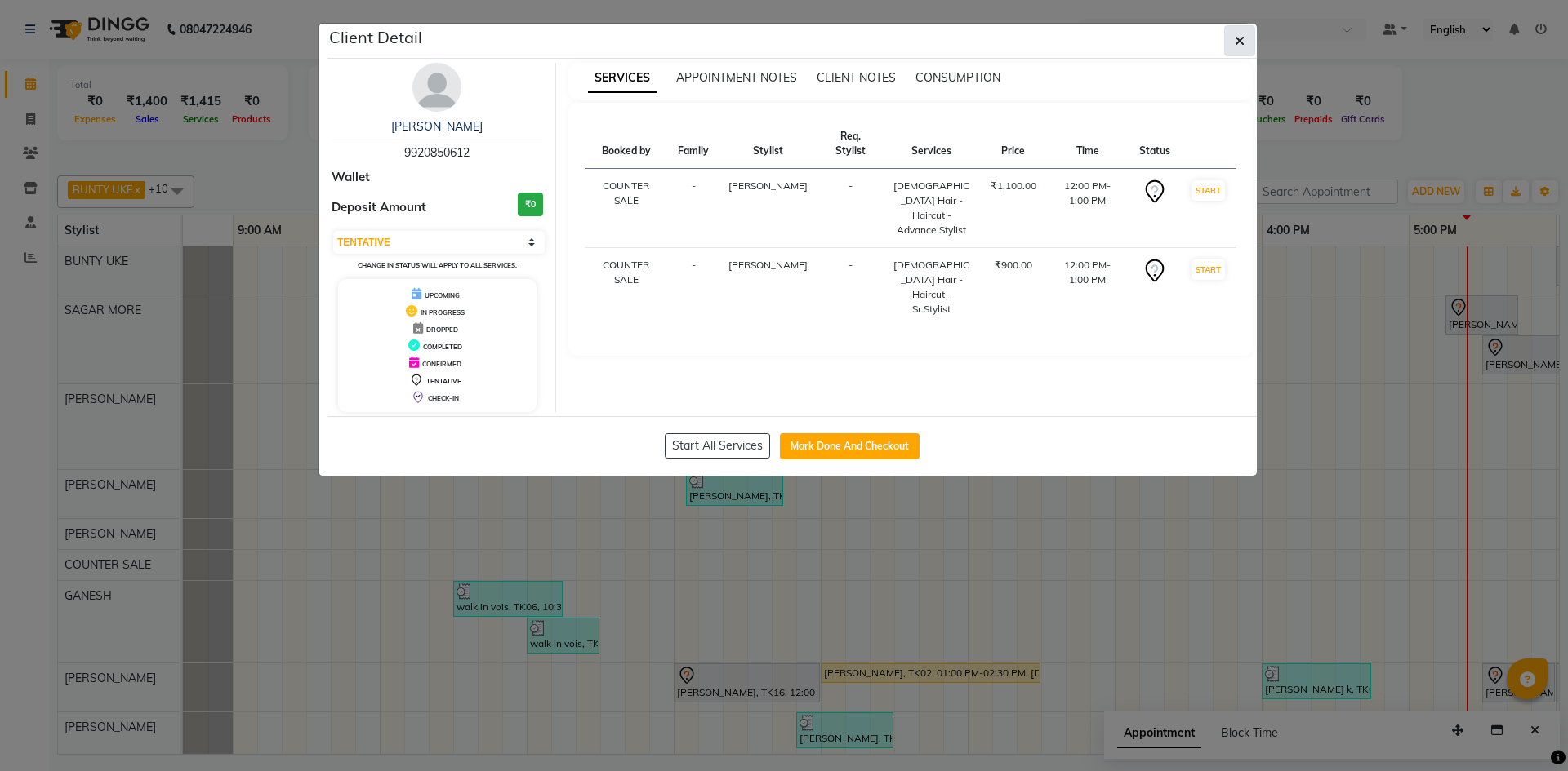
click at [1234, 38] on button "button" at bounding box center [1240, 41] width 31 height 31
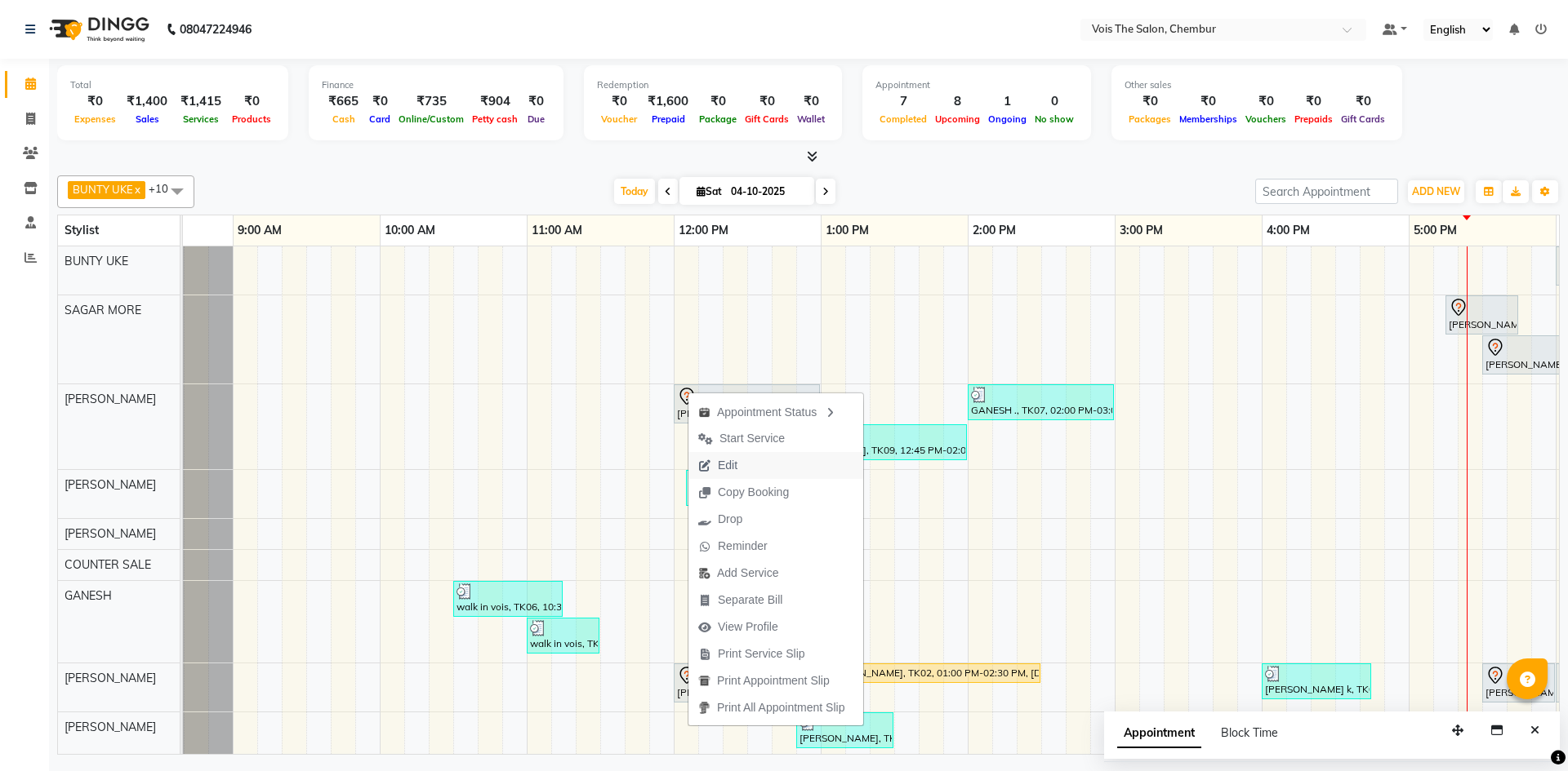
click at [752, 464] on button "Edit" at bounding box center [776, 465] width 175 height 27
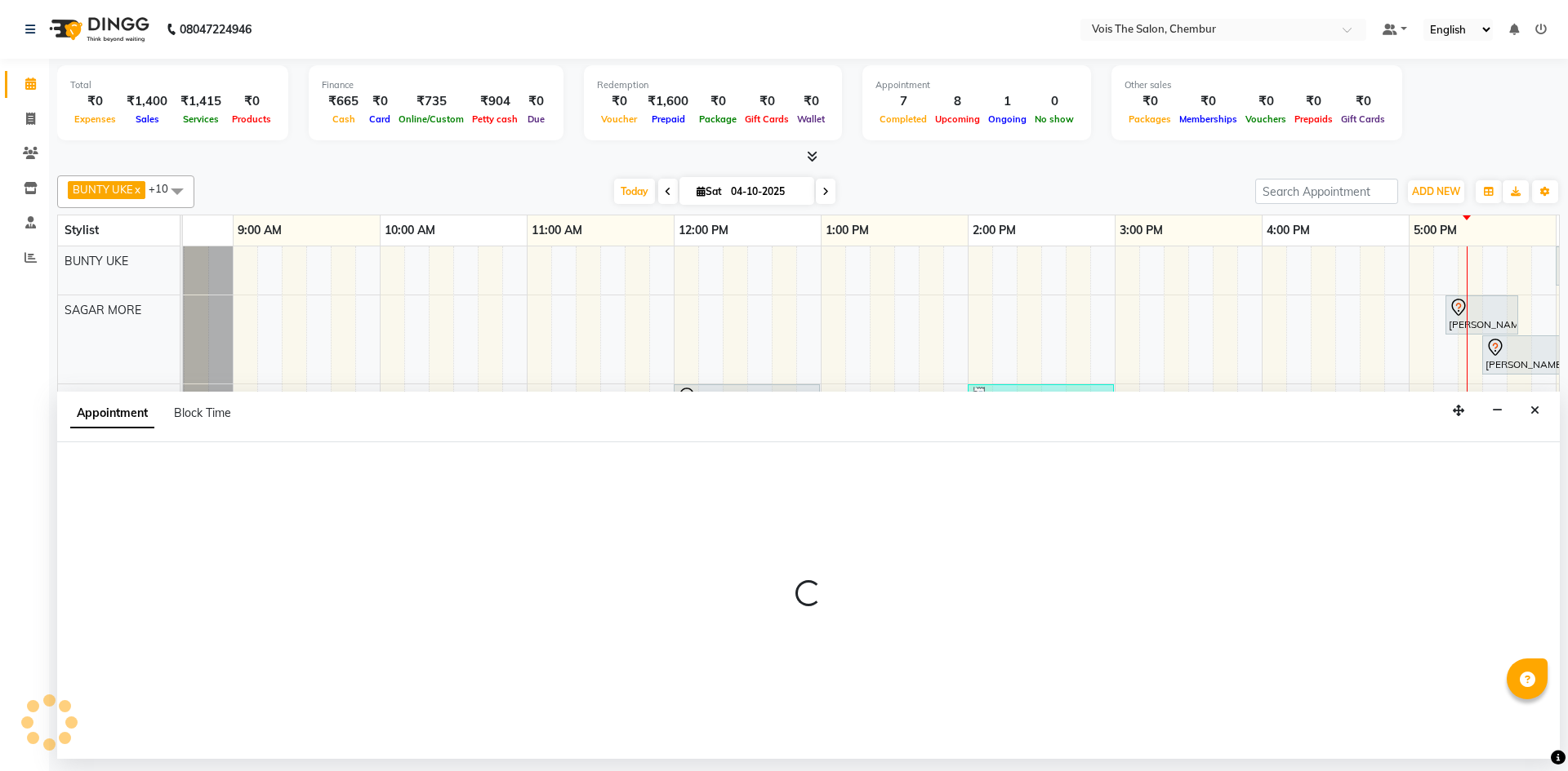
select select "tentative"
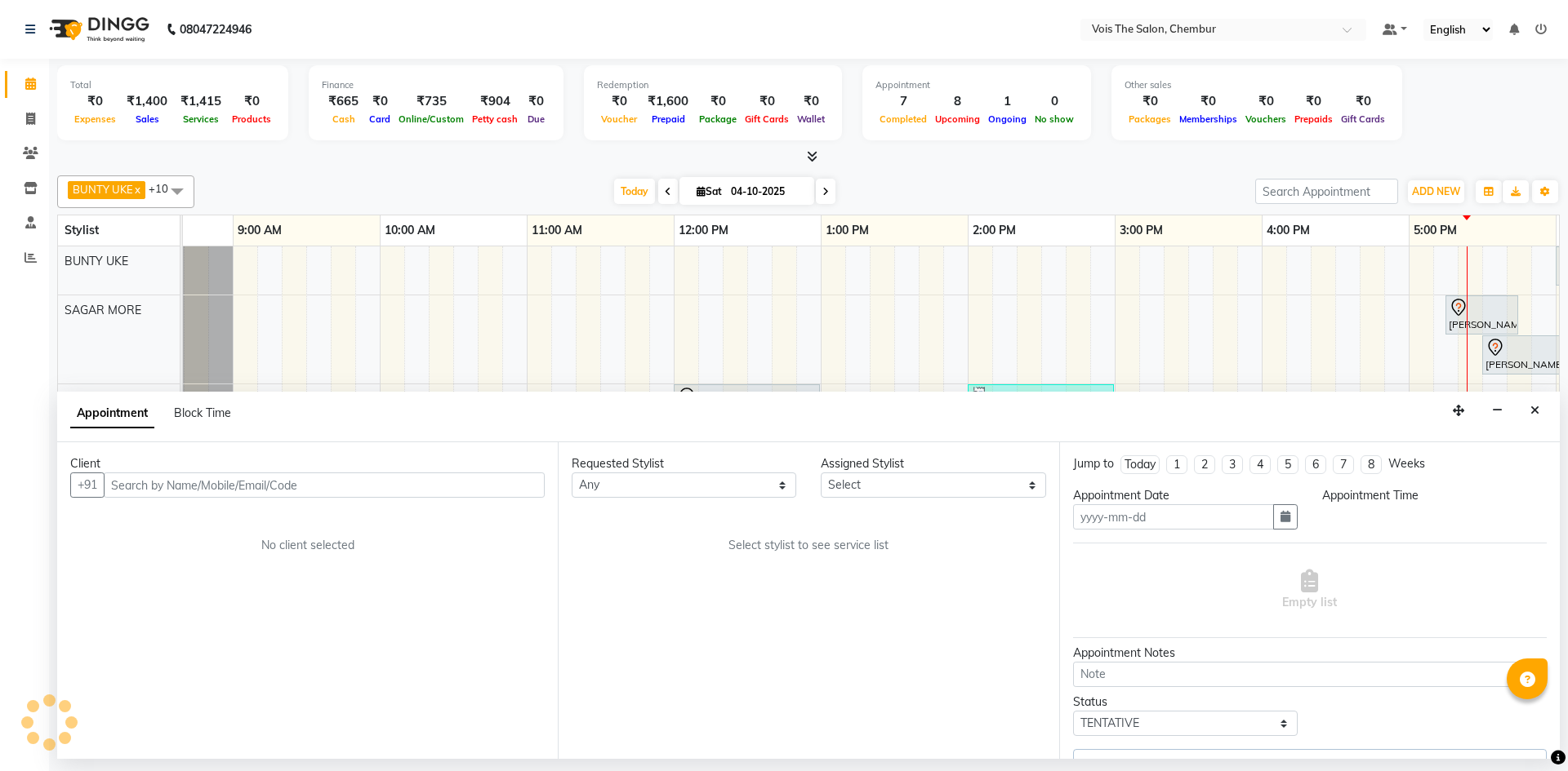
type input "04-10-2025"
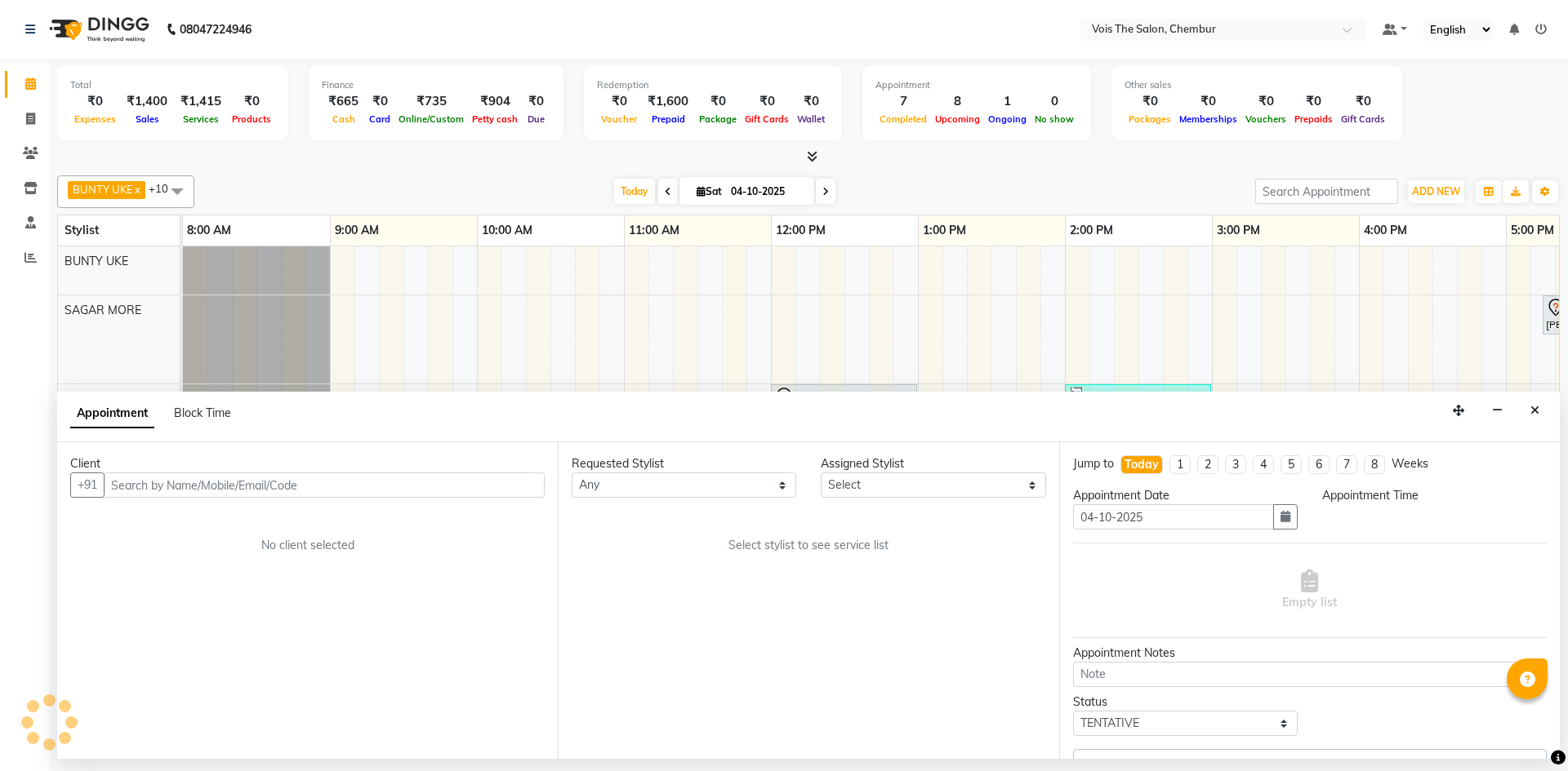
select select "720"
select select "85150"
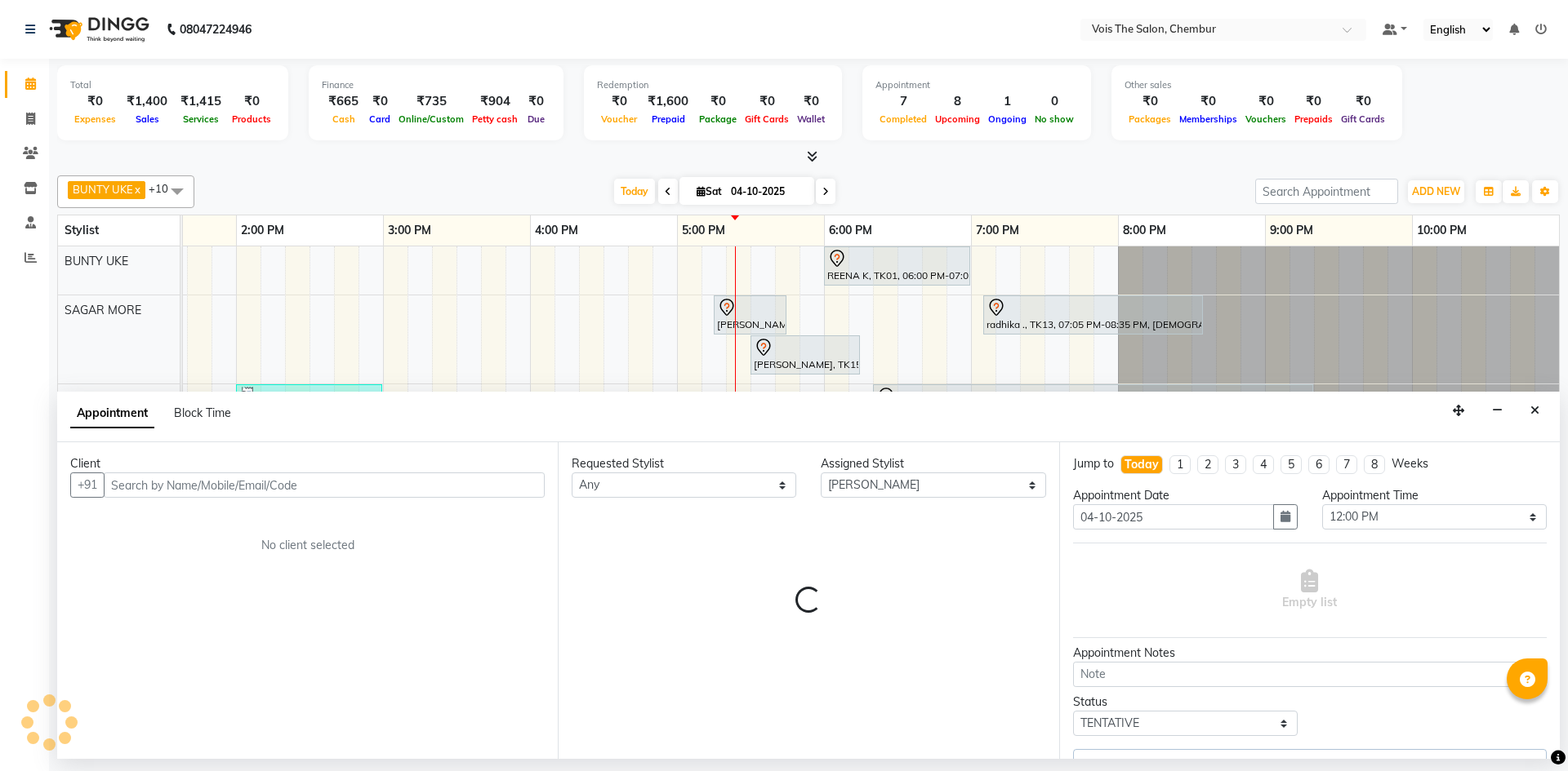
select select "4157"
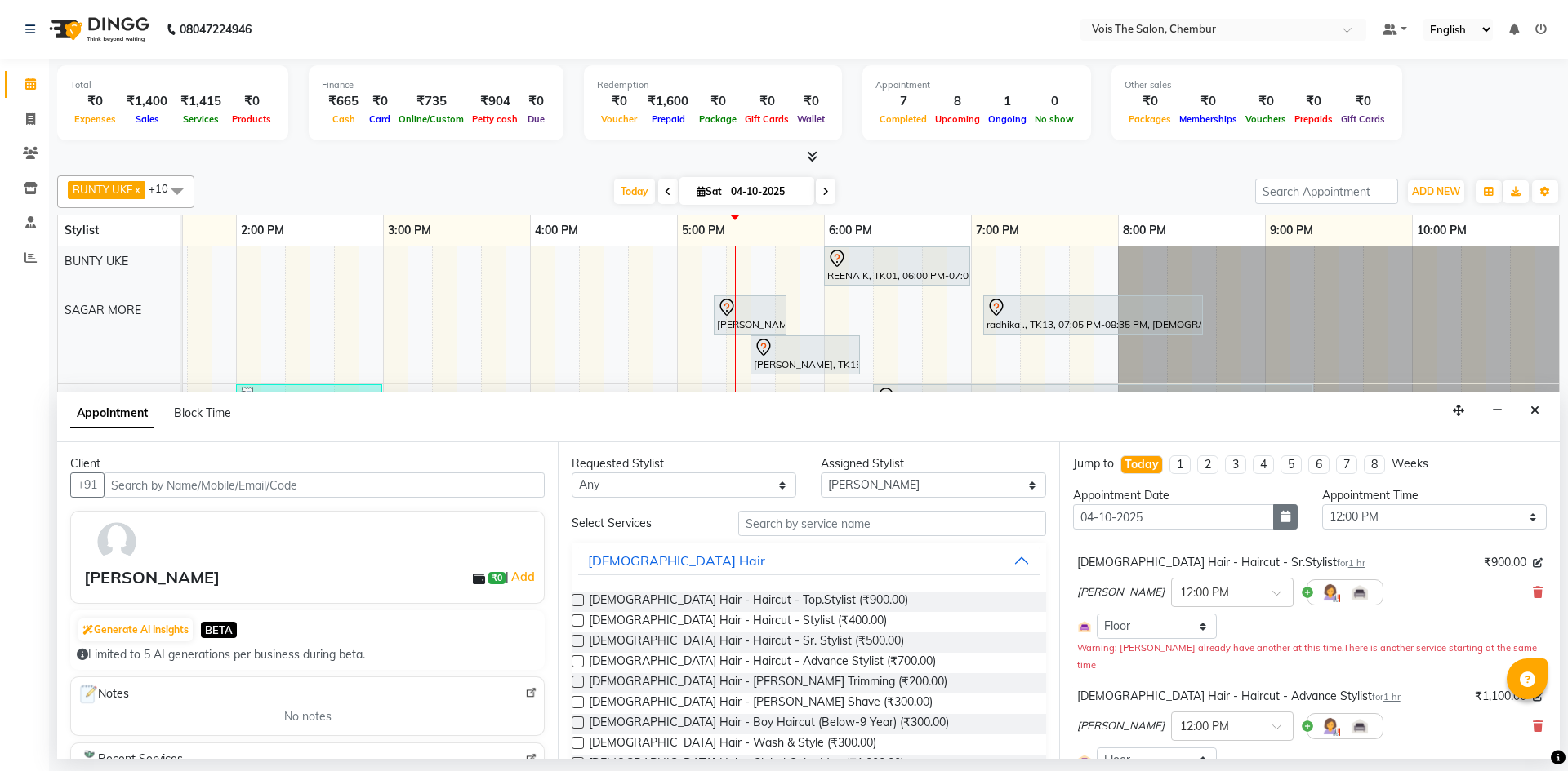
click at [1282, 516] on icon "button" at bounding box center [1285, 517] width 10 height 12
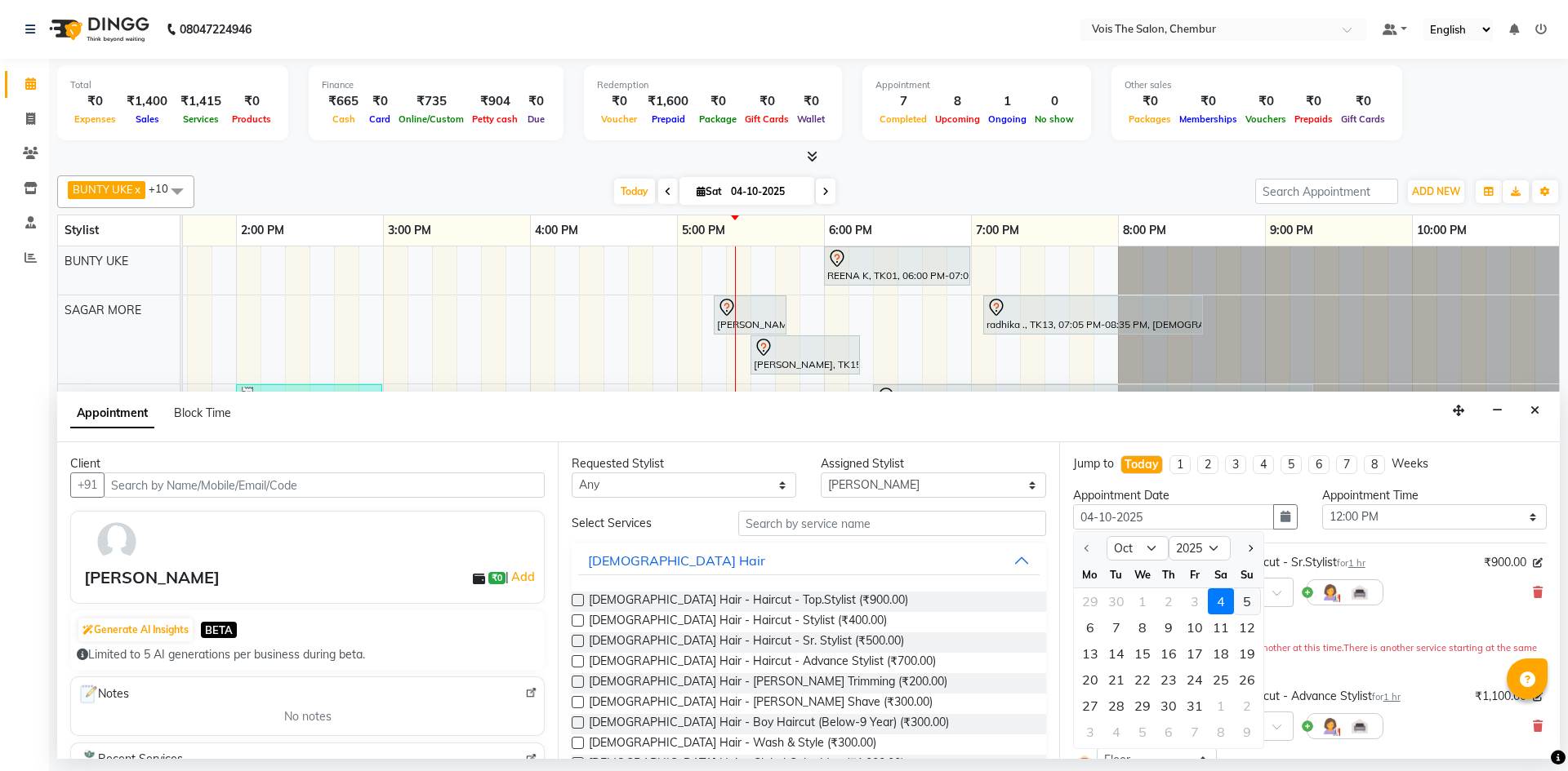
click at [1249, 596] on div "5" at bounding box center [1247, 601] width 27 height 27
type input "05-10-2025"
select select "720"
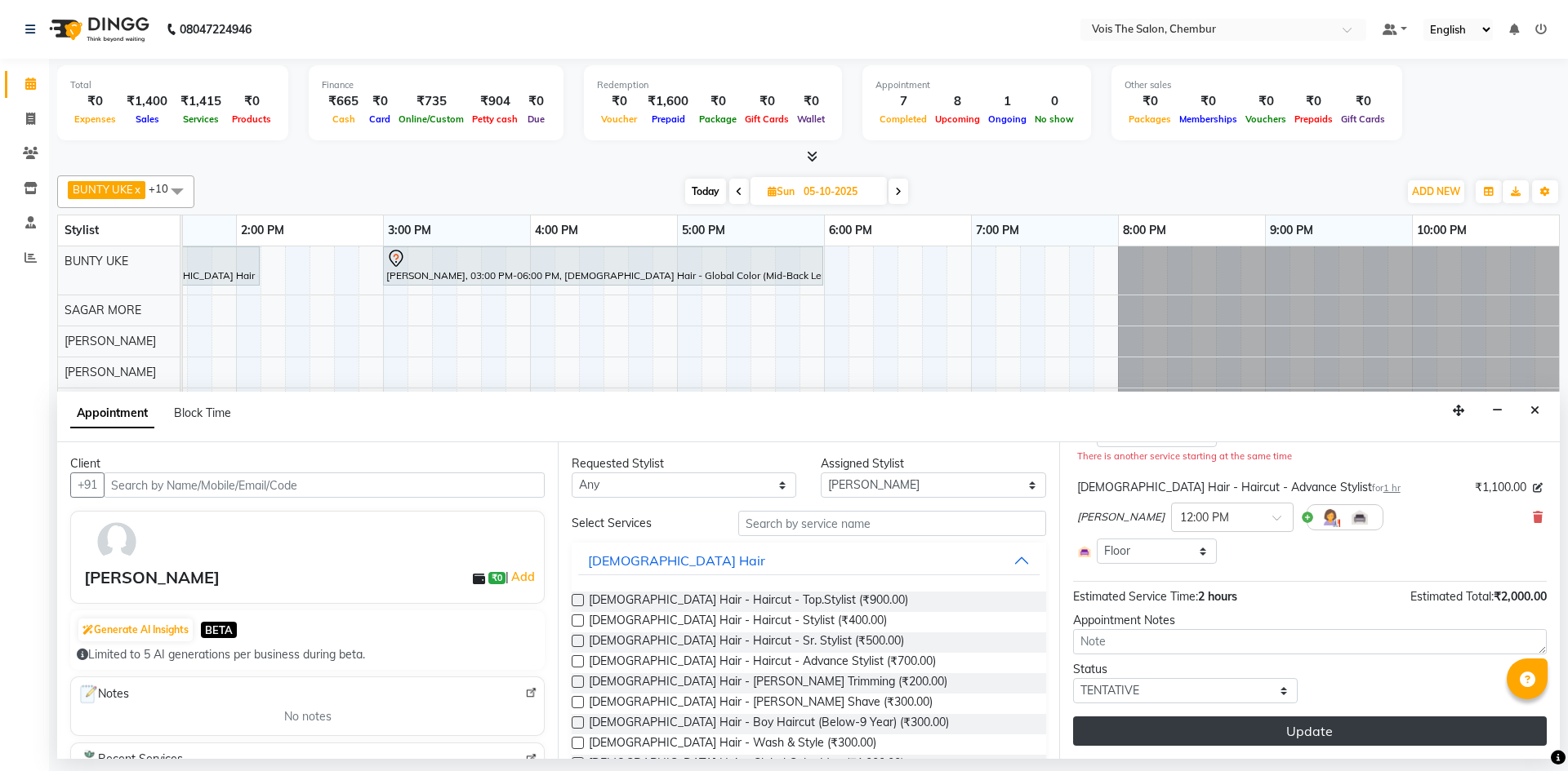
click at [1374, 727] on button "Update" at bounding box center [1310, 732] width 474 height 29
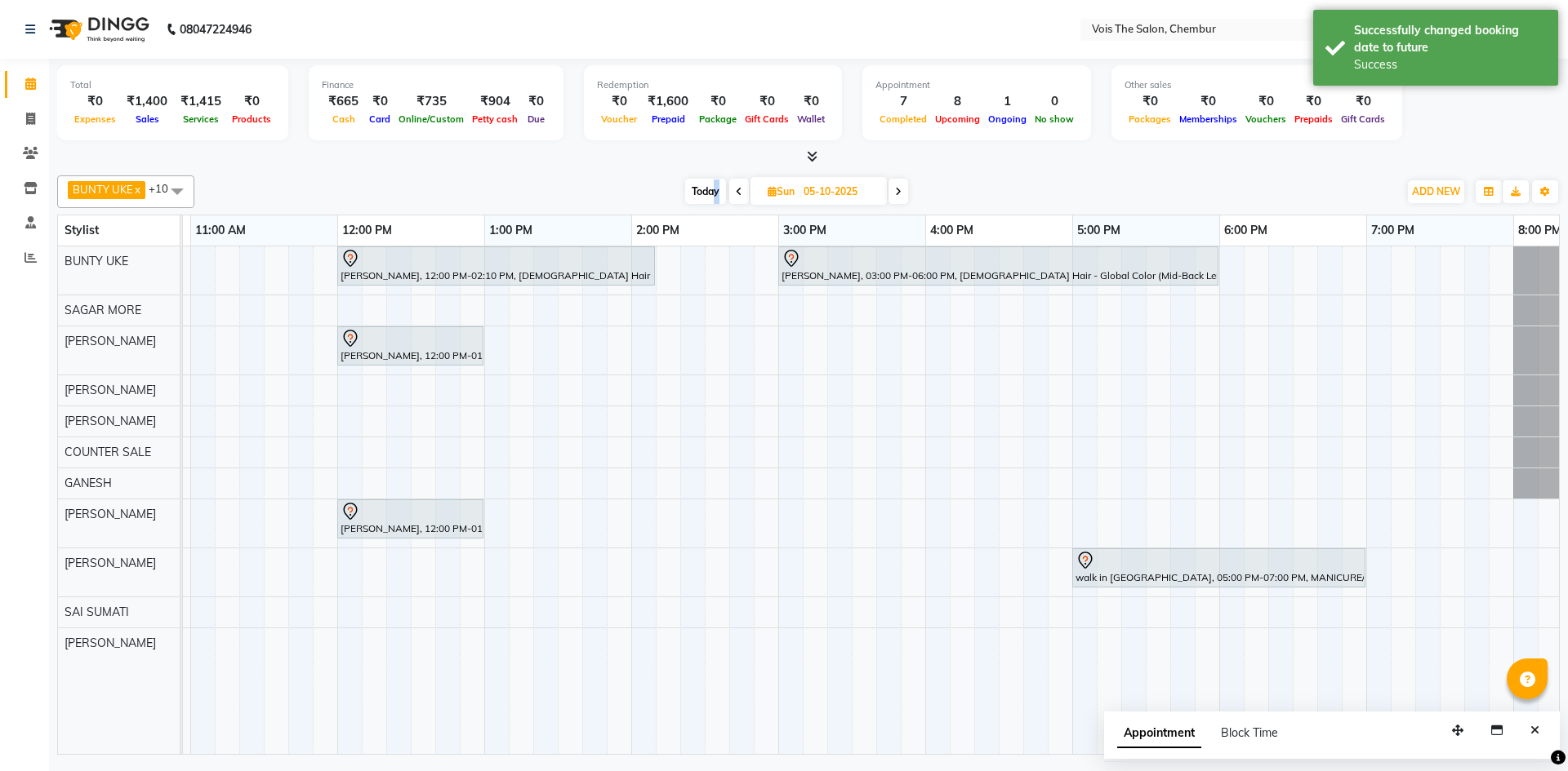
drag, startPoint x: 713, startPoint y: 186, endPoint x: 719, endPoint y: 196, distance: 11.7
click at [716, 186] on span "Today" at bounding box center [705, 192] width 41 height 26
type input "04-10-2025"
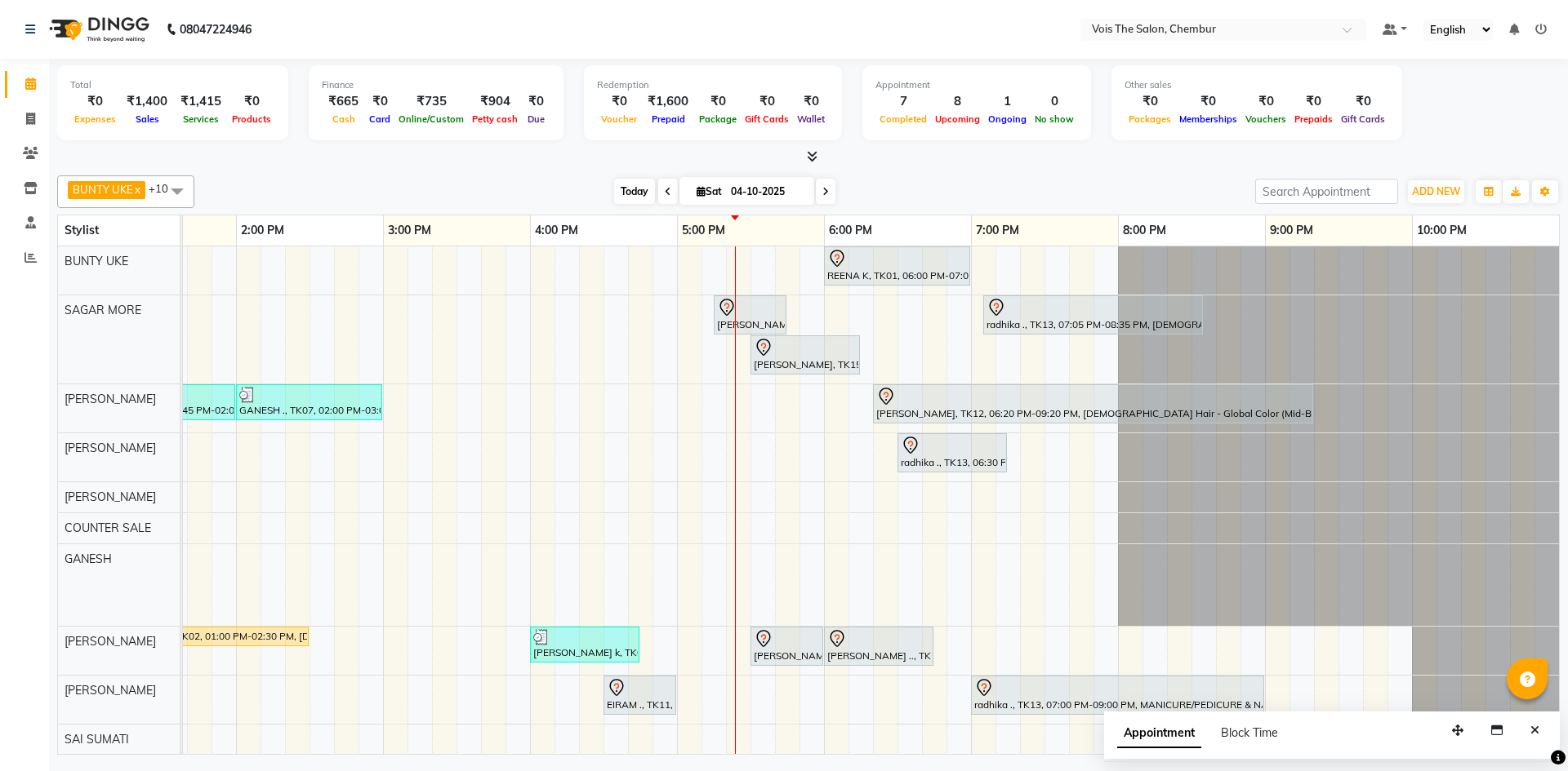
click at [617, 186] on span "Today" at bounding box center [635, 192] width 41 height 26
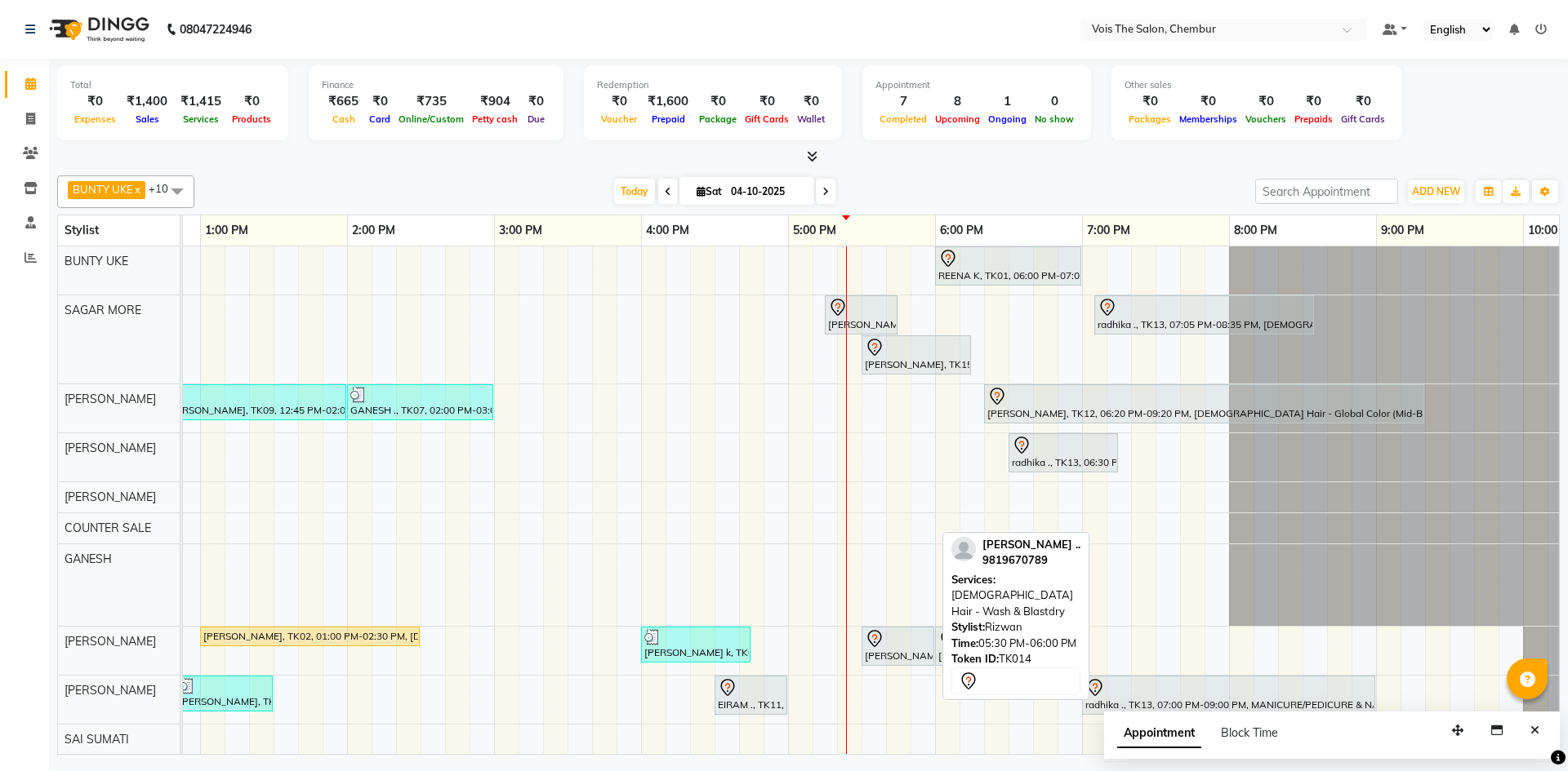
click at [906, 651] on div "Nidhi .., TK14, 05:30 PM-06:00 PM, FEMALE Hair - Wash & Blastdry" at bounding box center [897, 646] width 70 height 34
select select "7"
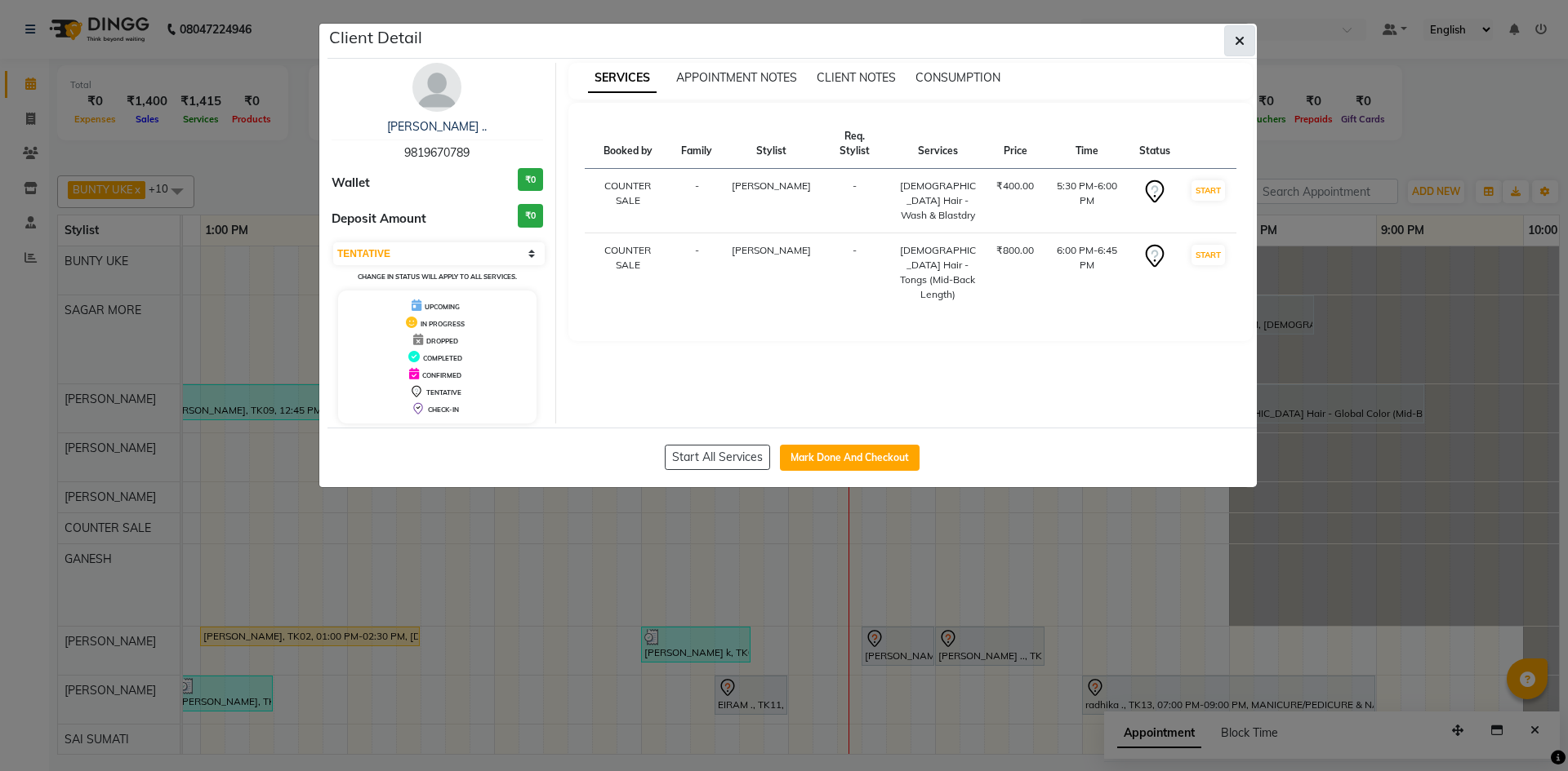
click at [1238, 35] on icon "button" at bounding box center [1239, 40] width 10 height 13
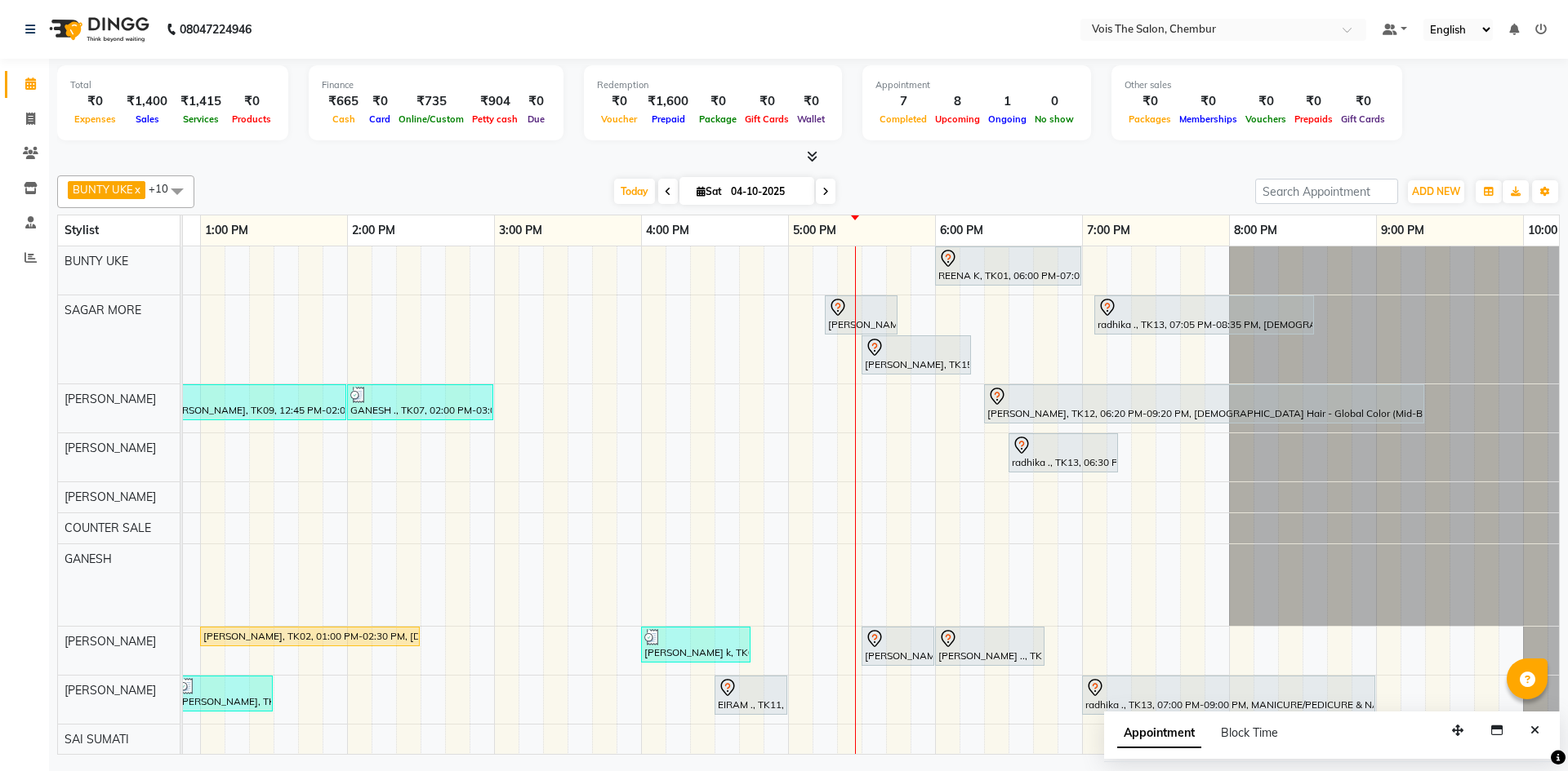
click at [1491, 102] on div "Total ₹0 Expenses ₹1,400 Sales ₹1,415 Services ₹0 Products Finance ₹665 Cash ₹0…" at bounding box center [808, 104] width 1502 height 80
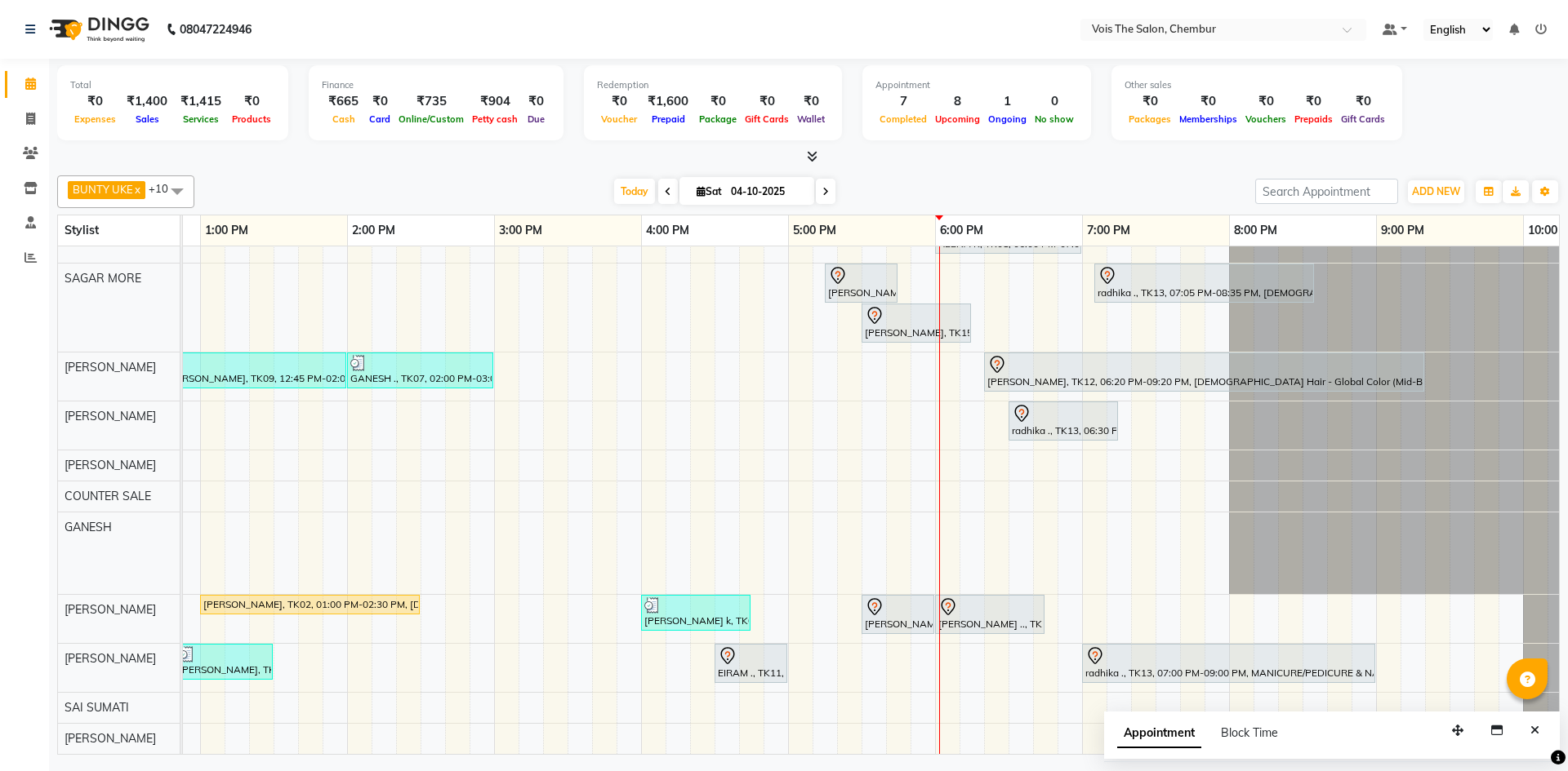
scroll to position [44, 0]
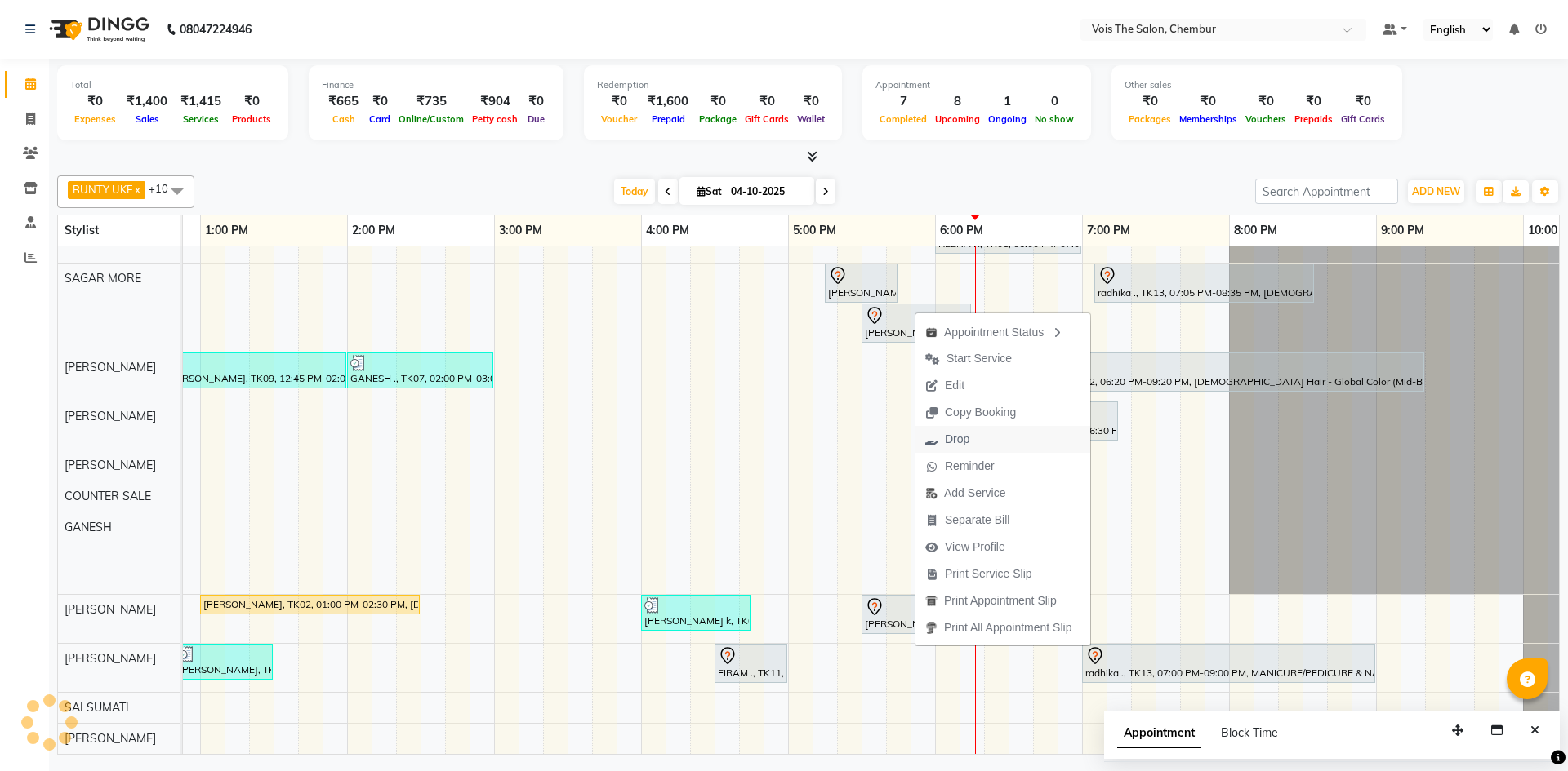
click at [968, 432] on span "Drop" at bounding box center [956, 439] width 25 height 17
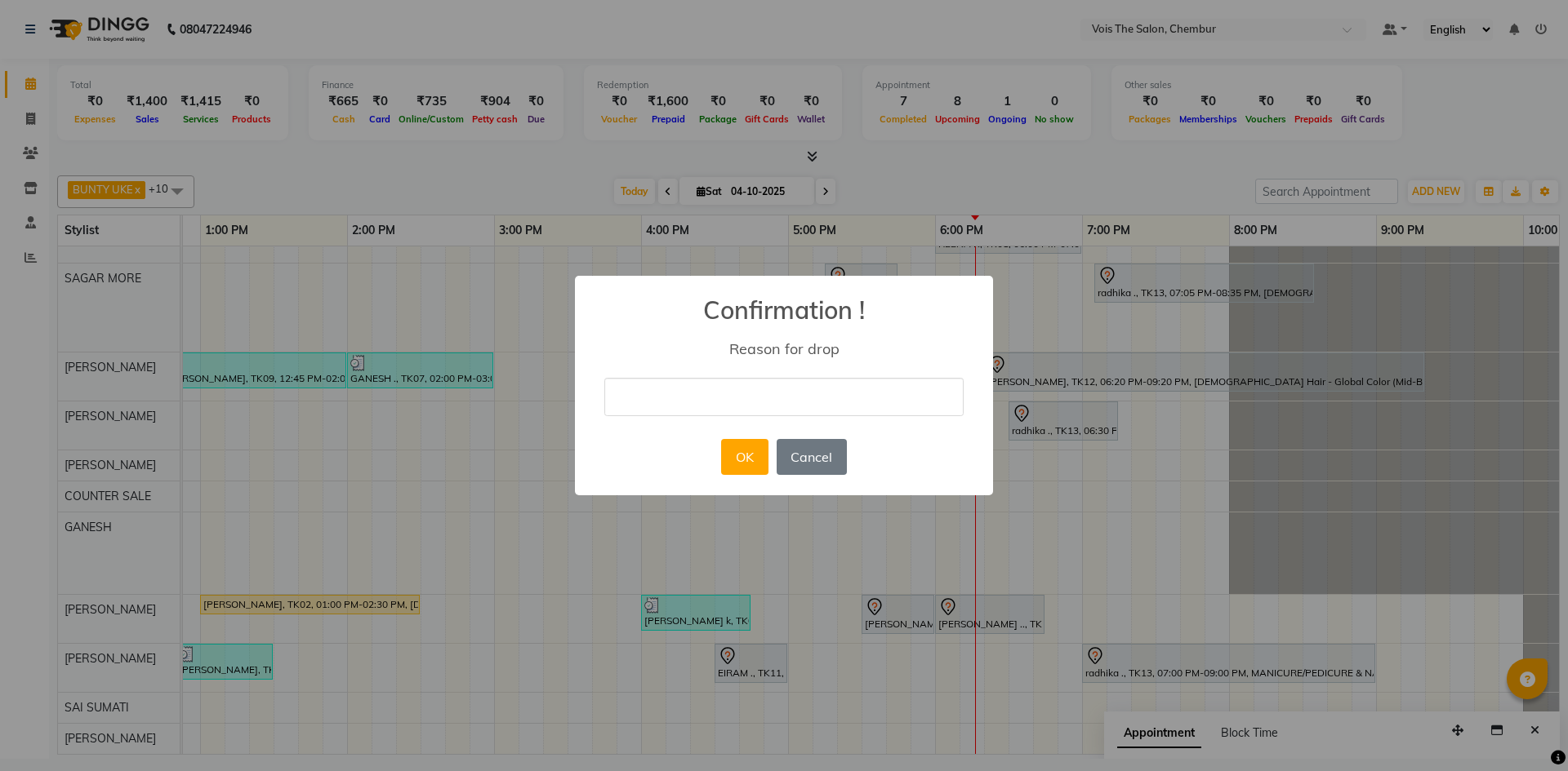
click at [756, 404] on input "text" at bounding box center [784, 397] width 360 height 38
type input ","
click at [748, 467] on button "OK" at bounding box center [744, 457] width 46 height 36
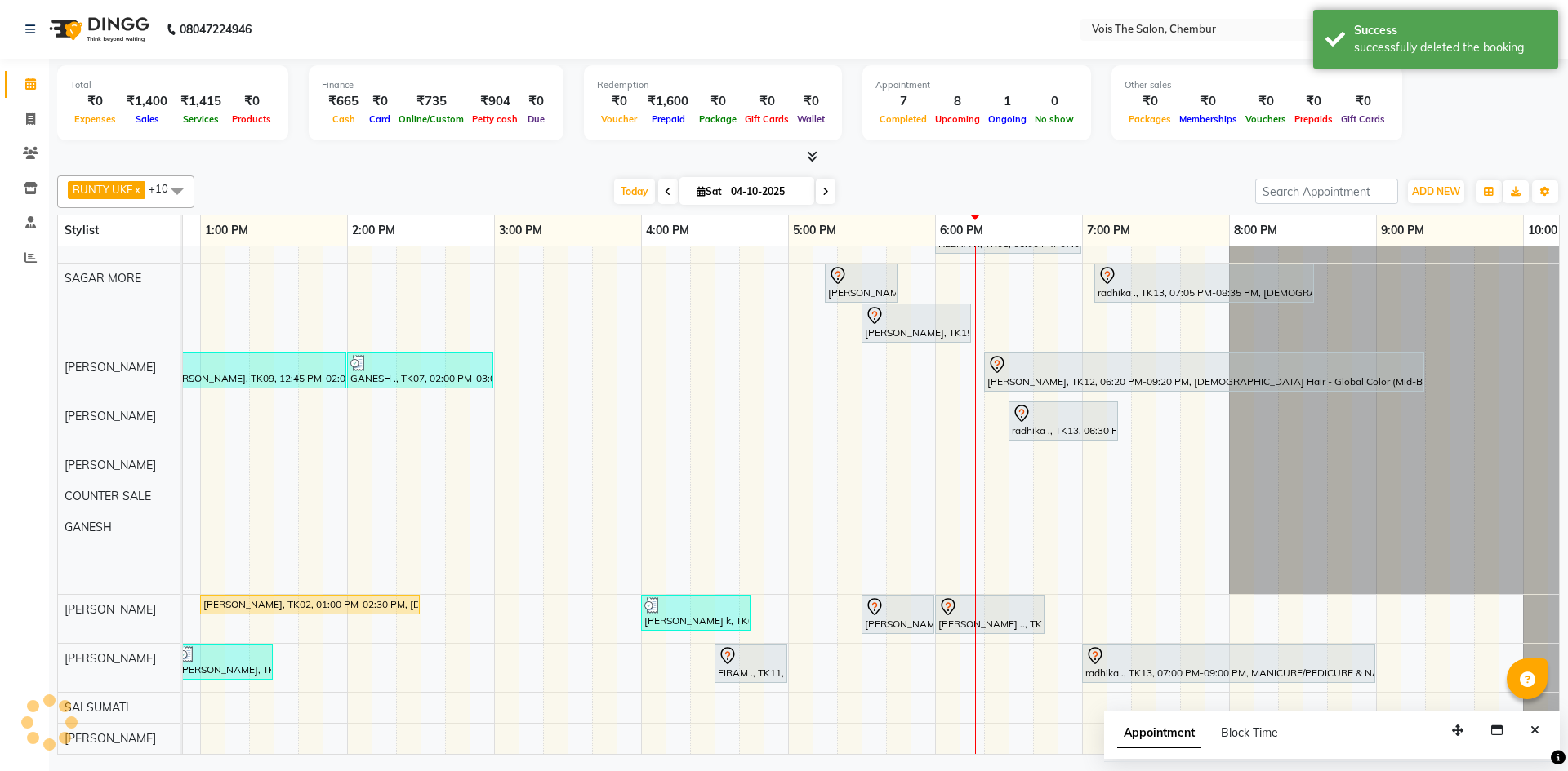
scroll to position [4, 717]
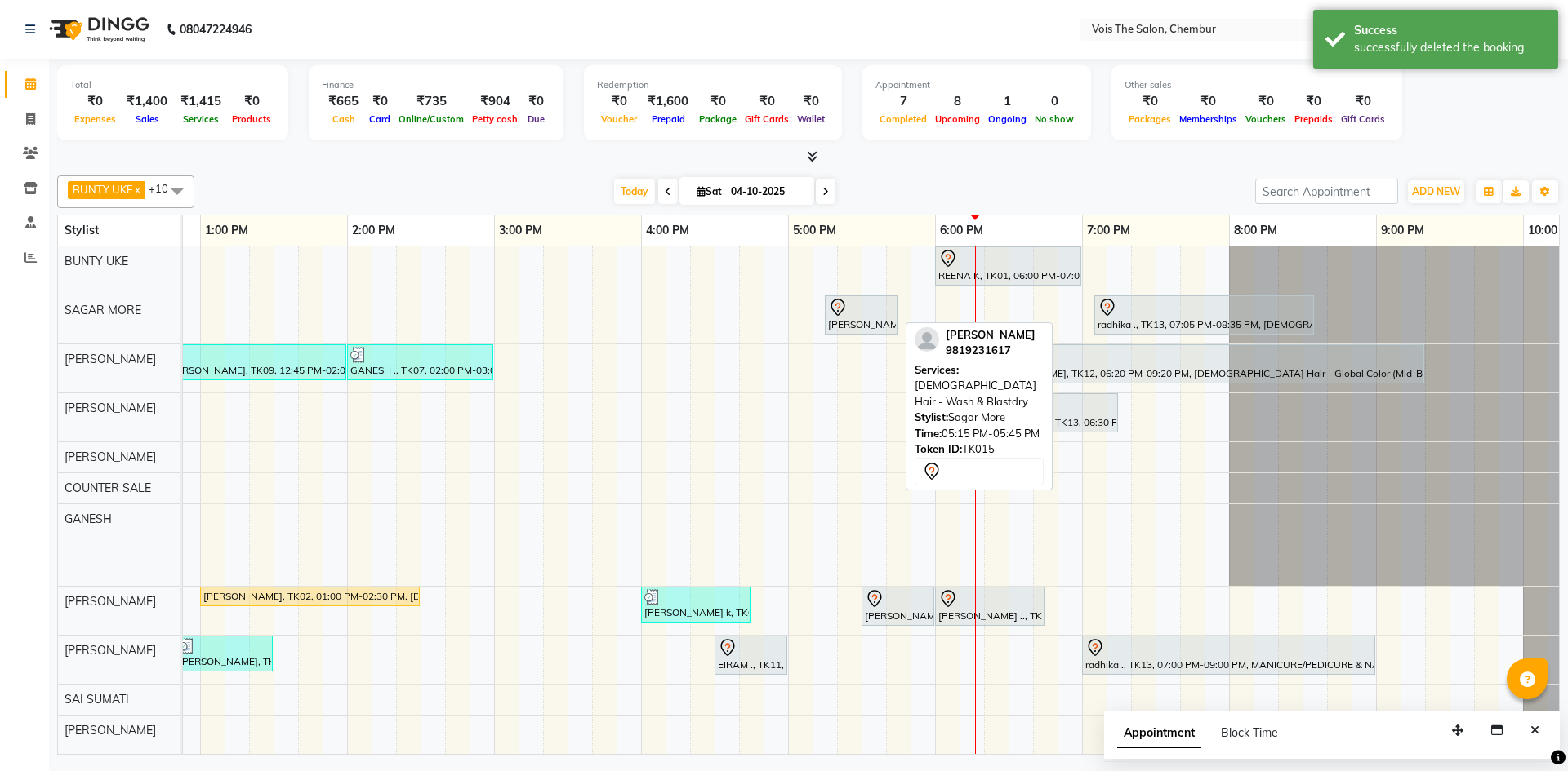
click at [863, 321] on div "payal bhutani, TK15, 05:15 PM-05:45 PM, FEMALE Hair - Wash & Blastdry" at bounding box center [861, 314] width 70 height 34
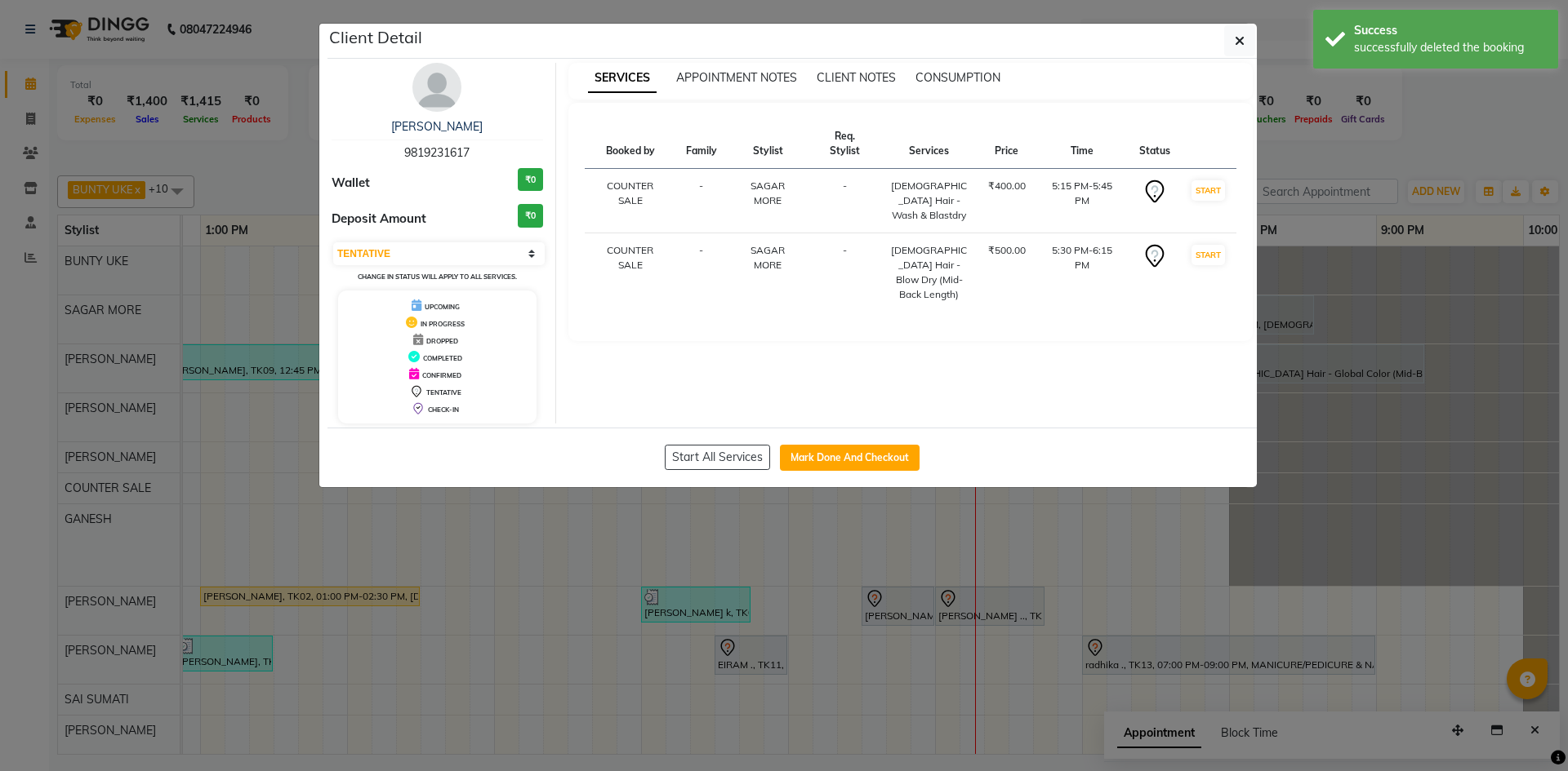
select select "select"
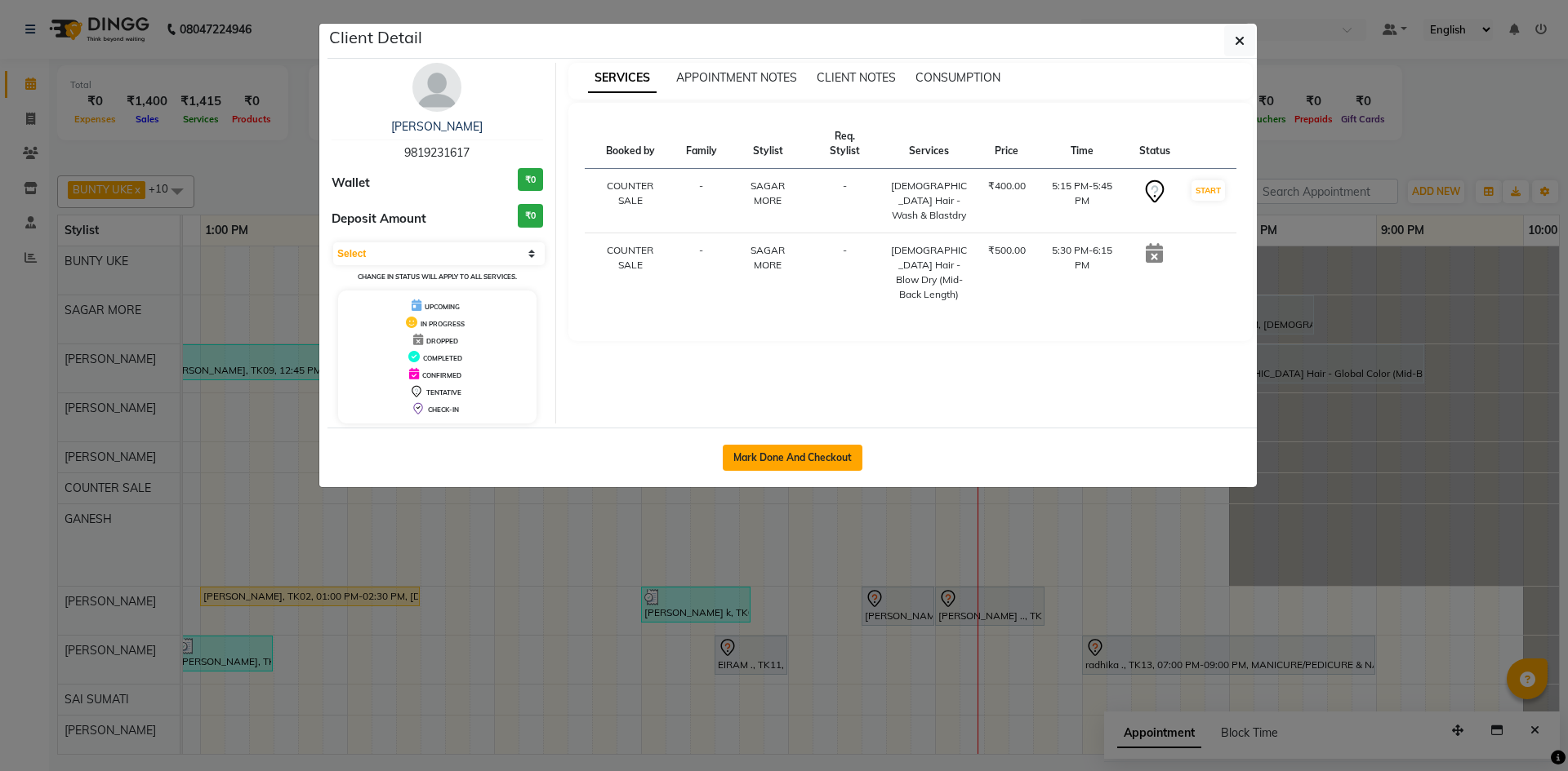
click at [805, 457] on button "Mark Done And Checkout" at bounding box center [792, 458] width 140 height 27
select select "service"
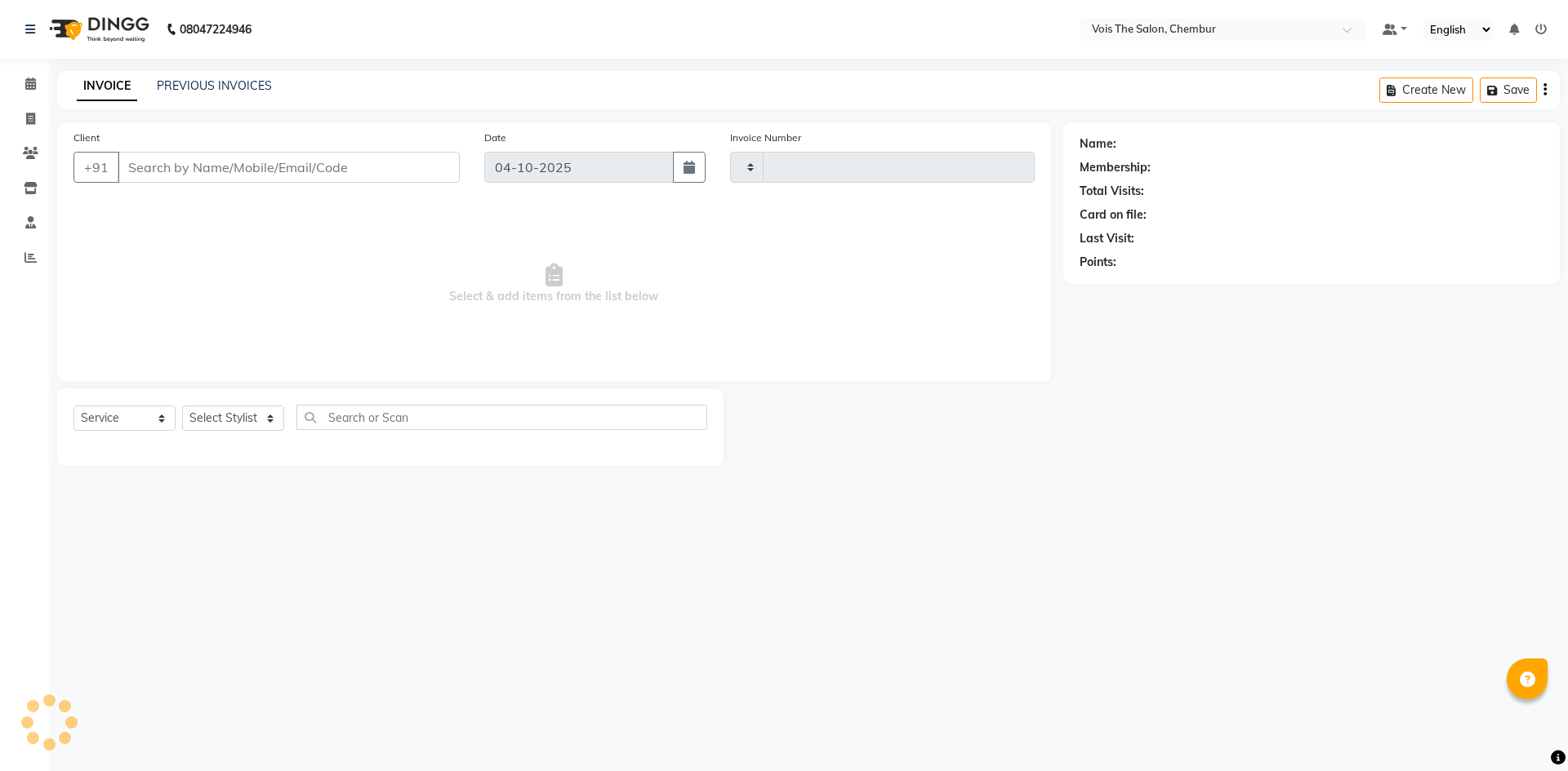
type input "1041"
select select "8261"
type input "9819231617"
select select "79152"
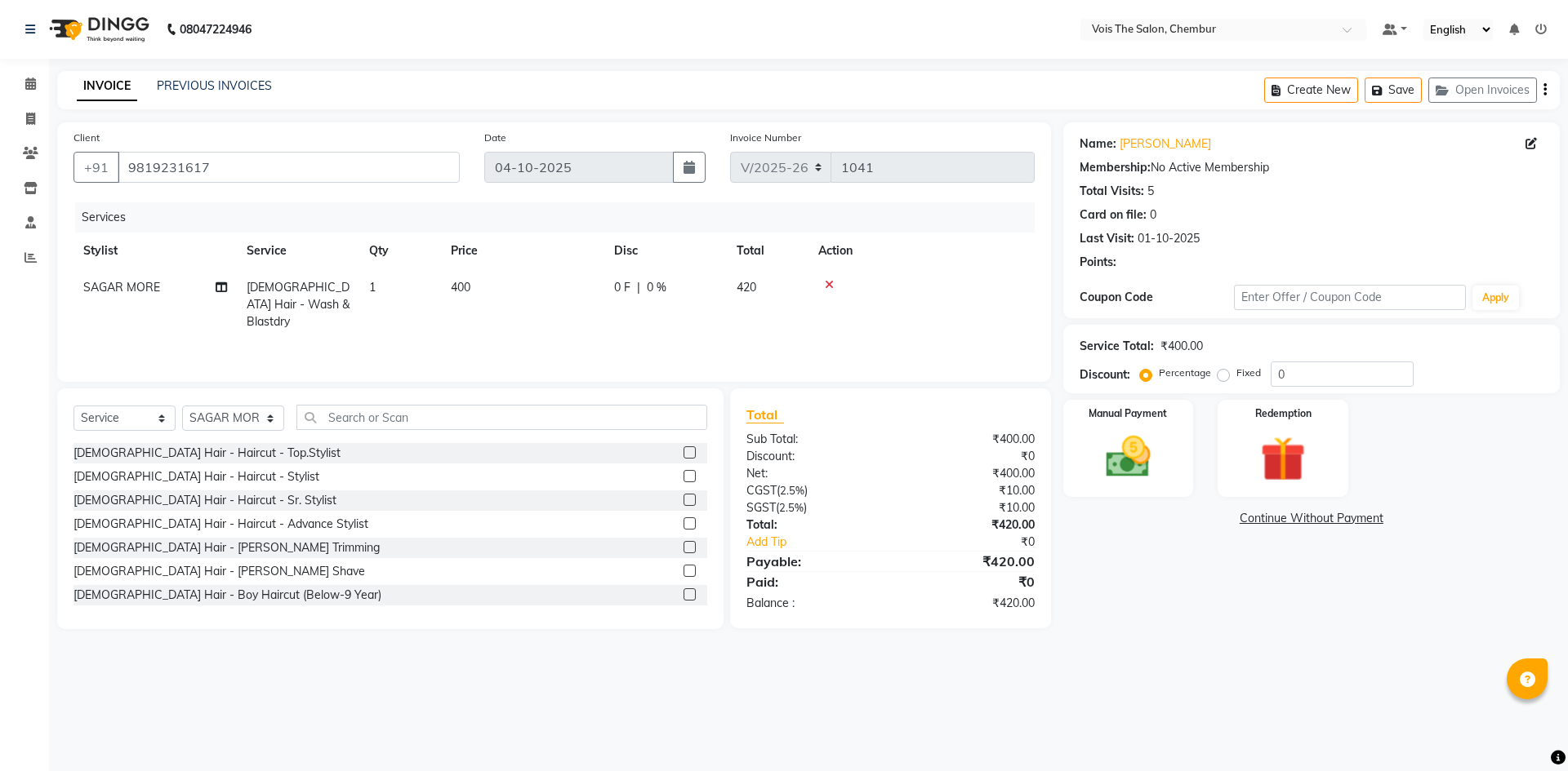
click at [476, 294] on td "400" at bounding box center [523, 304] width 163 height 71
select select "79152"
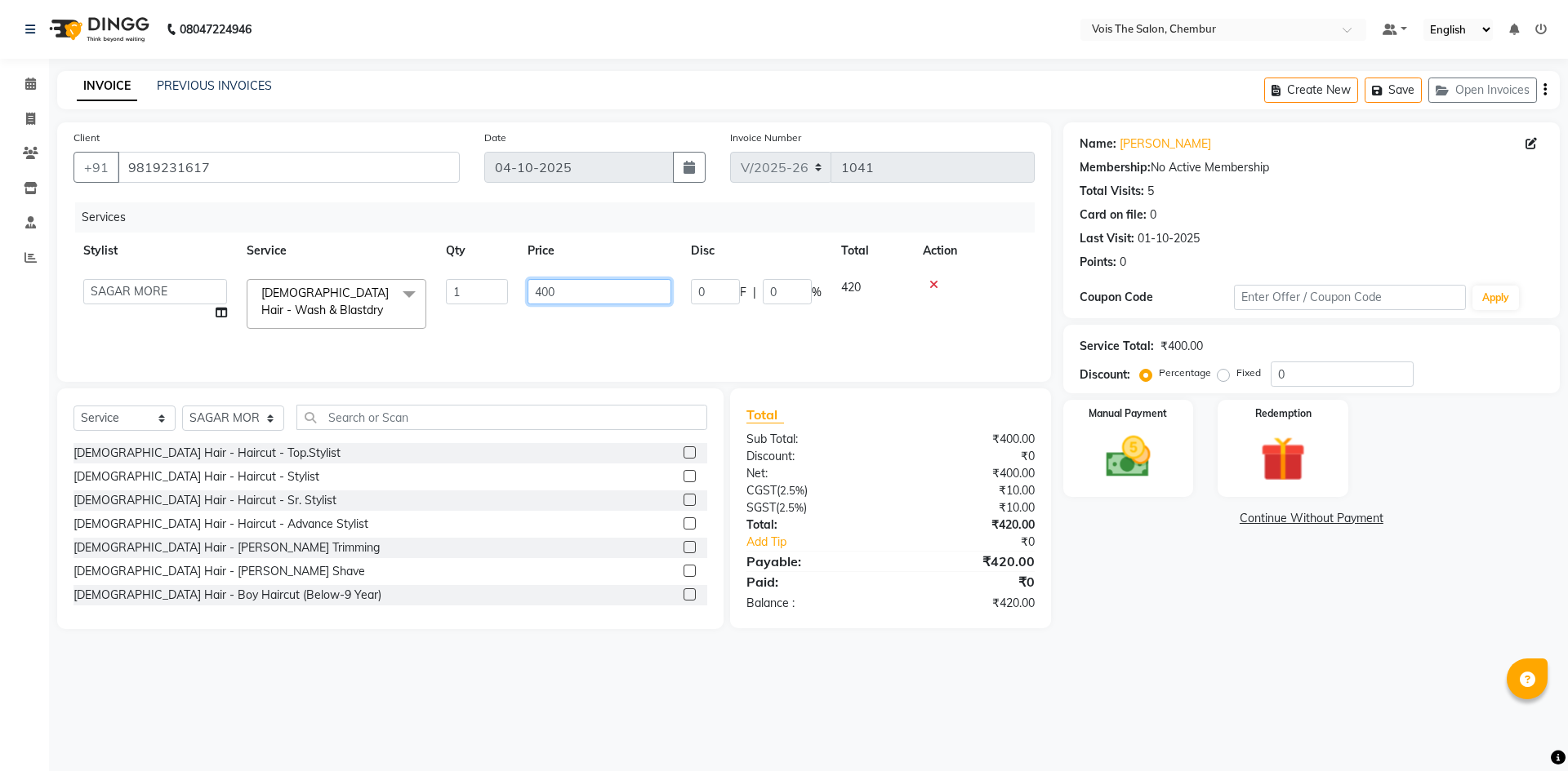
click at [594, 285] on input "400" at bounding box center [599, 292] width 143 height 26
type input "4"
type input "500"
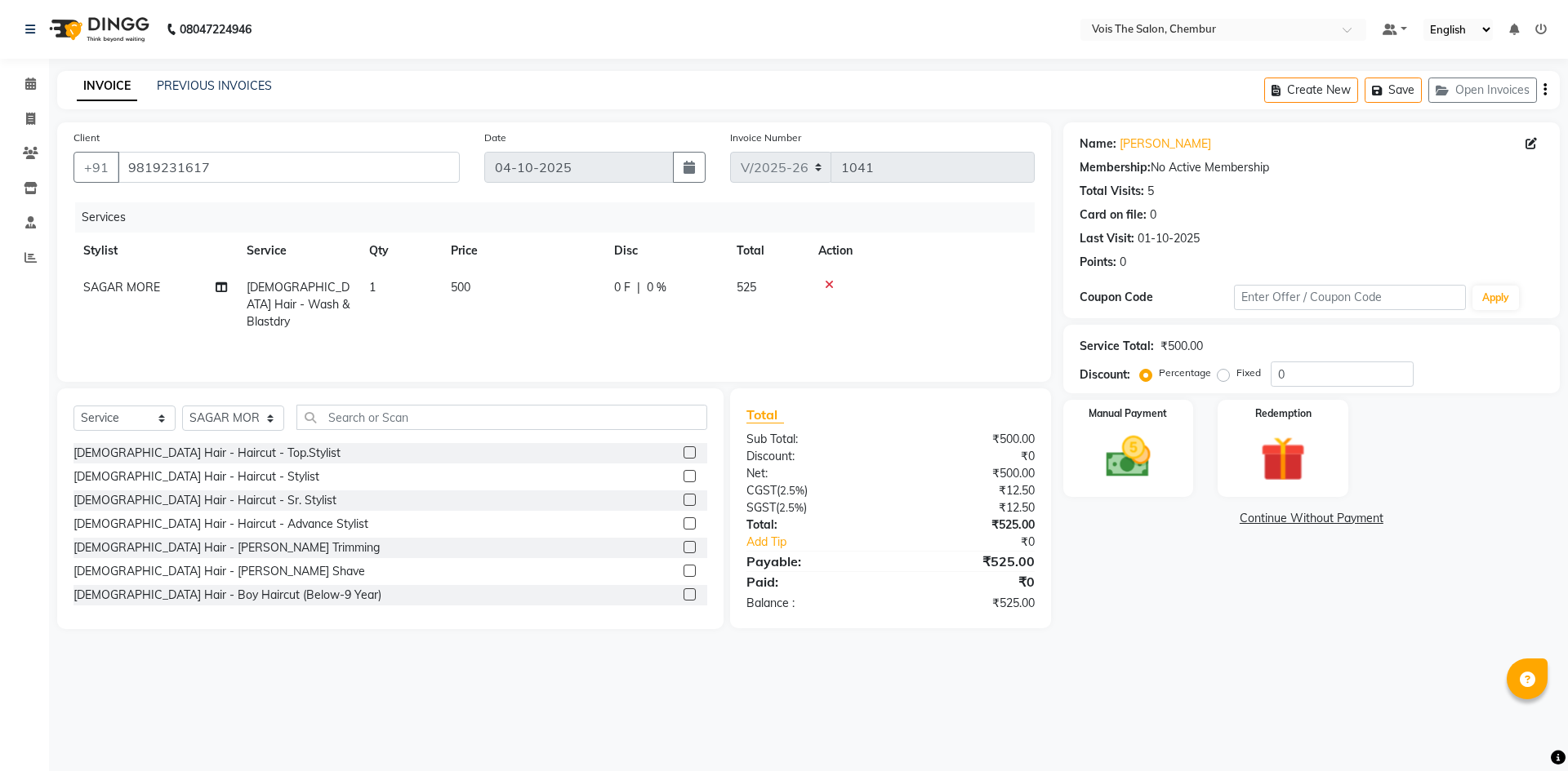
click at [551, 328] on div "Services Stylist Service Qty Price Disc Total Action SAGAR MORE FEMALE Hair - W…" at bounding box center [554, 284] width 961 height 163
click at [1236, 373] on label "Fixed" at bounding box center [1248, 372] width 25 height 15
click at [1222, 373] on input "Fixed" at bounding box center [1226, 373] width 12 height 12
radio input "true"
click at [1320, 378] on input "0" at bounding box center [1341, 374] width 142 height 26
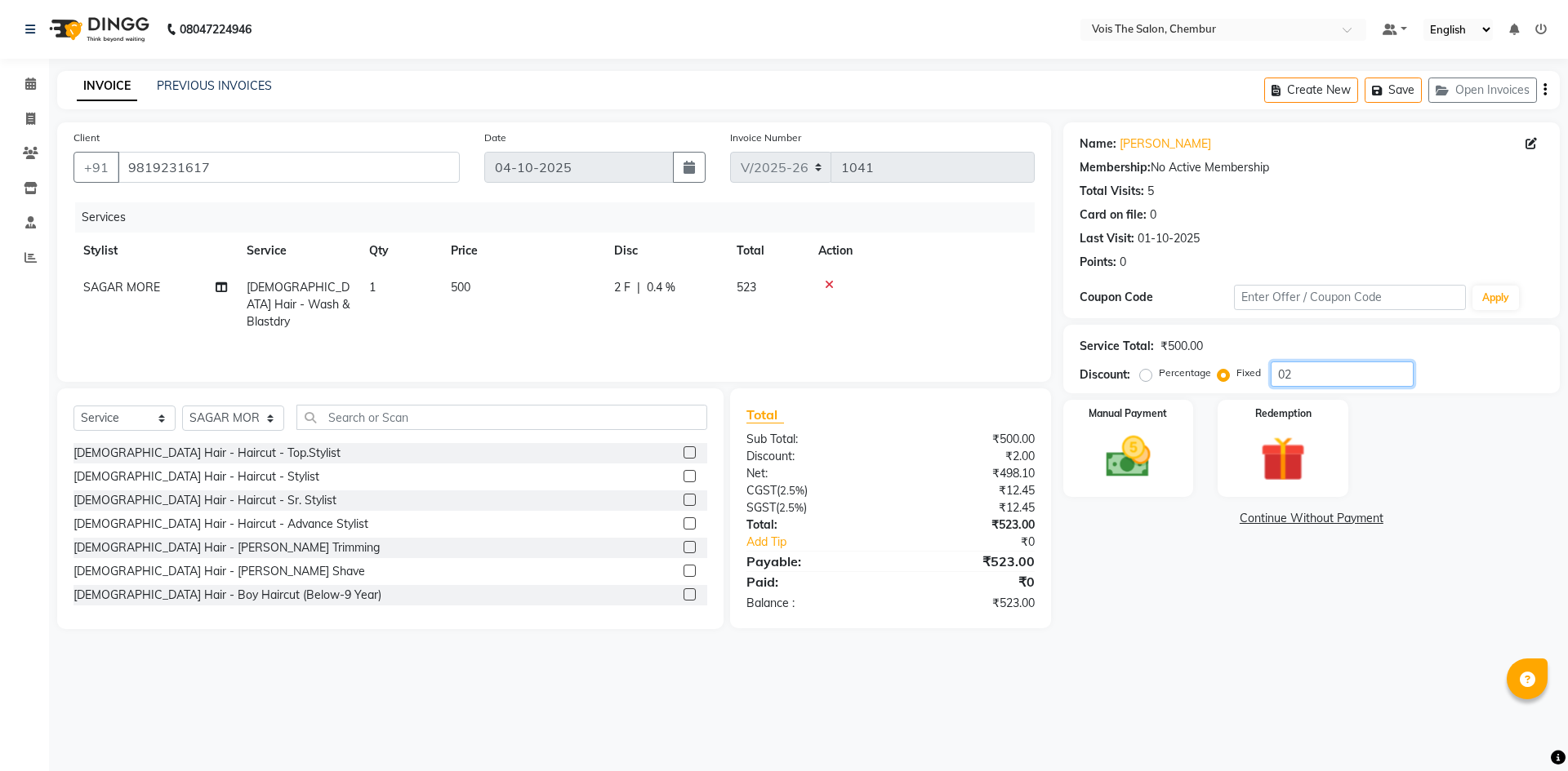
type input "0"
type input "25"
click at [1146, 456] on img at bounding box center [1127, 457] width 76 height 54
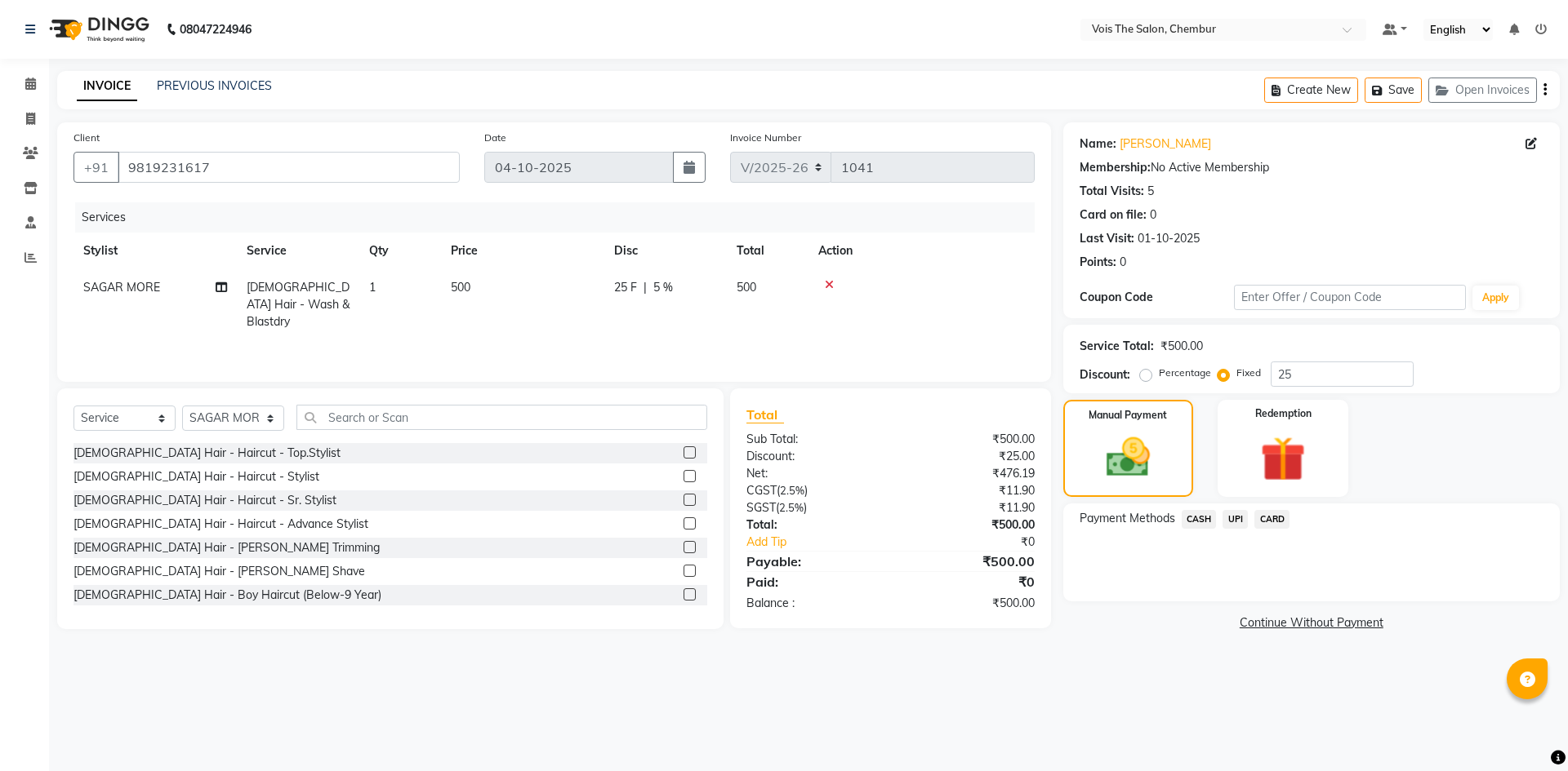
click at [1200, 514] on span "CASH" at bounding box center [1199, 519] width 35 height 19
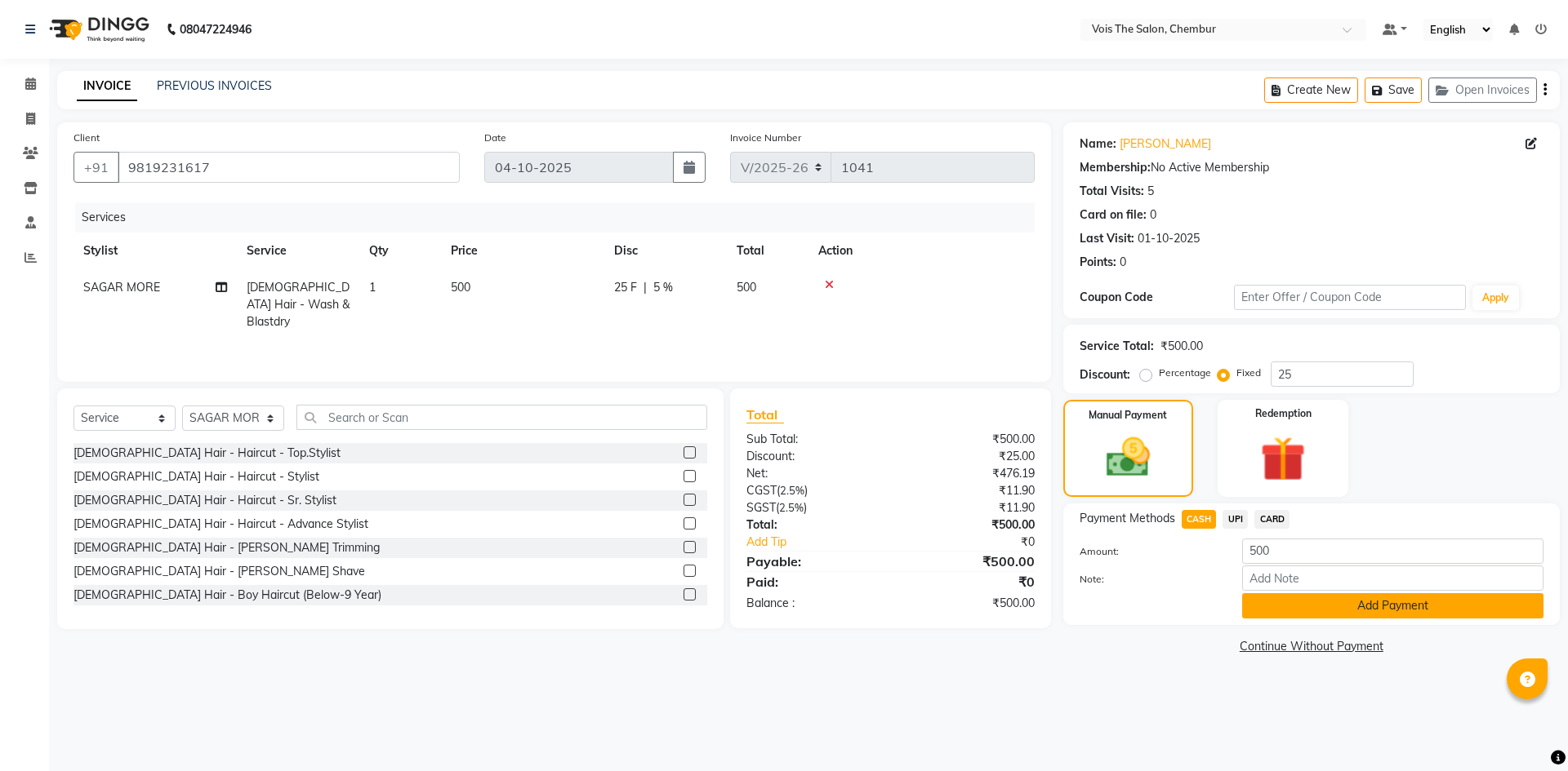
click at [1312, 600] on button "Add Payment" at bounding box center [1392, 606] width 302 height 26
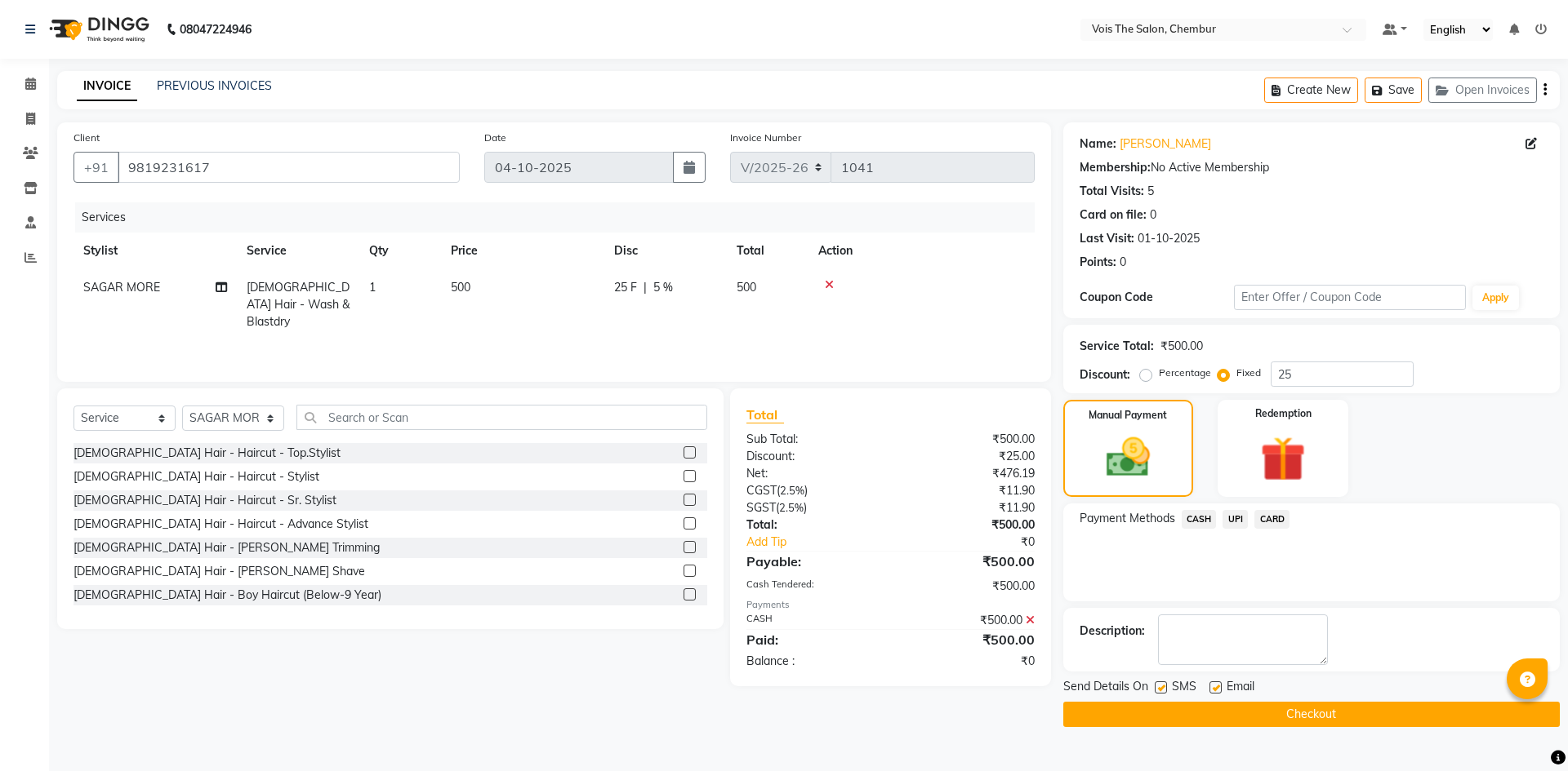
click at [1247, 714] on button "Checkout" at bounding box center [1311, 715] width 496 height 26
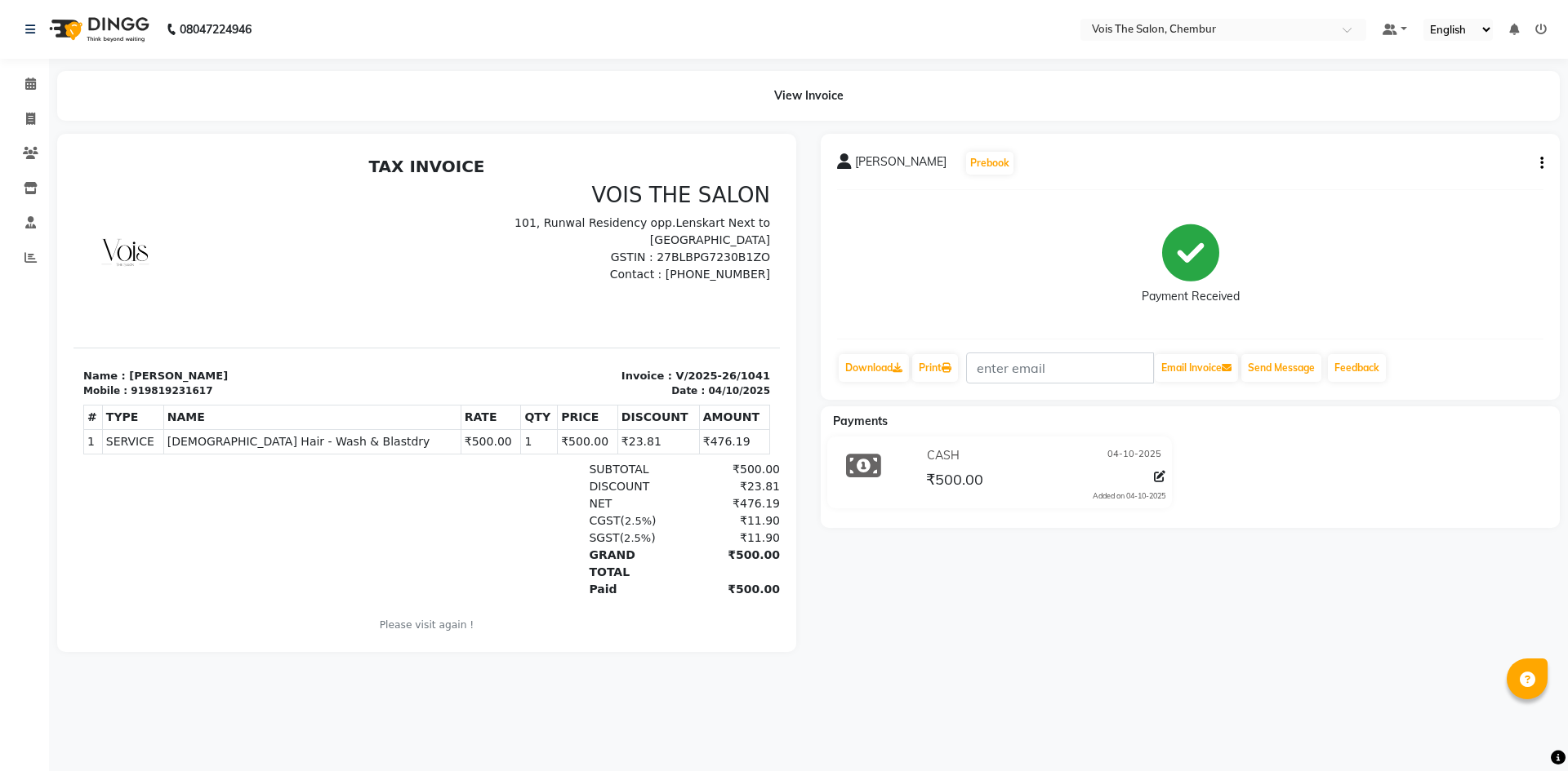
click at [97, 17] on img at bounding box center [97, 29] width 112 height 46
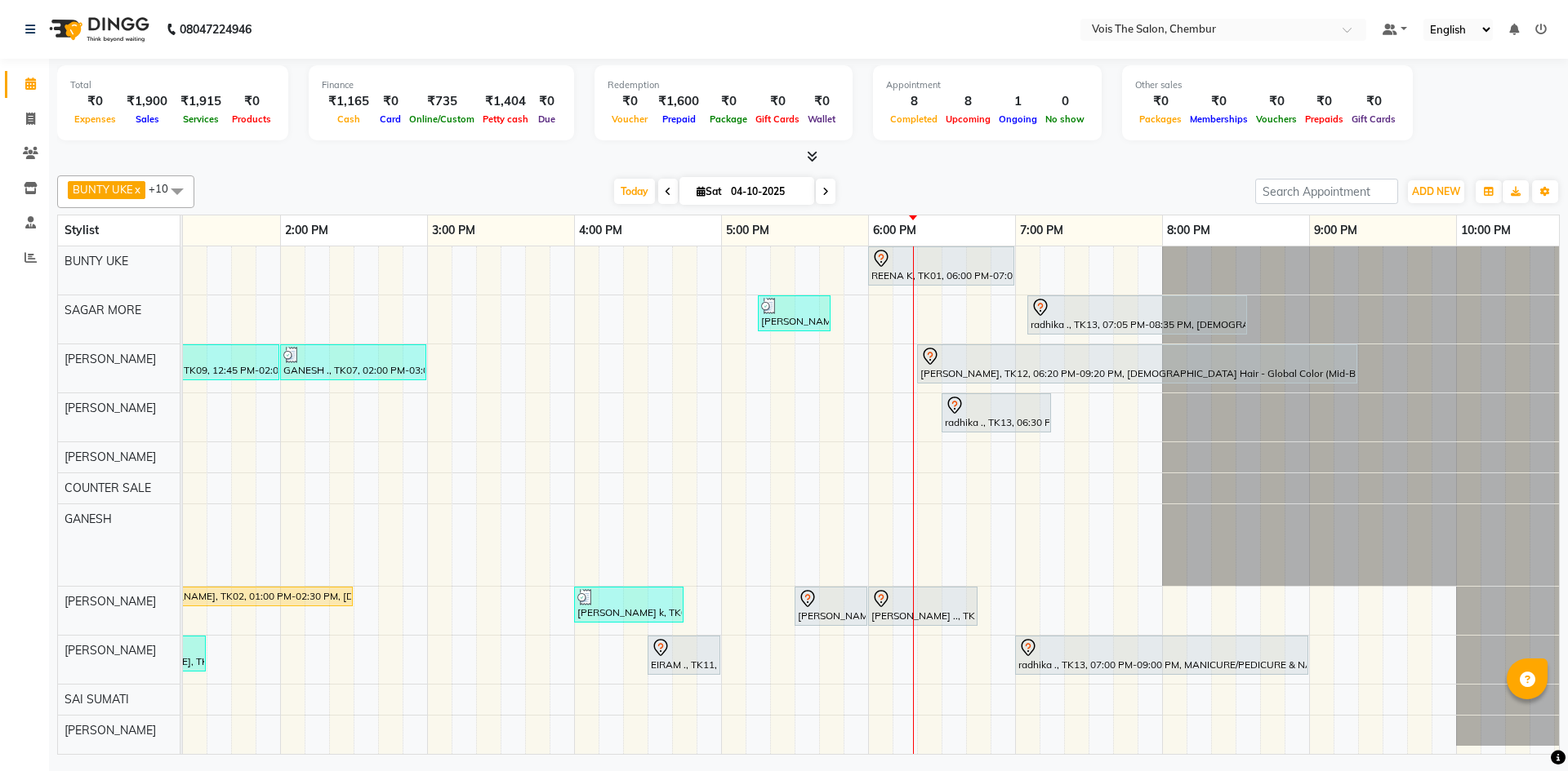
scroll to position [0, 785]
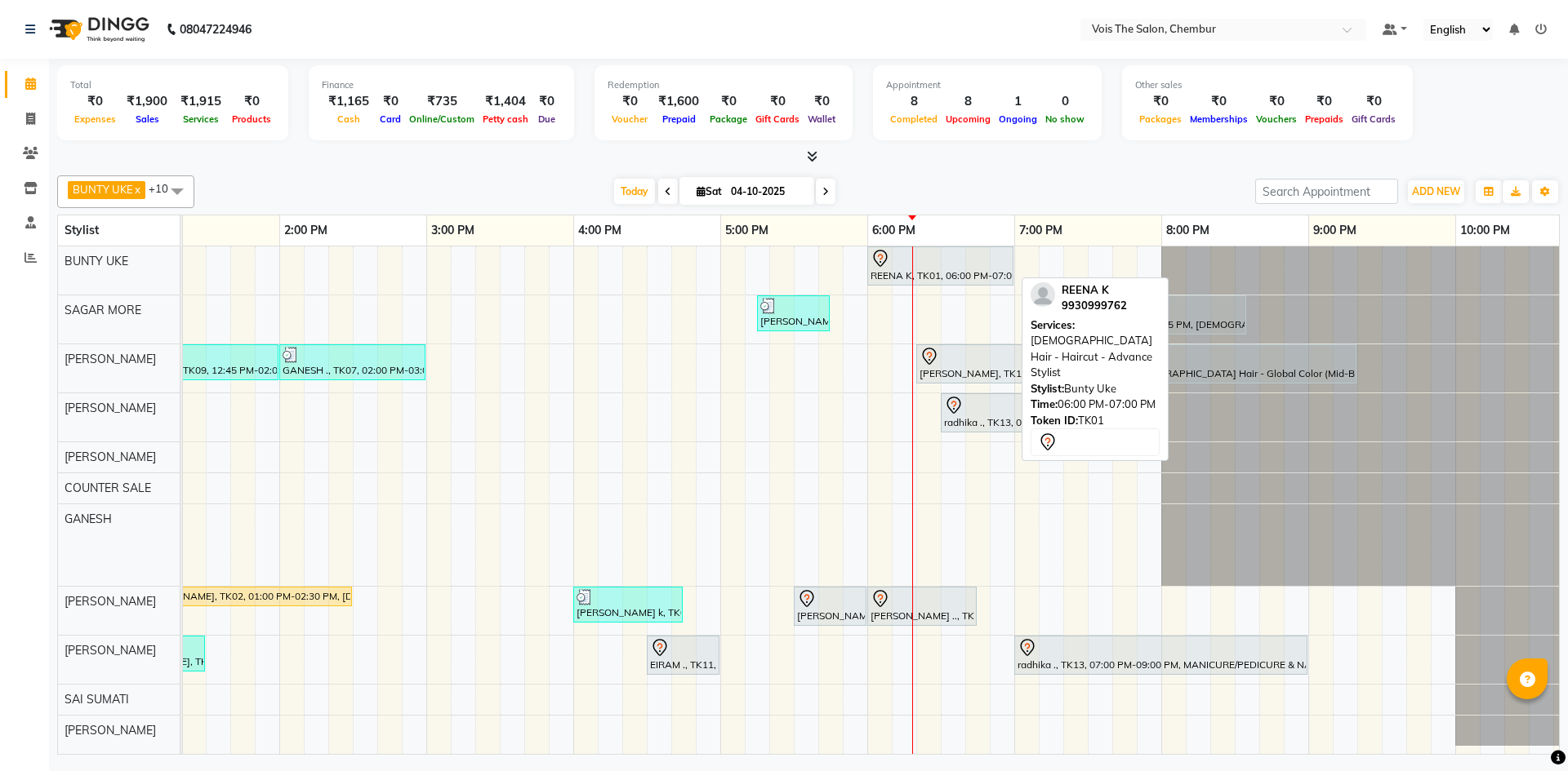
click at [896, 269] on div "REENA K, TK01, 06:00 PM-07:00 PM, [DEMOGRAPHIC_DATA] Hair - Haircut - Advance S…" at bounding box center [939, 265] width 142 height 34
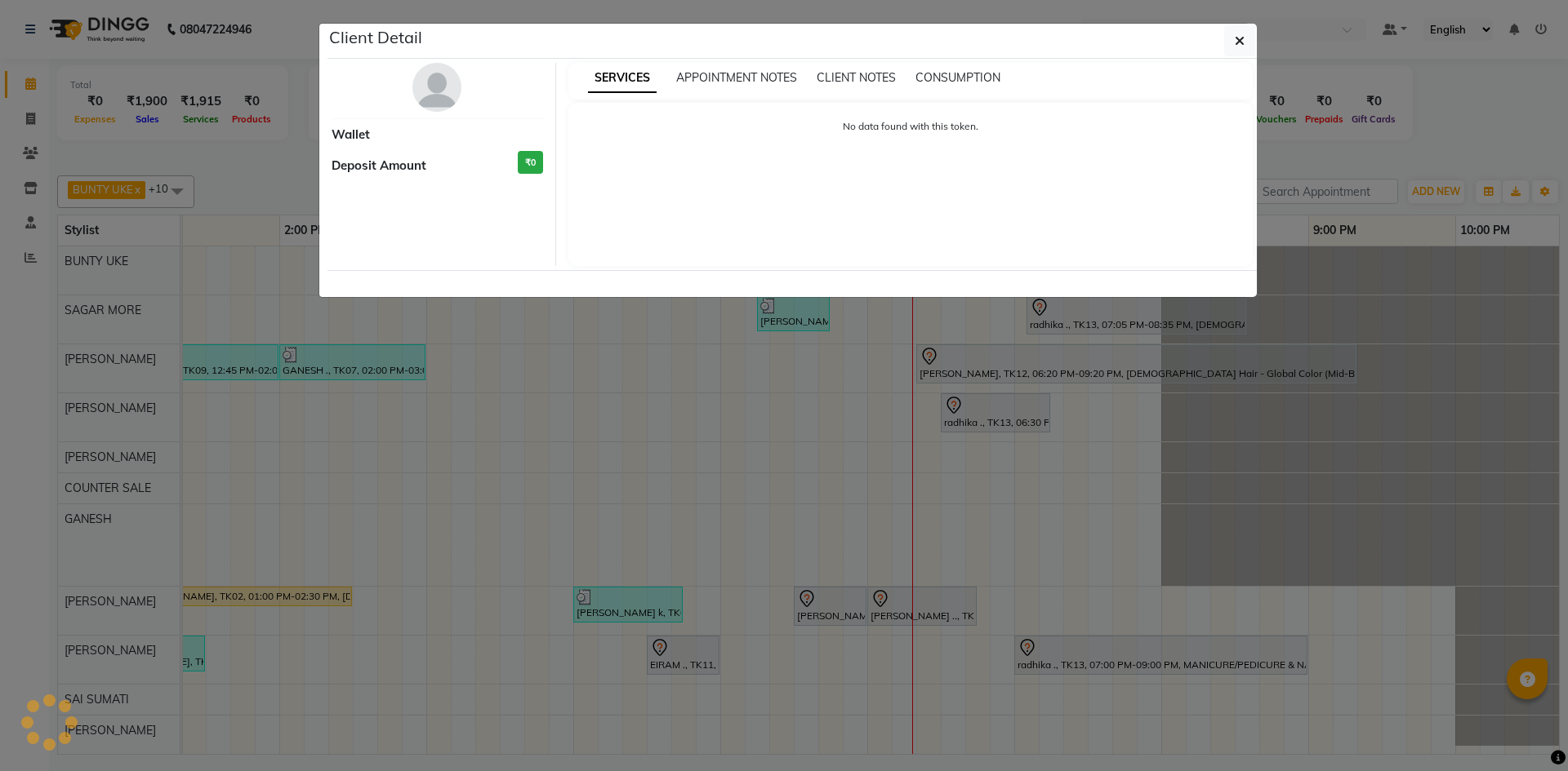
select select "7"
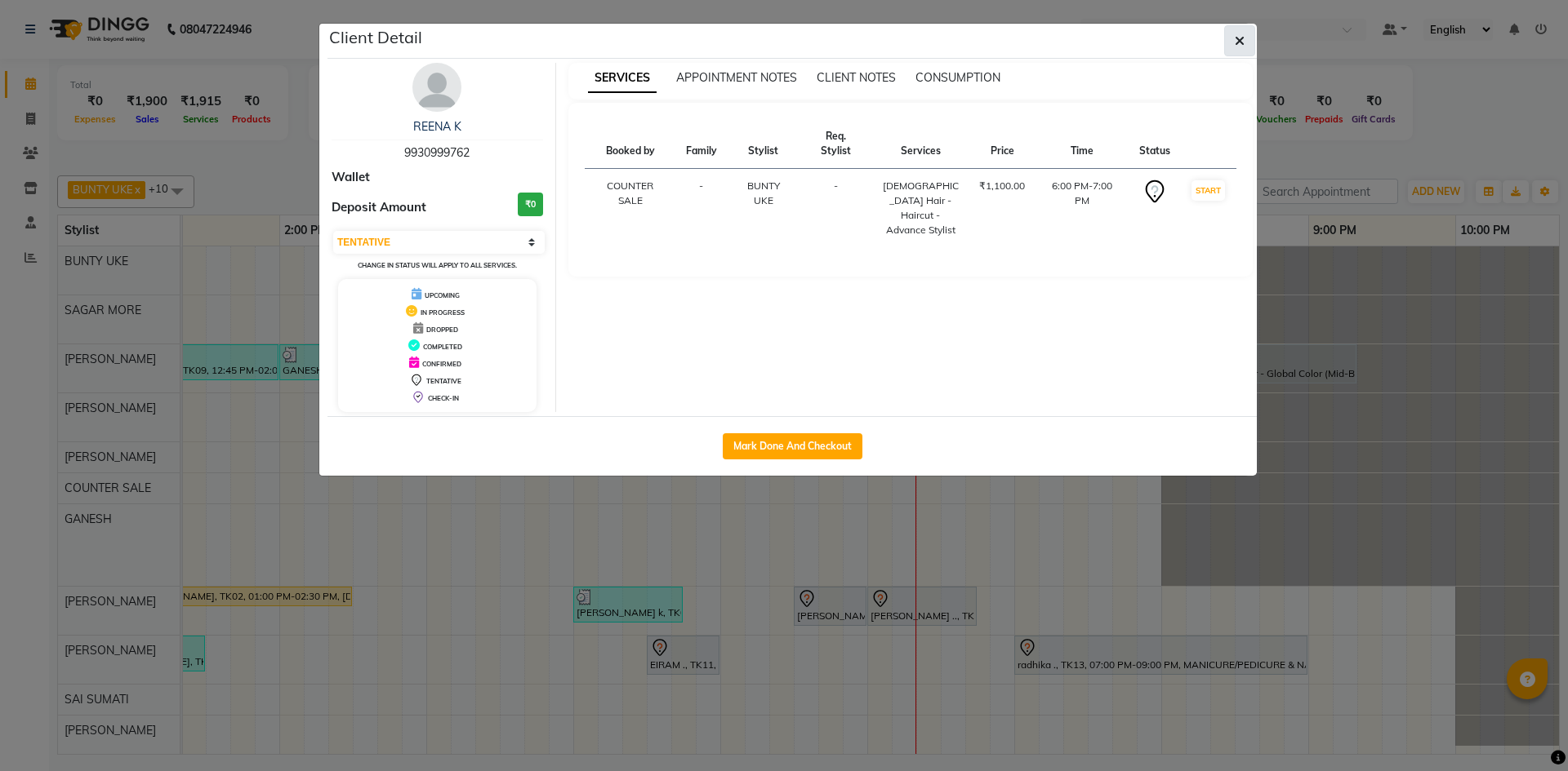
click at [1229, 39] on button "button" at bounding box center [1240, 41] width 31 height 31
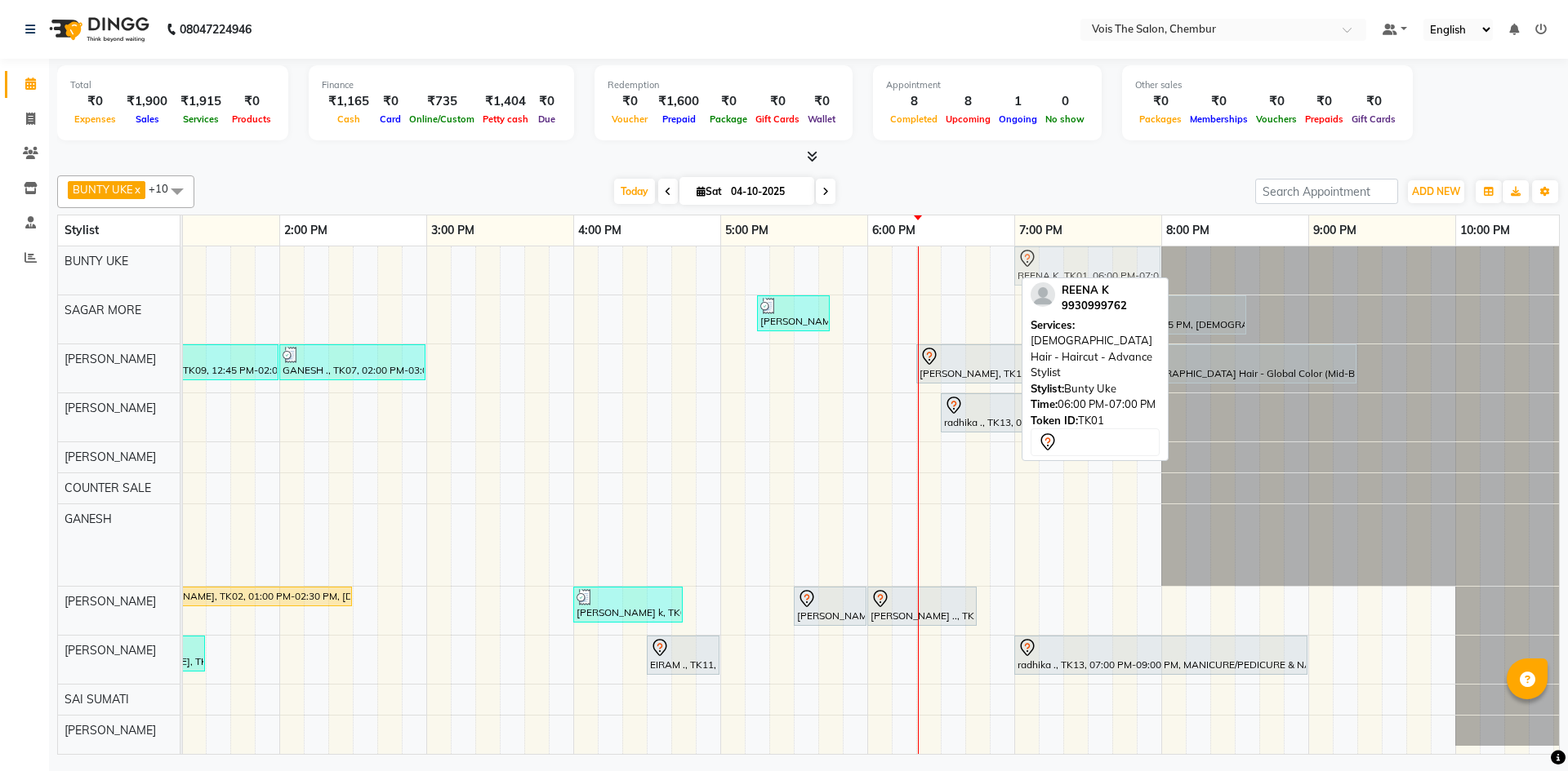
drag, startPoint x: 937, startPoint y: 268, endPoint x: 1075, endPoint y: 277, distance: 138.3
click at [1075, 277] on div "BUNTY UKE x COUNTER SALE x GANESH x HARESH THORAT x RACHEAL x RIZWAN x SAGAR MO…" at bounding box center [808, 462] width 1502 height 586
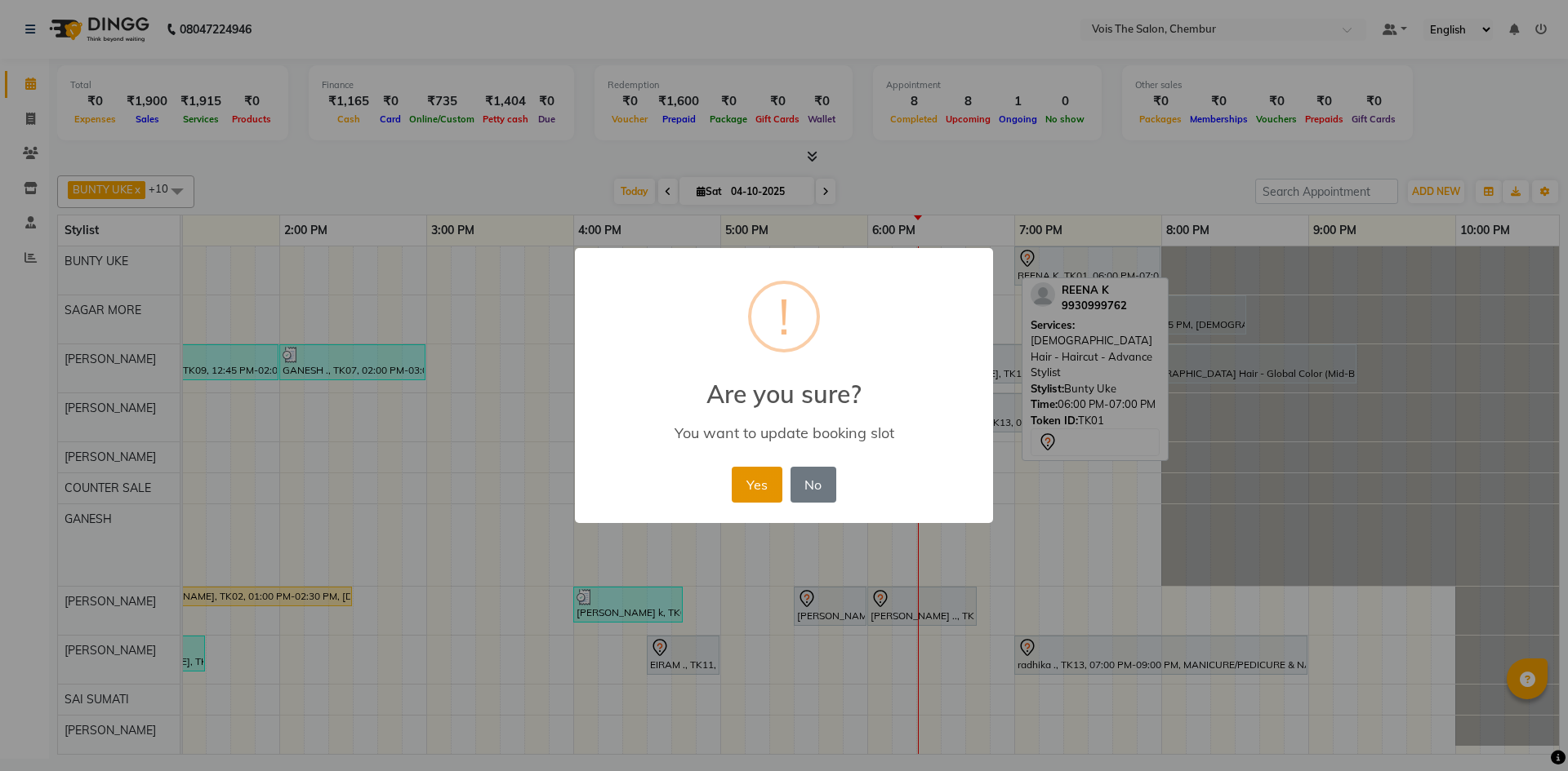
click at [764, 503] on button "Yes" at bounding box center [756, 484] width 50 height 36
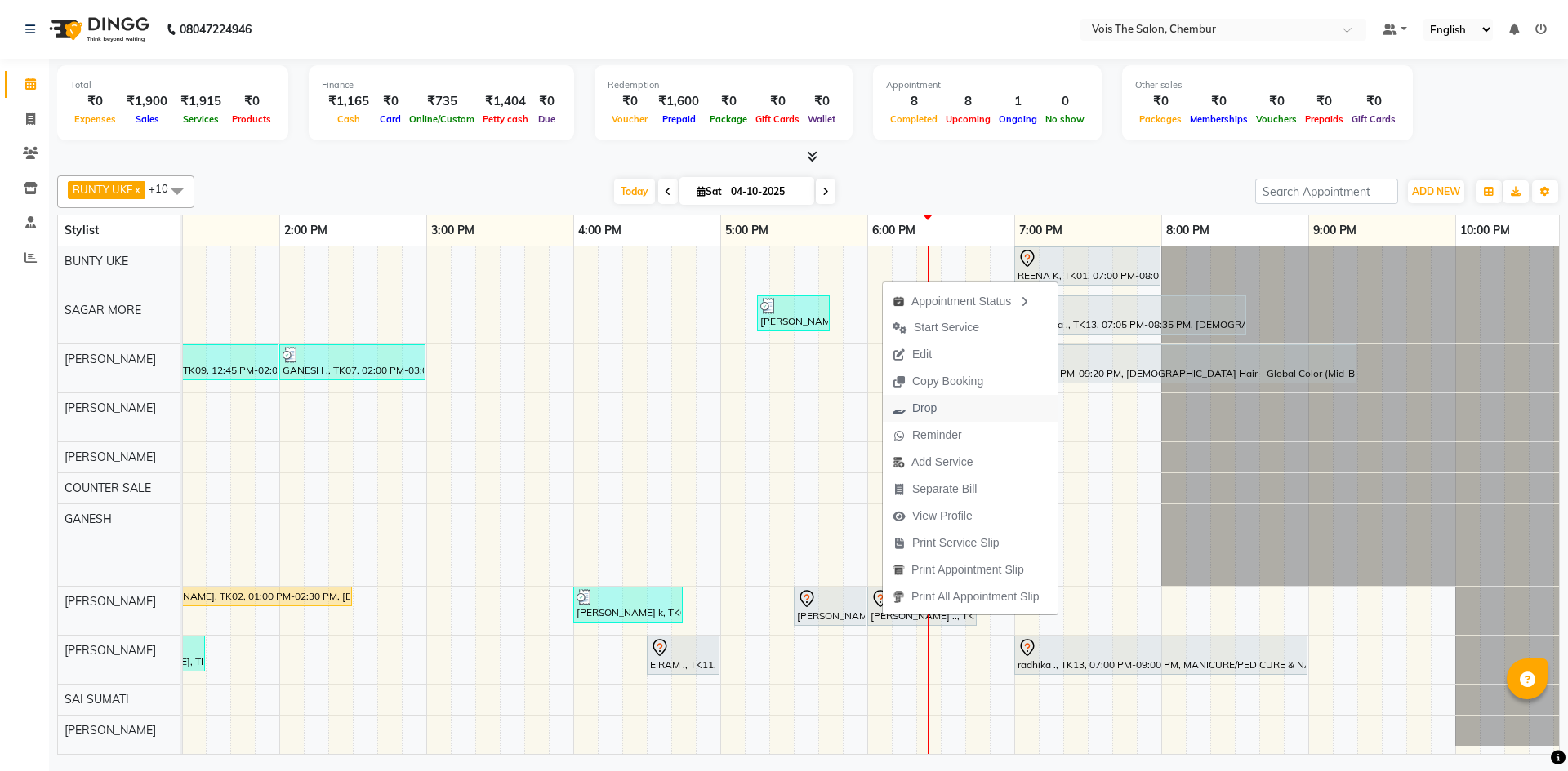
click at [993, 403] on button "Drop" at bounding box center [970, 408] width 175 height 27
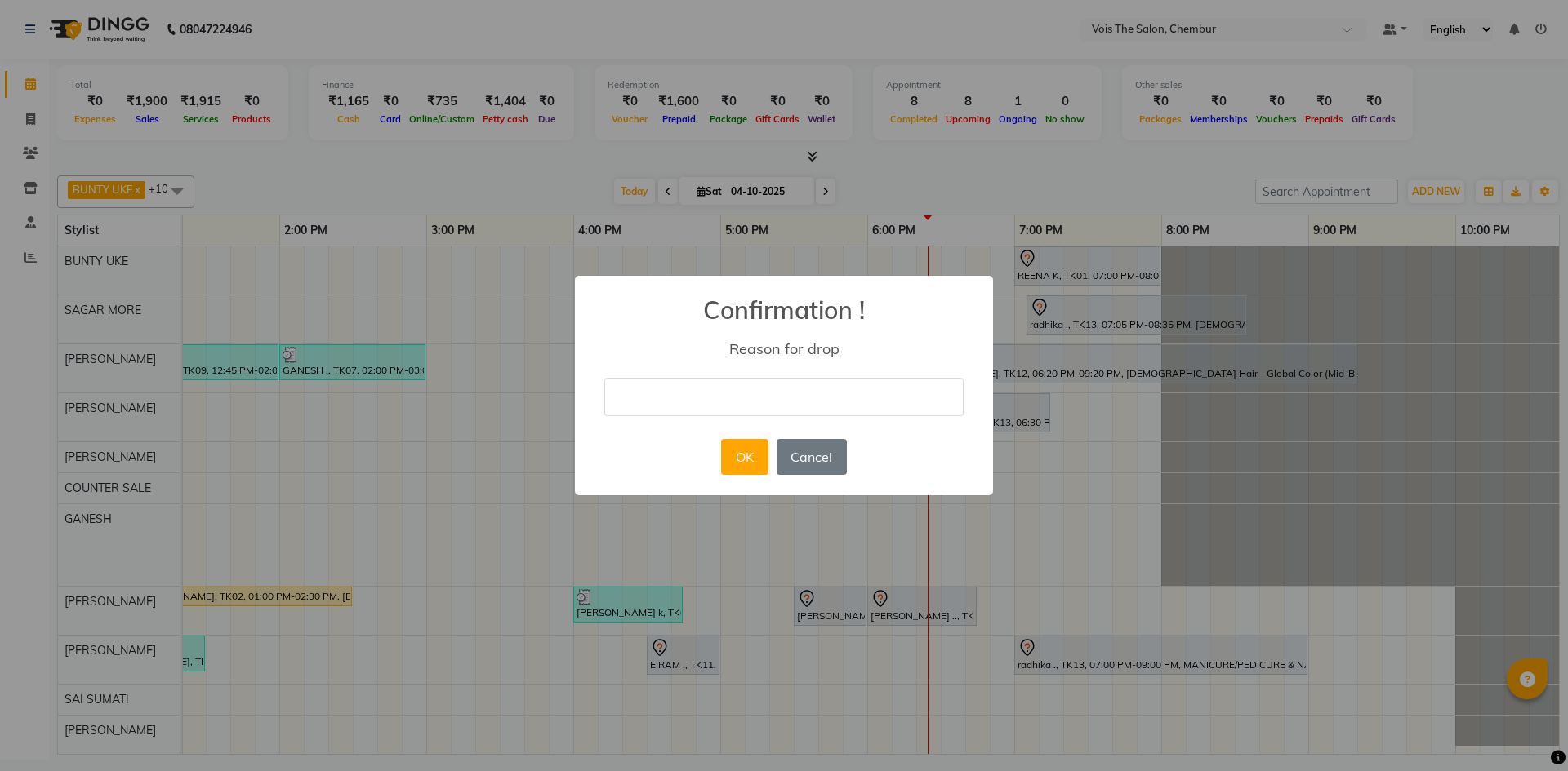
click at [768, 385] on input "text" at bounding box center [784, 397] width 360 height 38
type input "not coming"
click at [752, 452] on button "OK" at bounding box center [744, 457] width 46 height 36
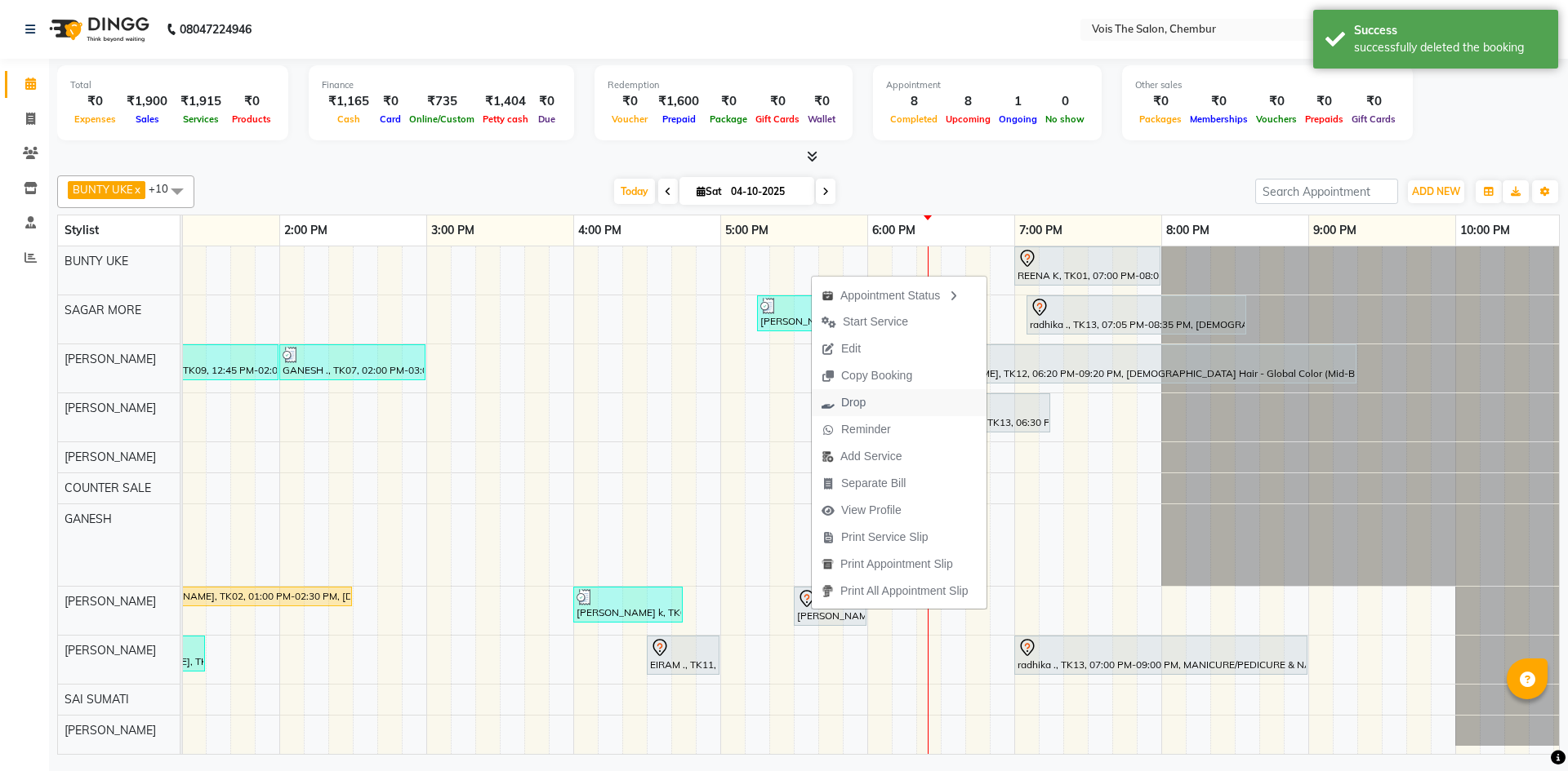
click at [843, 409] on span "Drop" at bounding box center [853, 402] width 25 height 17
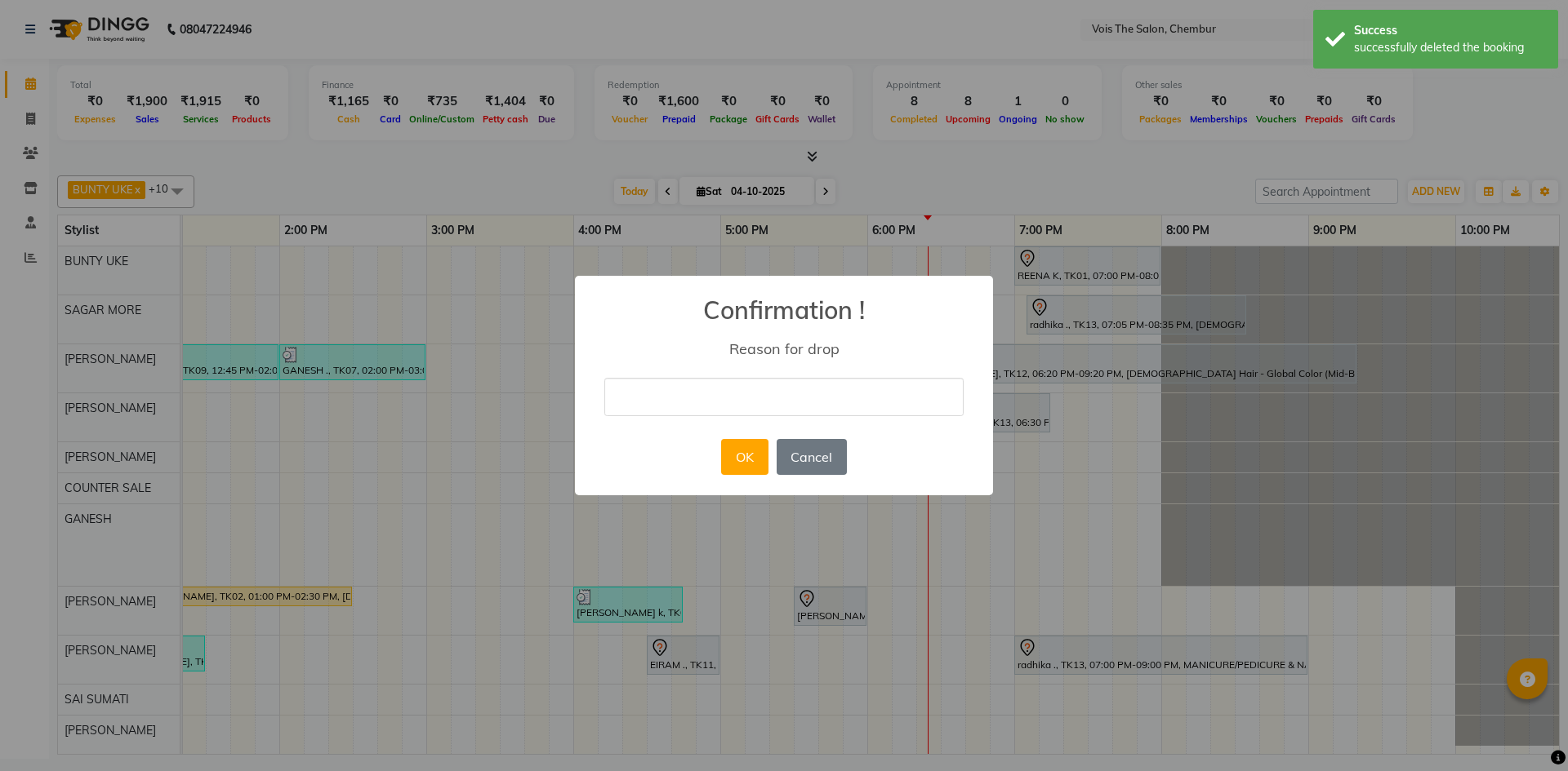
click at [807, 406] on input "text" at bounding box center [784, 397] width 360 height 38
type input "not coming"
click at [744, 467] on button "OK" at bounding box center [744, 457] width 46 height 36
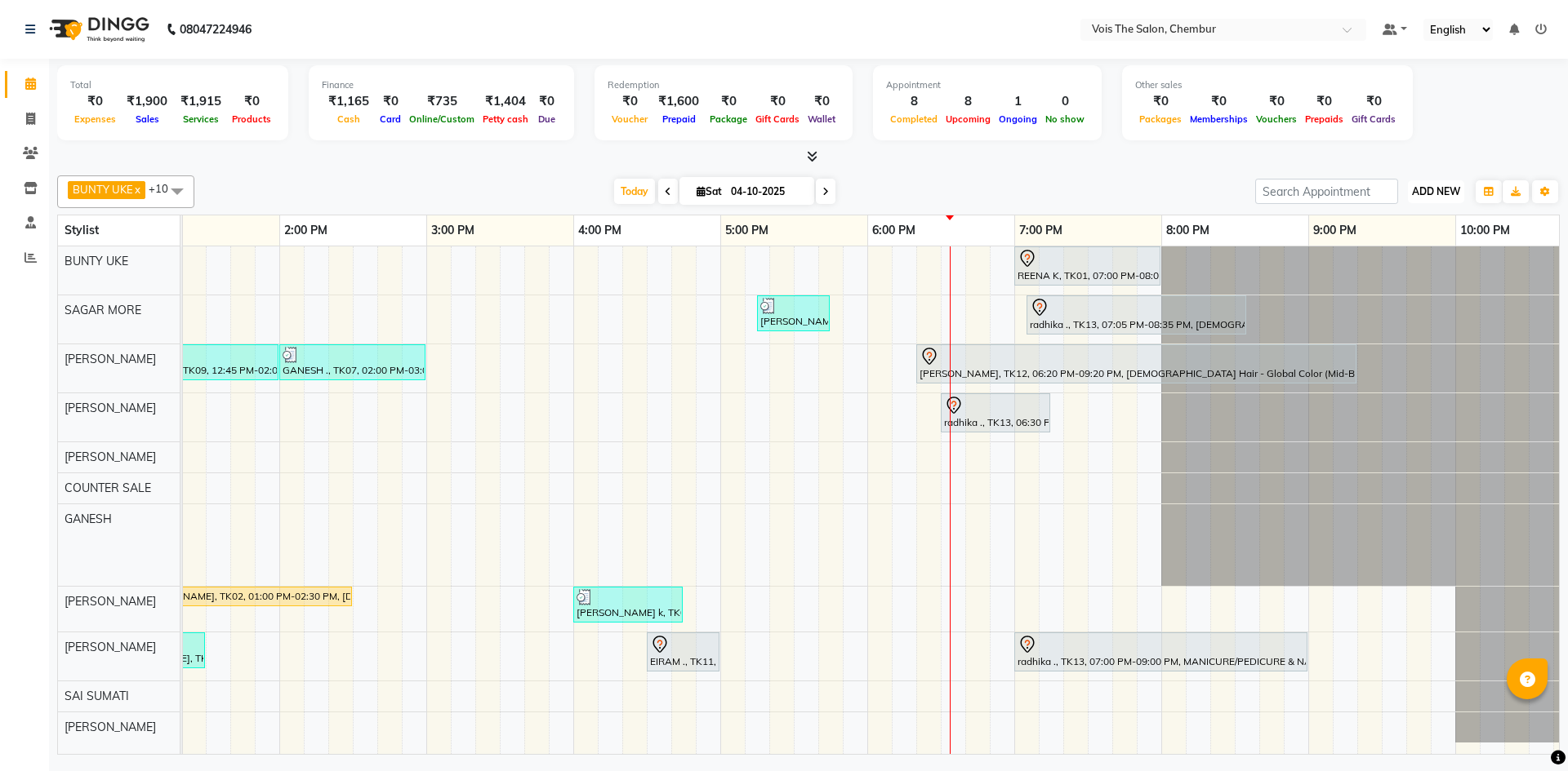
click at [1447, 187] on span "ADD NEW" at bounding box center [1435, 192] width 48 height 12
click at [1439, 274] on link "Add Expense" at bounding box center [1398, 265] width 129 height 22
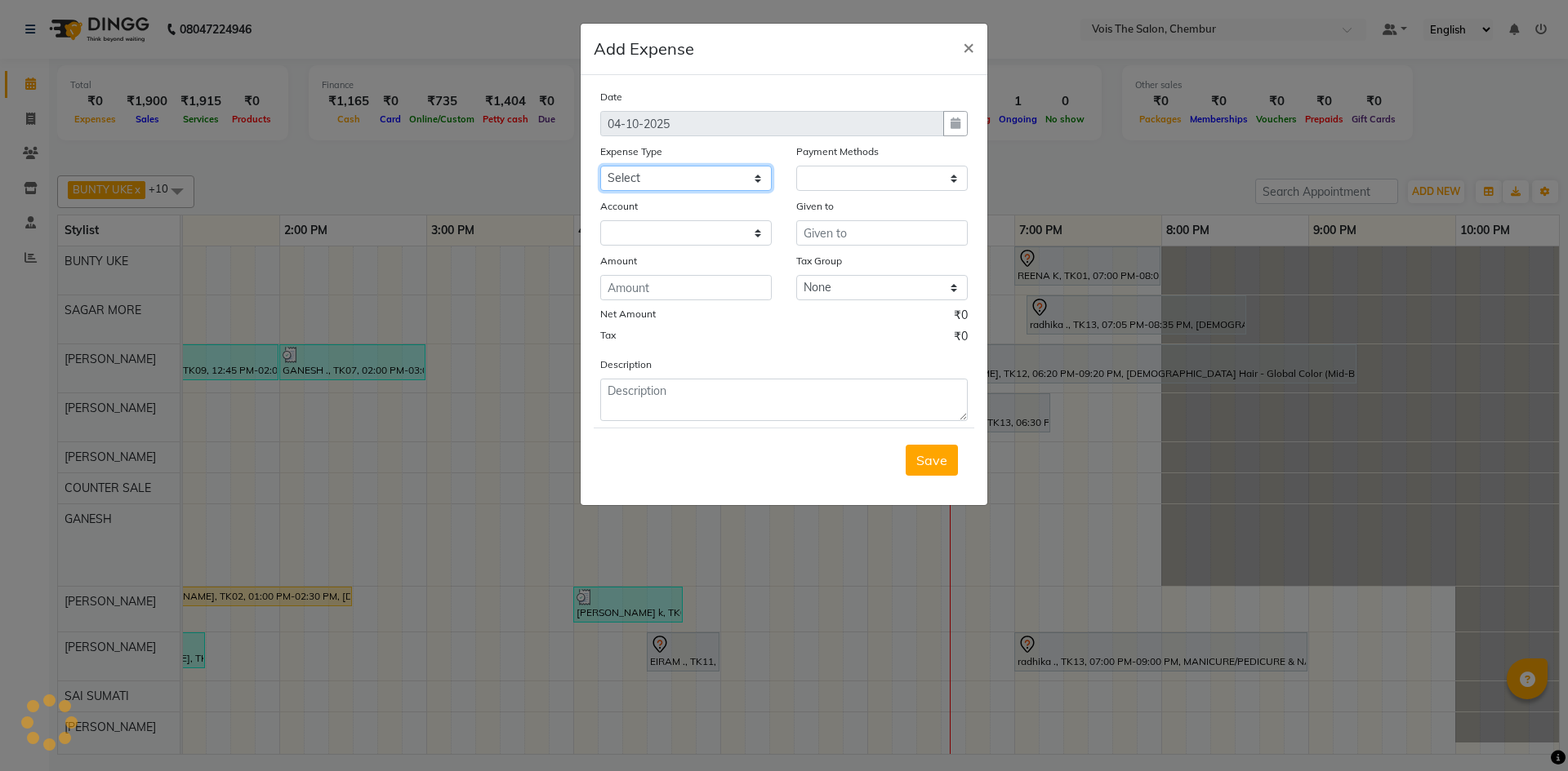
click at [655, 181] on select "Select Advance Salary Bank charges Car maintenance Cash transfer to bank Cash t…" at bounding box center [686, 179] width 172 height 26
select select "1"
select select "7393"
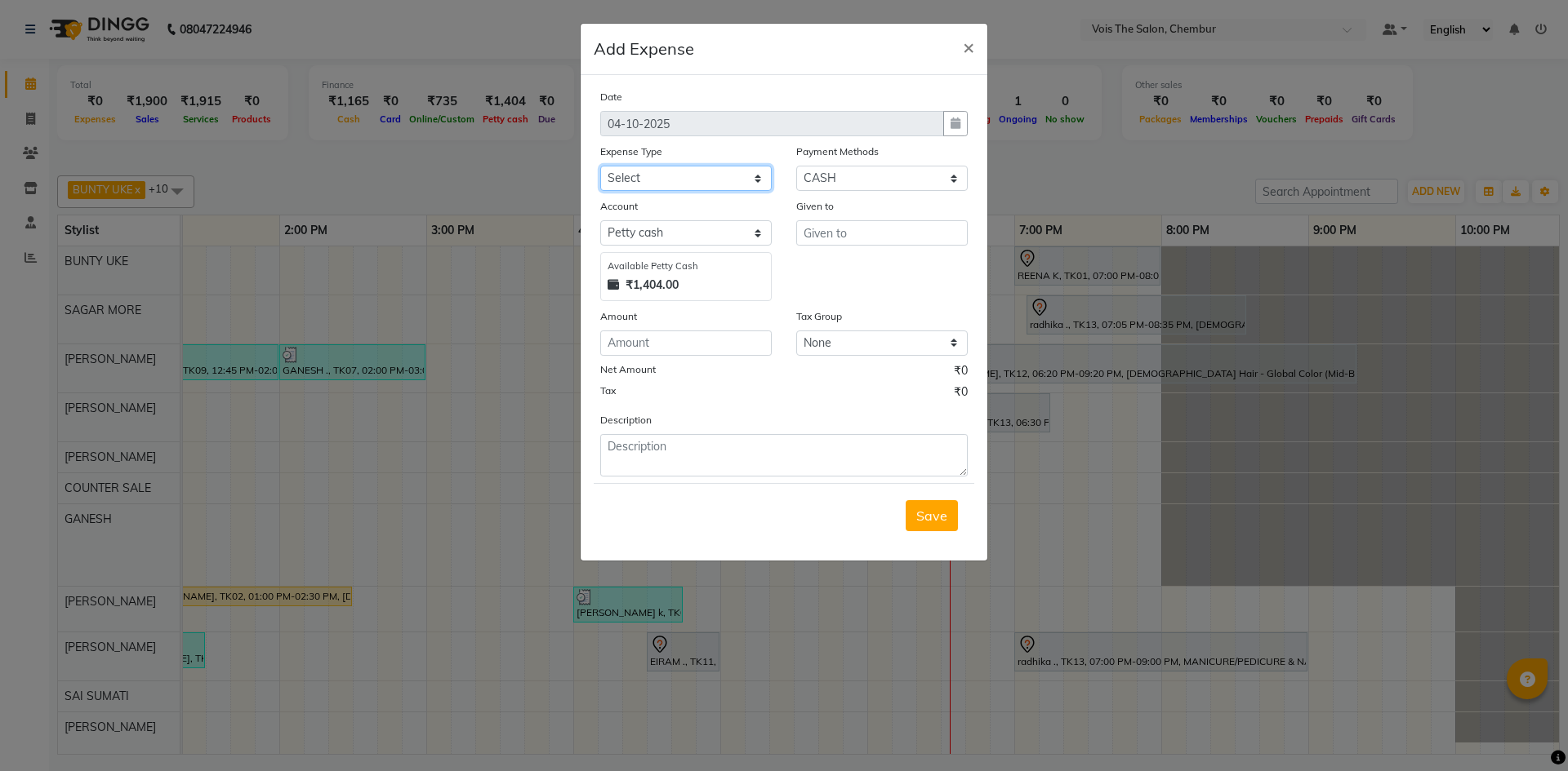
select select "22314"
click at [600, 166] on select "Select Advance Salary Bank charges Car maintenance Cash transfer to bank Cash t…" at bounding box center [686, 179] width 172 height 26
click at [839, 224] on input "text" at bounding box center [881, 233] width 172 height 26
type input "garbage lady"
click at [702, 352] on input "number" at bounding box center [686, 344] width 172 height 26
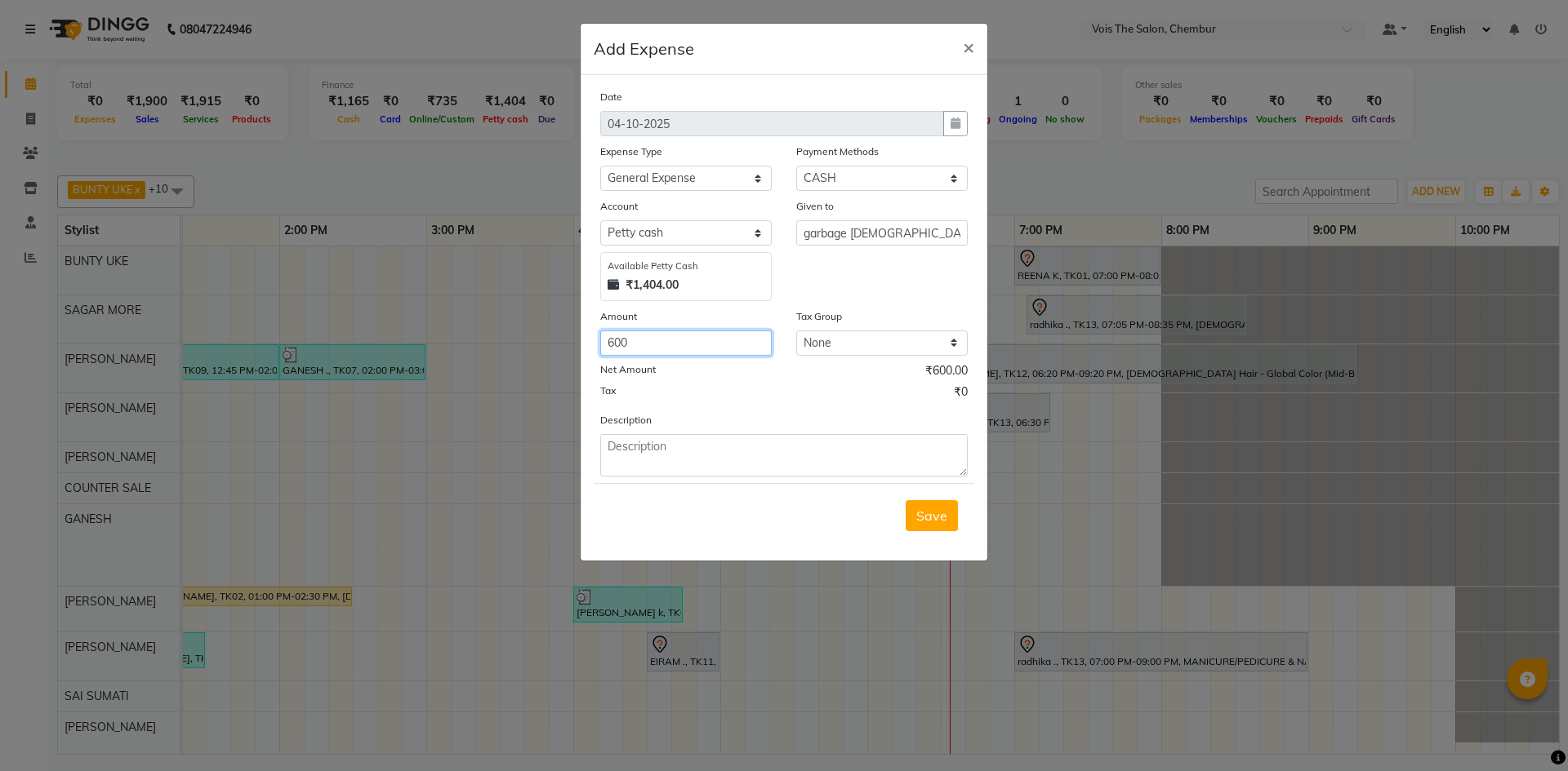
type input "600"
click at [745, 456] on textarea at bounding box center [784, 455] width 367 height 42
type textarea "garbage pickup"
click at [931, 520] on span "Save" at bounding box center [931, 516] width 31 height 17
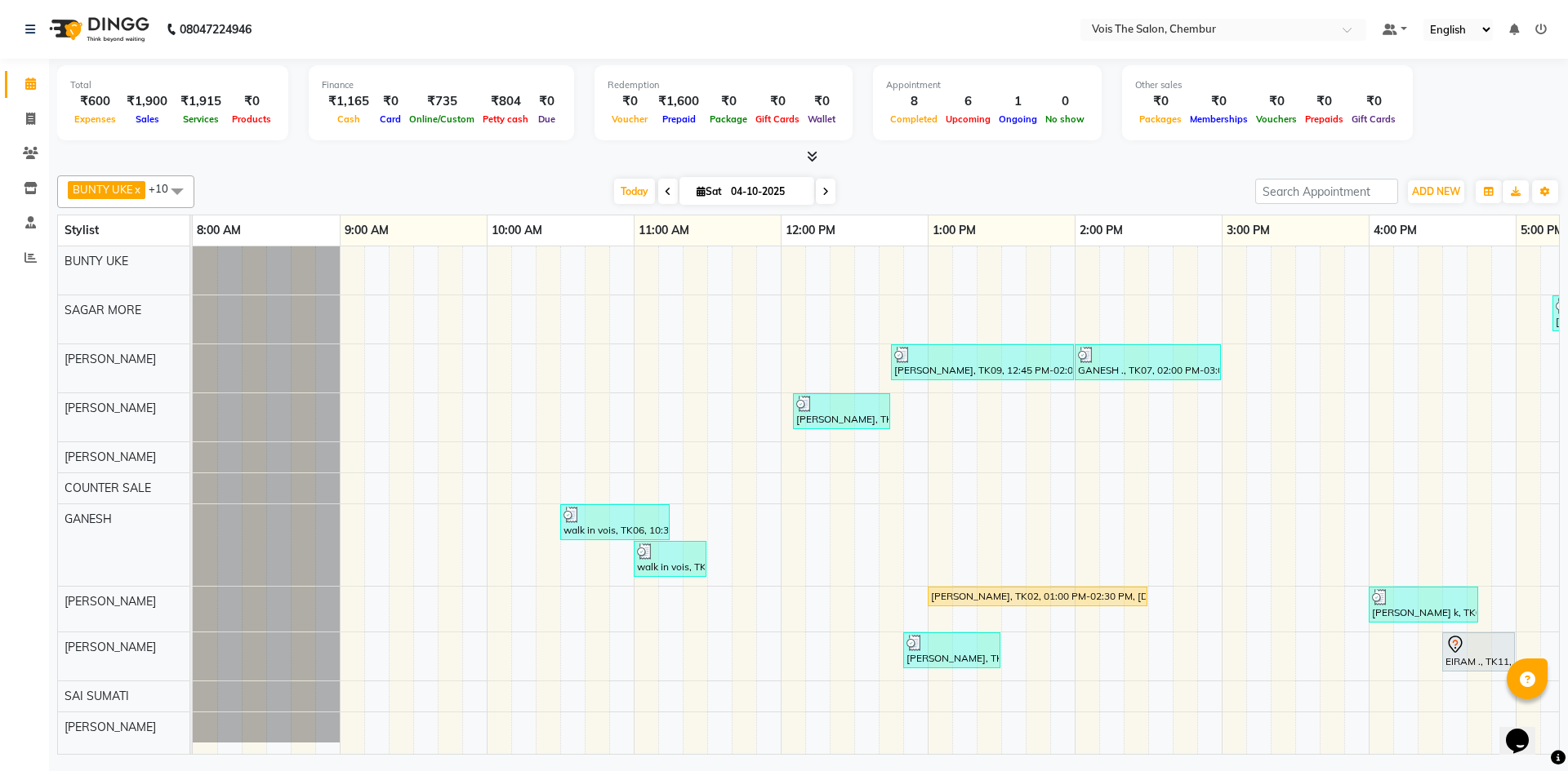
drag, startPoint x: 191, startPoint y: 511, endPoint x: 601, endPoint y: 429, distance: 418.1
click at [193, 496] on td at bounding box center [192, 501] width 2 height 509
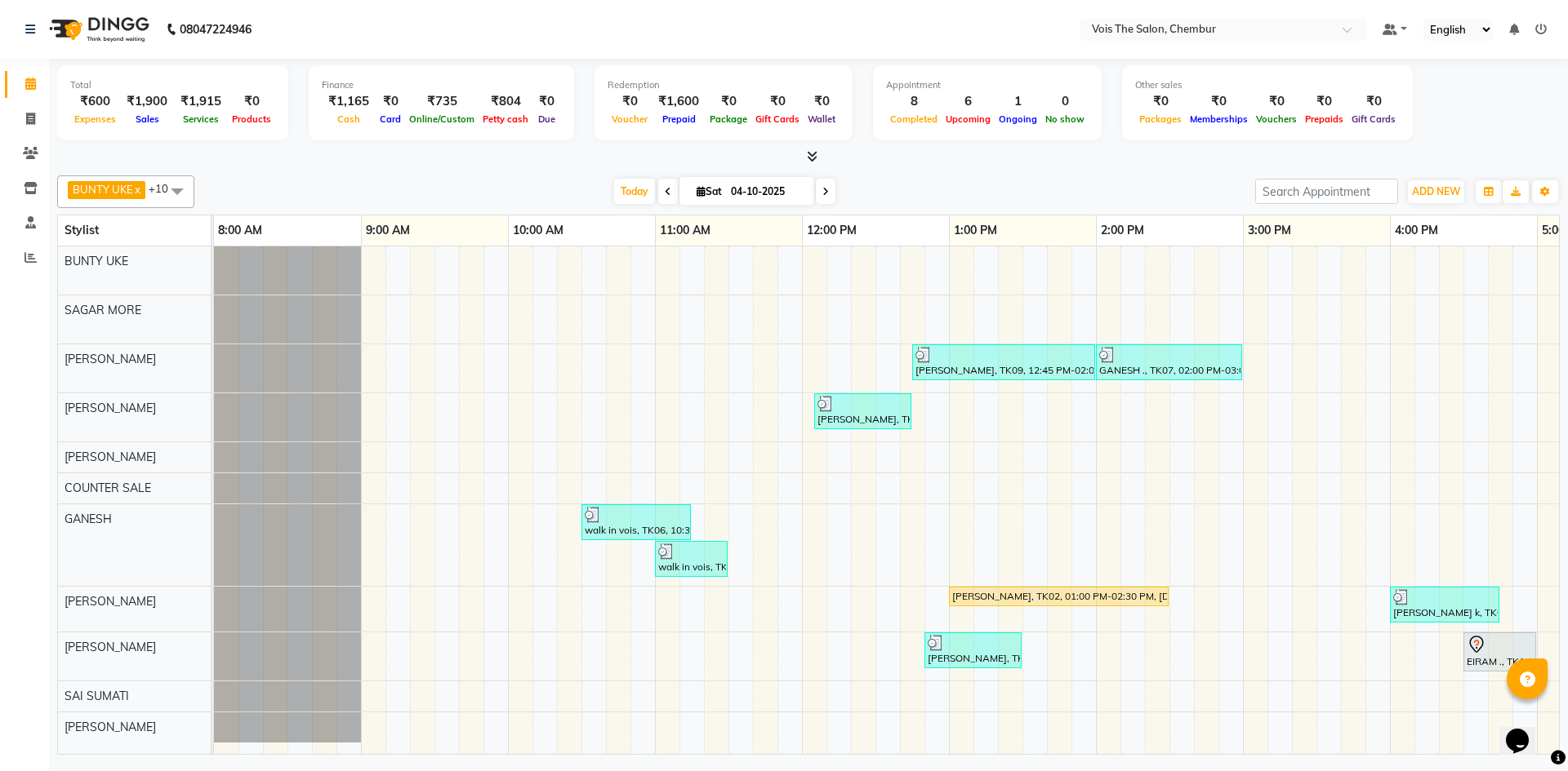
click at [693, 187] on span "Sat" at bounding box center [709, 192] width 33 height 12
select select "10"
select select "2025"
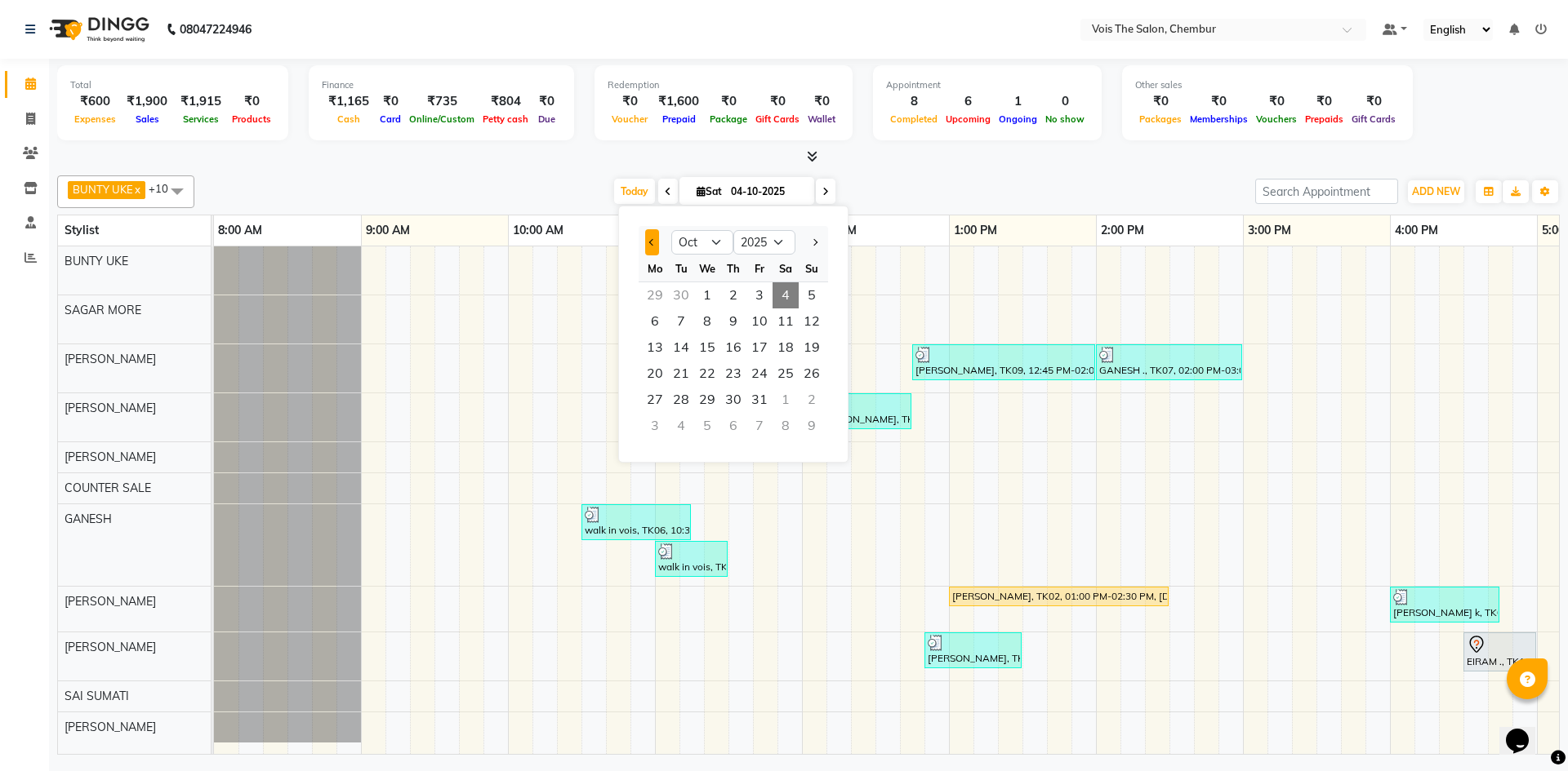
click at [649, 243] on span "Previous month" at bounding box center [652, 242] width 7 height 7
select select "9"
click at [710, 299] on span "3" at bounding box center [706, 296] width 27 height 27
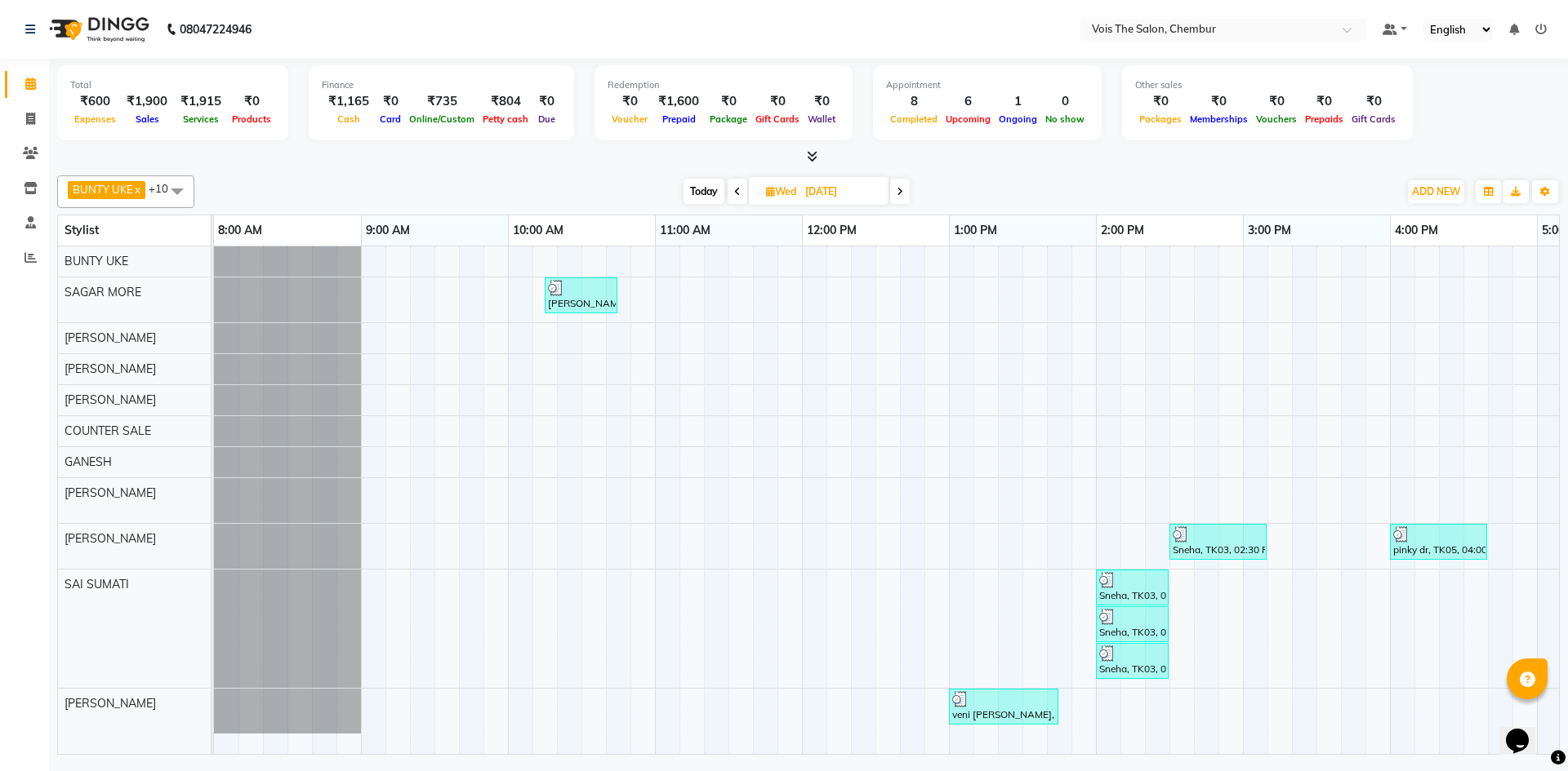
click at [698, 191] on span "Today" at bounding box center [704, 192] width 41 height 26
type input "04-10-2025"
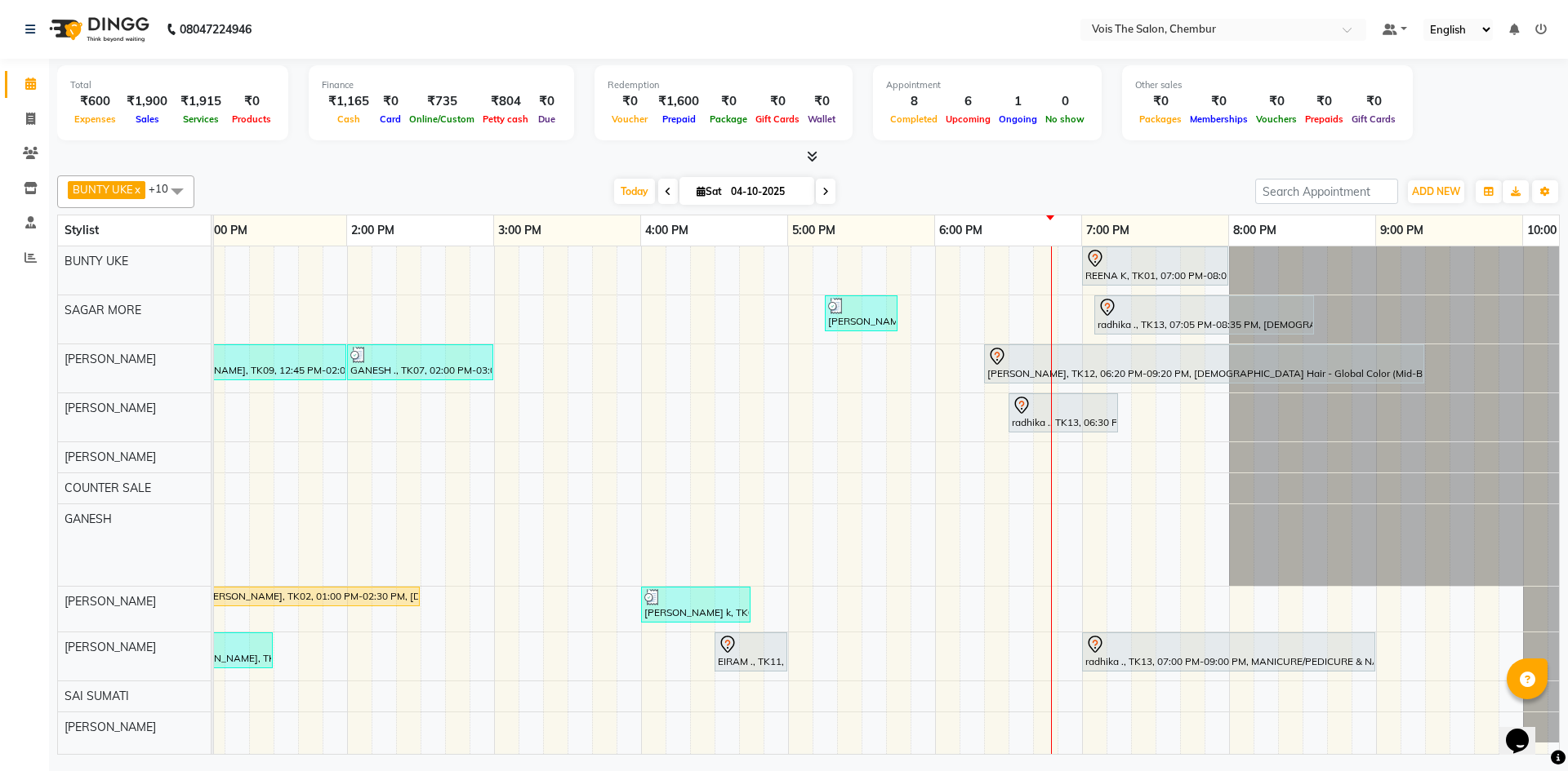
scroll to position [0, 749]
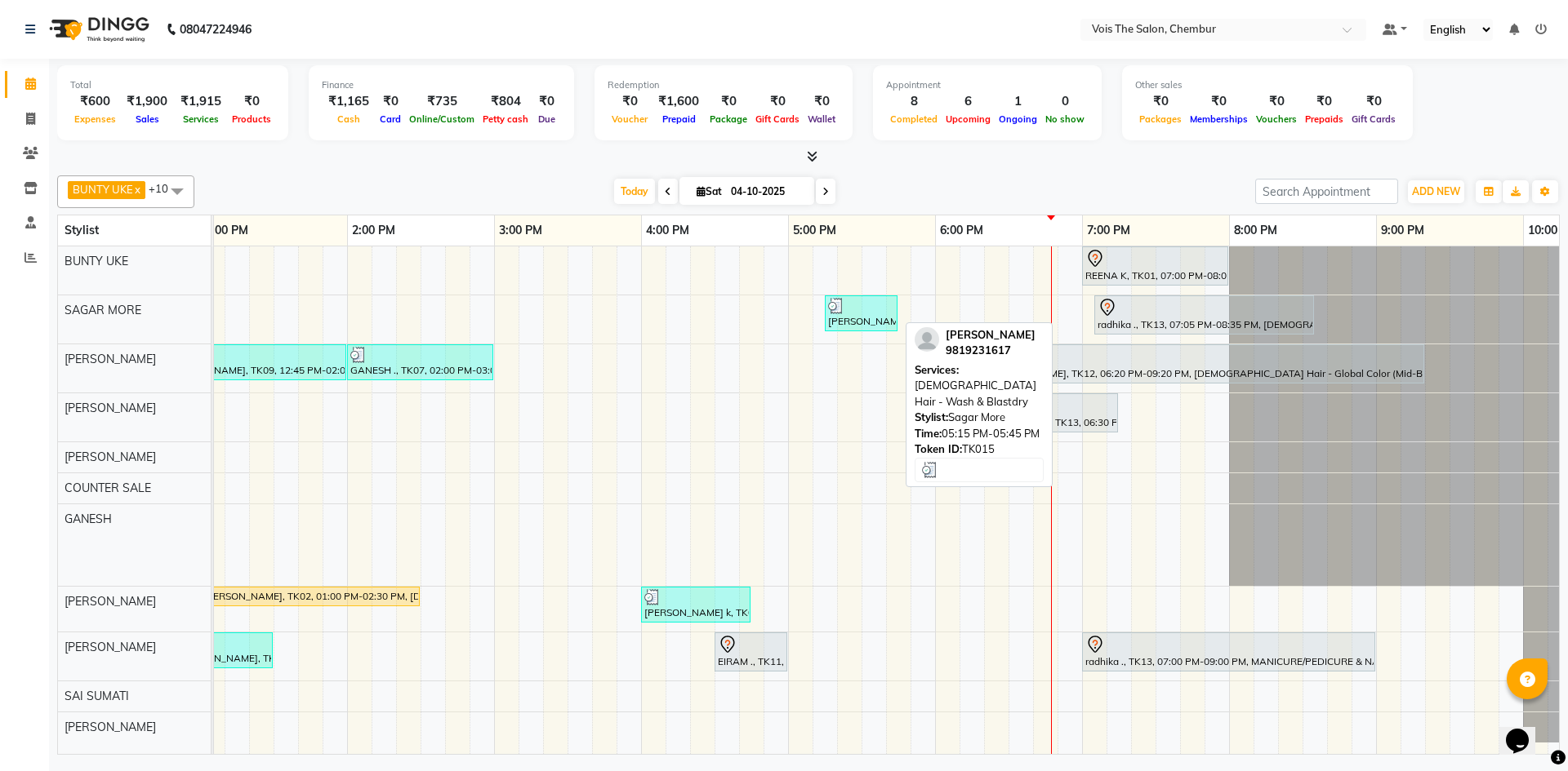
click at [843, 302] on img at bounding box center [836, 305] width 17 height 17
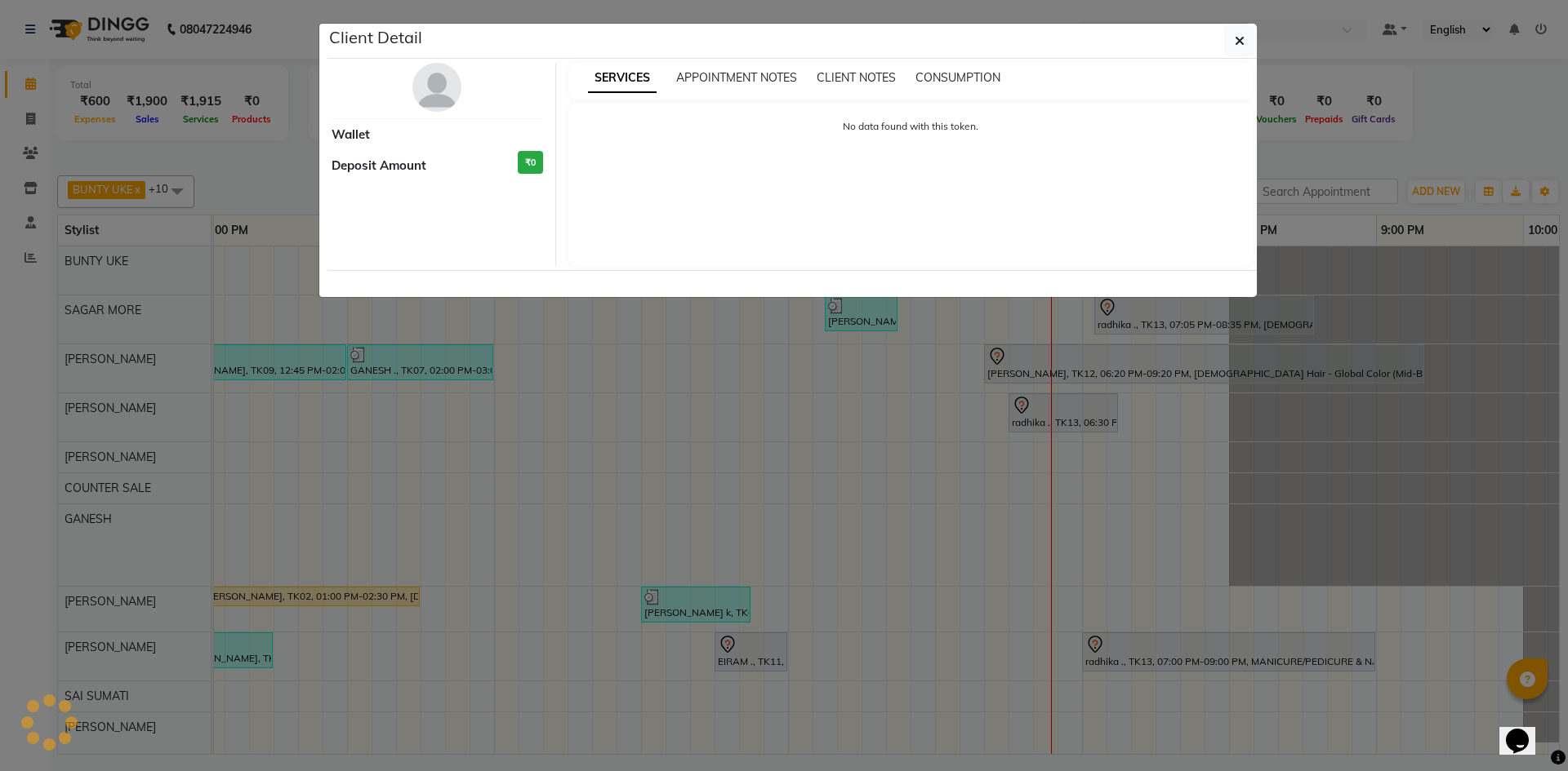
select select "3"
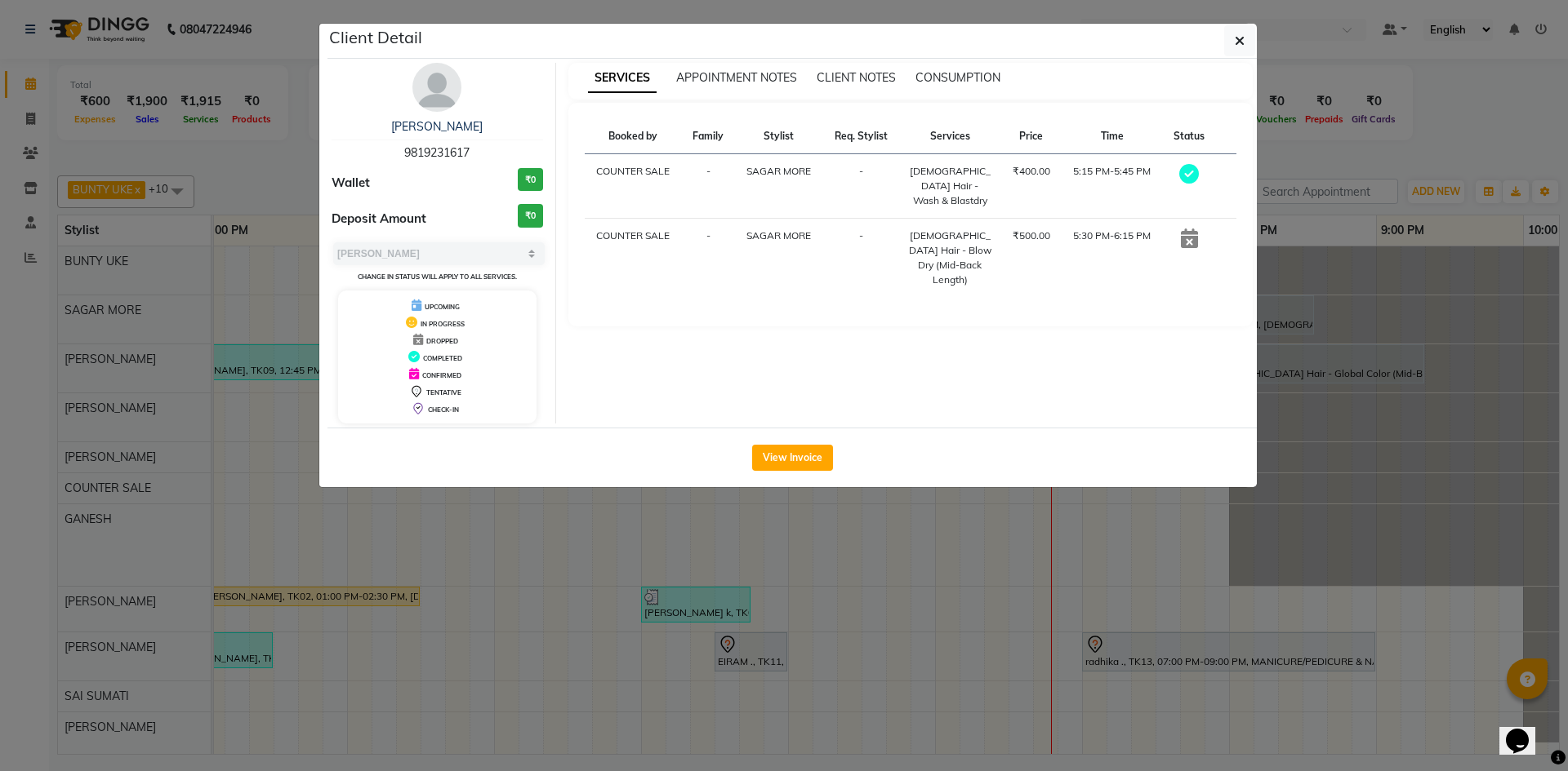
click at [447, 157] on span "9819231617" at bounding box center [436, 152] width 65 height 15
copy span "9819231617"
click at [1238, 41] on icon "button" at bounding box center [1239, 40] width 10 height 13
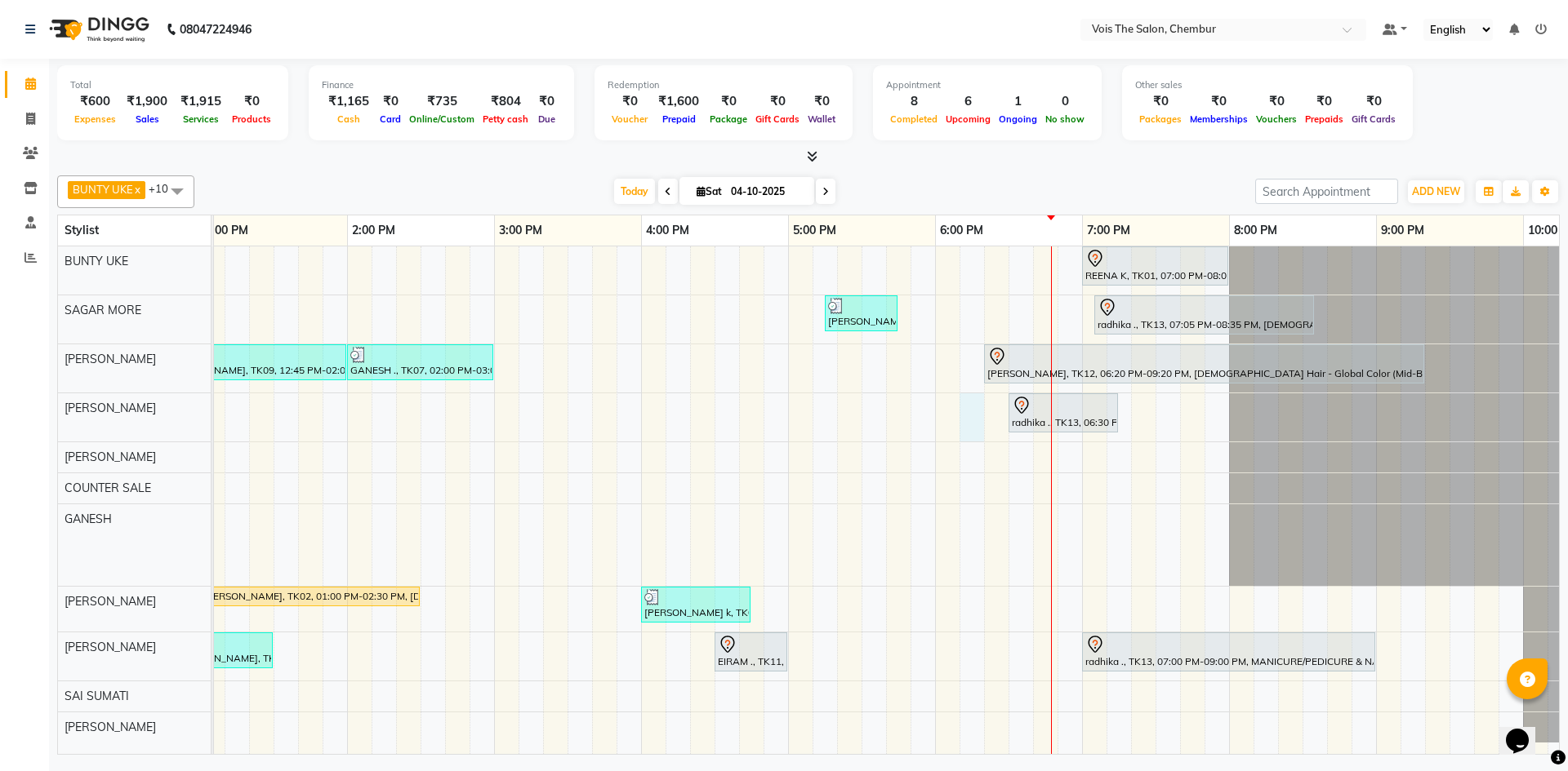
click at [971, 417] on div "REENA K, TK01, 07:00 PM-08:00 PM, FEMALE Hair - Haircut - Advance Stylist payal…" at bounding box center [568, 500] width 2205 height 508
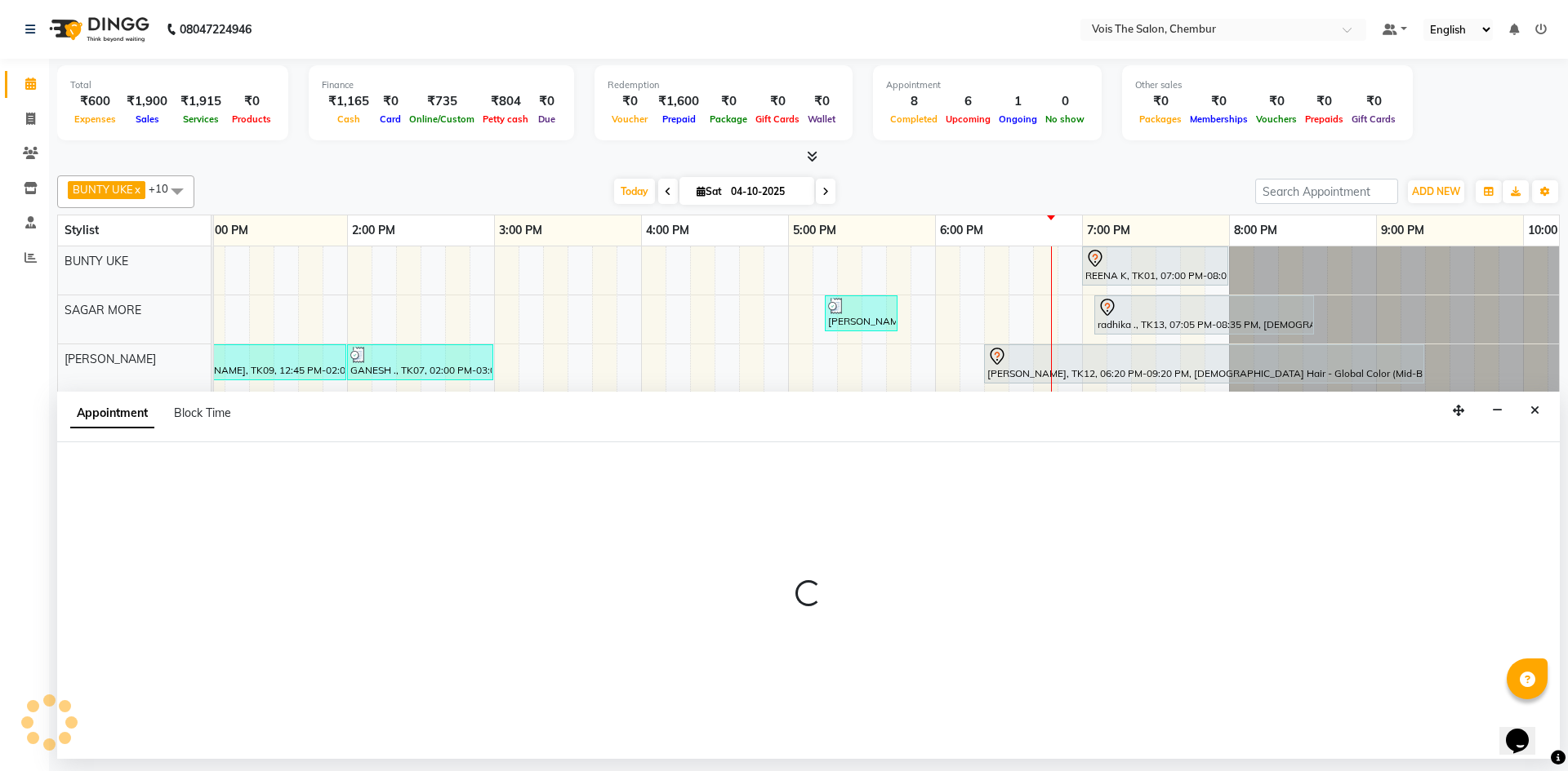
select select "79330"
select select "tentative"
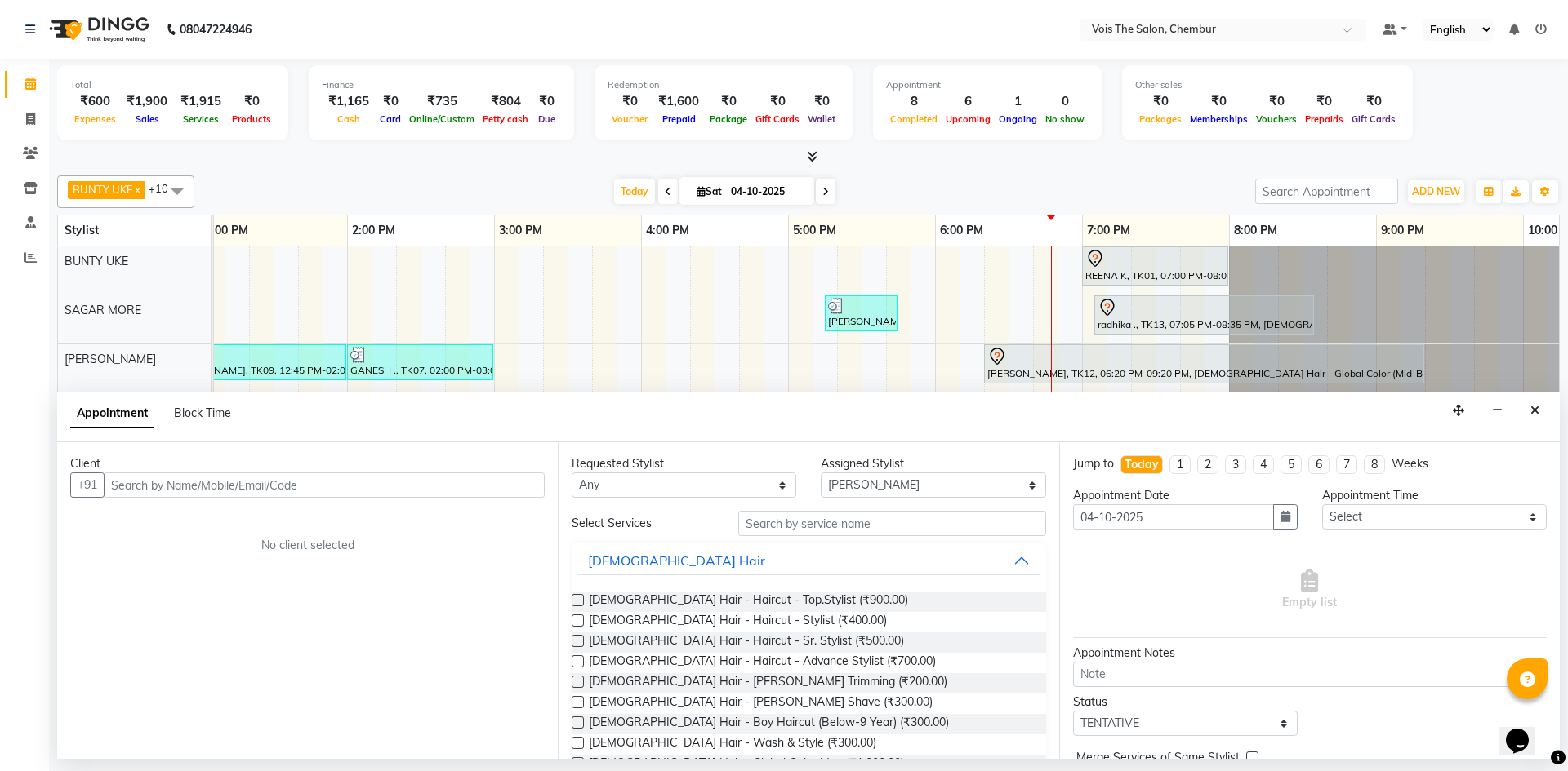
click at [324, 491] on input "text" at bounding box center [324, 485] width 441 height 26
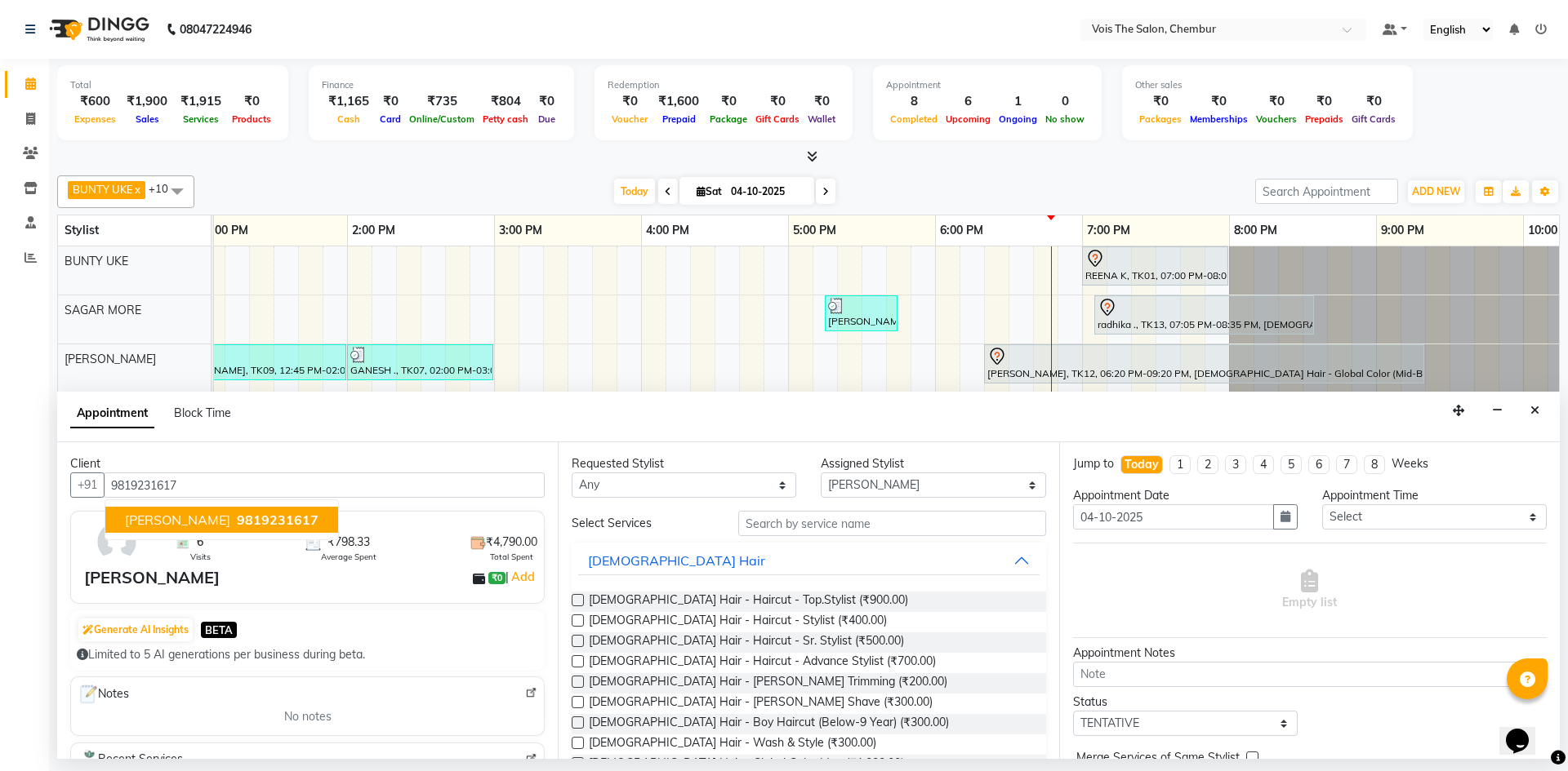
type input "9819231617"
click at [777, 524] on input "text" at bounding box center [891, 523] width 308 height 26
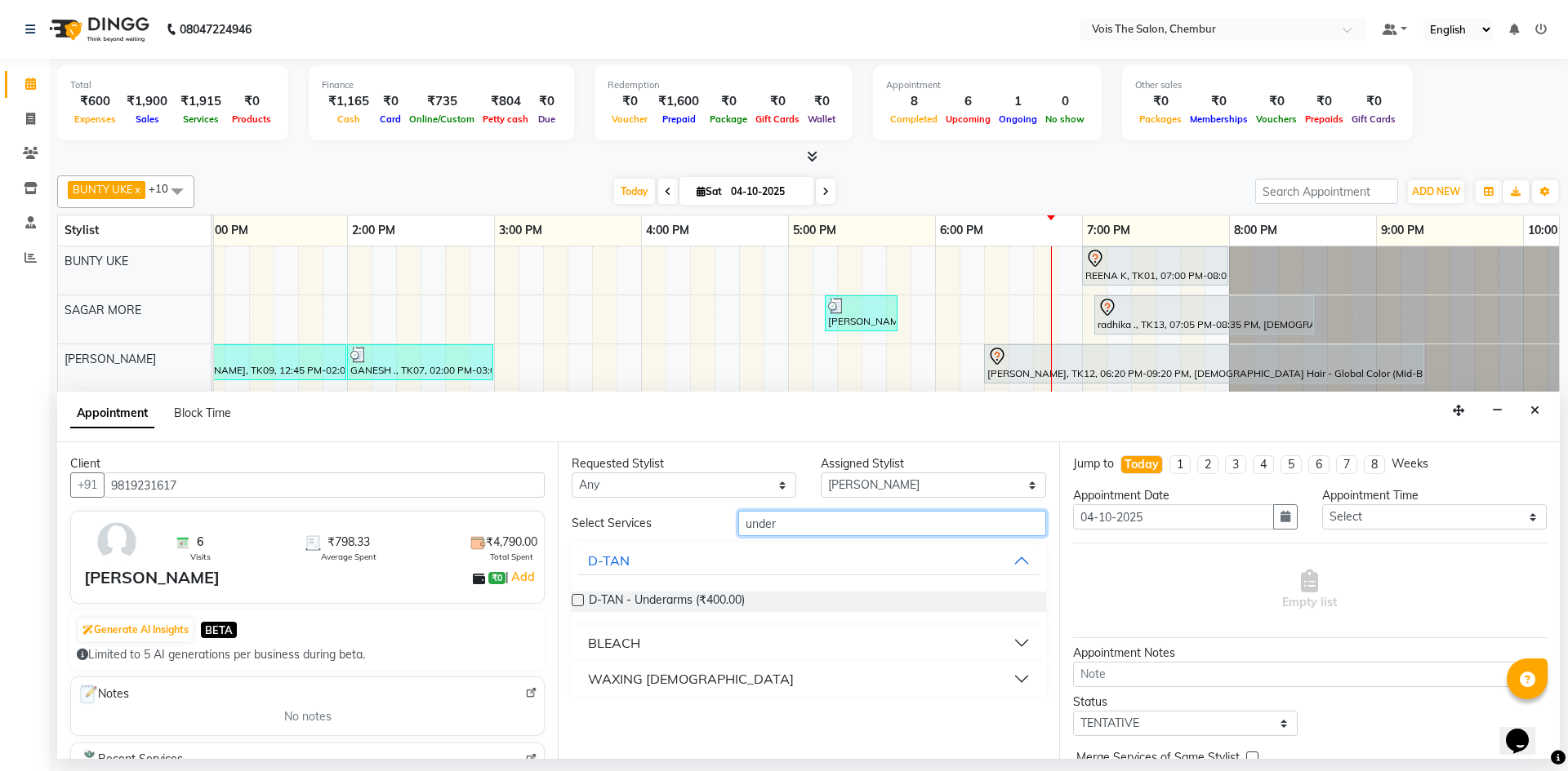
type input "under"
click at [870, 672] on button "WAXING [DEMOGRAPHIC_DATA]" at bounding box center [808, 679] width 461 height 29
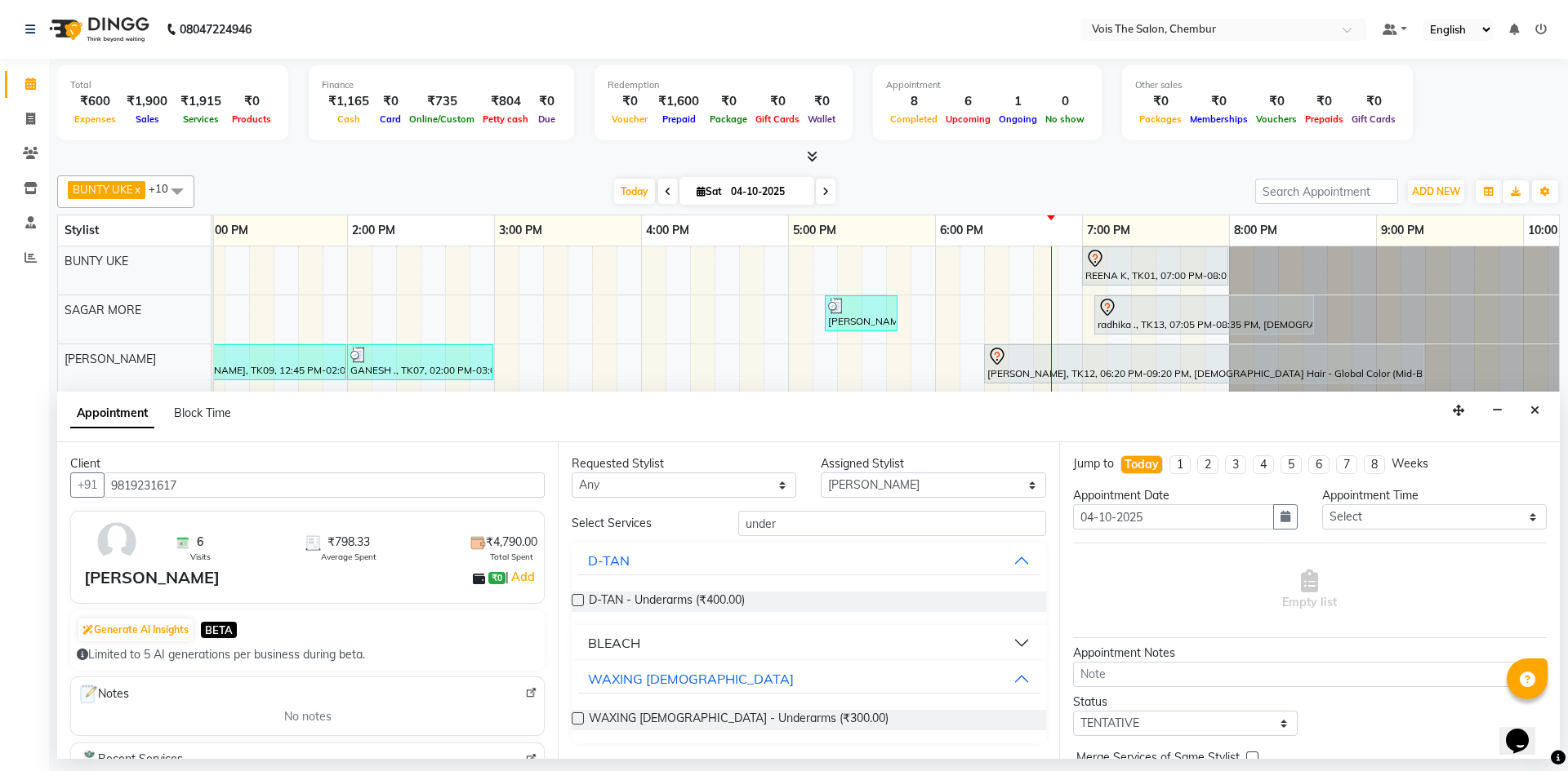
click at [581, 720] on label at bounding box center [578, 718] width 12 height 12
click at [581, 720] on input "checkbox" at bounding box center [577, 720] width 11 height 11
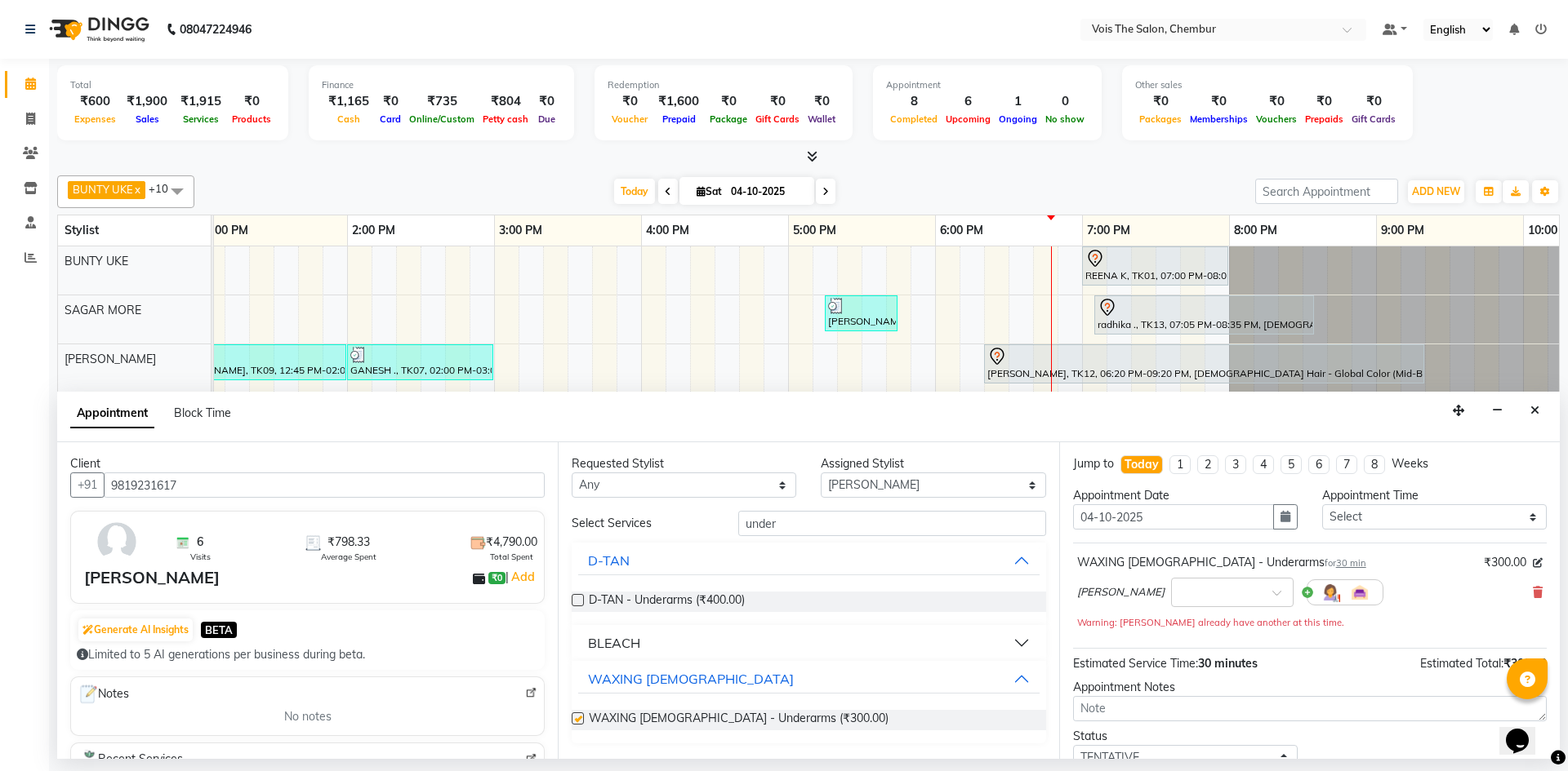
checkbox input "false"
click at [775, 527] on input "under" at bounding box center [891, 523] width 308 height 26
type input "u"
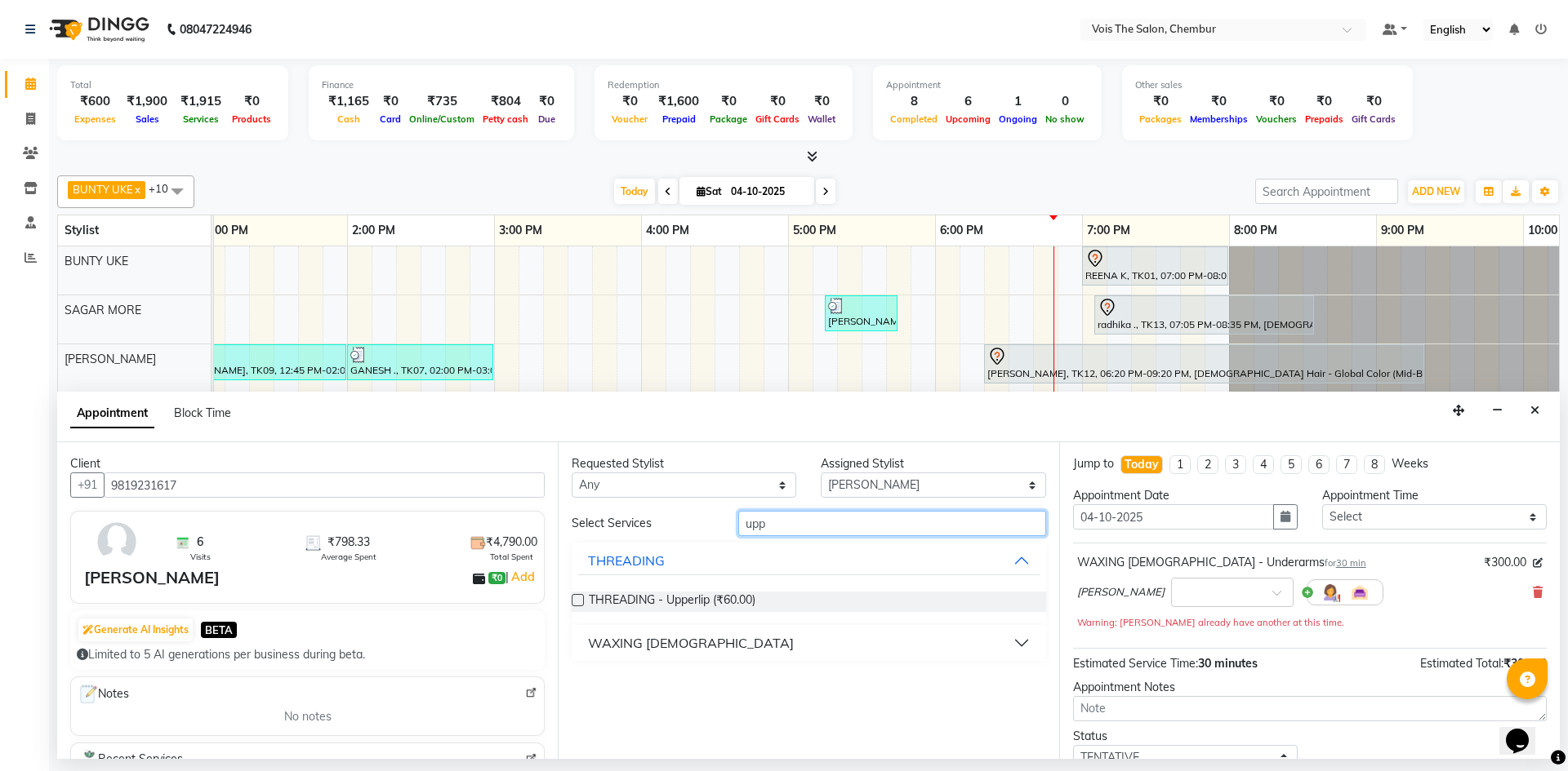
type input "upp"
click at [576, 601] on label at bounding box center [578, 600] width 12 height 12
click at [576, 601] on input "checkbox" at bounding box center [577, 601] width 11 height 11
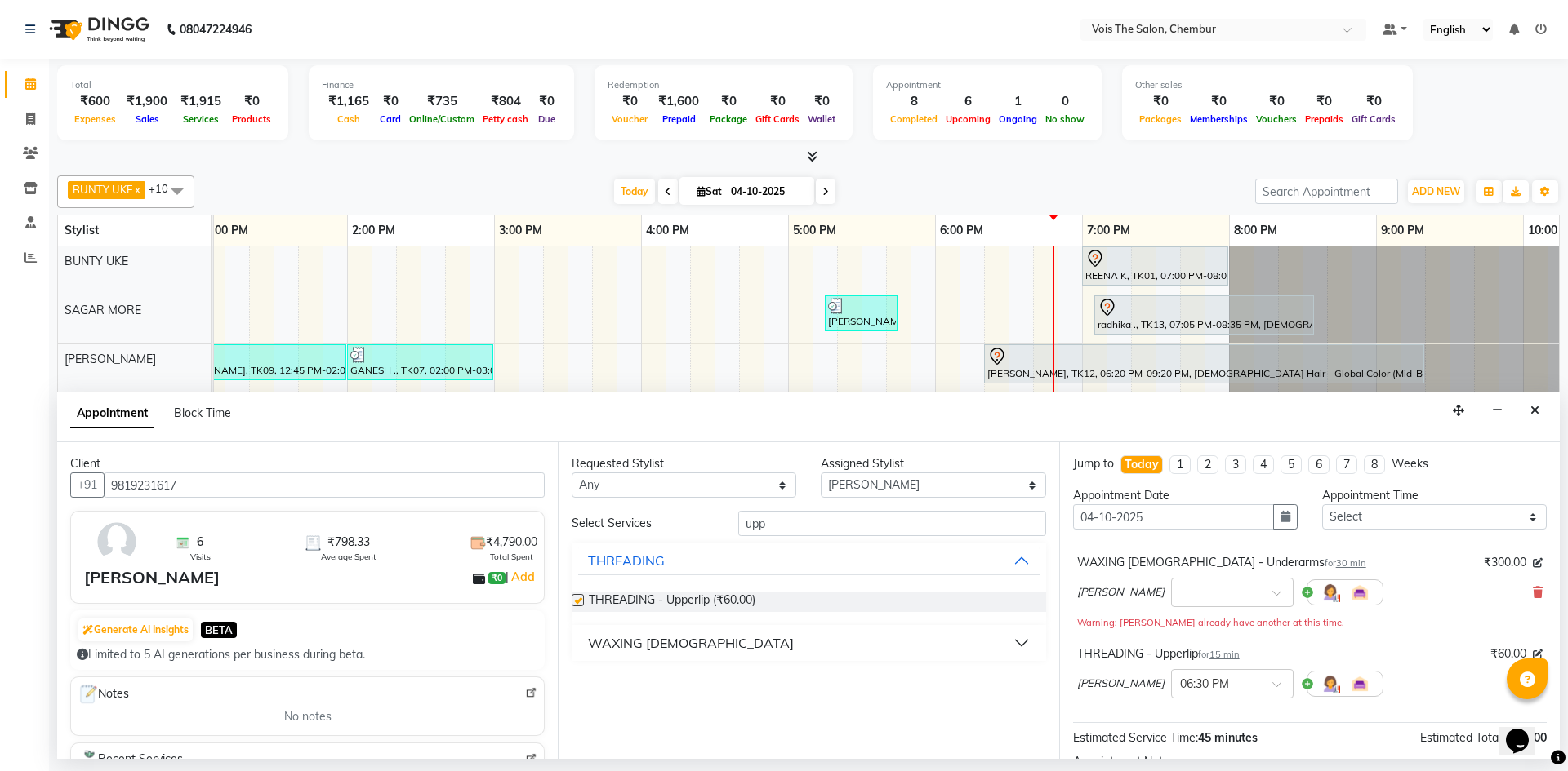
checkbox input "false"
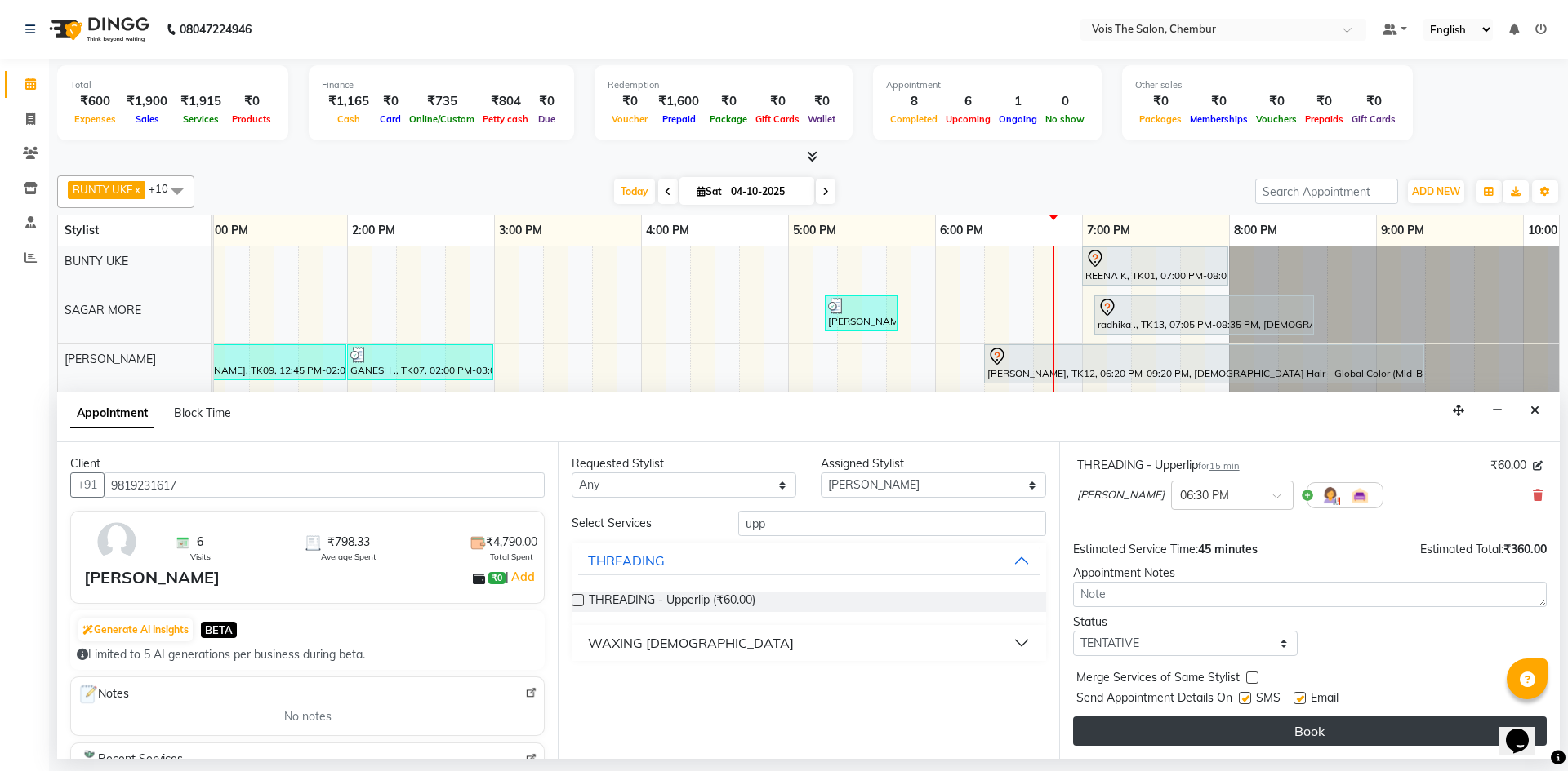
click at [1228, 723] on button "Book" at bounding box center [1310, 732] width 474 height 29
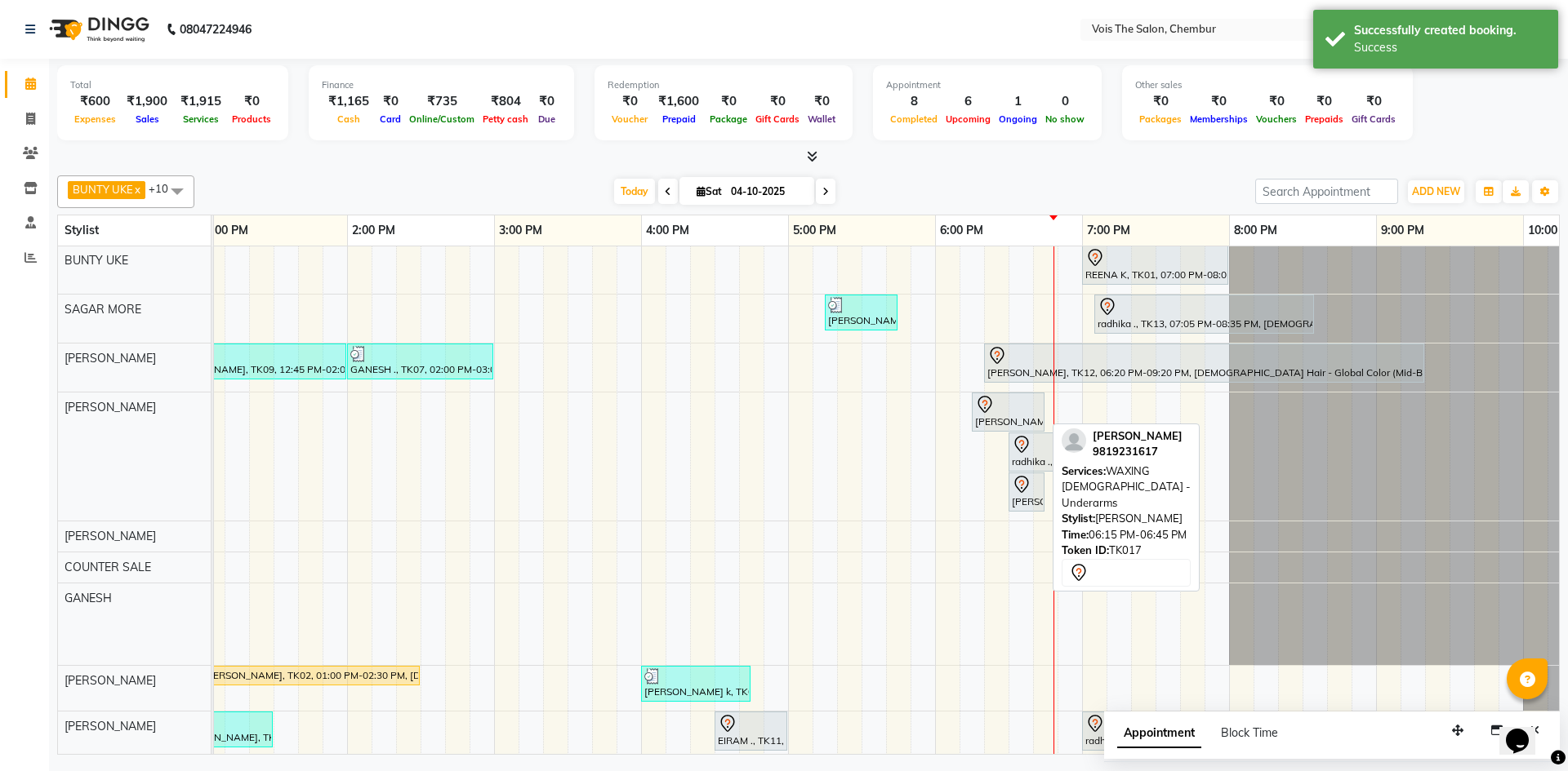
click at [1037, 418] on div "payal bhutani, TK17, 06:15 PM-06:45 PM, WAXING FEMALE - Underarms" at bounding box center [1008, 412] width 70 height 34
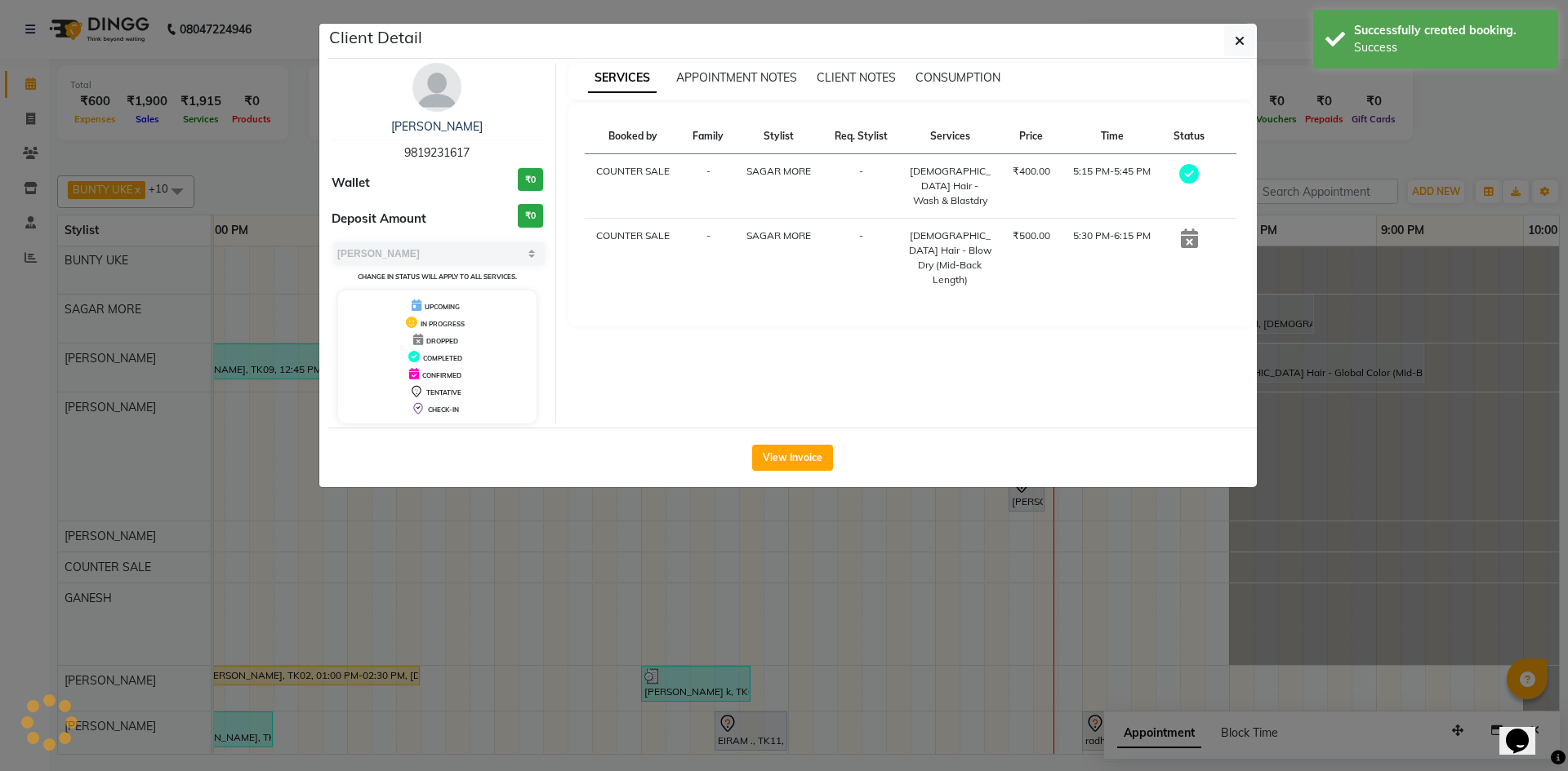
select select "7"
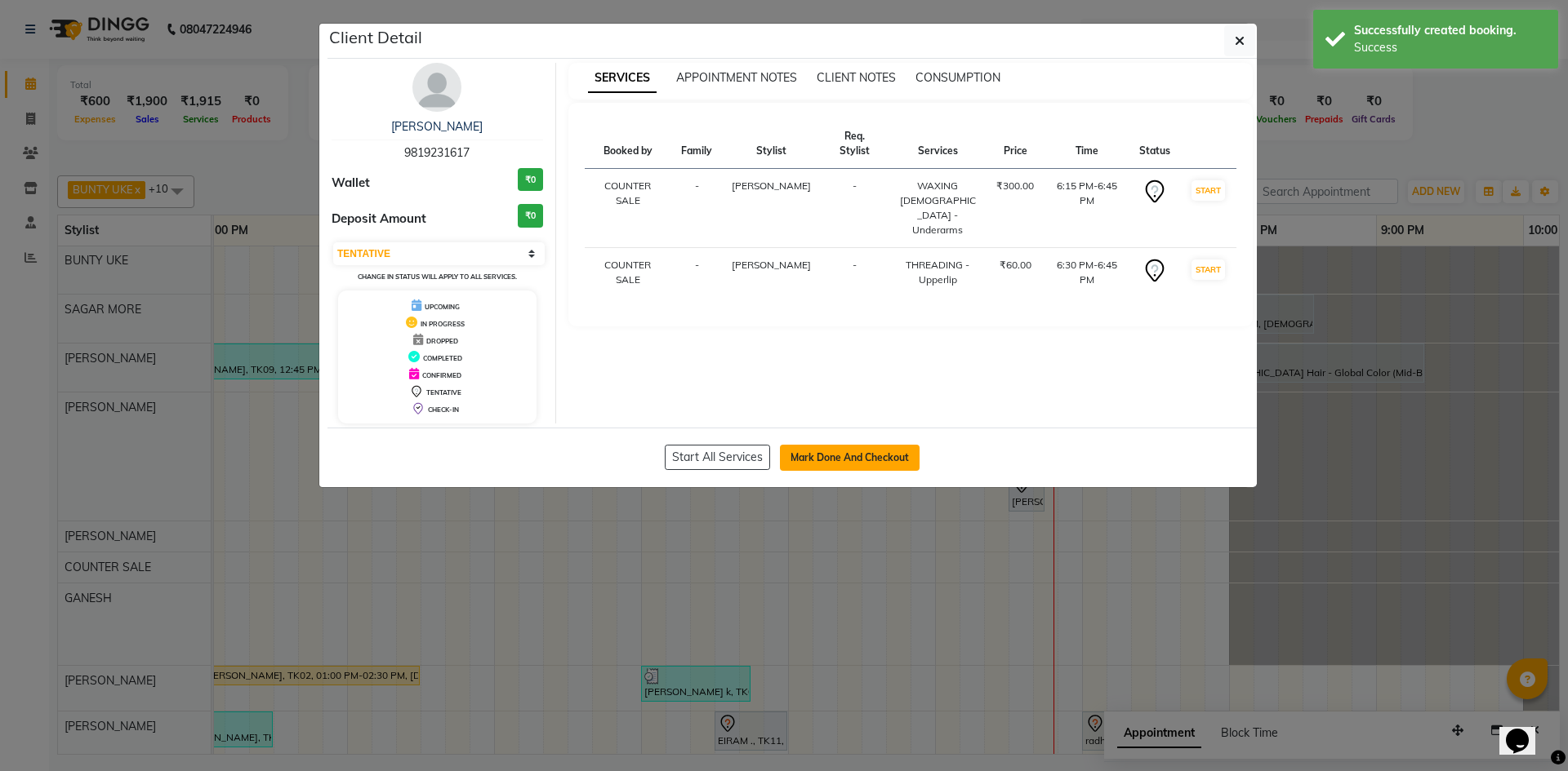
click at [872, 458] on button "Mark Done And Checkout" at bounding box center [850, 458] width 140 height 27
select select "service"
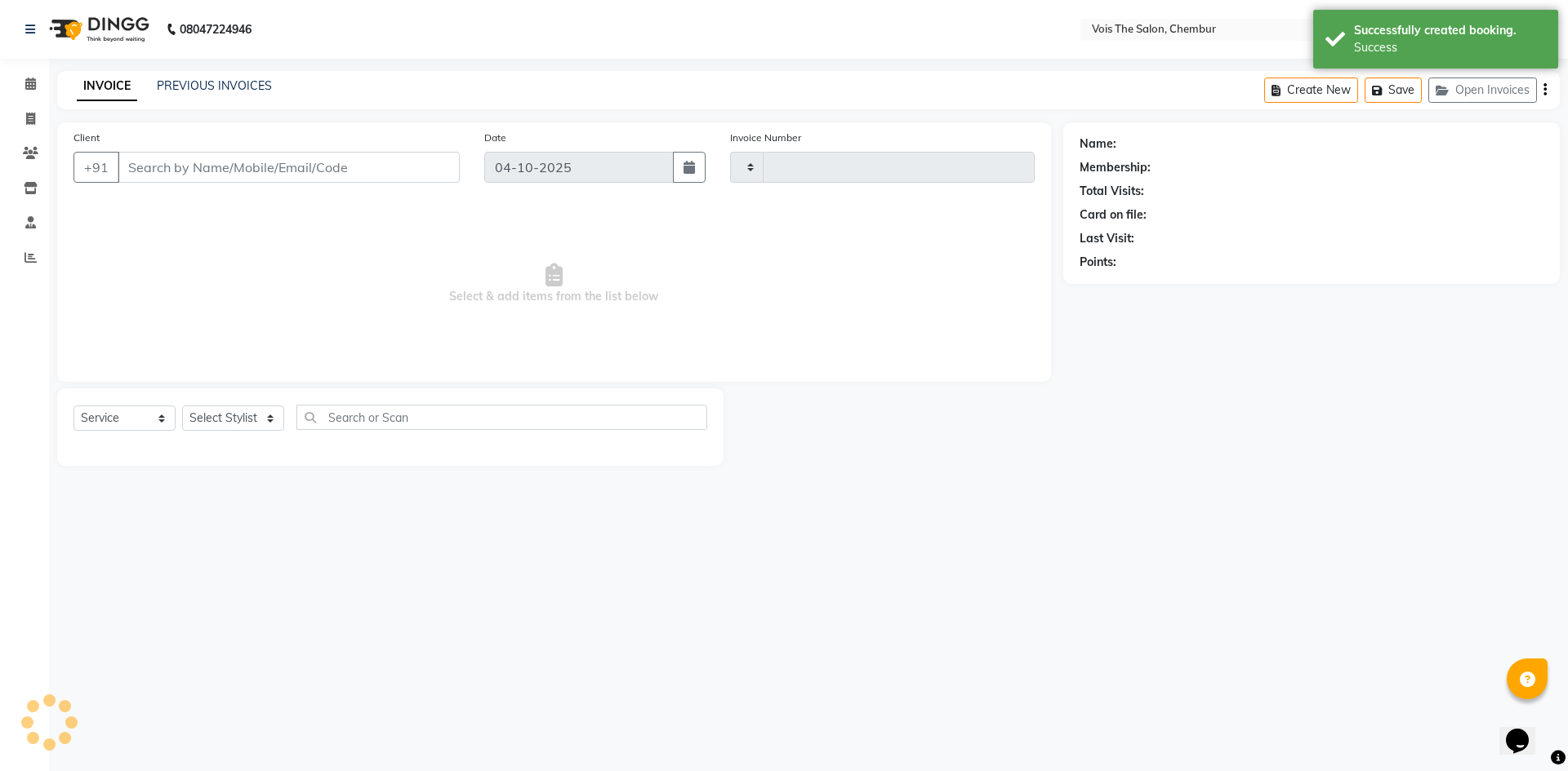
type input "1042"
select select "8261"
type input "9819231617"
select select "79330"
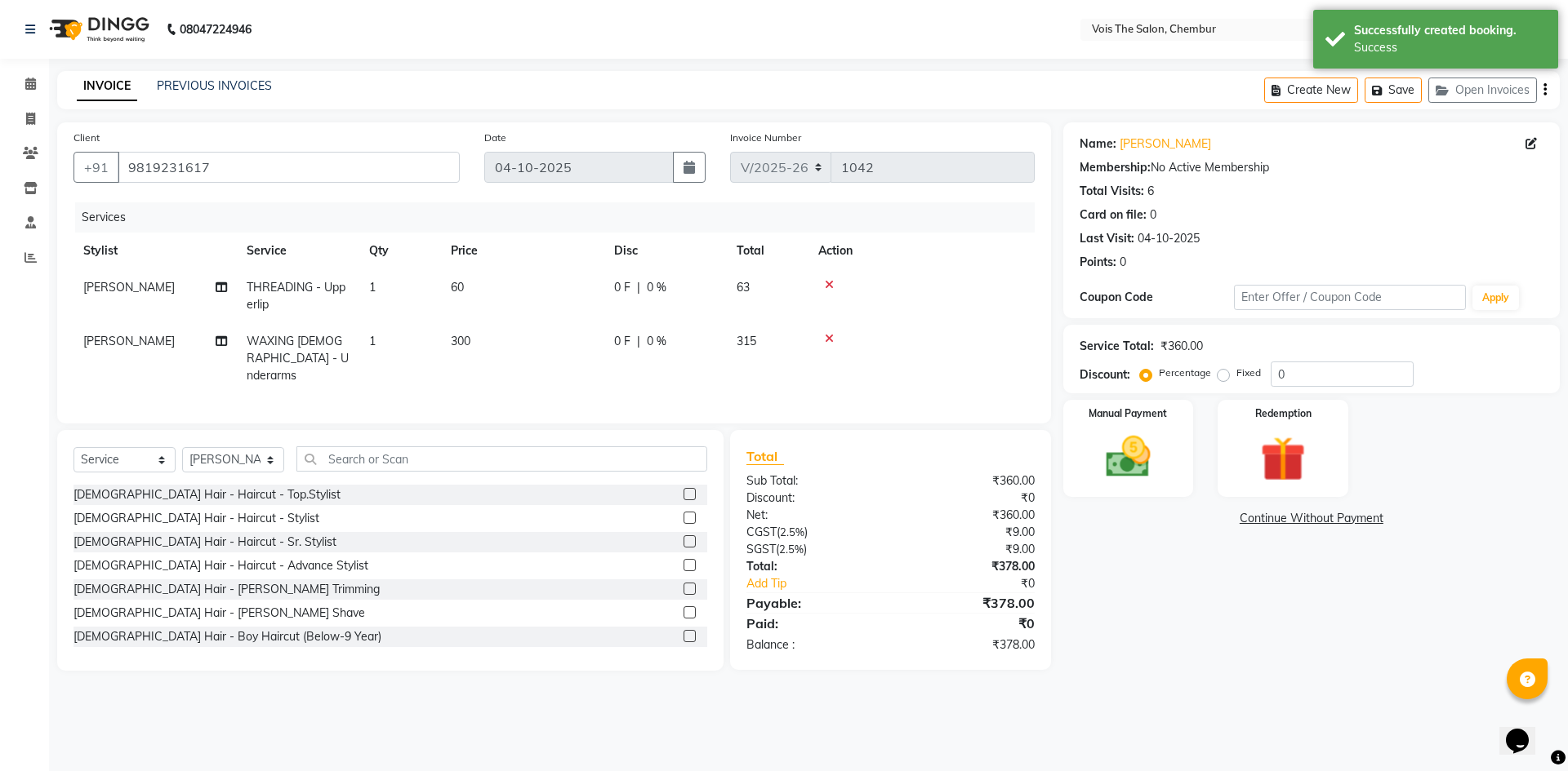
click at [1236, 374] on label "Fixed" at bounding box center [1248, 372] width 25 height 15
click at [1225, 374] on input "Fixed" at bounding box center [1226, 373] width 12 height 12
radio input "true"
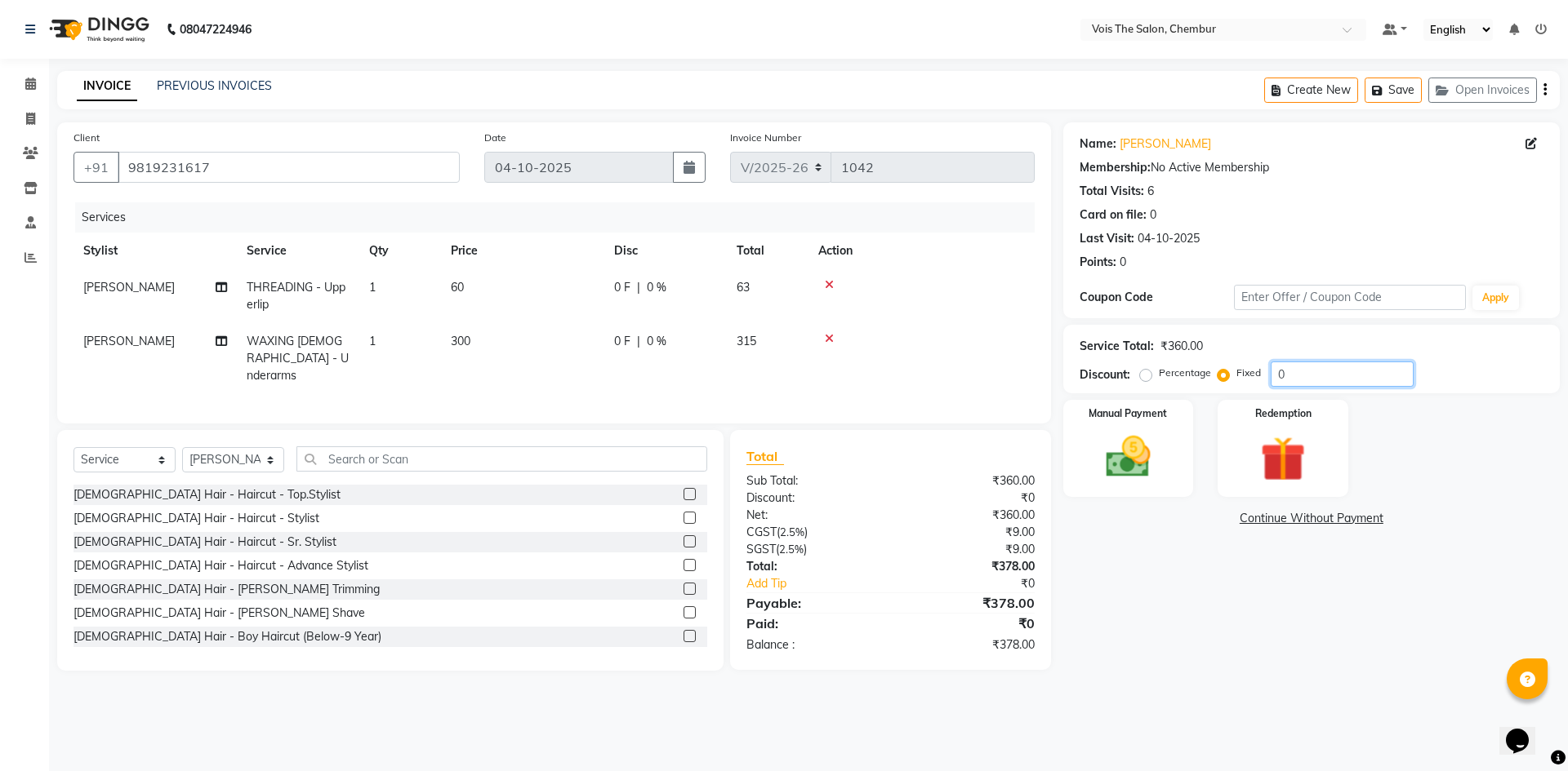
click at [1303, 377] on input "0" at bounding box center [1341, 374] width 142 height 26
type input "8"
click at [1145, 437] on img at bounding box center [1127, 457] width 76 height 54
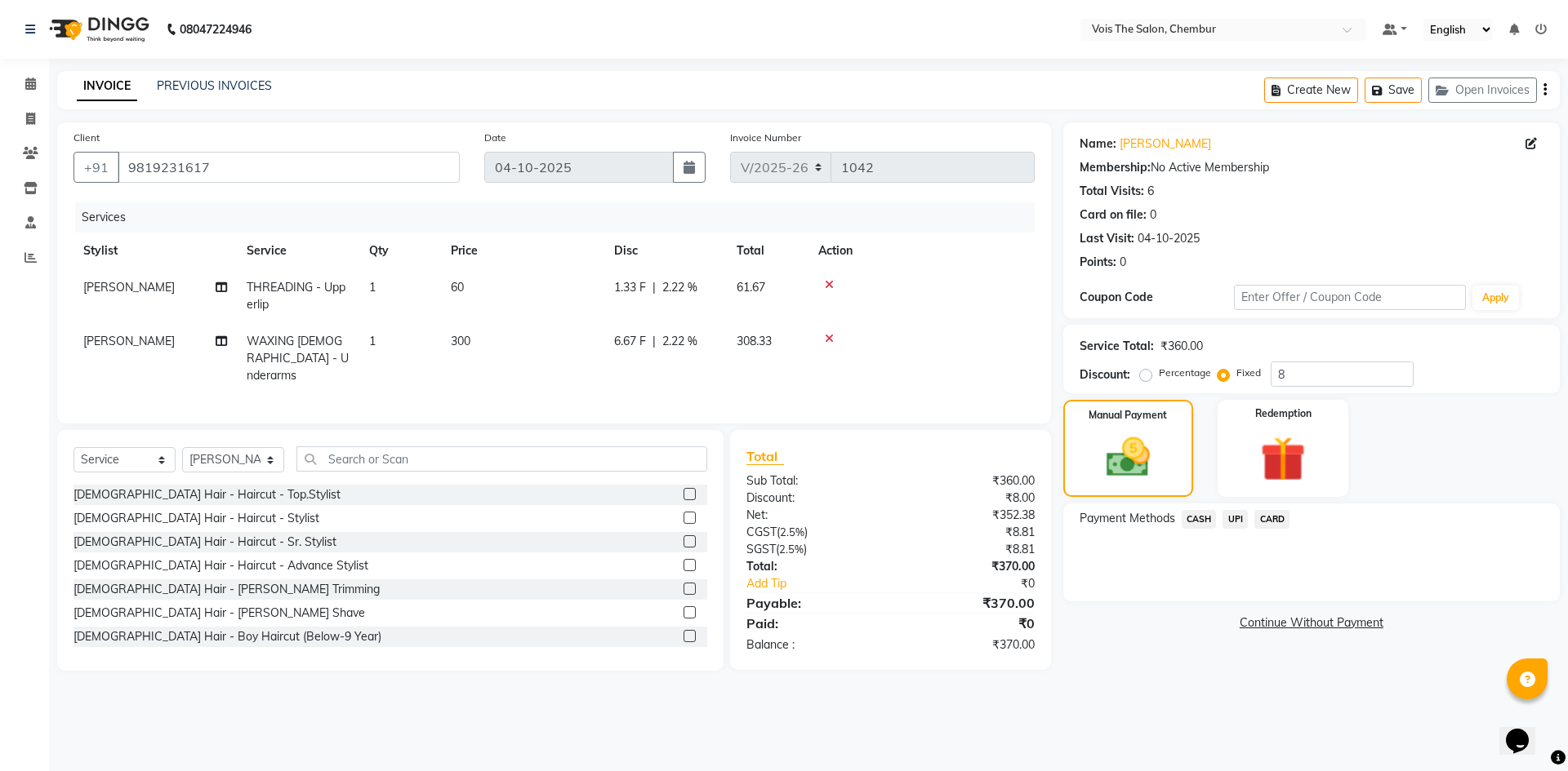
click at [1191, 520] on span "CASH" at bounding box center [1199, 519] width 35 height 19
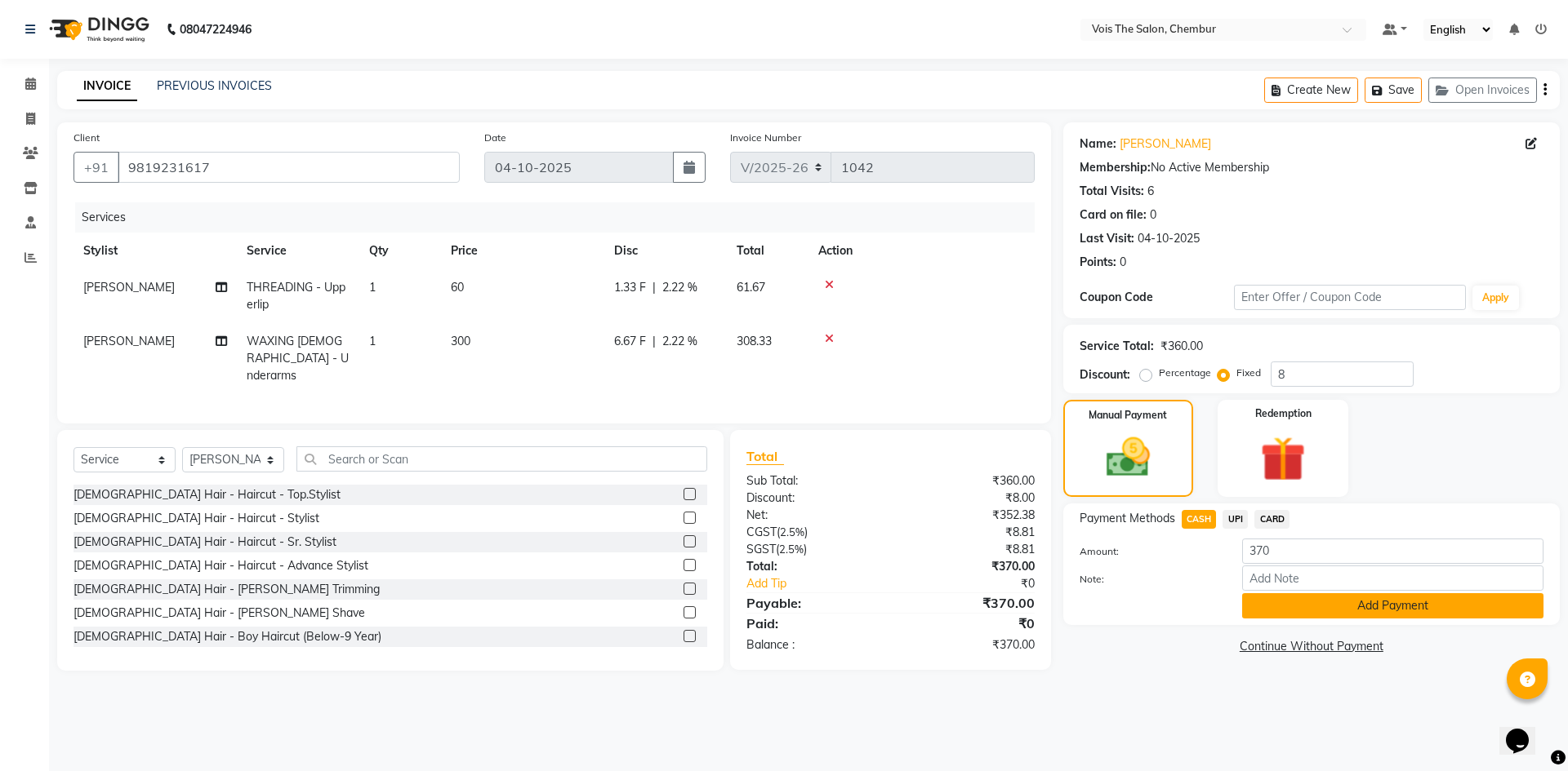
click at [1262, 595] on button "Add Payment" at bounding box center [1392, 606] width 302 height 26
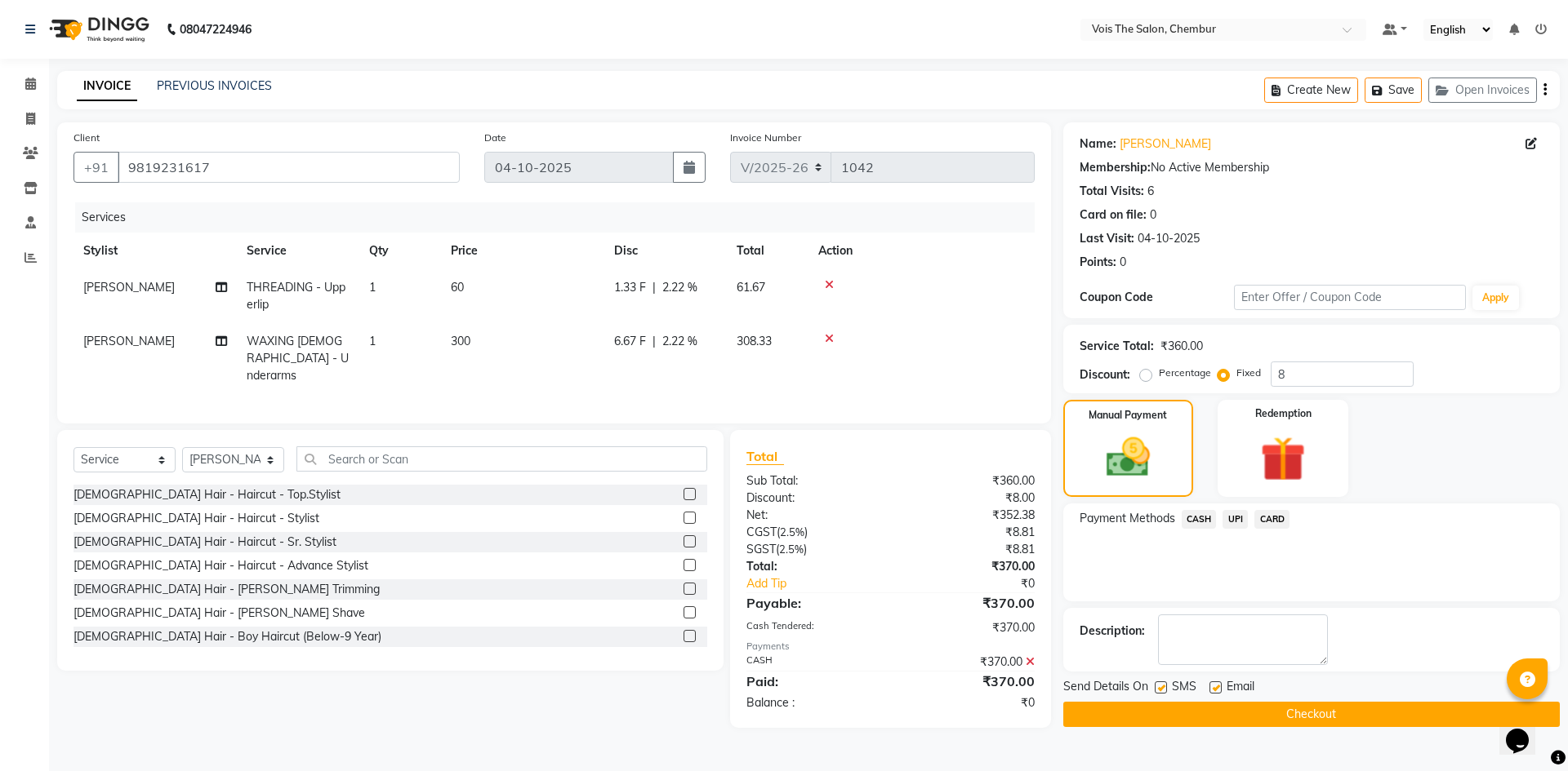
click at [1283, 712] on button "Checkout" at bounding box center [1311, 715] width 496 height 26
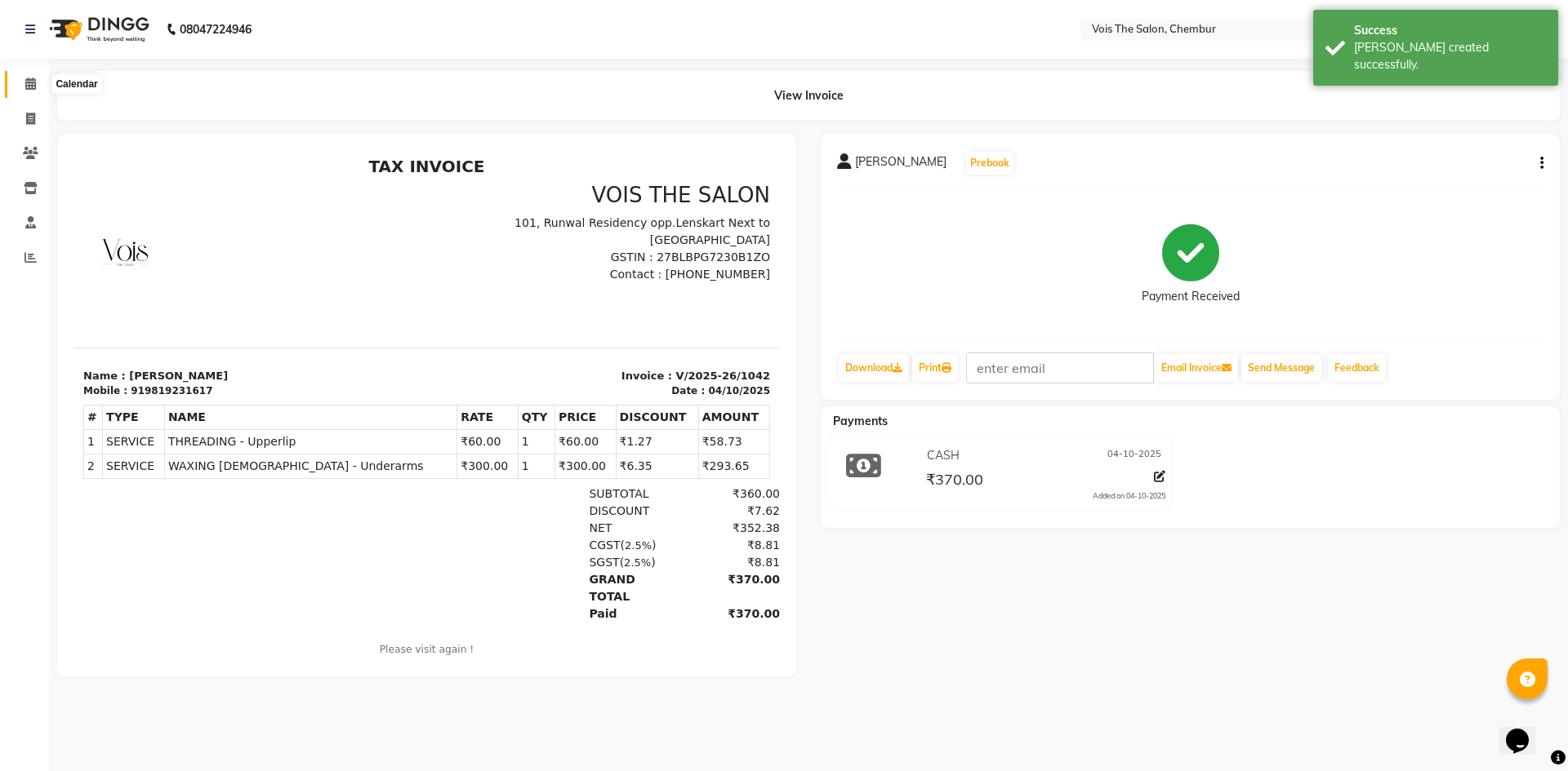
click at [36, 79] on icon at bounding box center [30, 83] width 11 height 12
